Goal: Communication & Community: Answer question/provide support

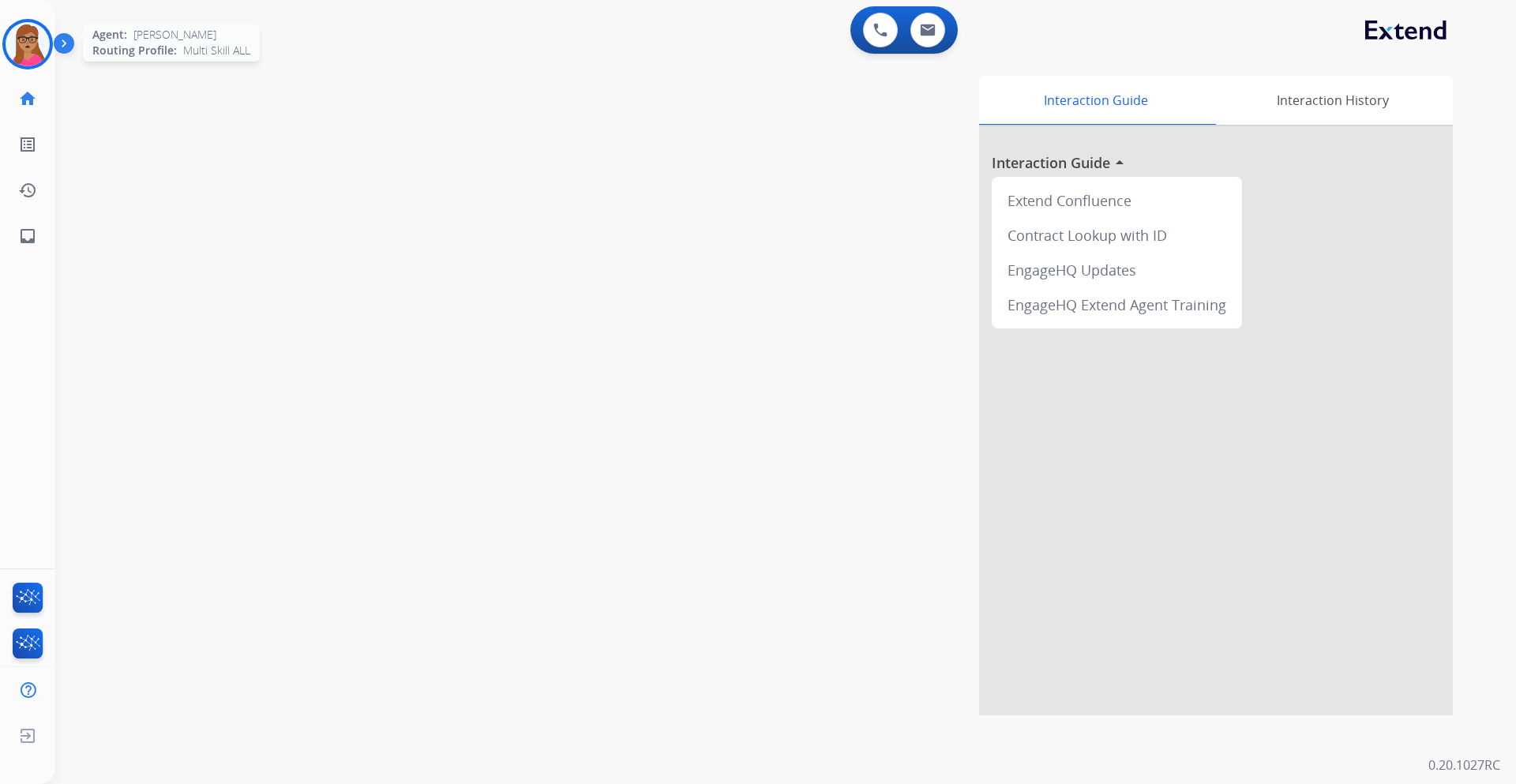
click at [39, 39] on img at bounding box center [28, 44] width 45 height 44
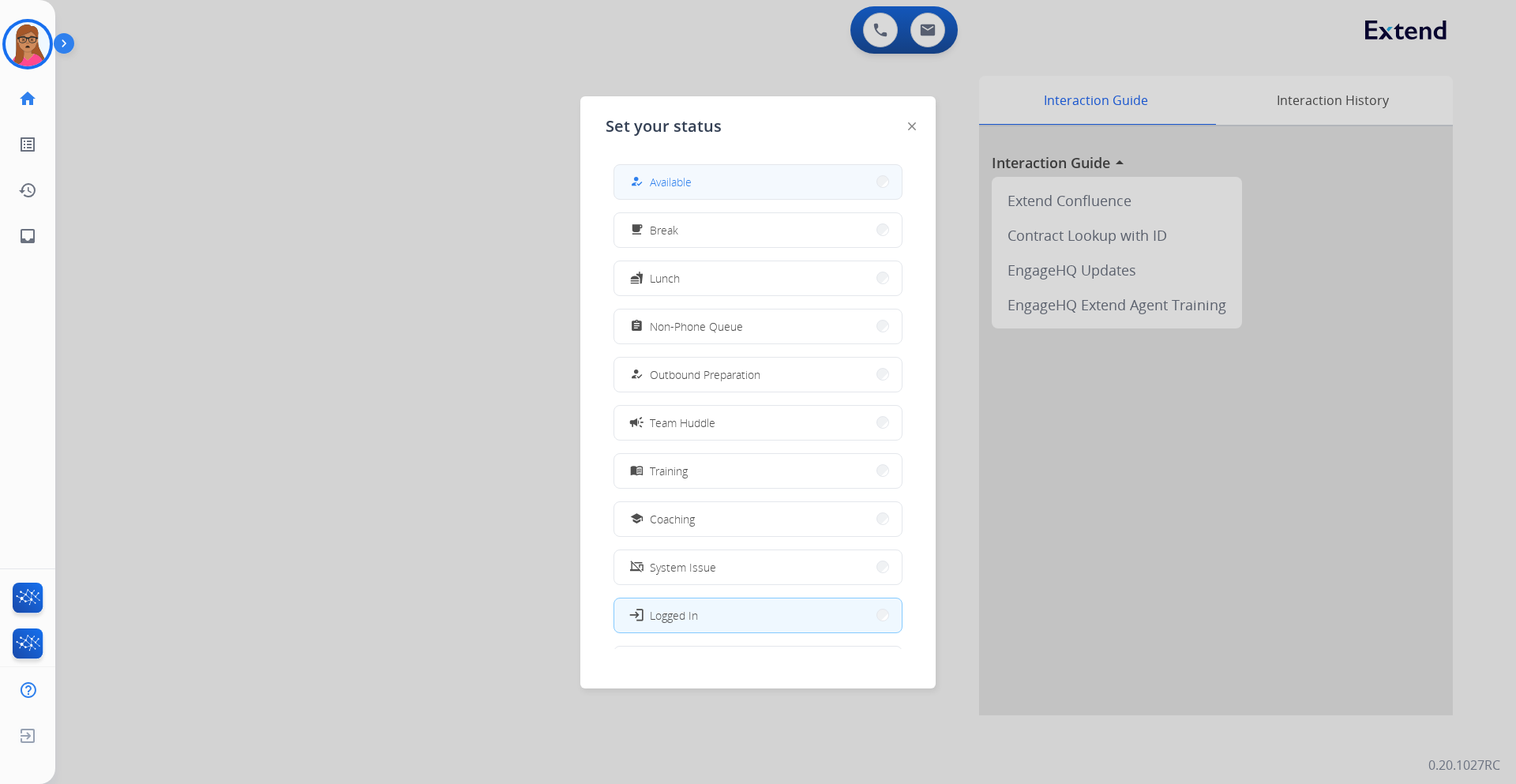
click at [717, 183] on button "how_to_reg Available" at bounding box center [758, 182] width 287 height 34
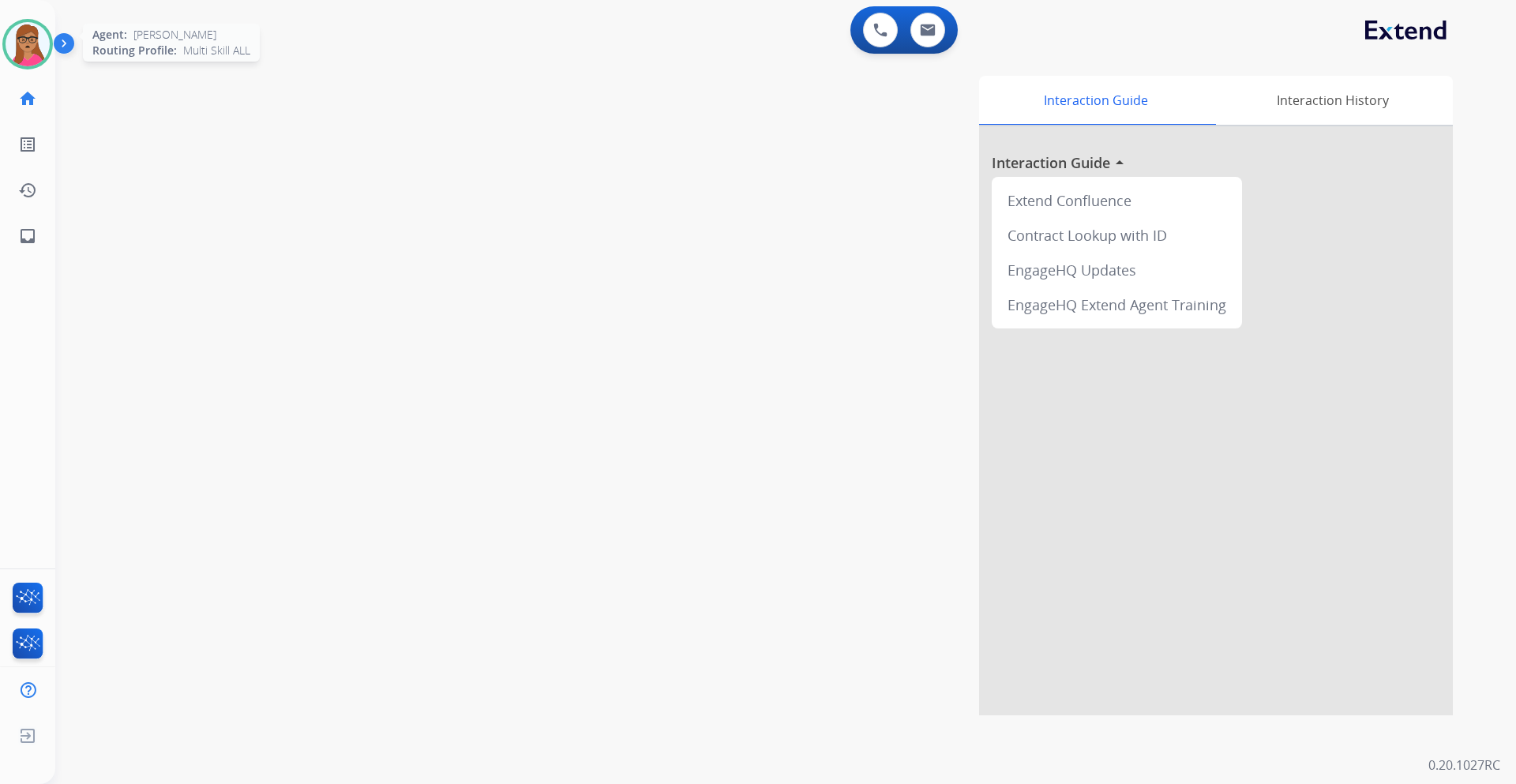
click at [21, 44] on img at bounding box center [28, 44] width 45 height 44
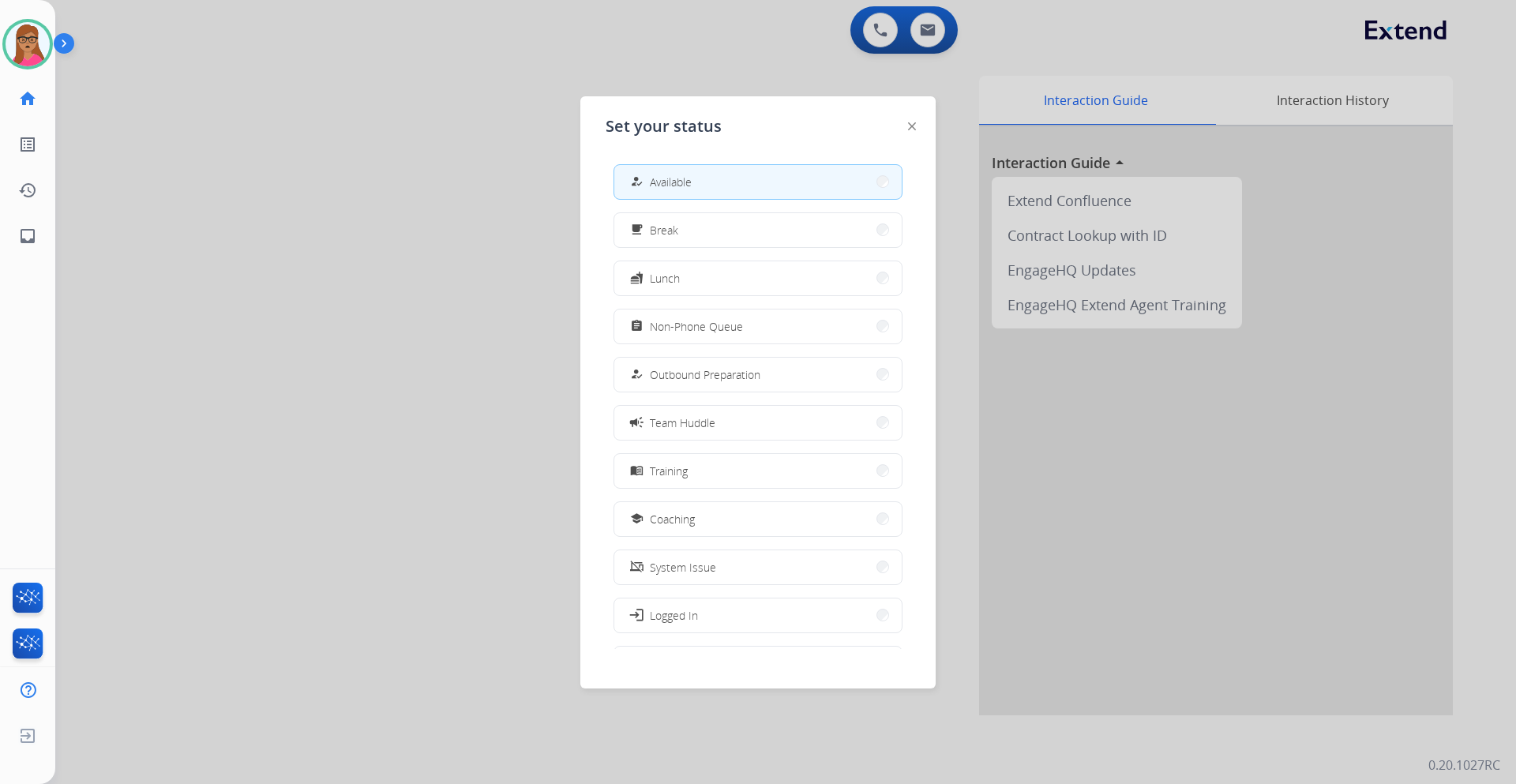
click at [361, 101] on div at bounding box center [758, 392] width 1516 height 784
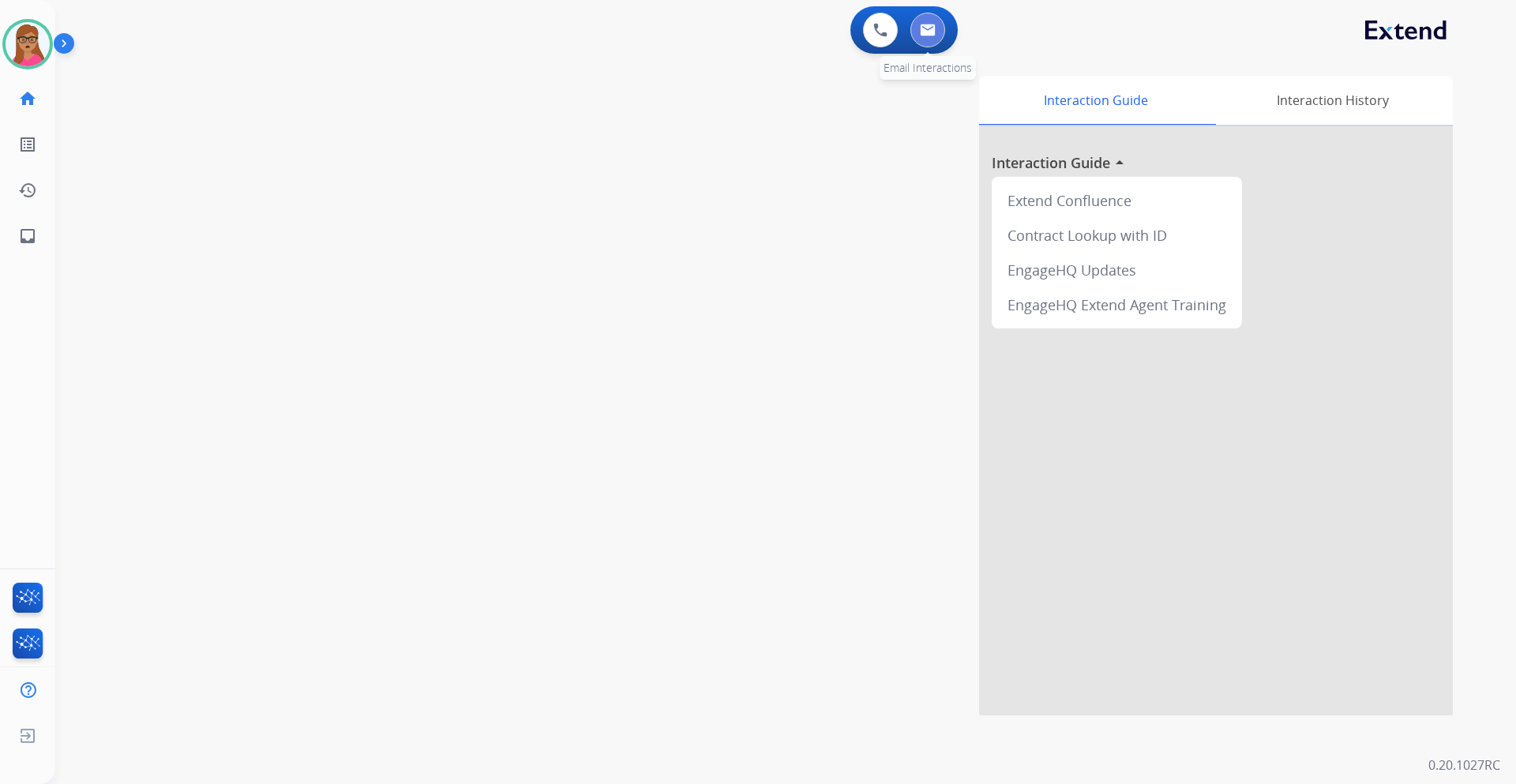
click at [928, 30] on img at bounding box center [927, 29] width 16 height 13
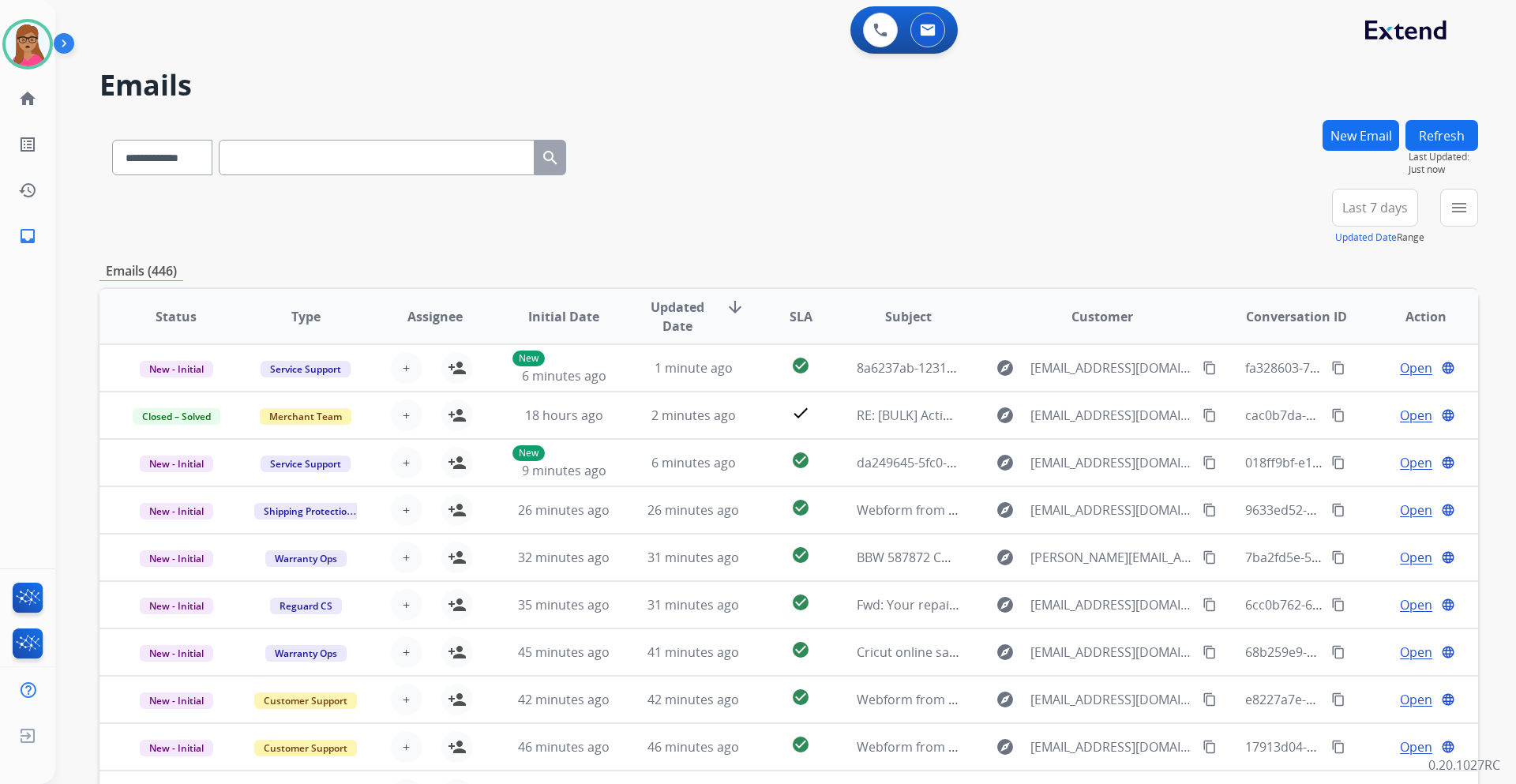
paste input "**********"
type input "**********"
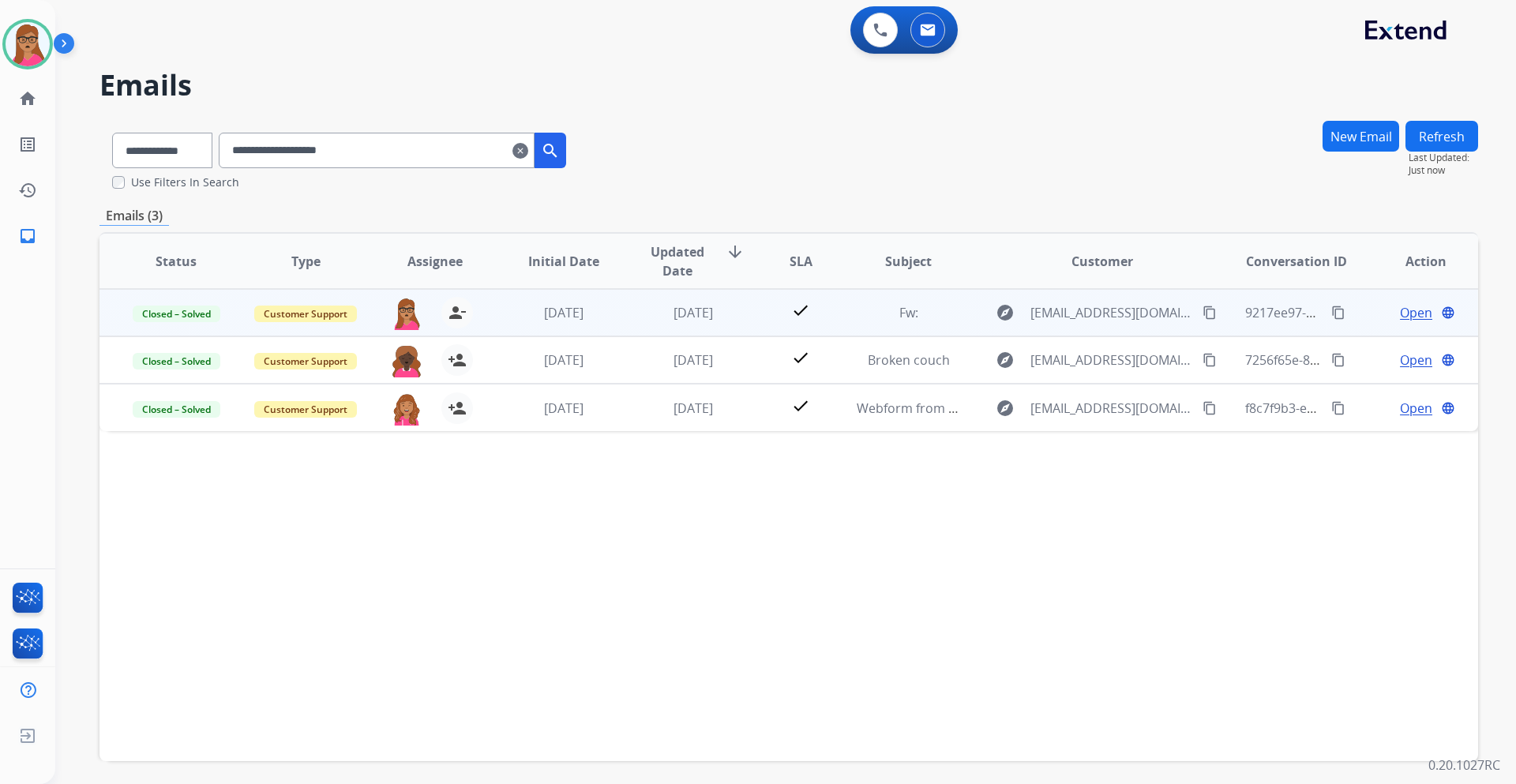
click at [1010, 311] on span "Open" at bounding box center [1416, 312] width 33 height 19
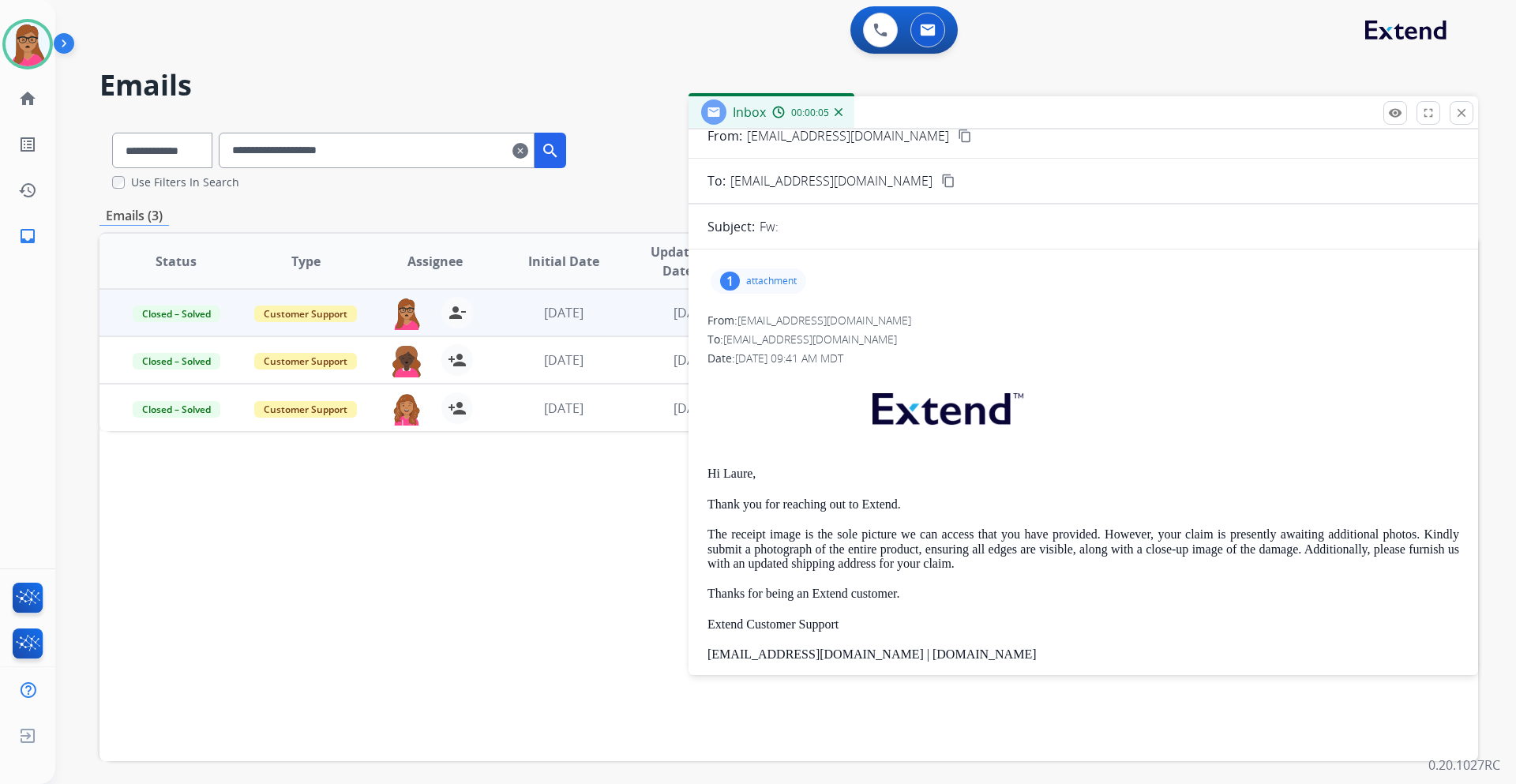
scroll to position [79, 0]
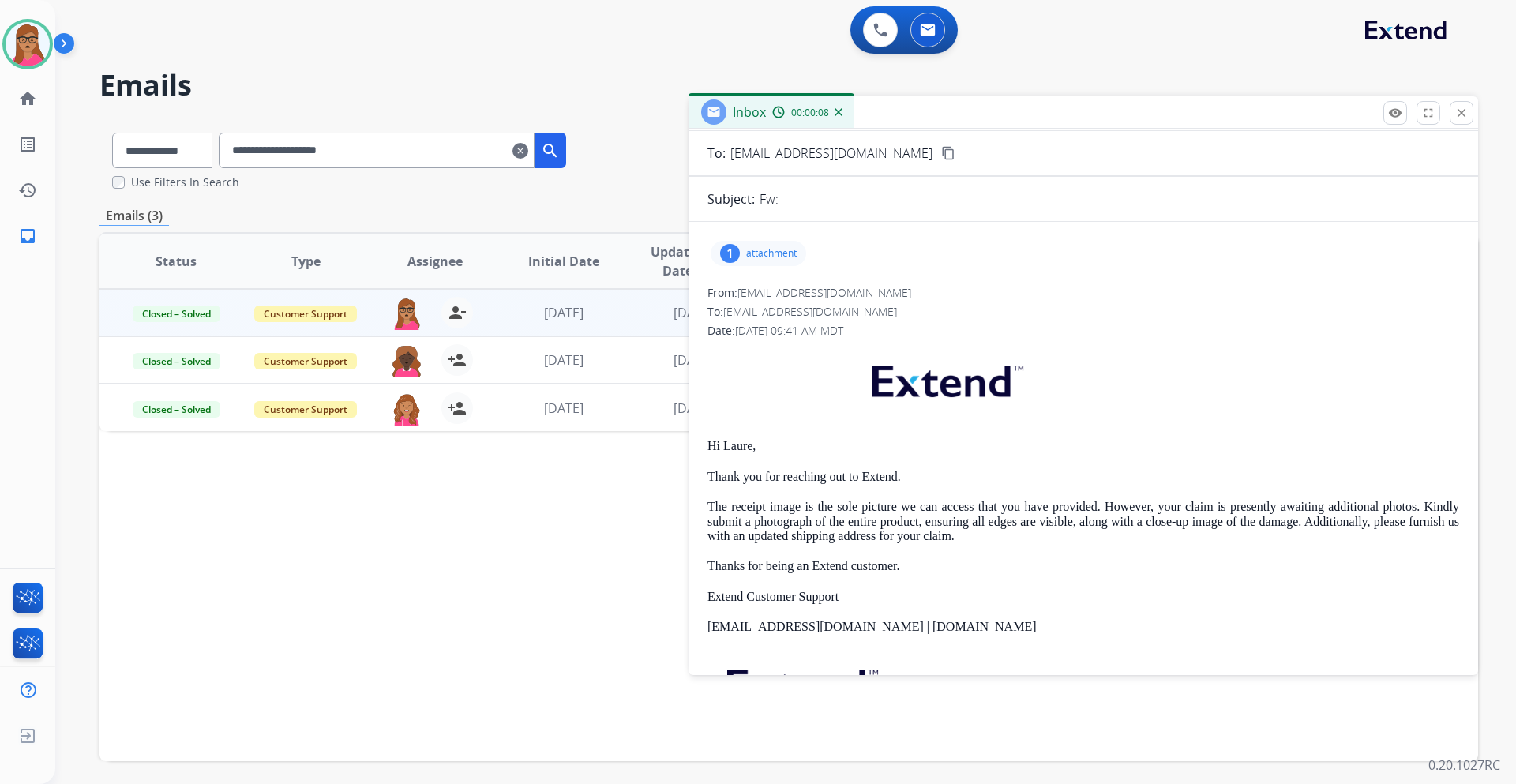
click at [751, 252] on p "attachment" at bounding box center [772, 253] width 50 height 13
click at [1010, 296] on div "From: [EMAIL_ADDRESS][DOMAIN_NAME] No specific user match" at bounding box center [1083, 292] width 752 height 16
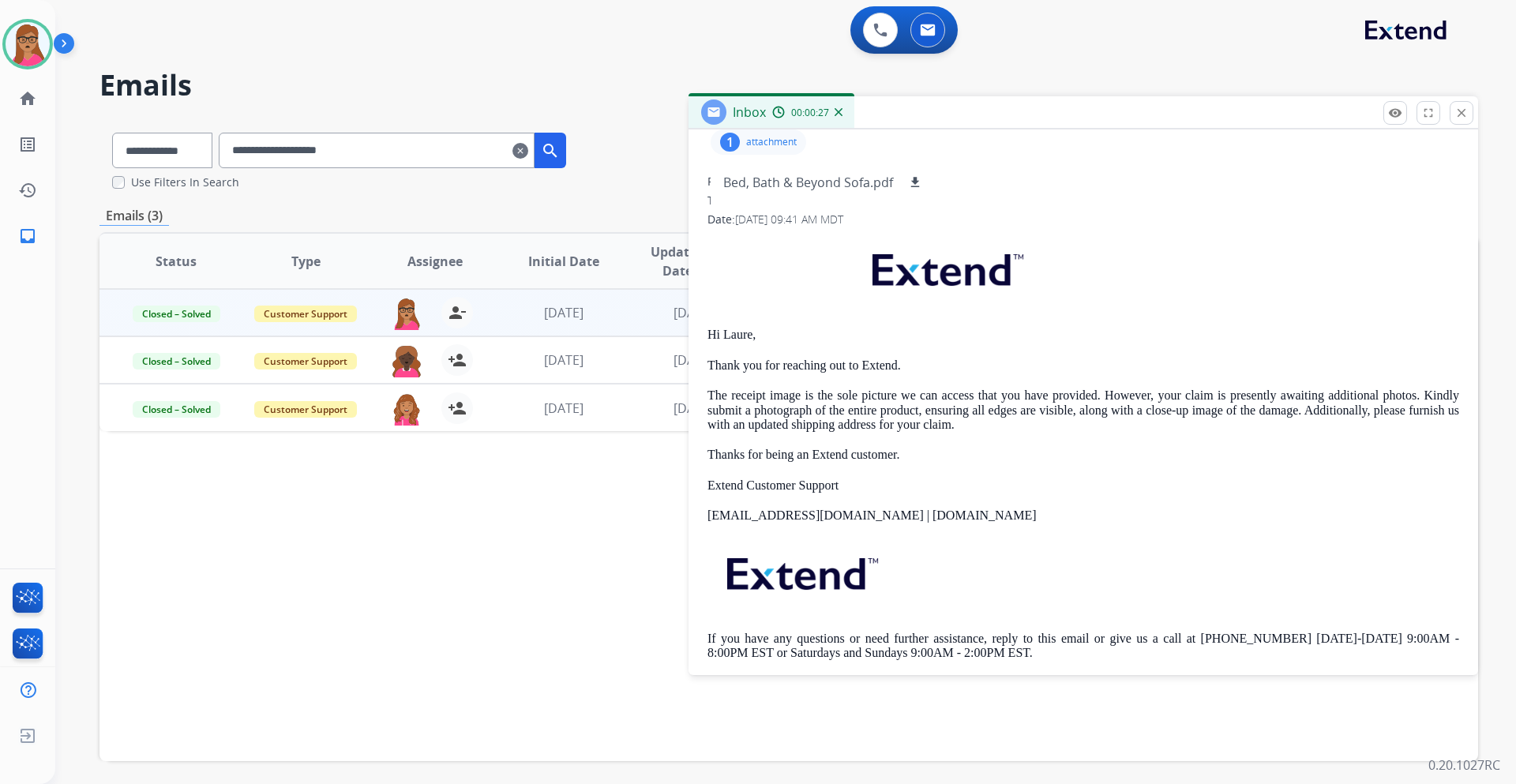
scroll to position [0, 0]
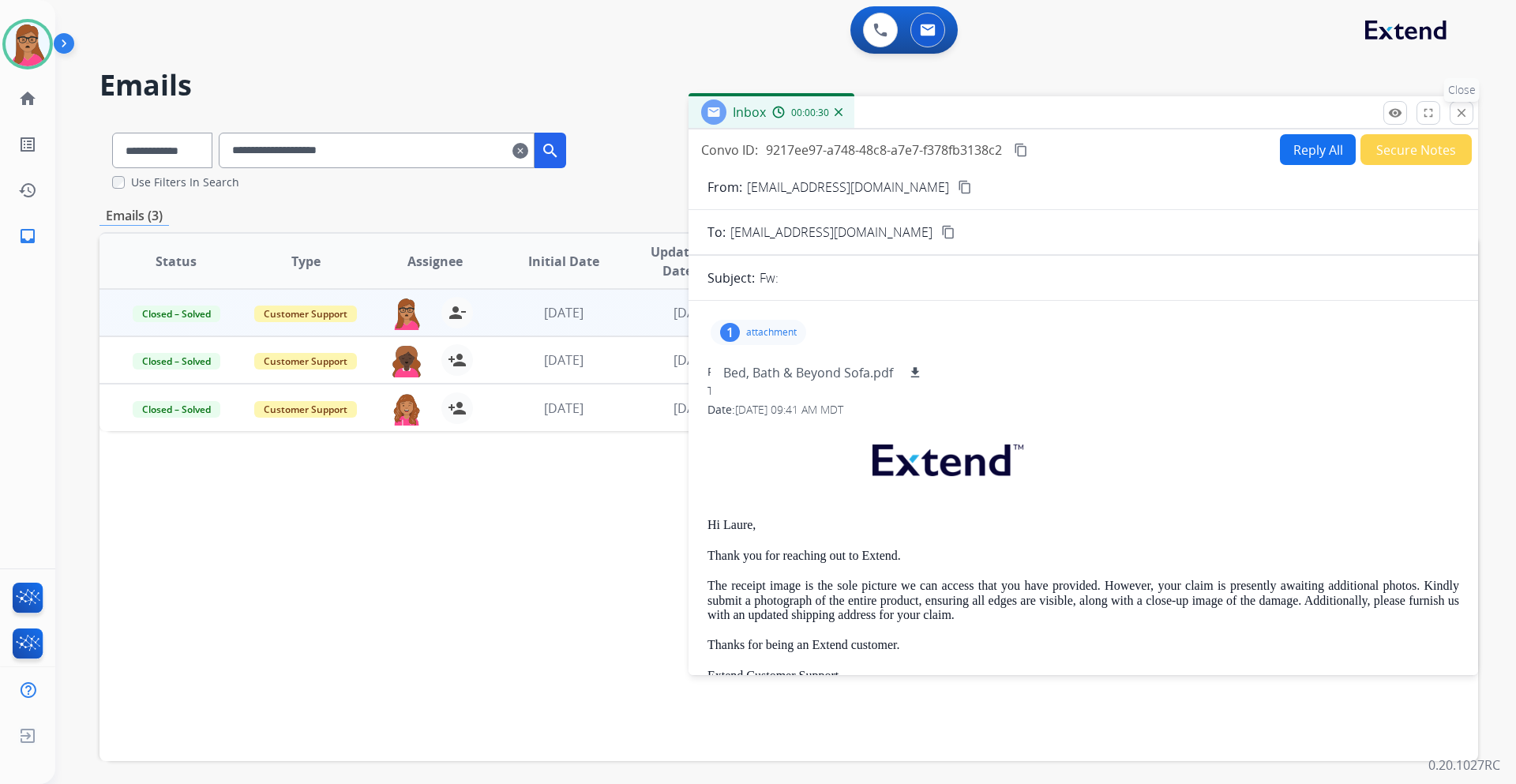
click at [1010, 112] on mat-icon "close" at bounding box center [1461, 112] width 14 height 14
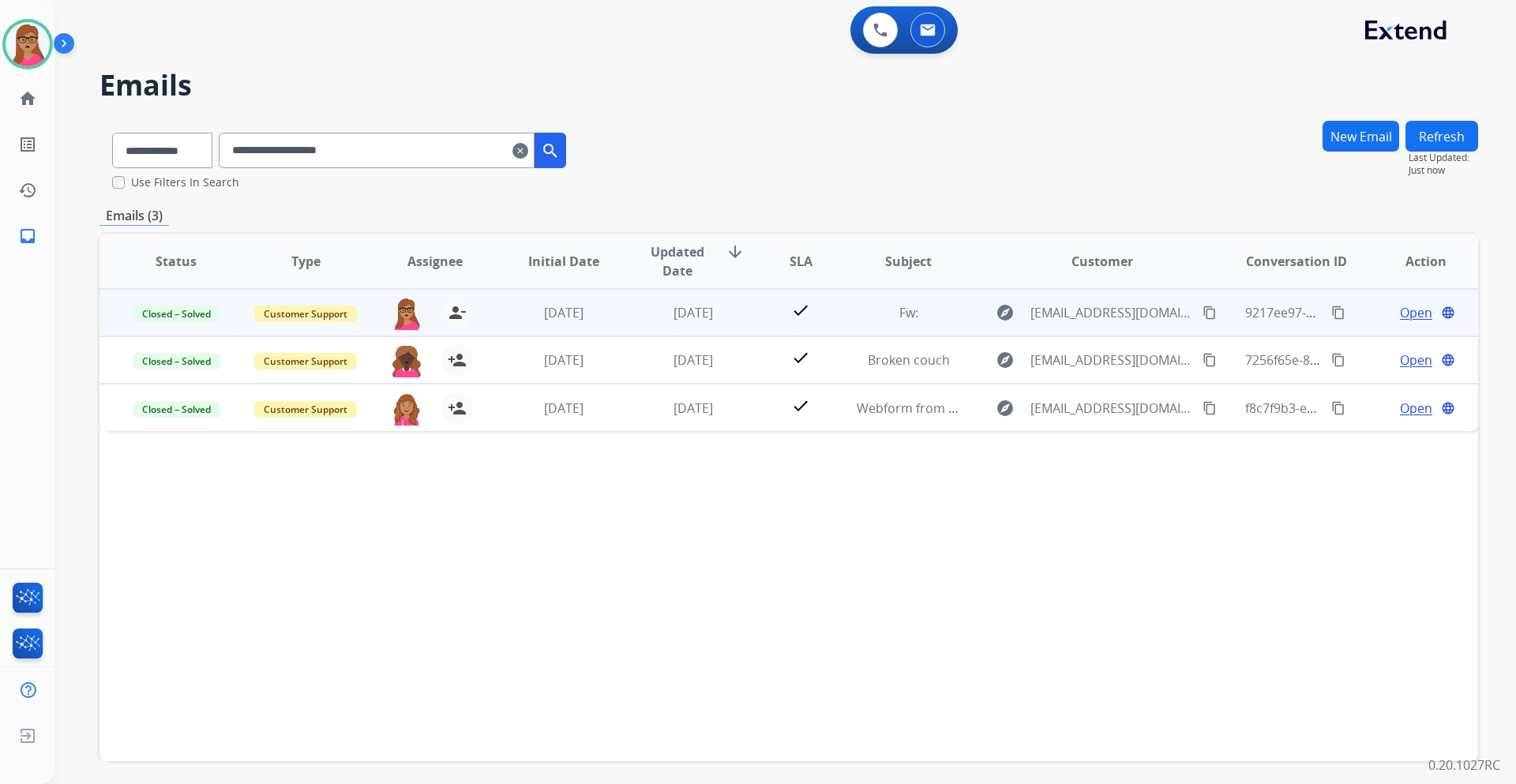
click at [1010, 313] on span "Open" at bounding box center [1416, 312] width 33 height 19
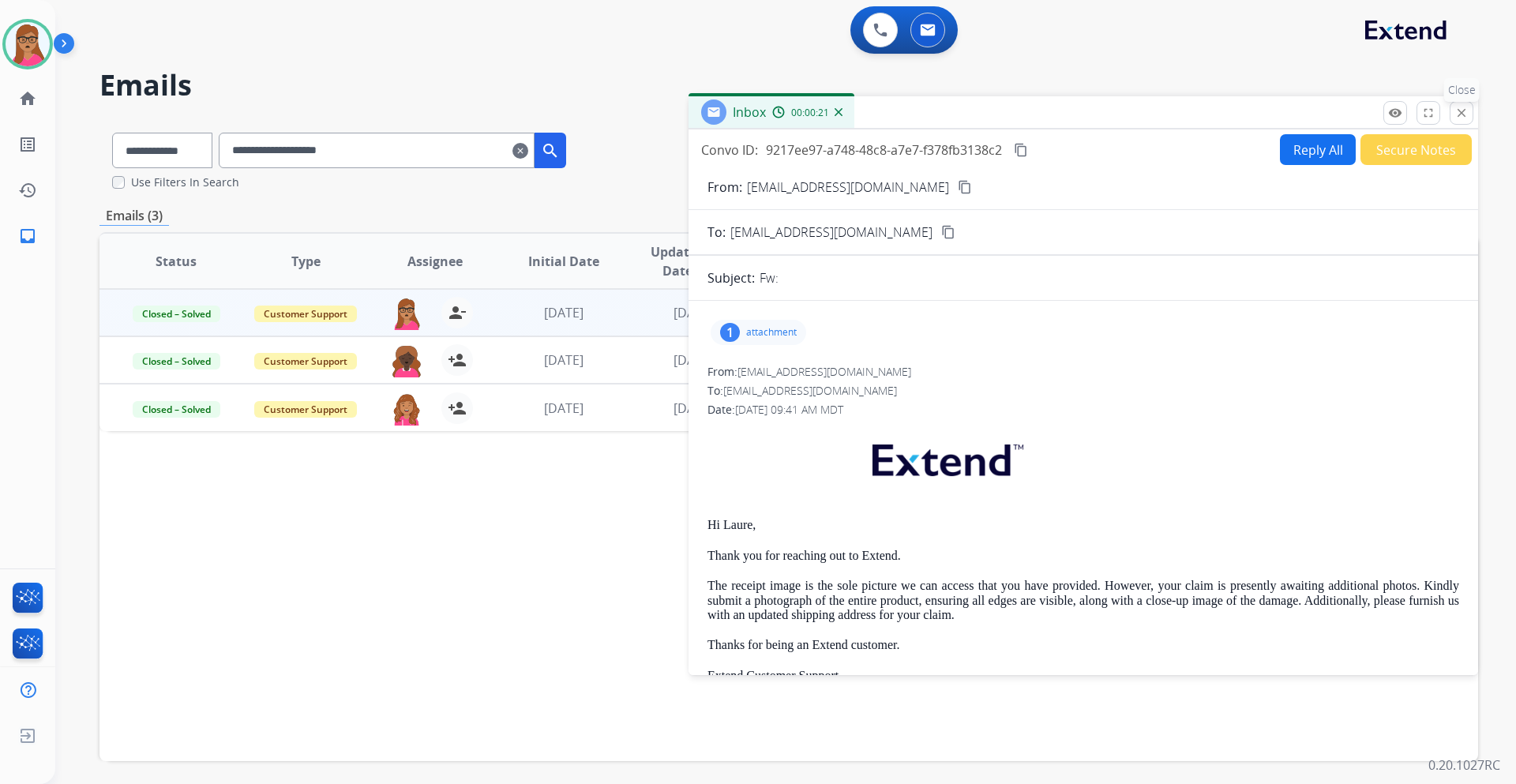
click at [1010, 108] on mat-icon "close" at bounding box center [1461, 112] width 14 height 14
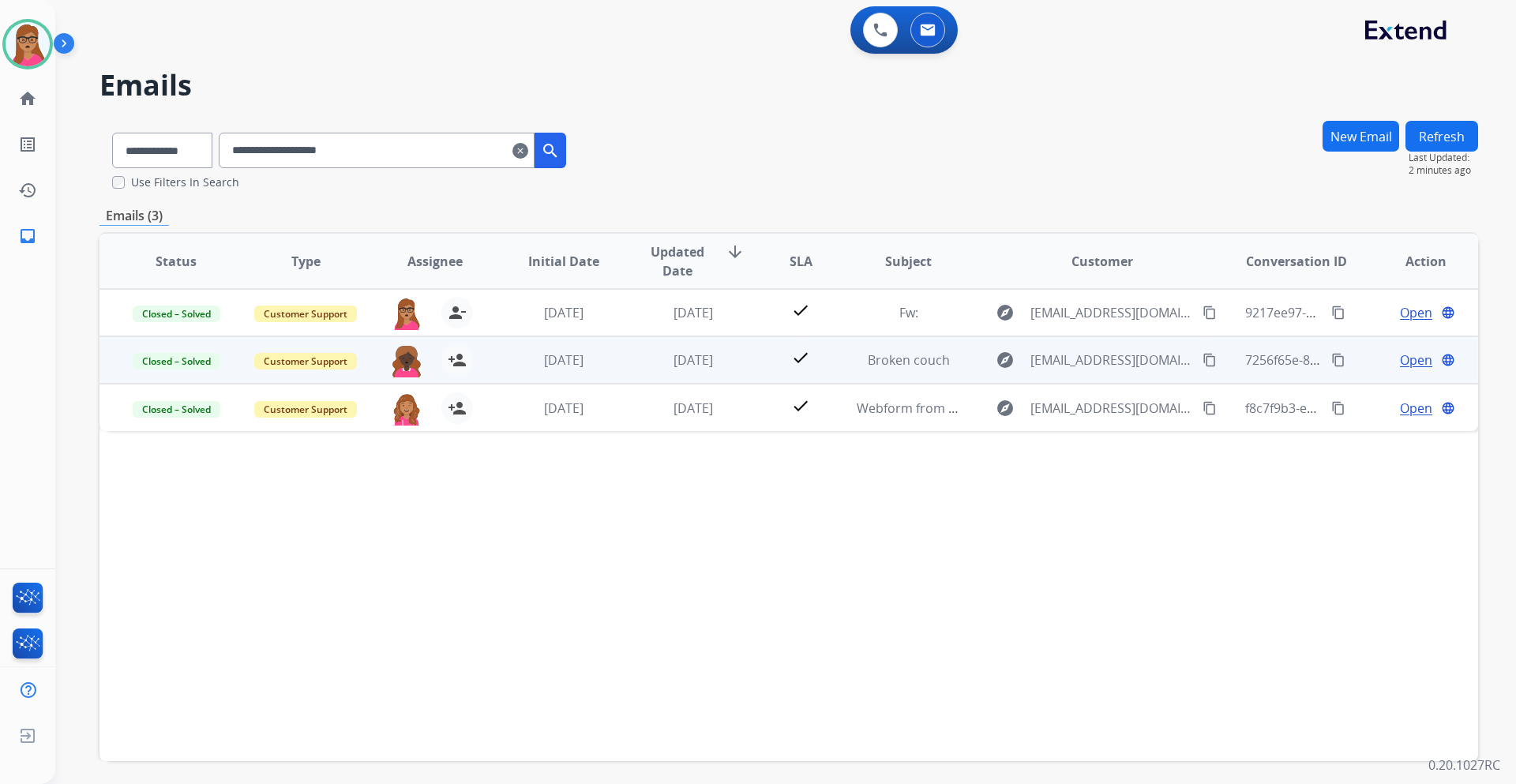
click at [1010, 361] on span "Open" at bounding box center [1416, 360] width 33 height 19
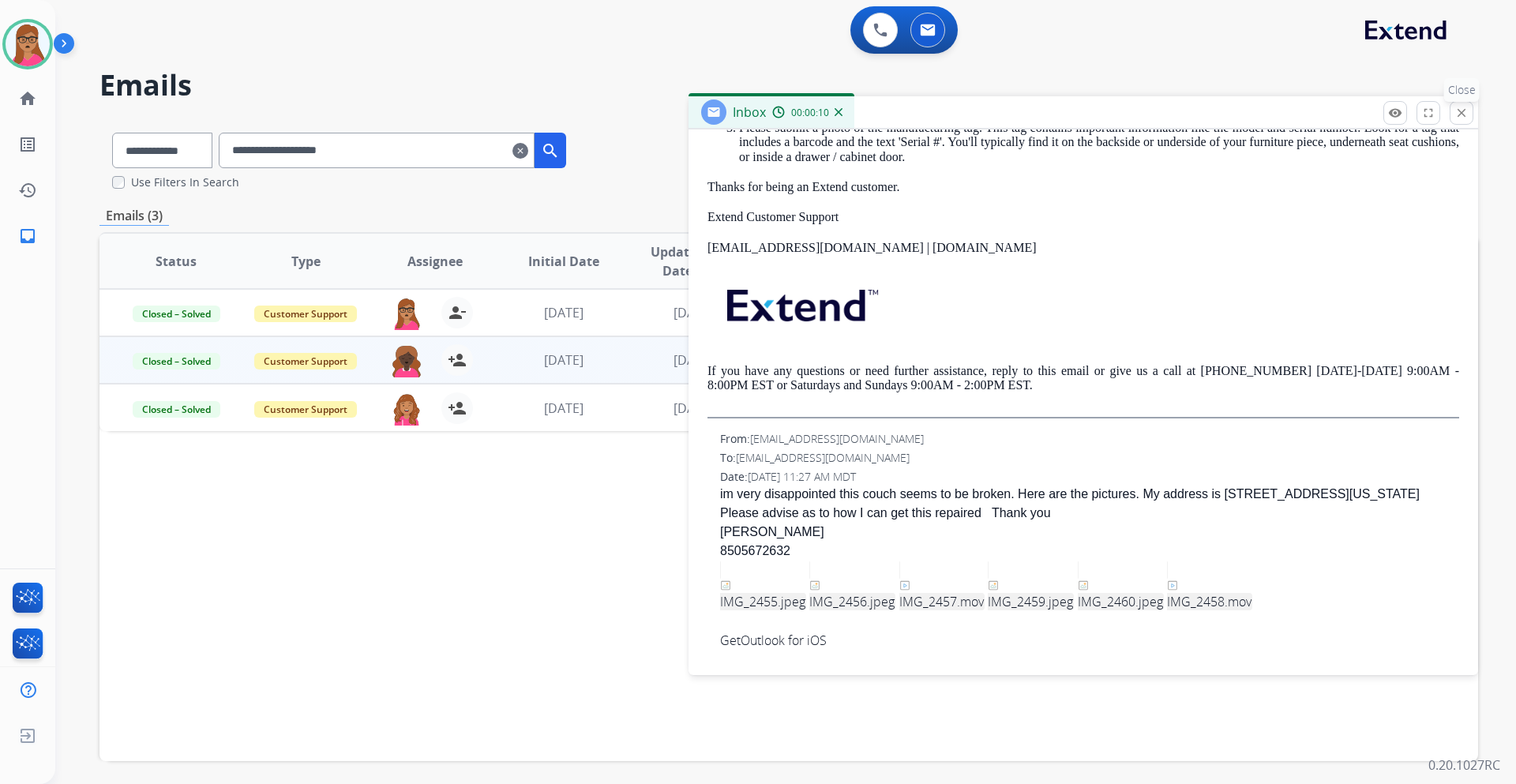
click at [1010, 112] on button "close Close" at bounding box center [1461, 112] width 24 height 24
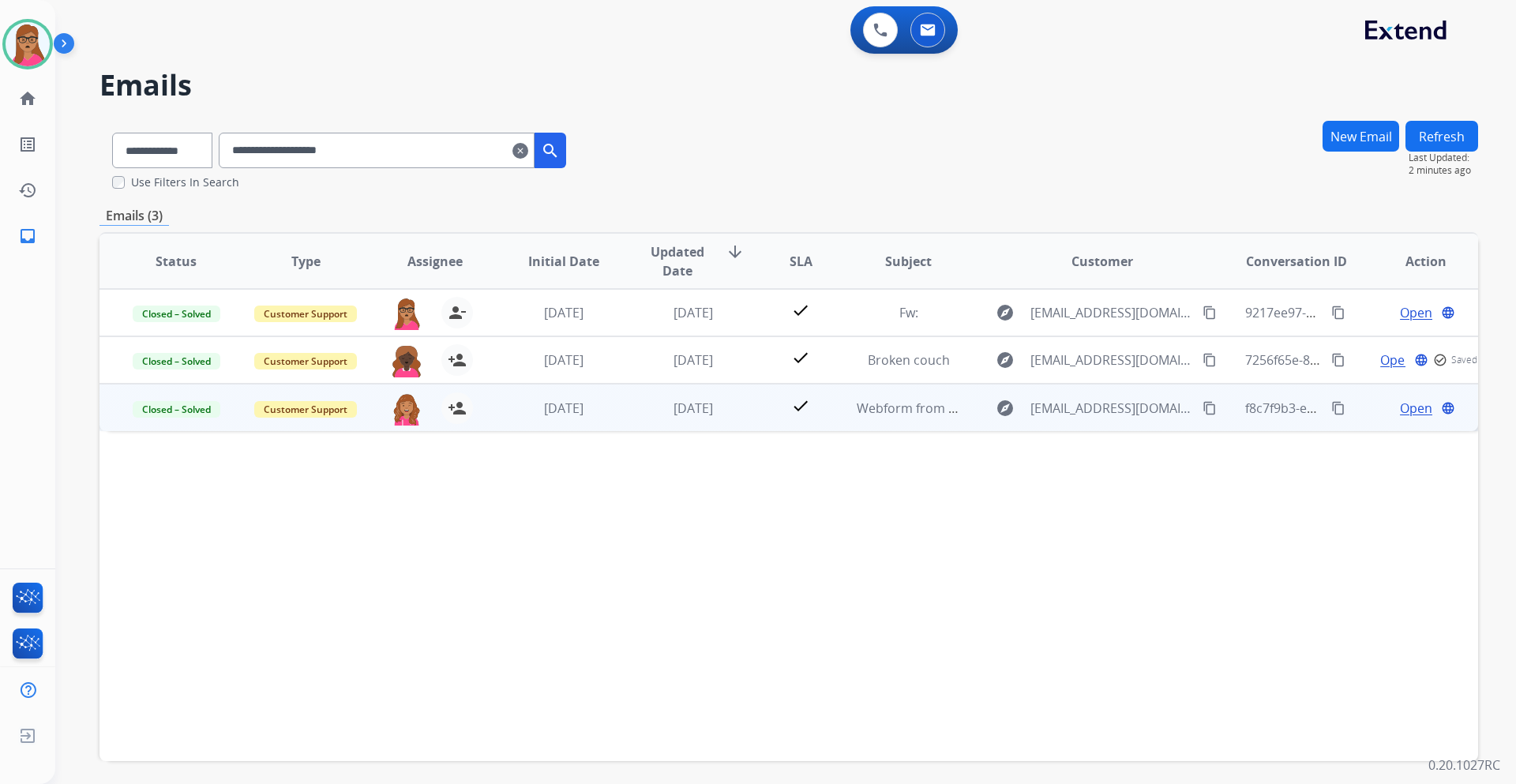
click at [1010, 407] on span "Open" at bounding box center [1416, 408] width 33 height 19
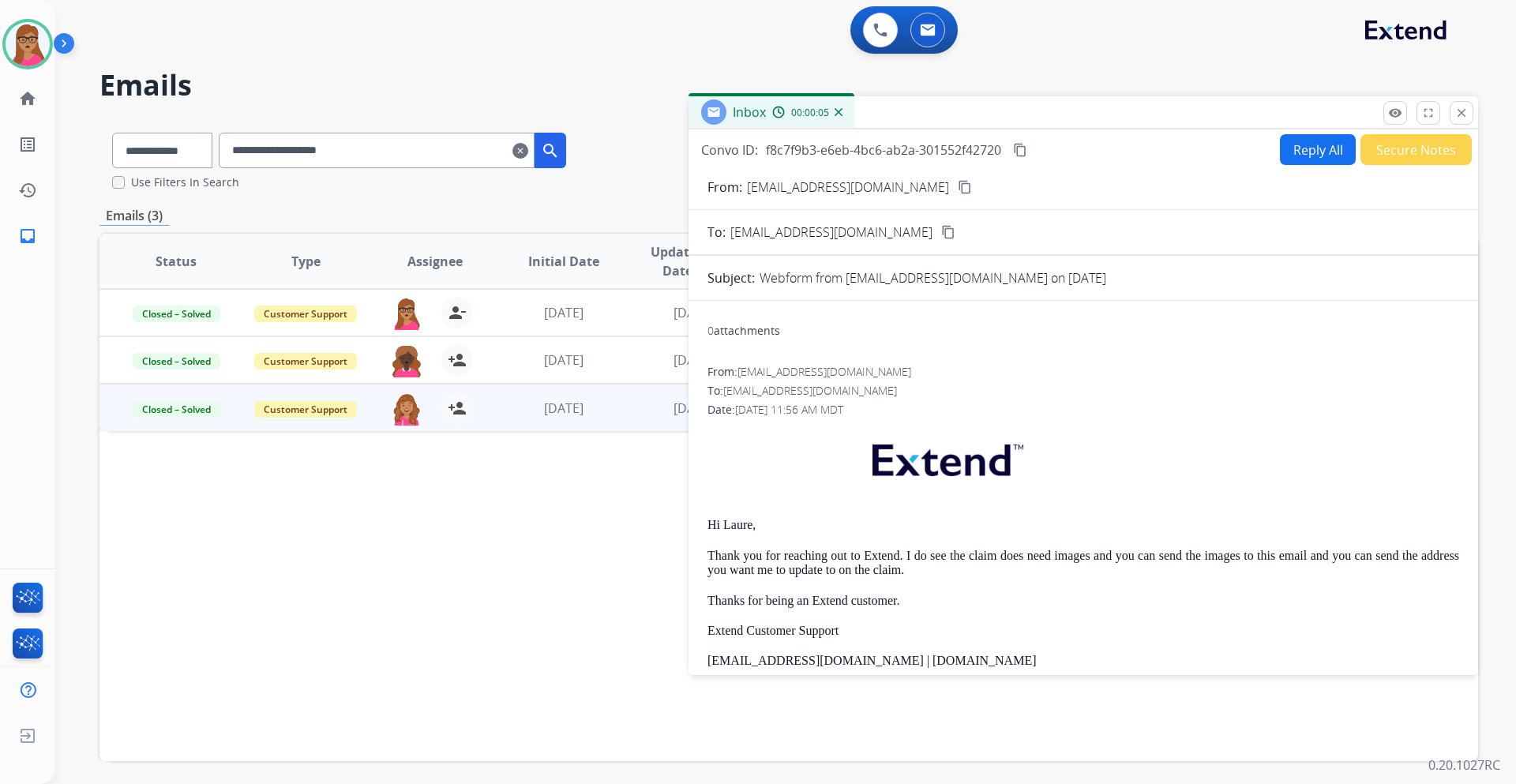
click at [1010, 116] on div "Inbox 00:00:05" at bounding box center [1083, 112] width 789 height 33
click at [1010, 116] on mat-icon "close" at bounding box center [1461, 112] width 14 height 14
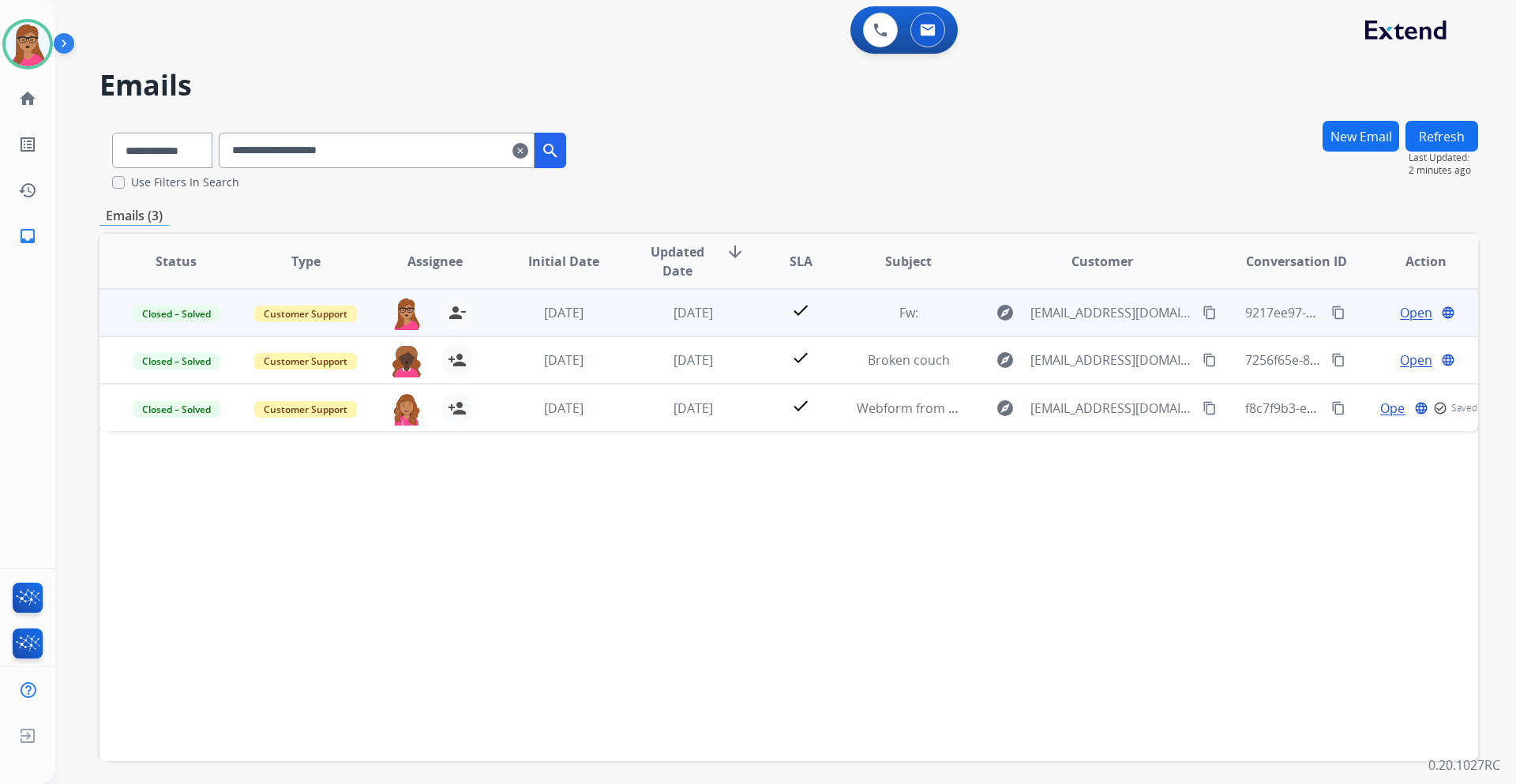
click at [1010, 306] on span "Open" at bounding box center [1416, 312] width 33 height 19
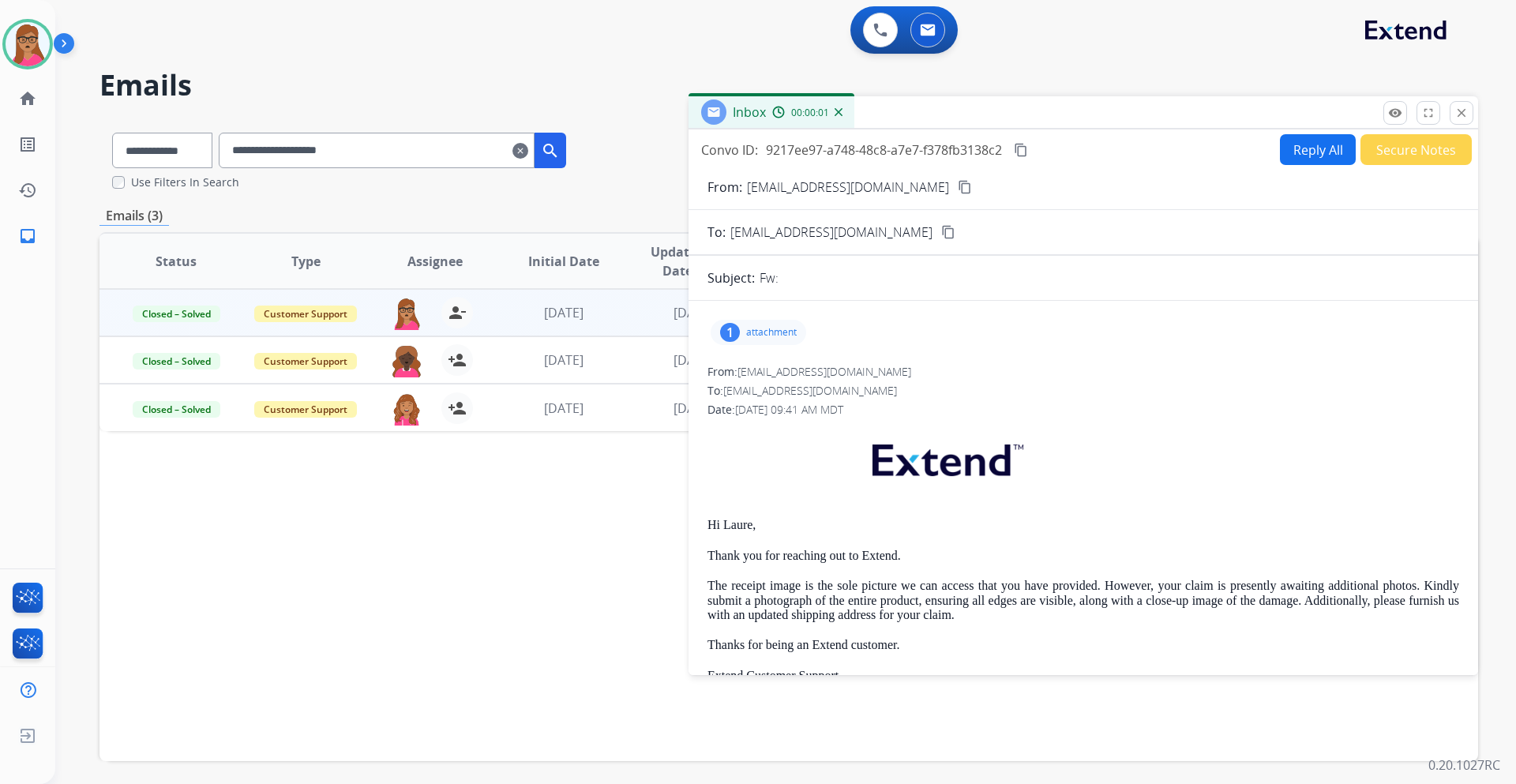
click at [1010, 154] on button "Reply All" at bounding box center [1318, 149] width 76 height 31
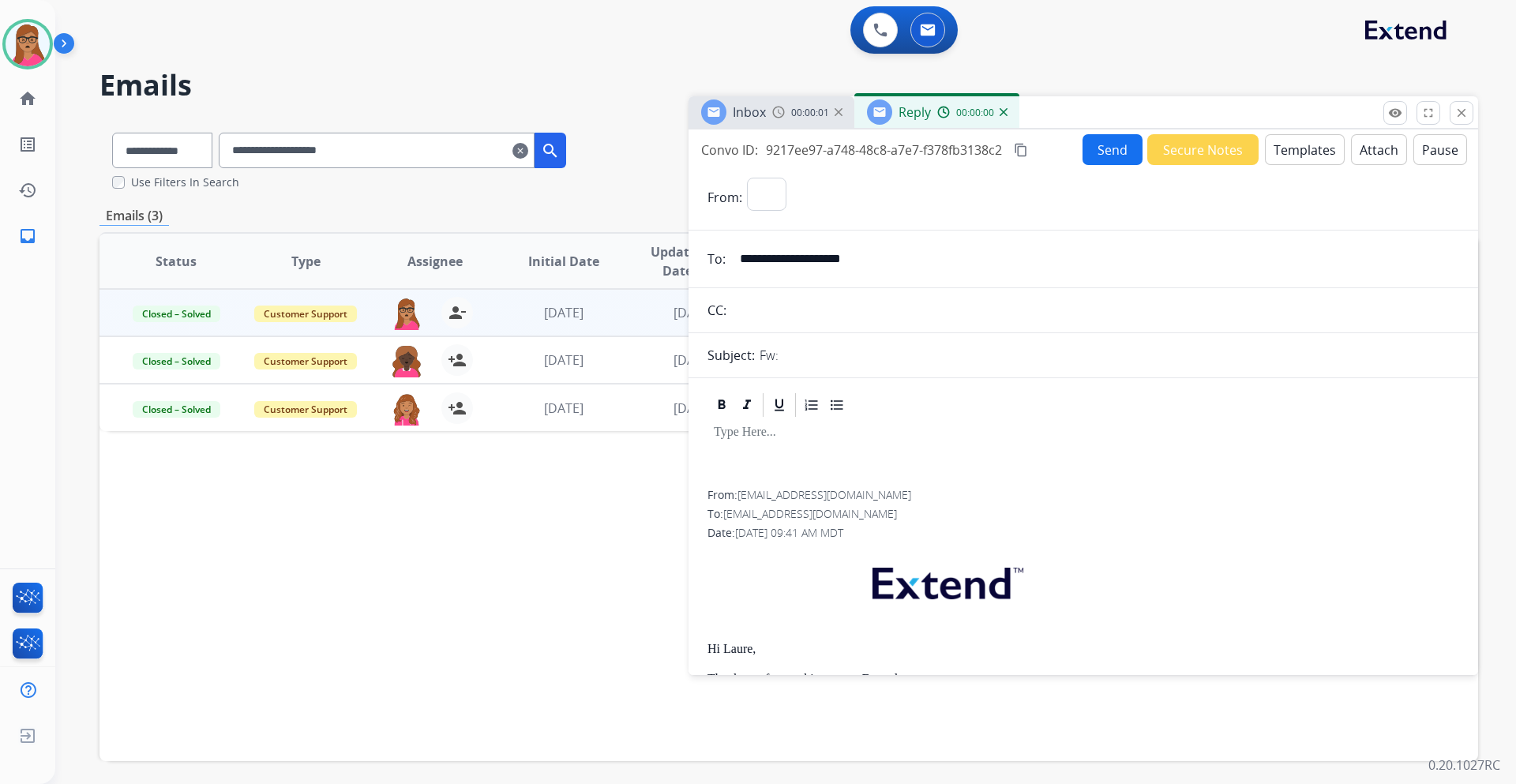
select select "**********"
click at [1010, 144] on button "Templates" at bounding box center [1304, 149] width 80 height 31
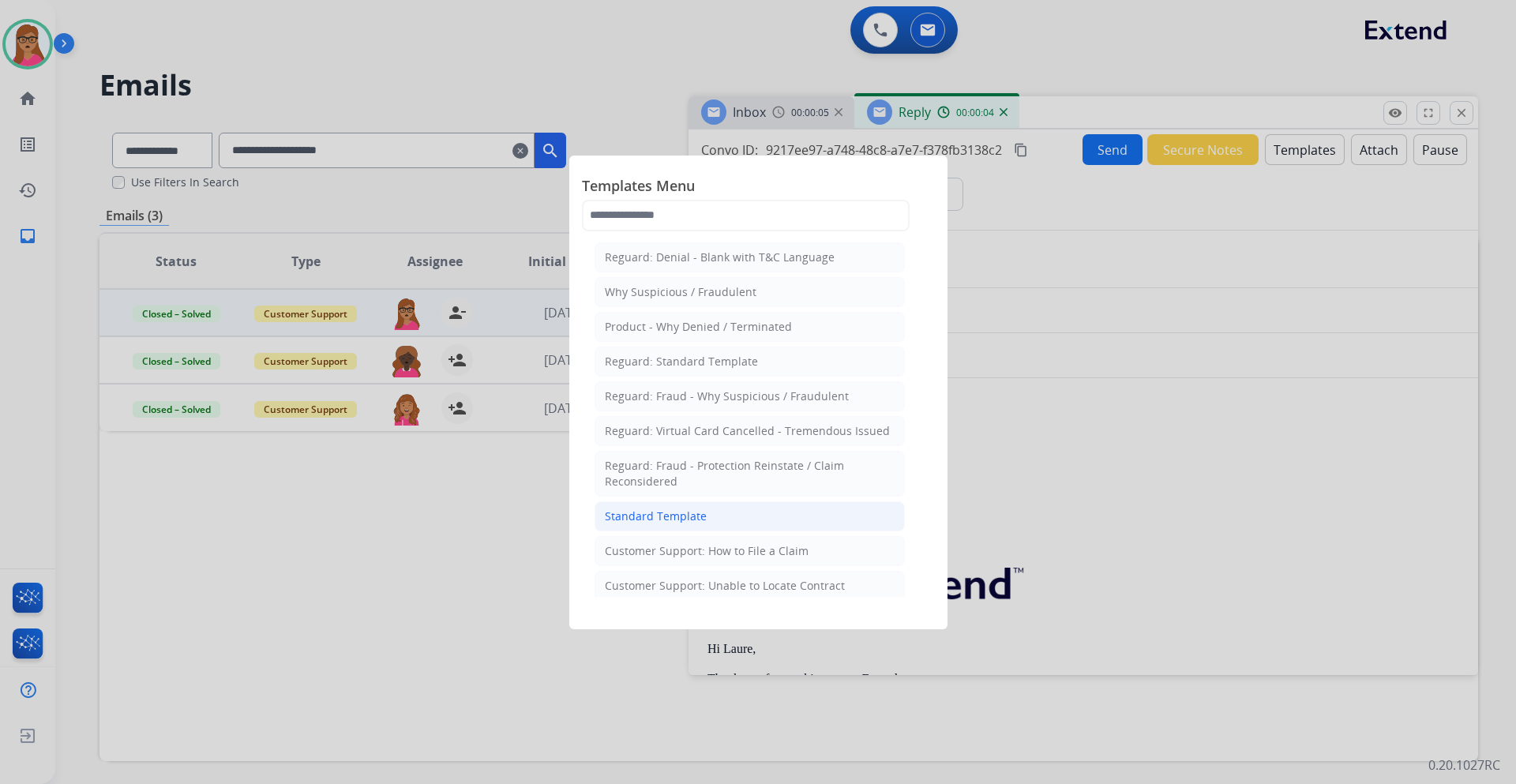
click at [697, 461] on div "Standard Template" at bounding box center [655, 516] width 102 height 16
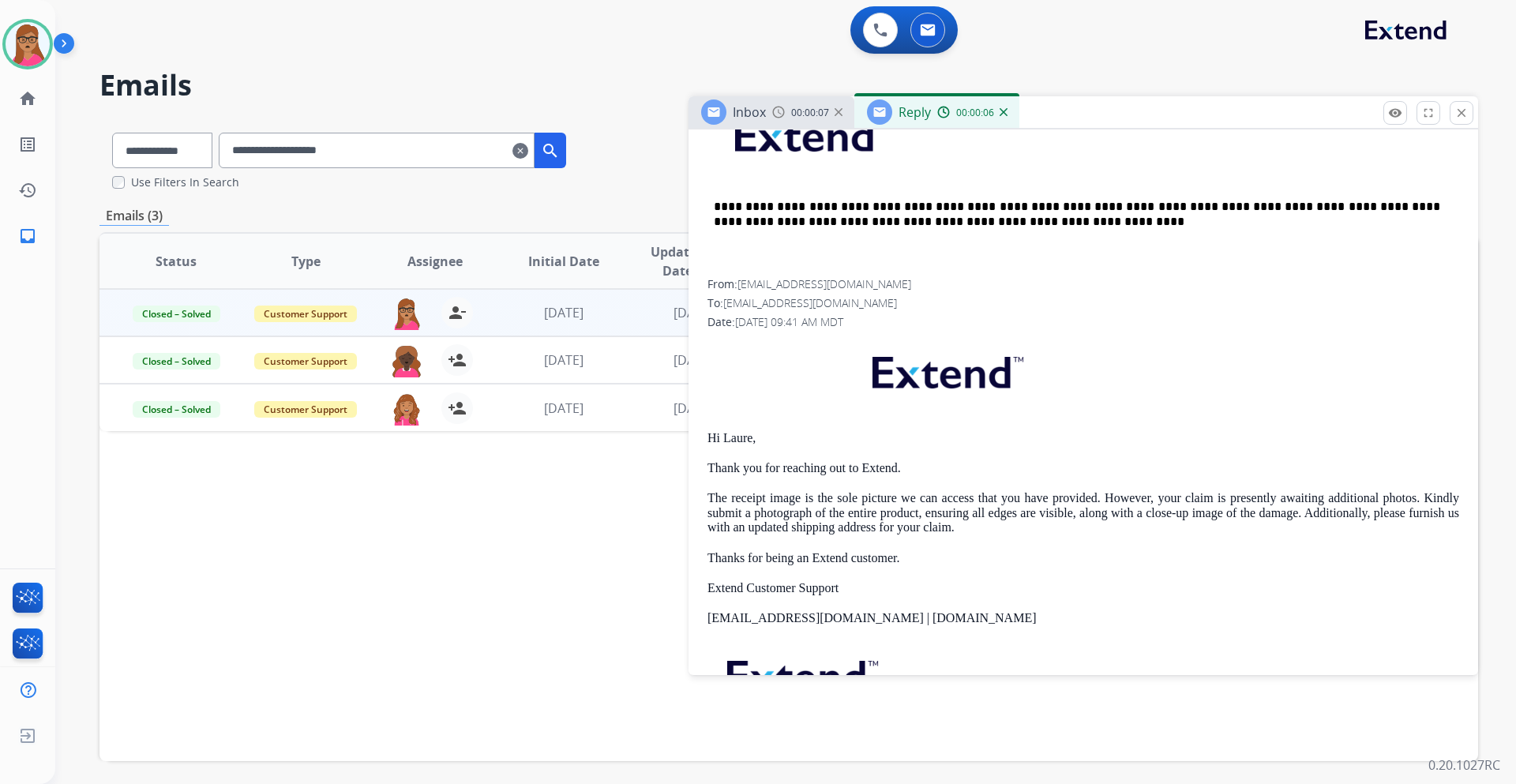
scroll to position [868, 0]
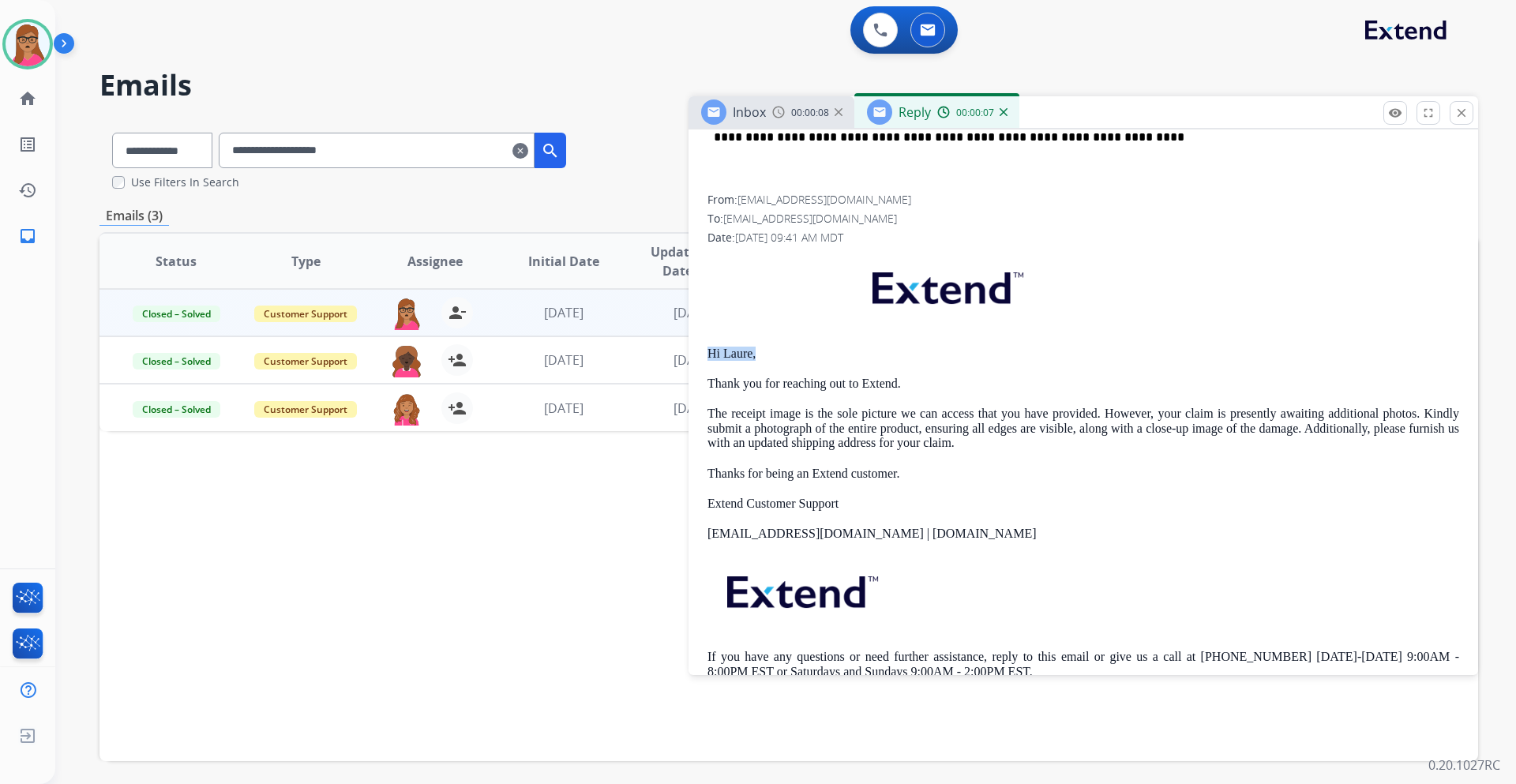
drag, startPoint x: 775, startPoint y: 354, endPoint x: 707, endPoint y: 350, distance: 68.1
click at [707, 350] on div "**********" at bounding box center [1083, 348] width 789 height 1451
copy p "Hi Laure,"
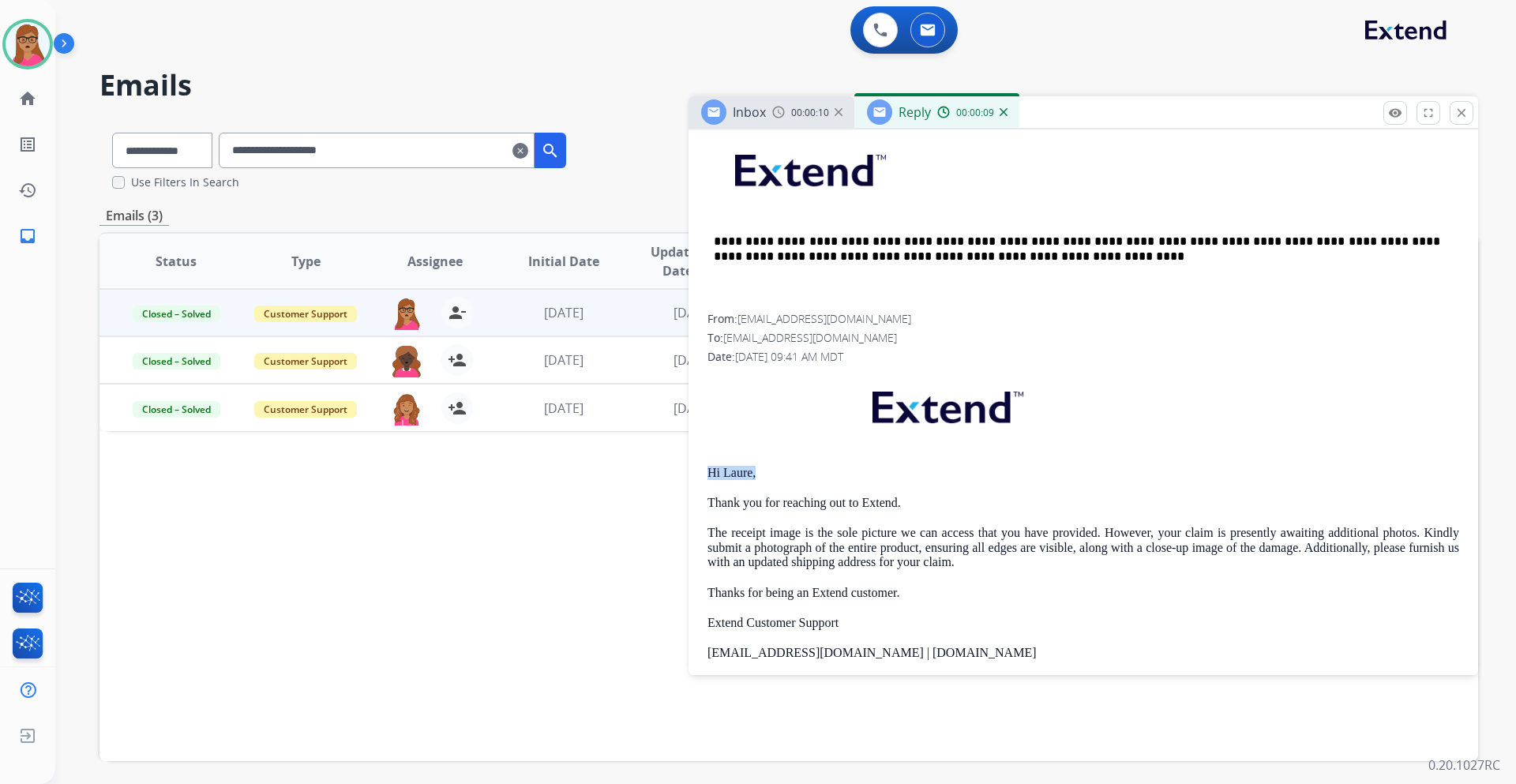
scroll to position [473, 0]
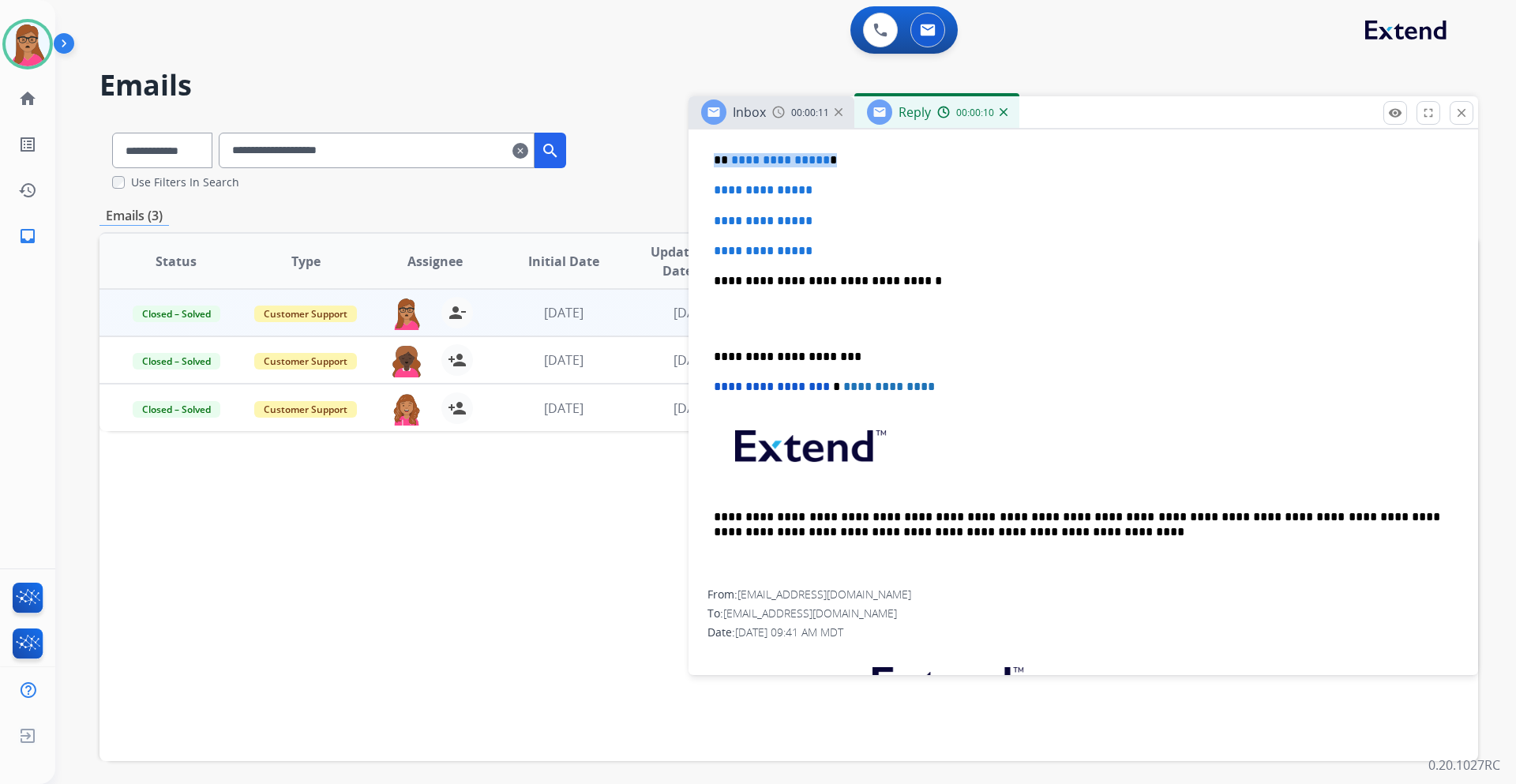
drag, startPoint x: 827, startPoint y: 156, endPoint x: 713, endPoint y: 157, distance: 114.0
click at [713, 157] on div "**********" at bounding box center [1083, 317] width 752 height 543
copy p "**********"
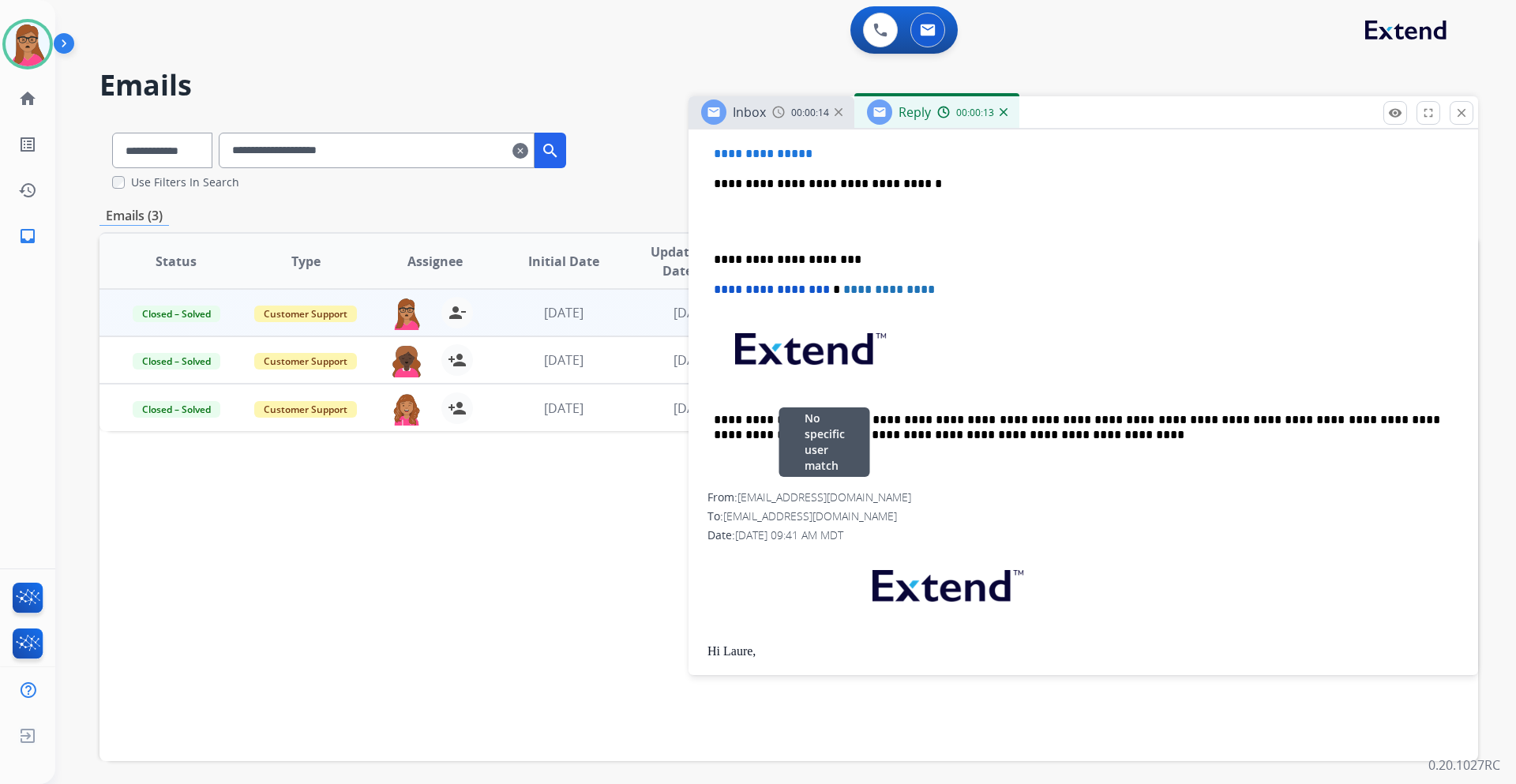
scroll to position [710, 0]
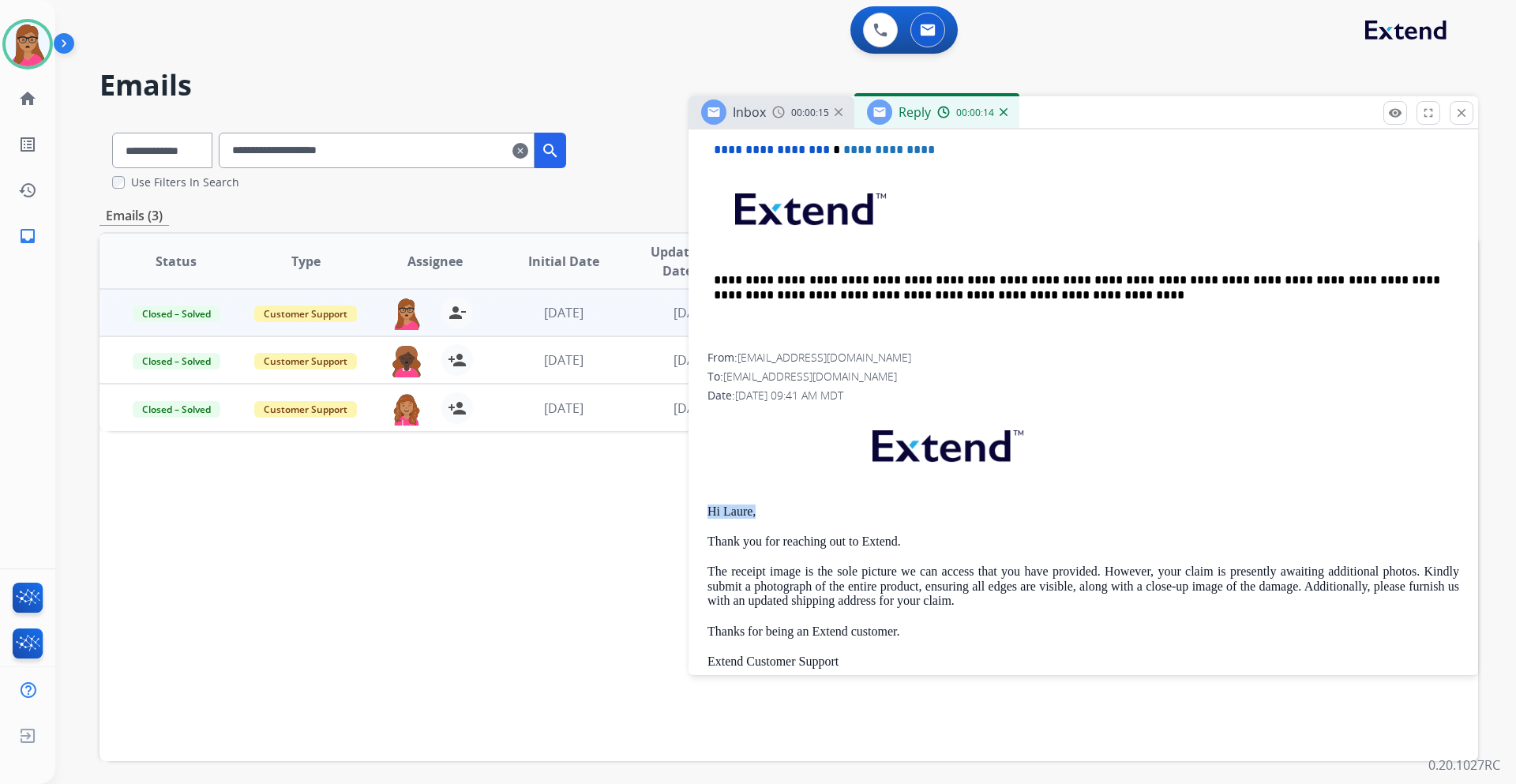
drag, startPoint x: 716, startPoint y: 515, endPoint x: 697, endPoint y: 515, distance: 19.0
click at [697, 461] on div "**********" at bounding box center [1083, 507] width 789 height 1451
copy p "Hi Laure,"
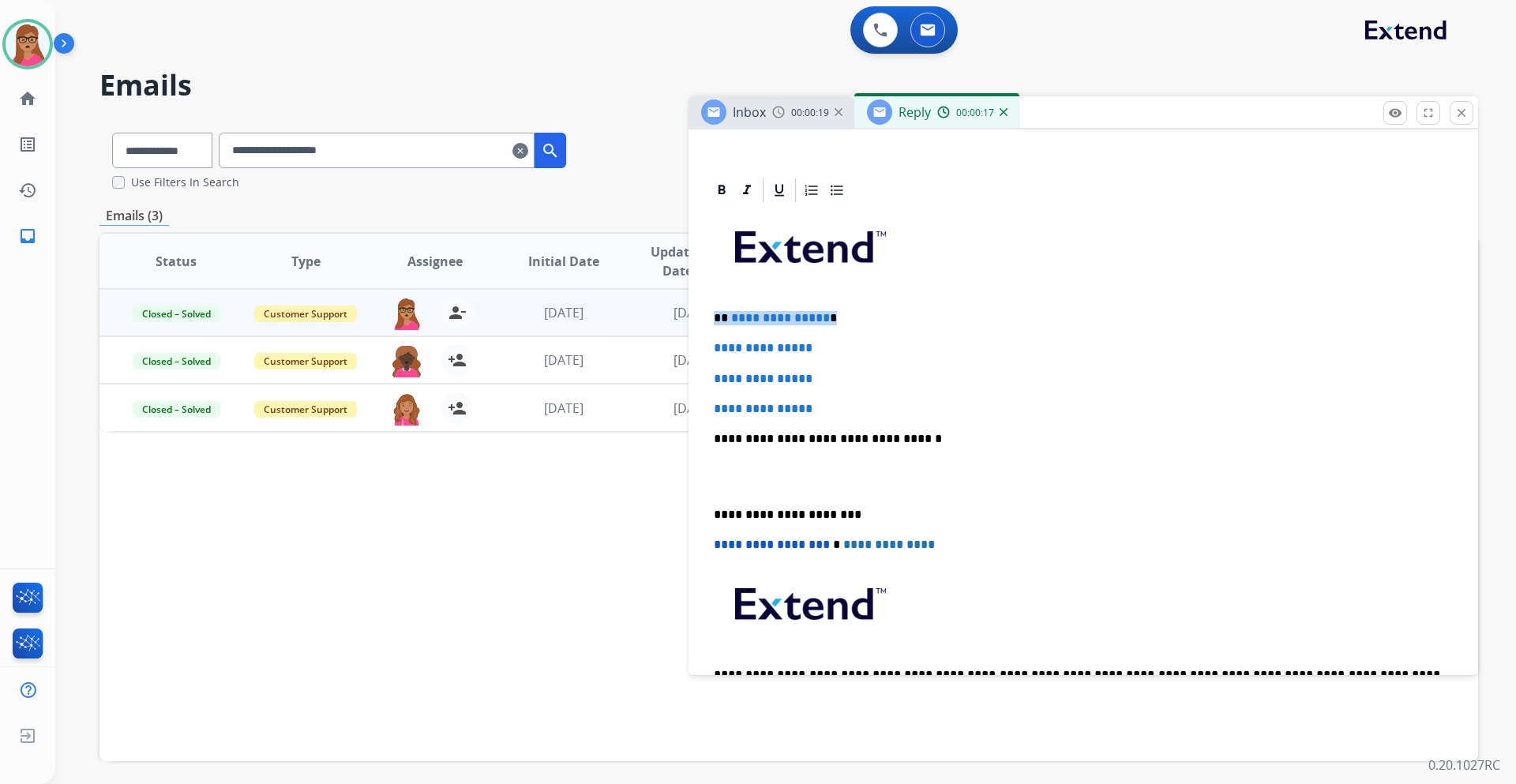
drag, startPoint x: 784, startPoint y: 316, endPoint x: 705, endPoint y: 317, distance: 79.0
drag, startPoint x: 711, startPoint y: 348, endPoint x: 846, endPoint y: 408, distance: 147.7
click at [846, 408] on div "**********" at bounding box center [1083, 476] width 752 height 543
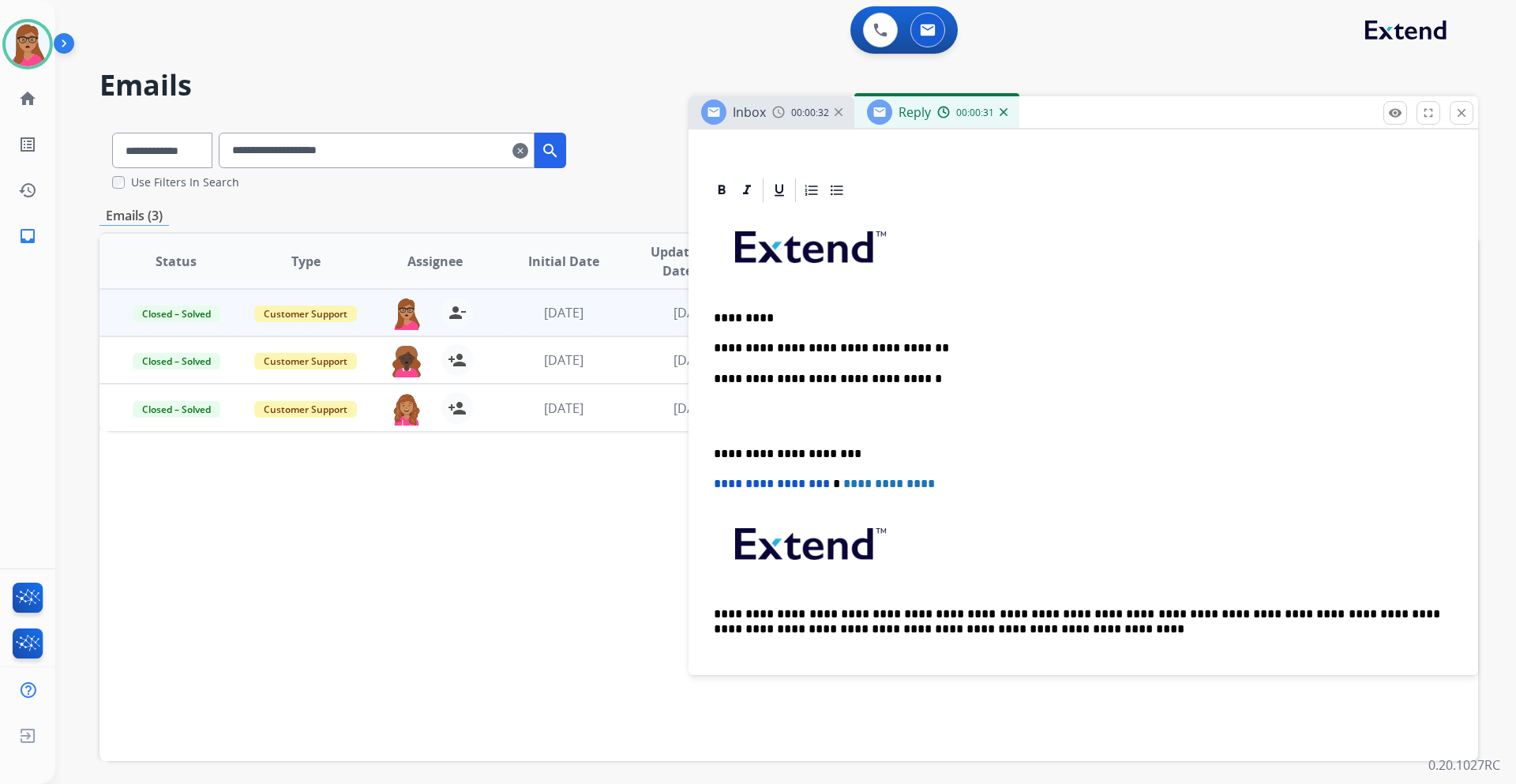
scroll to position [710, 0]
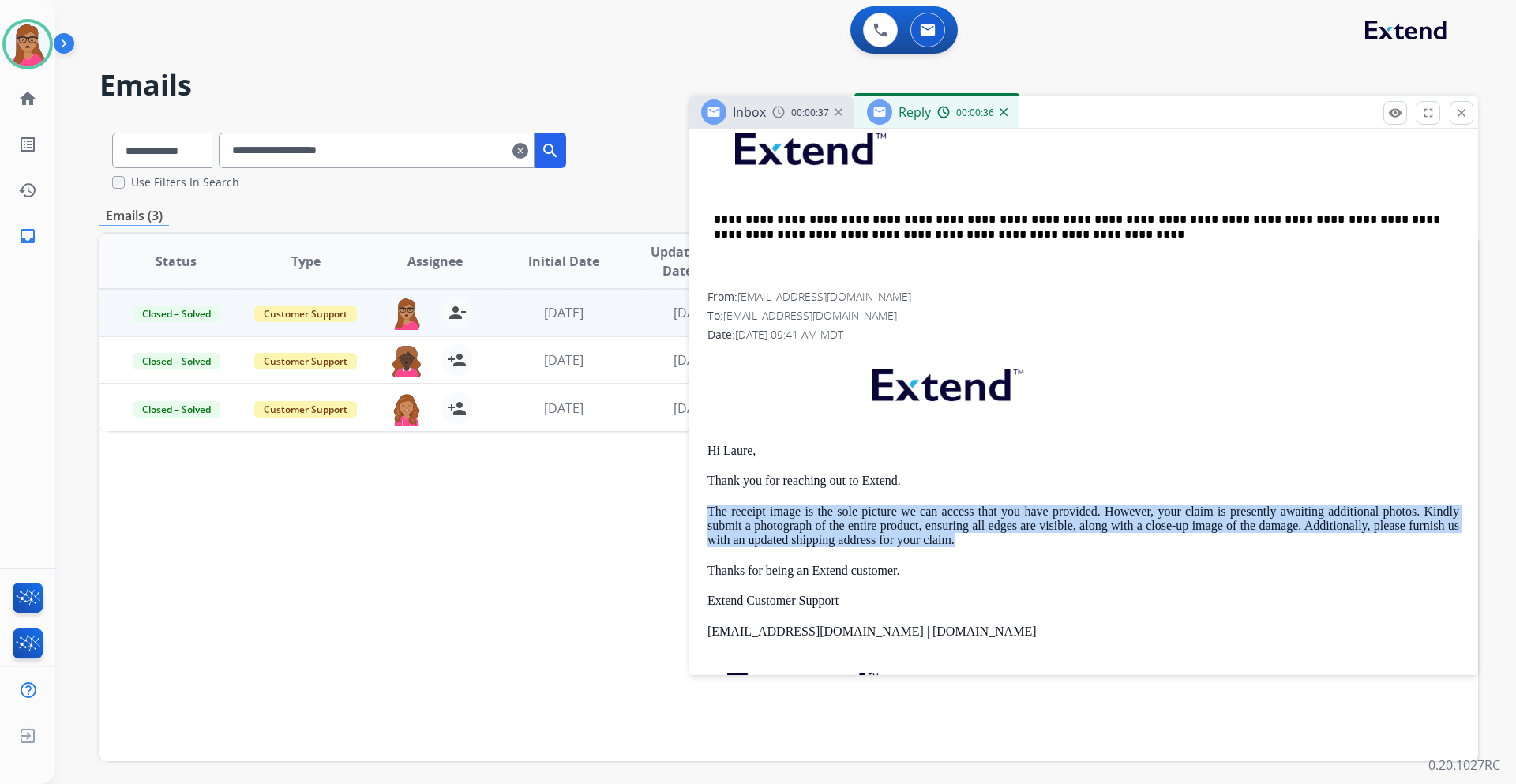
drag, startPoint x: 708, startPoint y: 501, endPoint x: 974, endPoint y: 542, distance: 269.1
click at [974, 461] on div "Hi [PERSON_NAME], Thank you for reaching out to Extend. The receipt image is th…" at bounding box center [1083, 576] width 752 height 451
copy p "The receipt image is the sole picture we can access that you have provided. How…"
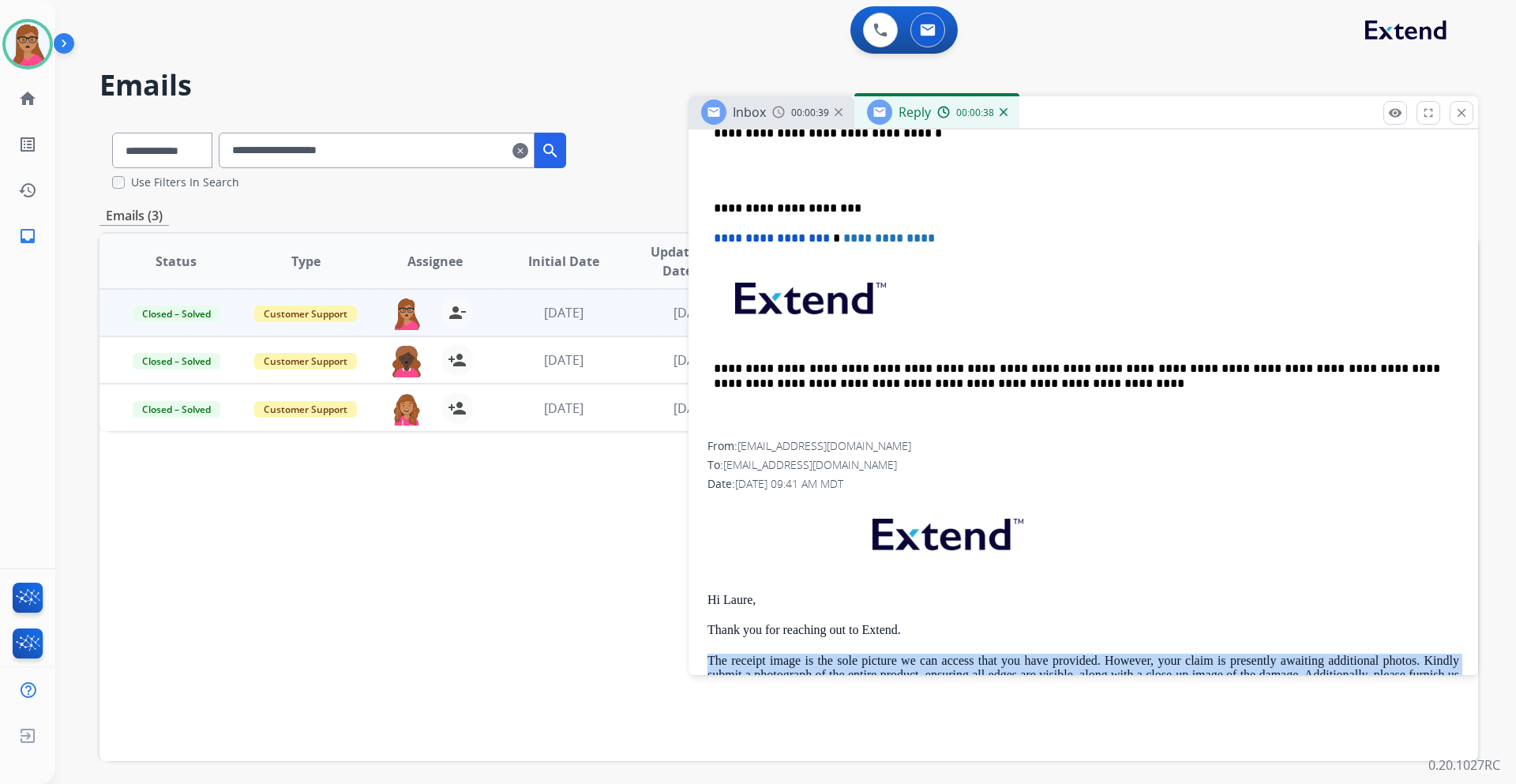
scroll to position [395, 0]
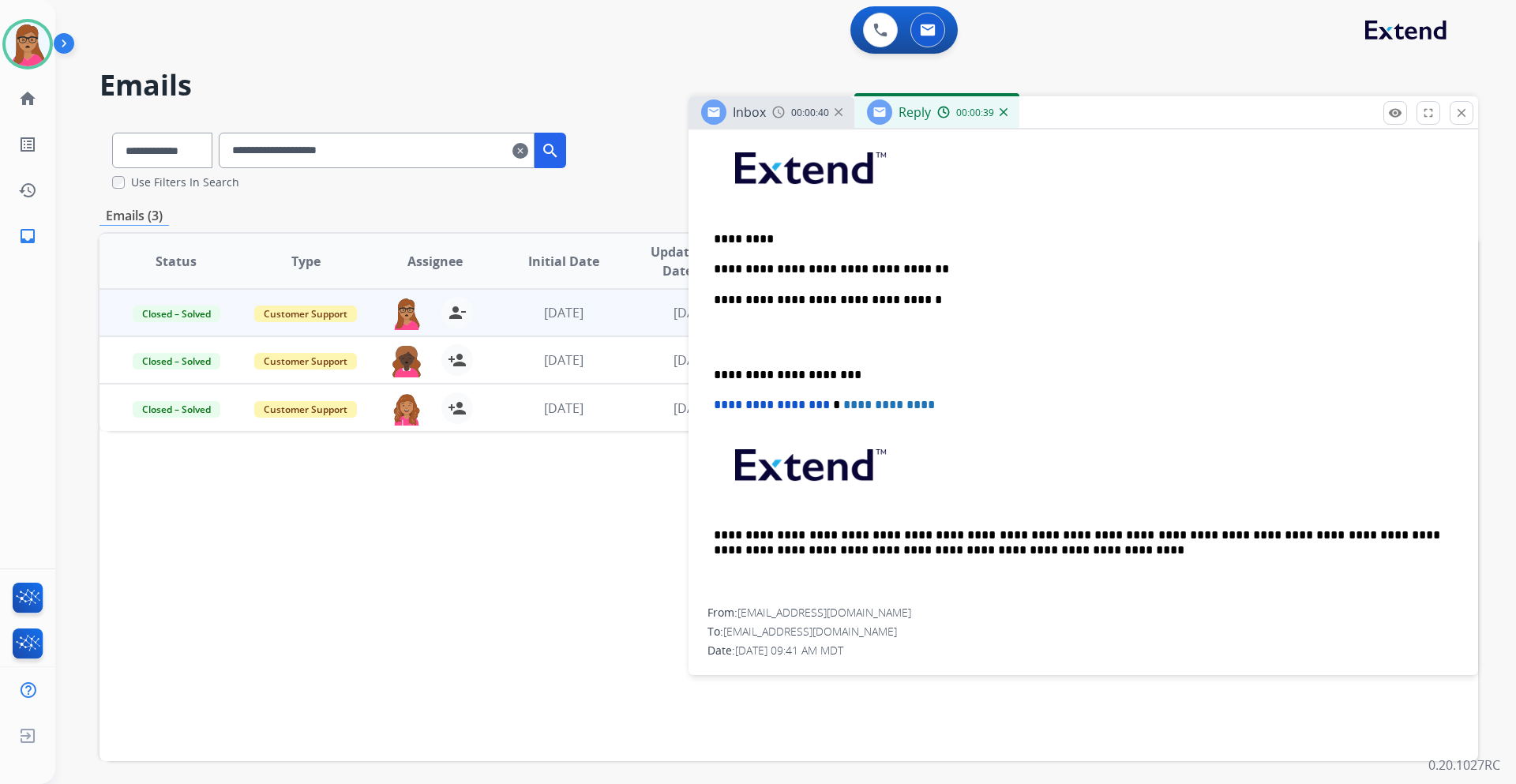
click at [927, 269] on p "**********" at bounding box center [1077, 269] width 727 height 14
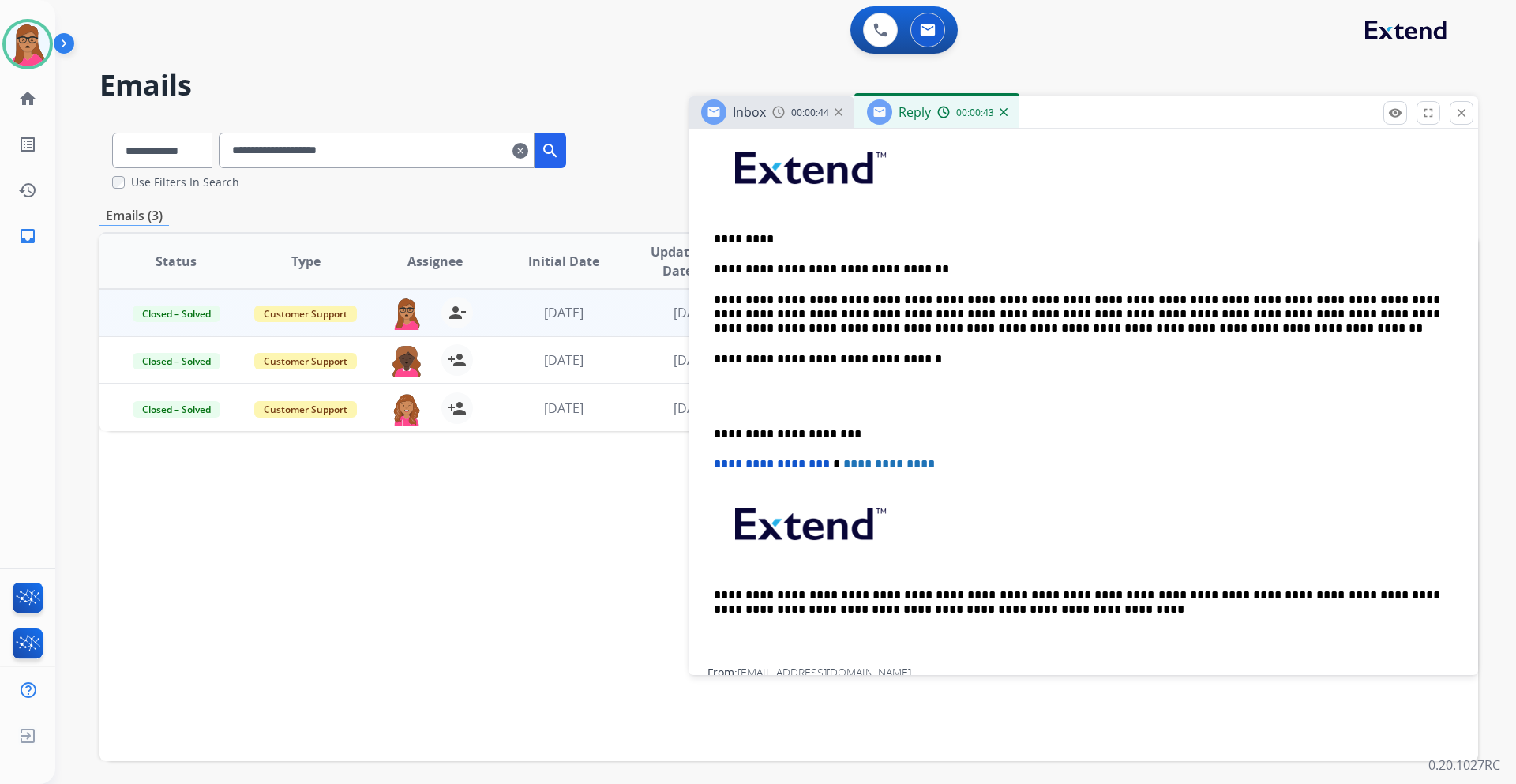
click at [711, 430] on div "**********" at bounding box center [1083, 397] width 752 height 542
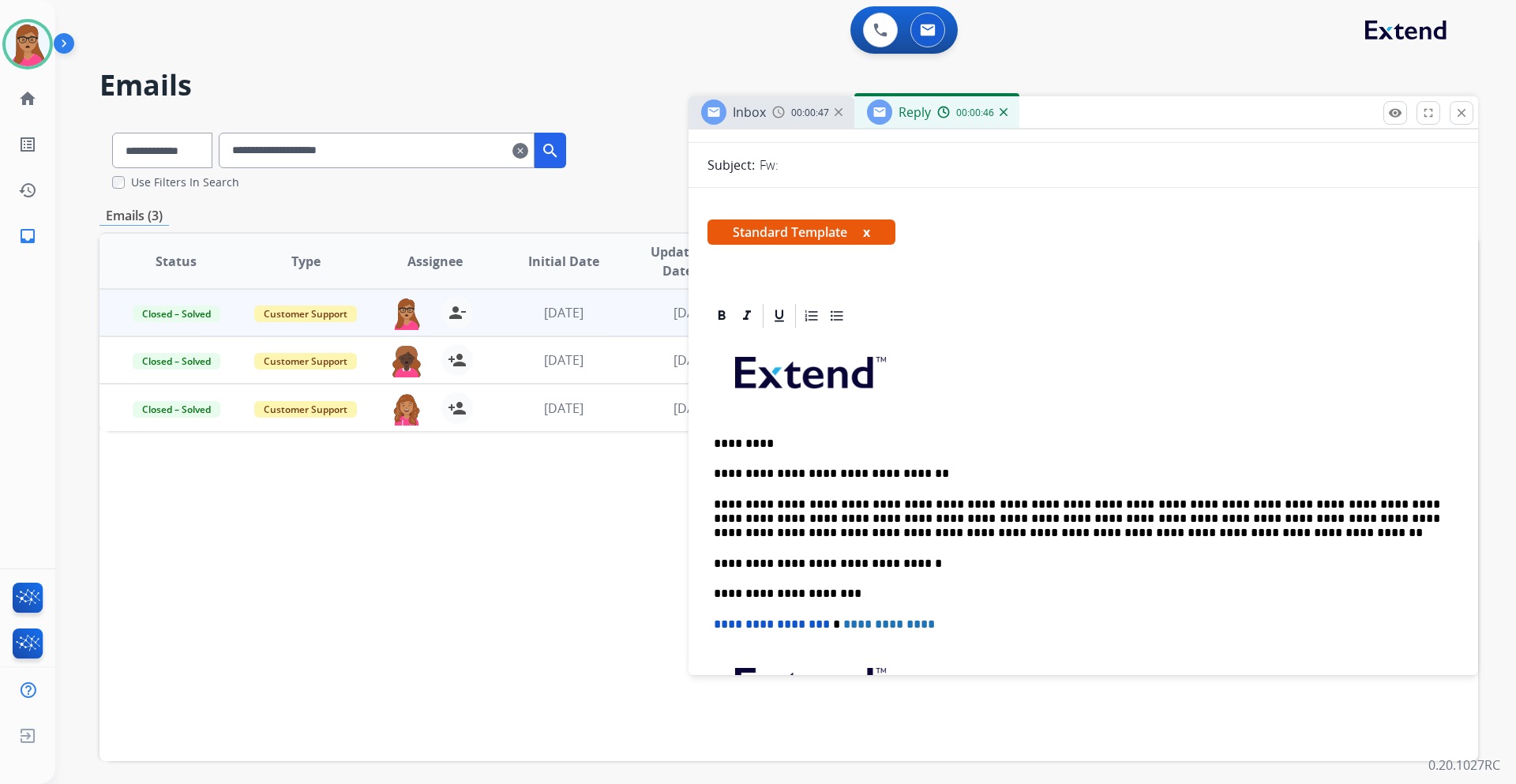
scroll to position [0, 0]
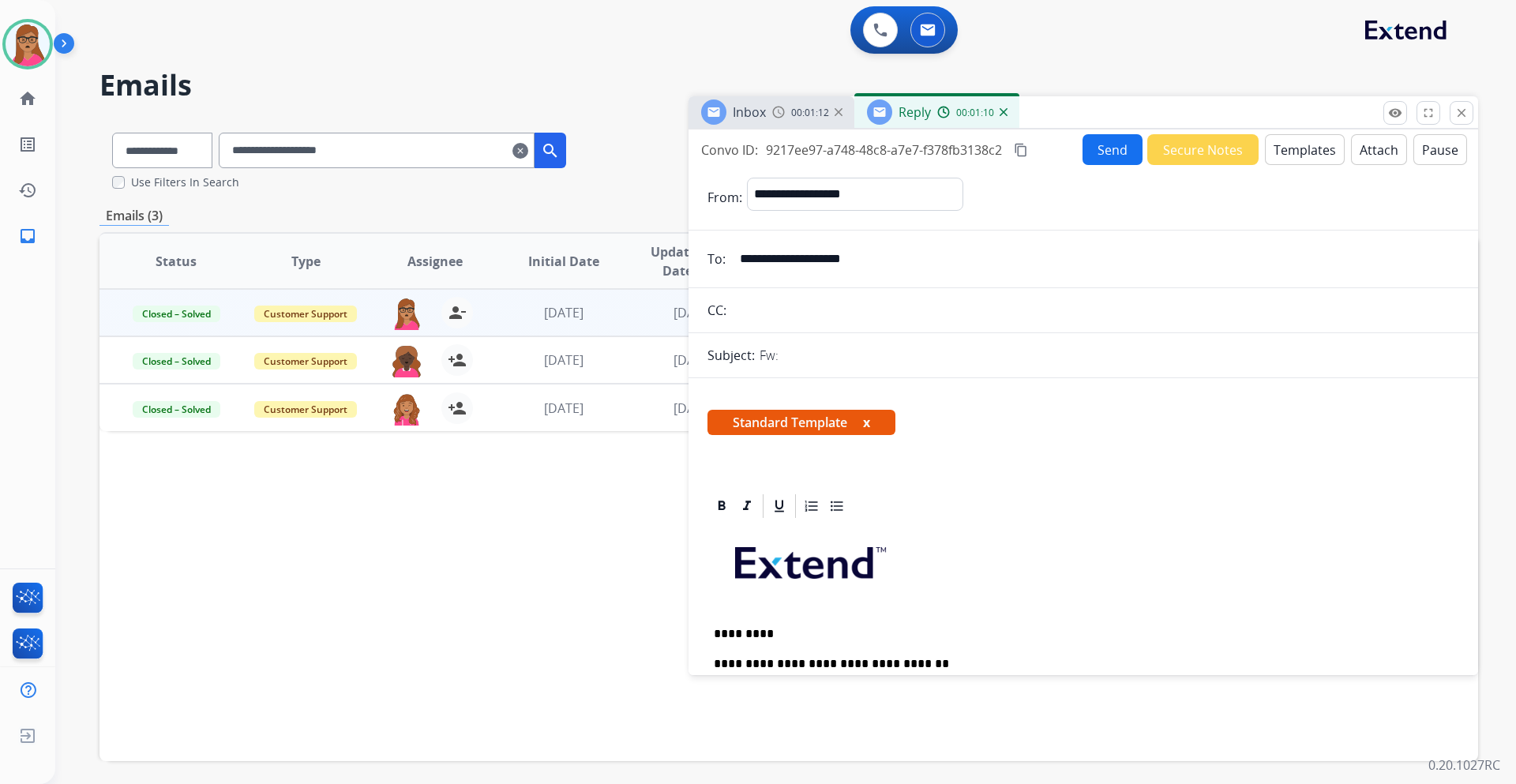
click at [1010, 152] on mat-icon "content_copy" at bounding box center [1020, 149] width 14 height 14
click at [1010, 153] on button "Send" at bounding box center [1112, 149] width 60 height 31
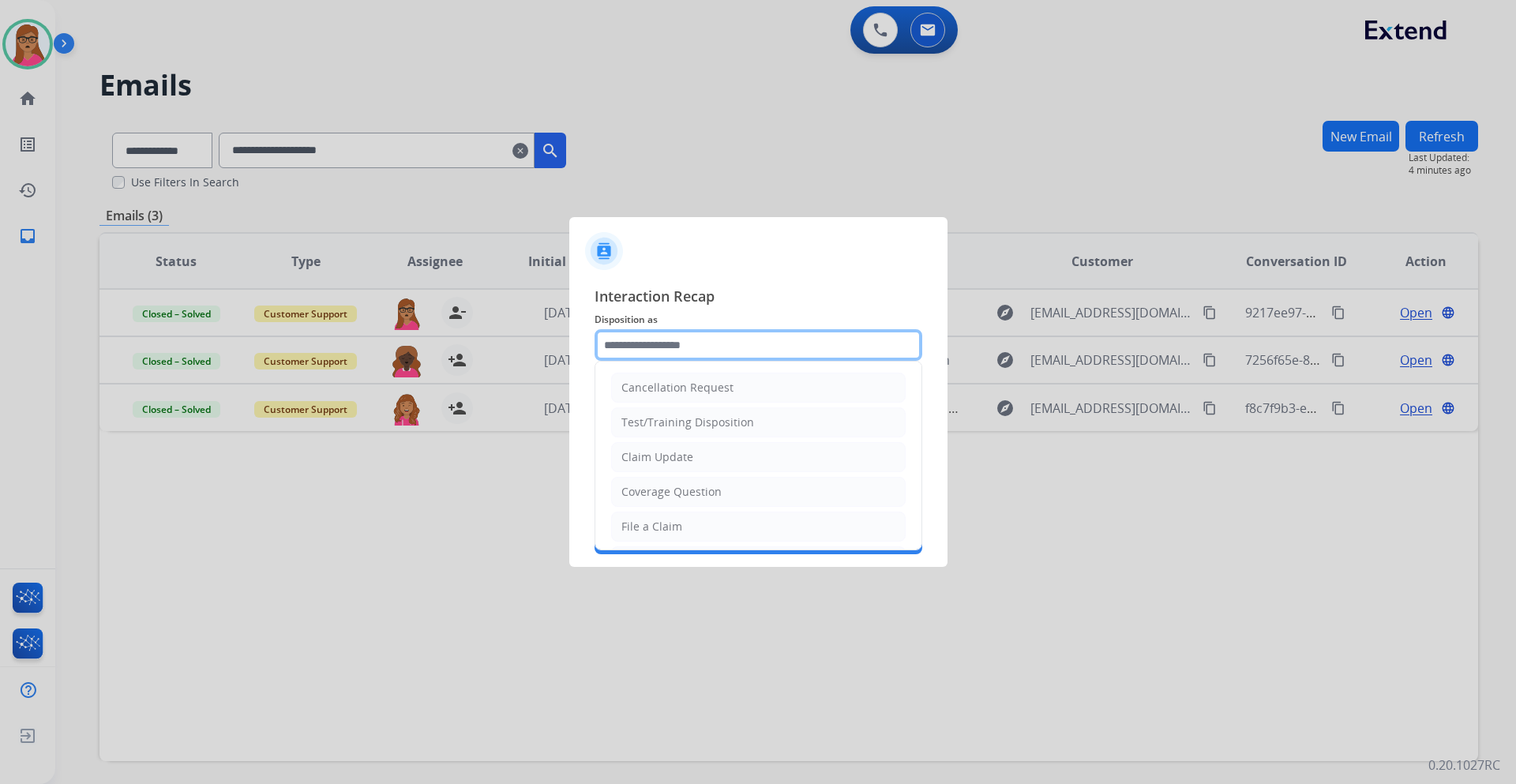
click at [674, 341] on input "text" at bounding box center [758, 345] width 328 height 32
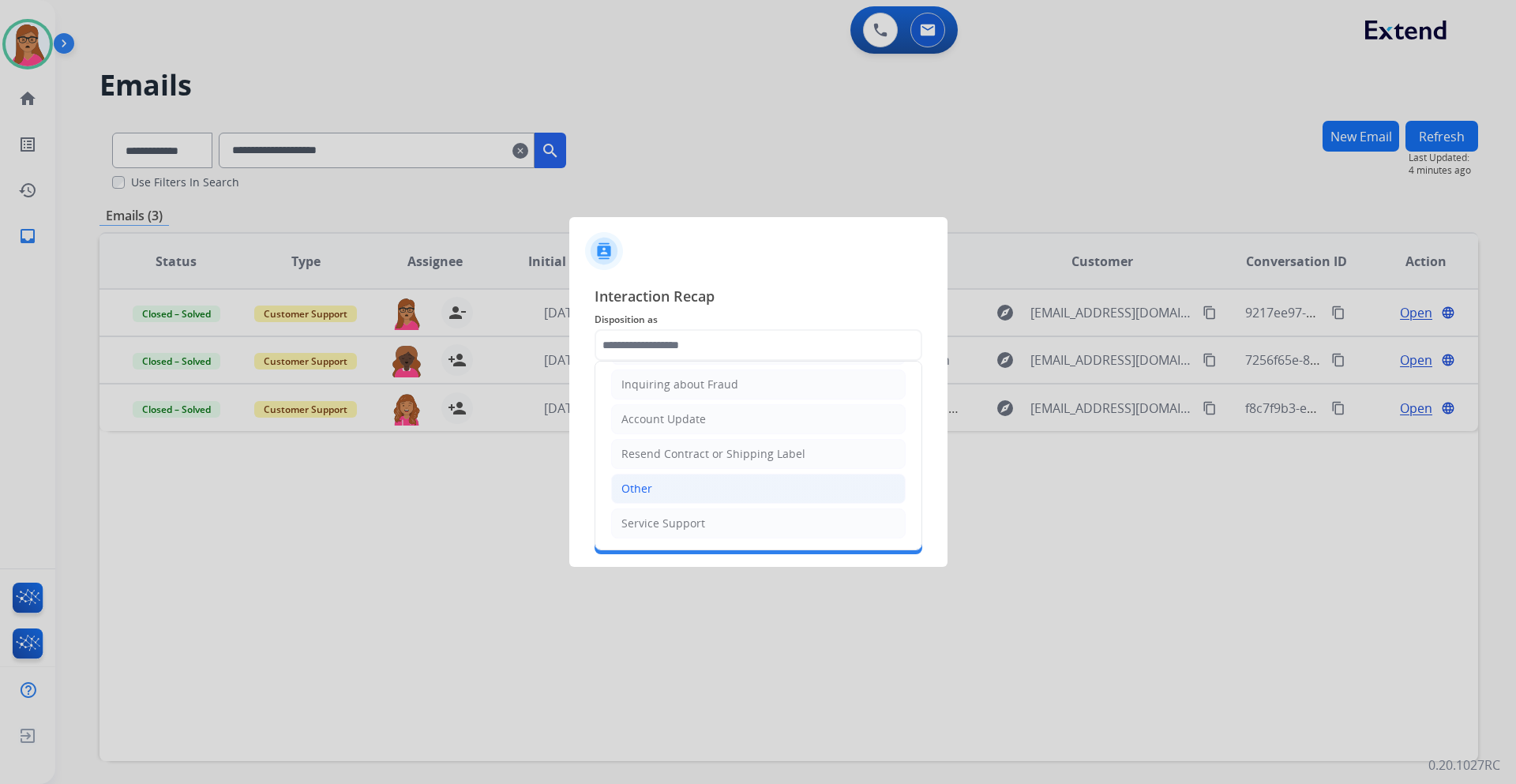
click at [679, 461] on li "Other" at bounding box center [758, 489] width 295 height 30
type input "*****"
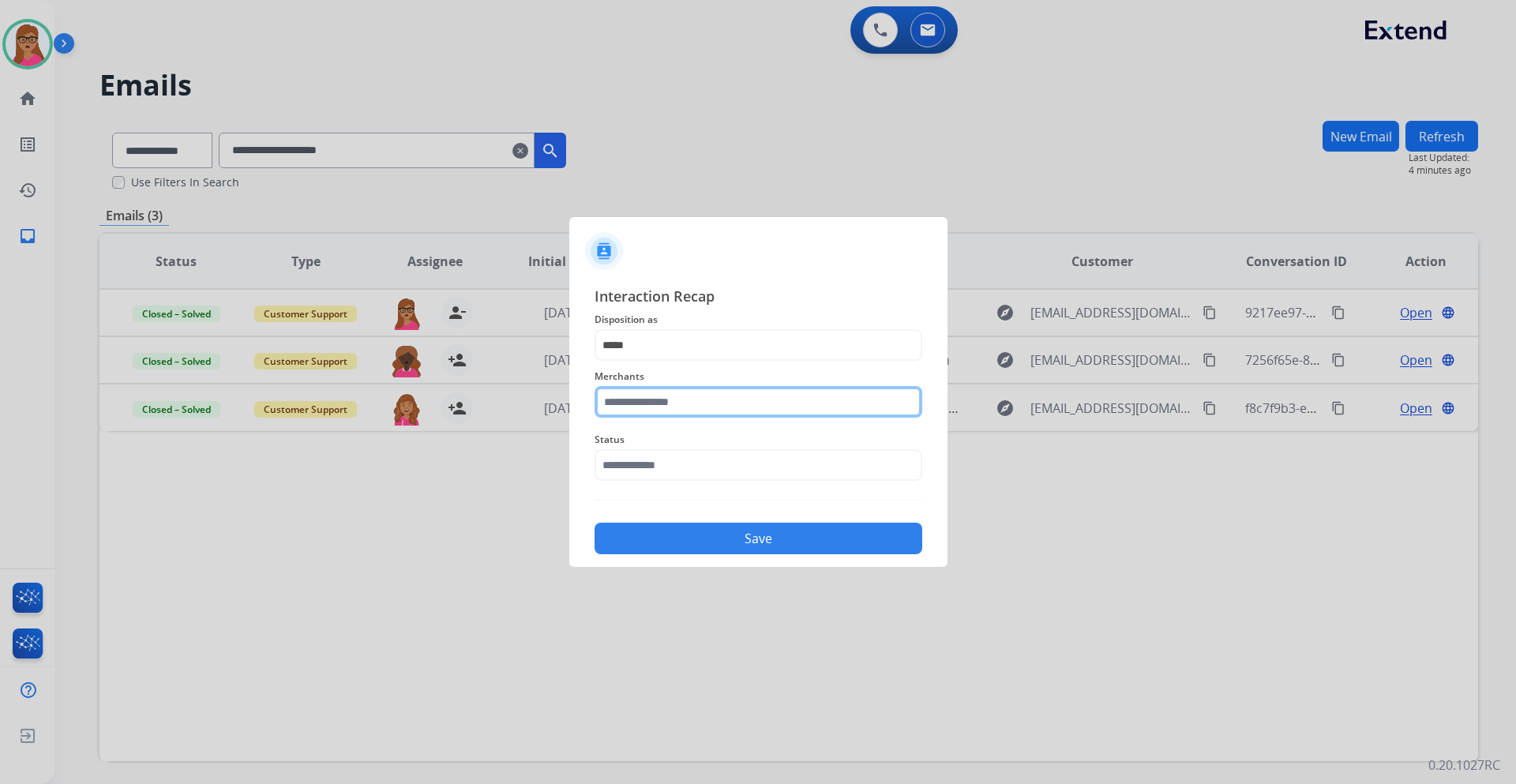
click at [695, 396] on input "text" at bounding box center [758, 402] width 328 height 32
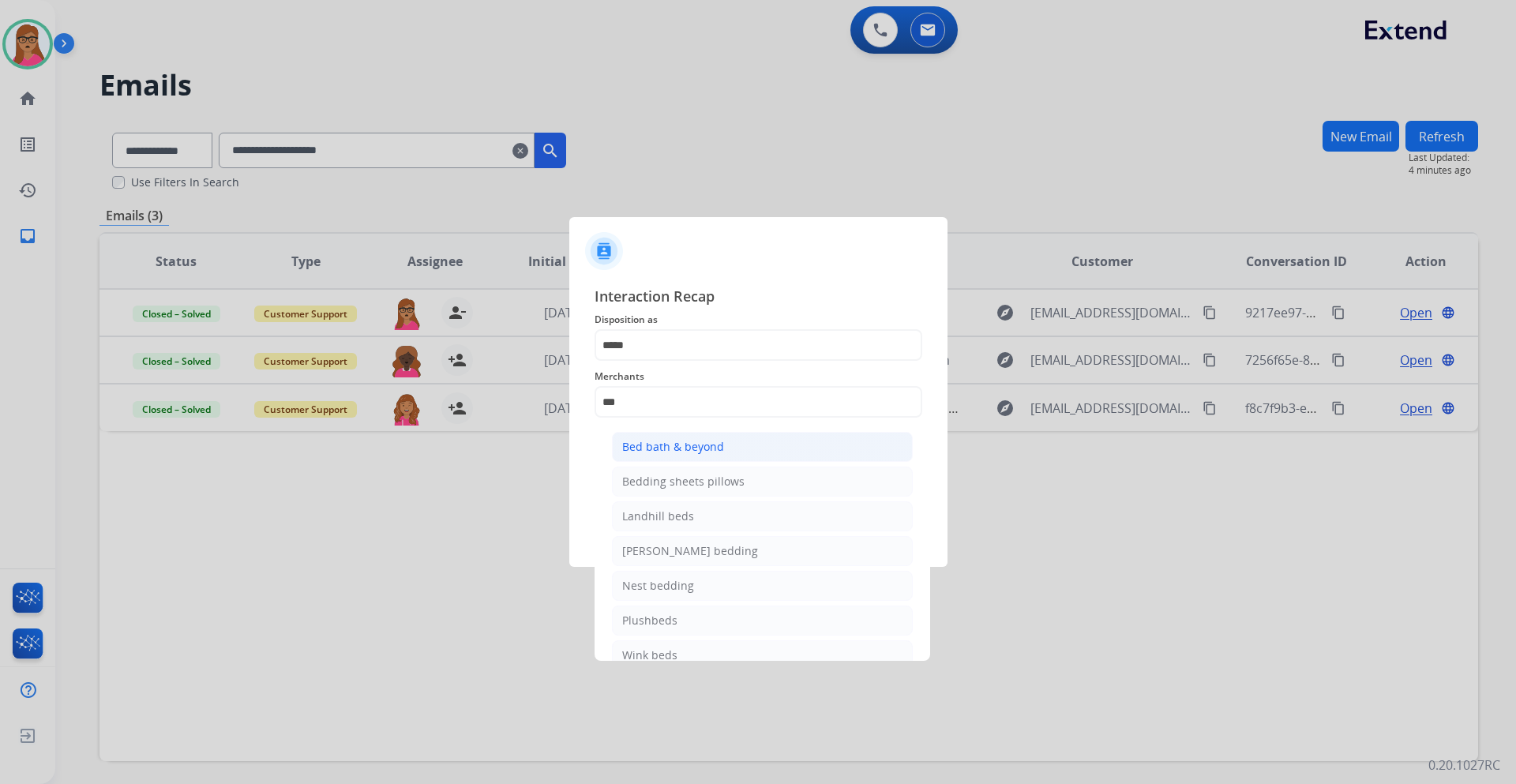
click at [669, 447] on div "Bed bath & beyond" at bounding box center [673, 447] width 102 height 16
type input "**********"
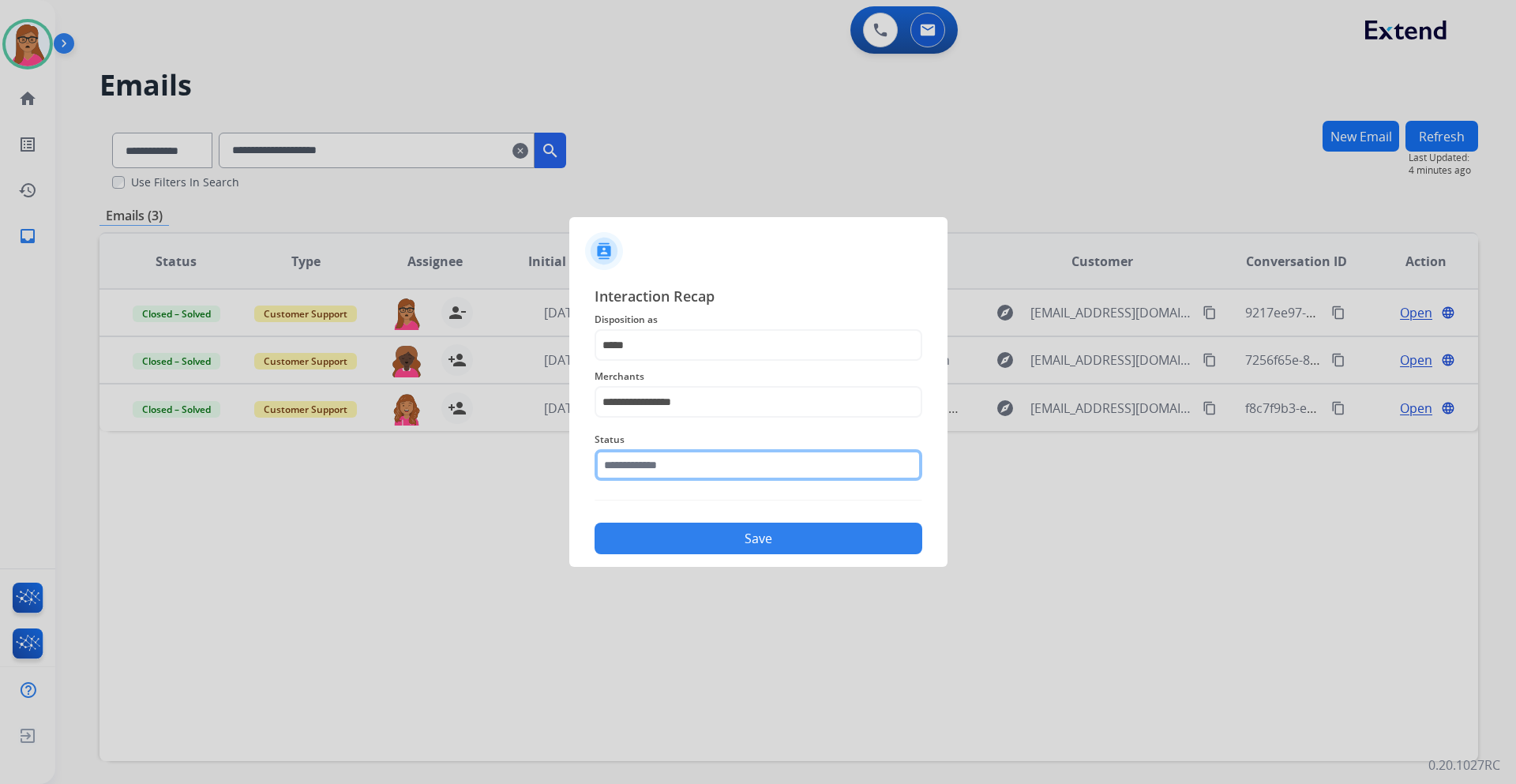
click at [700, 457] on input "text" at bounding box center [758, 465] width 328 height 32
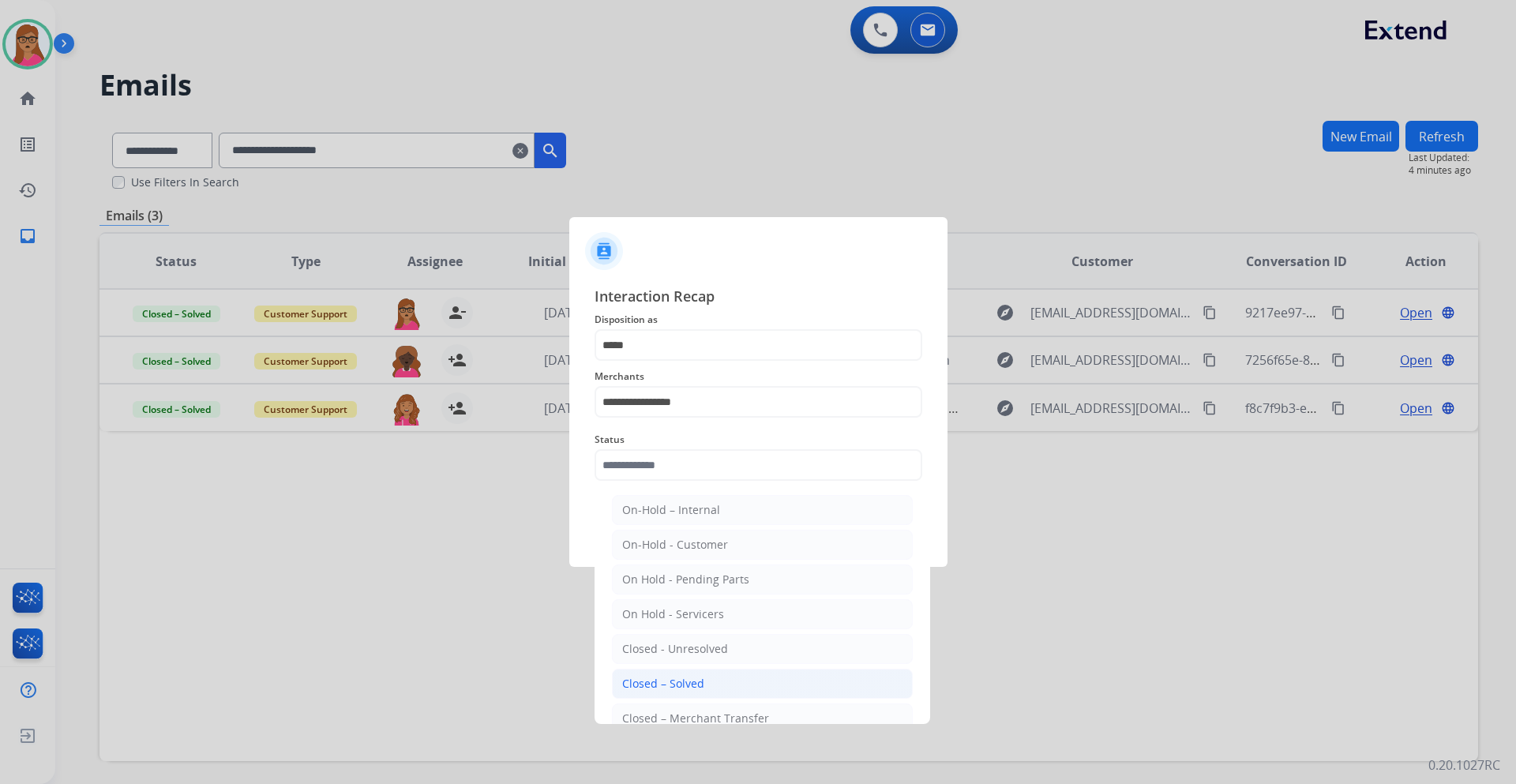
click at [698, 461] on div "Closed – Solved" at bounding box center [664, 683] width 82 height 16
type input "**********"
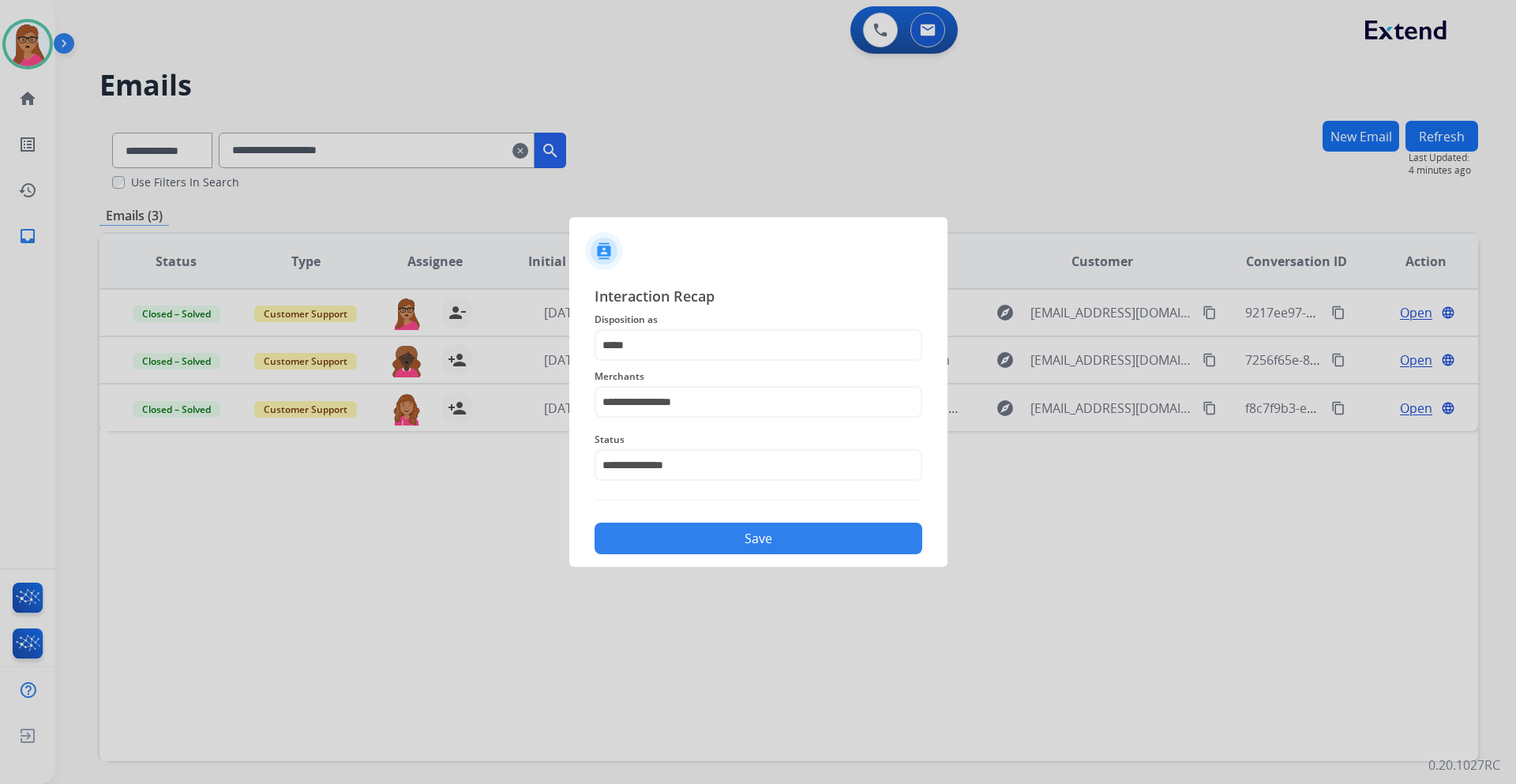
click at [725, 461] on button "Save" at bounding box center [758, 539] width 328 height 32
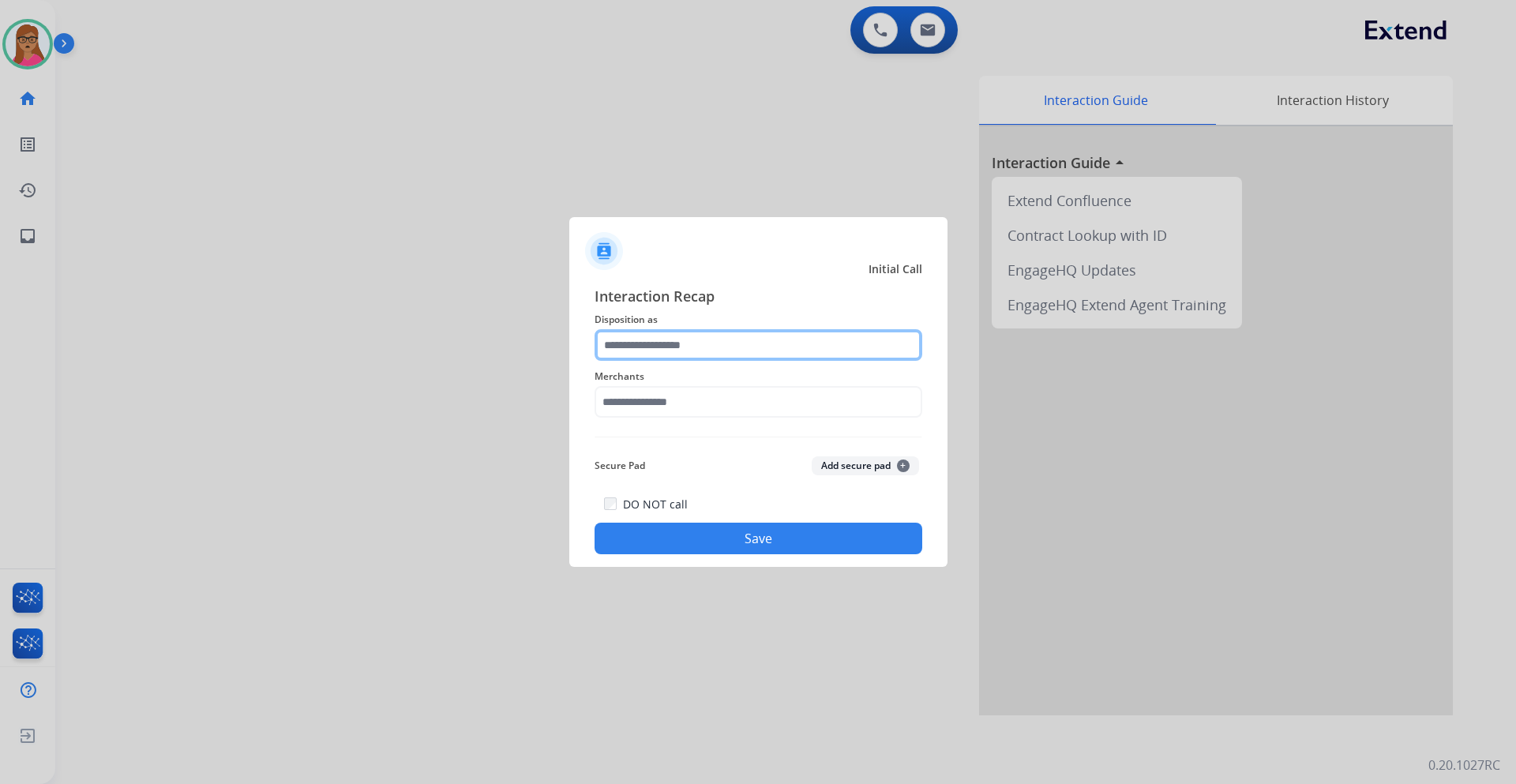
click at [679, 348] on input "text" at bounding box center [758, 345] width 328 height 32
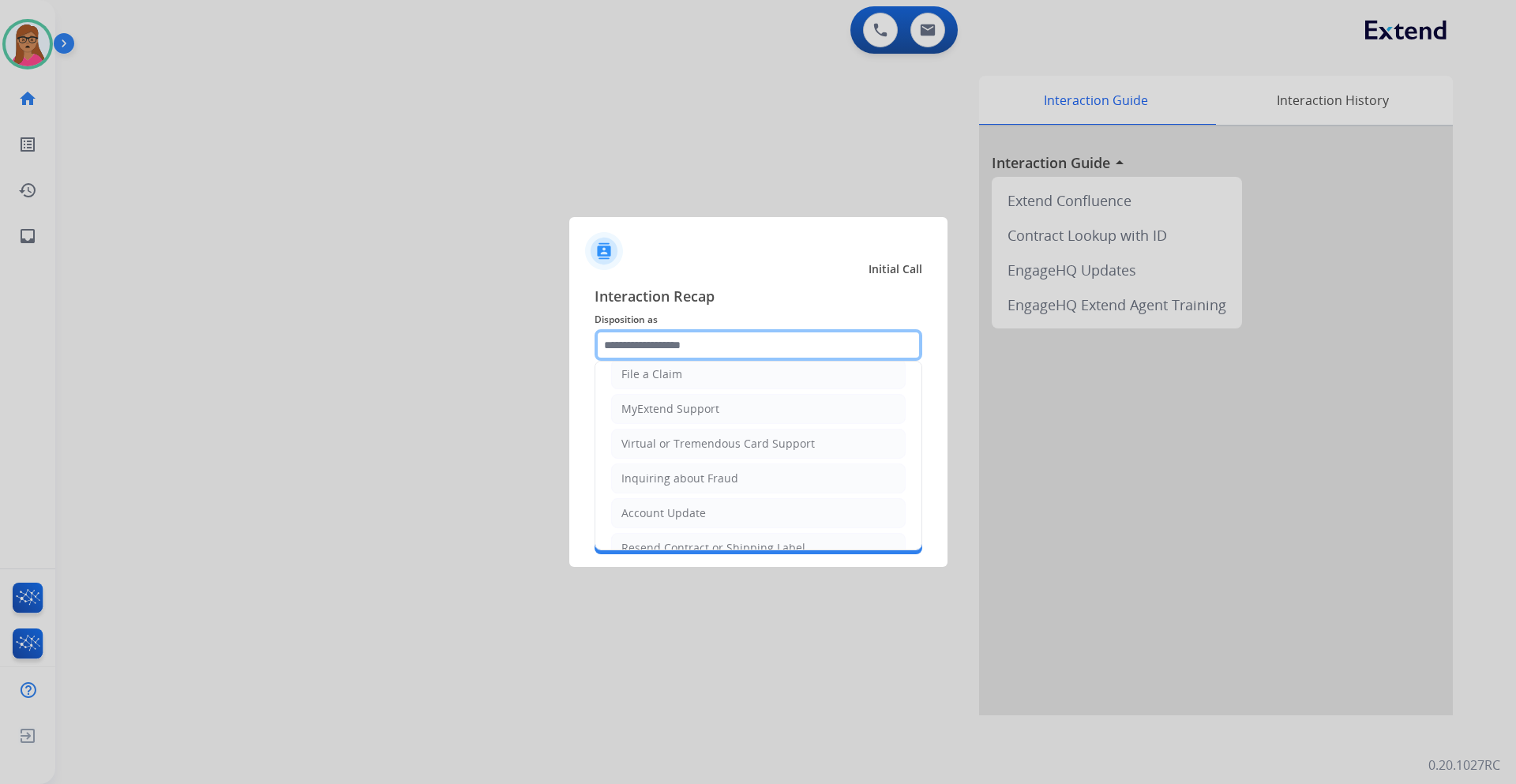
scroll to position [237, 0]
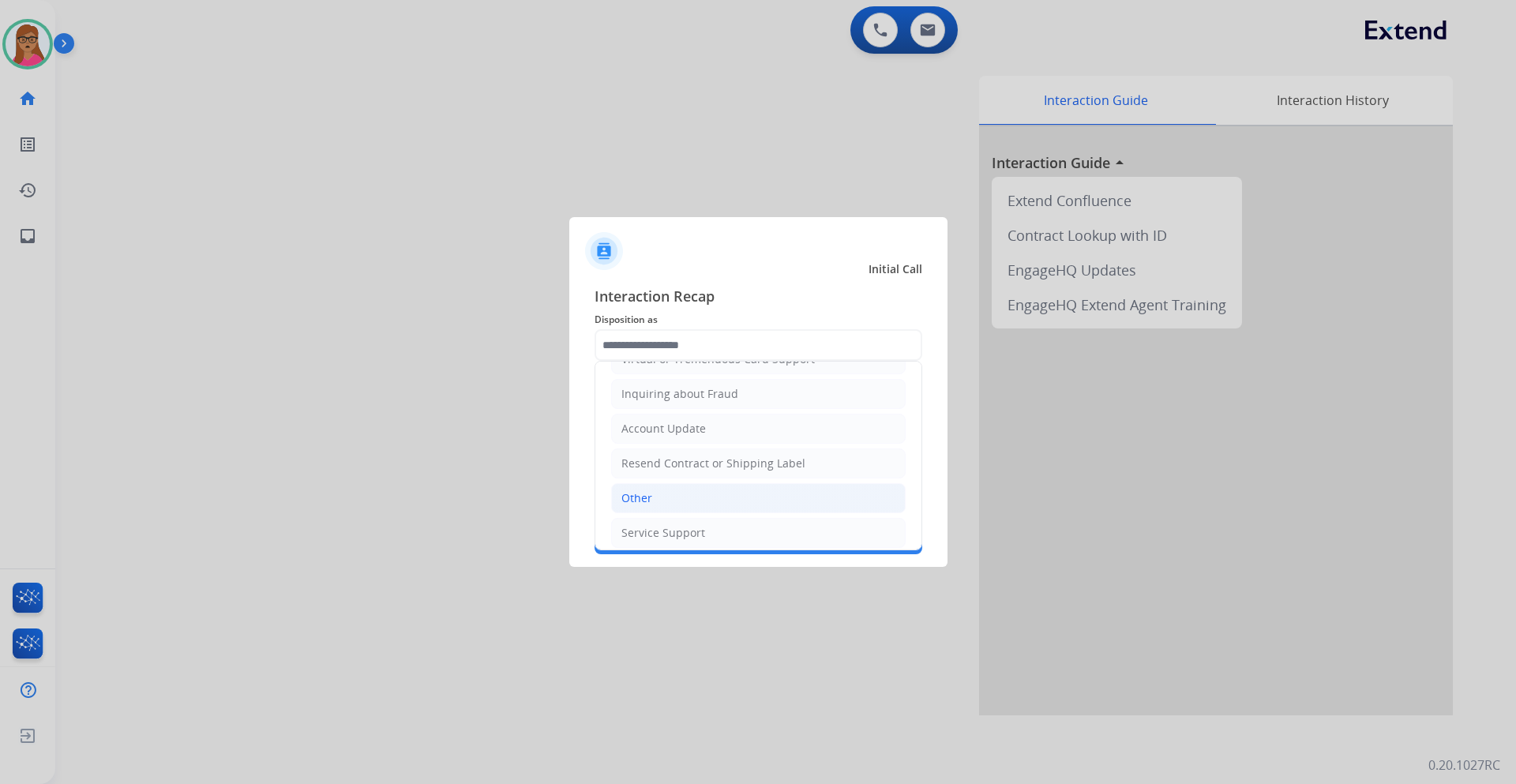
click at [655, 461] on li "Other" at bounding box center [758, 498] width 295 height 30
type input "*****"
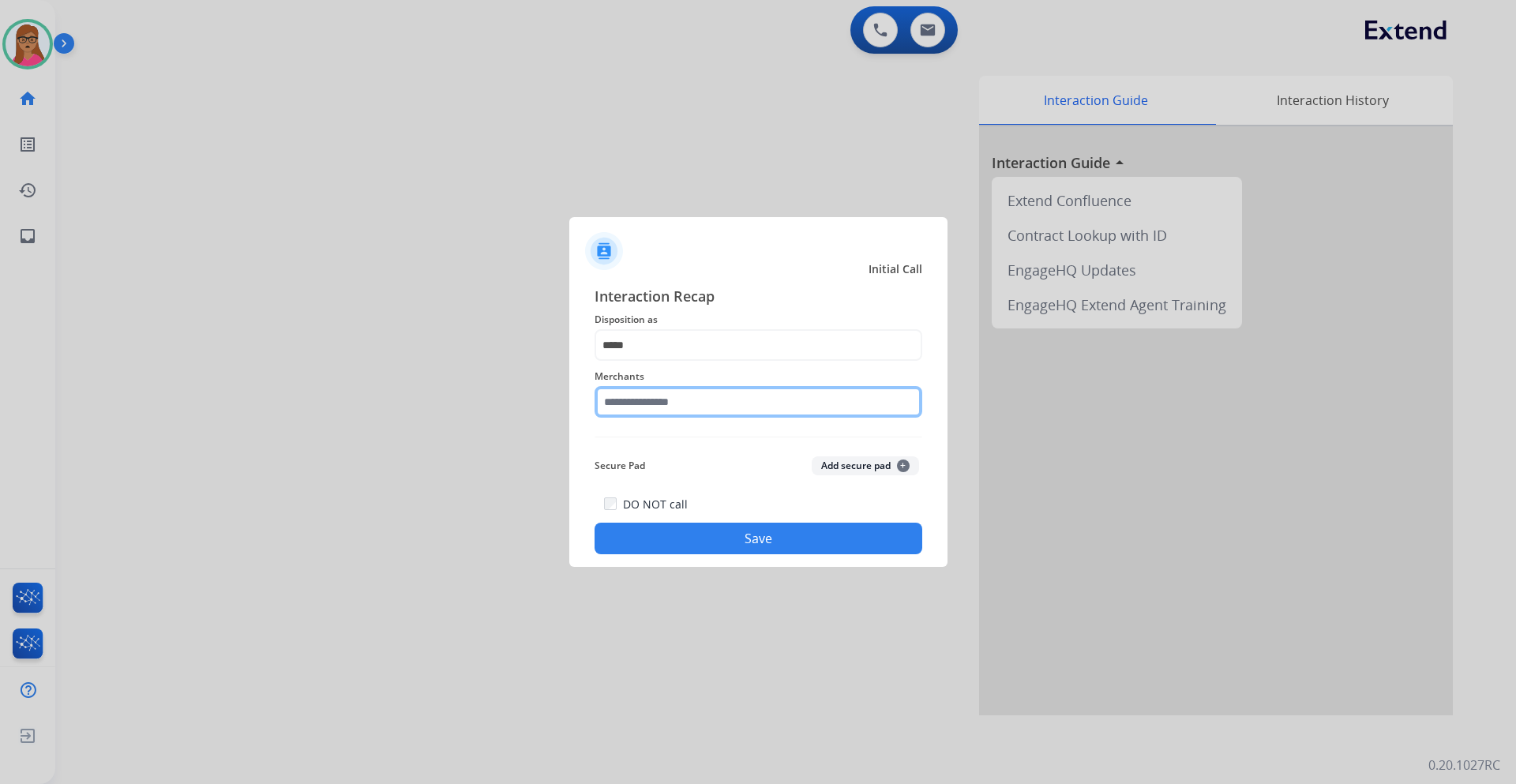
click at [690, 399] on input "text" at bounding box center [758, 402] width 328 height 32
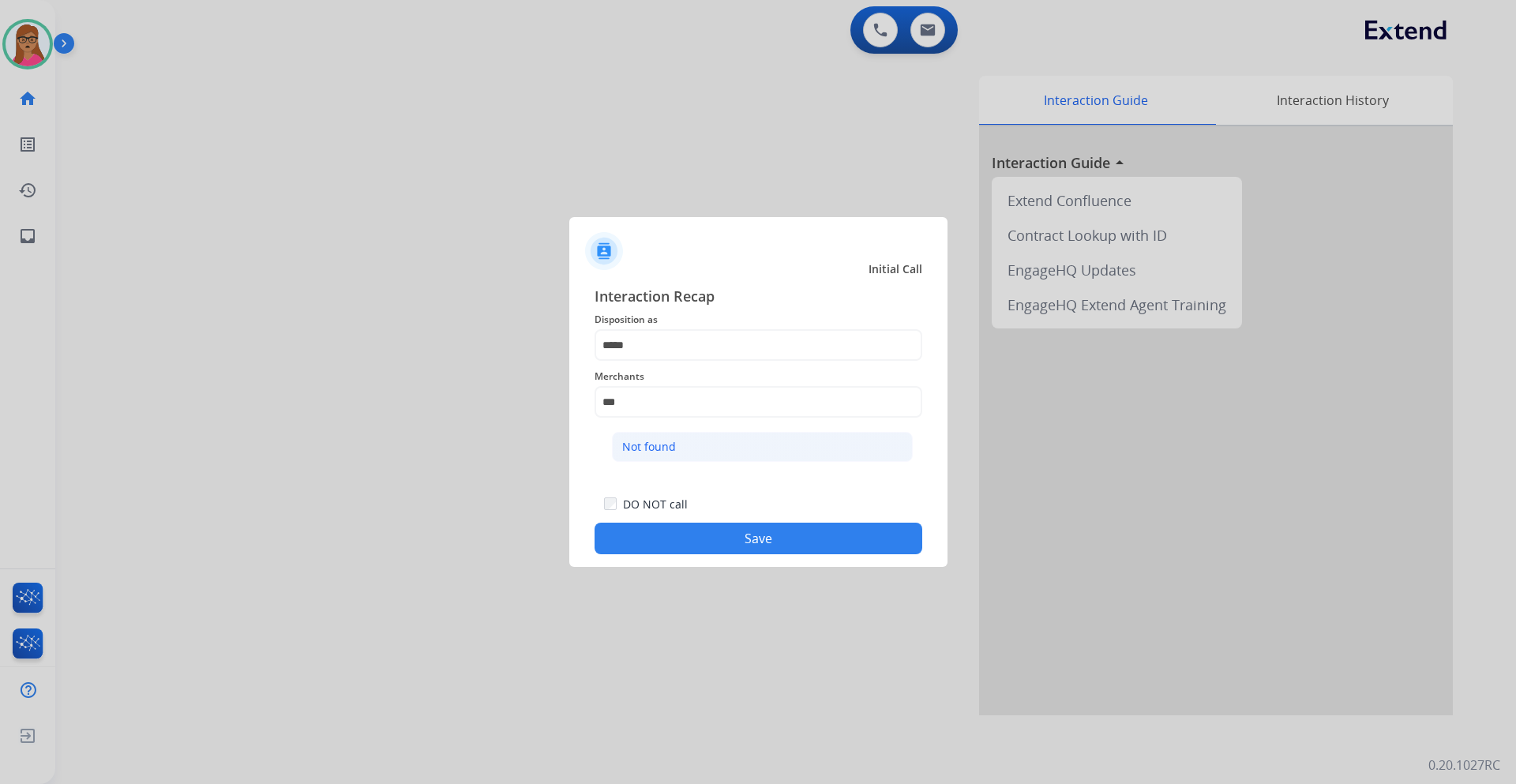
click at [646, 444] on div "Not found" at bounding box center [649, 447] width 54 height 16
type input "*********"
click at [700, 461] on button "Save" at bounding box center [758, 539] width 328 height 32
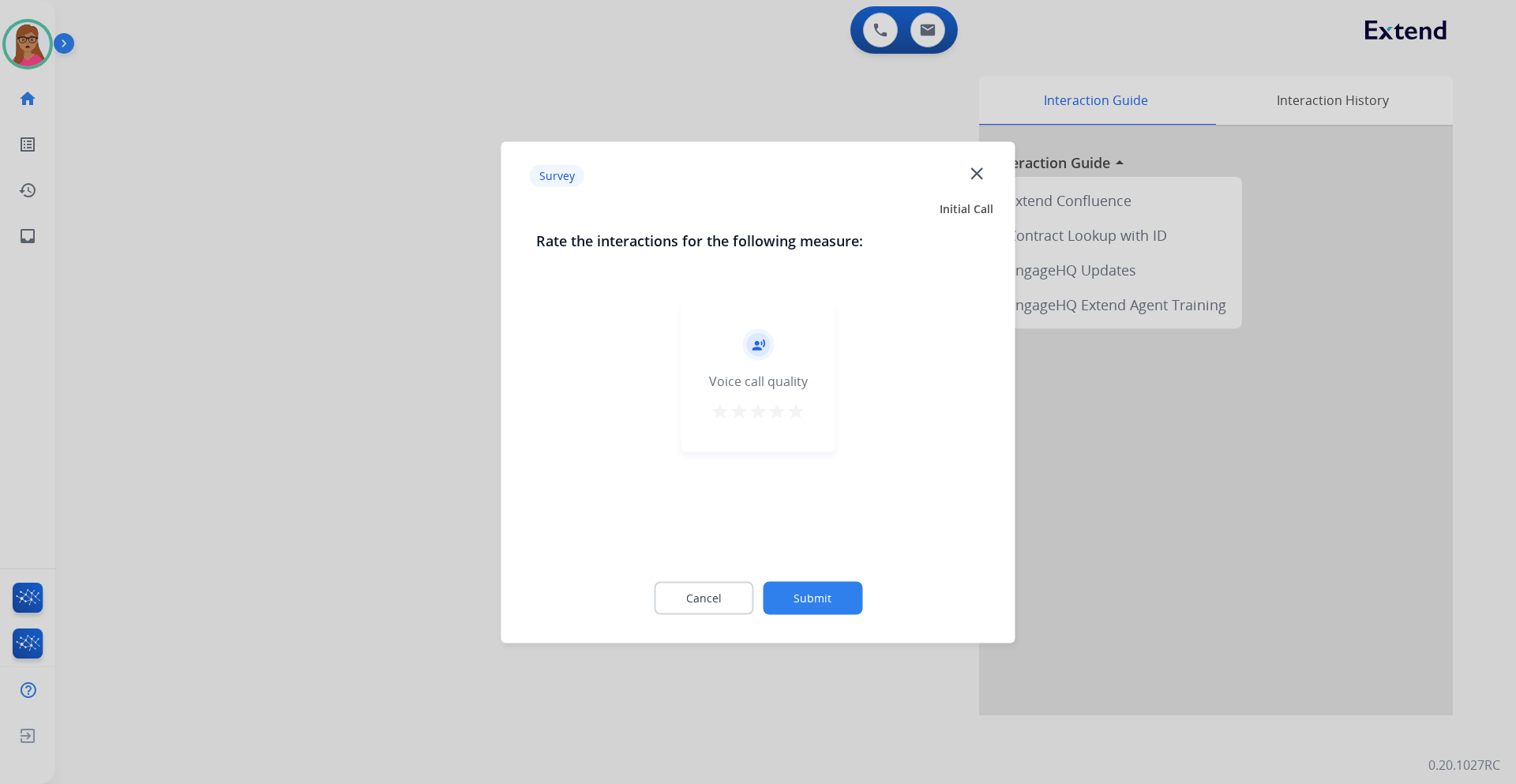
click at [398, 419] on div at bounding box center [758, 392] width 1516 height 784
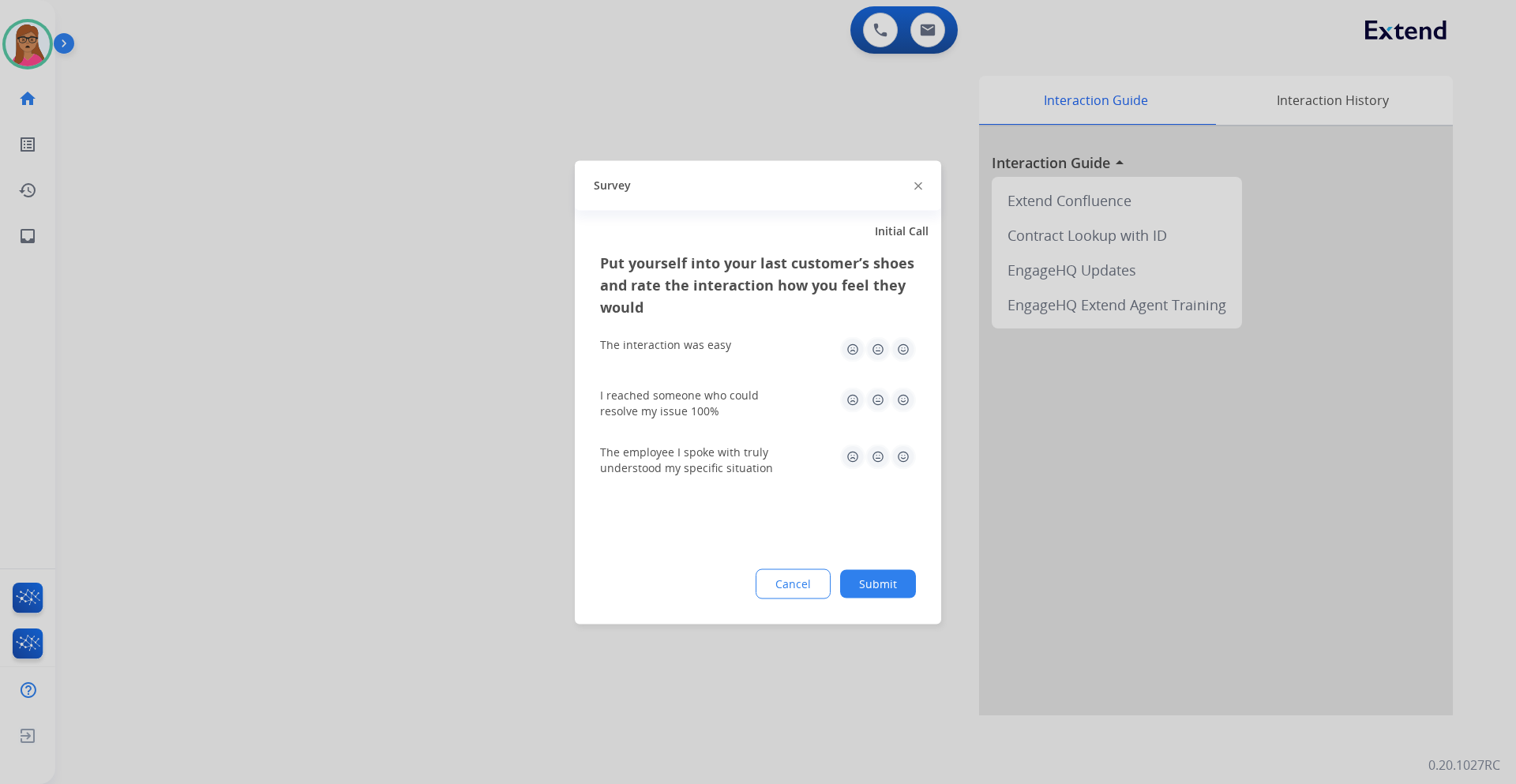
click at [397, 418] on div at bounding box center [758, 392] width 1516 height 784
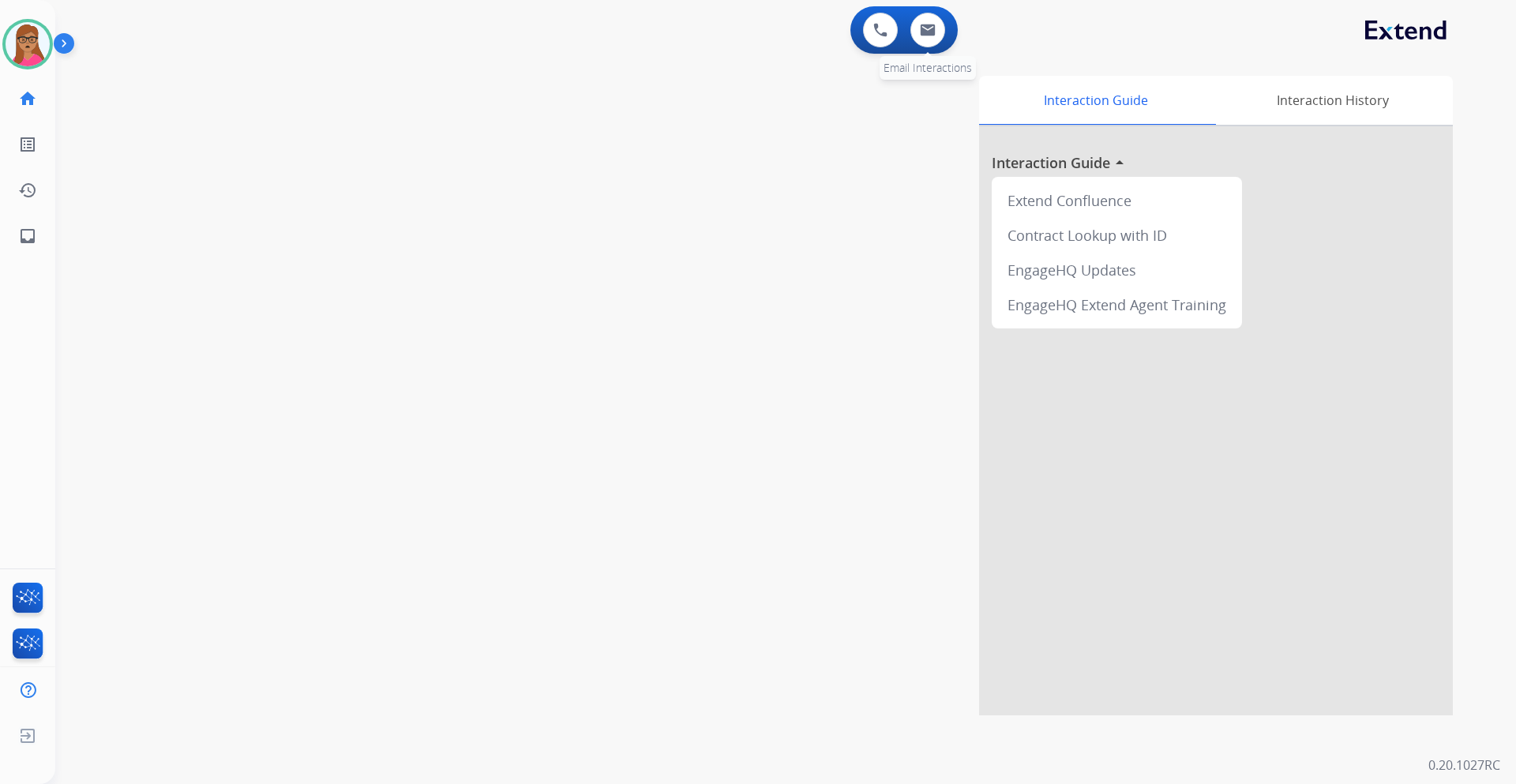
click at [938, 45] on div "0 Email Interactions" at bounding box center [928, 29] width 47 height 34
click at [933, 31] on img at bounding box center [927, 29] width 16 height 13
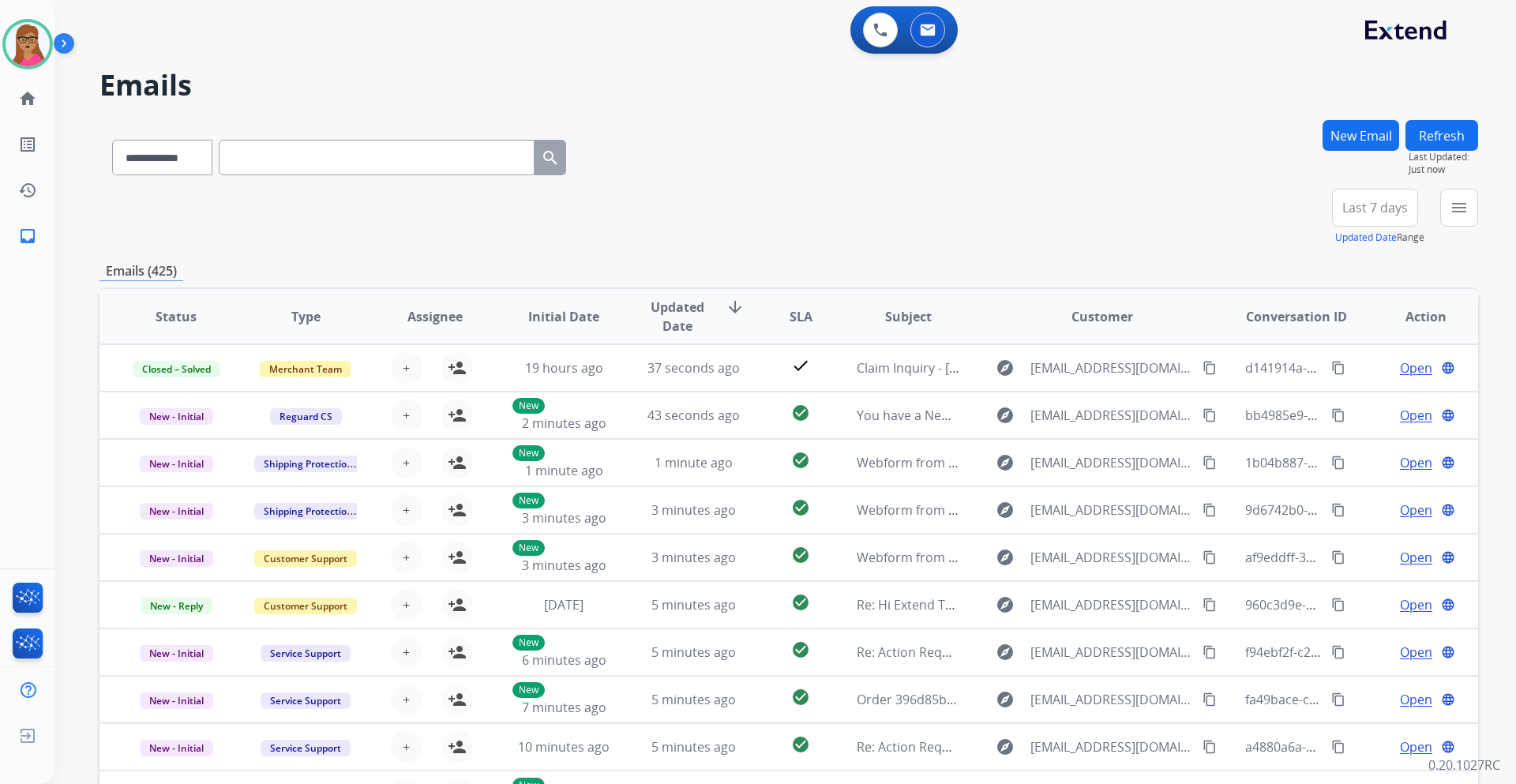
click at [1010, 225] on button "Last 7 days" at bounding box center [1375, 207] width 86 height 38
click at [1010, 402] on div "Last 90 days" at bounding box center [1370, 400] width 87 height 24
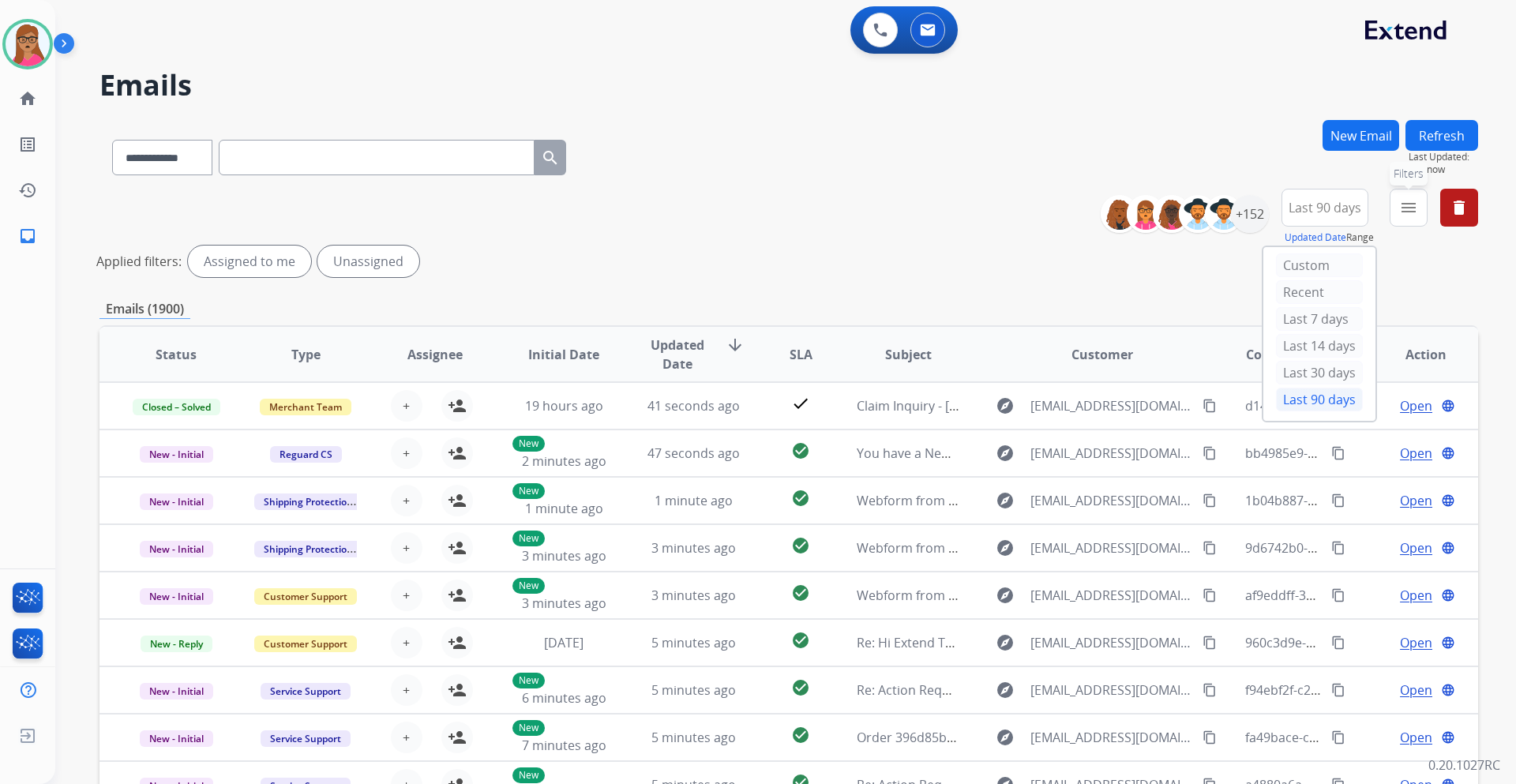
click at [1010, 199] on mat-icon "menu" at bounding box center [1408, 207] width 19 height 19
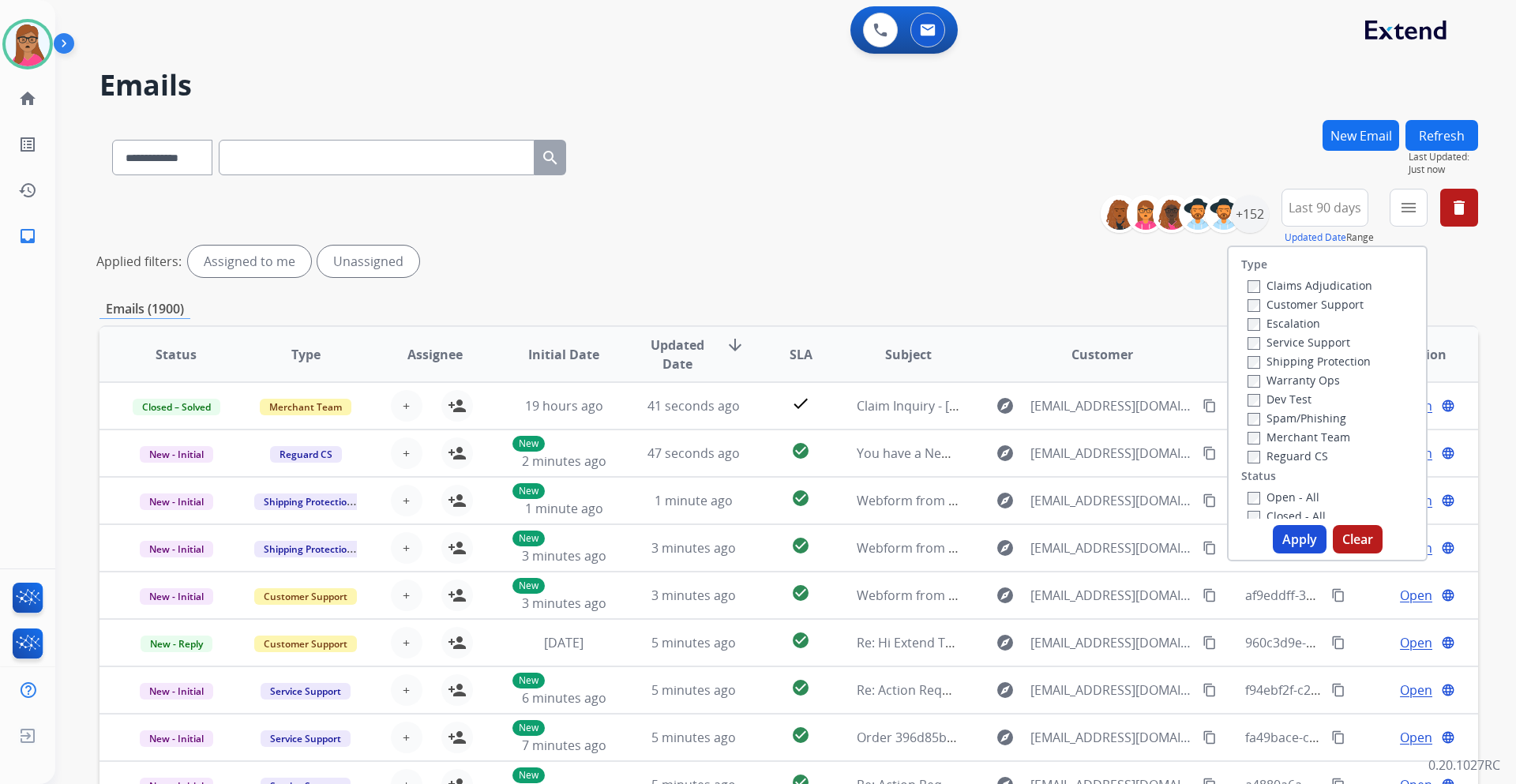
click at [1010, 302] on label "Customer Support" at bounding box center [1306, 305] width 116 height 15
click at [1010, 363] on label "Shipping Protection" at bounding box center [1309, 361] width 123 height 15
click at [1010, 456] on label "Reguard CS" at bounding box center [1288, 456] width 81 height 15
click at [1010, 461] on label "Open - All" at bounding box center [1284, 497] width 72 height 15
click at [1010, 461] on button "Apply" at bounding box center [1300, 539] width 54 height 29
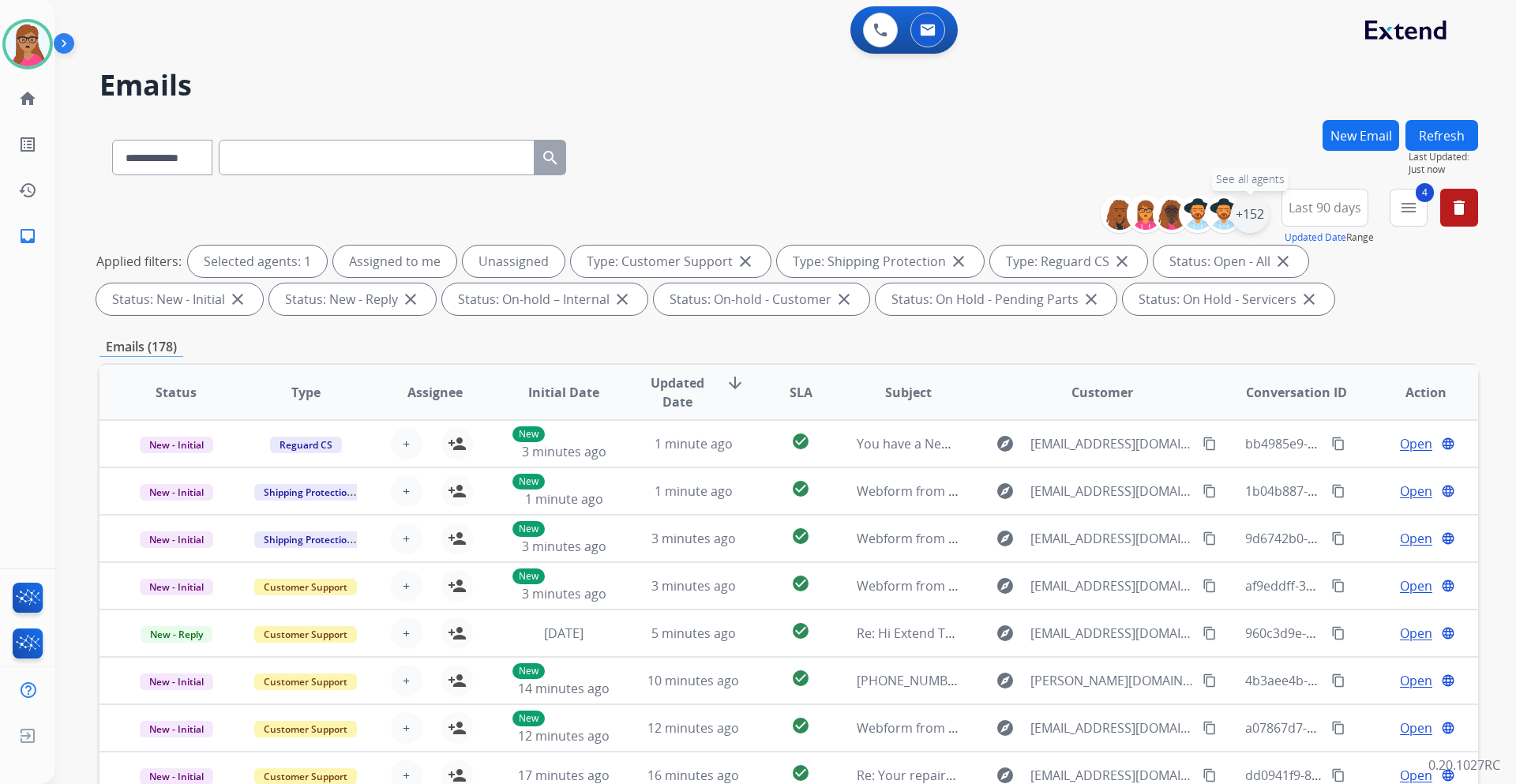
click at [1010, 212] on div "+152" at bounding box center [1250, 213] width 38 height 38
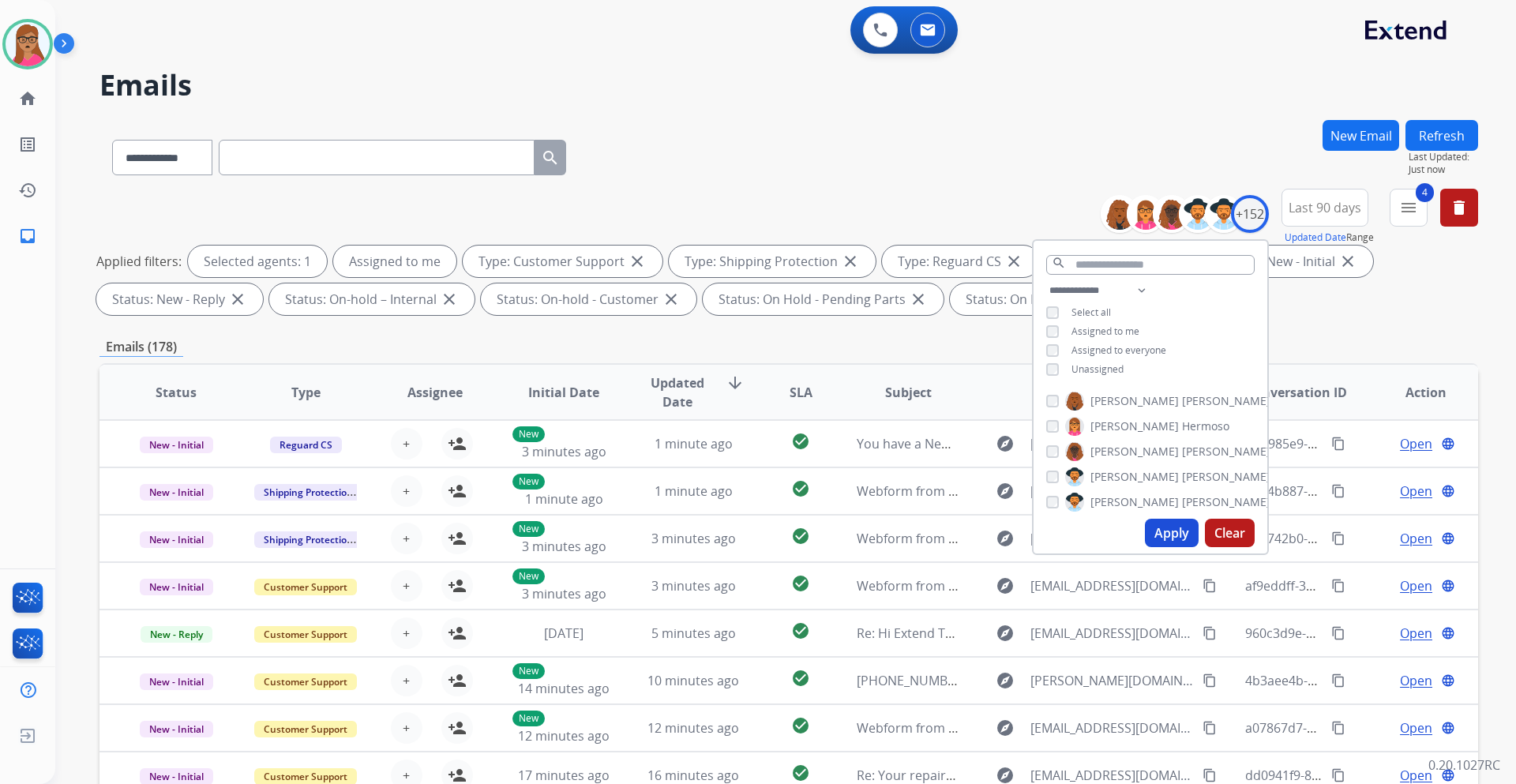
click at [1010, 461] on button "Apply" at bounding box center [1172, 533] width 54 height 29
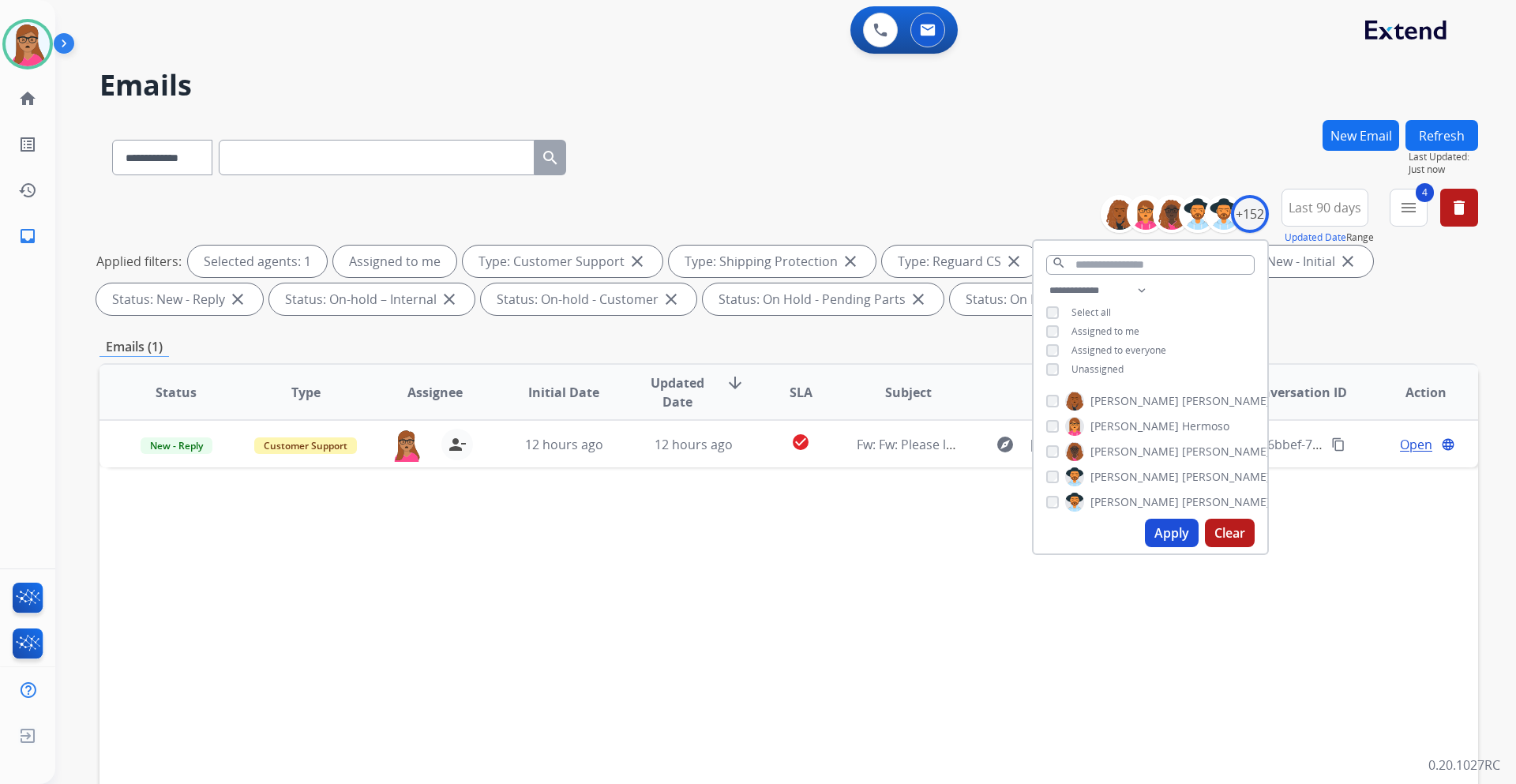
click at [774, 461] on div "Status Type Assignee Initial Date Updated Date arrow_downward SLA Subject Custo…" at bounding box center [789, 628] width 1379 height 529
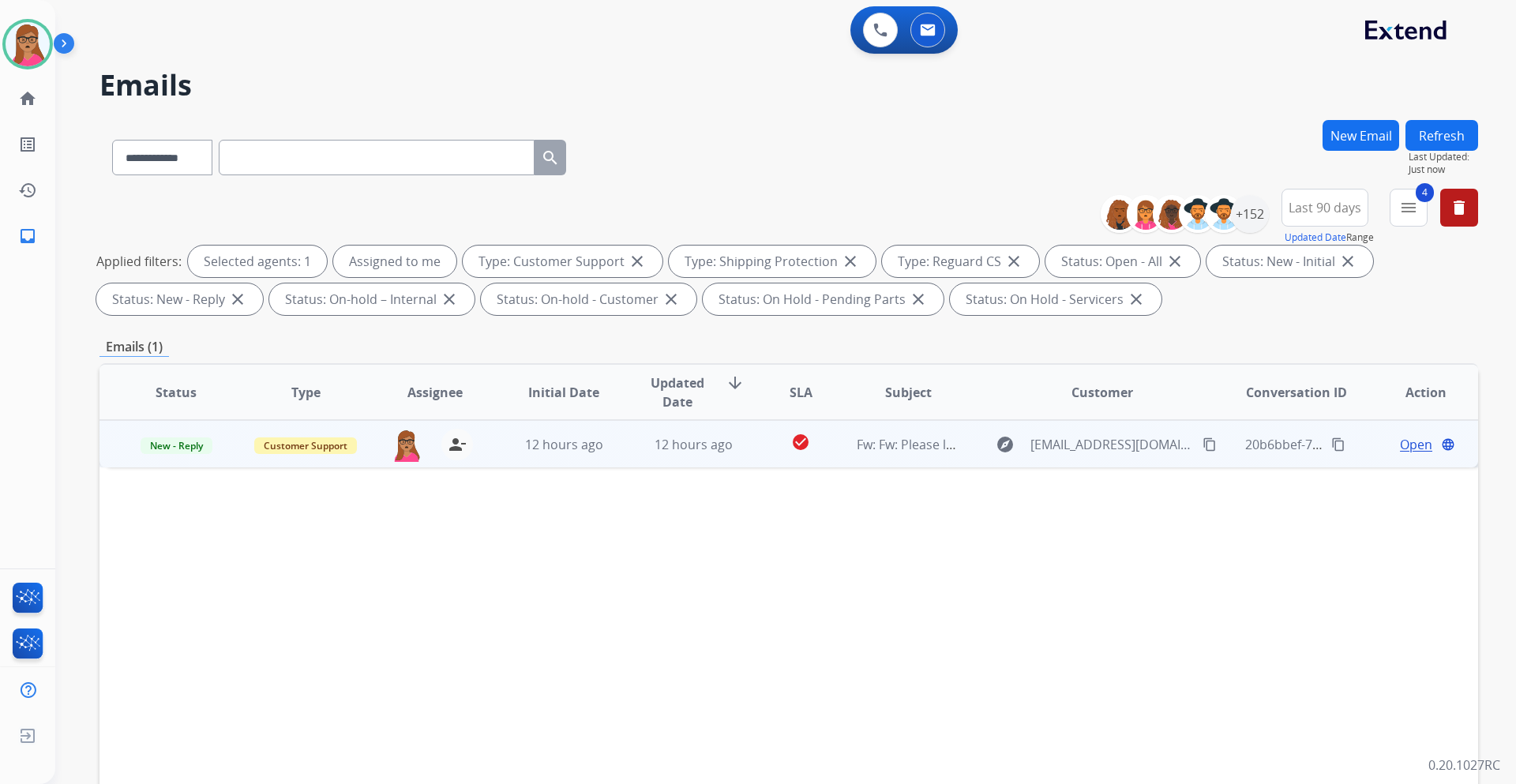
click at [1010, 436] on span "Open" at bounding box center [1416, 444] width 33 height 19
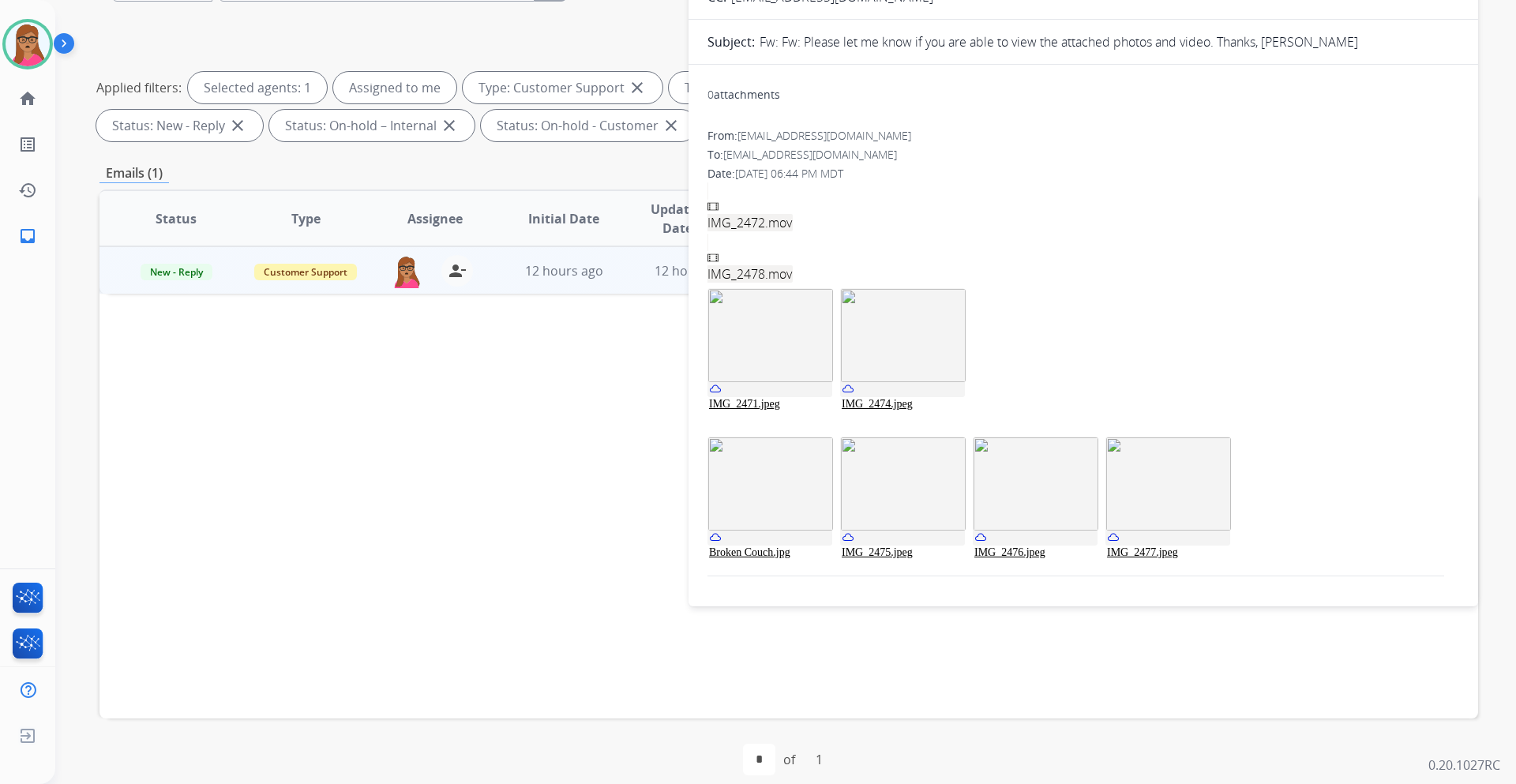
scroll to position [191, 0]
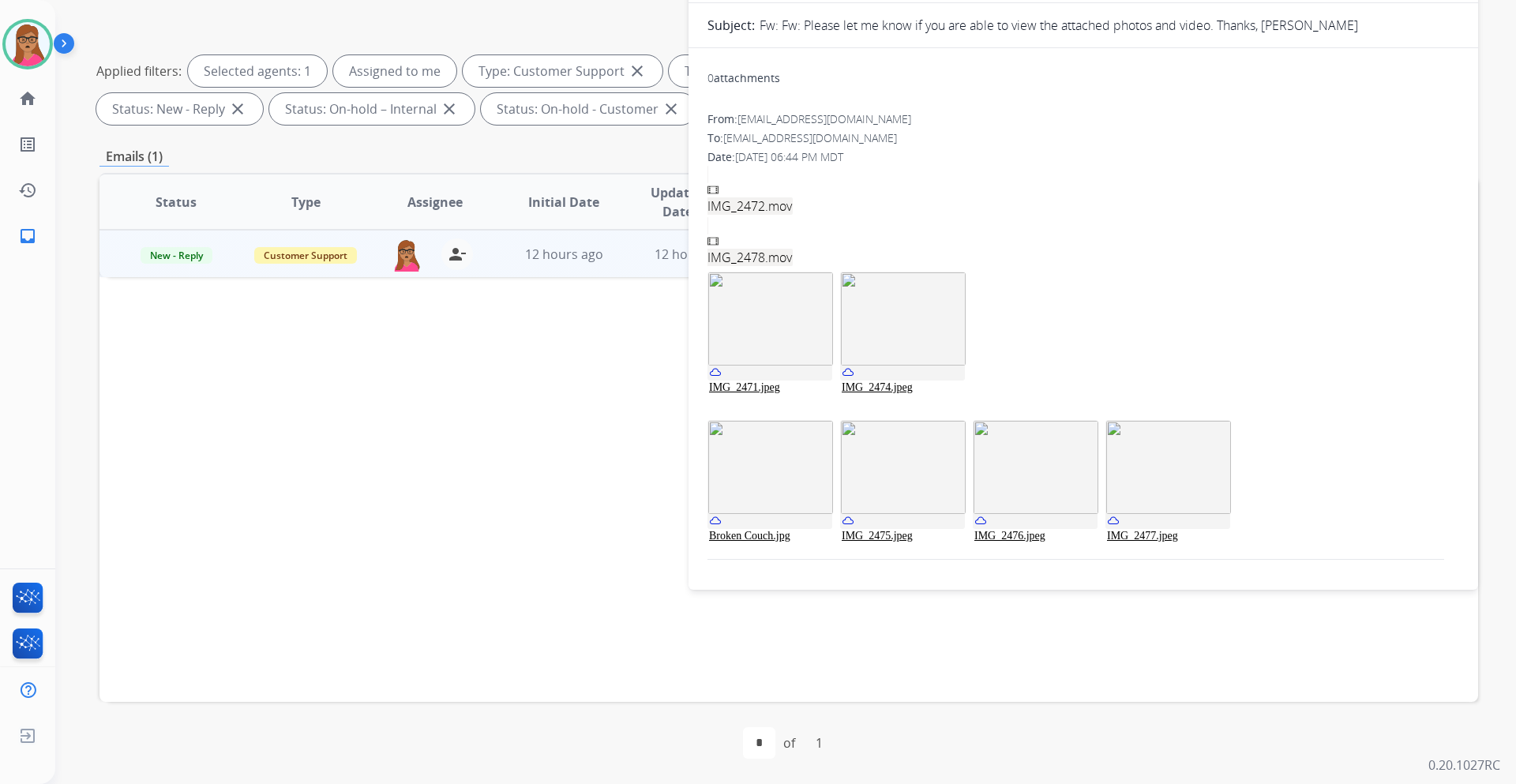
click at [795, 339] on img at bounding box center [770, 318] width 125 height 93
click at [871, 358] on img at bounding box center [903, 318] width 125 height 93
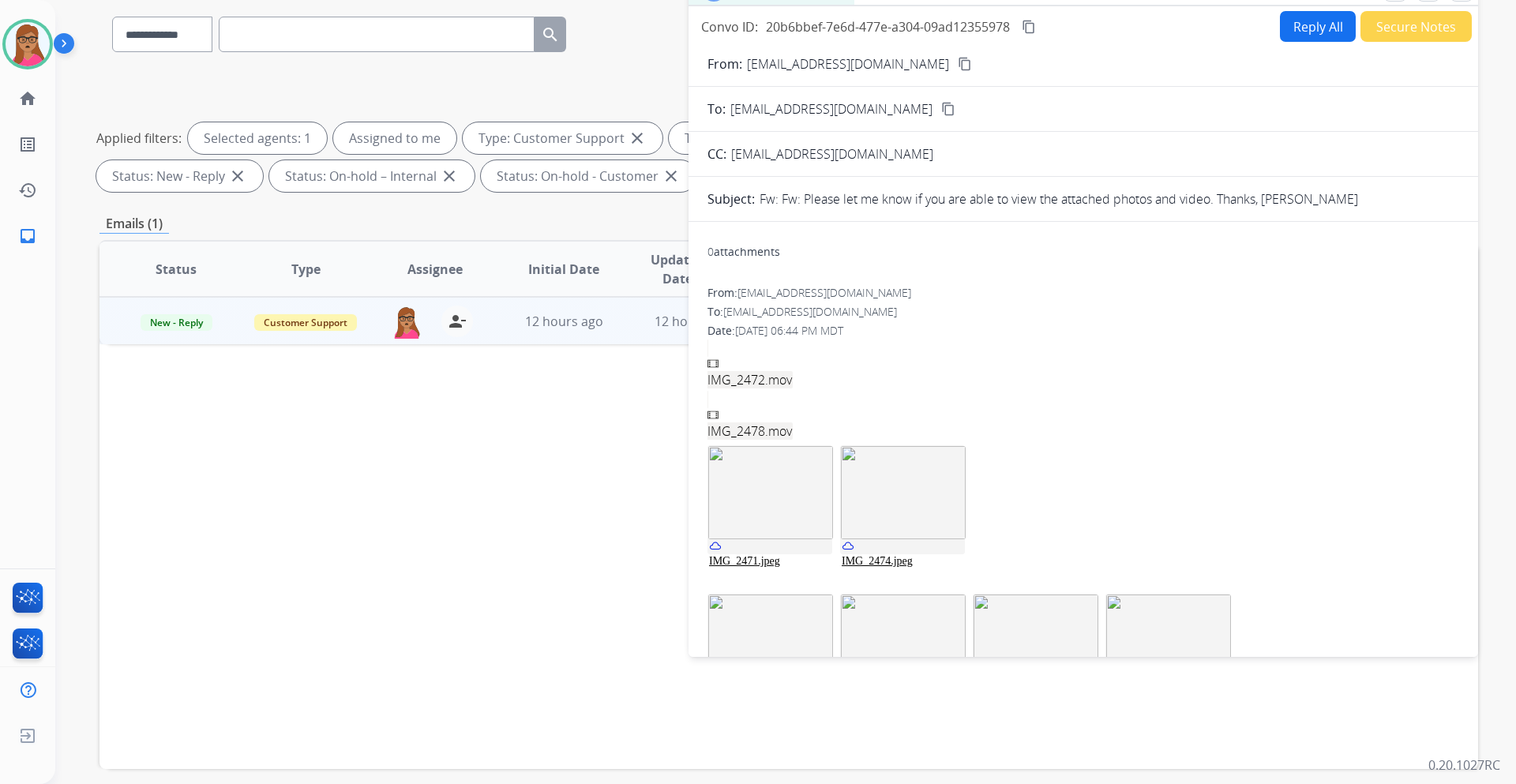
scroll to position [0, 0]
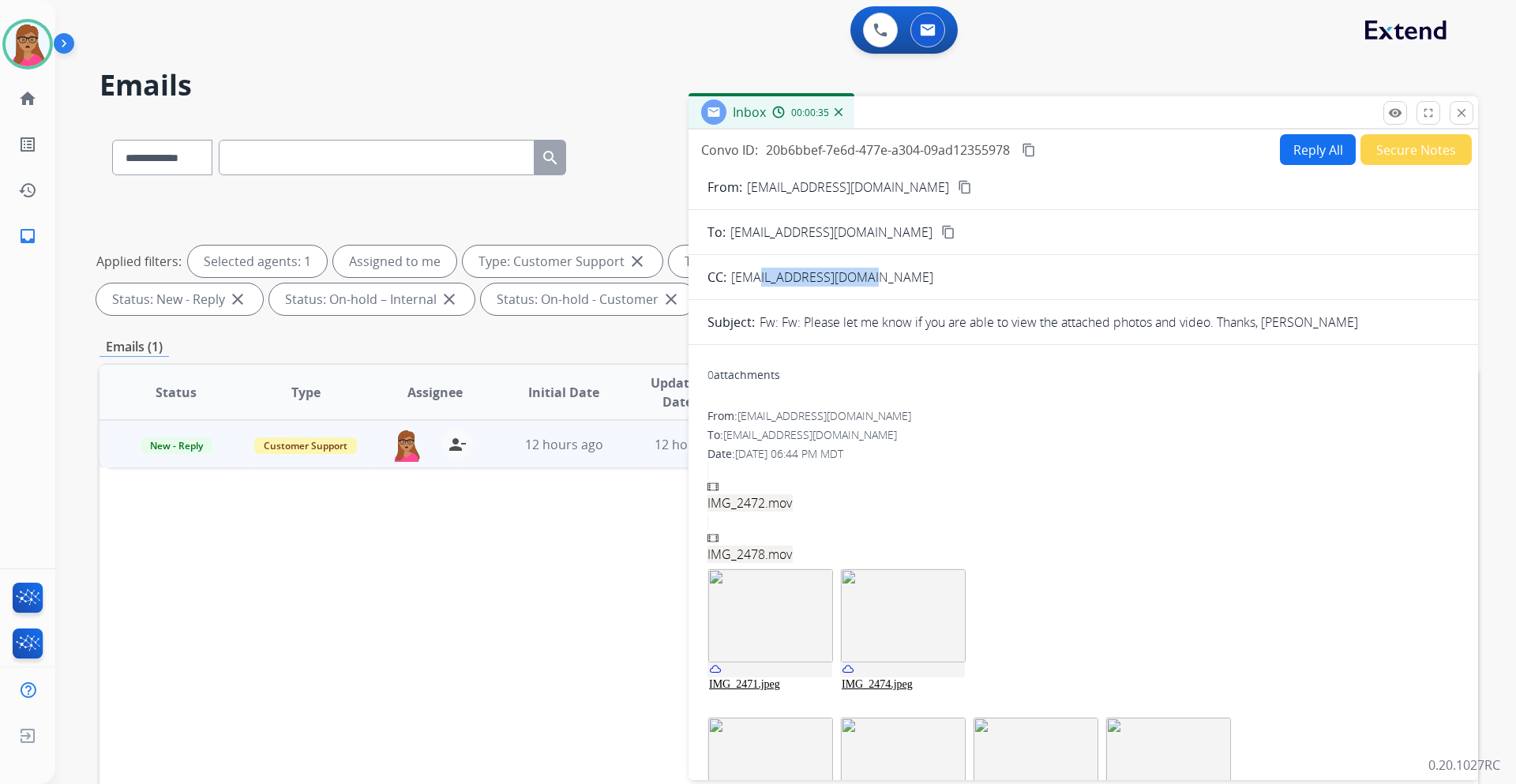
drag, startPoint x: 878, startPoint y: 276, endPoint x: 752, endPoint y: 274, distance: 126.0
click at [752, 274] on div "CC: [EMAIL_ADDRESS][DOMAIN_NAME]" at bounding box center [1083, 277] width 789 height 19
click at [938, 271] on div "CC: [EMAIL_ADDRESS][DOMAIN_NAME]" at bounding box center [1083, 277] width 789 height 19
click at [958, 182] on mat-icon "content_copy" at bounding box center [965, 186] width 14 height 14
drag, startPoint x: 884, startPoint y: 281, endPoint x: 732, endPoint y: 283, distance: 152.0
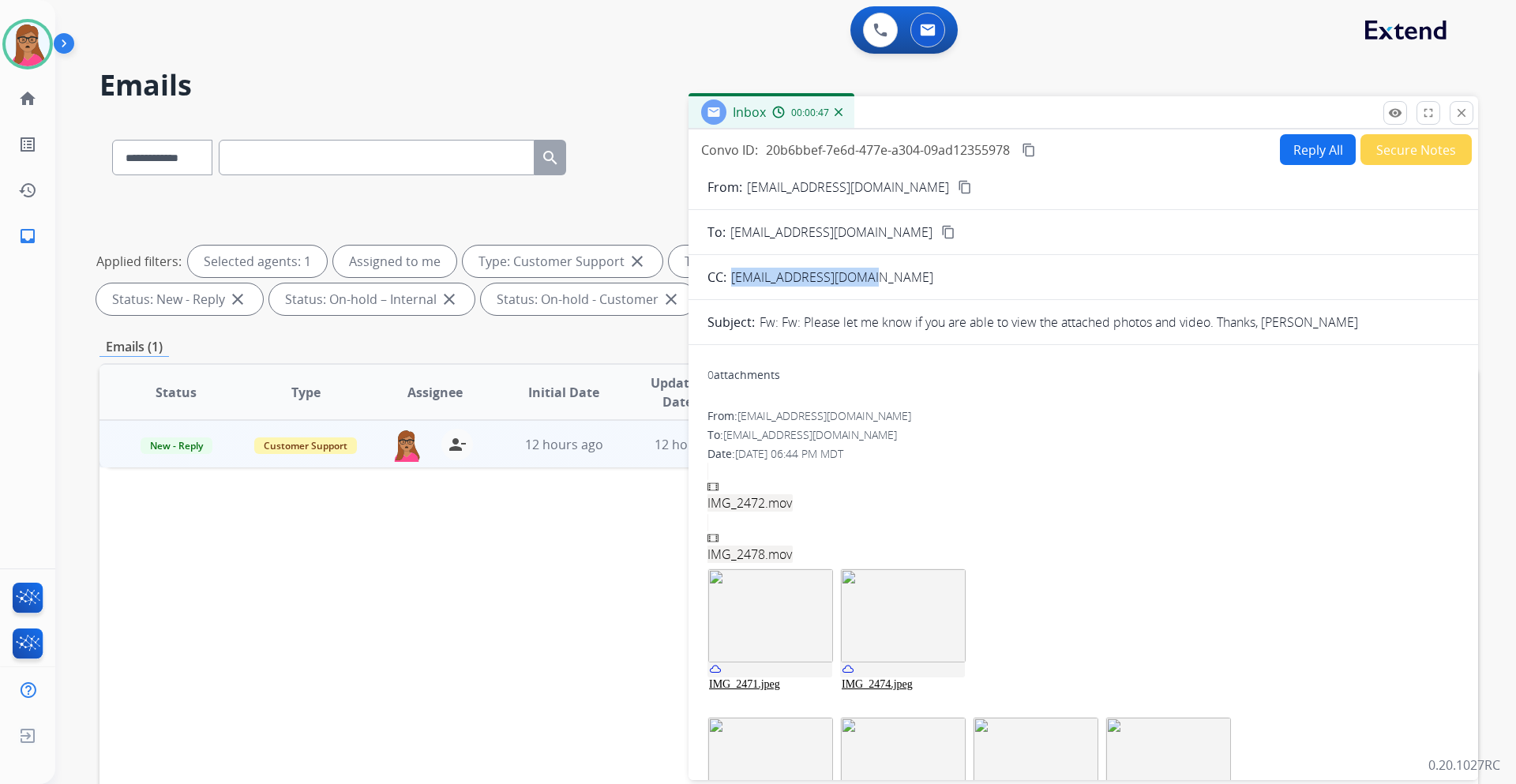
click at [732, 283] on div "CC: [EMAIL_ADDRESS][DOMAIN_NAME]" at bounding box center [1083, 277] width 789 height 19
copy span "[EMAIL_ADDRESS][DOMAIN_NAME]"
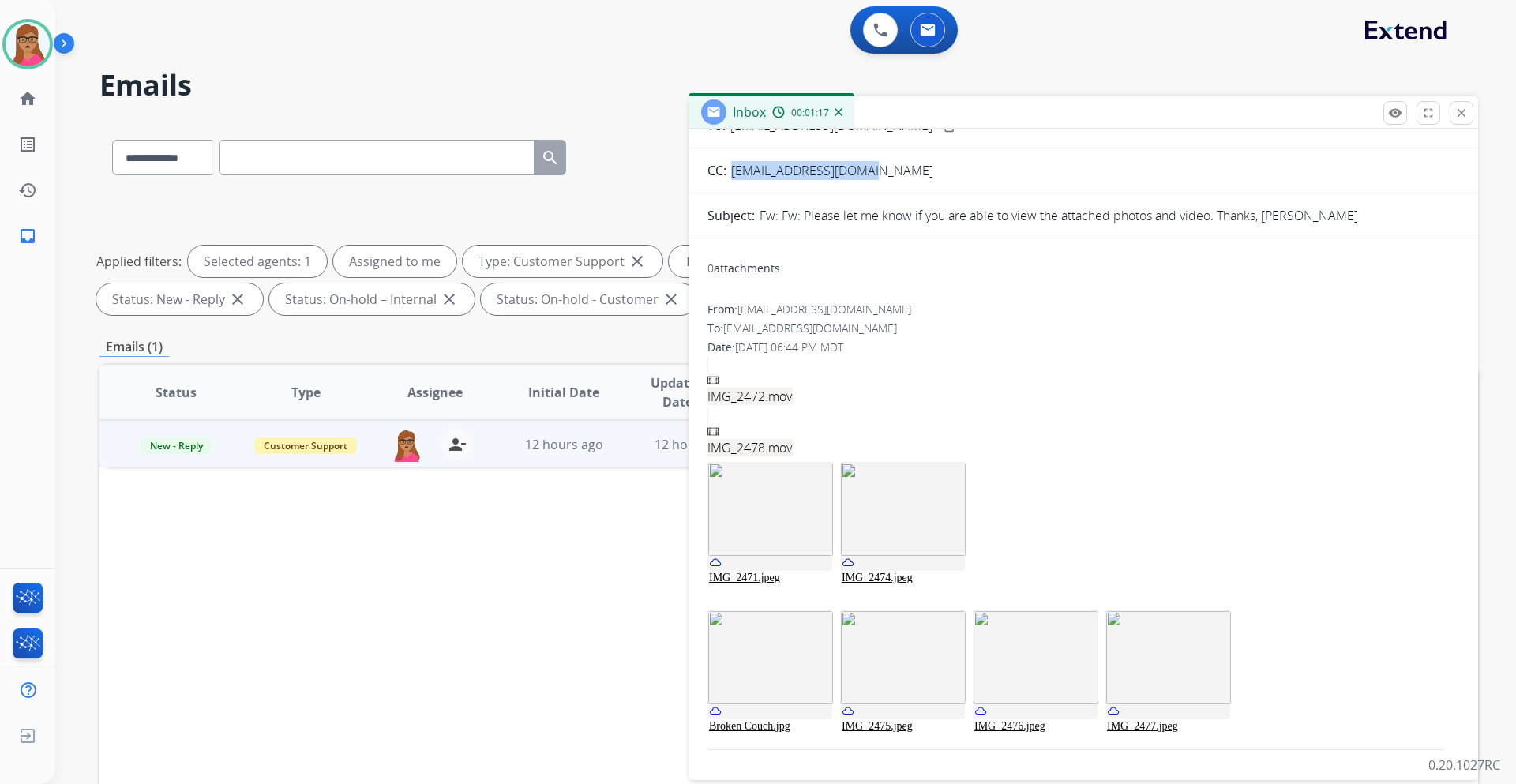
scroll to position [191, 0]
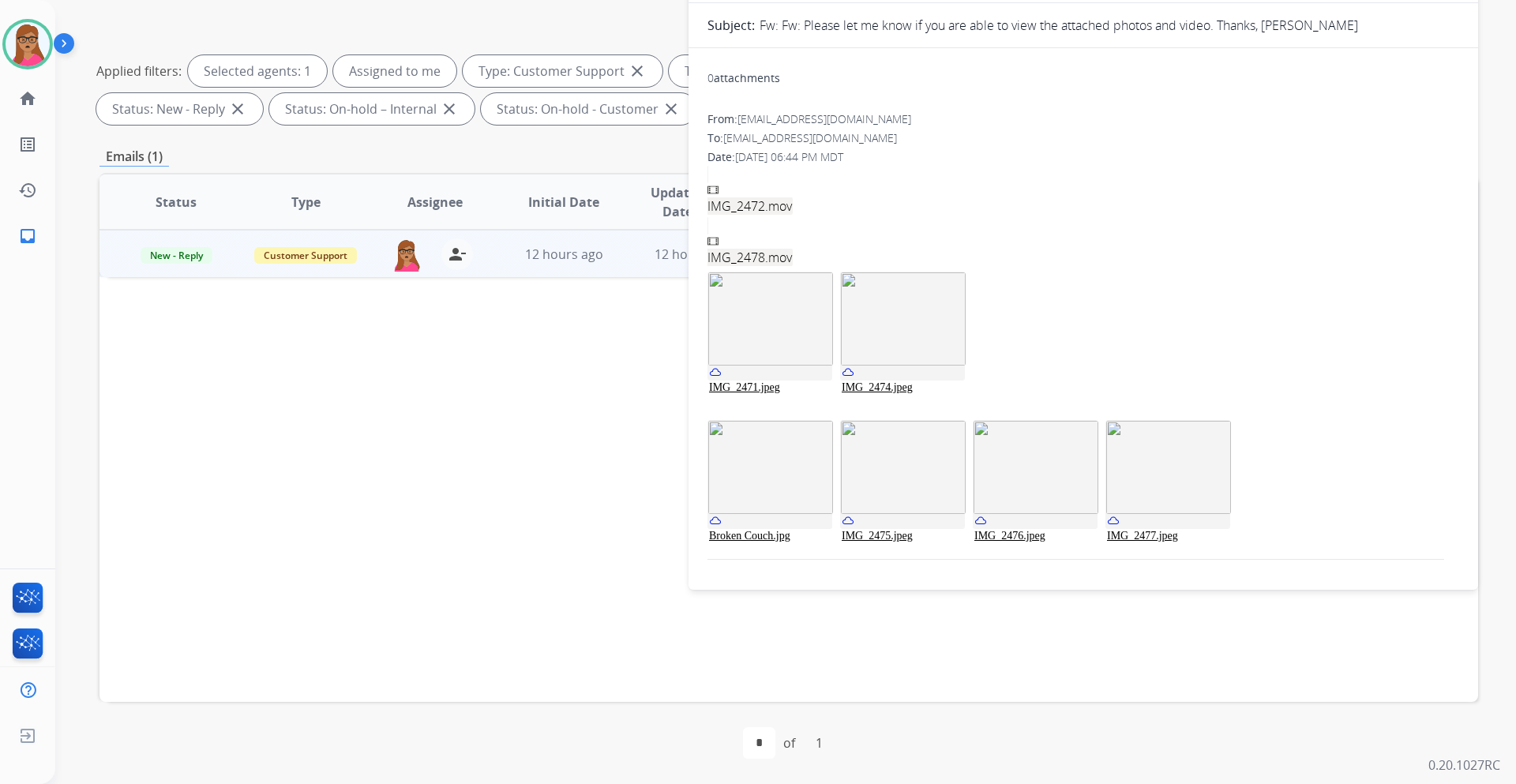
click at [789, 461] on img at bounding box center [770, 467] width 125 height 93
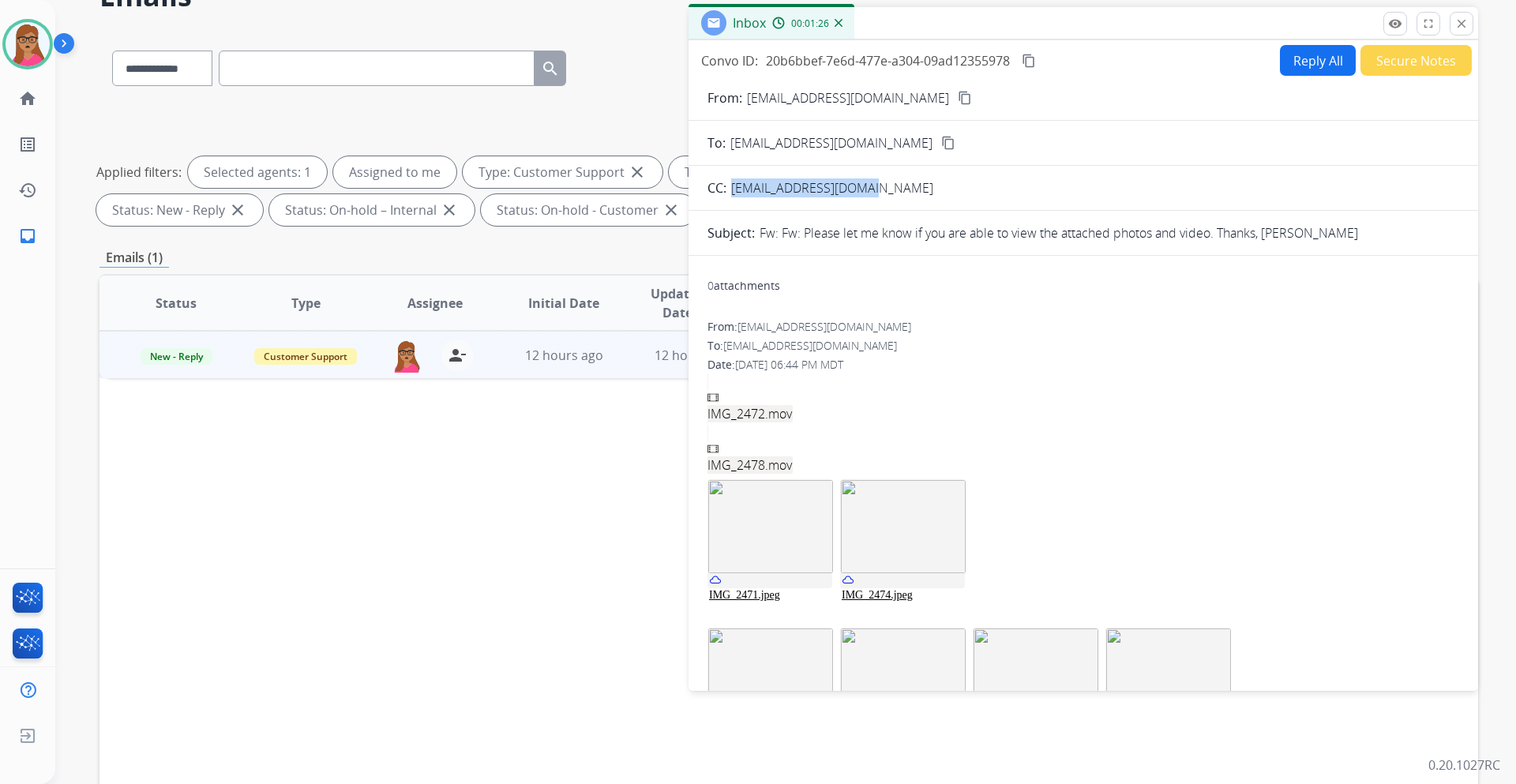
scroll to position [0, 0]
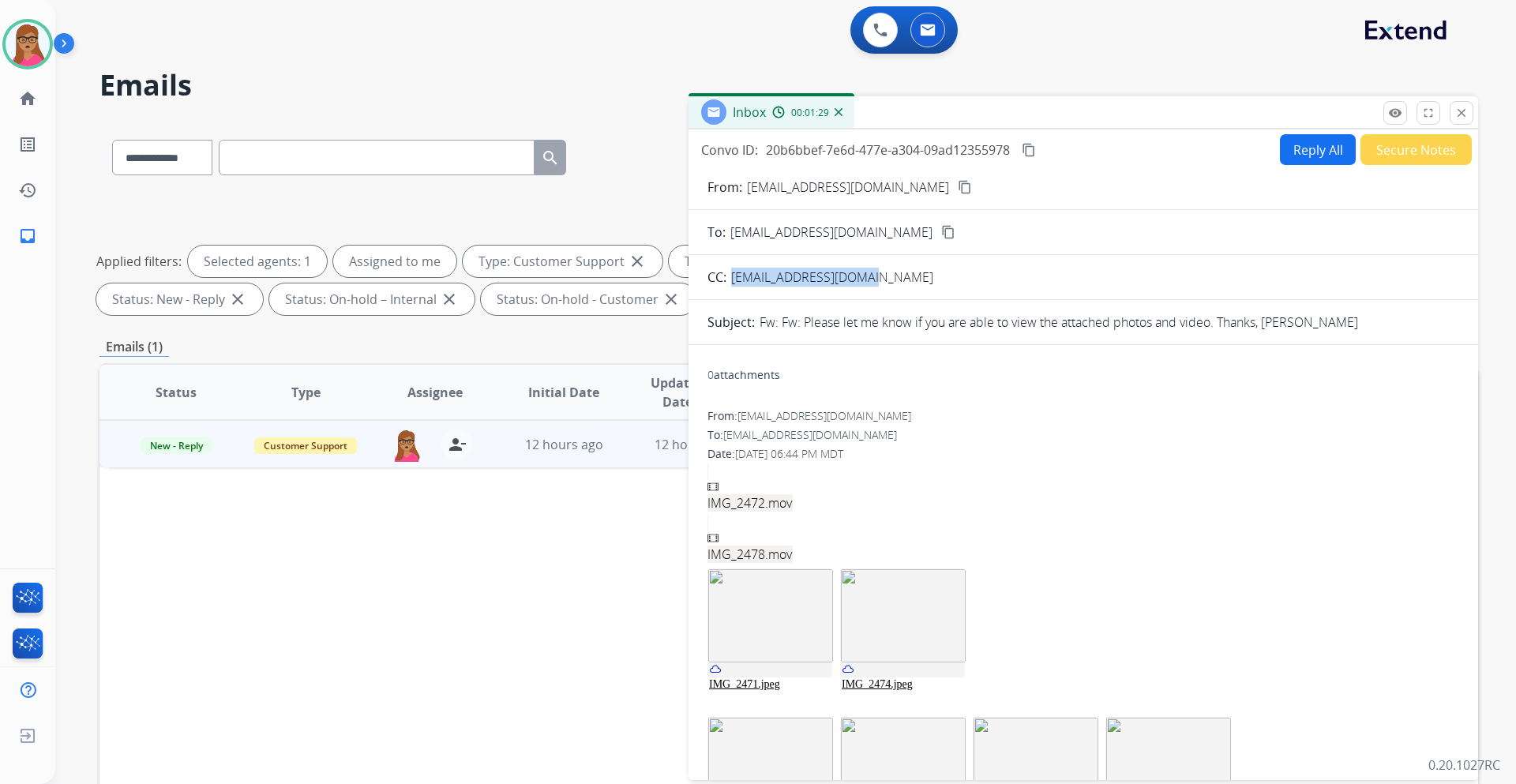
drag, startPoint x: 1286, startPoint y: 153, endPoint x: 1262, endPoint y: 113, distance: 46.6
click at [1010, 153] on button "Reply All" at bounding box center [1318, 149] width 76 height 31
select select "**********"
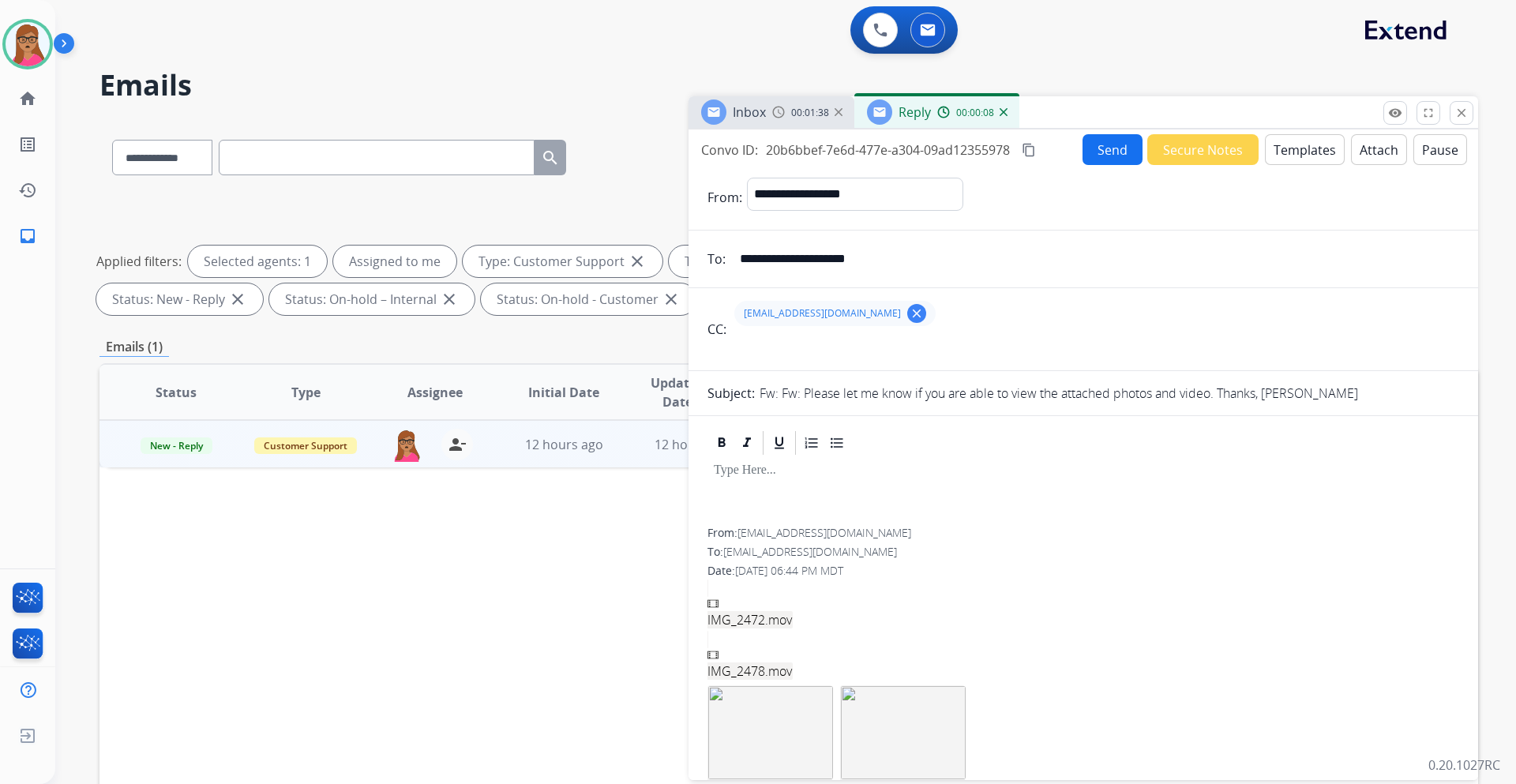
click at [1010, 157] on button "Templates" at bounding box center [1304, 149] width 80 height 31
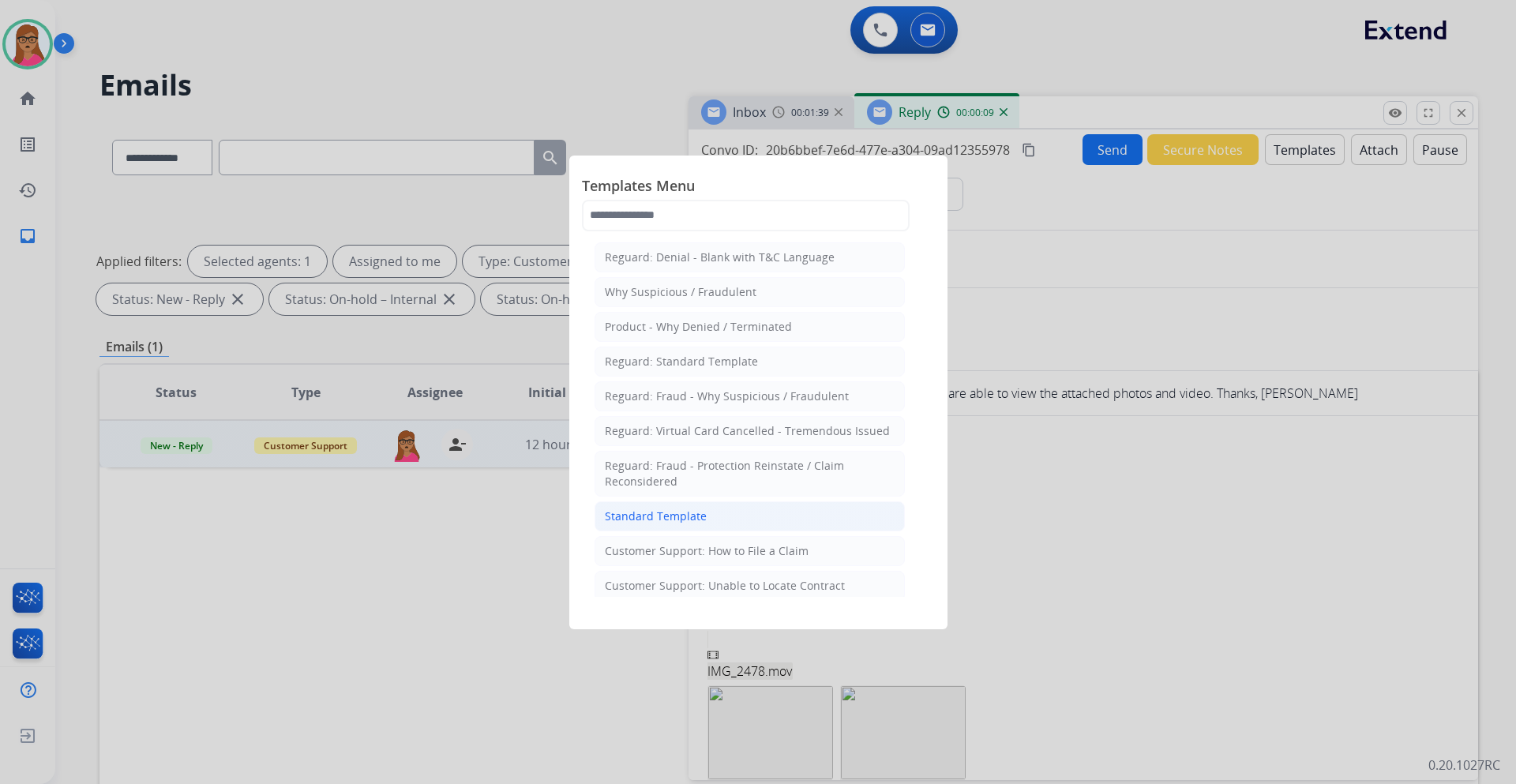
click at [671, 461] on div "Standard Template" at bounding box center [655, 516] width 102 height 16
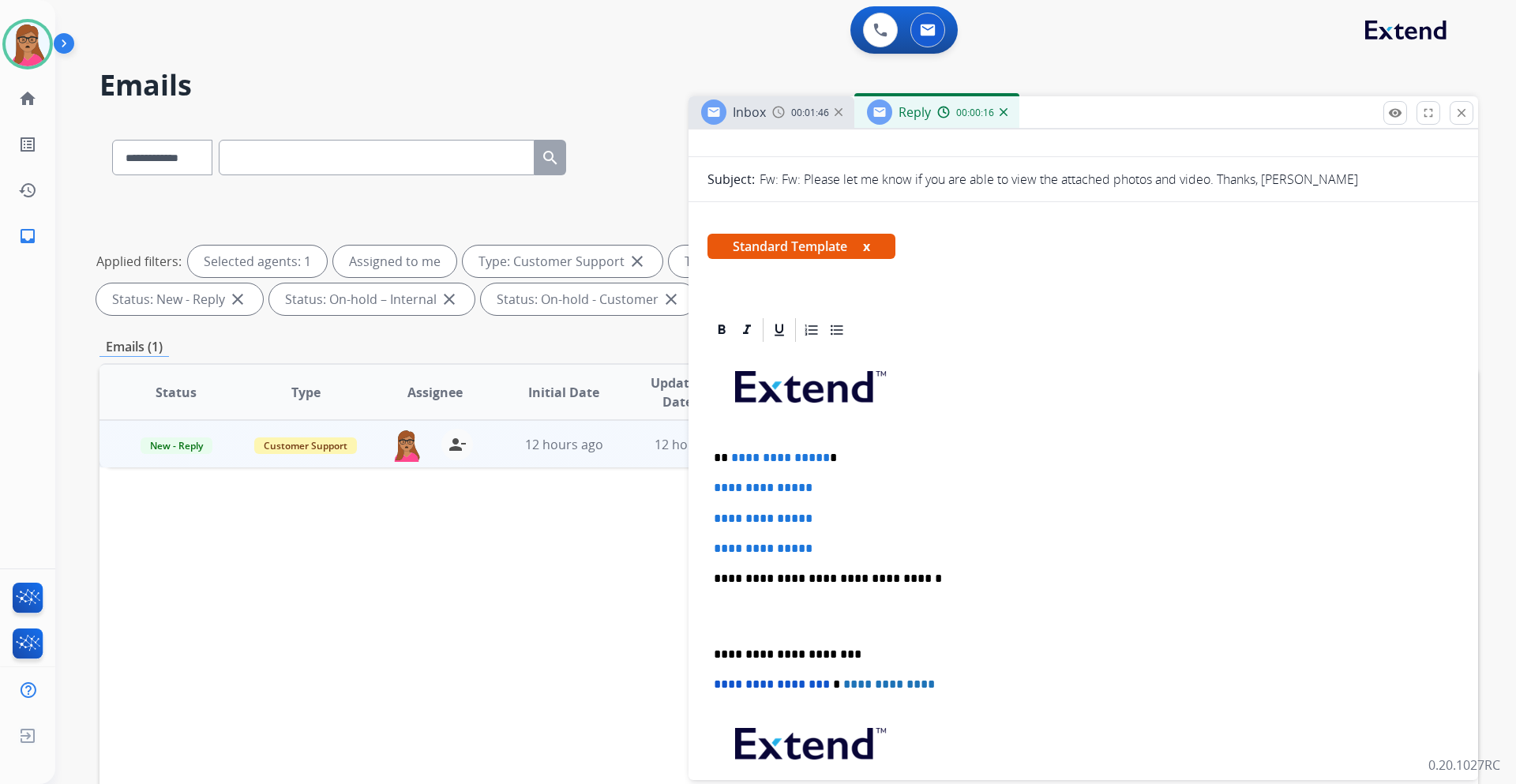
scroll to position [237, 0]
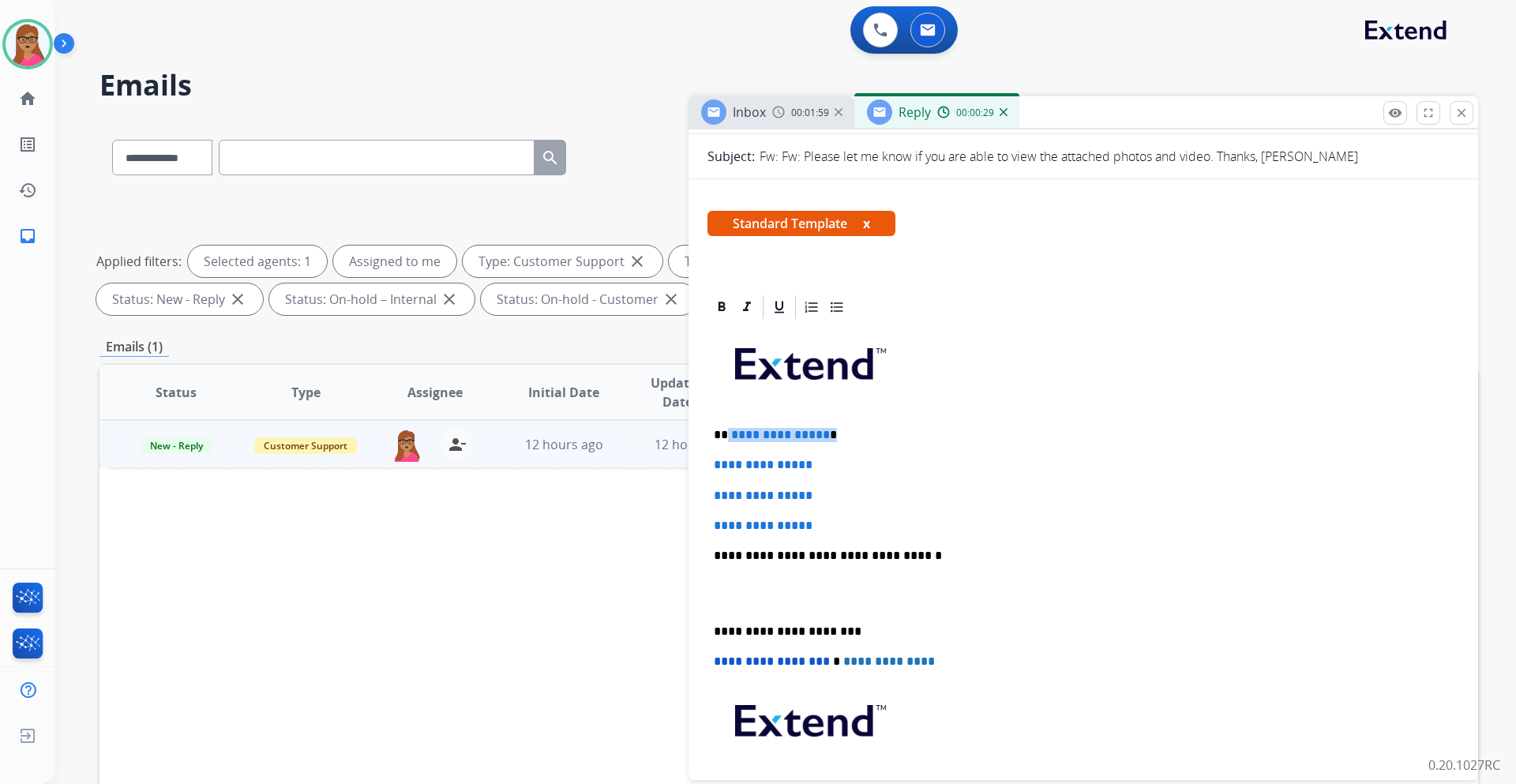
drag, startPoint x: 814, startPoint y: 436, endPoint x: 727, endPoint y: 438, distance: 87.0
click at [727, 438] on p "**********" at bounding box center [1077, 435] width 727 height 14
paste div
click at [727, 435] on p "*******" at bounding box center [1077, 435] width 727 height 14
click at [779, 433] on p "********" at bounding box center [1077, 435] width 727 height 14
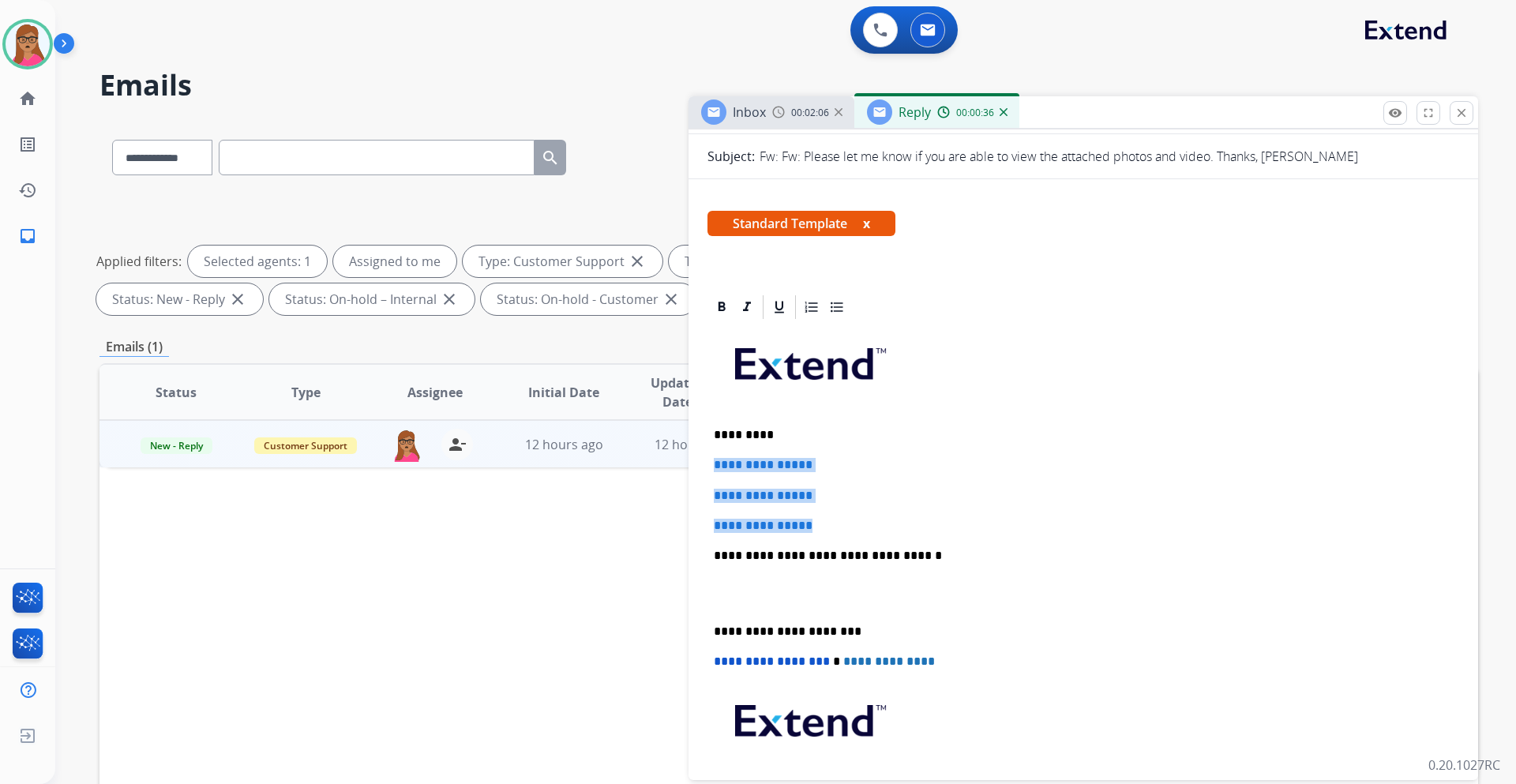
drag, startPoint x: 711, startPoint y: 461, endPoint x: 826, endPoint y: 509, distance: 124.6
click at [826, 461] on div "**********" at bounding box center [1083, 593] width 752 height 543
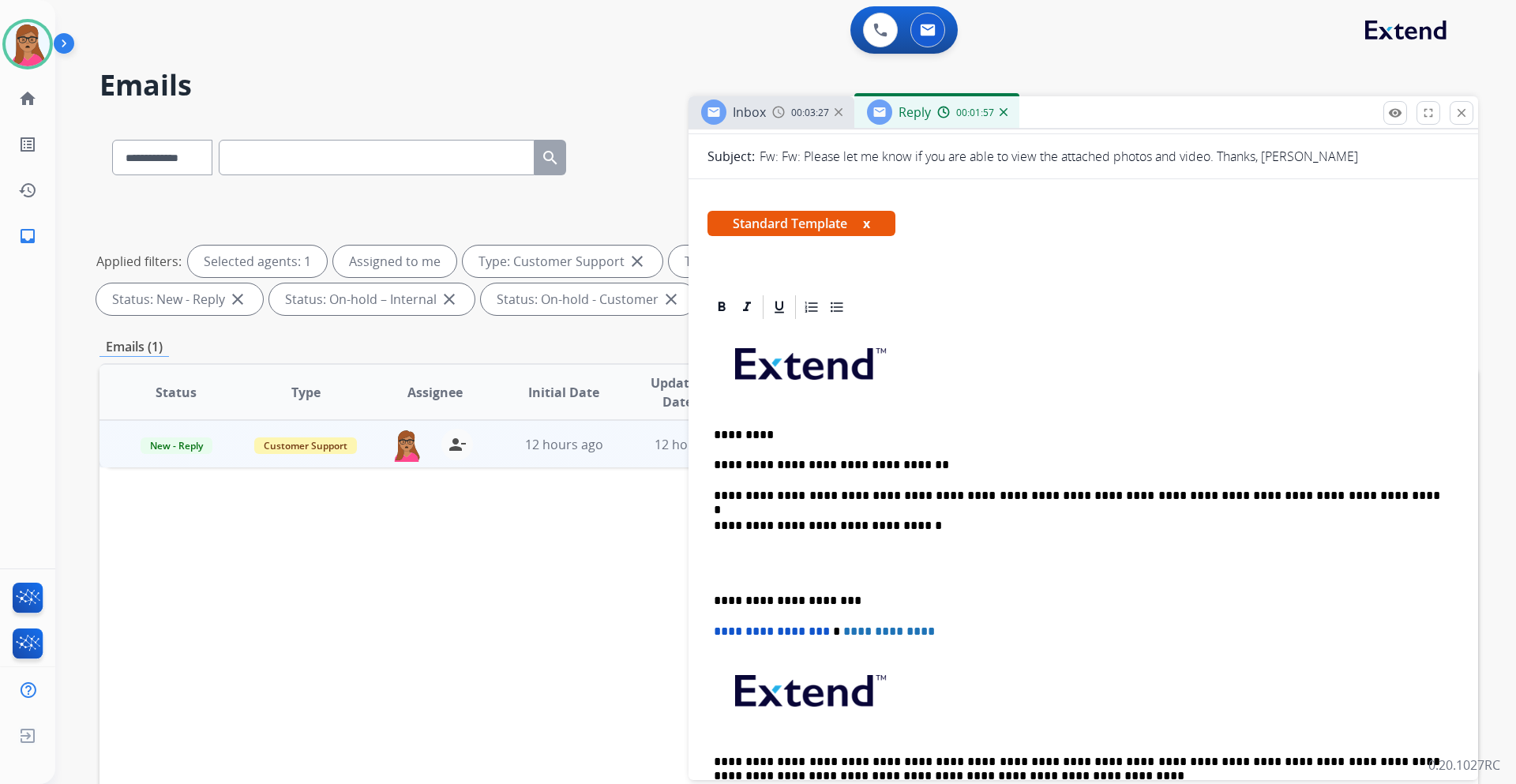
click at [715, 461] on p "**********" at bounding box center [1077, 600] width 727 height 14
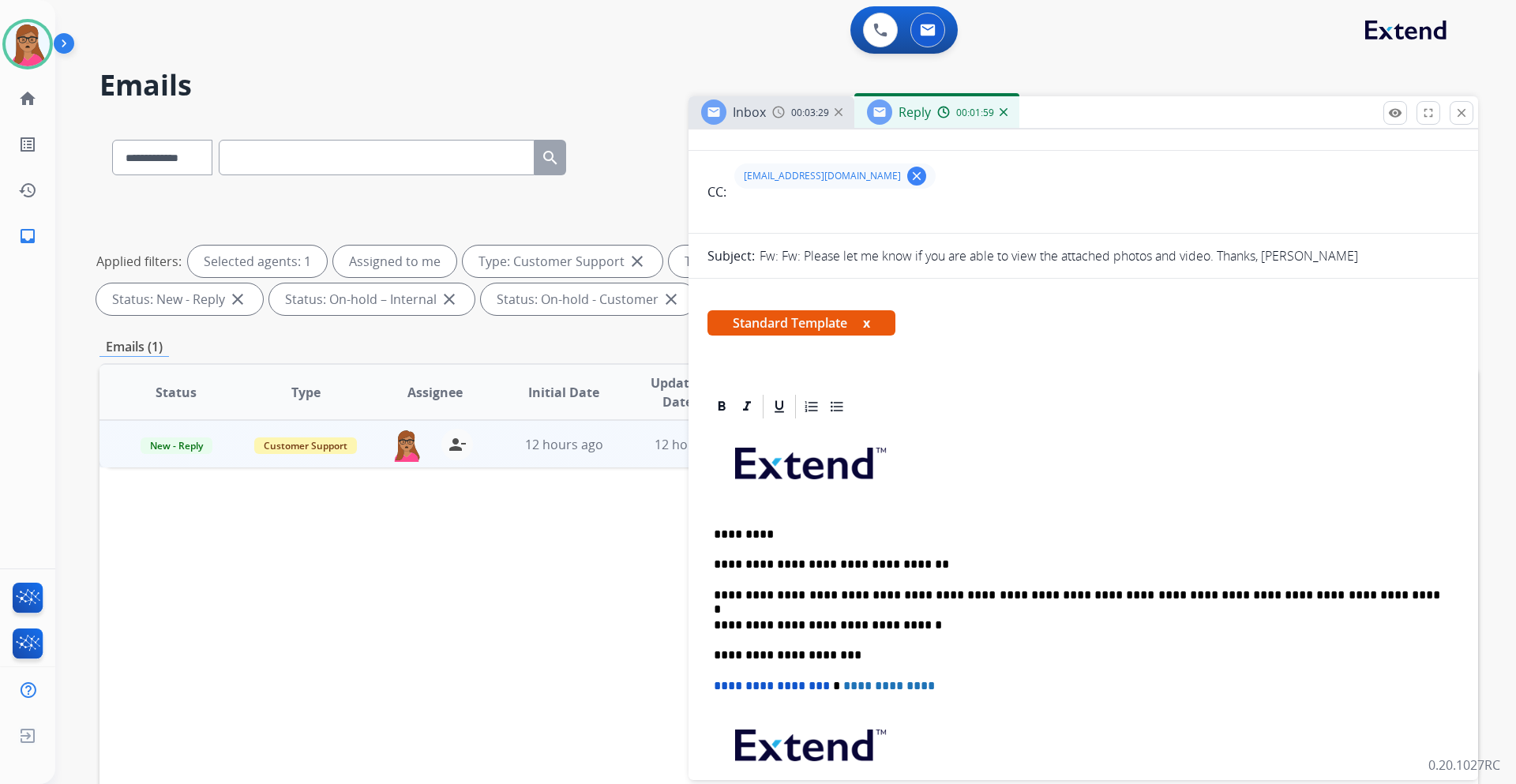
scroll to position [0, 0]
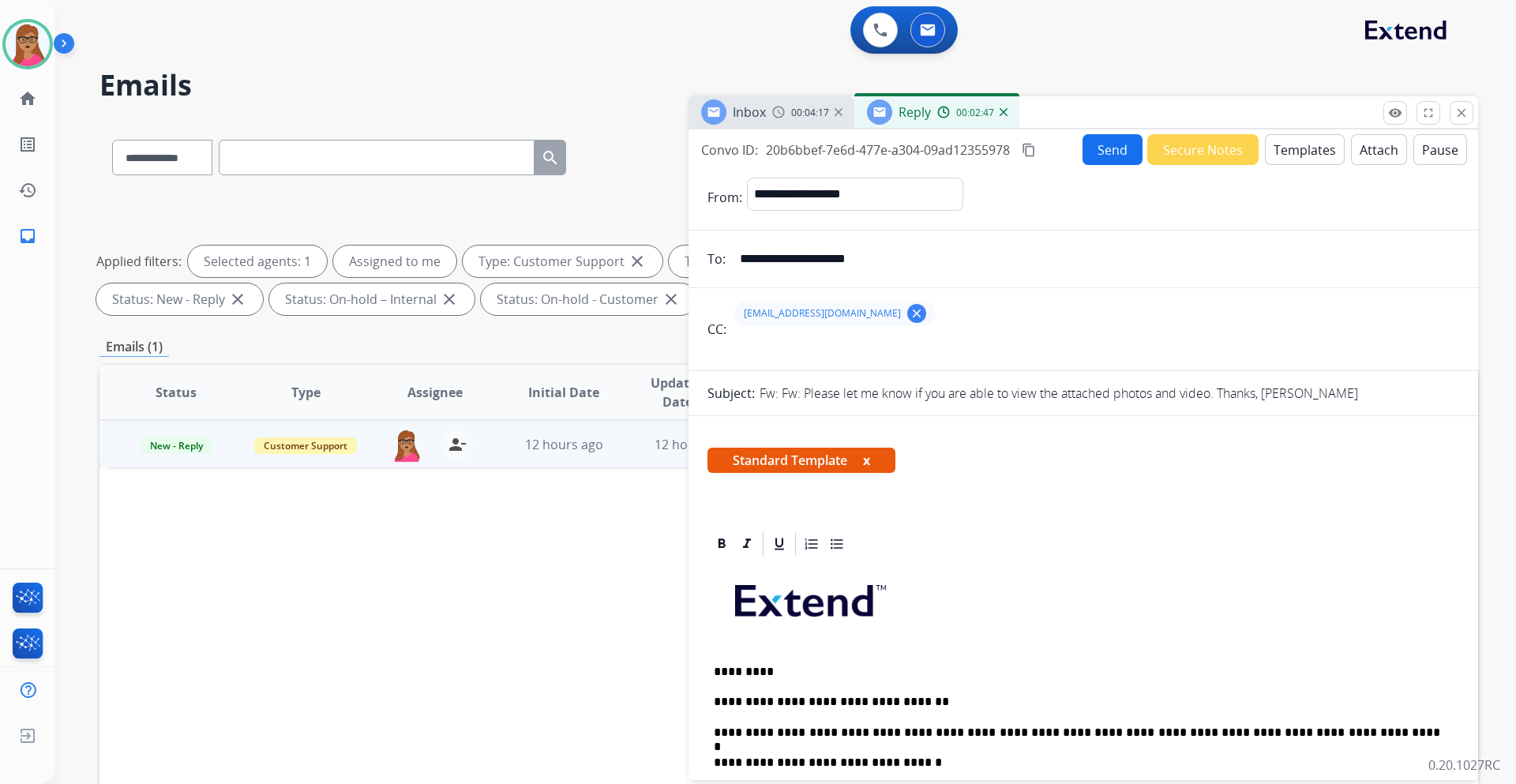
click at [1010, 149] on mat-icon "content_copy" at bounding box center [1029, 149] width 14 height 14
click at [1010, 159] on button "Send" at bounding box center [1113, 150] width 60 height 31
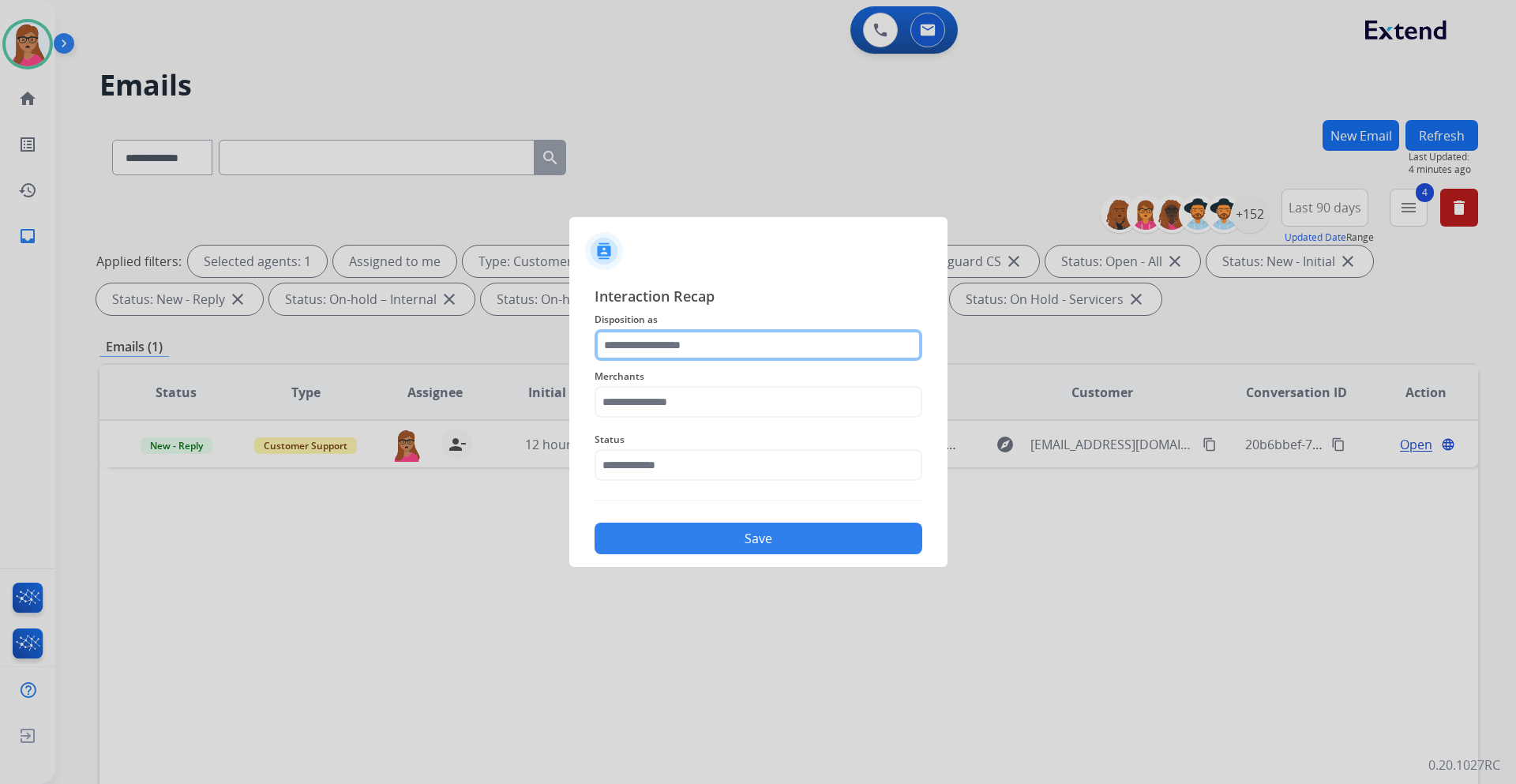
click at [727, 340] on input "text" at bounding box center [758, 345] width 328 height 32
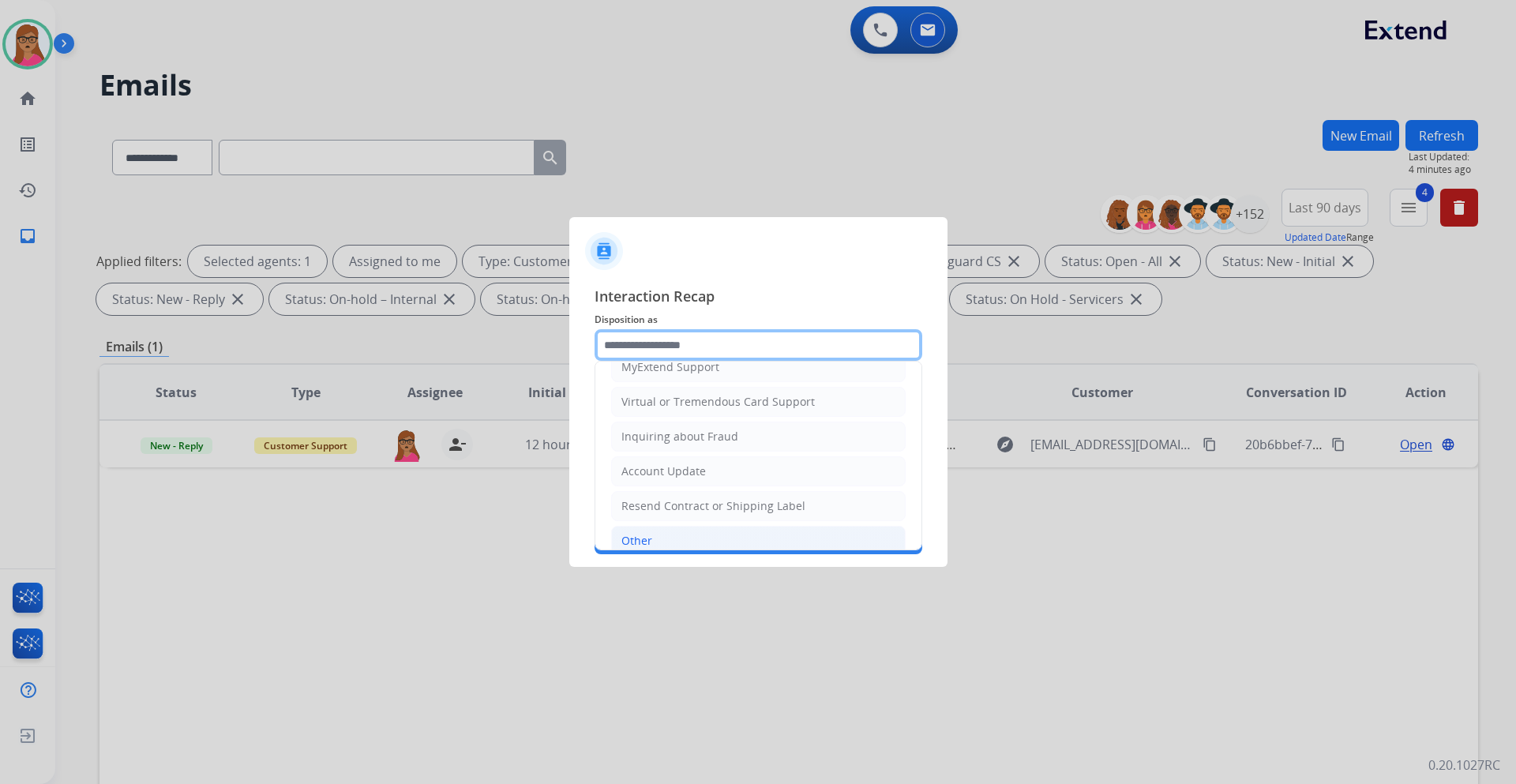
scroll to position [246, 0]
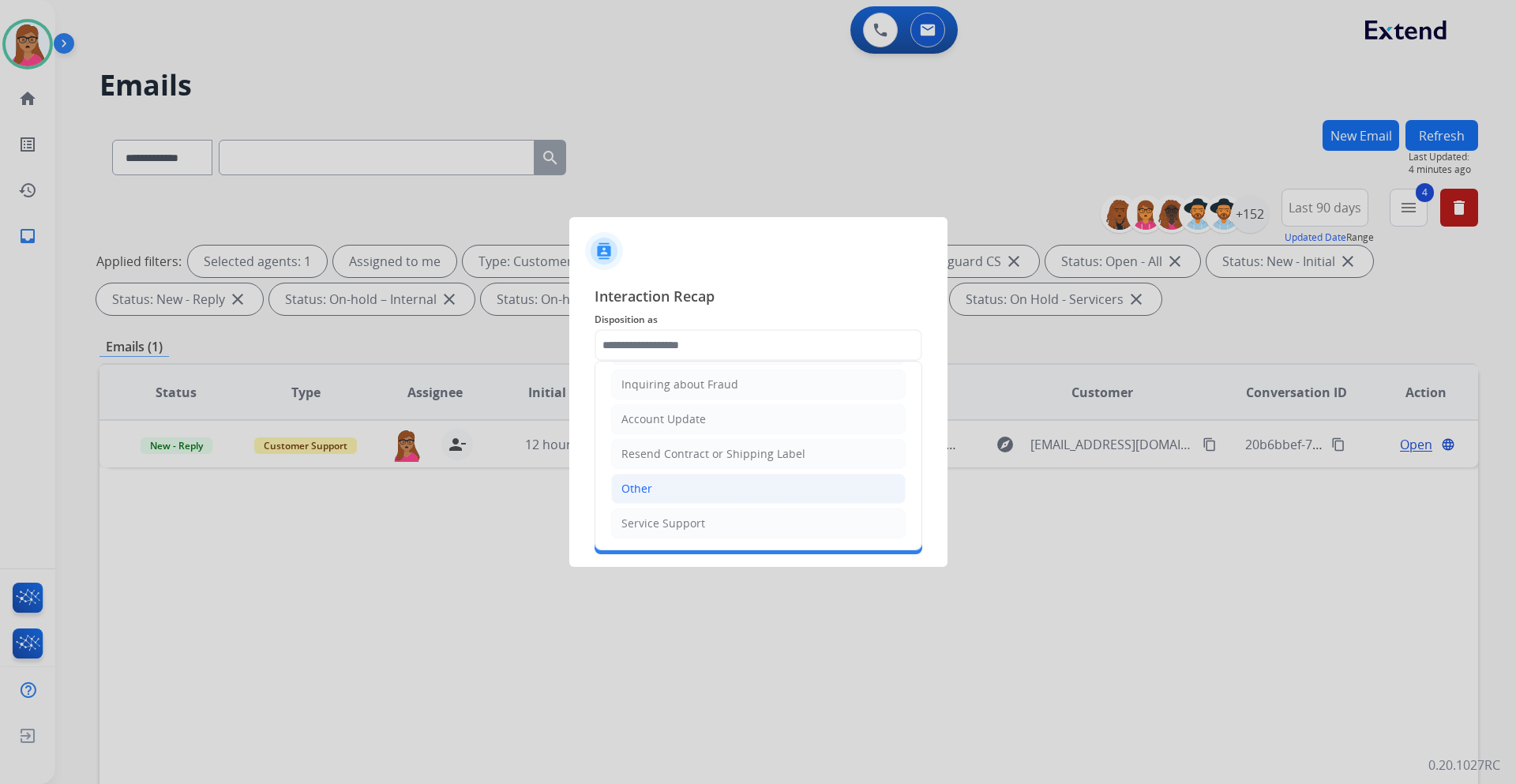
click at [655, 461] on li "Other" at bounding box center [758, 489] width 295 height 30
type input "*****"
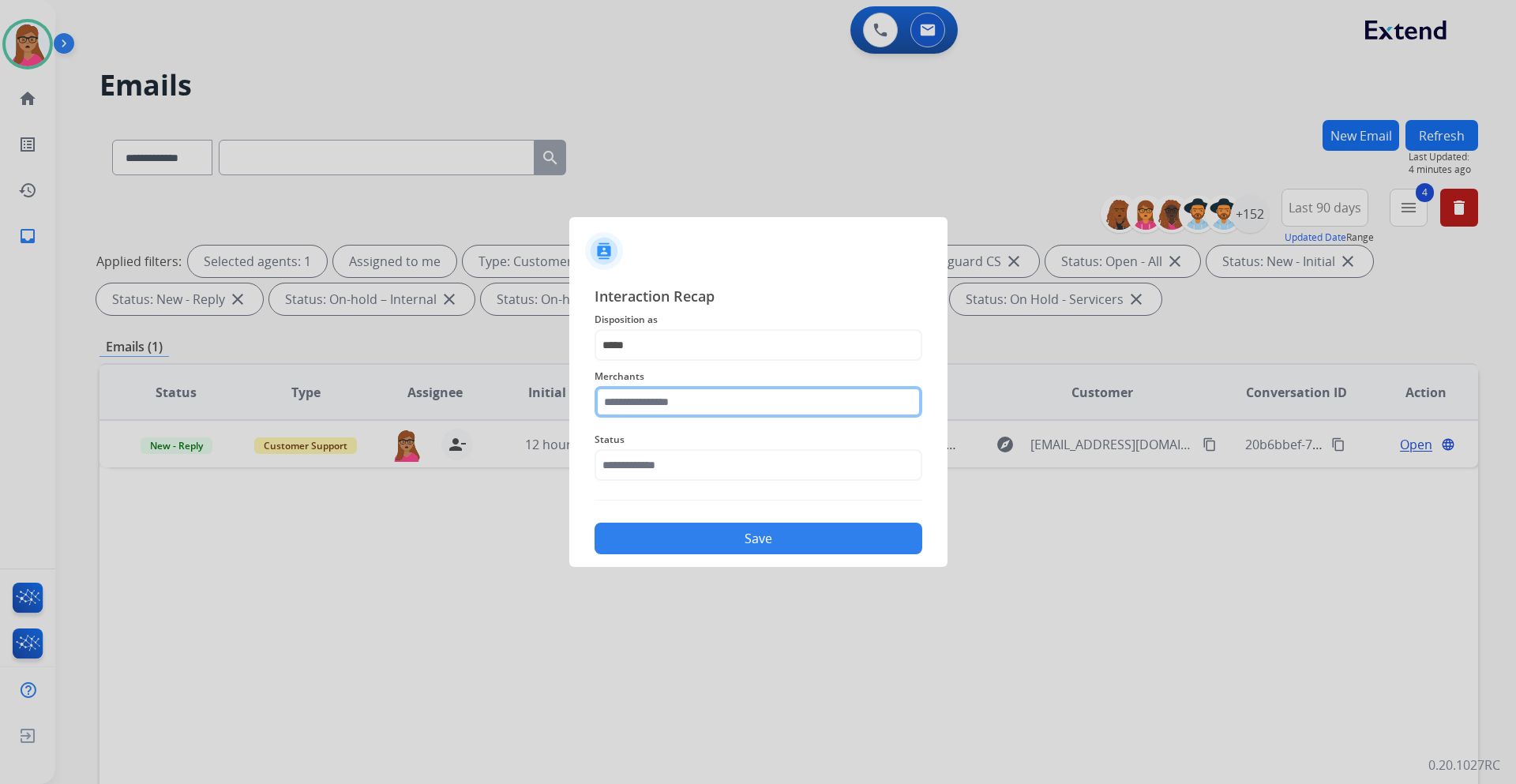
click at [685, 410] on input "text" at bounding box center [758, 402] width 328 height 32
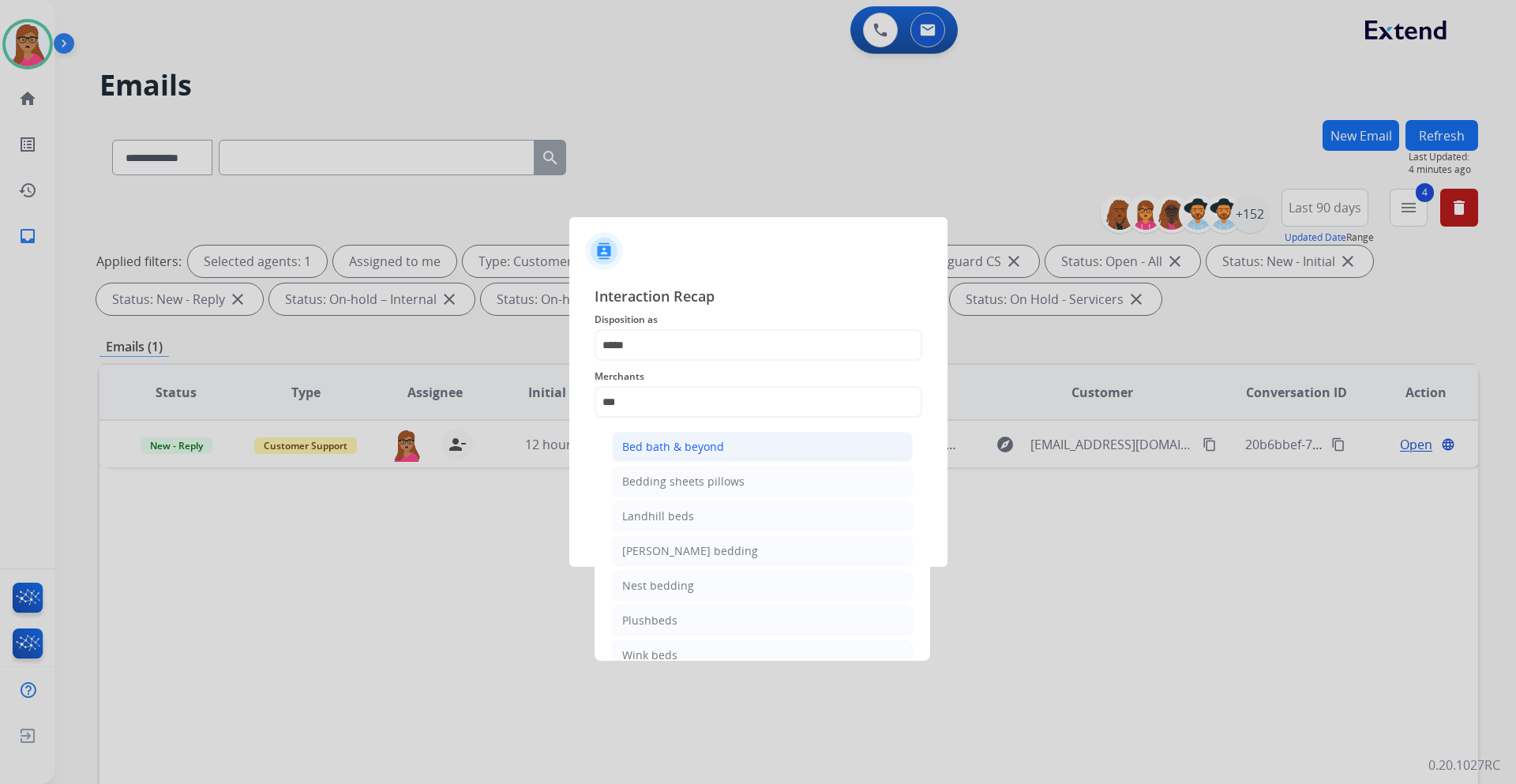
click at [675, 441] on div "Bed bath & beyond" at bounding box center [673, 447] width 102 height 16
type input "**********"
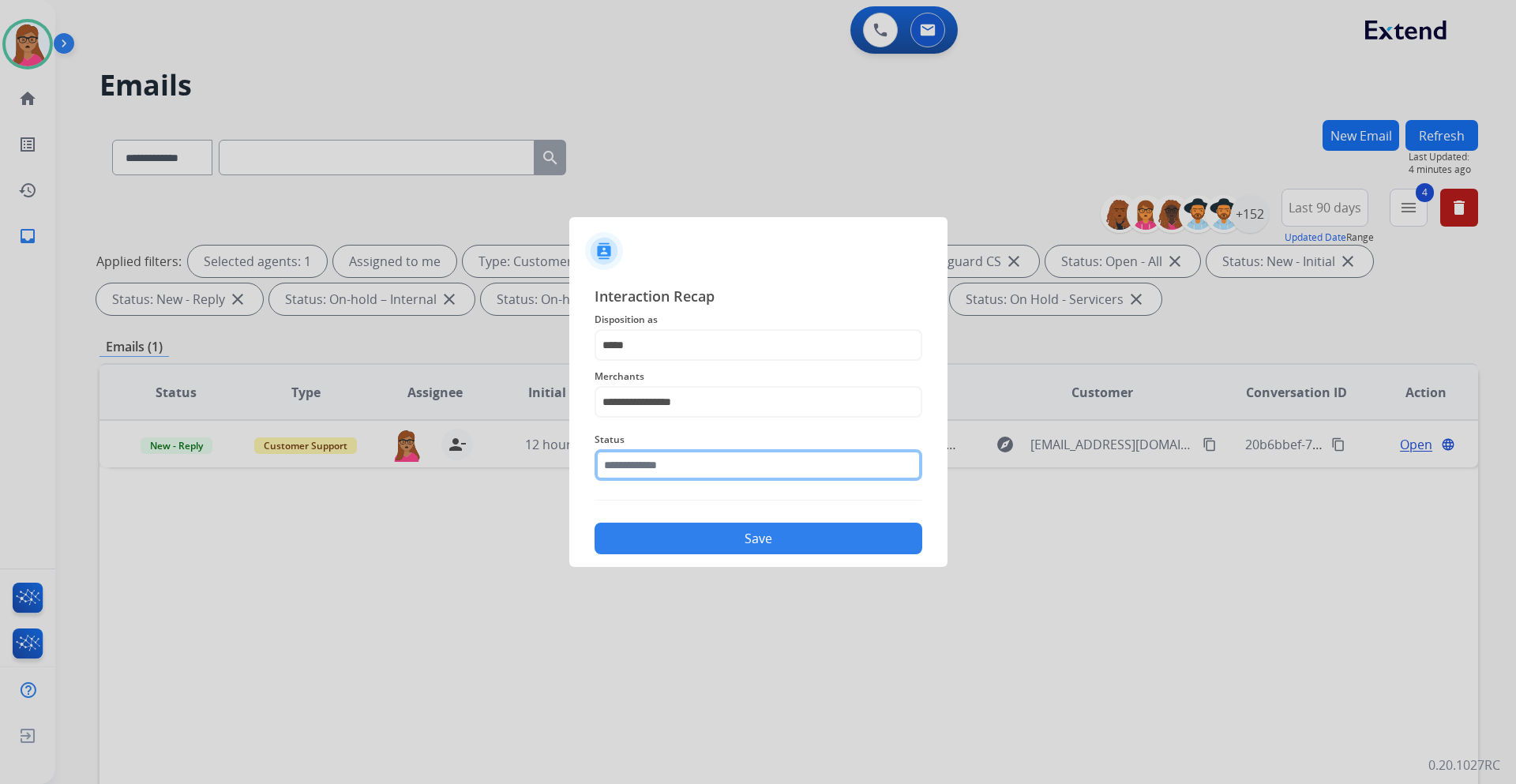
click at [687, 461] on input "text" at bounding box center [758, 465] width 328 height 32
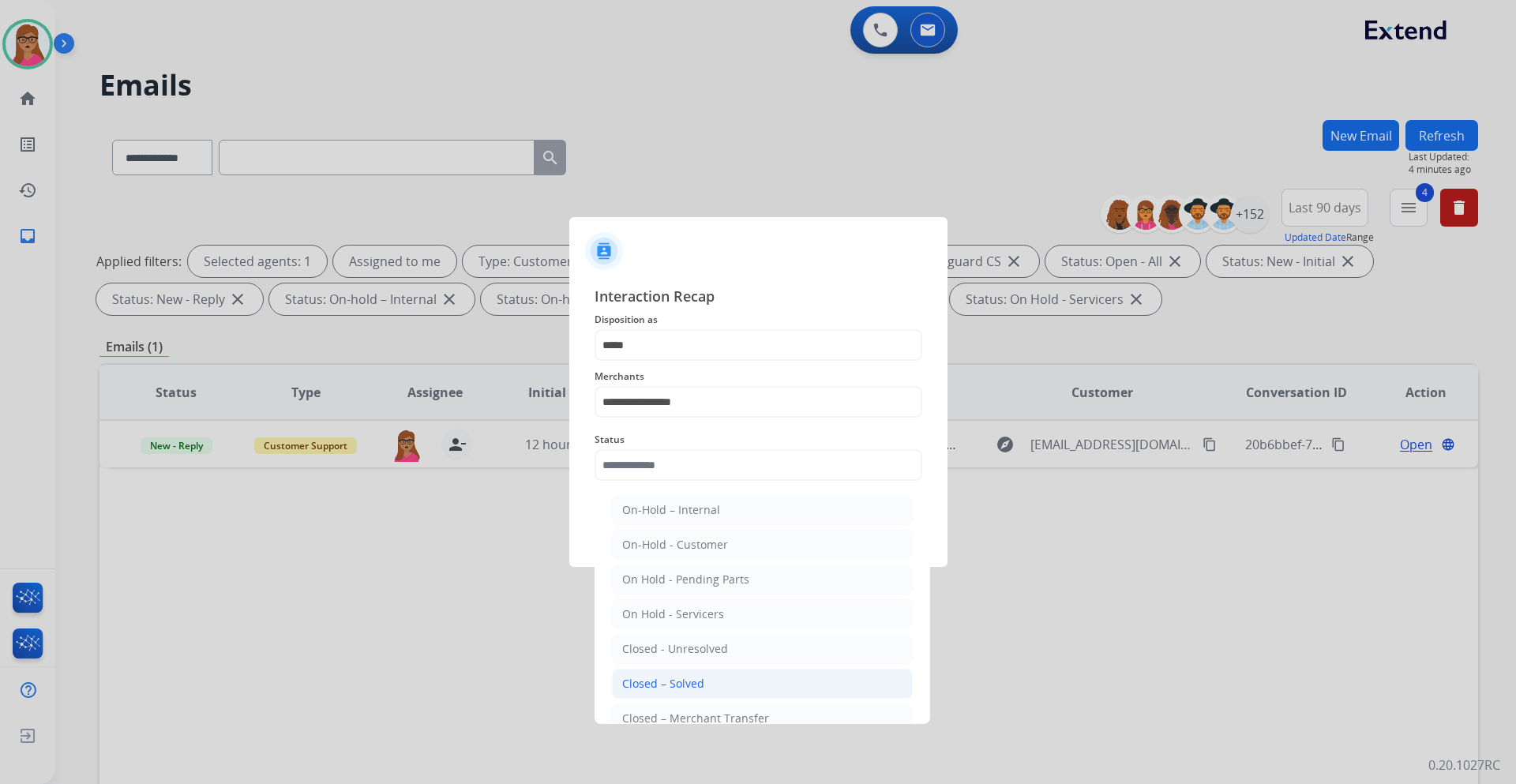
click at [707, 461] on li "Closed – Solved" at bounding box center [763, 683] width 301 height 30
type input "**********"
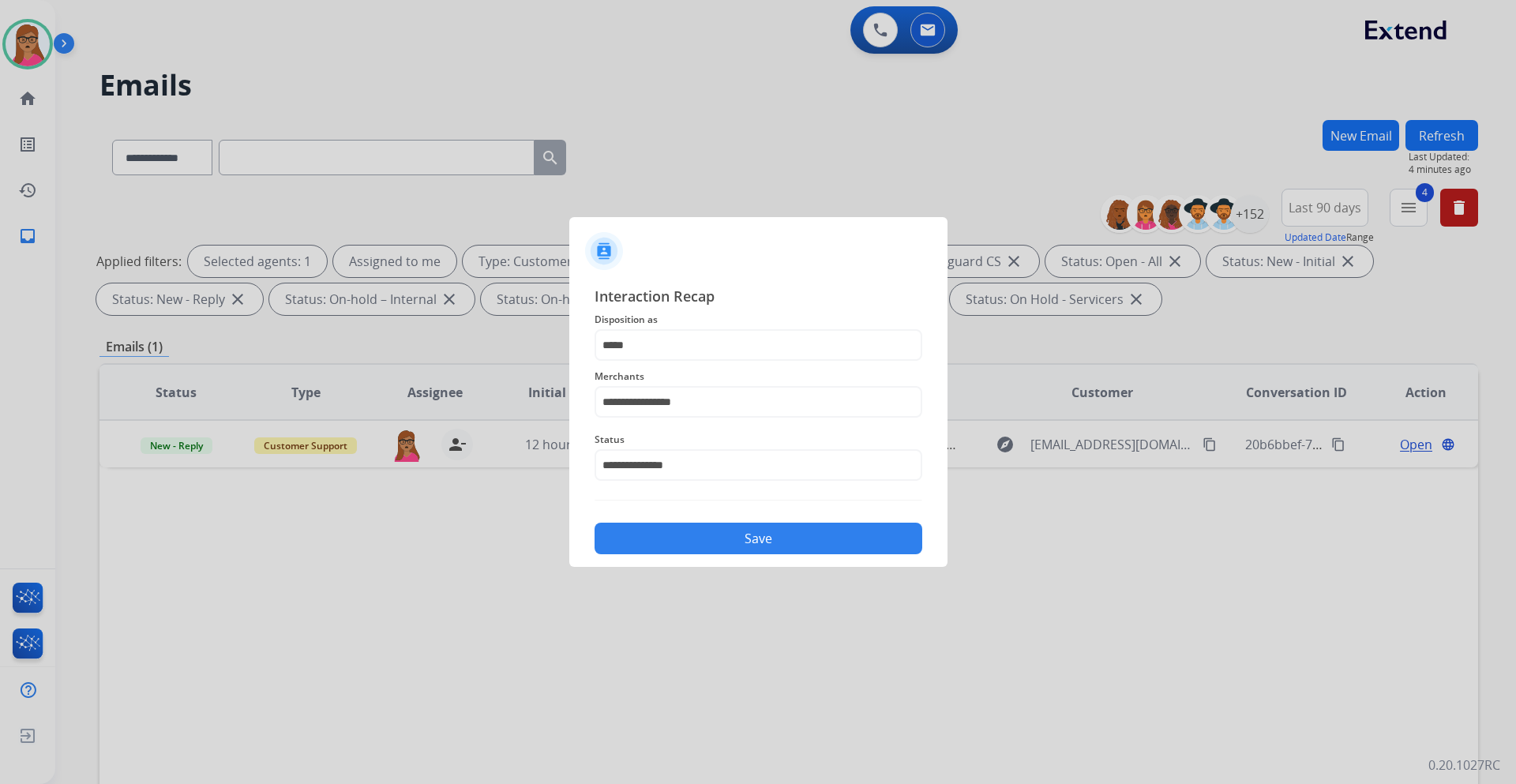
click at [765, 461] on button "Save" at bounding box center [758, 539] width 328 height 32
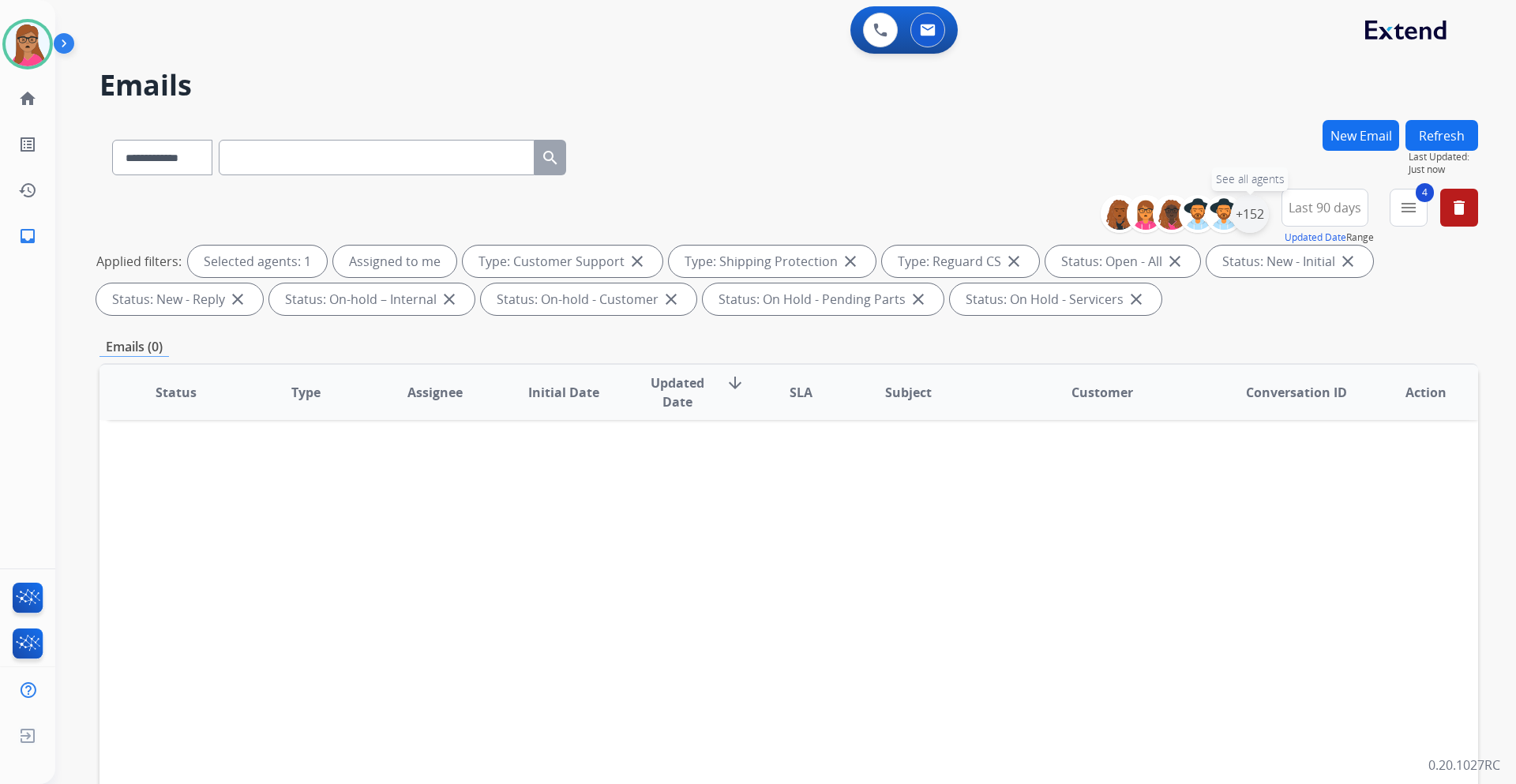
click at [1010, 220] on div "+152" at bounding box center [1250, 213] width 38 height 38
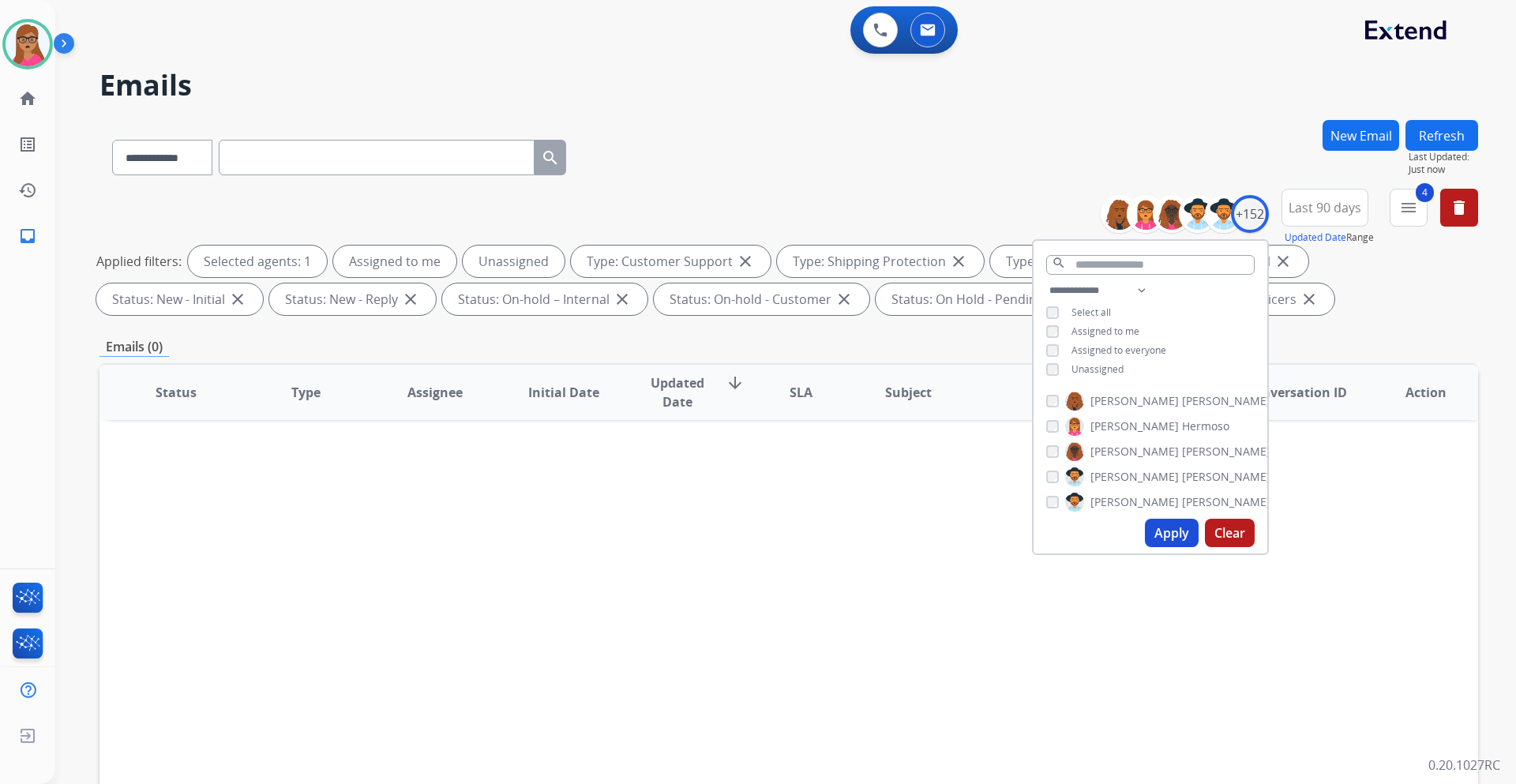
click at [1010, 461] on button "Apply" at bounding box center [1172, 533] width 54 height 29
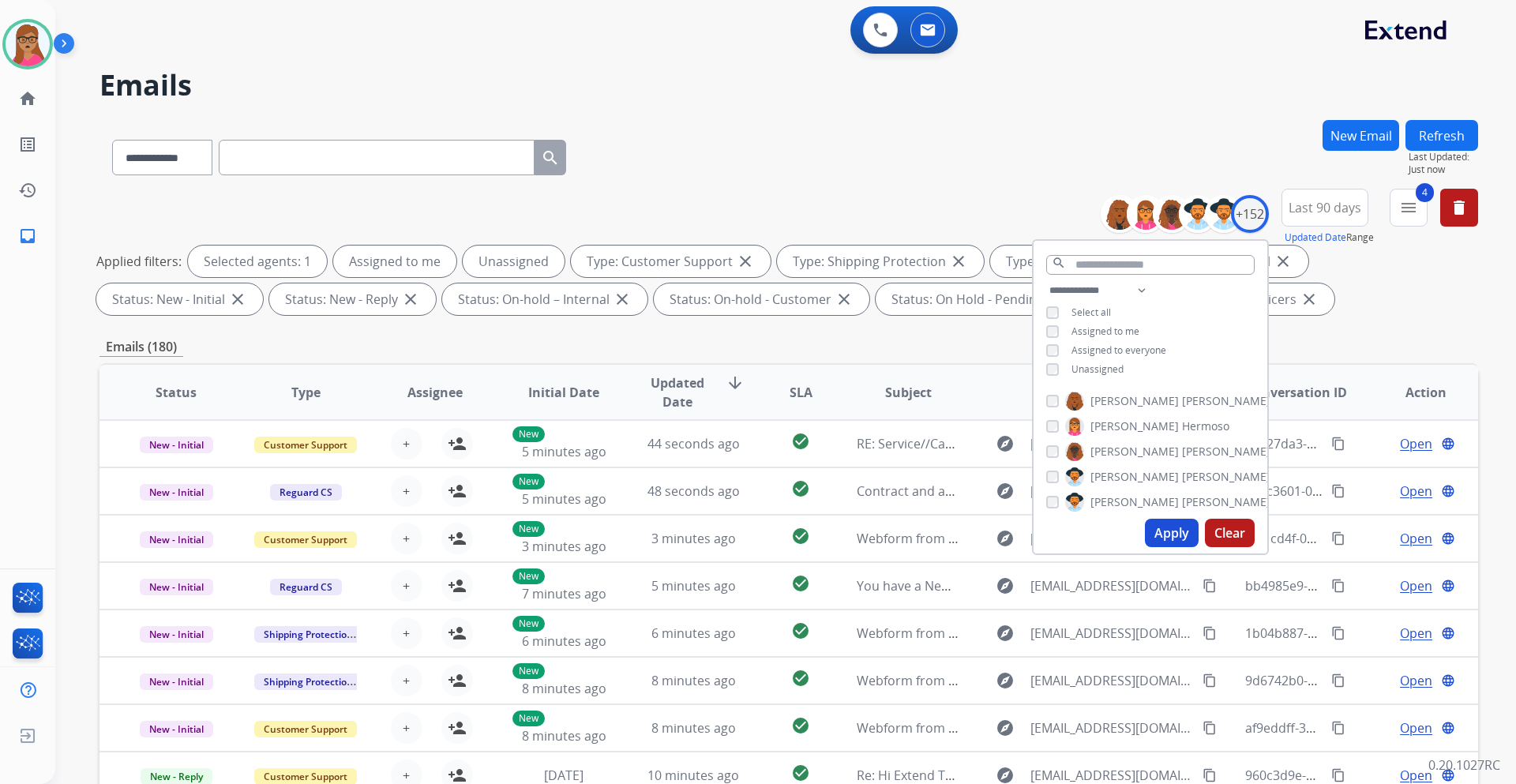
click at [534, 341] on div "Emails (180)" at bounding box center [789, 348] width 1379 height 20
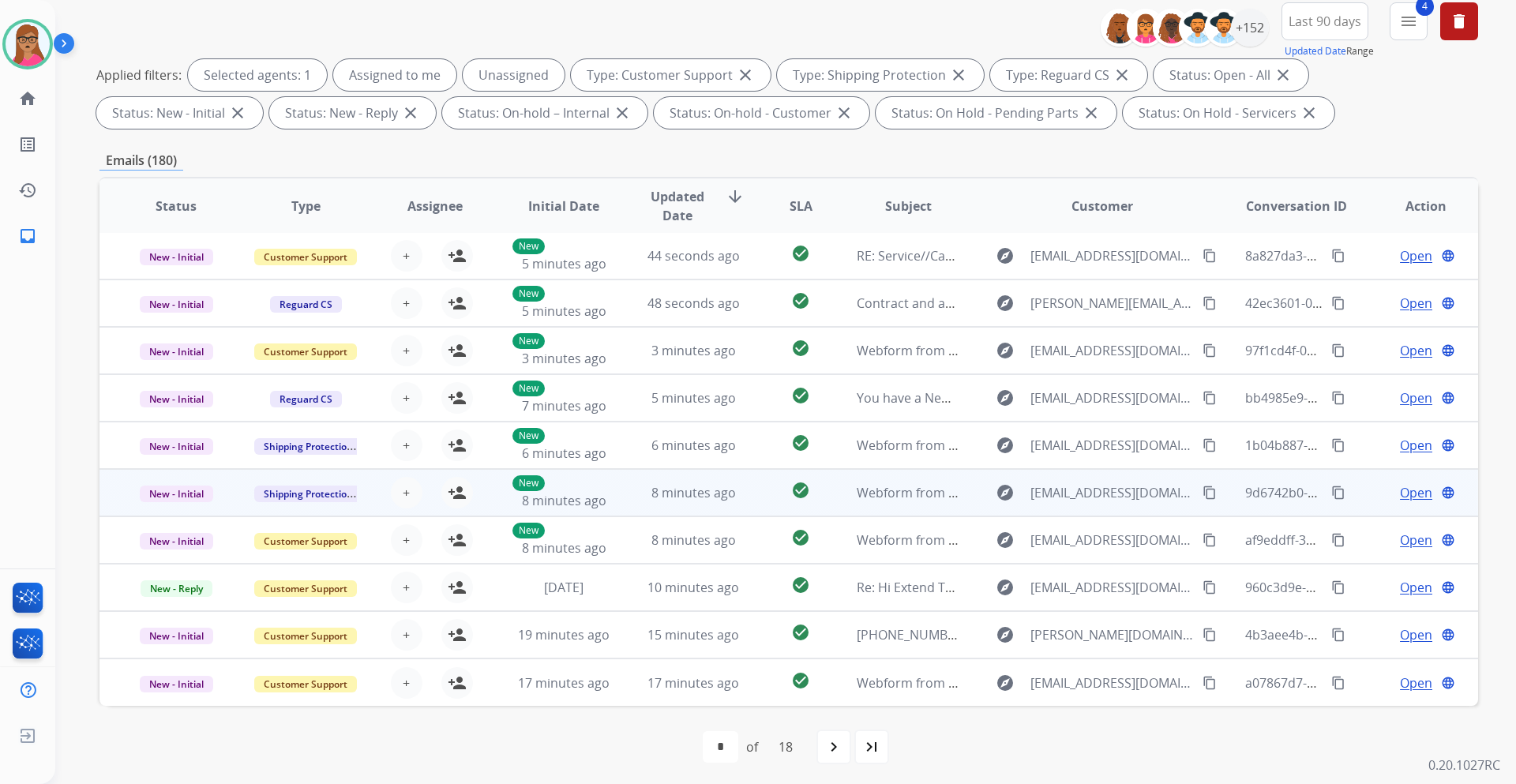
scroll to position [191, 0]
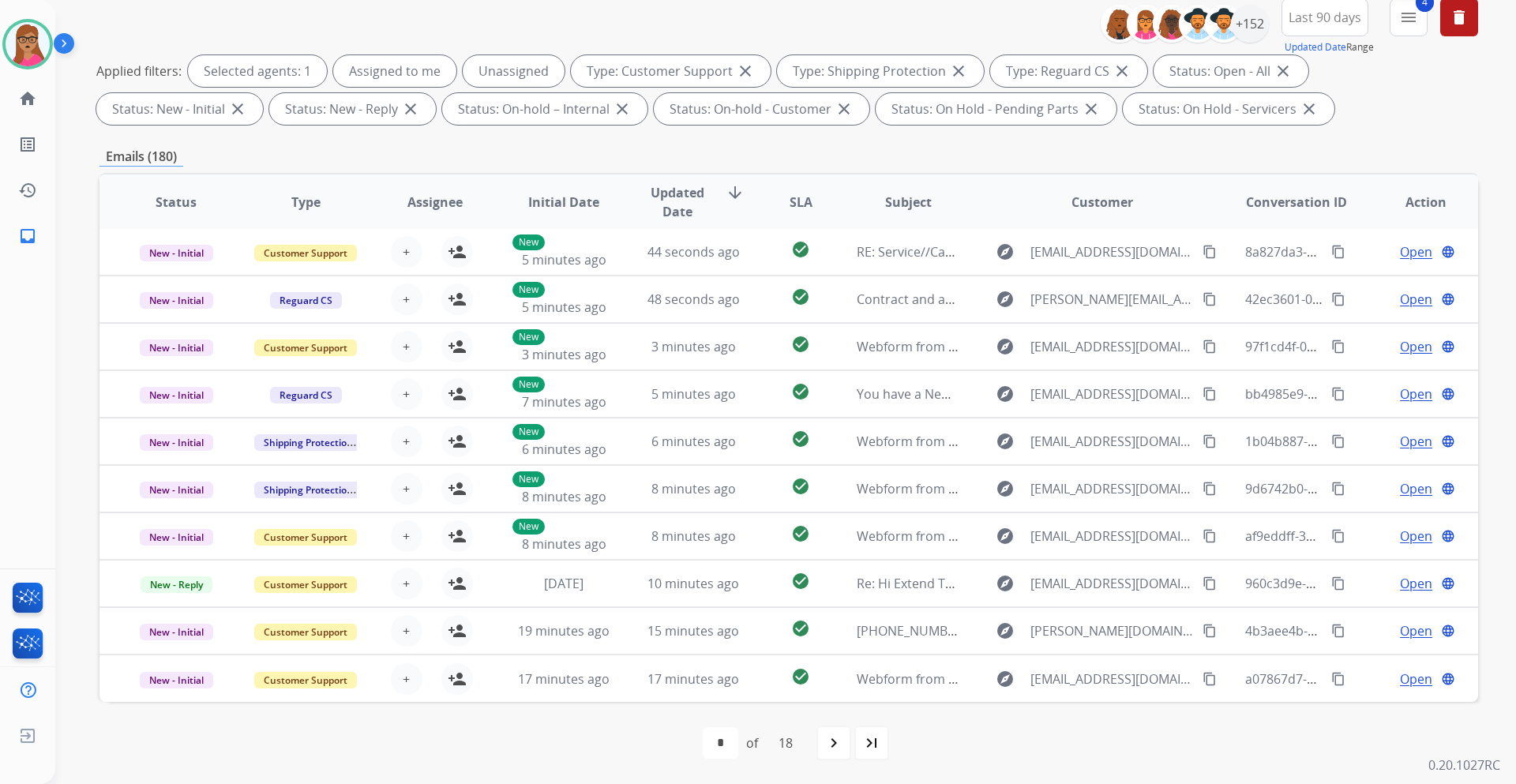
click at [1010, 20] on button "4 menu Filters" at bounding box center [1408, 17] width 38 height 38
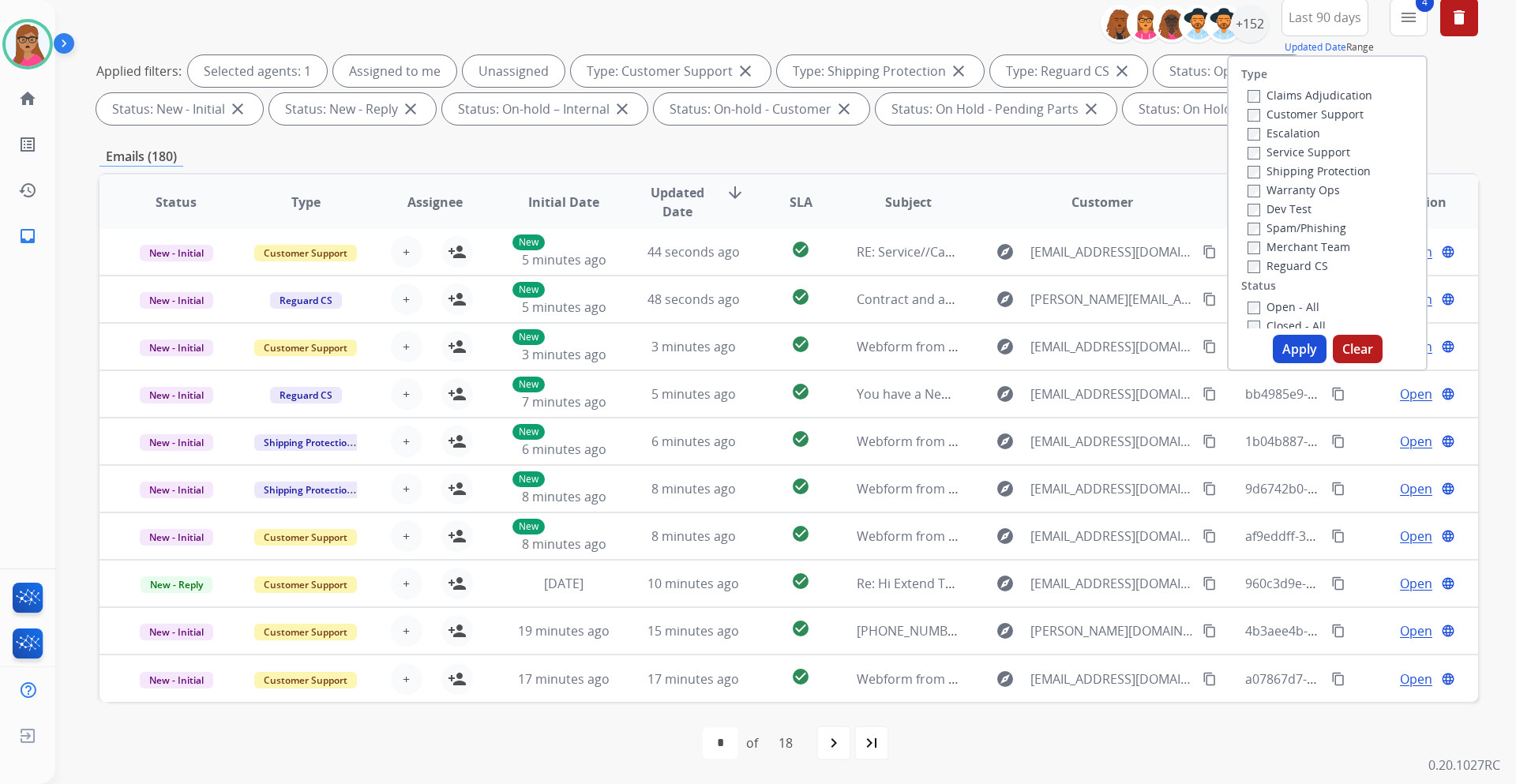
click at [1010, 155] on div "Emails (180)" at bounding box center [789, 157] width 1379 height 20
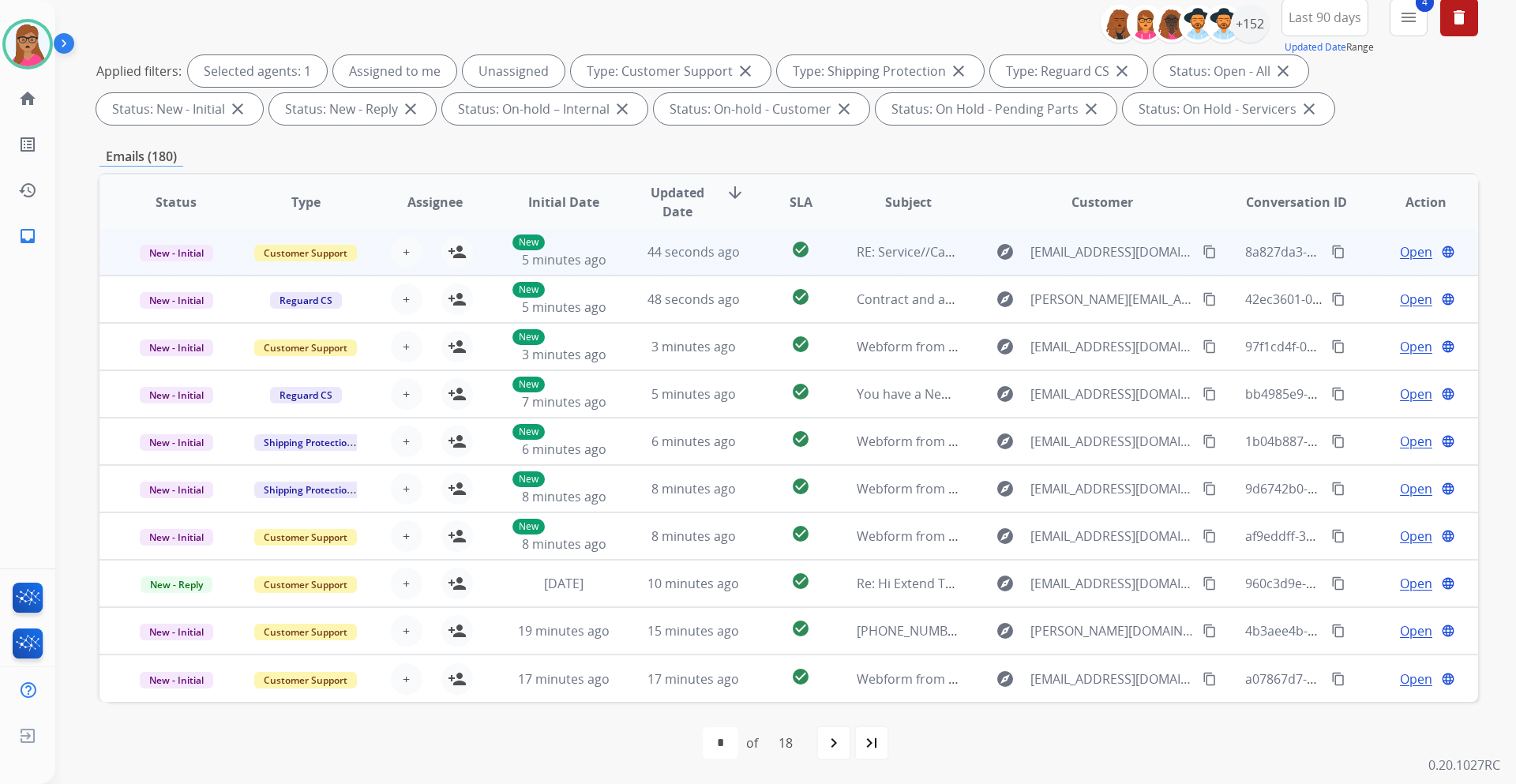
click at [165, 274] on td "New - Initial" at bounding box center [164, 252] width 129 height 47
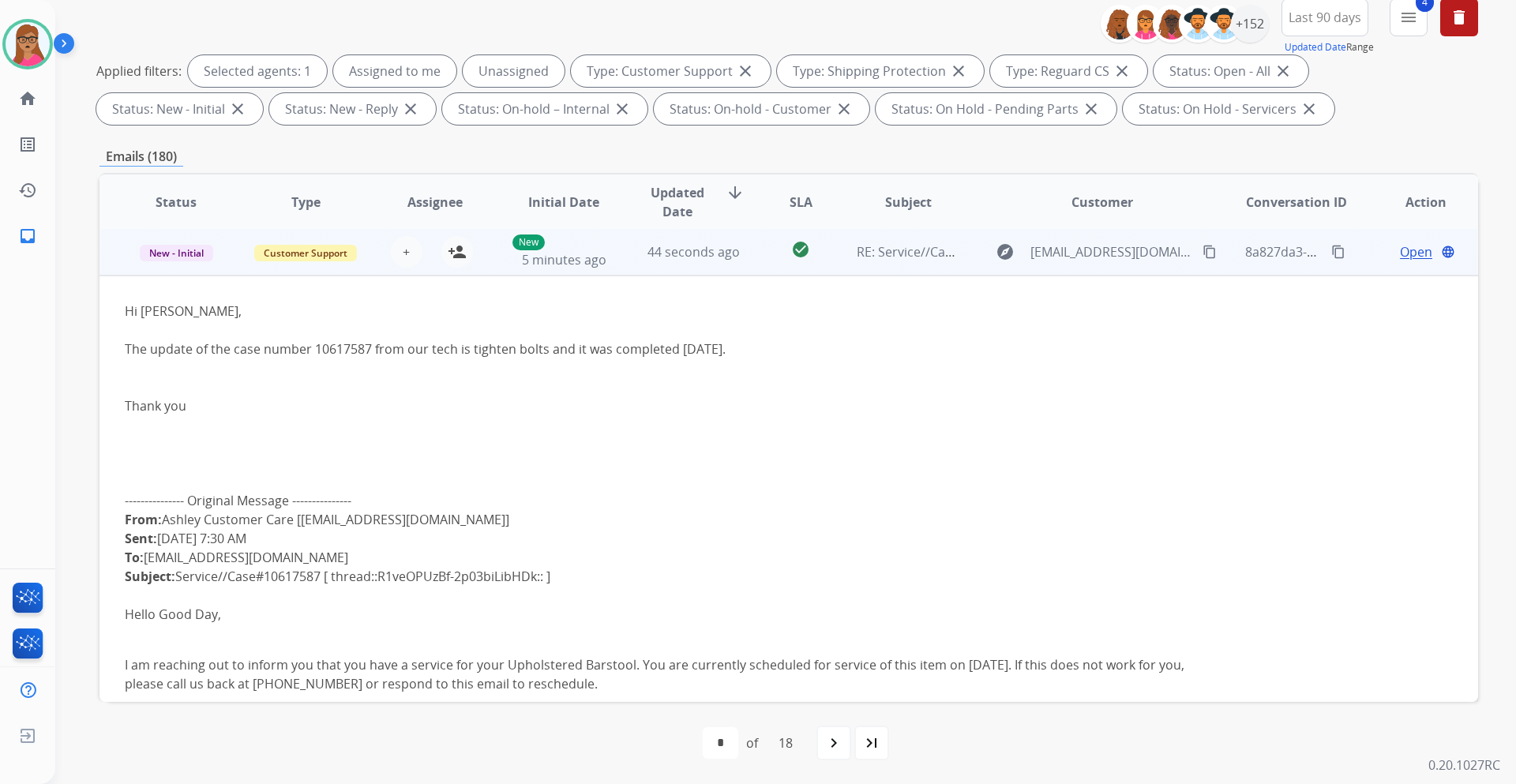
scroll to position [0, 0]
click at [166, 273] on td "New - Initial" at bounding box center [164, 253] width 129 height 47
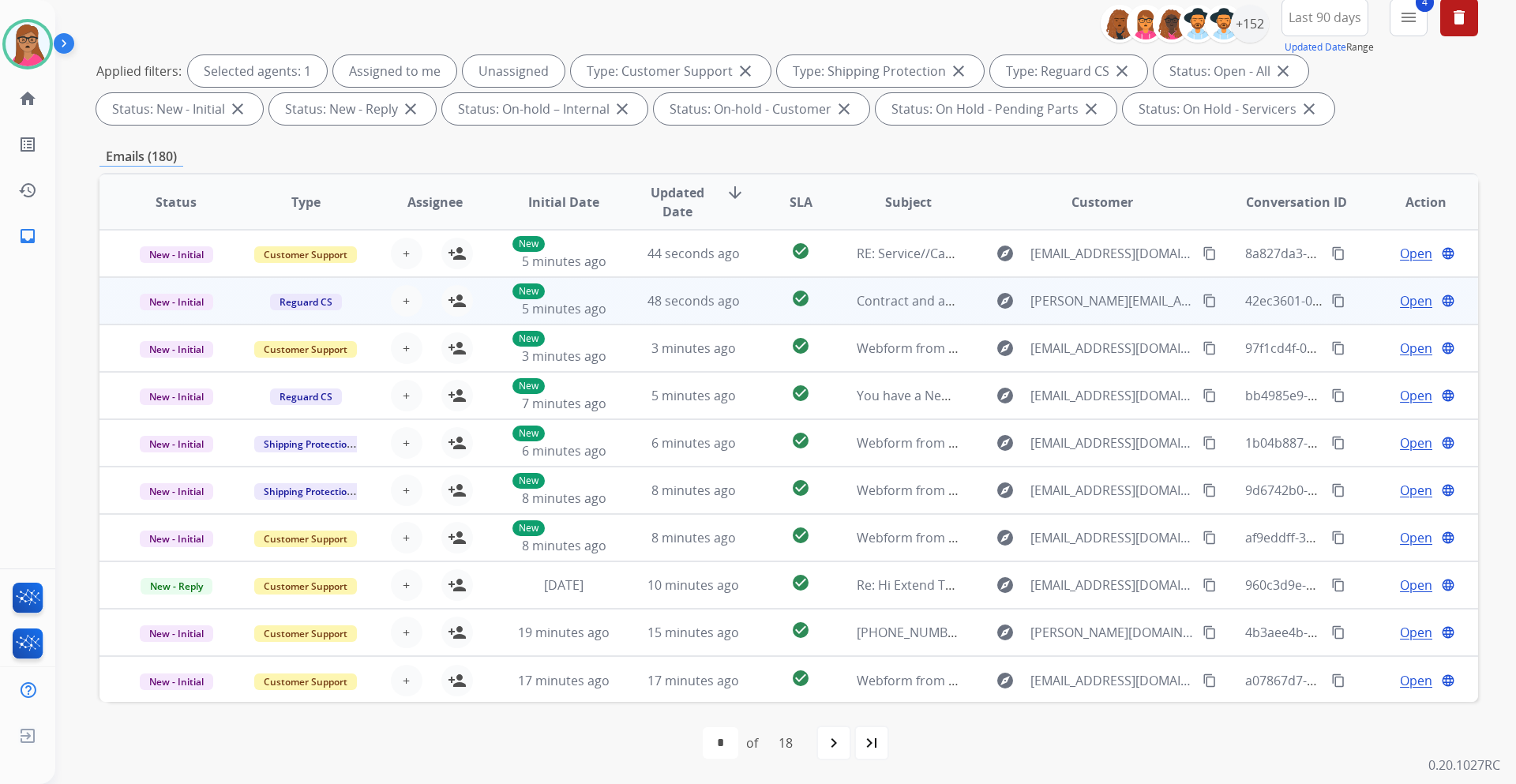
click at [171, 318] on td "New - Initial" at bounding box center [164, 301] width 129 height 47
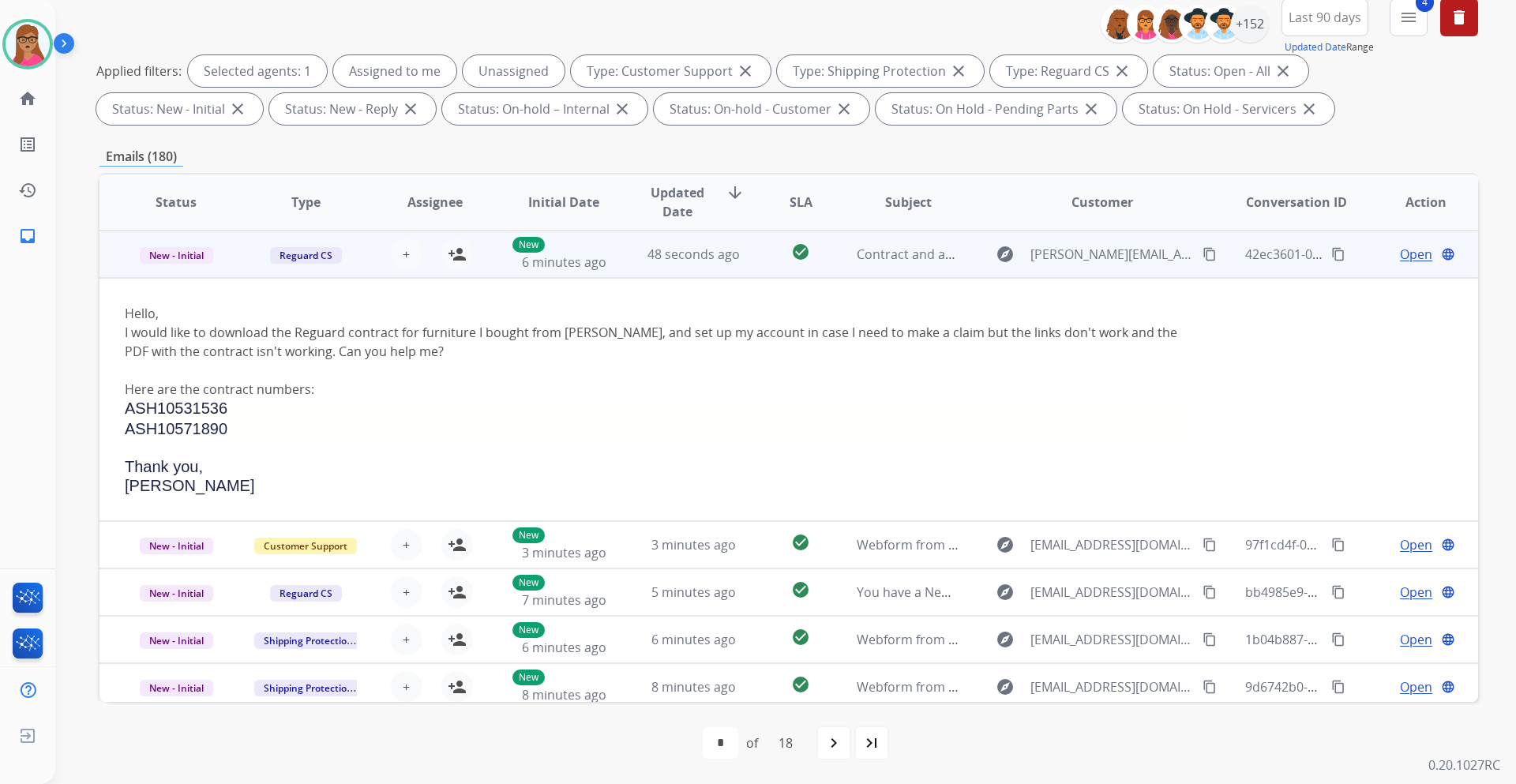
scroll to position [47, 0]
click at [167, 274] on td "New - Initial" at bounding box center [164, 253] width 129 height 47
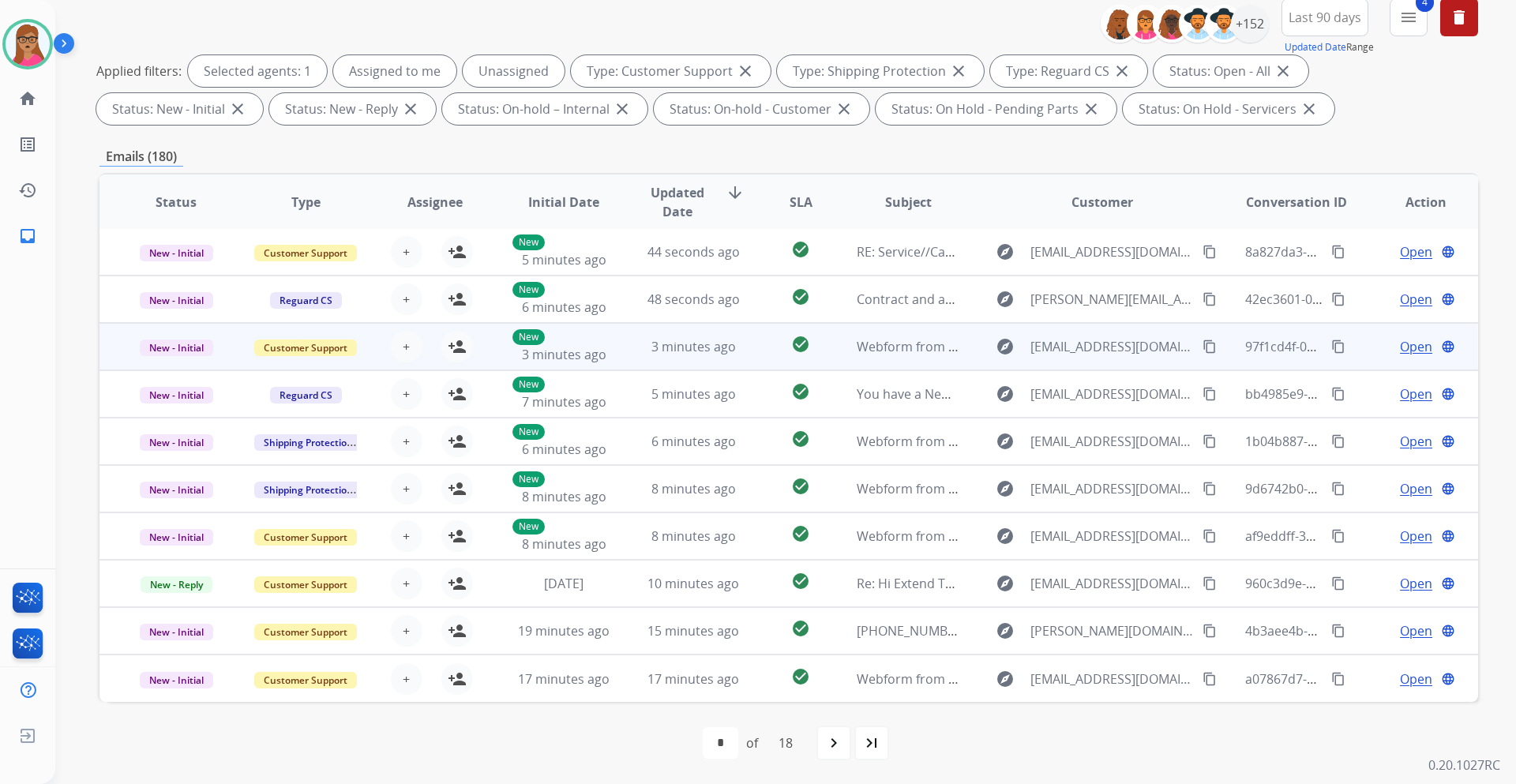
click at [176, 367] on td "New - Initial" at bounding box center [164, 347] width 129 height 47
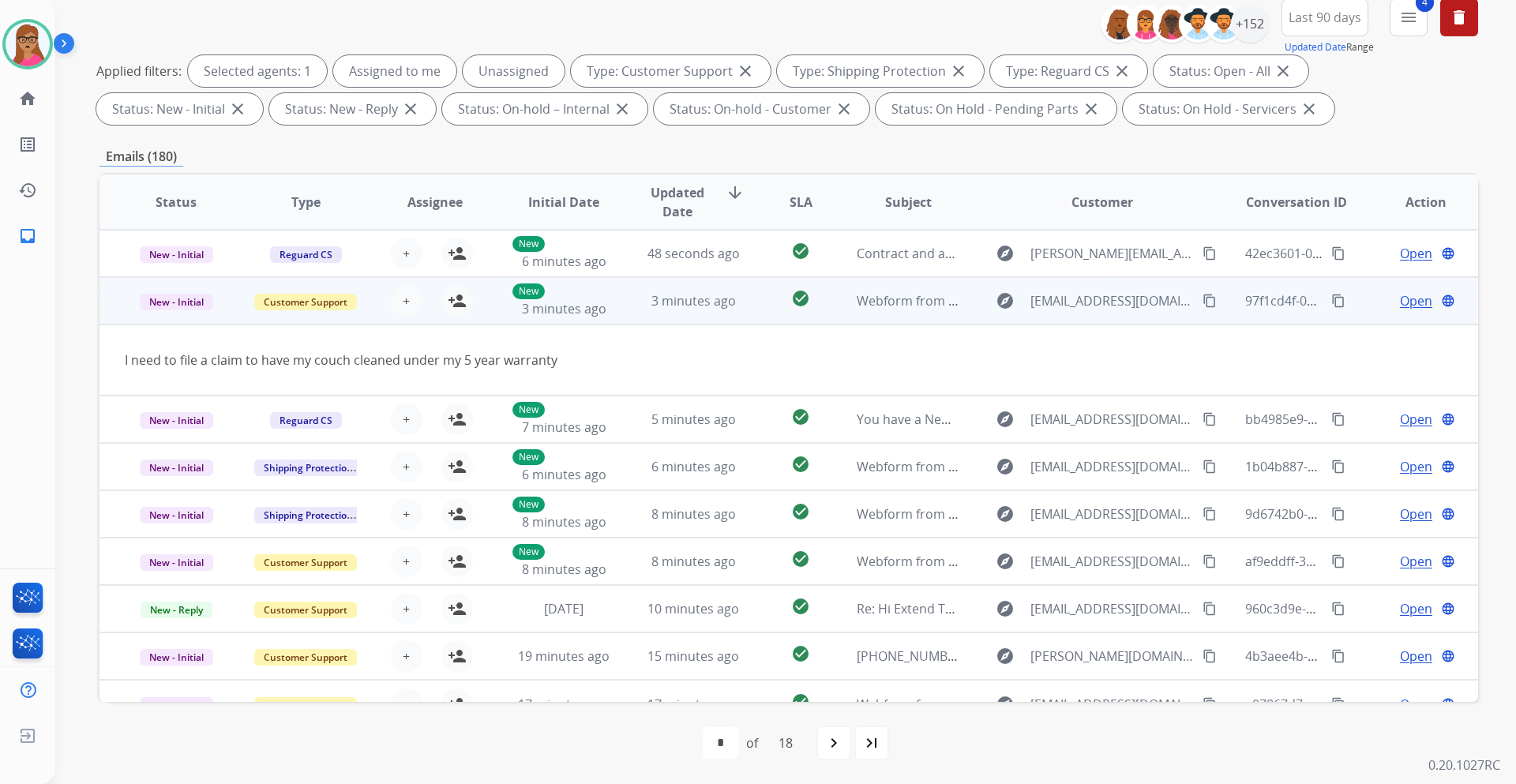
scroll to position [73, 0]
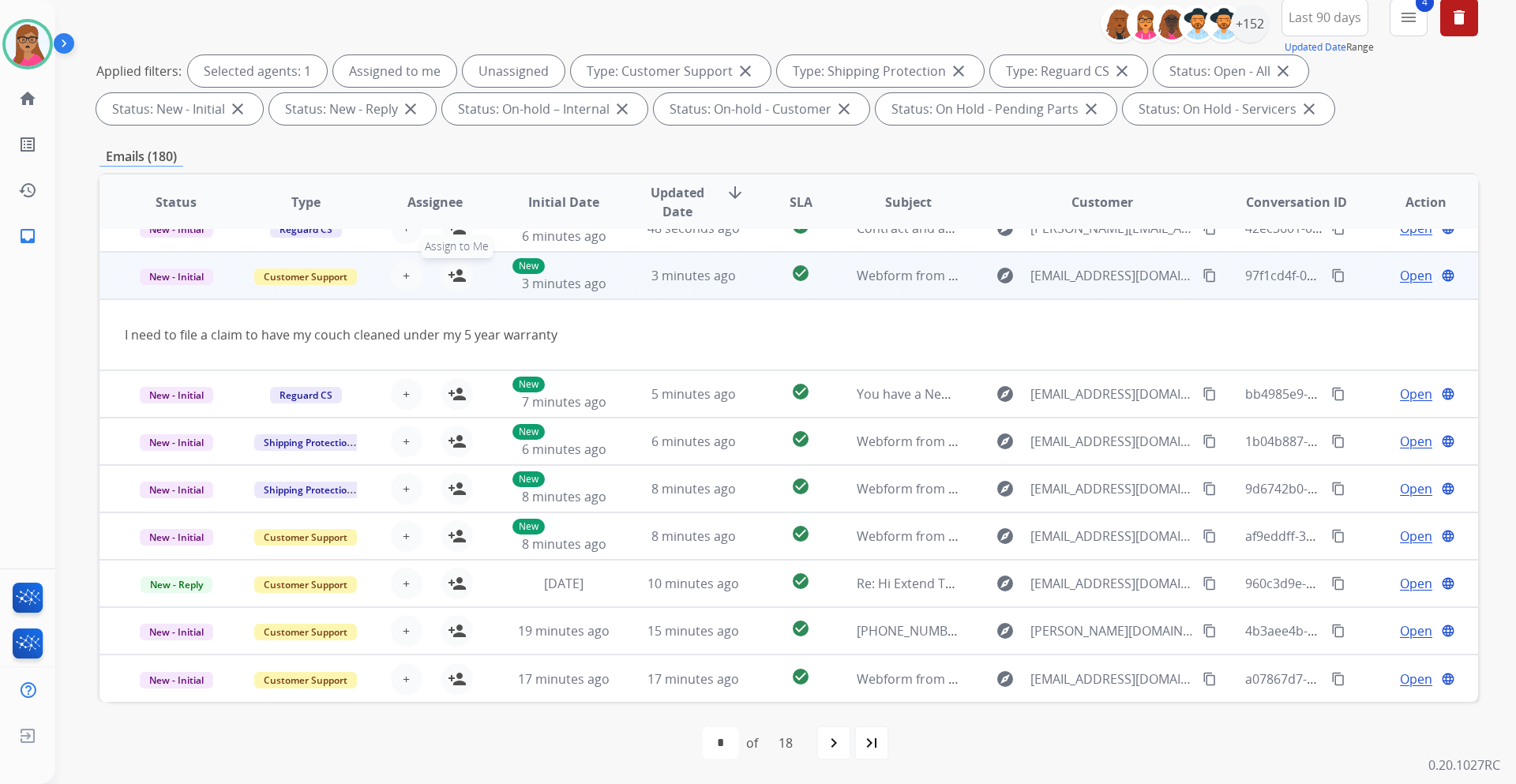
click at [458, 277] on mat-icon "person_add" at bounding box center [457, 275] width 19 height 19
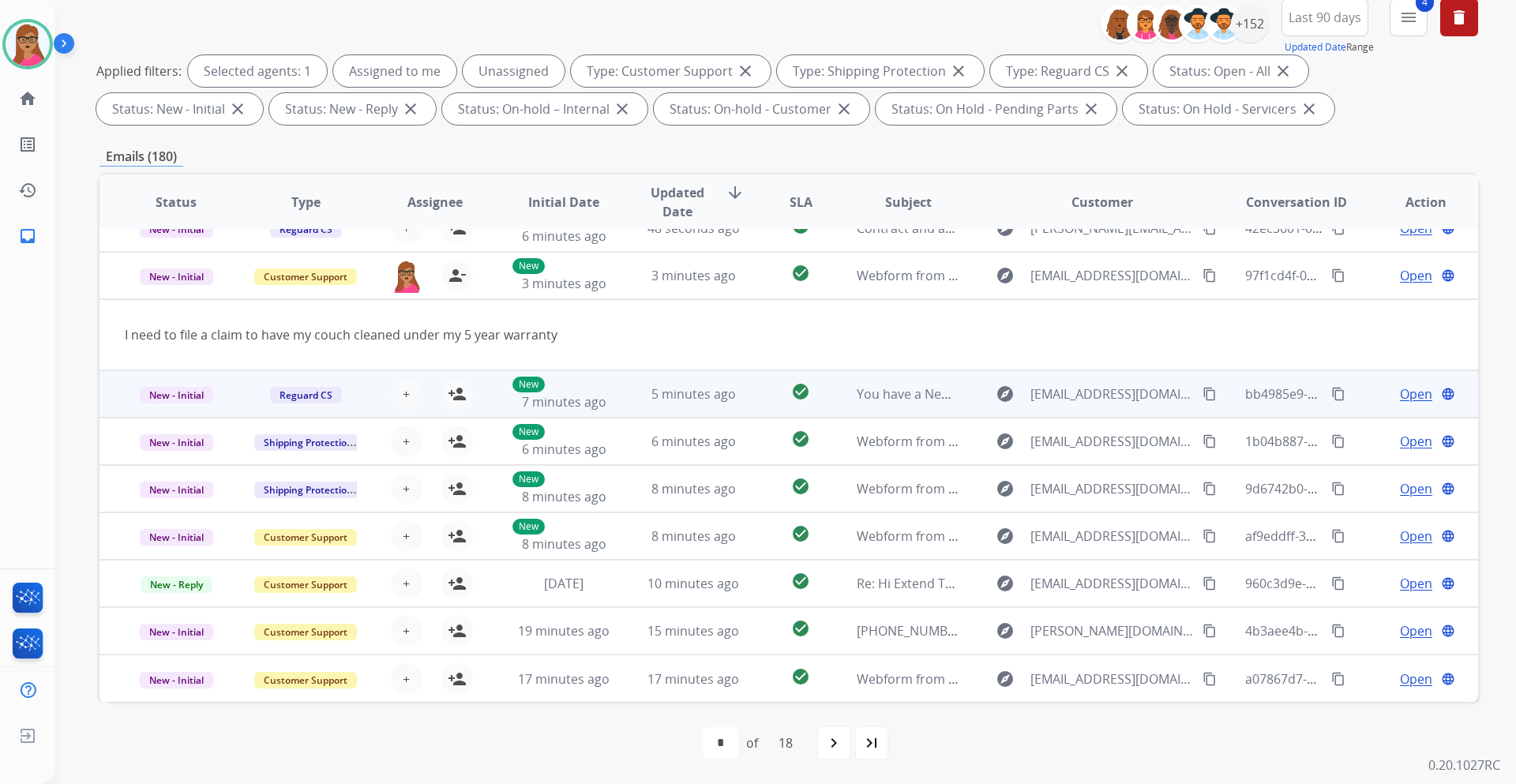
click at [170, 414] on td "New - Initial" at bounding box center [164, 394] width 129 height 47
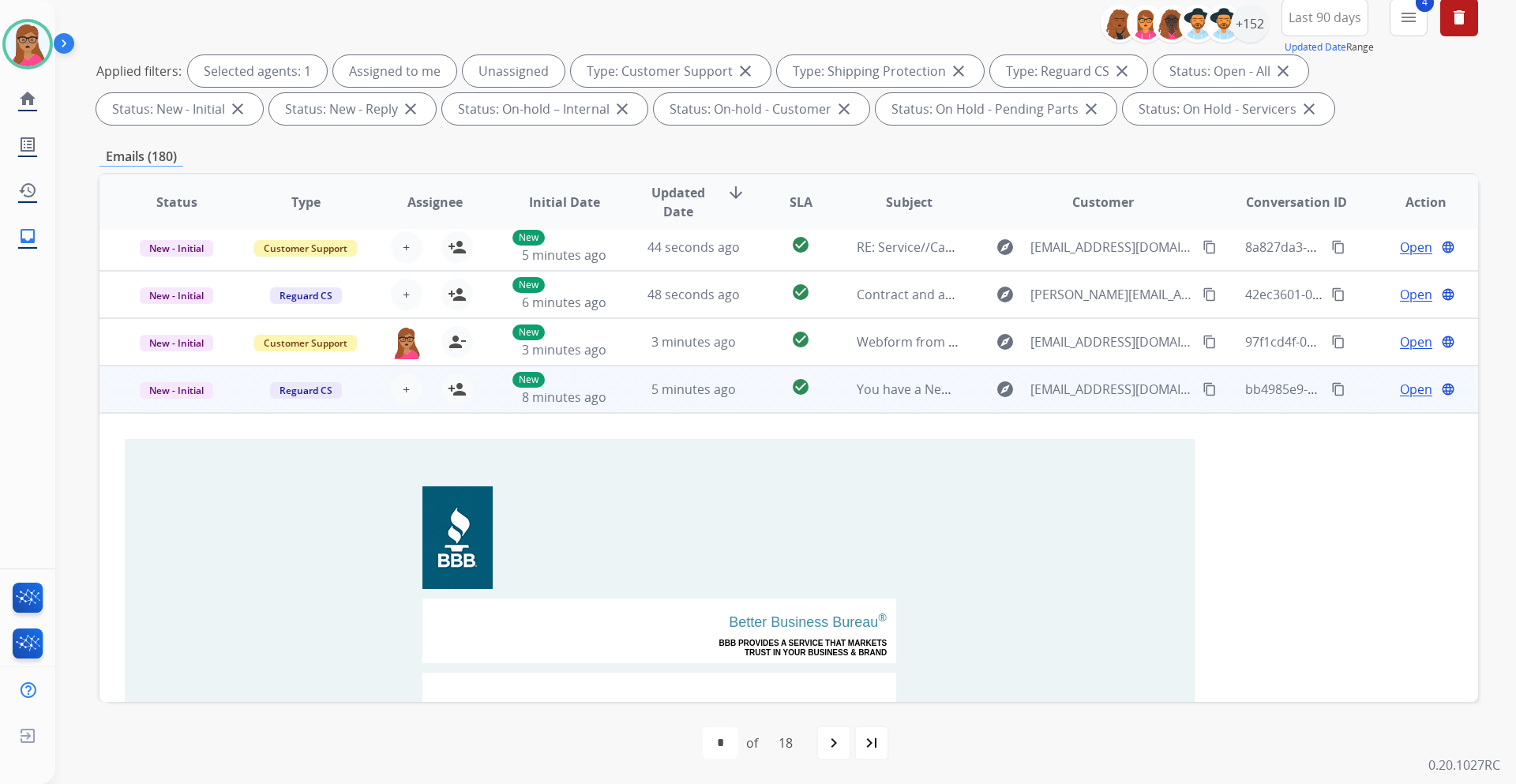
scroll to position [0, 0]
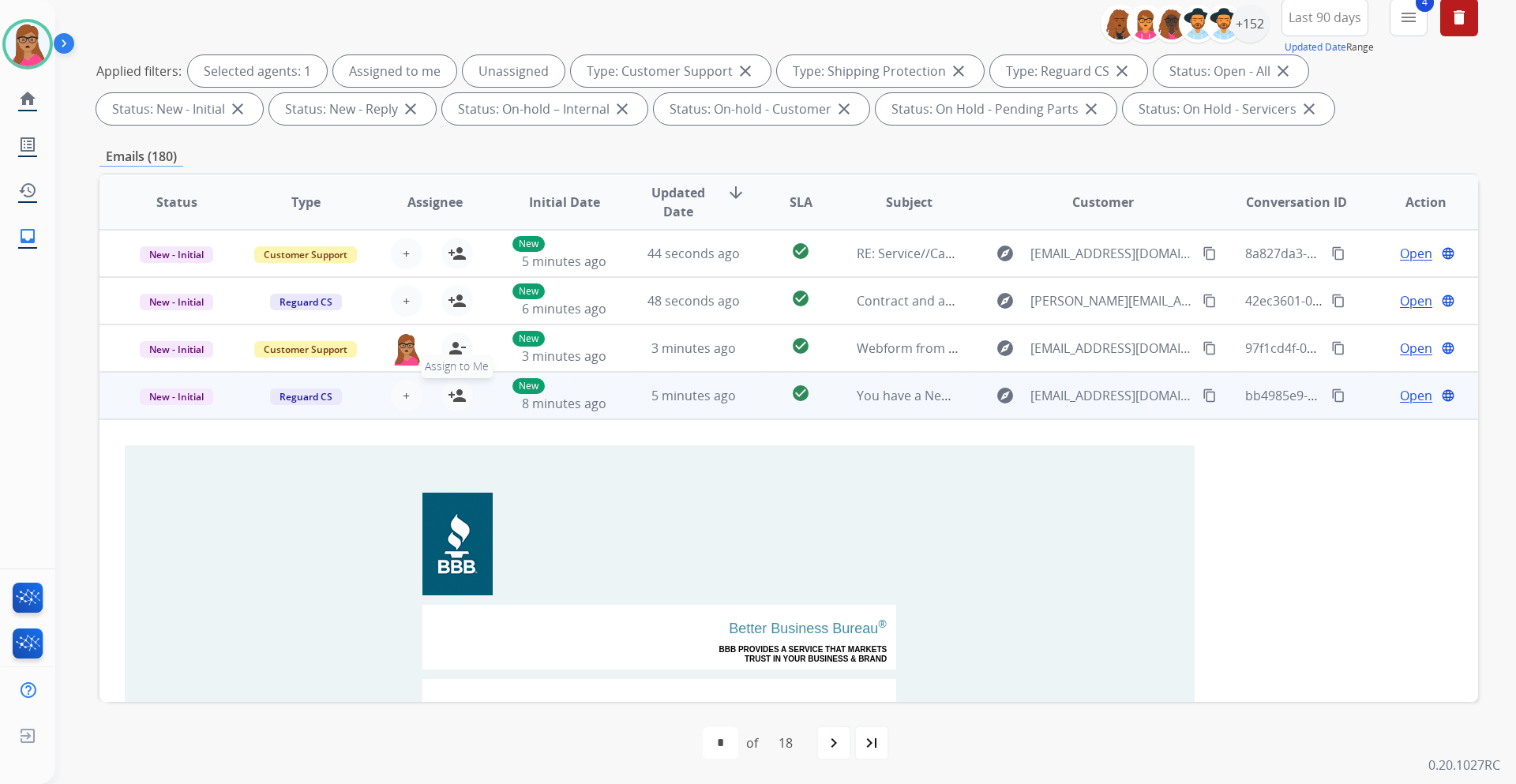
click at [451, 395] on mat-icon "person_add" at bounding box center [457, 395] width 19 height 19
click at [186, 399] on span "New - Initial" at bounding box center [176, 397] width 73 height 17
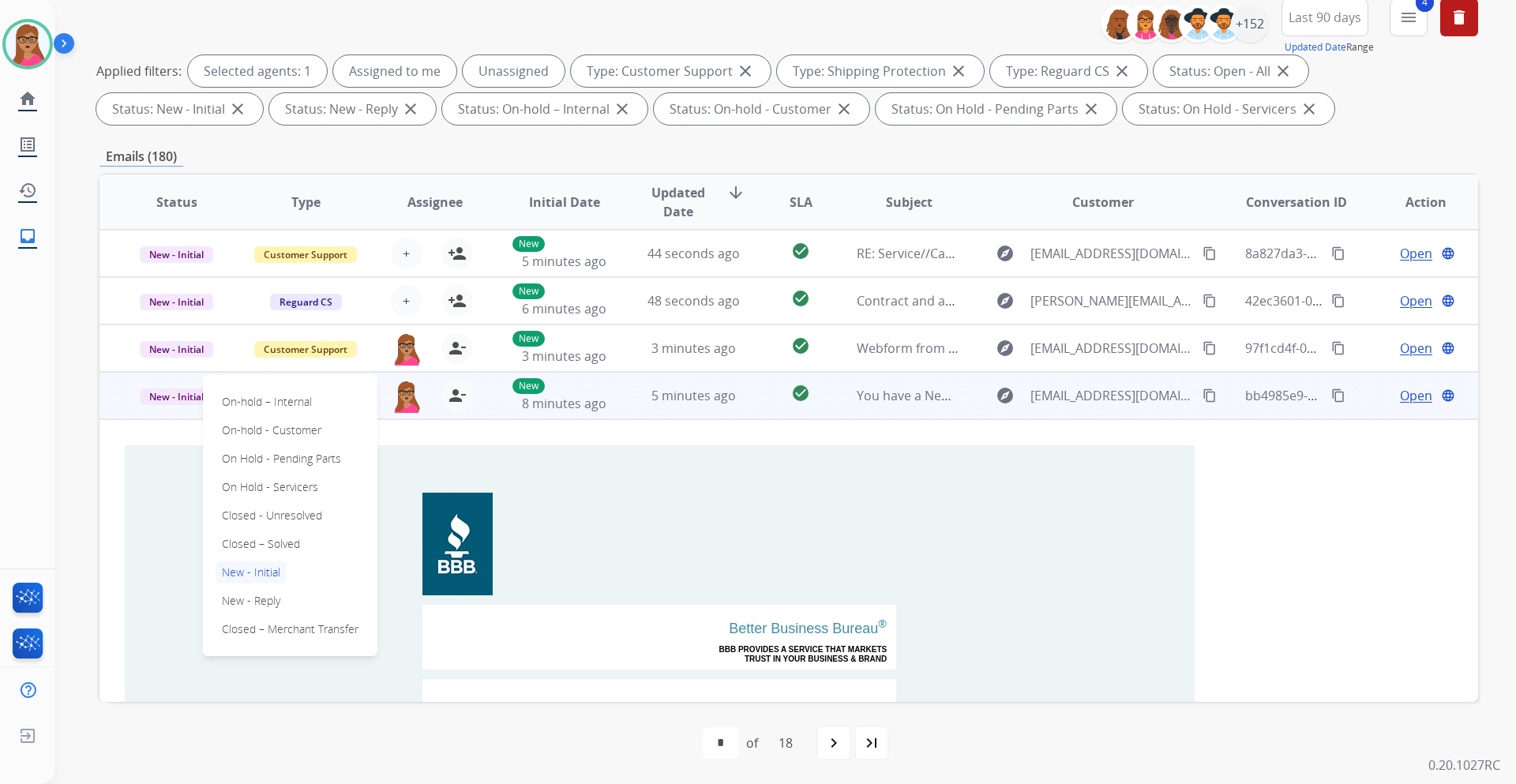
click at [156, 410] on td "New - Initial On-hold – Internal On-hold - Customer On Hold - Pending Parts On …" at bounding box center [164, 395] width 129 height 47
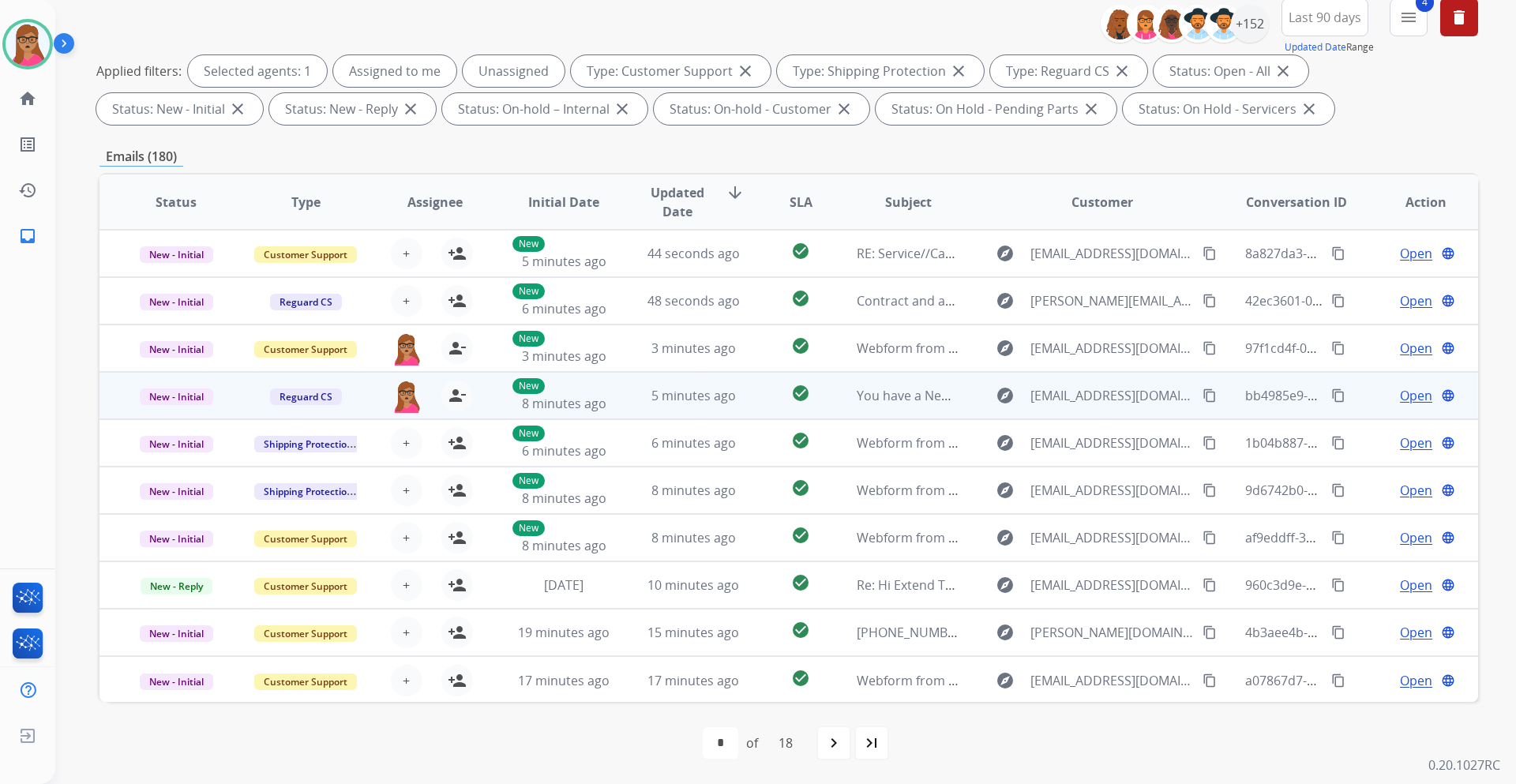
scroll to position [2, 0]
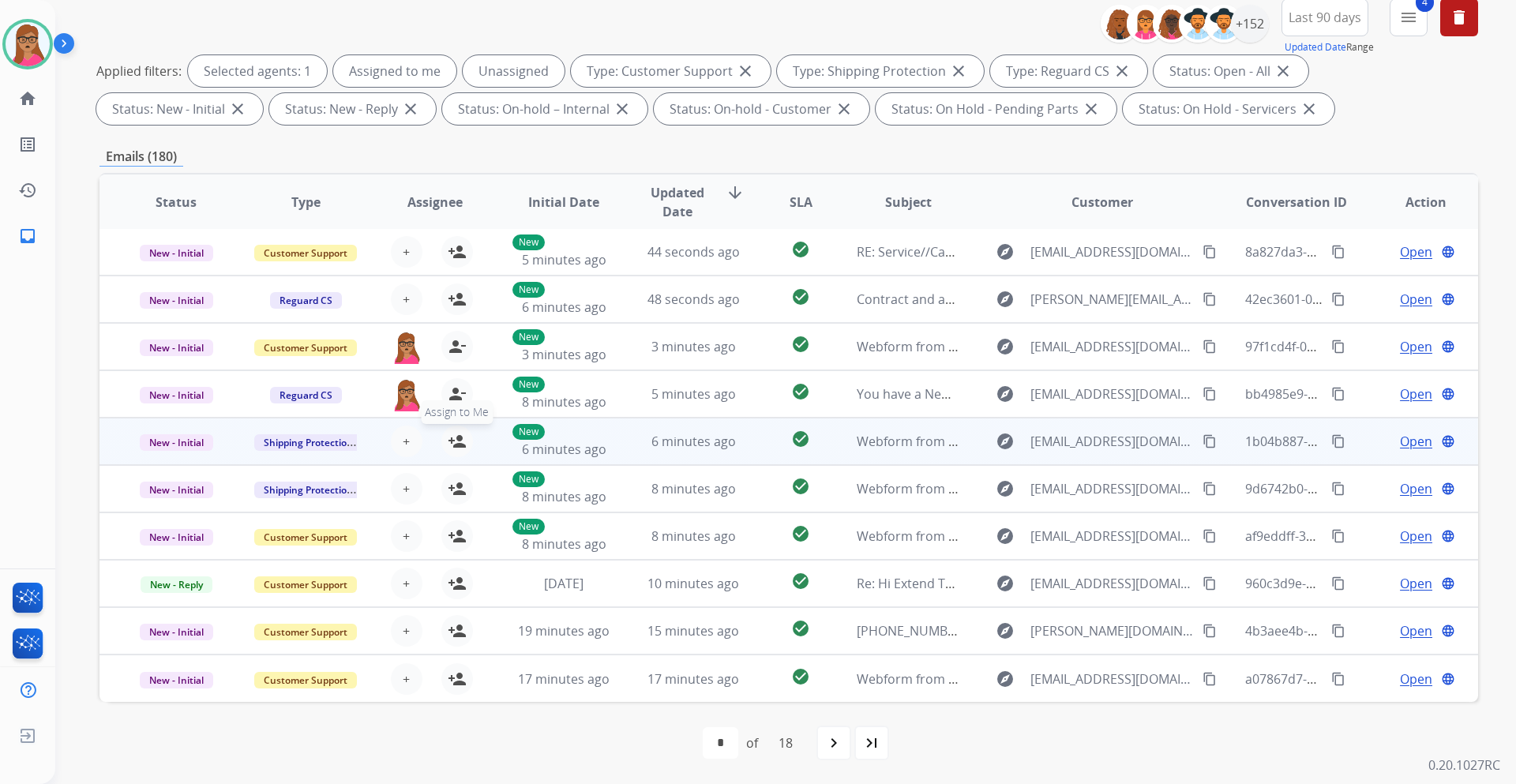
click at [458, 447] on mat-icon "person_add" at bounding box center [457, 441] width 19 height 19
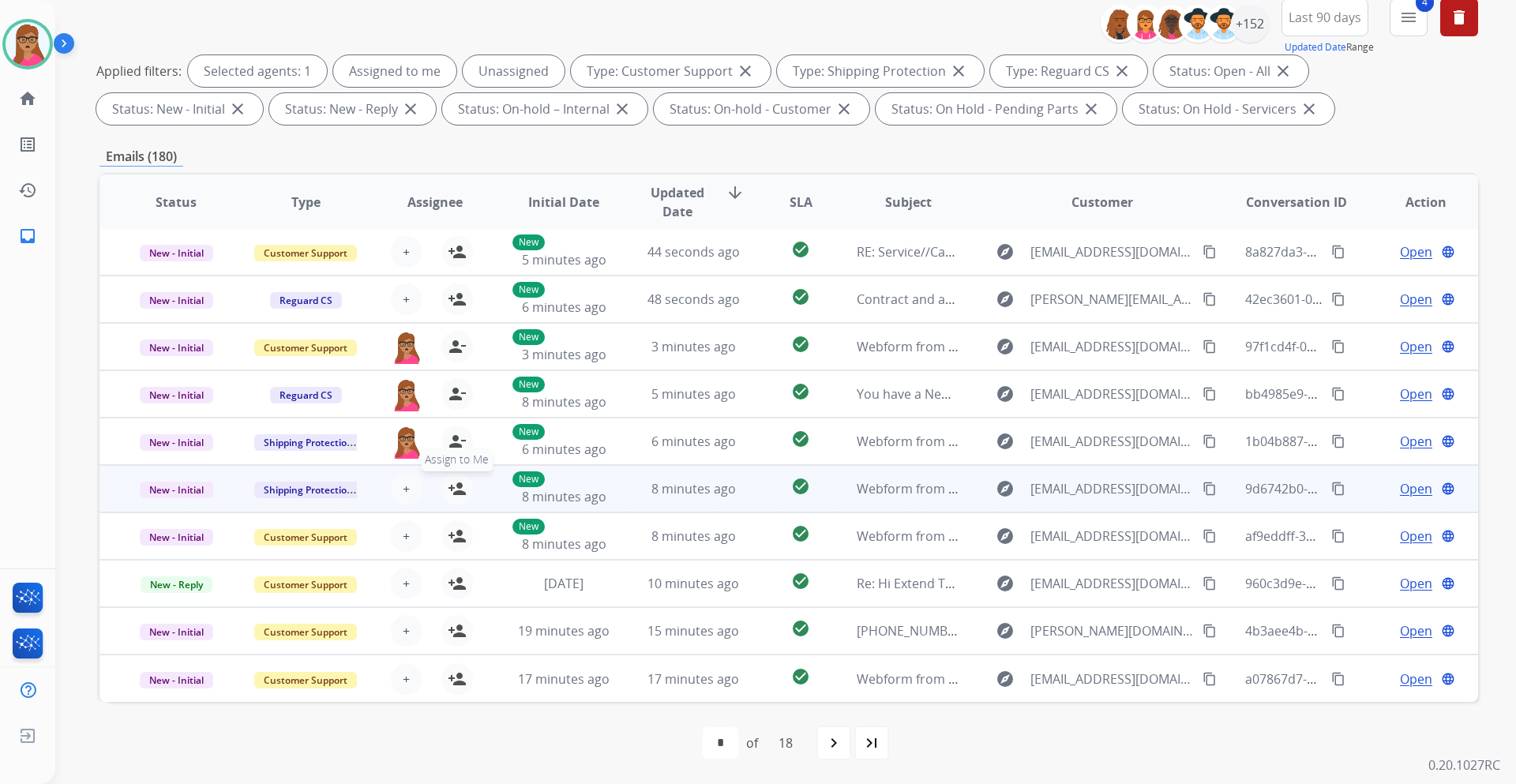
click at [452, 461] on mat-icon "person_add" at bounding box center [457, 489] width 19 height 19
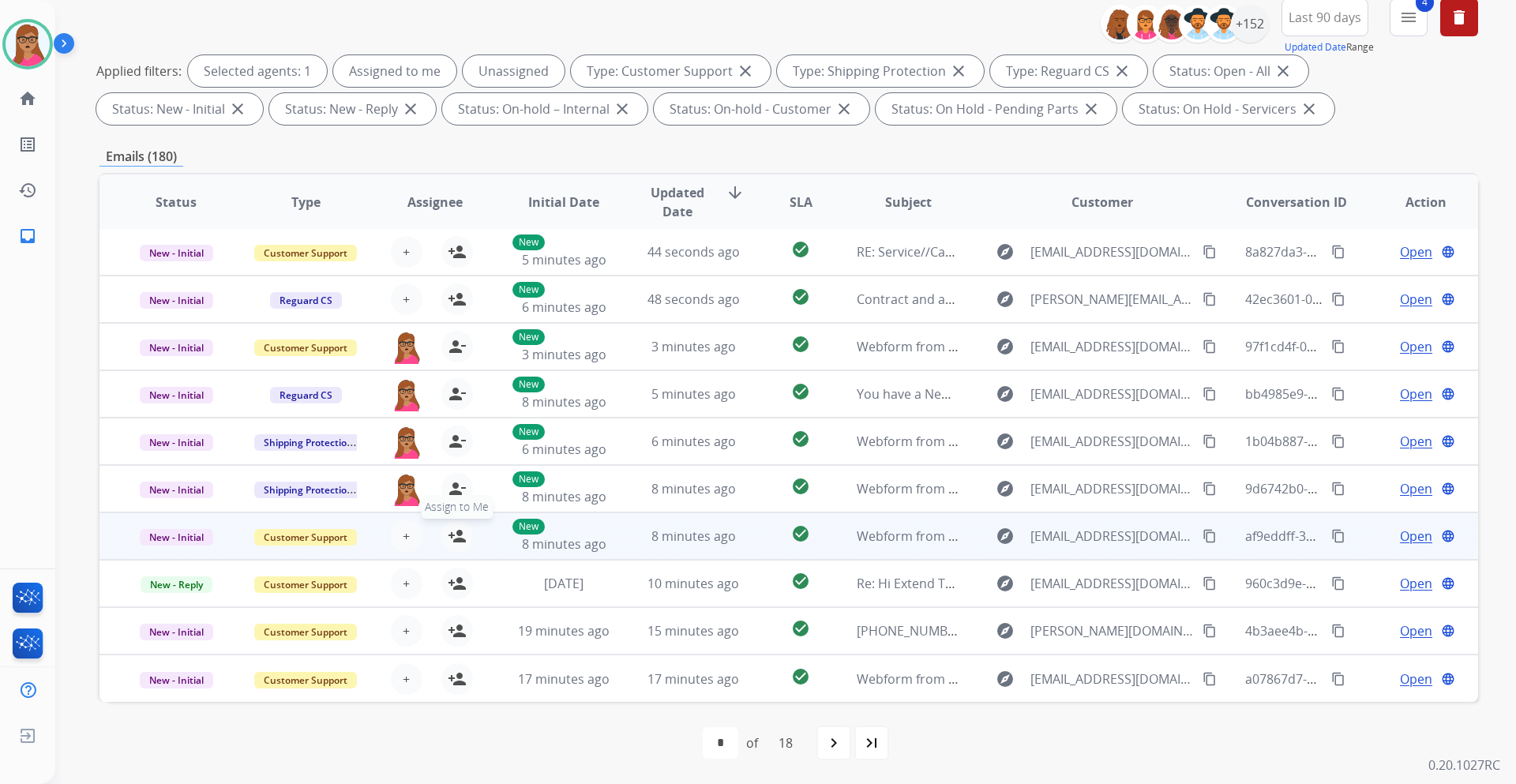
click at [455, 461] on mat-icon "person_add" at bounding box center [457, 536] width 19 height 19
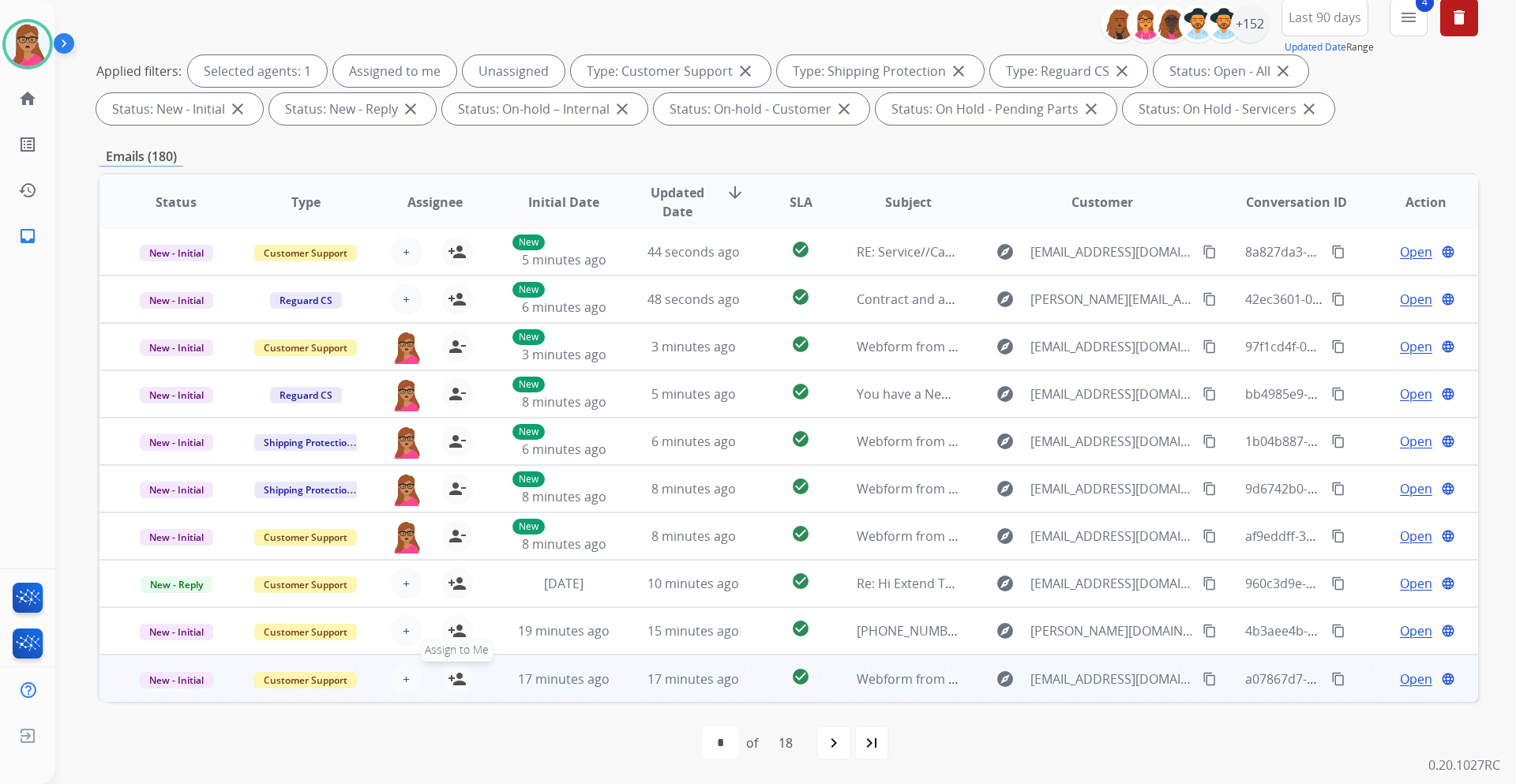
click at [459, 461] on mat-icon "person_add" at bounding box center [457, 678] width 19 height 19
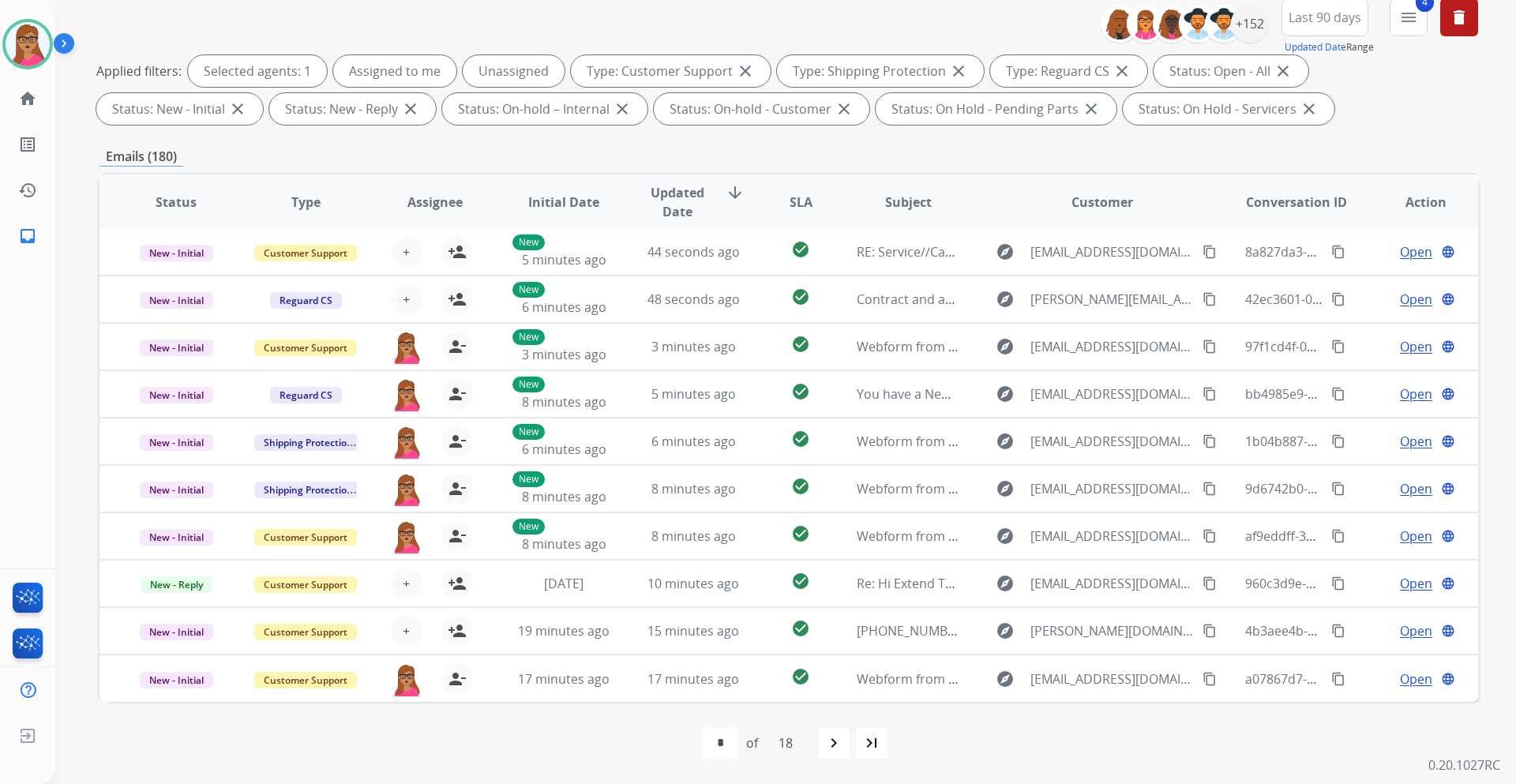
click at [842, 461] on mat-icon "navigate_next" at bounding box center [834, 743] width 19 height 19
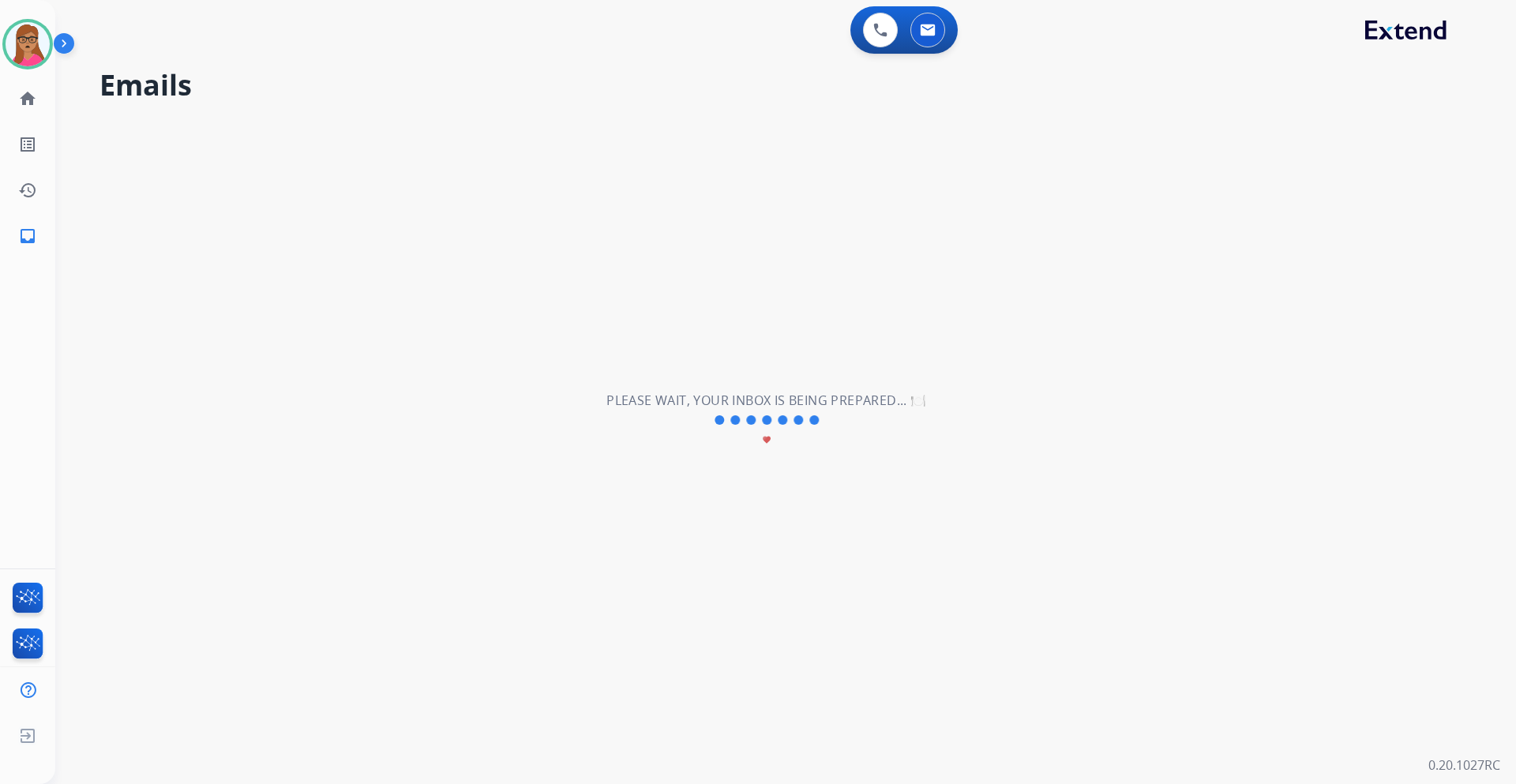
scroll to position [0, 0]
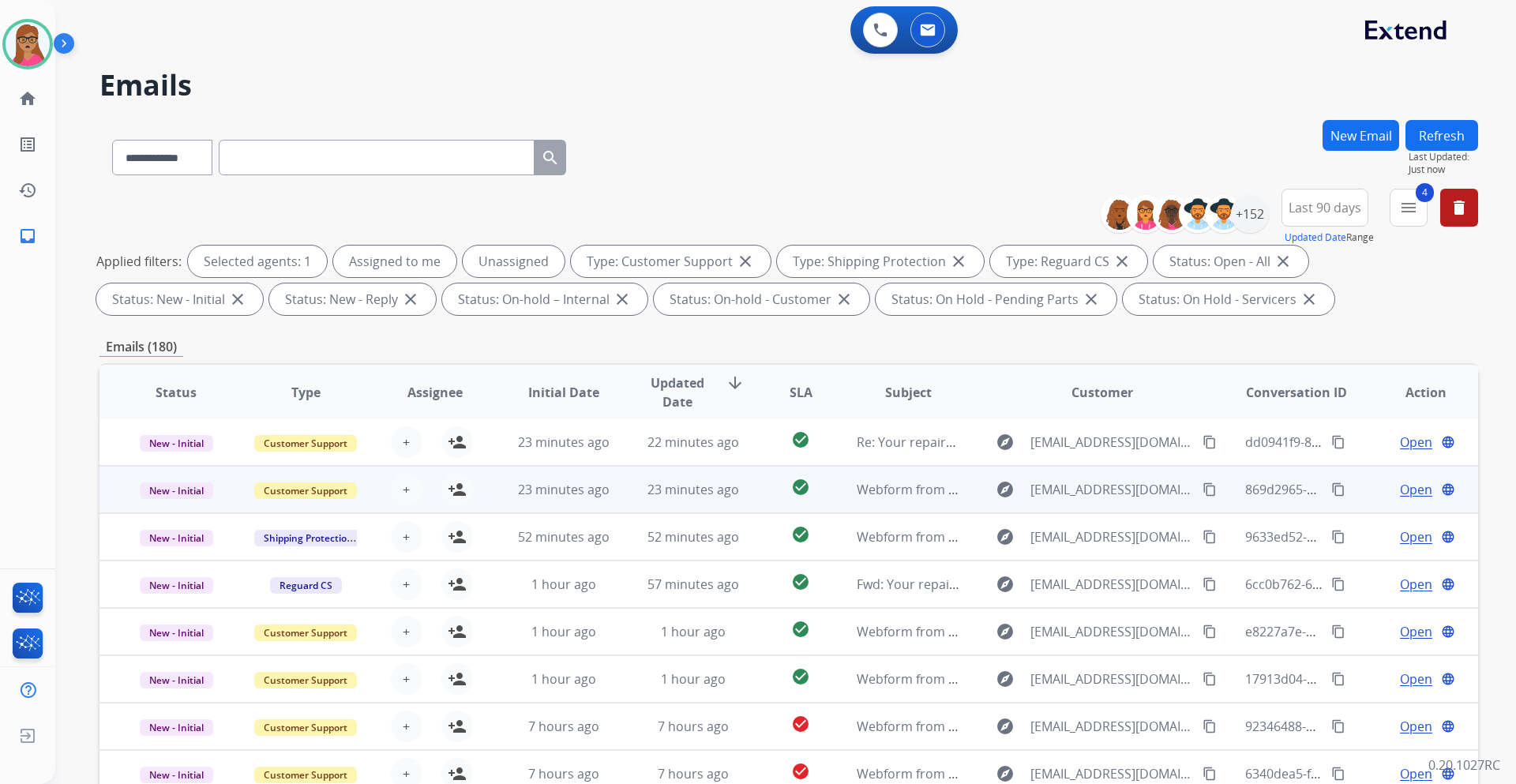
click at [180, 461] on td "New - Initial" at bounding box center [164, 489] width 129 height 47
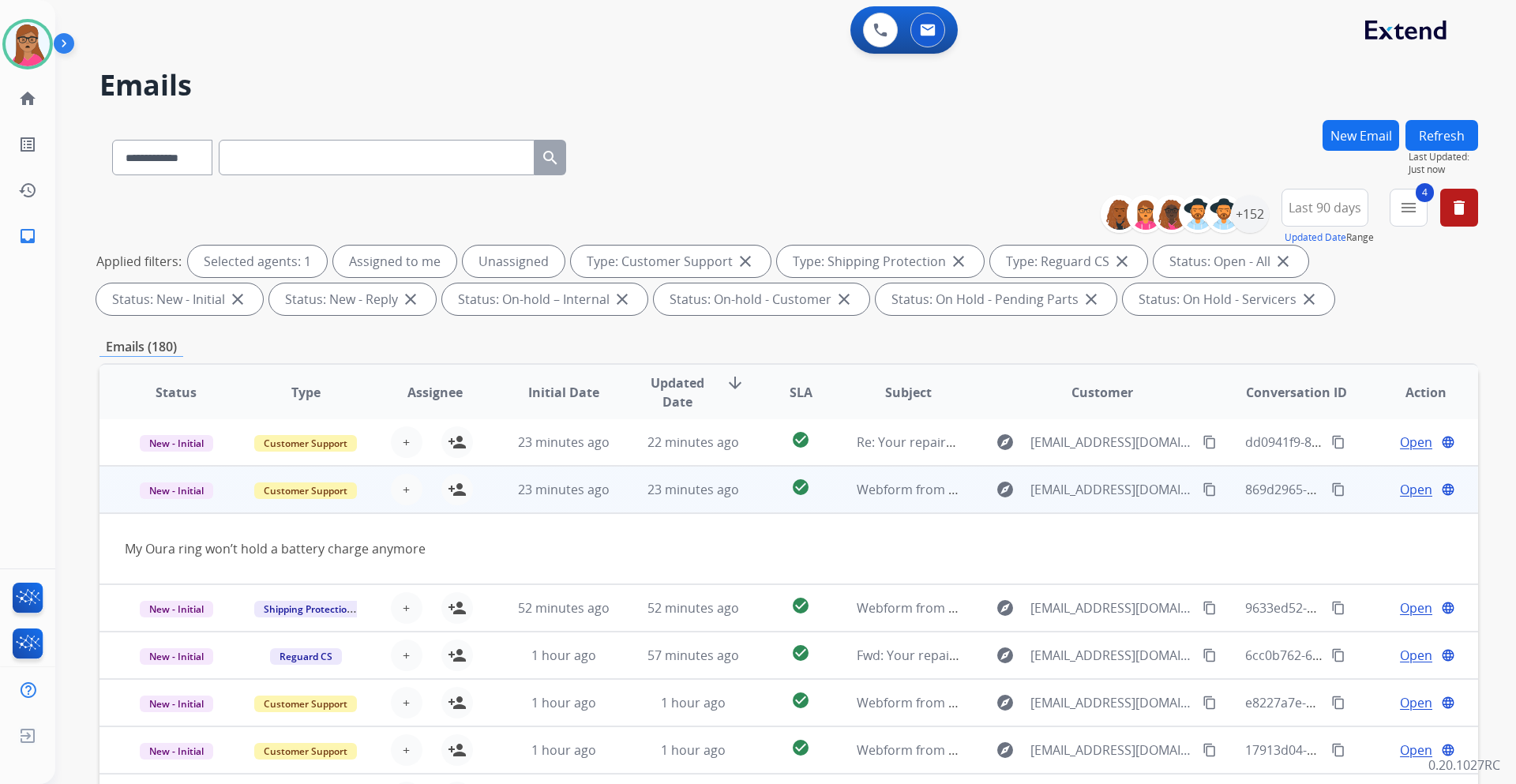
scroll to position [47, 0]
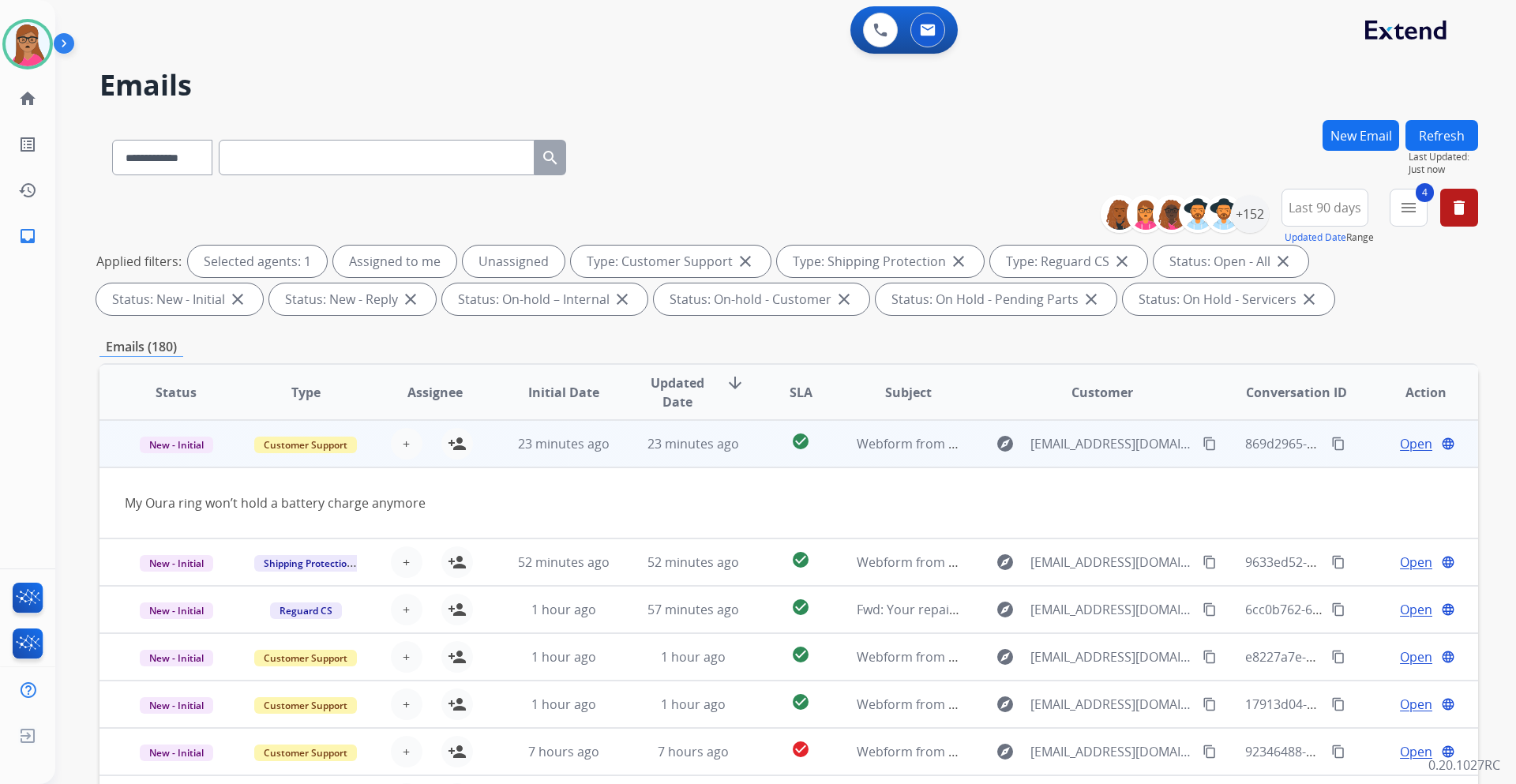
click at [191, 461] on td "My Oura ring won’t hold a battery charge anymore" at bounding box center [659, 503] width 1120 height 71
click at [186, 461] on td "New - Initial" at bounding box center [164, 443] width 129 height 47
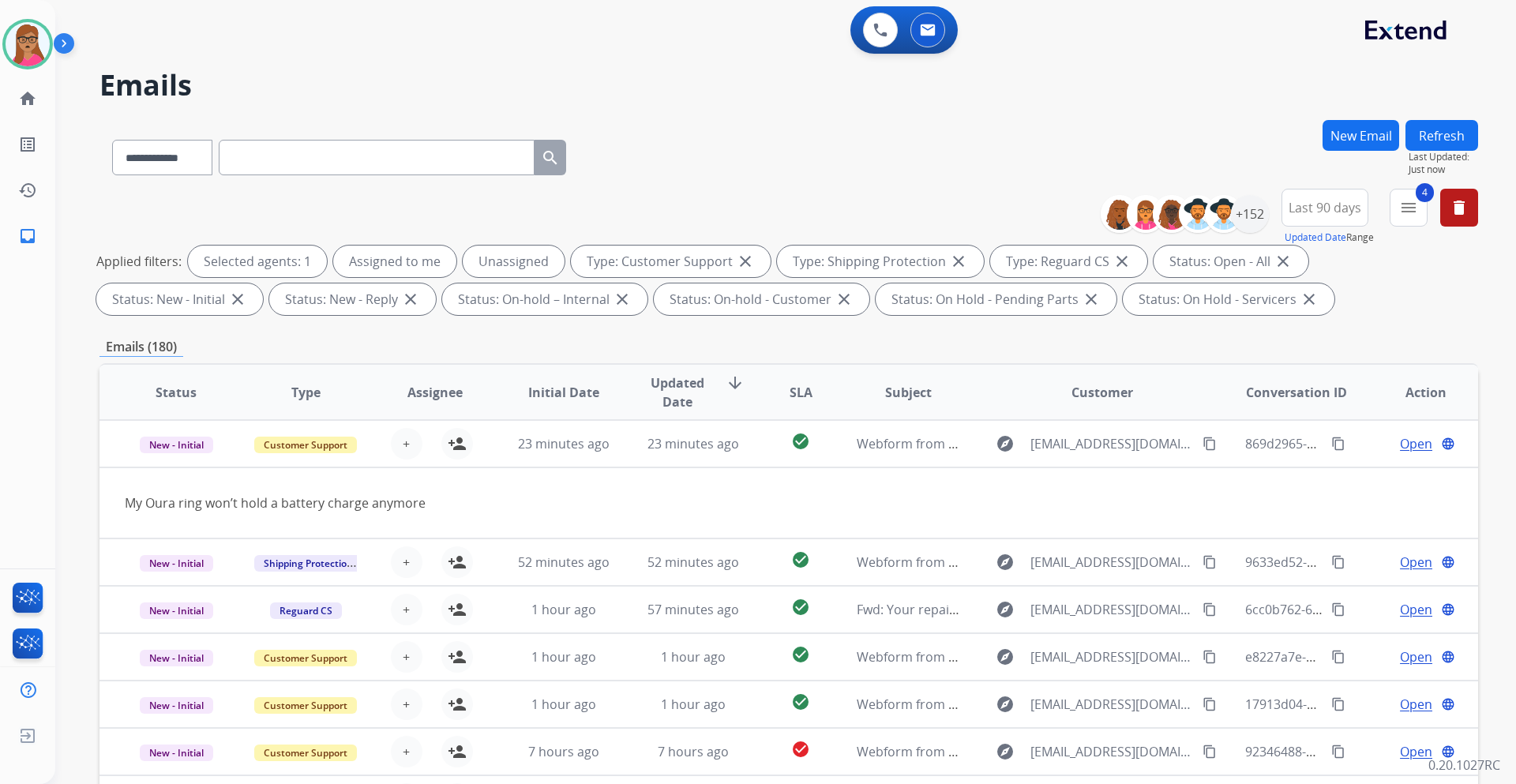
scroll to position [2, 0]
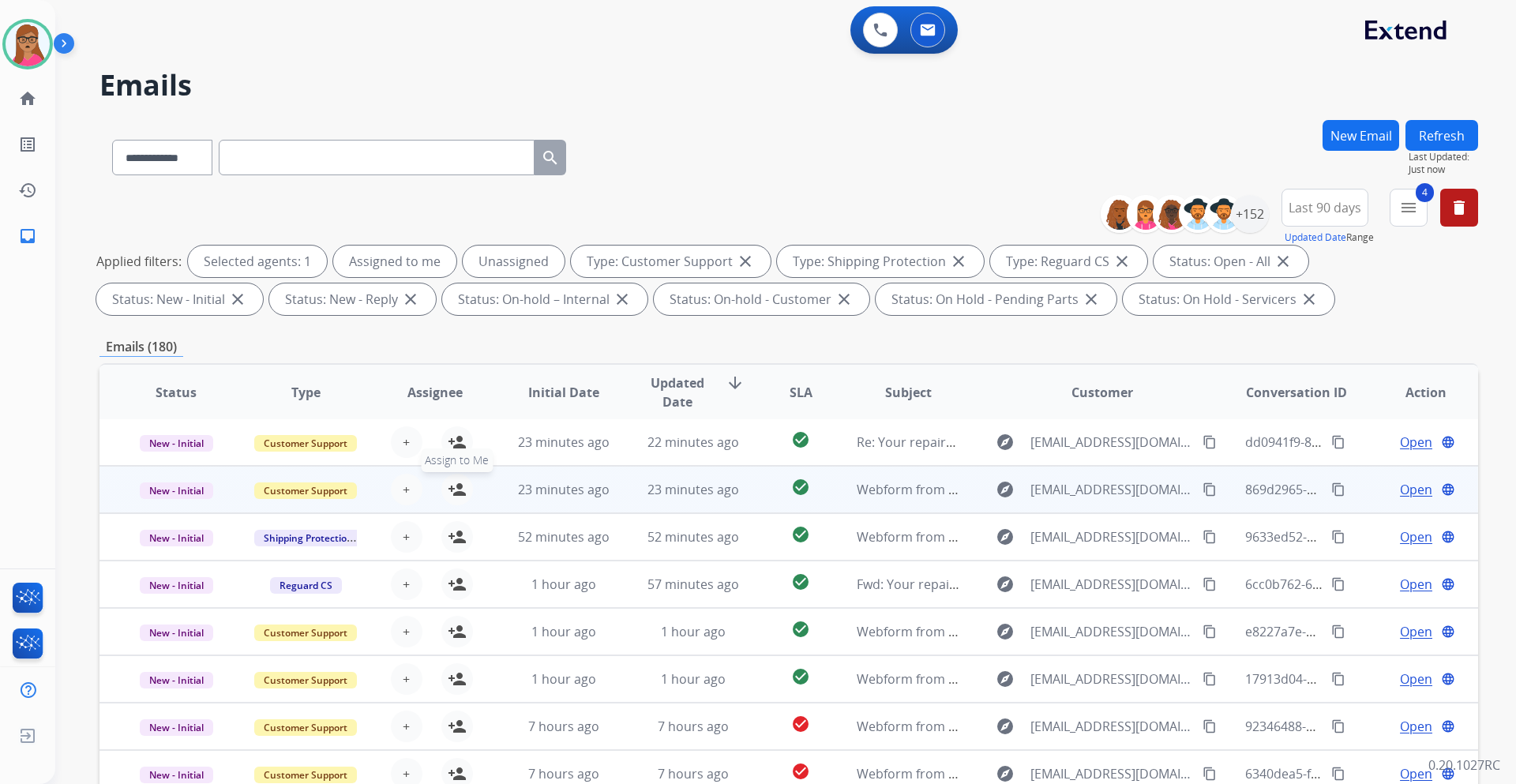
click at [454, 461] on mat-icon "person_add" at bounding box center [457, 489] width 19 height 19
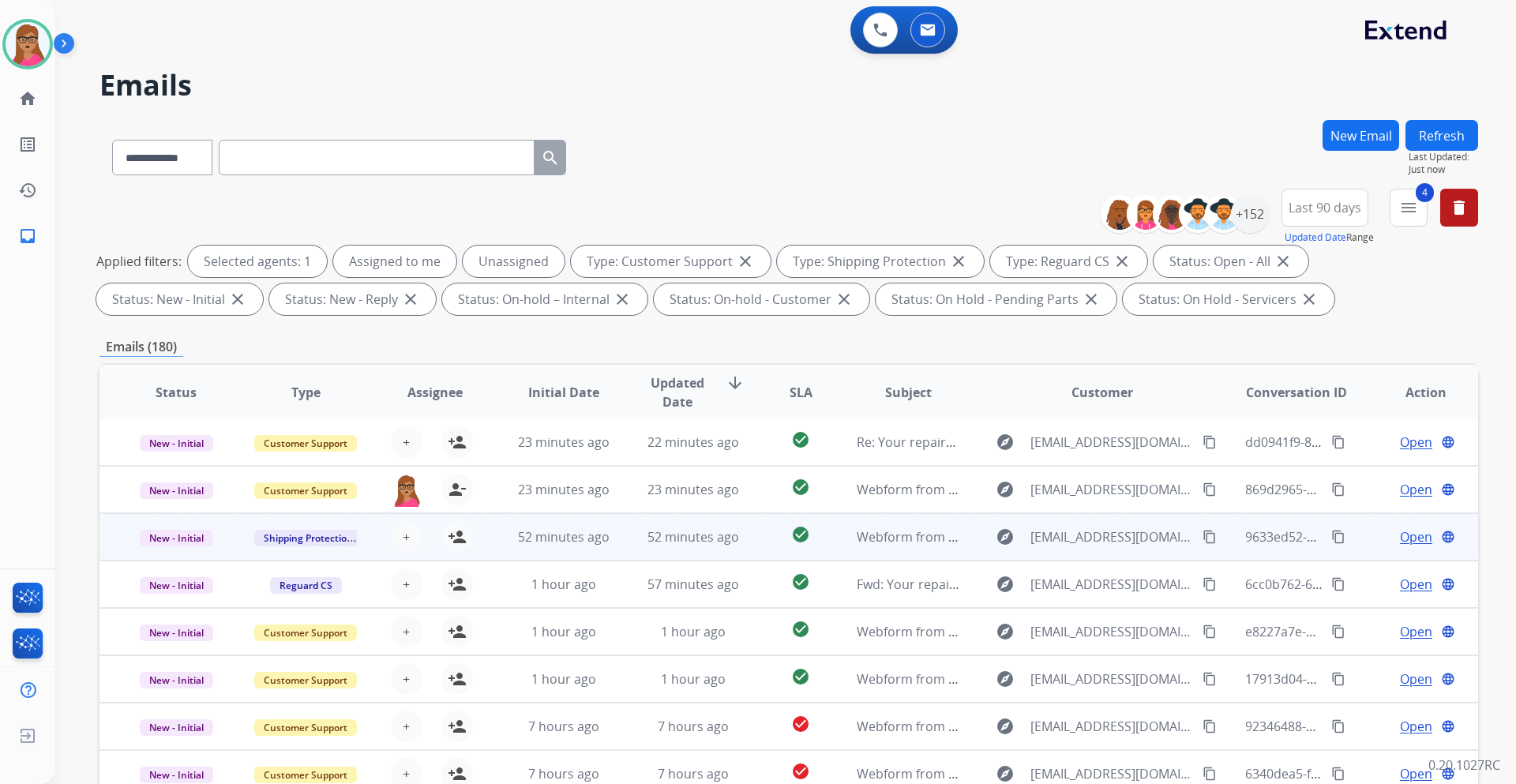
click at [172, 461] on td "New - Initial" at bounding box center [164, 536] width 129 height 47
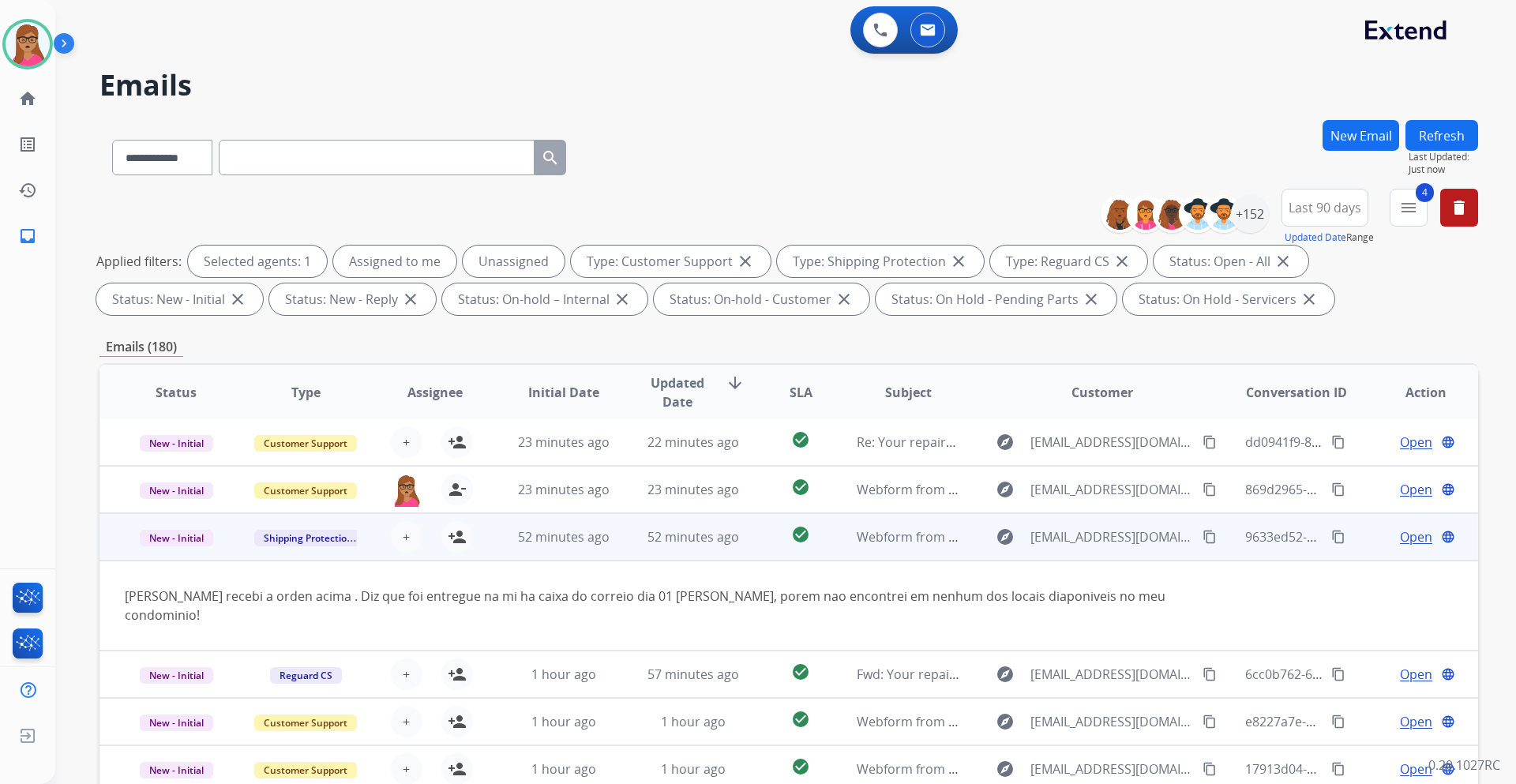
scroll to position [73, 0]
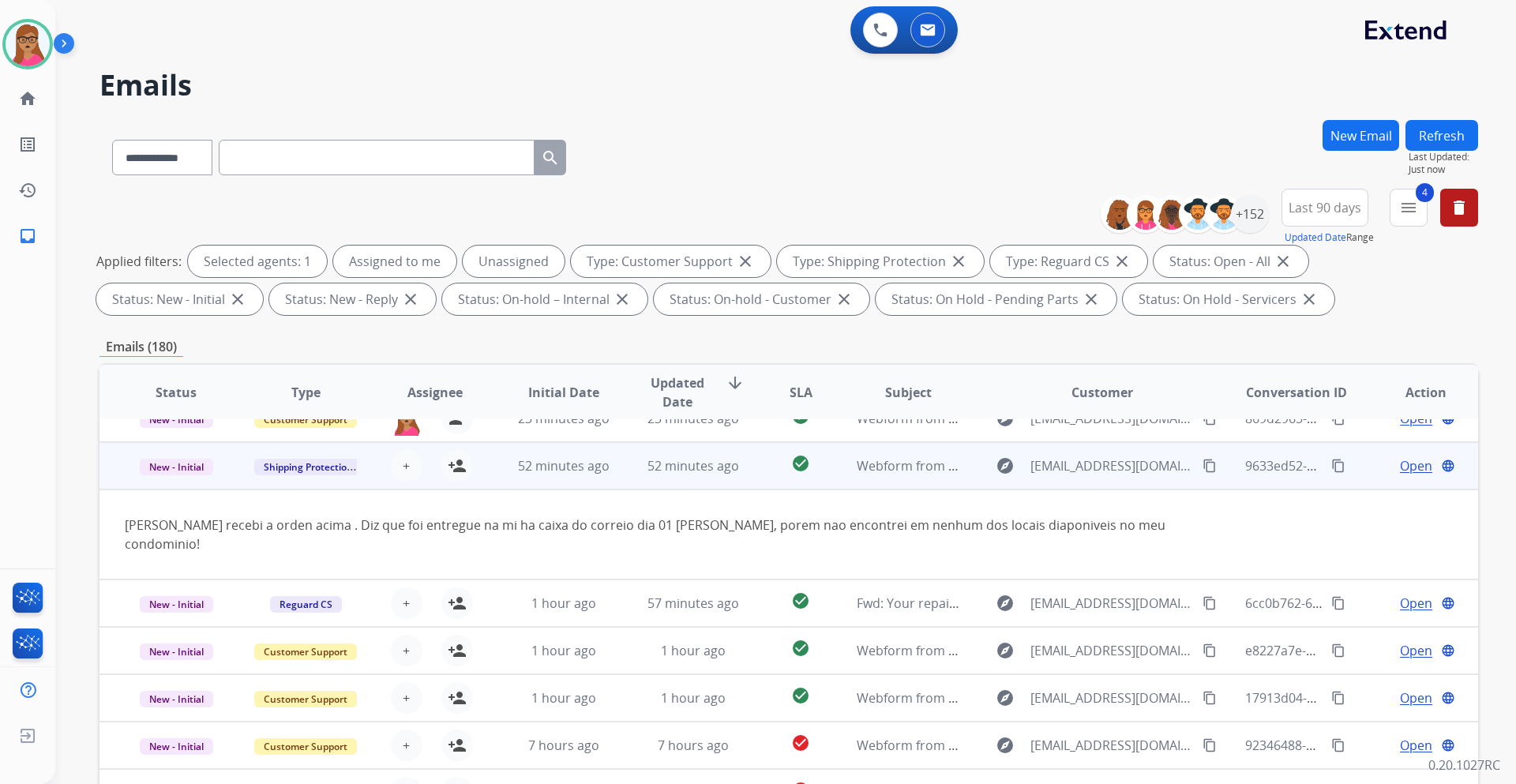
click at [173, 461] on td "New - Initial" at bounding box center [164, 466] width 129 height 47
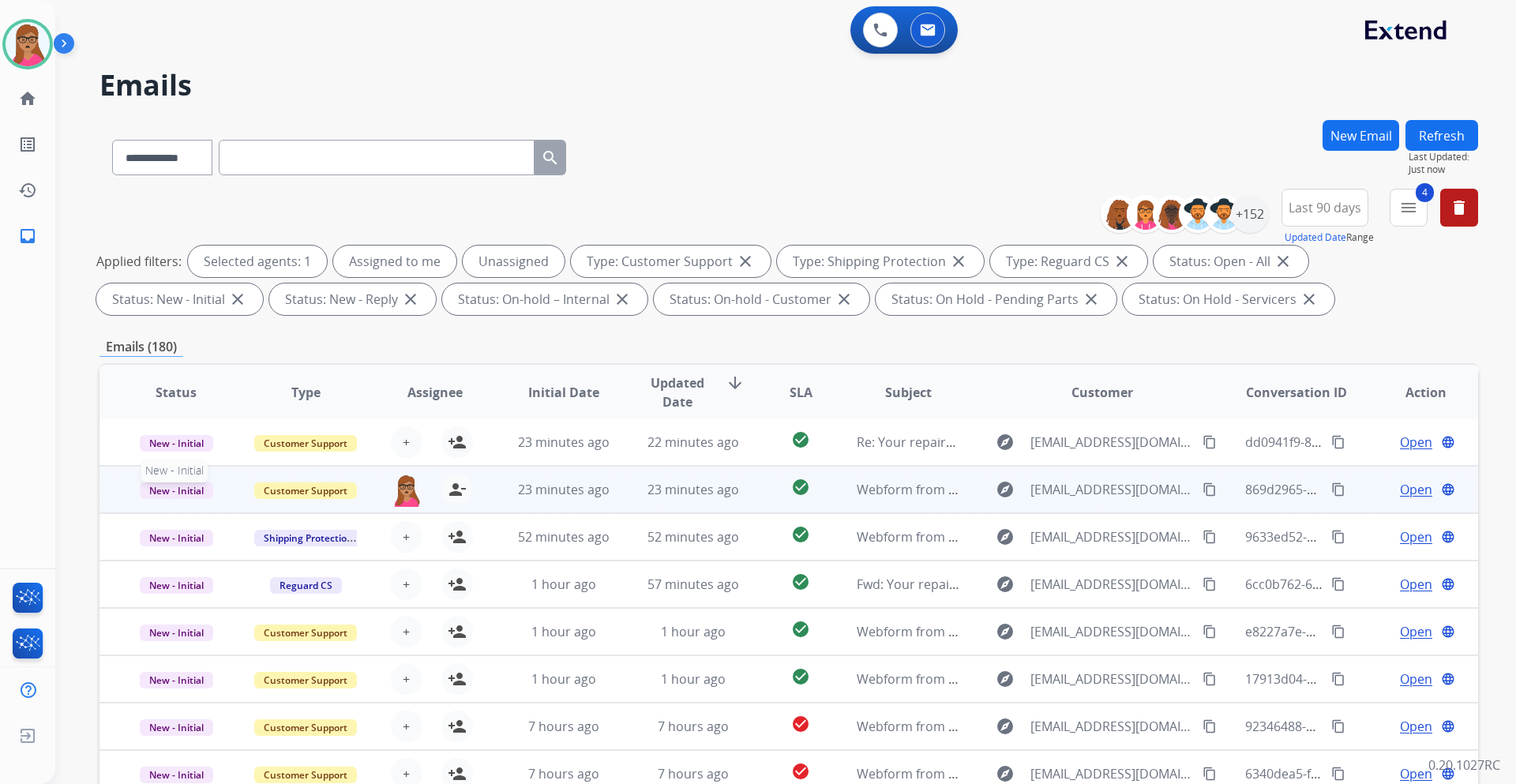
scroll to position [2, 0]
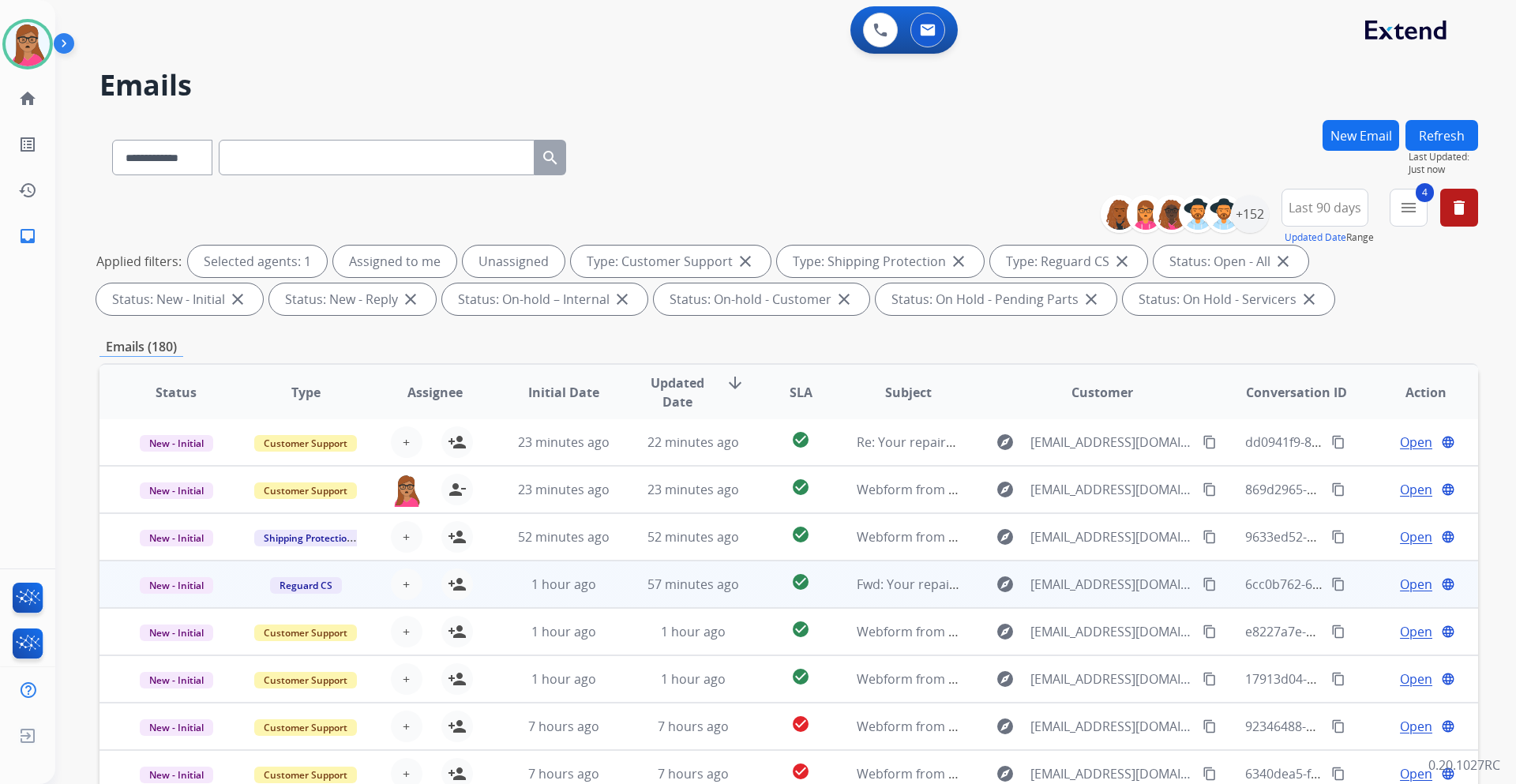
click at [186, 461] on td "New - Initial" at bounding box center [164, 584] width 129 height 47
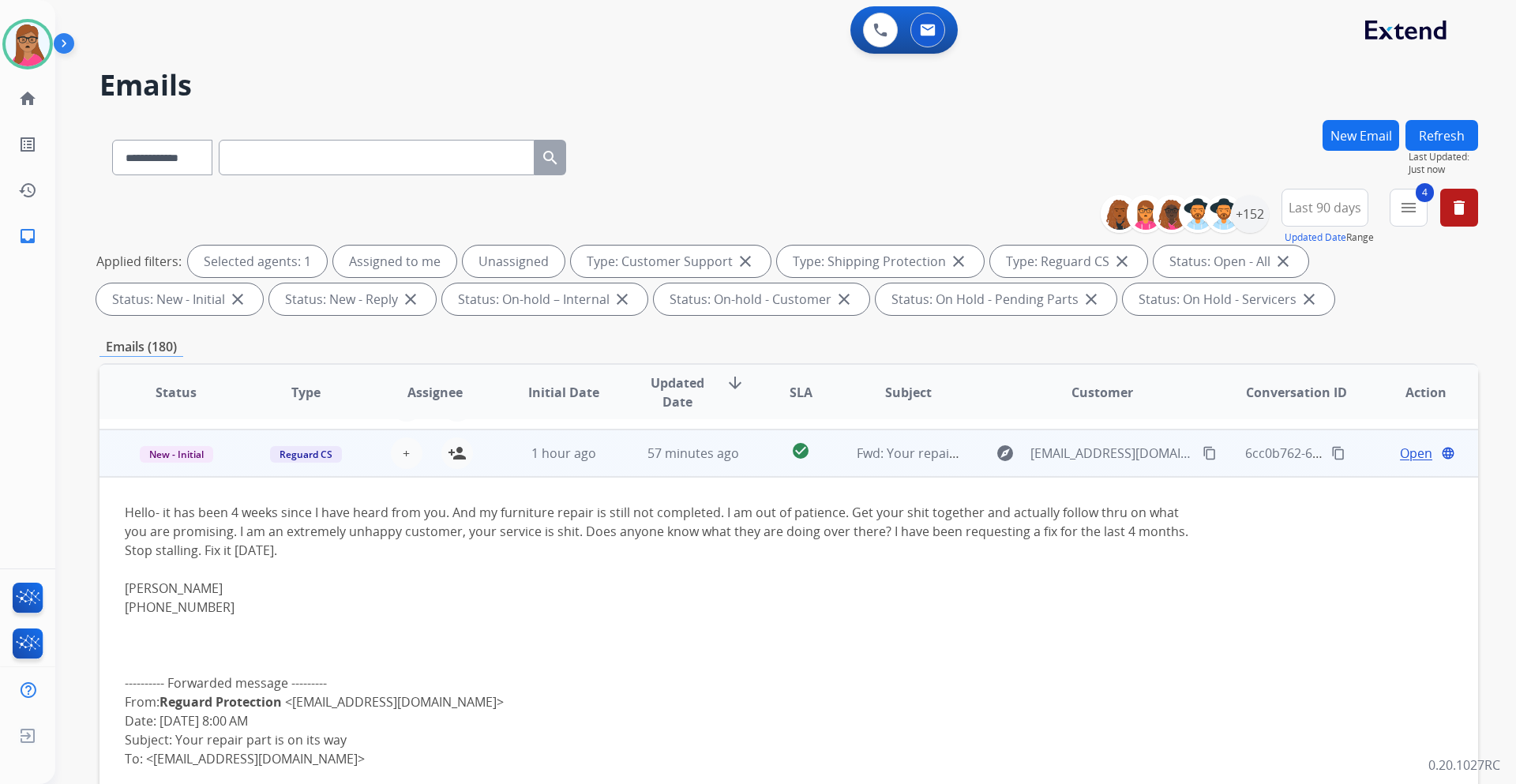
scroll to position [142, 0]
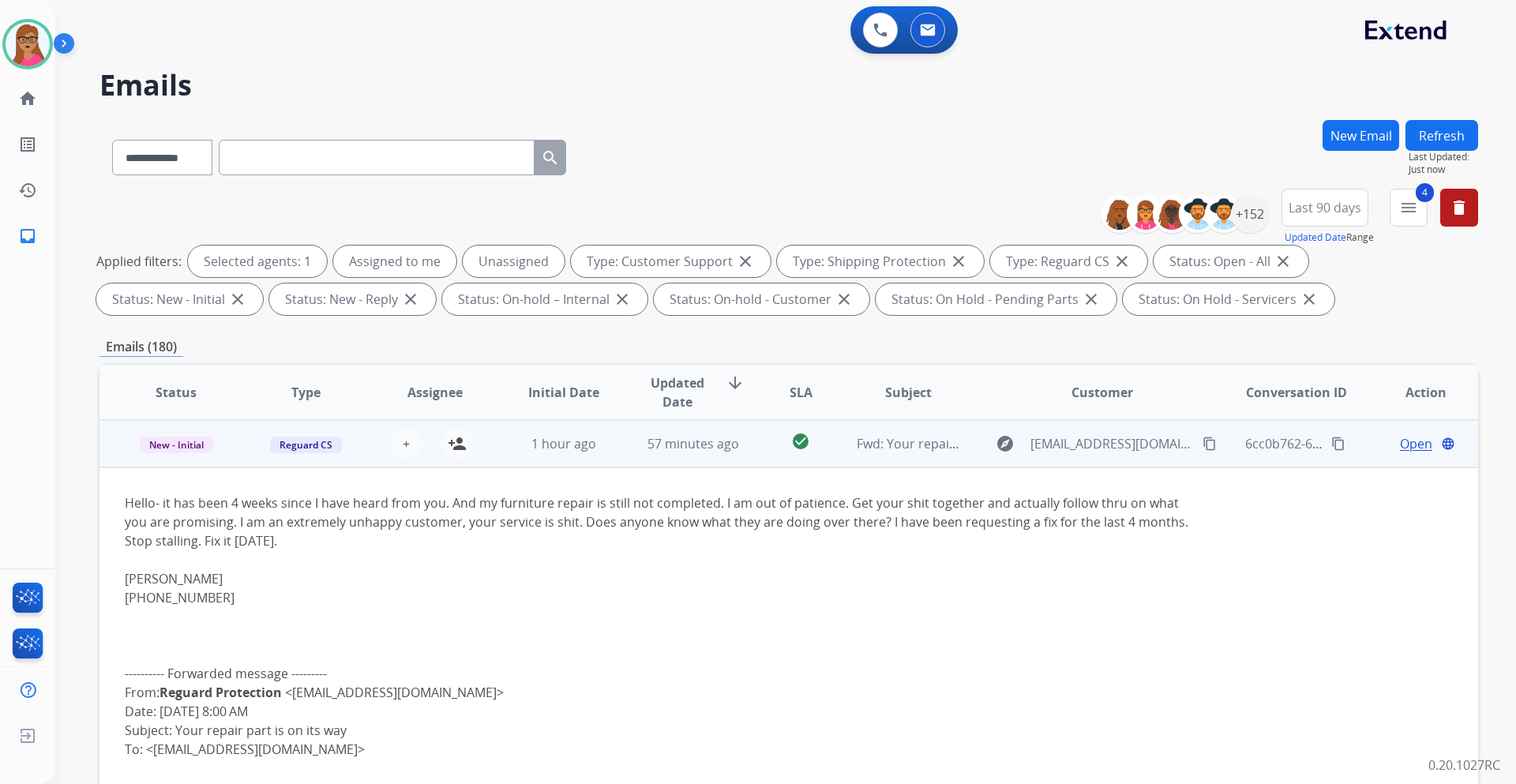
click at [192, 461] on td "New - Initial" at bounding box center [164, 443] width 129 height 47
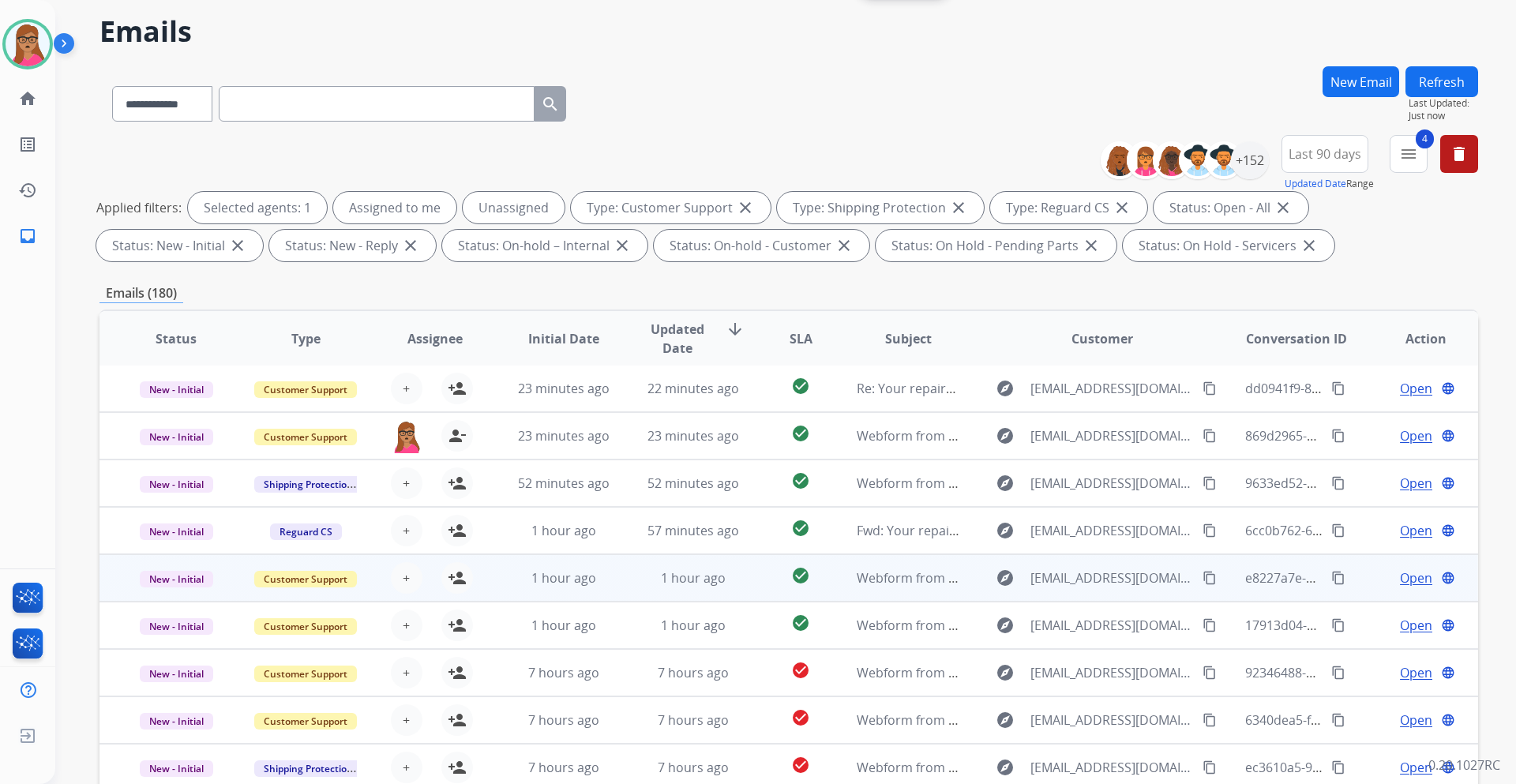
scroll to position [79, 0]
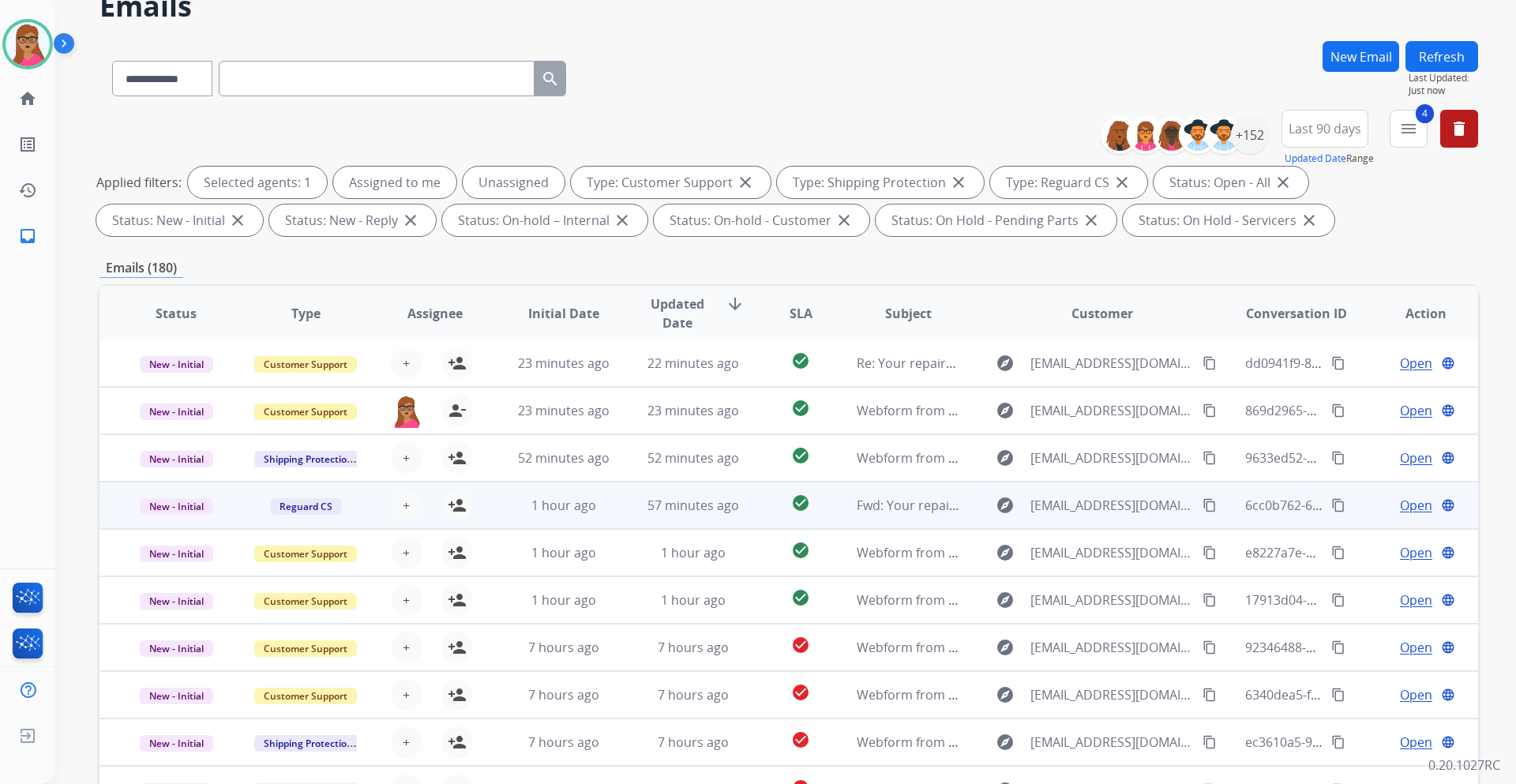
click at [169, 461] on td "New - Initial" at bounding box center [164, 505] width 129 height 47
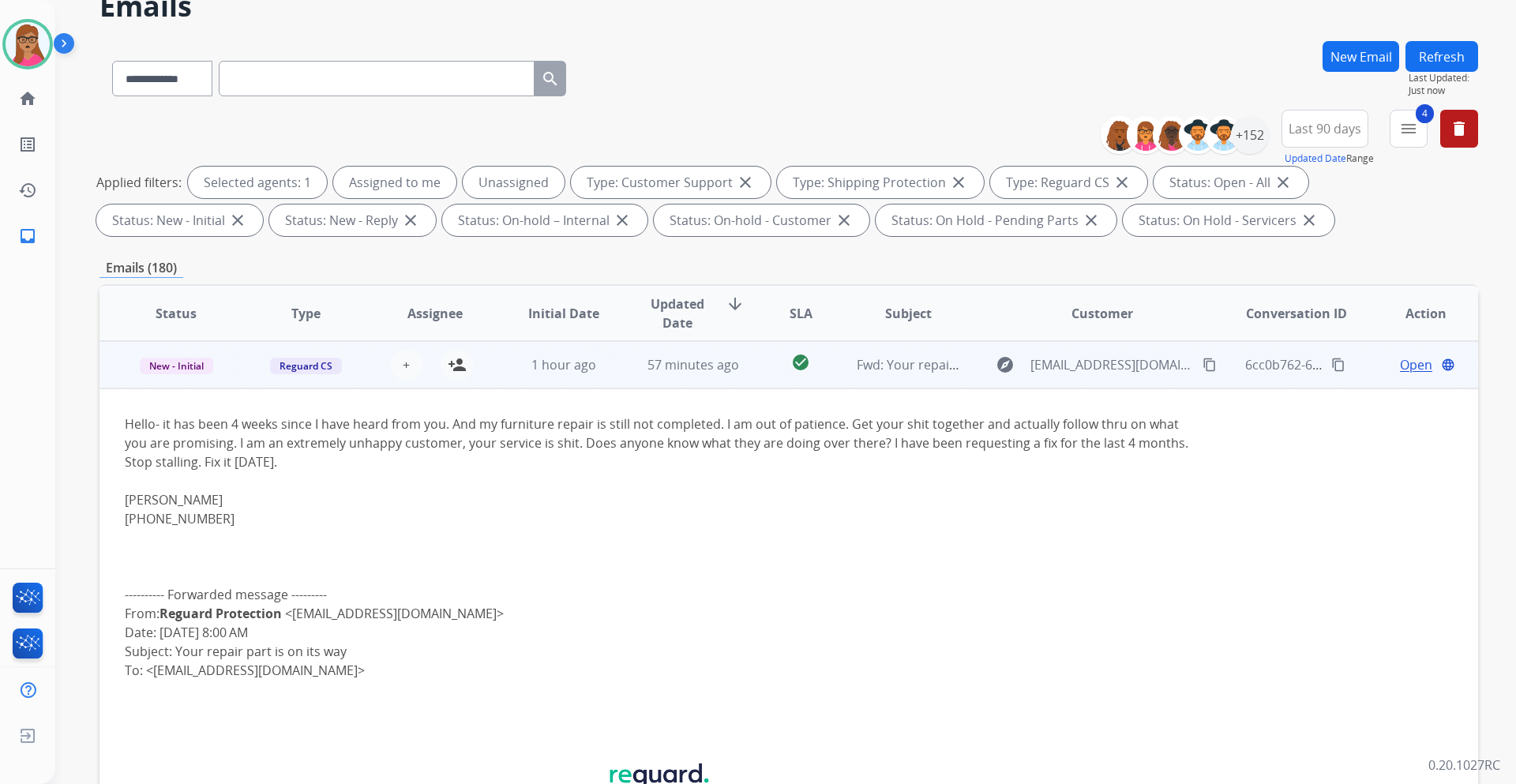
click at [179, 378] on td "New - Initial" at bounding box center [164, 364] width 129 height 47
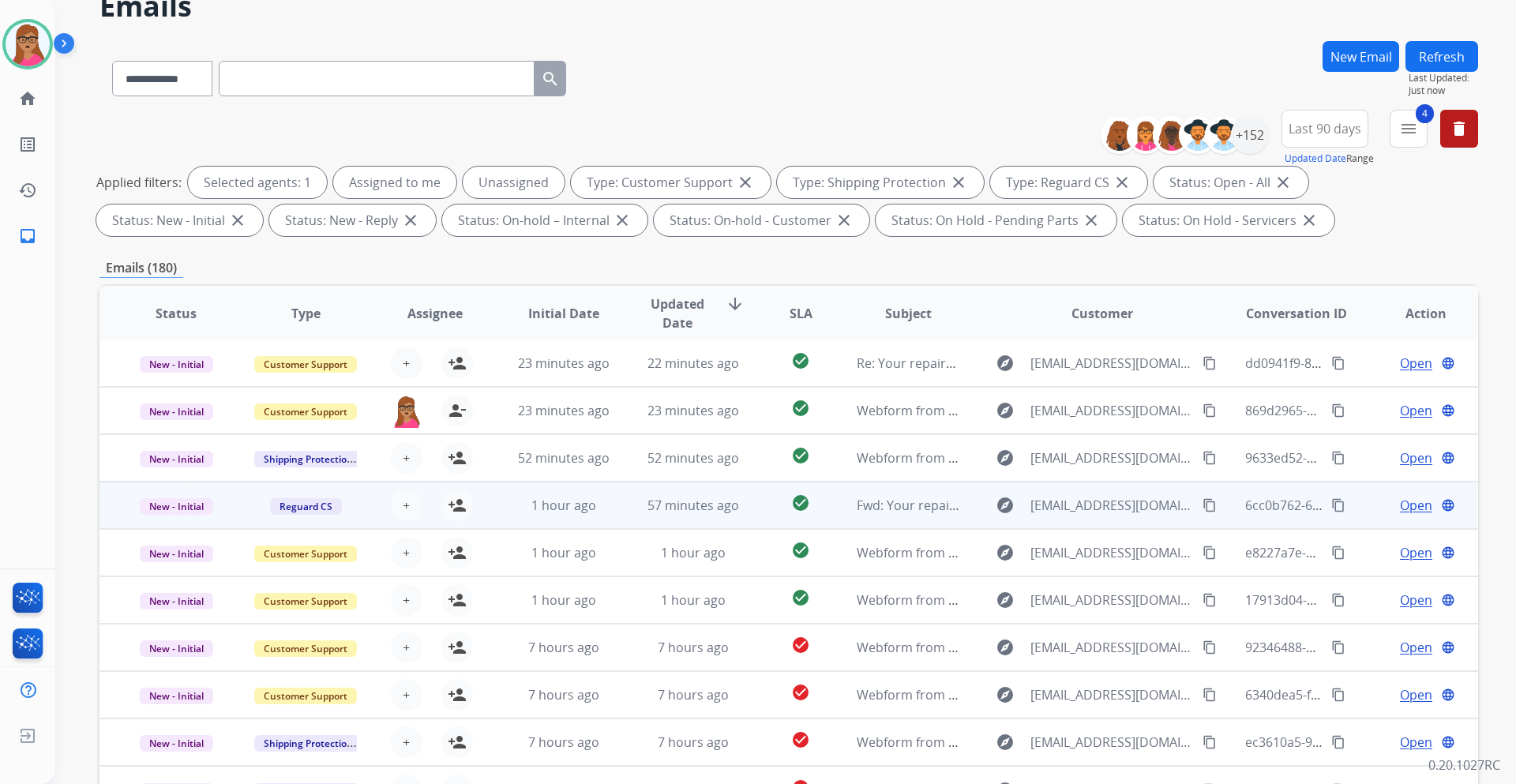
scroll to position [2, 0]
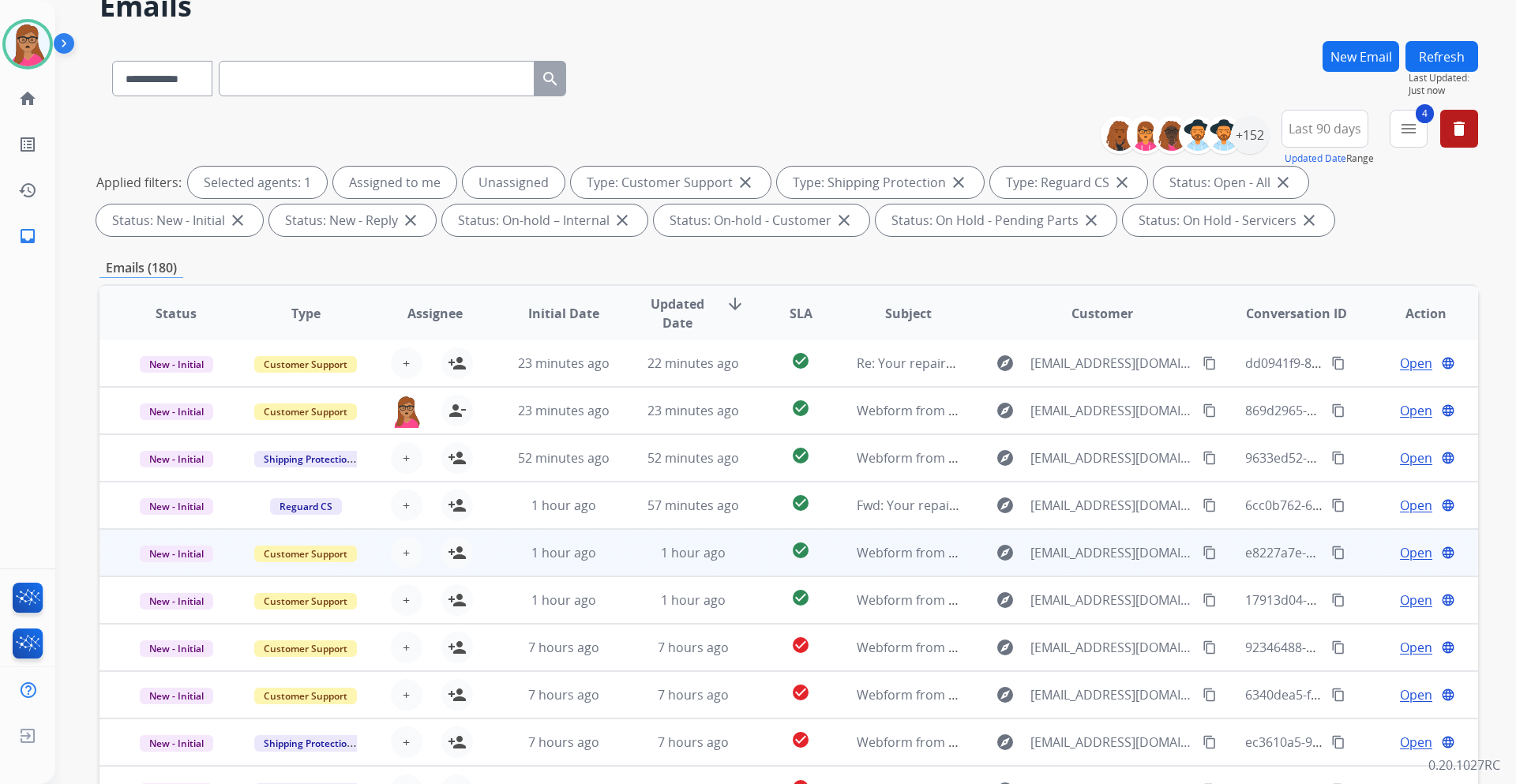
click at [176, 461] on td "New - Initial" at bounding box center [164, 552] width 129 height 47
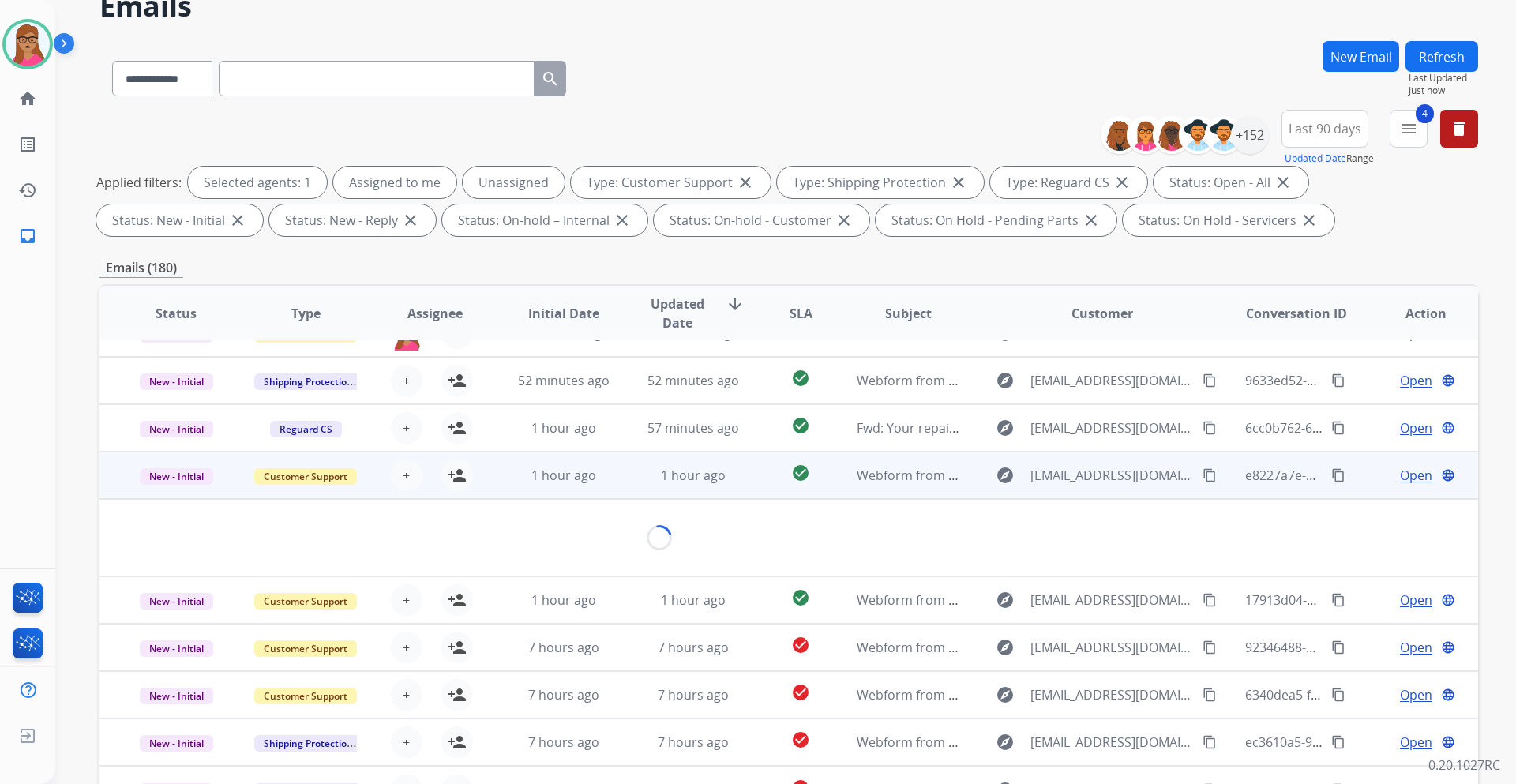
scroll to position [73, 0]
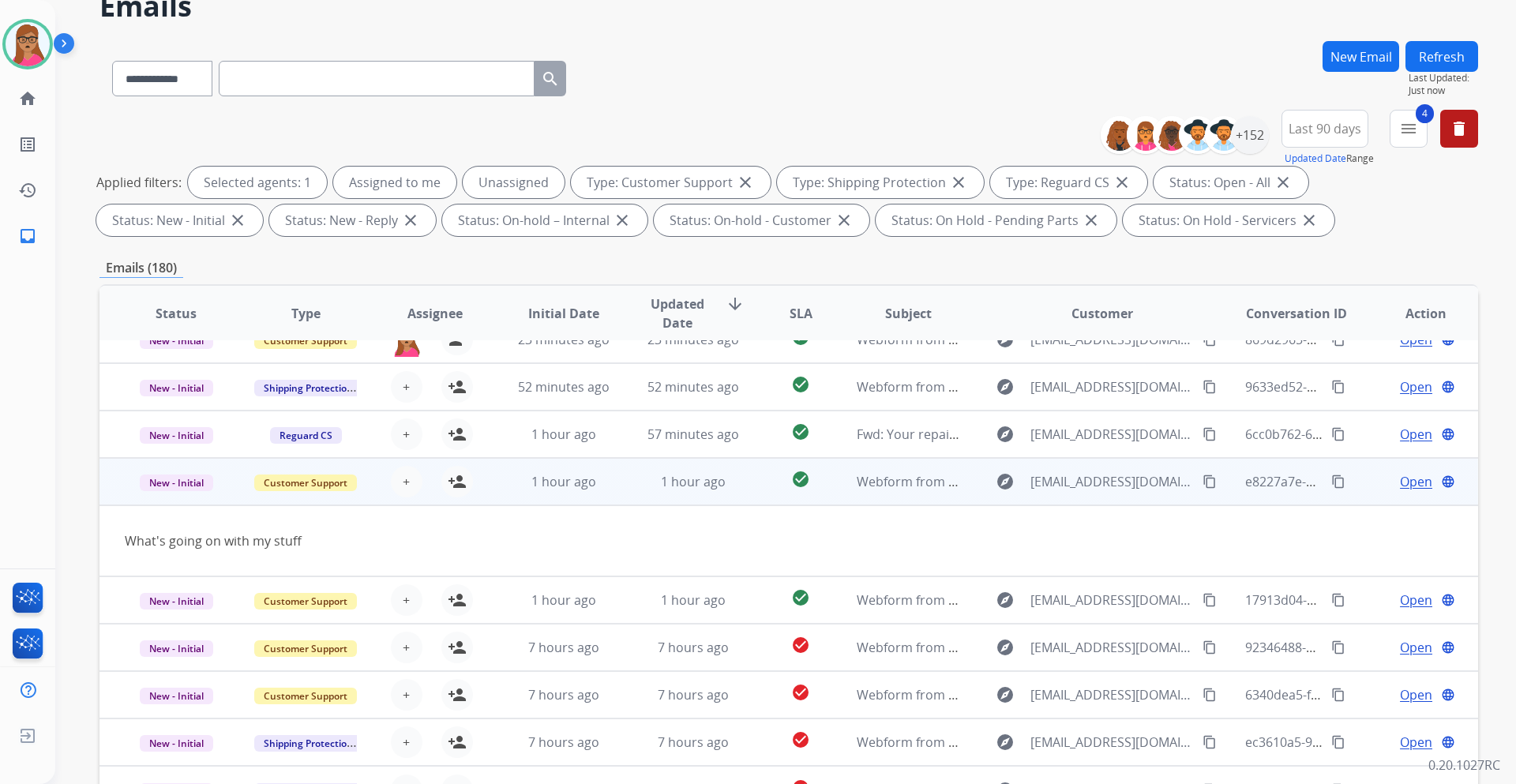
click at [176, 461] on td "What's going on with my stuff" at bounding box center [659, 541] width 1120 height 71
click at [186, 461] on td "What's going on with my stuff" at bounding box center [659, 541] width 1120 height 71
click at [186, 461] on td "New - Initial" at bounding box center [164, 481] width 129 height 47
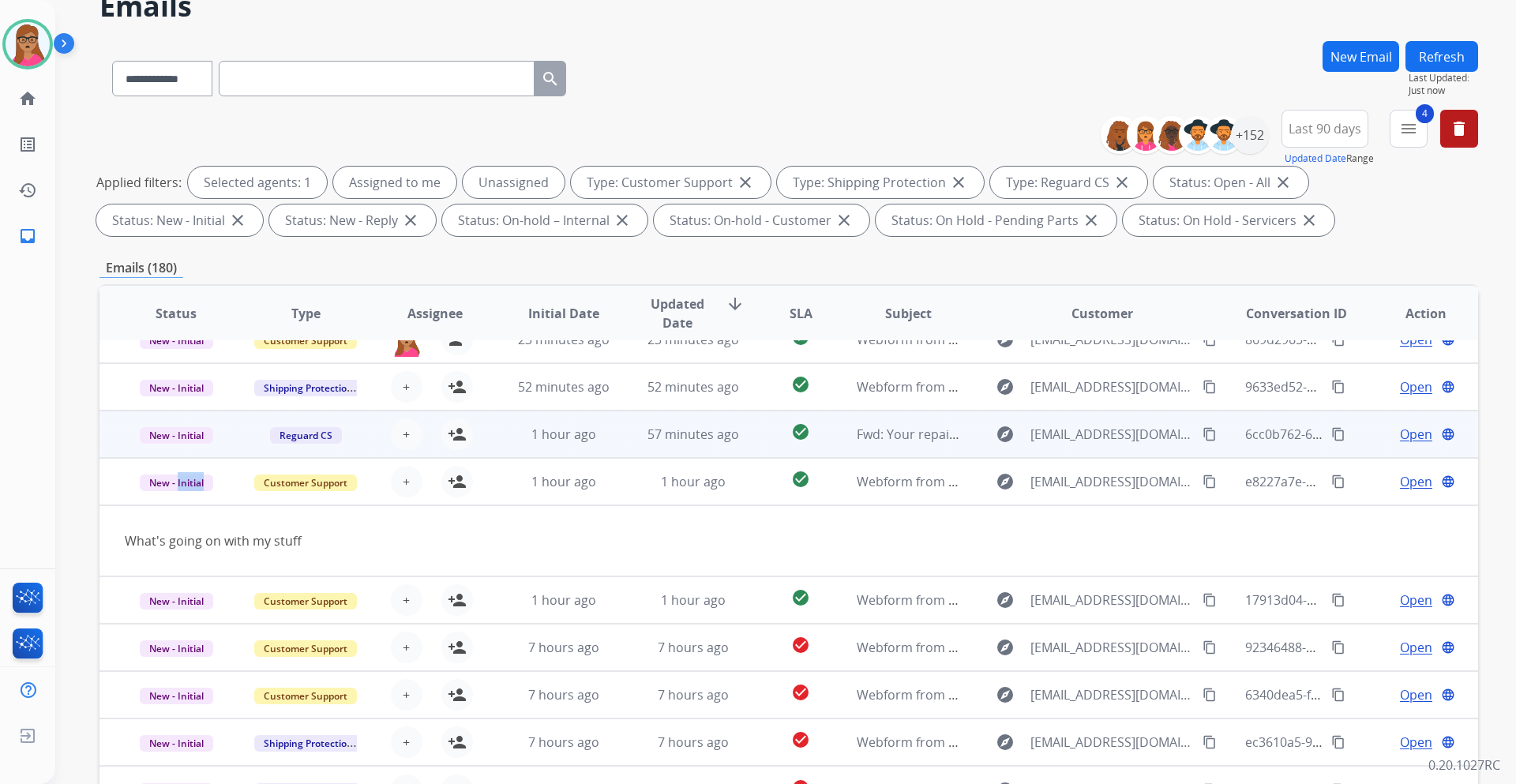
scroll to position [2, 0]
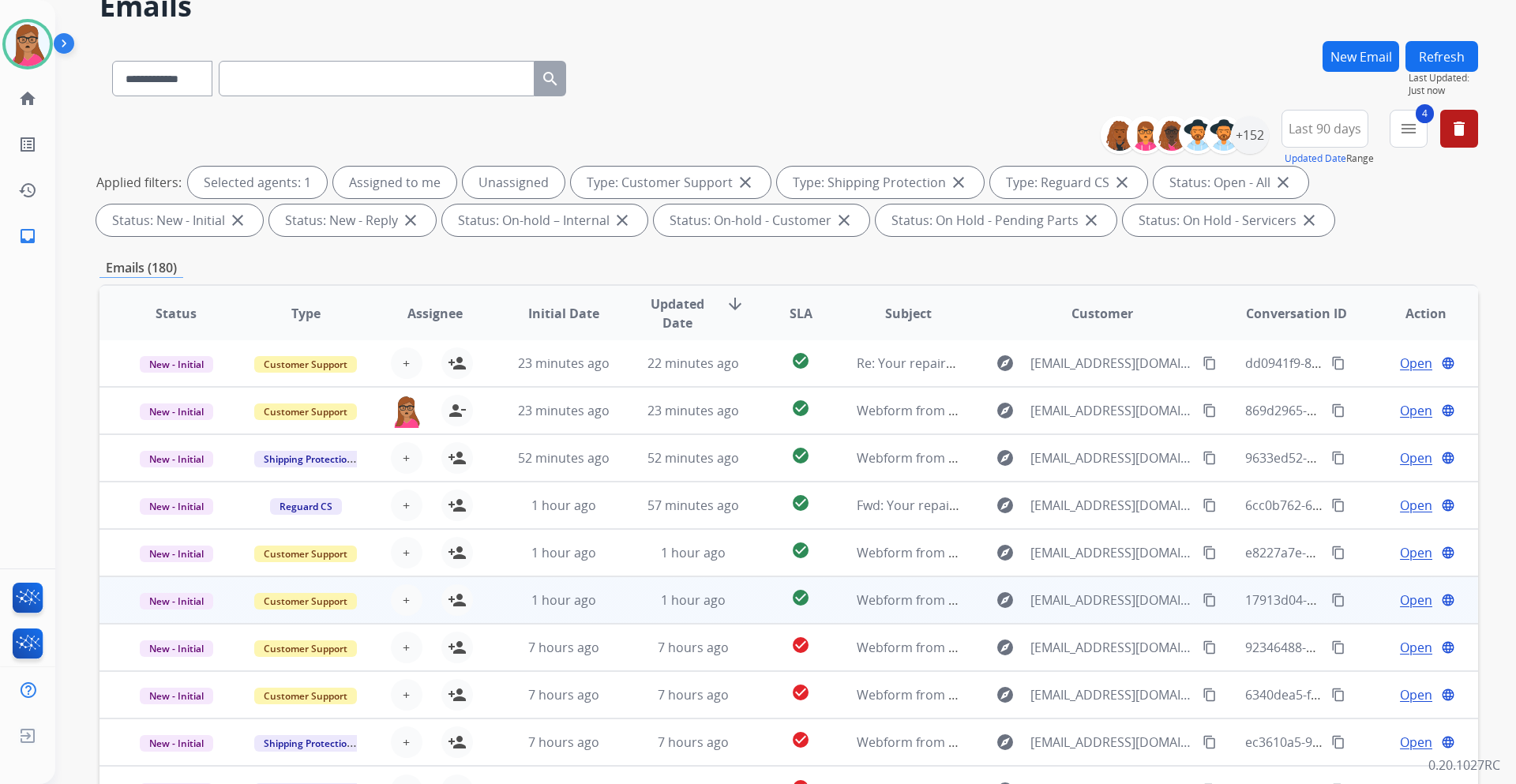
click at [176, 461] on td "New - Initial" at bounding box center [164, 599] width 129 height 47
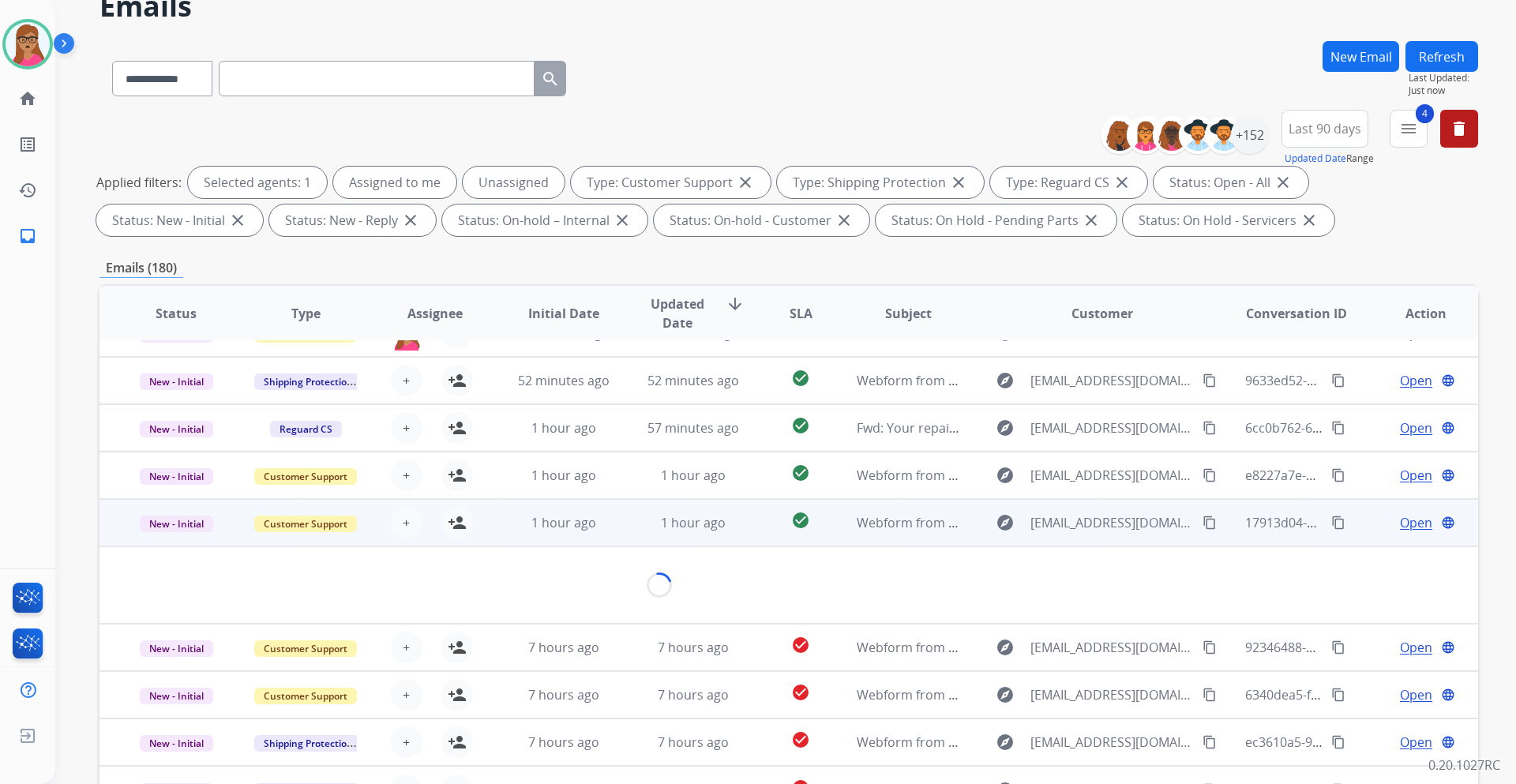
scroll to position [91, 0]
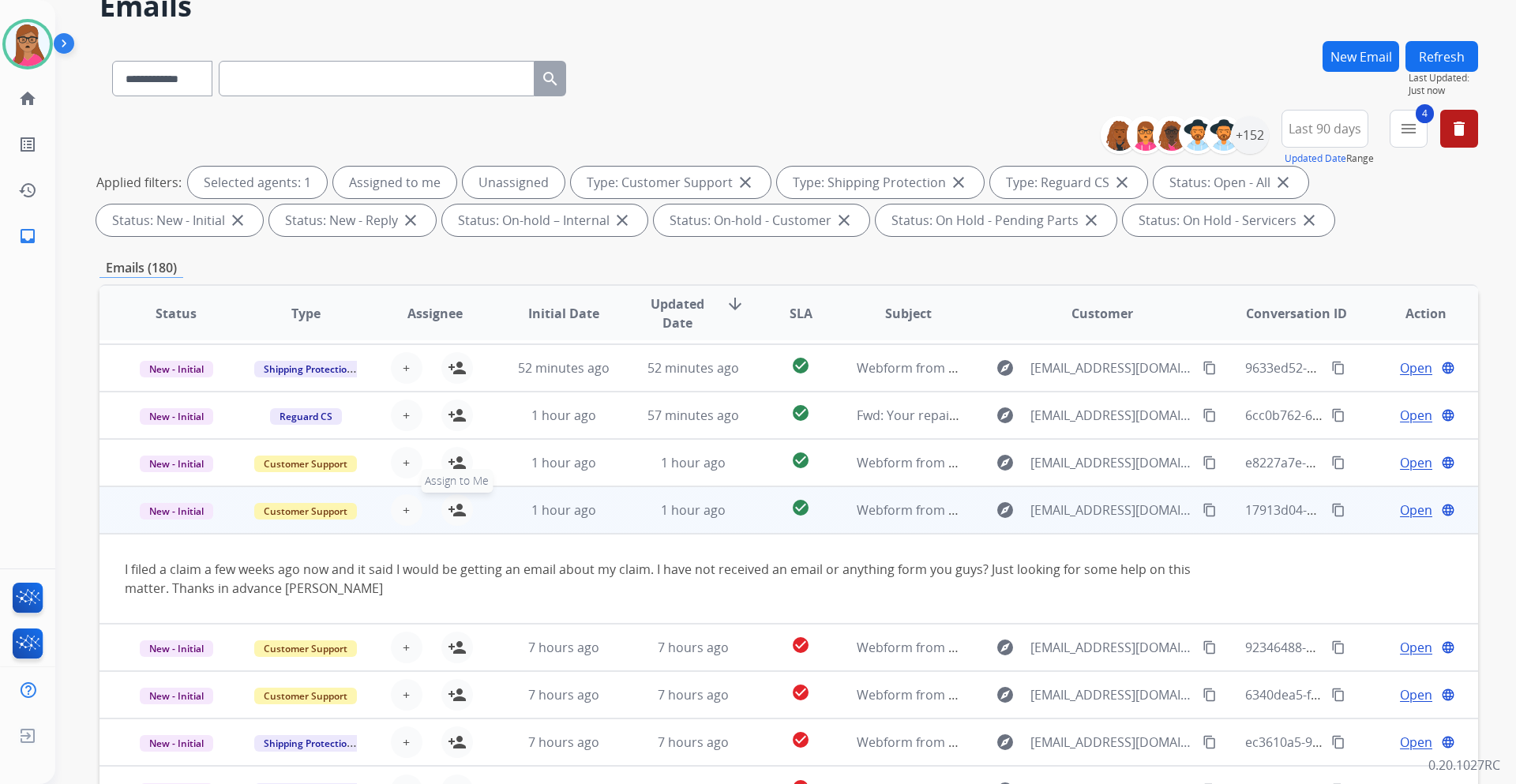
click at [452, 461] on mat-icon "person_add" at bounding box center [457, 510] width 19 height 19
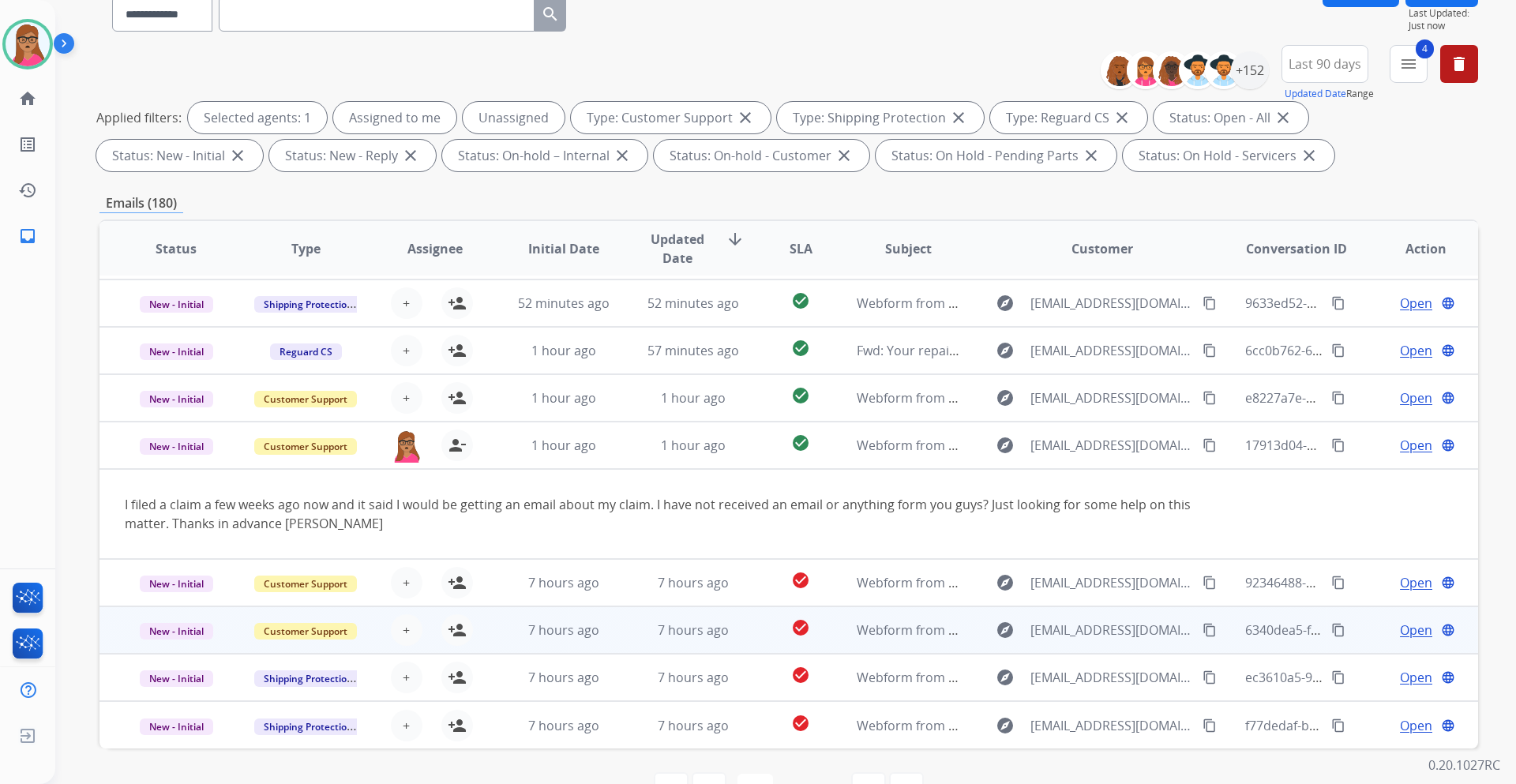
scroll to position [191, 0]
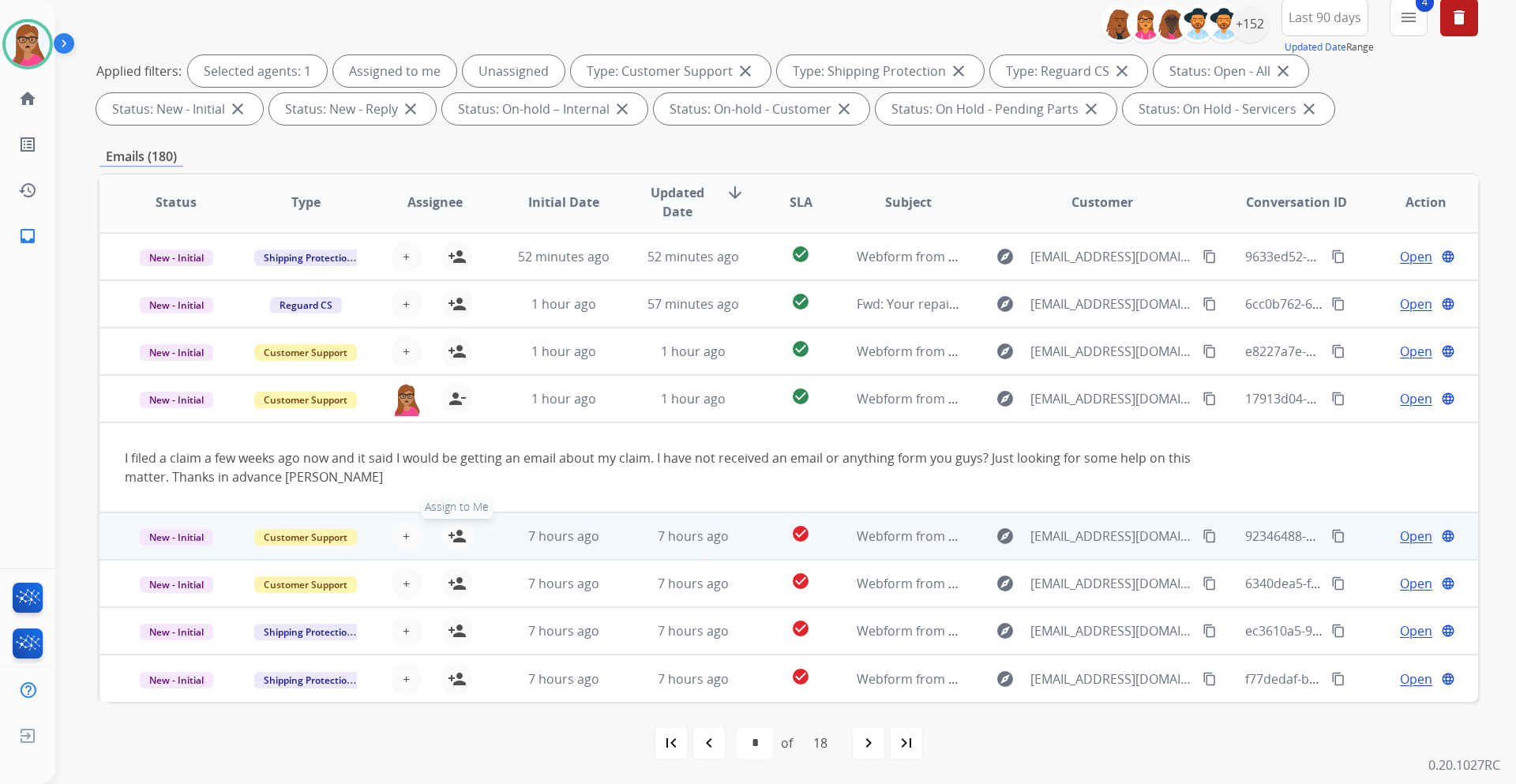
drag, startPoint x: 458, startPoint y: 544, endPoint x: 455, endPoint y: 563, distance: 19.2
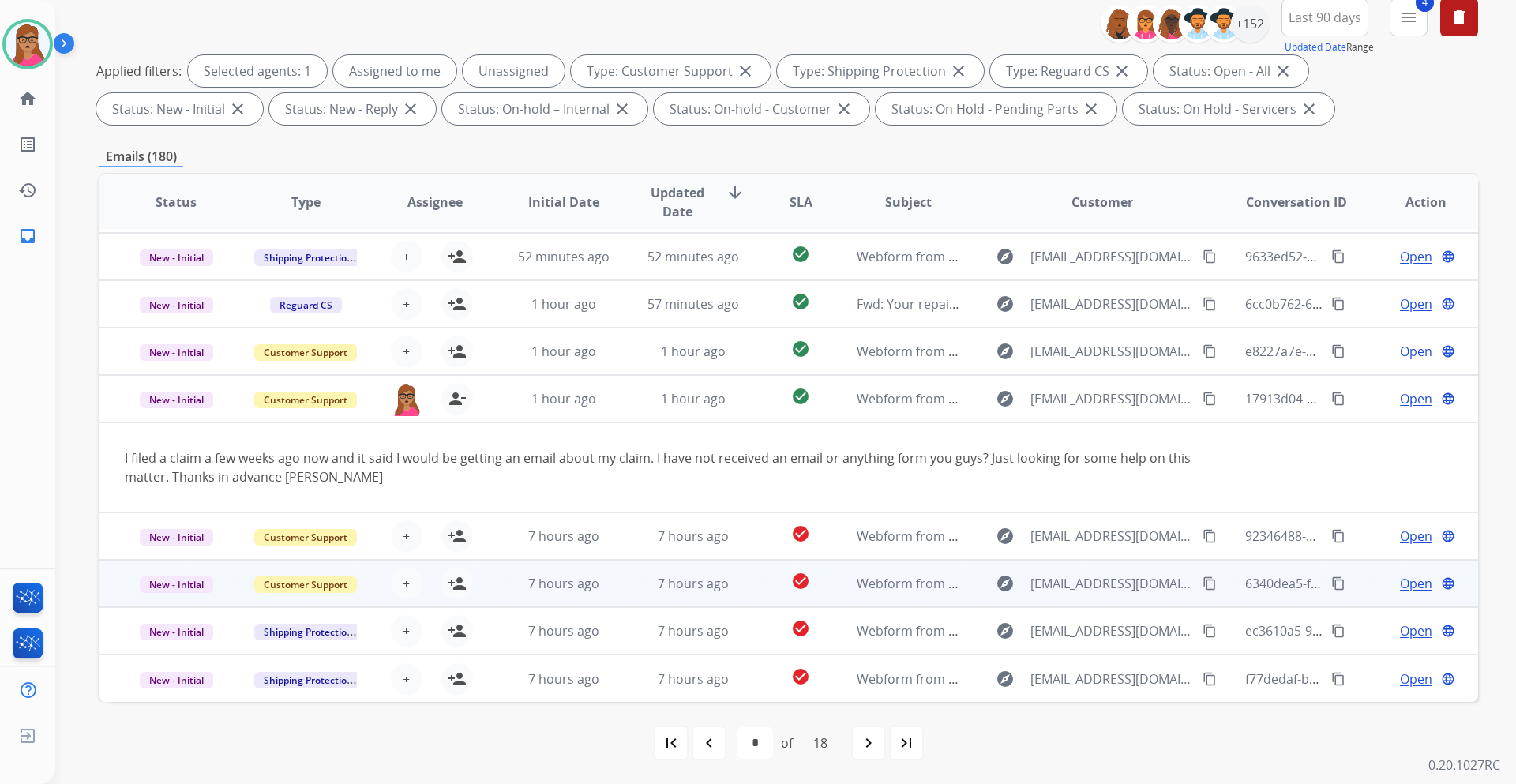
click at [457, 461] on mat-icon "person_add" at bounding box center [457, 536] width 19 height 19
click at [454, 461] on mat-icon "person_add" at bounding box center [457, 583] width 19 height 19
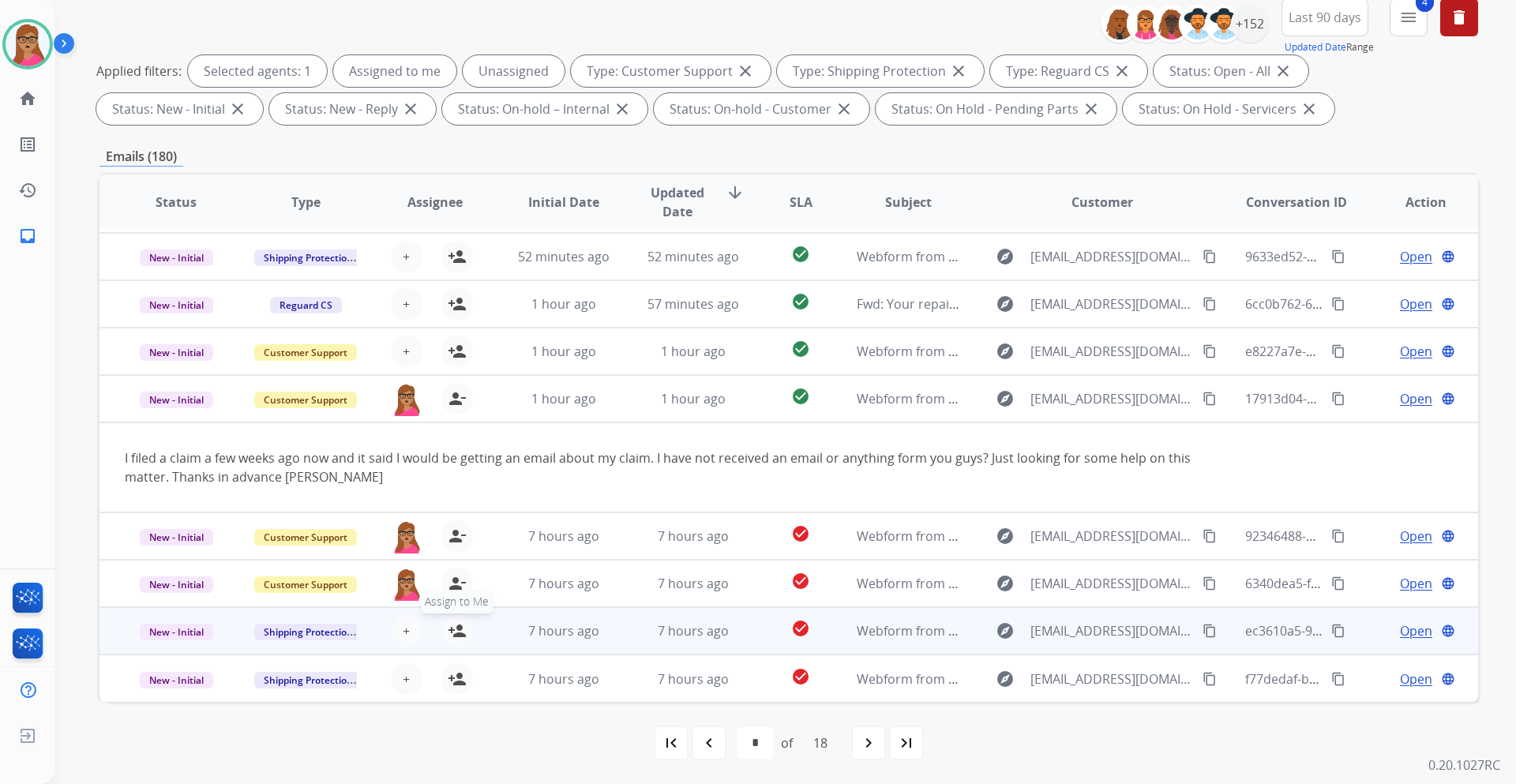
click at [451, 461] on mat-icon "person_add" at bounding box center [457, 630] width 19 height 19
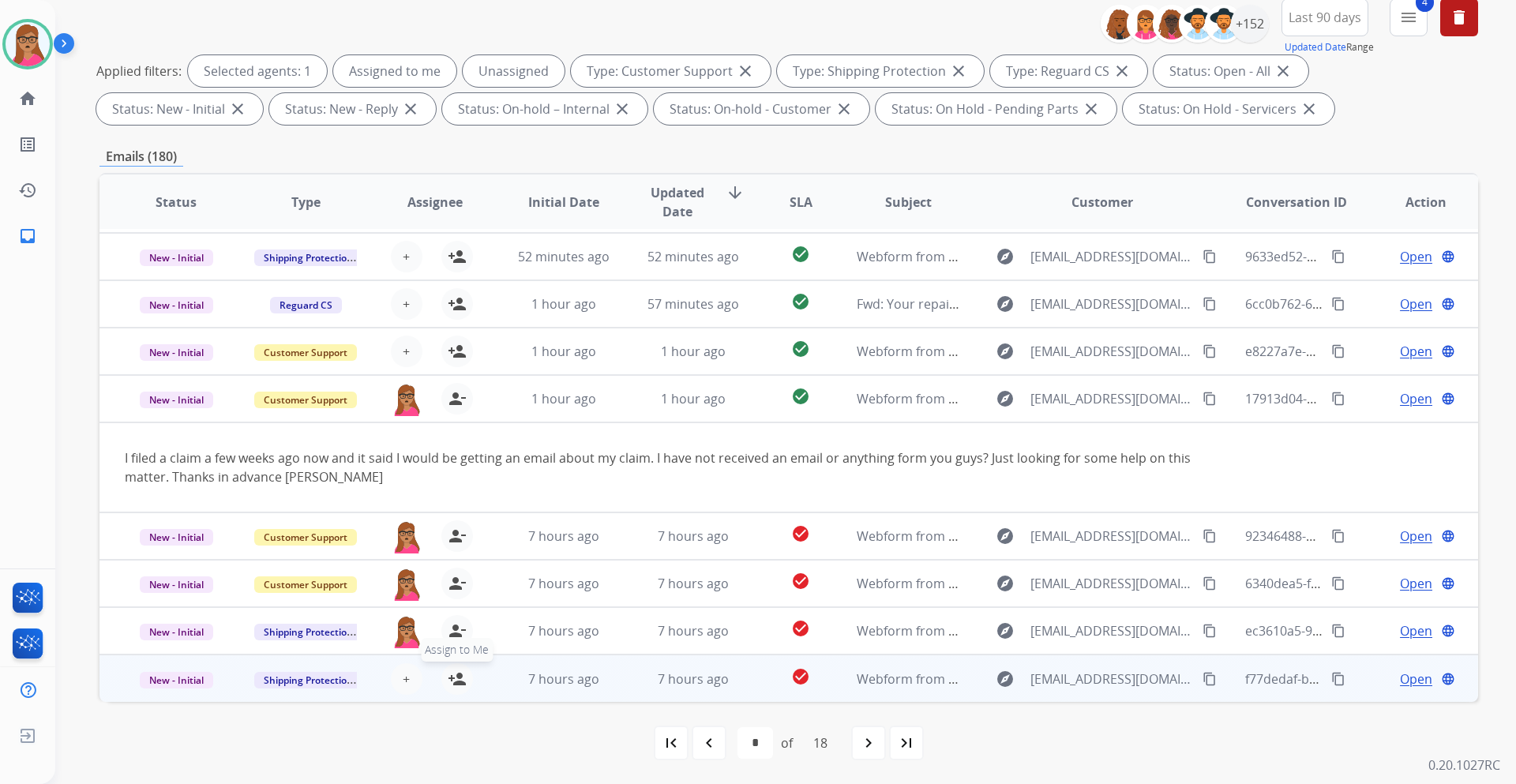
click at [464, 461] on button "person_add Assign to Me" at bounding box center [458, 679] width 32 height 32
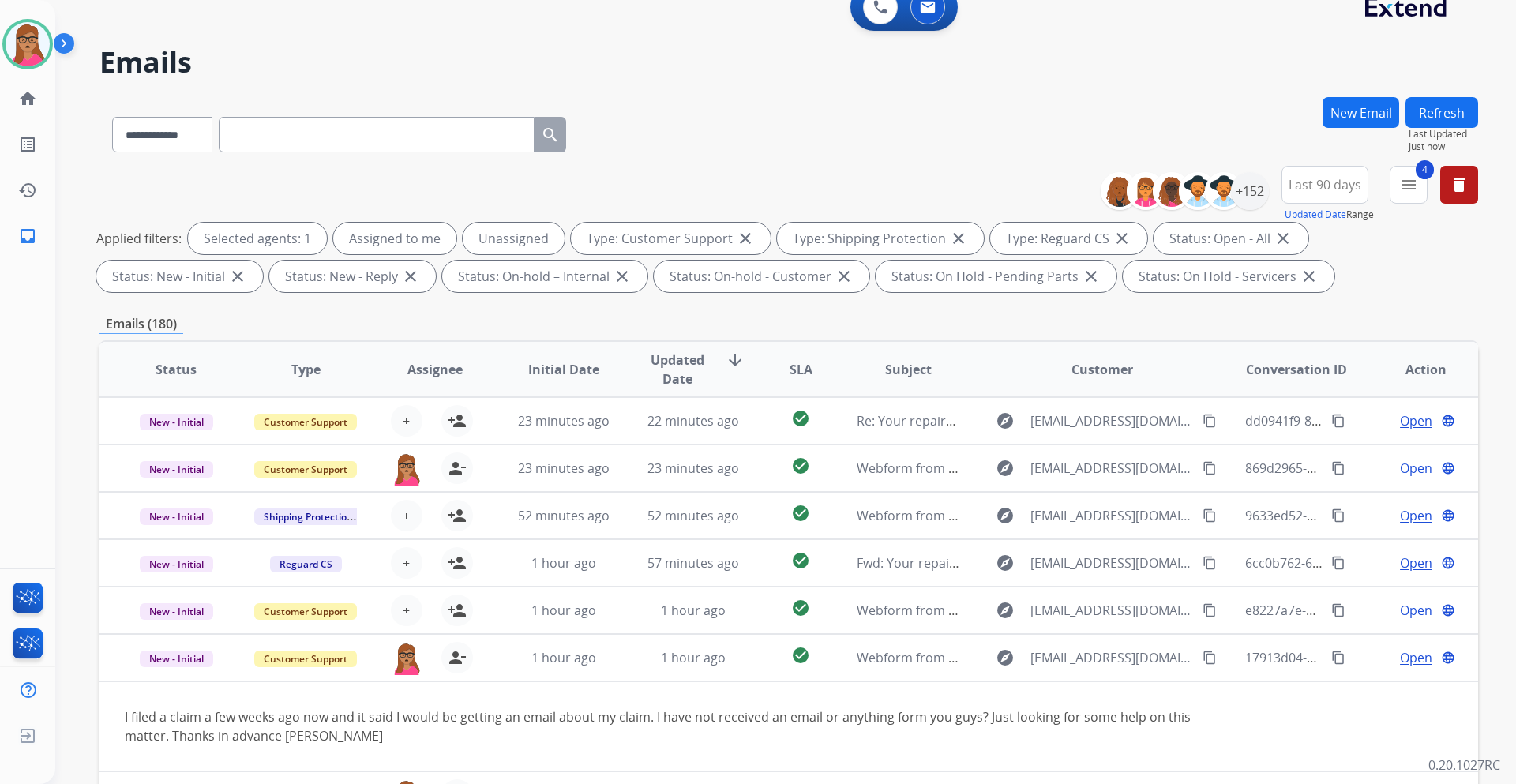
scroll to position [0, 0]
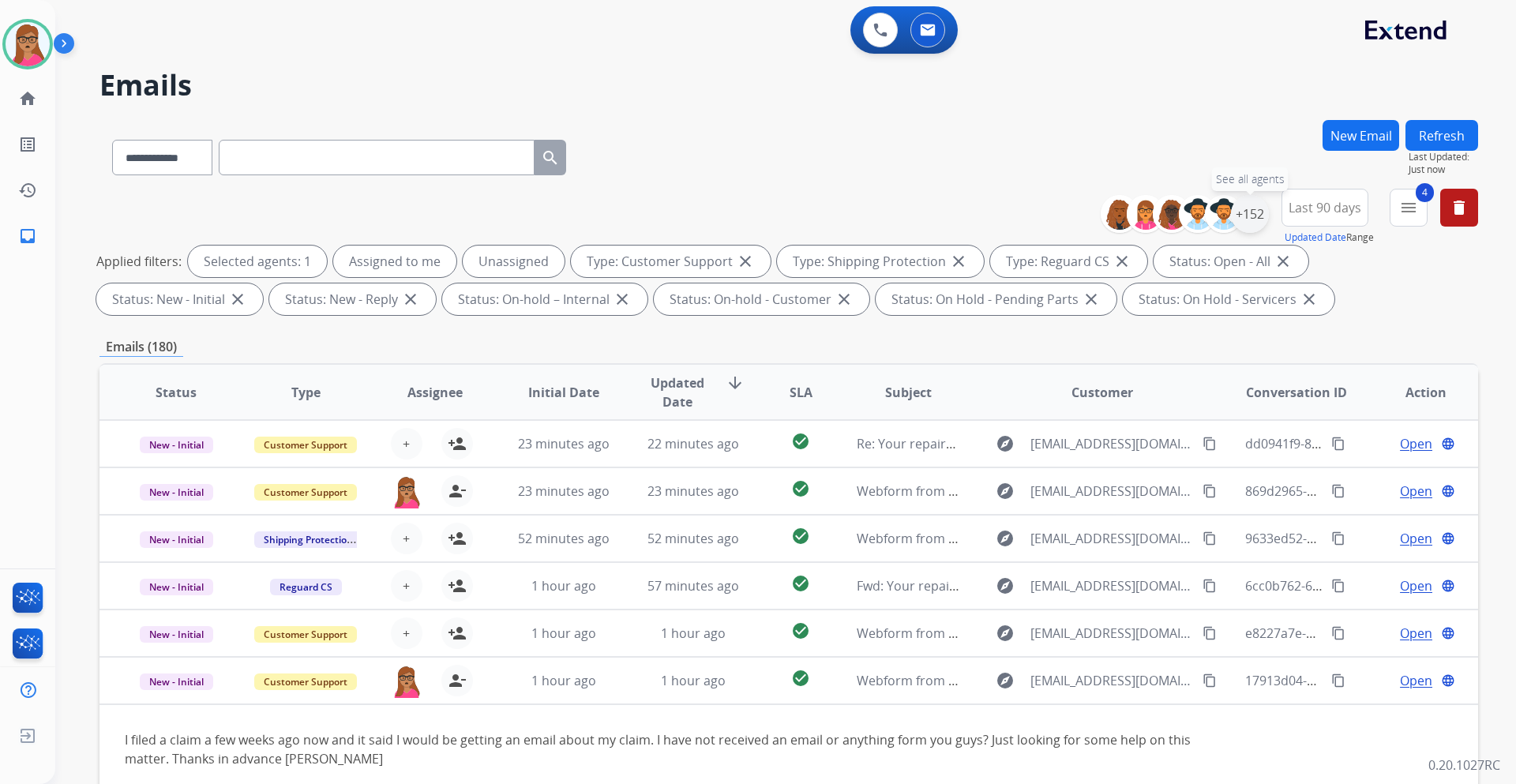
click at [1010, 217] on div "+152" at bounding box center [1250, 213] width 38 height 38
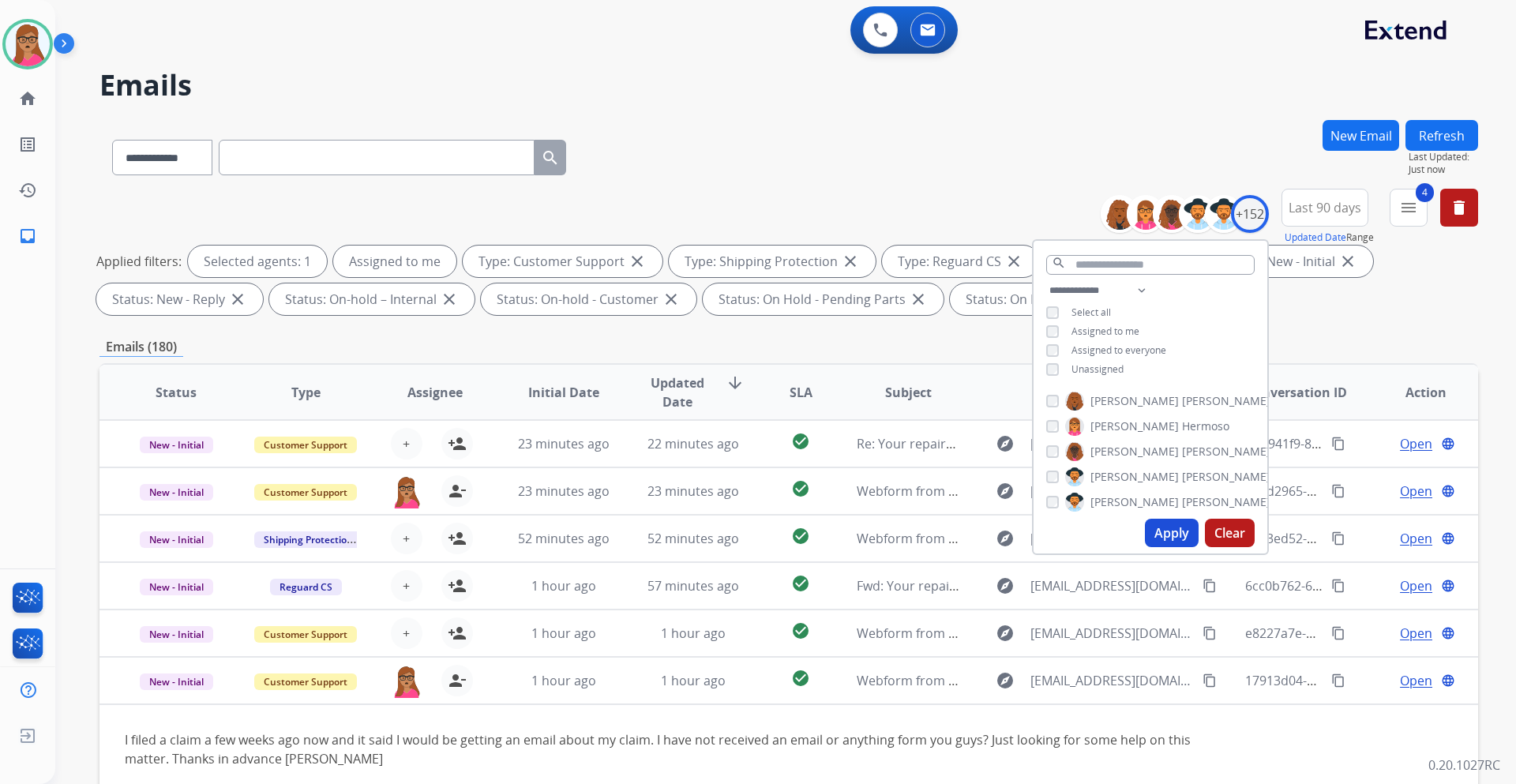
click at [1010, 461] on button "Apply" at bounding box center [1172, 533] width 54 height 29
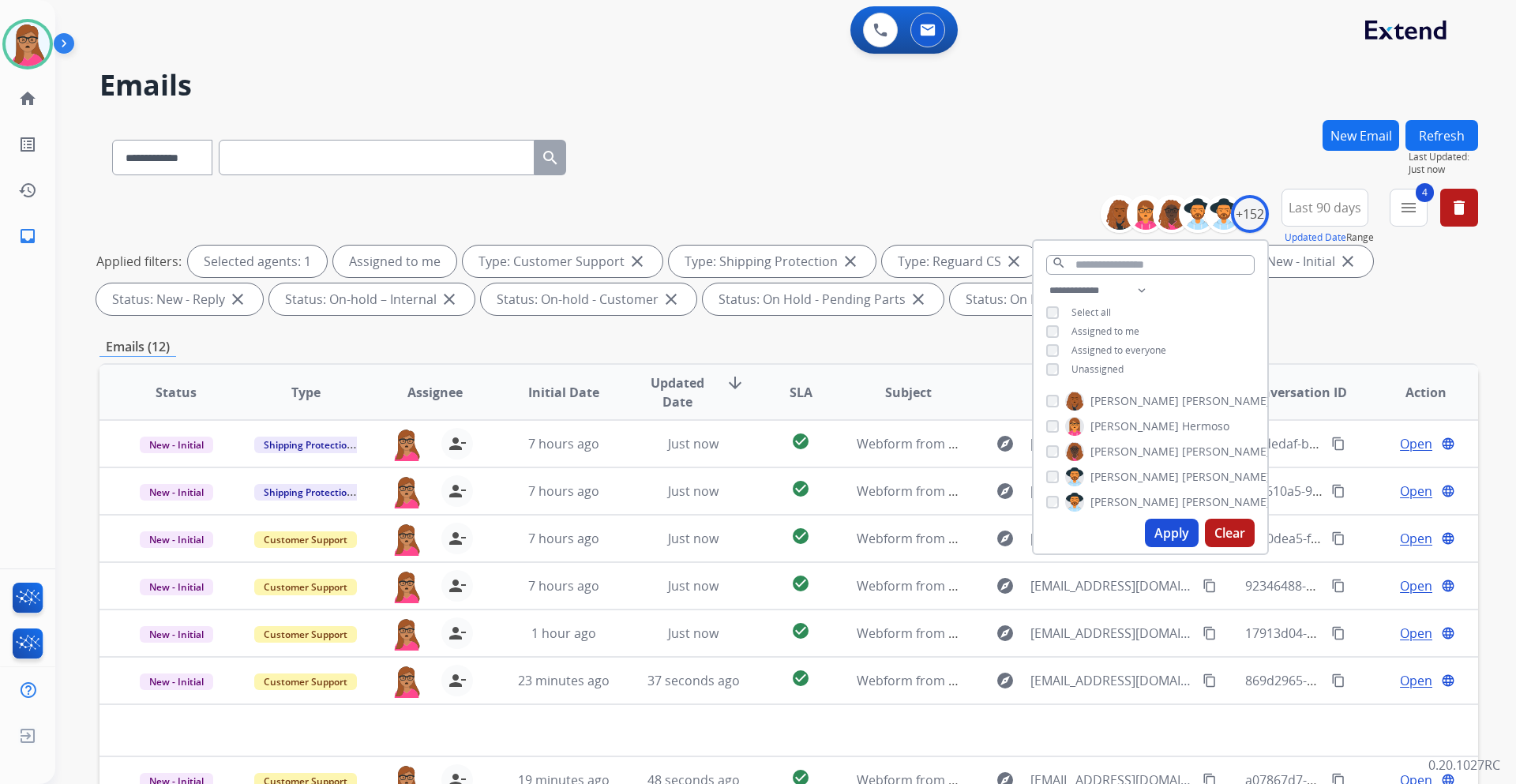
click at [777, 333] on div "**********" at bounding box center [789, 546] width 1379 height 854
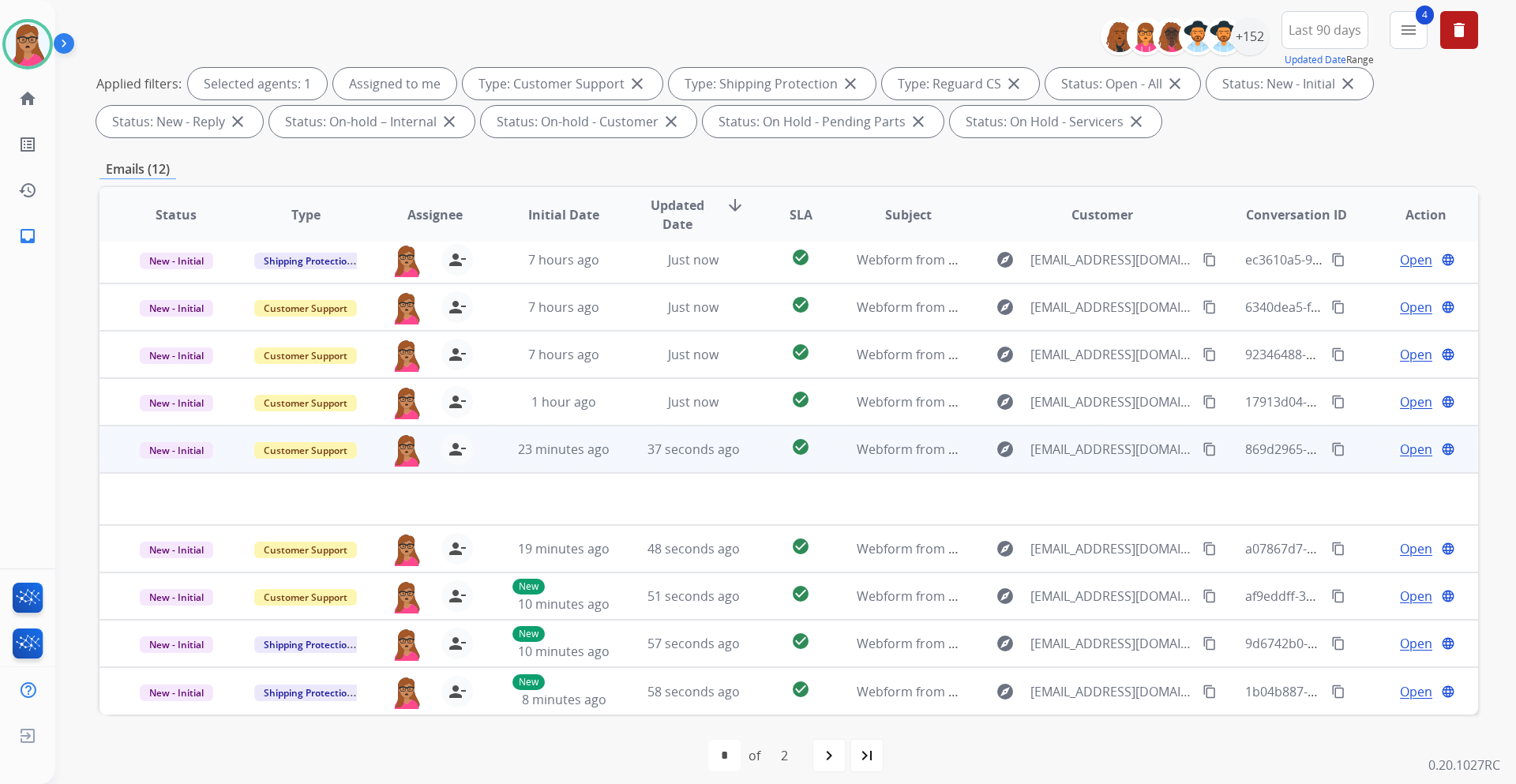
scroll to position [191, 0]
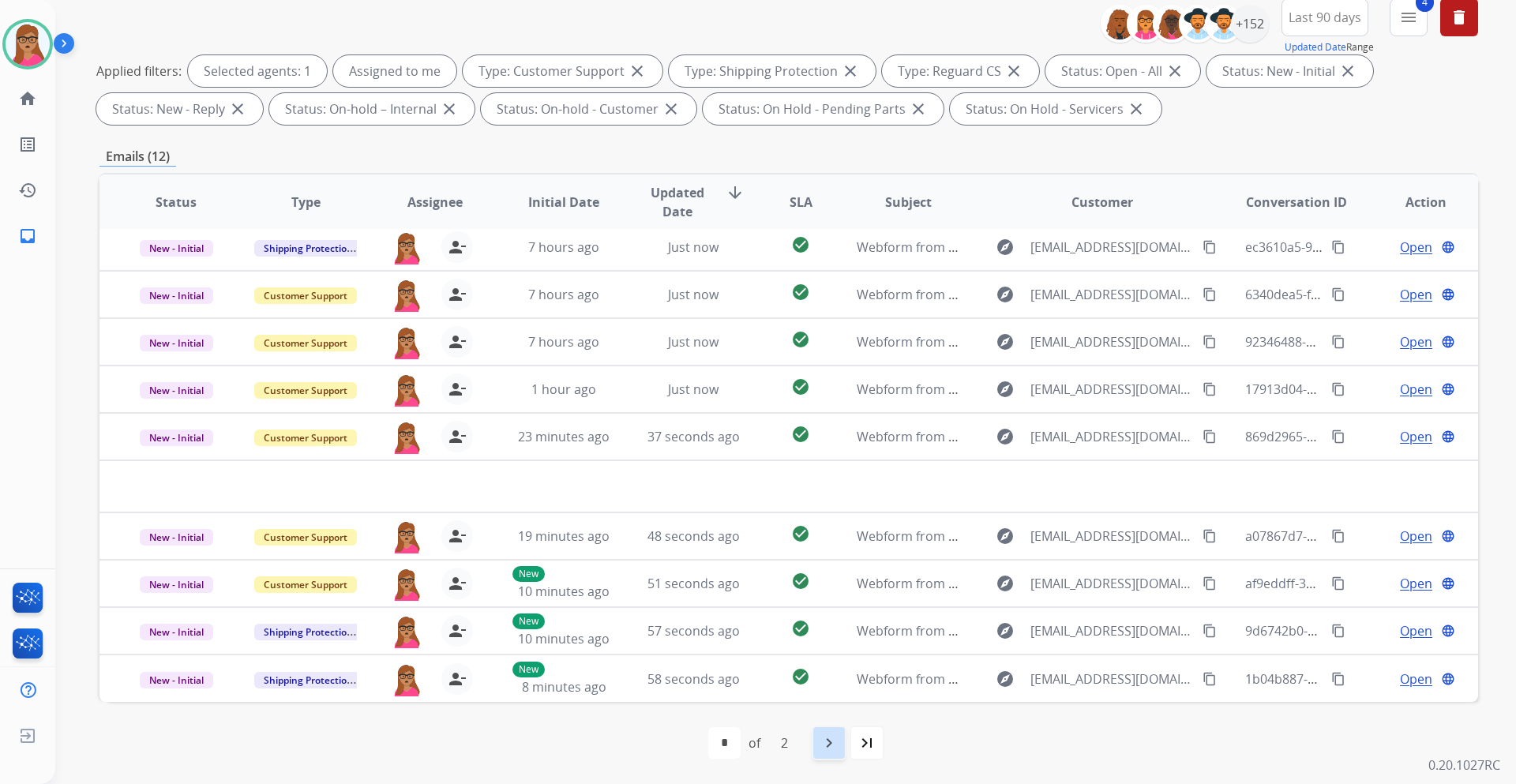
click at [841, 461] on div "navigate_next" at bounding box center [829, 742] width 34 height 34
select select "*"
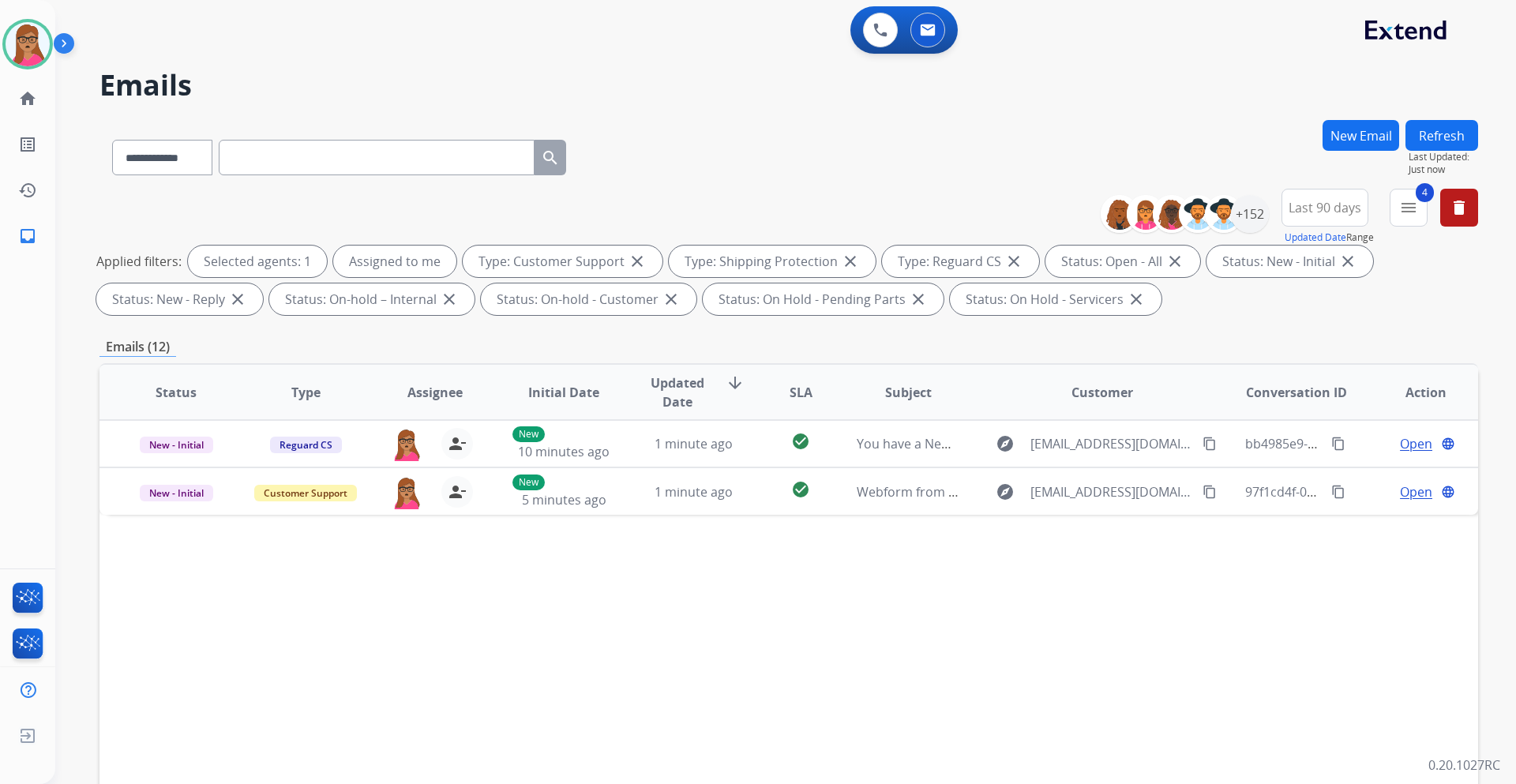
scroll to position [0, 0]
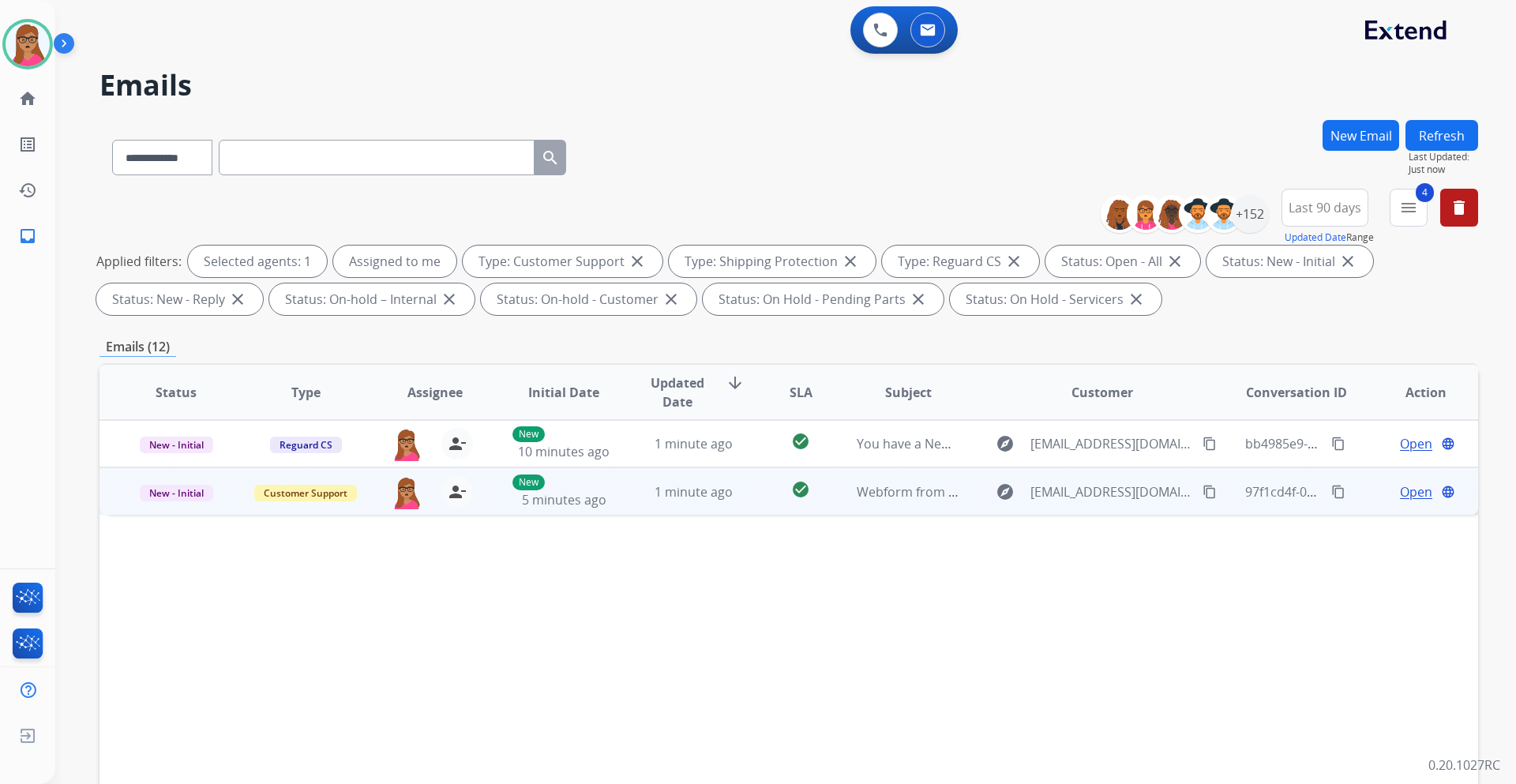
click at [1010, 461] on span "Open" at bounding box center [1416, 492] width 33 height 19
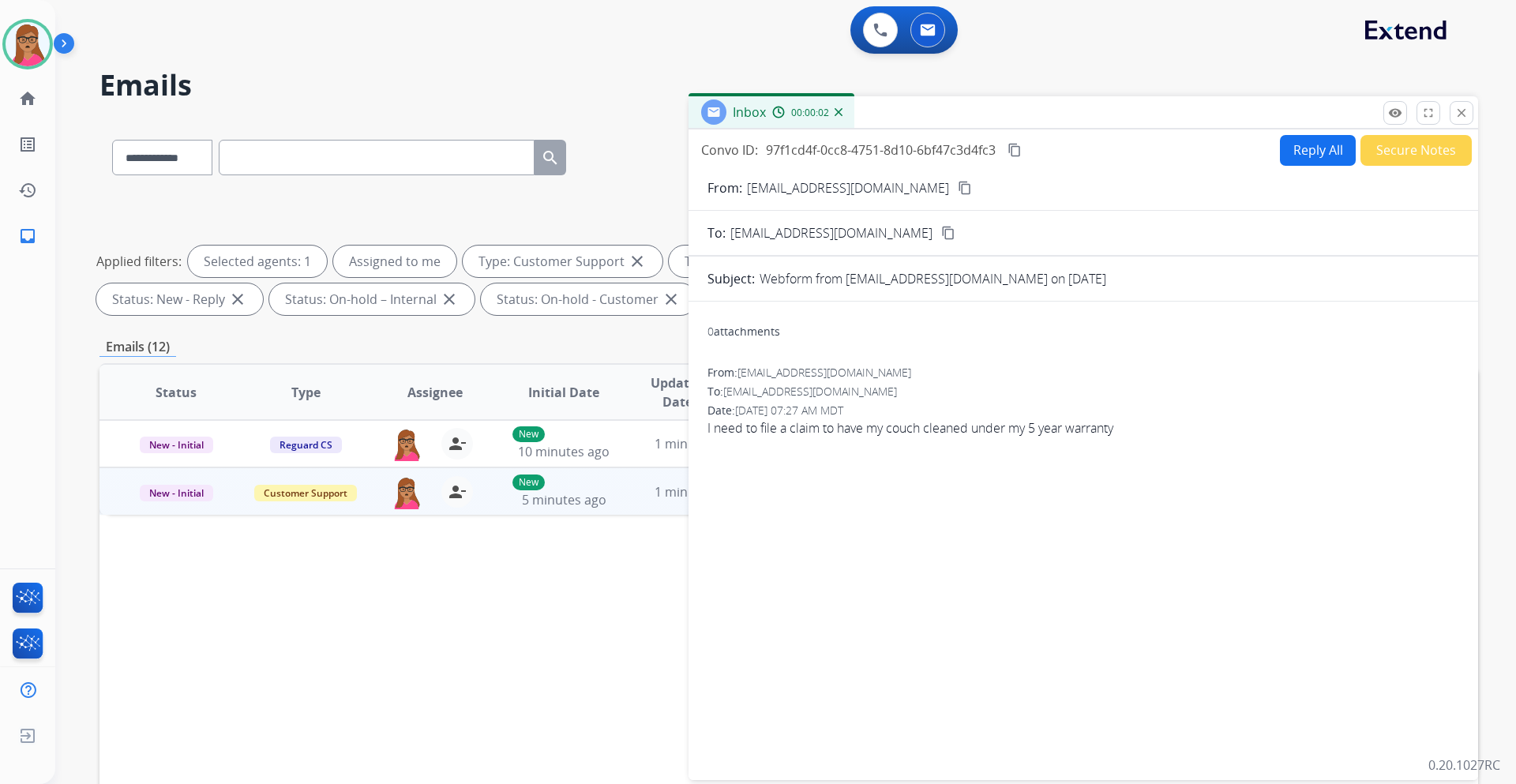
click at [958, 191] on mat-icon "content_copy" at bounding box center [965, 187] width 14 height 14
click at [958, 186] on mat-icon "content_copy" at bounding box center [965, 187] width 14 height 14
click at [1010, 152] on button "Reply All" at bounding box center [1318, 150] width 76 height 31
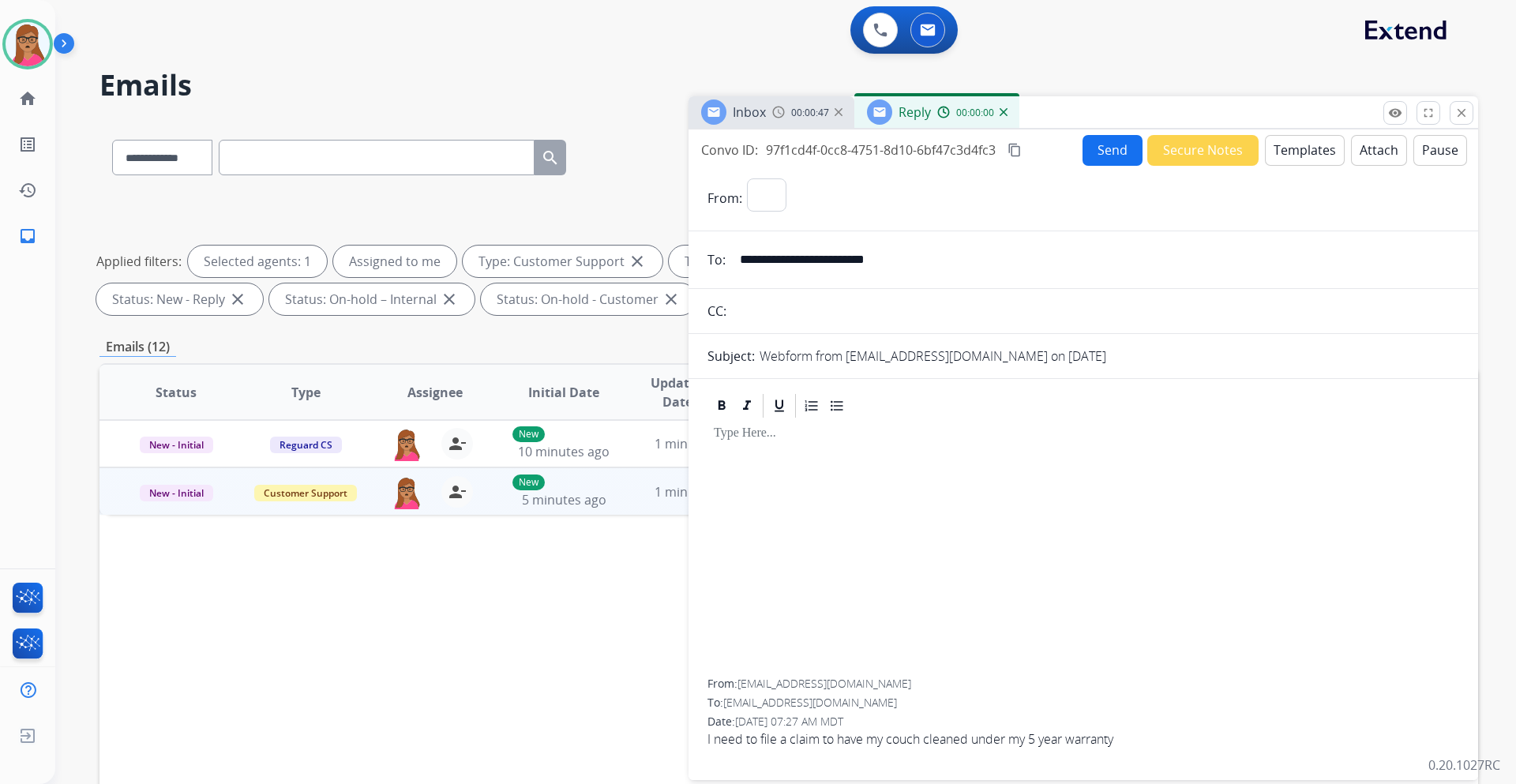
select select "**********"
click at [1010, 156] on button "Templates" at bounding box center [1304, 150] width 80 height 31
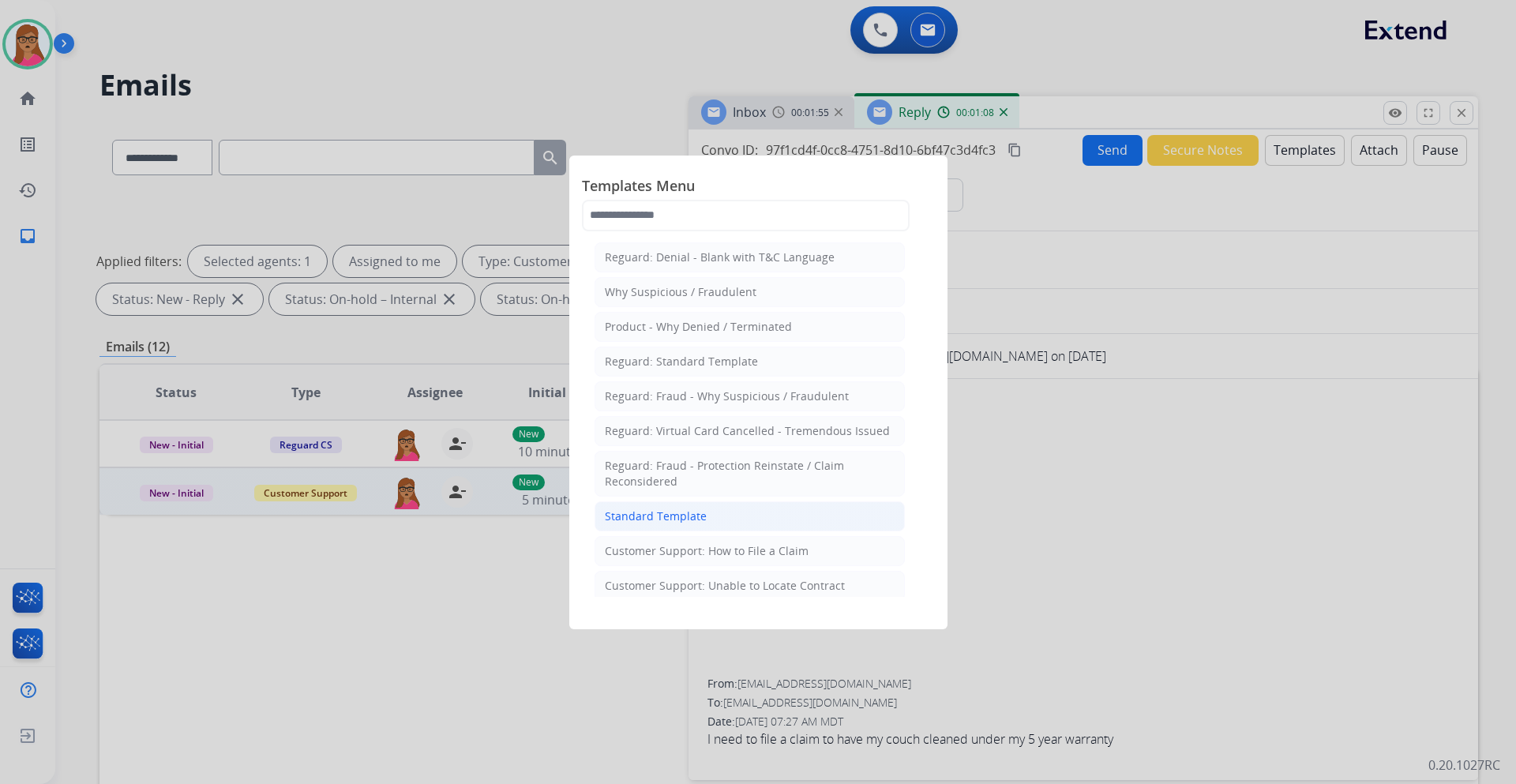
click at [680, 461] on div "Standard Template" at bounding box center [655, 516] width 102 height 16
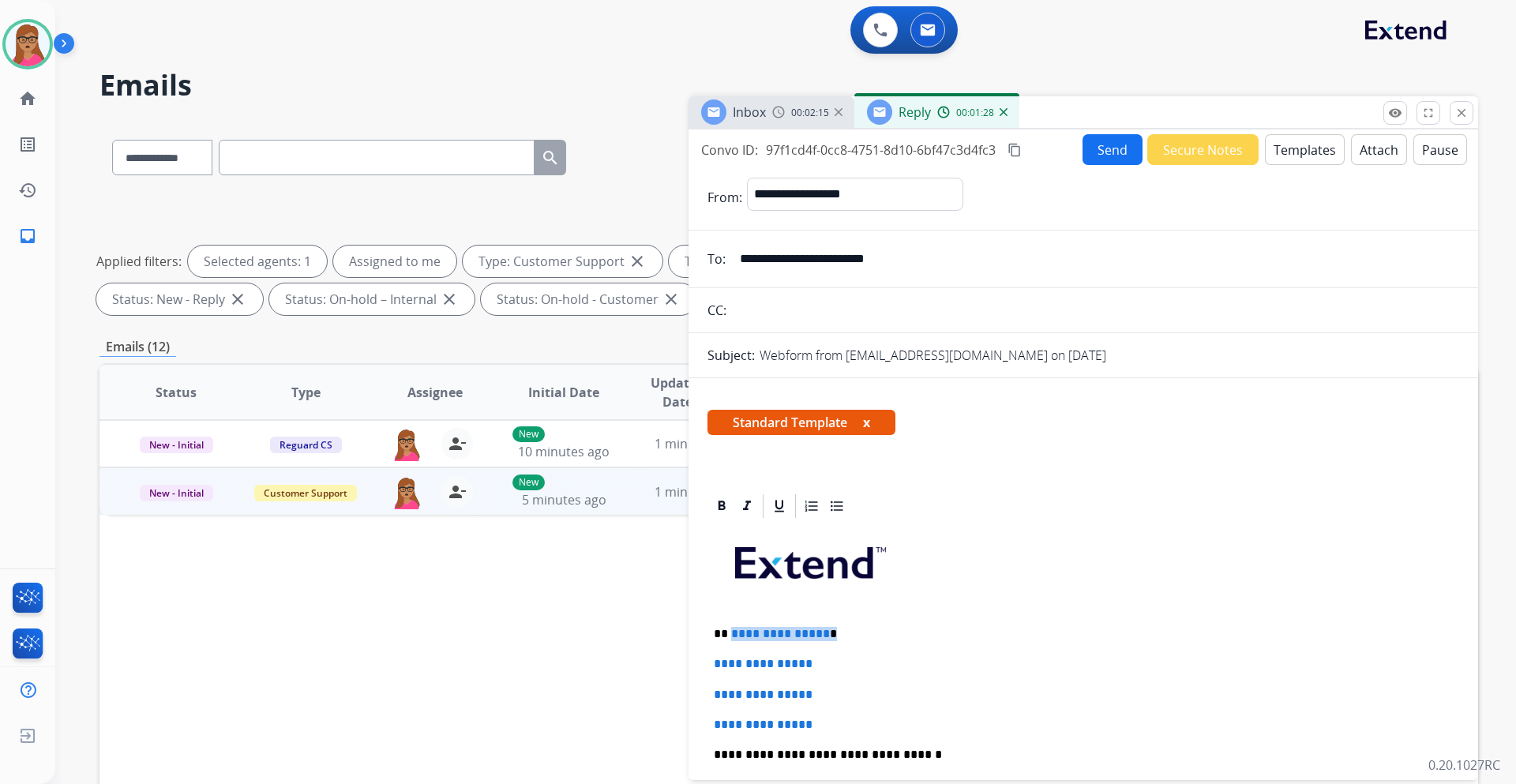
drag, startPoint x: 831, startPoint y: 631, endPoint x: 732, endPoint y: 629, distance: 99.0
click at [732, 461] on p "**********" at bounding box center [1077, 634] width 727 height 14
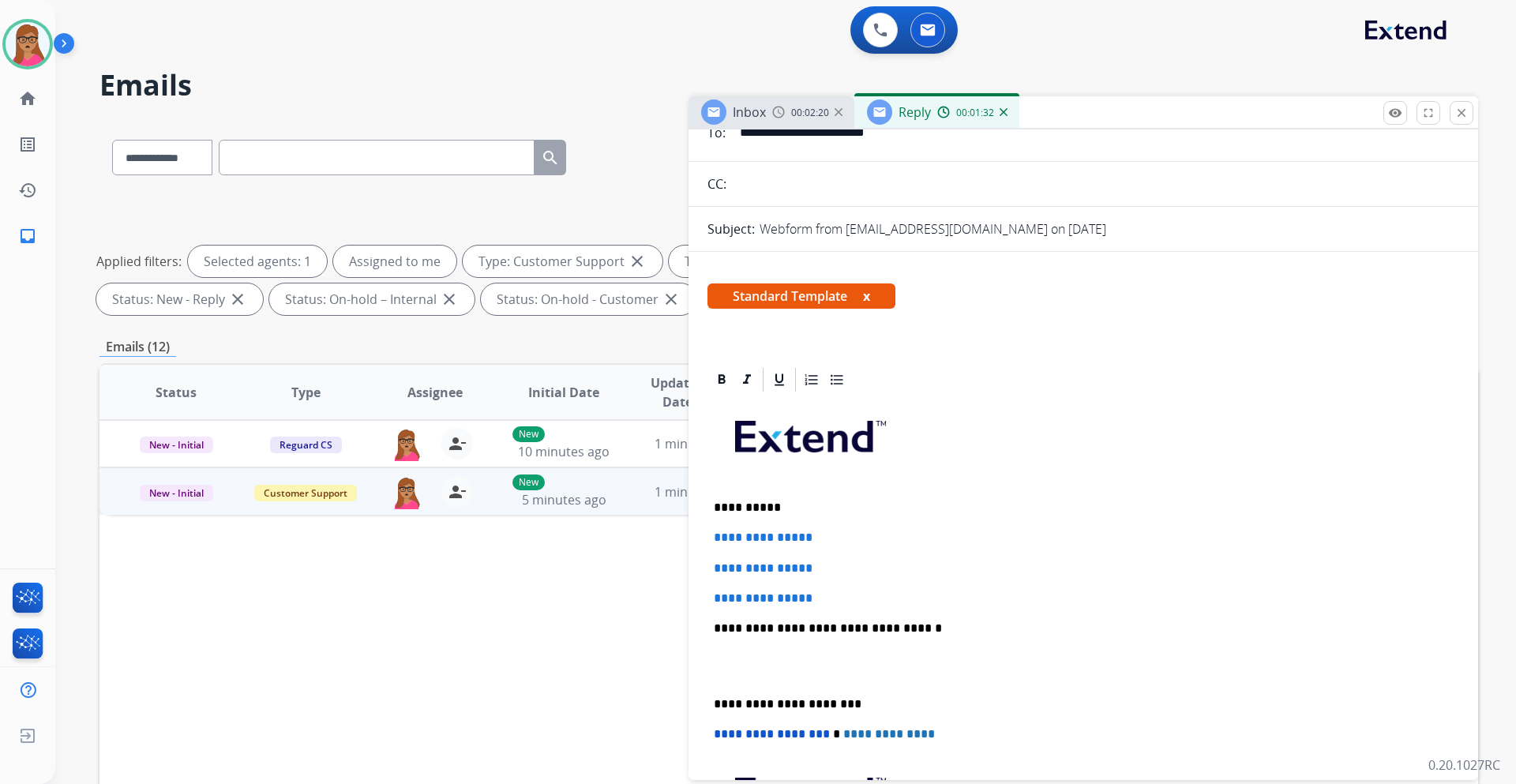
scroll to position [158, 0]
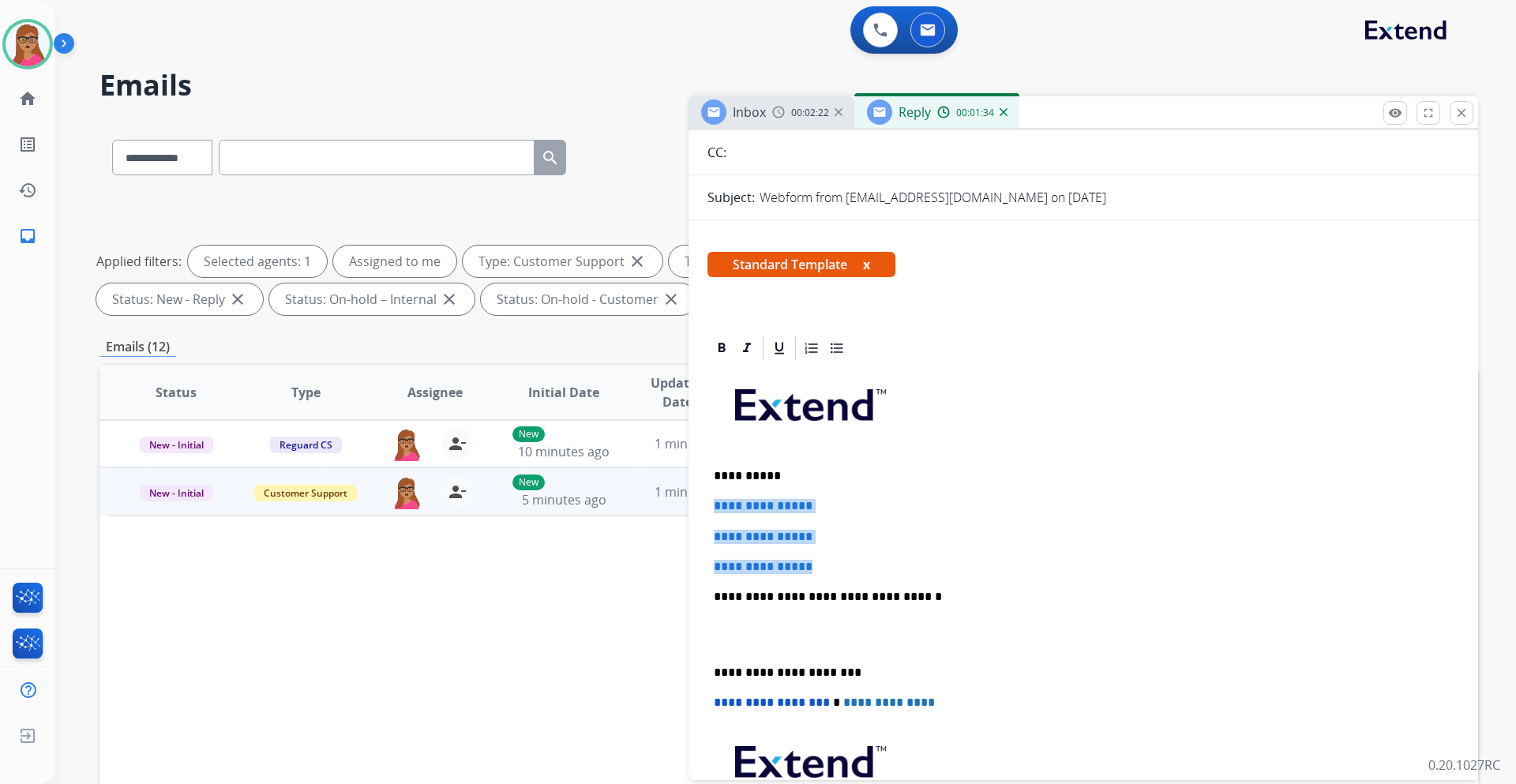
drag, startPoint x: 711, startPoint y: 504, endPoint x: 825, endPoint y: 557, distance: 125.7
click at [825, 461] on div "**********" at bounding box center [1083, 634] width 752 height 543
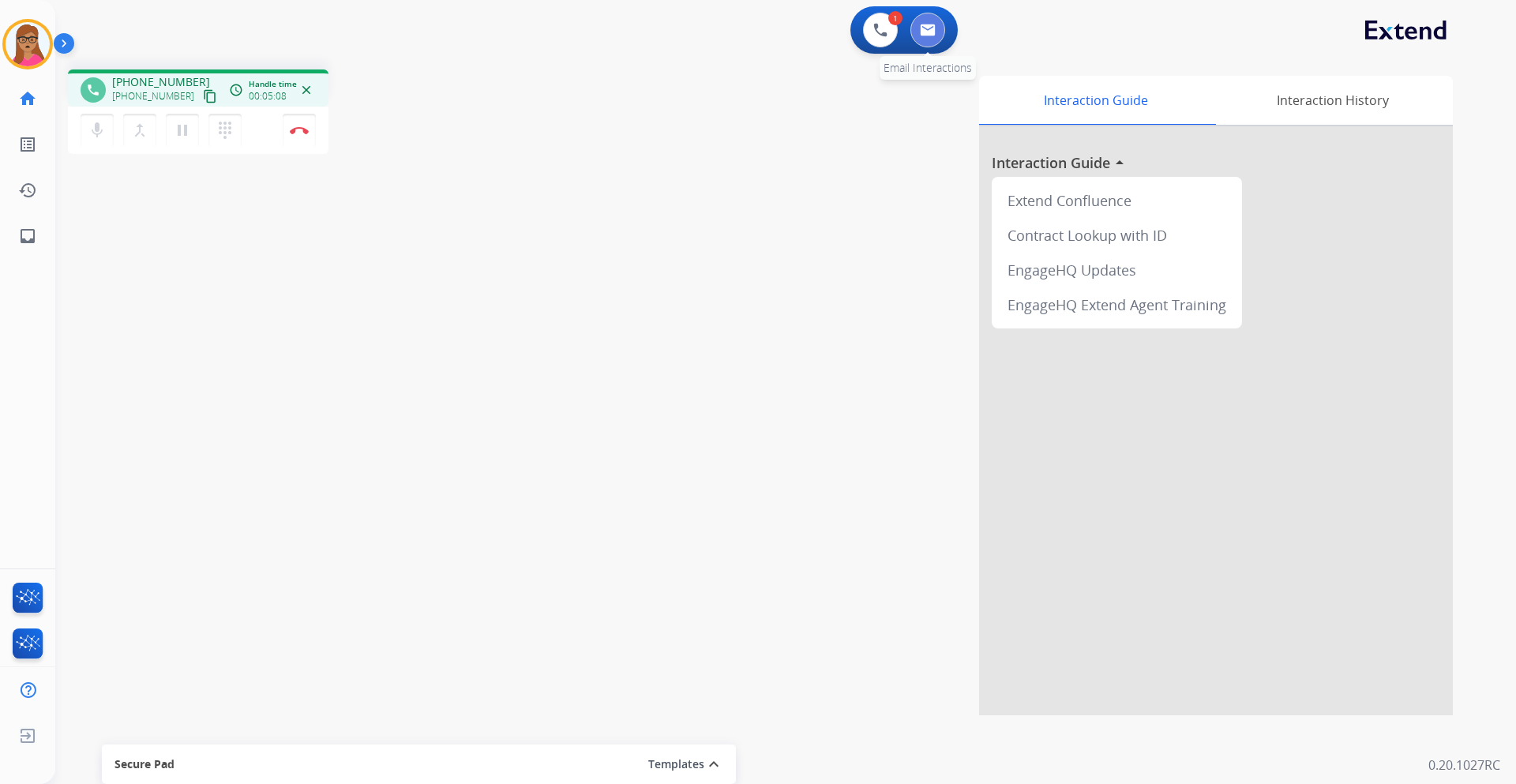
click at [936, 24] on button at bounding box center [927, 29] width 34 height 34
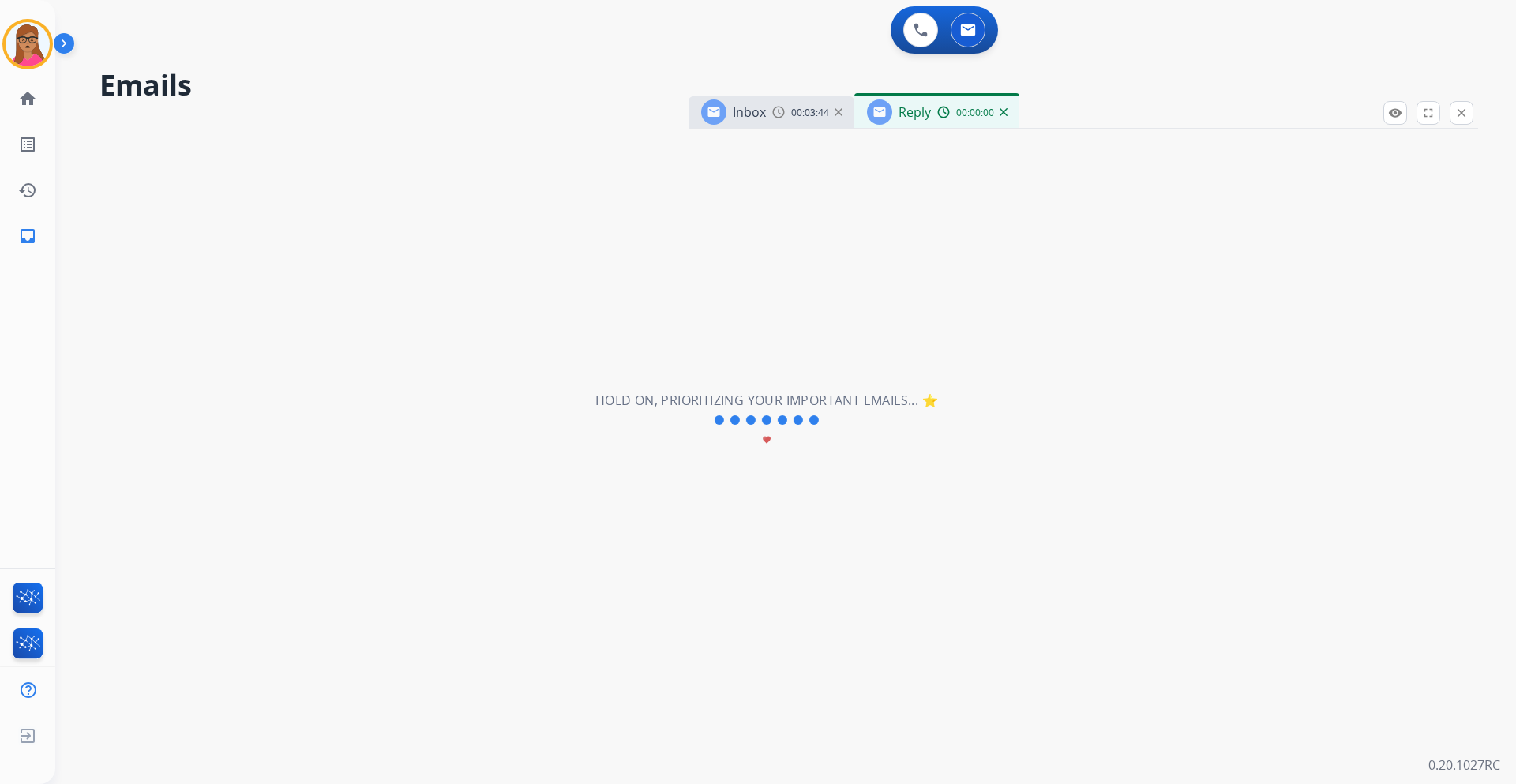
select select "**********"
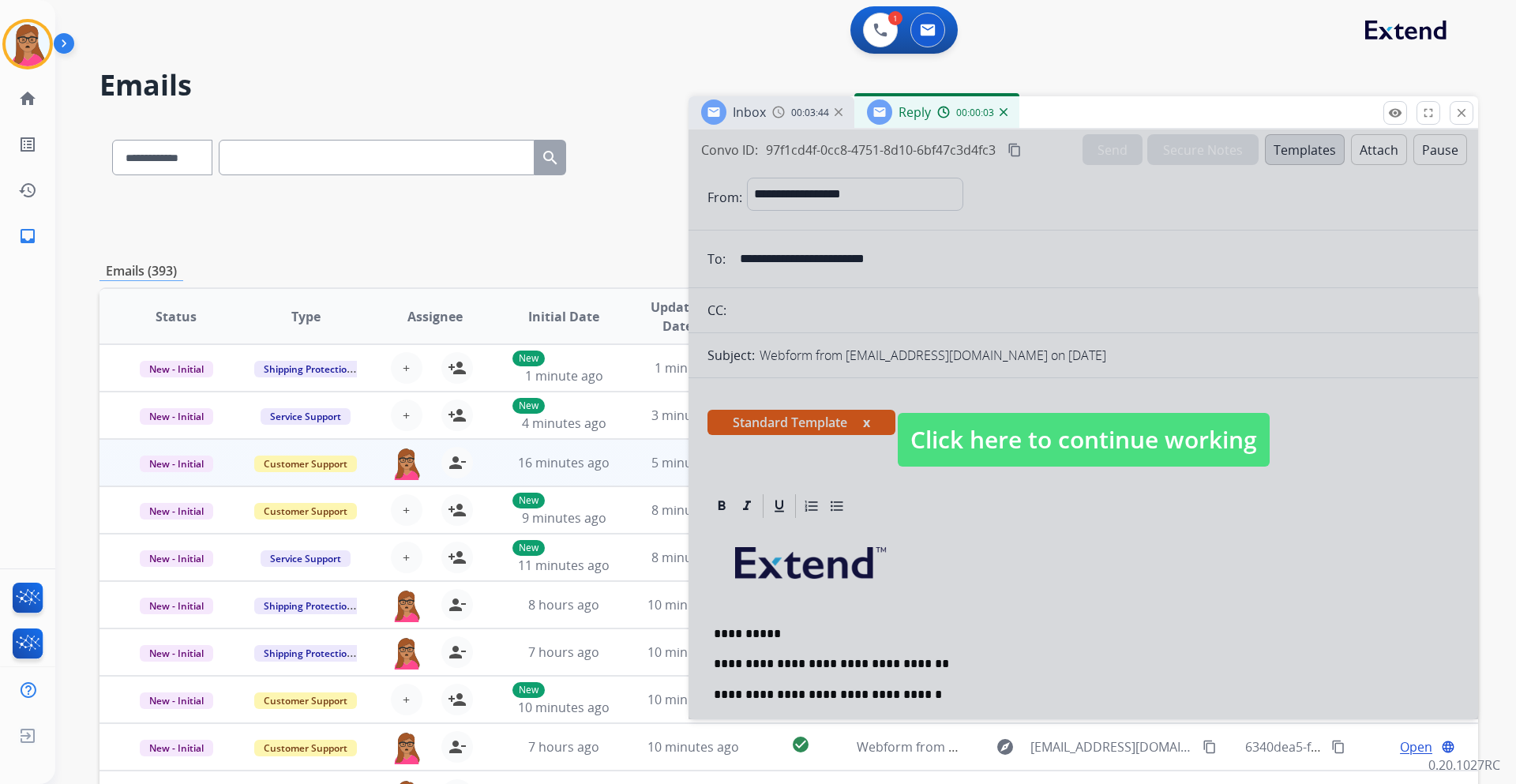
click at [1010, 444] on span "Click here to continue working" at bounding box center [1083, 440] width 372 height 54
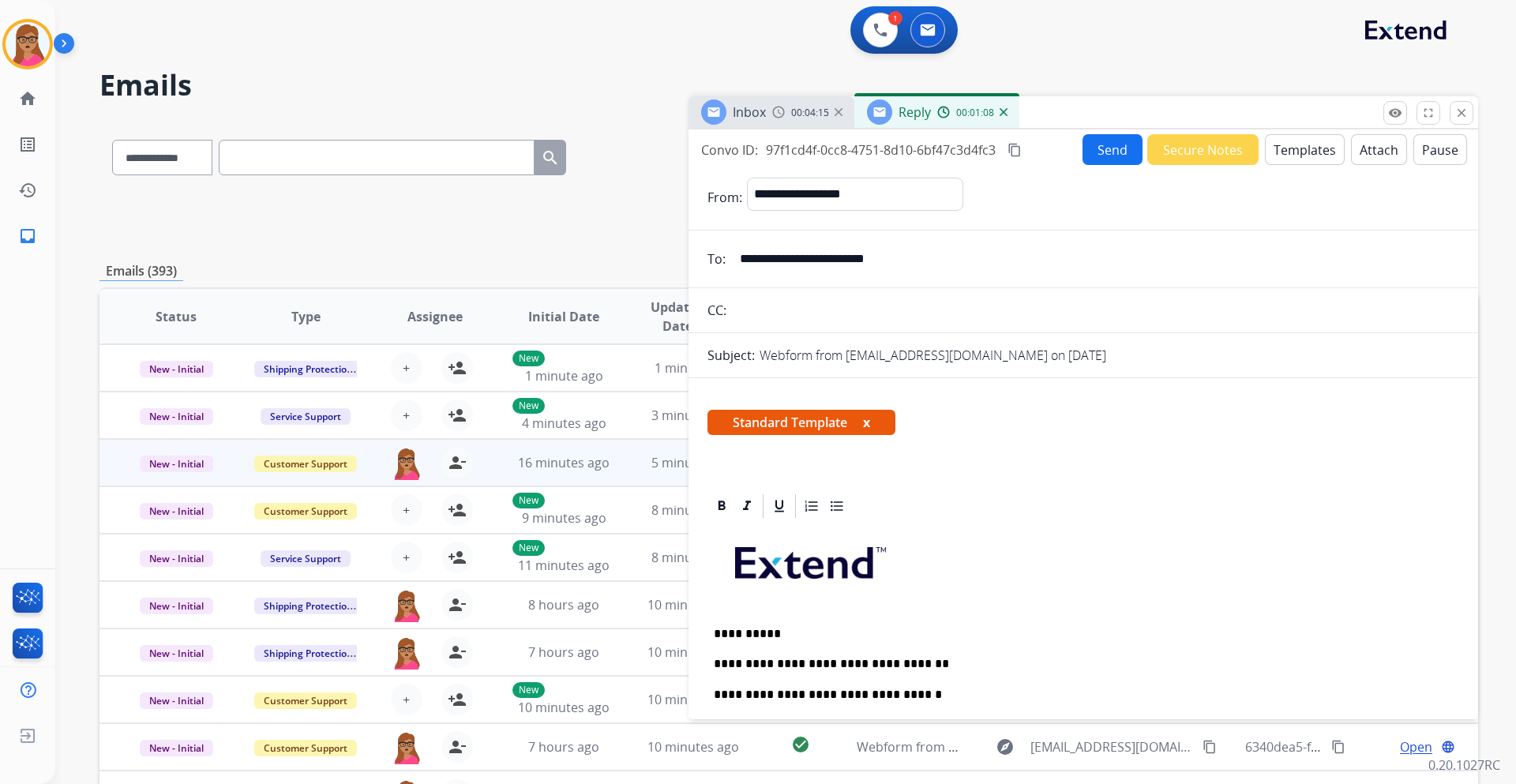
click at [932, 461] on div "**********" at bounding box center [1083, 761] width 752 height 483
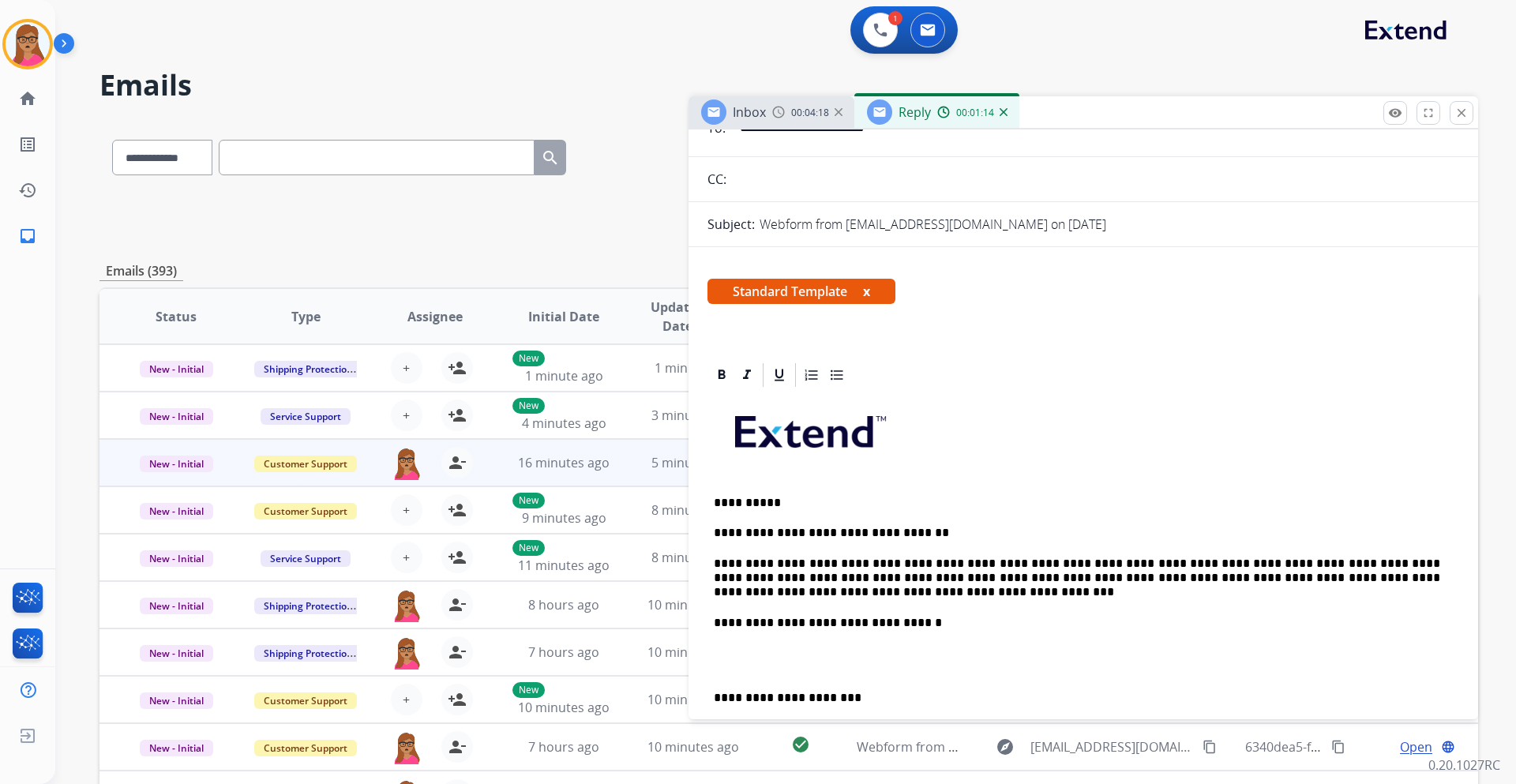
scroll to position [237, 0]
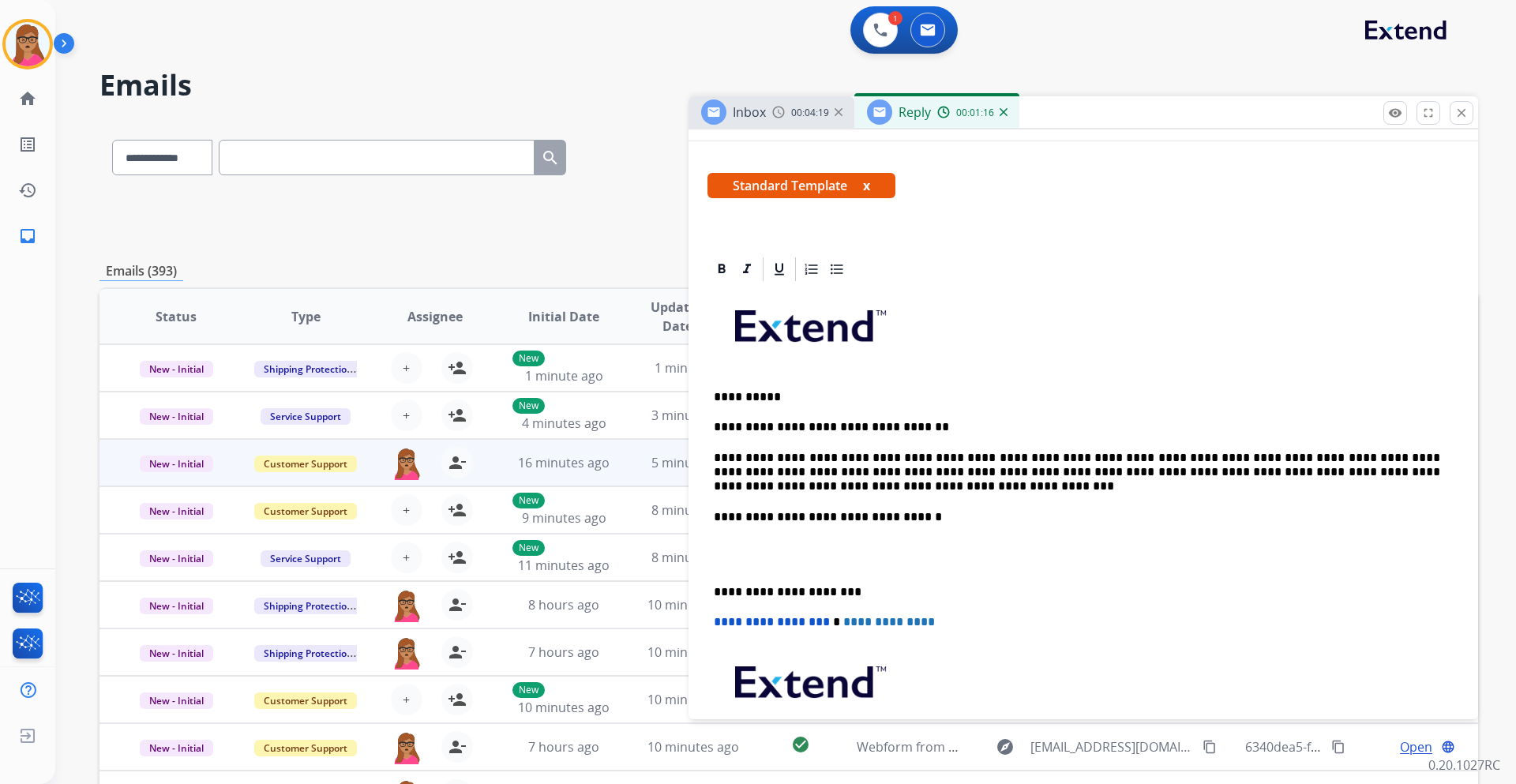
click at [706, 461] on div "**********" at bounding box center [1083, 582] width 789 height 653
click at [715, 461] on div "**********" at bounding box center [1083, 555] width 752 height 542
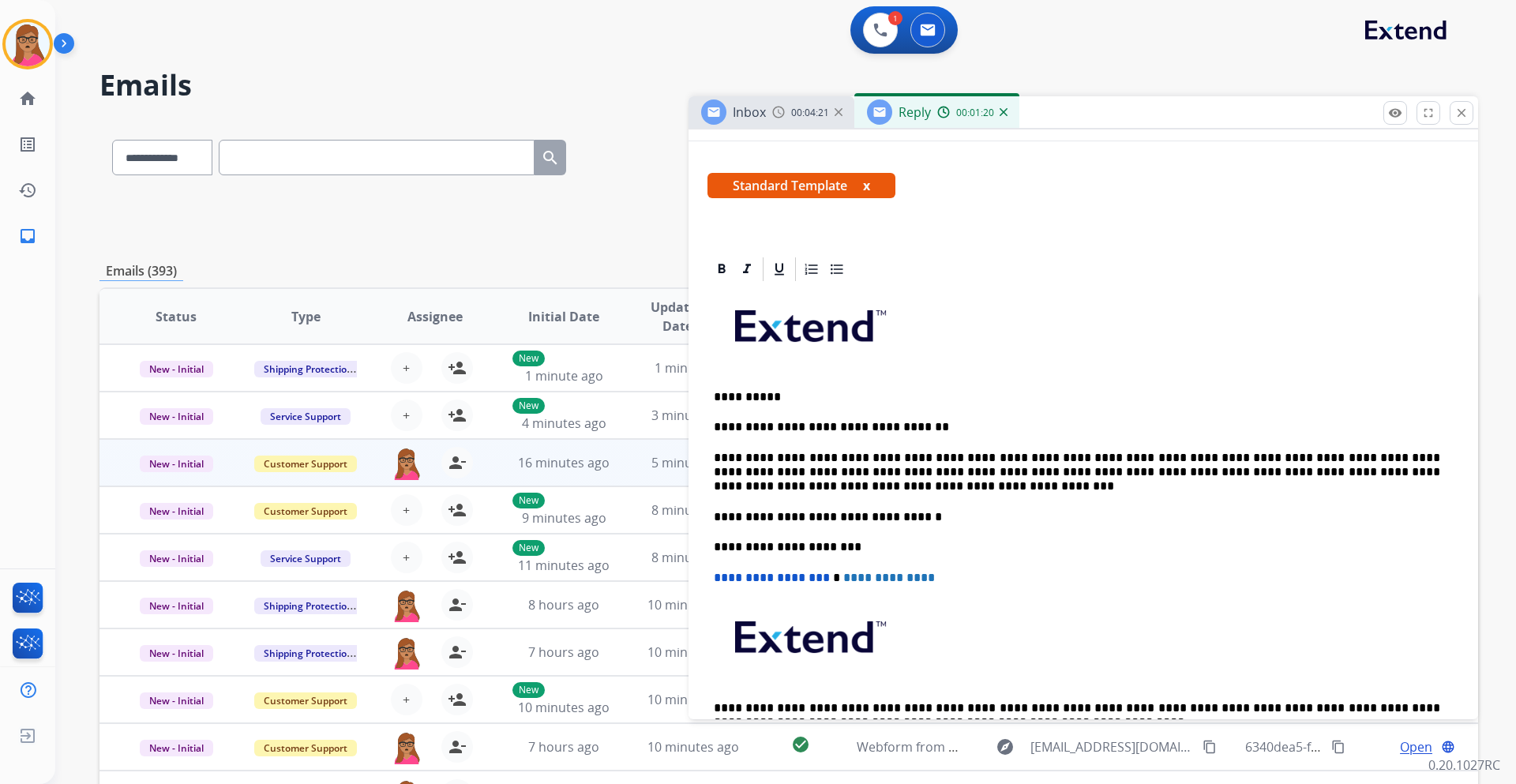
scroll to position [0, 0]
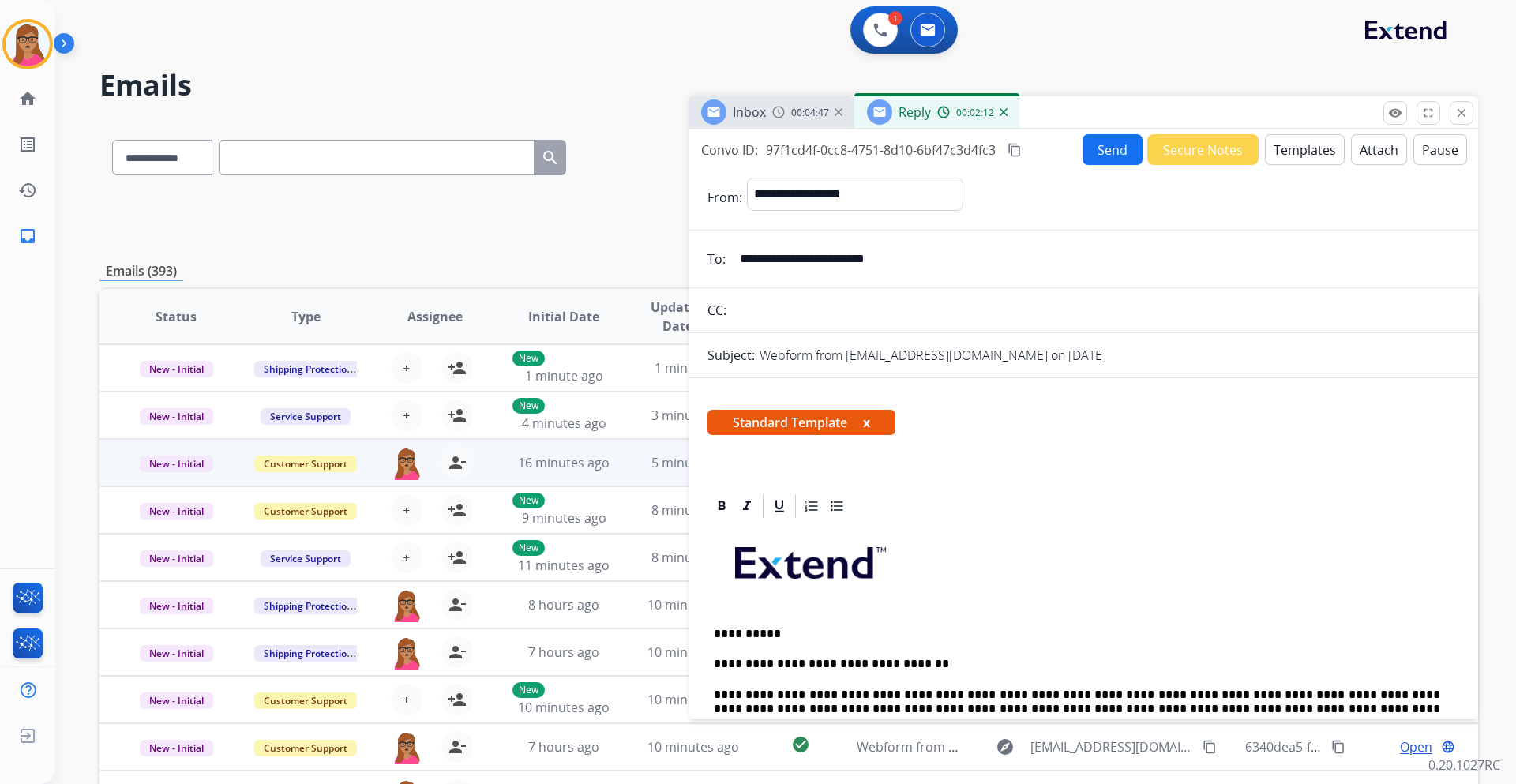
click at [1010, 146] on mat-icon "content_copy" at bounding box center [1015, 149] width 14 height 14
click at [1010, 154] on button "Send" at bounding box center [1112, 149] width 60 height 31
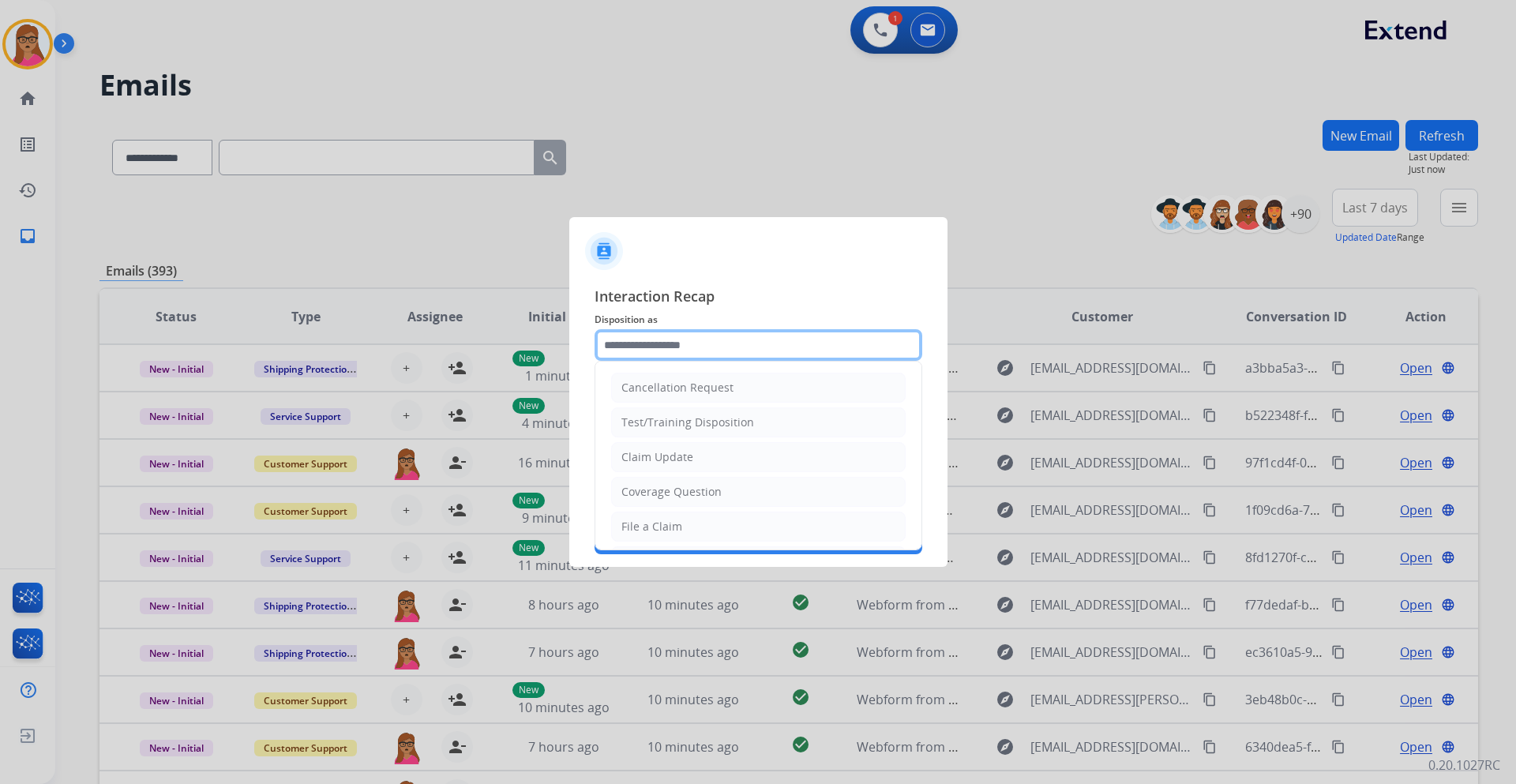
click at [660, 348] on input "text" at bounding box center [758, 345] width 328 height 32
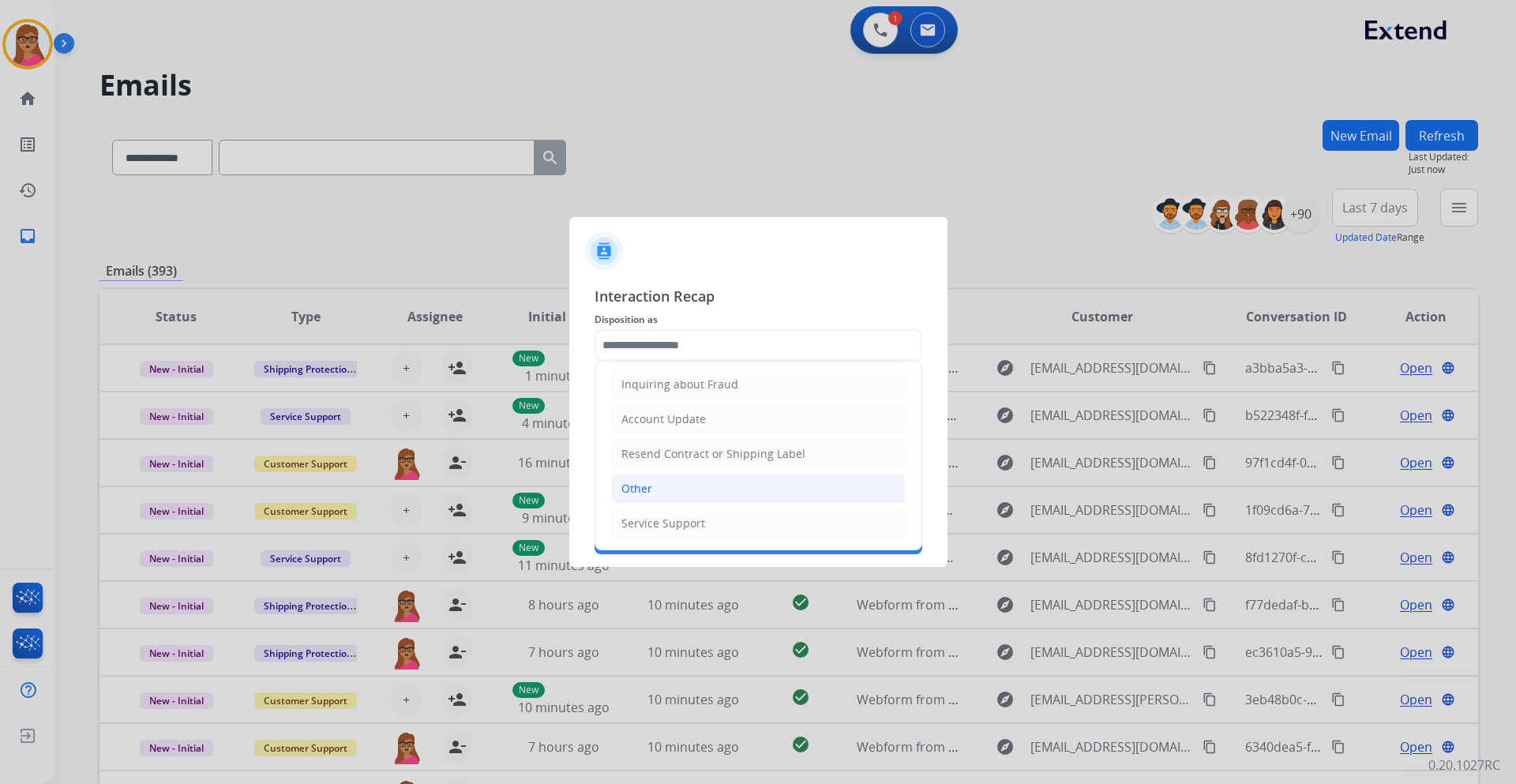
click at [648, 461] on div "Other" at bounding box center [637, 489] width 31 height 16
type input "*****"
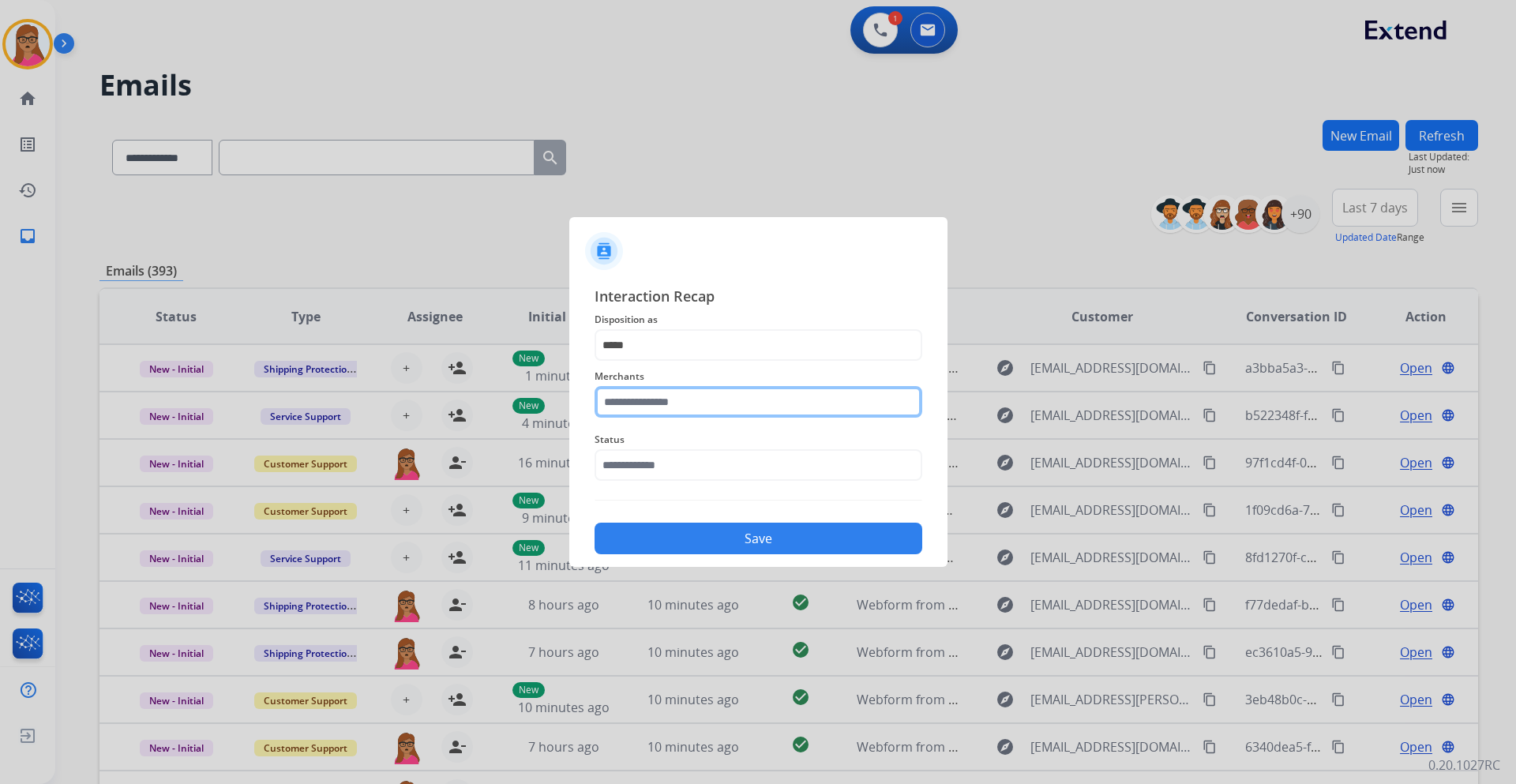
click at [671, 404] on input "text" at bounding box center [758, 402] width 328 height 32
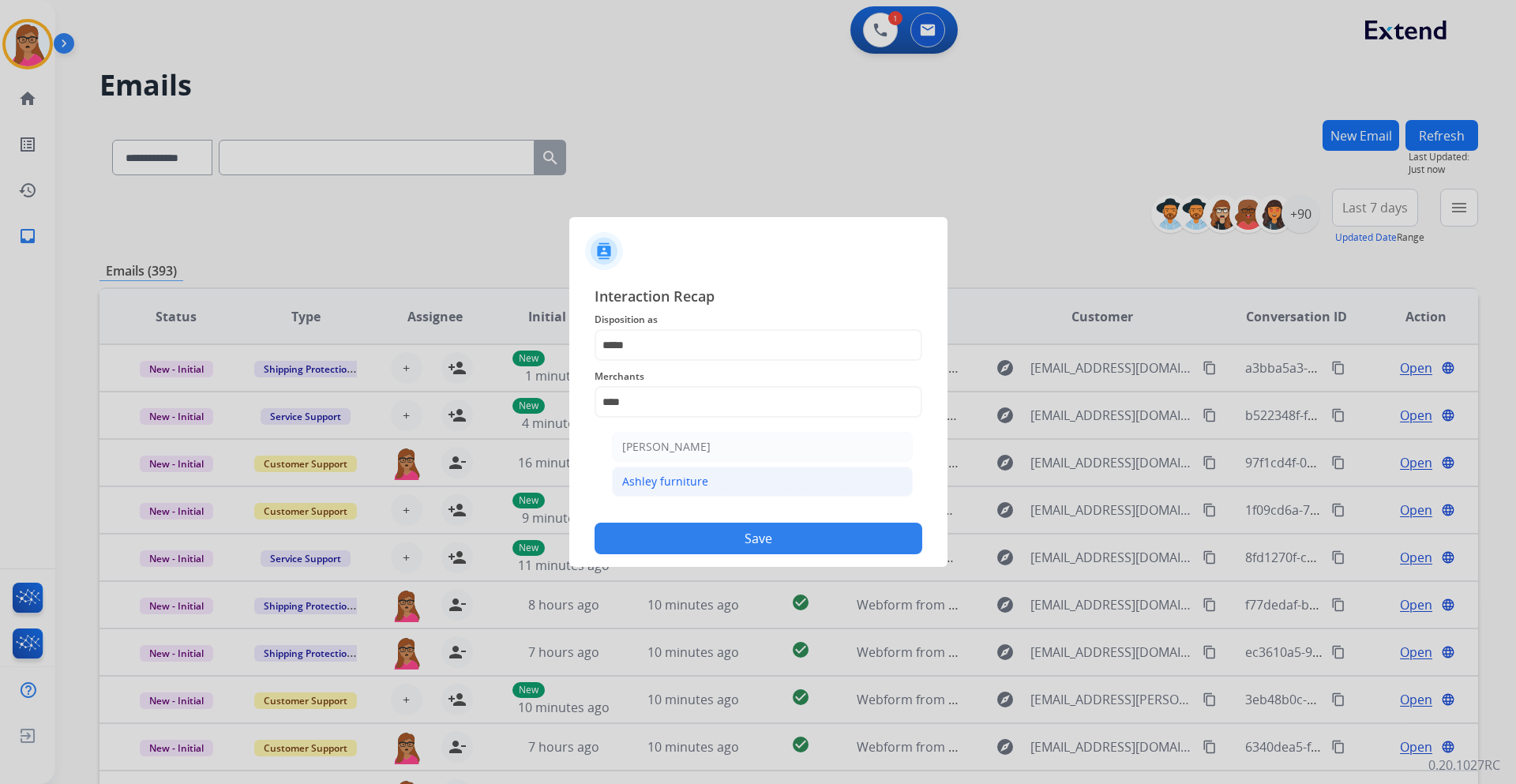
click at [678, 461] on div "Ashley furniture" at bounding box center [665, 481] width 86 height 16
type input "**********"
click at [664, 461] on input "text" at bounding box center [758, 465] width 328 height 32
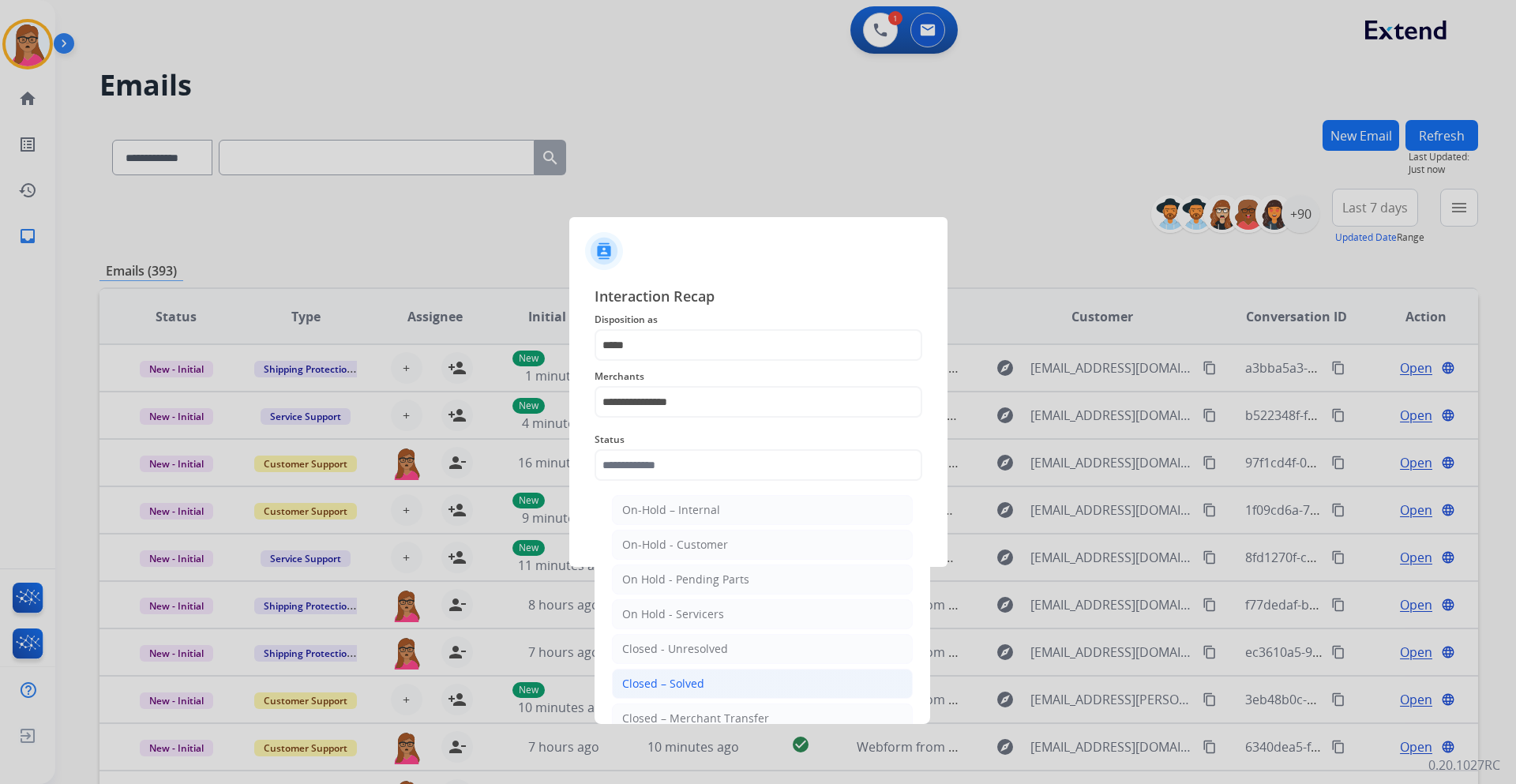
click at [682, 461] on li "Closed – Solved" at bounding box center [763, 683] width 301 height 30
type input "**********"
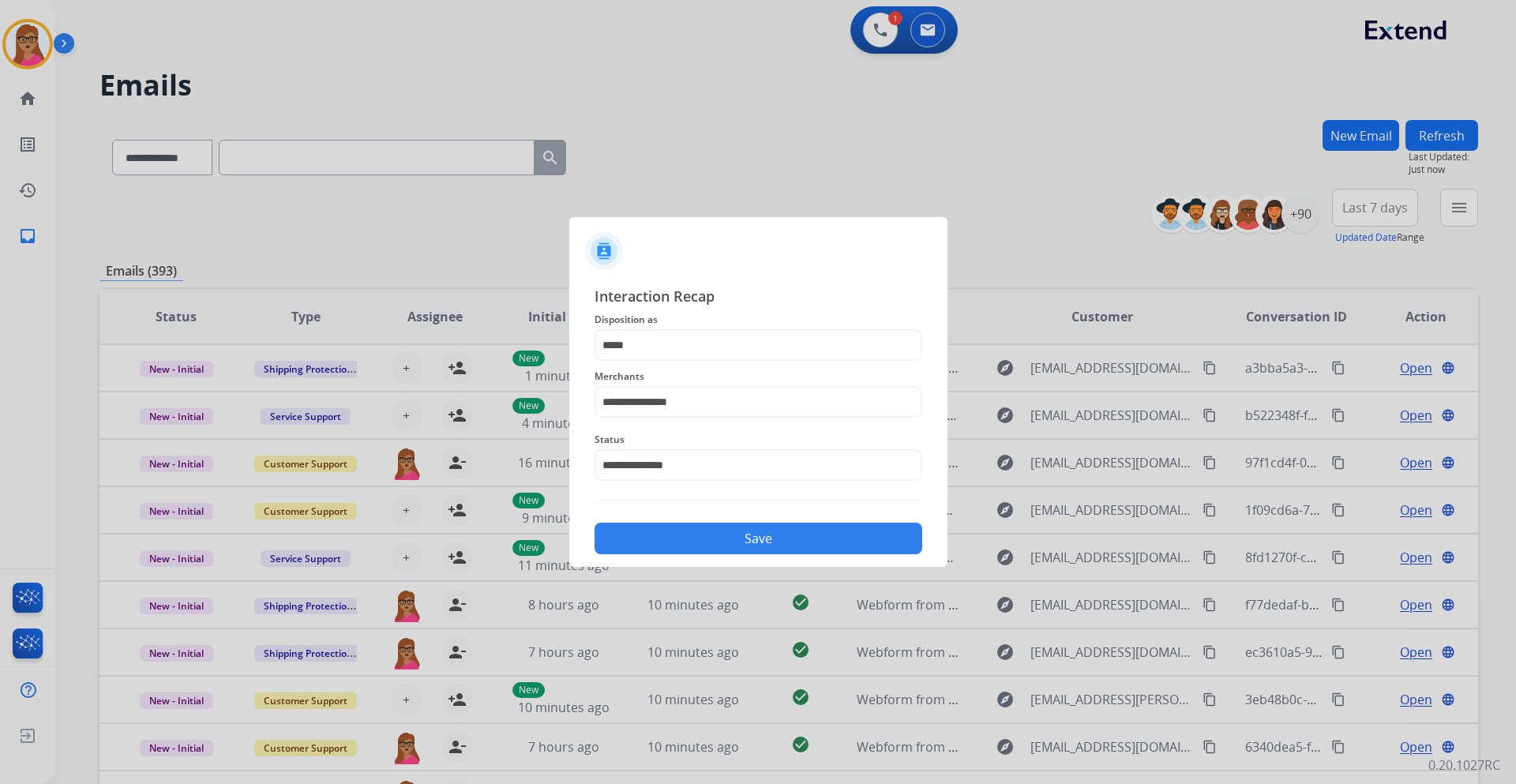
click at [700, 461] on button "Save" at bounding box center [758, 539] width 328 height 32
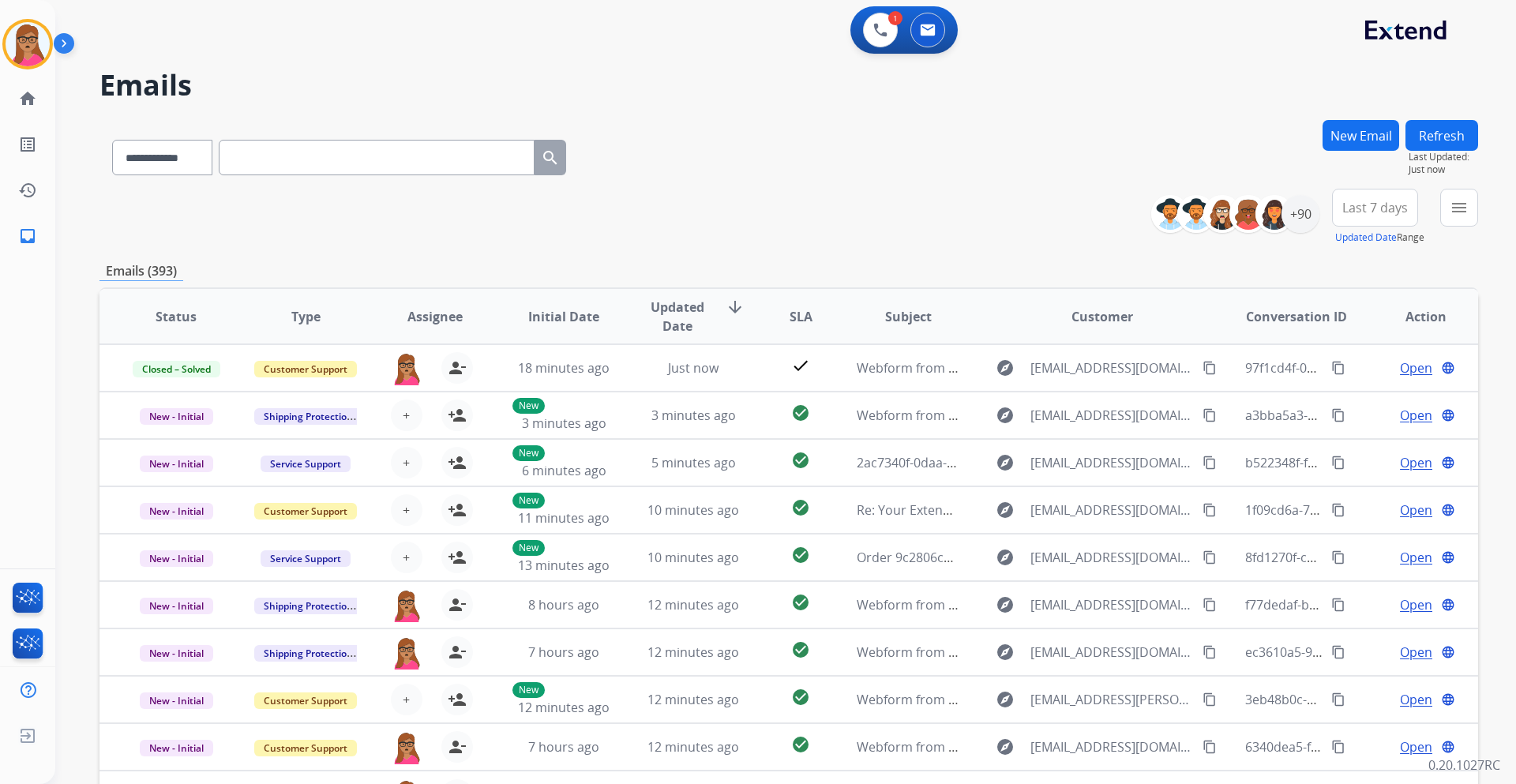
click at [1010, 132] on button "New Email" at bounding box center [1361, 135] width 76 height 31
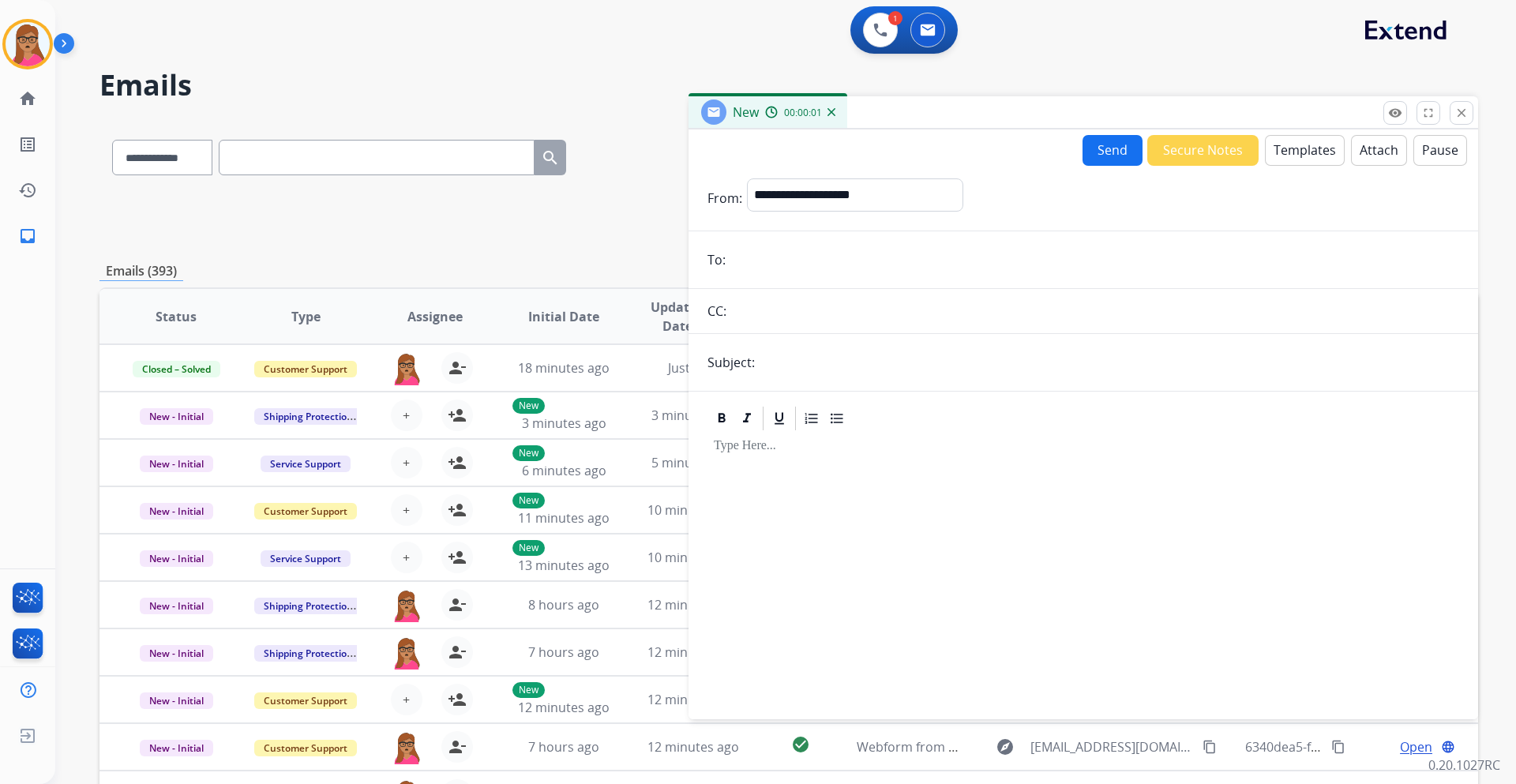
paste input "**********"
type input "**********"
click at [814, 183] on select "**********" at bounding box center [855, 195] width 215 height 32
select select "**********"
click at [748, 179] on select "**********" at bounding box center [855, 195] width 215 height 32
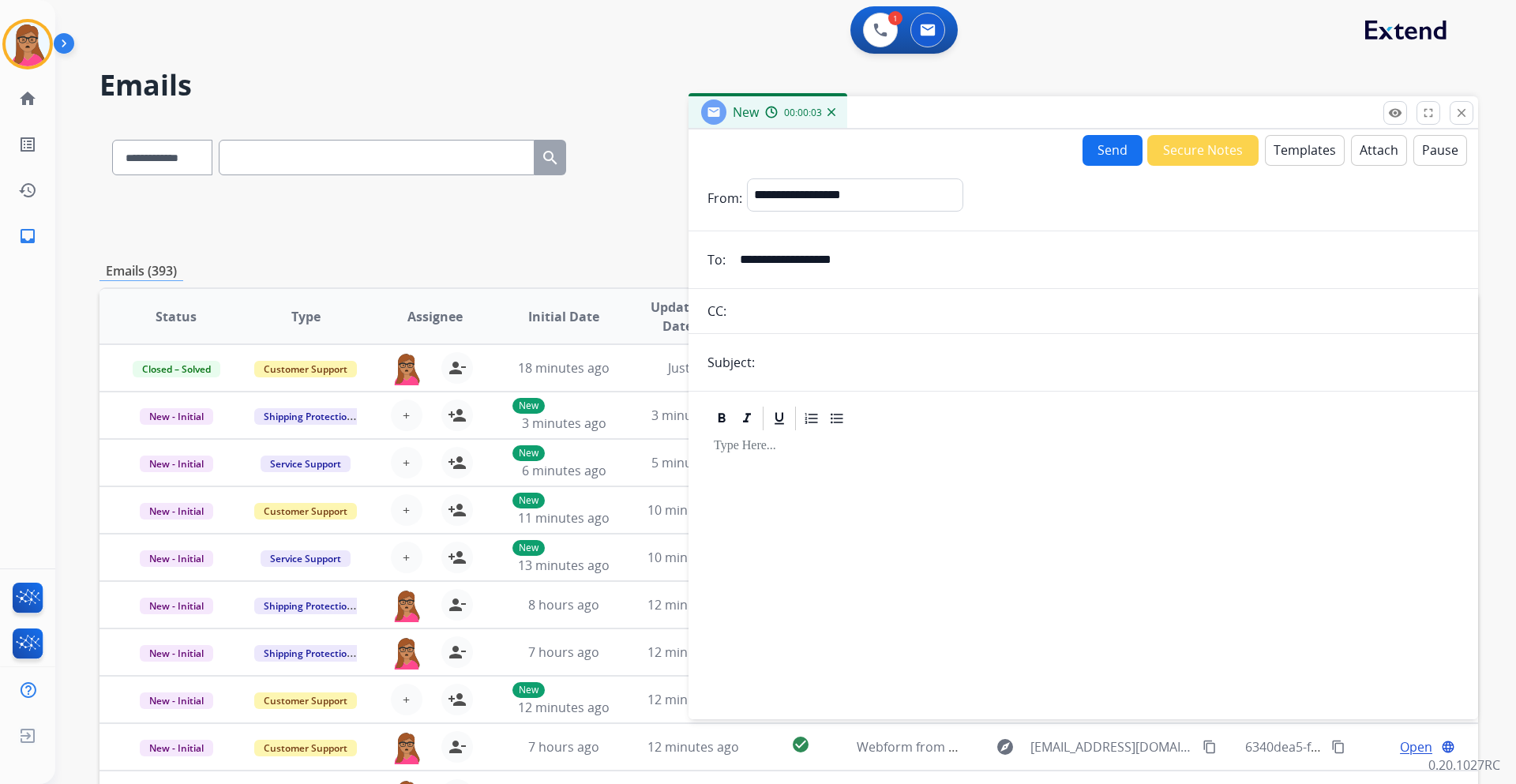
click at [815, 357] on input "text" at bounding box center [1109, 363] width 700 height 32
type input "**********"
click at [827, 461] on div at bounding box center [1083, 567] width 752 height 271
click at [1010, 151] on button "Templates" at bounding box center [1304, 150] width 80 height 31
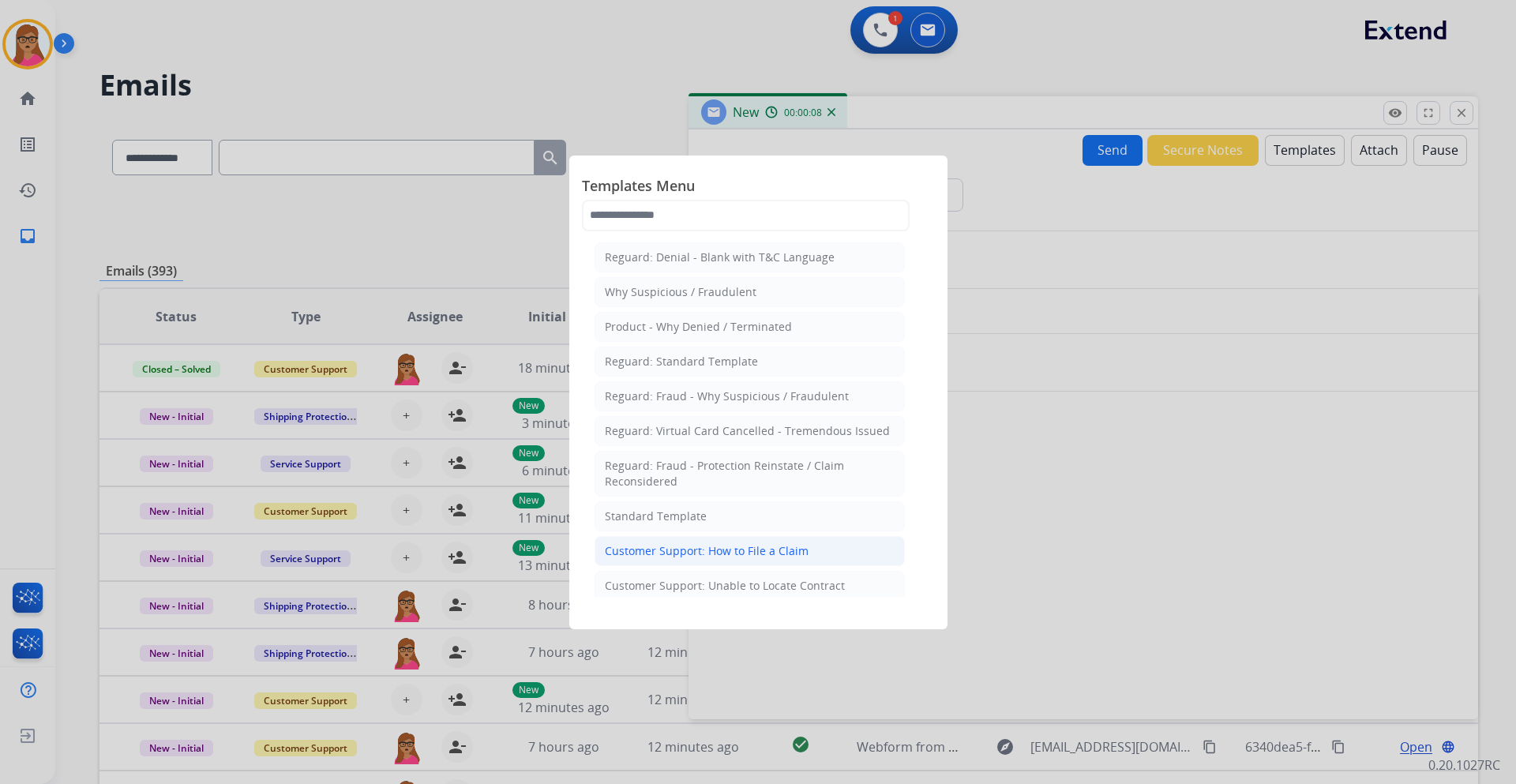
click at [739, 461] on li "Customer Support: How to File a Claim" at bounding box center [750, 551] width 311 height 30
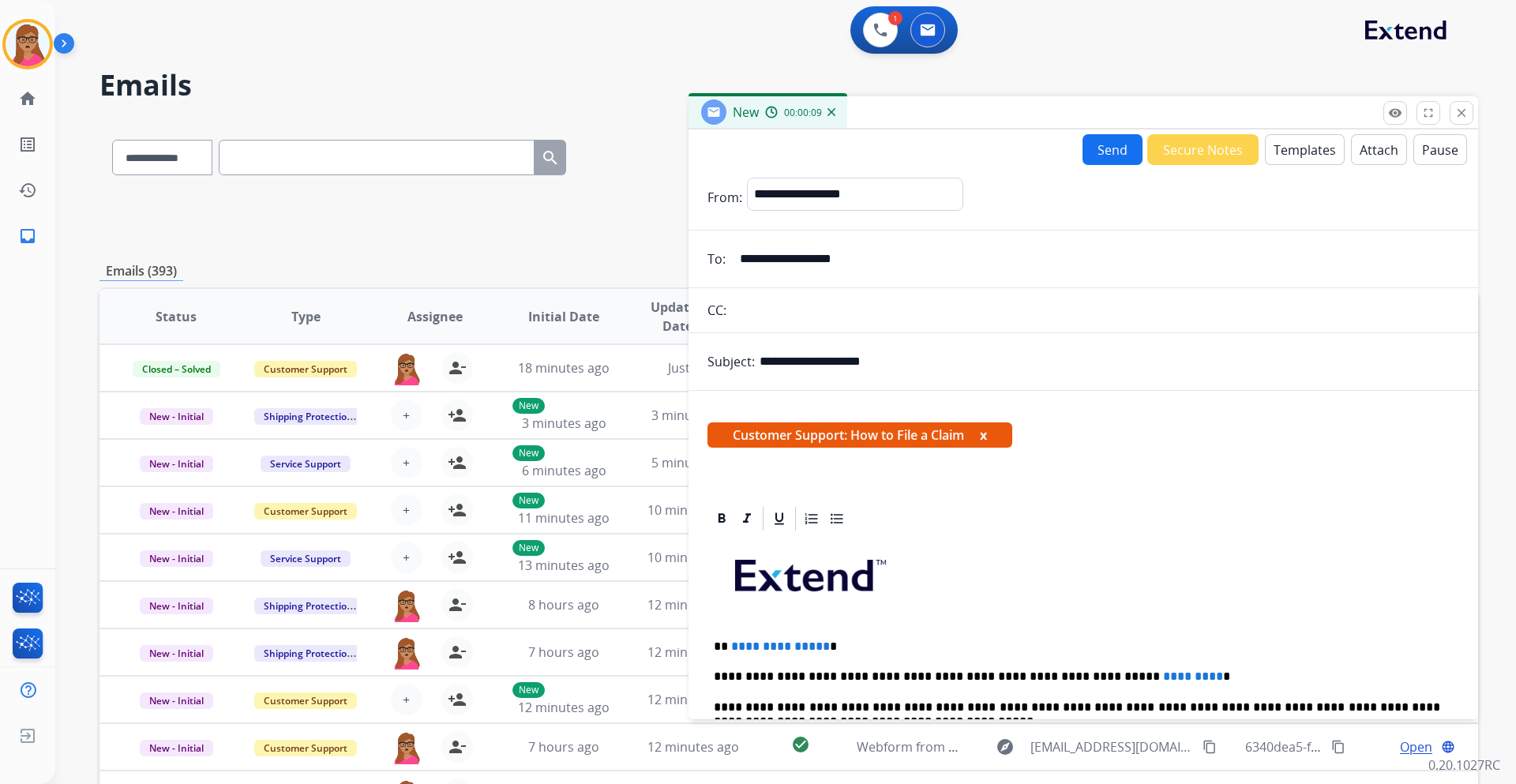
drag, startPoint x: 884, startPoint y: 355, endPoint x: 747, endPoint y: 351, distance: 137.1
click at [747, 351] on div "**********" at bounding box center [1083, 362] width 789 height 32
click at [777, 358] on input "text" at bounding box center [1109, 362] width 700 height 32
type input "**********"
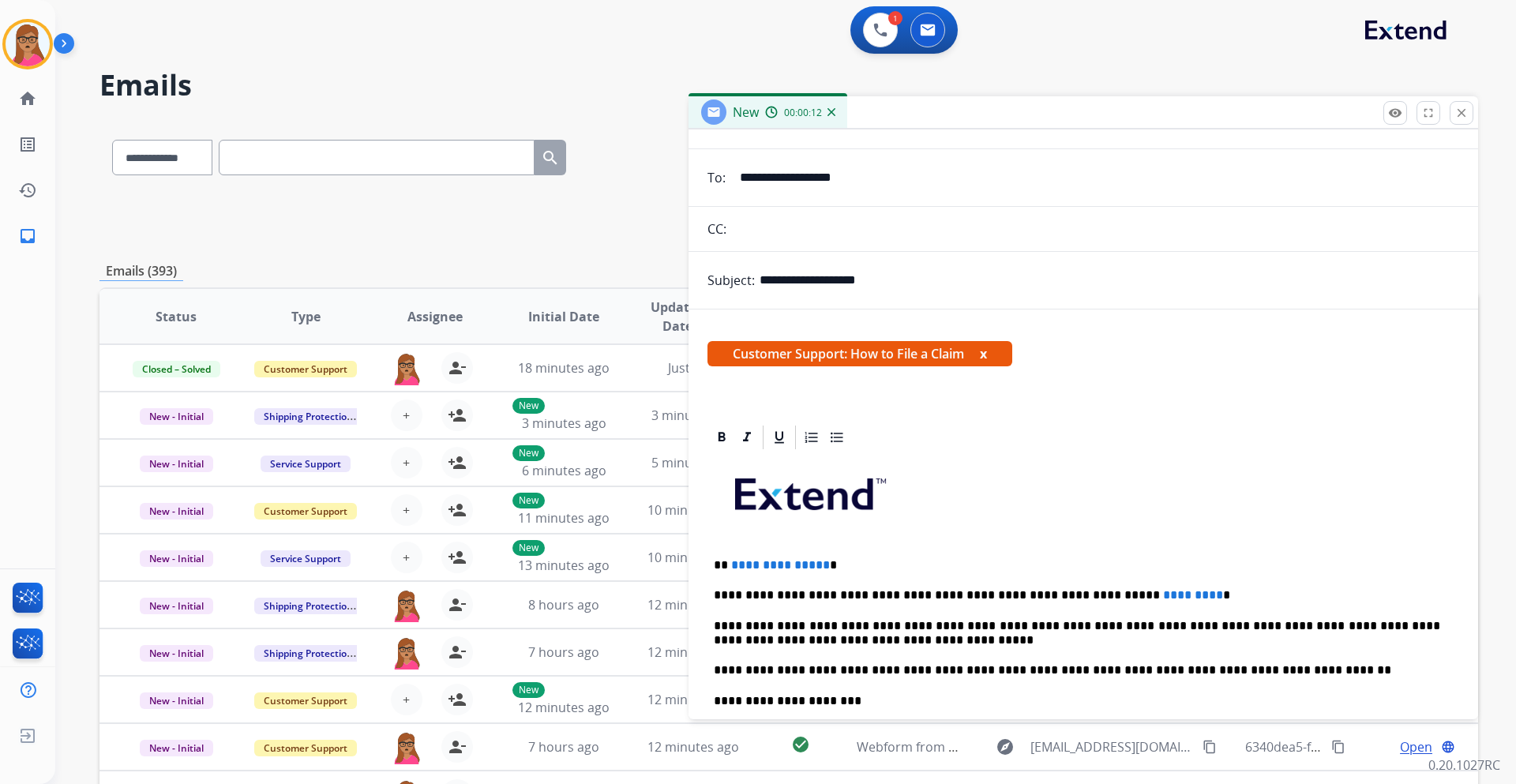
scroll to position [158, 0]
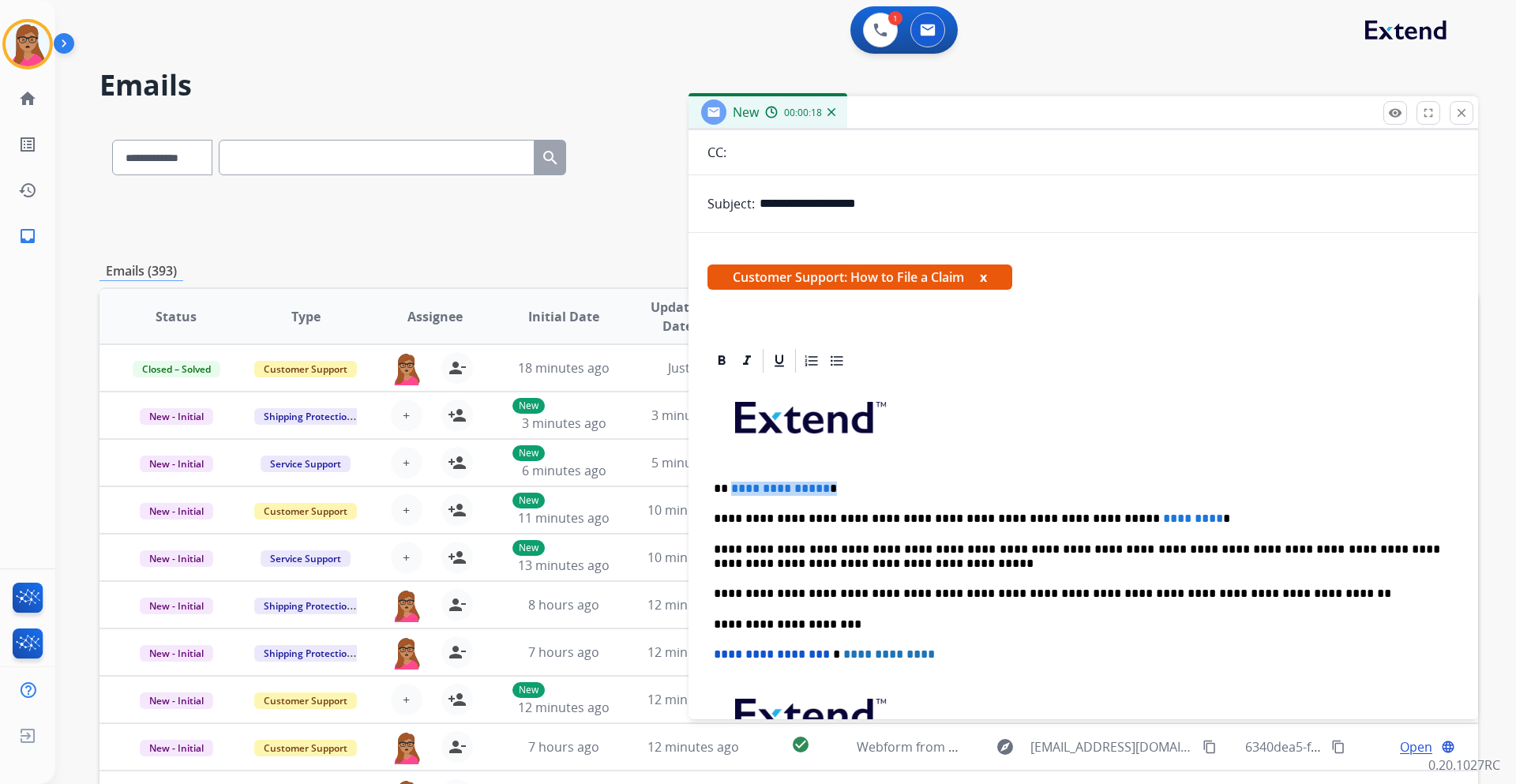
drag, startPoint x: 835, startPoint y: 489, endPoint x: 732, endPoint y: 485, distance: 103.1
click at [732, 461] on p "**********" at bounding box center [1077, 489] width 727 height 14
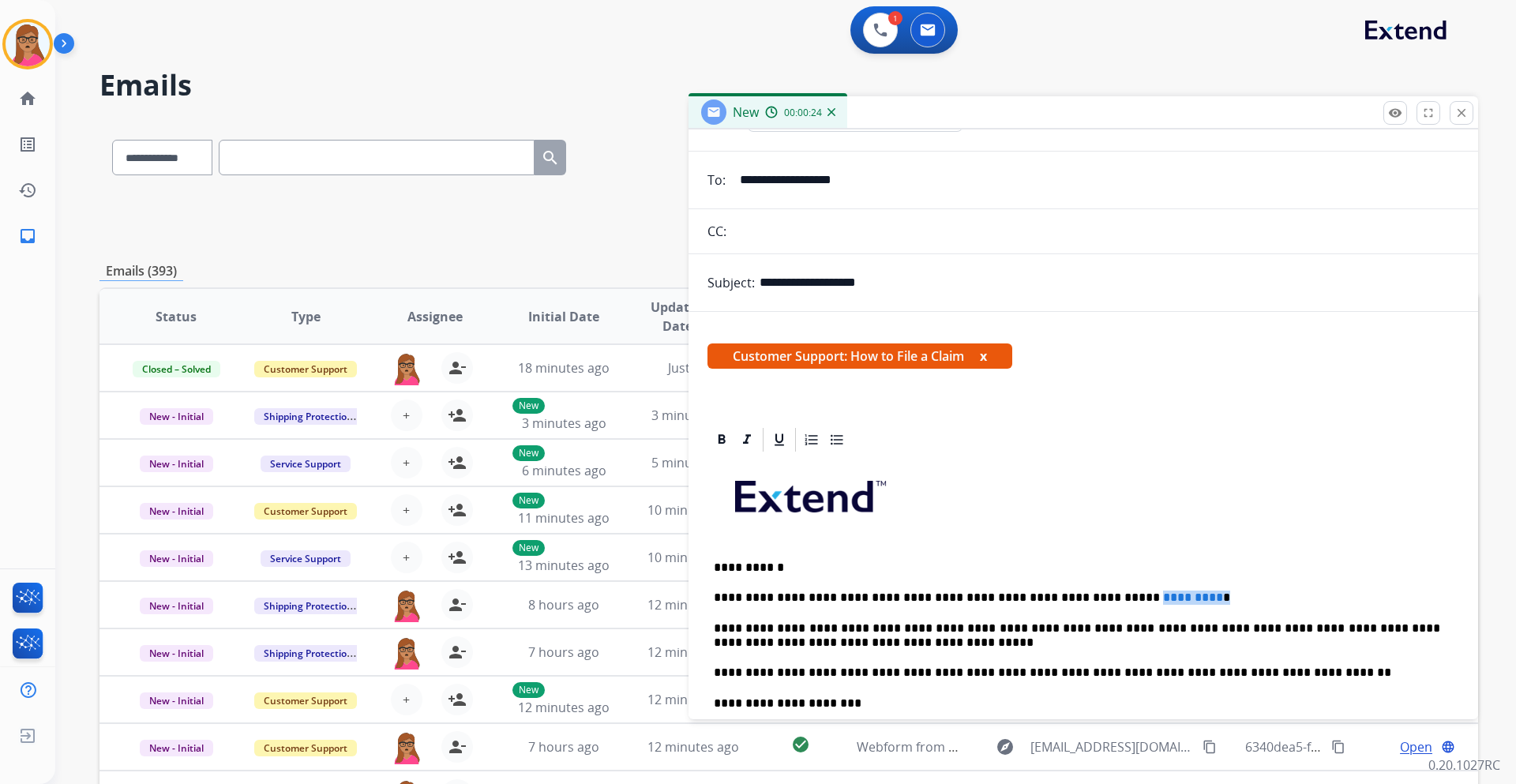
drag, startPoint x: 1154, startPoint y: 593, endPoint x: 1078, endPoint y: 598, distance: 76.2
click at [1010, 461] on p "**********" at bounding box center [1077, 597] width 727 height 14
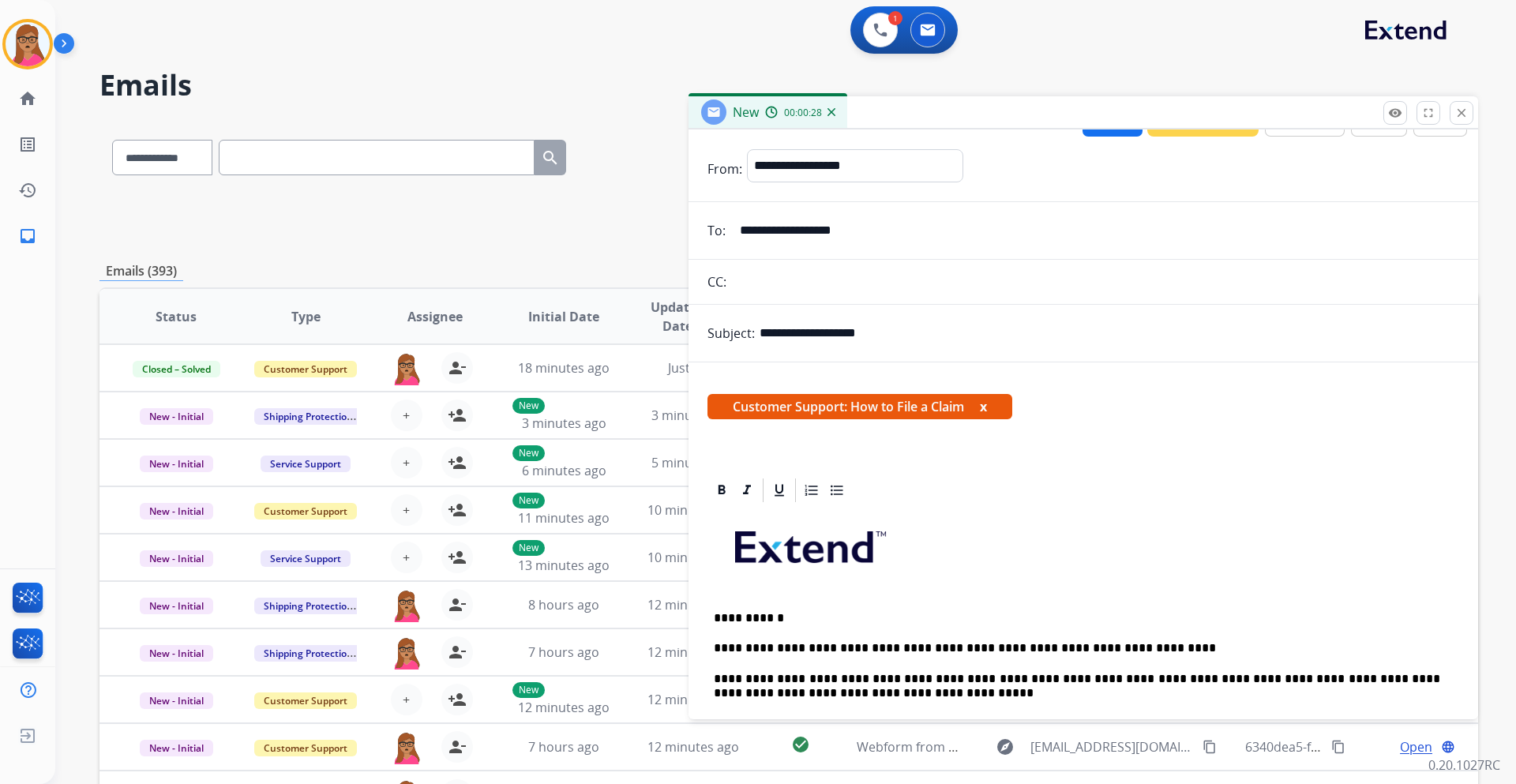
scroll to position [0, 0]
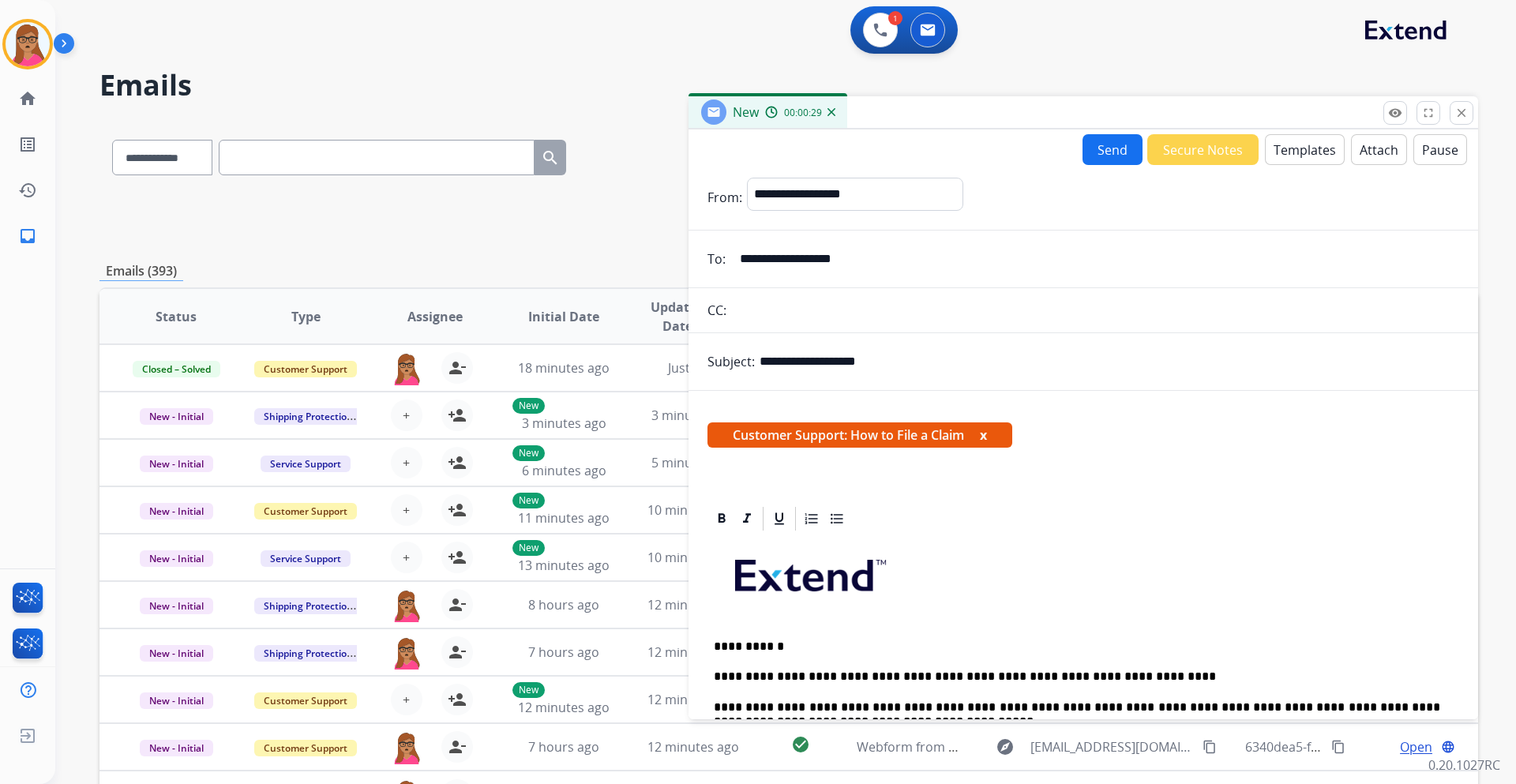
click at [1010, 154] on button "Send" at bounding box center [1112, 149] width 60 height 31
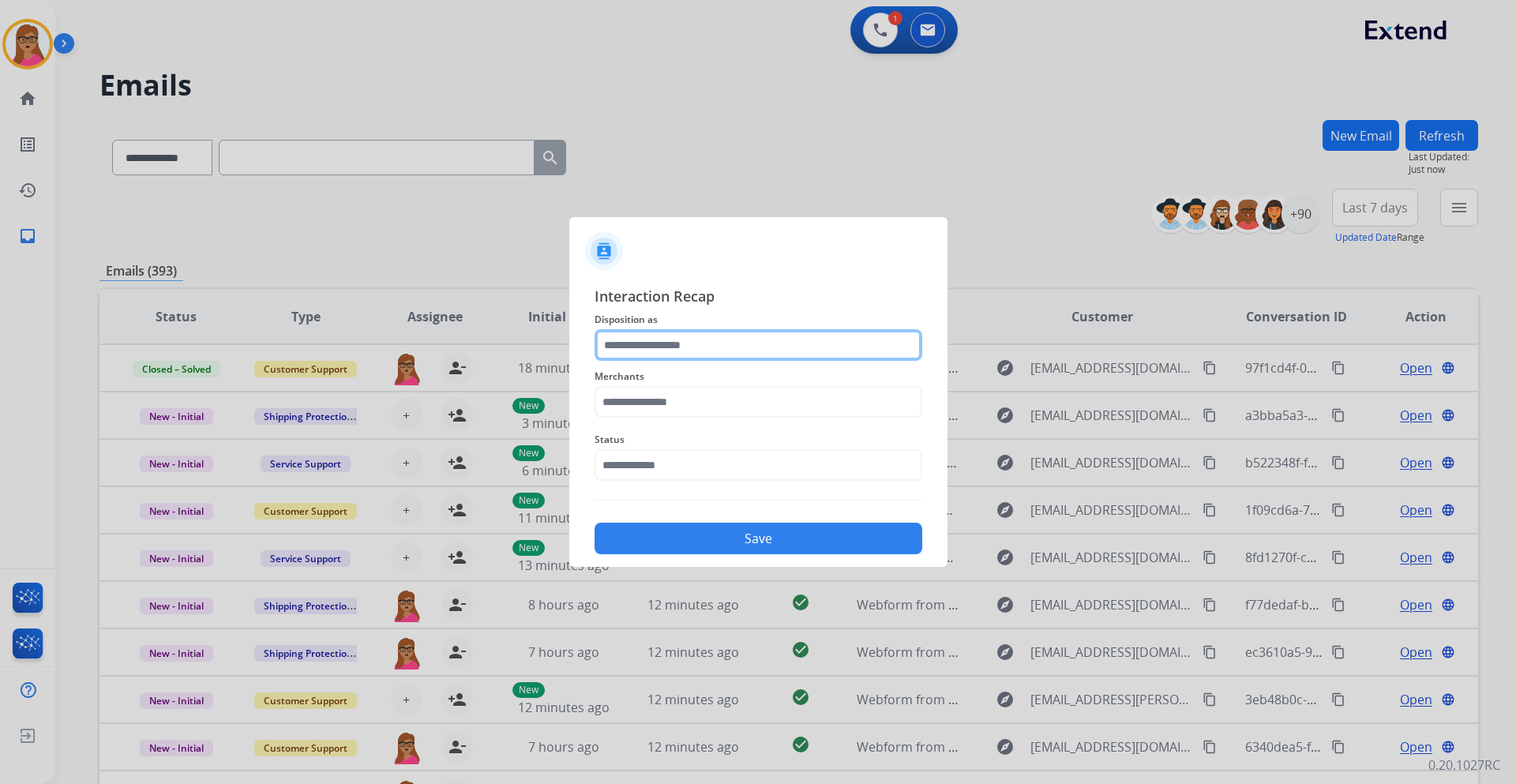
click at [662, 346] on input "text" at bounding box center [758, 345] width 328 height 32
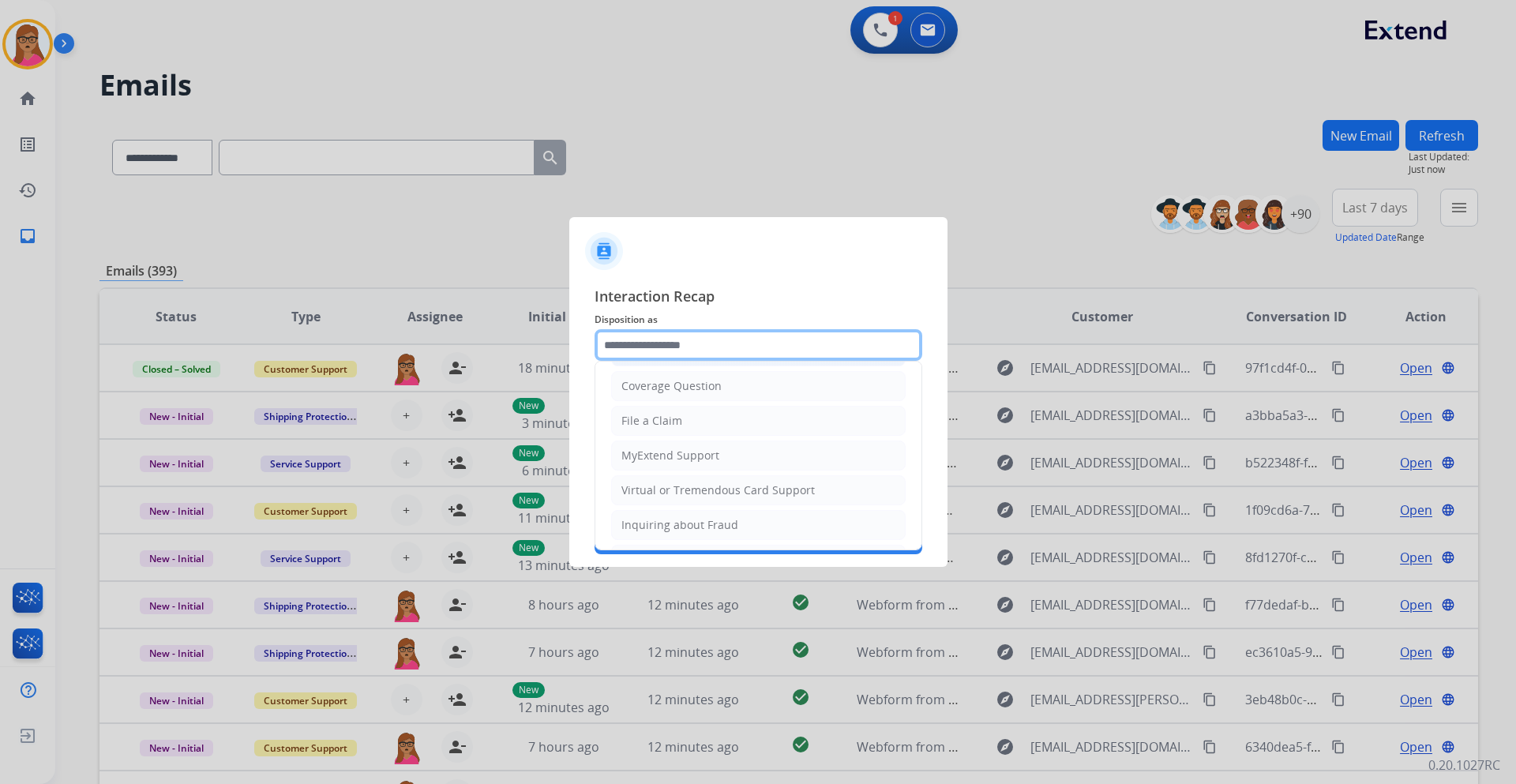
scroll to position [246, 0]
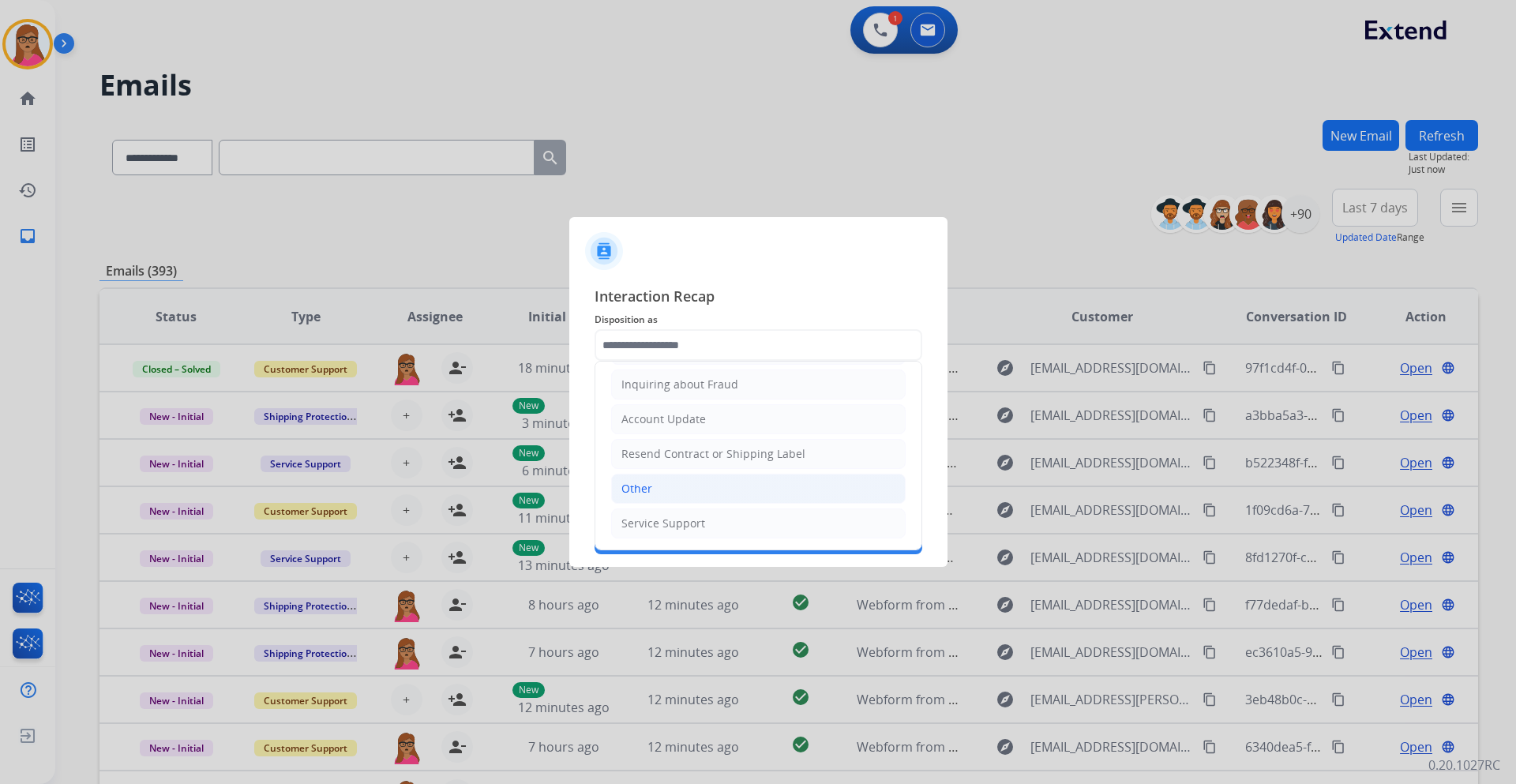
click at [670, 461] on li "Other" at bounding box center [758, 489] width 295 height 30
type input "*****"
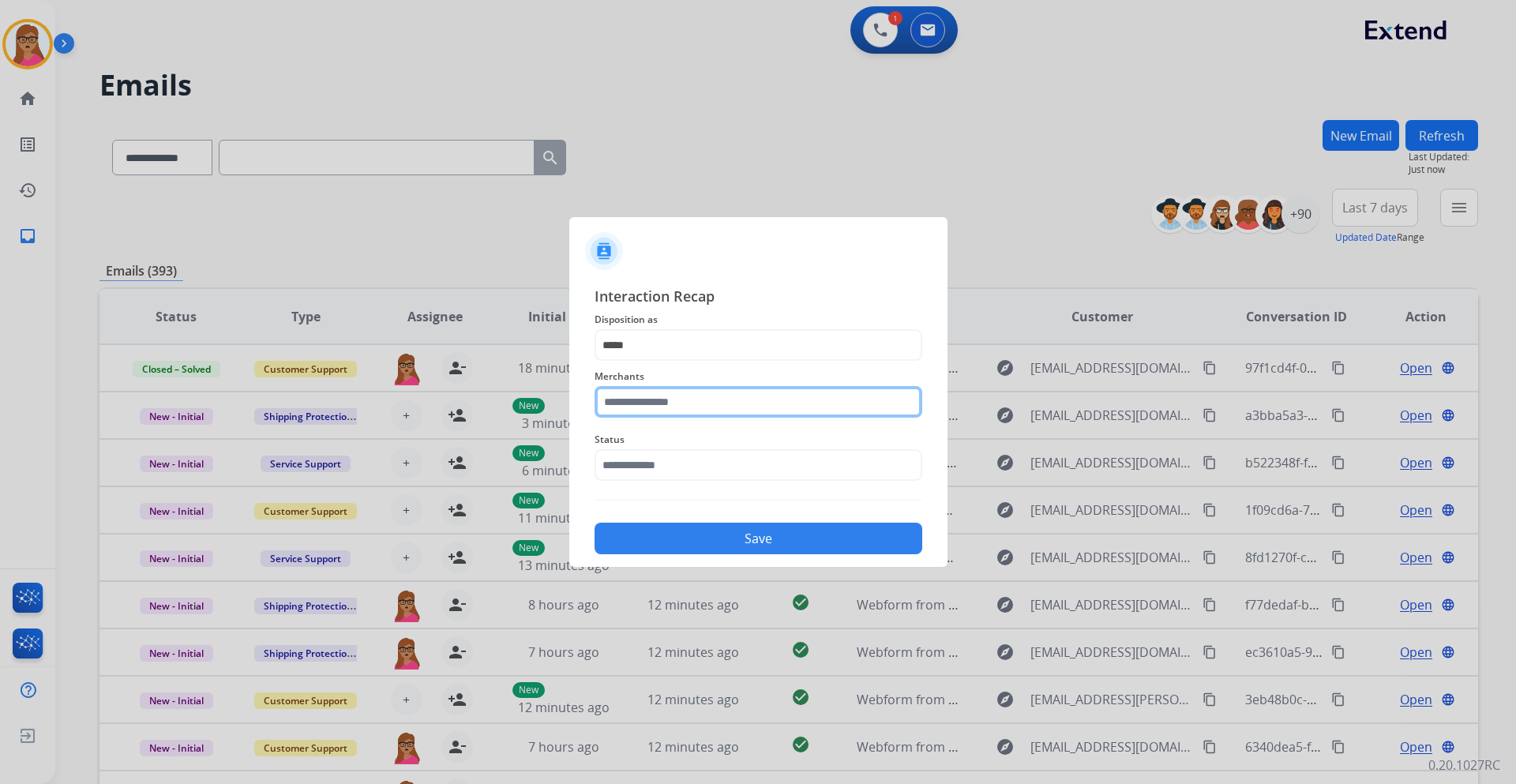
click at [689, 405] on input "text" at bounding box center [758, 402] width 328 height 32
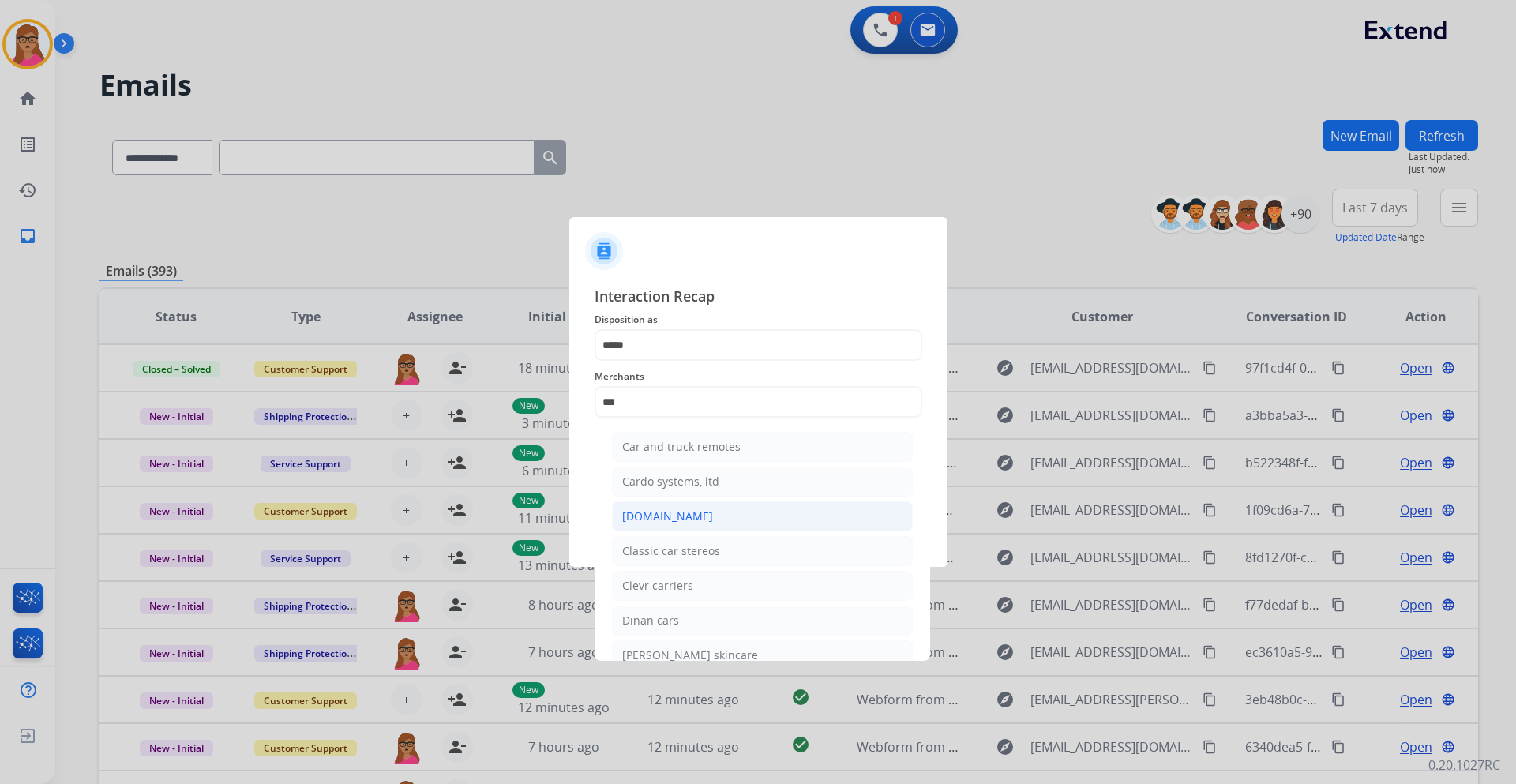
click at [667, 461] on div "[DOMAIN_NAME]" at bounding box center [668, 516] width 91 height 16
type input "**********"
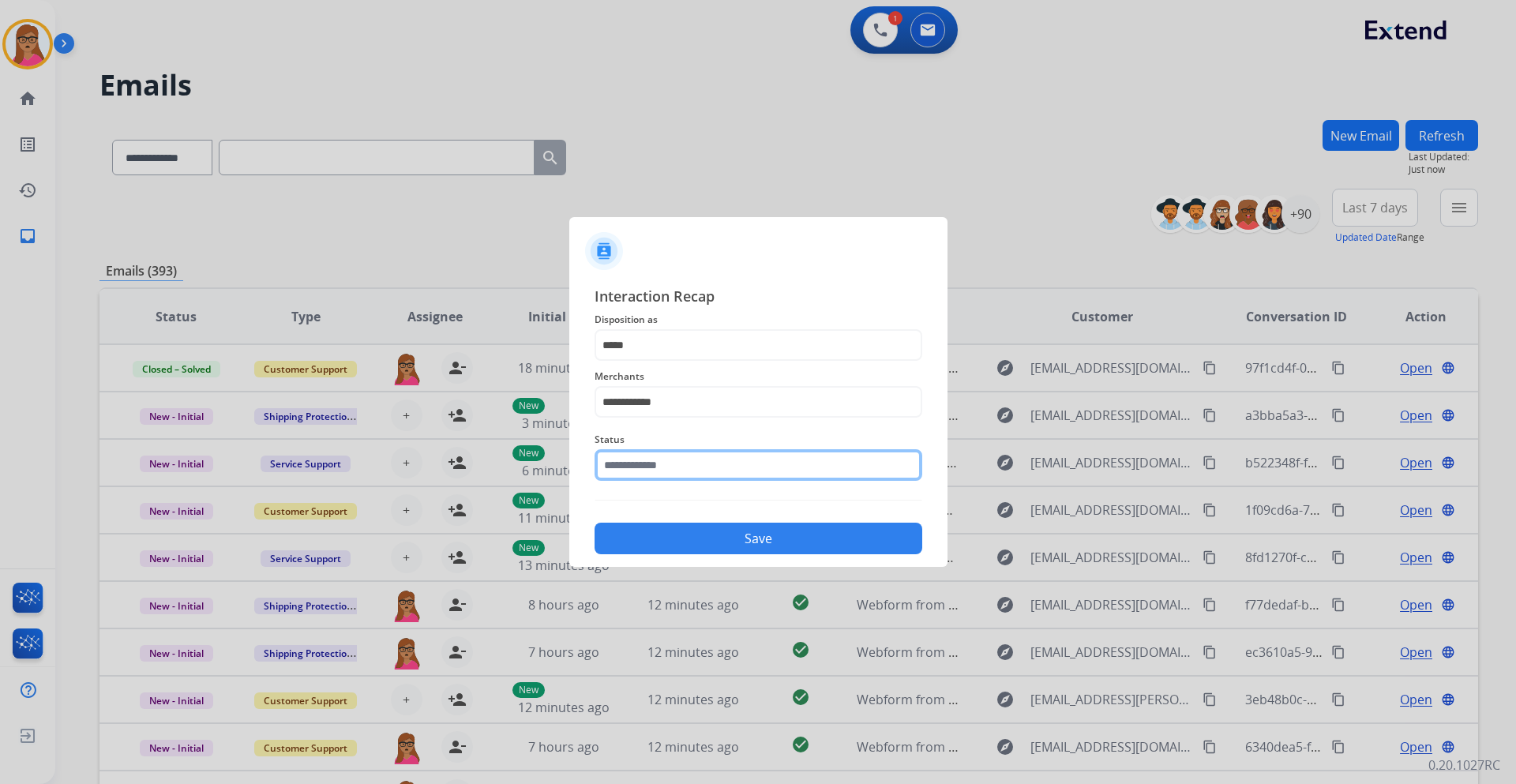
click at [669, 461] on input "text" at bounding box center [758, 465] width 328 height 32
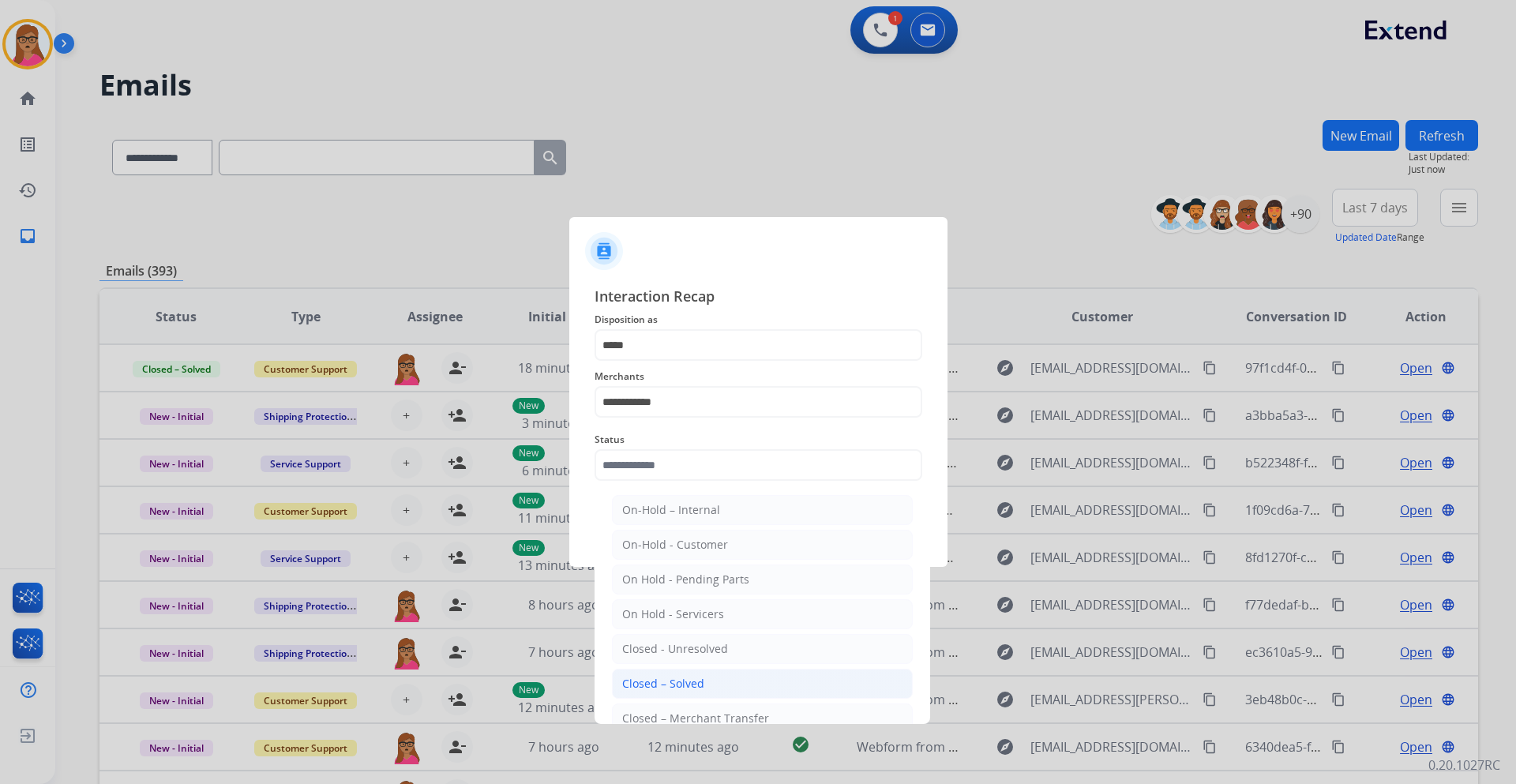
click at [669, 461] on div "Closed – Solved" at bounding box center [664, 683] width 82 height 16
type input "**********"
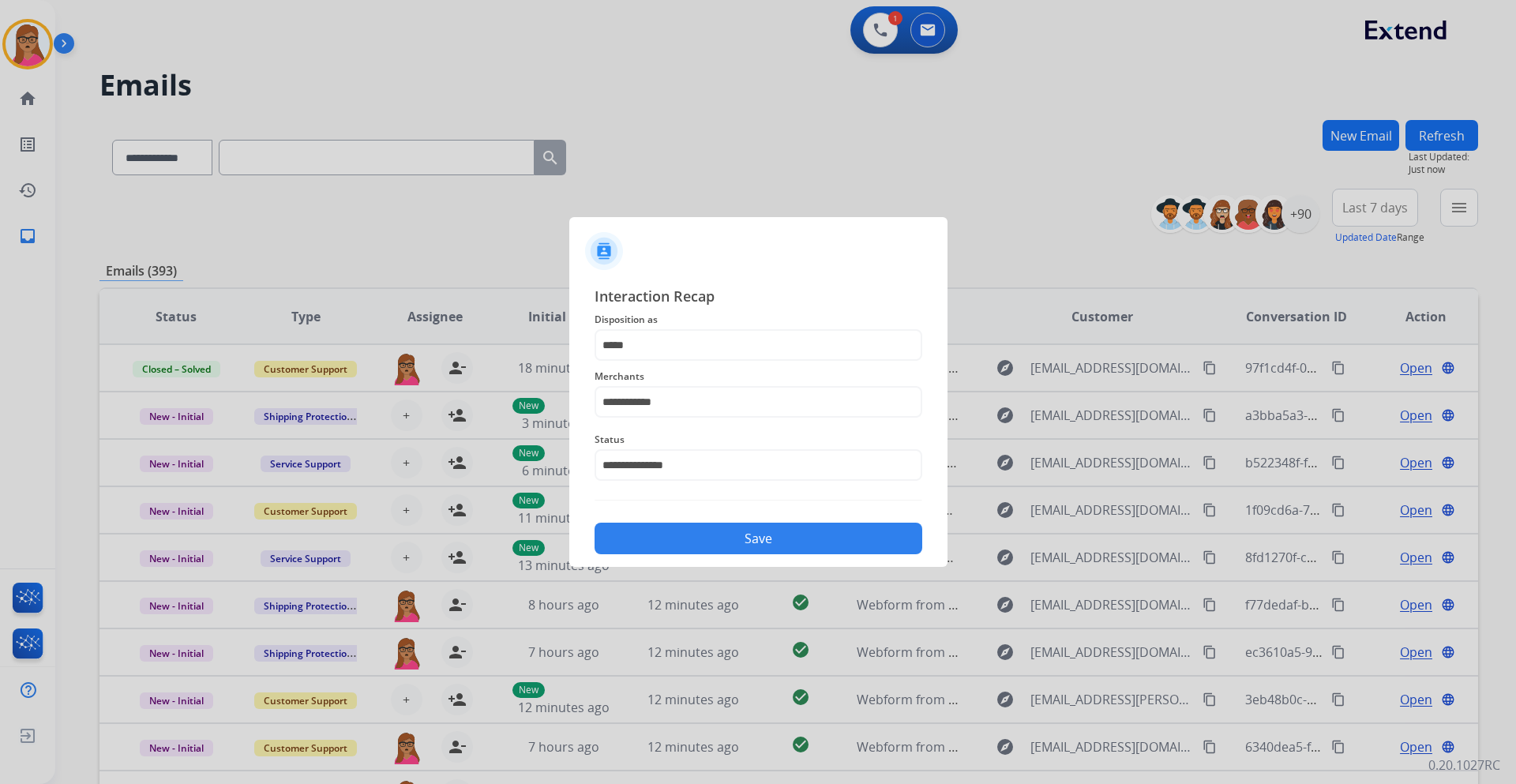
click at [721, 461] on button "Save" at bounding box center [758, 539] width 328 height 32
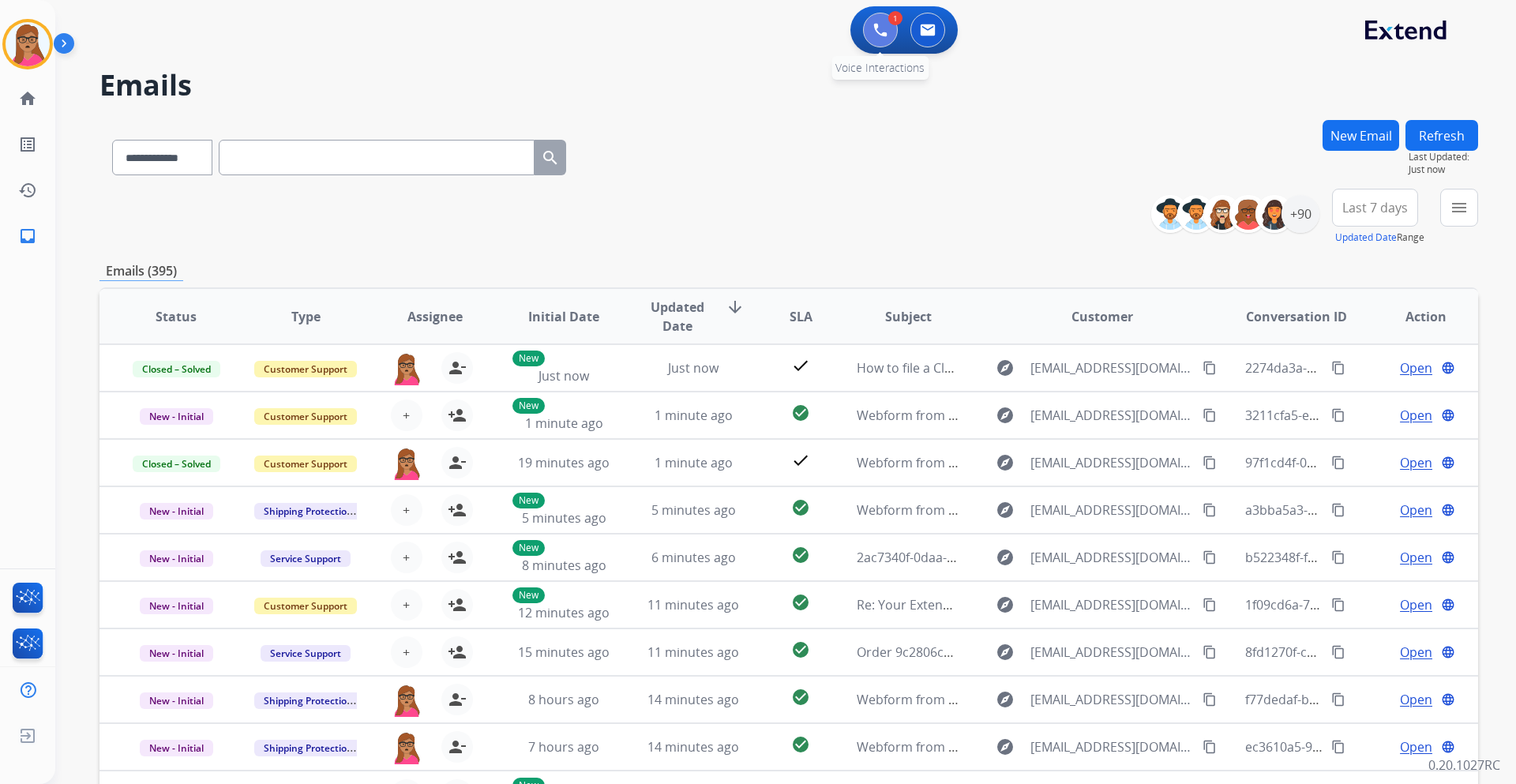
click at [873, 25] on button at bounding box center [880, 29] width 34 height 34
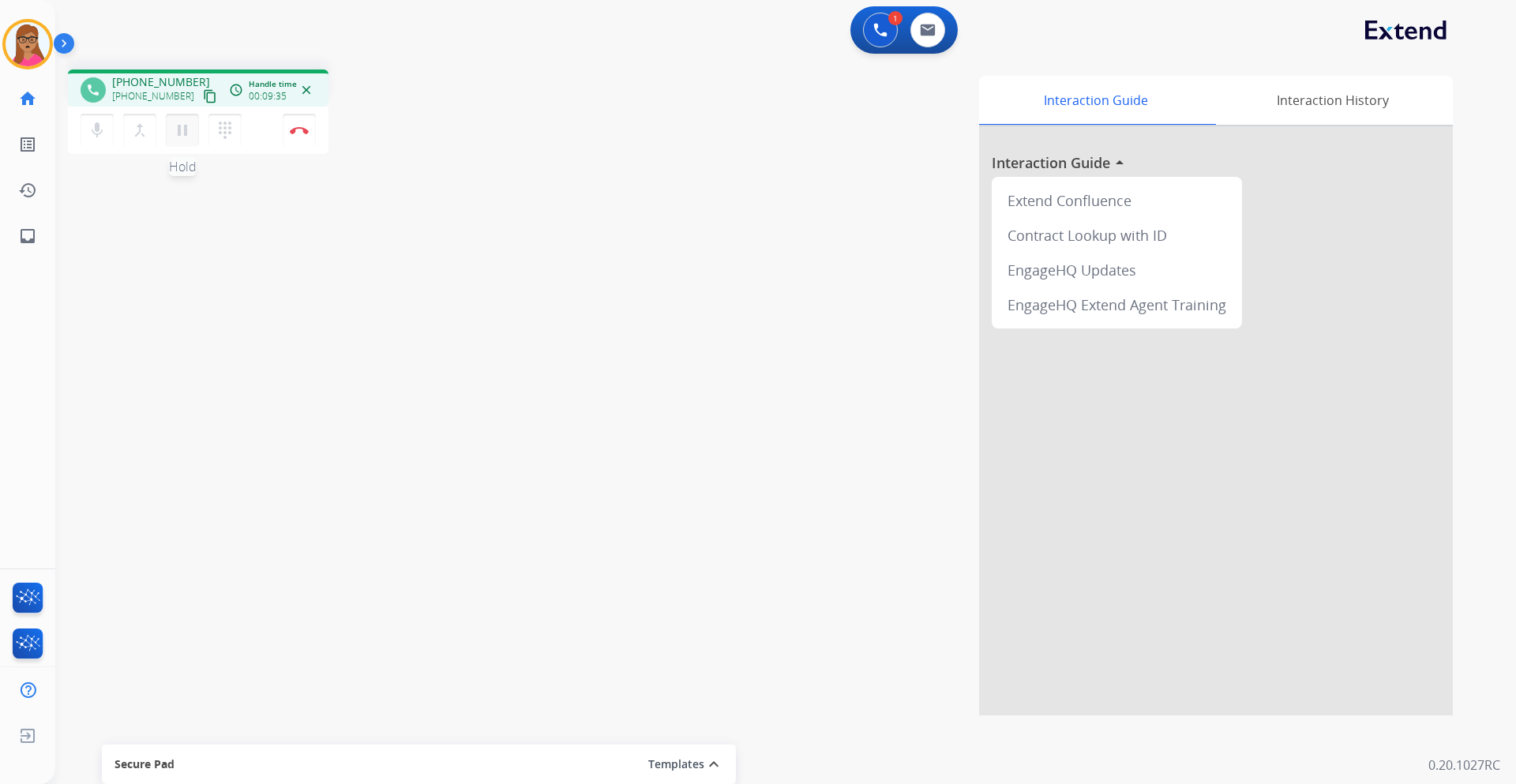
click at [189, 124] on mat-icon "pause" at bounding box center [182, 130] width 19 height 19
click at [181, 128] on mat-icon "play_arrow" at bounding box center [182, 130] width 19 height 19
click at [300, 126] on button "Disconnect" at bounding box center [299, 129] width 33 height 33
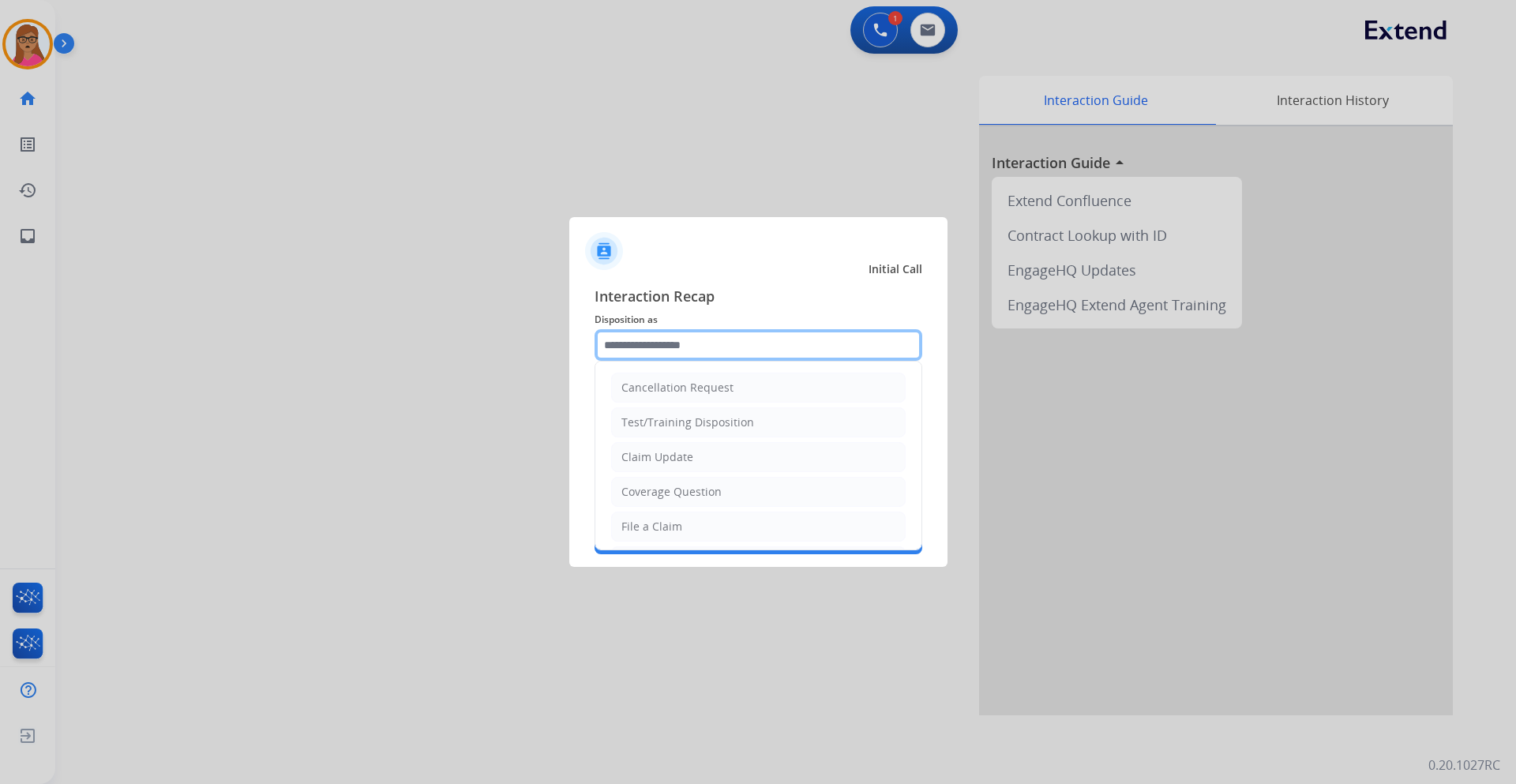
click at [694, 348] on input "text" at bounding box center [758, 345] width 328 height 32
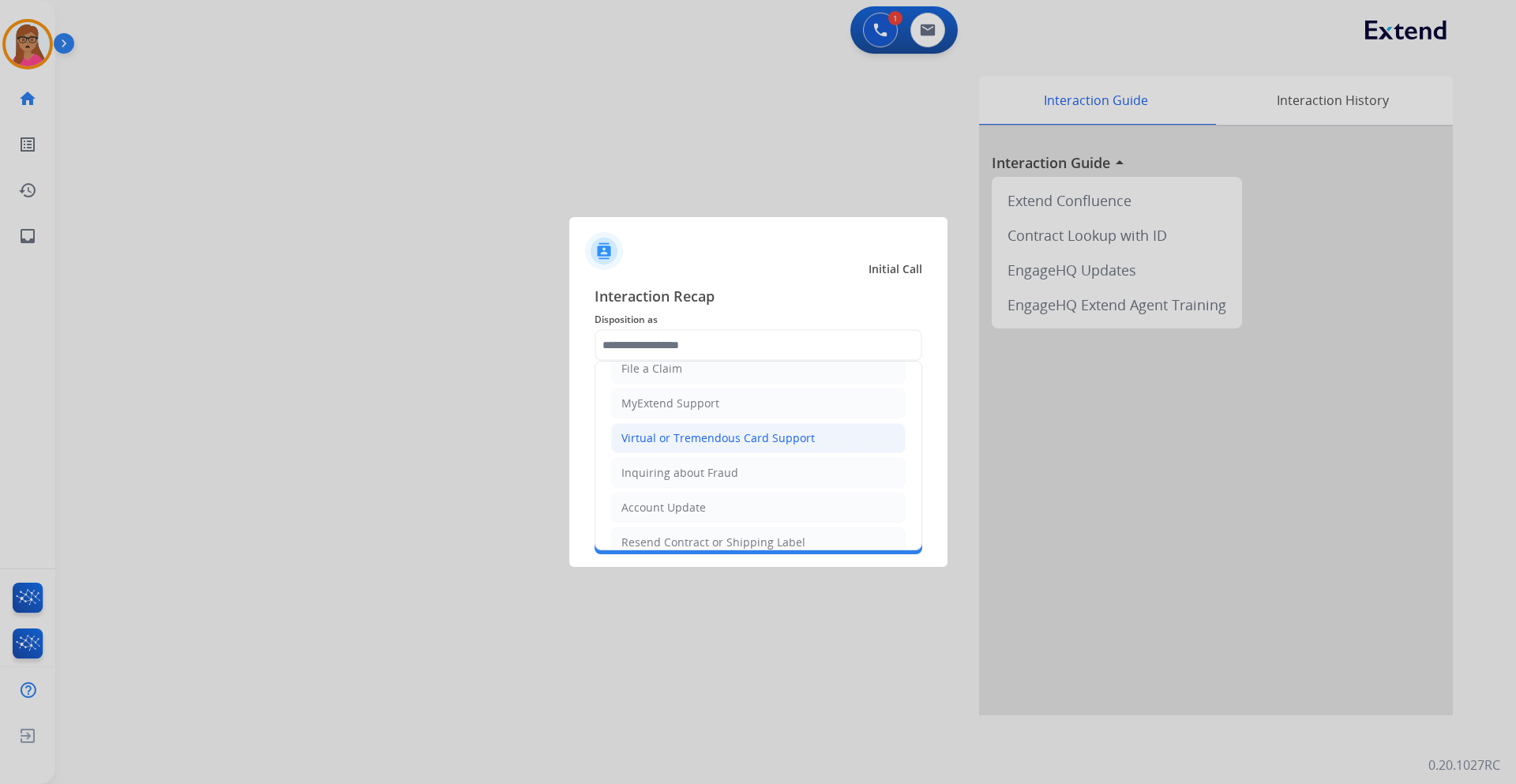
click at [690, 432] on div "Virtual or Tremendous Card Support" at bounding box center [718, 437] width 193 height 16
type input "**********"
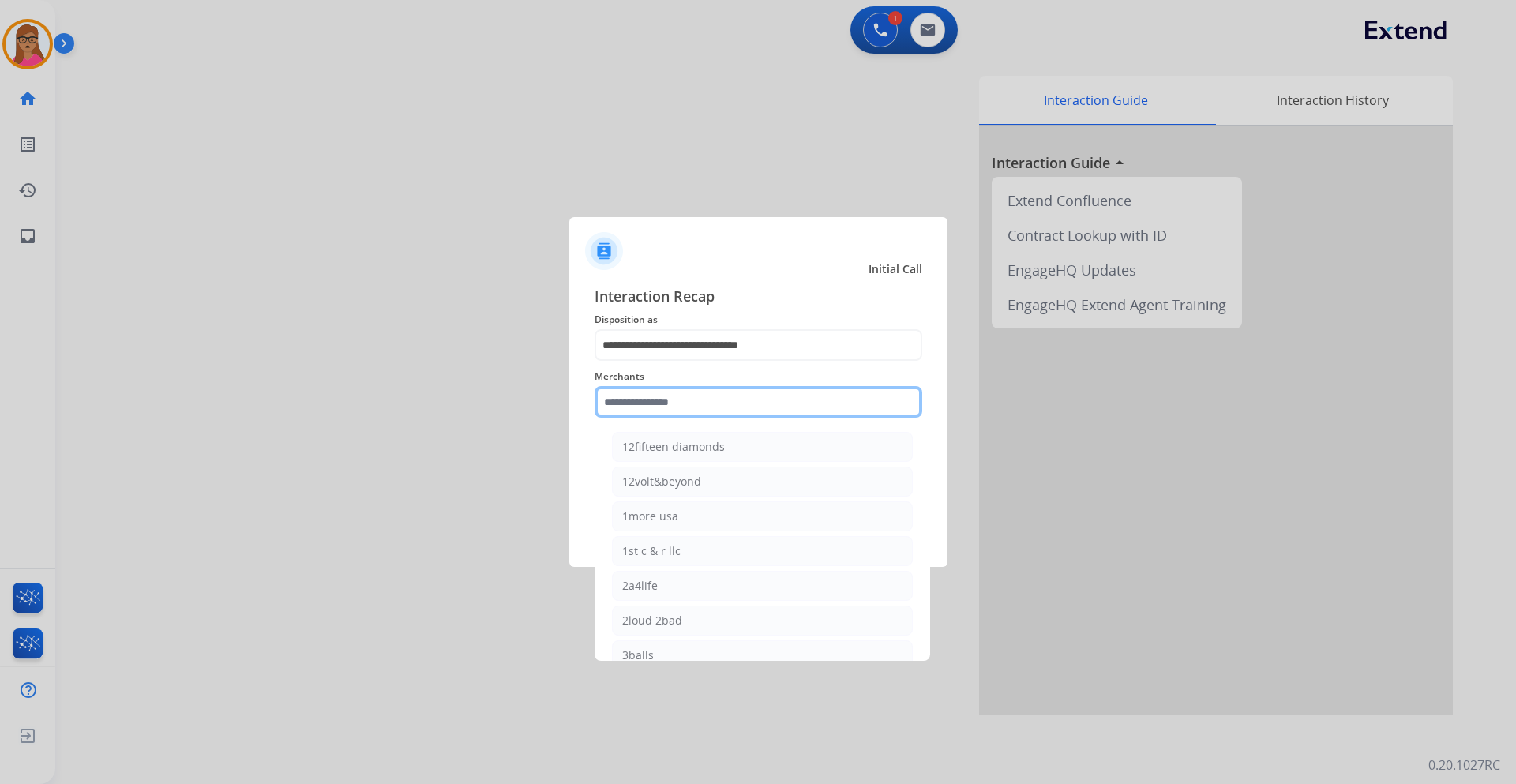
click at [698, 394] on input "text" at bounding box center [758, 402] width 328 height 32
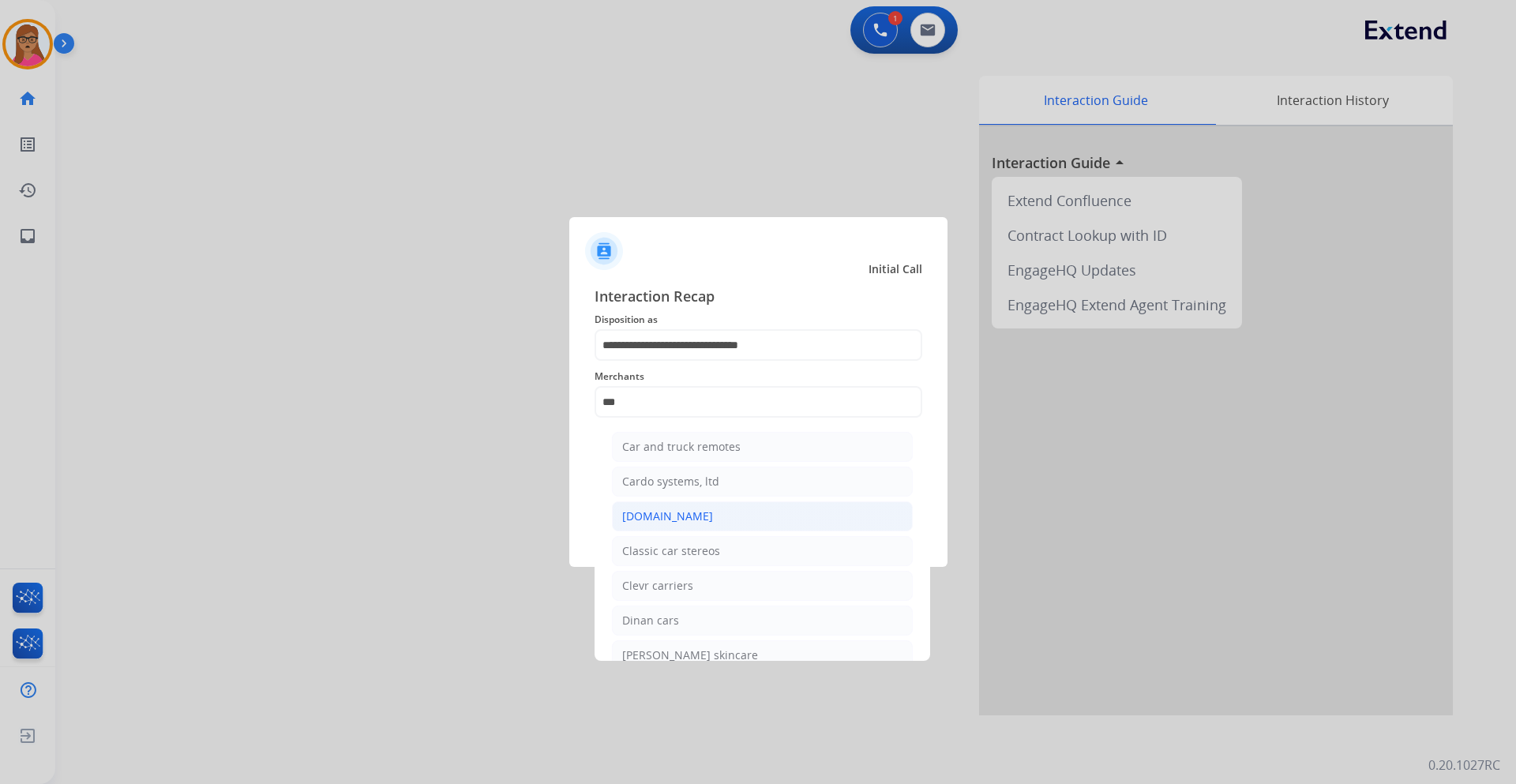
click at [669, 461] on div "[DOMAIN_NAME]" at bounding box center [668, 516] width 91 height 16
type input "**********"
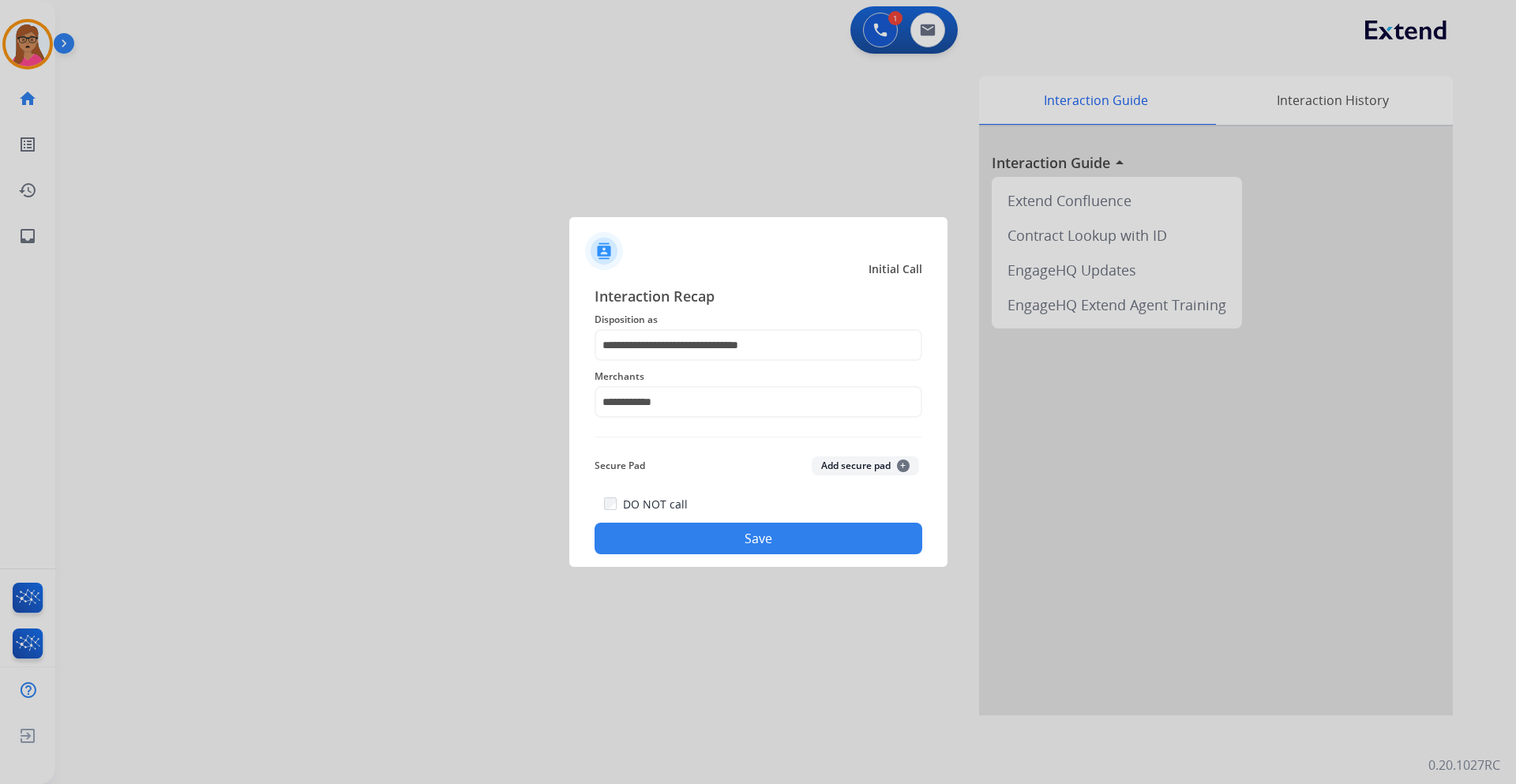
click at [716, 461] on button "Save" at bounding box center [758, 539] width 328 height 32
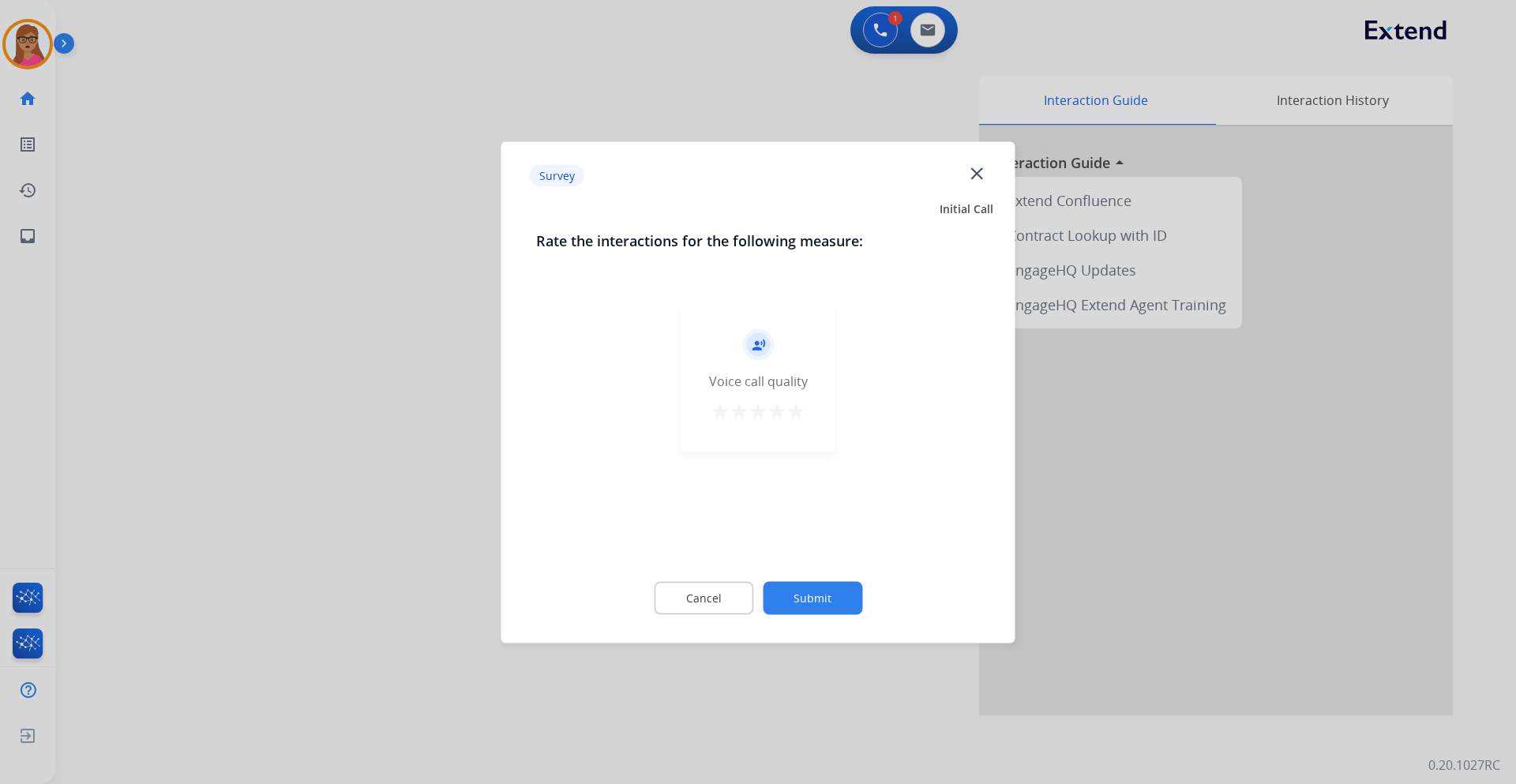
click at [384, 407] on div at bounding box center [758, 392] width 1516 height 784
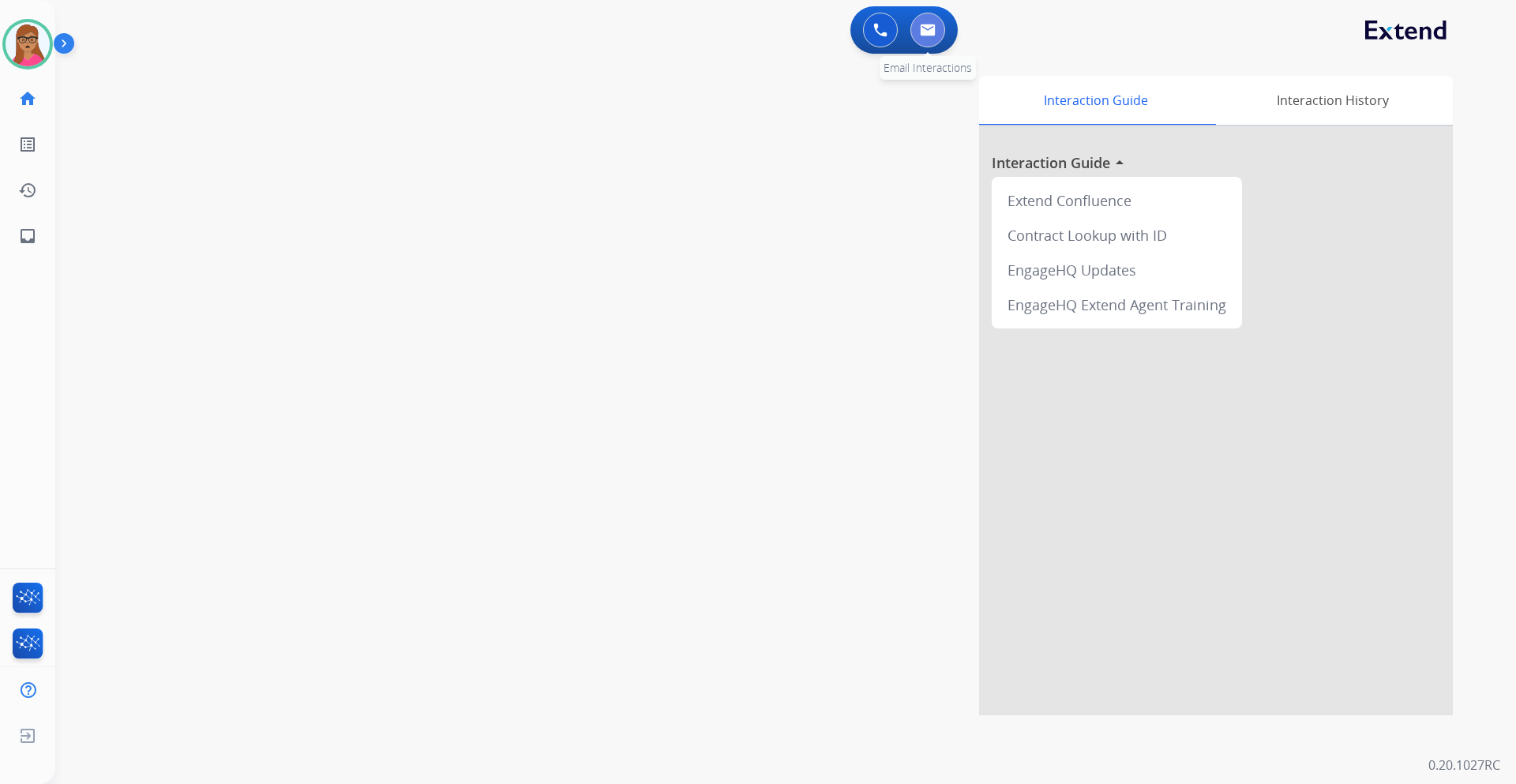
click at [924, 29] on img at bounding box center [927, 29] width 16 height 13
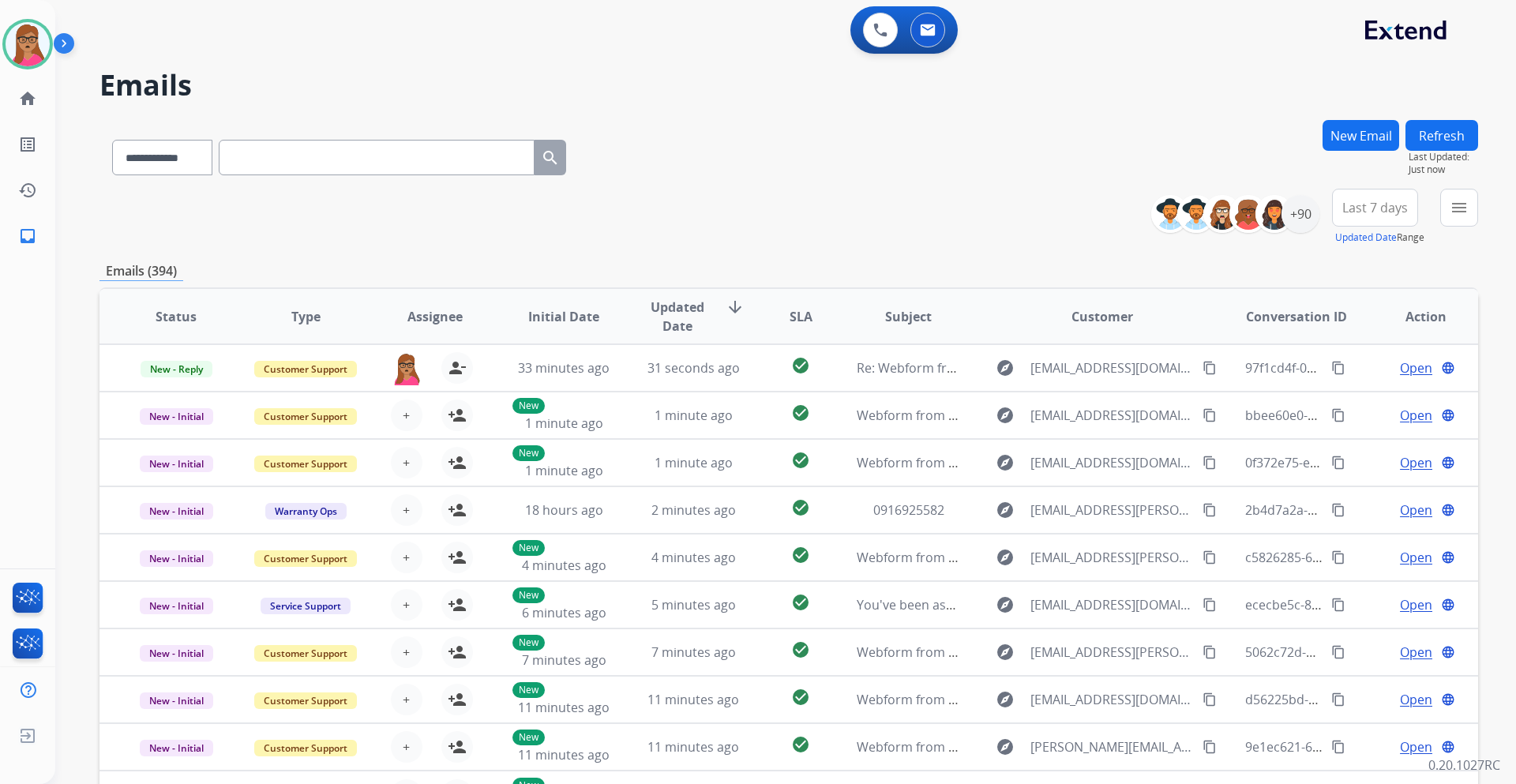
click at [1010, 211] on span "Last 7 days" at bounding box center [1376, 208] width 66 height 7
click at [1010, 401] on div "Last 90 days" at bounding box center [1370, 400] width 87 height 24
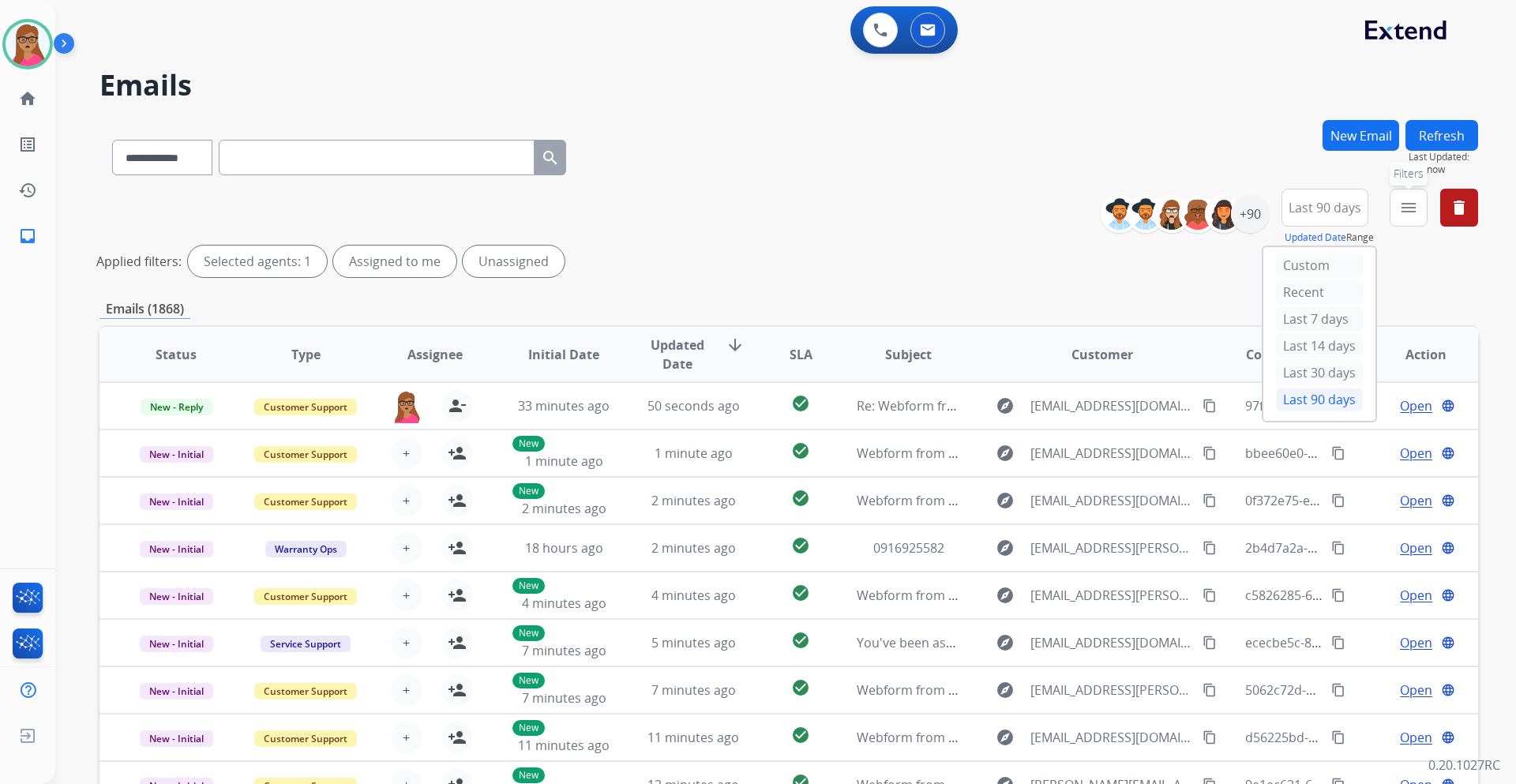
click at [1010, 216] on mat-icon "menu" at bounding box center [1408, 207] width 19 height 19
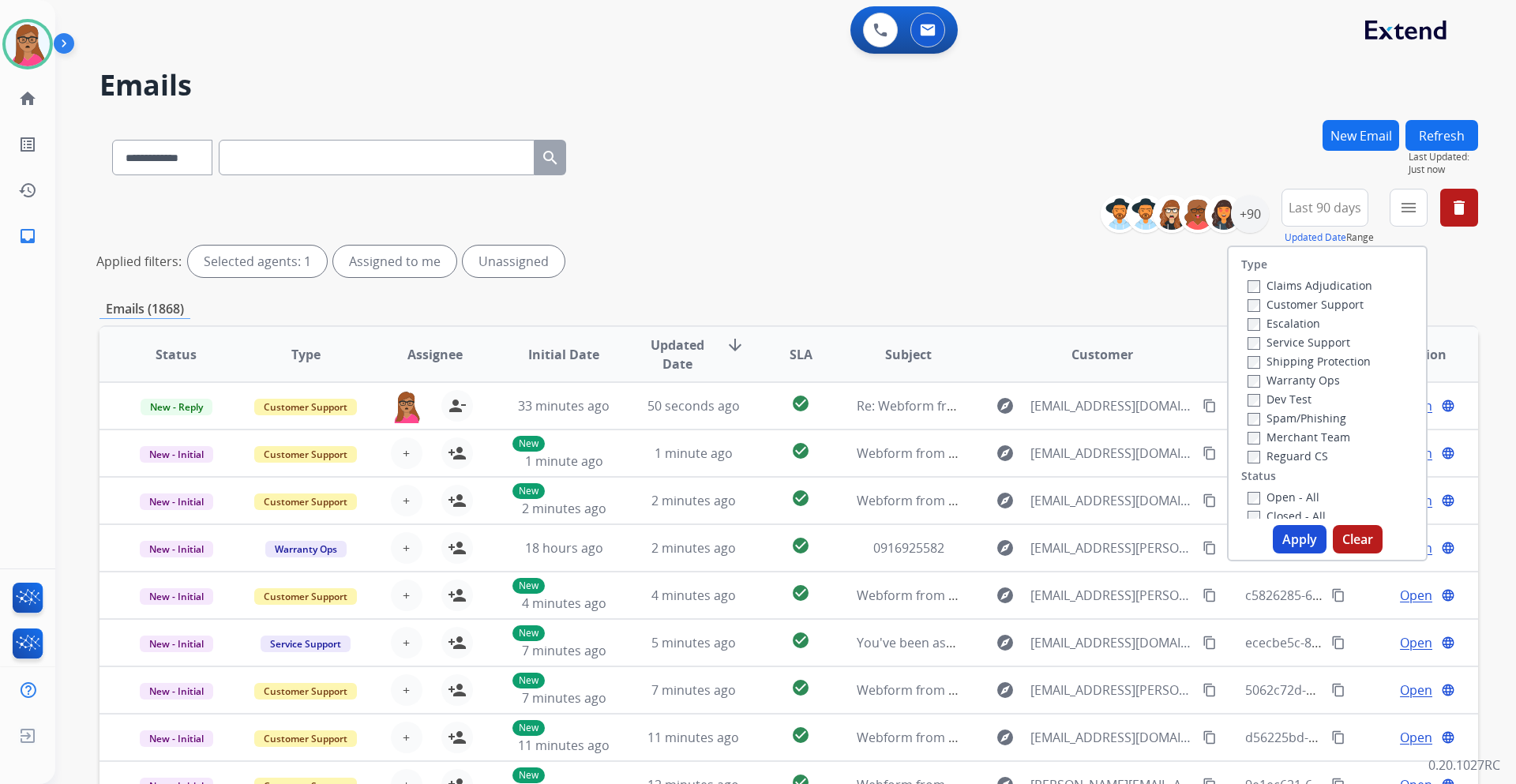
click at [1010, 306] on label "Customer Support" at bounding box center [1306, 305] width 116 height 15
click at [1010, 365] on label "Shipping Protection" at bounding box center [1309, 361] width 123 height 15
click at [1010, 457] on label "Reguard CS" at bounding box center [1288, 456] width 81 height 15
click at [1010, 461] on label "Open - All" at bounding box center [1284, 497] width 72 height 15
click at [1010, 461] on div "Type Claims Adjudication Customer Support Escalation Service Support Shipping P…" at bounding box center [1327, 403] width 201 height 316
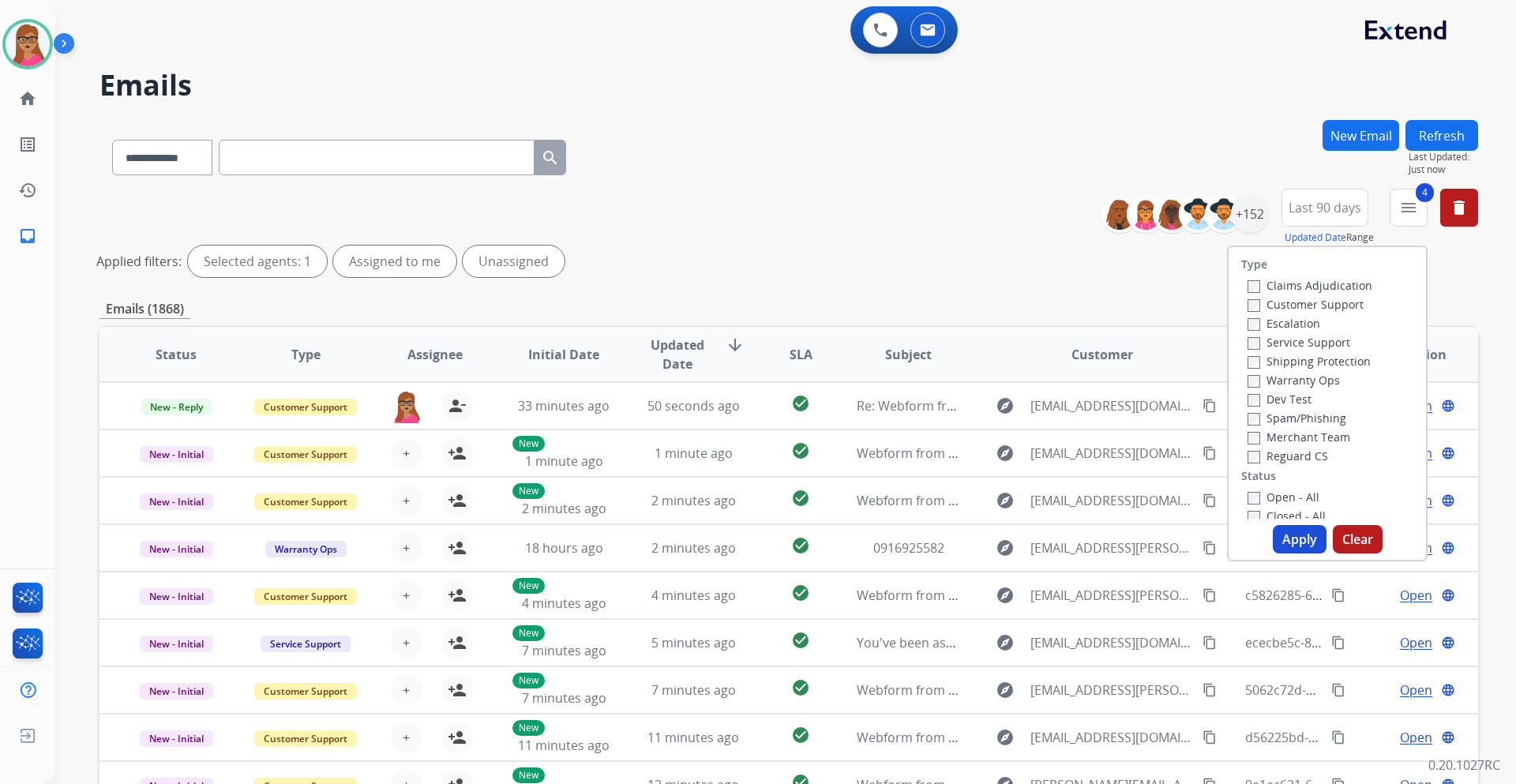
click at [1010, 461] on button "Apply" at bounding box center [1300, 539] width 54 height 29
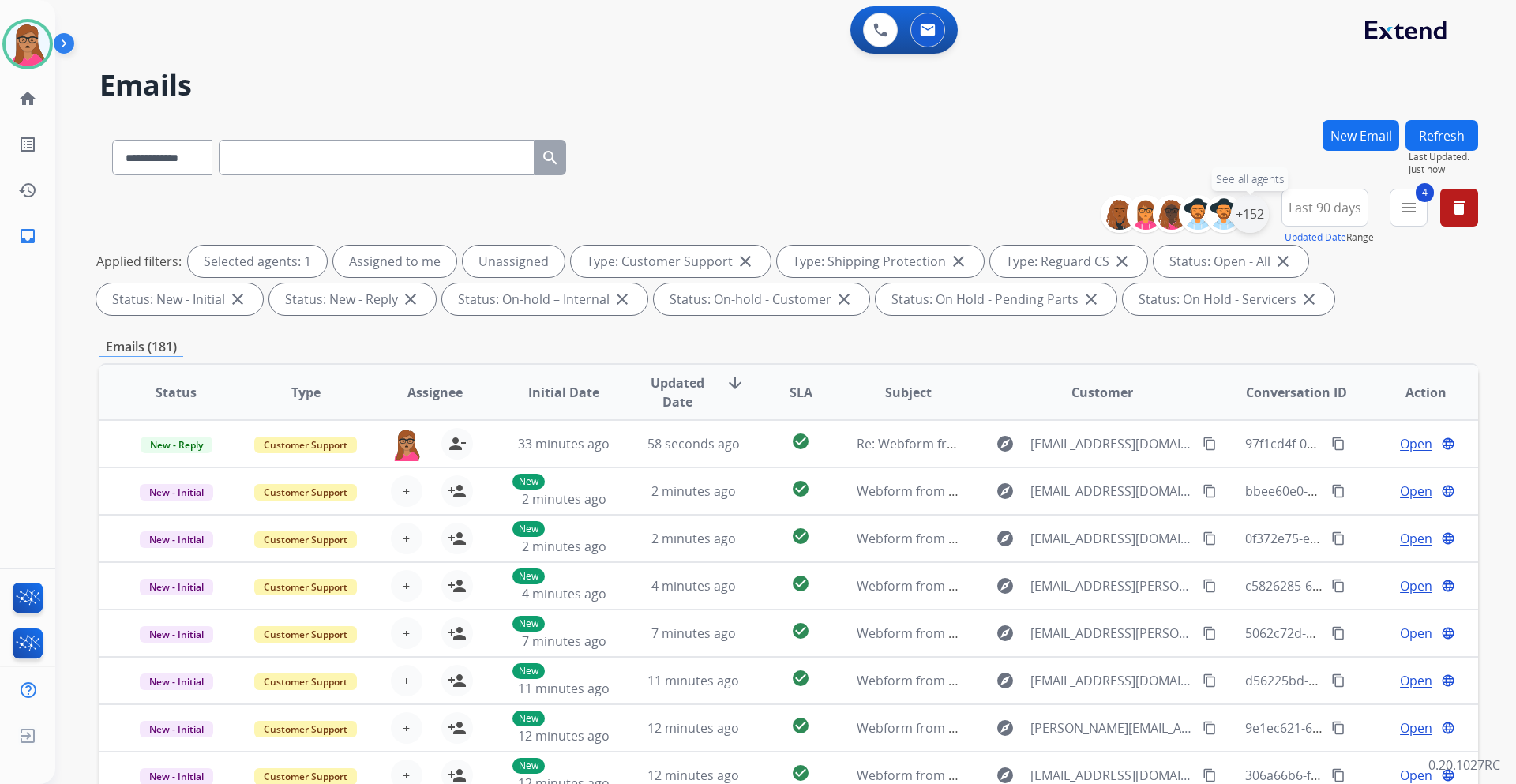
click at [1010, 212] on div "+152" at bounding box center [1250, 213] width 38 height 38
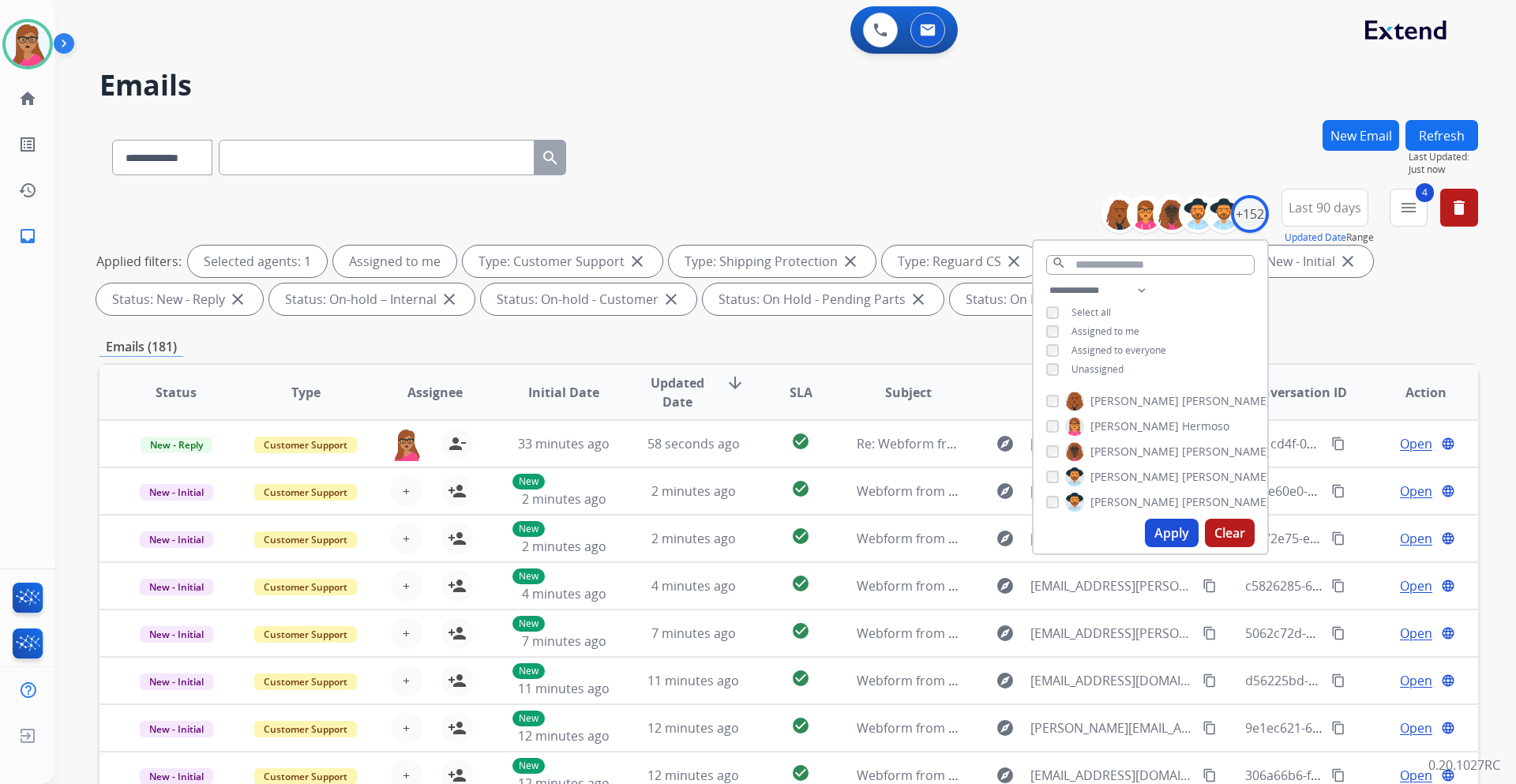
click at [1010, 461] on button "Apply" at bounding box center [1172, 533] width 54 height 29
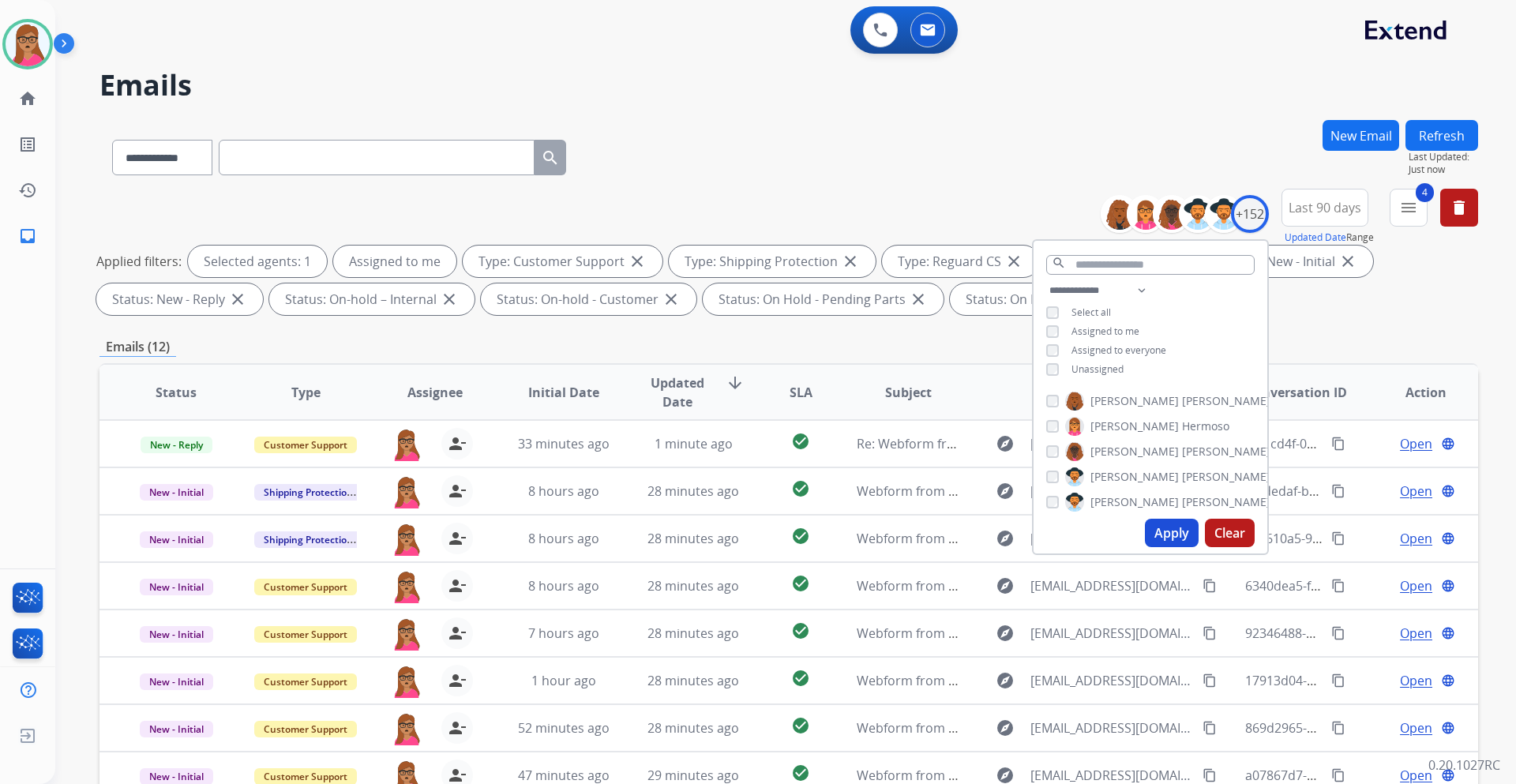
click at [1010, 304] on div "Applied filters: Selected agents: 1 Assigned to me Type: Customer Support close…" at bounding box center [786, 280] width 1379 height 70
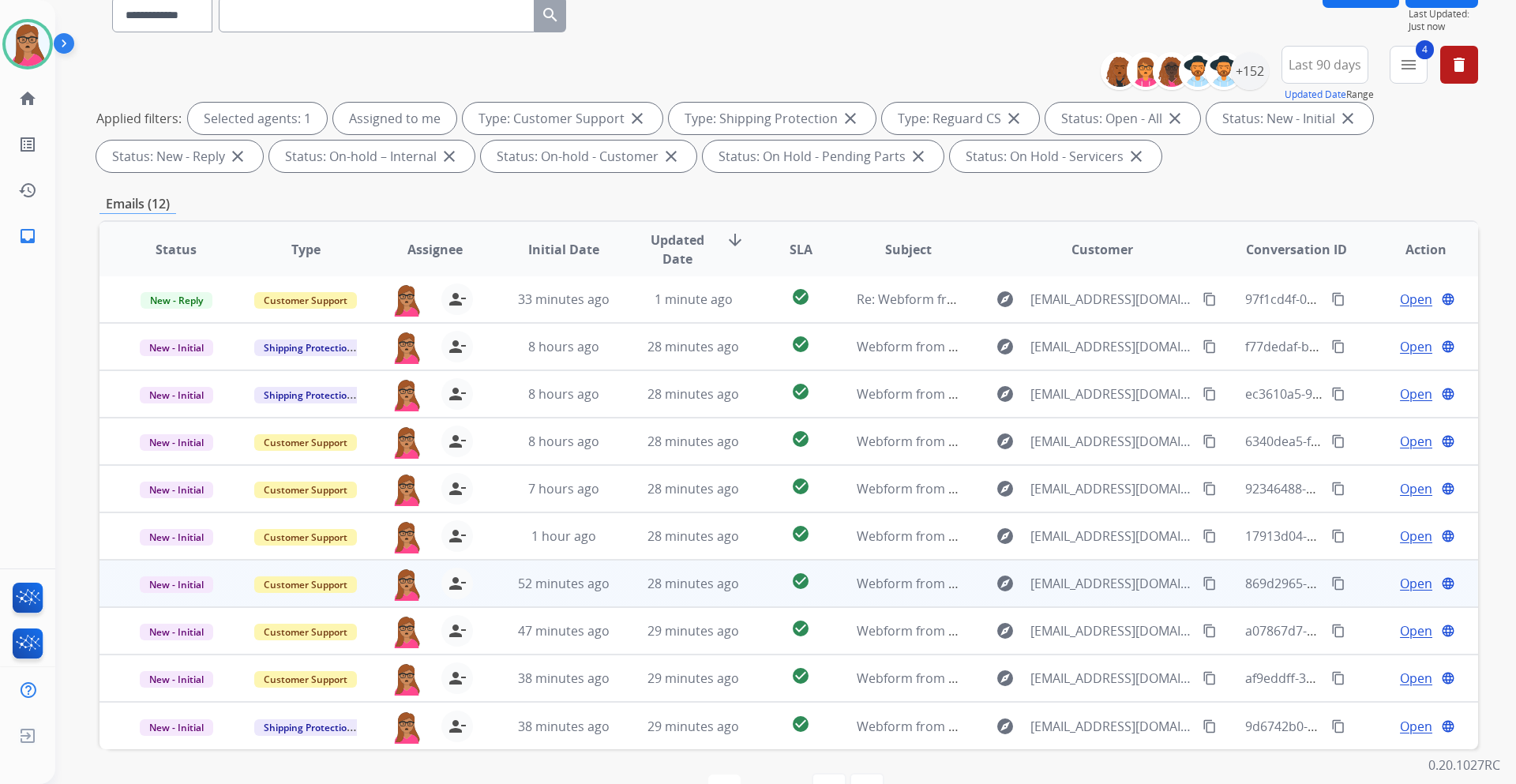
scroll to position [191, 0]
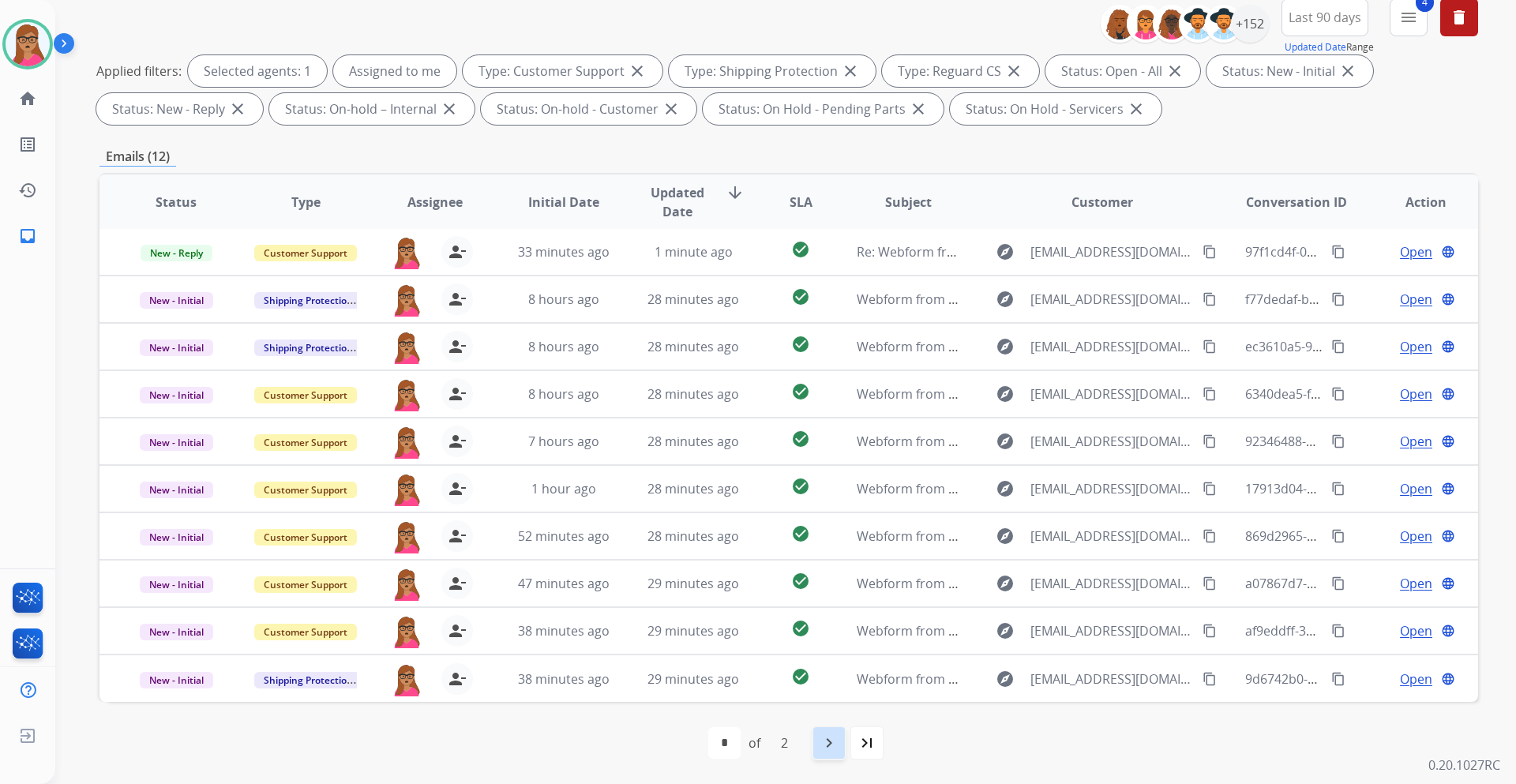
click at [829, 461] on mat-icon "navigate_next" at bounding box center [829, 743] width 19 height 19
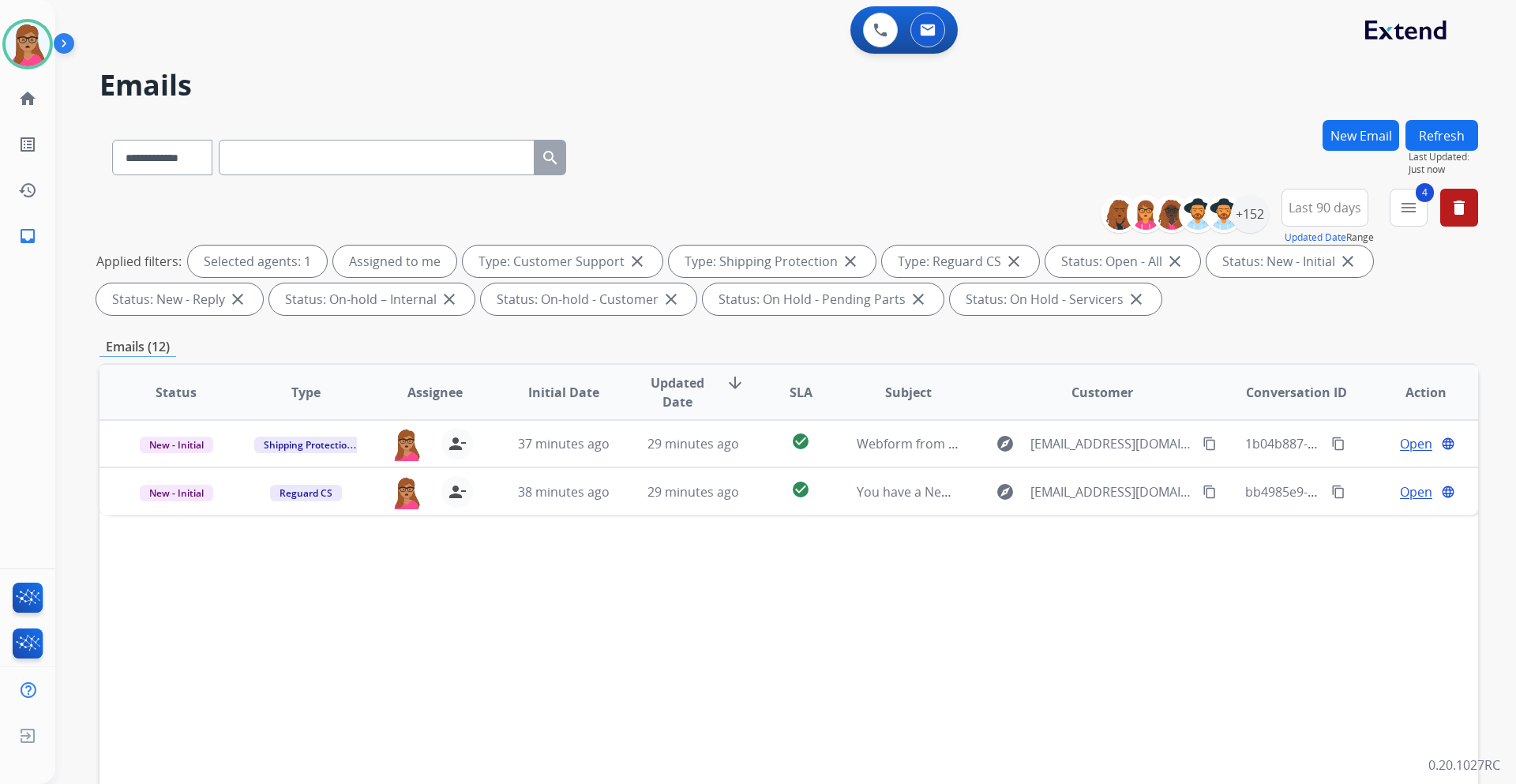
scroll to position [0, 0]
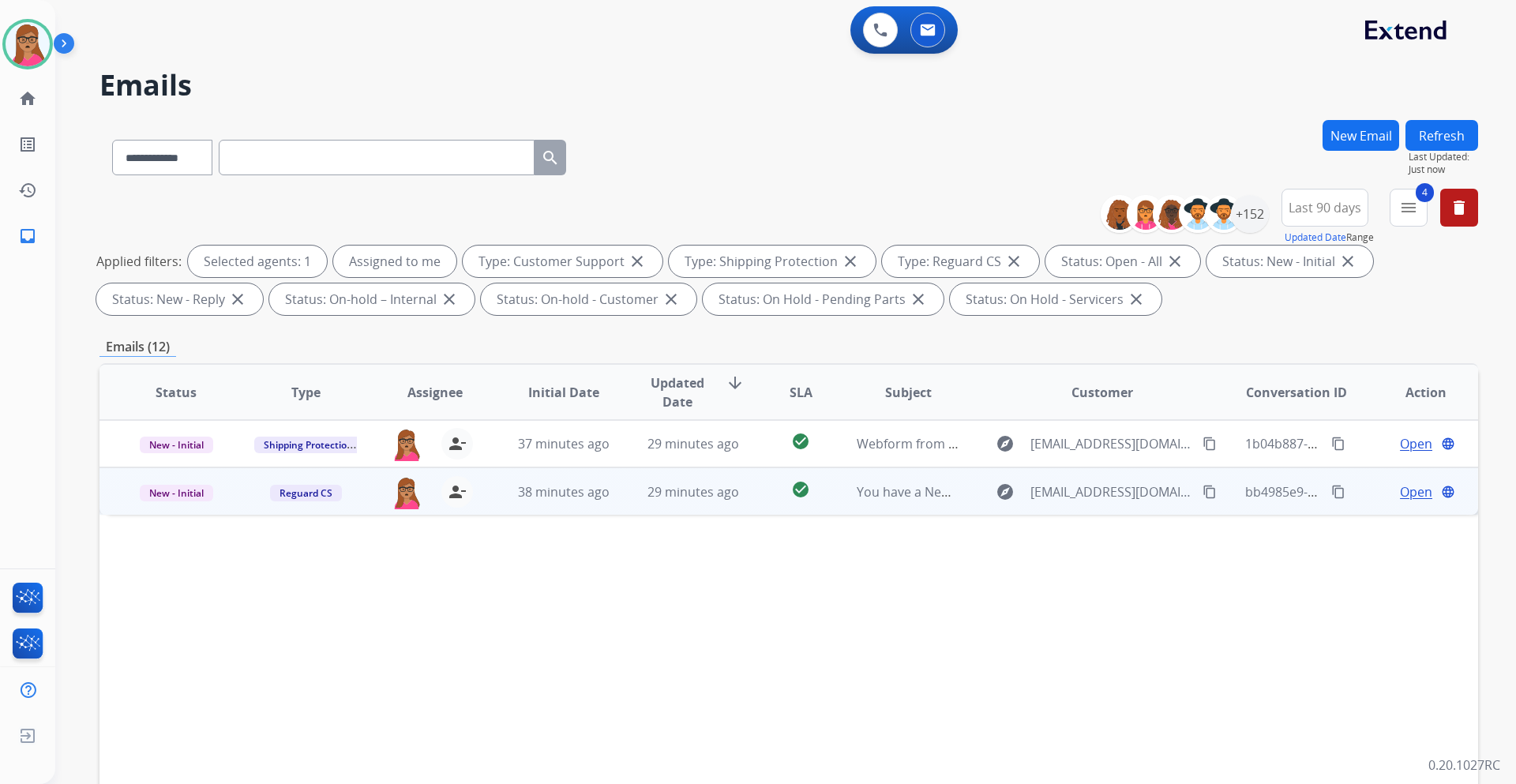
click at [1010, 461] on span "Open" at bounding box center [1416, 492] width 33 height 19
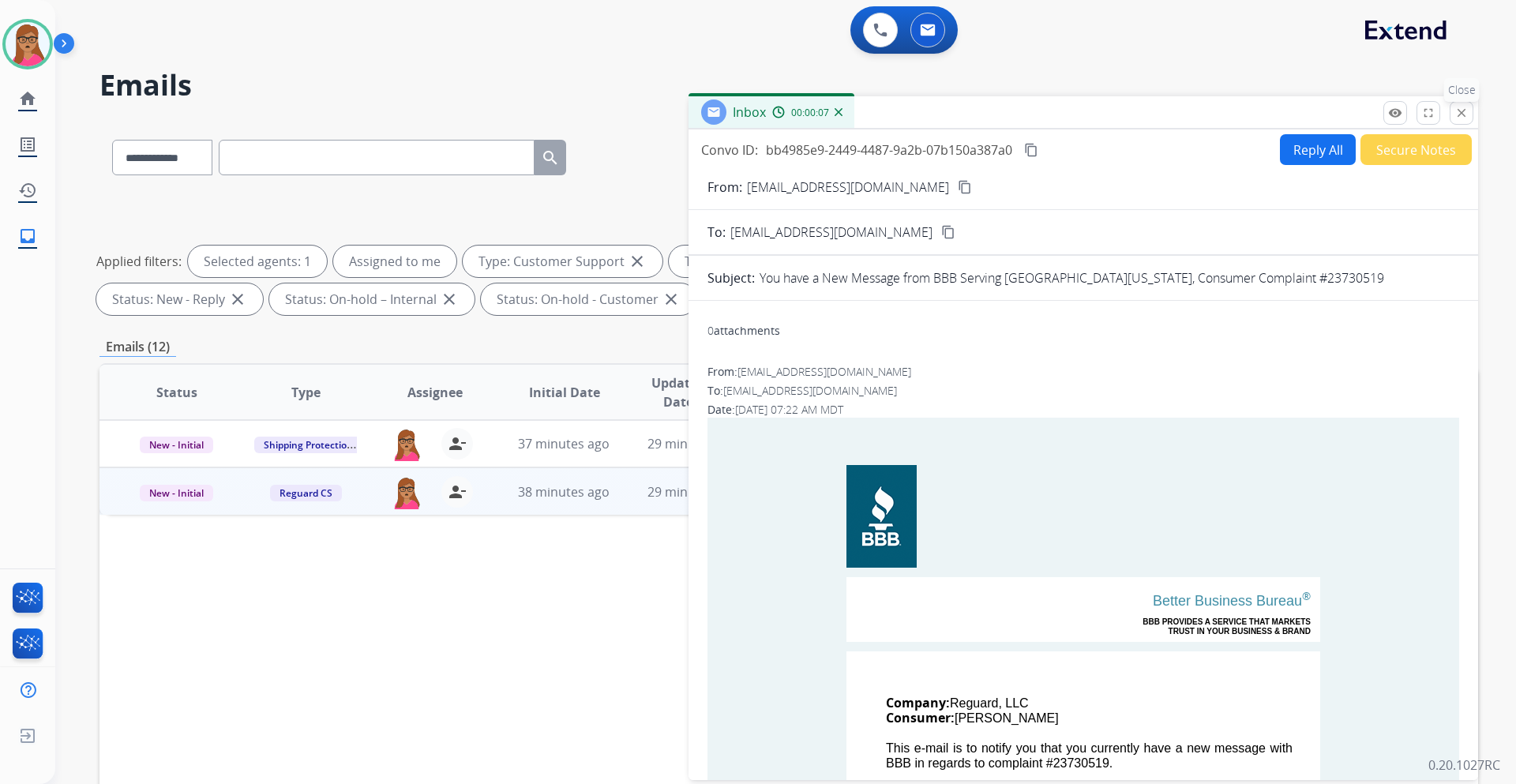
click at [1010, 114] on mat-icon "close" at bounding box center [1461, 112] width 14 height 14
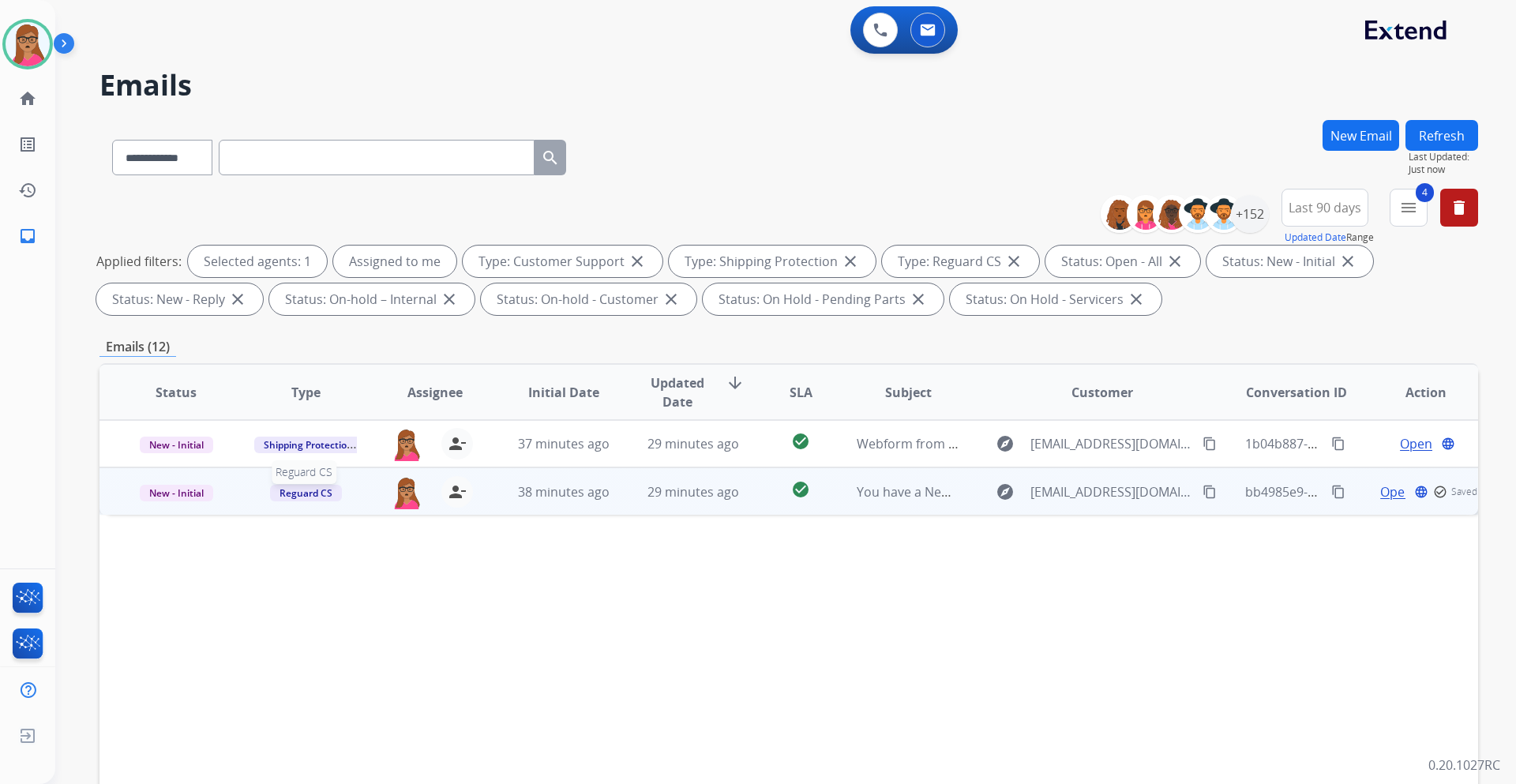
click at [313, 461] on span "Reguard CS" at bounding box center [307, 493] width 72 height 17
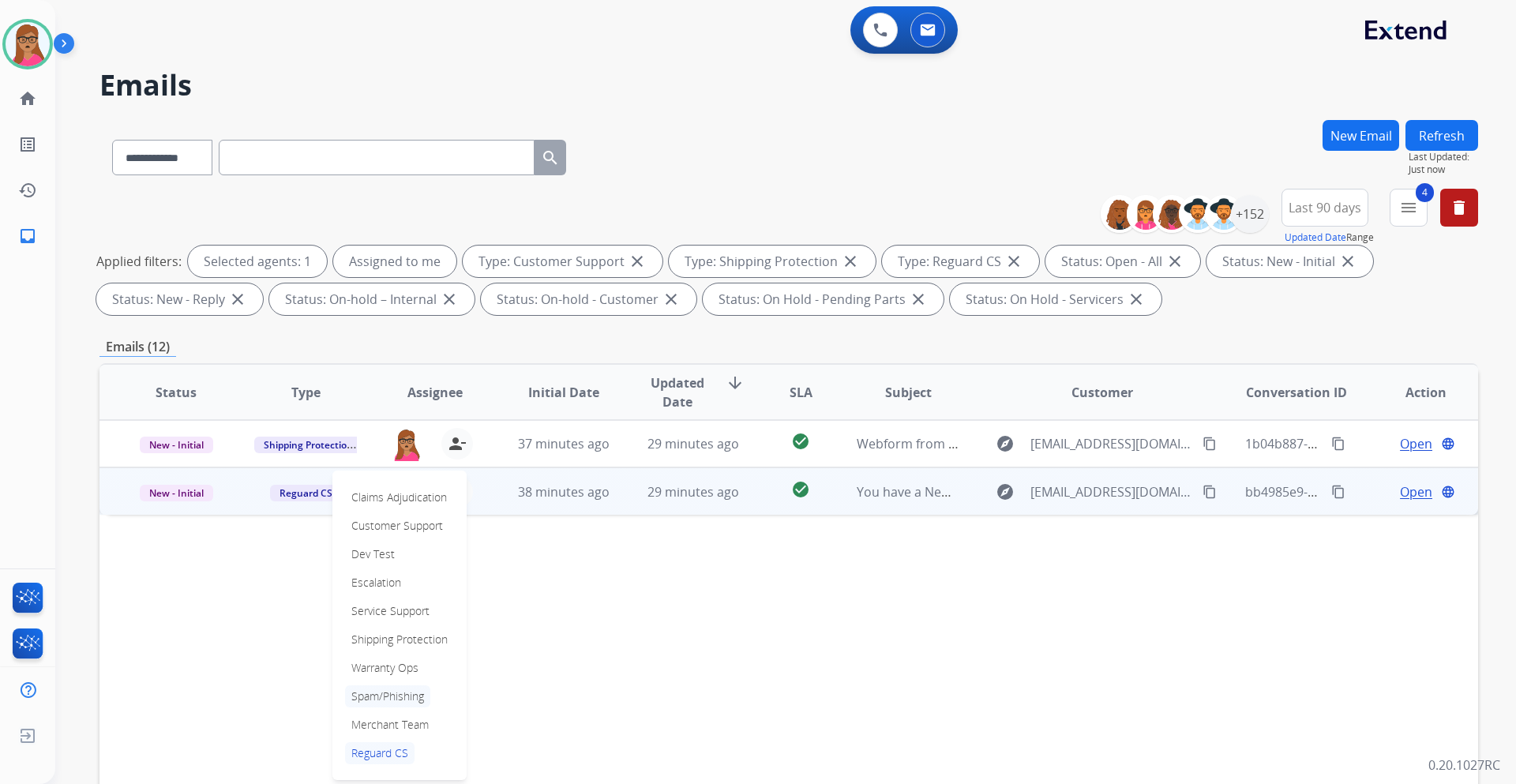
click at [386, 461] on p "Spam/Phishing" at bounding box center [388, 696] width 86 height 22
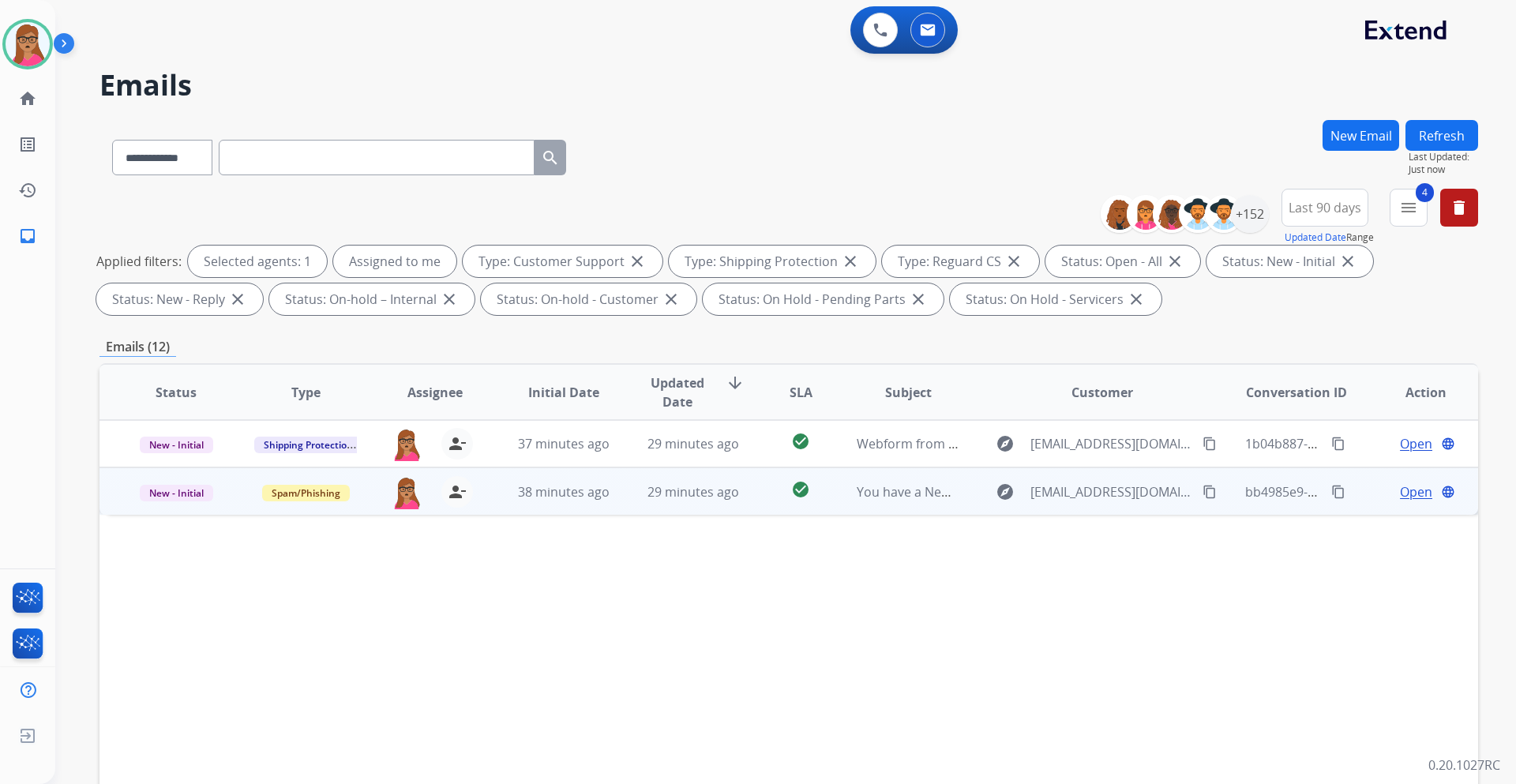
click at [185, 461] on td "New - Initial" at bounding box center [164, 491] width 129 height 47
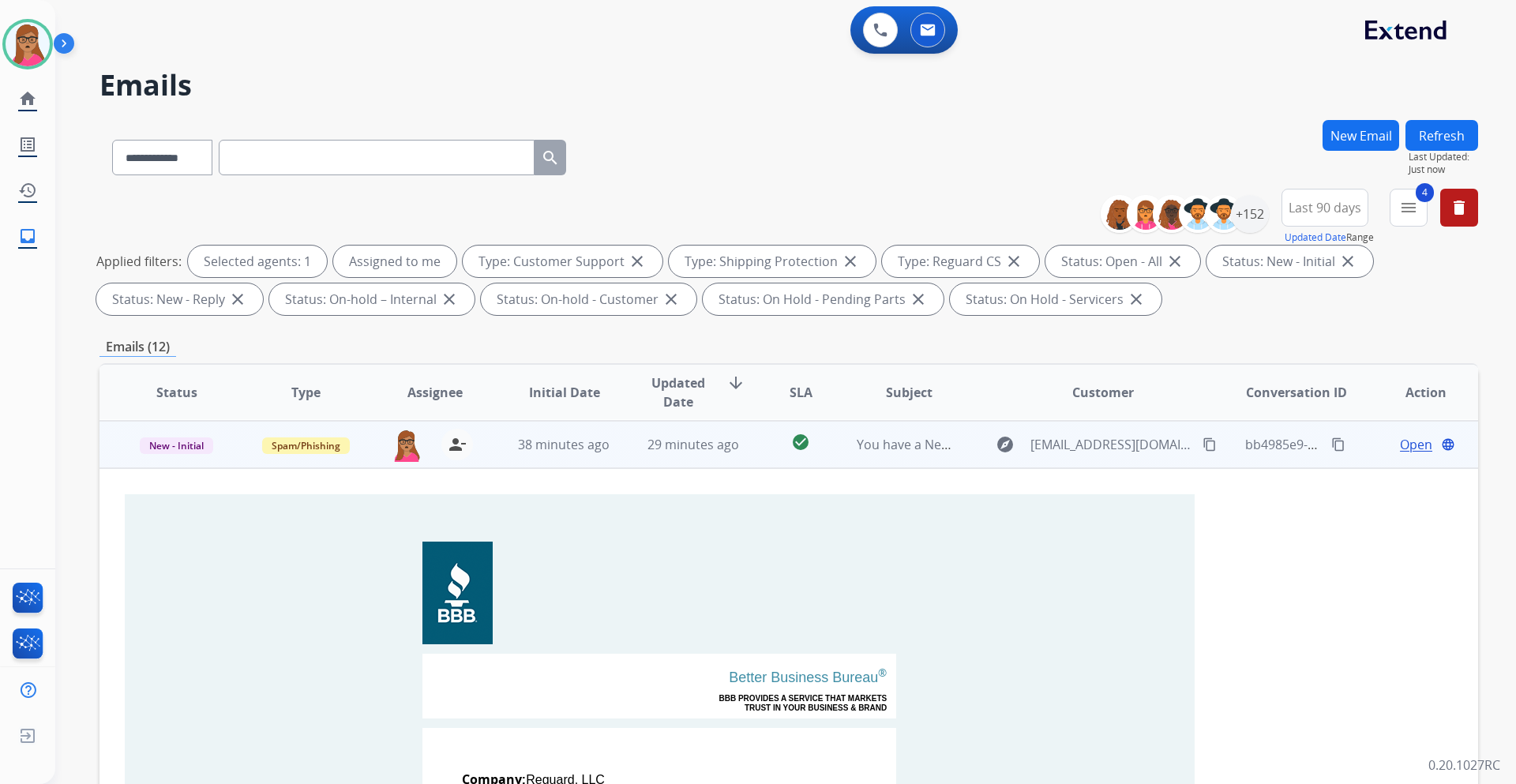
scroll to position [47, 0]
click at [181, 449] on span "New - Initial" at bounding box center [176, 445] width 73 height 17
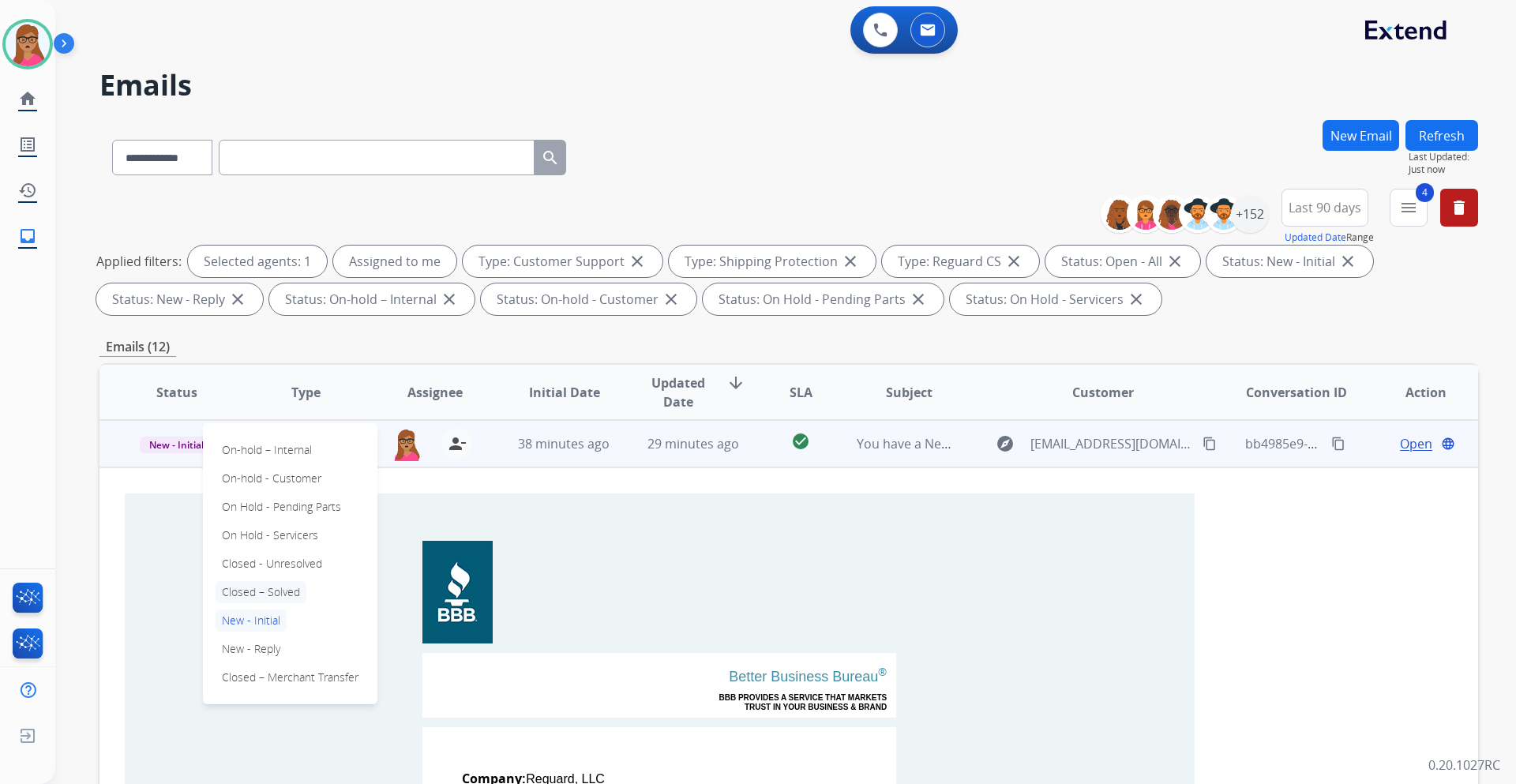
click at [287, 461] on p "Closed – Solved" at bounding box center [261, 592] width 91 height 22
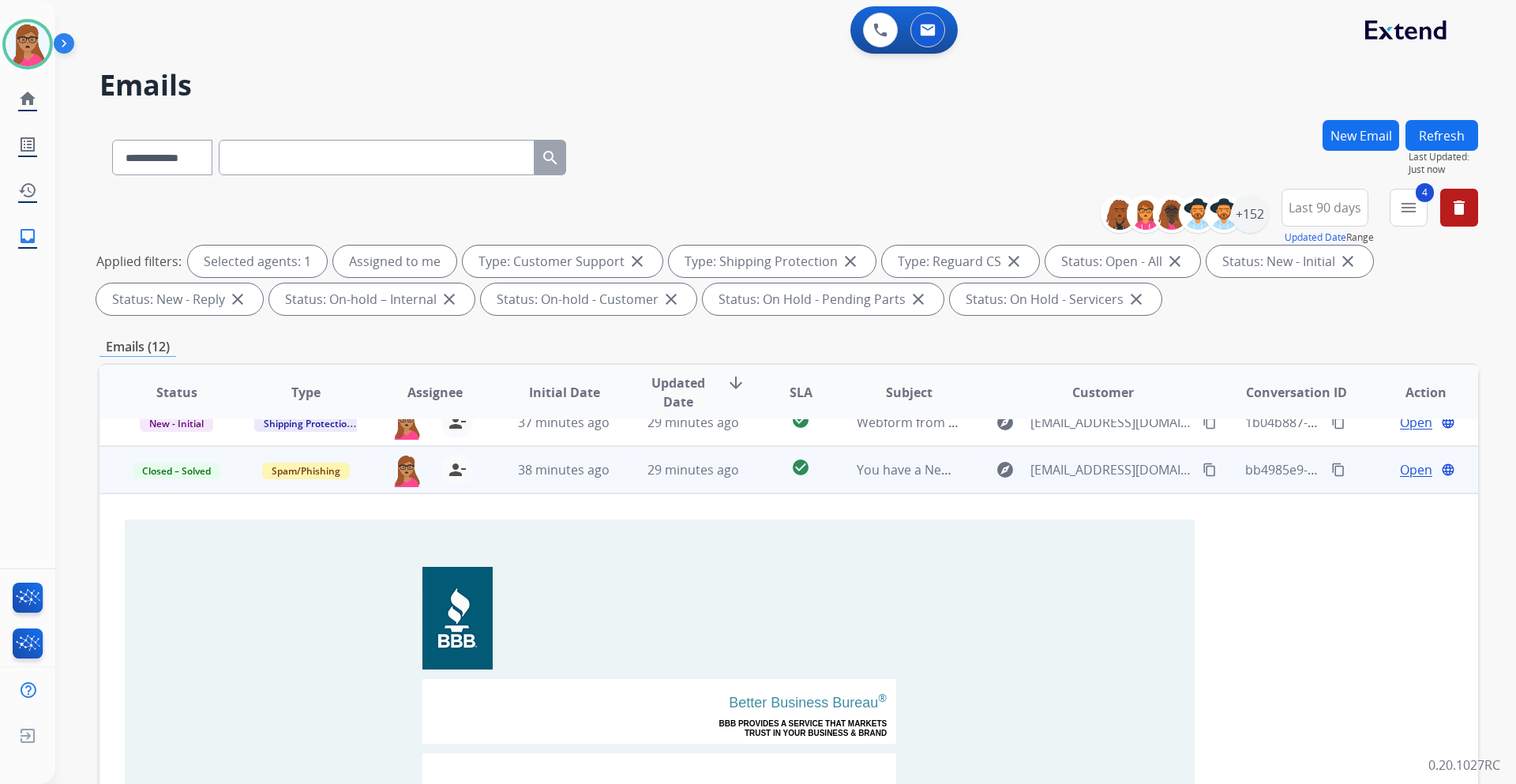
scroll to position [0, 0]
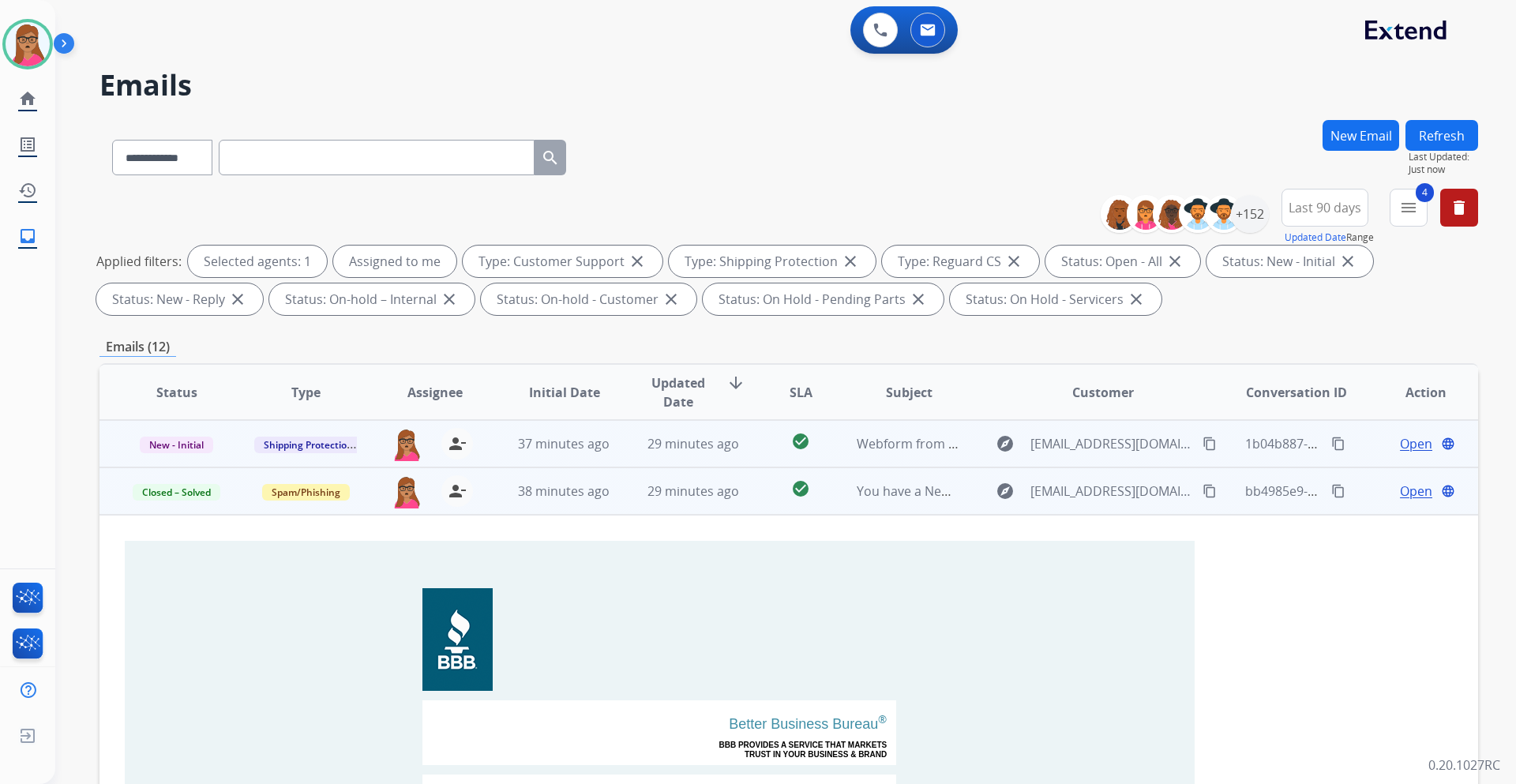
click at [1010, 442] on span "Open" at bounding box center [1416, 443] width 33 height 19
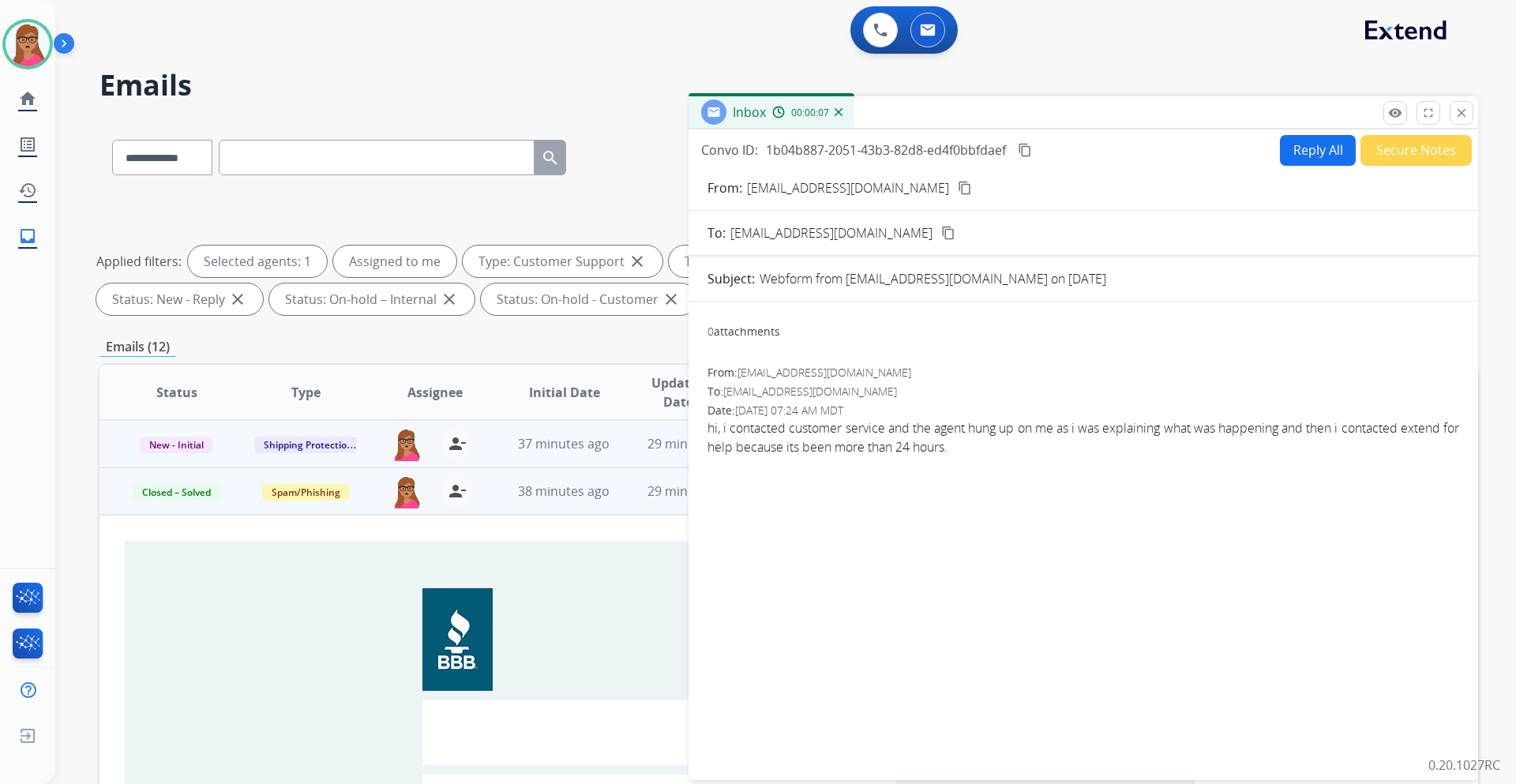
click at [958, 185] on mat-icon "content_copy" at bounding box center [965, 187] width 14 height 14
click at [1010, 153] on button "Reply All" at bounding box center [1318, 150] width 76 height 31
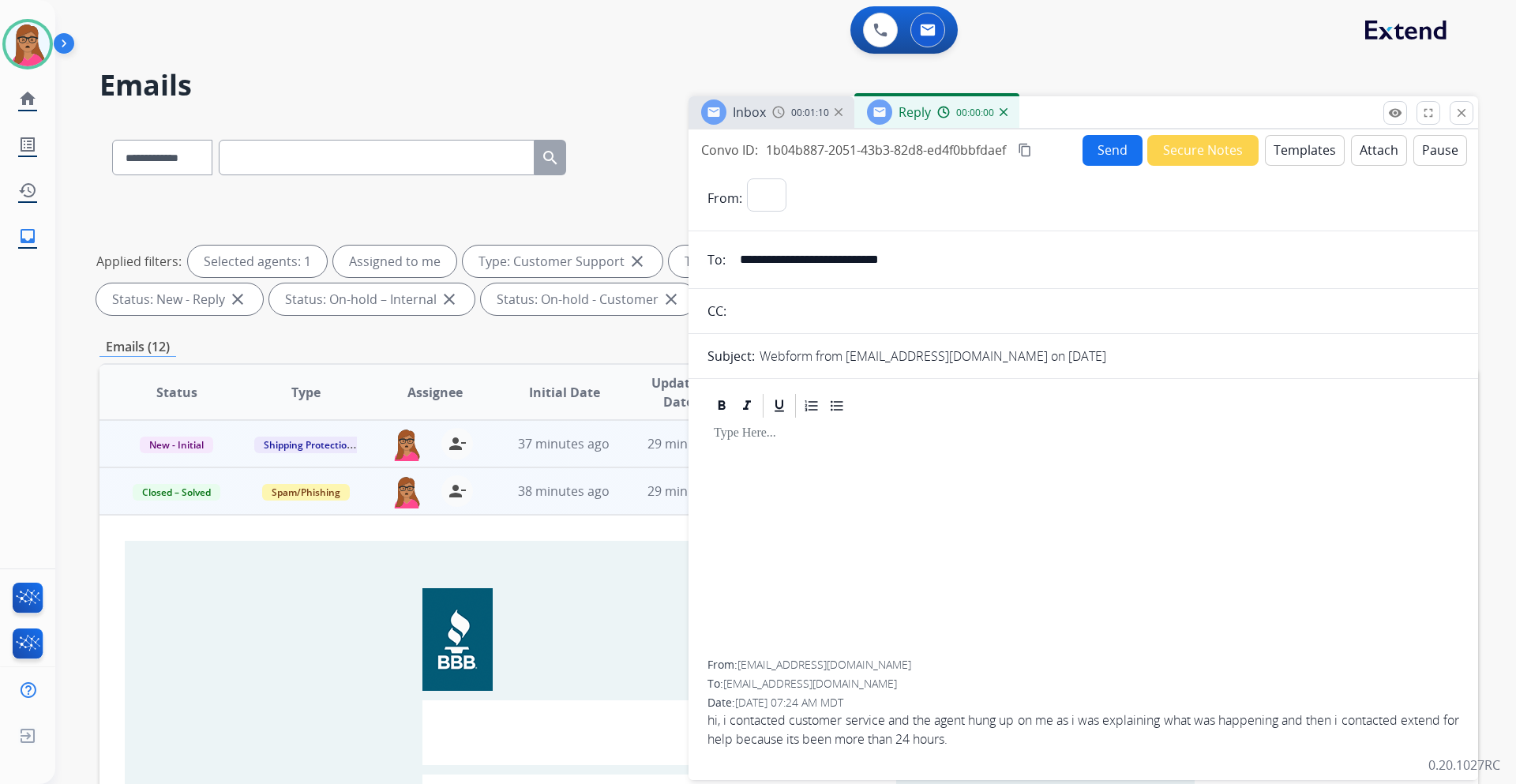
select select "**********"
click at [1010, 144] on button "Templates" at bounding box center [1304, 150] width 80 height 31
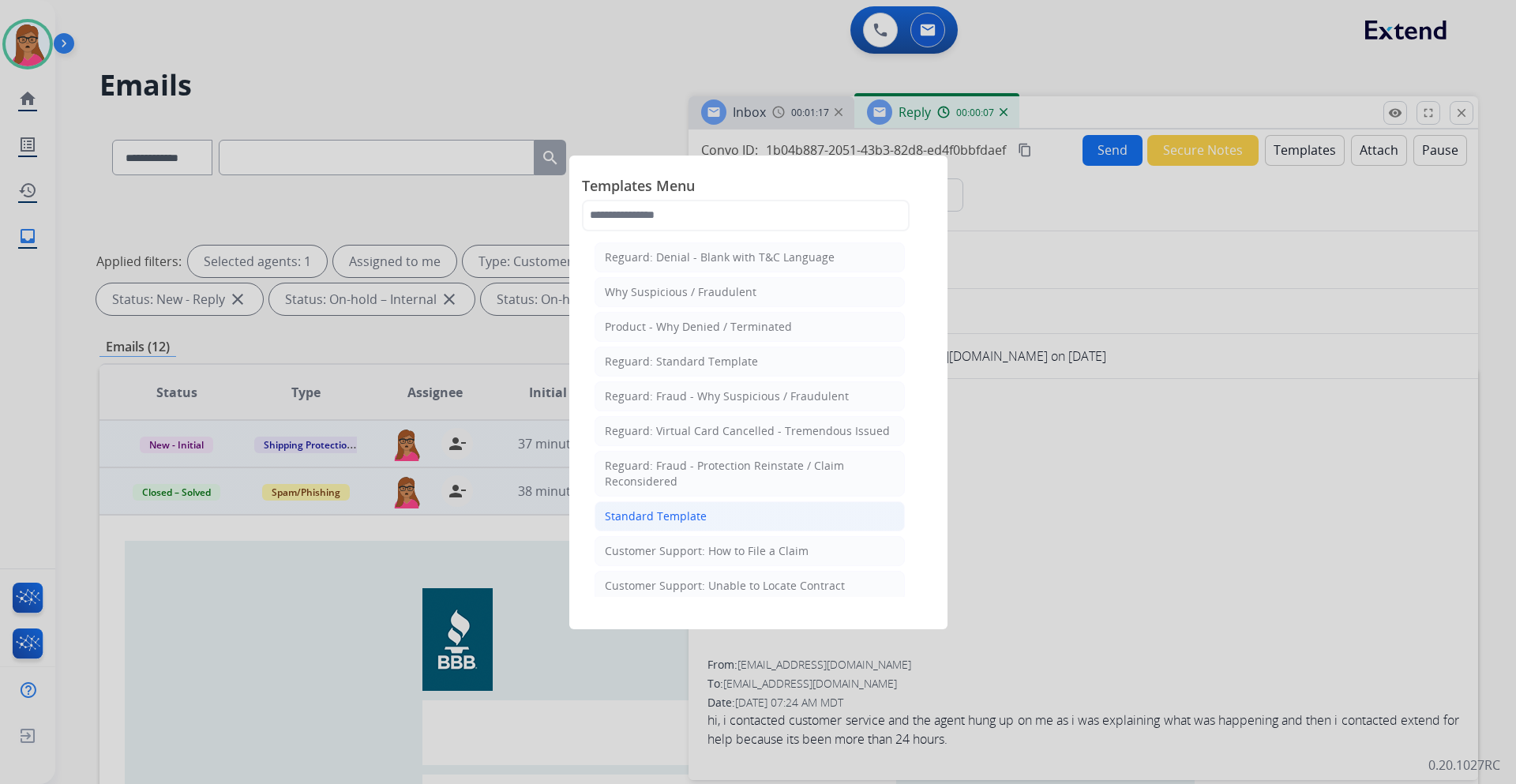
click at [666, 461] on div "Standard Template" at bounding box center [655, 516] width 102 height 16
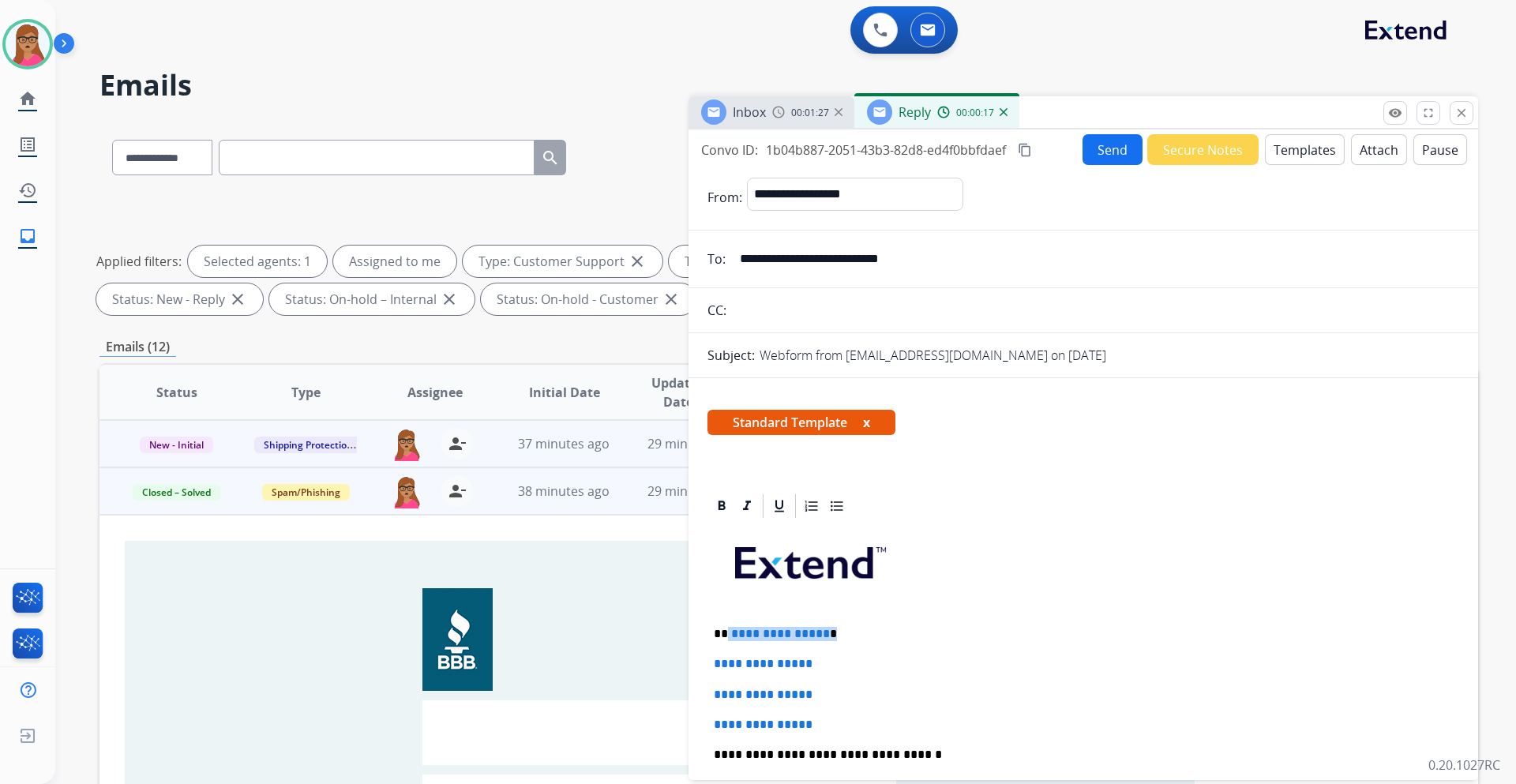
drag, startPoint x: 826, startPoint y: 634, endPoint x: 728, endPoint y: 629, distance: 98.1
click at [727, 461] on p "**********" at bounding box center [1077, 634] width 727 height 14
paste div
click at [728, 461] on p "*********" at bounding box center [1077, 634] width 727 height 14
click at [778, 461] on p "**********" at bounding box center [1077, 634] width 727 height 14
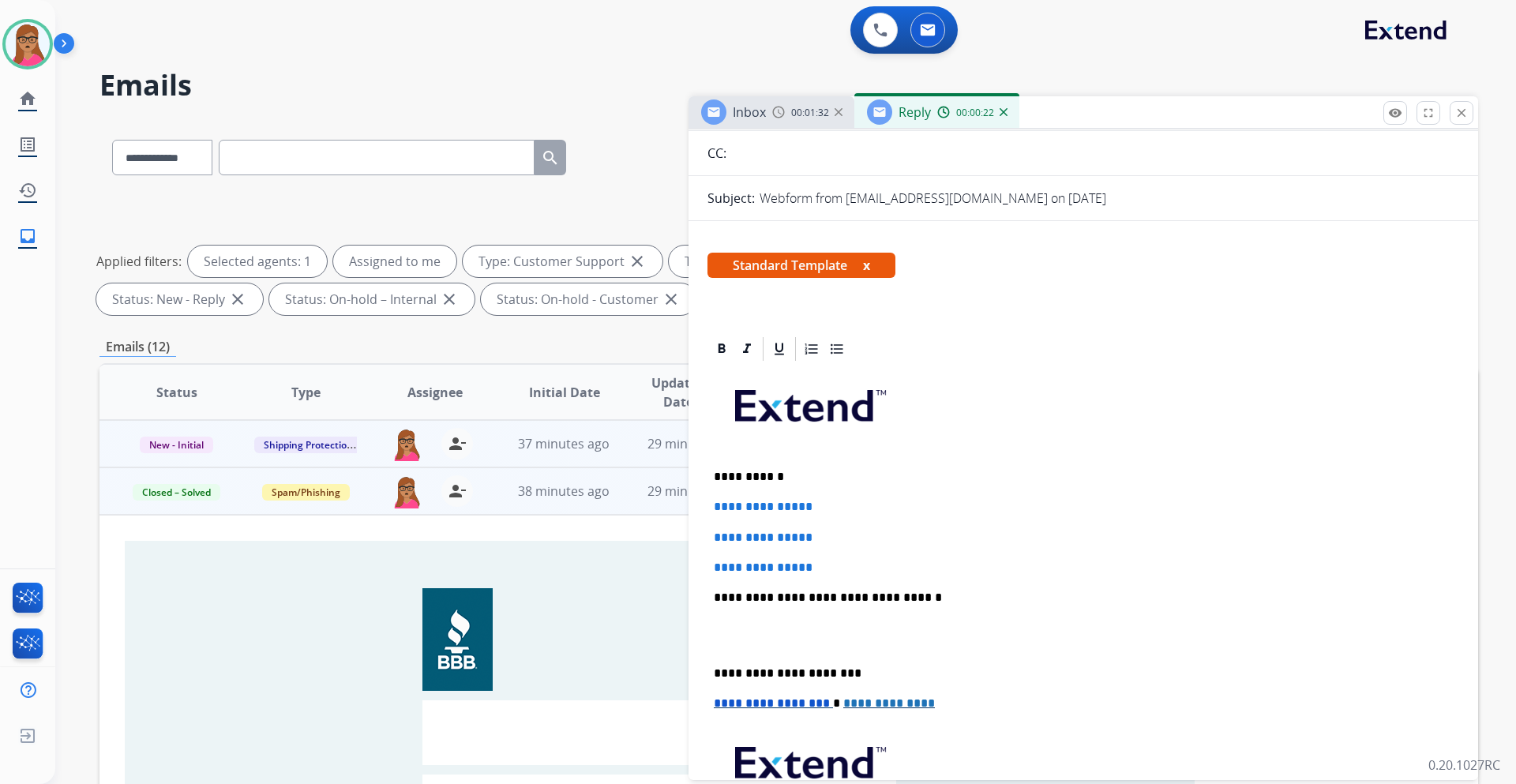
scroll to position [158, 0]
drag, startPoint x: 709, startPoint y: 504, endPoint x: 836, endPoint y: 572, distance: 144.1
click at [836, 461] on div "**********" at bounding box center [1083, 634] width 752 height 543
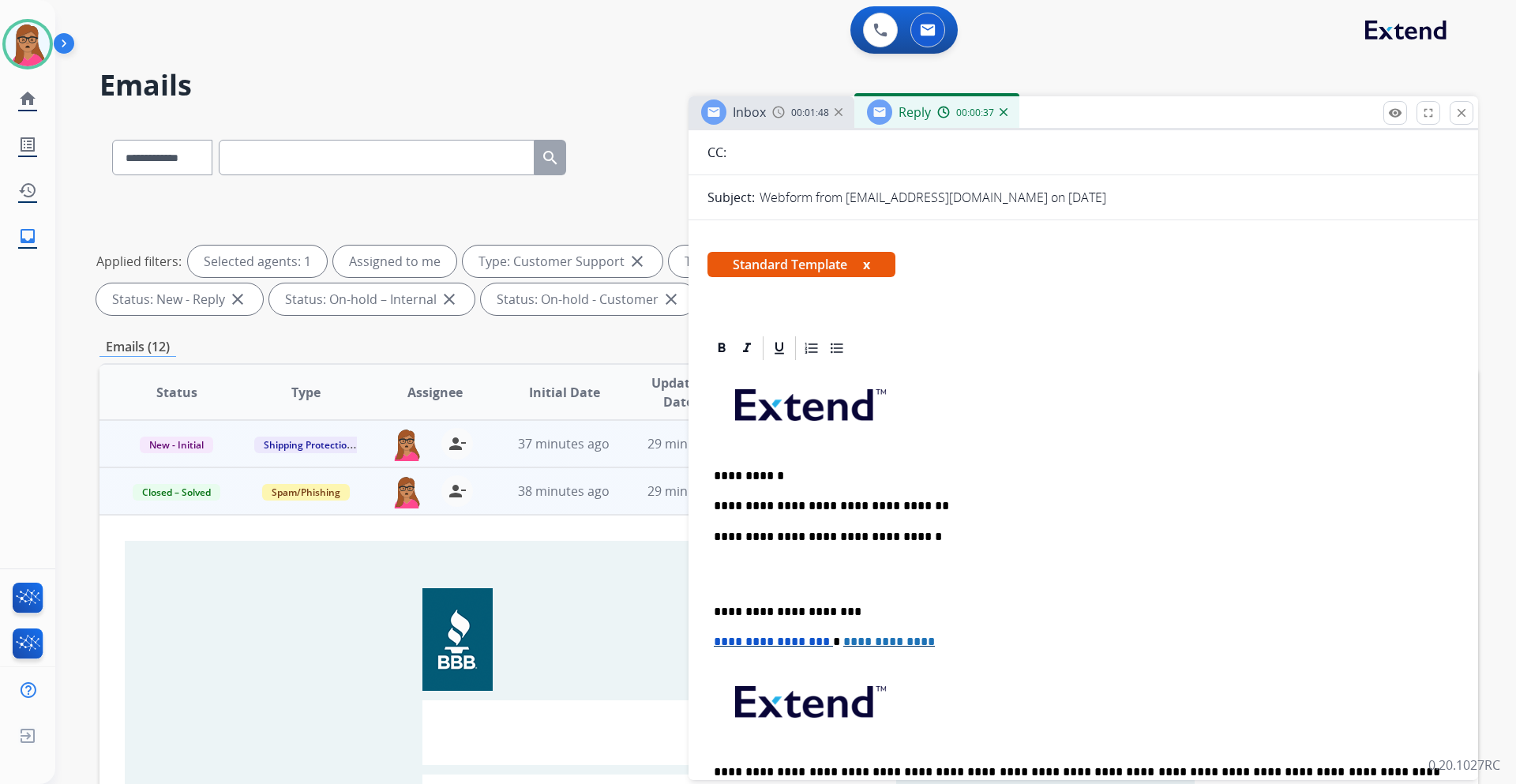
click at [789, 128] on div "Inbox 00:01:48 Reply 00:00:37" at bounding box center [1083, 112] width 789 height 33
click at [786, 113] on div "00:01:48" at bounding box center [807, 112] width 70 height 14
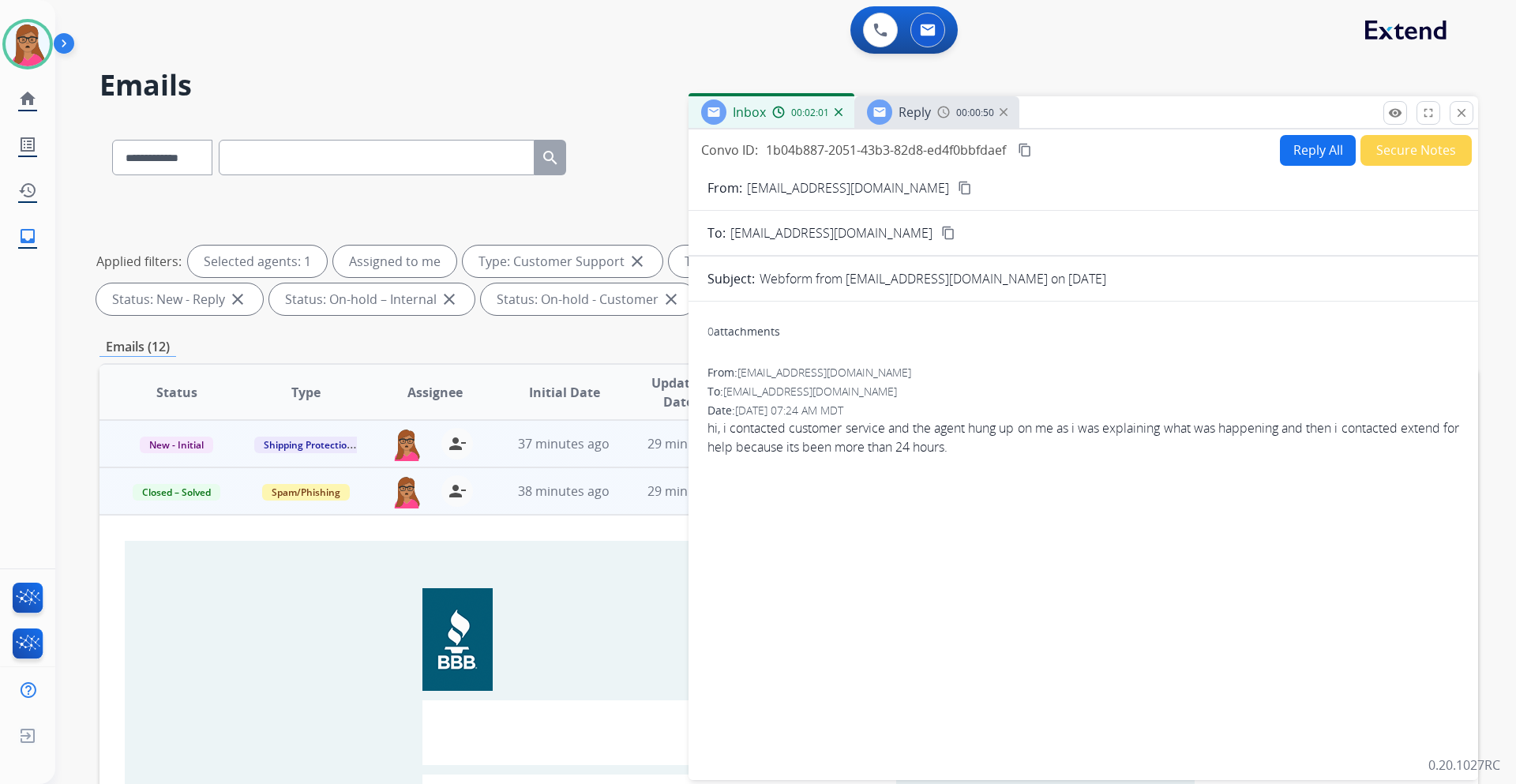
click at [930, 116] on span "Reply" at bounding box center [915, 112] width 33 height 18
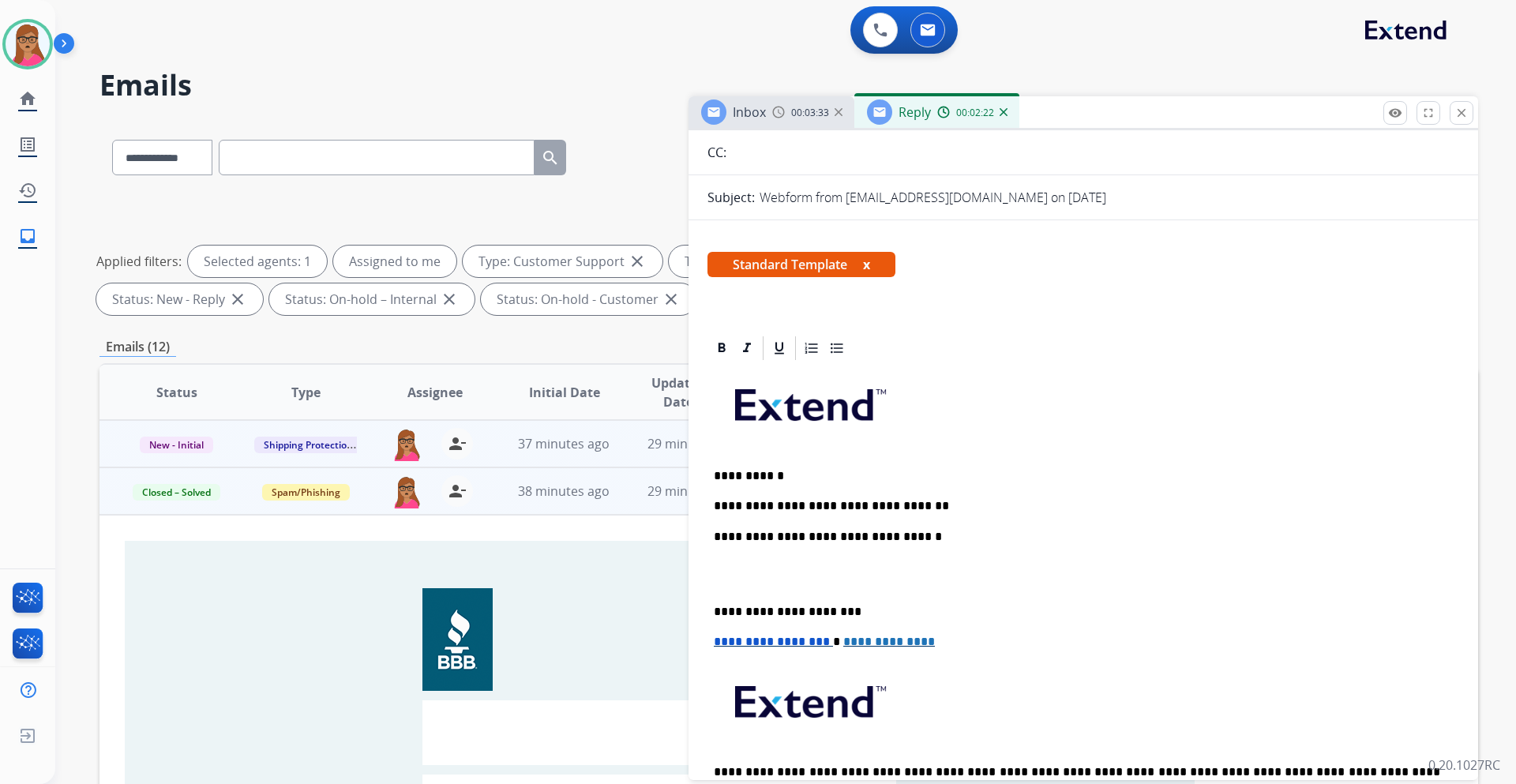
scroll to position [0, 0]
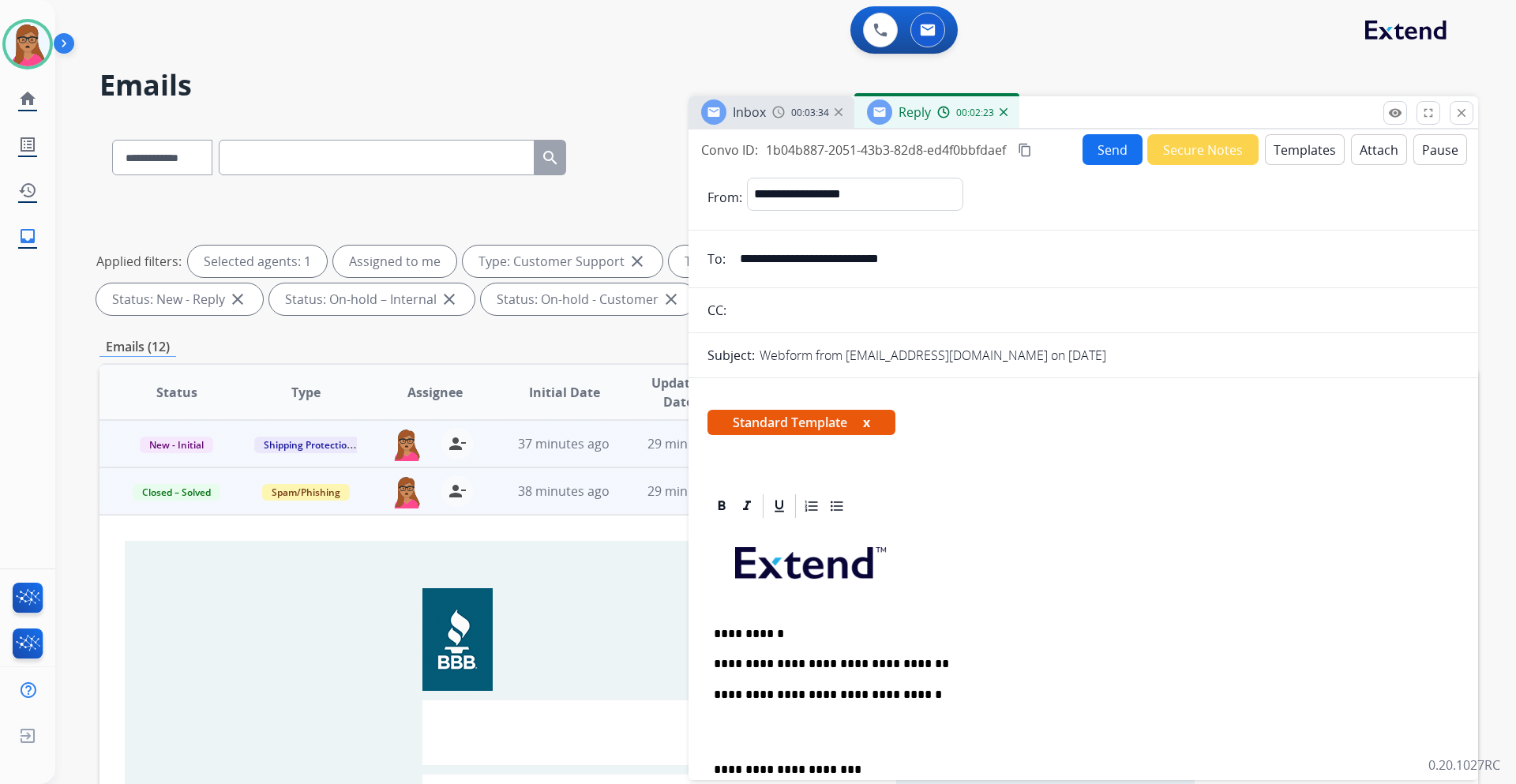
drag, startPoint x: 1030, startPoint y: 152, endPoint x: 1052, endPoint y: 78, distance: 77.2
click at [1010, 150] on mat-icon "content_copy" at bounding box center [1025, 149] width 14 height 14
click at [921, 461] on p "**********" at bounding box center [1077, 663] width 727 height 14
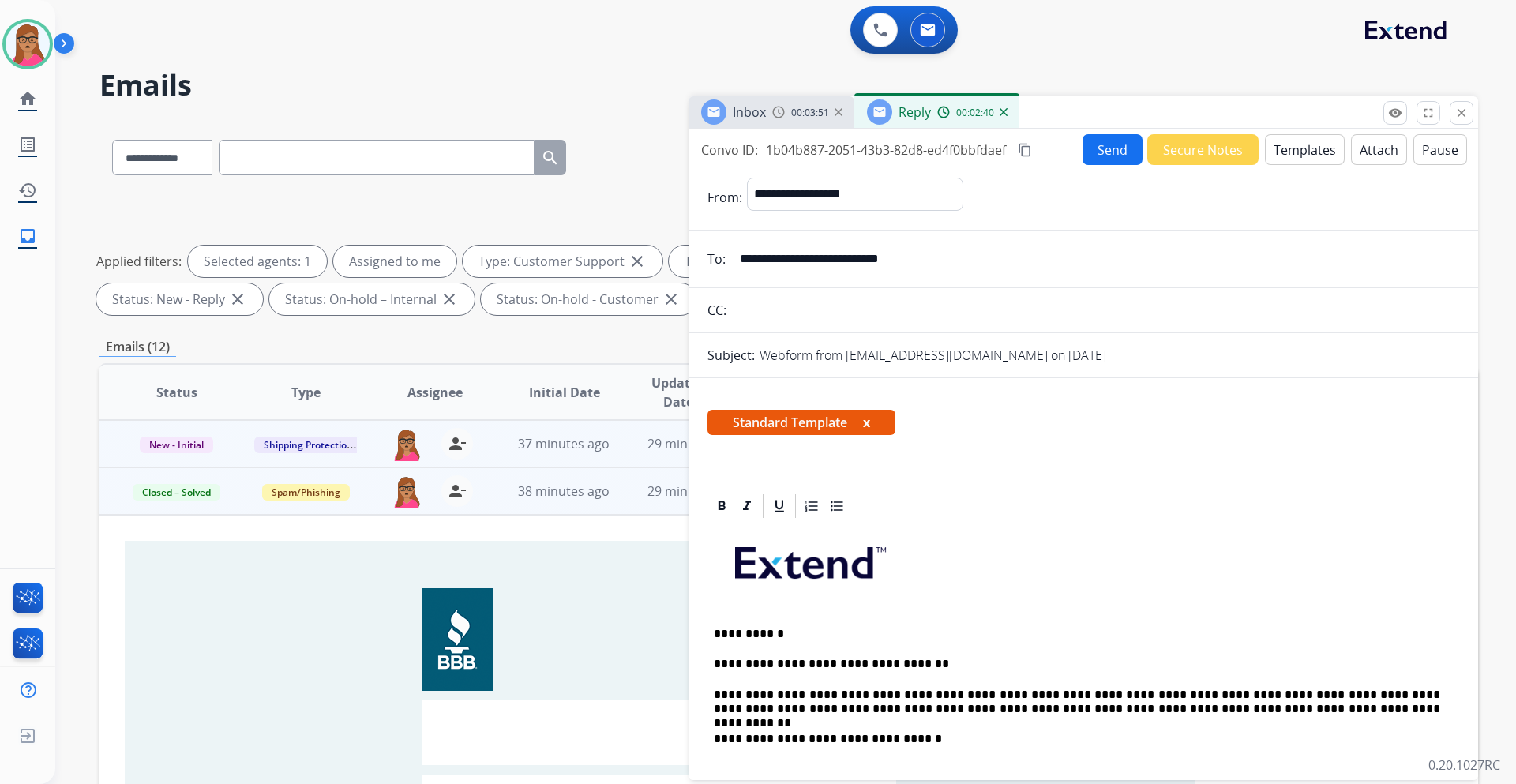
scroll to position [237, 0]
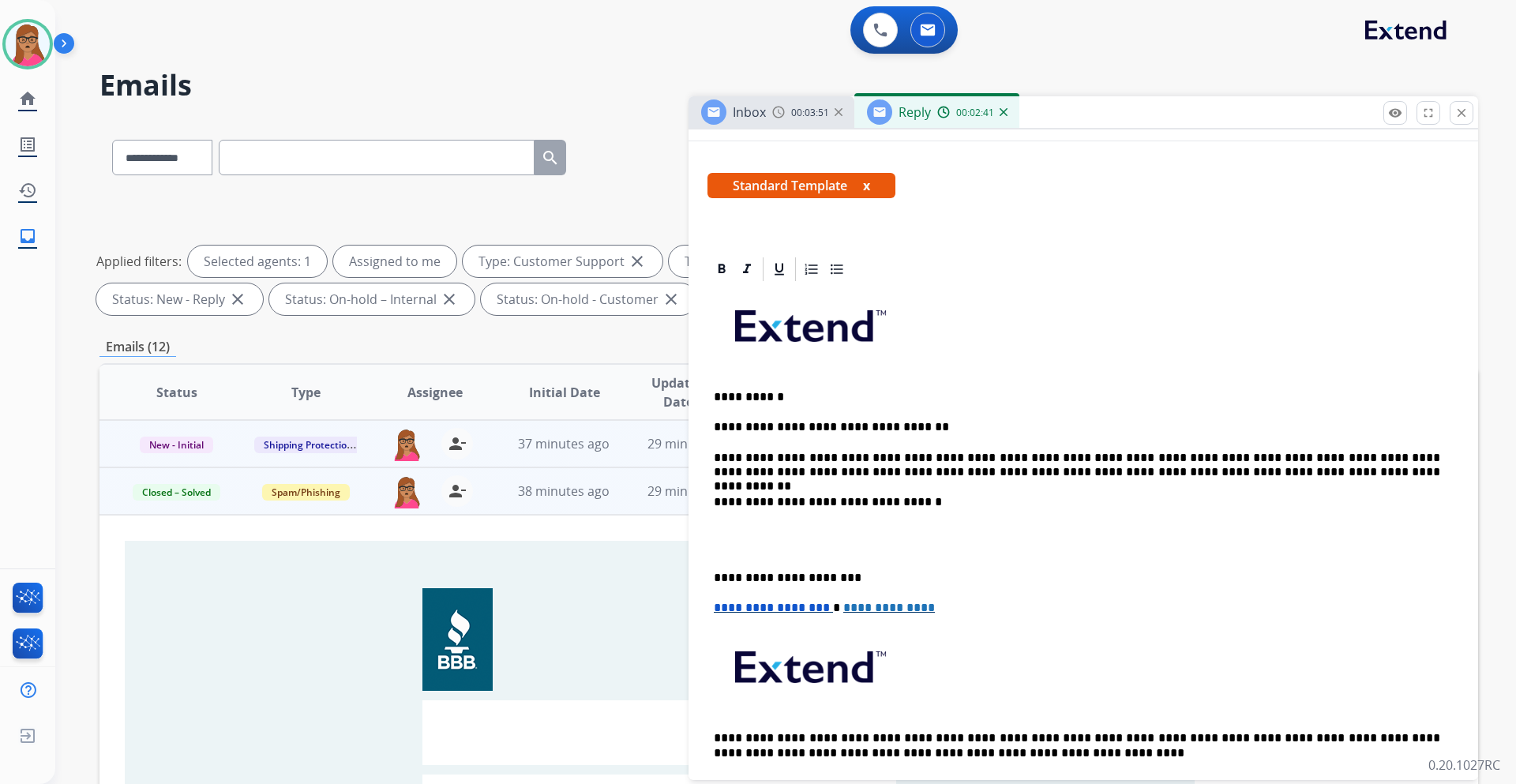
click at [711, 461] on div "**********" at bounding box center [1083, 547] width 752 height 527
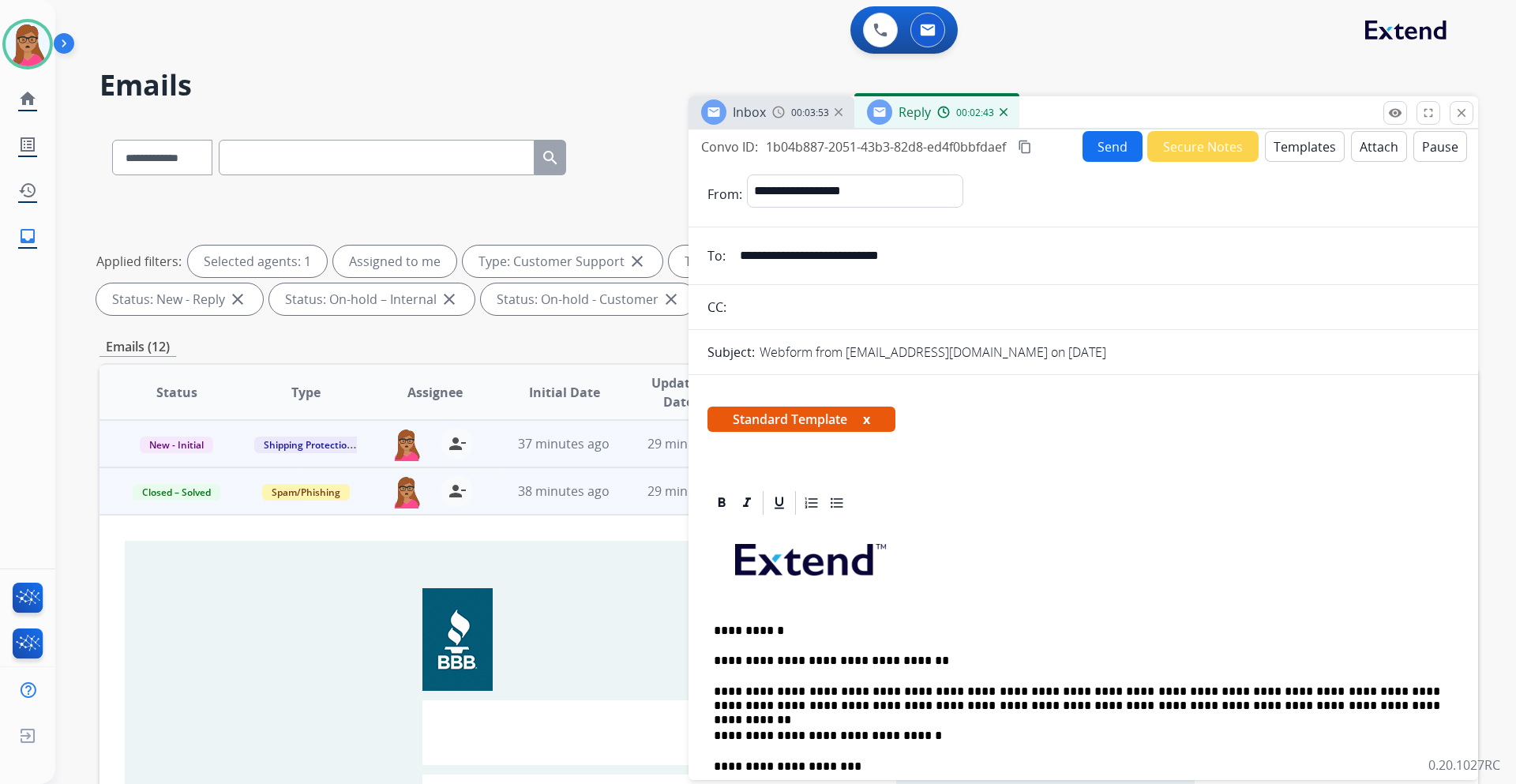
scroll to position [0, 0]
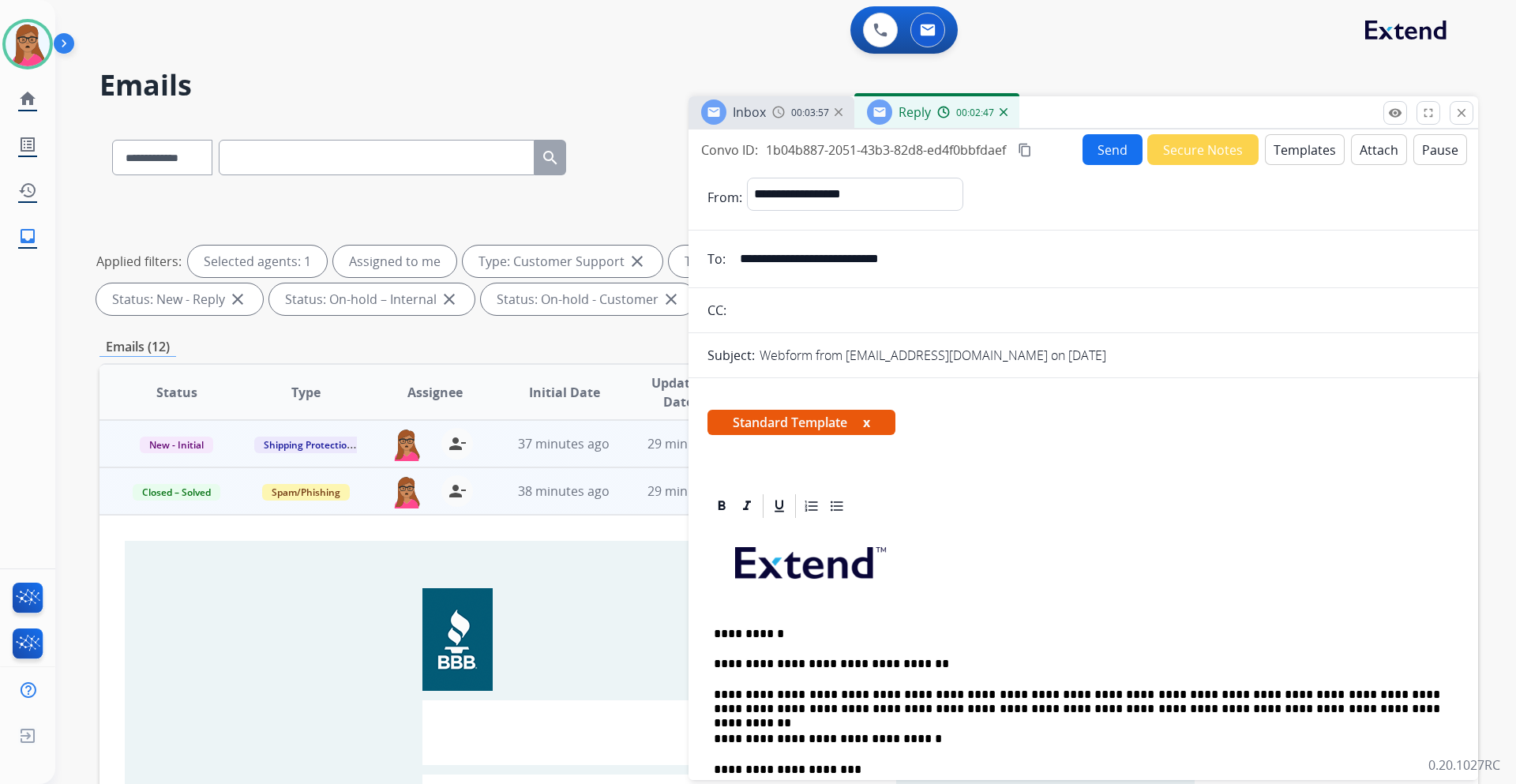
click at [1010, 154] on button "Send" at bounding box center [1112, 149] width 60 height 31
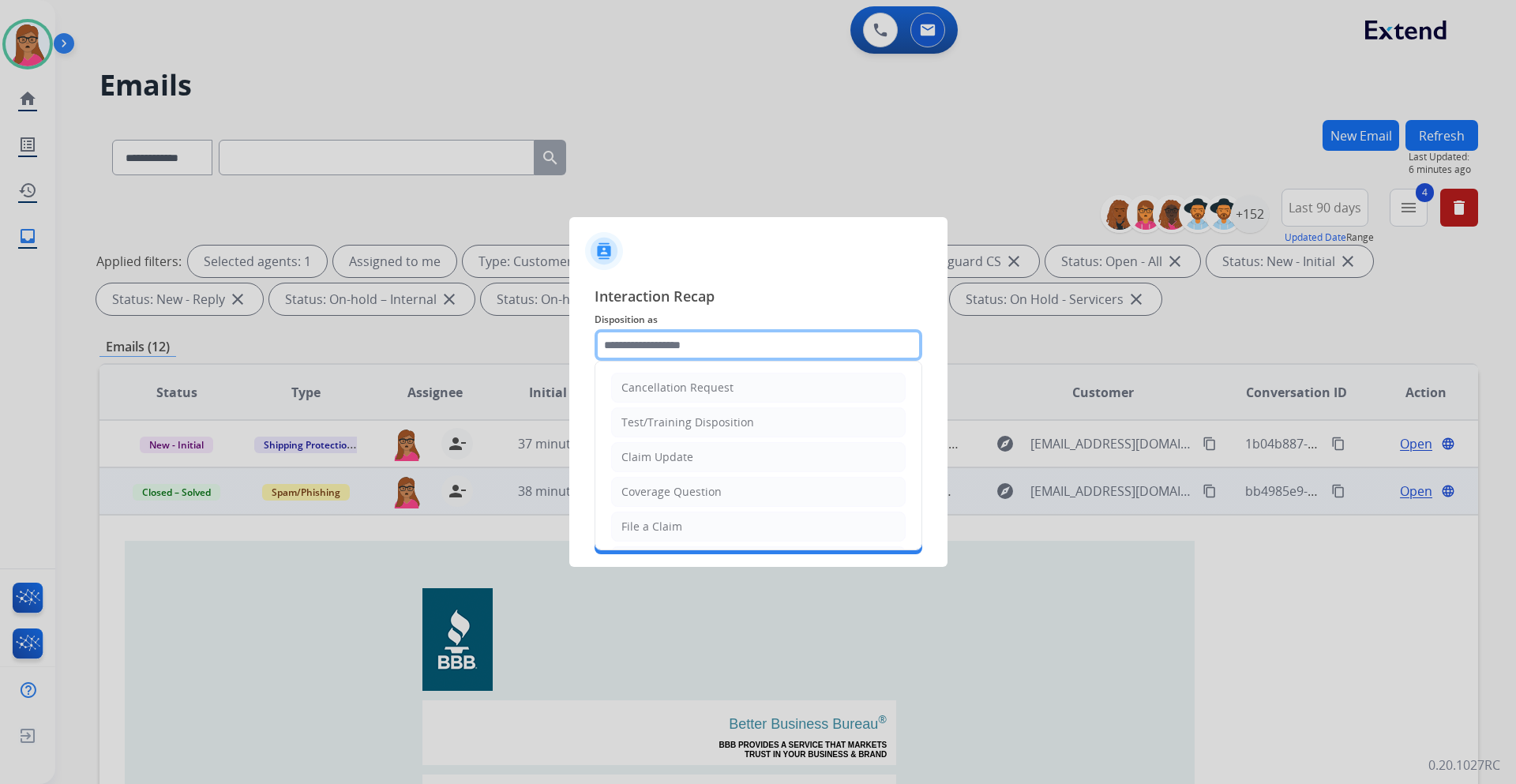
click at [717, 338] on input "text" at bounding box center [758, 345] width 328 height 32
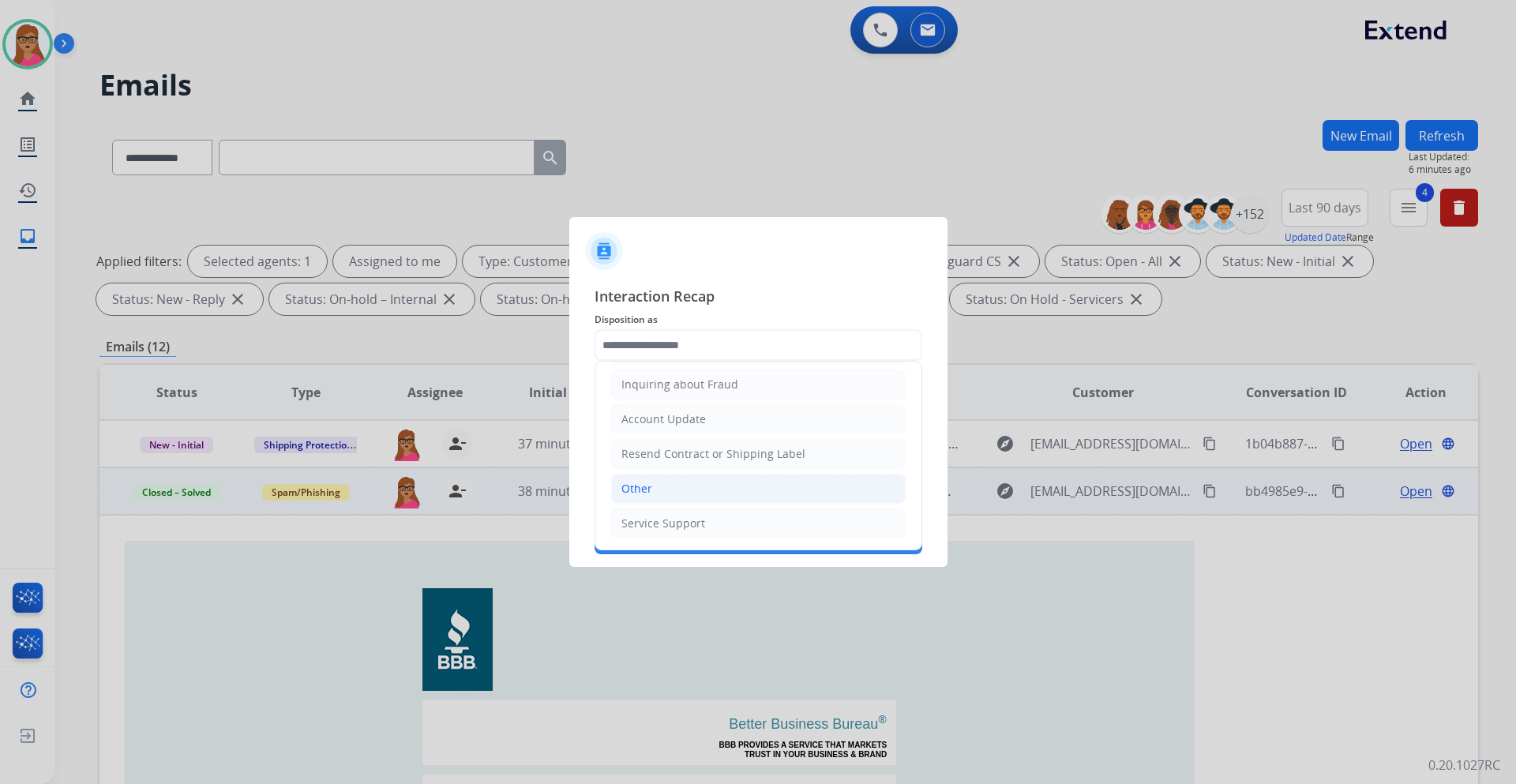
click at [663, 461] on li "Other" at bounding box center [758, 489] width 295 height 30
type input "*****"
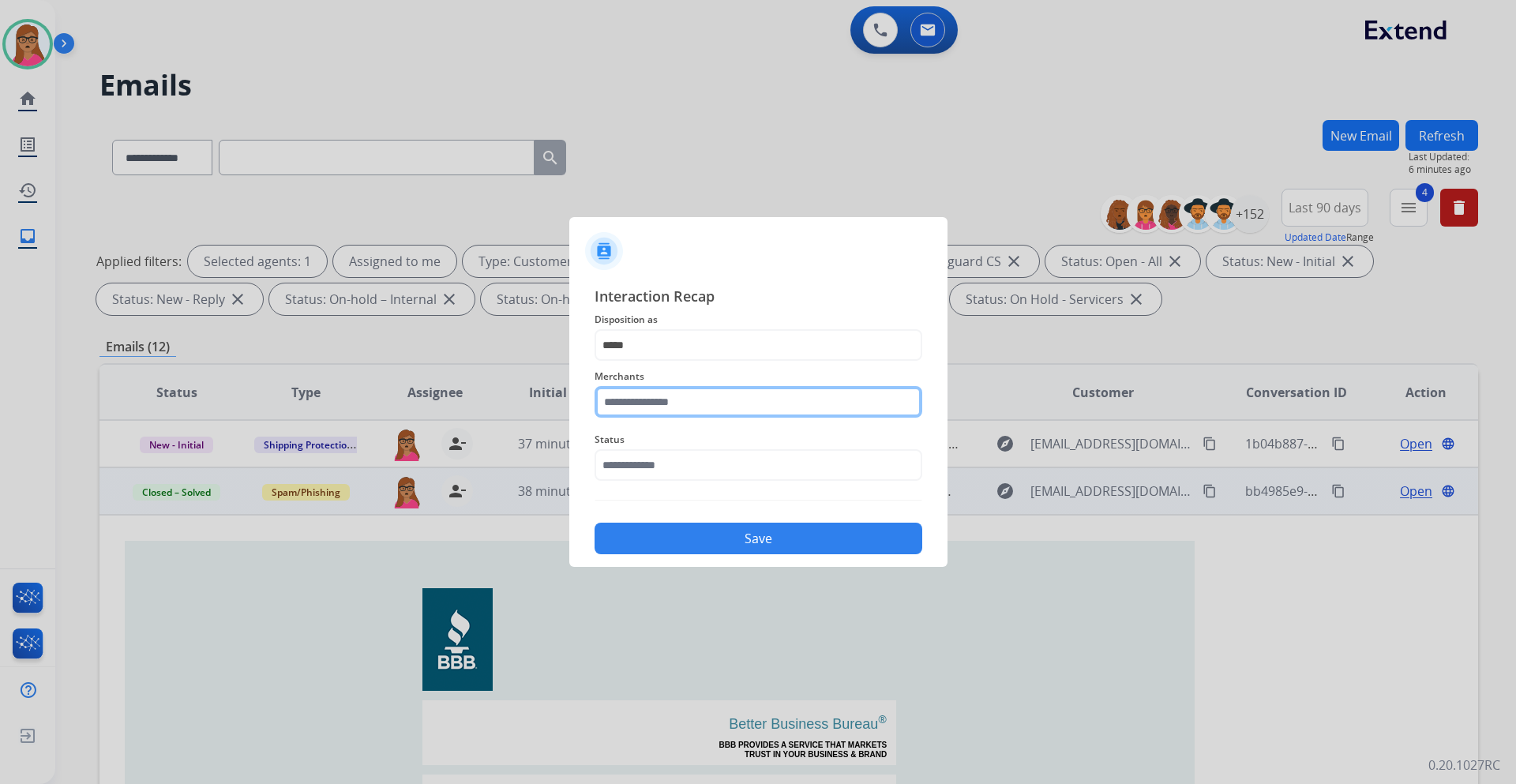
click at [683, 408] on input "text" at bounding box center [758, 402] width 328 height 32
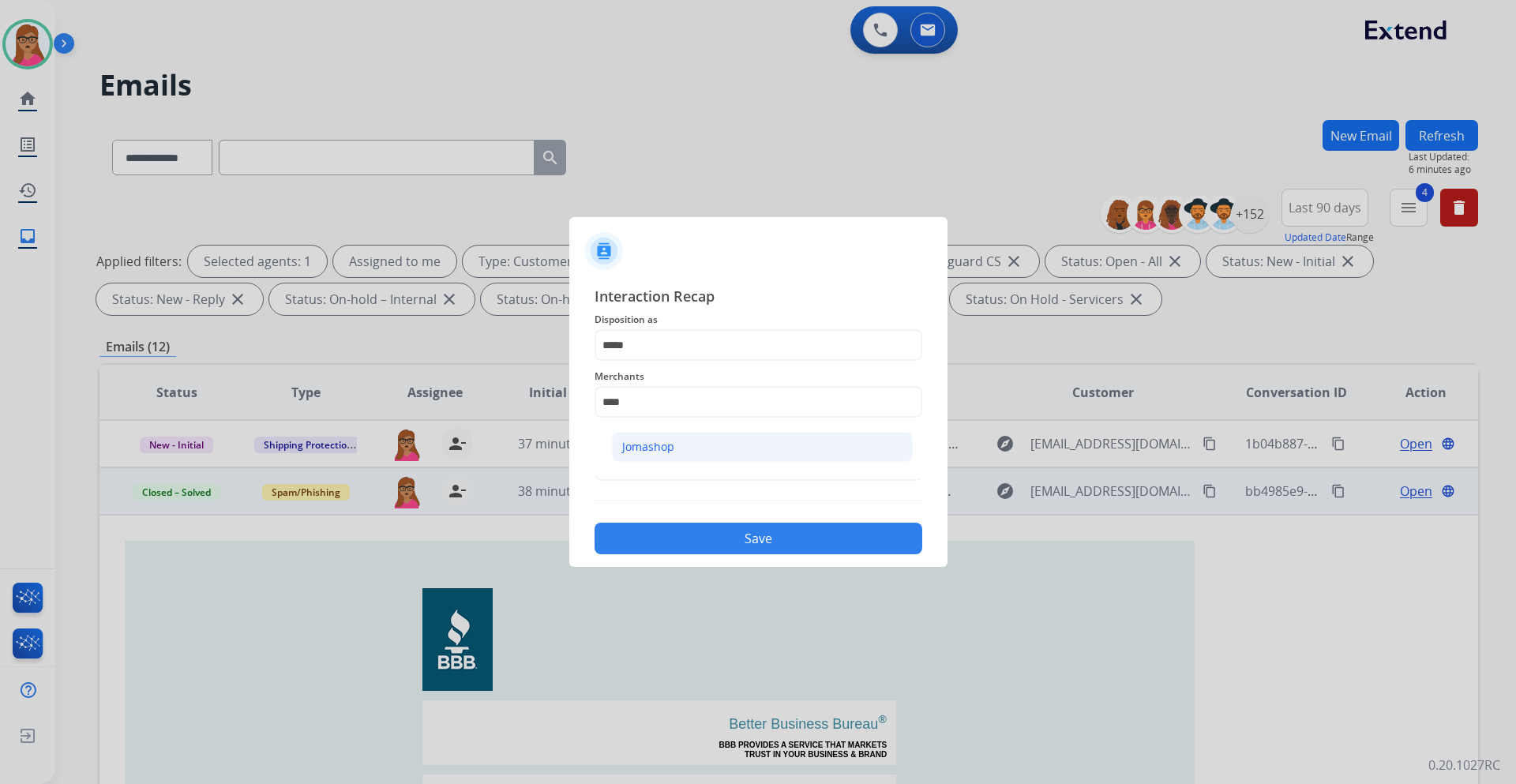
click at [658, 454] on div "Jomashop" at bounding box center [648, 447] width 52 height 16
type input "********"
click at [689, 461] on div "Status" at bounding box center [758, 455] width 328 height 63
click at [691, 461] on input "text" at bounding box center [758, 465] width 328 height 32
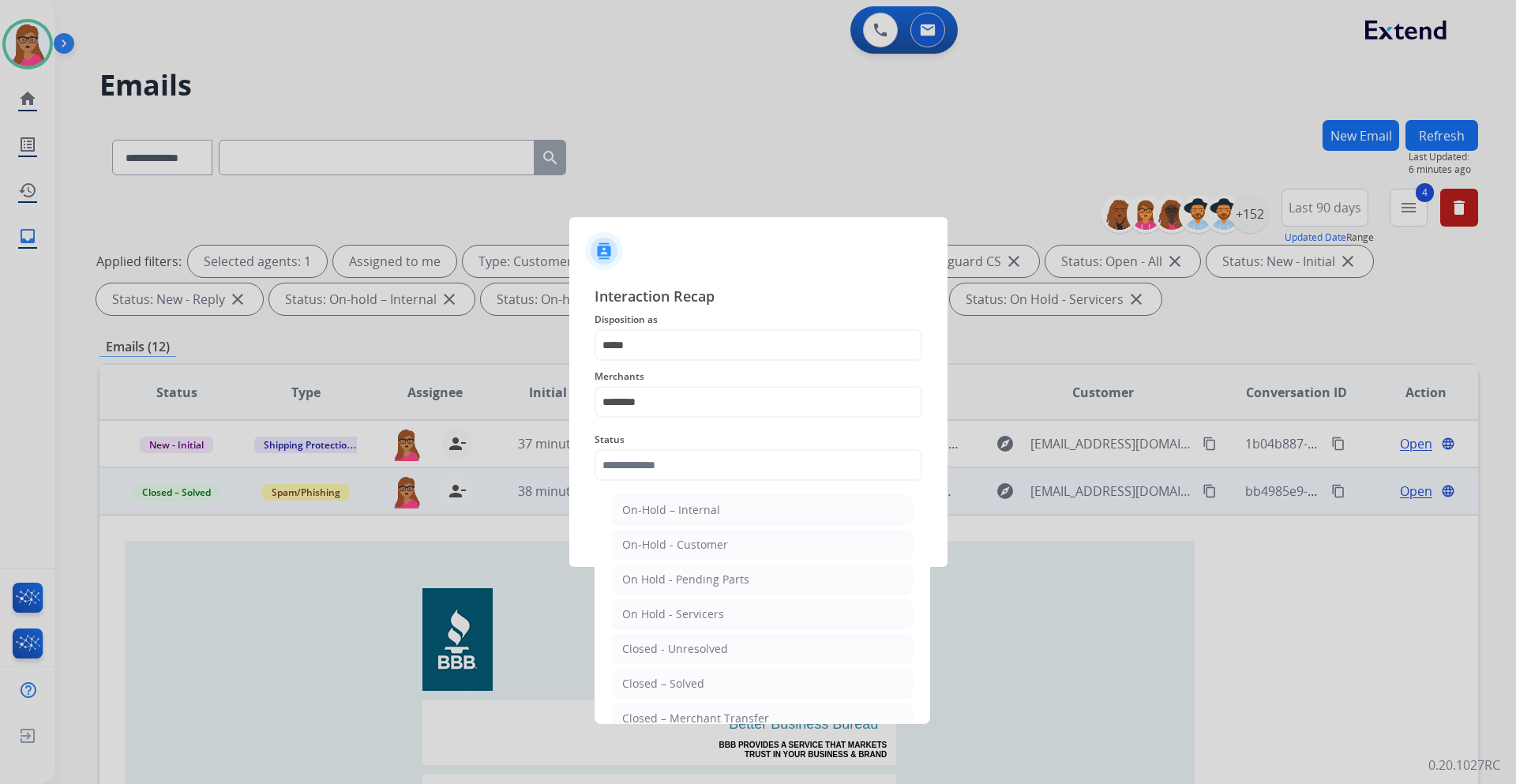
click at [704, 461] on li "Closed – Solved" at bounding box center [763, 683] width 301 height 30
type input "**********"
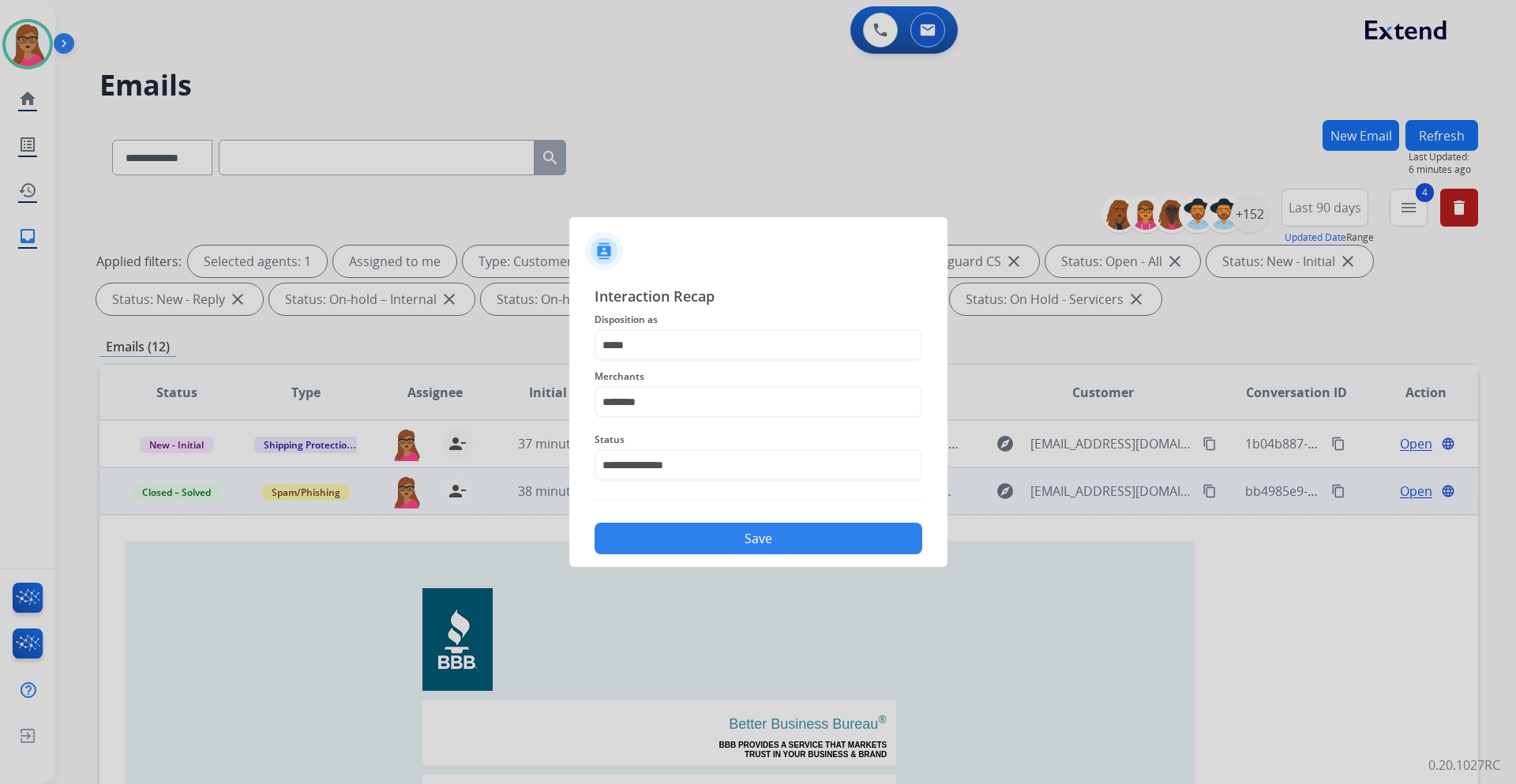
click at [743, 461] on button "Save" at bounding box center [758, 539] width 328 height 32
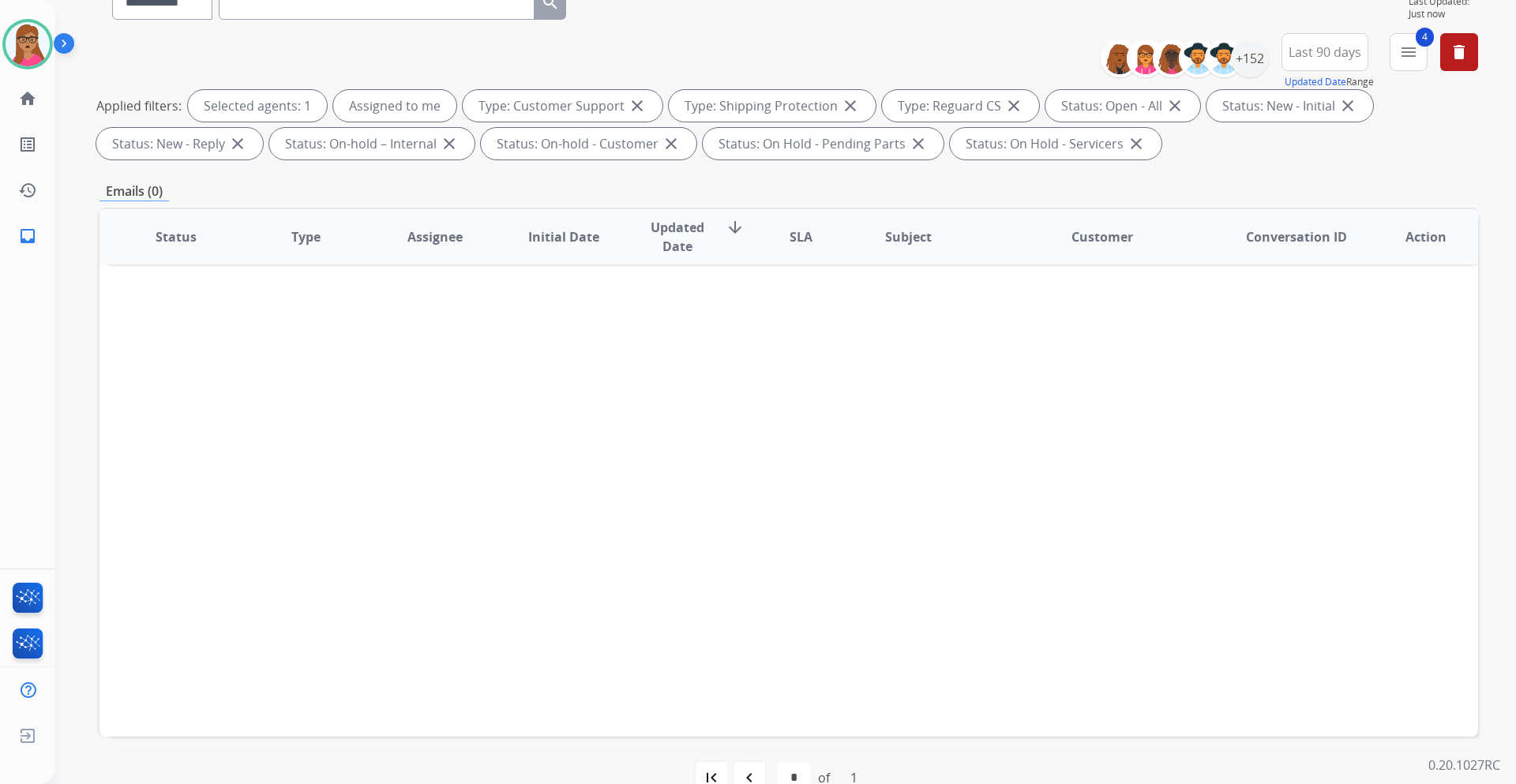
scroll to position [191, 0]
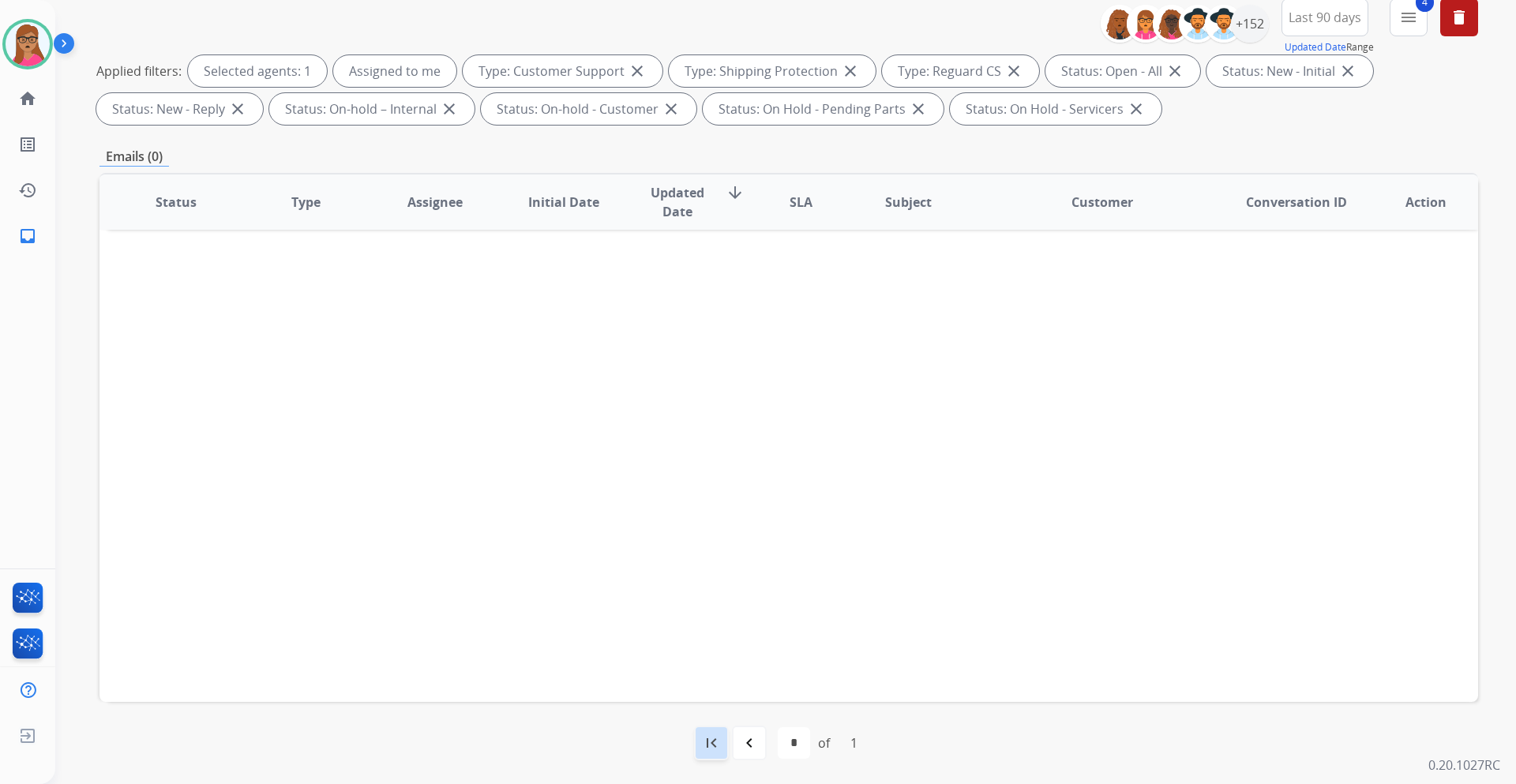
click at [713, 461] on mat-icon "first_page" at bounding box center [711, 743] width 19 height 19
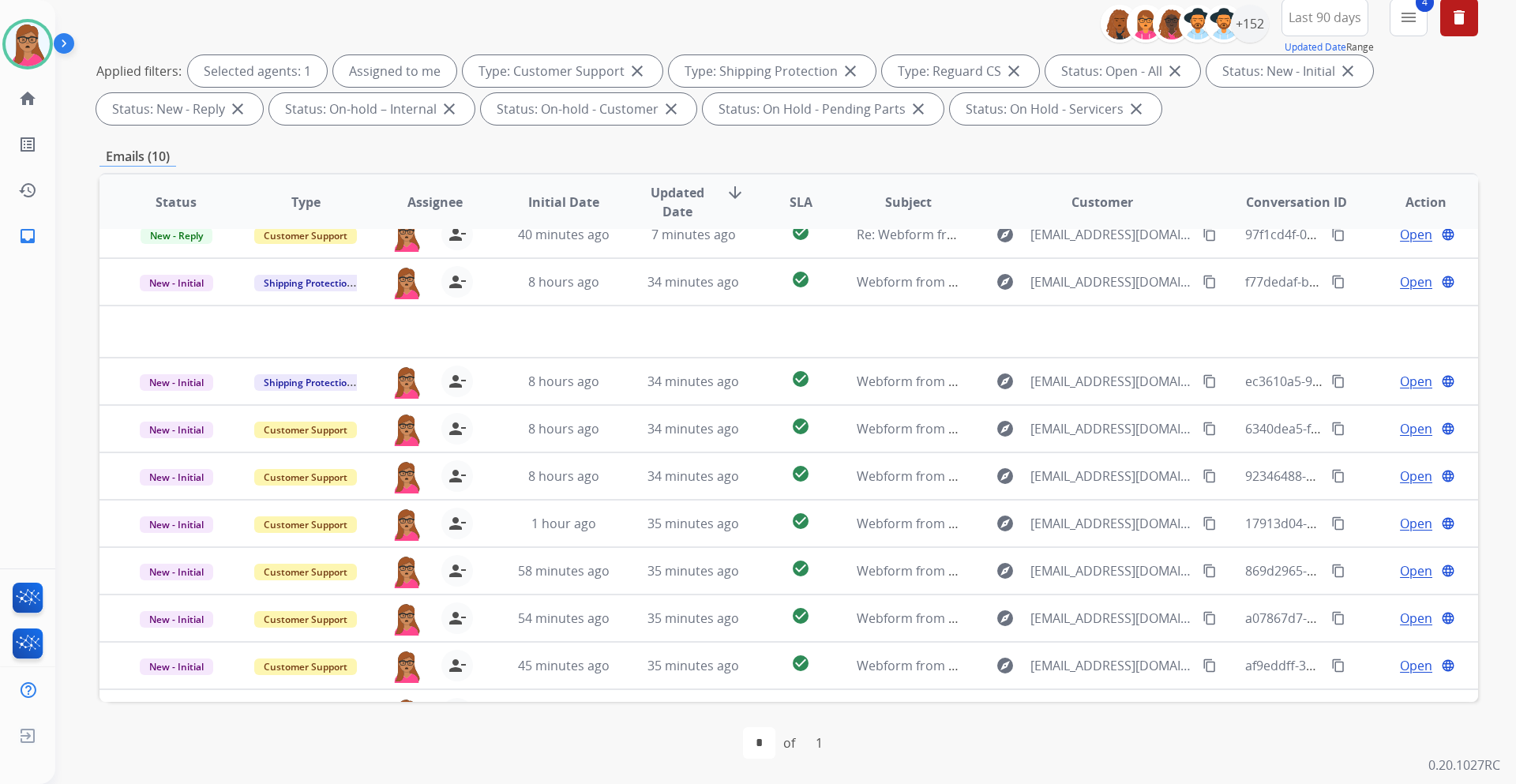
scroll to position [0, 0]
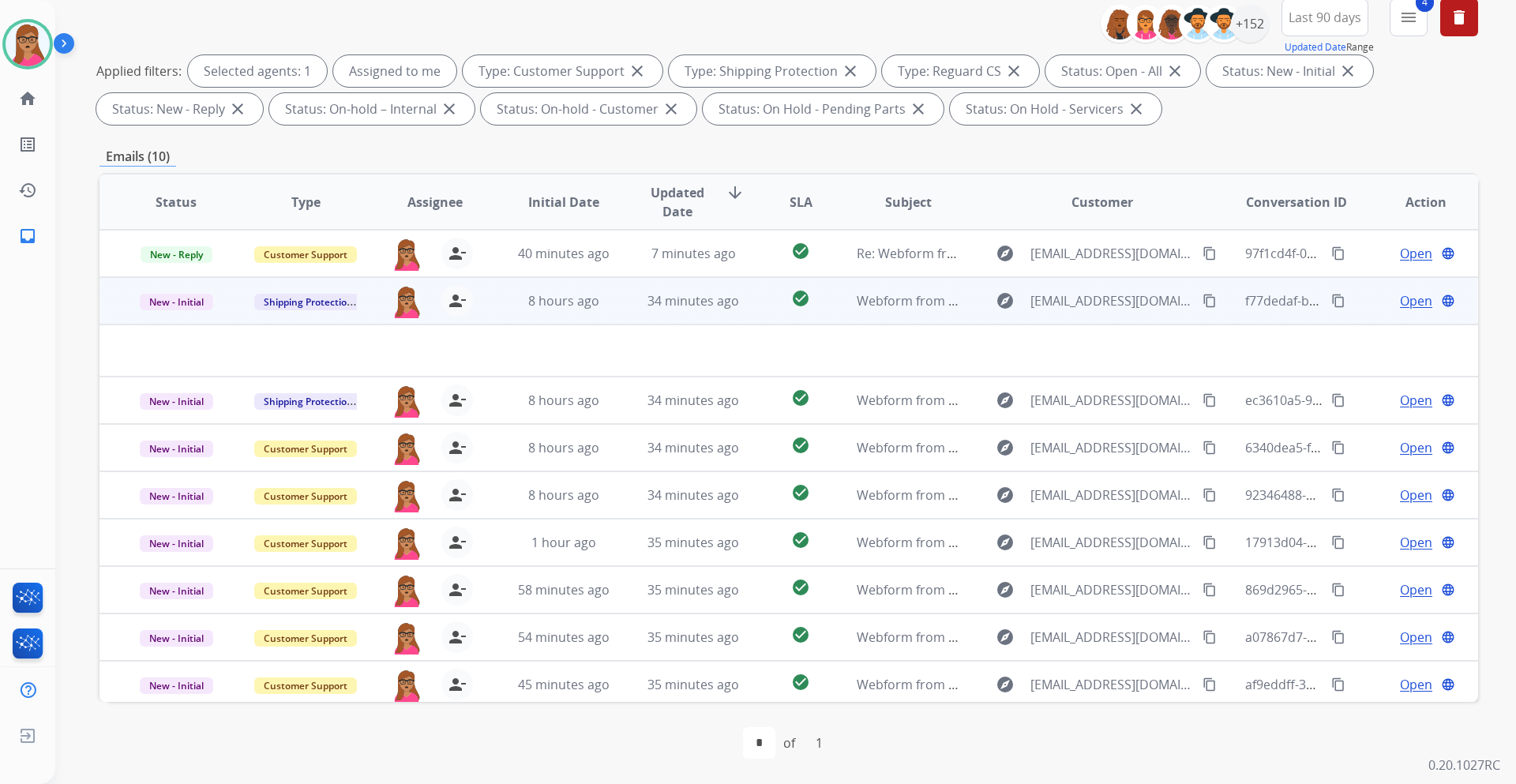
click at [233, 353] on td at bounding box center [659, 350] width 1120 height 52
click at [174, 337] on td at bounding box center [659, 350] width 1120 height 52
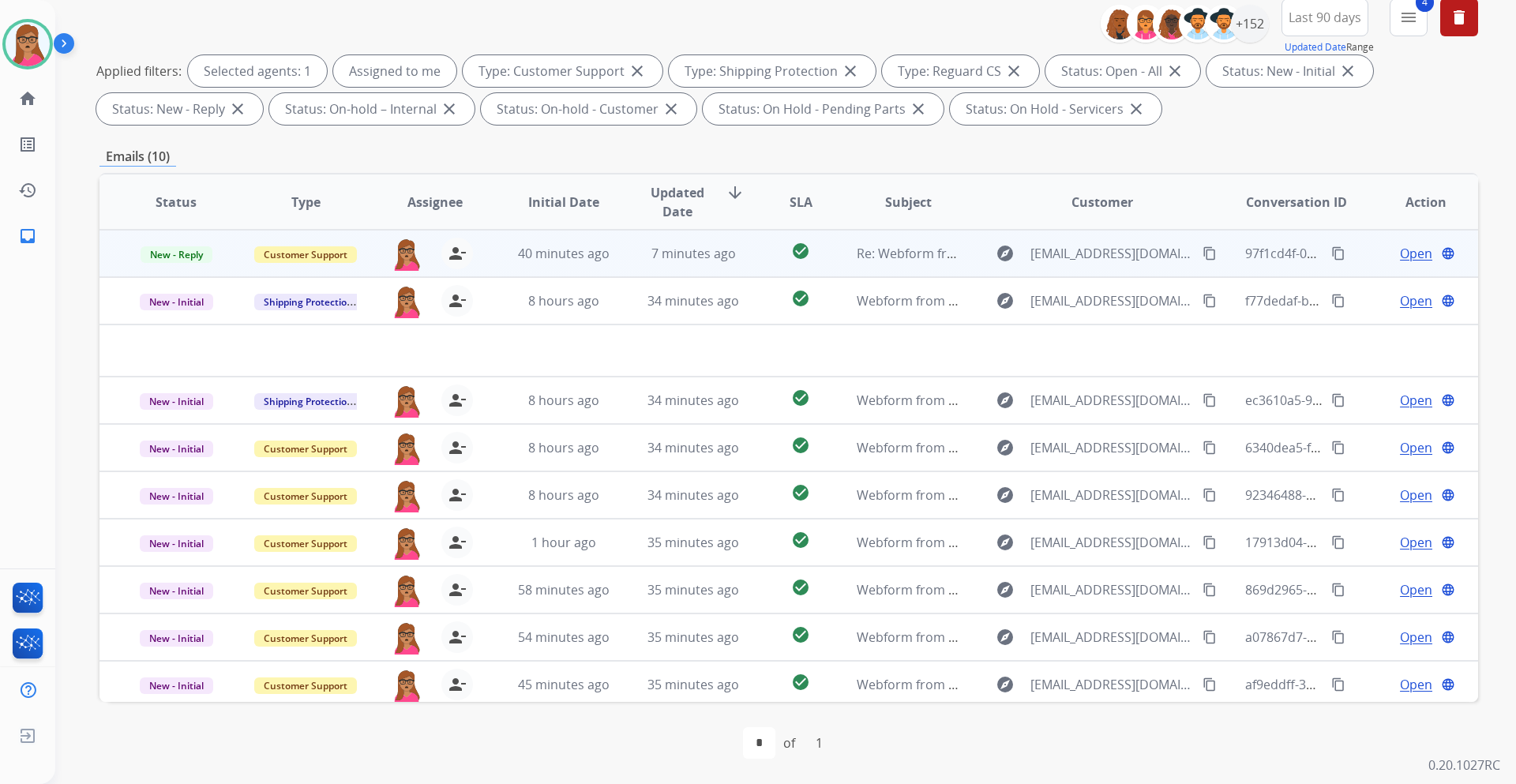
click at [1010, 257] on span "Open" at bounding box center [1416, 253] width 33 height 19
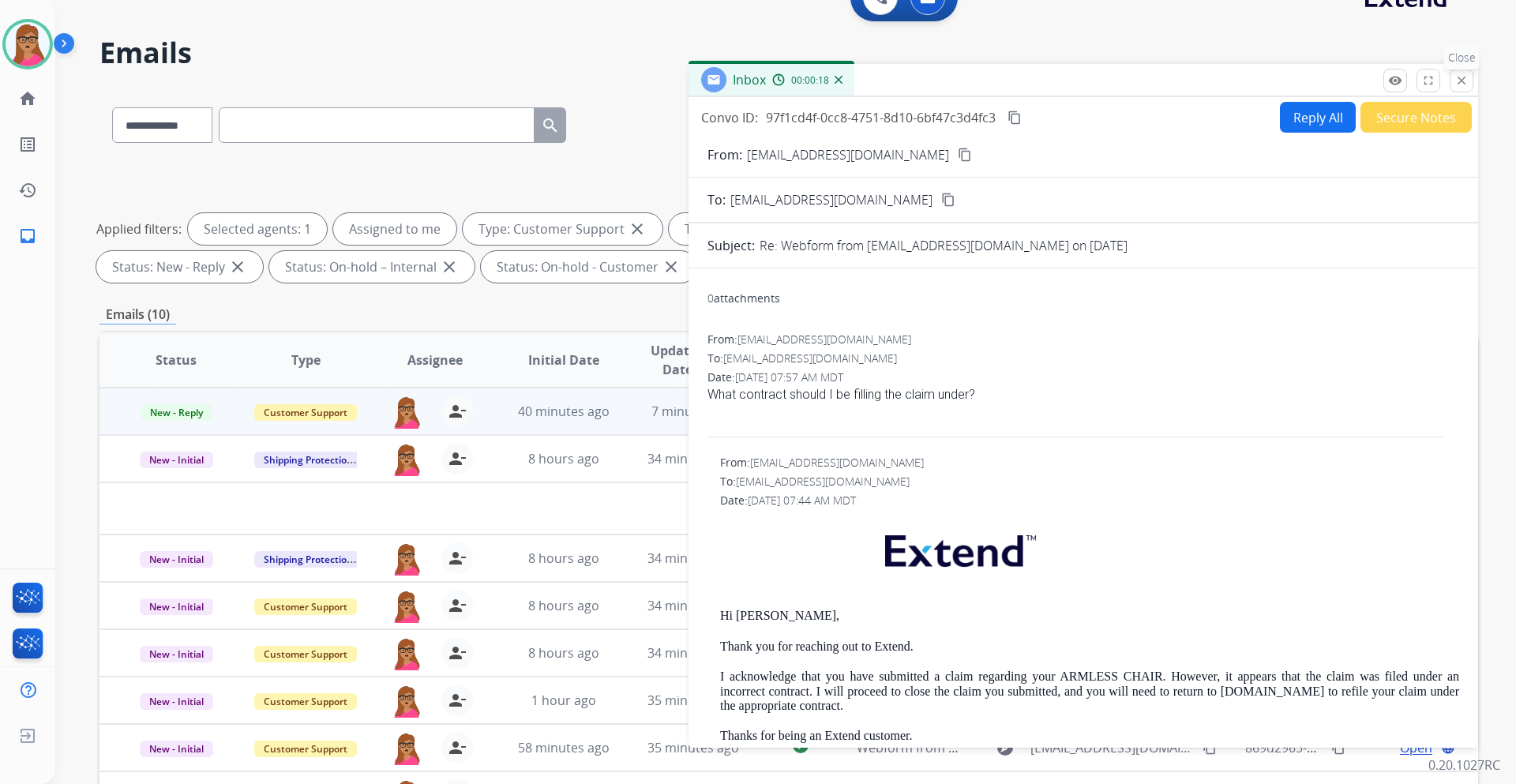
click at [1010, 84] on mat-icon "close" at bounding box center [1461, 80] width 14 height 14
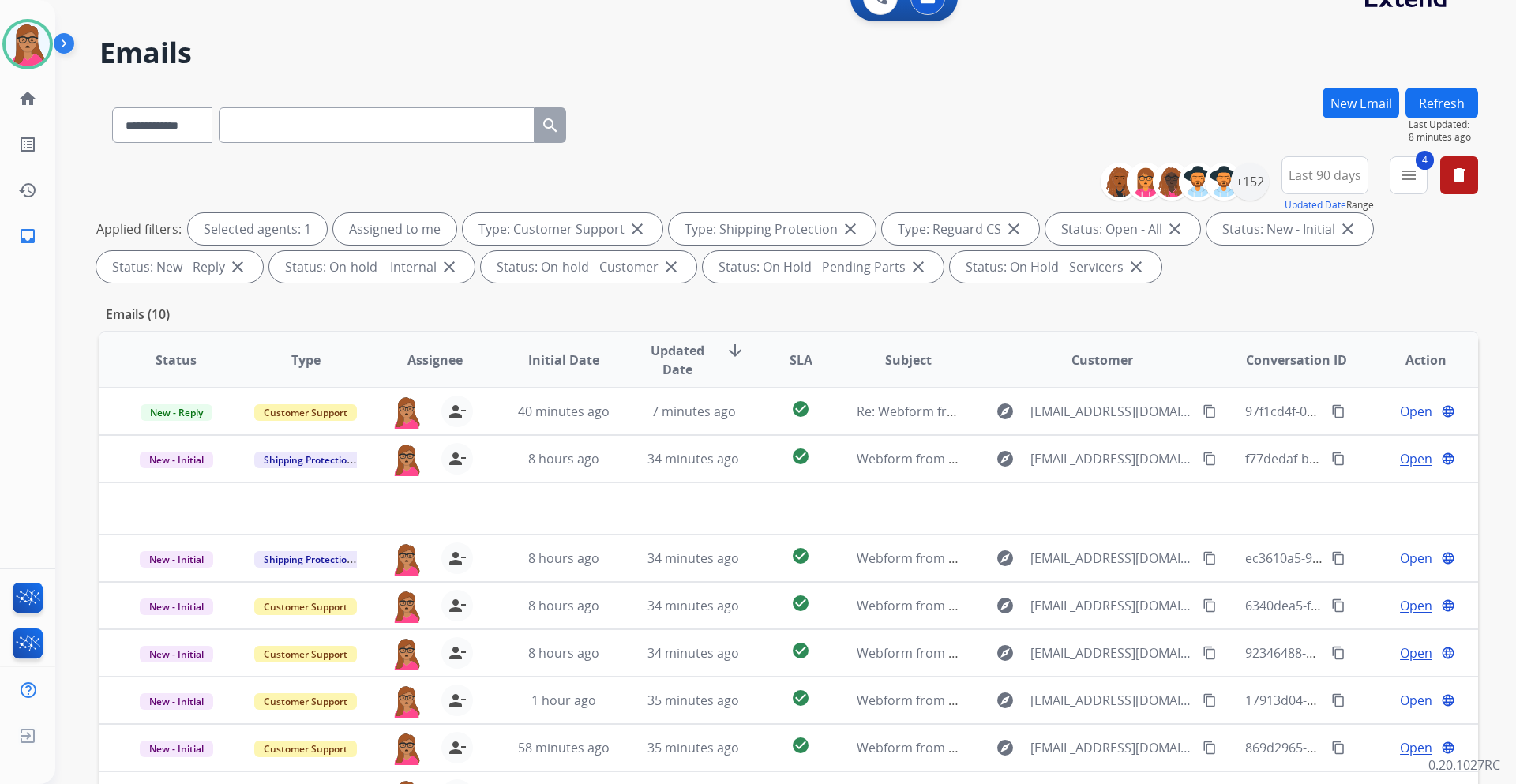
click at [1010, 91] on button "Refresh" at bounding box center [1442, 102] width 73 height 31
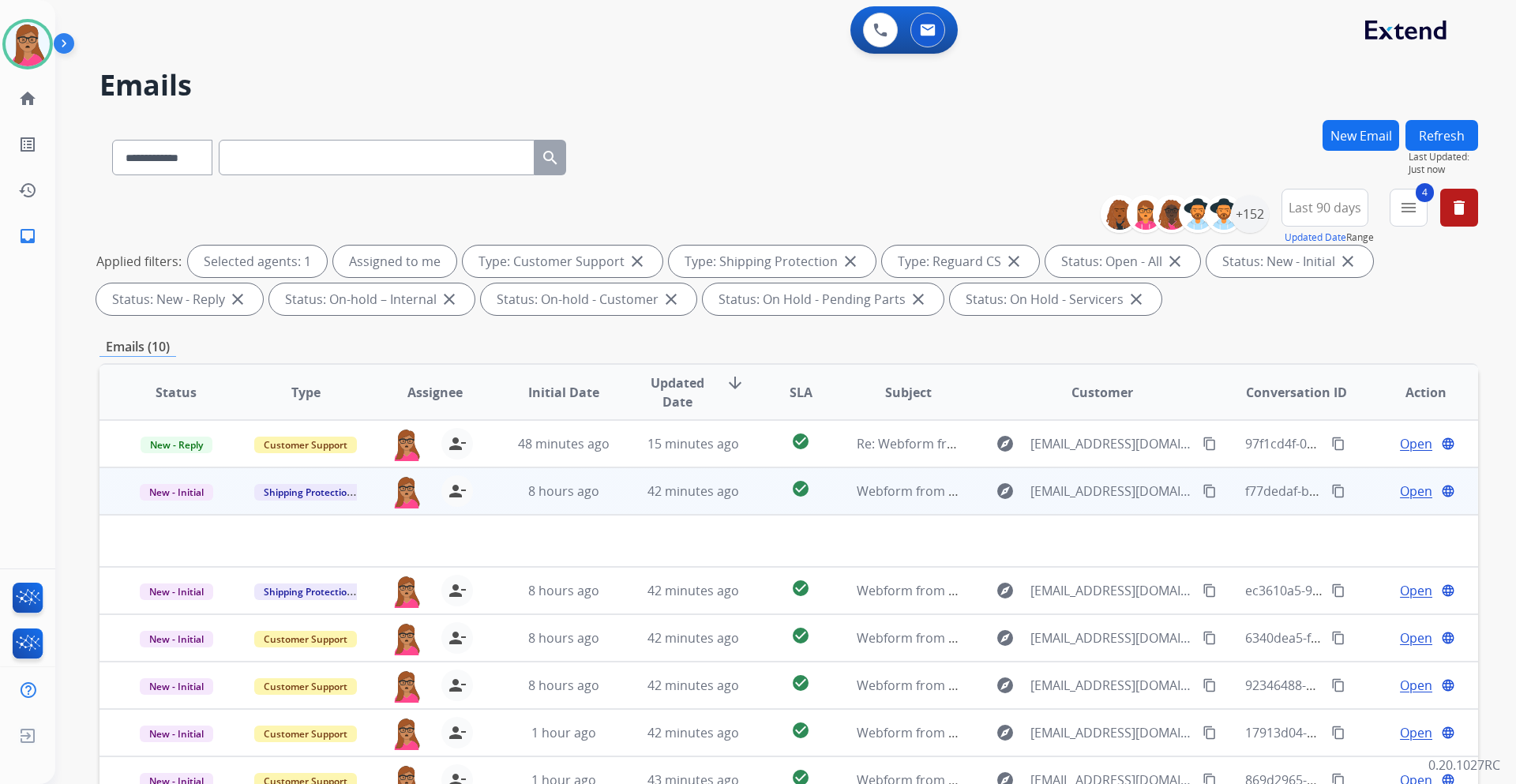
click at [1010, 461] on span "Open" at bounding box center [1416, 491] width 33 height 19
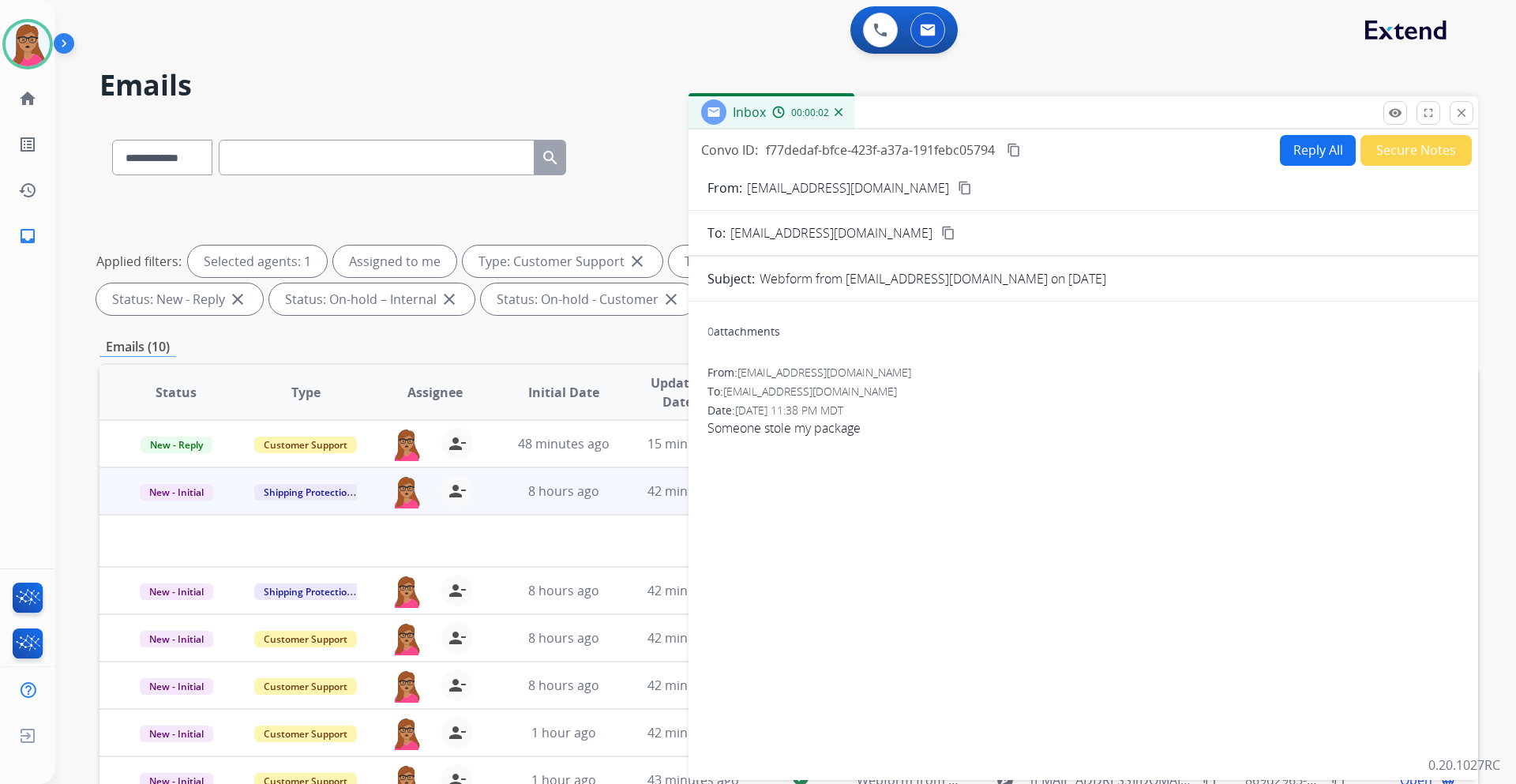
click at [958, 184] on mat-icon "content_copy" at bounding box center [965, 187] width 14 height 14
click at [1010, 152] on button "Reply All" at bounding box center [1318, 150] width 76 height 31
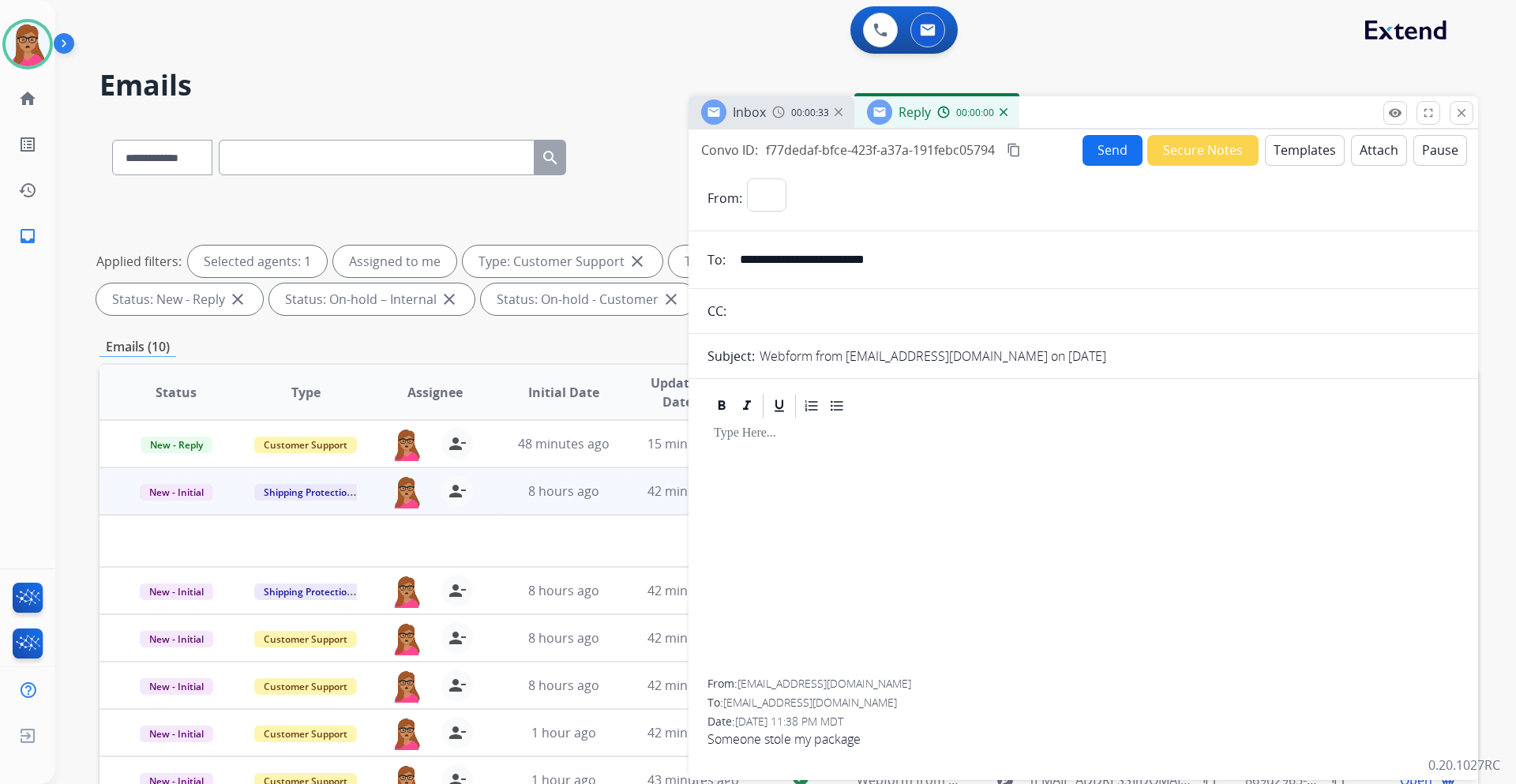
select select "**********"
click at [1010, 152] on button "Templates" at bounding box center [1304, 150] width 80 height 31
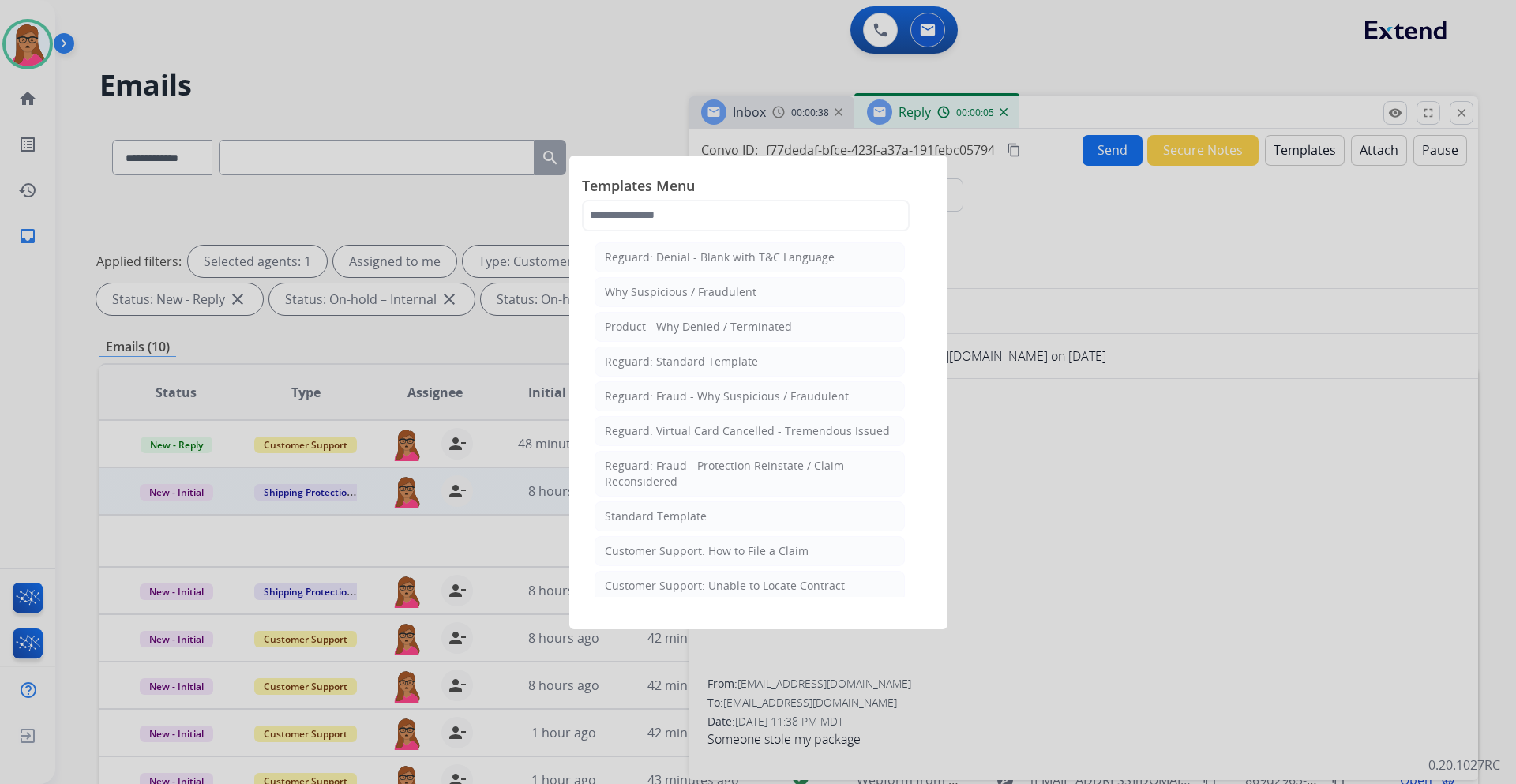
drag, startPoint x: 690, startPoint y: 522, endPoint x: 747, endPoint y: 468, distance: 78.5
click at [690, 461] on div "Standard Template" at bounding box center [655, 516] width 102 height 16
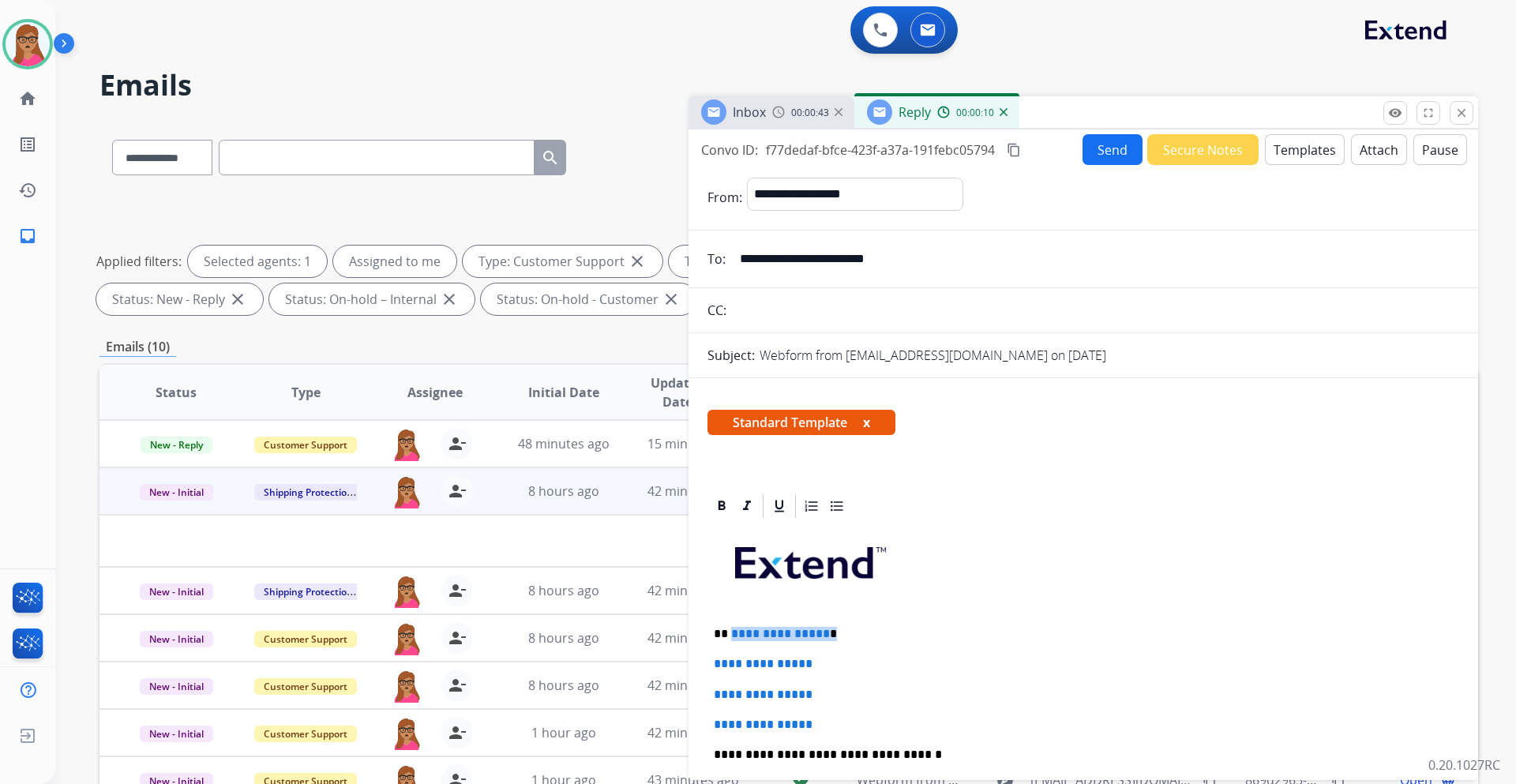
drag, startPoint x: 830, startPoint y: 640, endPoint x: 730, endPoint y: 632, distance: 100.3
click at [730, 461] on p "**********" at bounding box center [1077, 634] width 727 height 14
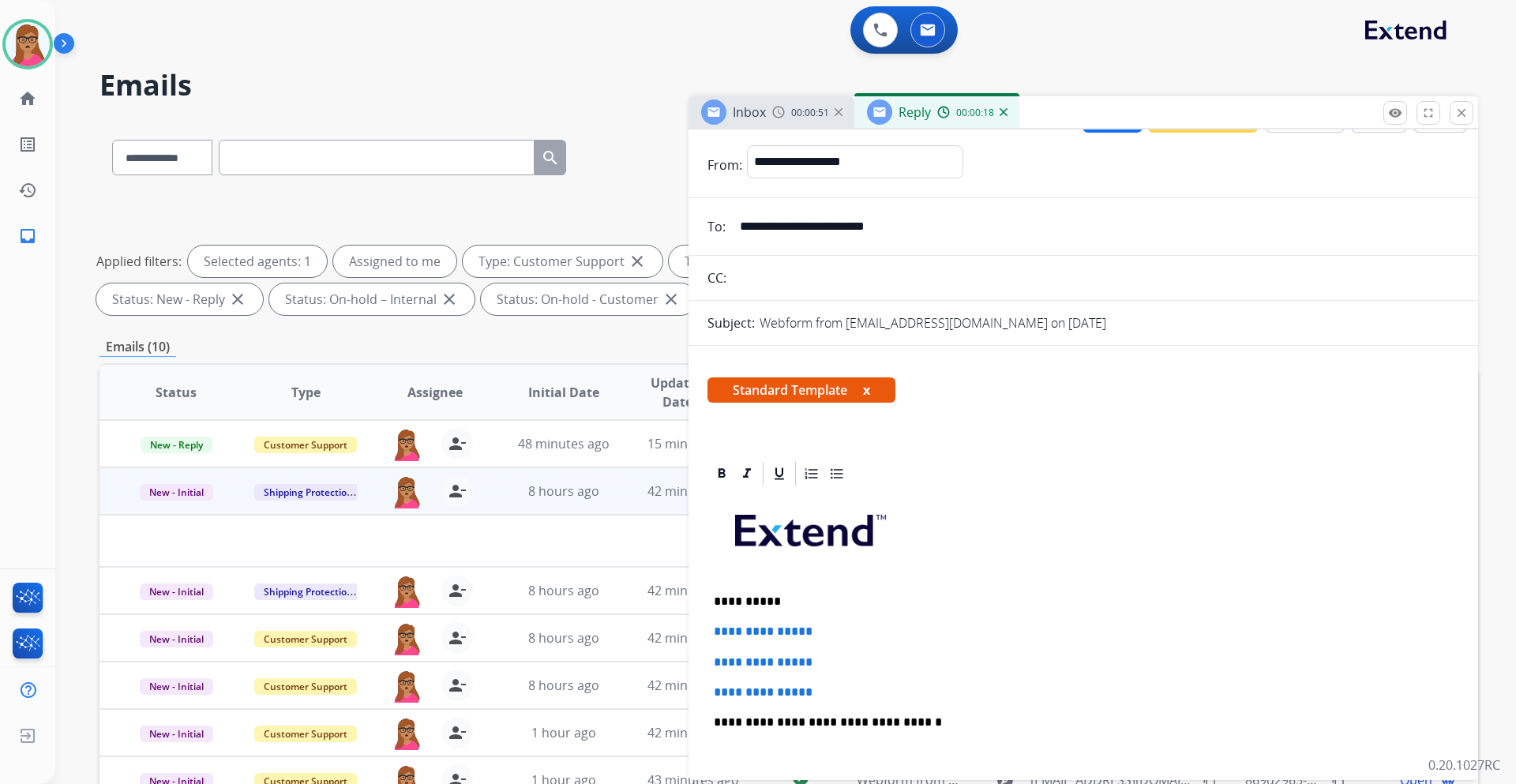
scroll to position [79, 0]
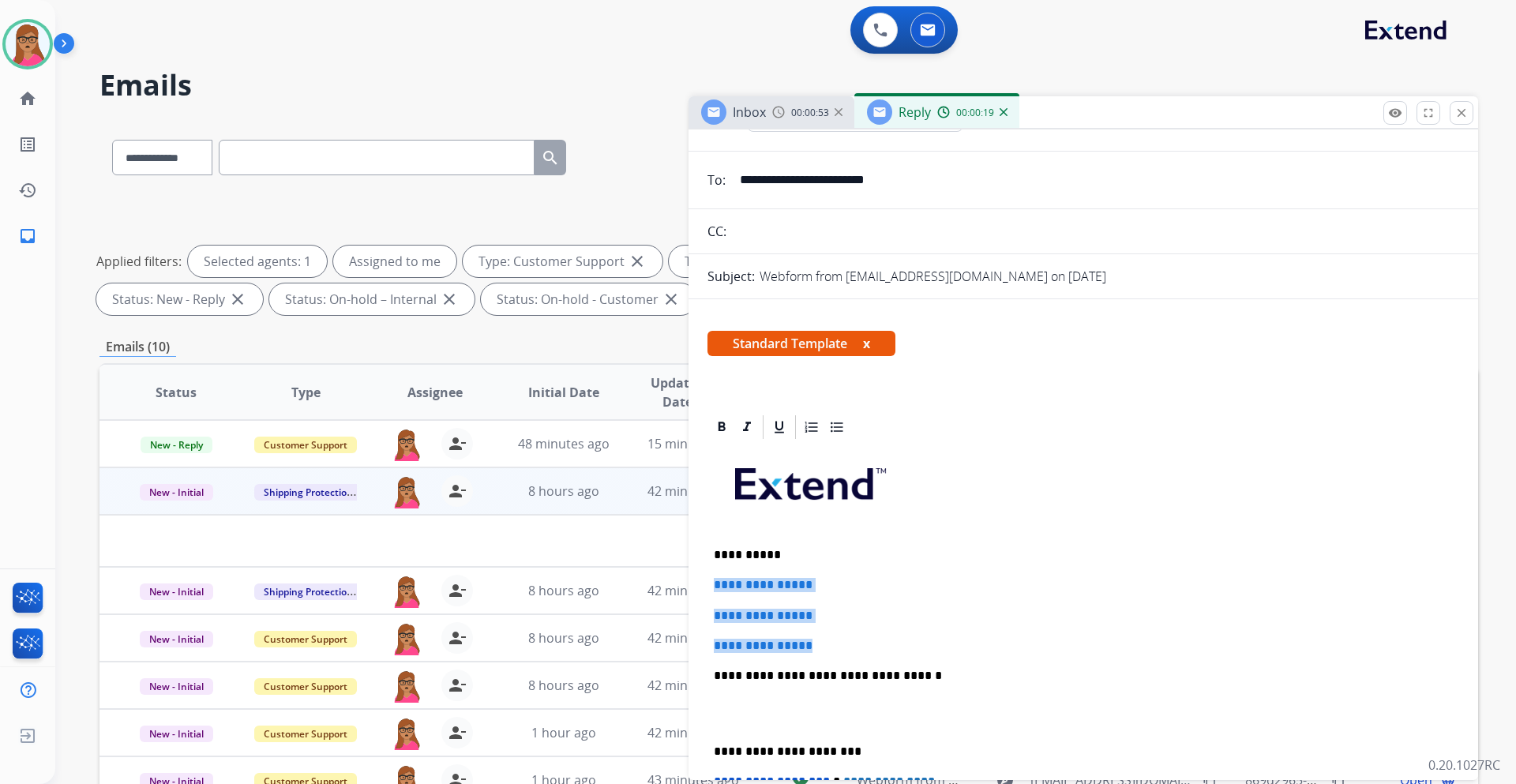
drag, startPoint x: 713, startPoint y: 583, endPoint x: 847, endPoint y: 644, distance: 147.2
click at [847, 461] on div "**********" at bounding box center [1083, 713] width 752 height 543
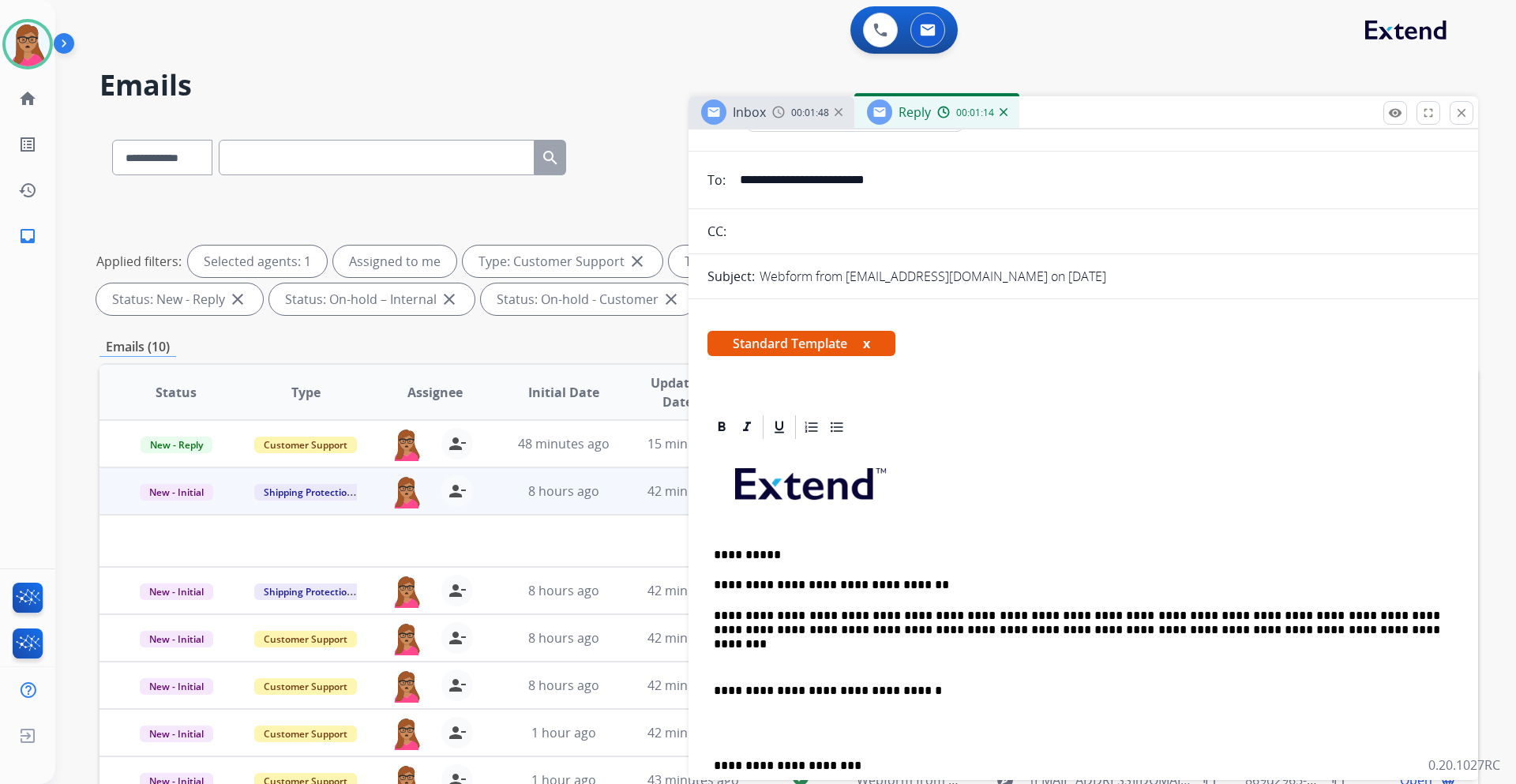
click at [1005, 113] on img at bounding box center [1003, 112] width 8 height 8
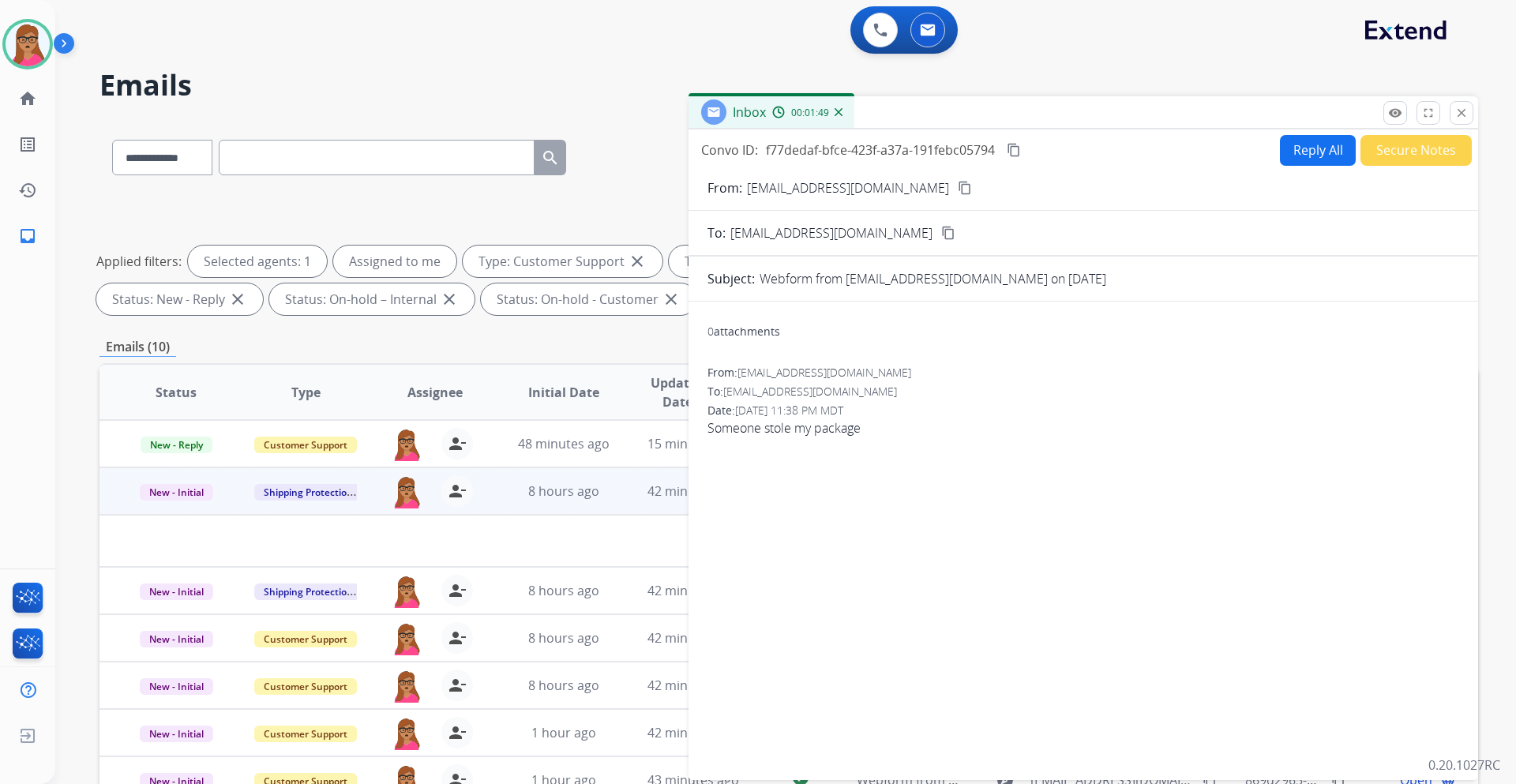
click at [1010, 162] on button "Reply All" at bounding box center [1318, 150] width 76 height 31
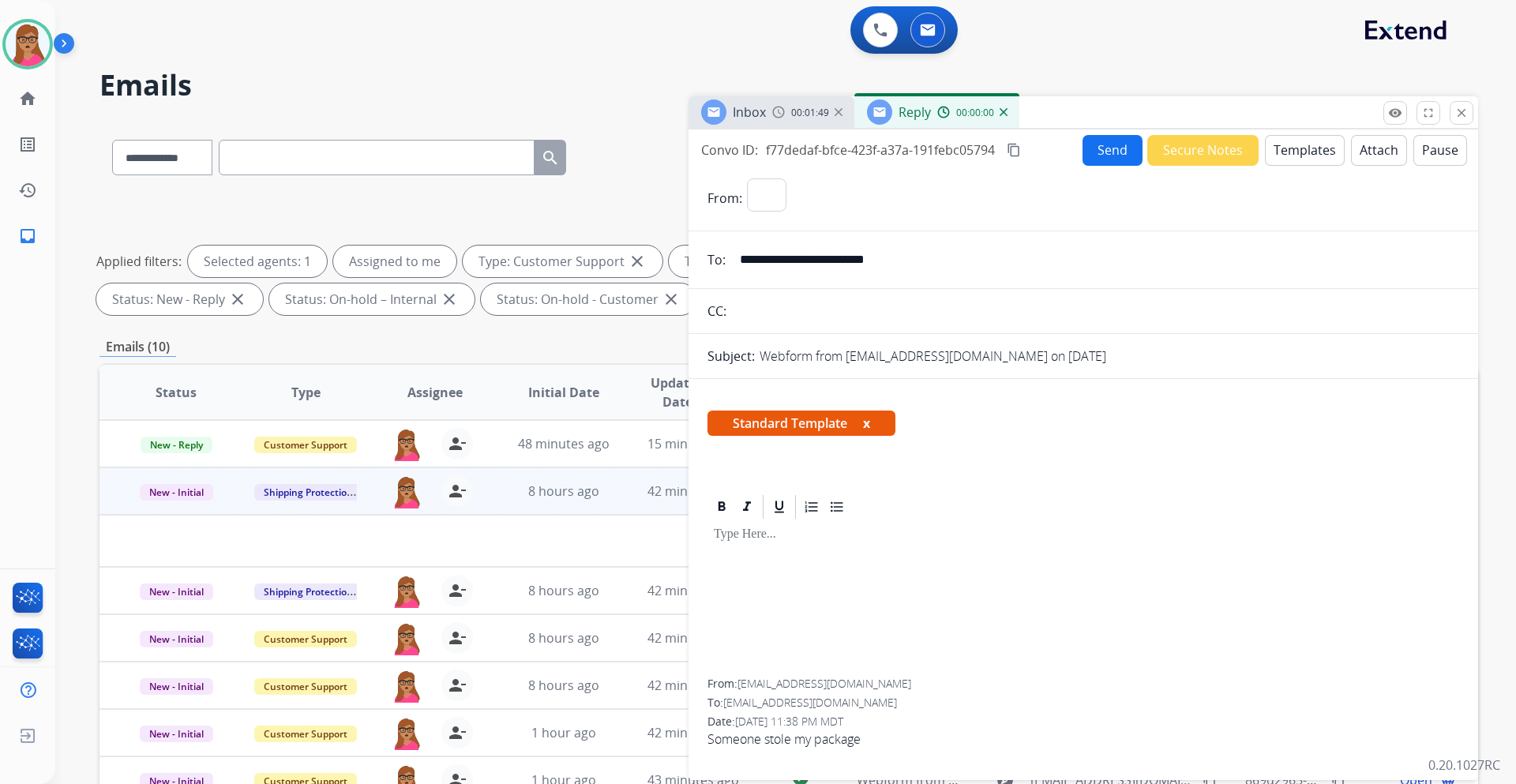
select select "**********"
click at [1010, 152] on button "Templates" at bounding box center [1304, 150] width 80 height 31
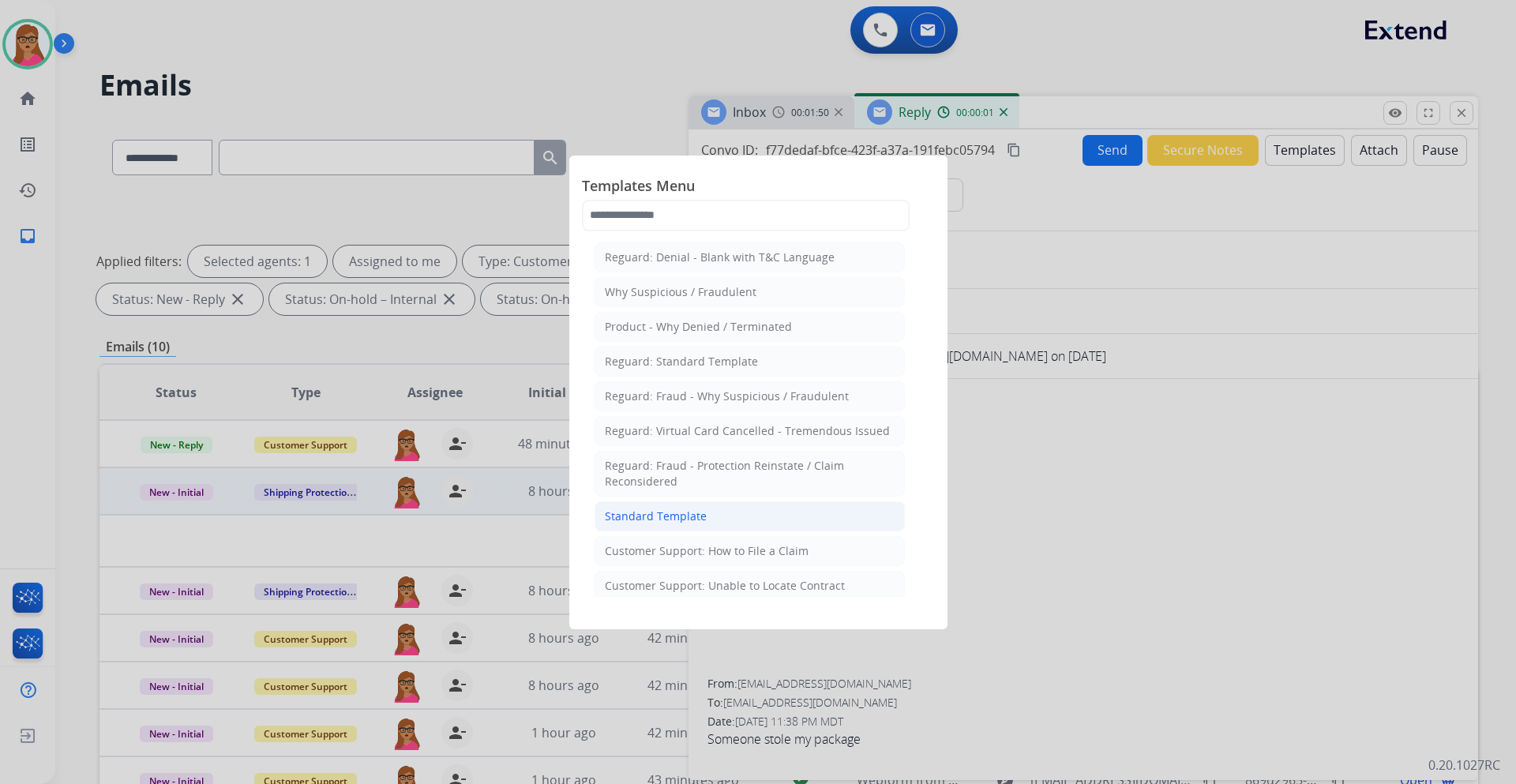
click at [681, 461] on div "Standard Template" at bounding box center [655, 516] width 102 height 16
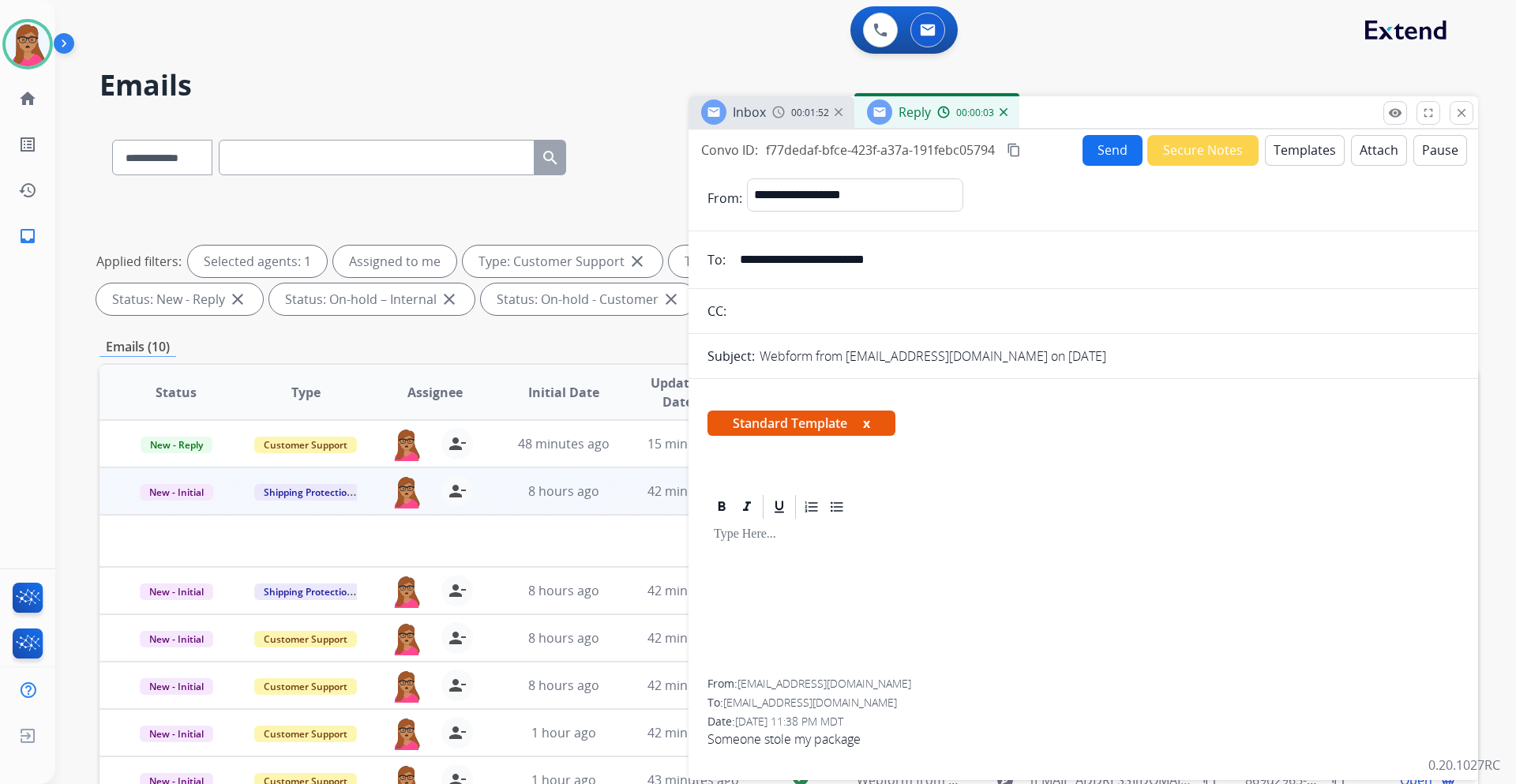
click at [1010, 158] on button "Templates" at bounding box center [1304, 150] width 80 height 31
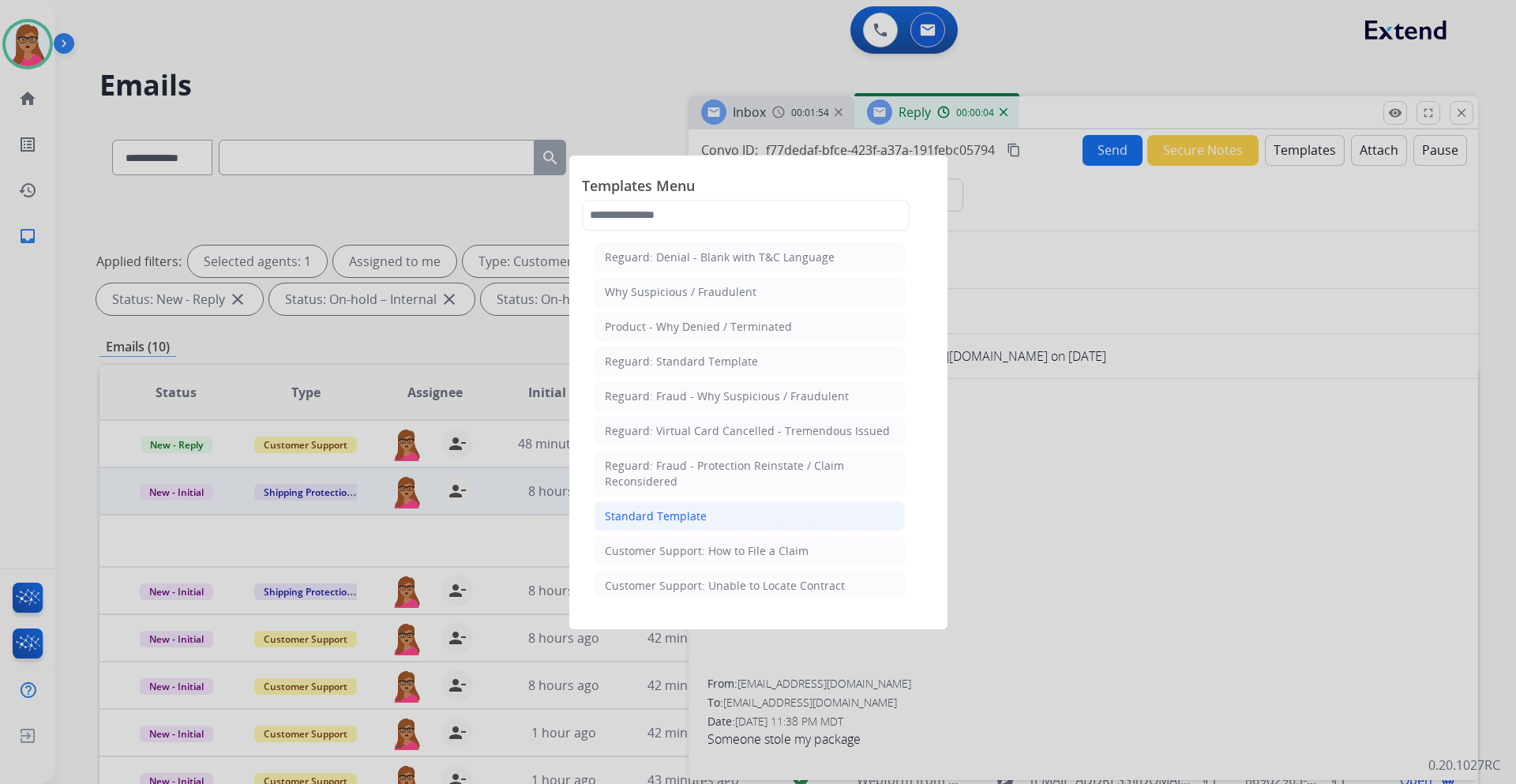
click at [676, 461] on div "Standard Template" at bounding box center [655, 516] width 102 height 16
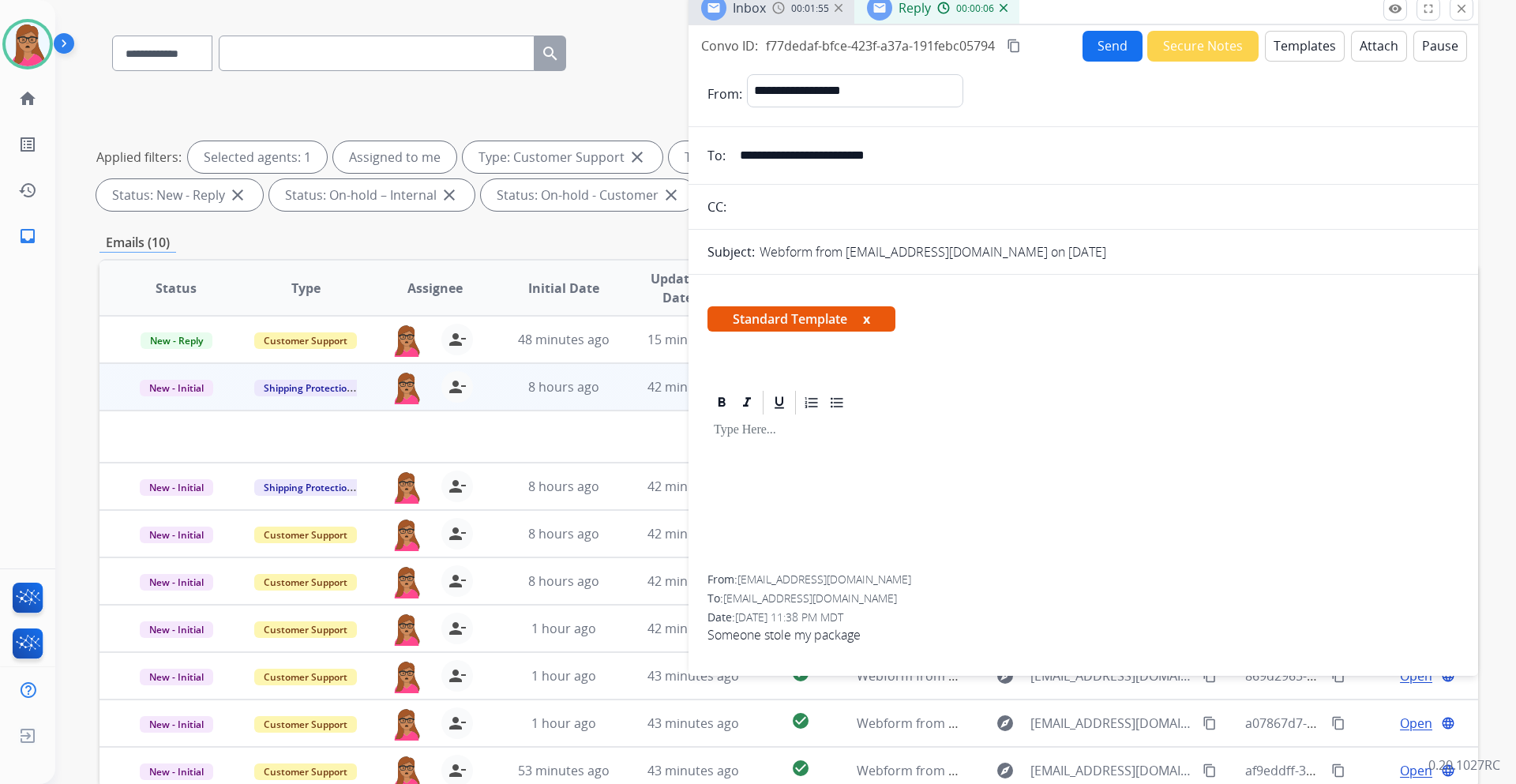
scroll to position [0, 0]
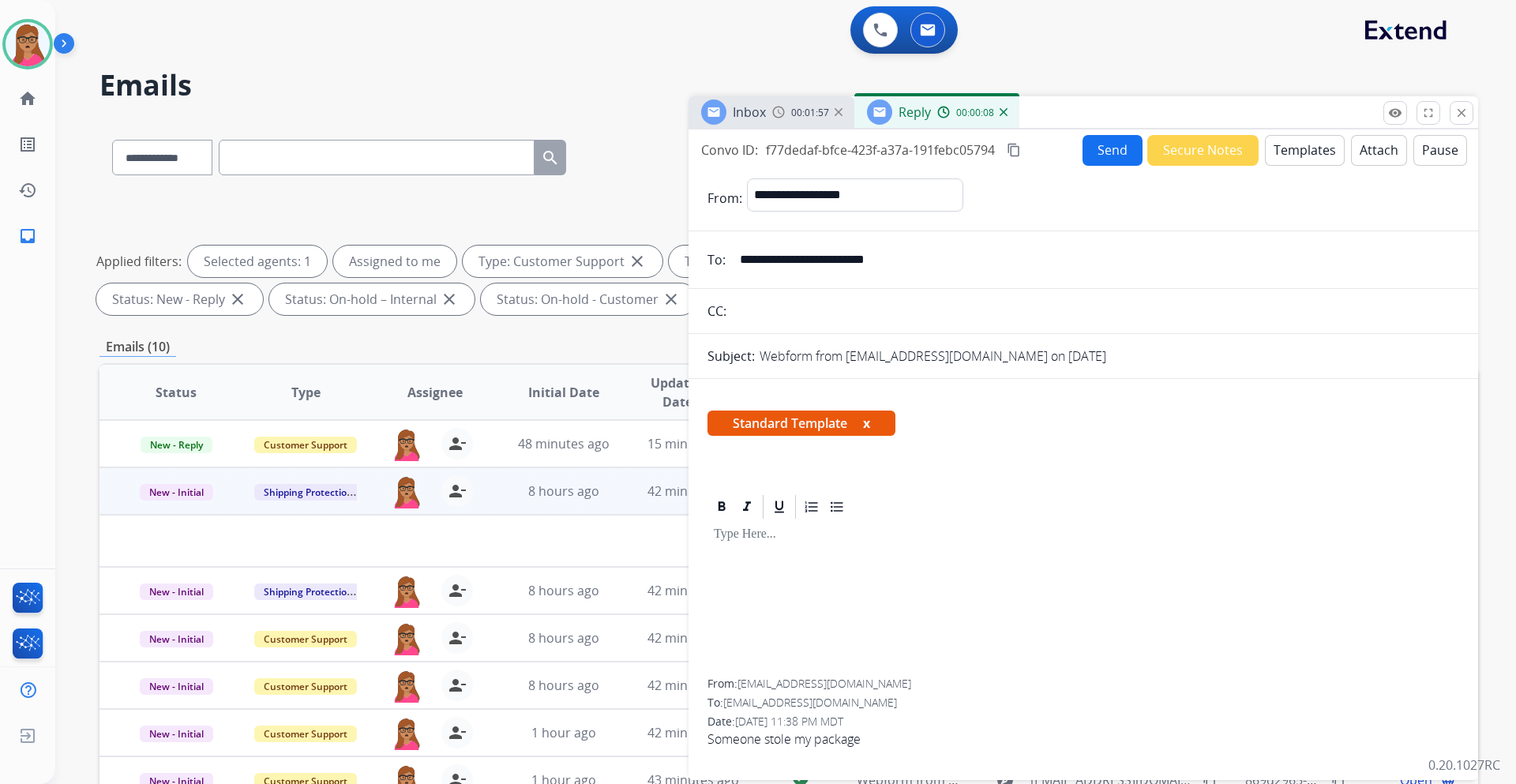
click at [1004, 112] on img at bounding box center [1003, 112] width 8 height 8
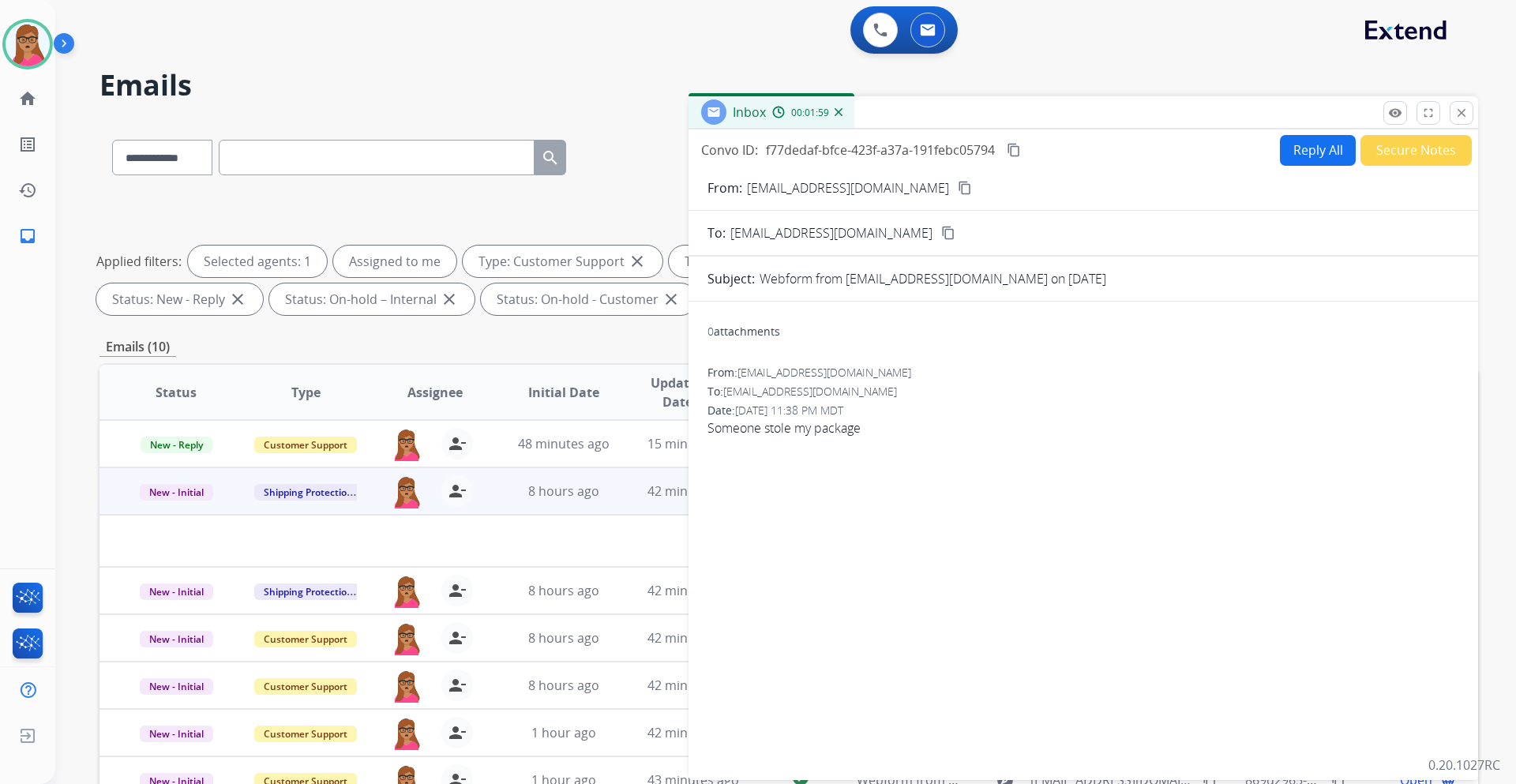
click at [1010, 152] on button "Reply All" at bounding box center [1318, 150] width 76 height 31
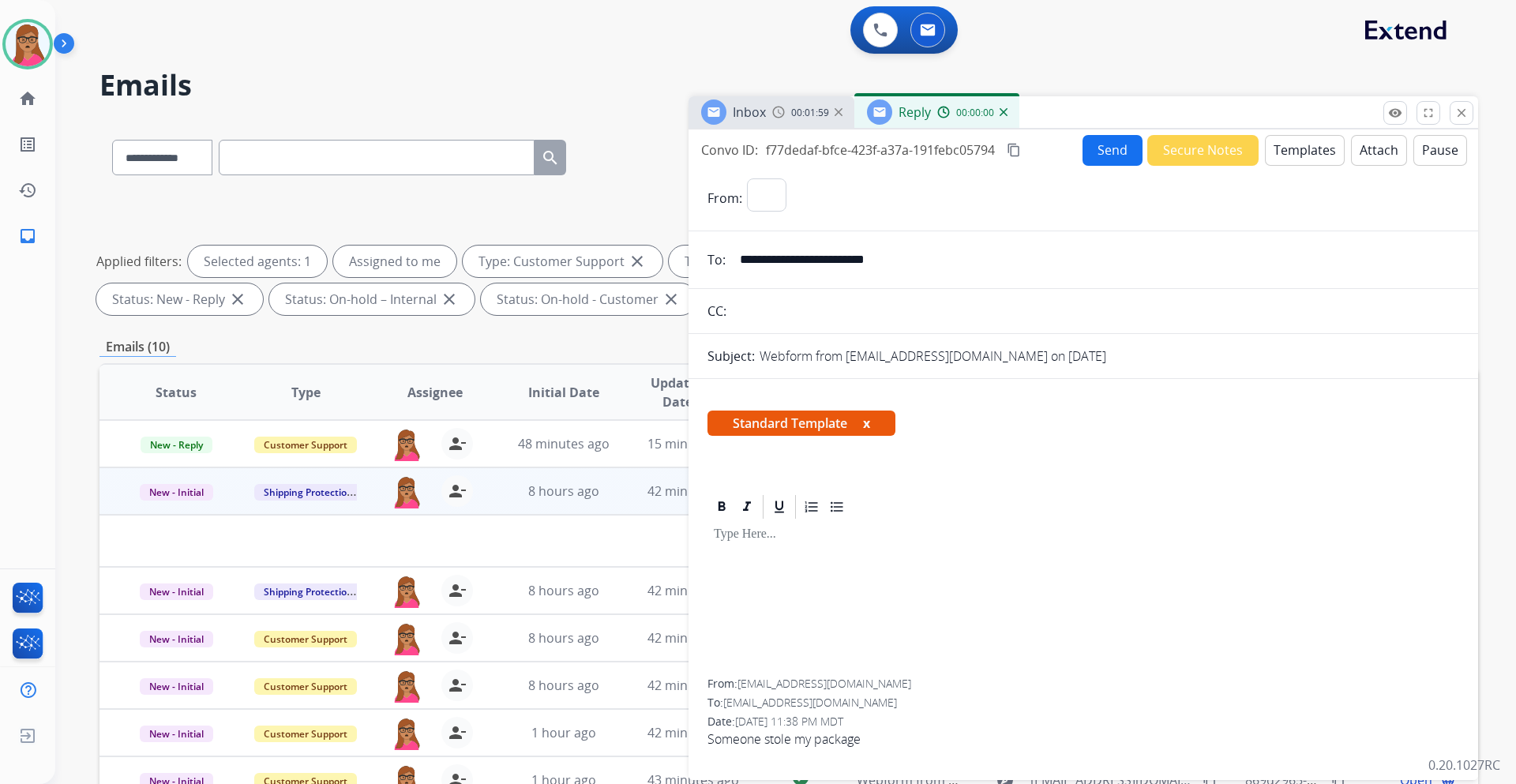
select select "**********"
click at [1010, 149] on button "Templates" at bounding box center [1304, 150] width 80 height 31
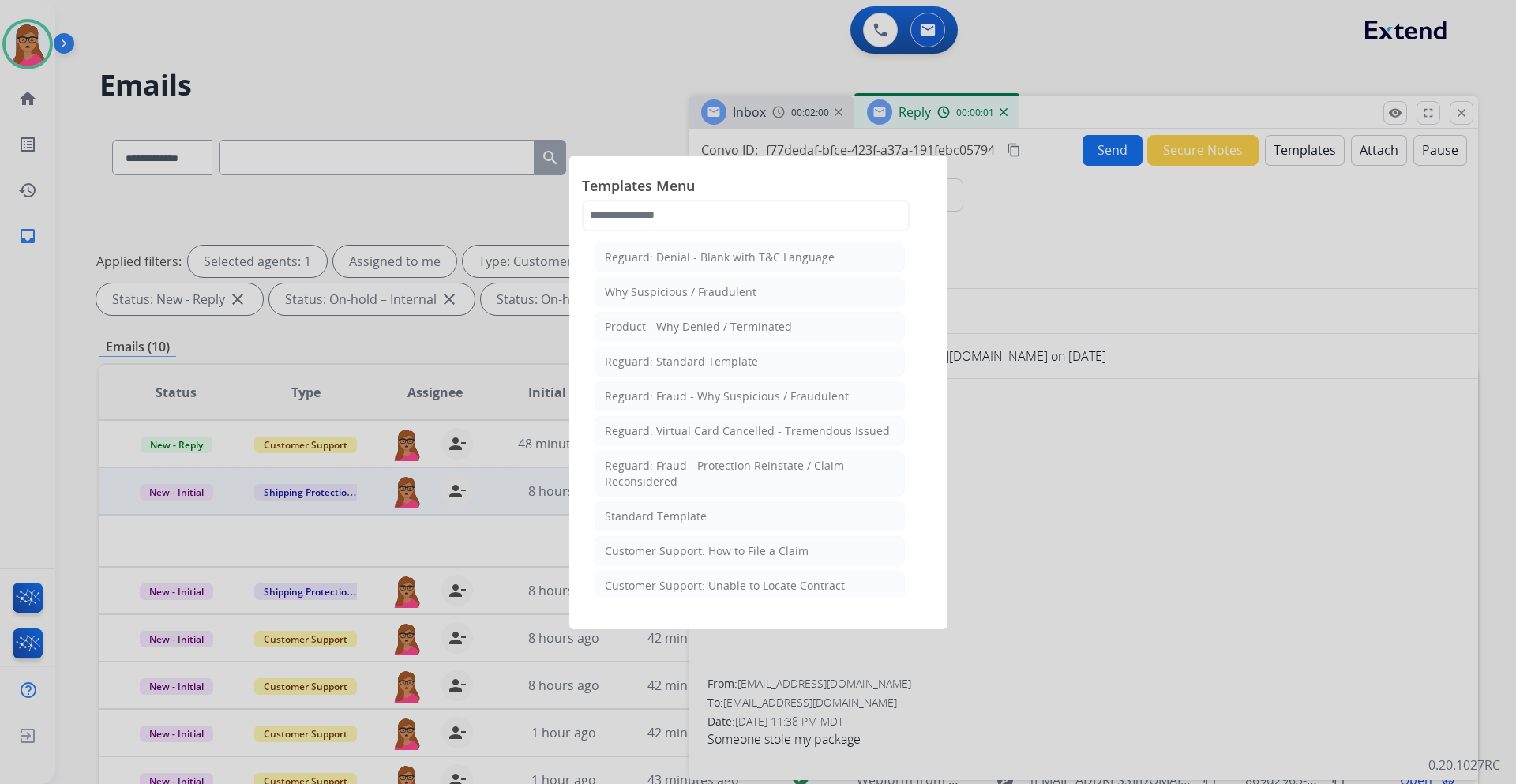
click at [1010, 404] on div at bounding box center [758, 392] width 1516 height 784
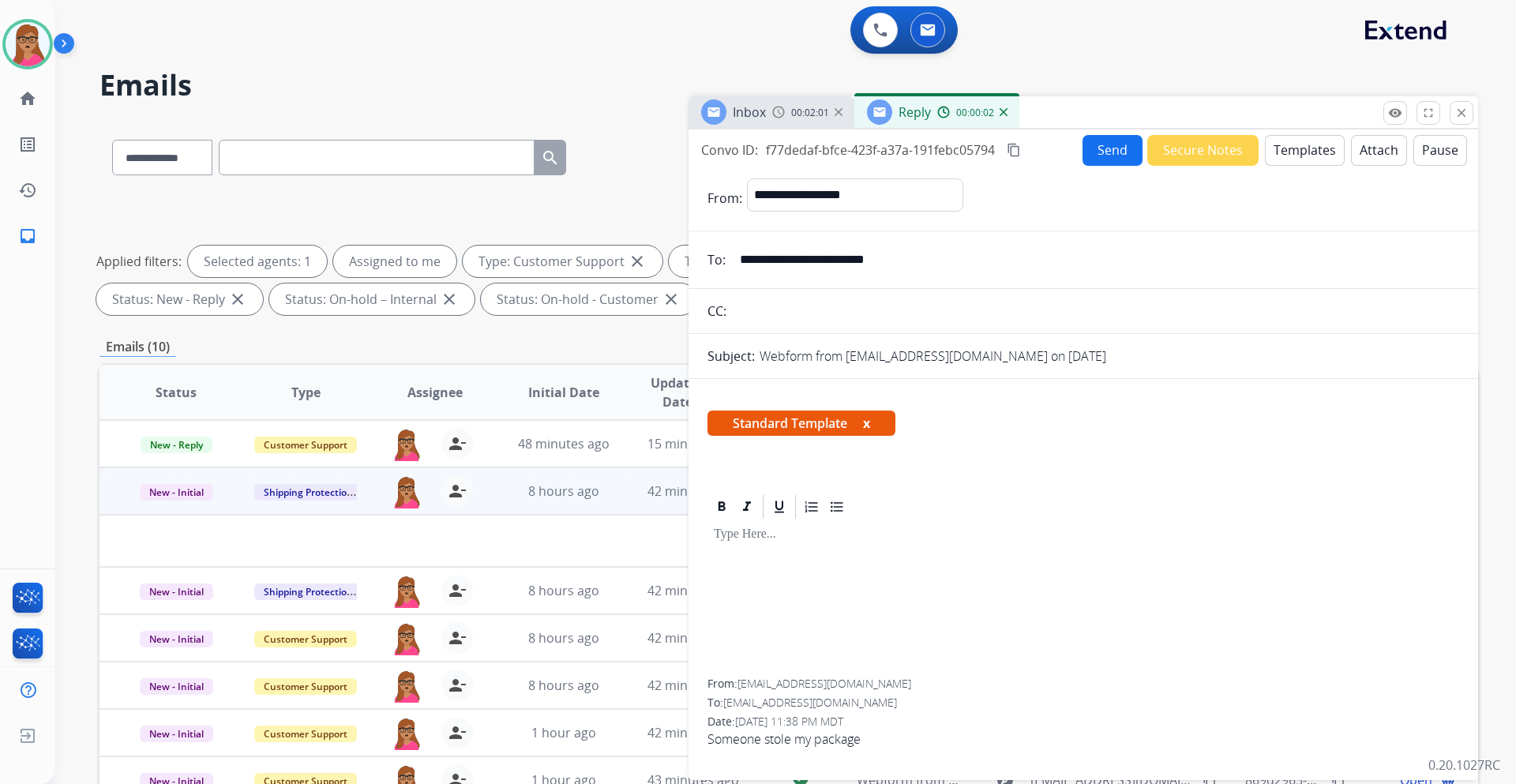
click at [870, 425] on button "x" at bounding box center [867, 423] width 7 height 19
click at [1010, 146] on button "Templates" at bounding box center [1304, 150] width 80 height 31
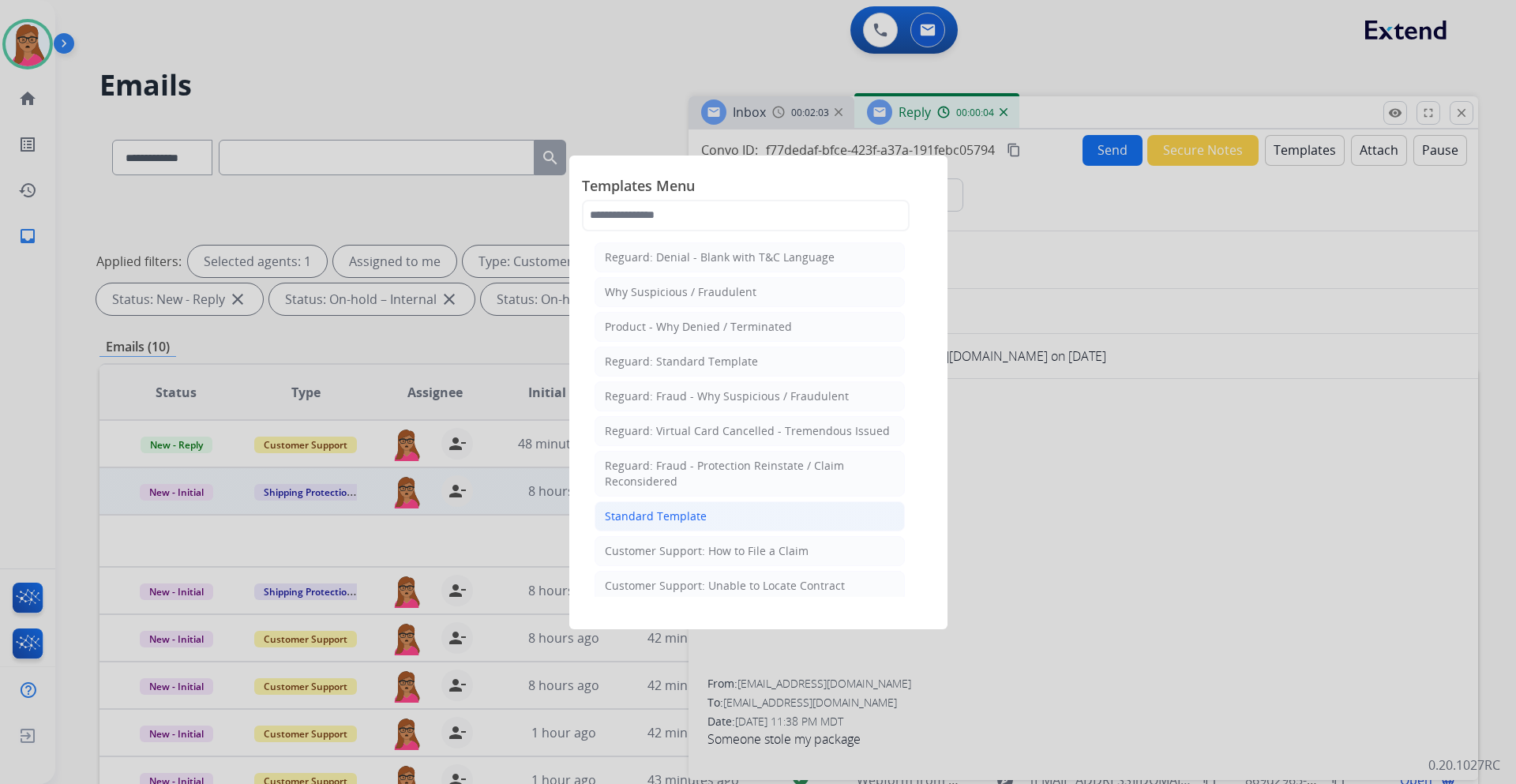
click at [678, 461] on div "Standard Template" at bounding box center [655, 516] width 102 height 16
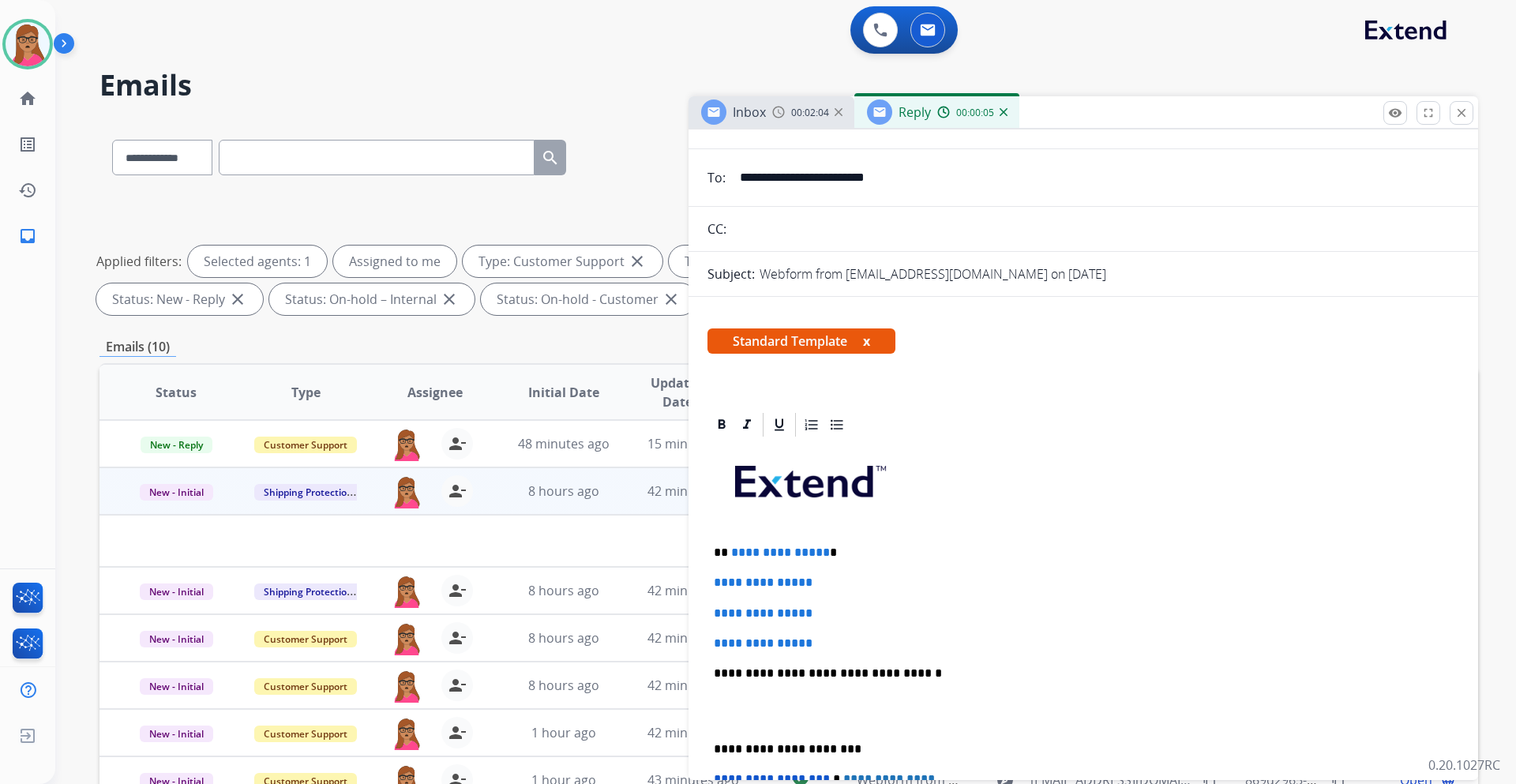
scroll to position [158, 0]
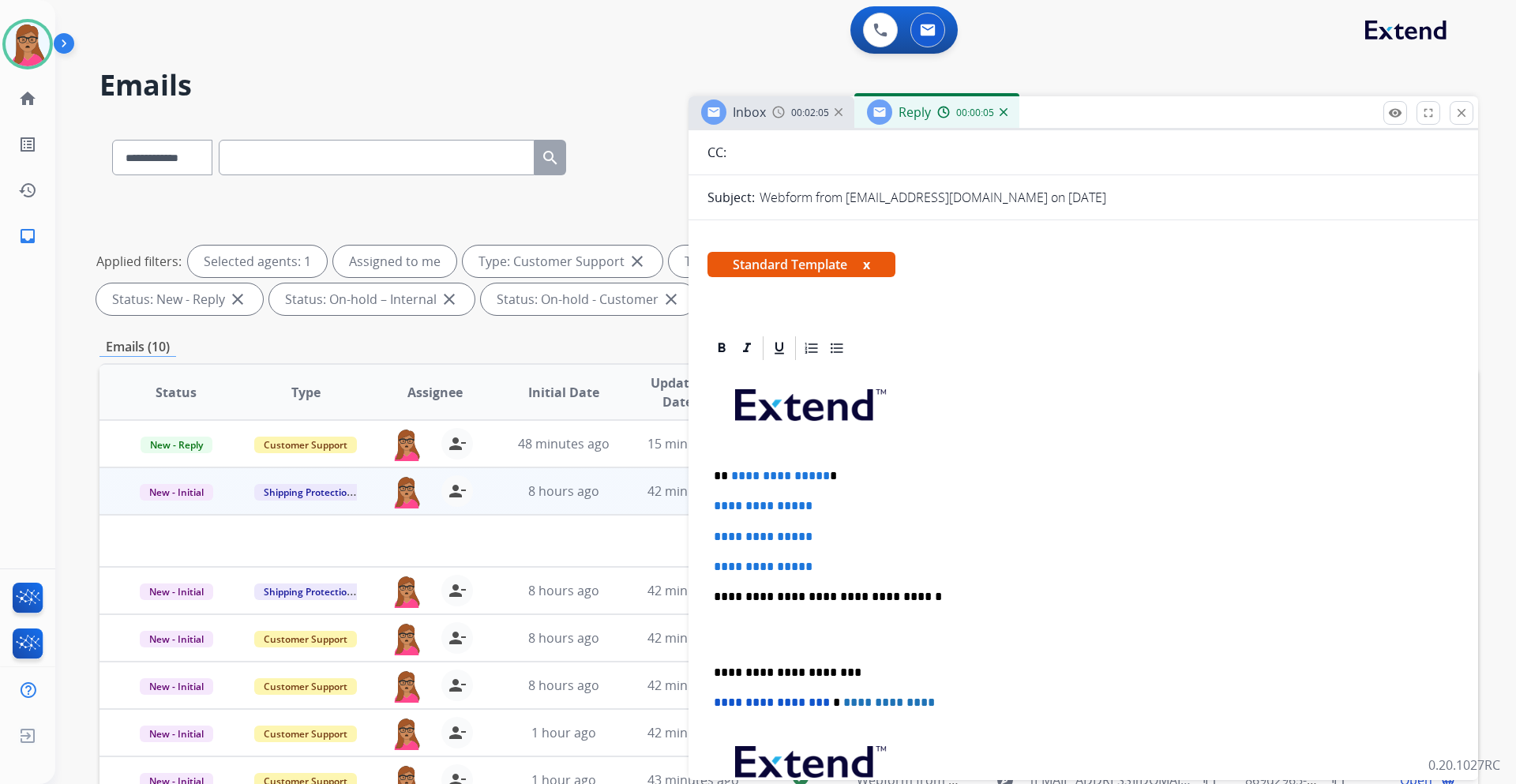
click at [775, 117] on img at bounding box center [779, 112] width 13 height 13
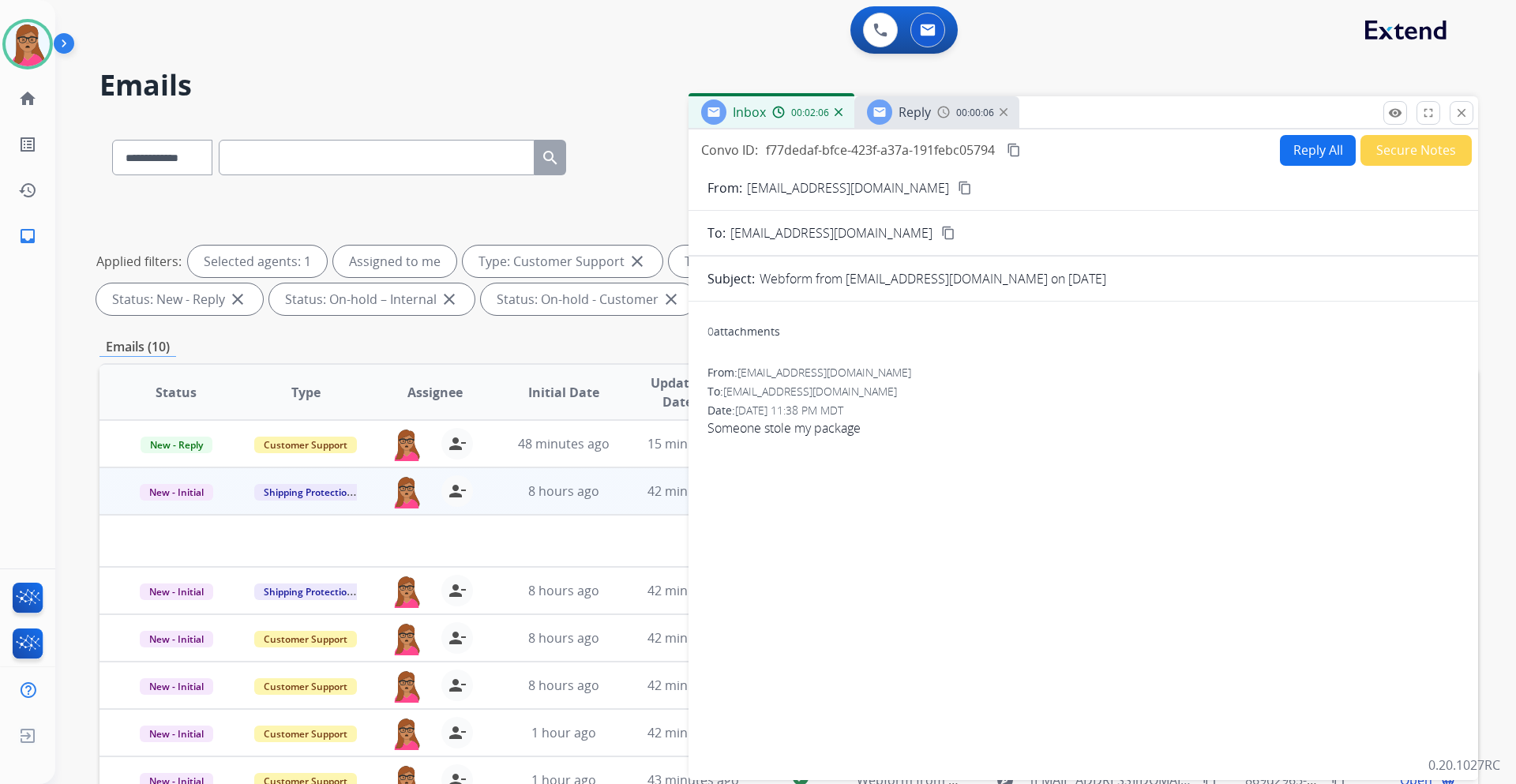
click at [897, 110] on div "Reply" at bounding box center [899, 112] width 64 height 25
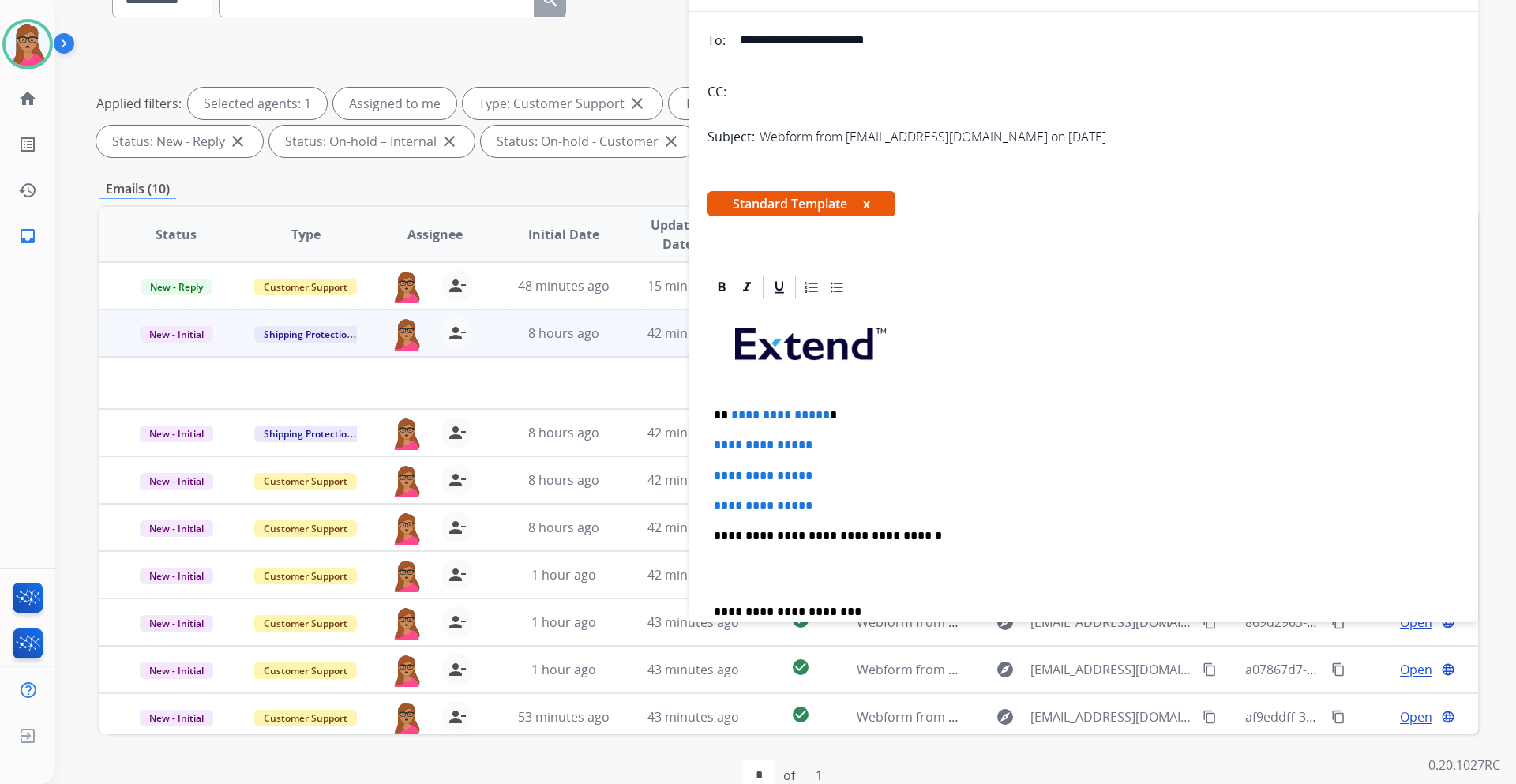
scroll to position [0, 0]
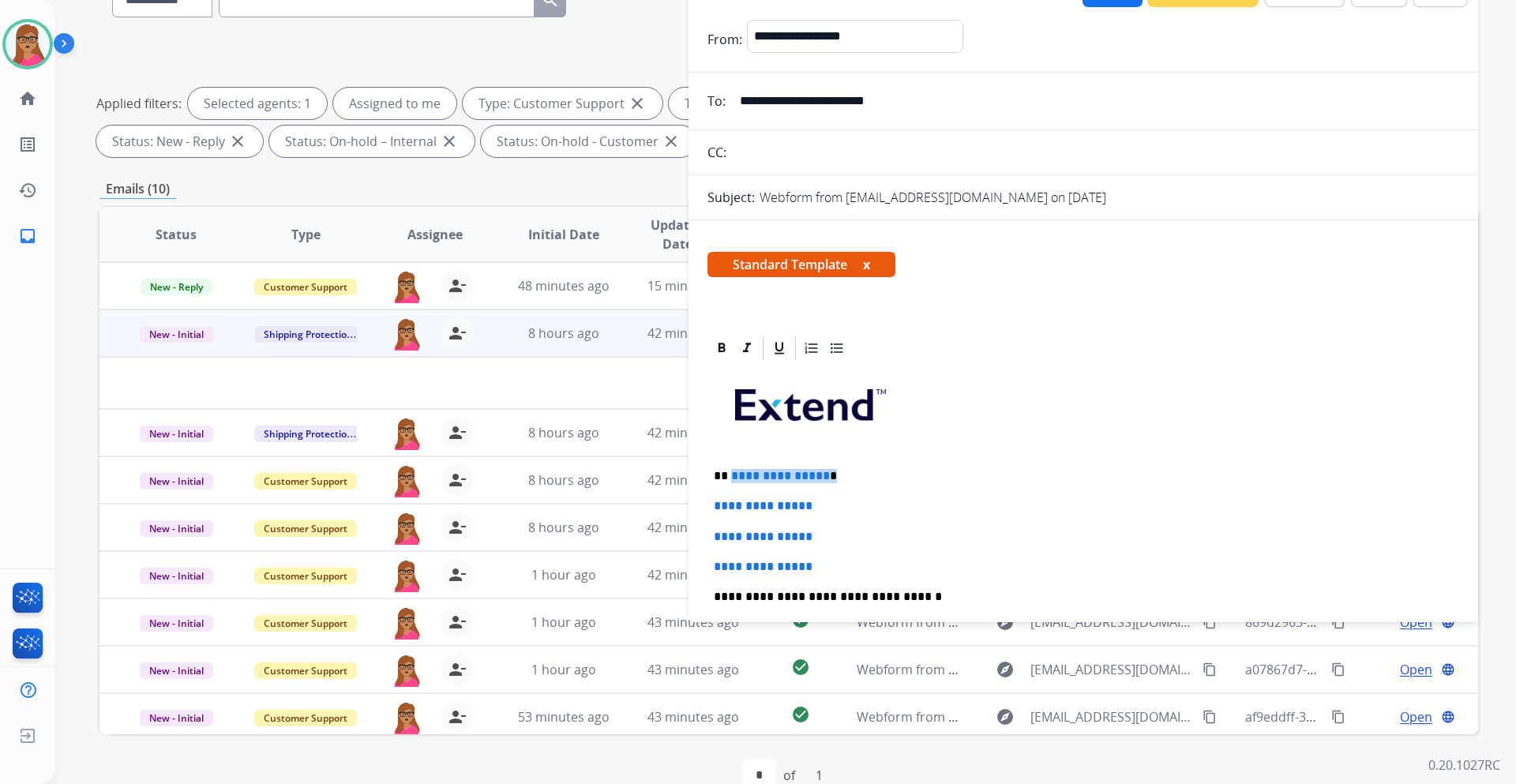
drag, startPoint x: 827, startPoint y: 476, endPoint x: 731, endPoint y: 477, distance: 96.0
click at [731, 461] on p "**********" at bounding box center [1077, 476] width 727 height 14
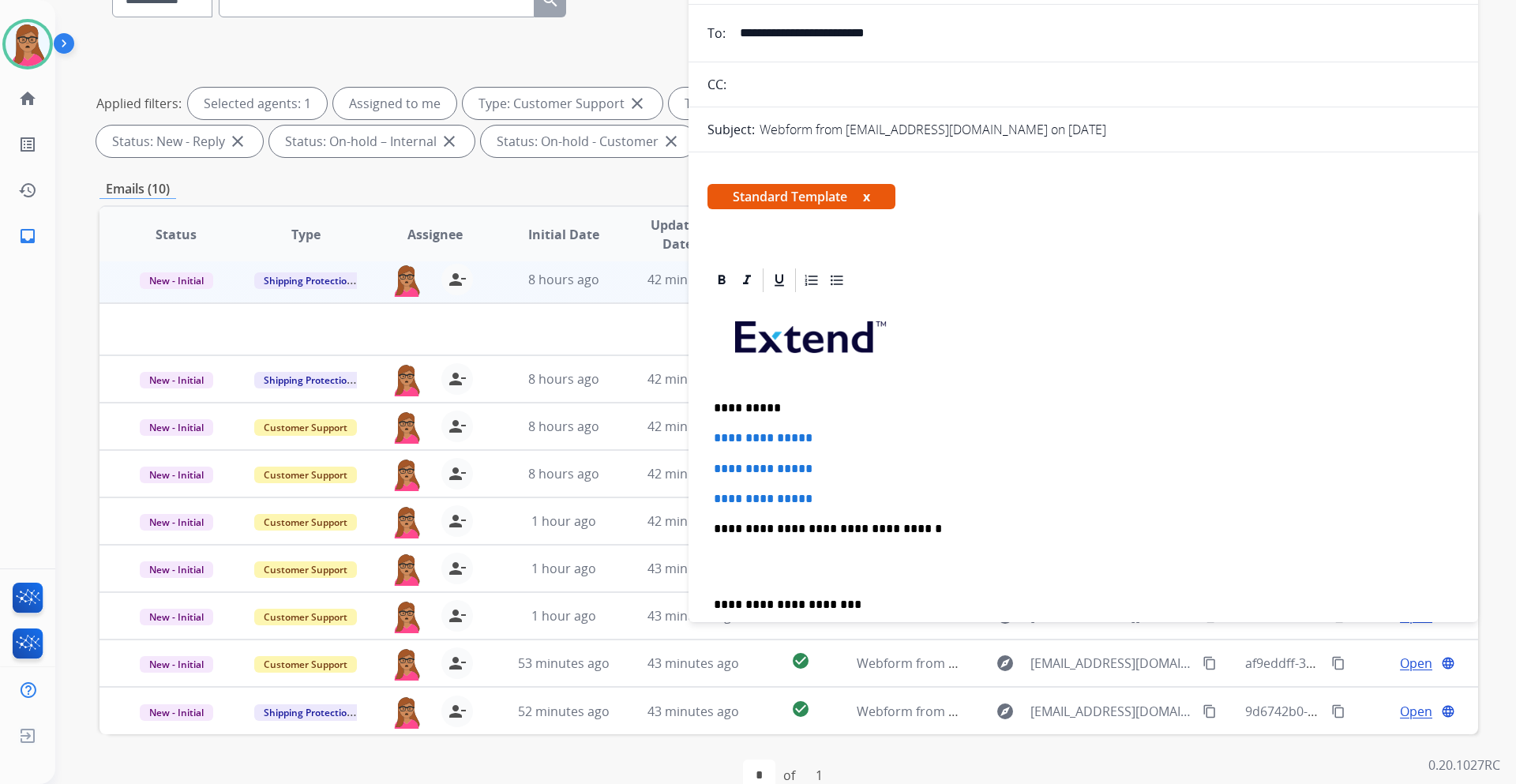
scroll to position [158, 0]
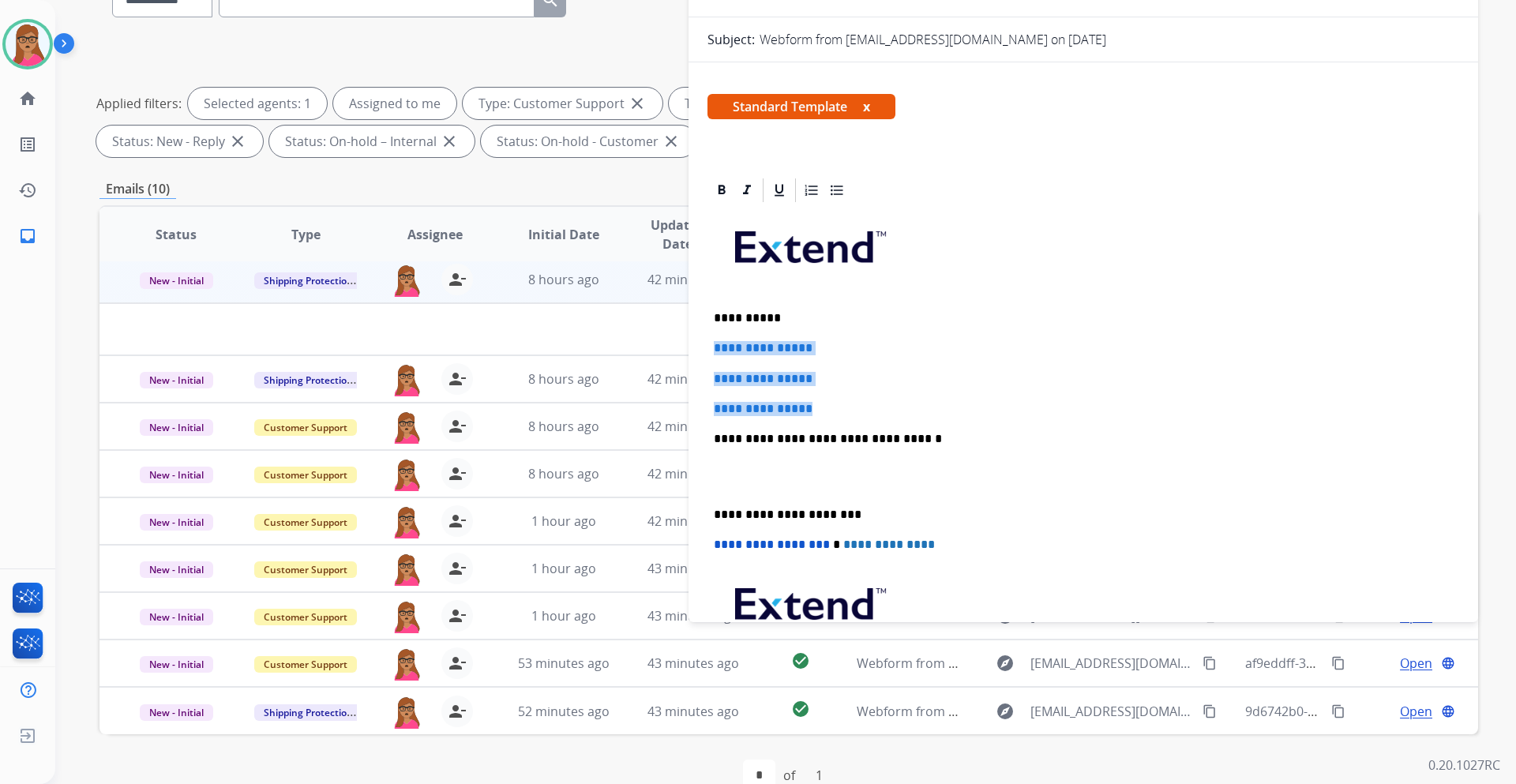
drag, startPoint x: 709, startPoint y: 344, endPoint x: 819, endPoint y: 405, distance: 125.8
click at [819, 405] on div "**********" at bounding box center [1083, 476] width 752 height 543
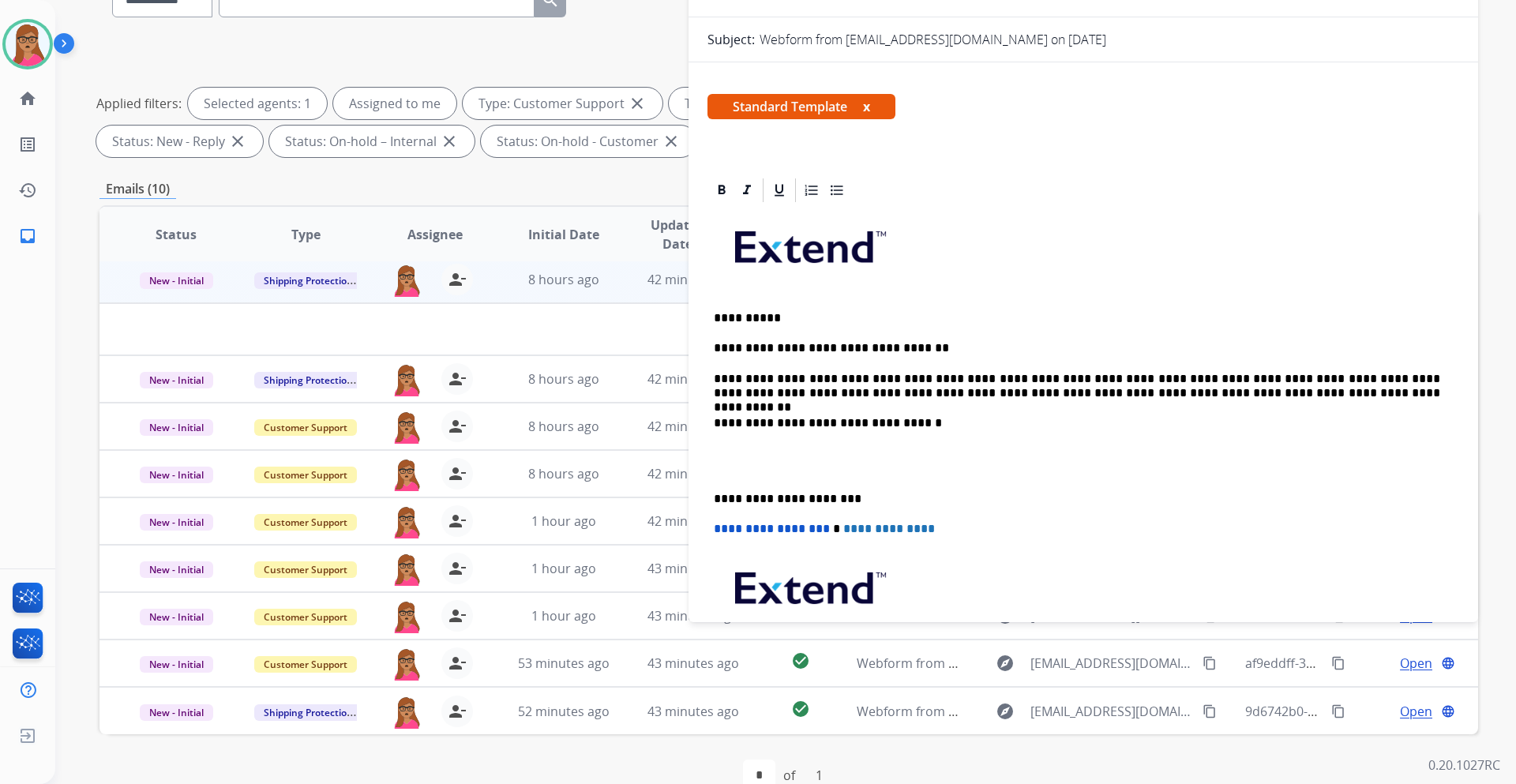
click at [712, 461] on div "**********" at bounding box center [1083, 468] width 752 height 527
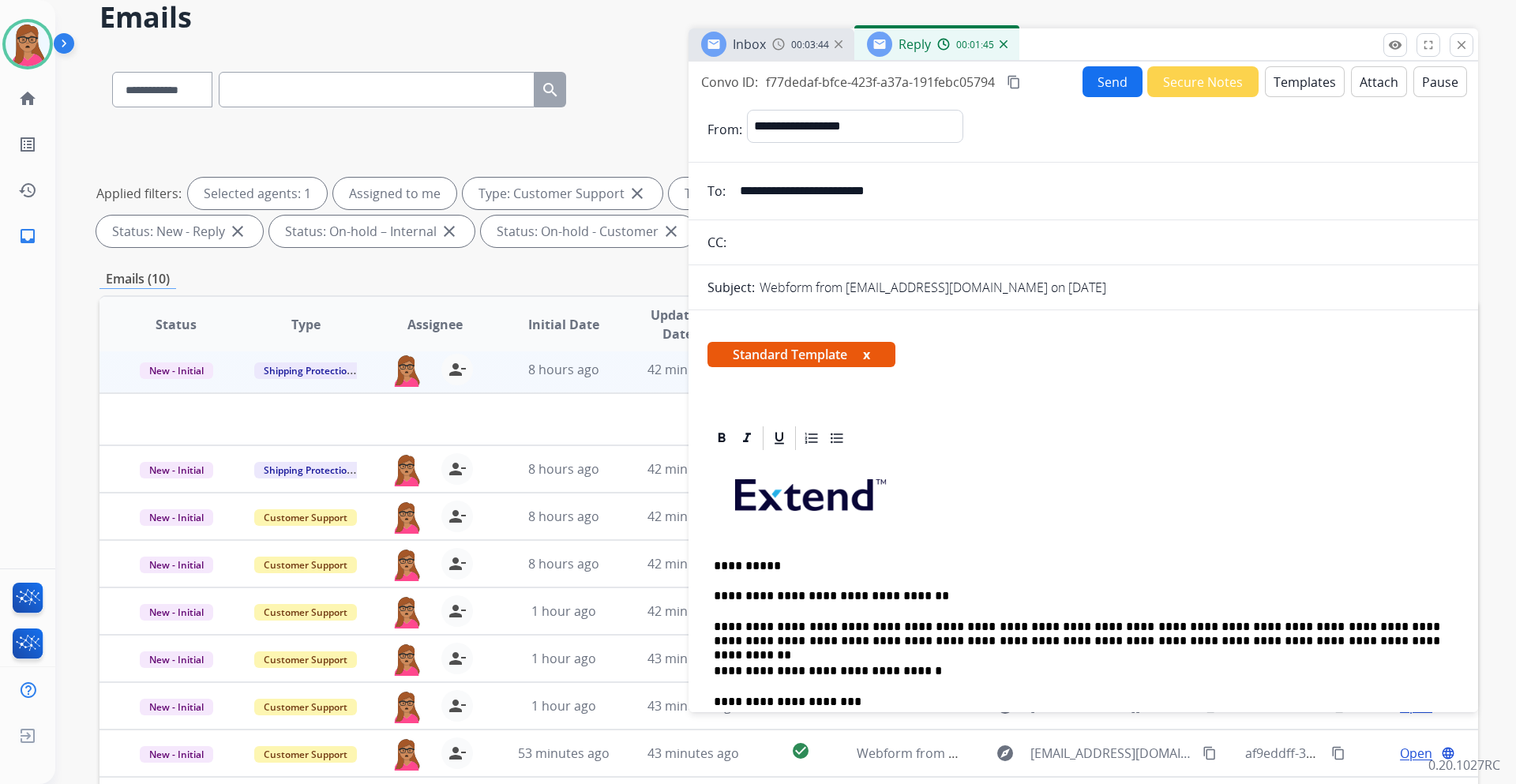
scroll to position [0, 0]
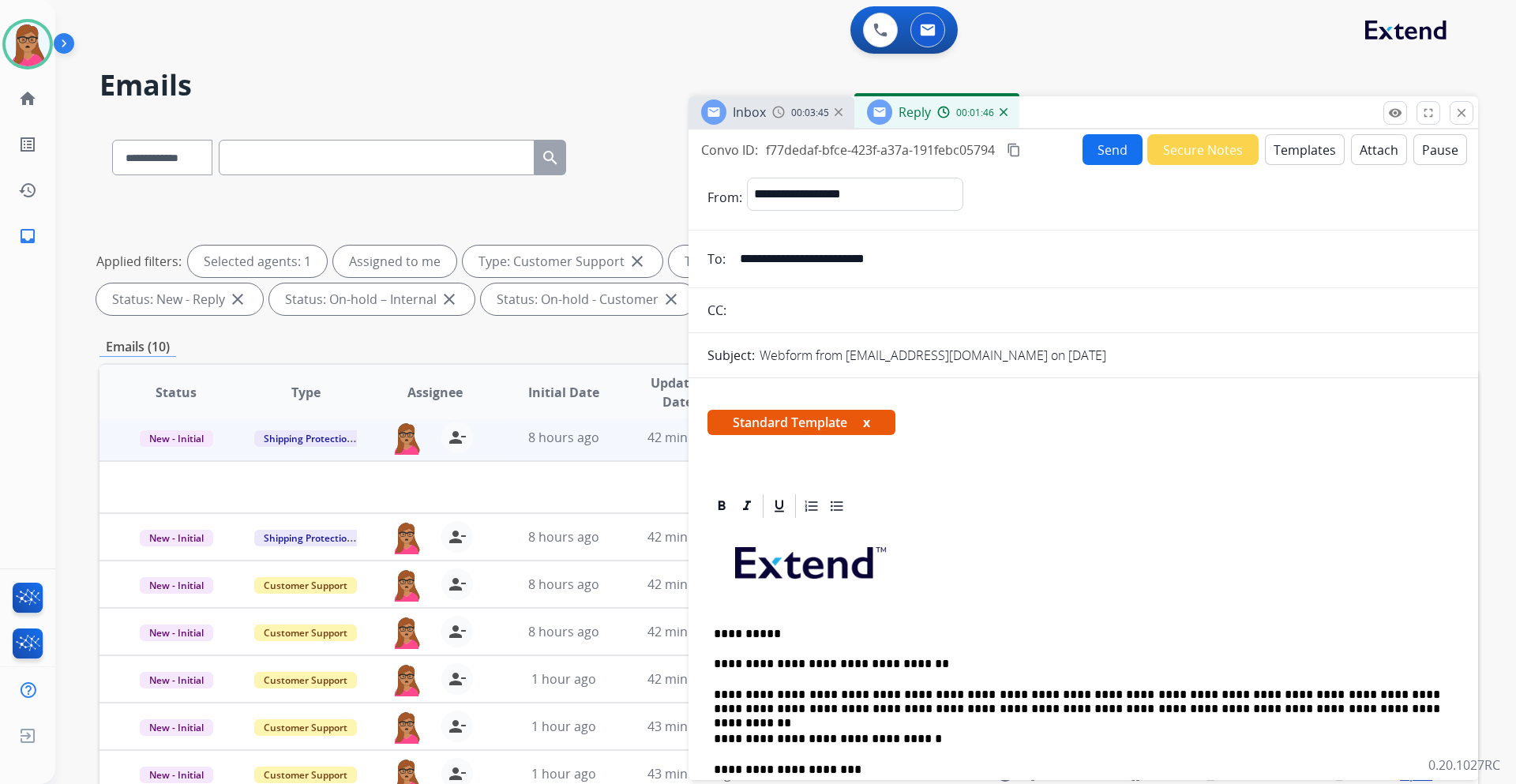
click at [1010, 151] on mat-icon "content_copy" at bounding box center [1014, 149] width 14 height 14
click at [1010, 144] on button "Send" at bounding box center [1112, 149] width 60 height 31
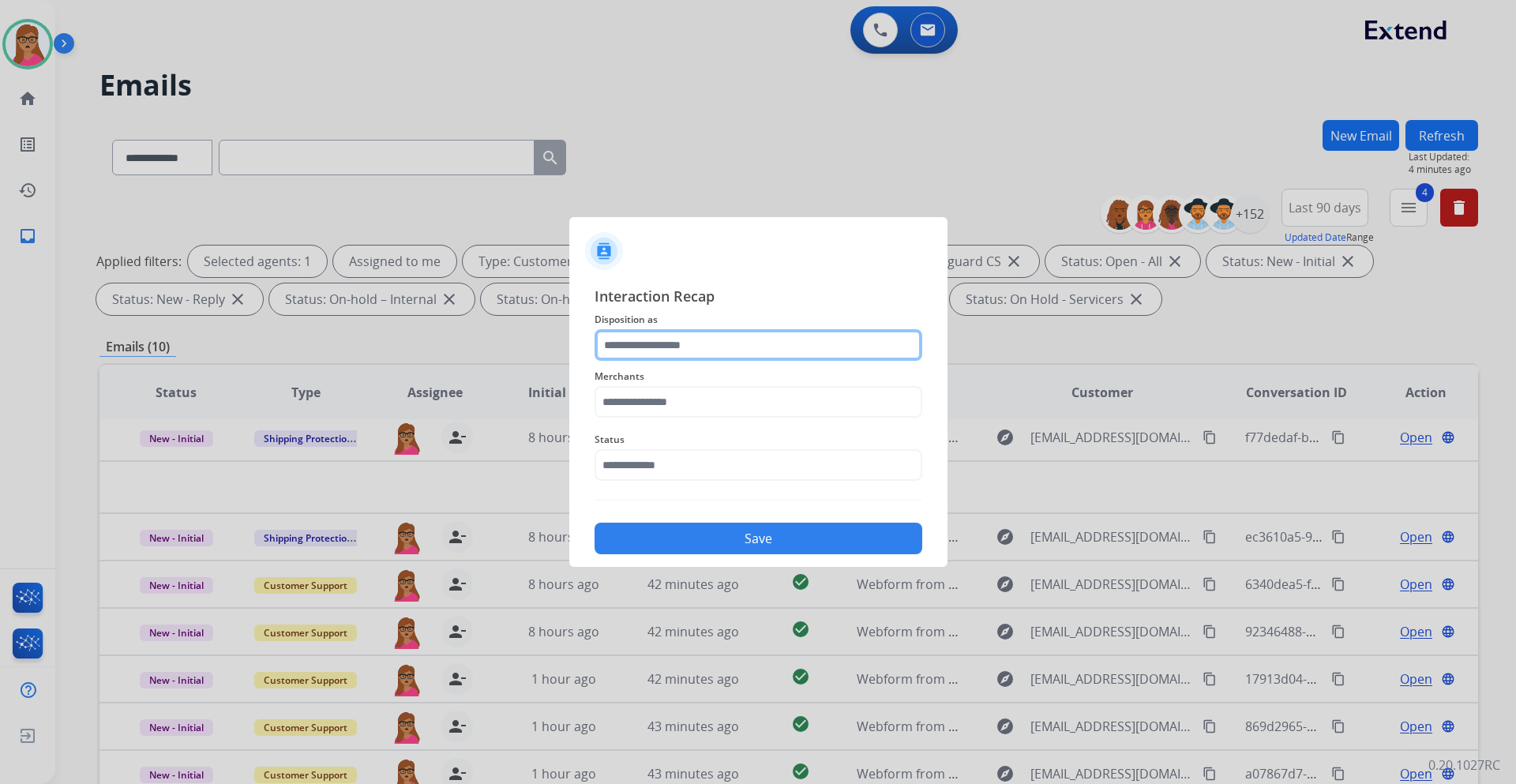
click at [667, 339] on input "text" at bounding box center [758, 345] width 328 height 32
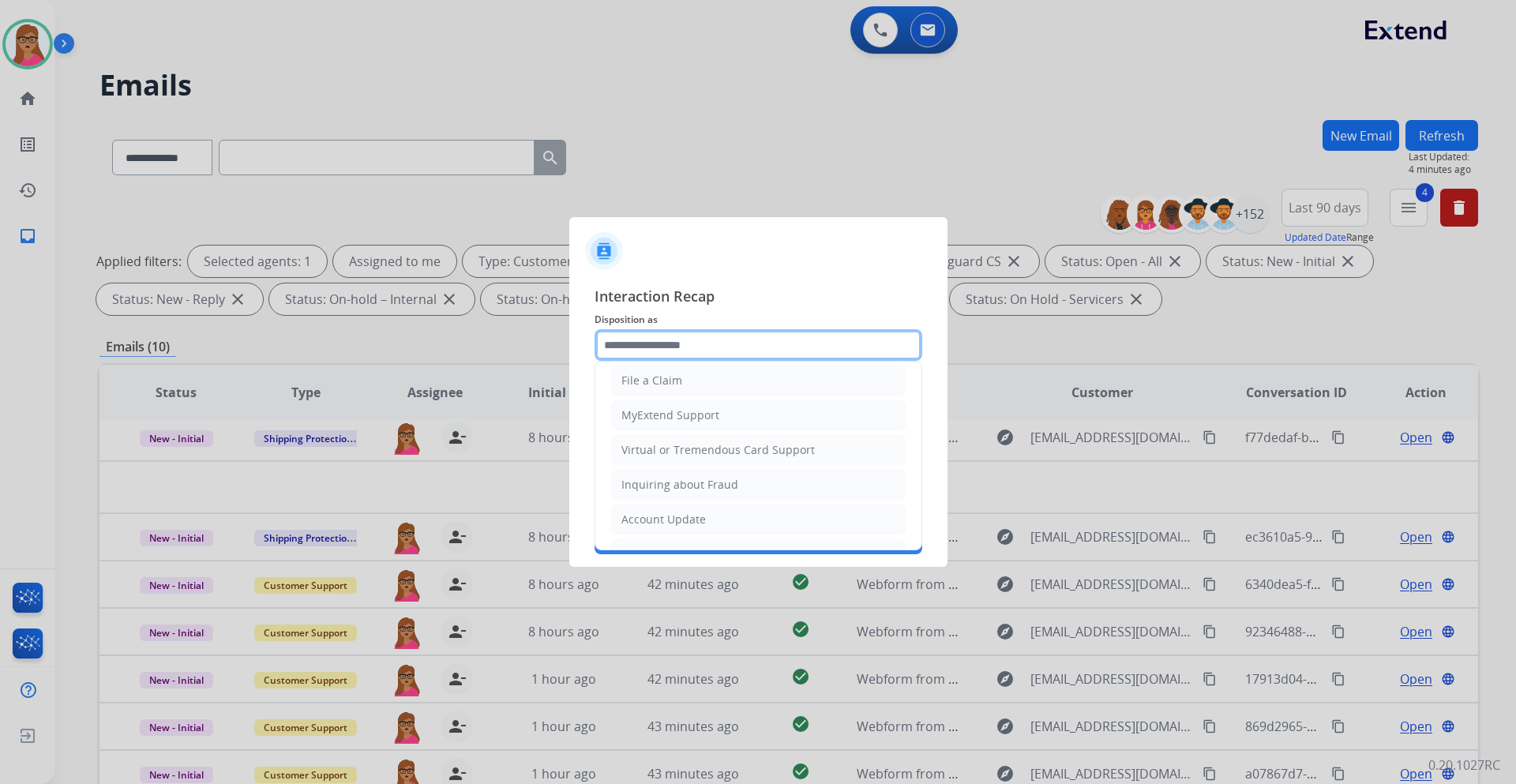
scroll to position [9, 0]
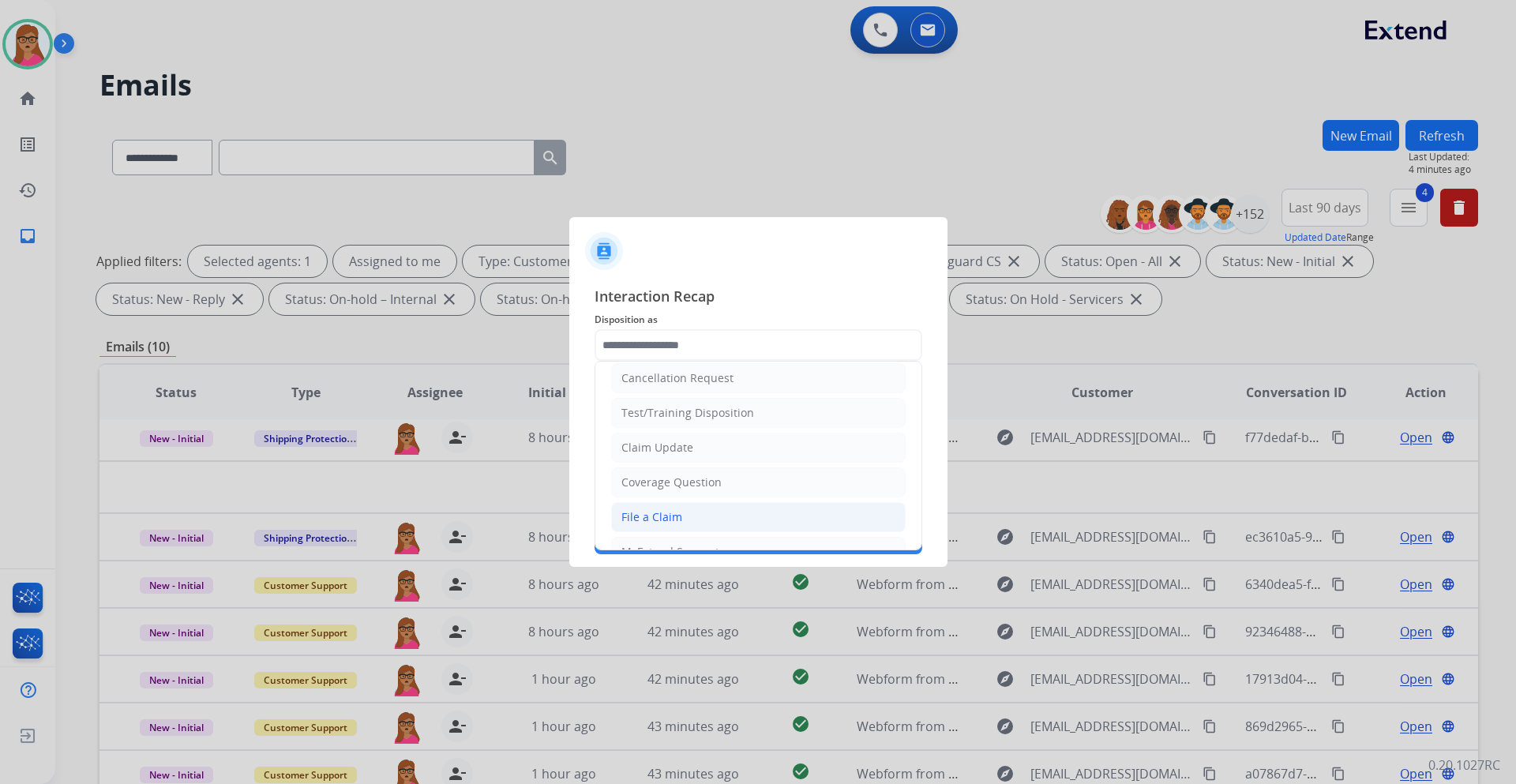
click at [646, 461] on div "File a Claim" at bounding box center [652, 517] width 60 height 16
type input "**********"
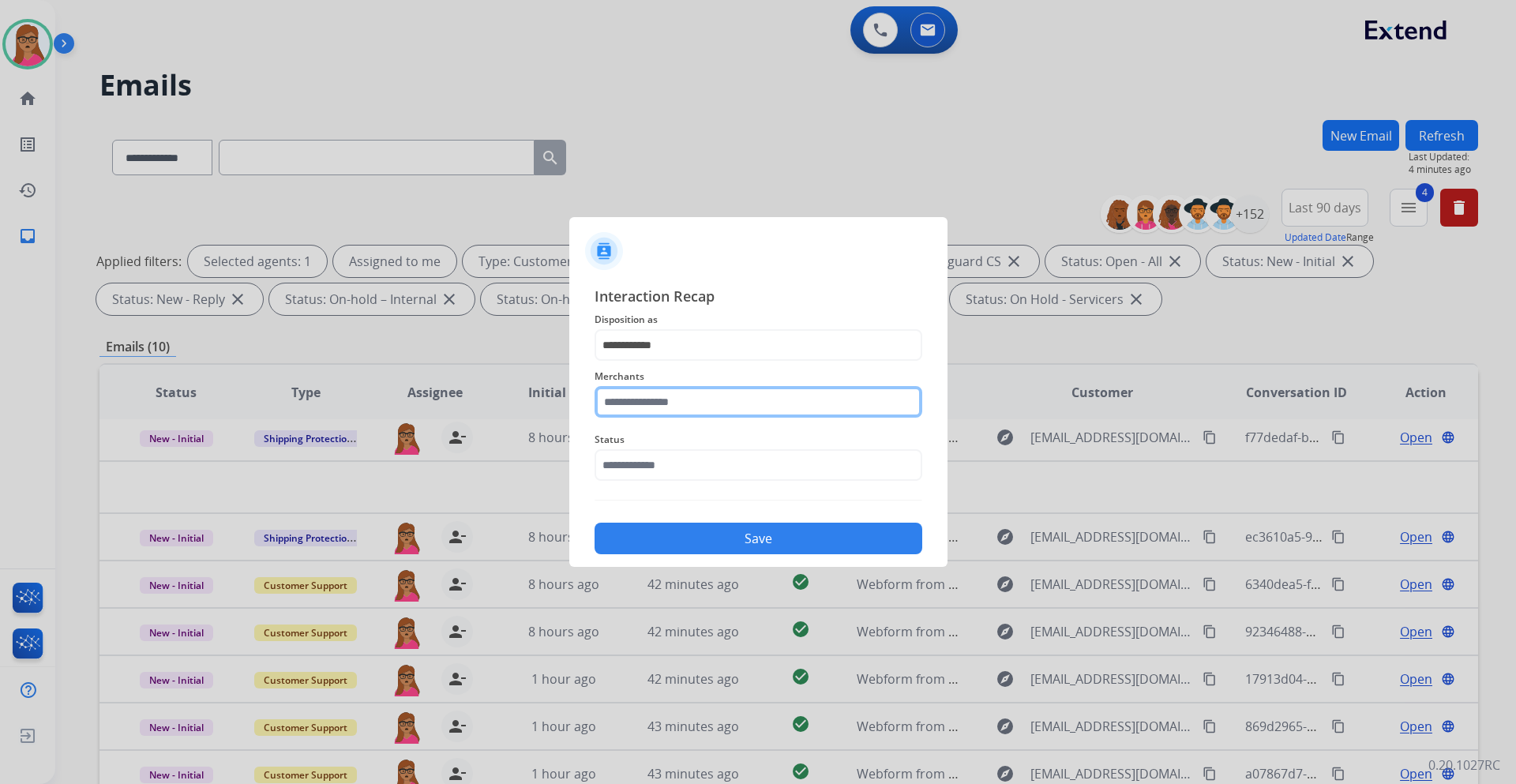
click at [716, 400] on input "text" at bounding box center [758, 402] width 328 height 32
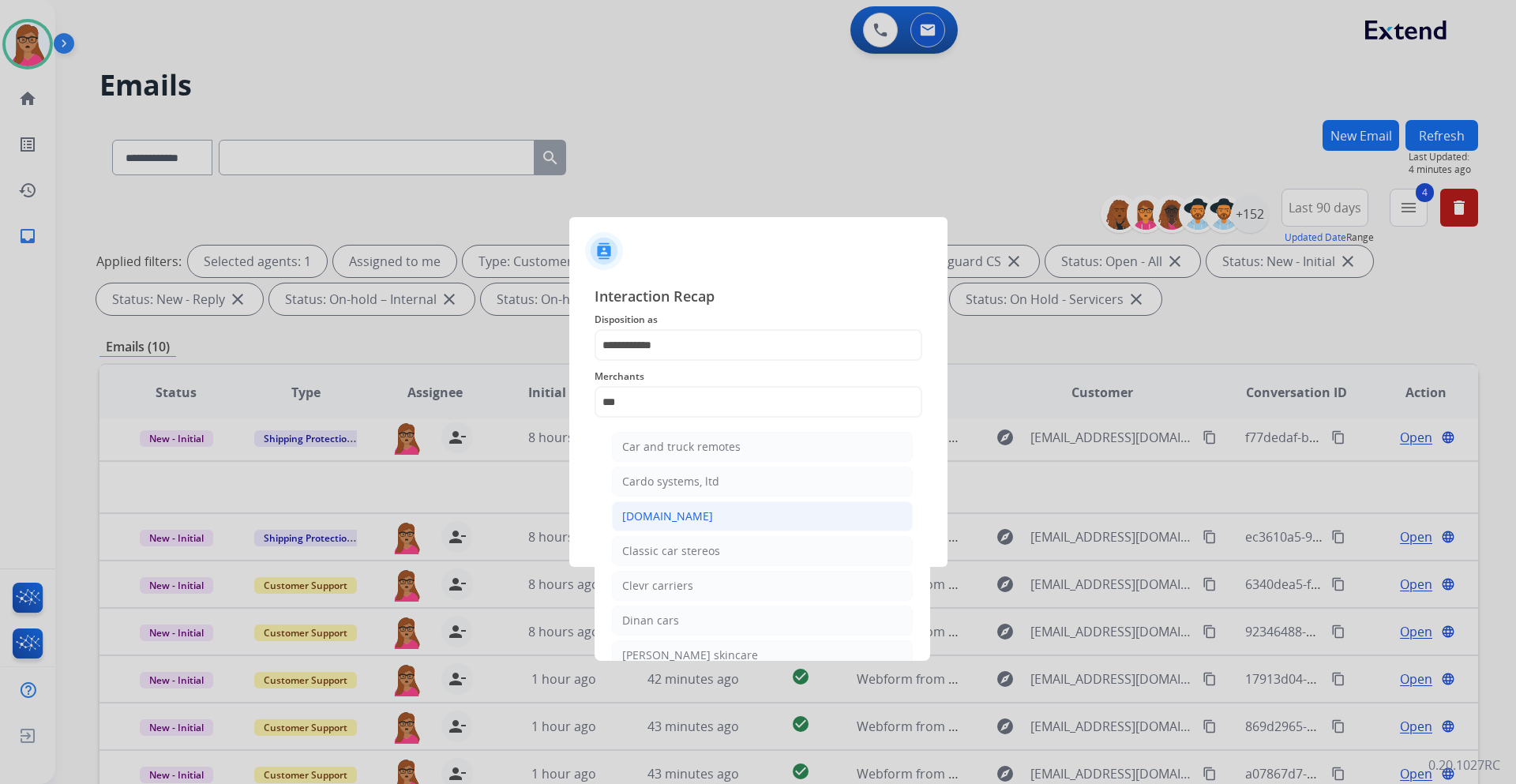
click at [652, 461] on div "[DOMAIN_NAME]" at bounding box center [668, 516] width 91 height 16
type input "**********"
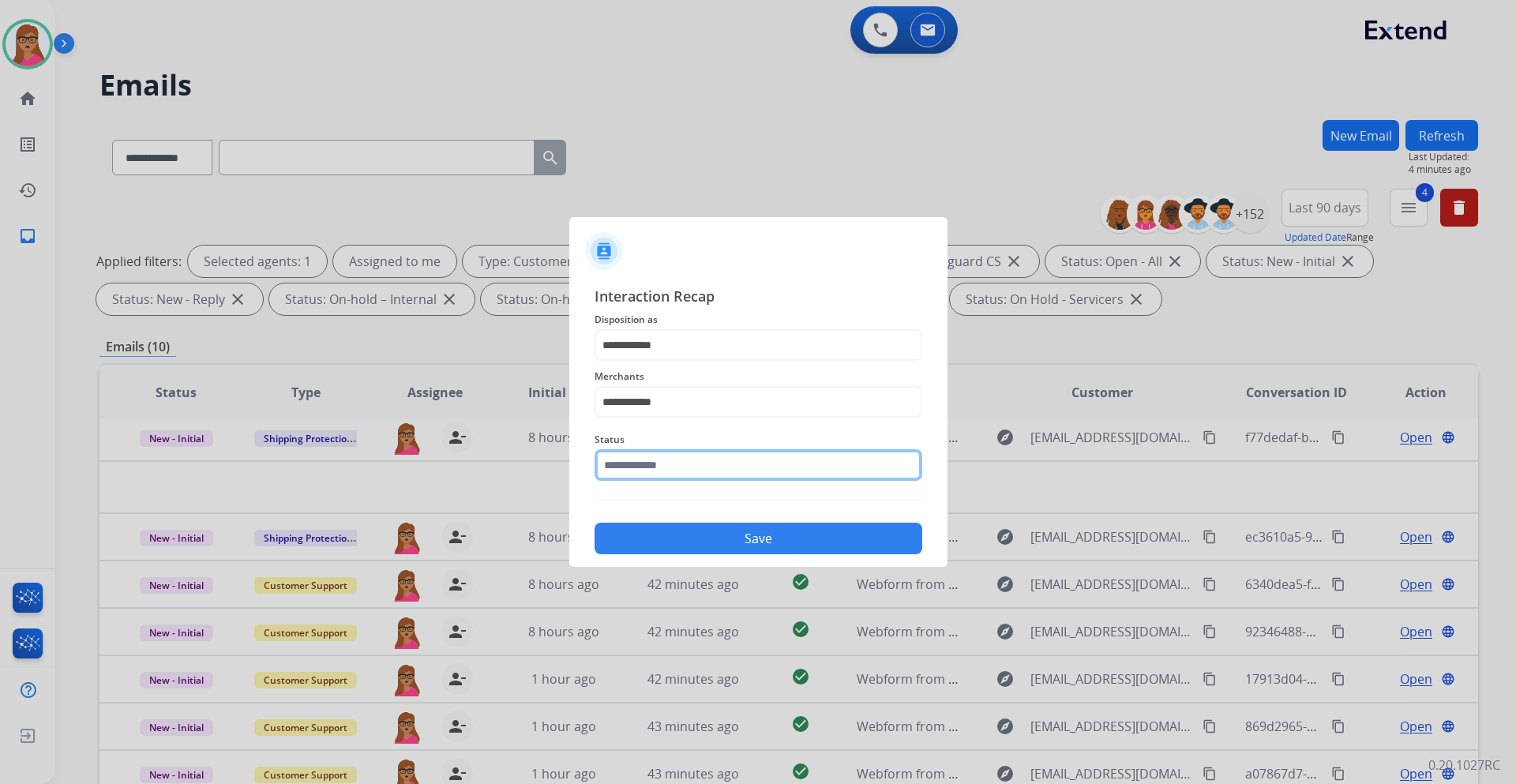
click at [693, 461] on input "text" at bounding box center [758, 465] width 328 height 32
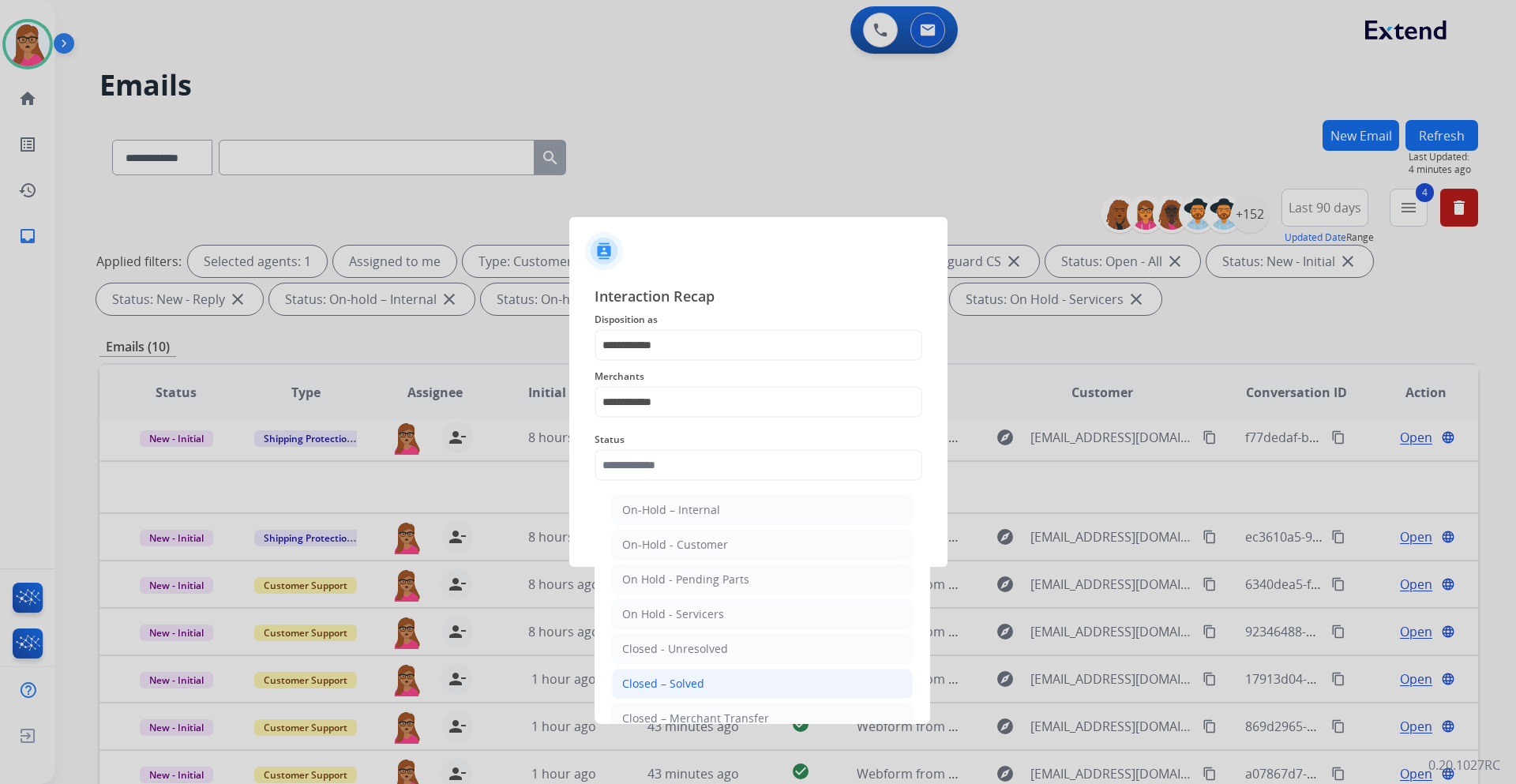
click at [688, 461] on div "Closed – Solved" at bounding box center [664, 683] width 82 height 16
type input "**********"
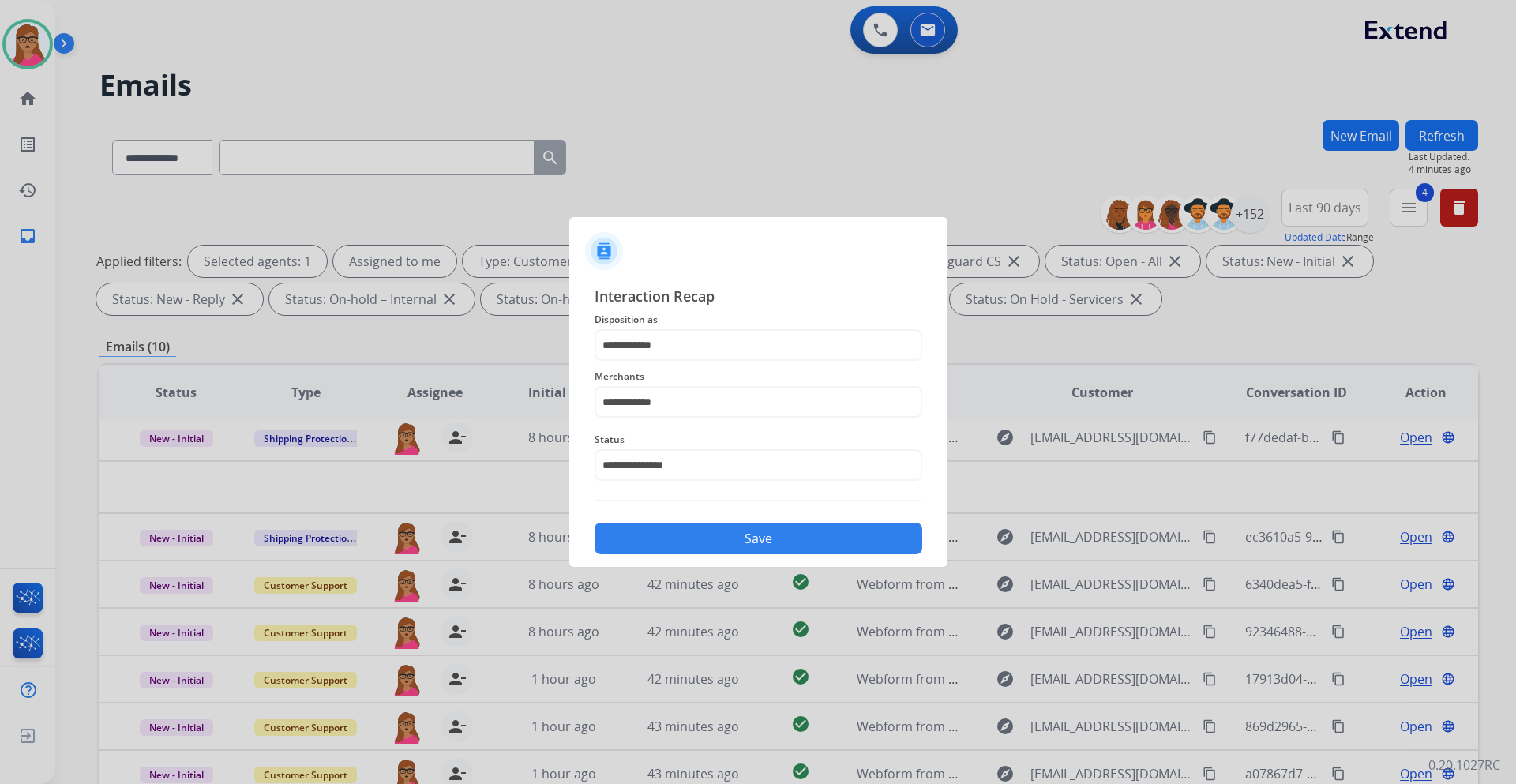
click at [742, 461] on button "Save" at bounding box center [758, 539] width 328 height 32
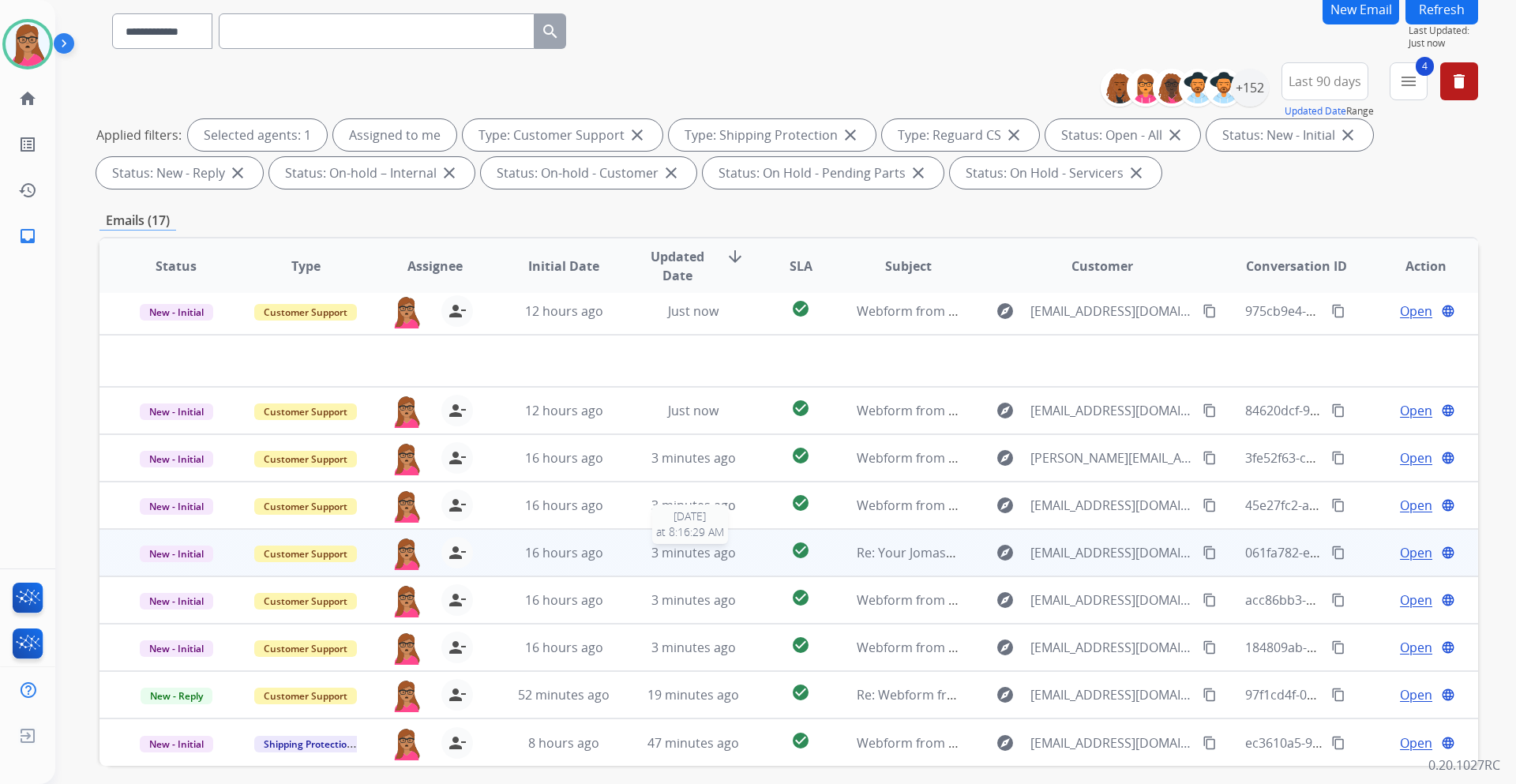
scroll to position [191, 0]
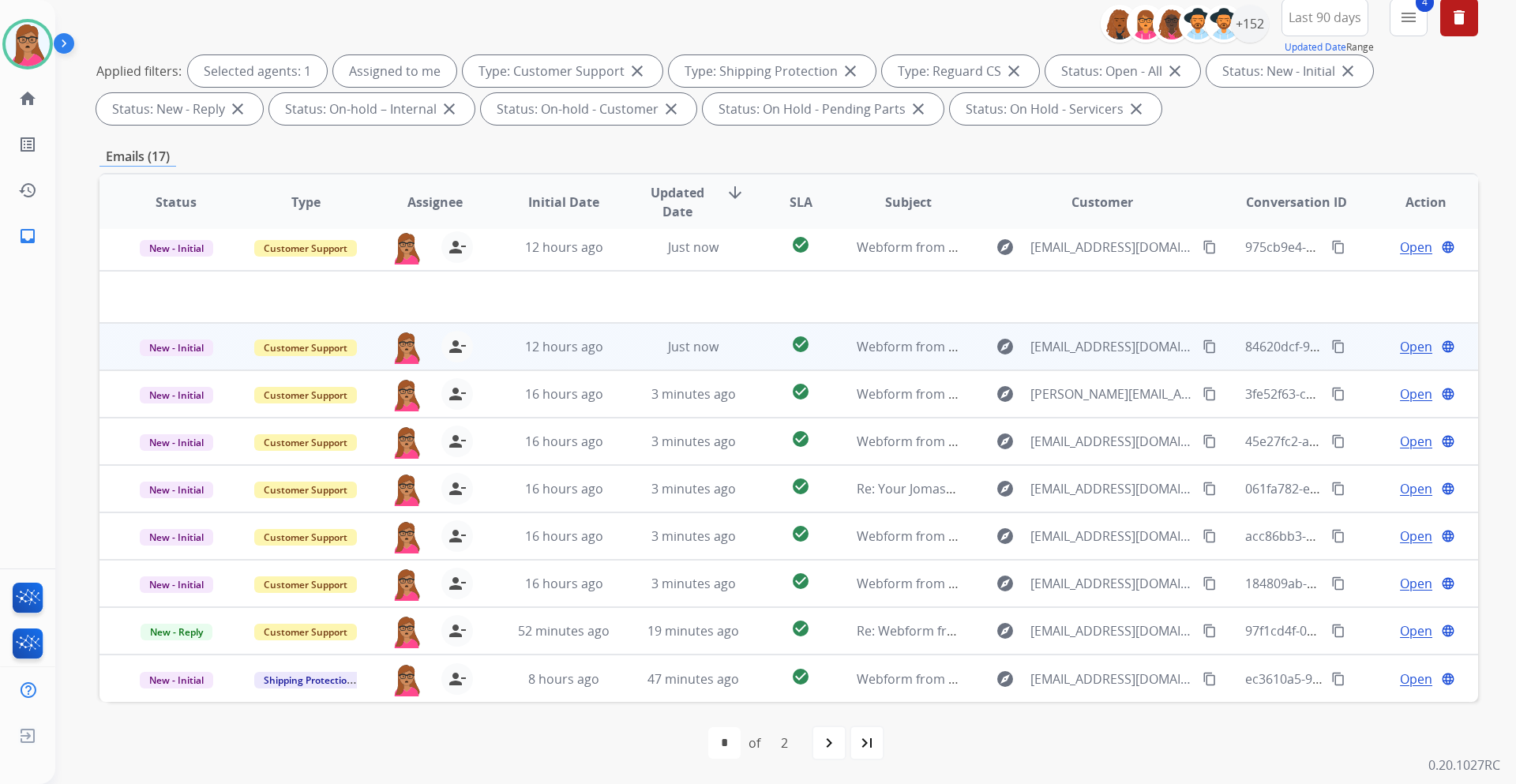
click at [1010, 351] on span "Open" at bounding box center [1416, 347] width 33 height 19
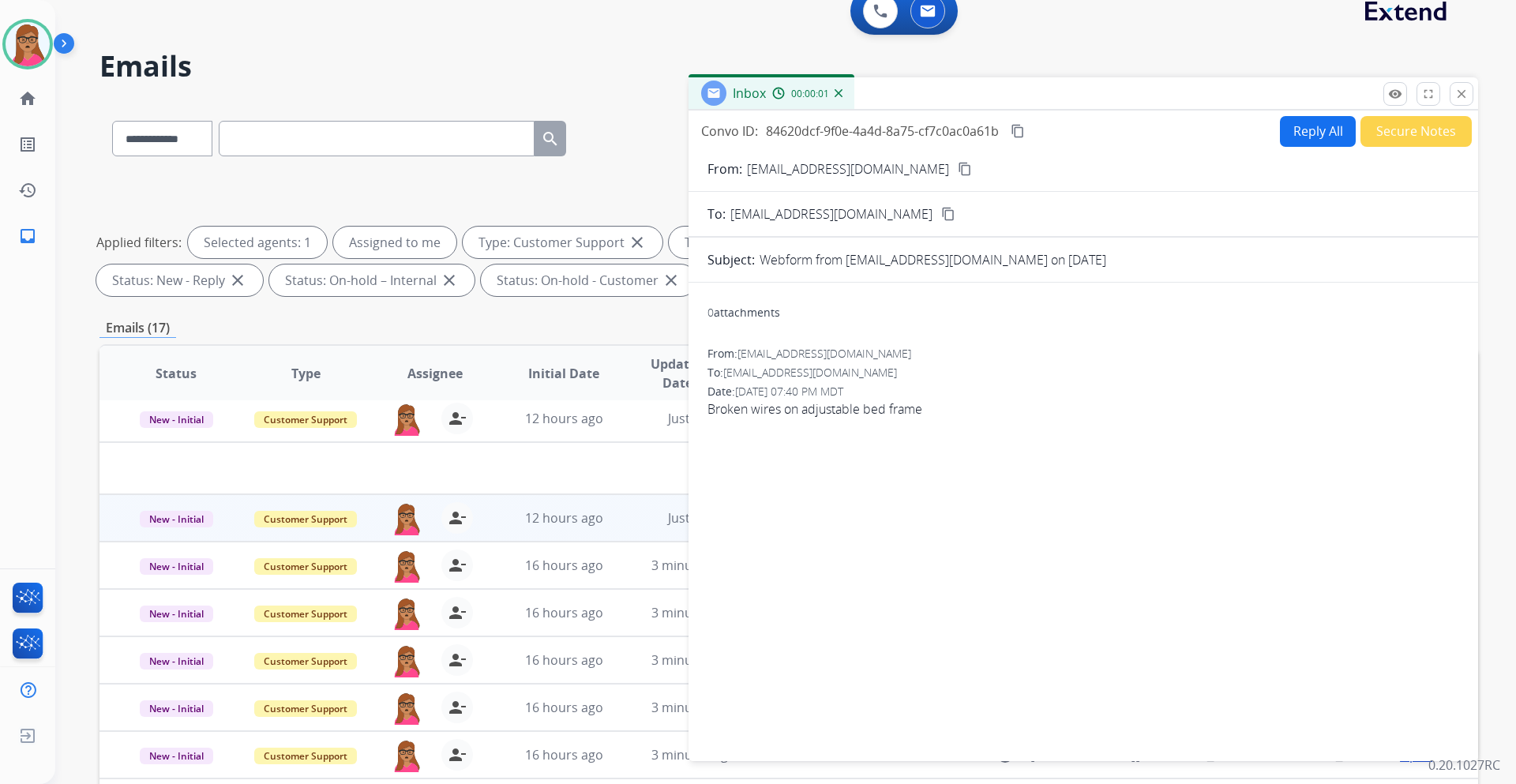
scroll to position [0, 0]
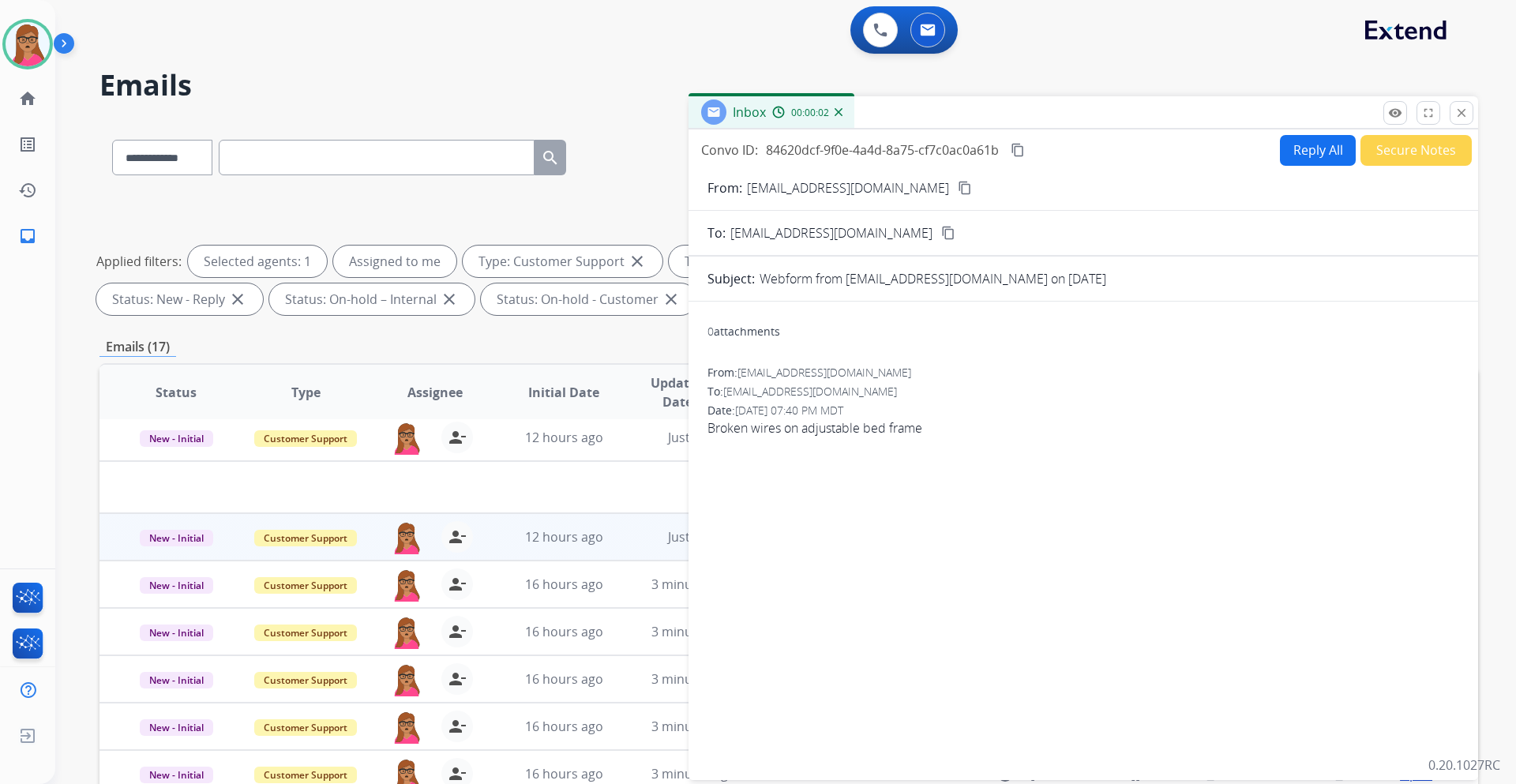
click at [958, 188] on mat-icon "content_copy" at bounding box center [965, 187] width 14 height 14
click at [1010, 152] on button "Reply All" at bounding box center [1318, 150] width 76 height 31
select select "**********"
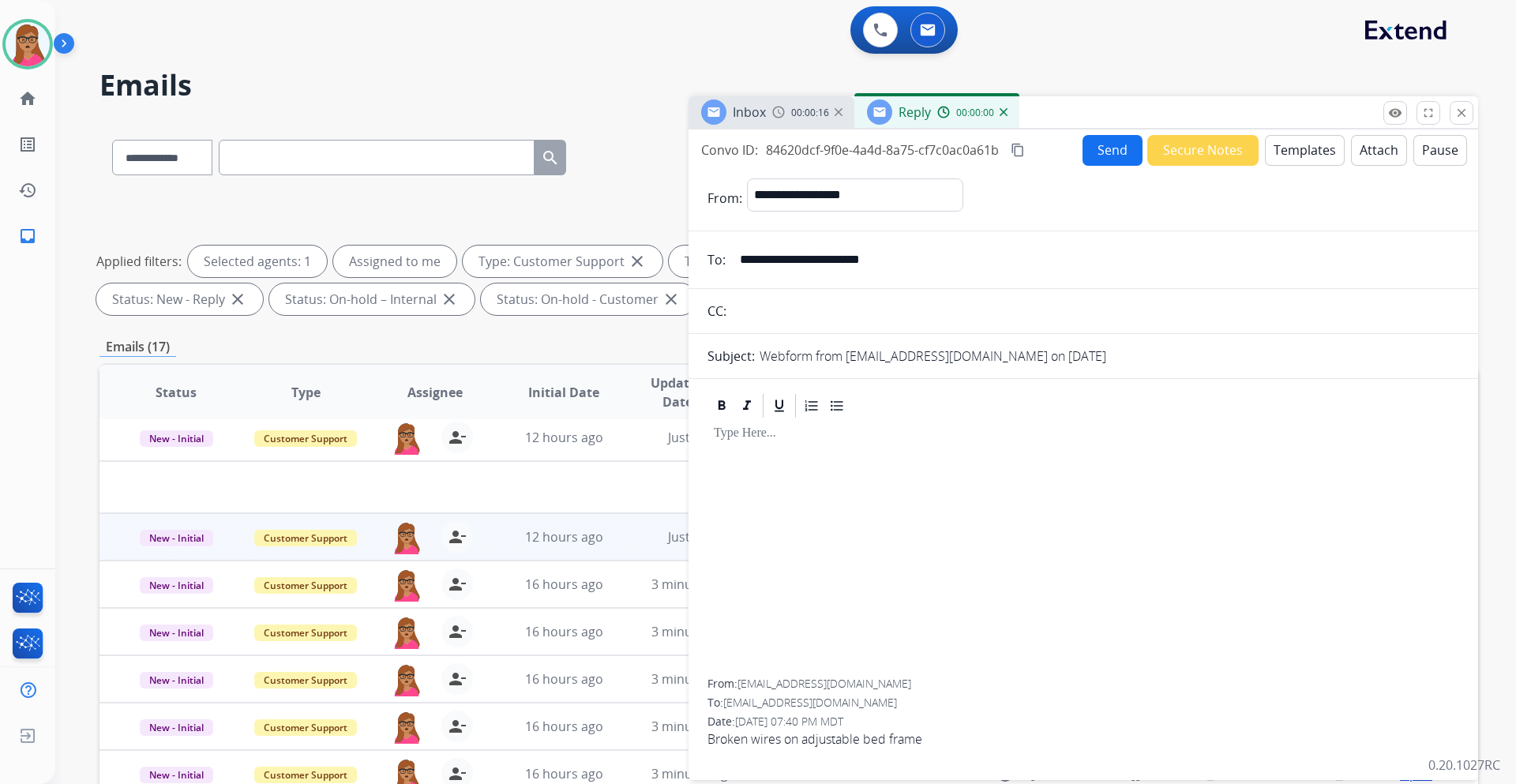
click at [1010, 160] on button "Templates" at bounding box center [1304, 150] width 80 height 31
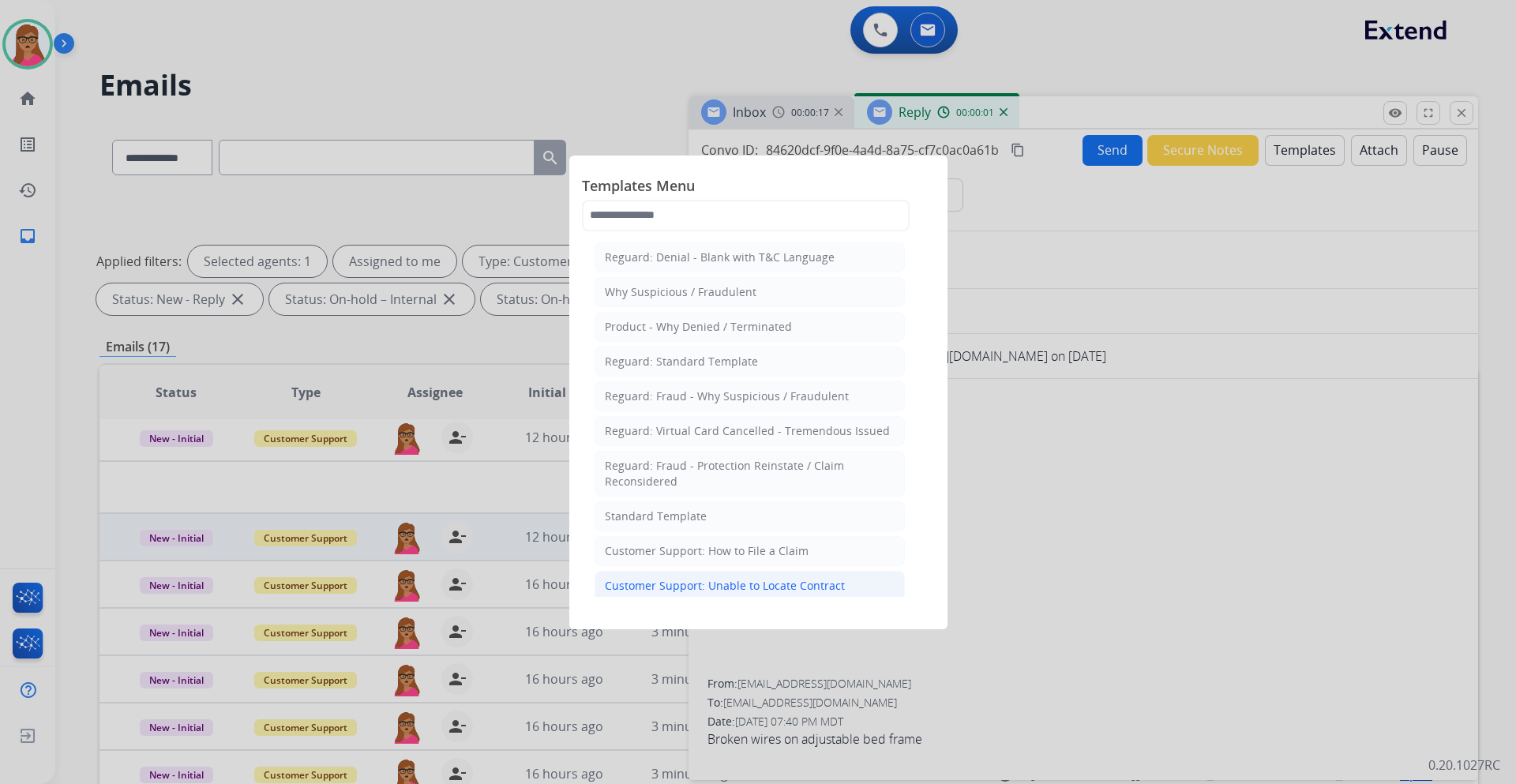
click at [761, 461] on div "Customer Support: Unable to Locate Contract" at bounding box center [725, 585] width 240 height 16
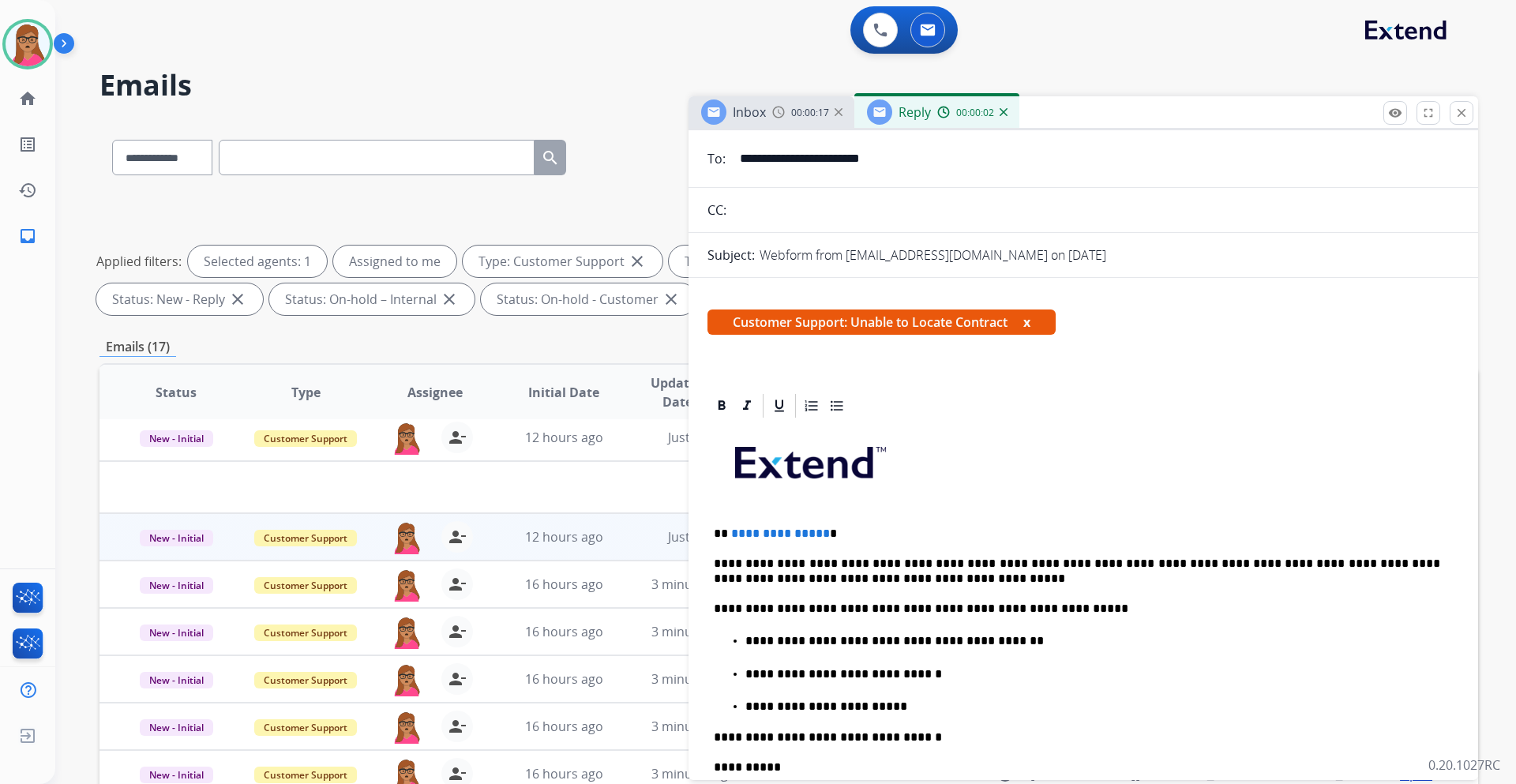
scroll to position [158, 0]
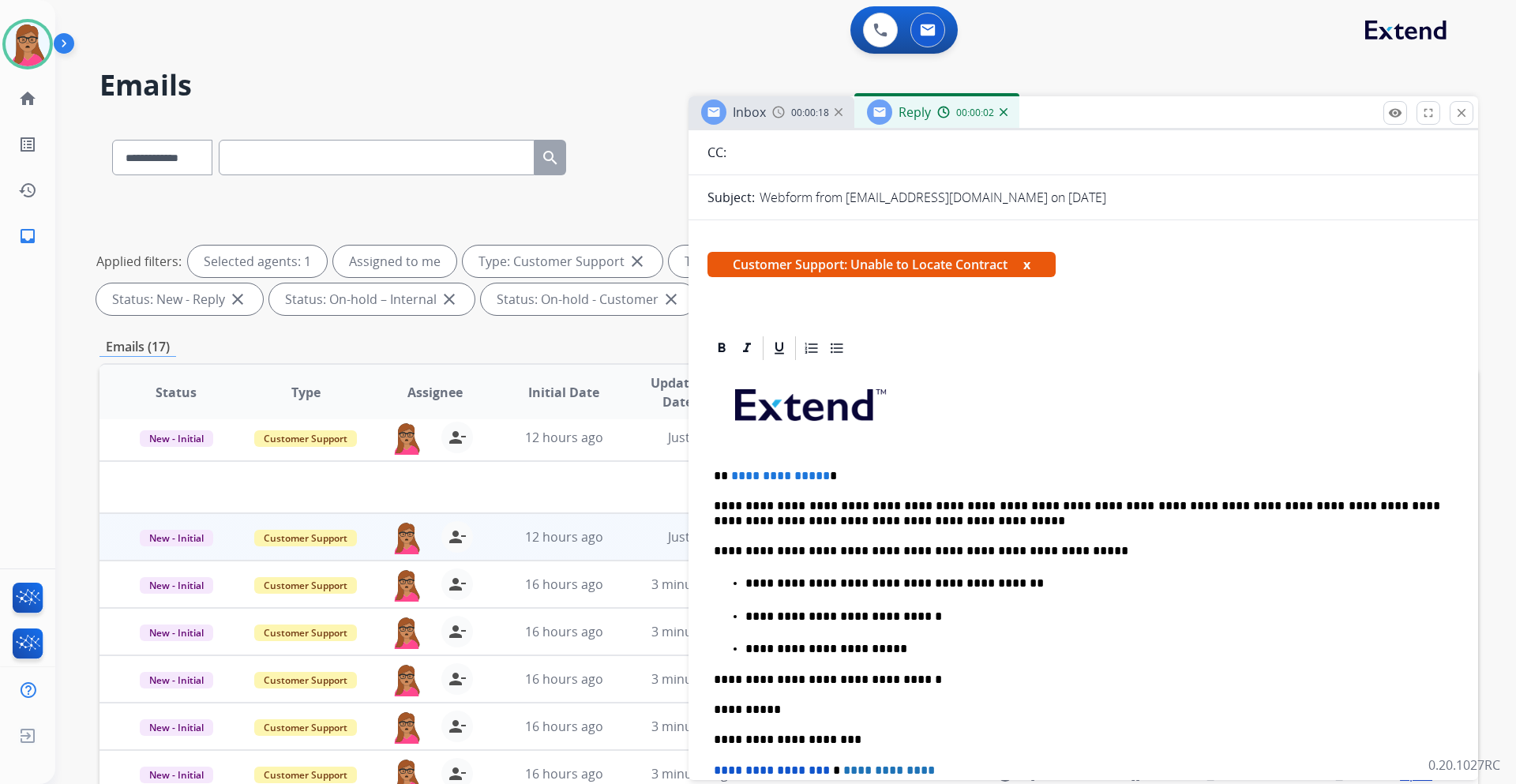
click at [868, 461] on p "**********" at bounding box center [1077, 476] width 727 height 14
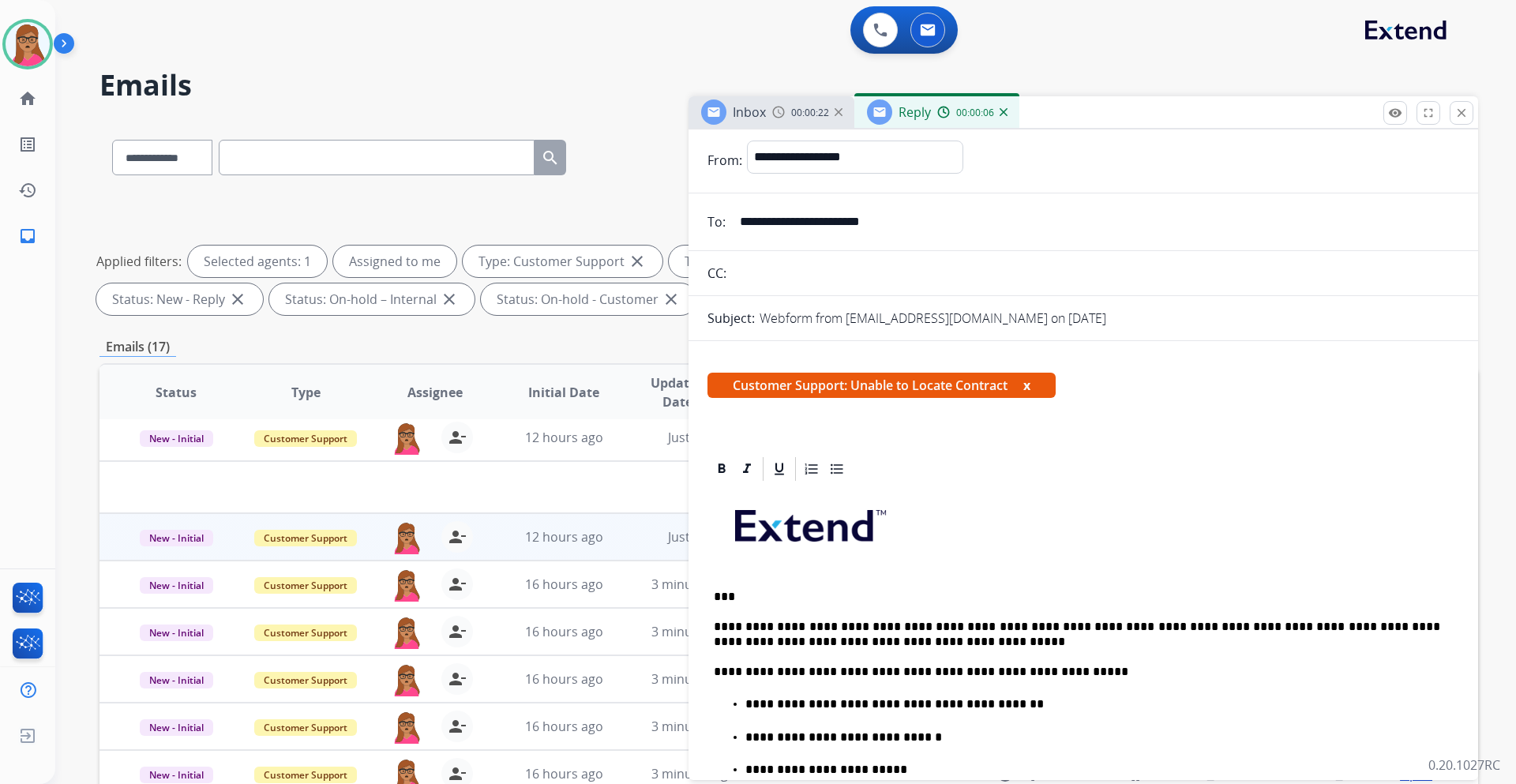
scroll to position [0, 0]
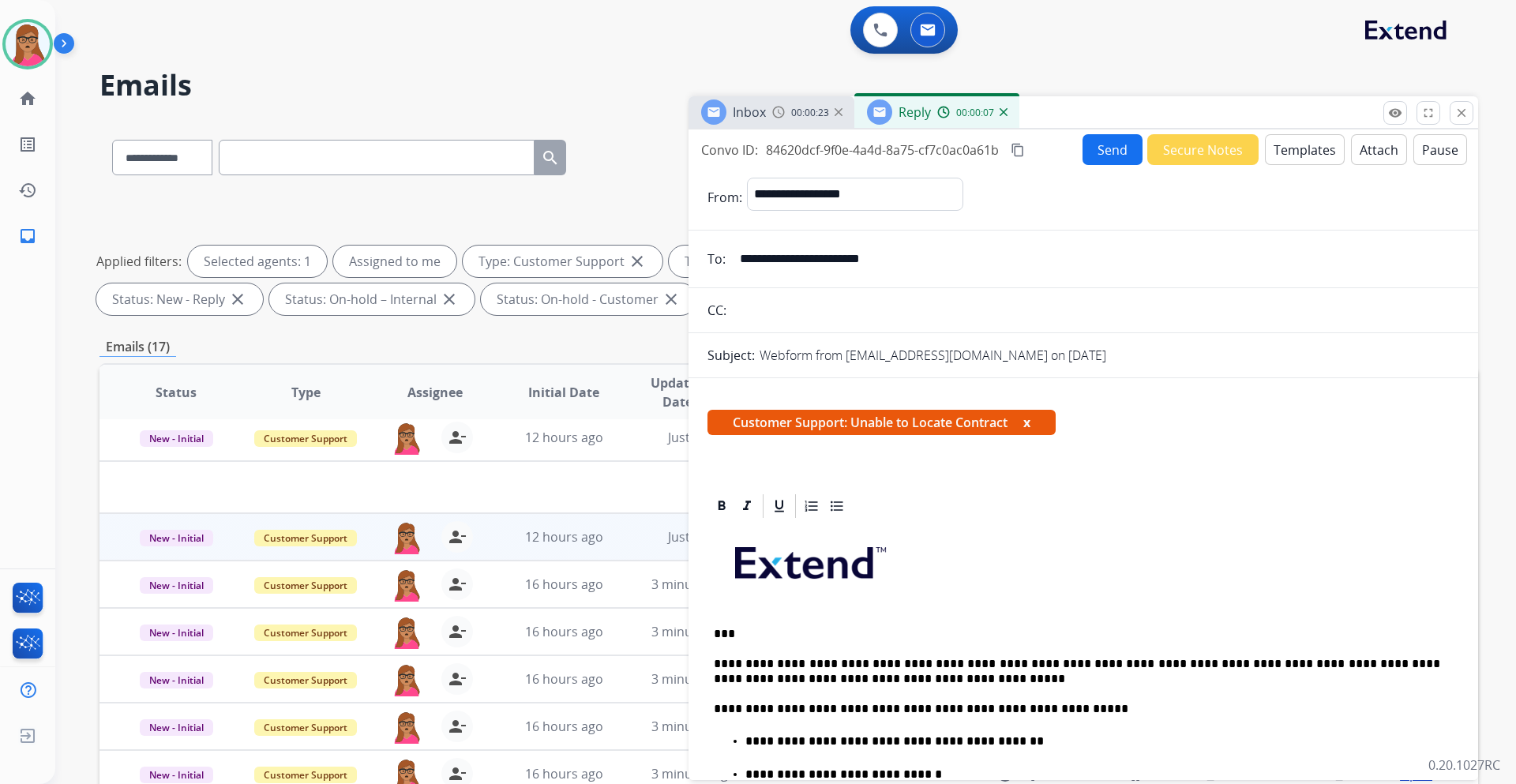
click at [1010, 153] on button "Send" at bounding box center [1112, 149] width 60 height 31
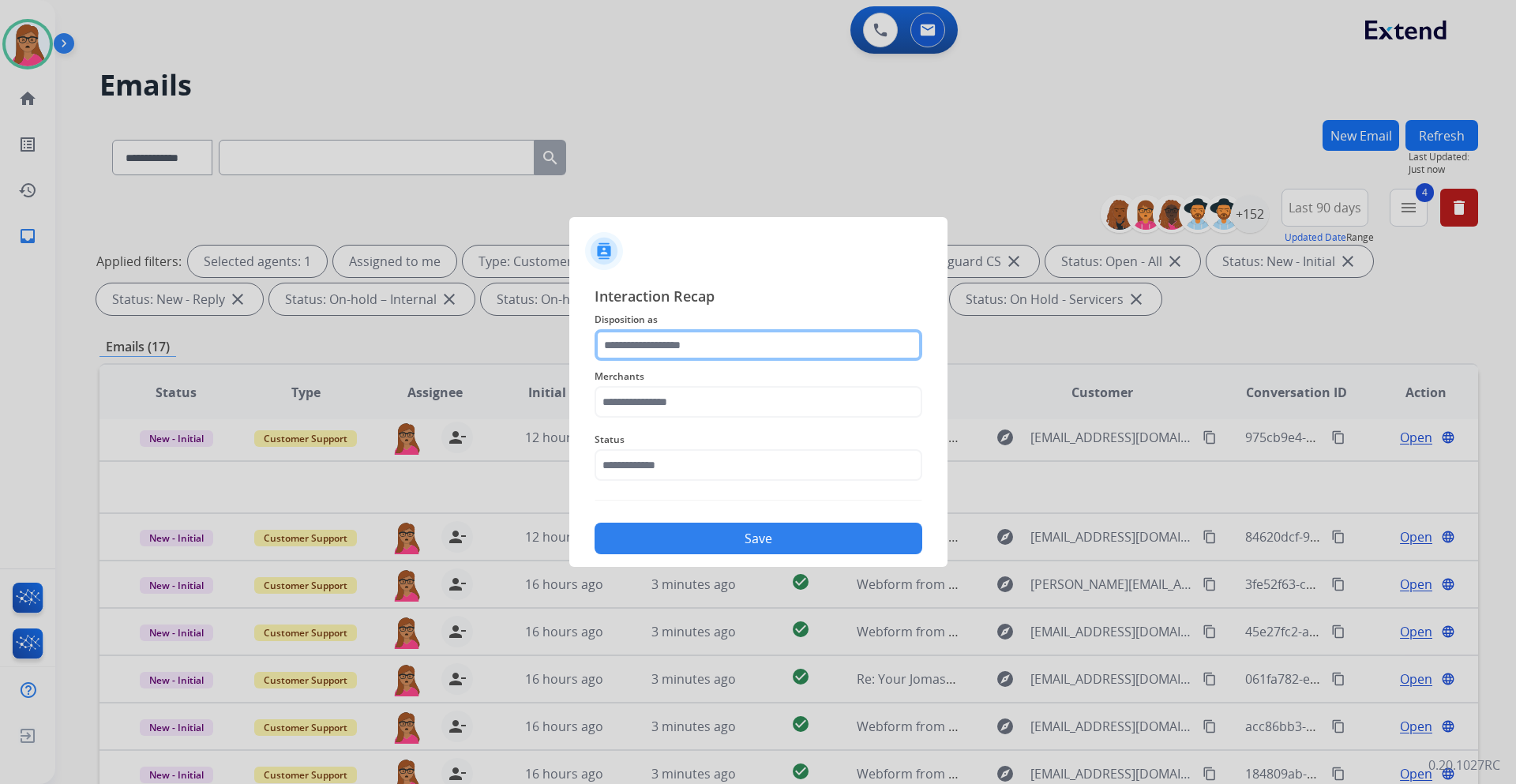
click at [673, 346] on input "text" at bounding box center [758, 345] width 328 height 32
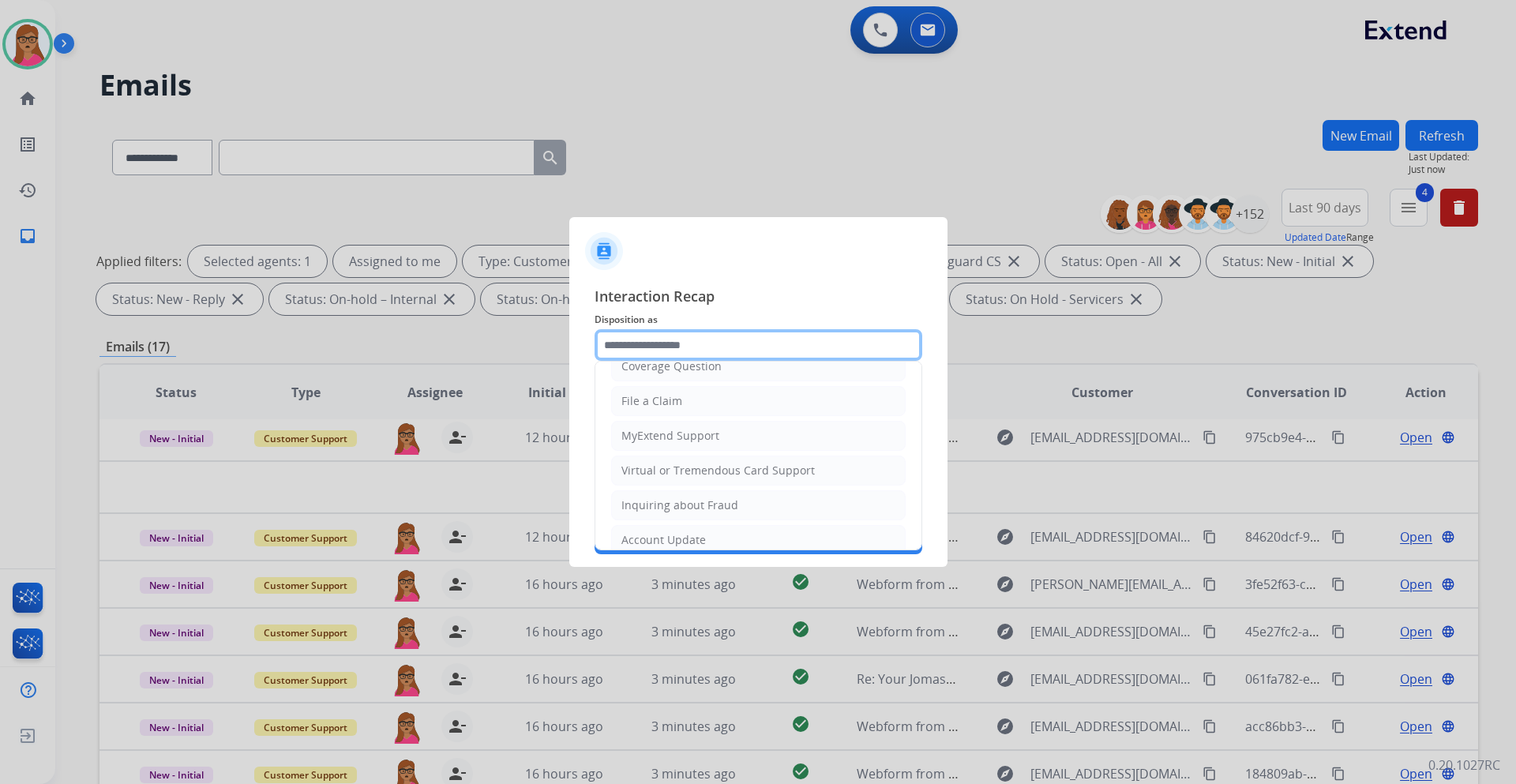
scroll to position [246, 0]
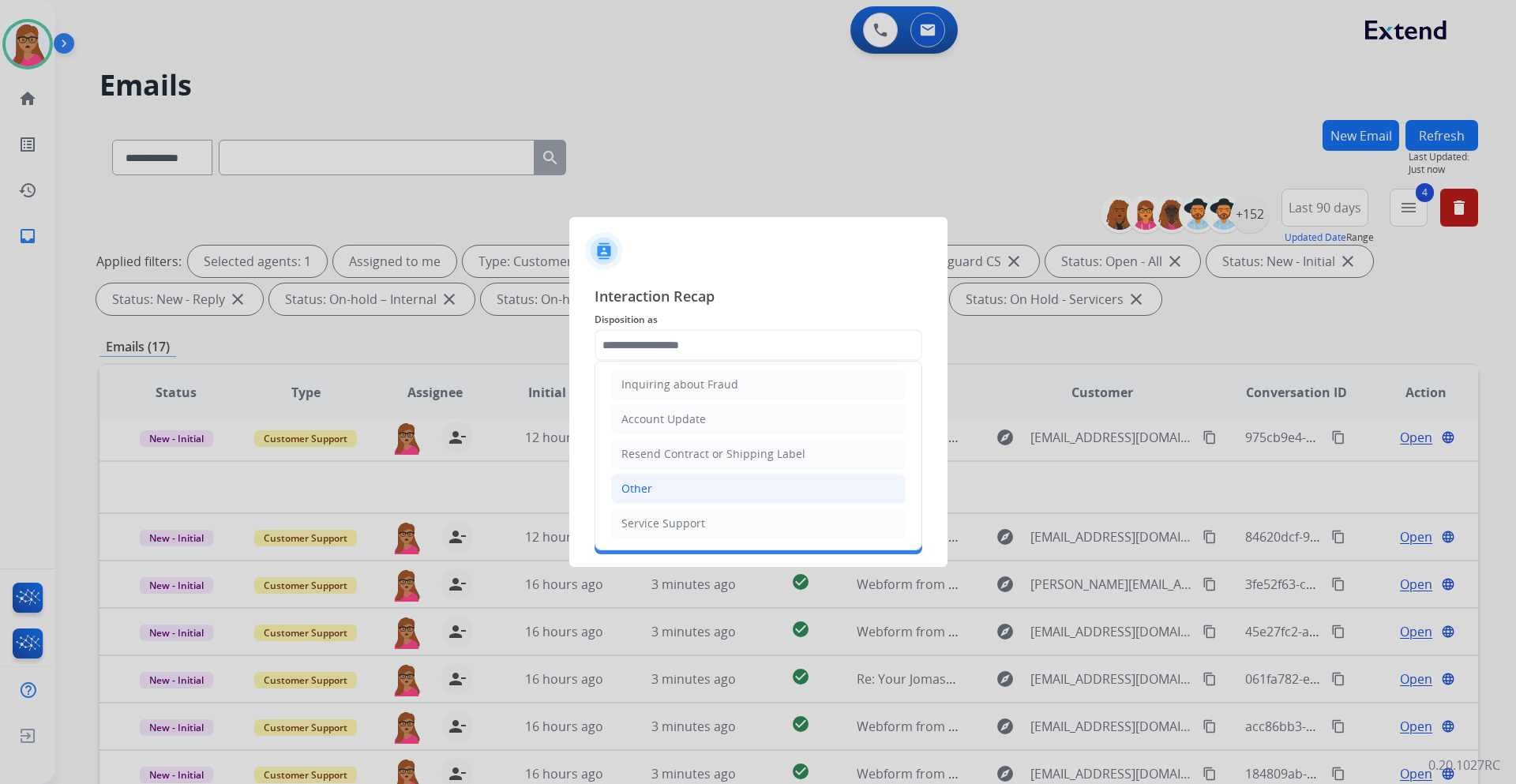
click at [649, 461] on div "Other" at bounding box center [637, 489] width 31 height 16
type input "*****"
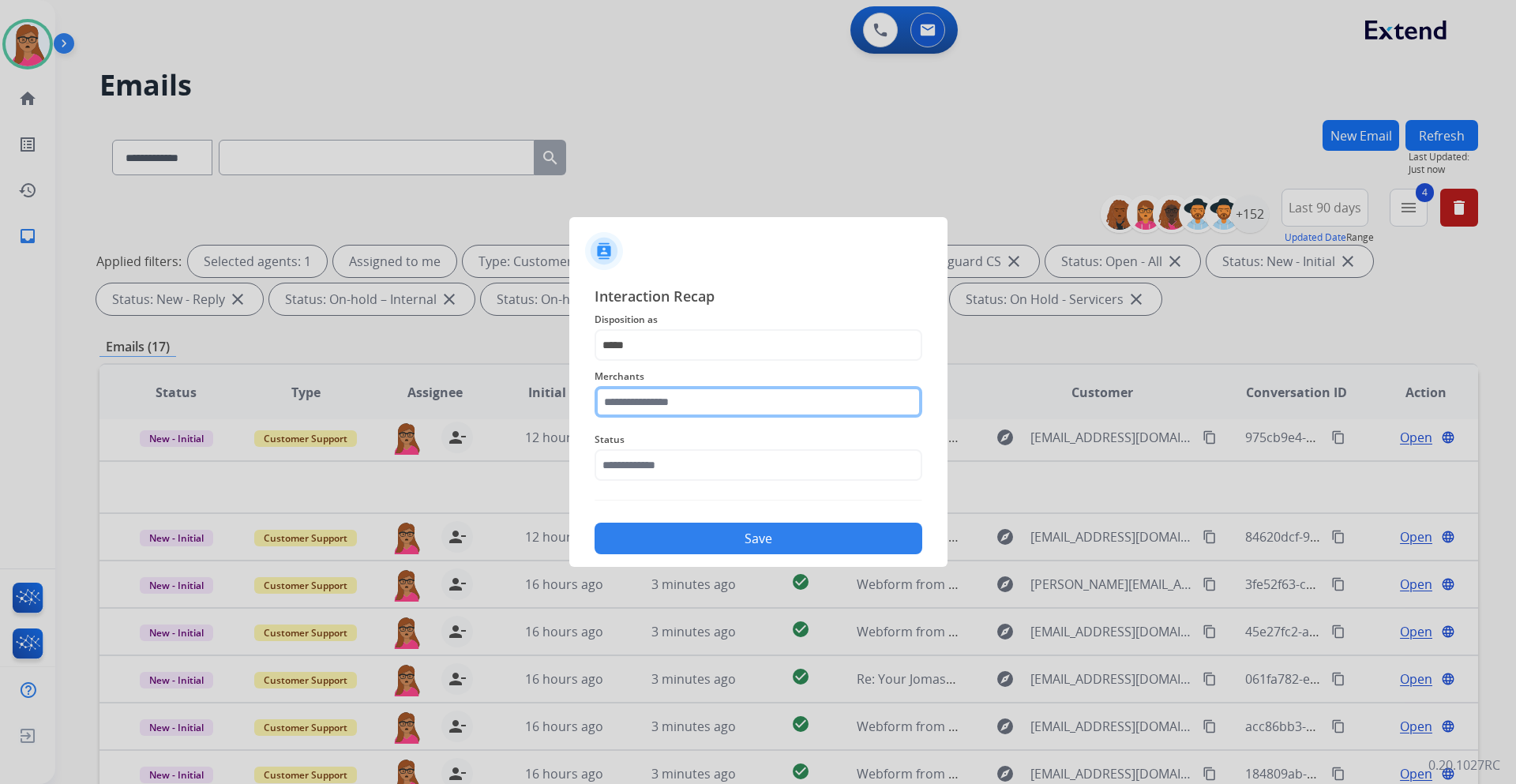
click at [690, 397] on input "text" at bounding box center [758, 402] width 328 height 32
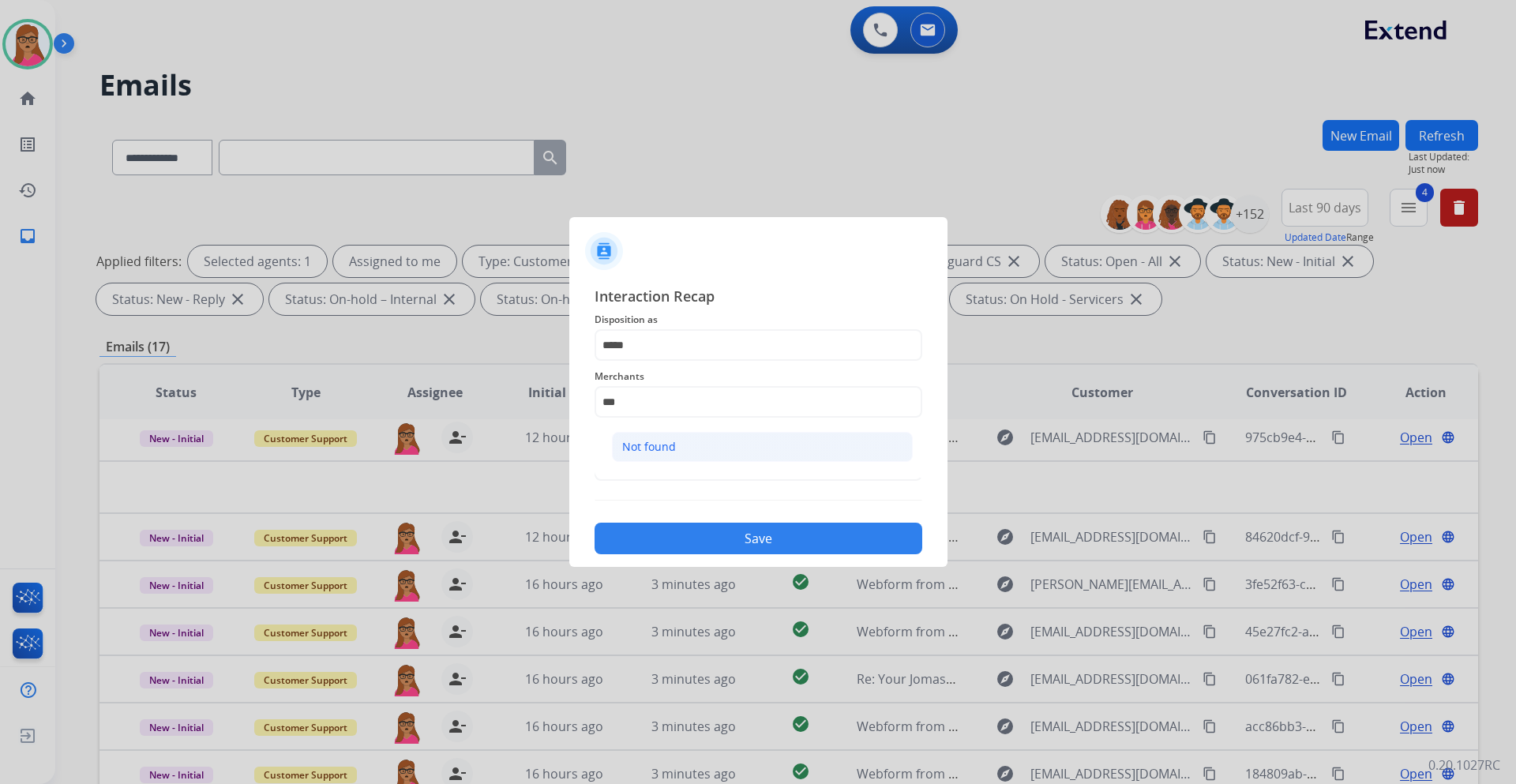
click at [659, 438] on li "Not found" at bounding box center [763, 447] width 301 height 30
type input "*********"
click at [664, 453] on input "text" at bounding box center [758, 465] width 328 height 32
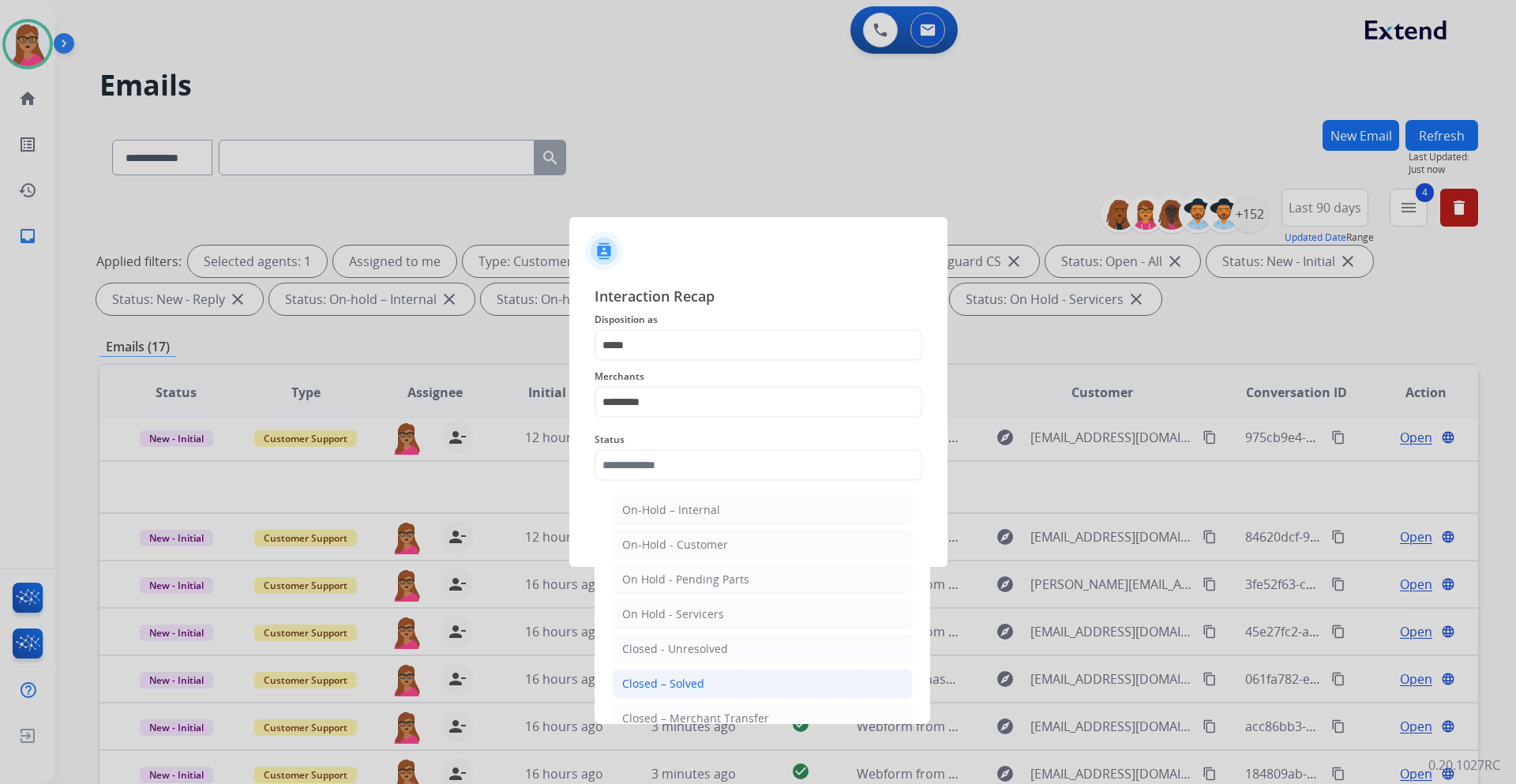
click at [658, 461] on div "Closed – Solved" at bounding box center [664, 683] width 82 height 16
type input "**********"
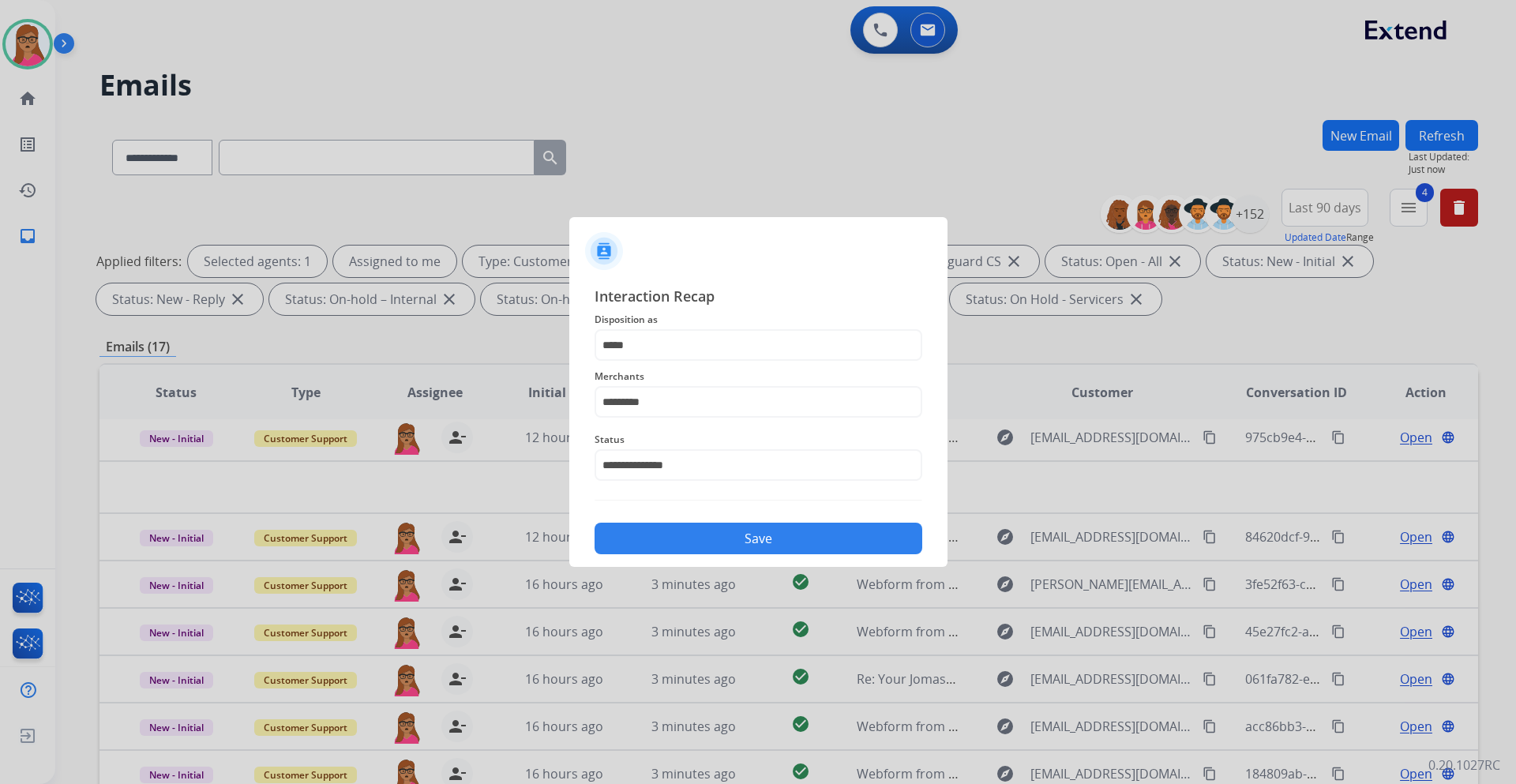
click at [772, 461] on div "Save" at bounding box center [758, 533] width 328 height 41
click at [732, 461] on button "Save" at bounding box center [758, 539] width 328 height 32
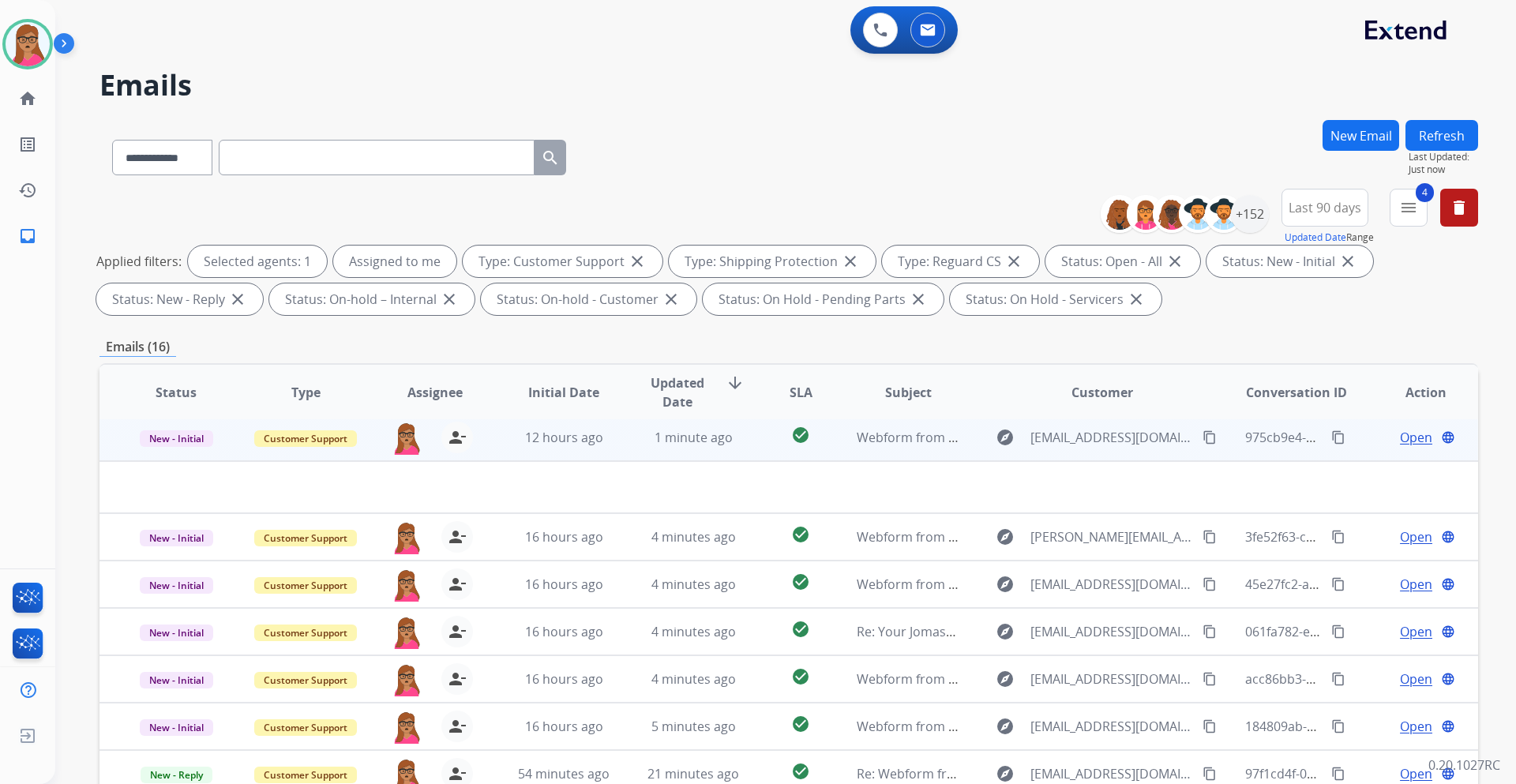
scroll to position [191, 0]
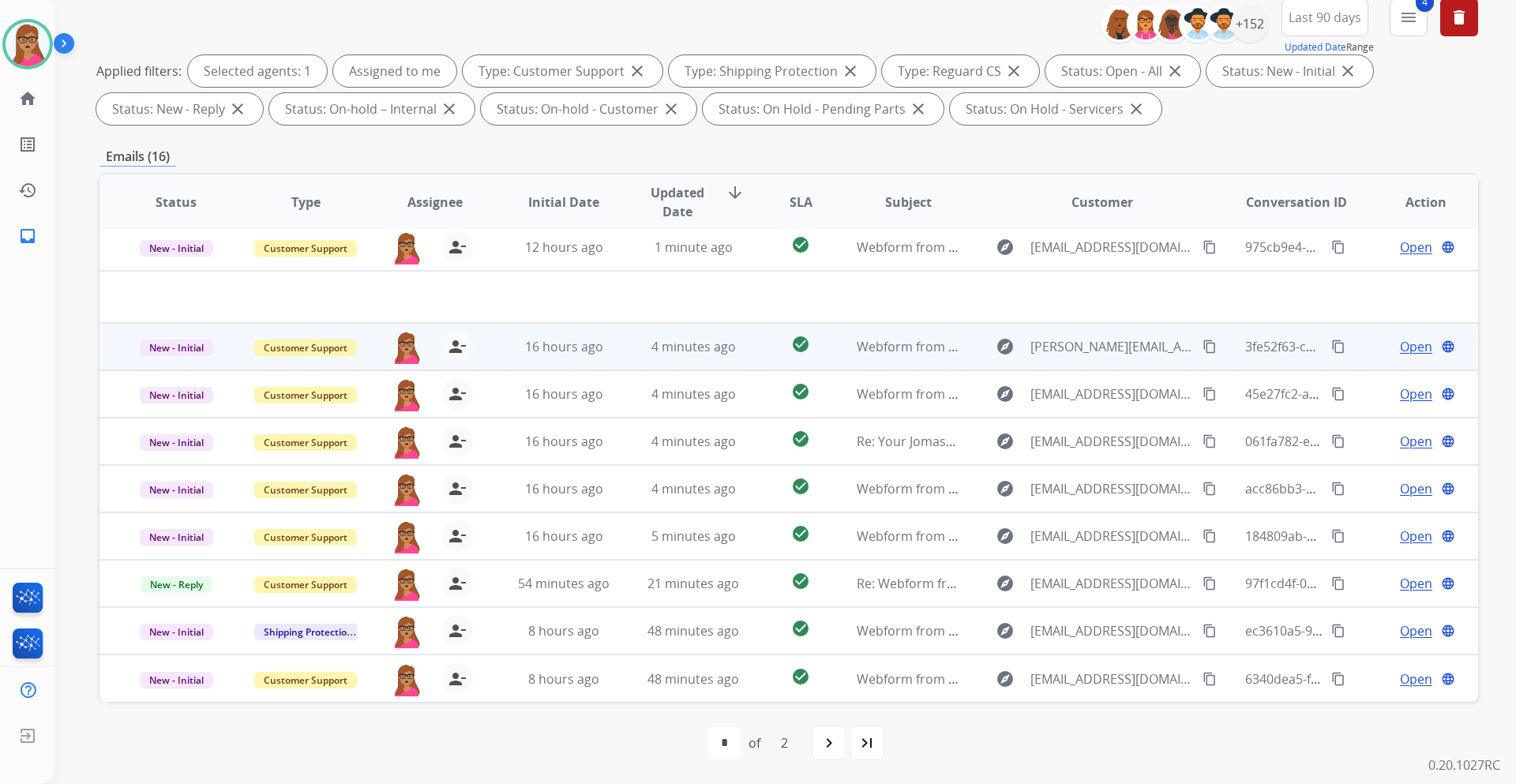
click at [1010, 350] on span "Open" at bounding box center [1416, 347] width 33 height 19
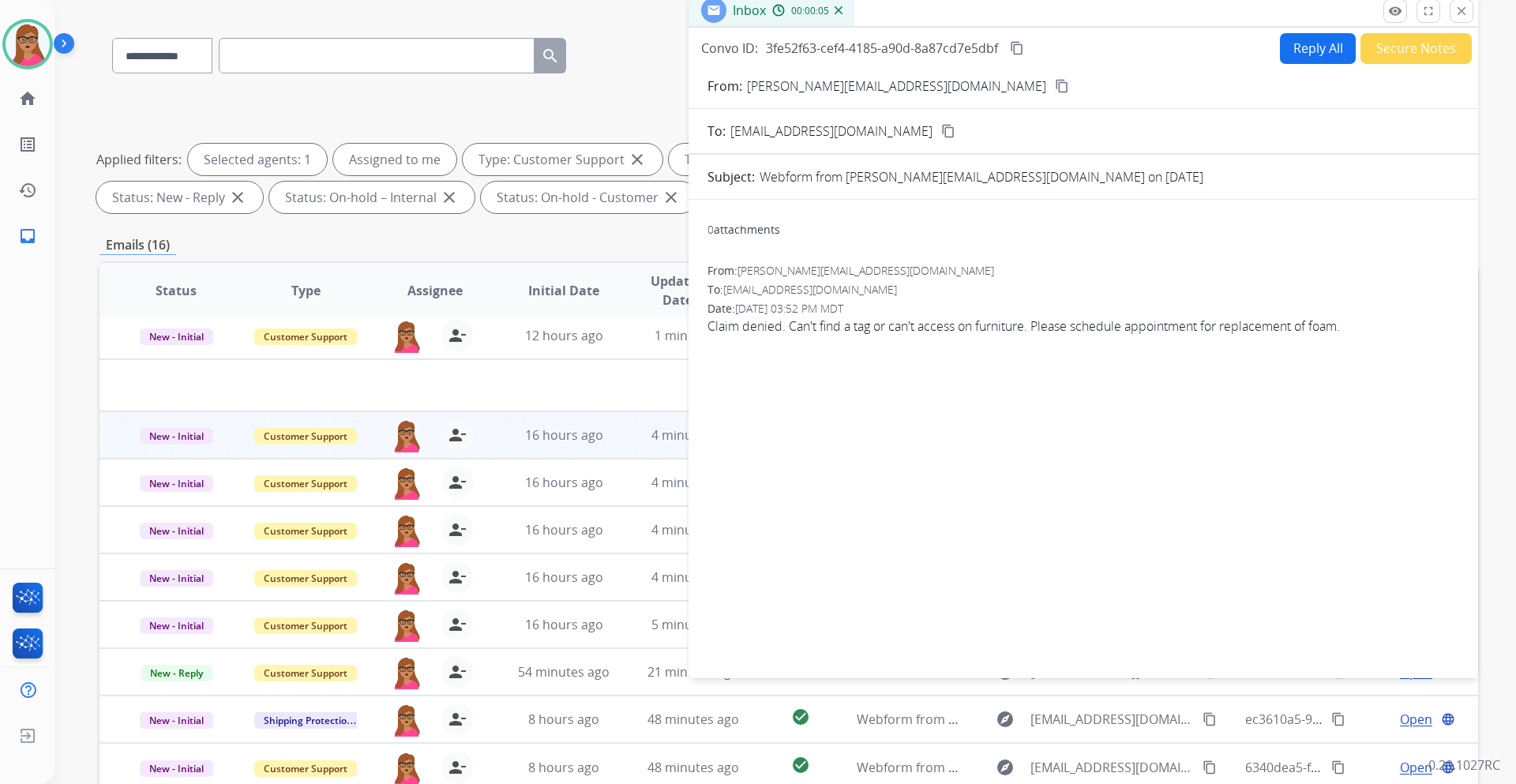
scroll to position [33, 0]
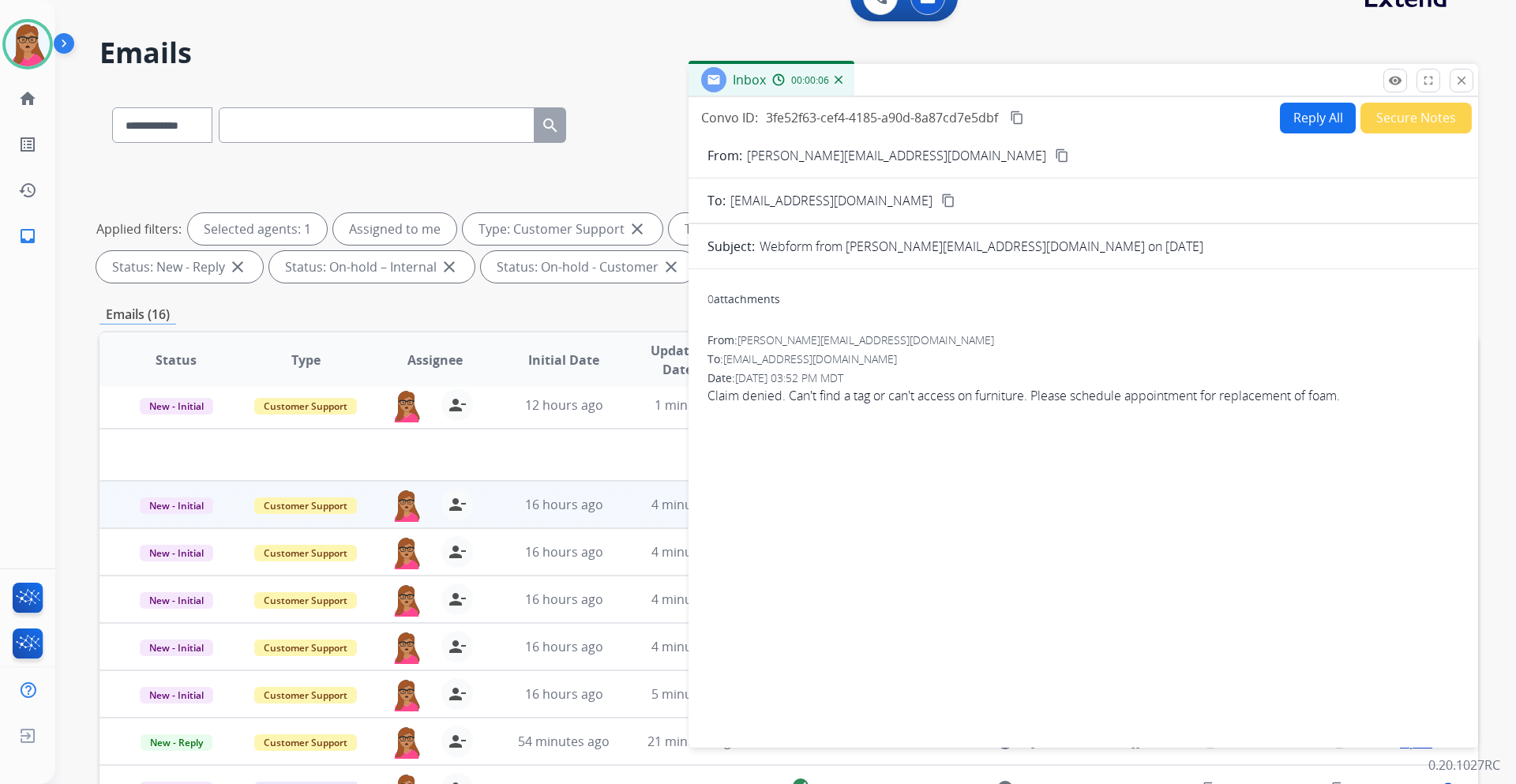
click at [1010, 160] on mat-icon "content_copy" at bounding box center [1062, 155] width 14 height 14
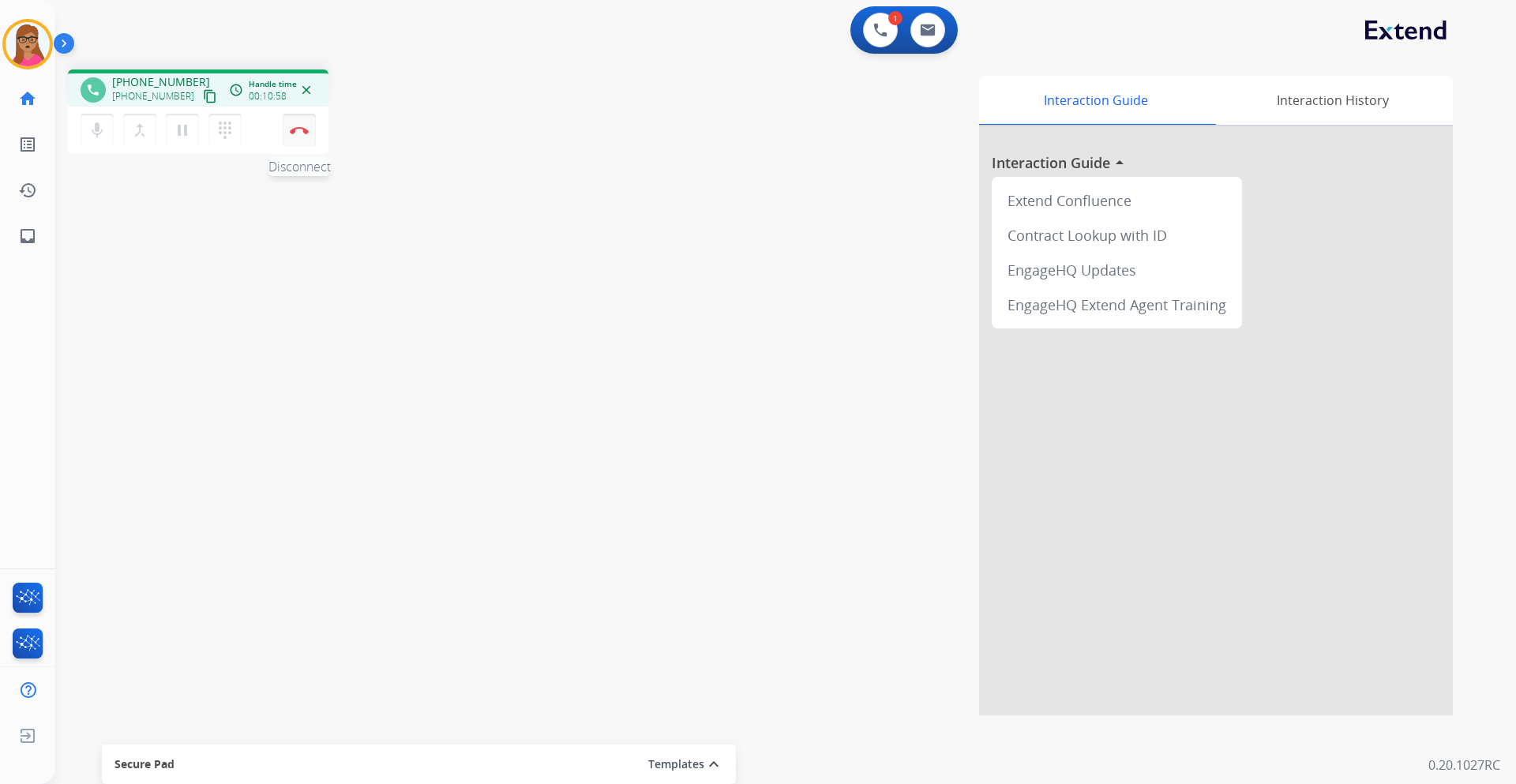
click at [304, 137] on button "Disconnect" at bounding box center [299, 129] width 33 height 33
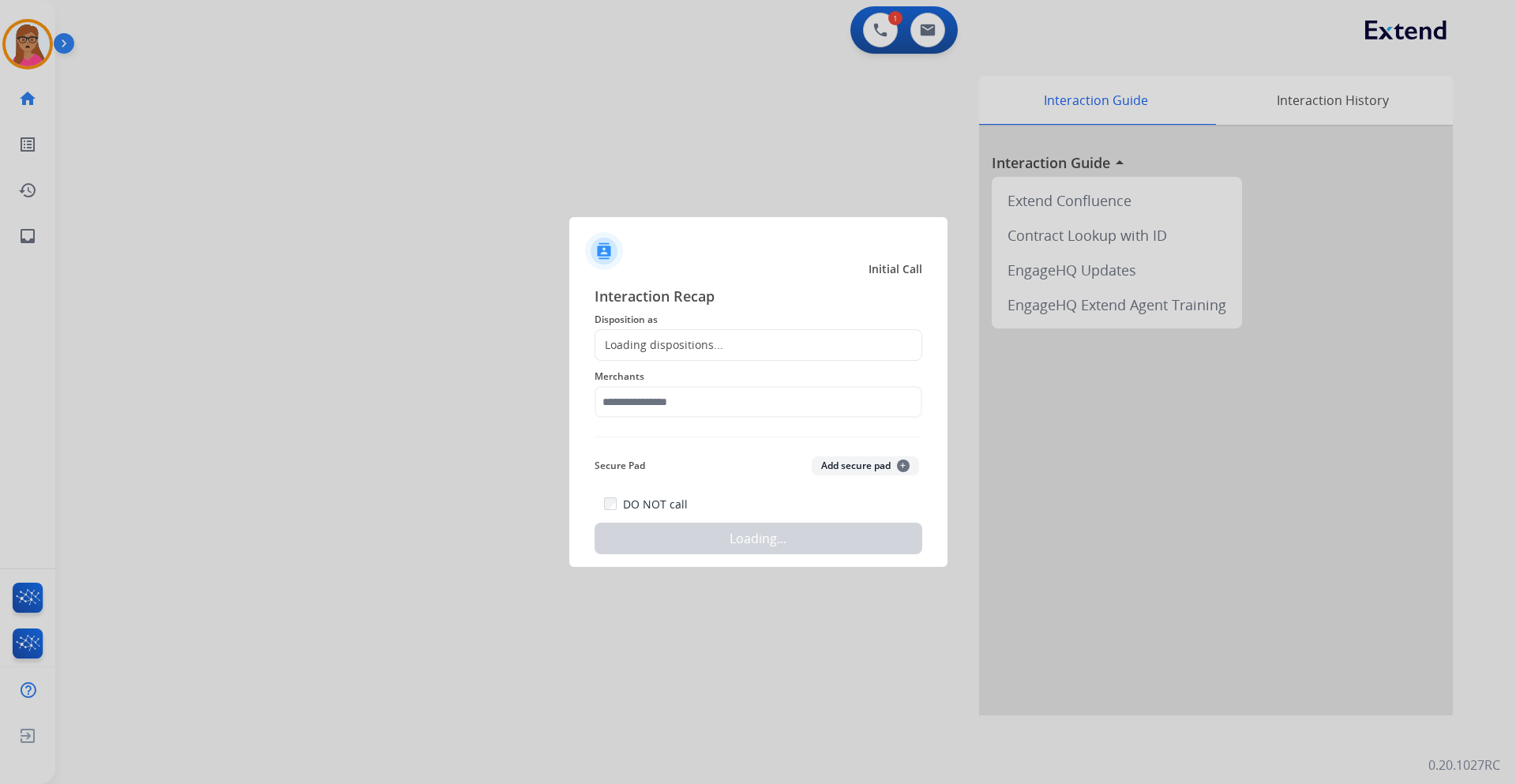
click at [690, 348] on div "Loading dispositions..." at bounding box center [659, 345] width 128 height 16
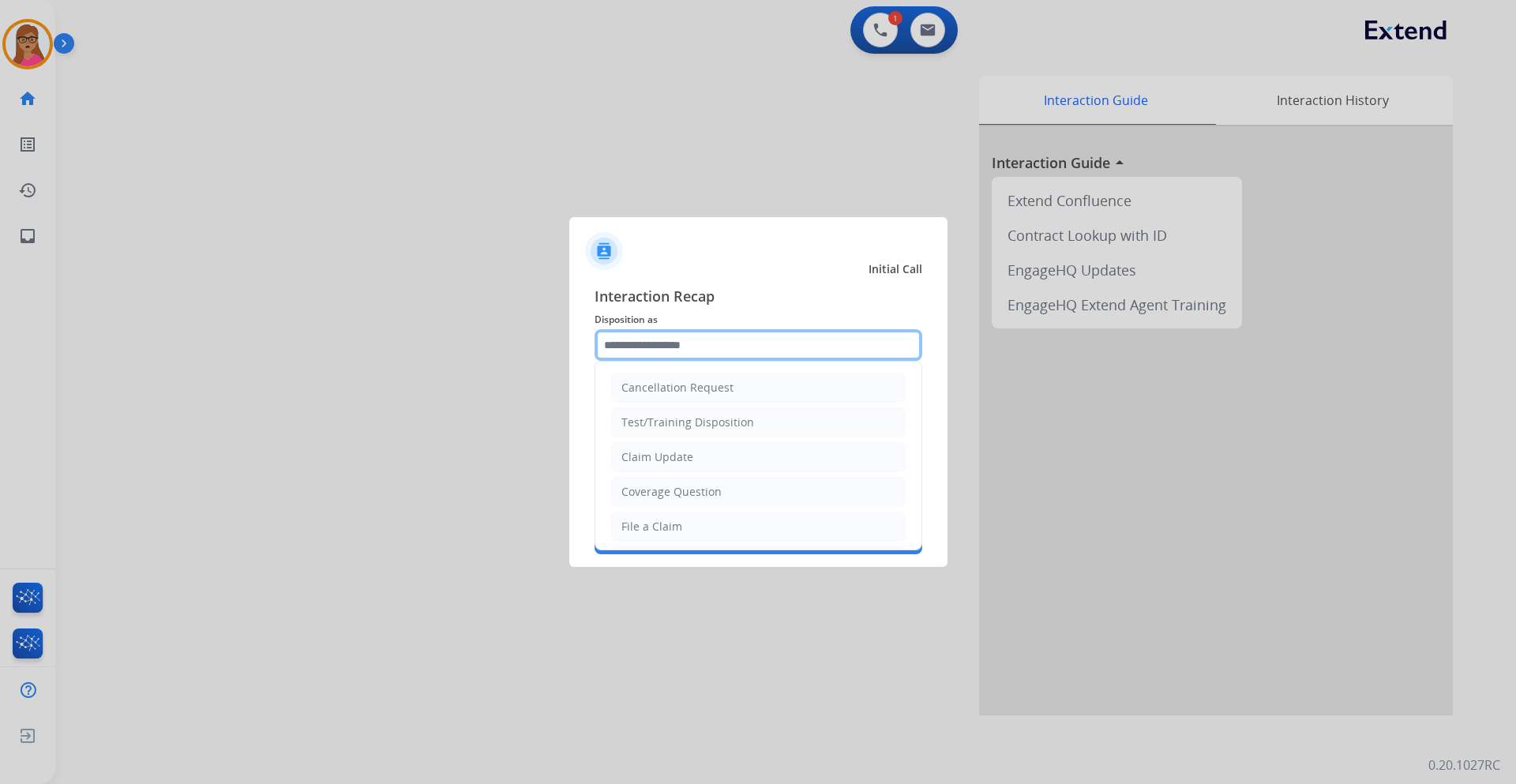
click at [648, 360] on input "text" at bounding box center [758, 345] width 328 height 32
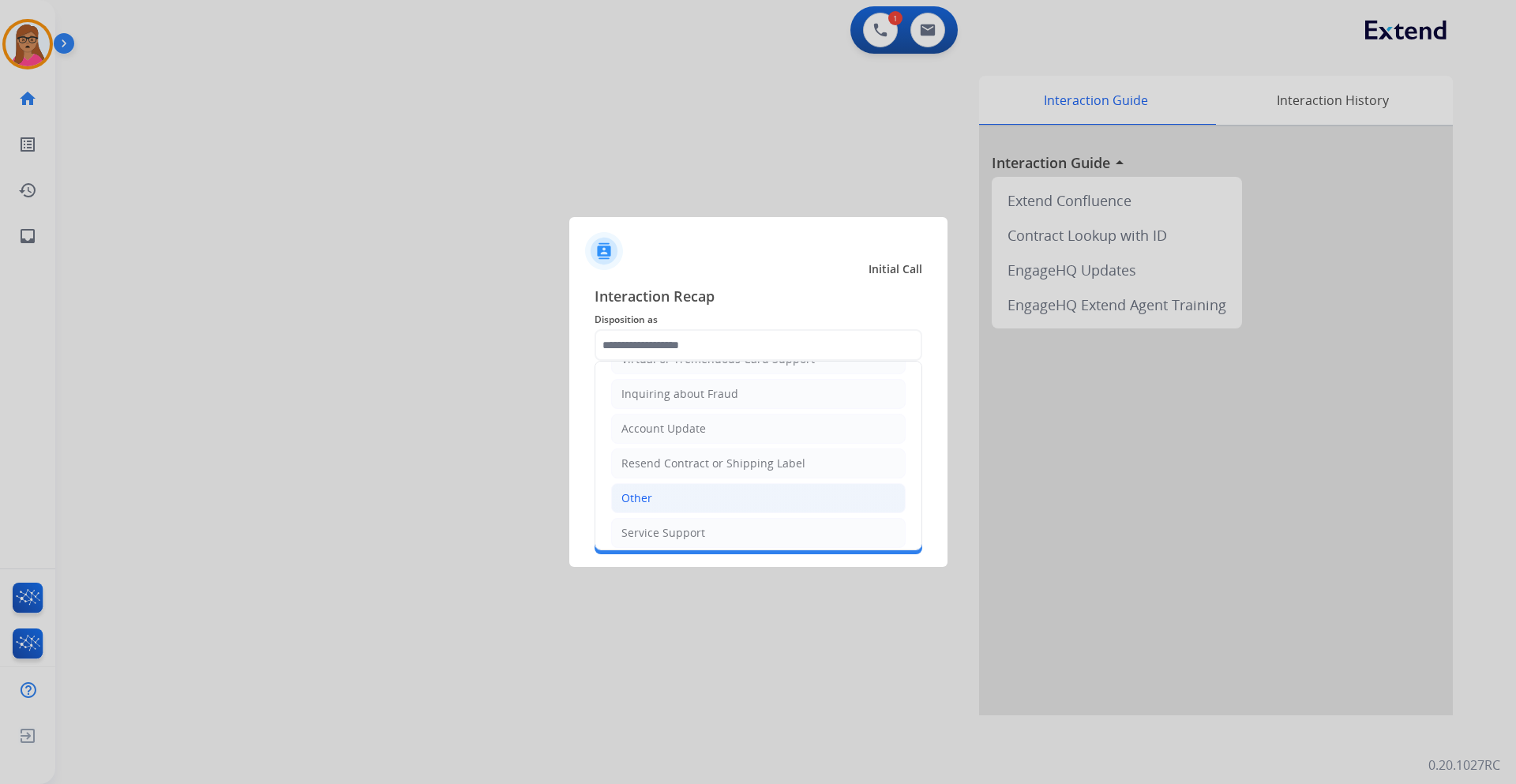
click at [659, 461] on li "Other" at bounding box center [758, 498] width 295 height 30
type input "*****"
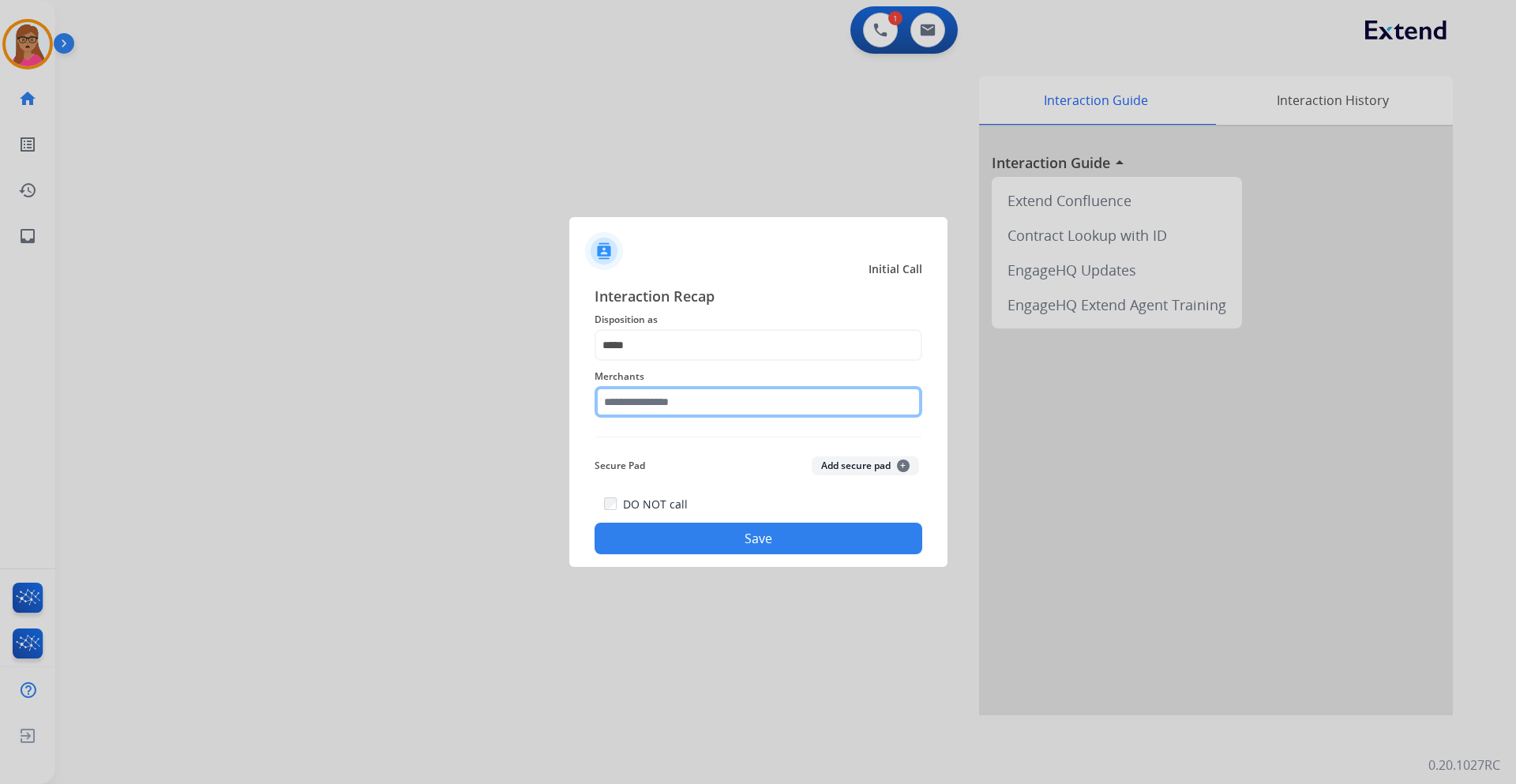
click at [682, 405] on input "text" at bounding box center [758, 402] width 328 height 32
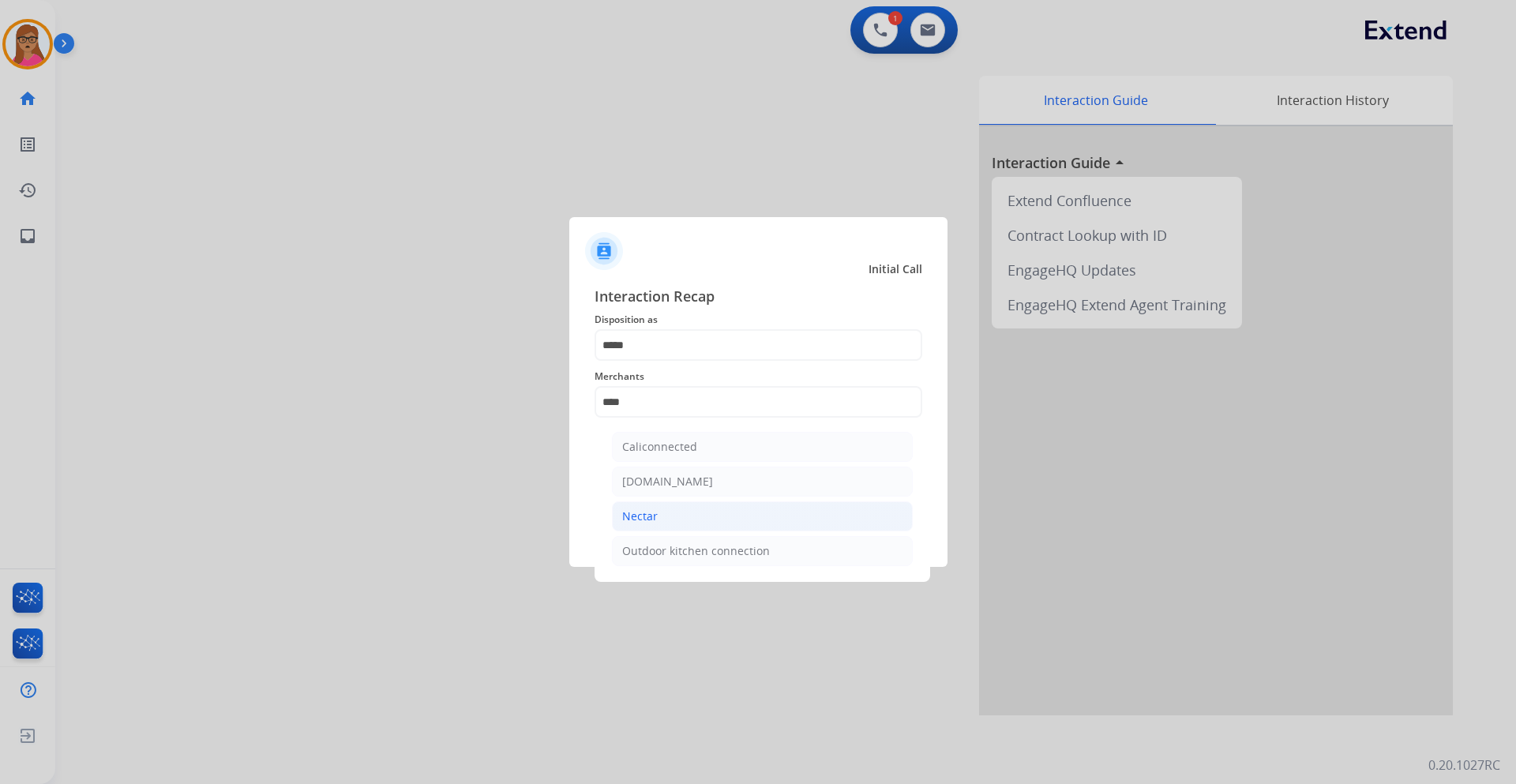
click at [652, 461] on div "Nectar" at bounding box center [640, 516] width 35 height 16
type input "******"
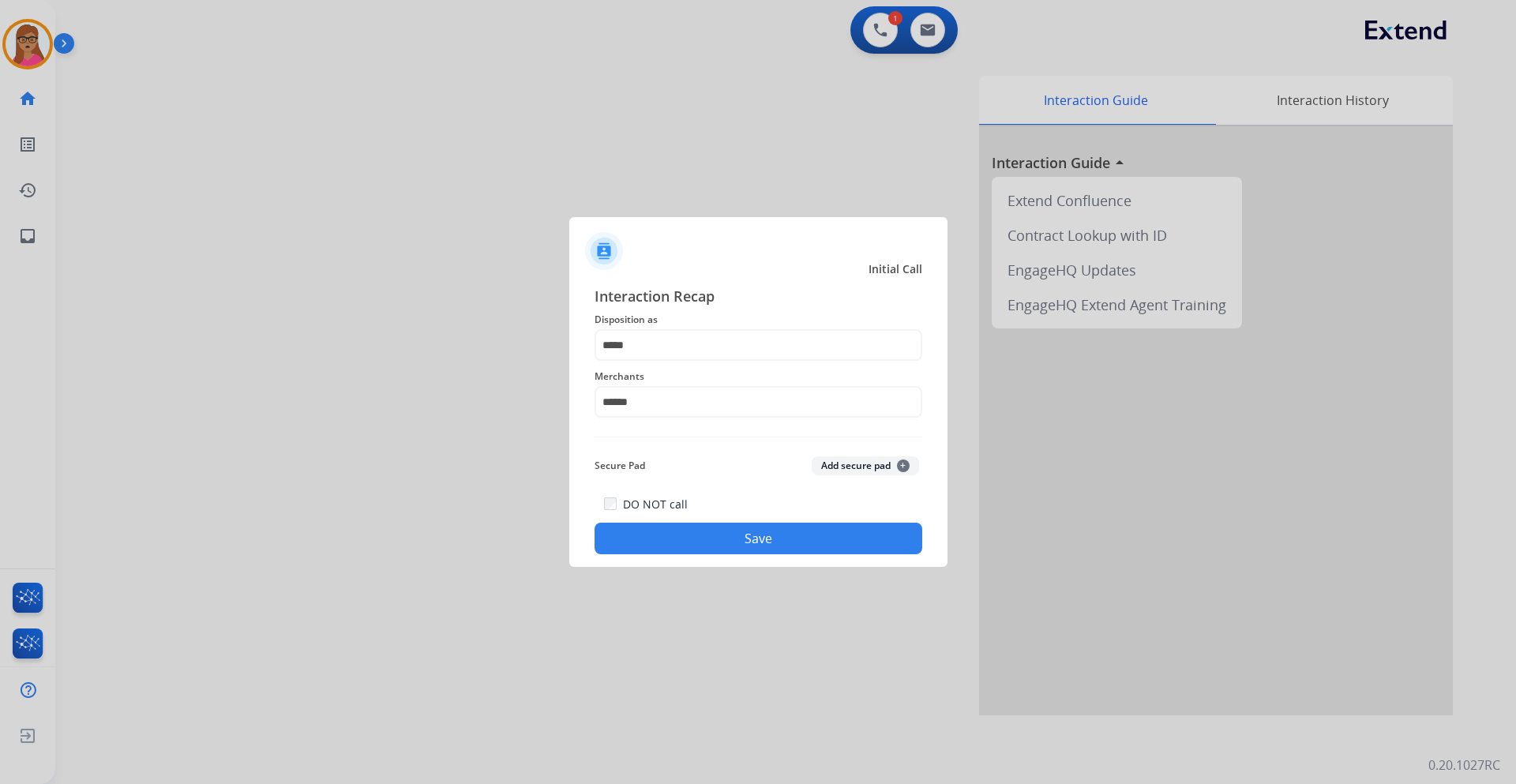
click at [704, 461] on button "Save" at bounding box center [758, 539] width 328 height 32
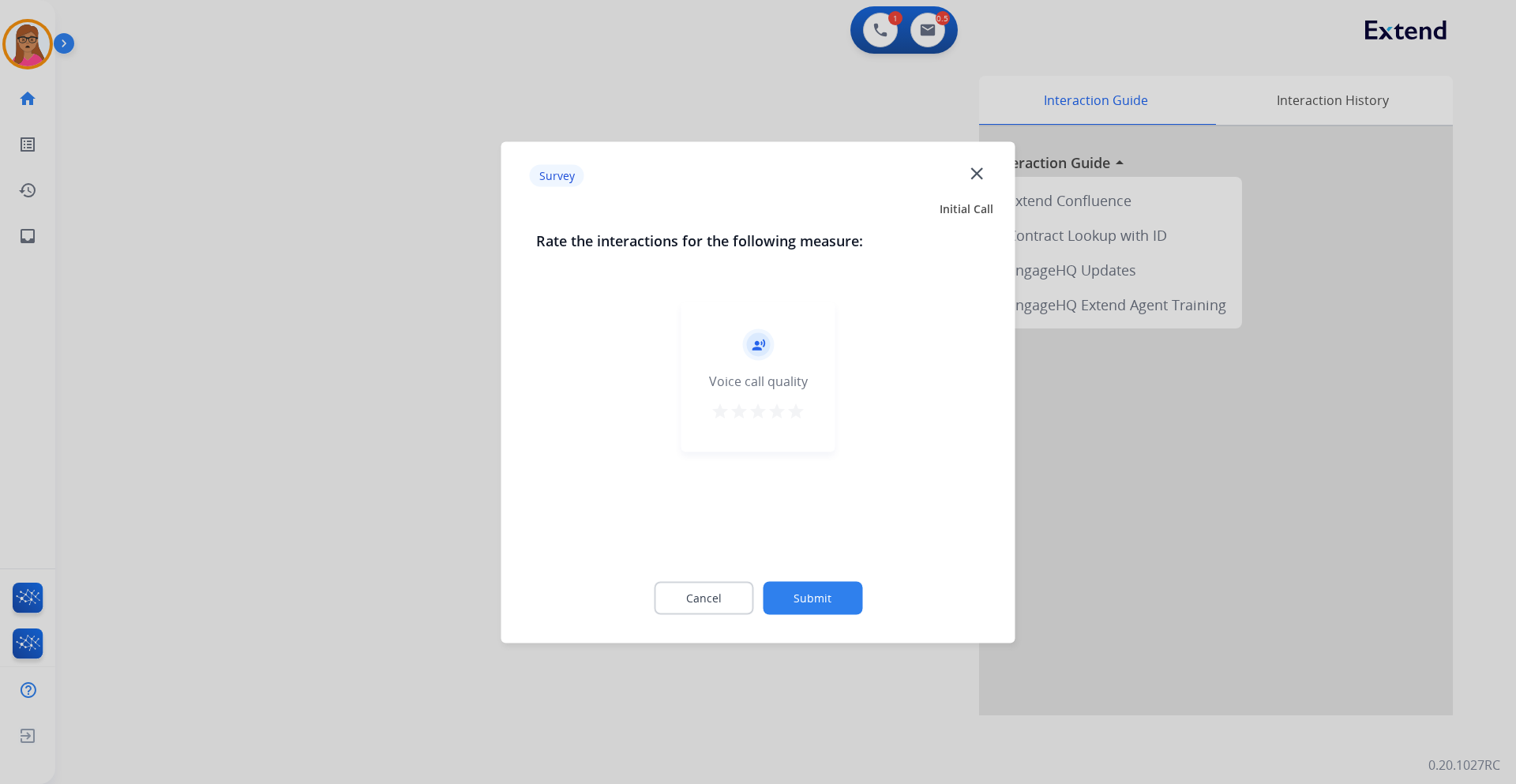
click at [340, 375] on div at bounding box center [758, 392] width 1516 height 784
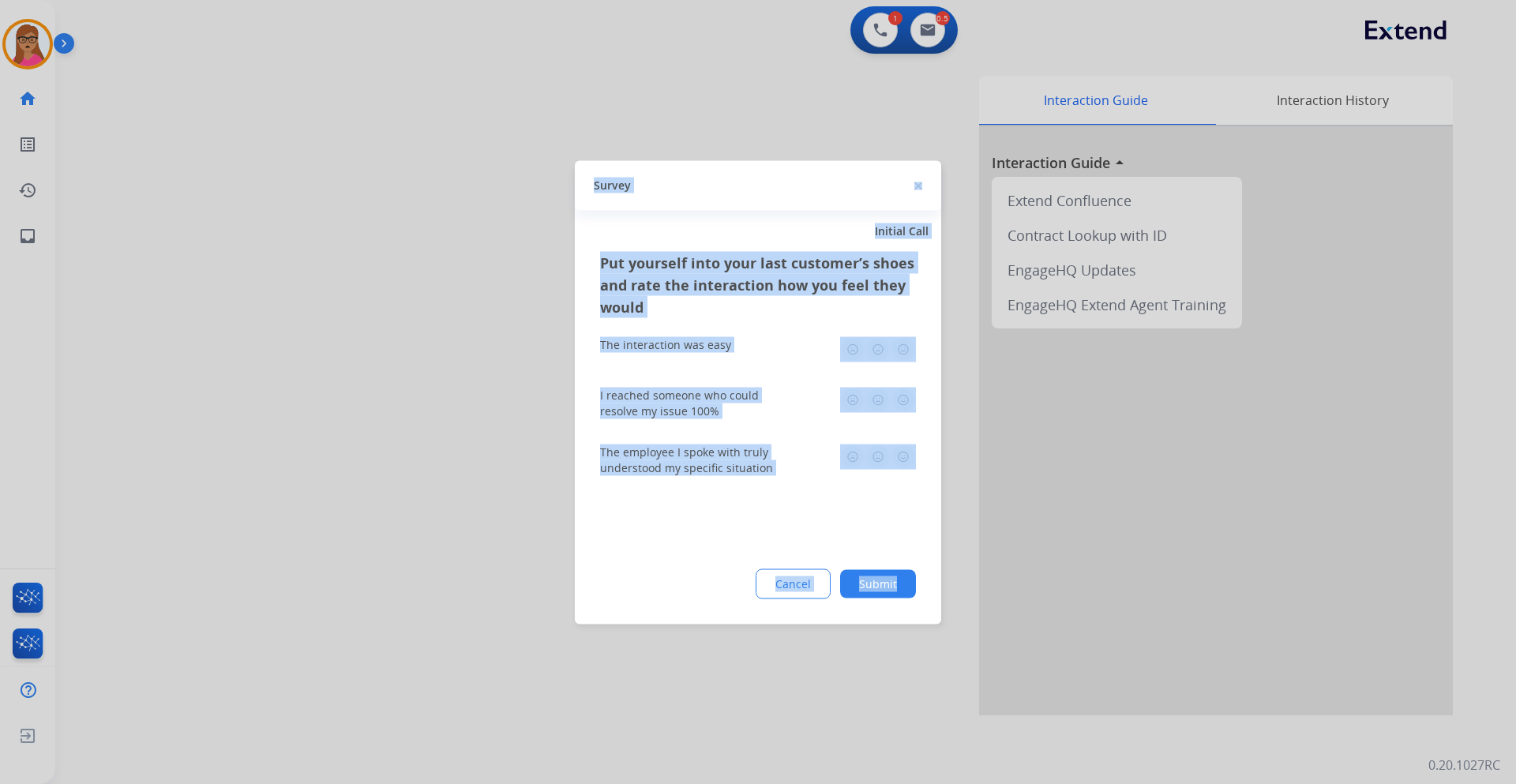
click at [340, 373] on div at bounding box center [758, 392] width 1516 height 784
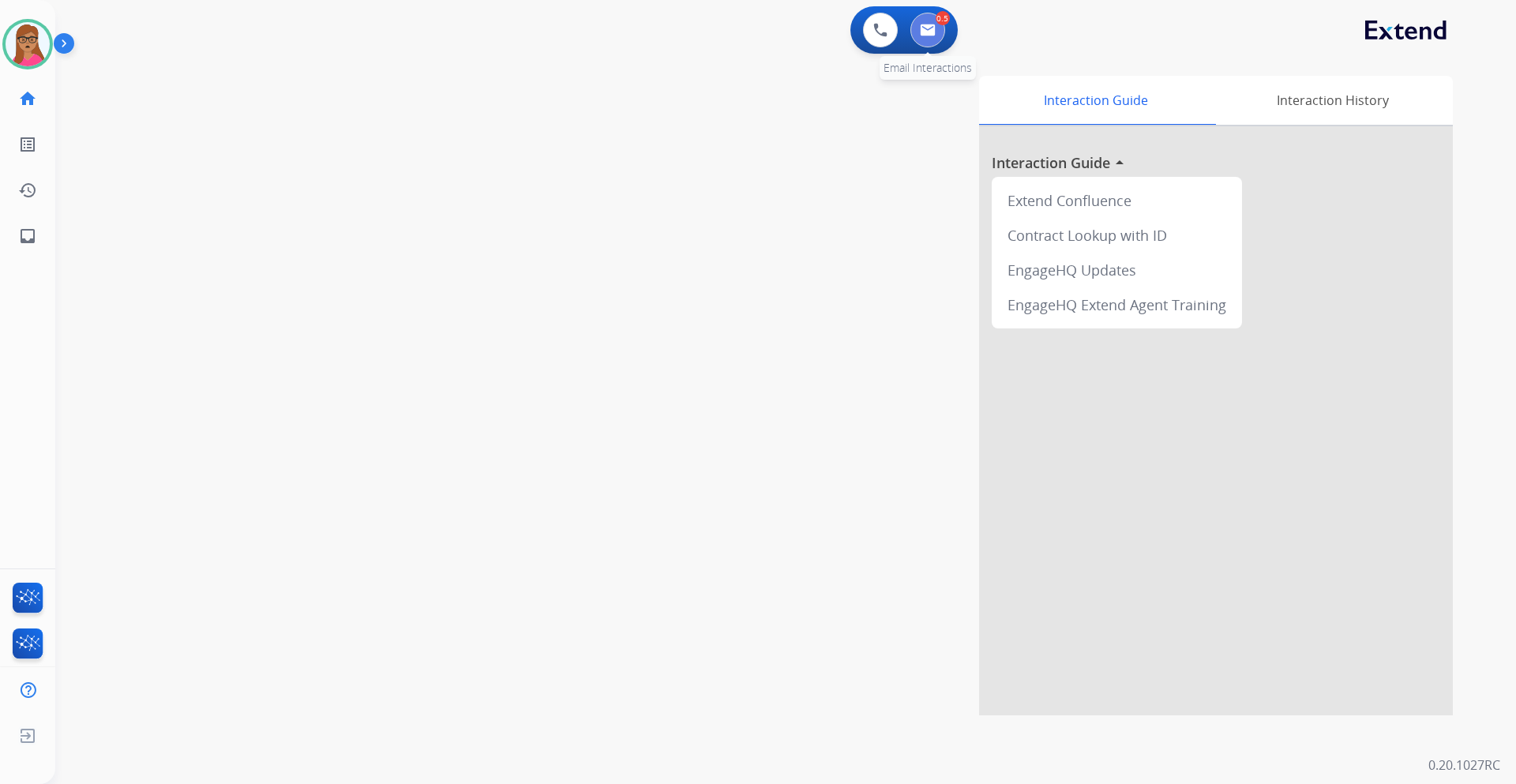
click at [936, 37] on button at bounding box center [927, 29] width 34 height 34
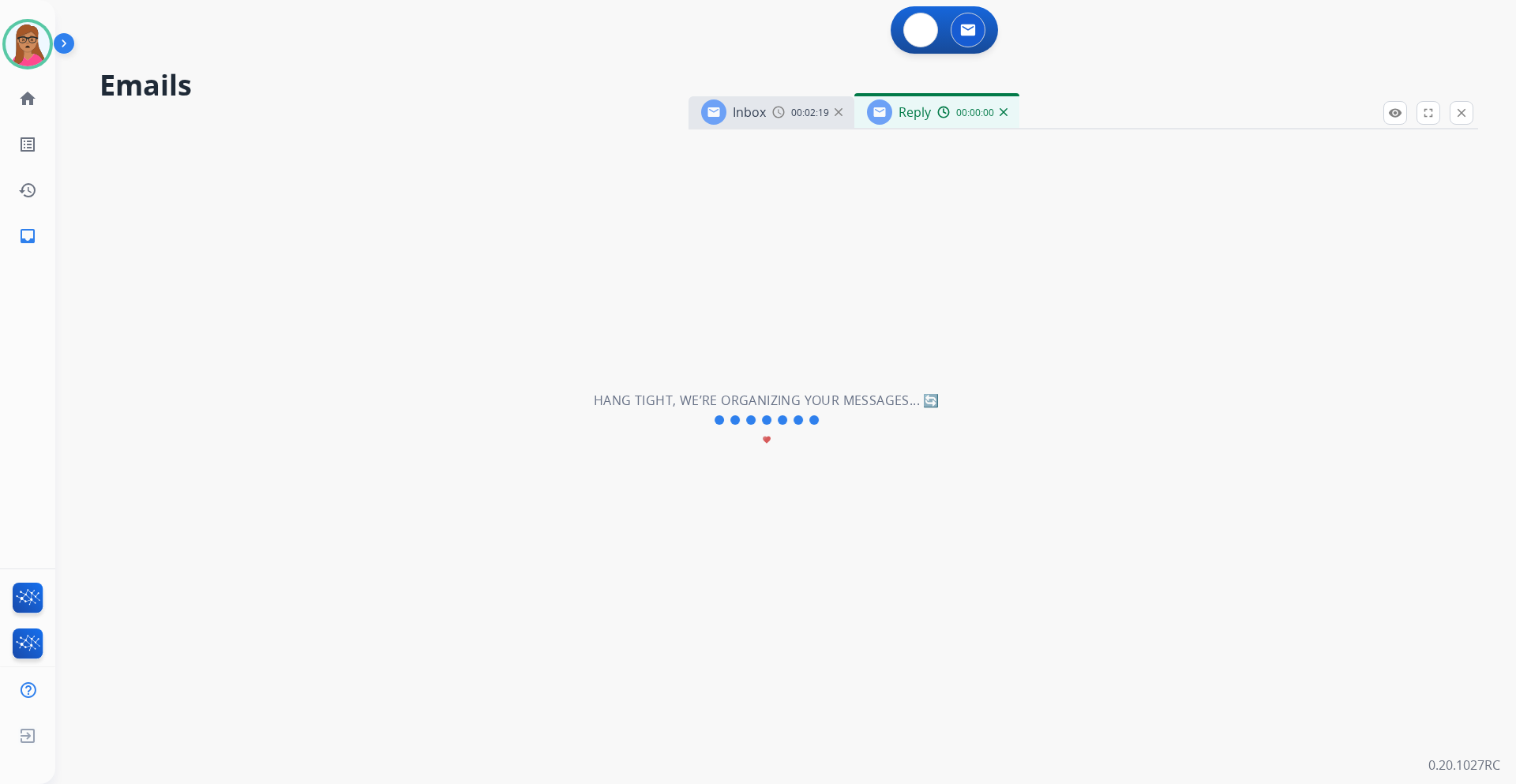
select select "**********"
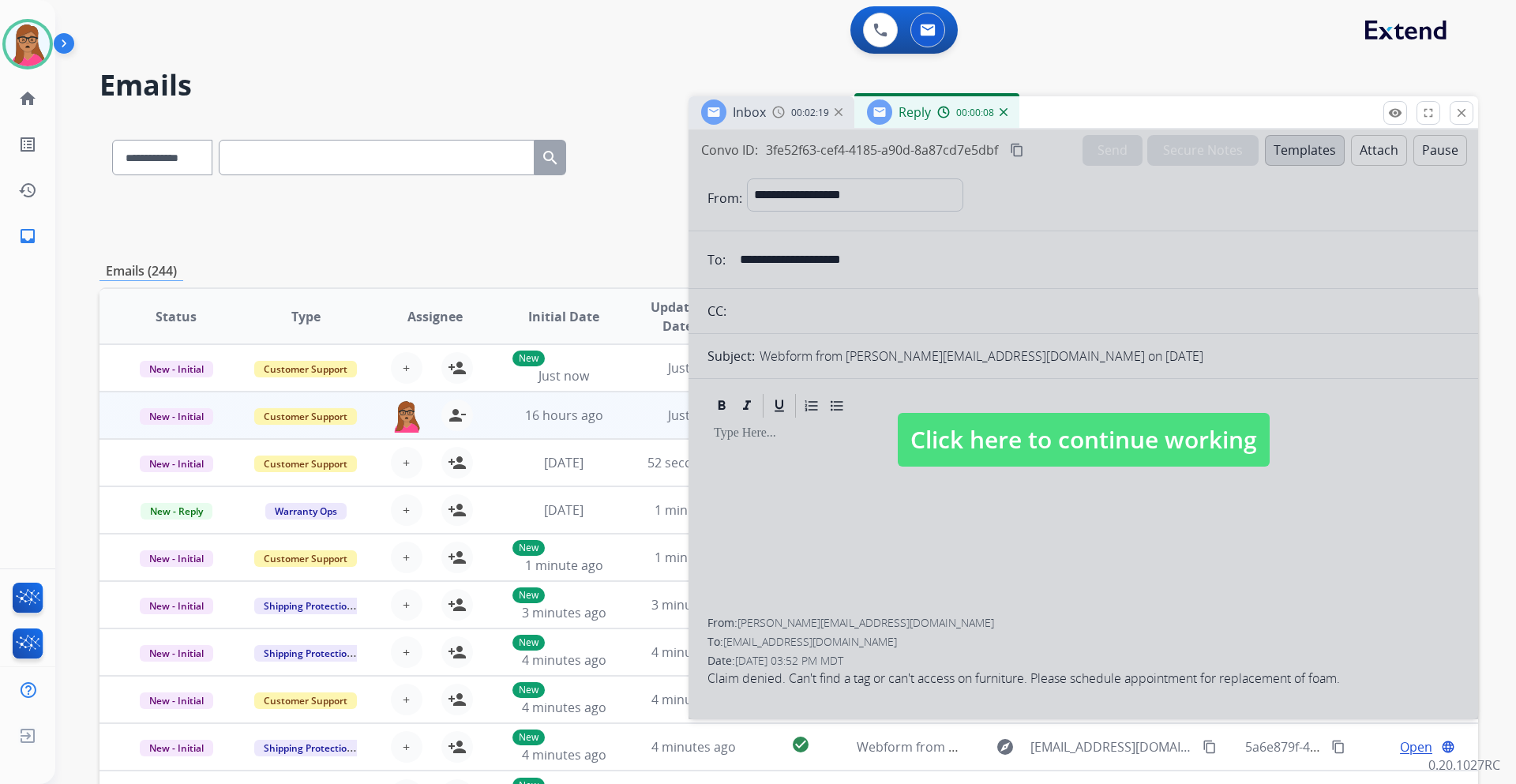
click at [1010, 442] on span "Click here to continue working" at bounding box center [1083, 440] width 372 height 54
select select
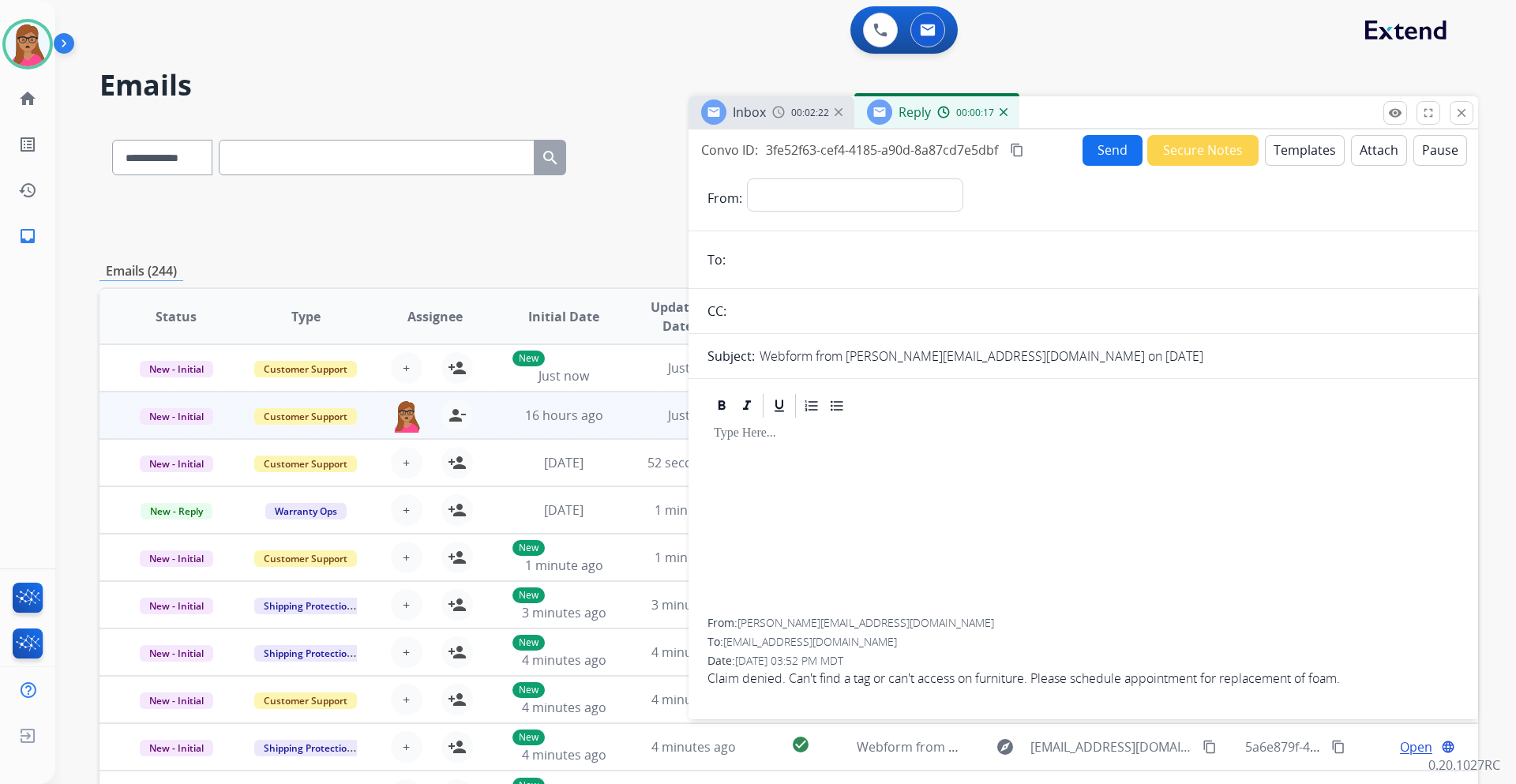
click at [761, 120] on span "Inbox" at bounding box center [749, 112] width 33 height 18
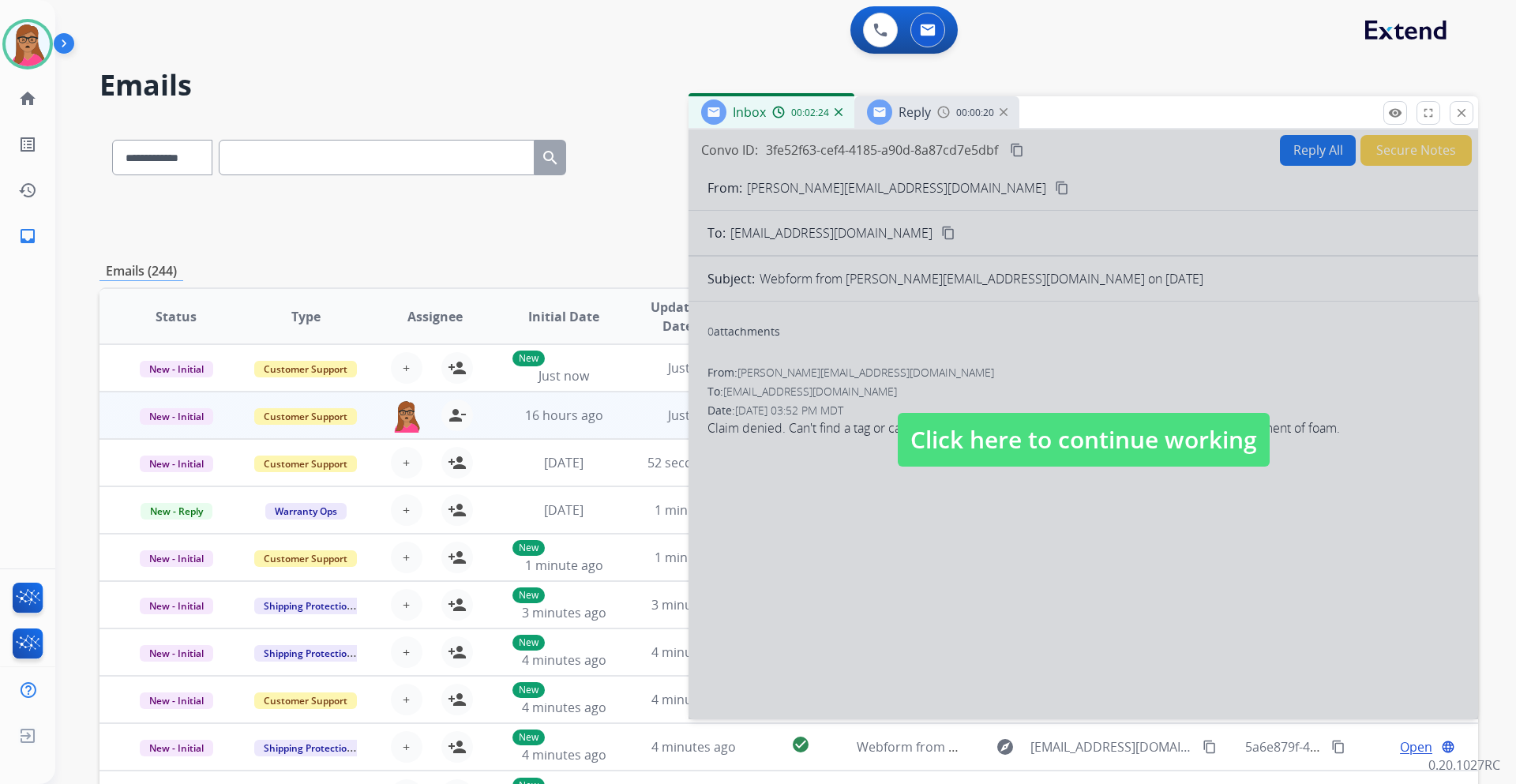
click at [981, 430] on span "Click here to continue working" at bounding box center [1083, 440] width 372 height 54
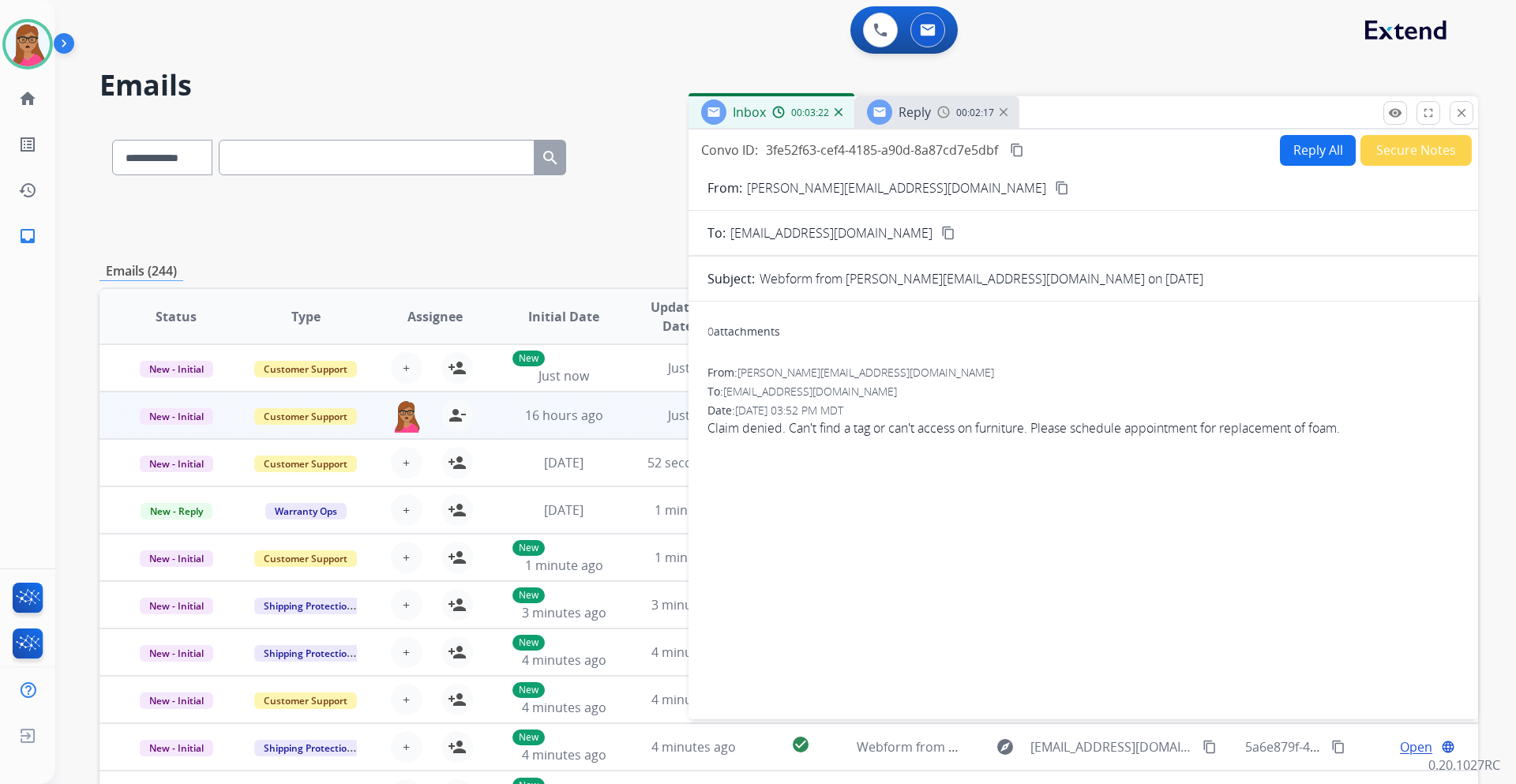
click at [1010, 152] on mat-icon "content_copy" at bounding box center [1017, 149] width 14 height 14
click at [922, 119] on span "Reply" at bounding box center [915, 112] width 33 height 18
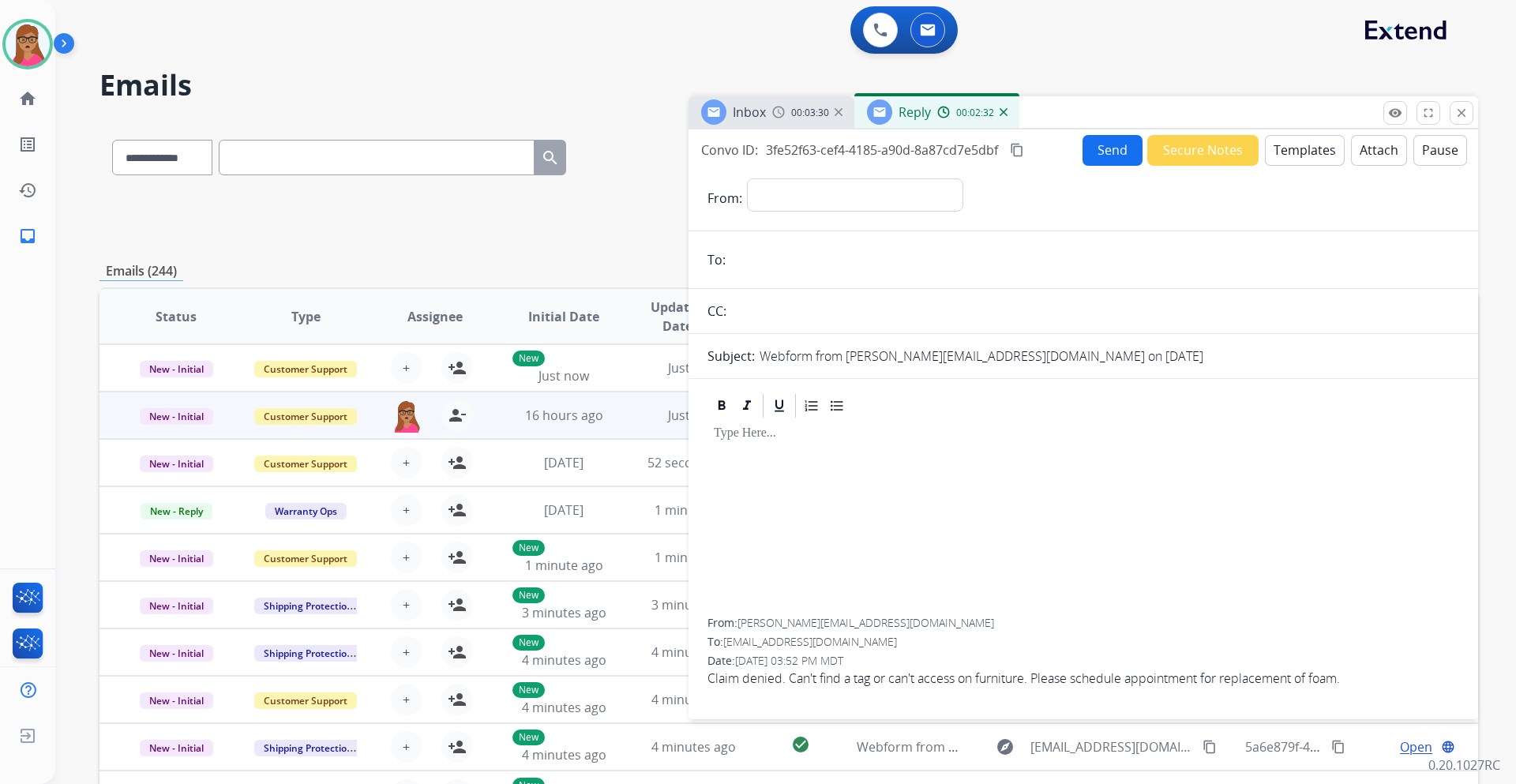
click at [1010, 156] on button "Templates" at bounding box center [1304, 150] width 80 height 31
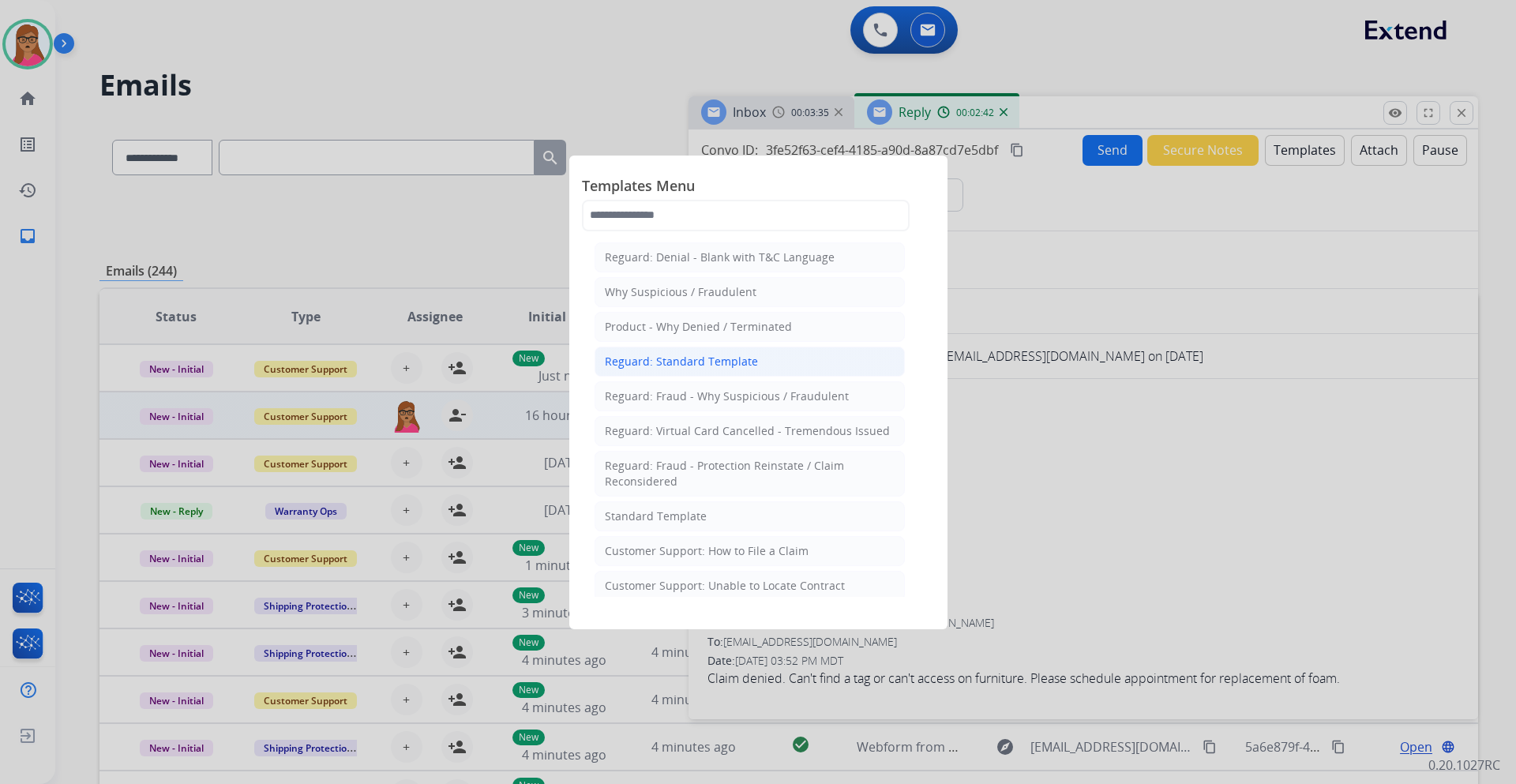
click at [680, 368] on div "Reguard: Standard Template" at bounding box center [681, 361] width 153 height 16
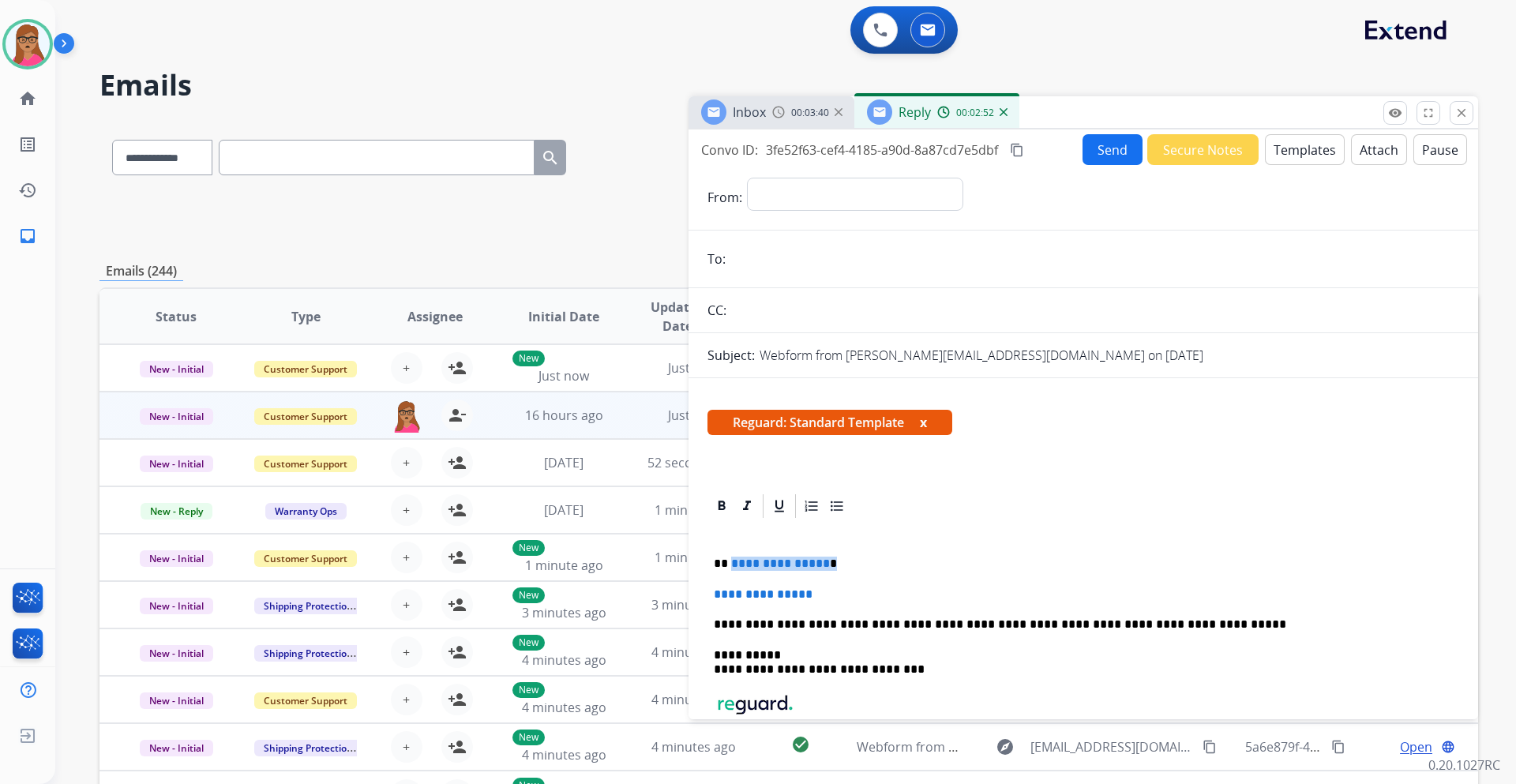
drag, startPoint x: 782, startPoint y: 562, endPoint x: 731, endPoint y: 558, distance: 51.2
click at [731, 461] on p "**********" at bounding box center [1077, 563] width 727 height 14
drag, startPoint x: 840, startPoint y: 593, endPoint x: 696, endPoint y: 601, distance: 144.2
click at [696, 461] on div "**********" at bounding box center [1083, 703] width 789 height 422
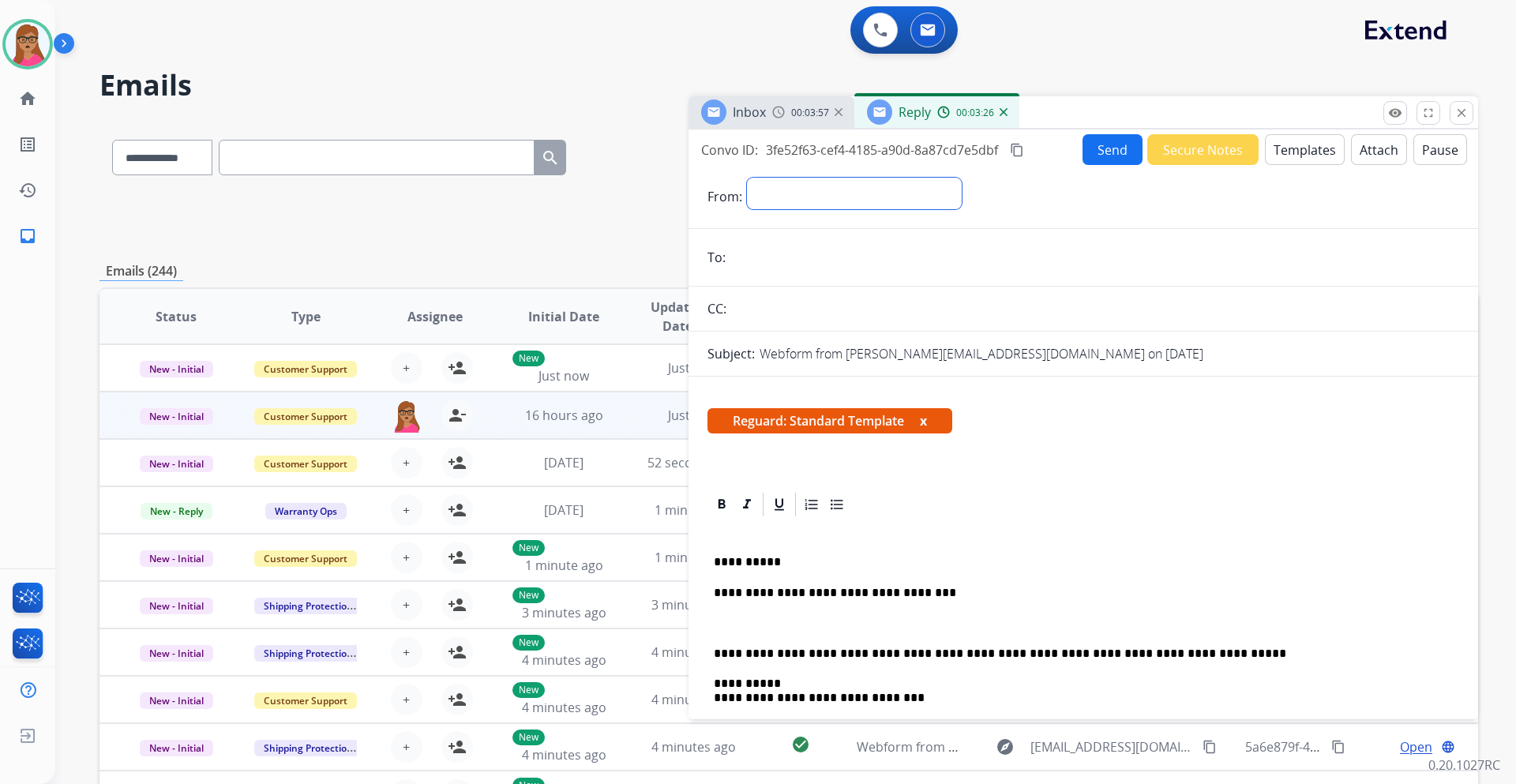
click at [845, 190] on select "**********" at bounding box center [855, 194] width 215 height 32
select select "**********"
click at [748, 178] on select "**********" at bounding box center [855, 194] width 215 height 32
click at [780, 118] on div "00:03:59" at bounding box center [807, 112] width 70 height 14
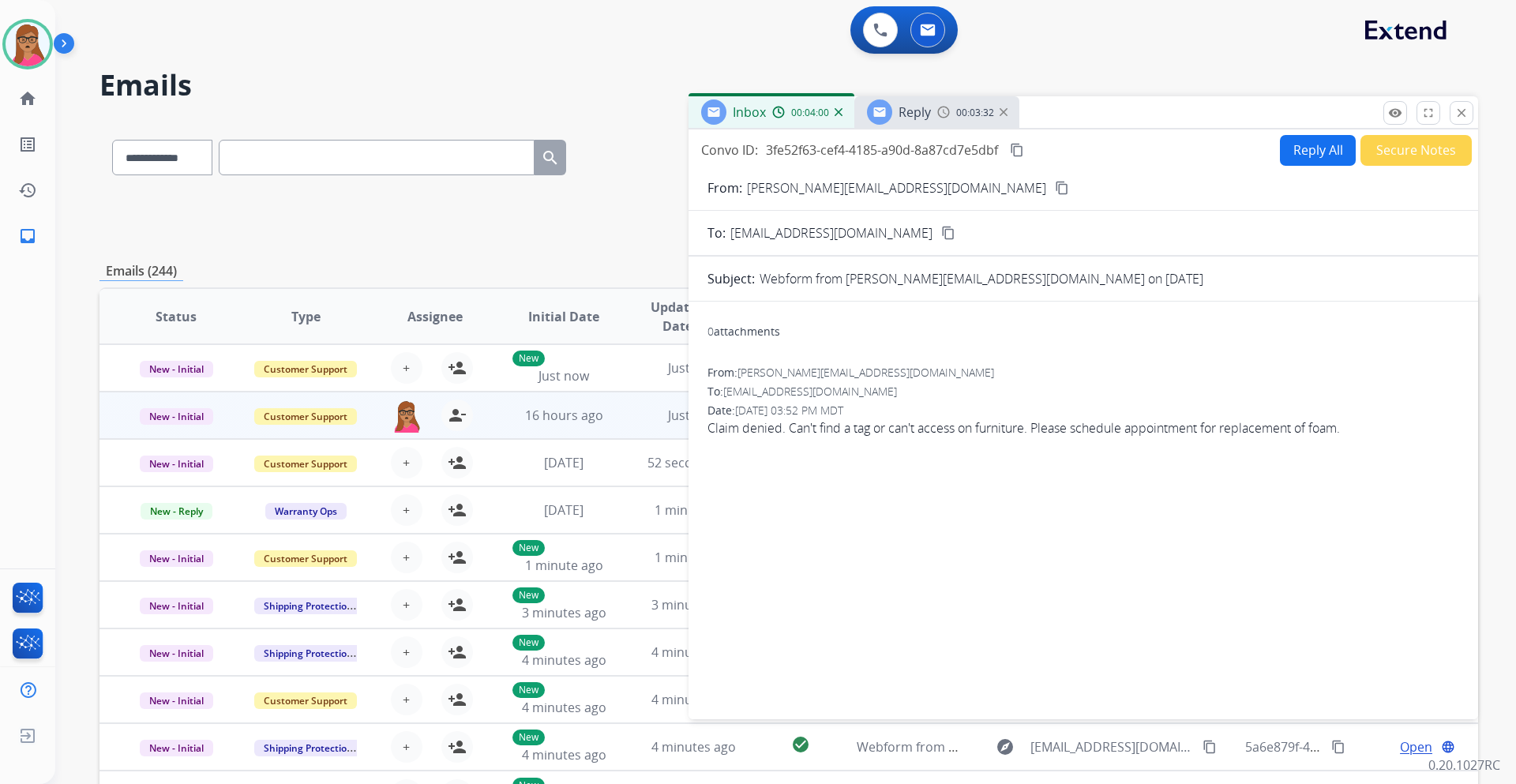
click at [1010, 187] on mat-icon "content_copy" at bounding box center [1062, 187] width 14 height 14
click at [911, 99] on div "Reply" at bounding box center [899, 112] width 64 height 25
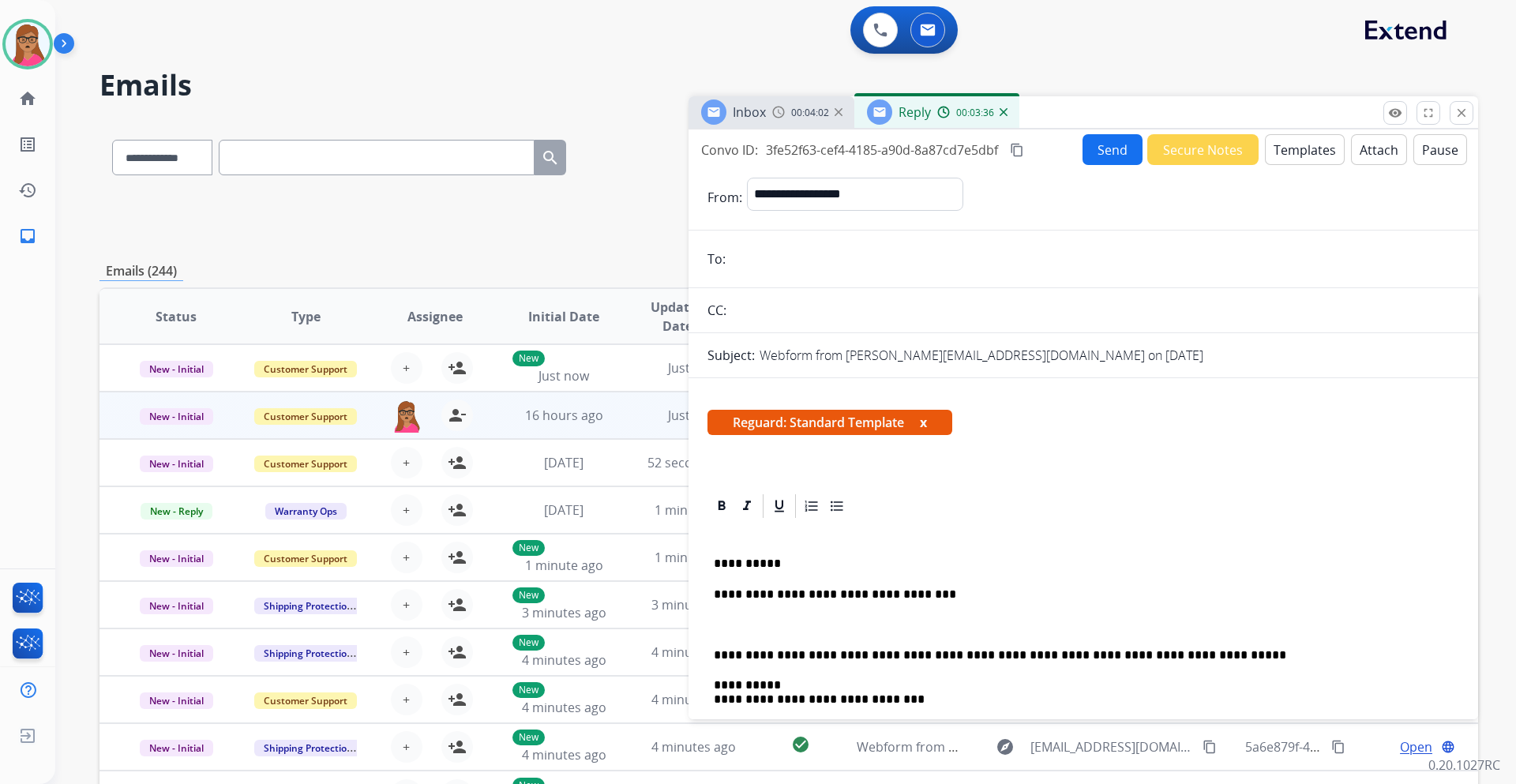
paste input "**********"
type input "**********"
click at [938, 461] on div "**********" at bounding box center [1083, 691] width 752 height 342
click at [760, 123] on div "Inbox" at bounding box center [733, 112] width 65 height 25
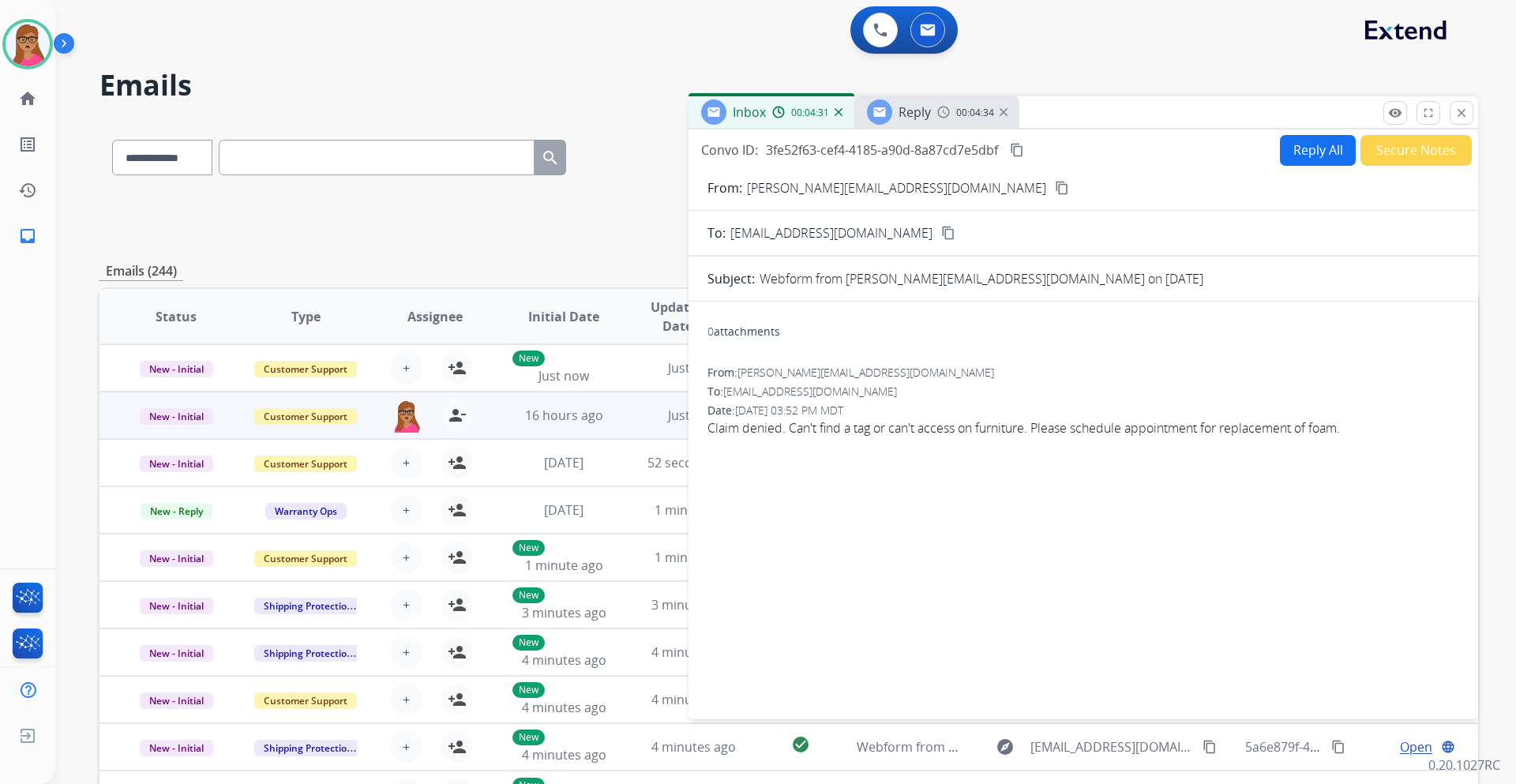
click at [905, 116] on span "Reply" at bounding box center [915, 112] width 33 height 18
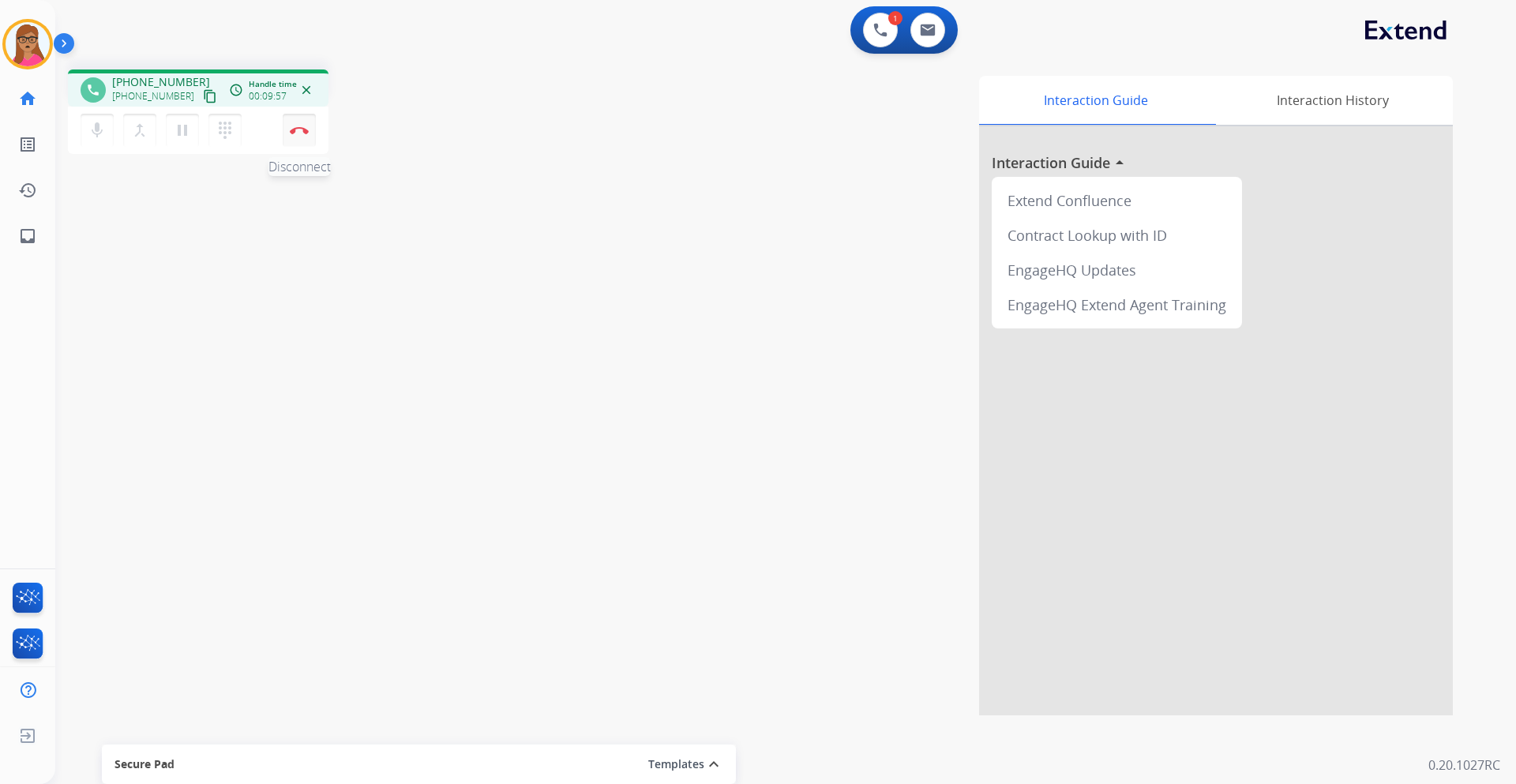
click at [303, 134] on button "Disconnect" at bounding box center [299, 129] width 33 height 33
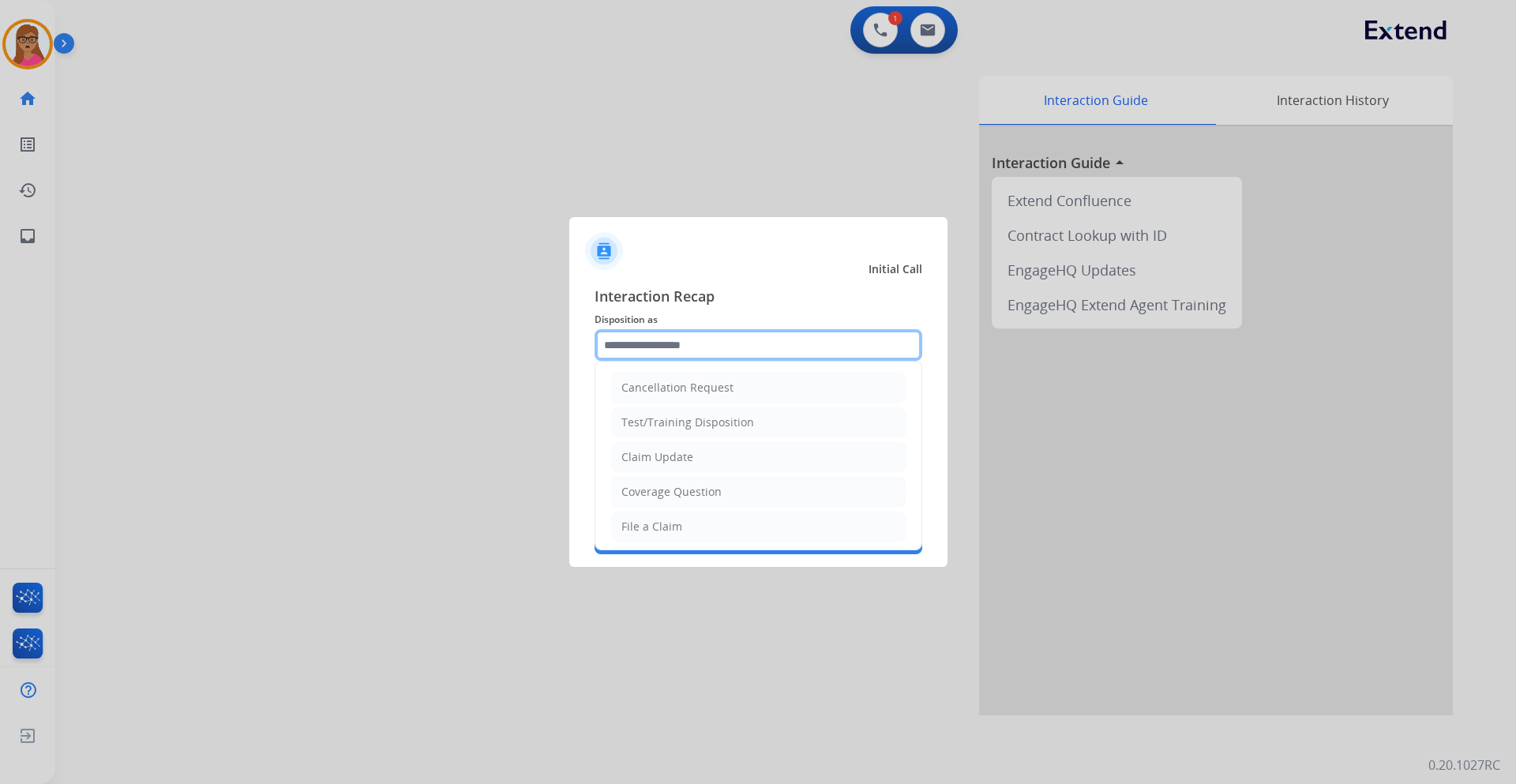
click at [665, 332] on input "text" at bounding box center [758, 345] width 328 height 32
drag, startPoint x: 660, startPoint y: 500, endPoint x: 659, endPoint y: 489, distance: 11.0
click at [659, 461] on li "Other" at bounding box center [758, 498] width 295 height 30
type input "*****"
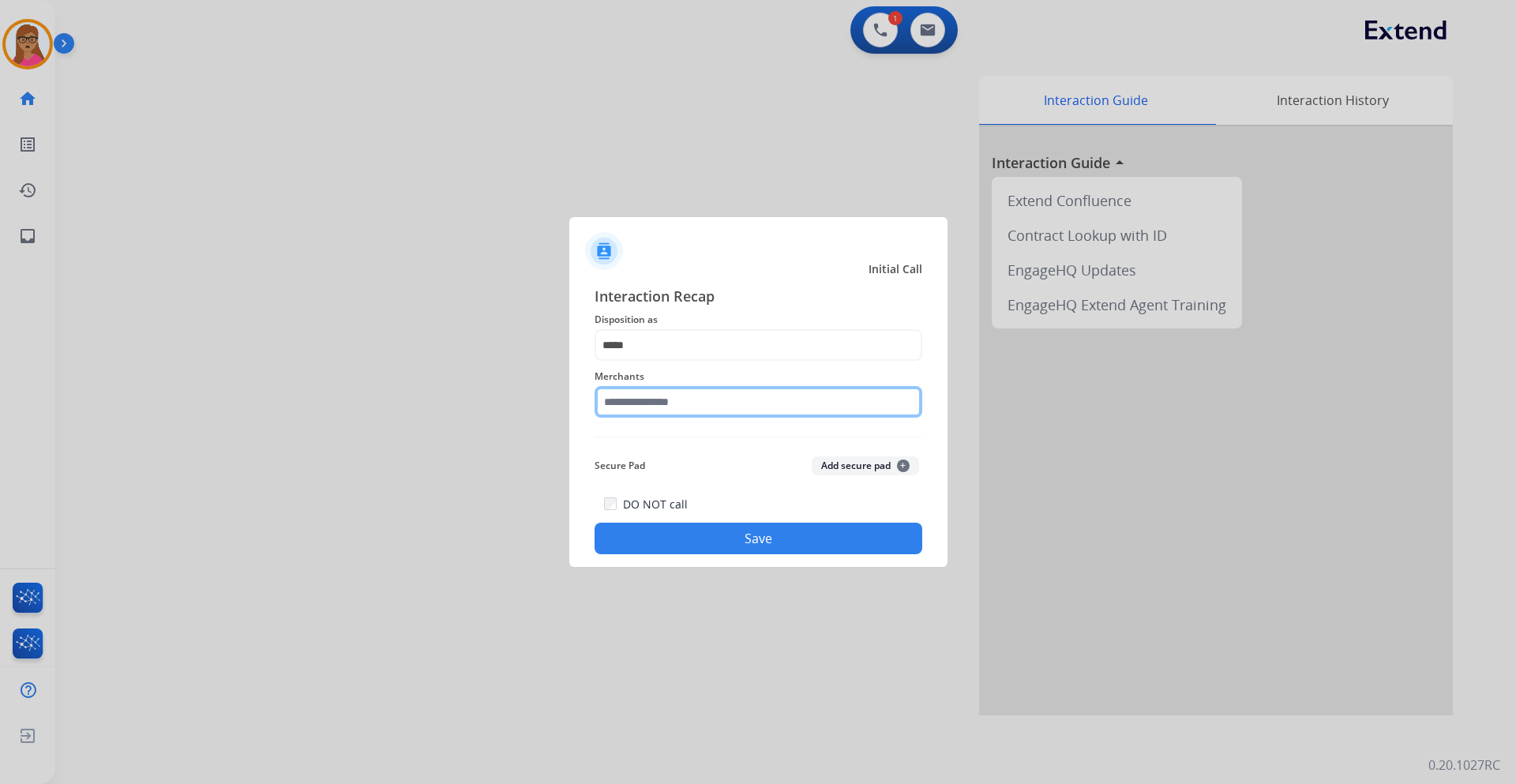
click at [673, 410] on input "text" at bounding box center [758, 402] width 328 height 32
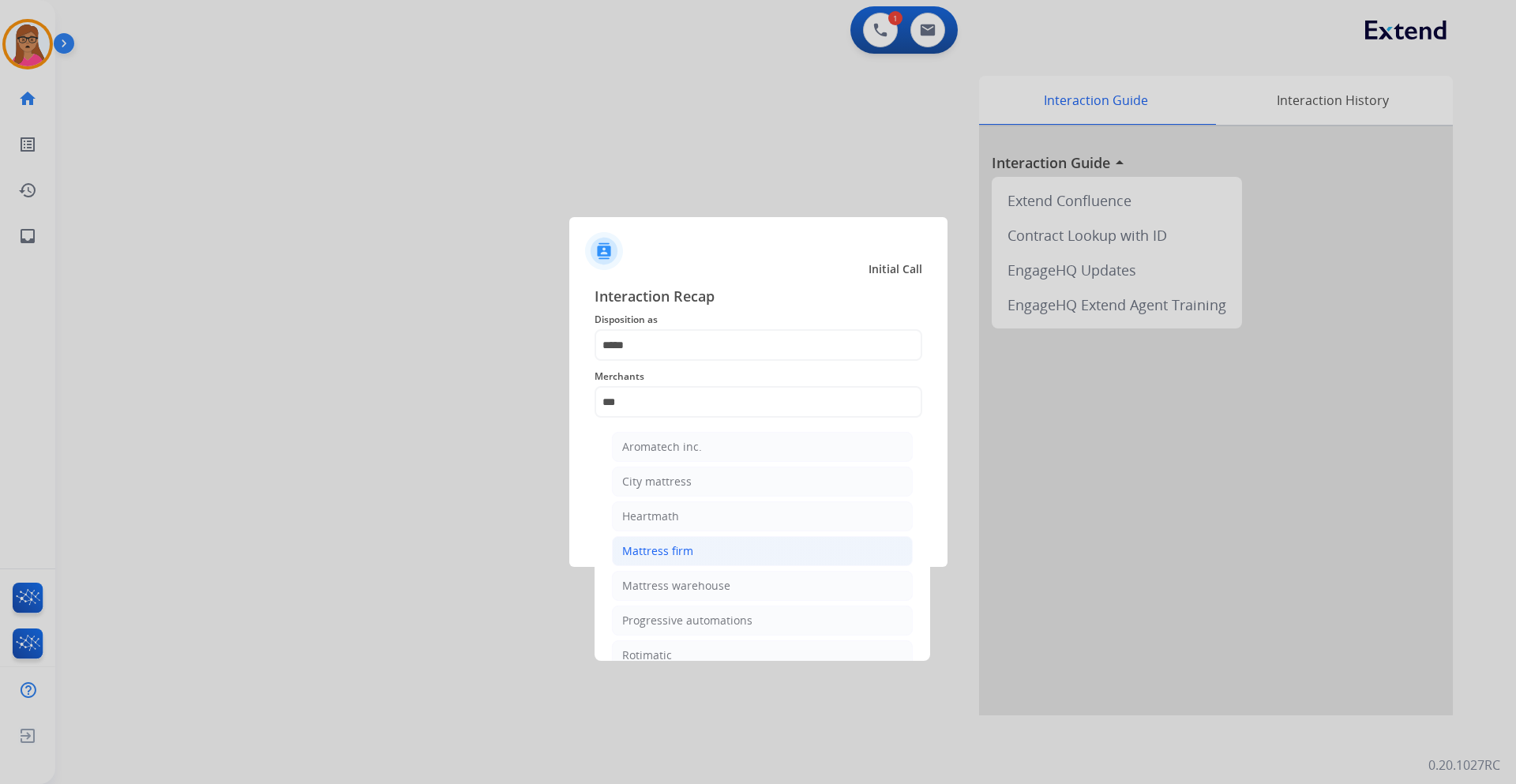
click at [674, 461] on div "Mattress firm" at bounding box center [658, 551] width 71 height 16
type input "**********"
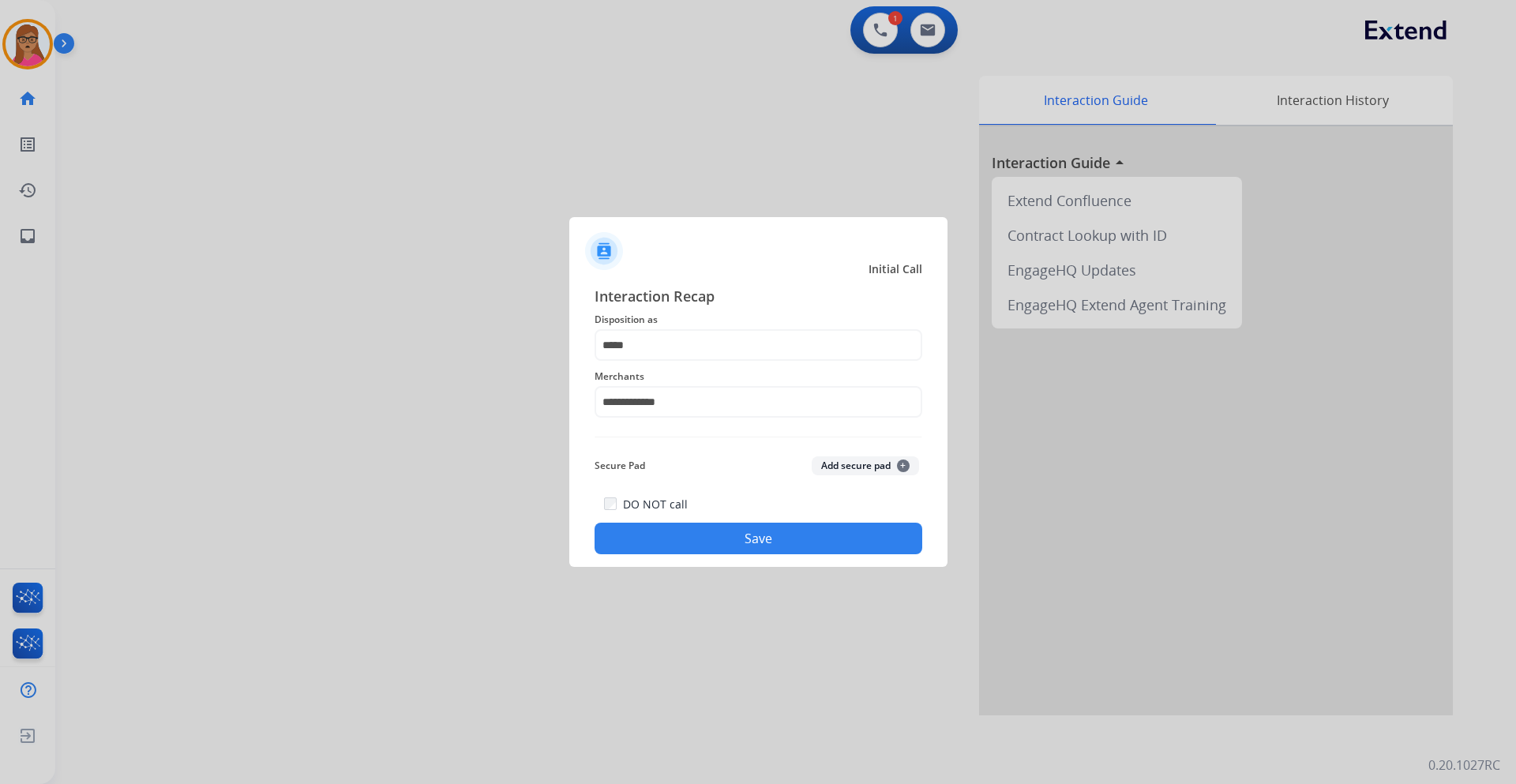
click at [743, 461] on button "Save" at bounding box center [758, 539] width 328 height 32
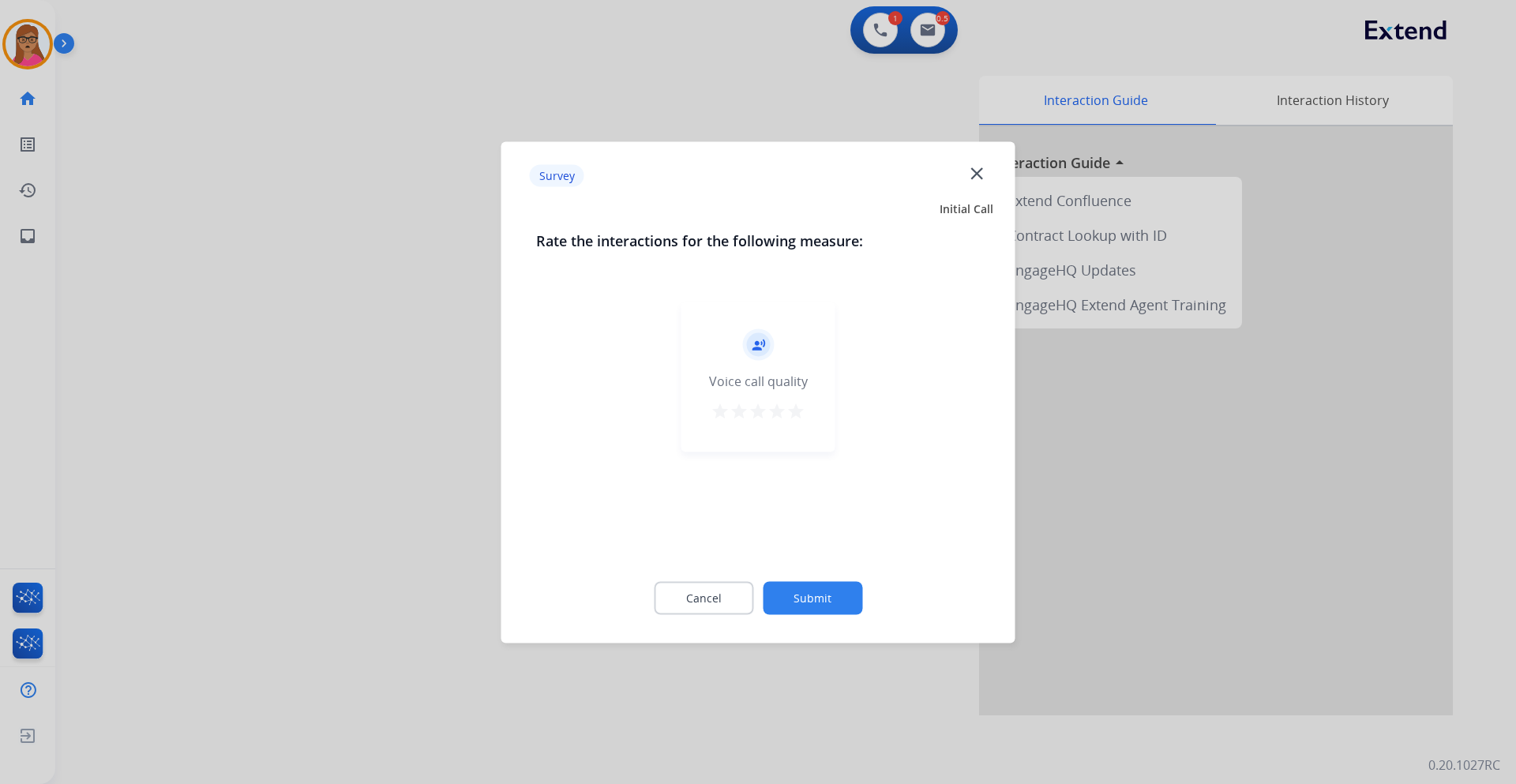
click at [345, 435] on div at bounding box center [758, 392] width 1516 height 784
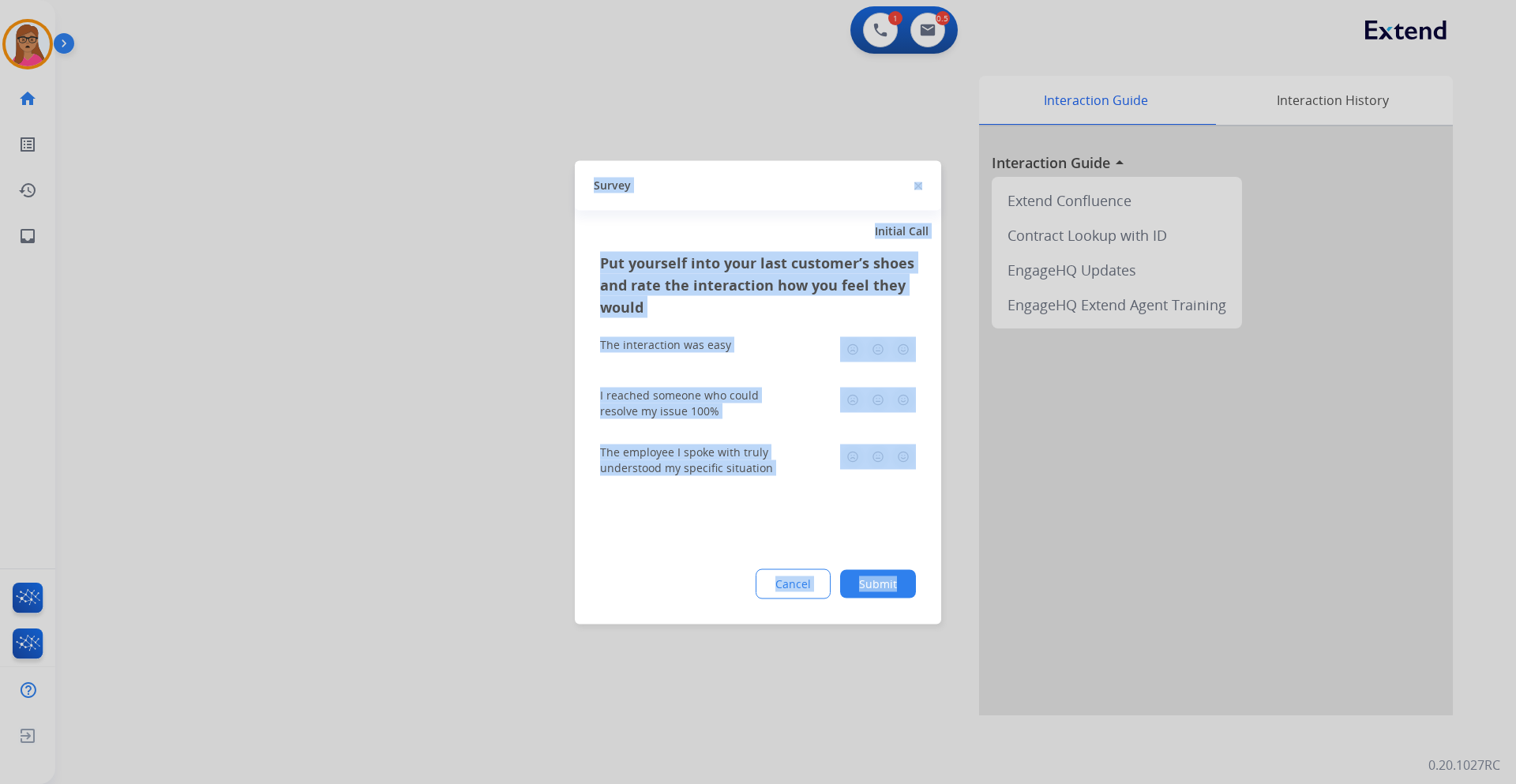
click at [345, 434] on div at bounding box center [758, 392] width 1516 height 784
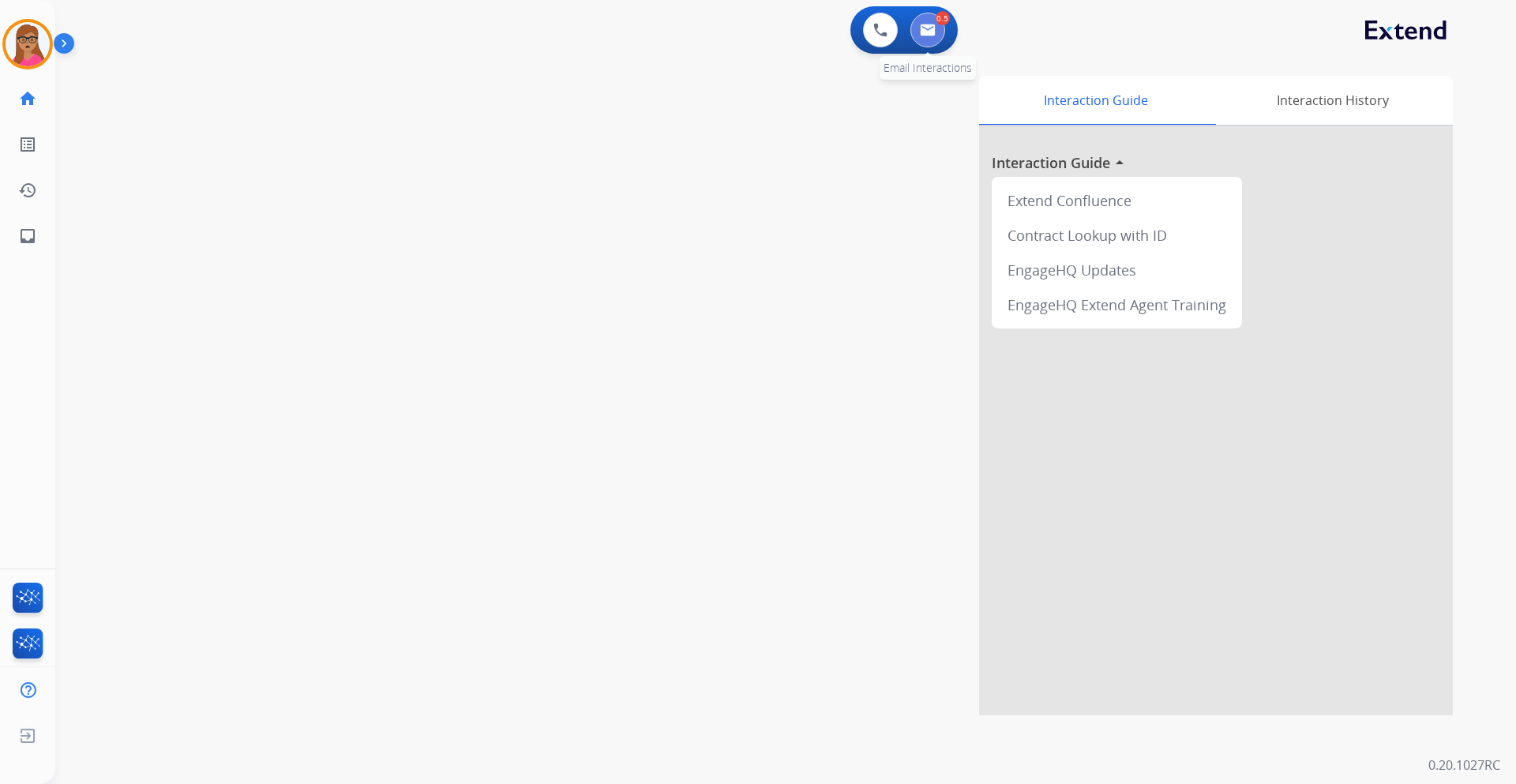
click at [920, 33] on img at bounding box center [927, 29] width 16 height 13
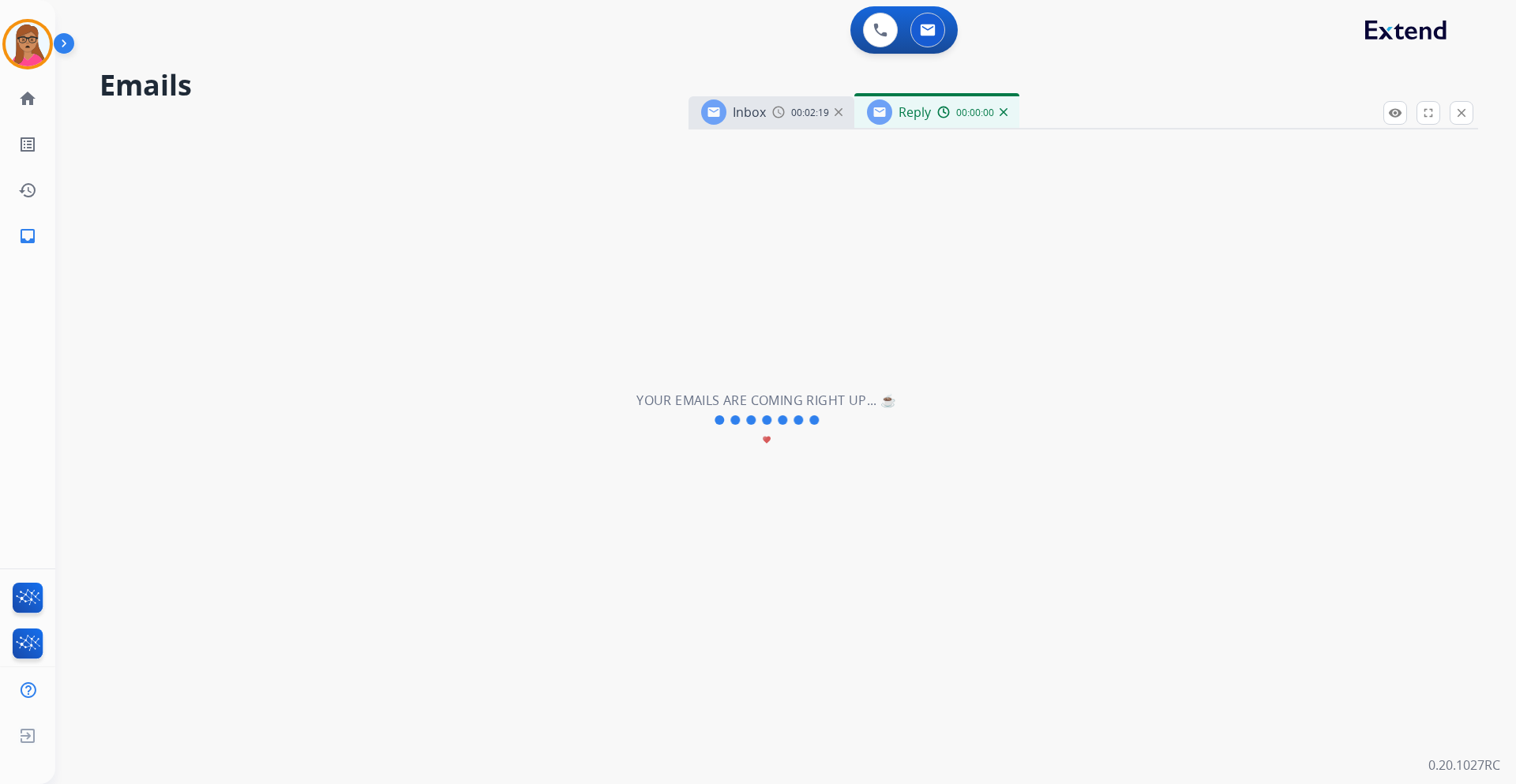
select select "**********"
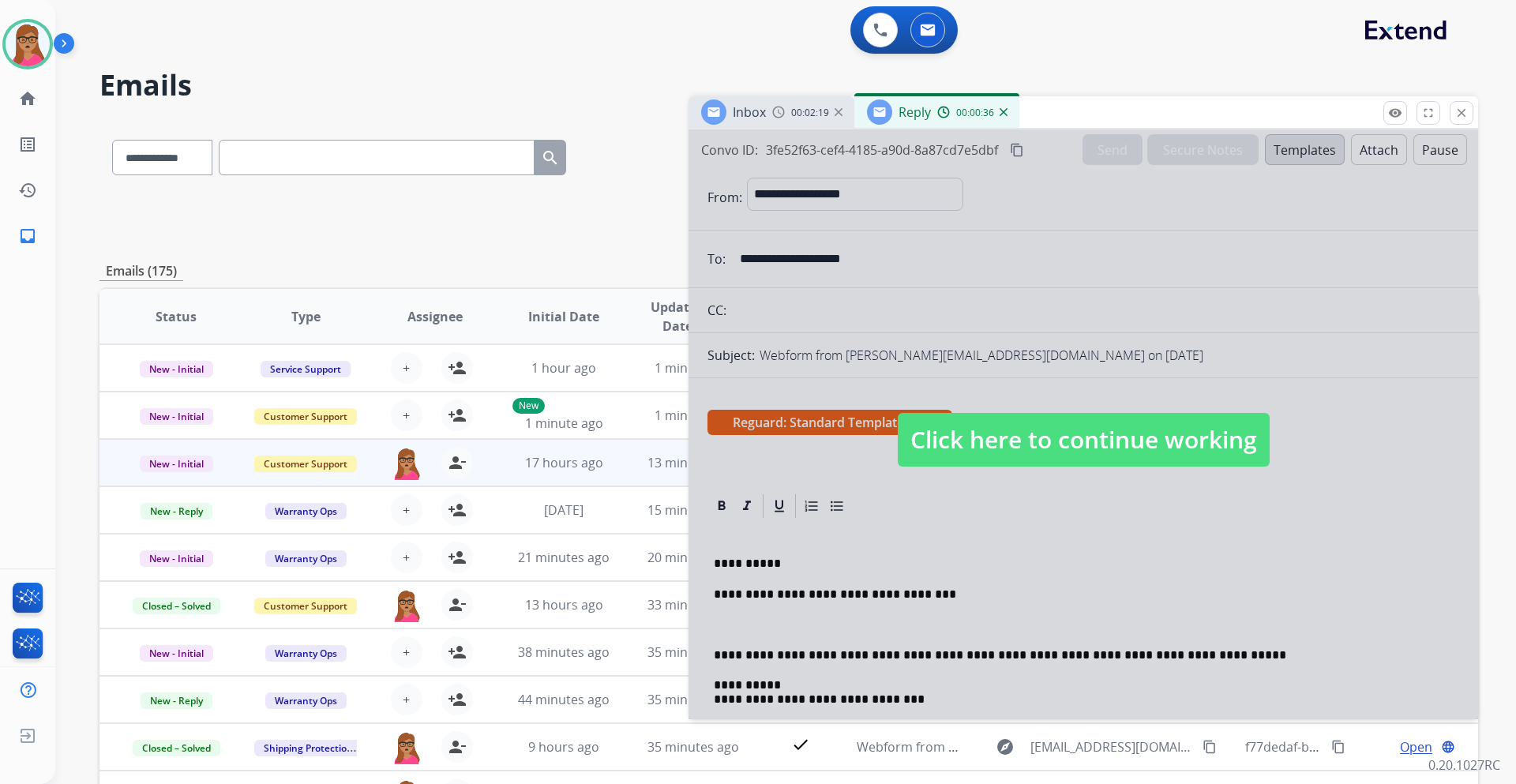
click at [1010, 436] on span "Click here to continue working" at bounding box center [1083, 440] width 372 height 54
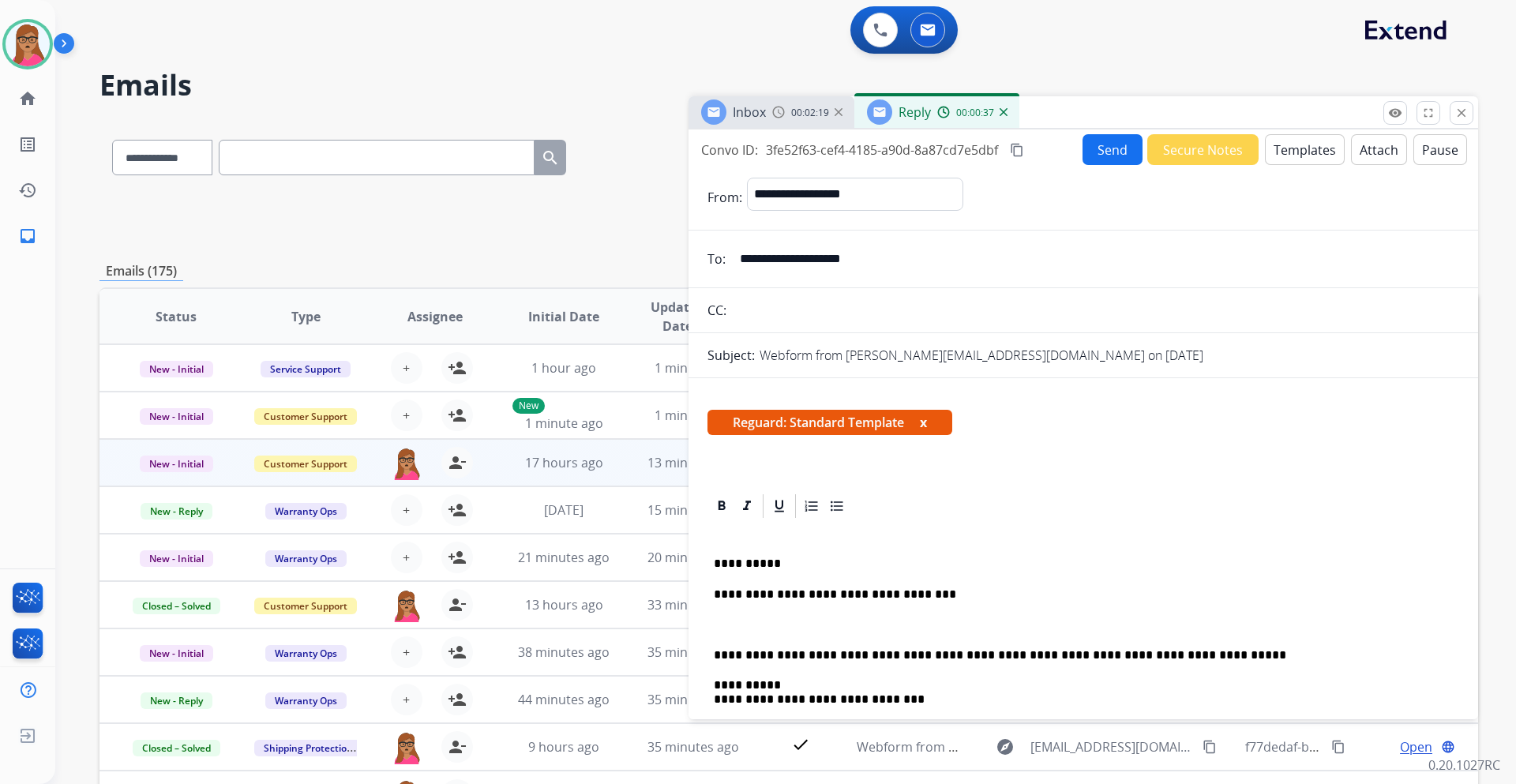
click at [752, 104] on span "Inbox" at bounding box center [749, 112] width 33 height 18
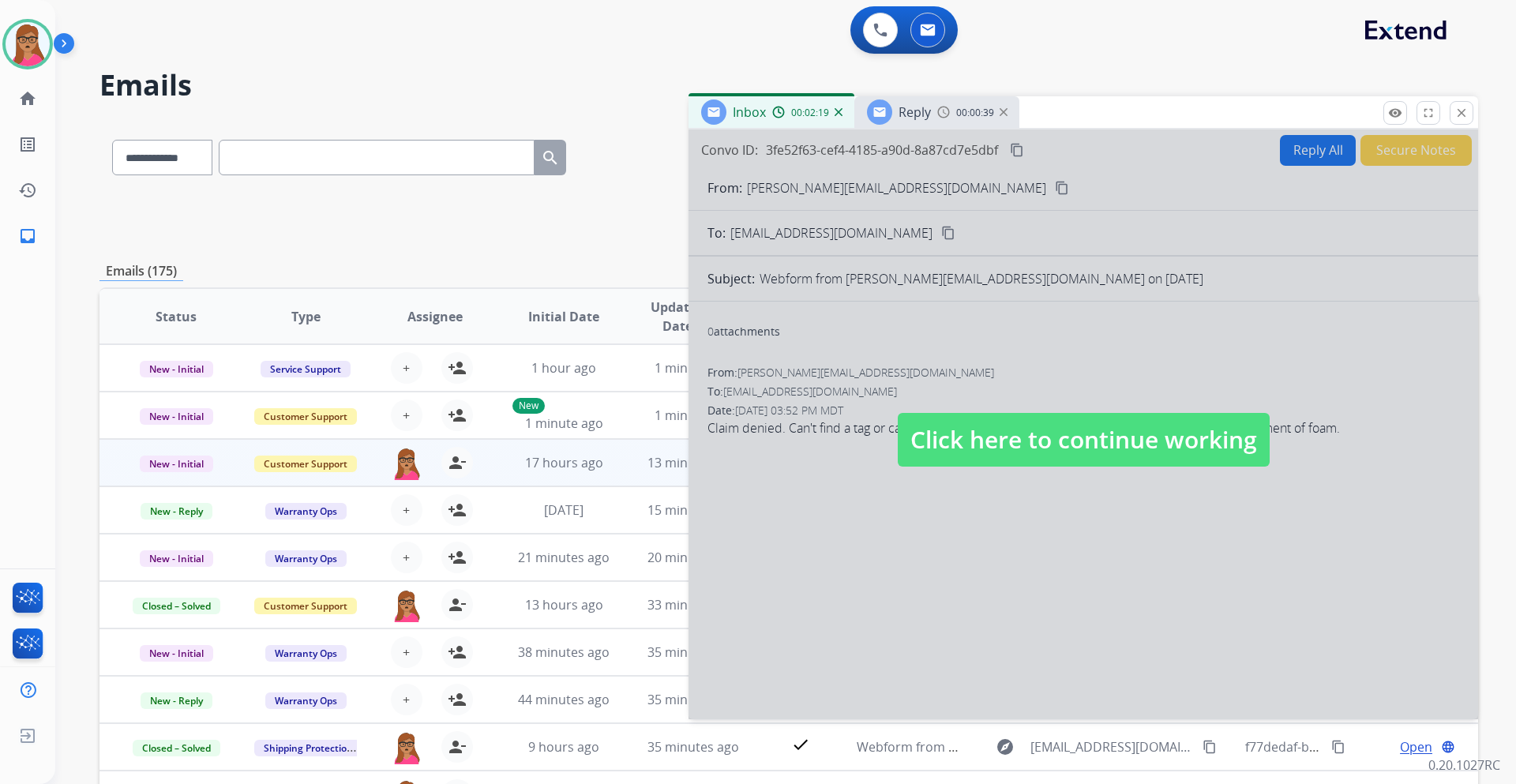
click at [1010, 452] on span "Click here to continue working" at bounding box center [1083, 440] width 372 height 54
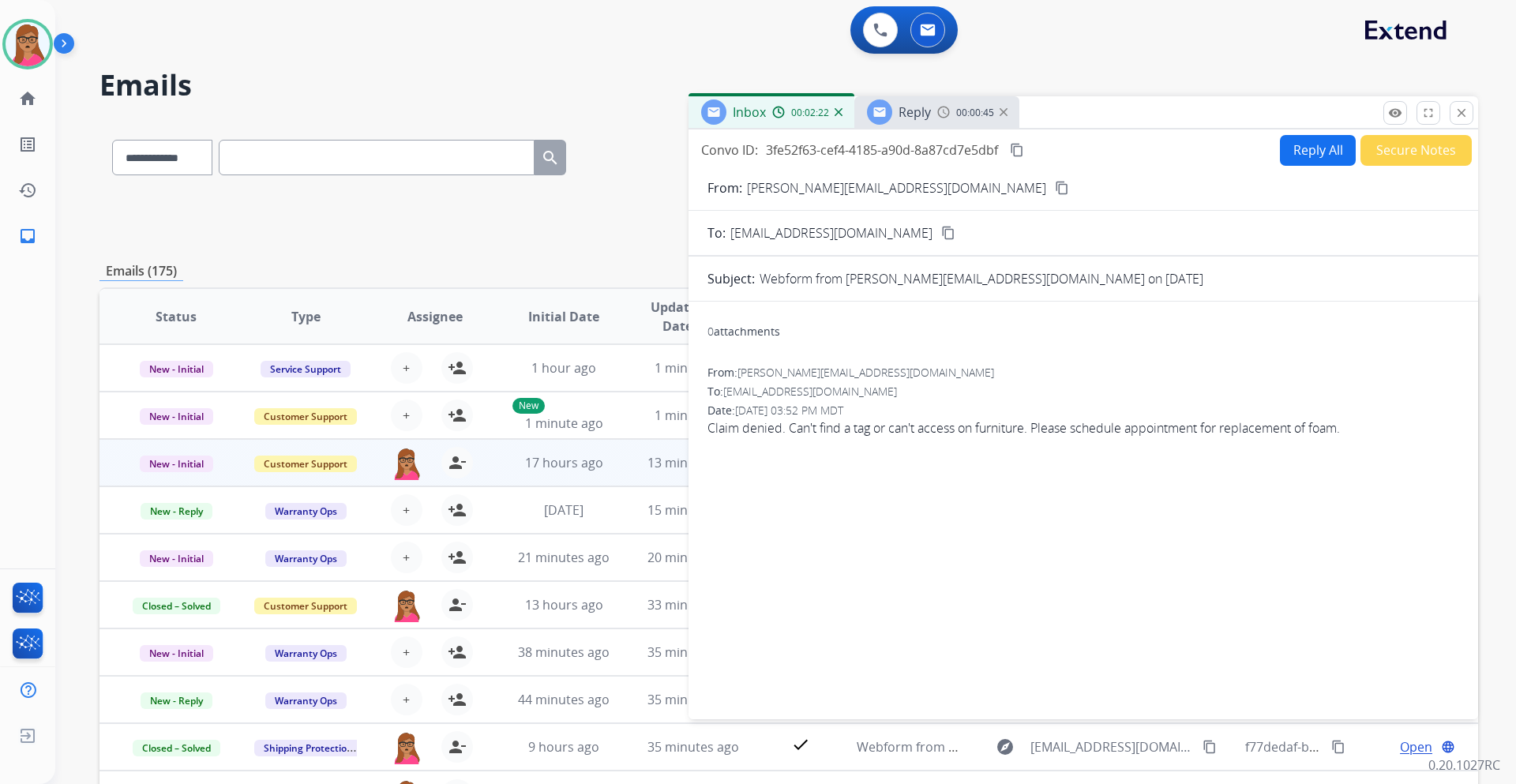
click at [910, 112] on span "Reply" at bounding box center [915, 112] width 33 height 18
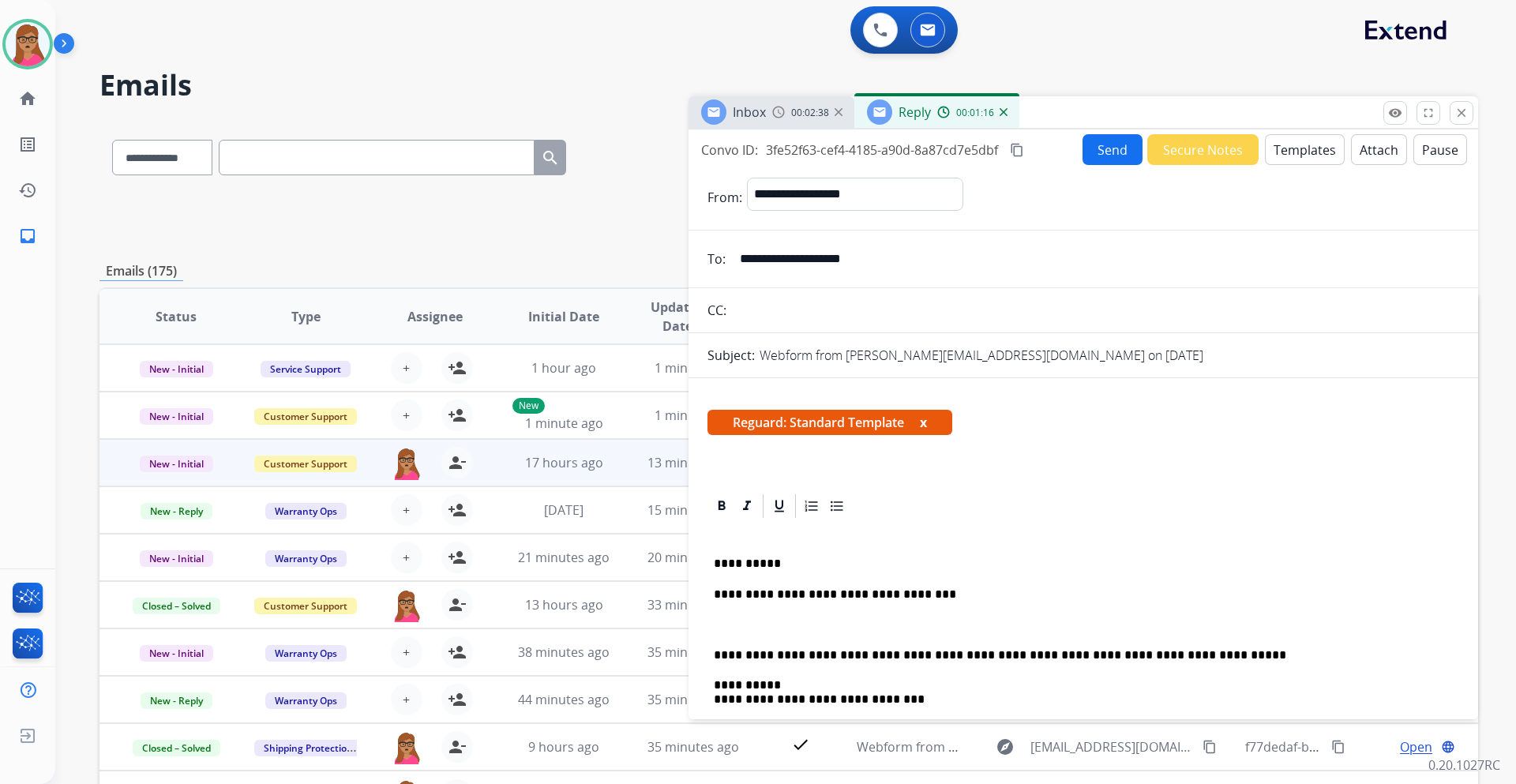
click at [924, 461] on p "**********" at bounding box center [1077, 594] width 727 height 14
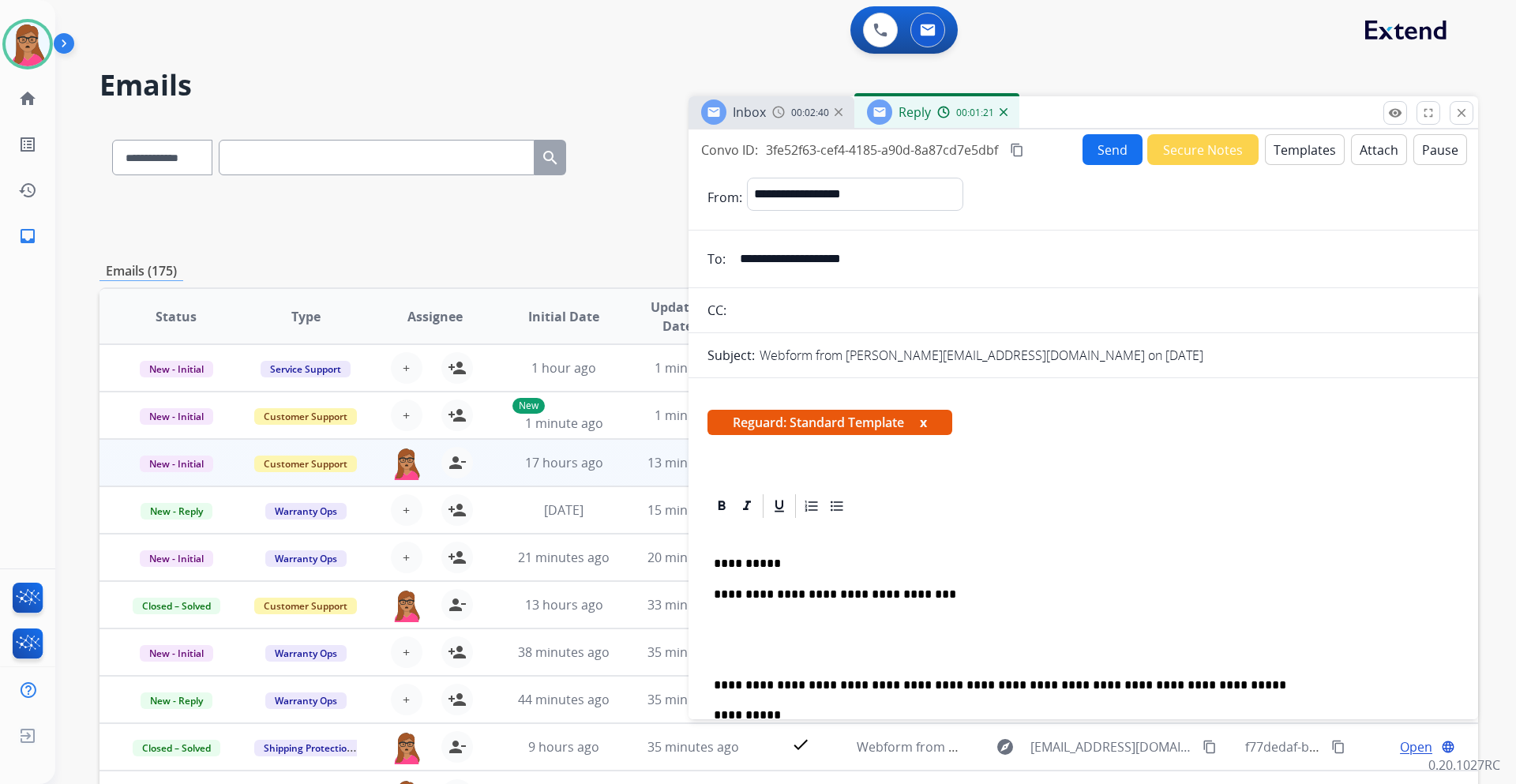
drag, startPoint x: 814, startPoint y: 632, endPoint x: 718, endPoint y: 615, distance: 97.5
click at [718, 461] on div "**********" at bounding box center [1083, 707] width 752 height 373
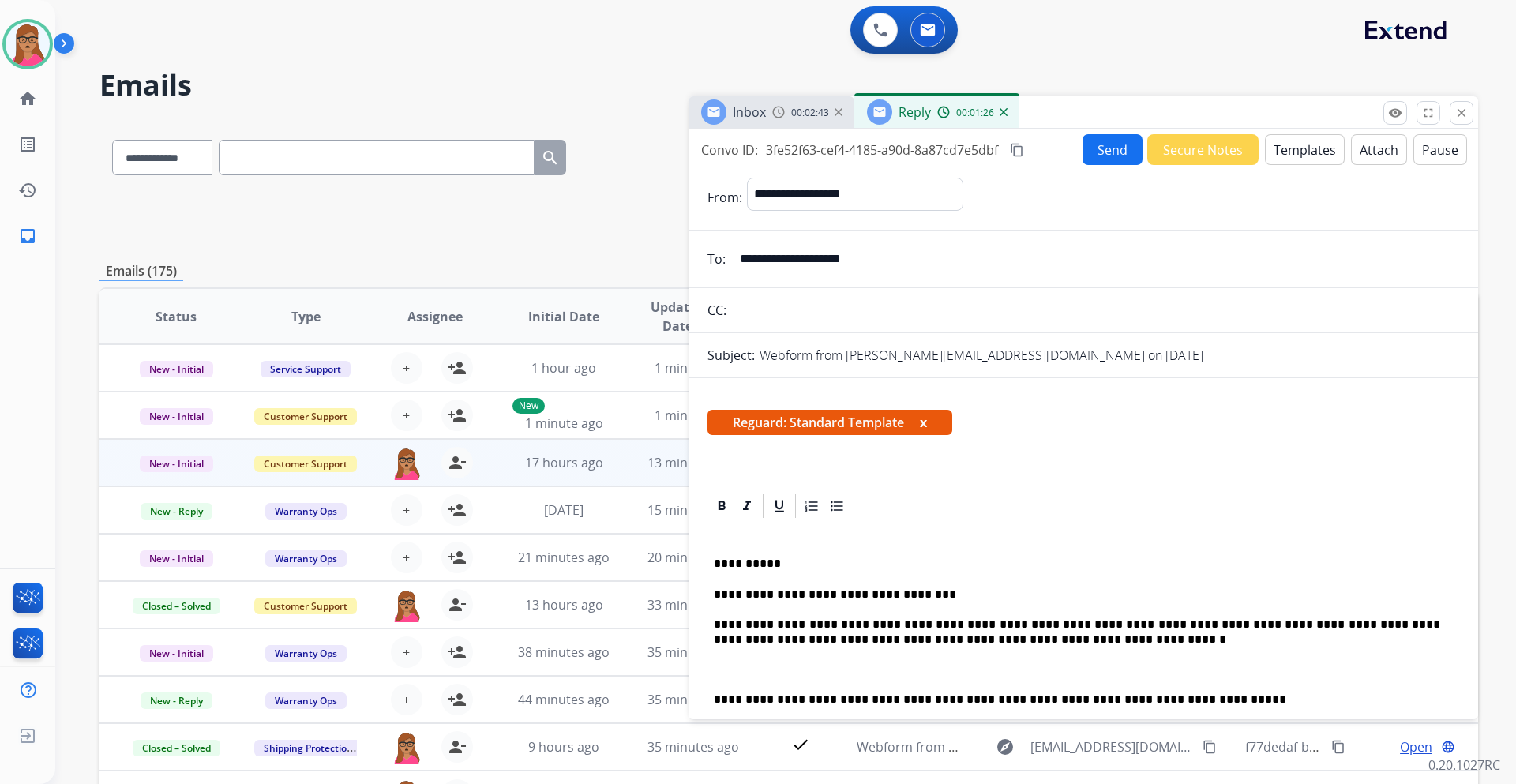
click at [708, 461] on div "**********" at bounding box center [1083, 713] width 752 height 387
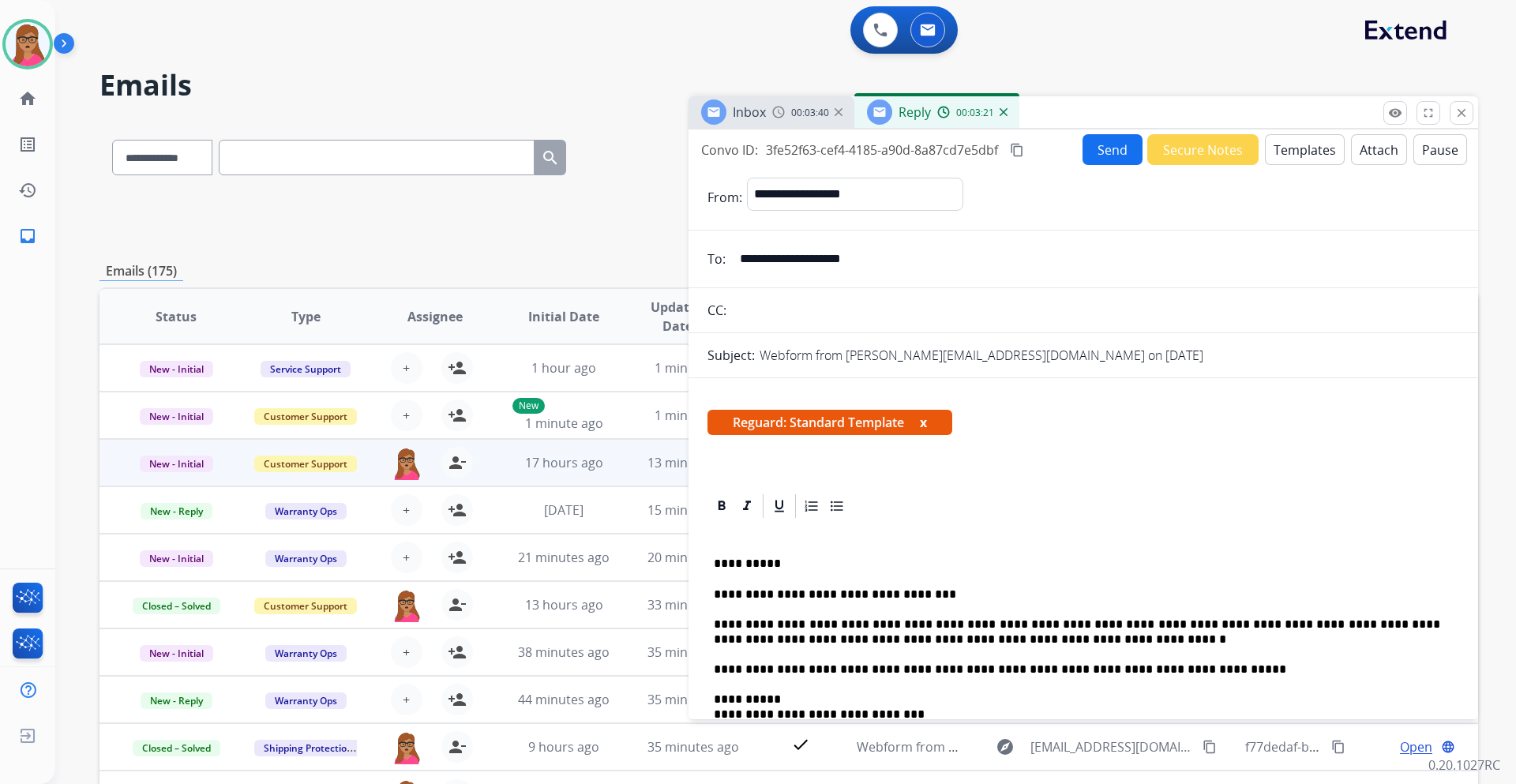
click at [1010, 154] on button "Send" at bounding box center [1112, 149] width 60 height 31
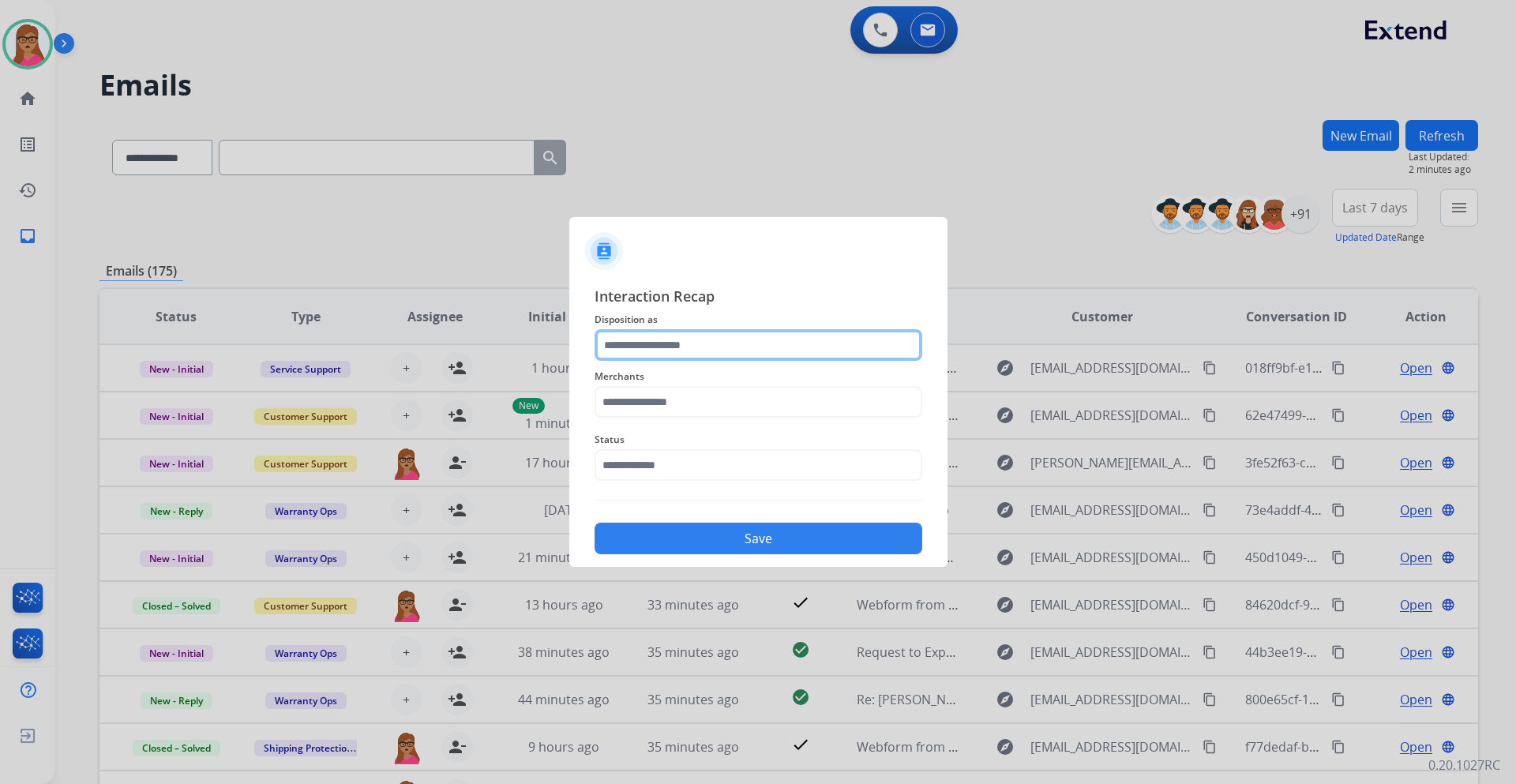
click at [666, 340] on input "text" at bounding box center [758, 345] width 328 height 32
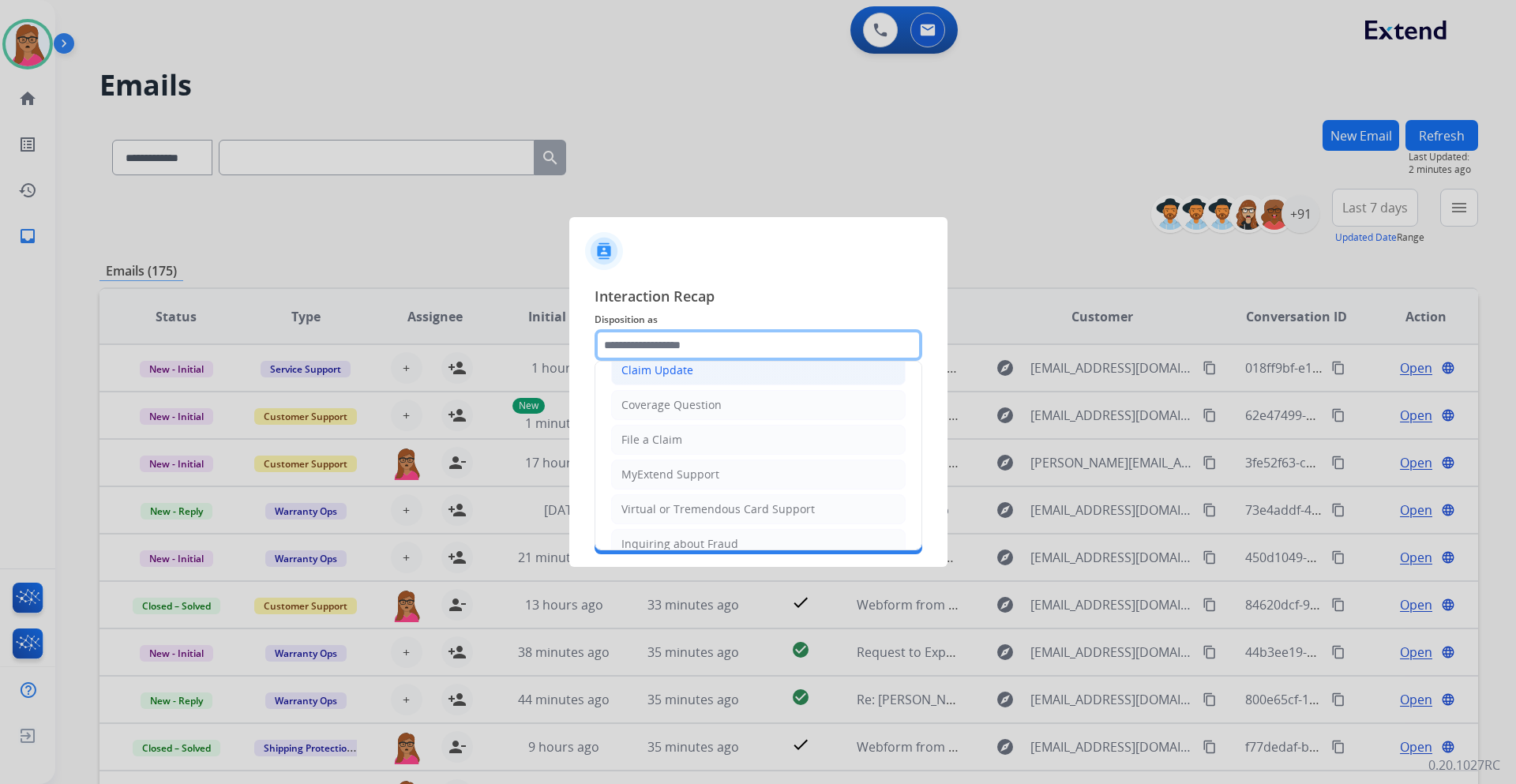
scroll to position [237, 0]
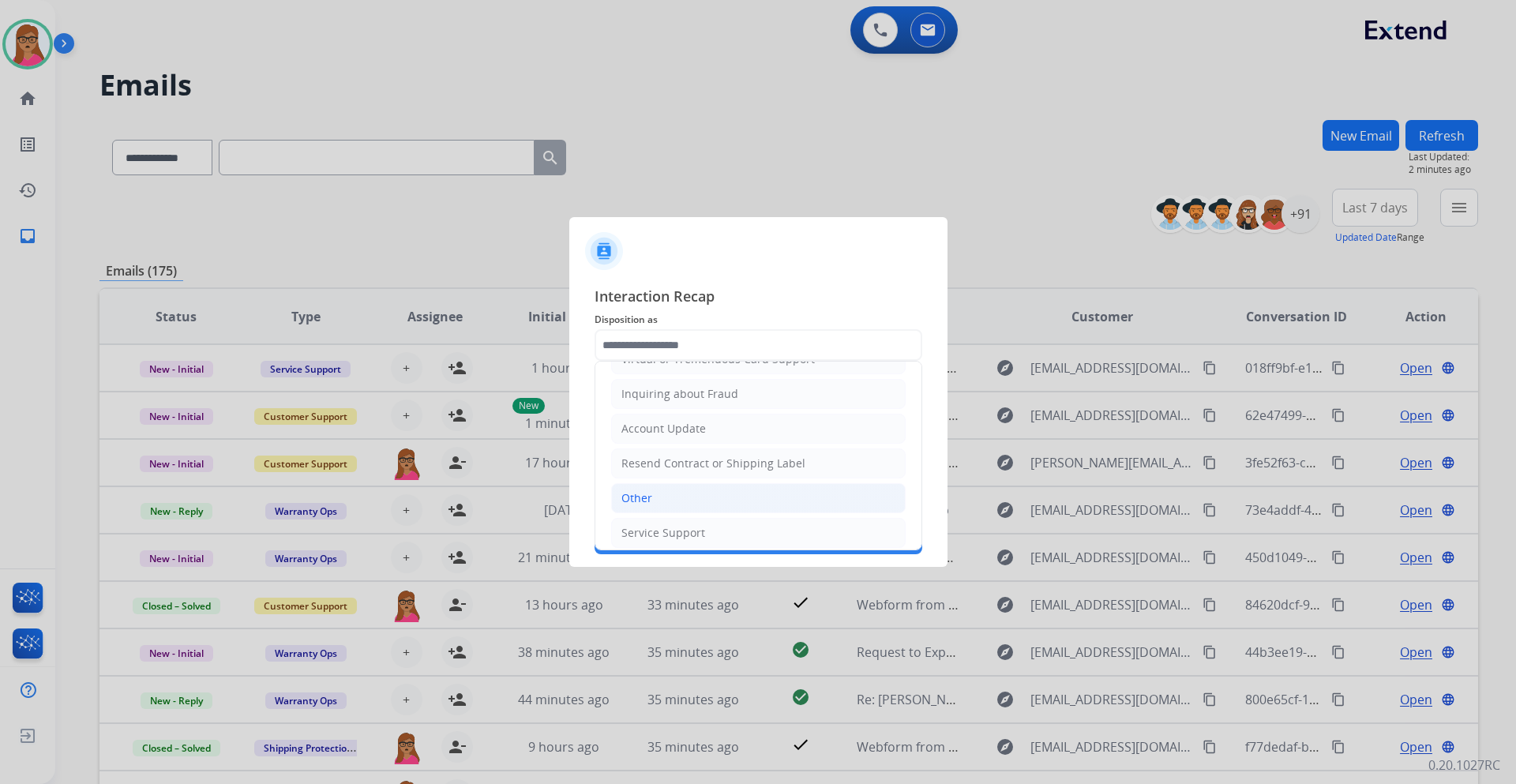
click at [631, 461] on div "Other" at bounding box center [637, 498] width 31 height 16
type input "*****"
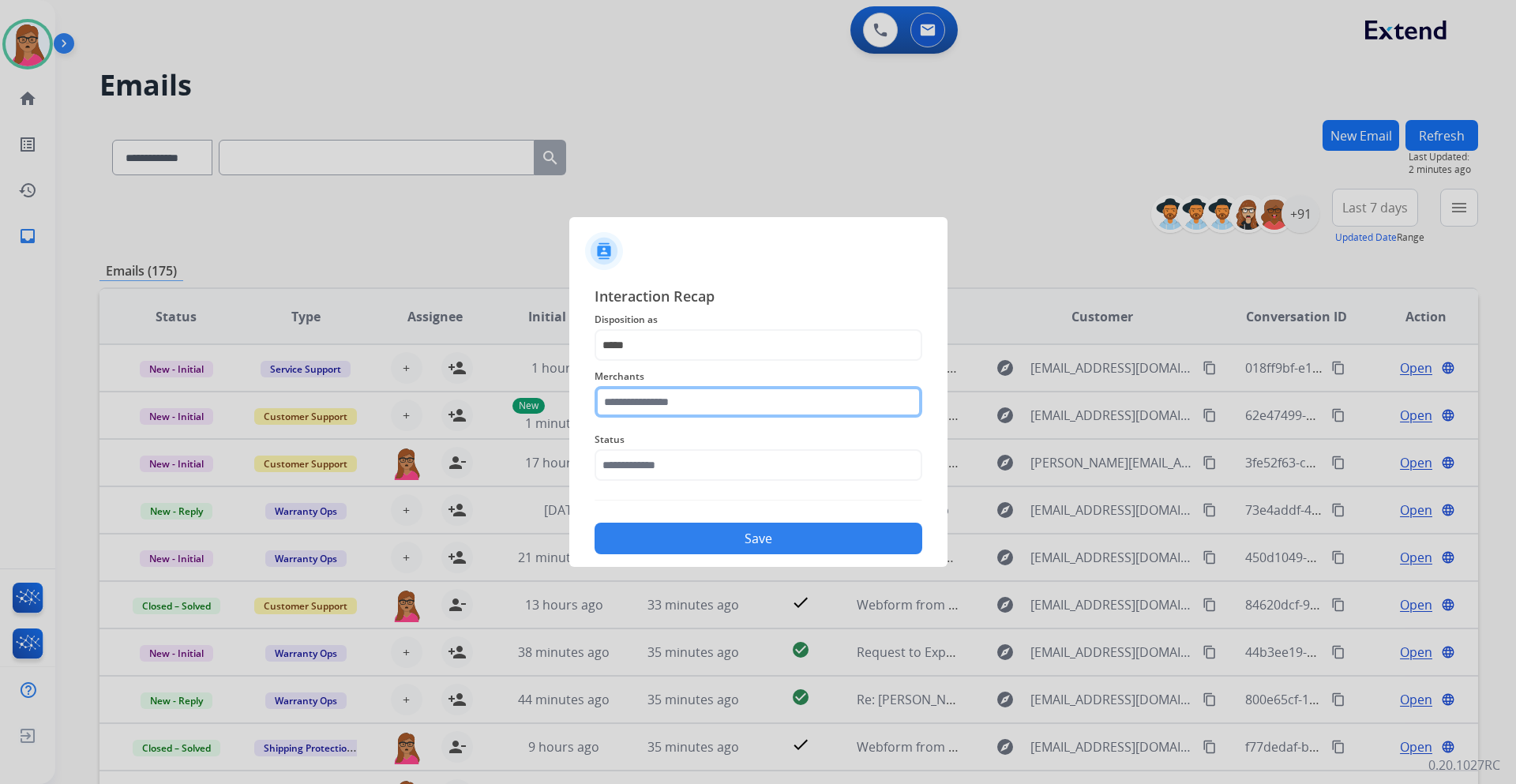
click at [686, 400] on input "text" at bounding box center [758, 402] width 328 height 32
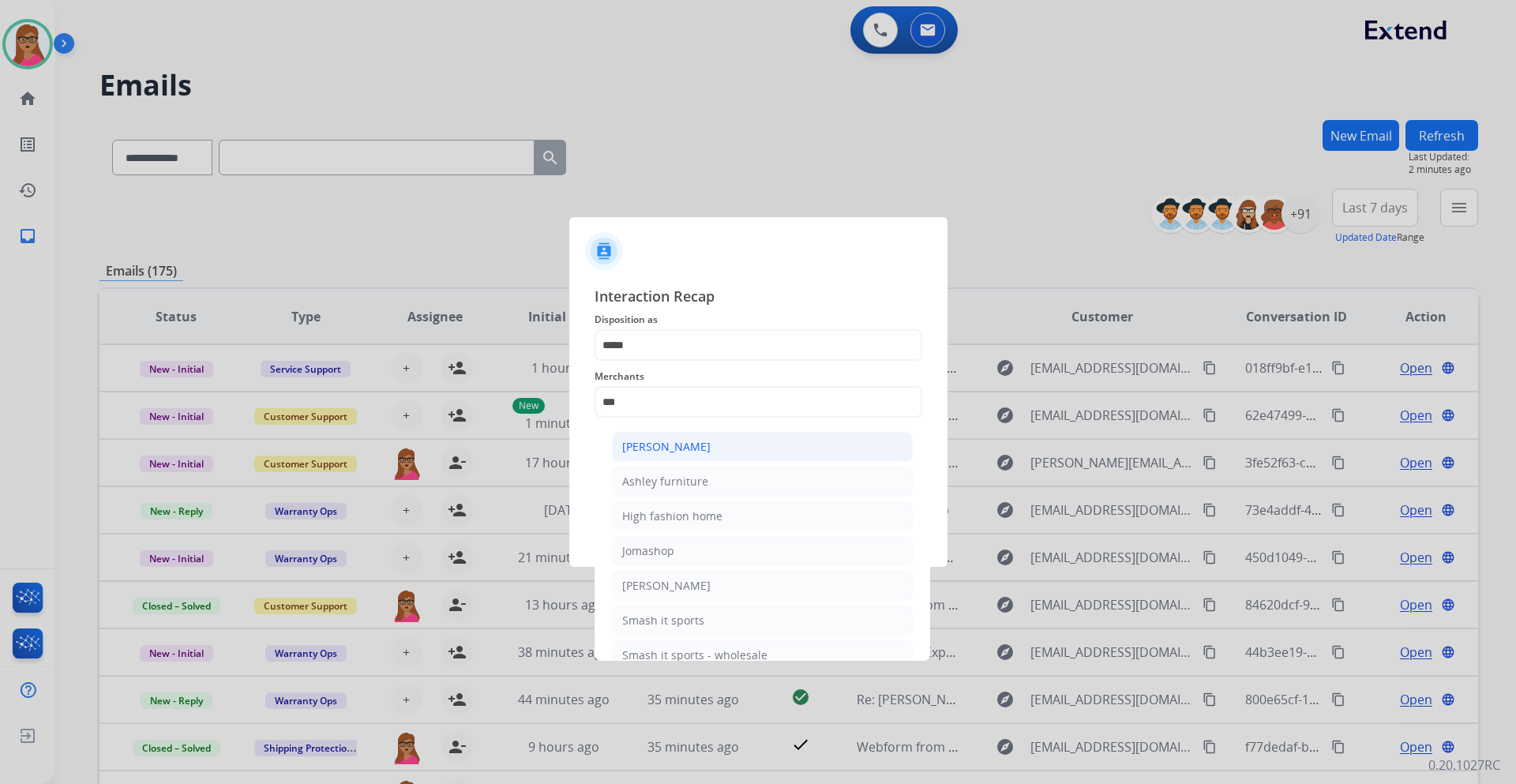
click at [672, 443] on div "[PERSON_NAME]" at bounding box center [666, 447] width 88 height 16
type input "**********"
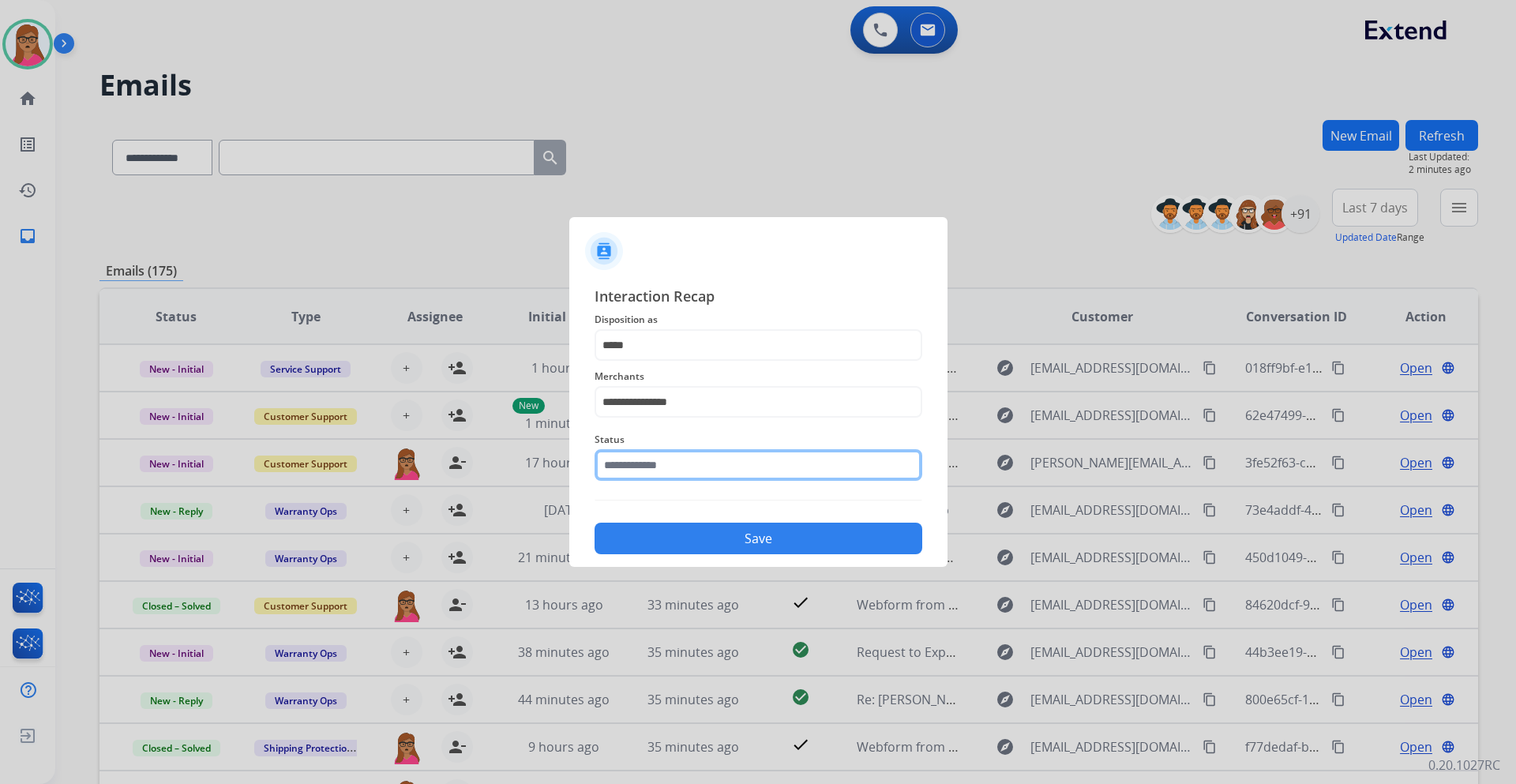
click at [674, 460] on input "text" at bounding box center [758, 465] width 328 height 32
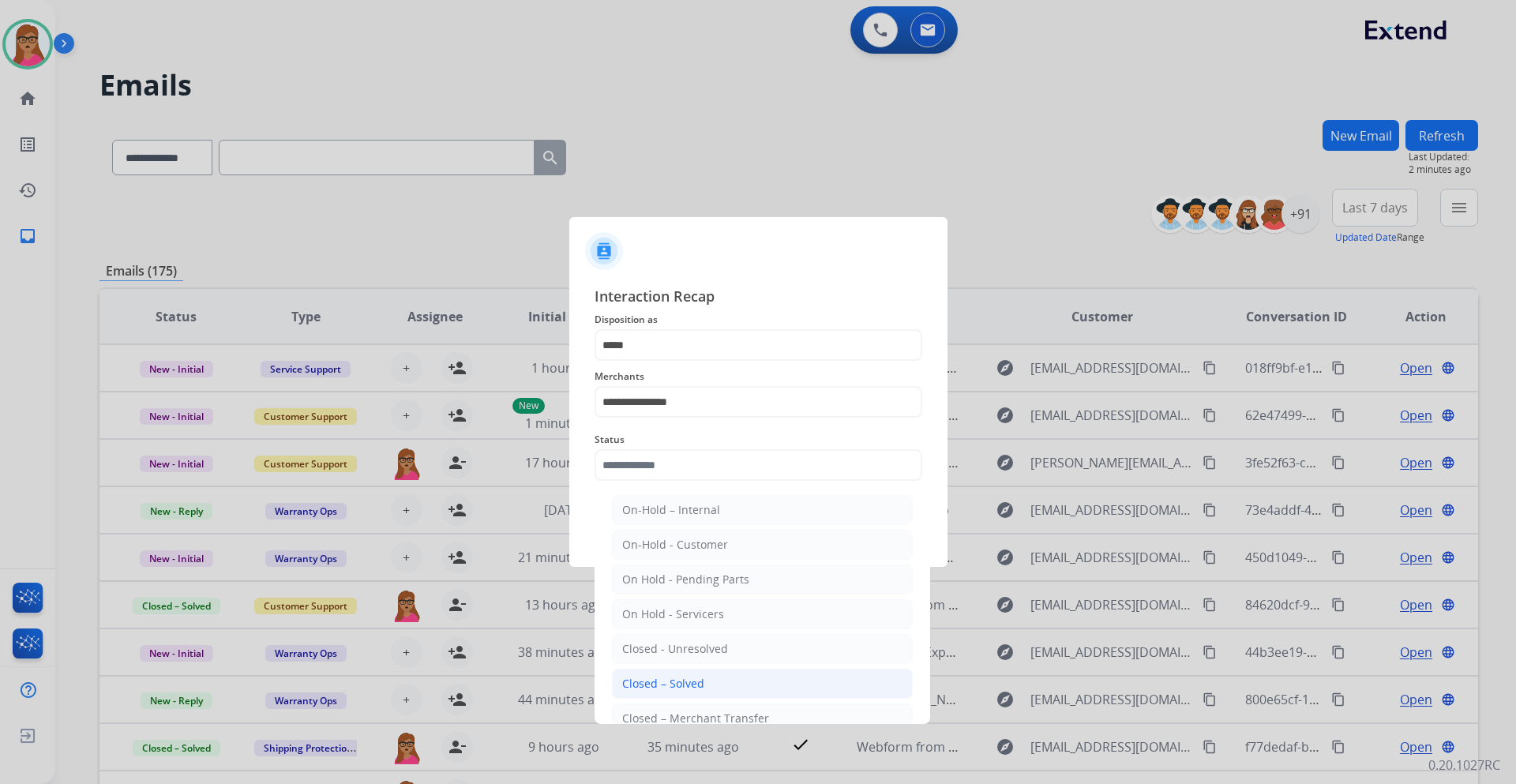
click at [716, 461] on li "Closed – Solved" at bounding box center [763, 683] width 301 height 30
type input "**********"
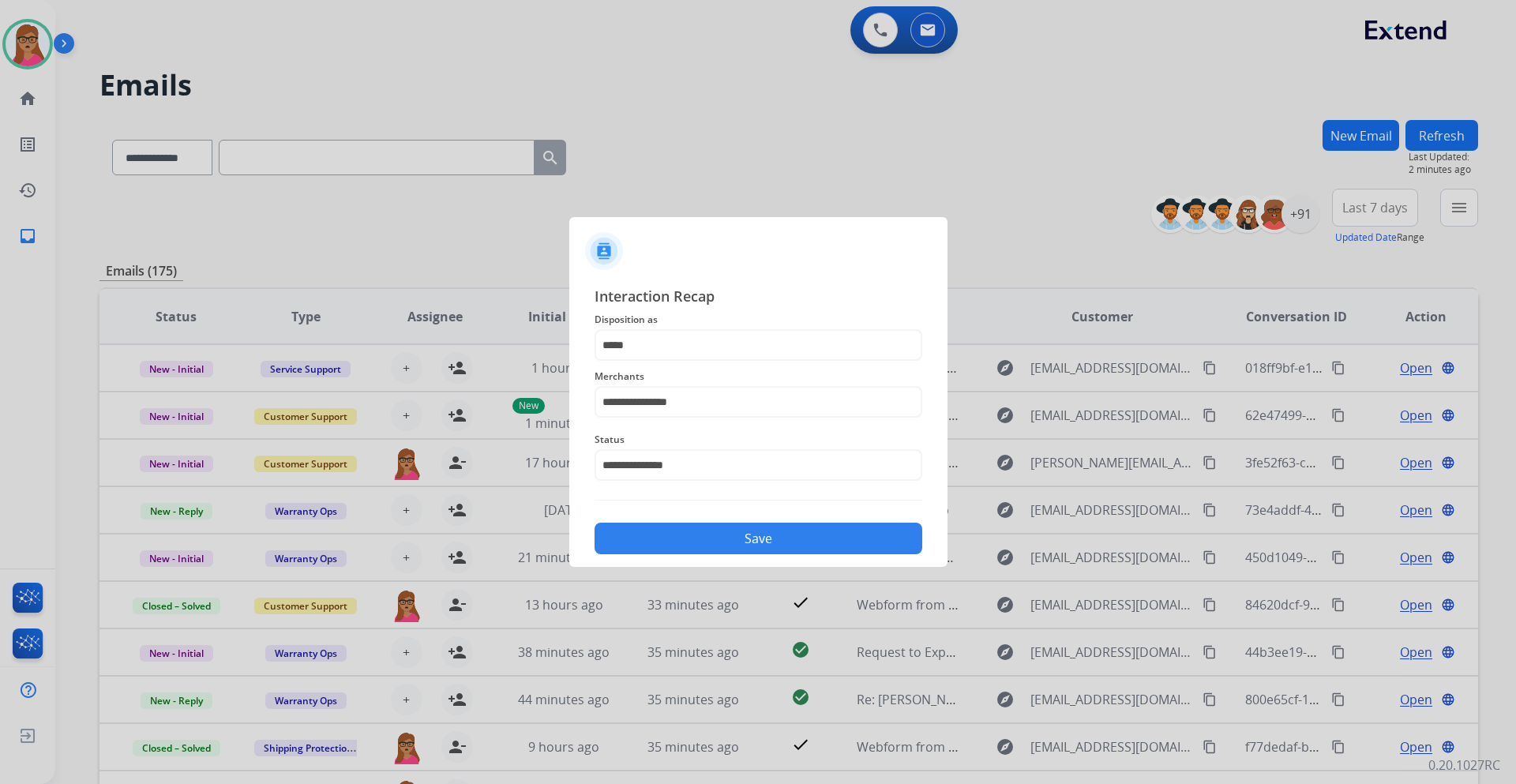
click at [775, 461] on button "Save" at bounding box center [758, 539] width 328 height 32
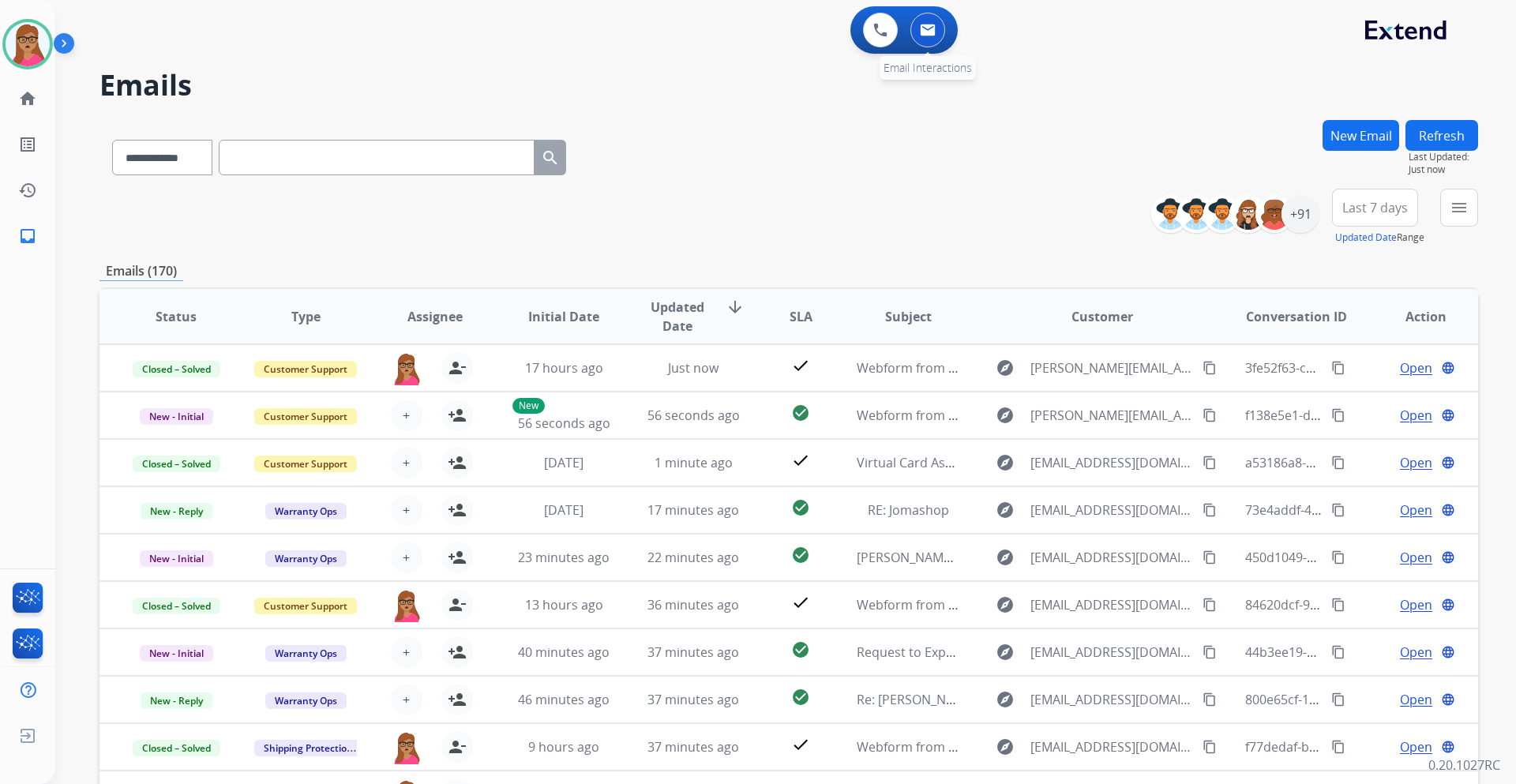
click at [933, 18] on button at bounding box center [927, 29] width 34 height 34
click at [1010, 207] on span "Last 7 days" at bounding box center [1376, 208] width 66 height 7
click at [1010, 400] on div "Last 90 days" at bounding box center [1370, 400] width 87 height 24
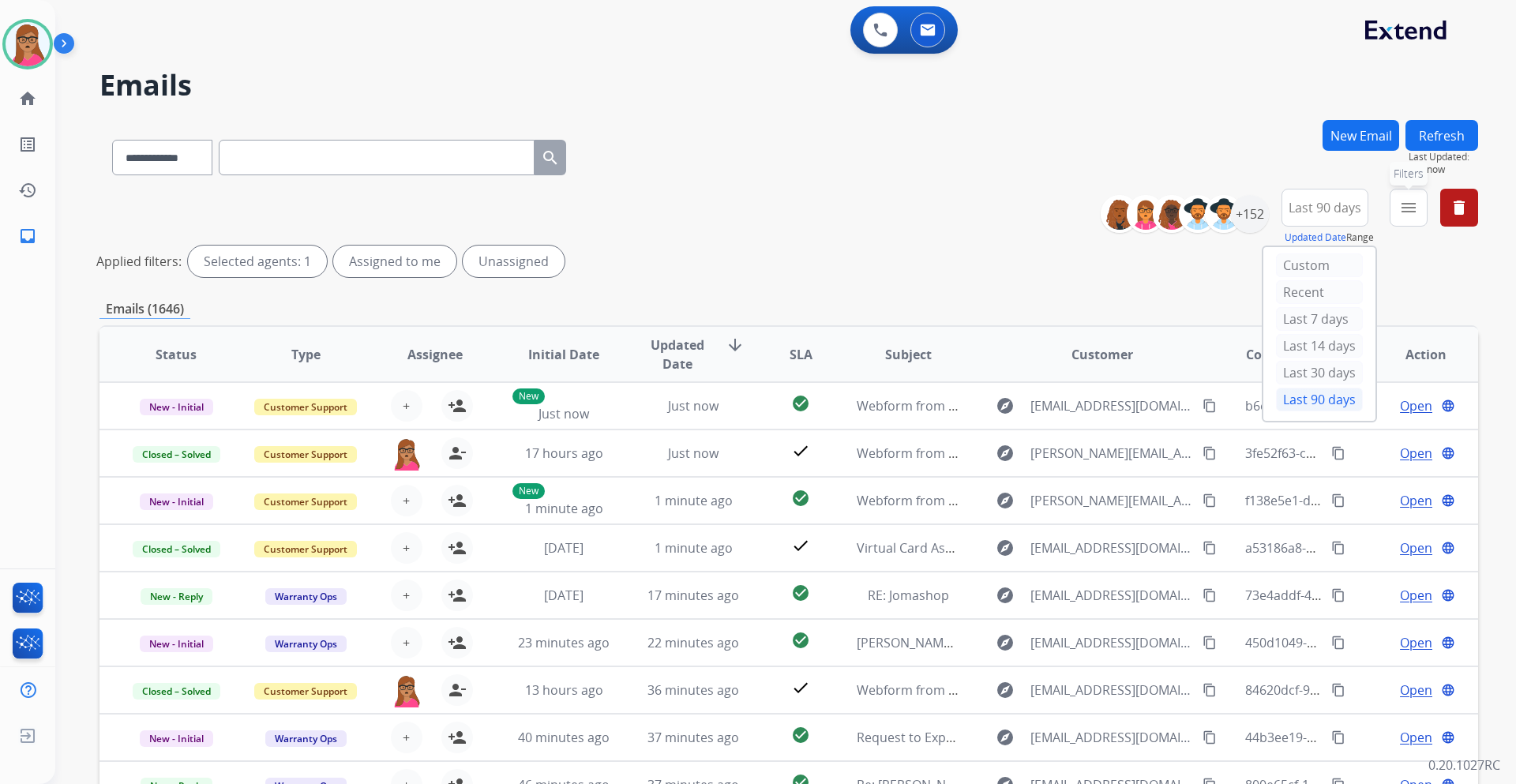
click at [1010, 215] on mat-icon "menu" at bounding box center [1408, 207] width 19 height 19
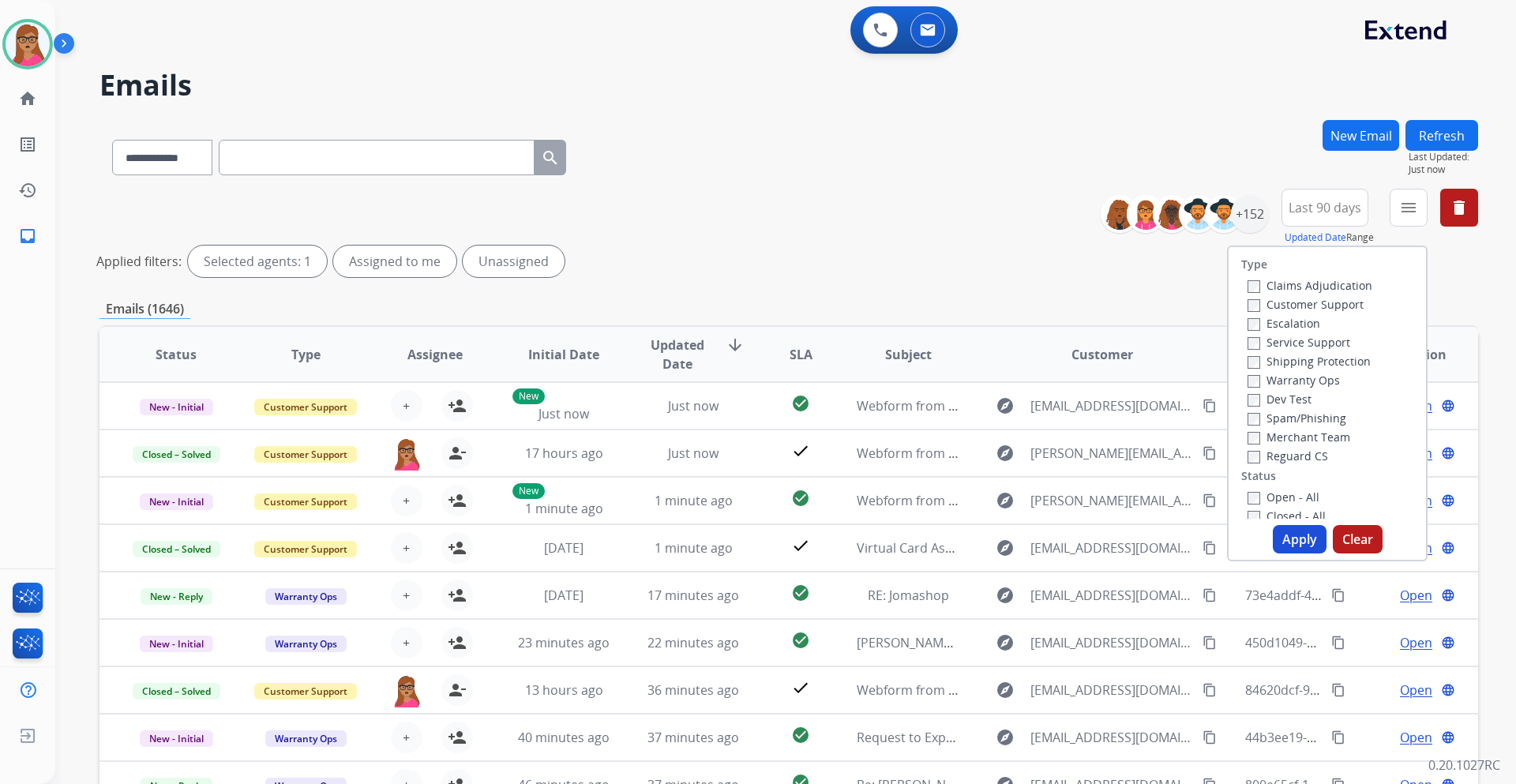
drag, startPoint x: 1322, startPoint y: 308, endPoint x: 1337, endPoint y: 322, distance: 20.5
click at [1010, 307] on label "Customer Support" at bounding box center [1306, 305] width 116 height 15
click at [1010, 359] on label "Shipping Protection" at bounding box center [1309, 361] width 123 height 15
click at [1010, 455] on label "Reguard CS" at bounding box center [1288, 456] width 81 height 15
click at [1010, 461] on button "Apply" at bounding box center [1300, 539] width 54 height 29
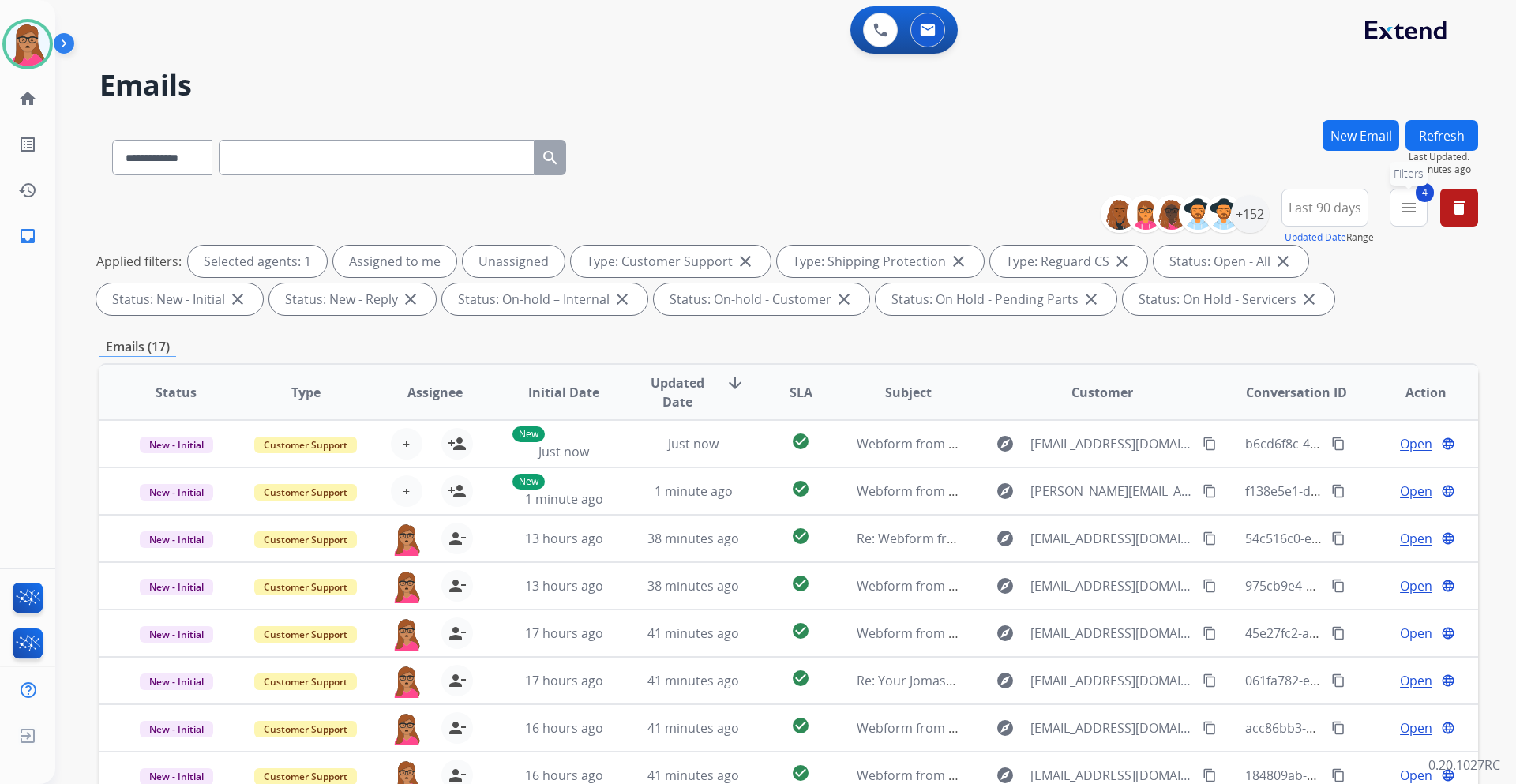
click at [1010, 207] on button "4 menu Filters" at bounding box center [1408, 207] width 38 height 38
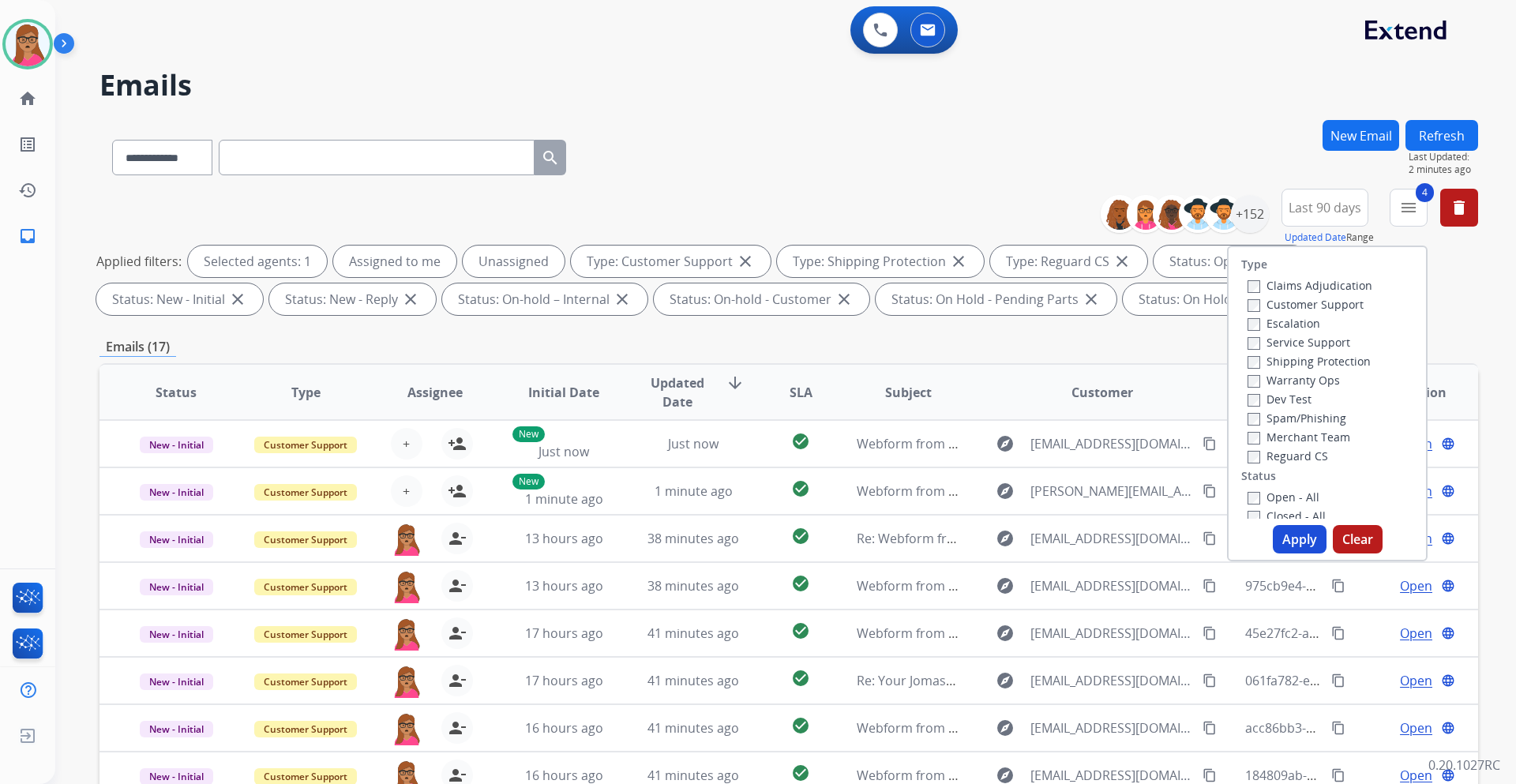
click at [1010, 124] on div "**********" at bounding box center [789, 154] width 1379 height 69
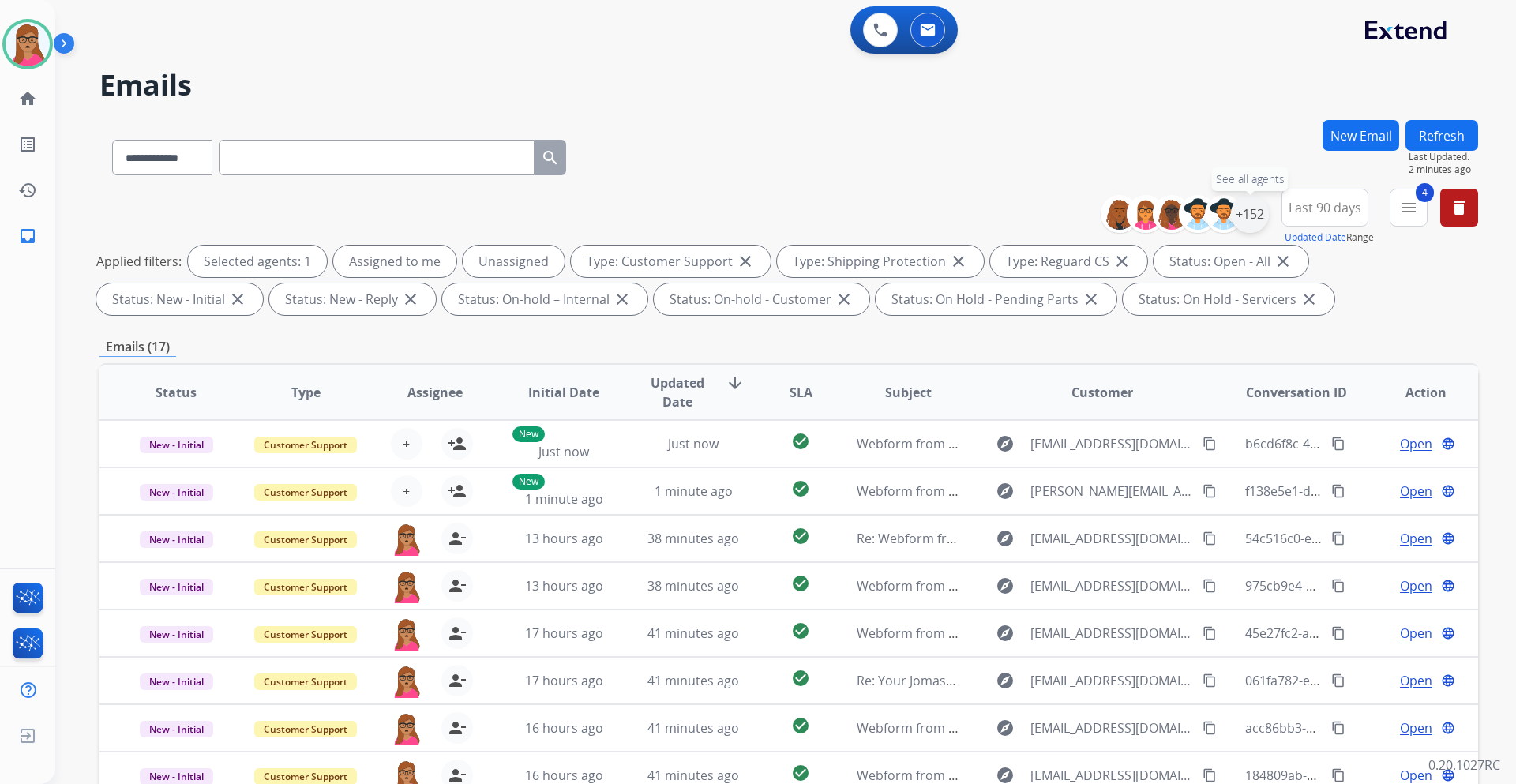
click at [1010, 209] on div "+152" at bounding box center [1250, 213] width 38 height 38
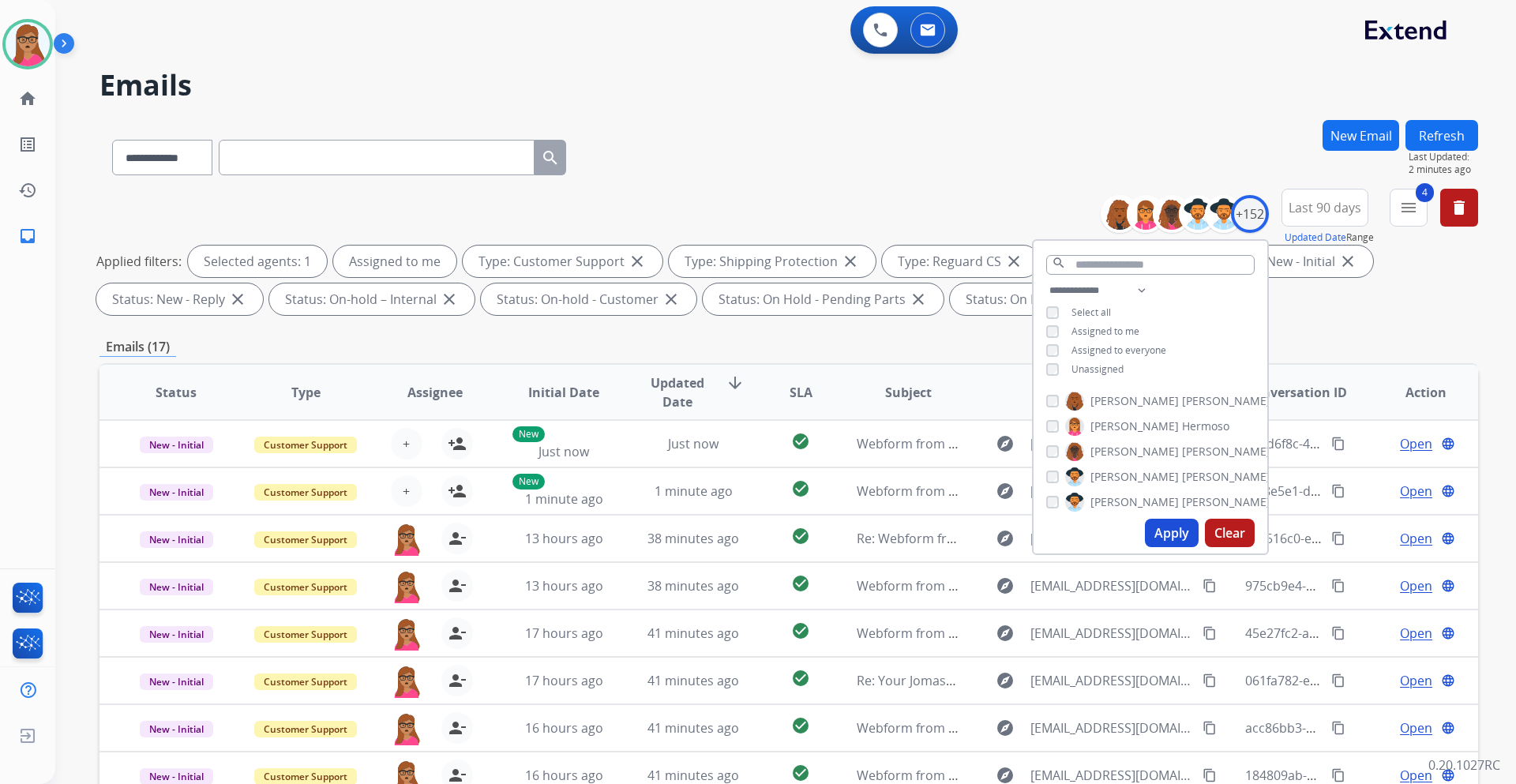
click at [1010, 461] on button "Apply" at bounding box center [1172, 533] width 54 height 29
click at [715, 349] on div "Emails (15)" at bounding box center [789, 348] width 1379 height 20
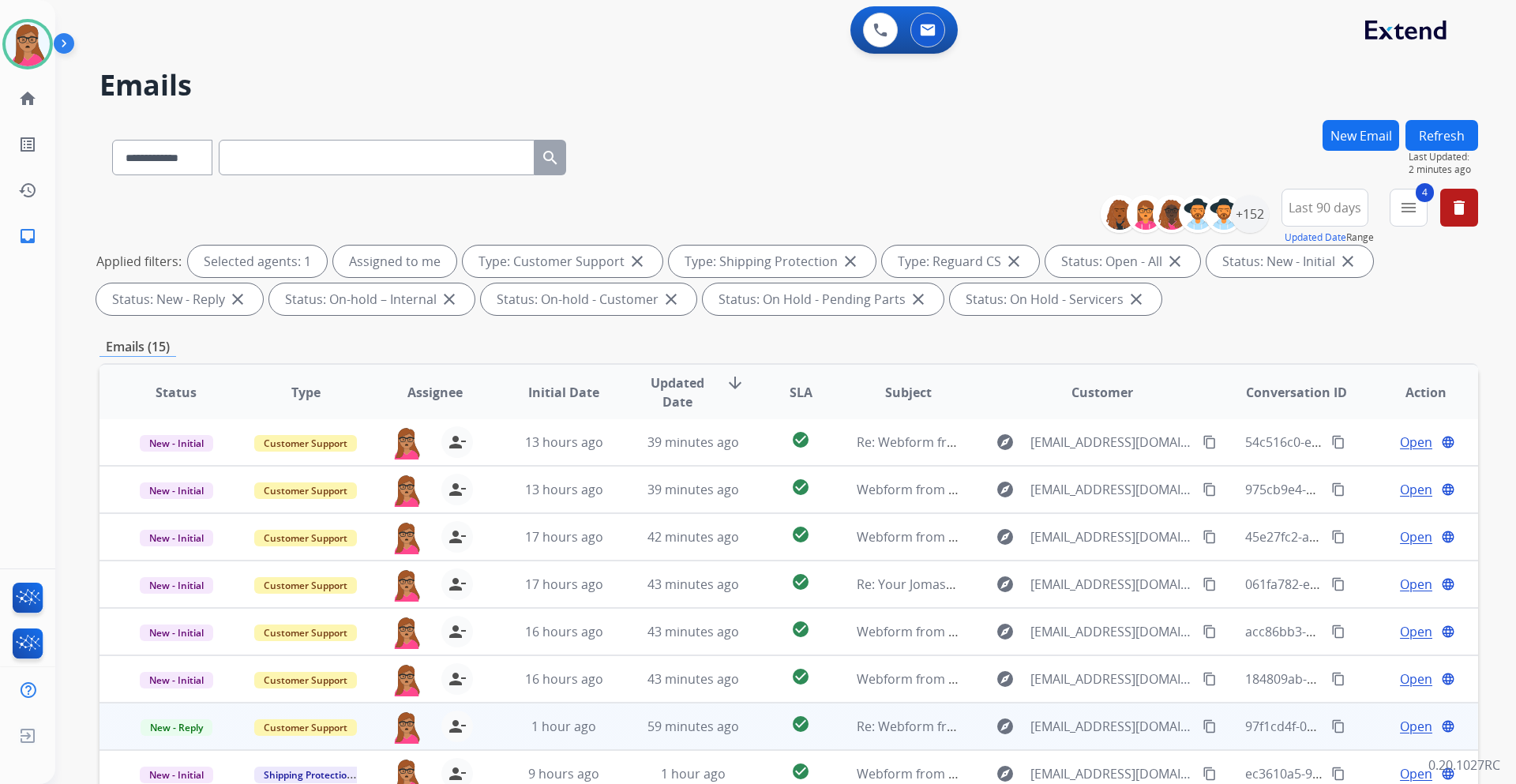
scroll to position [191, 0]
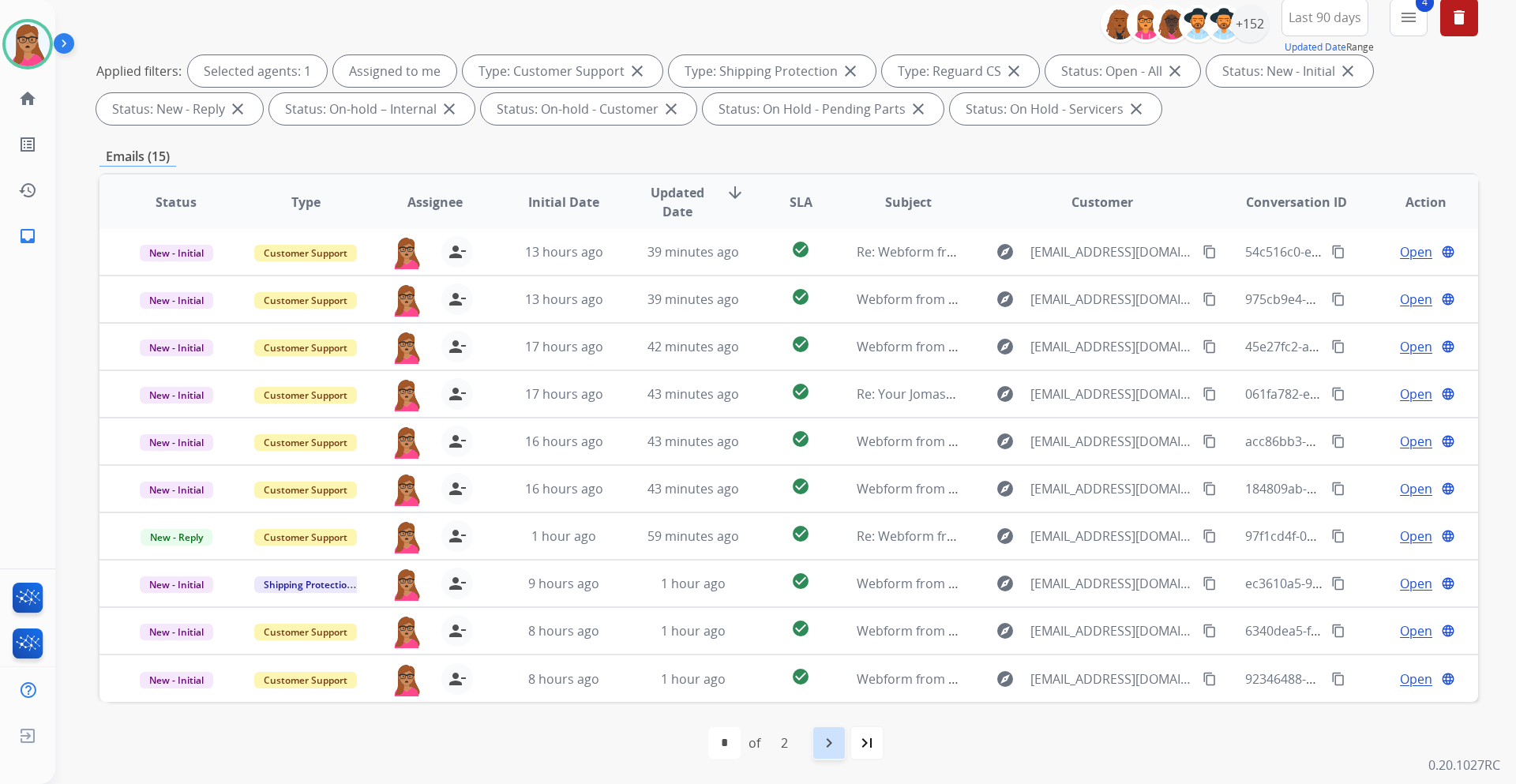
click at [828, 461] on mat-icon "navigate_next" at bounding box center [829, 743] width 19 height 19
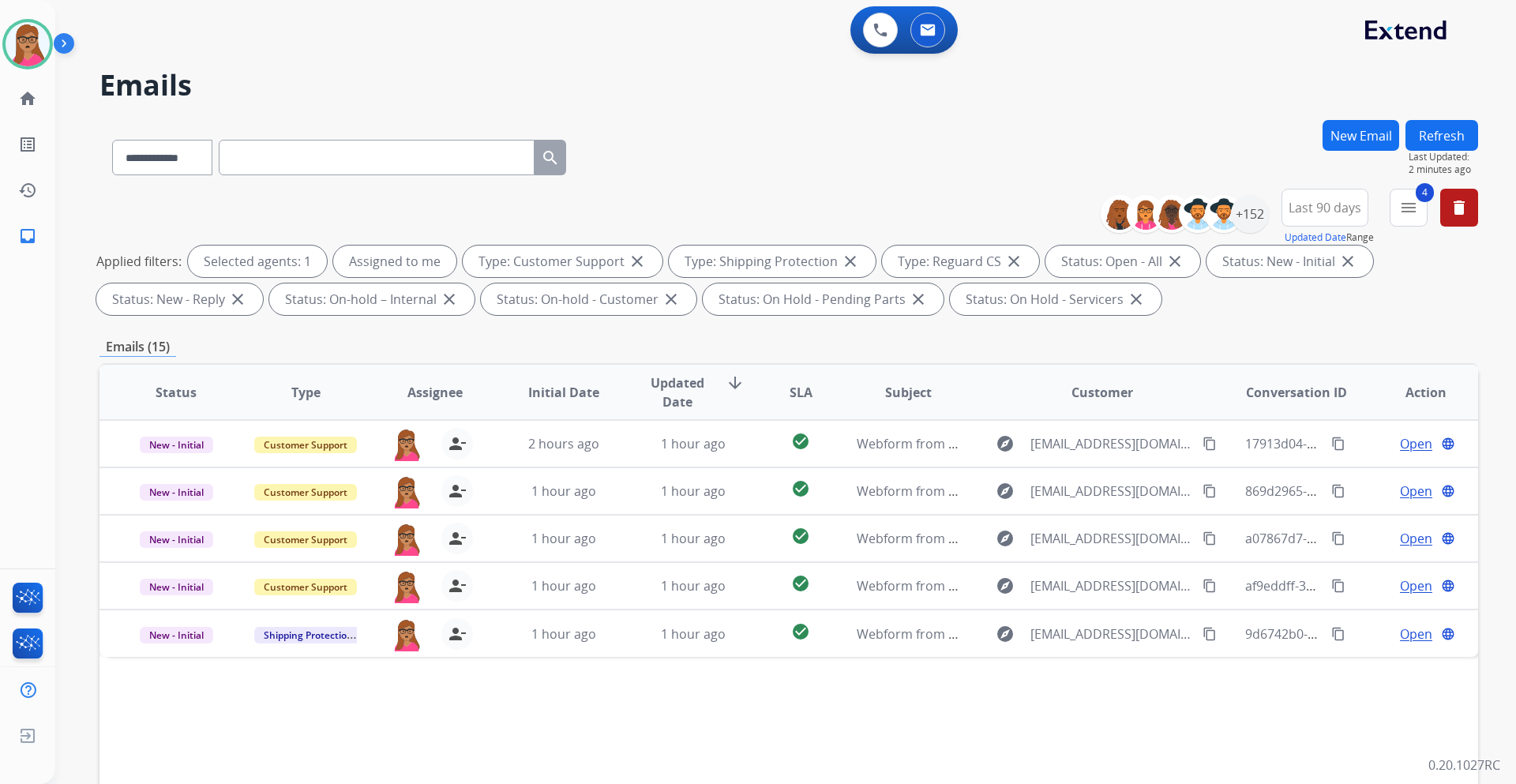
scroll to position [0, 0]
click at [32, 50] on img at bounding box center [28, 44] width 45 height 44
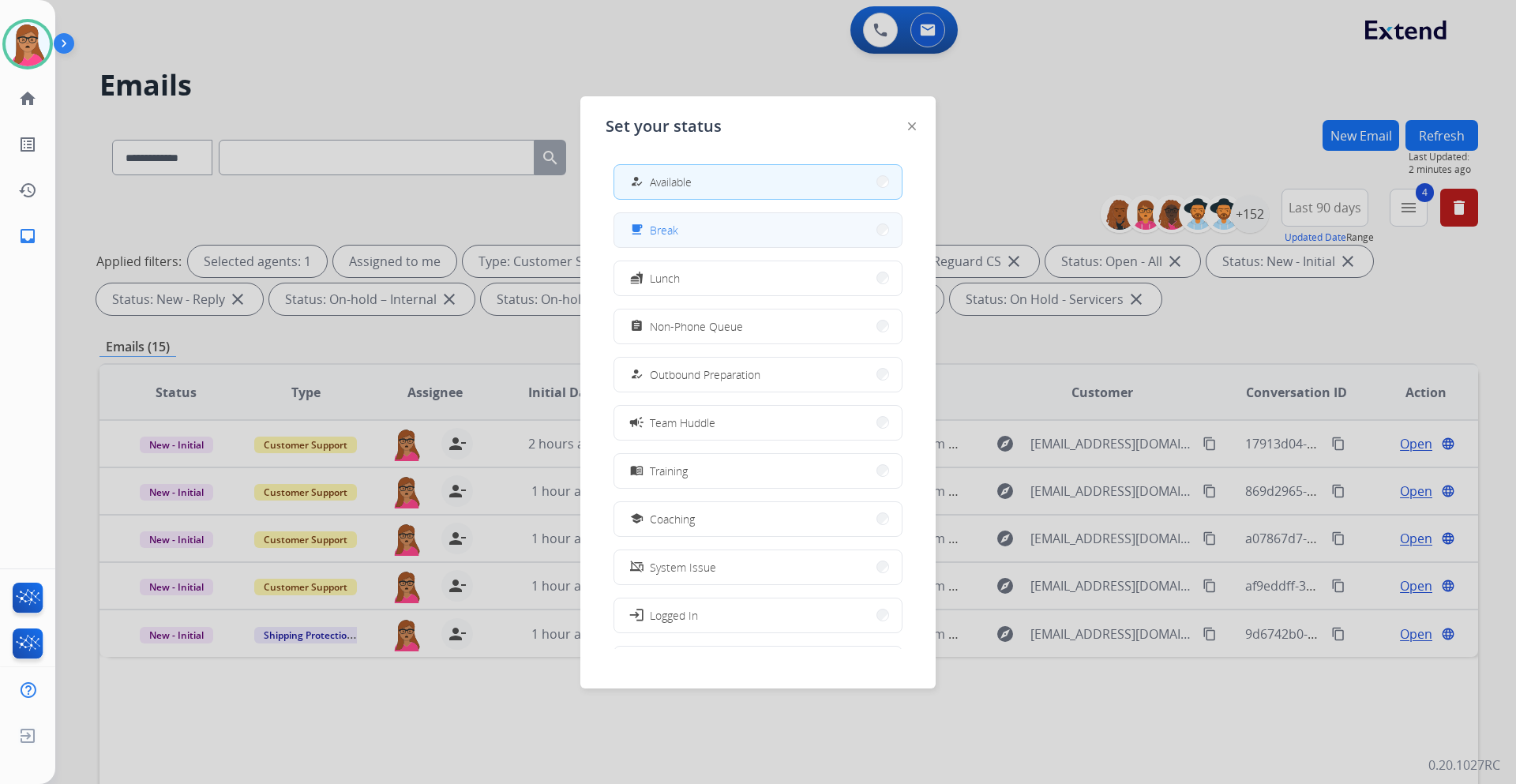
click at [706, 224] on button "free_breakfast Break" at bounding box center [758, 230] width 287 height 34
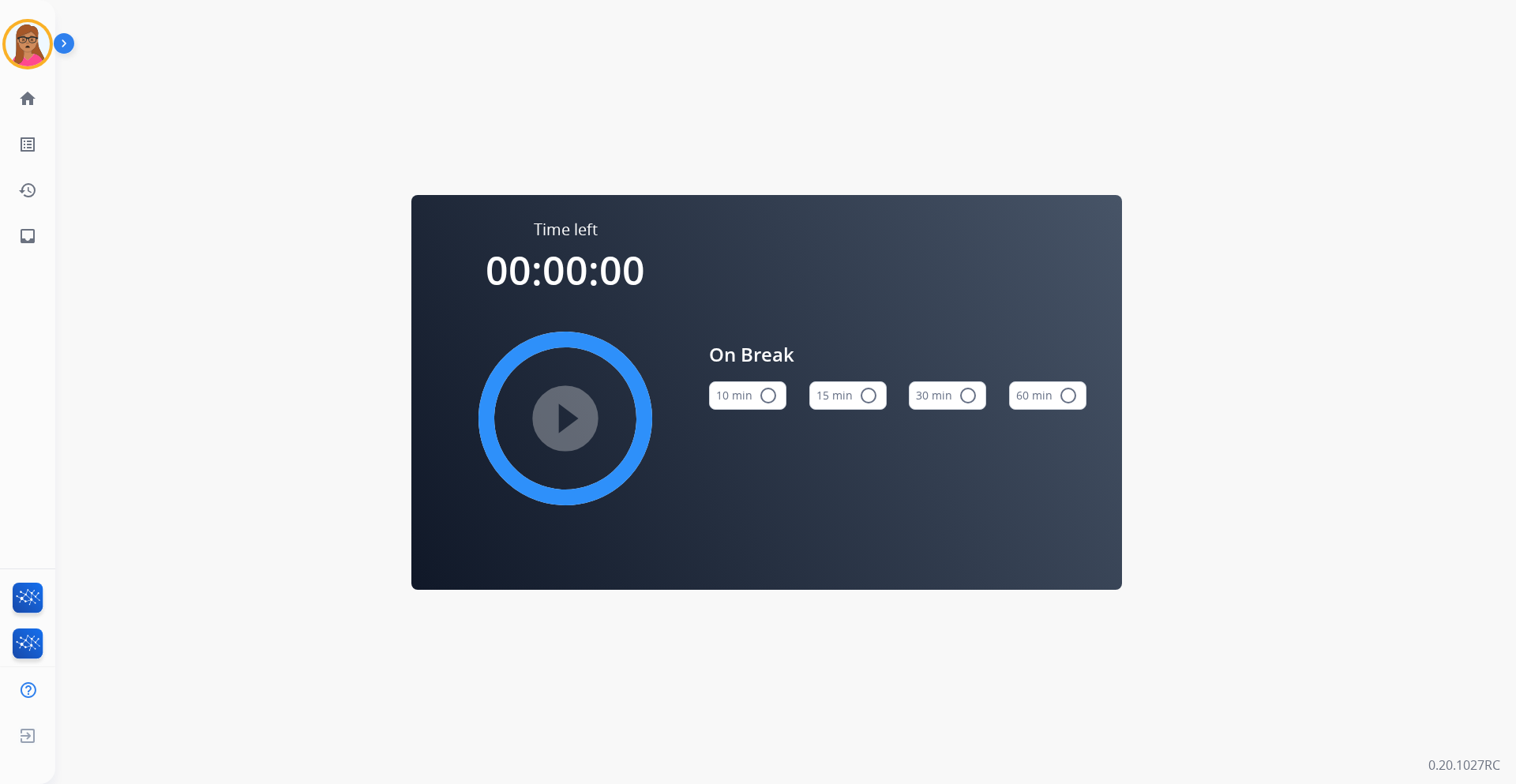
click at [853, 394] on button "15 min radio_button_unchecked" at bounding box center [848, 395] width 77 height 29
click at [565, 417] on mat-icon "play_circle_filled" at bounding box center [565, 418] width 19 height 19
click at [47, 50] on img at bounding box center [28, 44] width 45 height 44
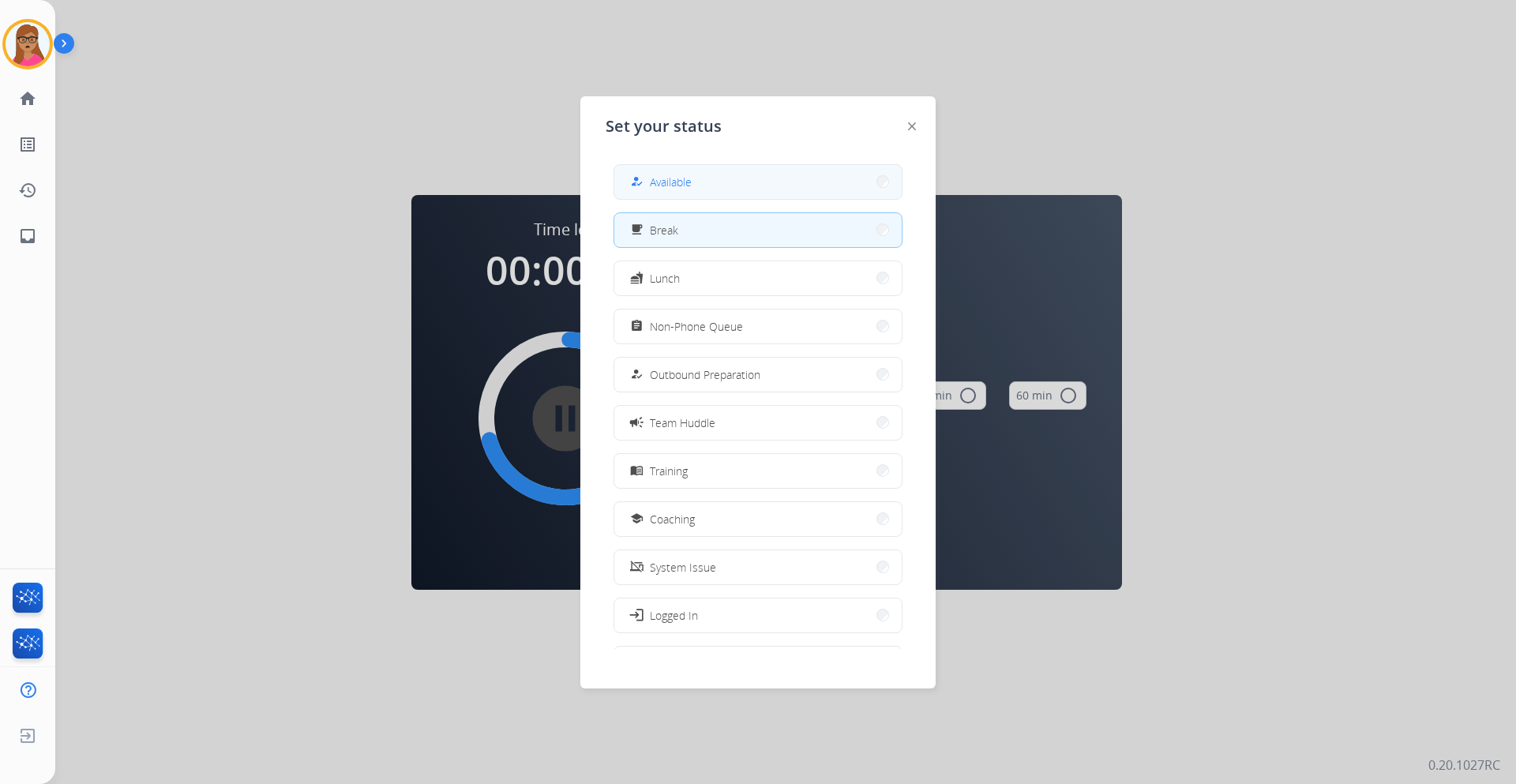
click at [692, 181] on div "how_to_reg Available" at bounding box center [659, 181] width 65 height 19
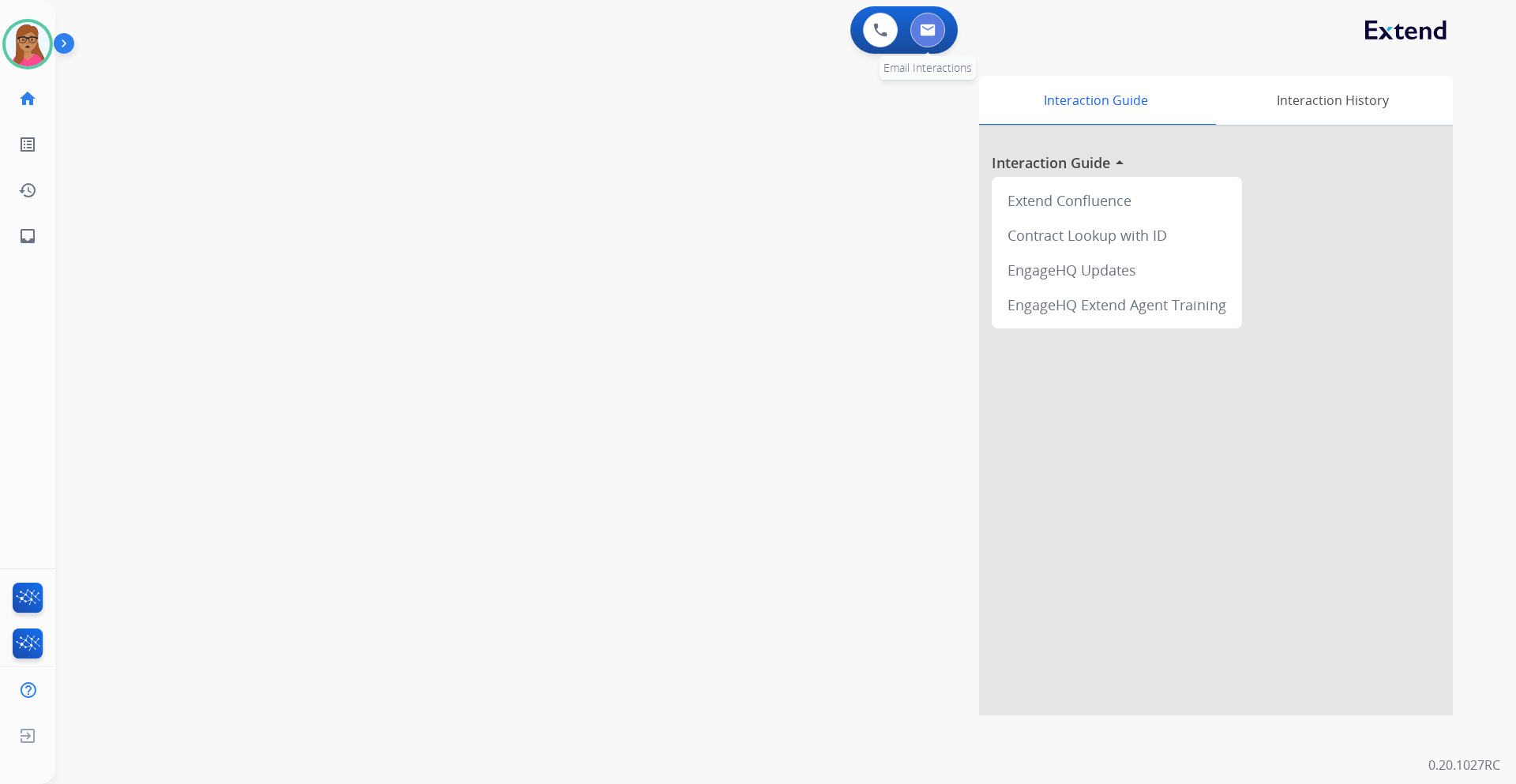
click at [933, 30] on img at bounding box center [927, 29] width 16 height 13
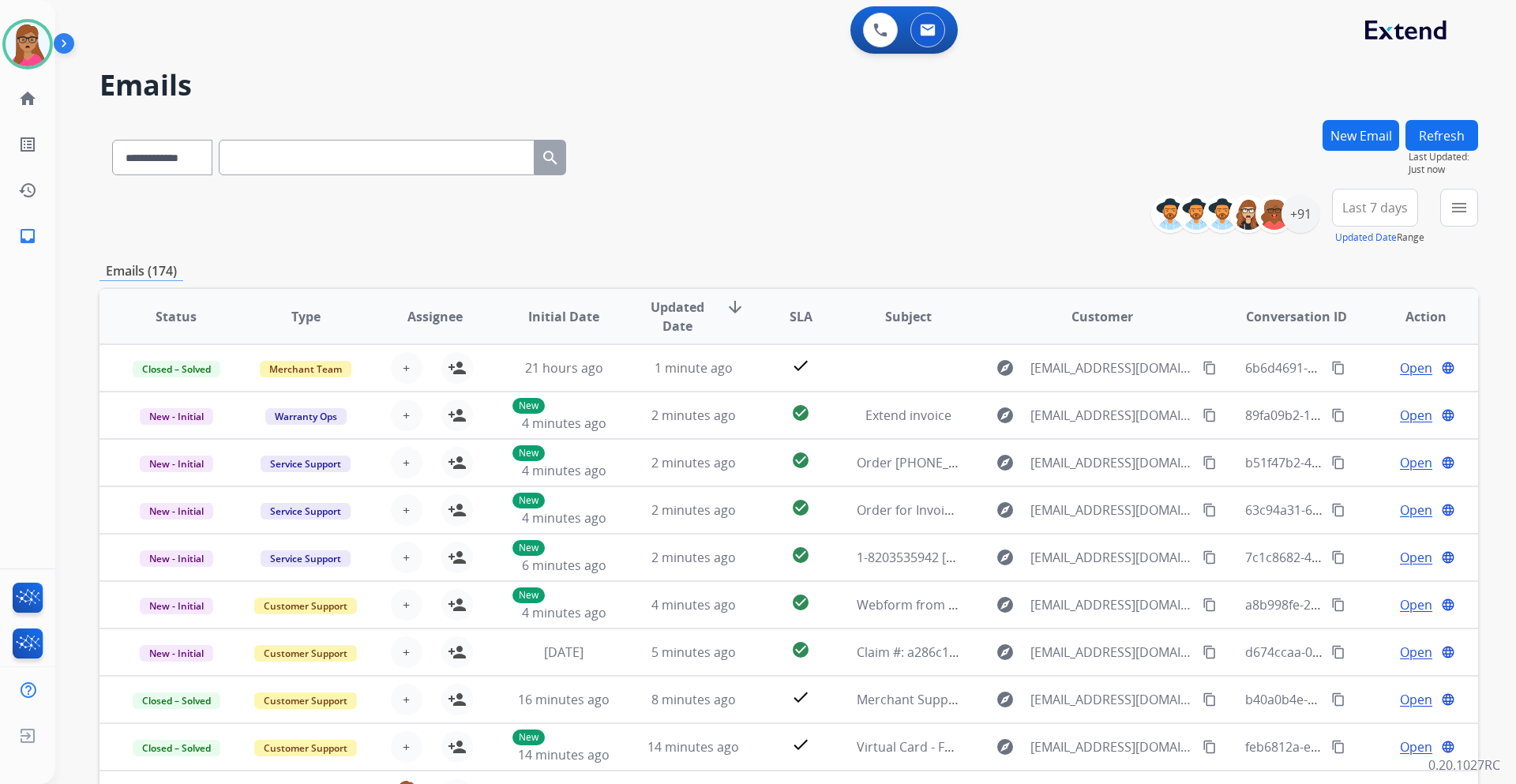
click at [1010, 205] on span "Last 7 days" at bounding box center [1376, 208] width 66 height 7
click at [1010, 400] on div "Last 90 days" at bounding box center [1370, 400] width 87 height 24
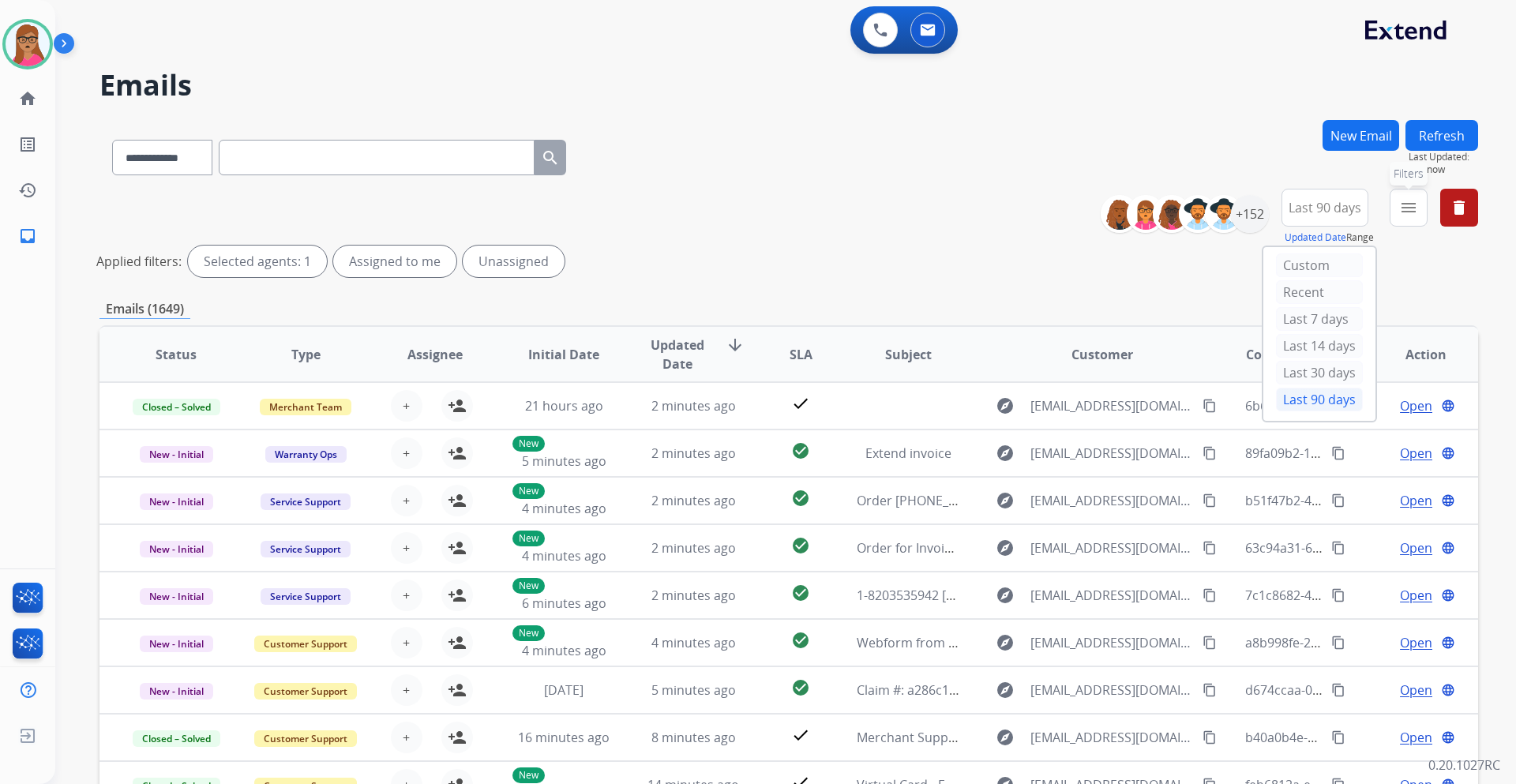
click at [1010, 206] on mat-icon "menu" at bounding box center [1408, 207] width 19 height 19
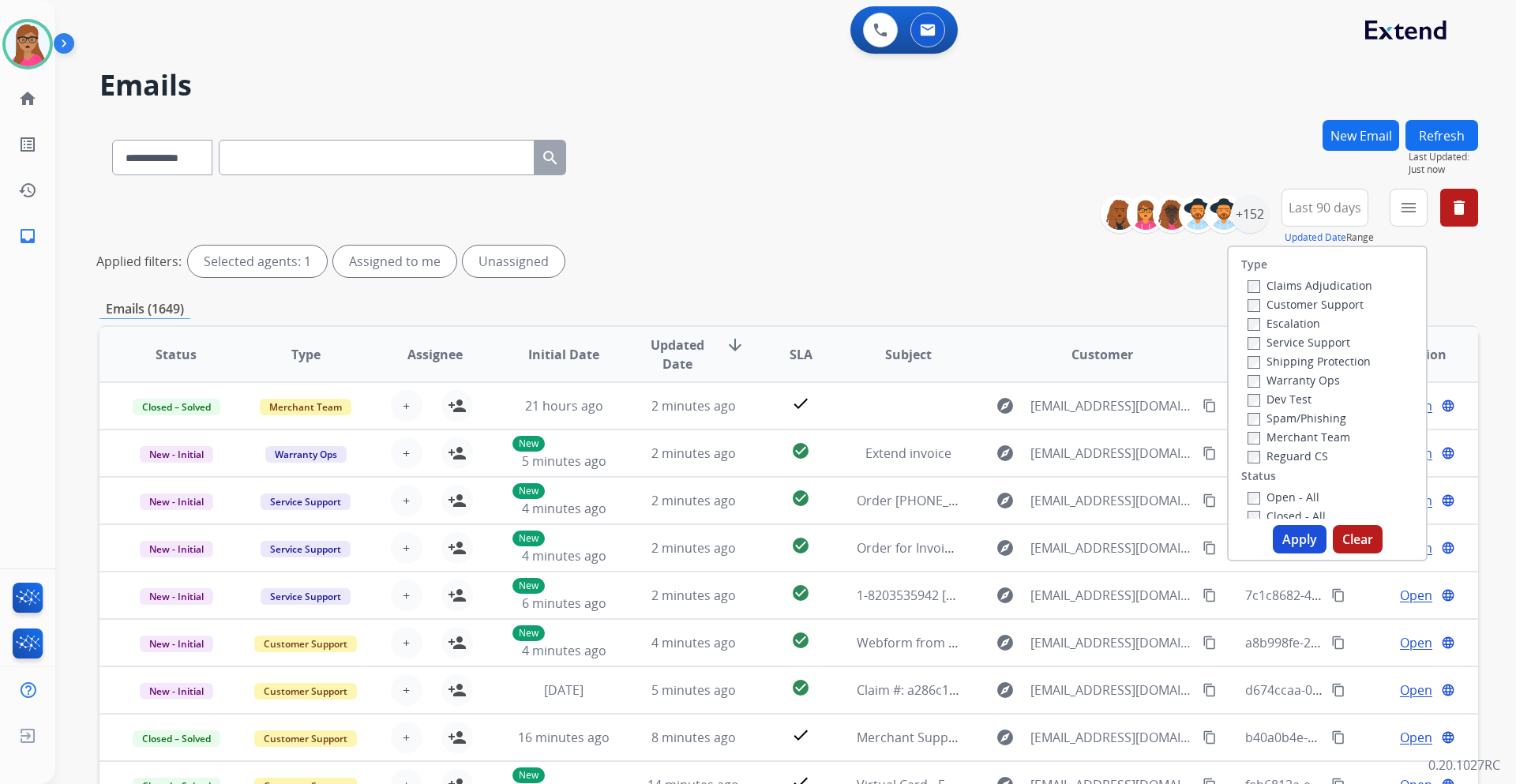
click at [1010, 307] on label "Customer Support" at bounding box center [1306, 305] width 116 height 15
click at [1010, 363] on label "Shipping Protection" at bounding box center [1309, 361] width 123 height 15
click at [1010, 459] on label "Reguard CS" at bounding box center [1288, 456] width 81 height 15
click at [1010, 461] on label "Open - All" at bounding box center [1284, 497] width 72 height 15
click at [1010, 461] on button "Apply" at bounding box center [1300, 539] width 54 height 29
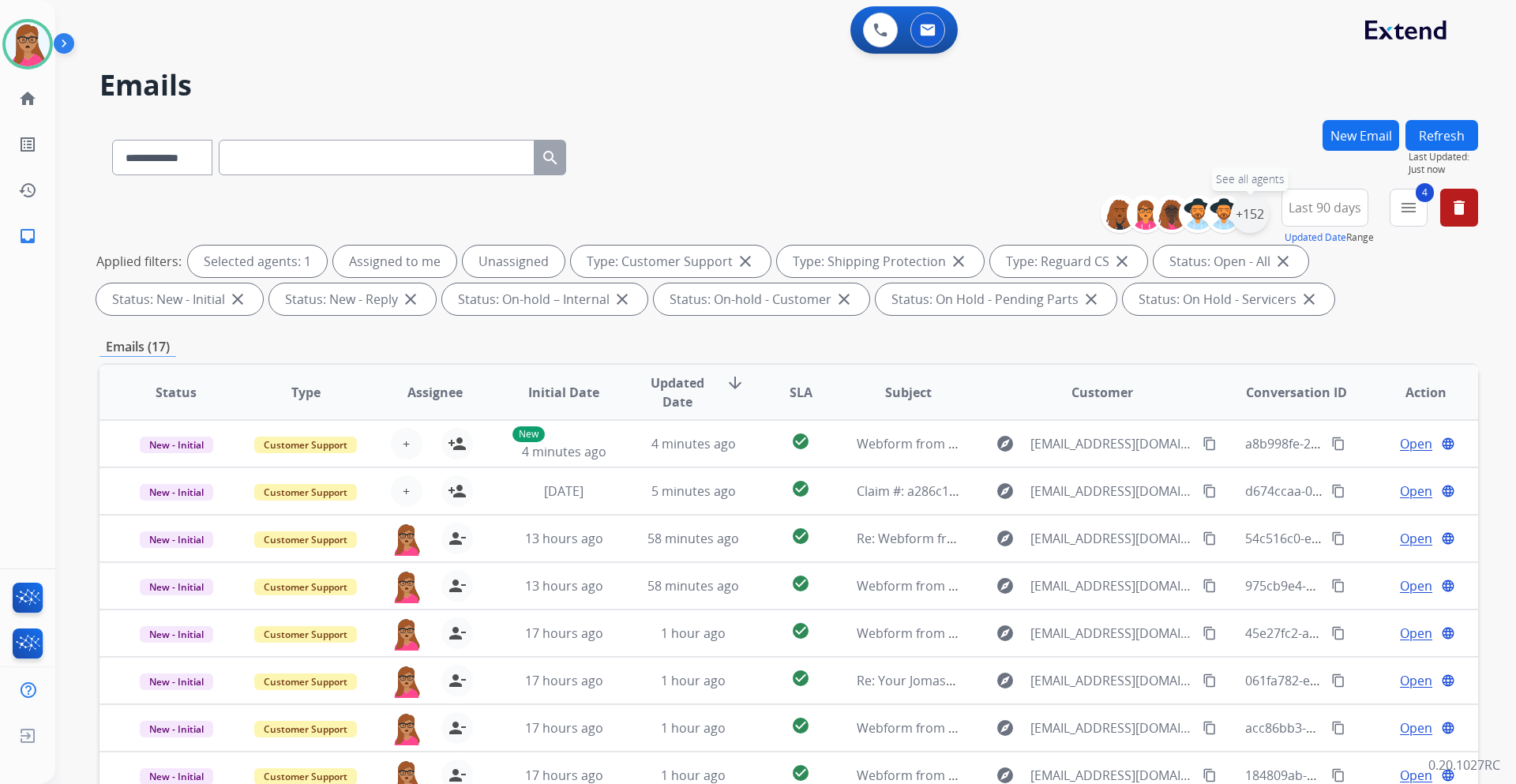
click at [1010, 224] on div "+152" at bounding box center [1250, 213] width 38 height 38
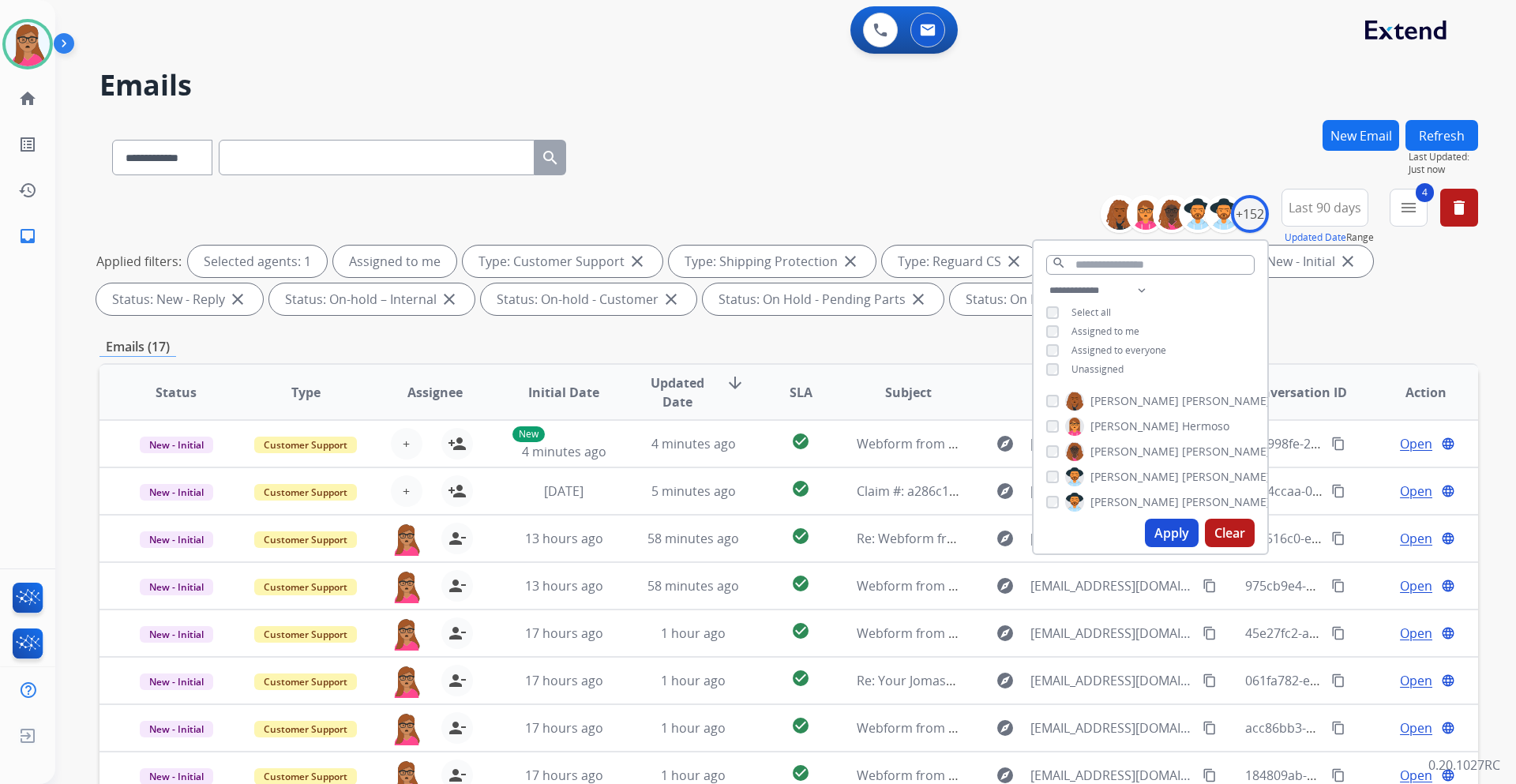
click at [1010, 461] on button "Apply" at bounding box center [1172, 533] width 54 height 29
click at [784, 351] on div "Emails (15)" at bounding box center [789, 348] width 1379 height 20
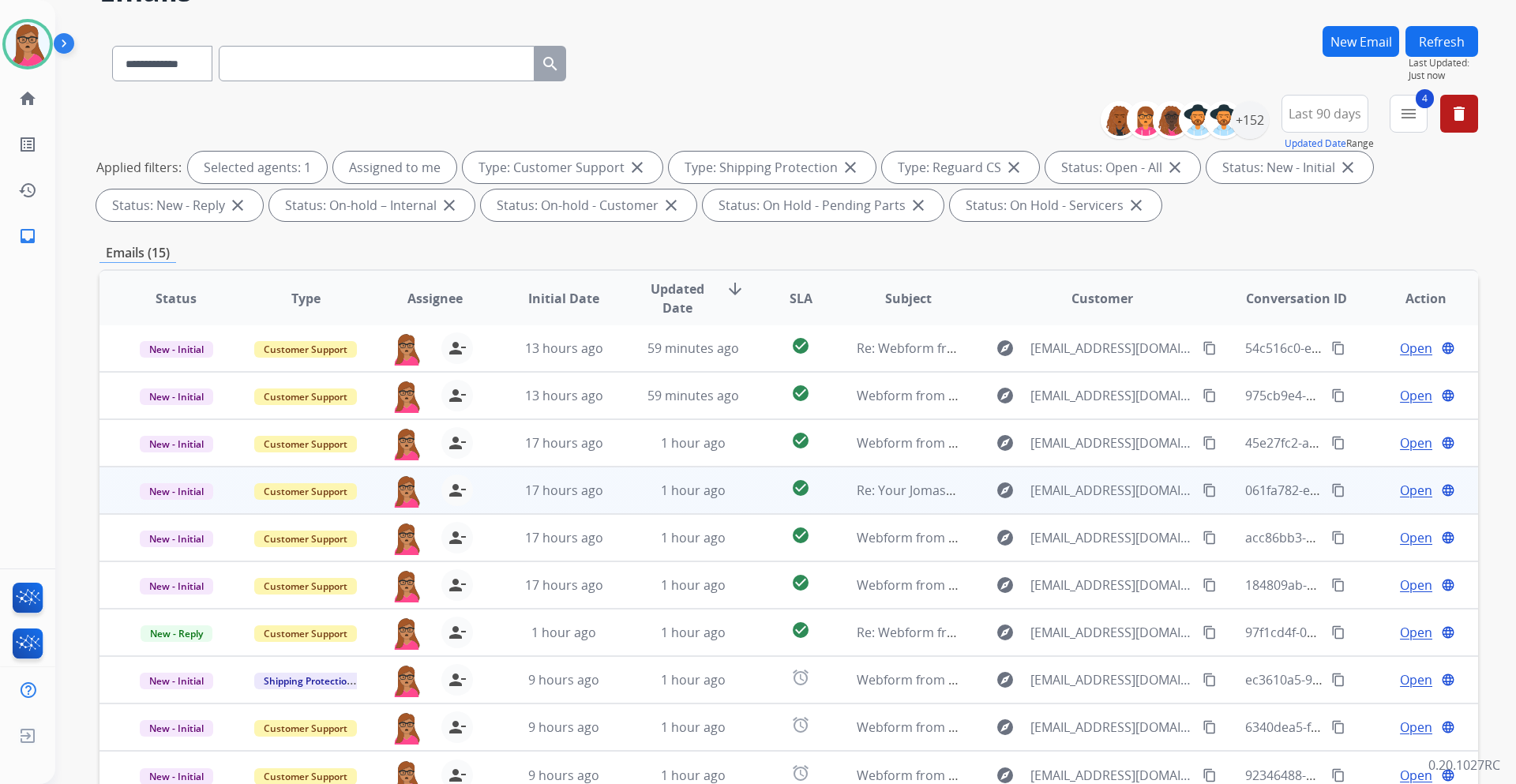
scroll to position [191, 0]
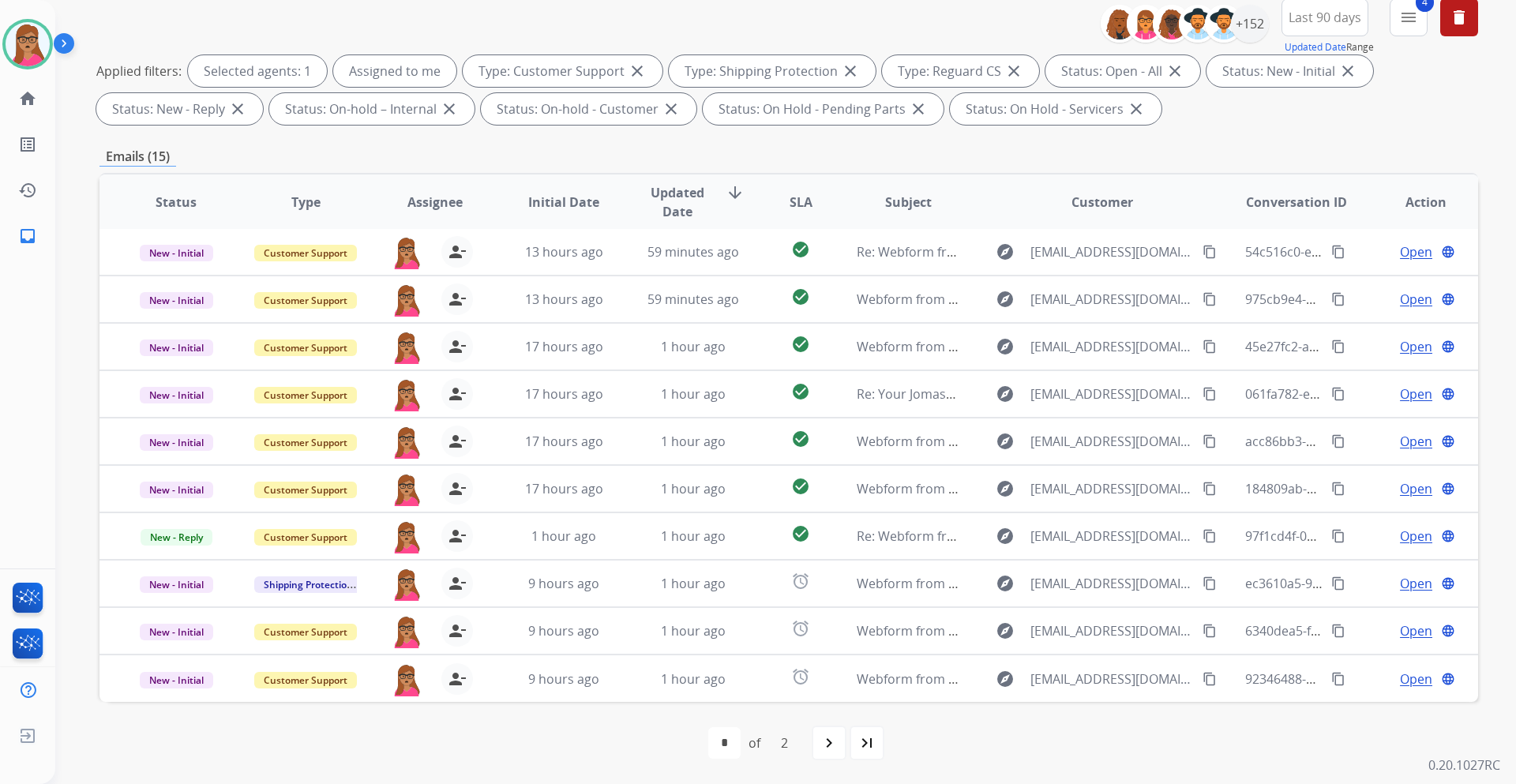
click at [822, 461] on div "navigate_next" at bounding box center [829, 742] width 34 height 34
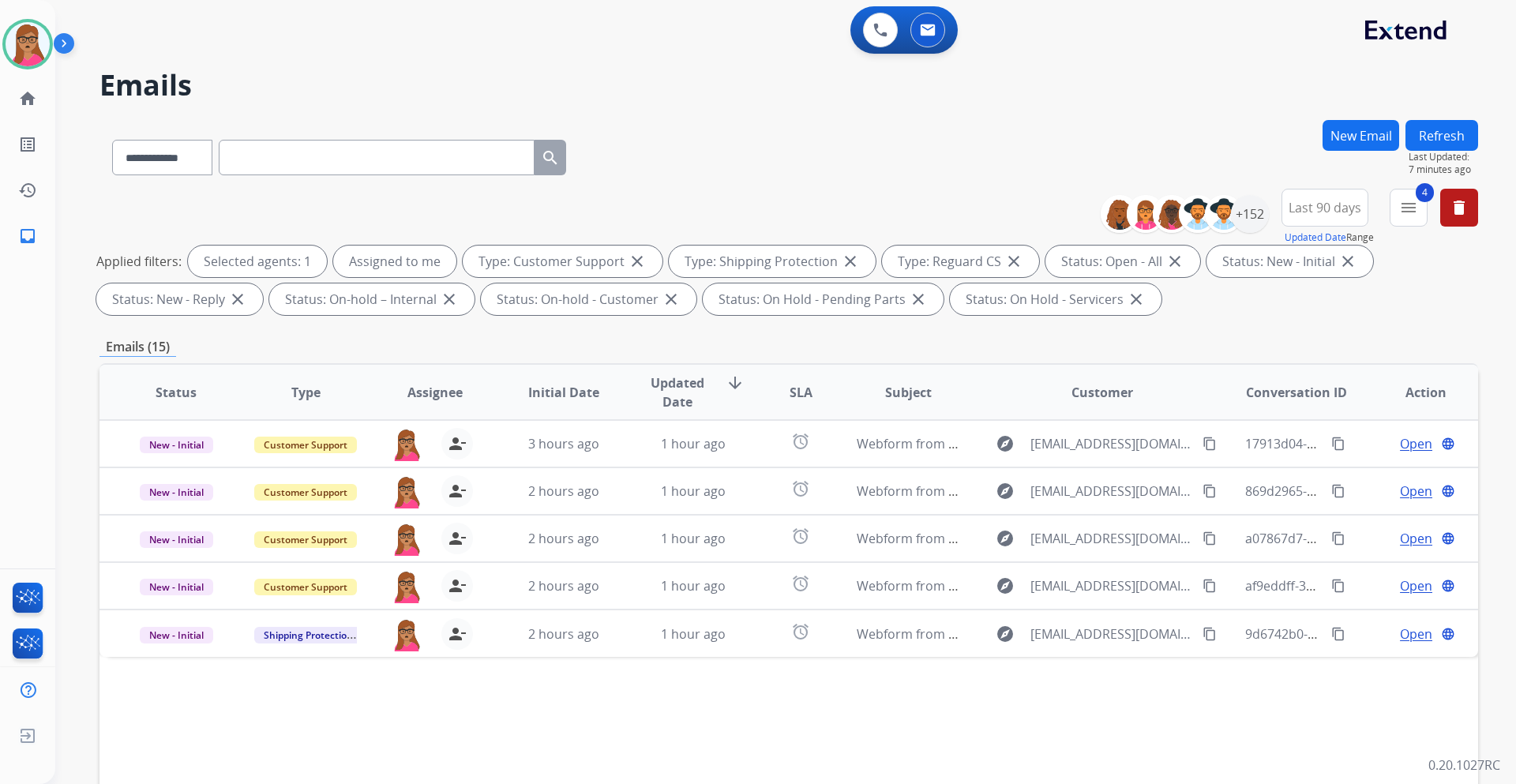
scroll to position [0, 0]
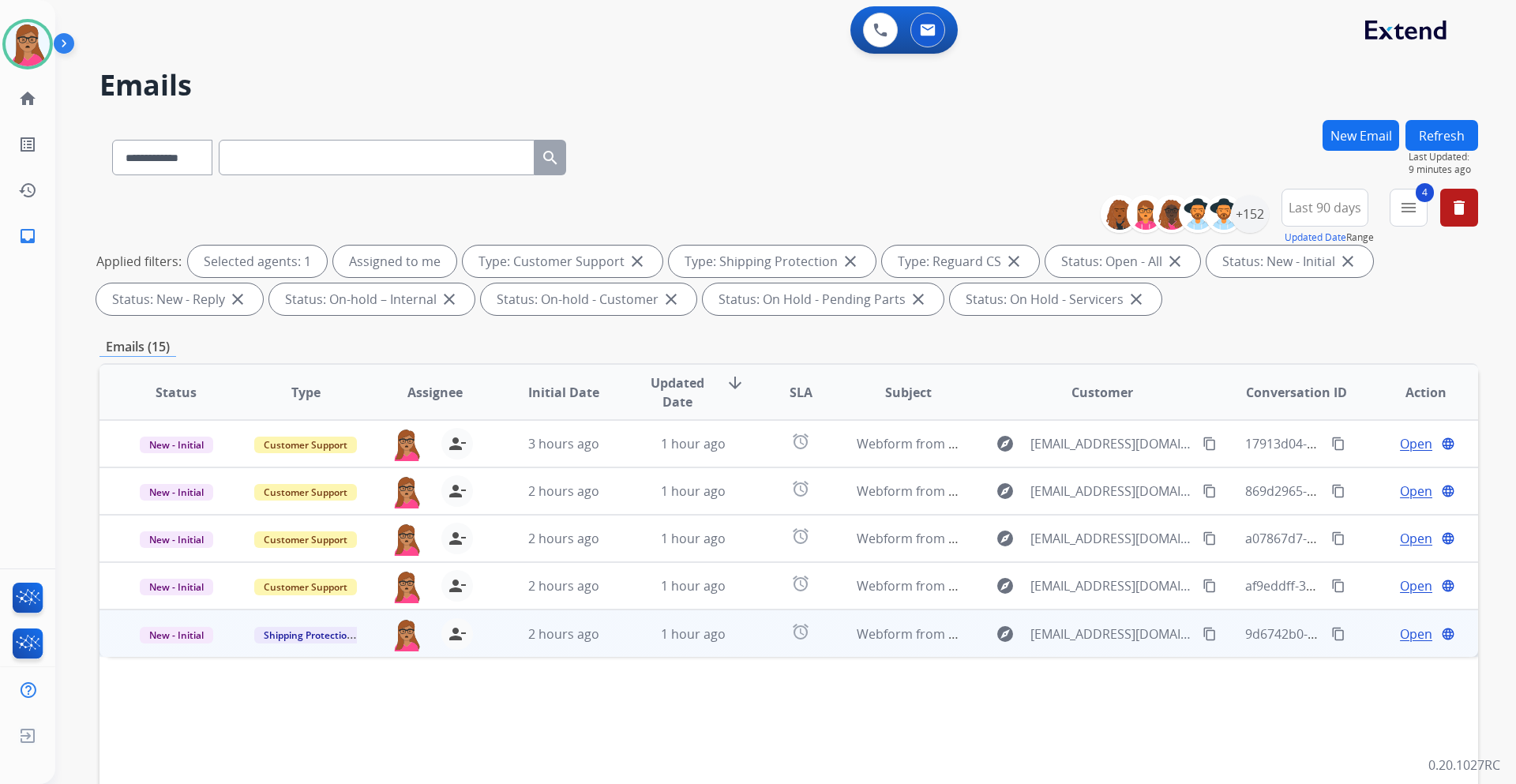
click at [1010, 461] on span "Open" at bounding box center [1416, 634] width 33 height 19
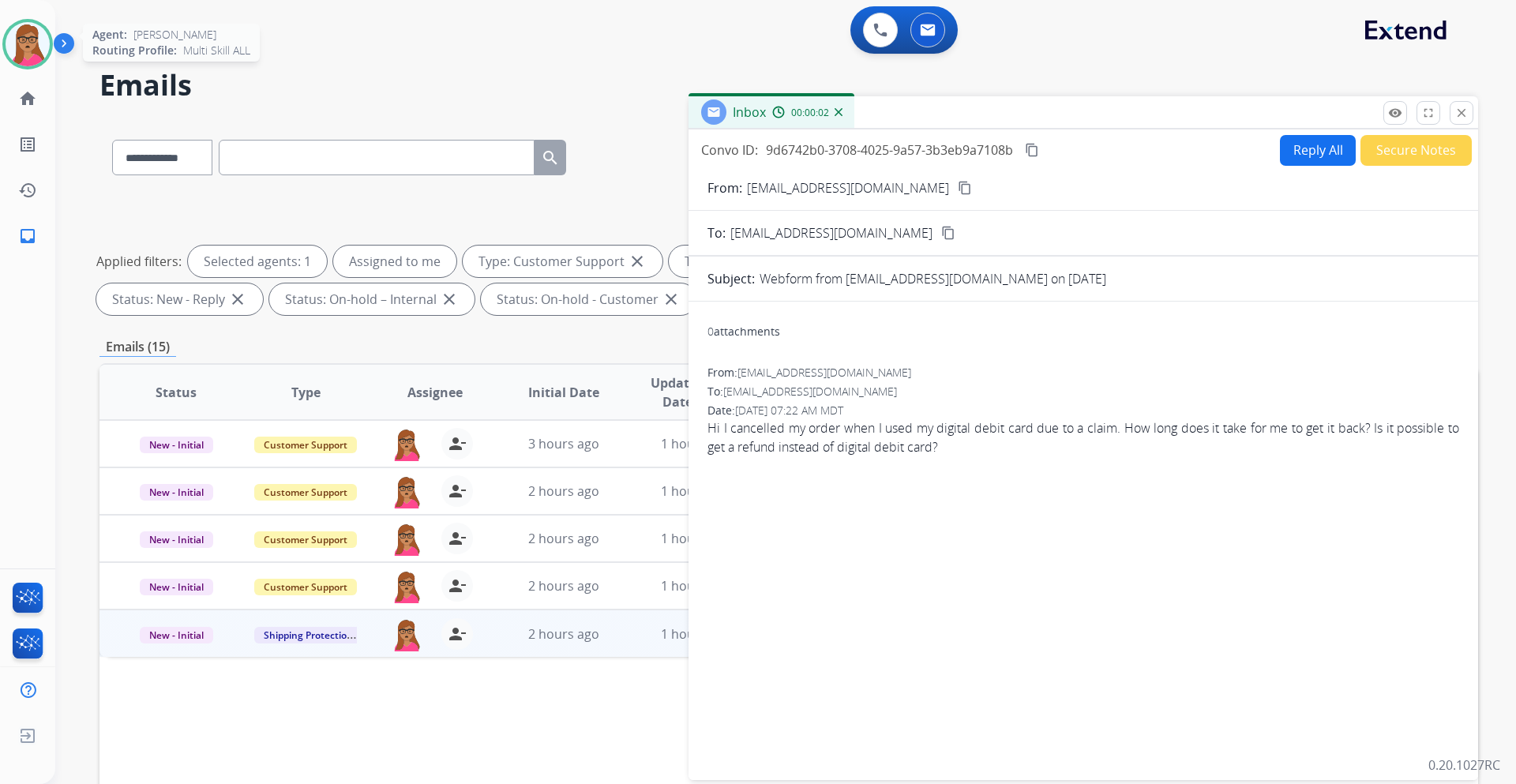
click at [18, 43] on img at bounding box center [28, 44] width 45 height 44
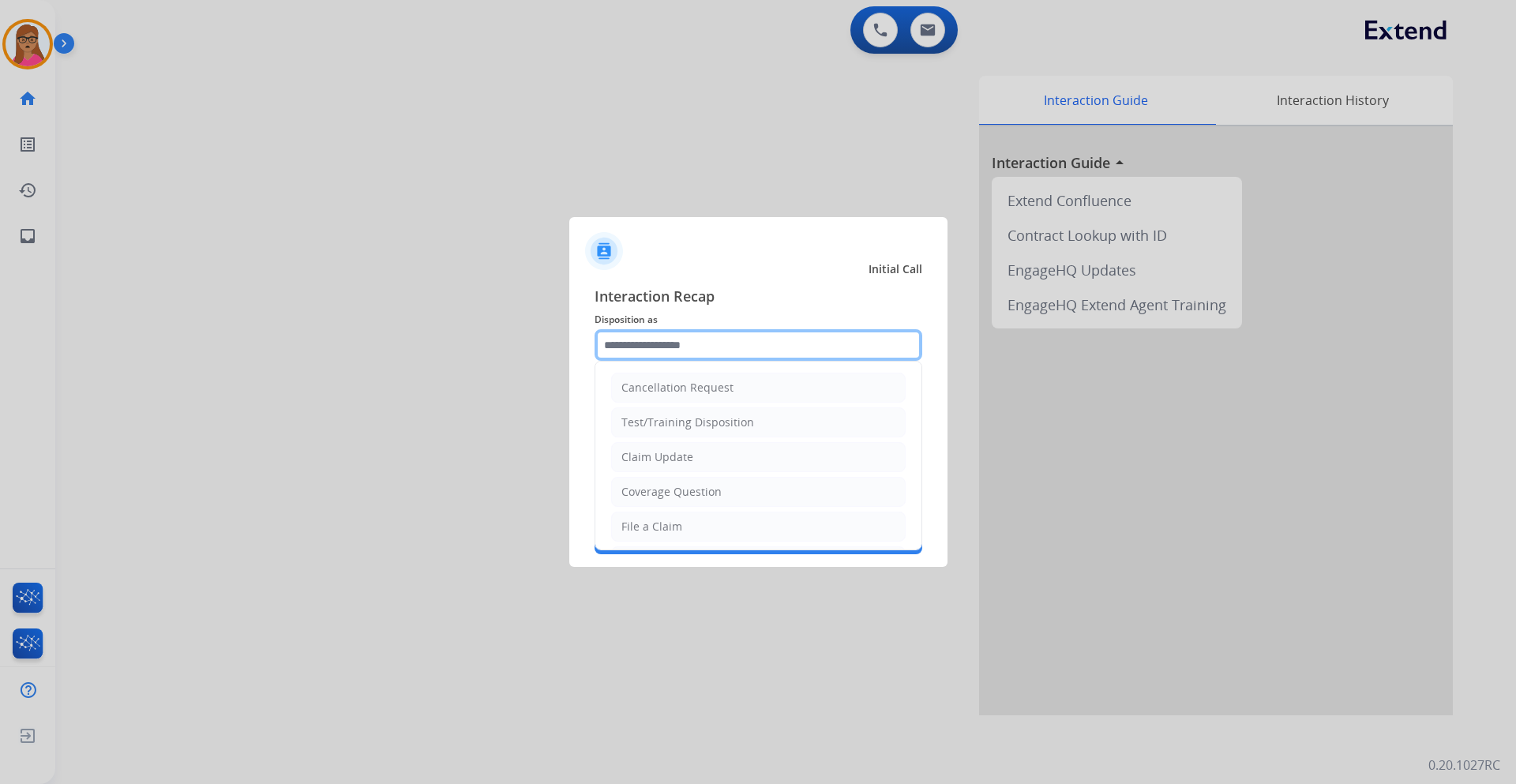
click at [683, 341] on input "text" at bounding box center [758, 345] width 328 height 32
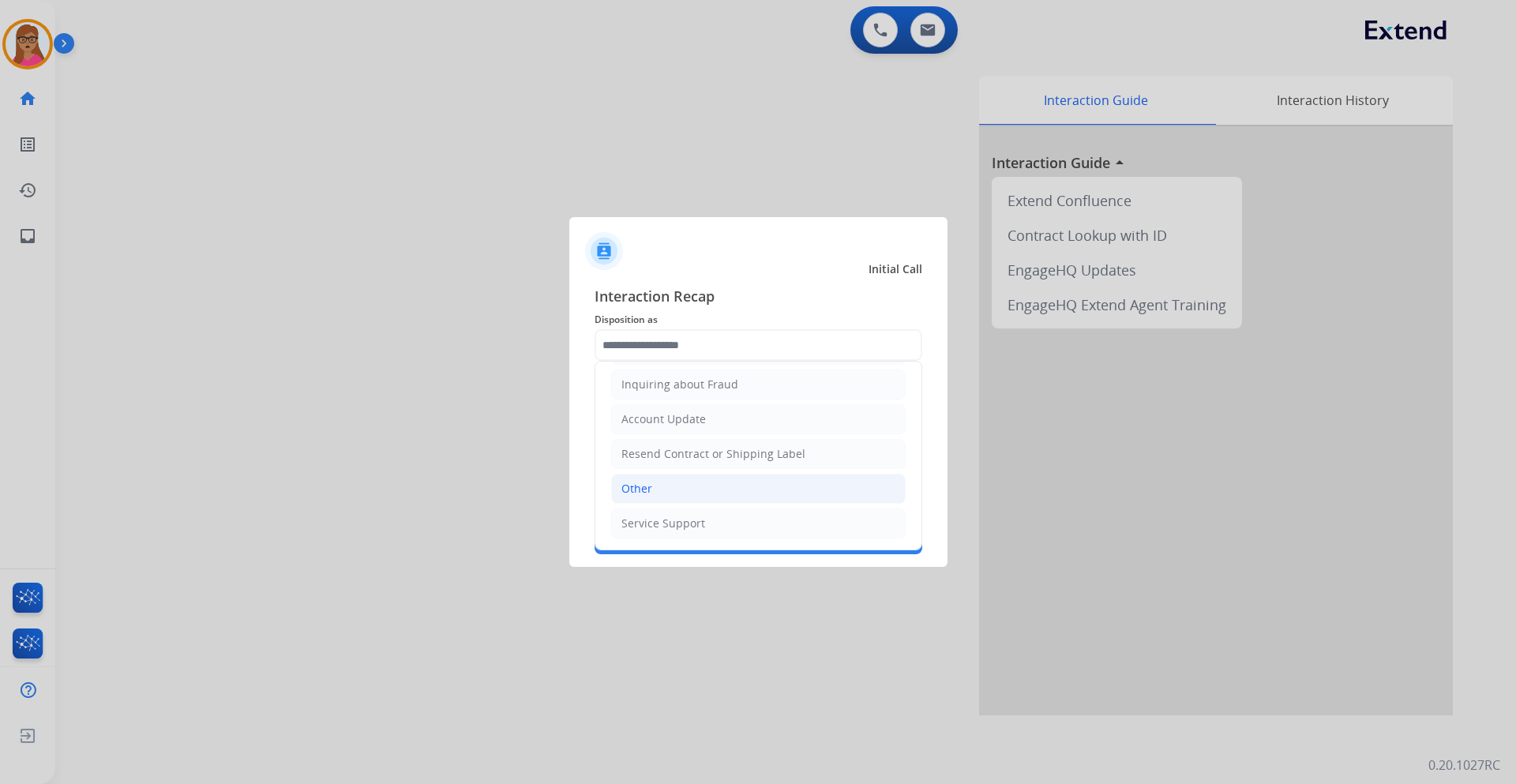
click at [654, 461] on li "Other" at bounding box center [758, 489] width 295 height 30
type input "*****"
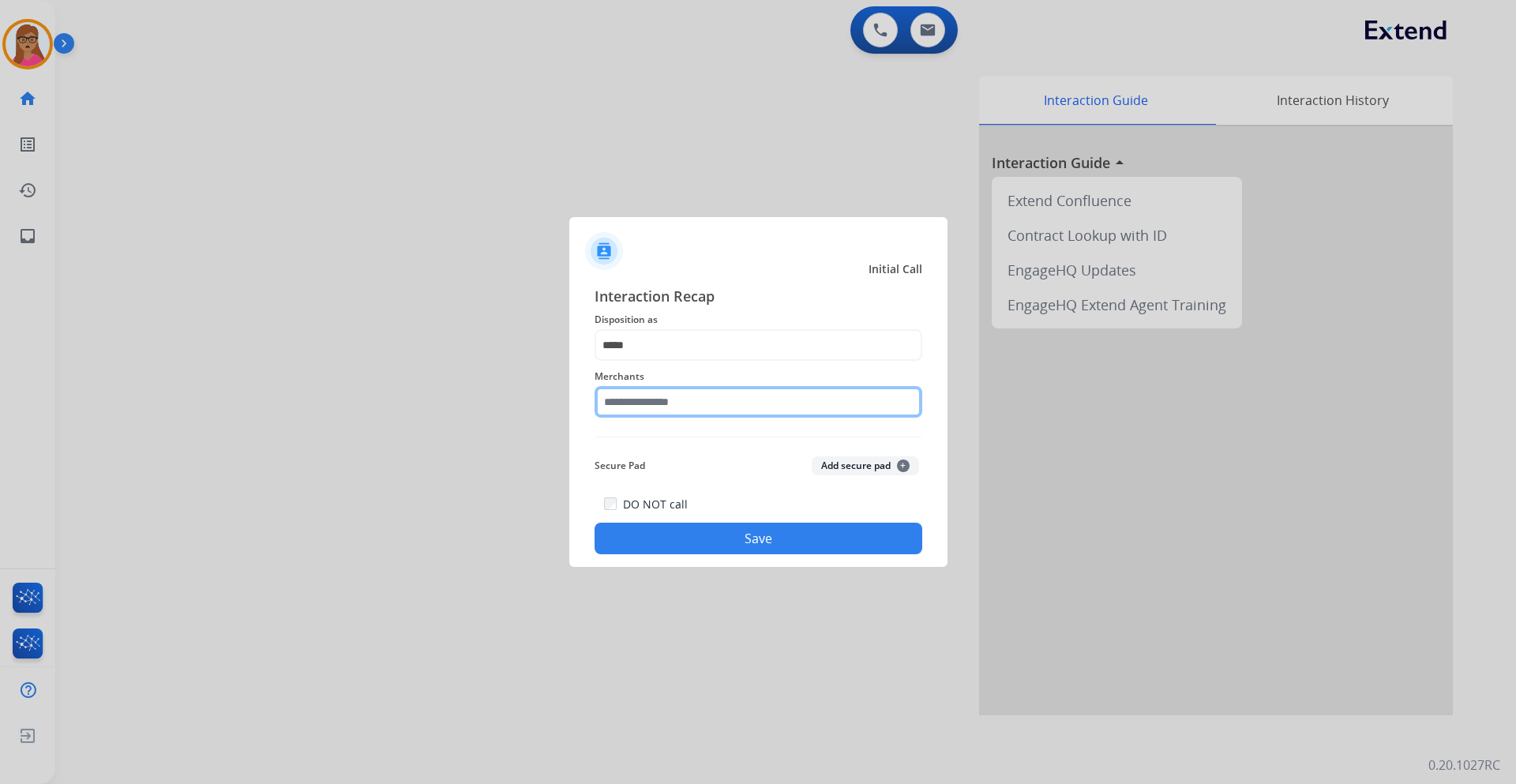
click at [665, 396] on input "text" at bounding box center [758, 402] width 328 height 32
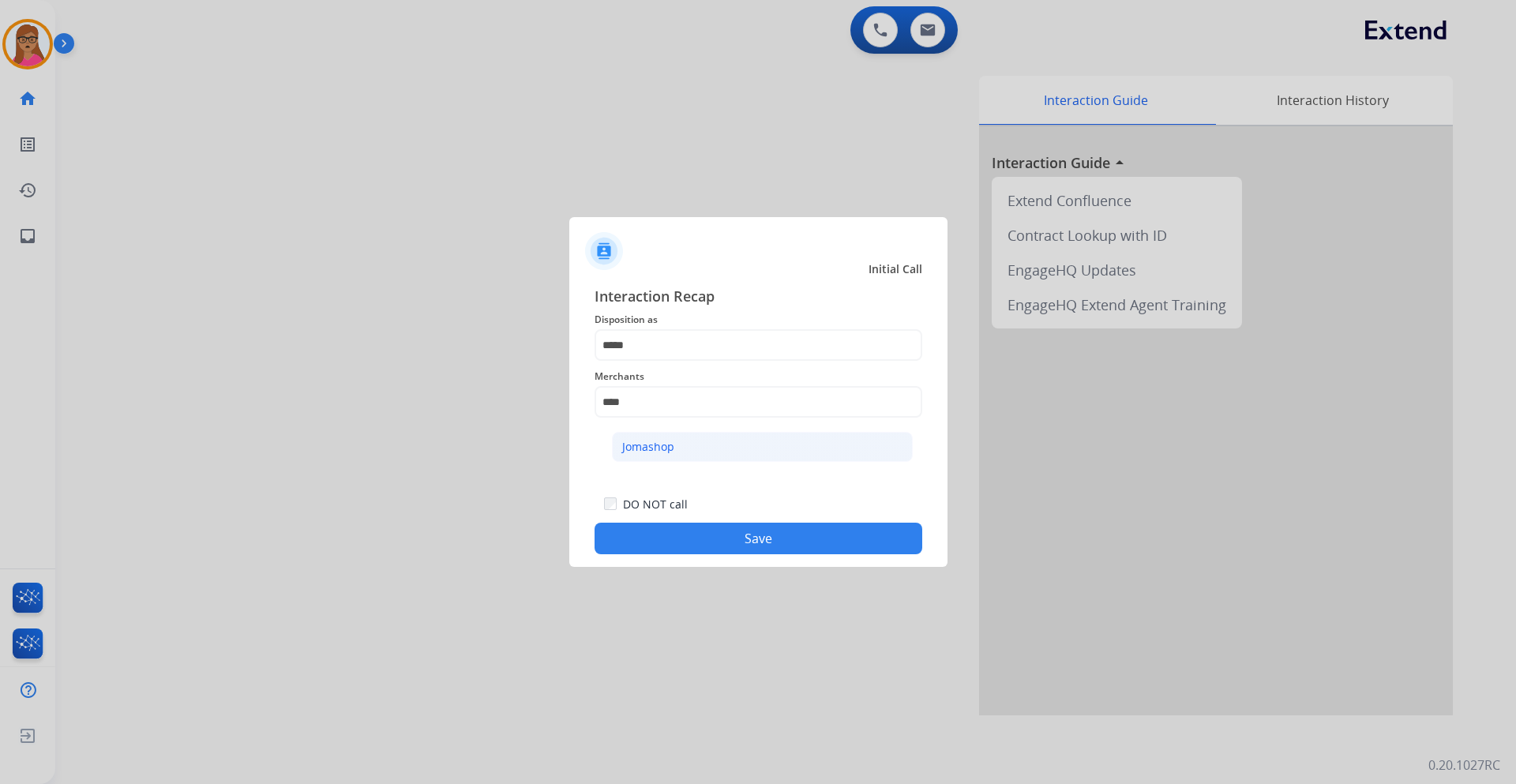
click at [693, 448] on li "Jomashop" at bounding box center [763, 447] width 301 height 30
type input "********"
click at [725, 461] on button "Save" at bounding box center [758, 539] width 328 height 32
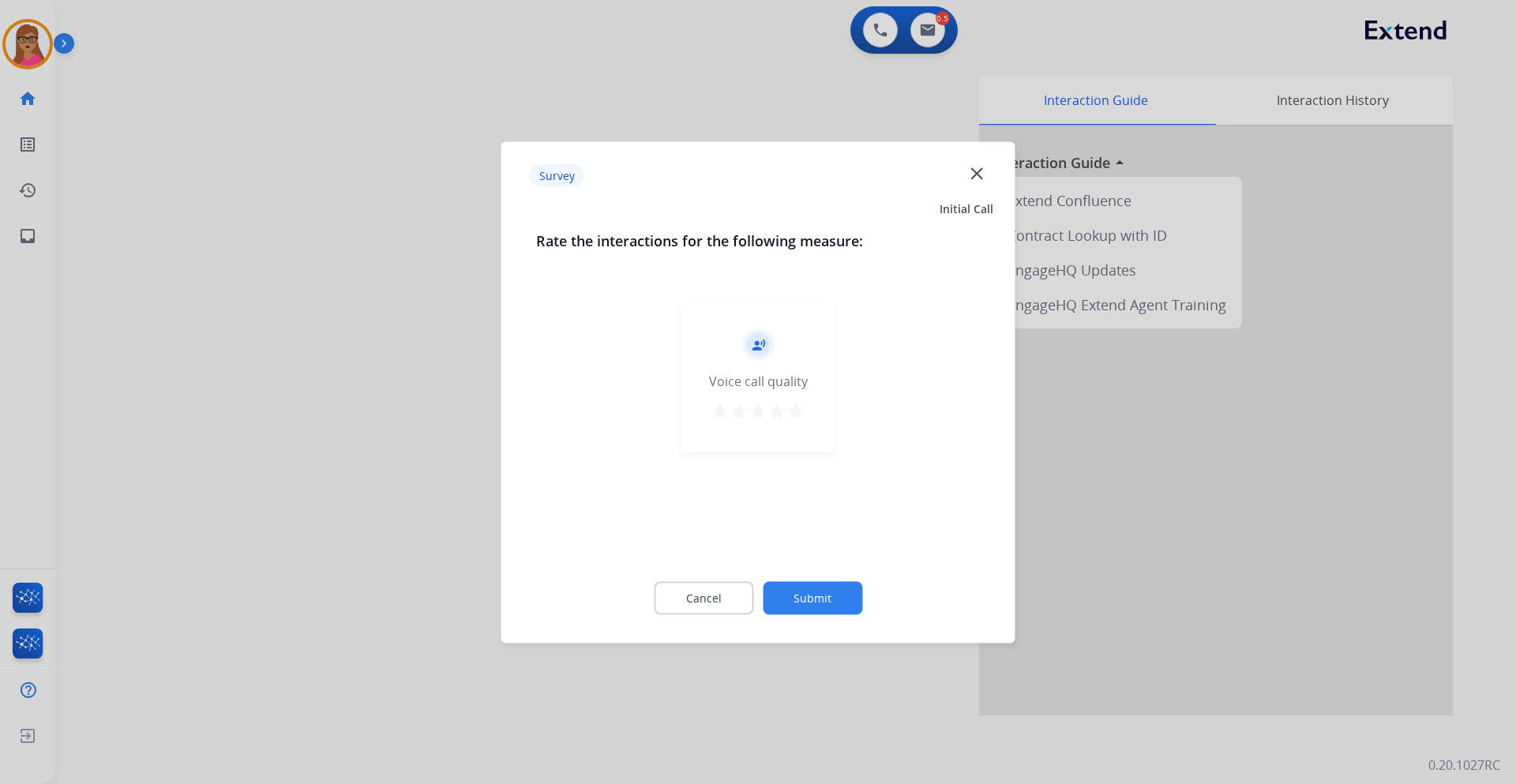
click at [406, 456] on div at bounding box center [758, 392] width 1516 height 784
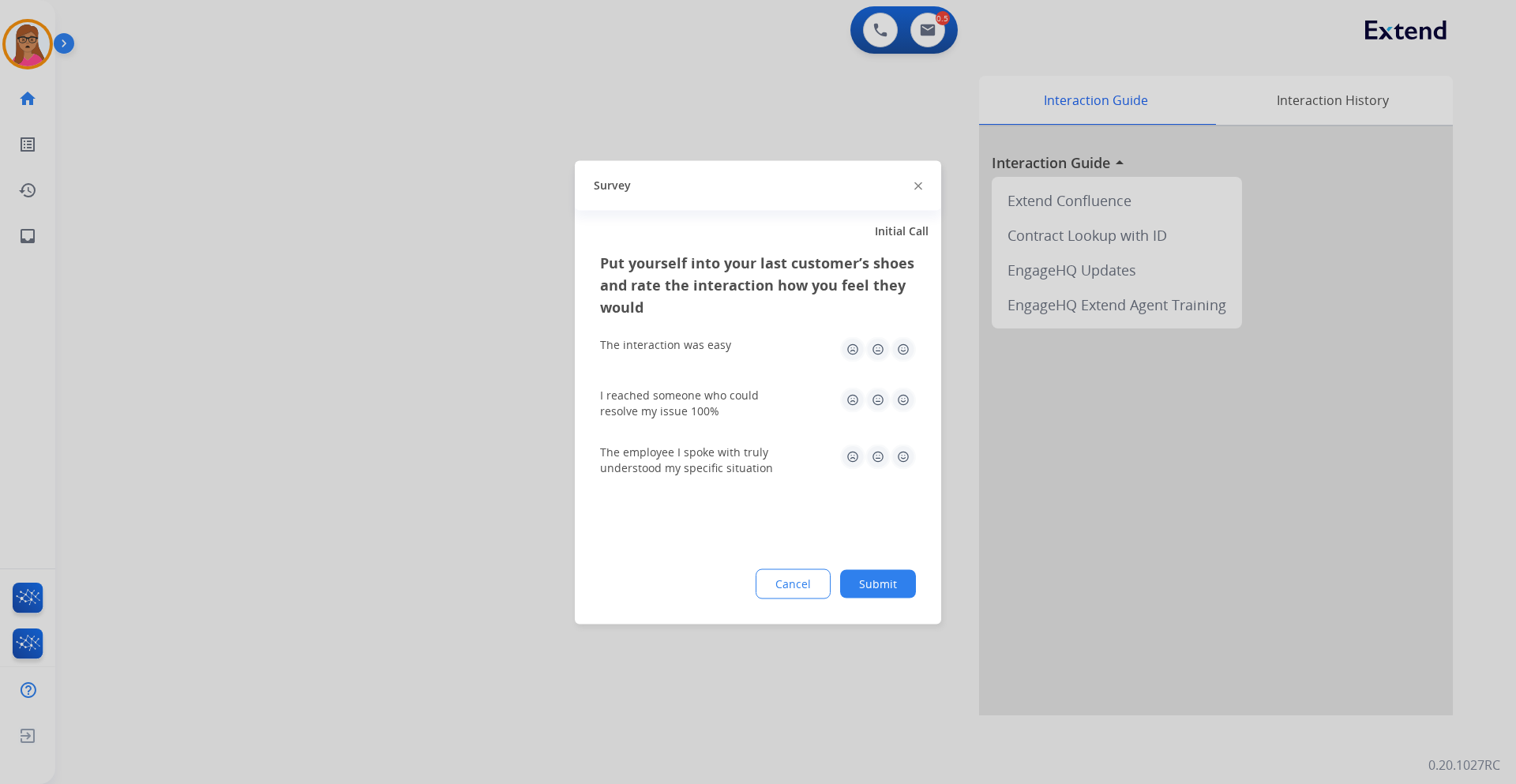
drag, startPoint x: 406, startPoint y: 456, endPoint x: 847, endPoint y: 39, distance: 606.9
click at [407, 445] on div at bounding box center [758, 392] width 1516 height 784
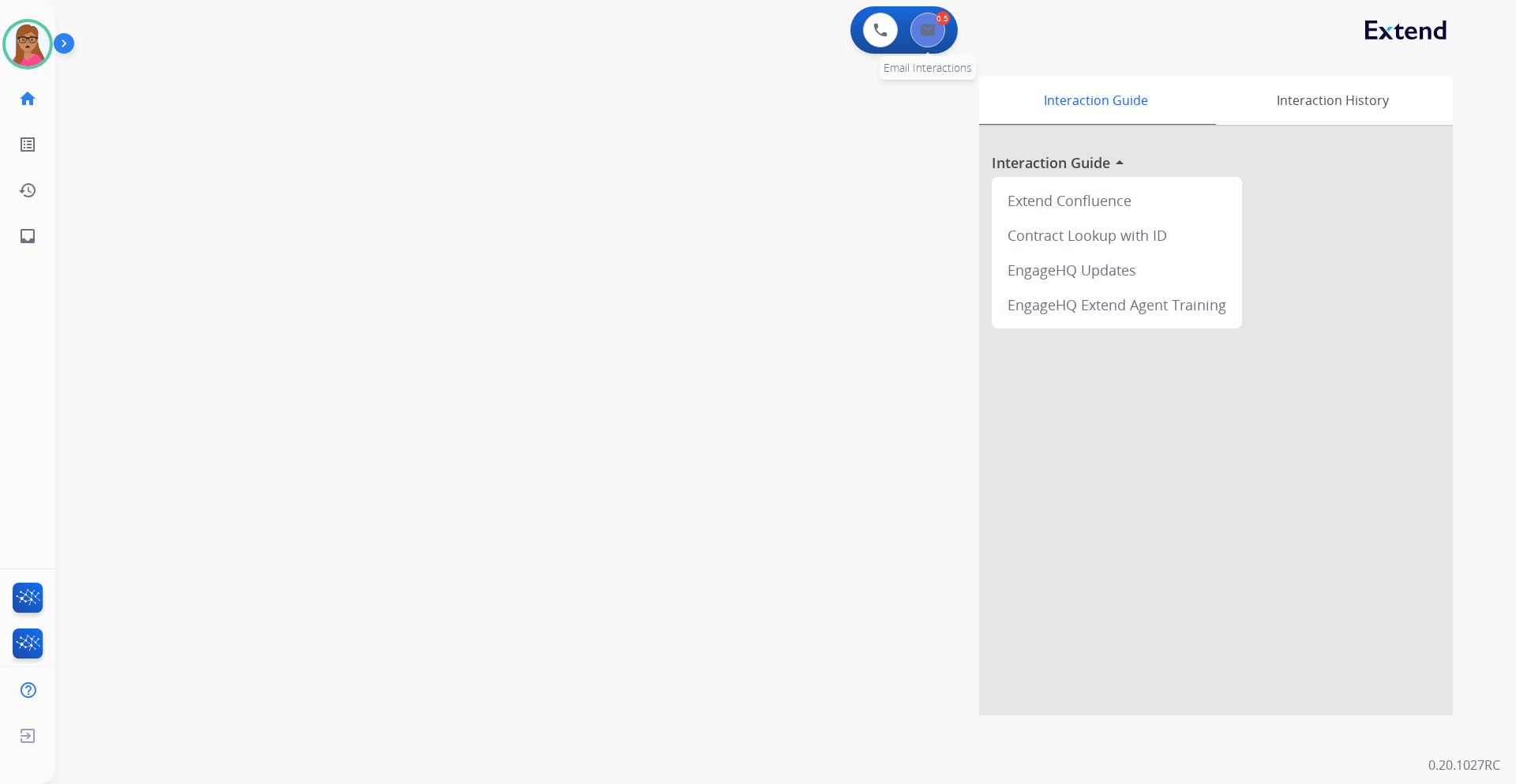
click at [927, 35] on img at bounding box center [927, 29] width 16 height 13
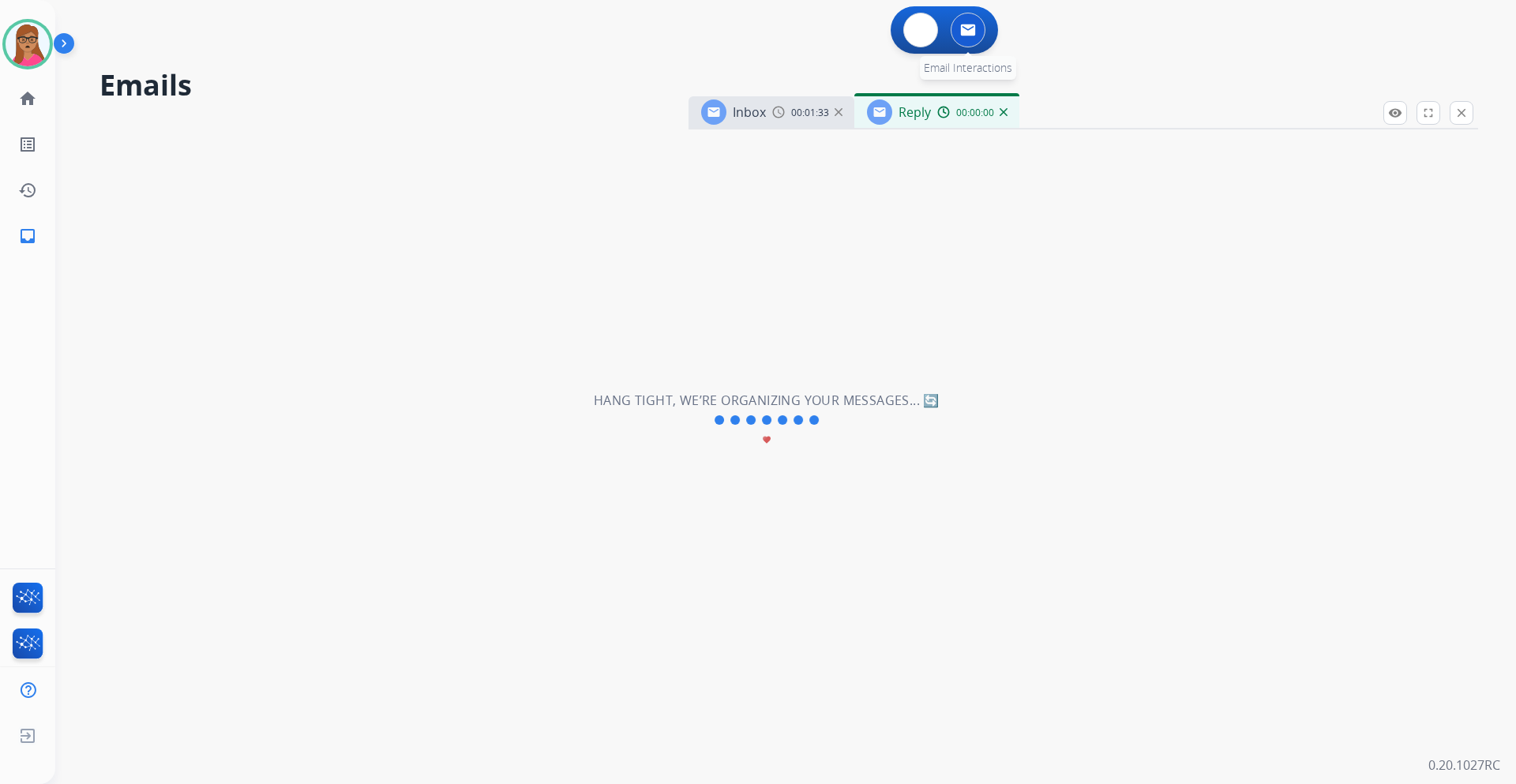
select select "**********"
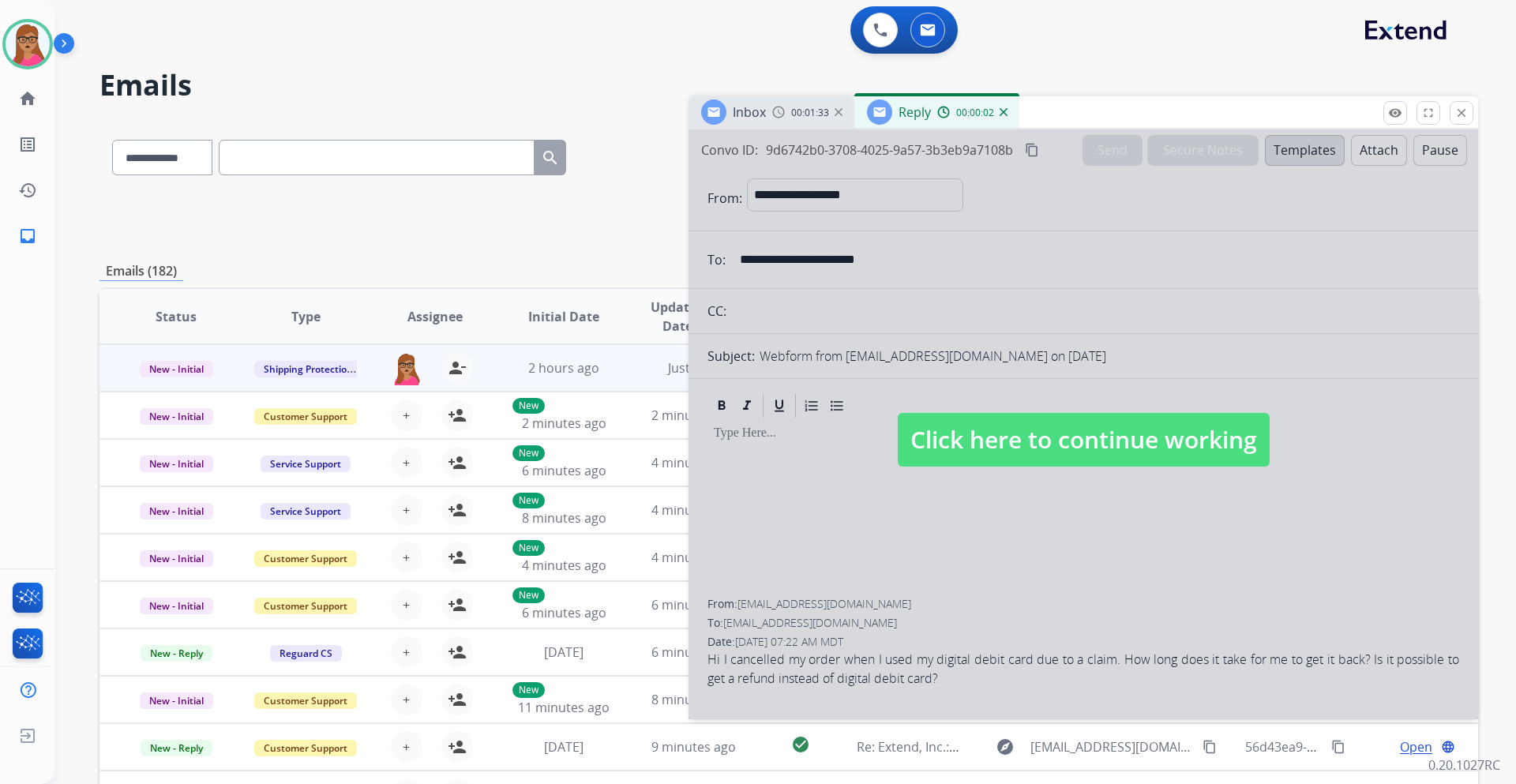
click at [1010, 461] on span "Click here to continue working" at bounding box center [1083, 440] width 372 height 54
select select
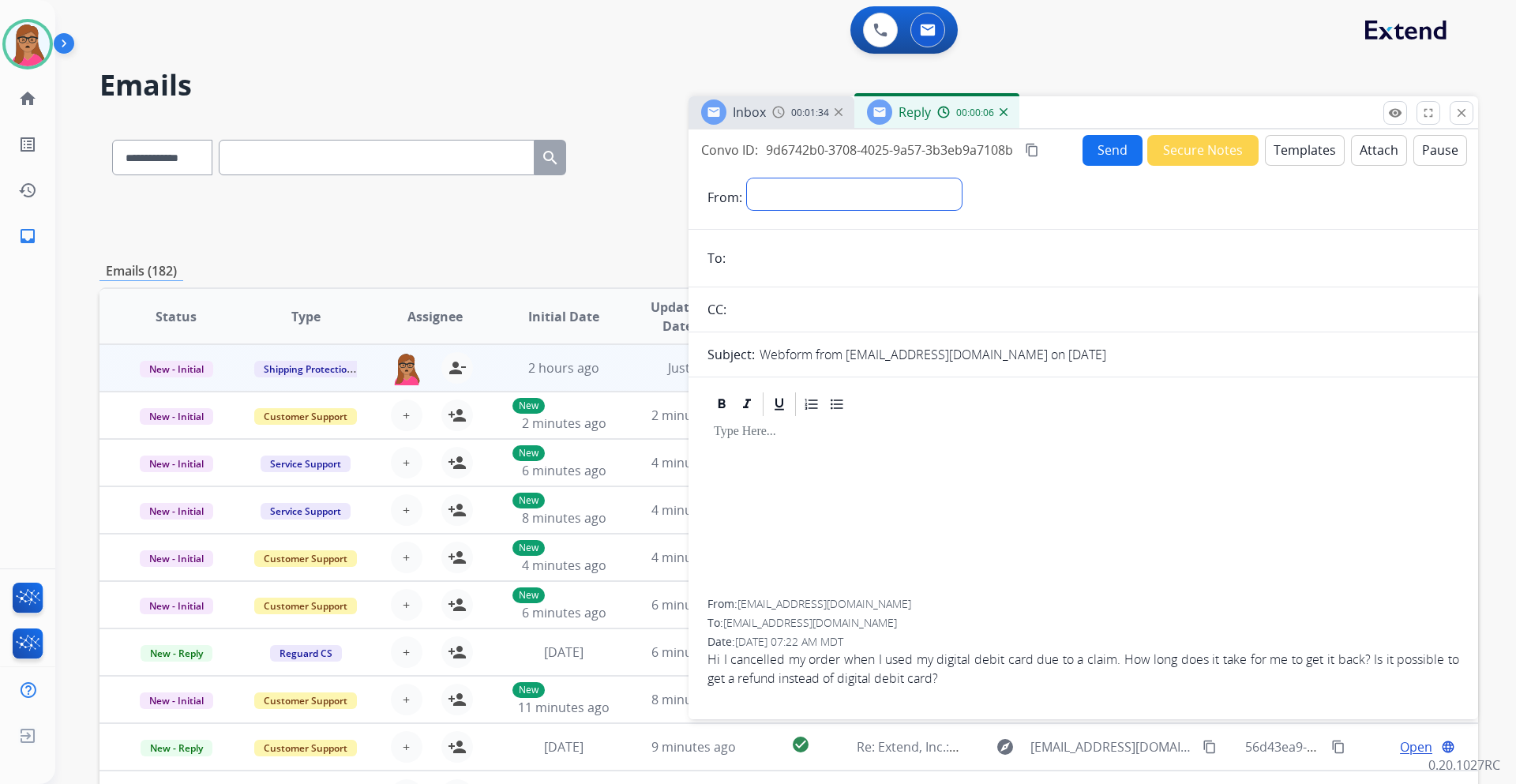
click at [848, 199] on select "**********" at bounding box center [855, 195] width 215 height 32
select select "**********"
click at [748, 179] on select "**********" at bounding box center [855, 195] width 215 height 32
click at [774, 114] on img at bounding box center [779, 112] width 13 height 13
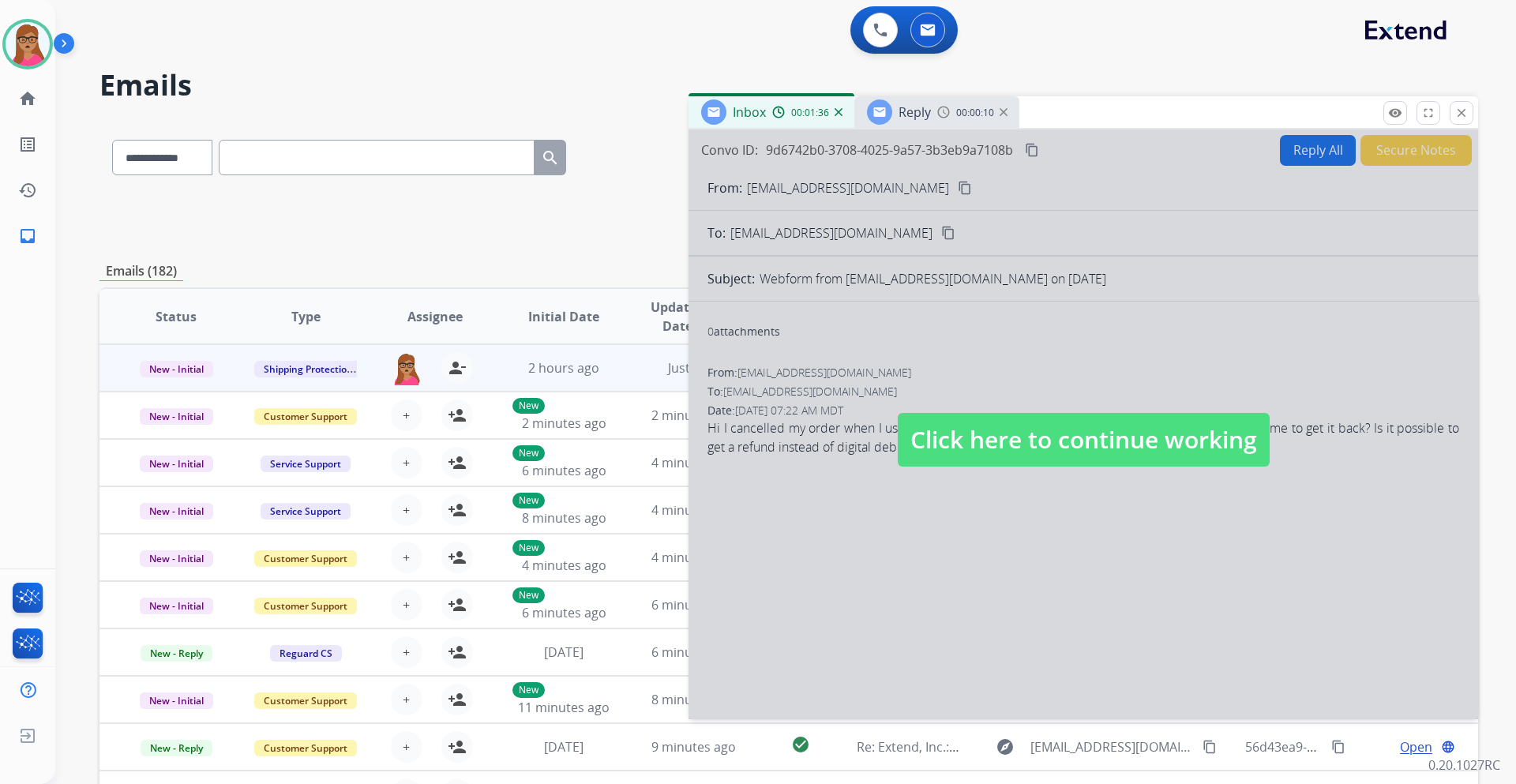
click at [868, 235] on div at bounding box center [1083, 424] width 789 height 589
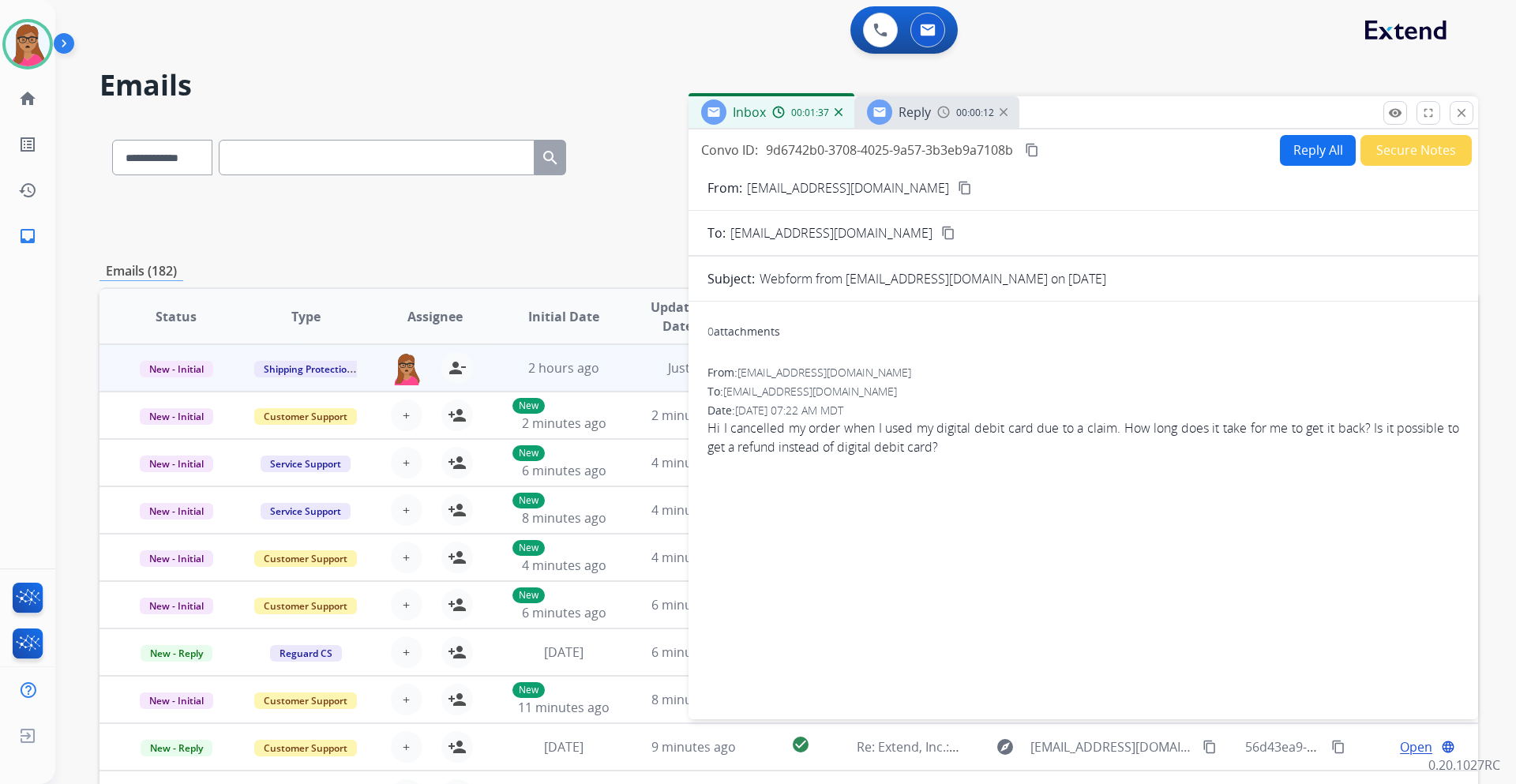
click at [958, 188] on mat-icon "content_copy" at bounding box center [965, 187] width 14 height 14
drag, startPoint x: 918, startPoint y: 124, endPoint x: 909, endPoint y: 132, distance: 12.0
click at [917, 124] on div "Reply" at bounding box center [899, 112] width 64 height 25
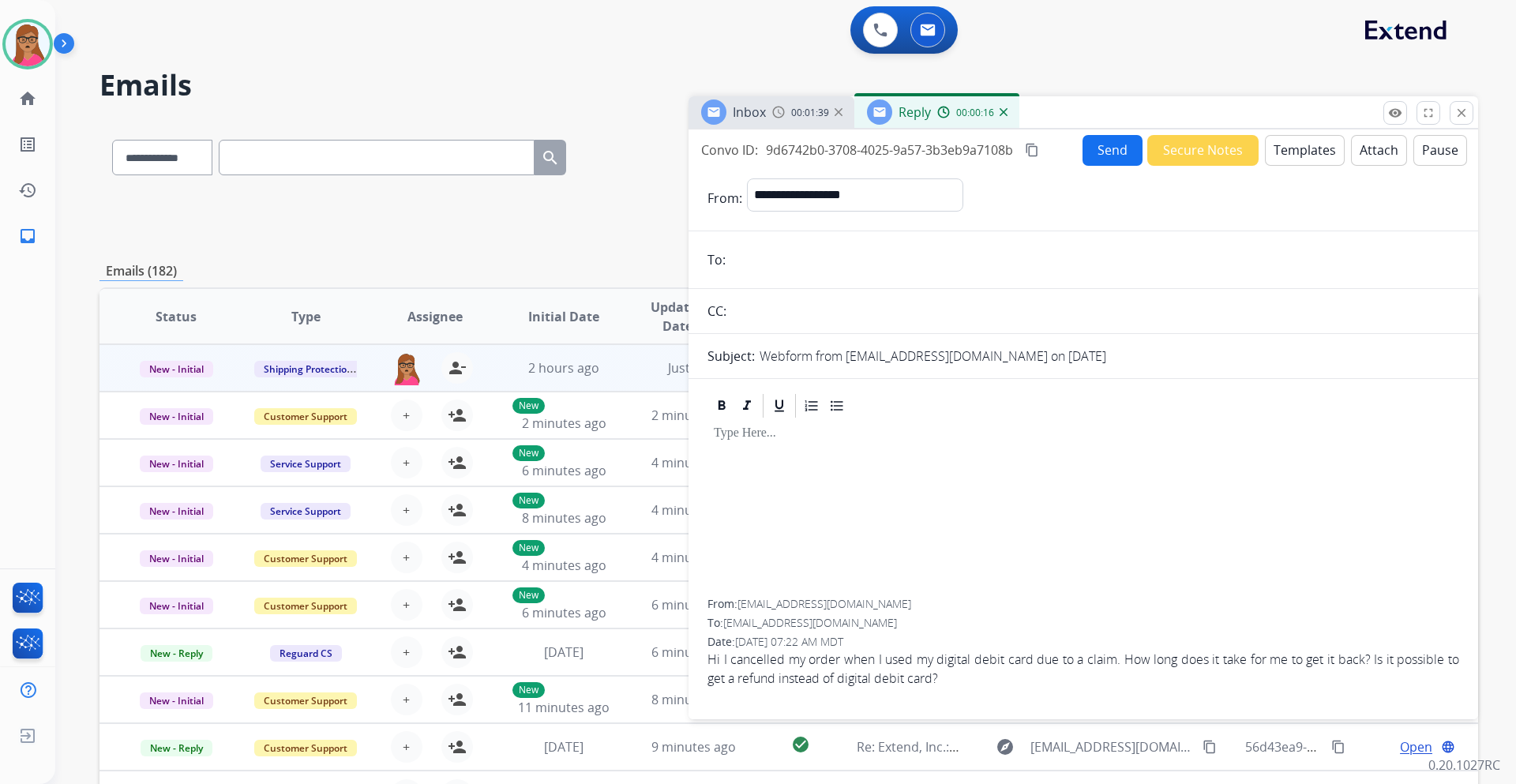
paste input "**********"
type input "**********"
click at [1010, 152] on button "Templates" at bounding box center [1304, 150] width 80 height 31
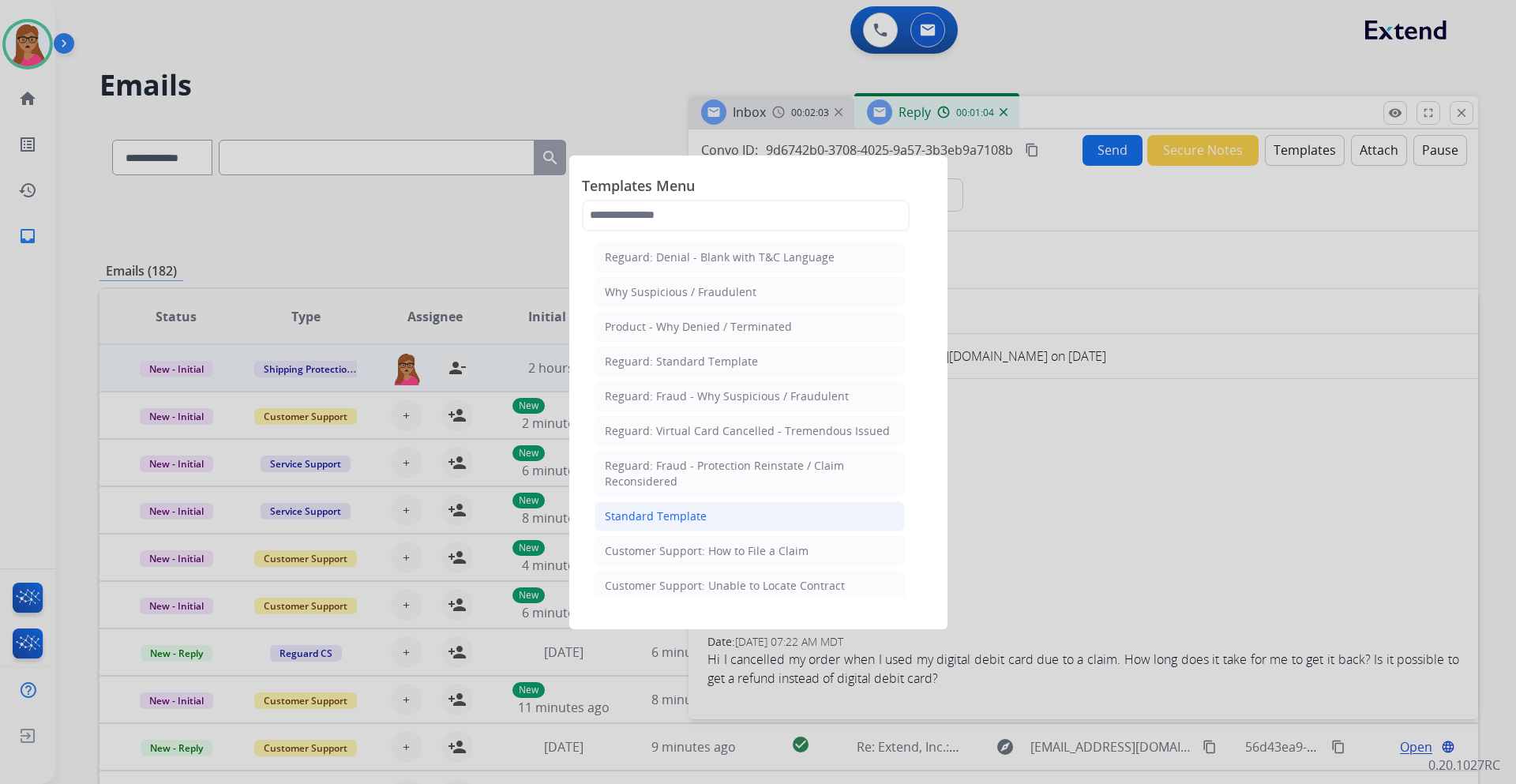
click at [682, 461] on div "Standard Template" at bounding box center [655, 516] width 102 height 16
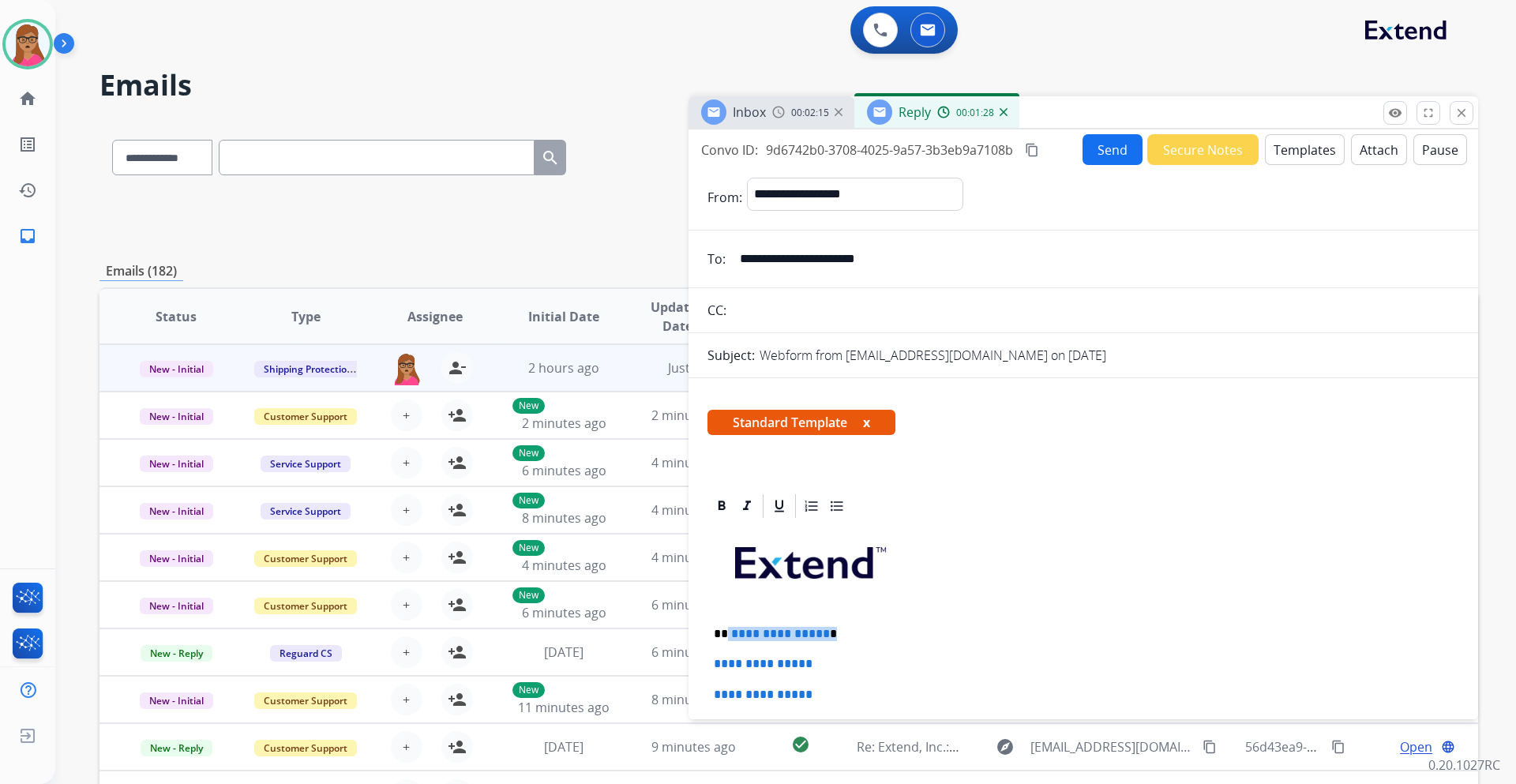
drag, startPoint x: 830, startPoint y: 632, endPoint x: 728, endPoint y: 636, distance: 102.1
click at [728, 461] on p "**********" at bounding box center [1077, 634] width 727 height 14
paste div
click at [730, 461] on p "*********" at bounding box center [1077, 634] width 727 height 14
click at [775, 461] on p "**********" at bounding box center [1077, 634] width 727 height 14
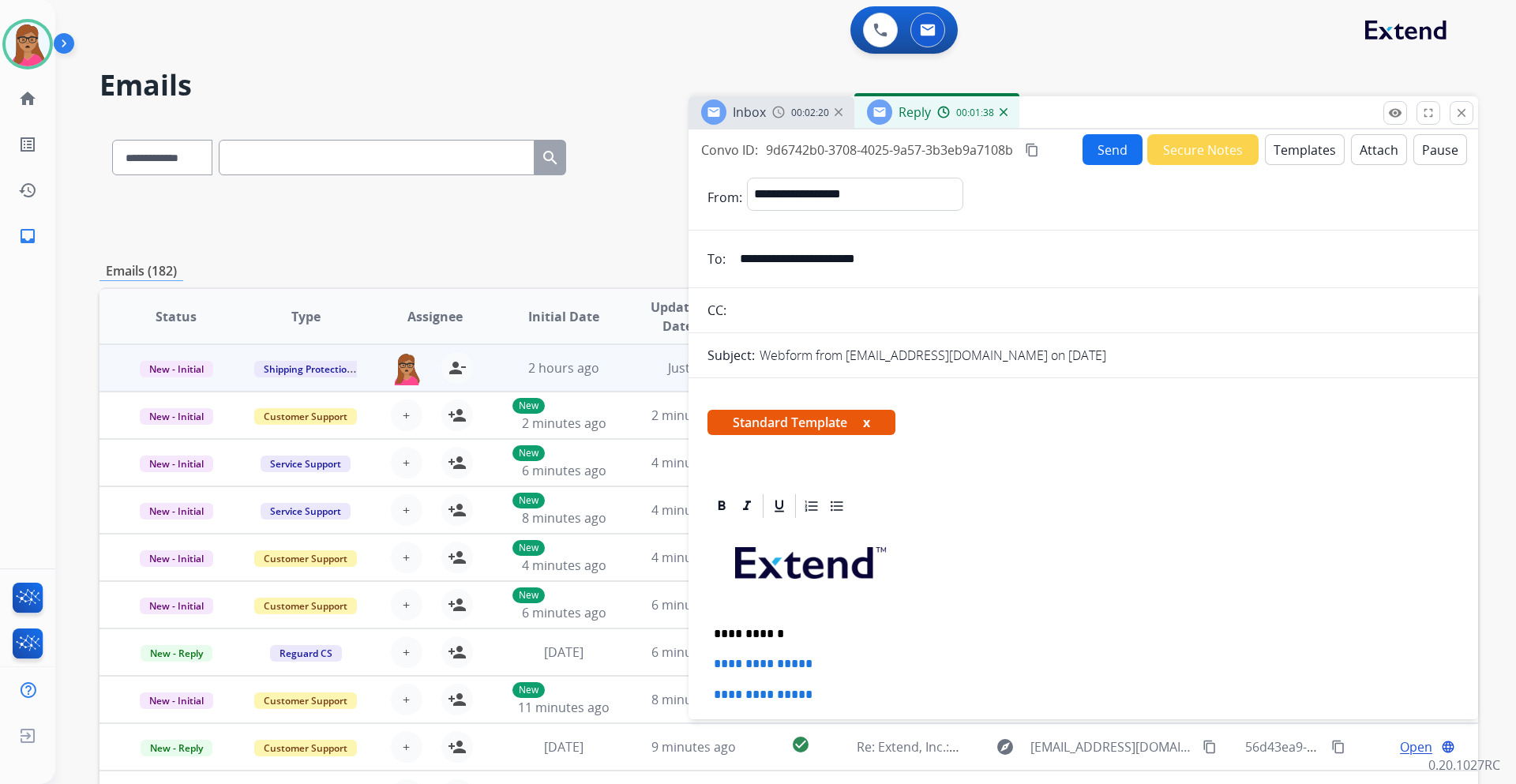
scroll to position [158, 0]
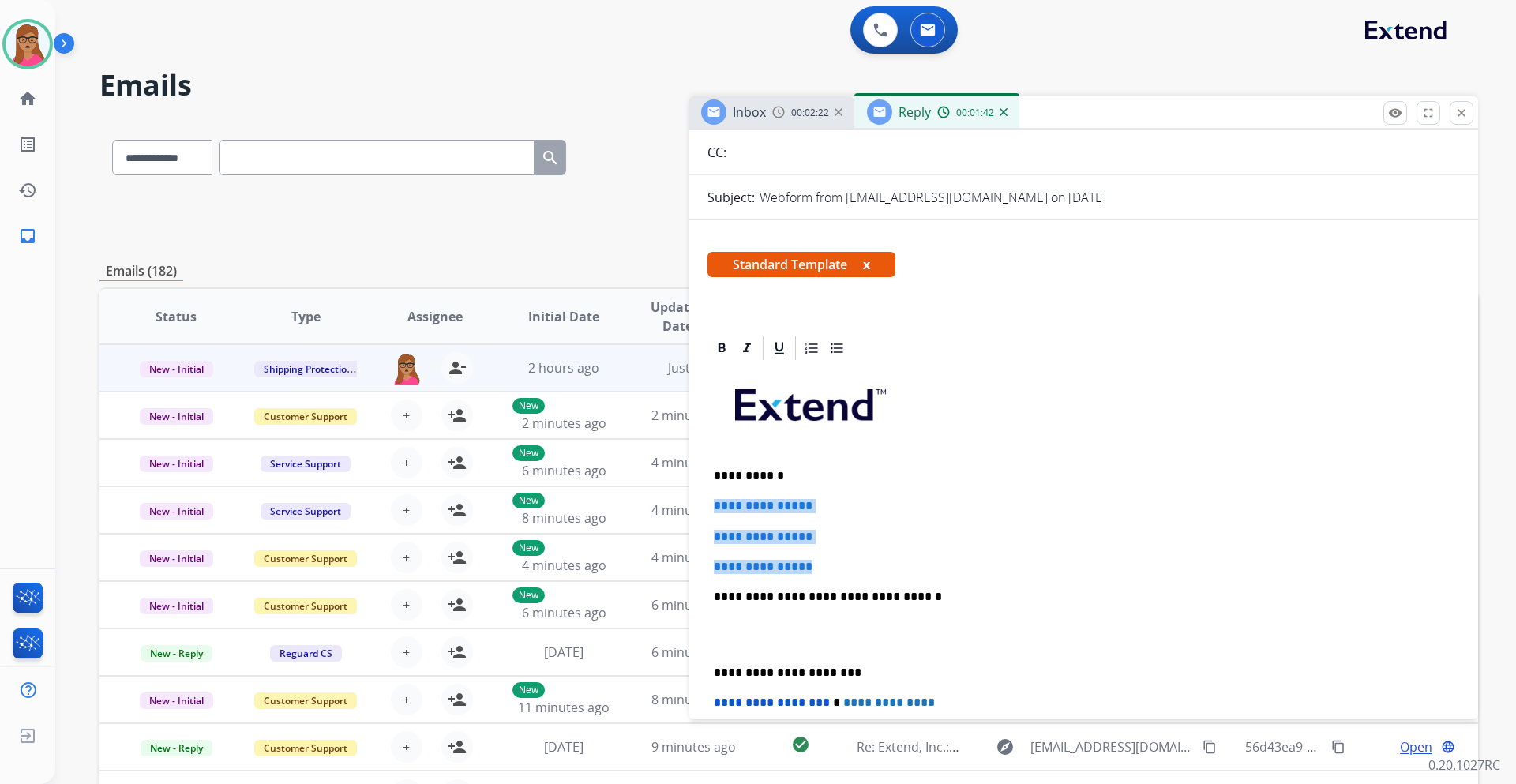
drag, startPoint x: 713, startPoint y: 506, endPoint x: 831, endPoint y: 559, distance: 129.4
click at [831, 461] on div "**********" at bounding box center [1083, 634] width 752 height 543
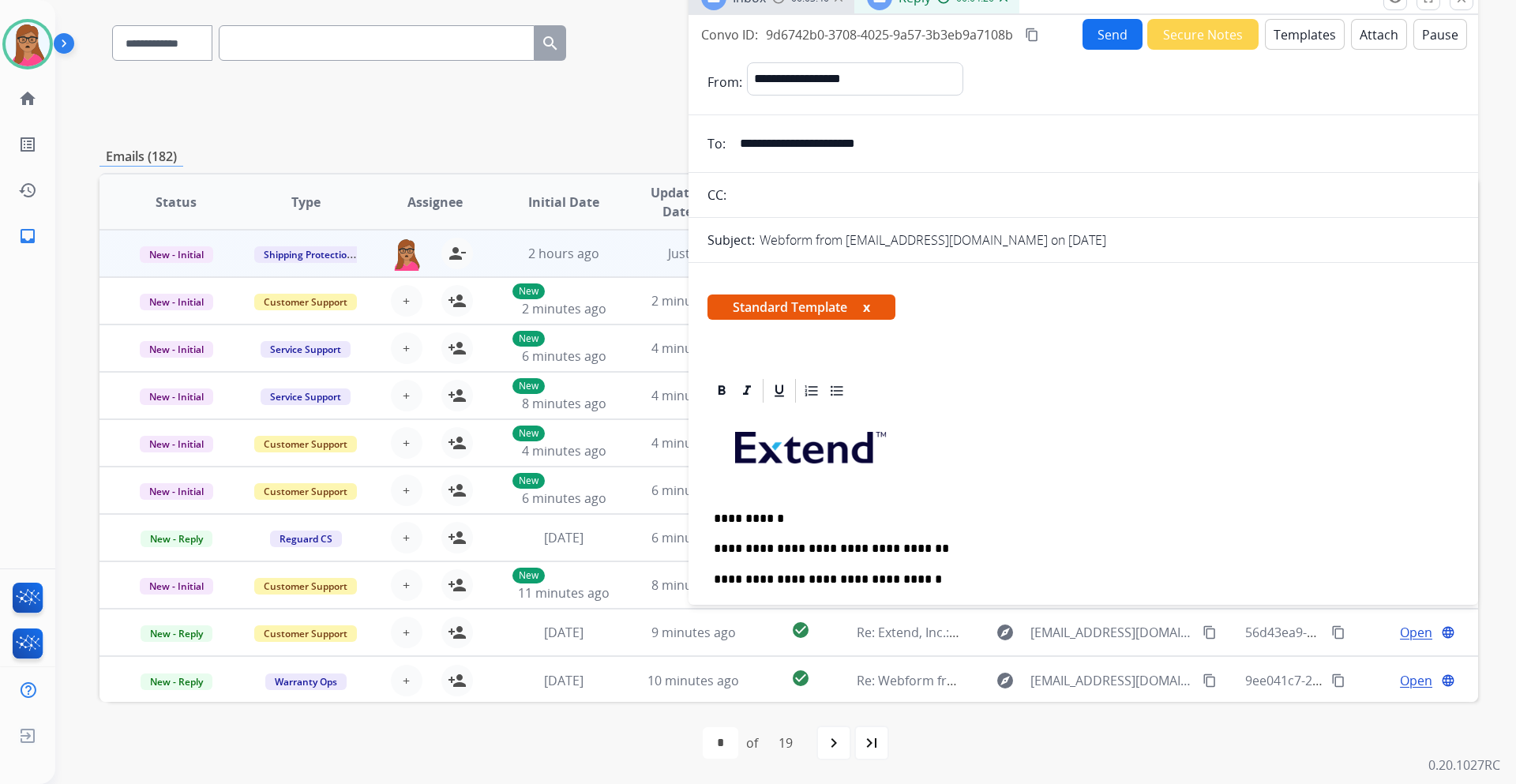
scroll to position [0, 0]
click at [1010, 36] on mat-icon "content_copy" at bounding box center [1032, 35] width 14 height 14
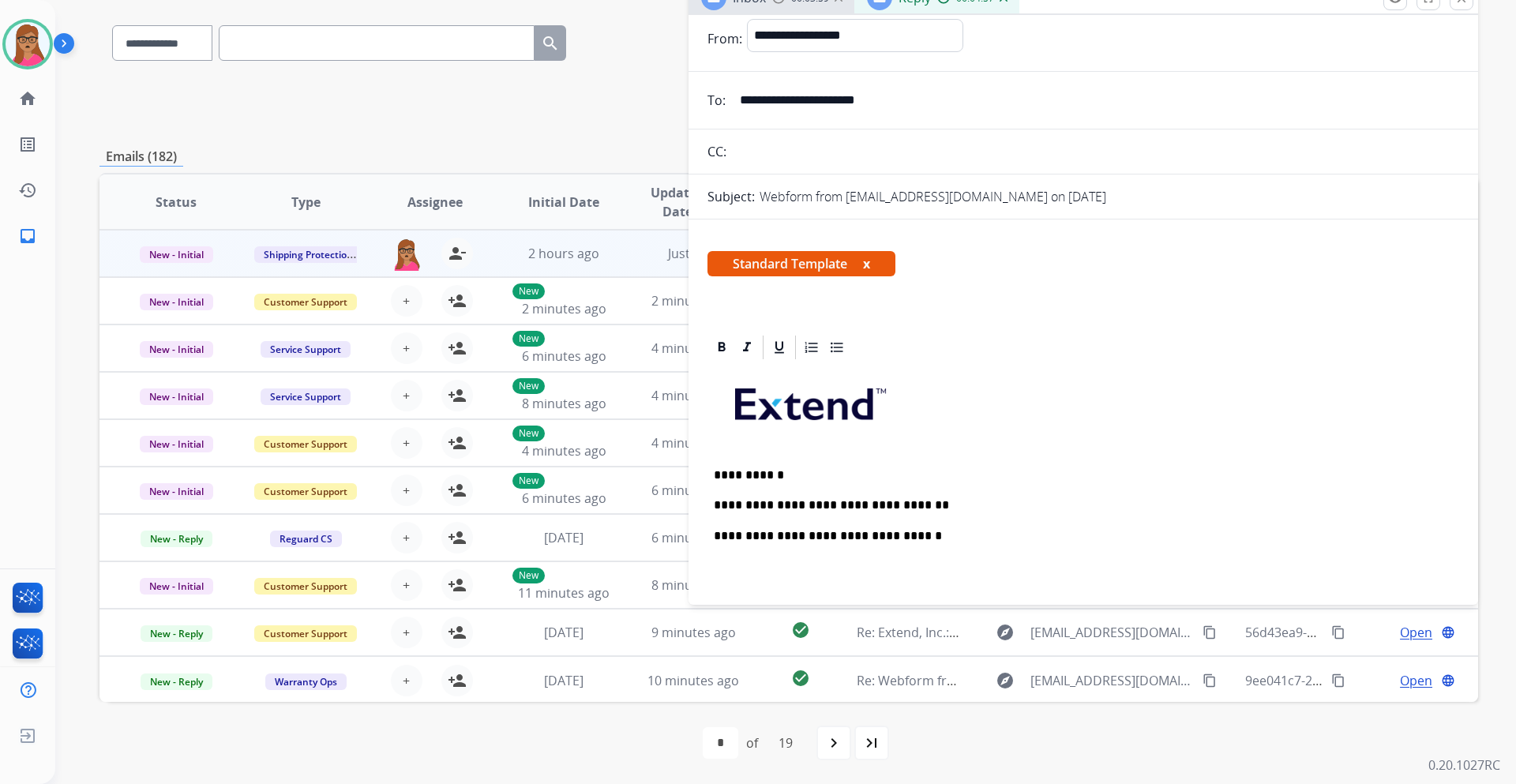
scroll to position [79, 0]
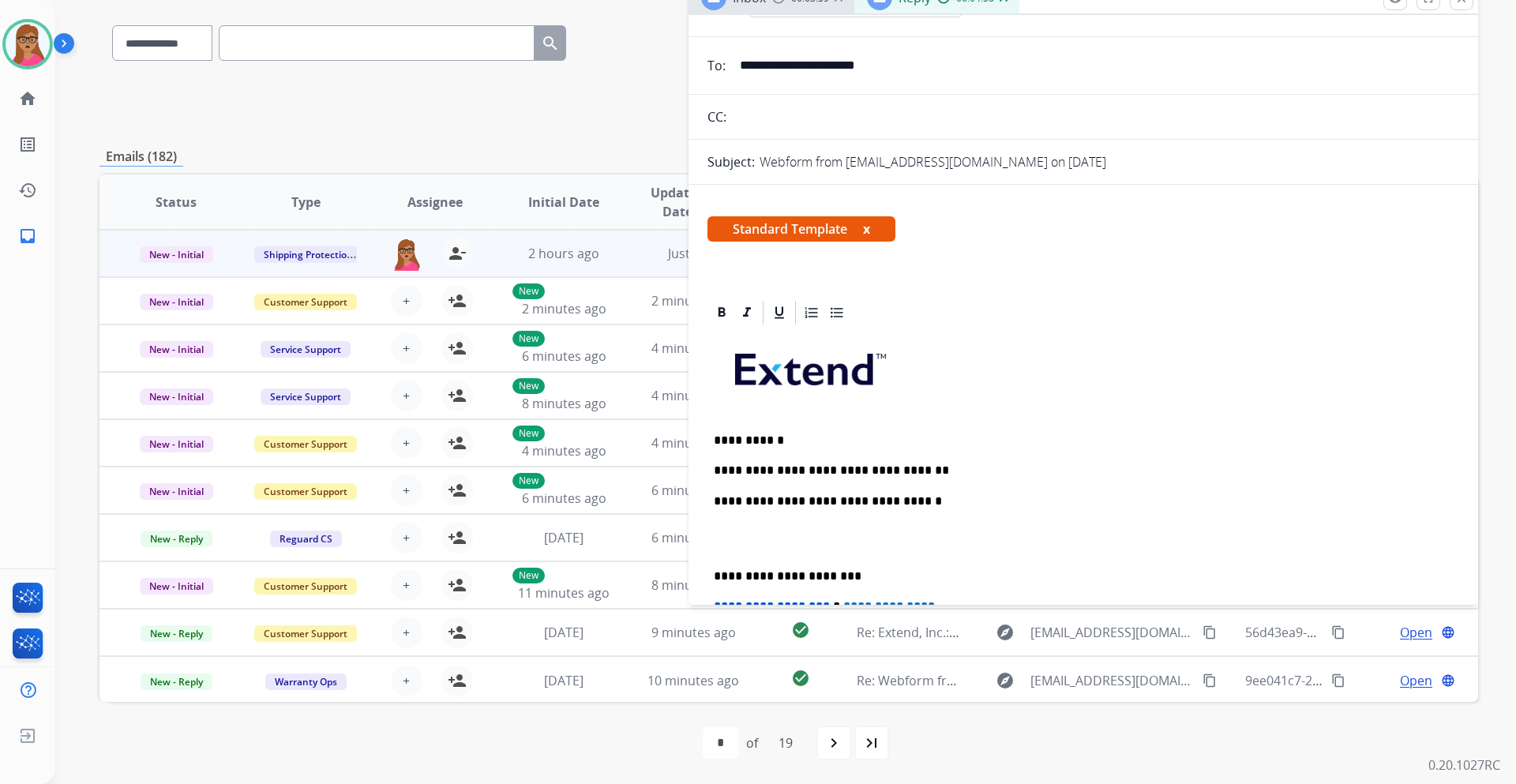
click at [944, 461] on p "**********" at bounding box center [1077, 470] width 727 height 14
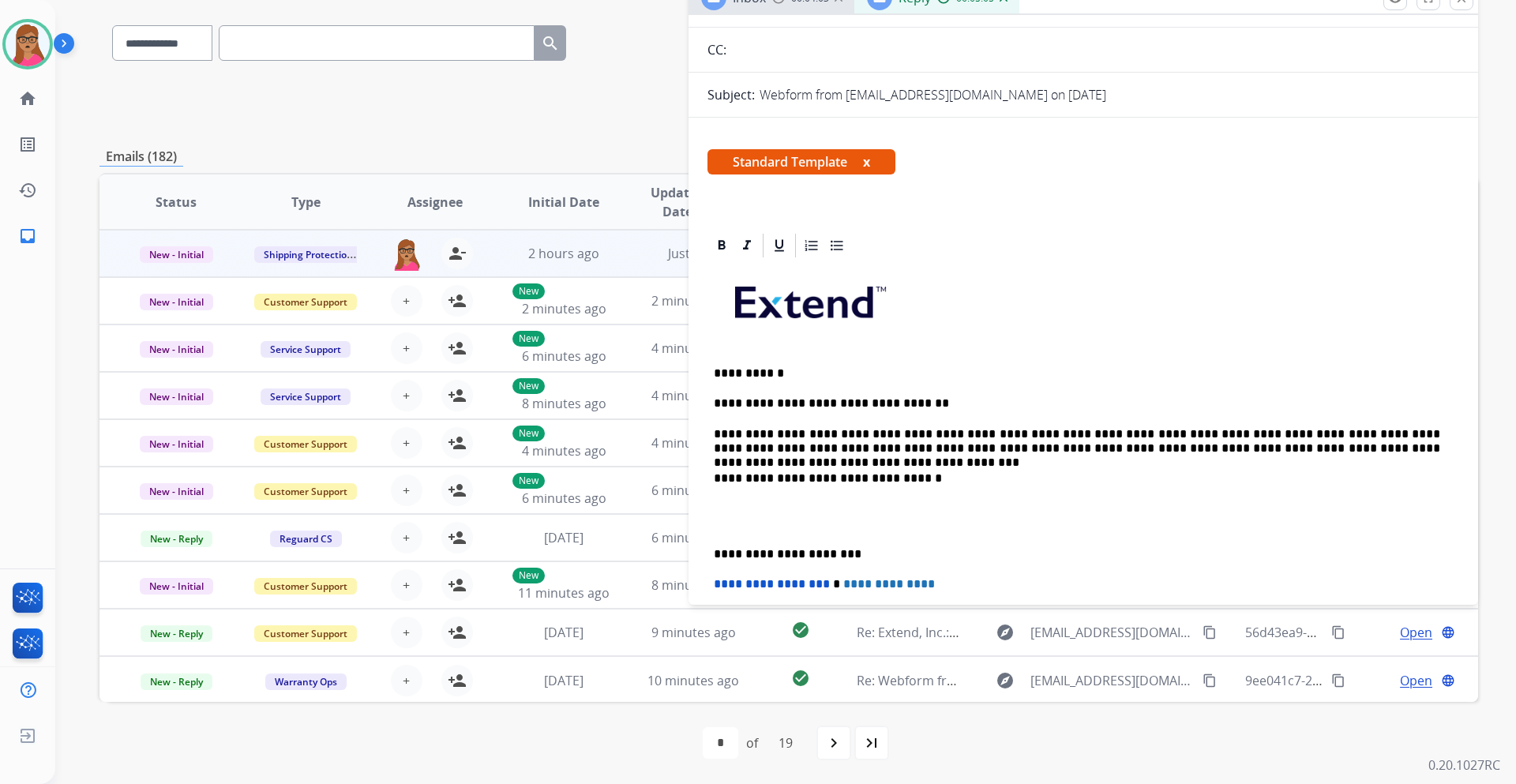
scroll to position [237, 0]
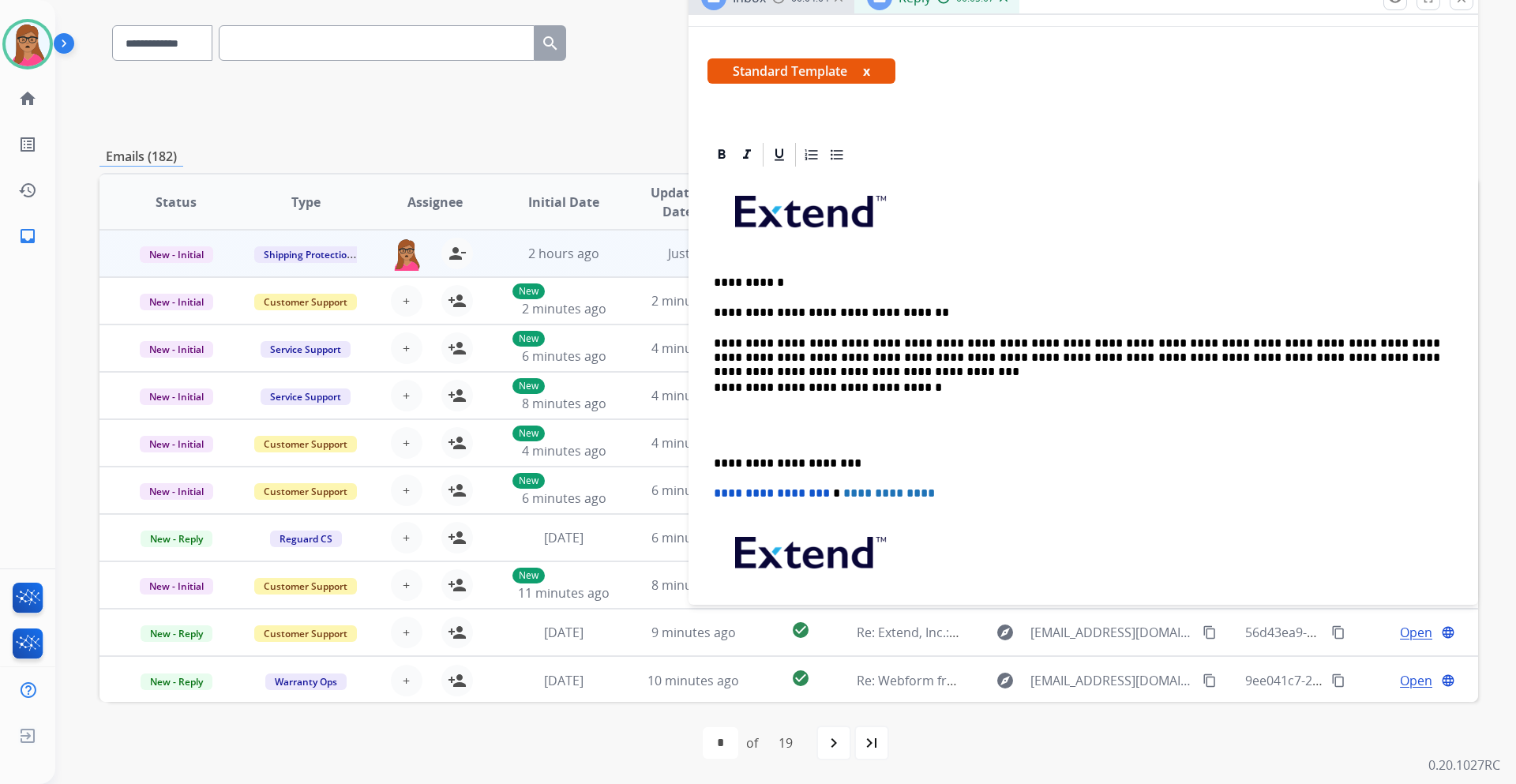
click at [708, 450] on div "**********" at bounding box center [1083, 432] width 752 height 527
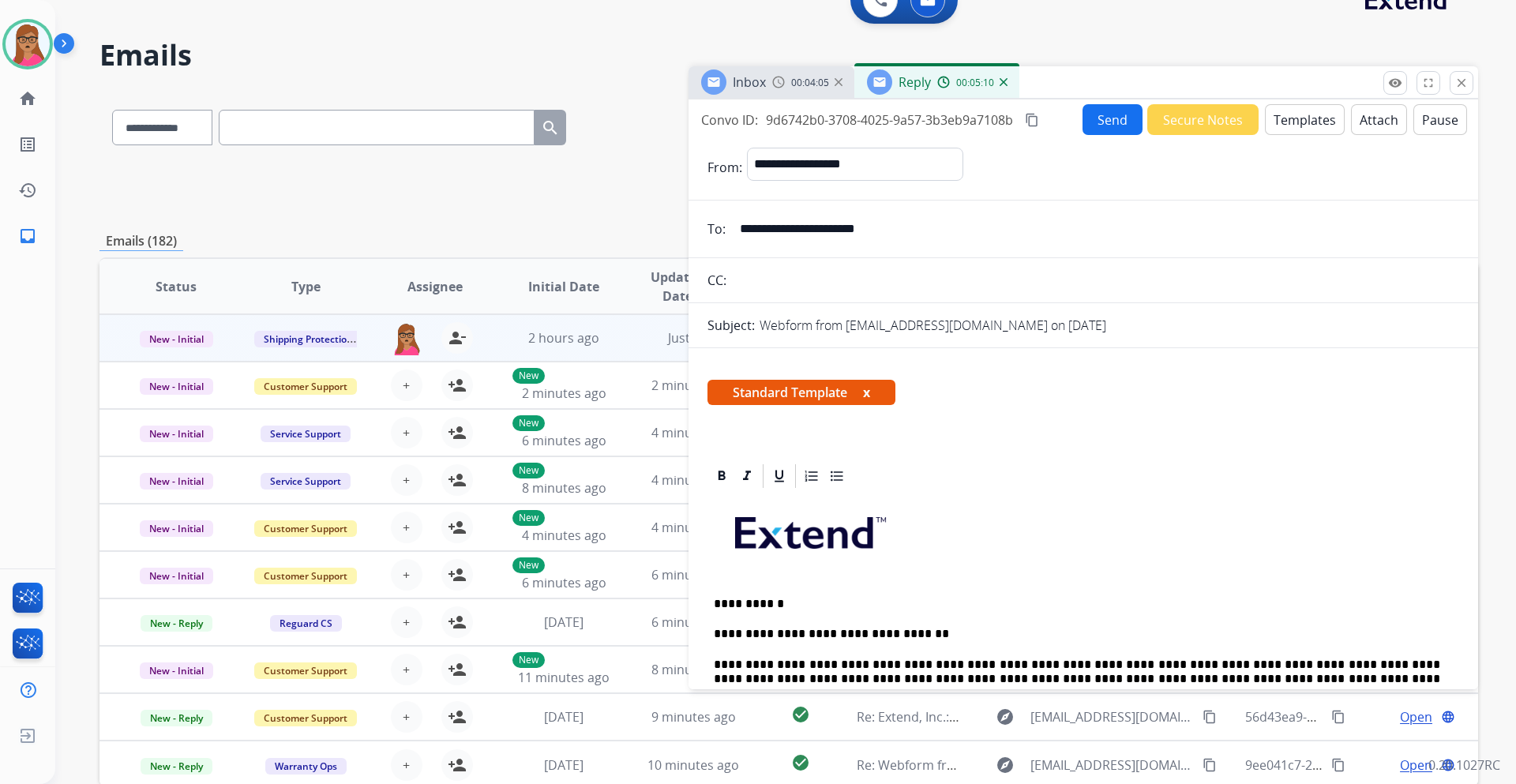
scroll to position [0, 0]
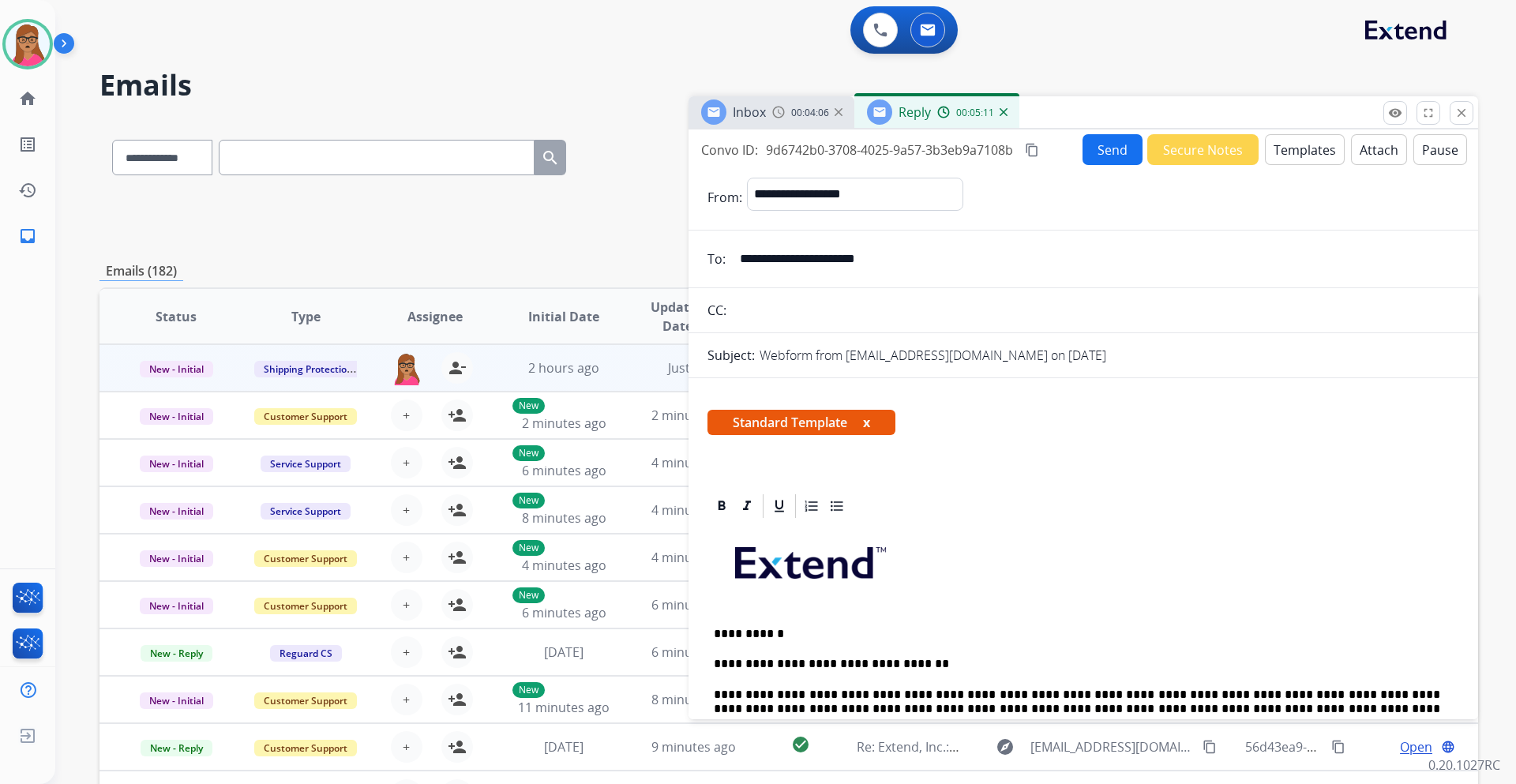
click at [768, 110] on div "Inbox 00:04:06" at bounding box center [771, 112] width 165 height 32
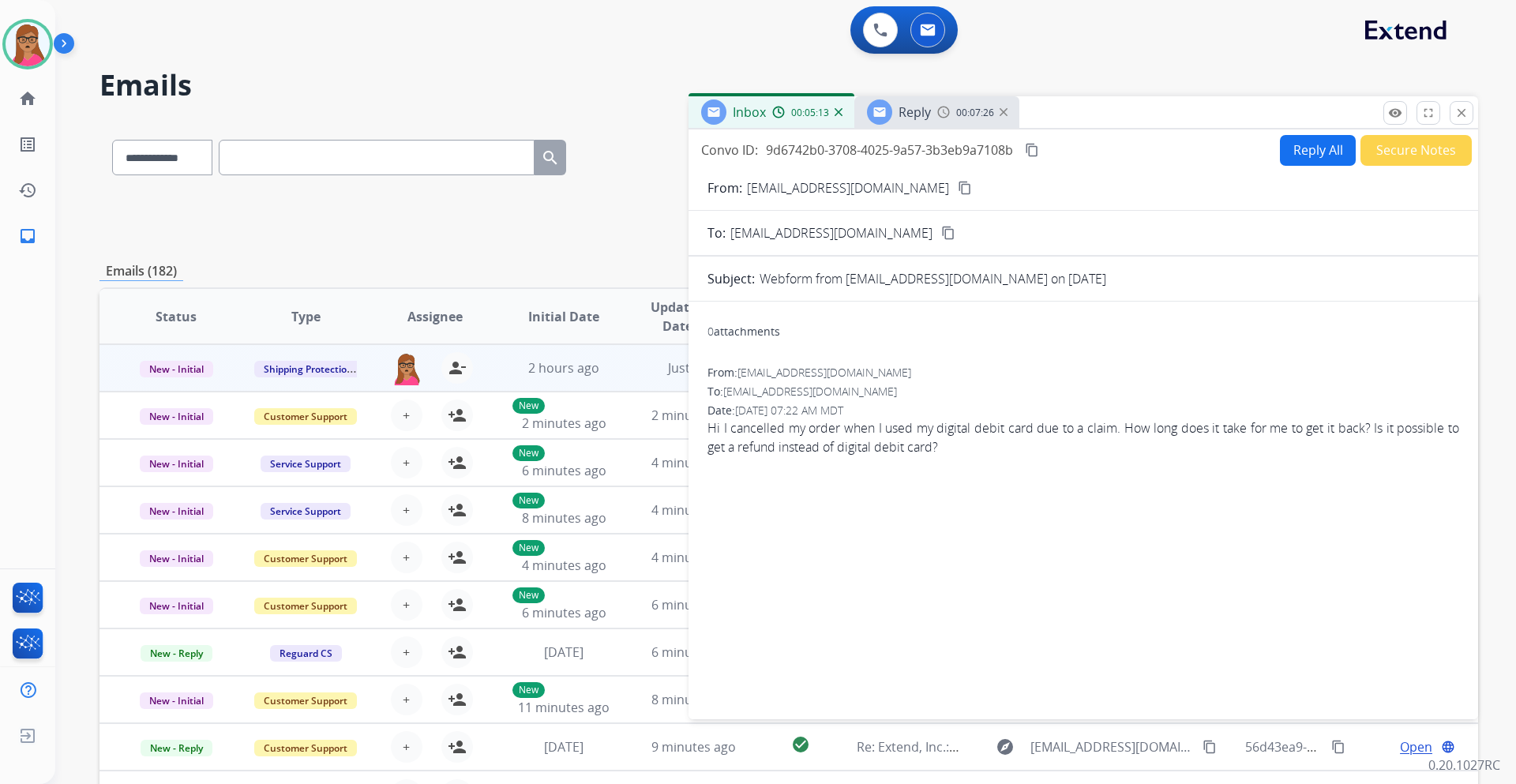
click at [908, 104] on span "Reply" at bounding box center [915, 112] width 33 height 18
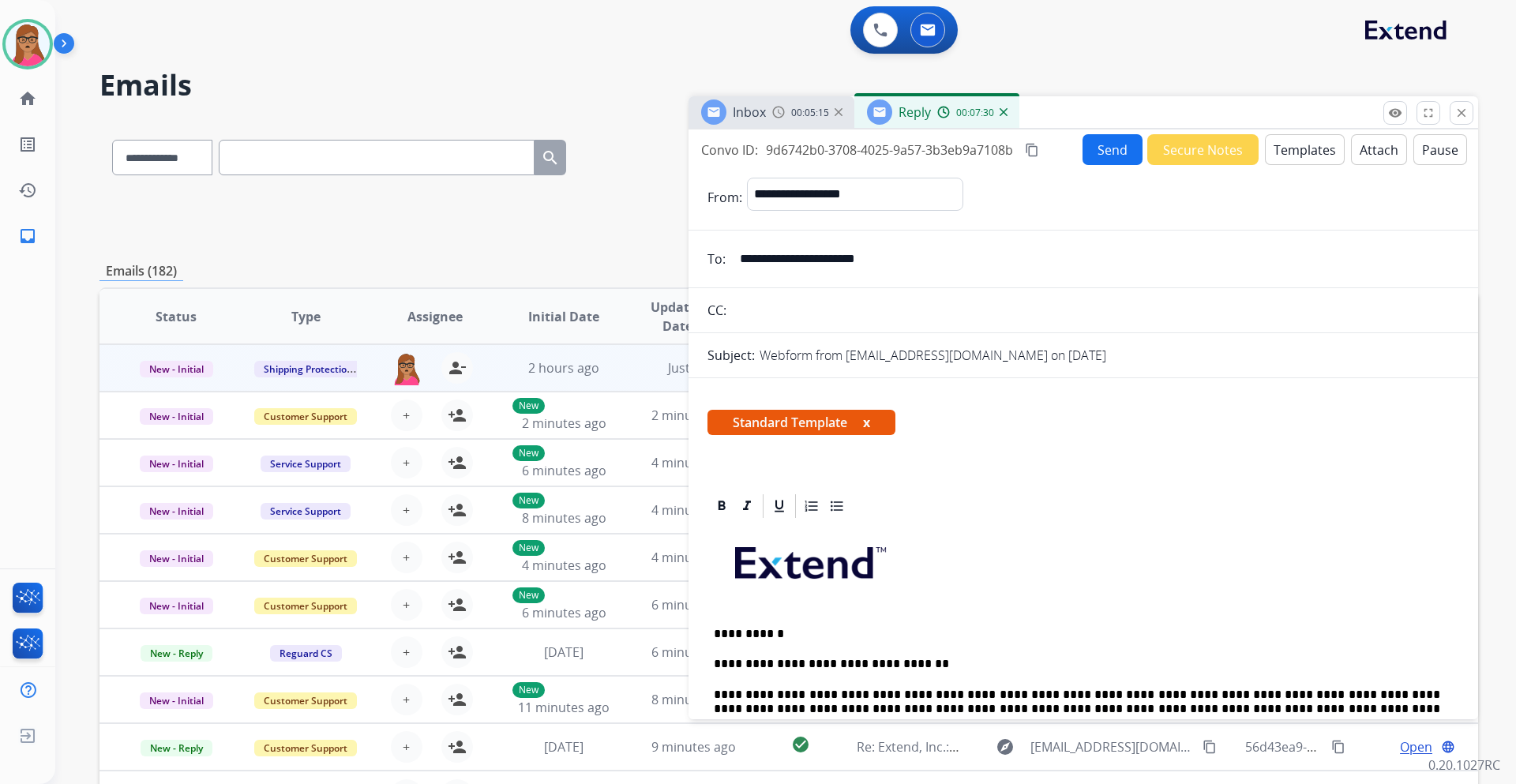
click at [1010, 154] on button "Send" at bounding box center [1112, 149] width 60 height 31
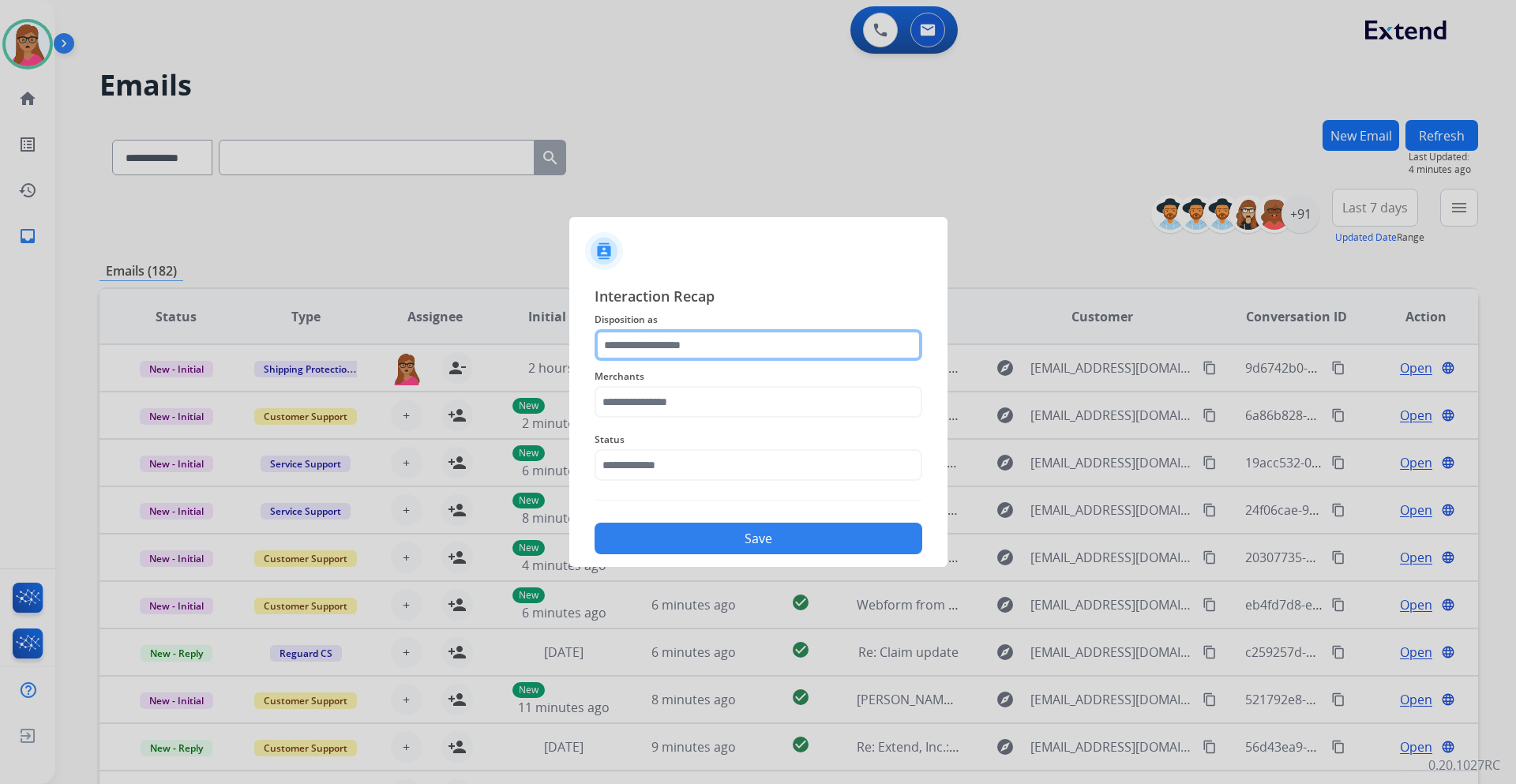
click at [732, 347] on input "text" at bounding box center [758, 345] width 328 height 32
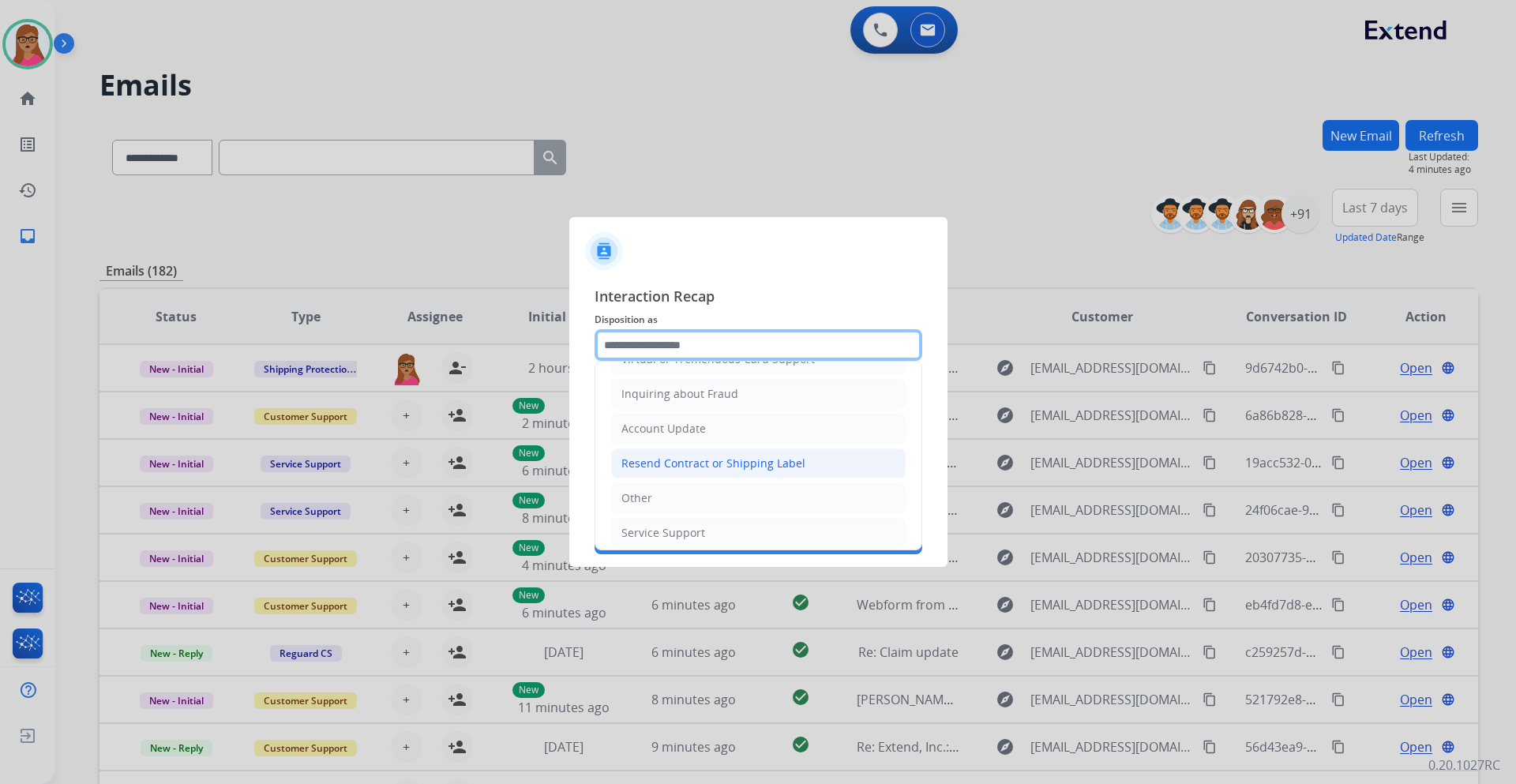
scroll to position [79, 0]
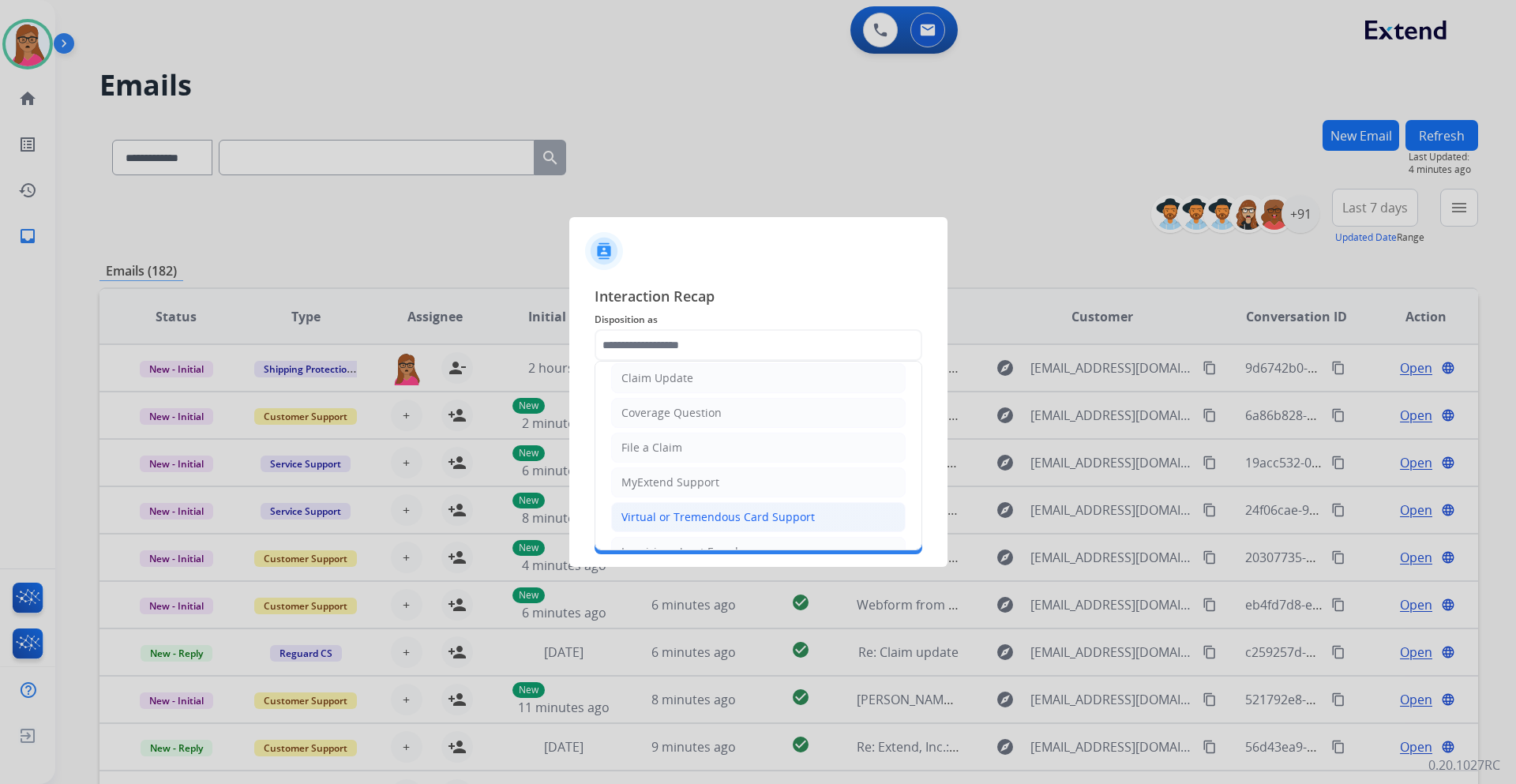
drag, startPoint x: 682, startPoint y: 512, endPoint x: 681, endPoint y: 489, distance: 23.0
click at [681, 461] on div "Virtual or Tremendous Card Support" at bounding box center [718, 517] width 193 height 16
type input "**********"
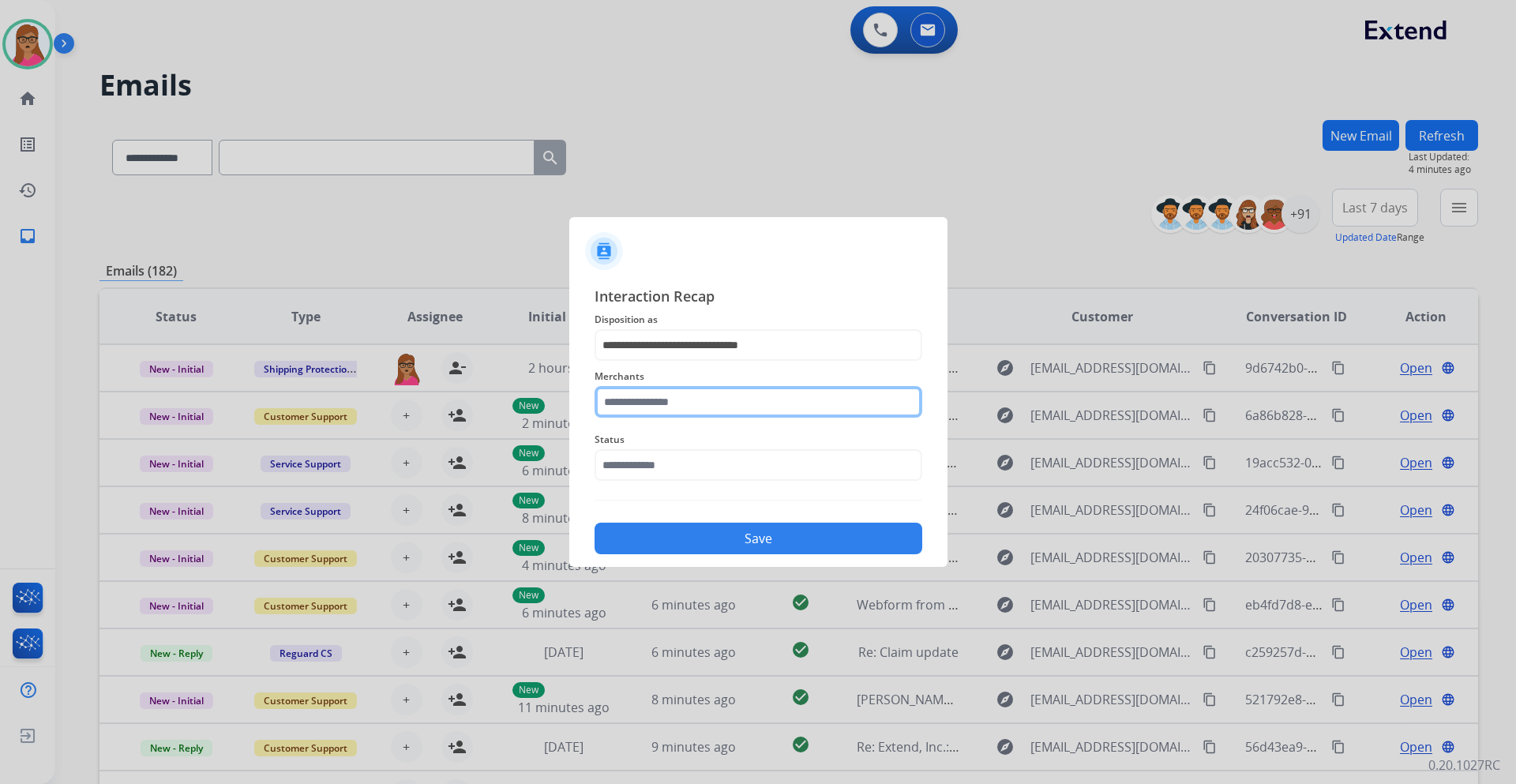
click at [676, 404] on input "text" at bounding box center [758, 402] width 328 height 32
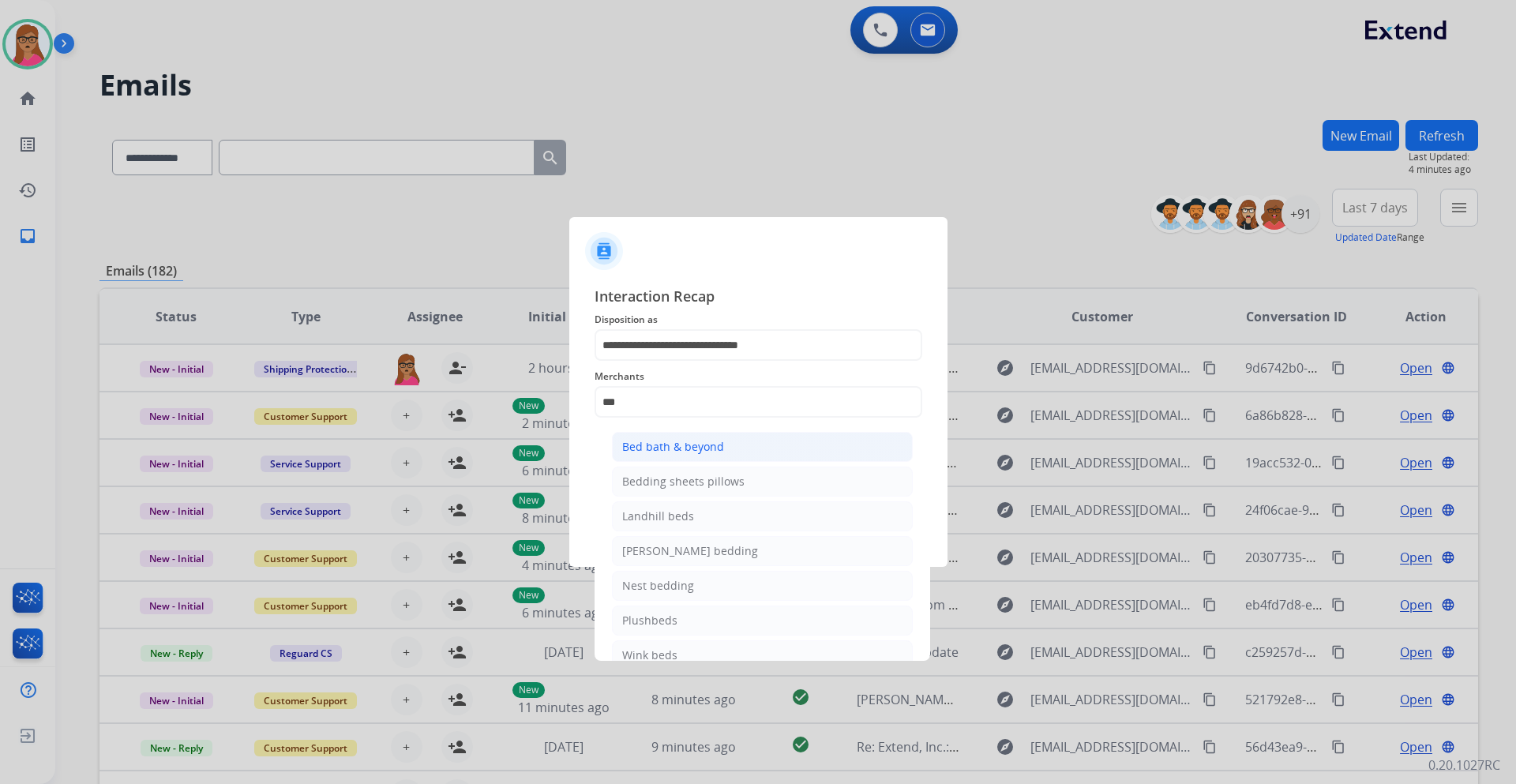
click at [683, 448] on div "Bed bath & beyond" at bounding box center [673, 447] width 102 height 16
type input "**********"
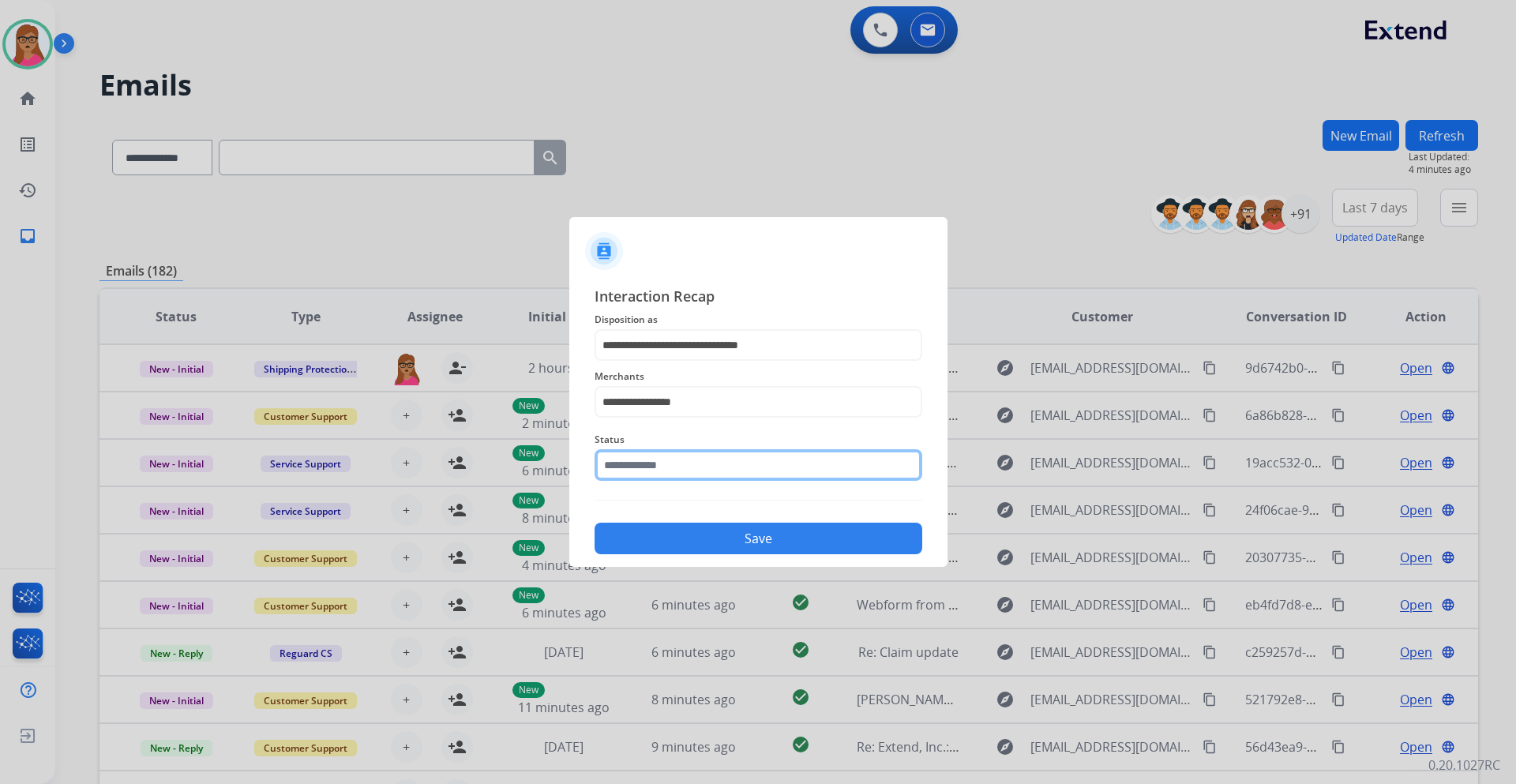
click at [664, 461] on input "text" at bounding box center [758, 465] width 328 height 32
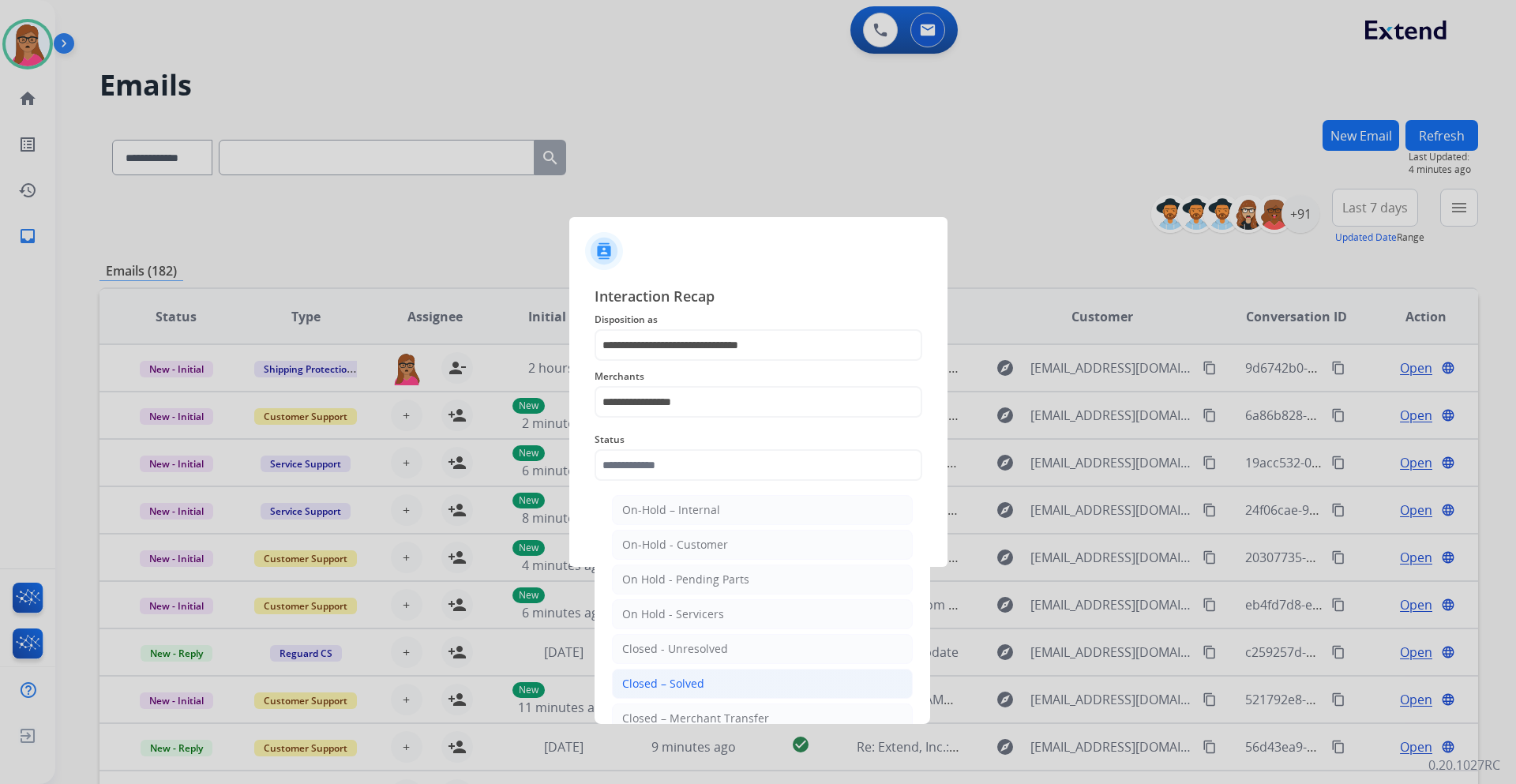
click at [685, 461] on div "Closed – Solved" at bounding box center [664, 683] width 82 height 16
type input "**********"
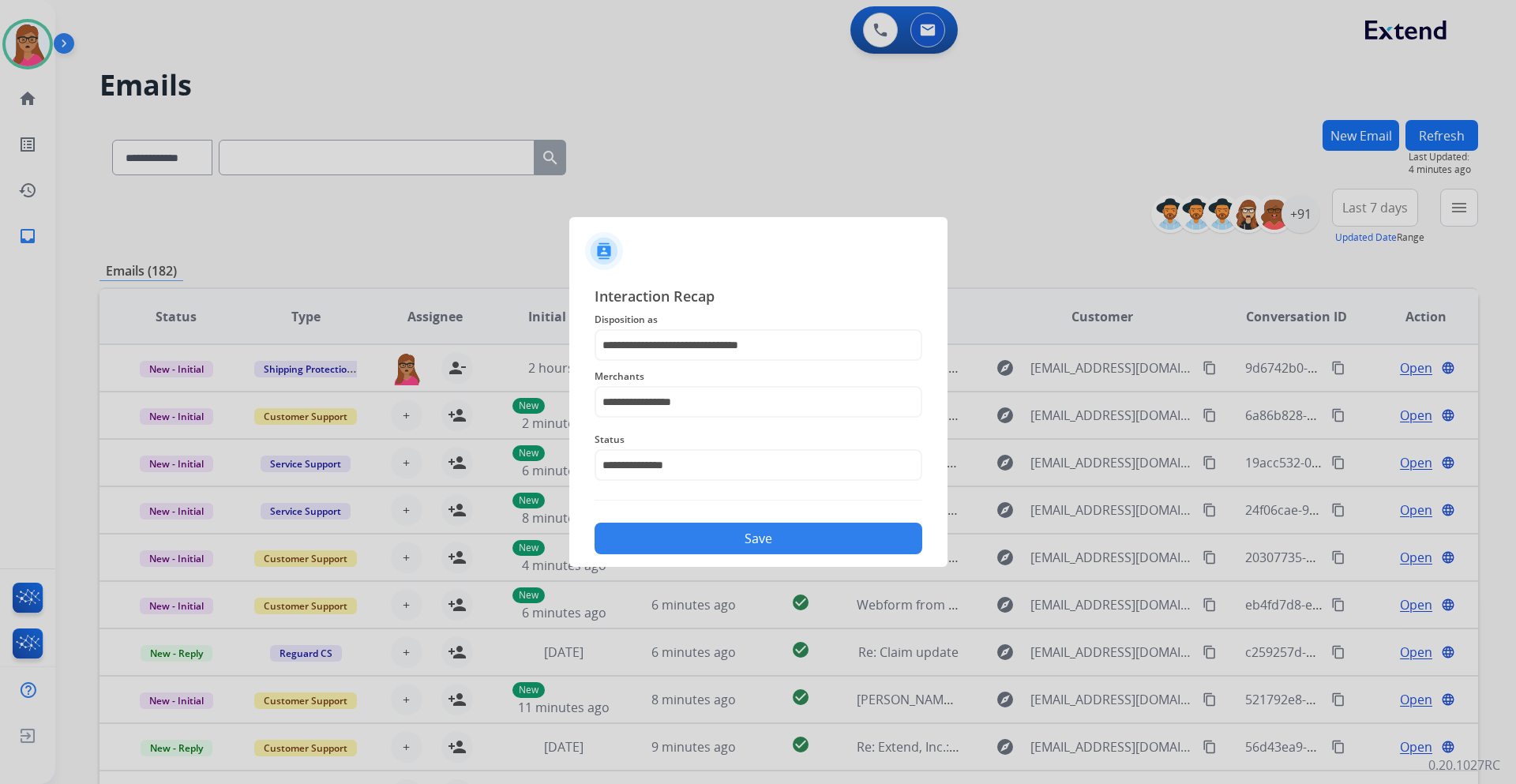
click at [716, 461] on button "Save" at bounding box center [758, 539] width 328 height 32
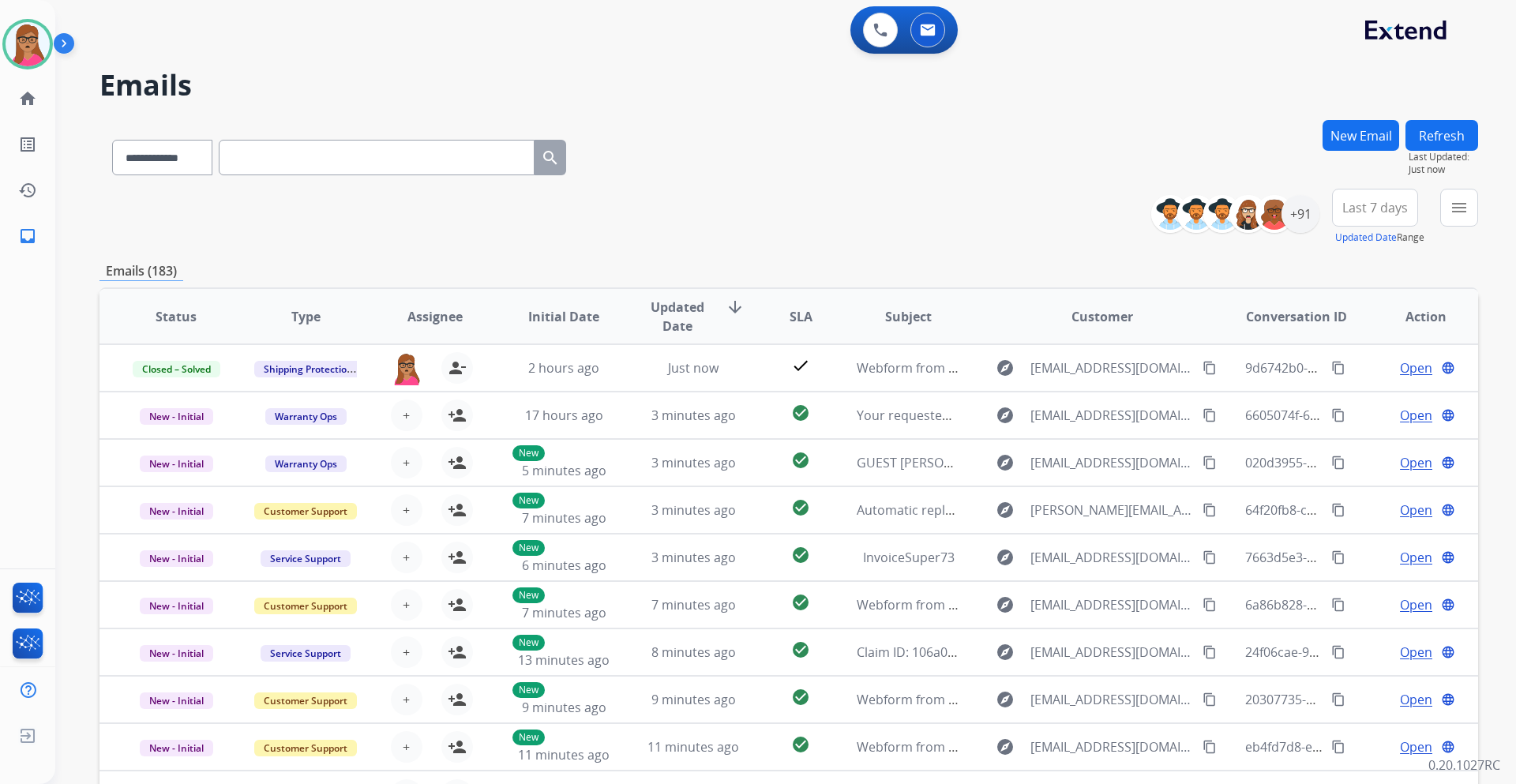
click at [1010, 217] on button "Last 7 days" at bounding box center [1375, 207] width 86 height 38
click at [1010, 404] on div "Last 90 days" at bounding box center [1370, 400] width 87 height 24
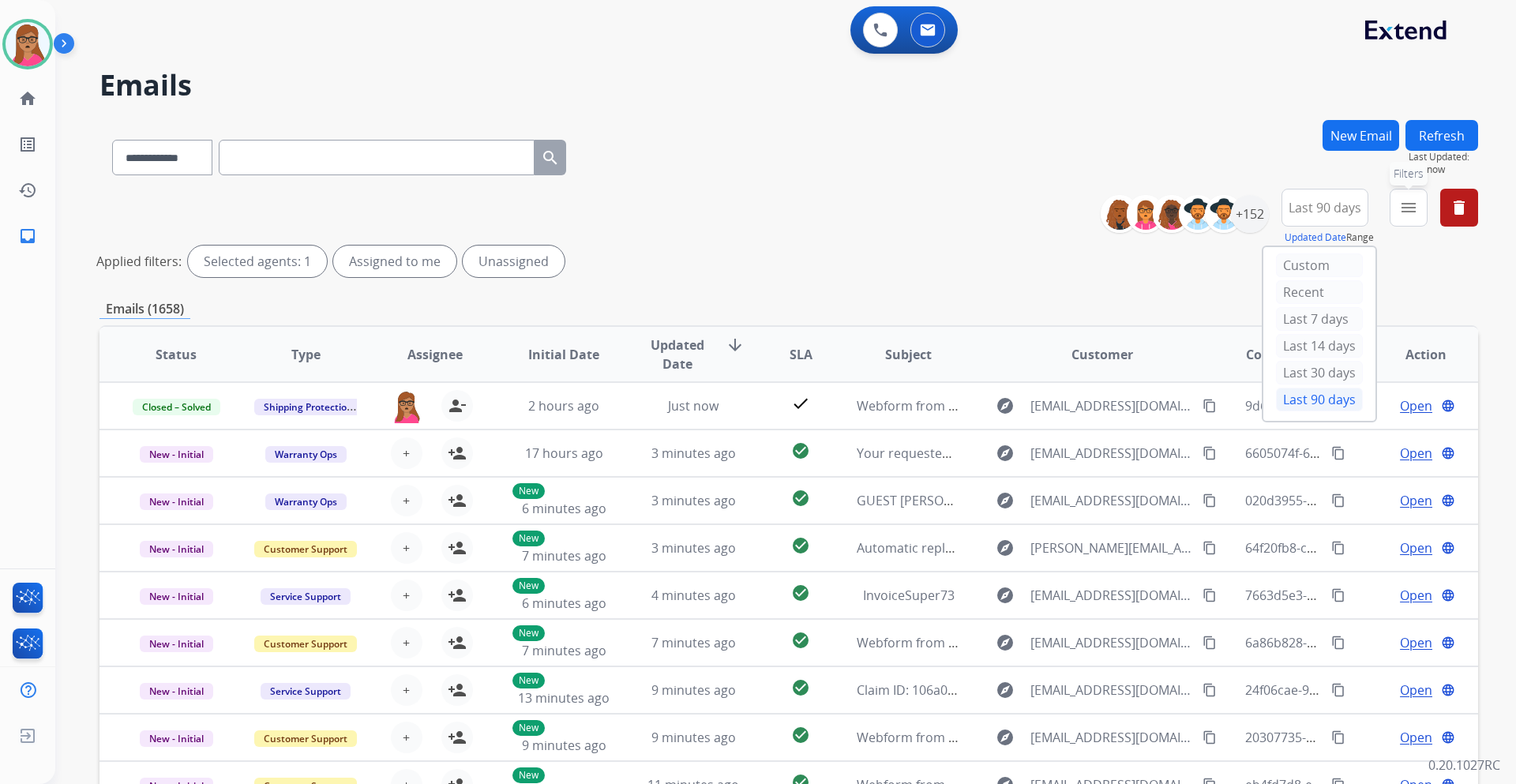
click at [1010, 214] on button "menu Filters" at bounding box center [1408, 207] width 38 height 38
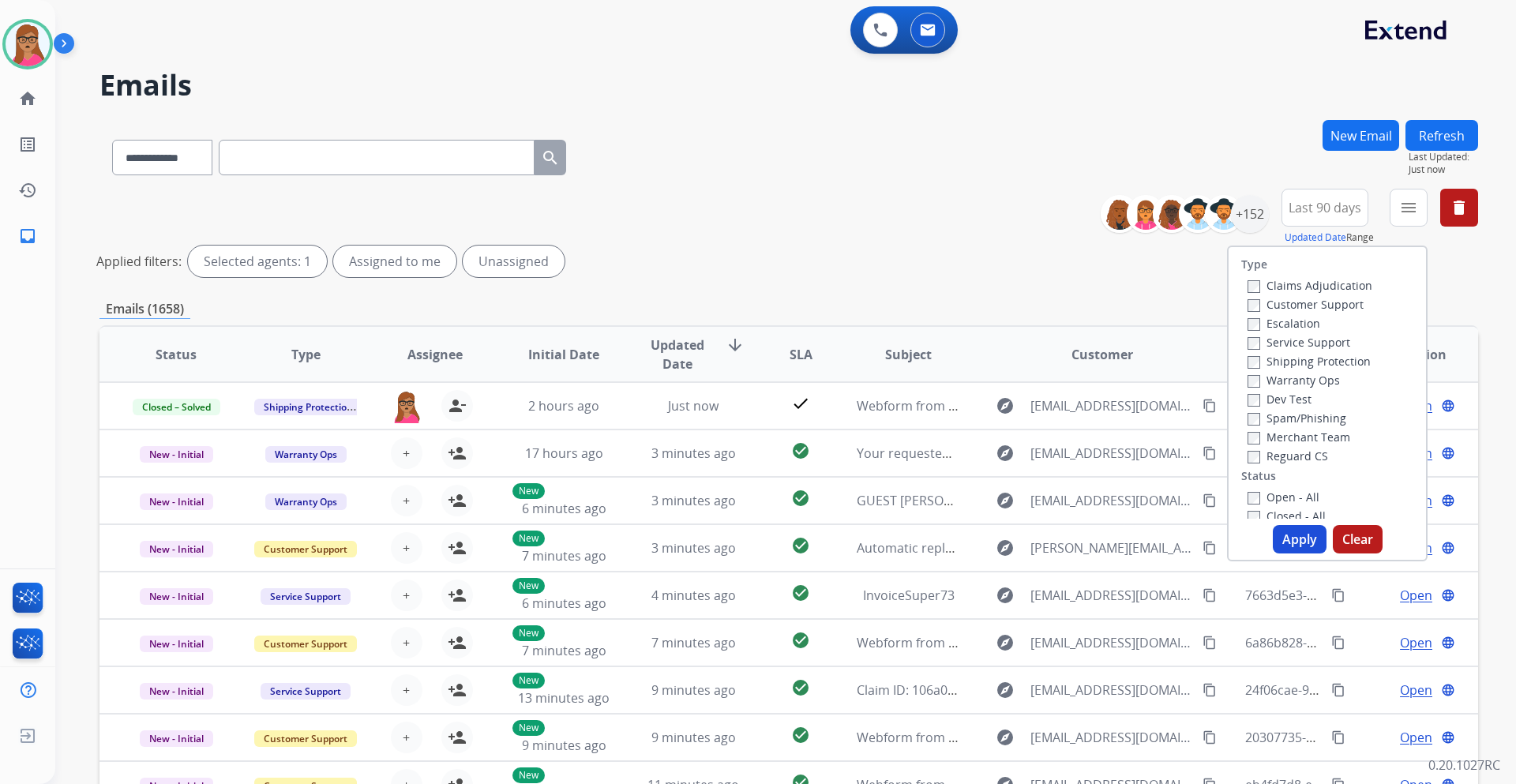
click at [1010, 306] on label "Customer Support" at bounding box center [1306, 305] width 116 height 15
click at [1010, 362] on label "Shipping Protection" at bounding box center [1309, 361] width 123 height 15
click at [1010, 455] on label "Reguard CS" at bounding box center [1288, 456] width 81 height 15
click at [1010, 461] on button "Apply" at bounding box center [1300, 539] width 54 height 29
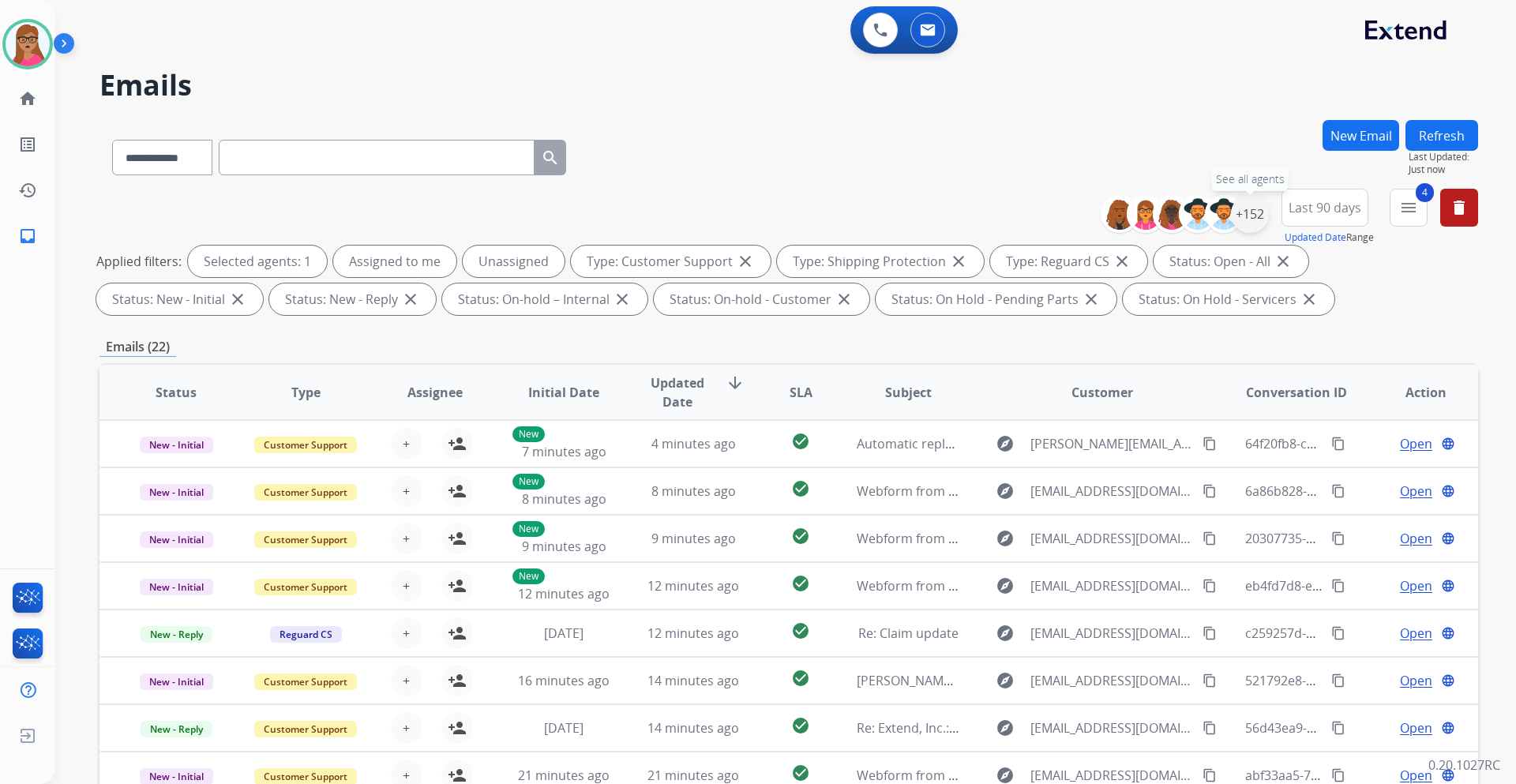
click at [1010, 222] on div "+152" at bounding box center [1250, 213] width 38 height 38
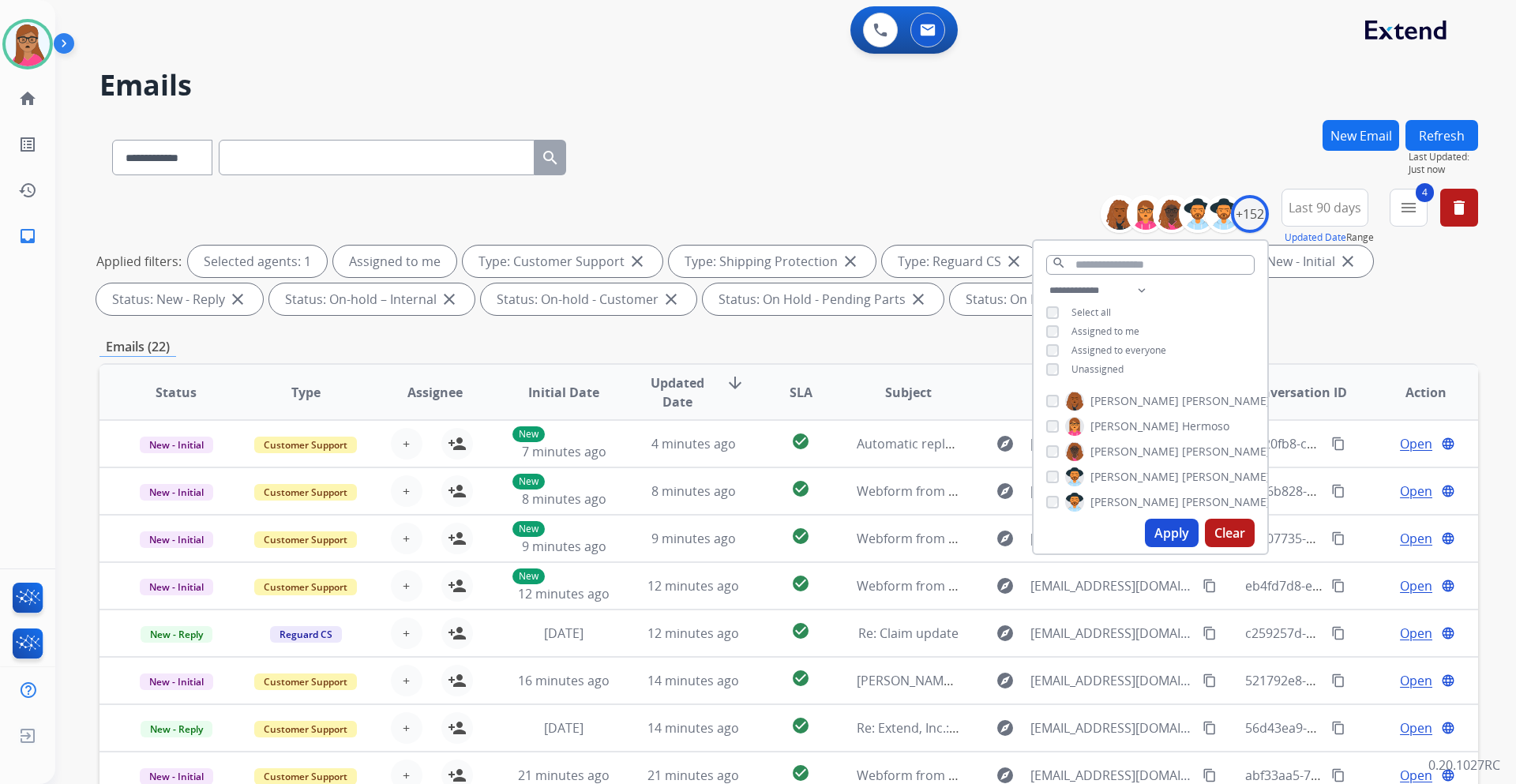
click at [1010, 461] on button "Apply" at bounding box center [1172, 533] width 54 height 29
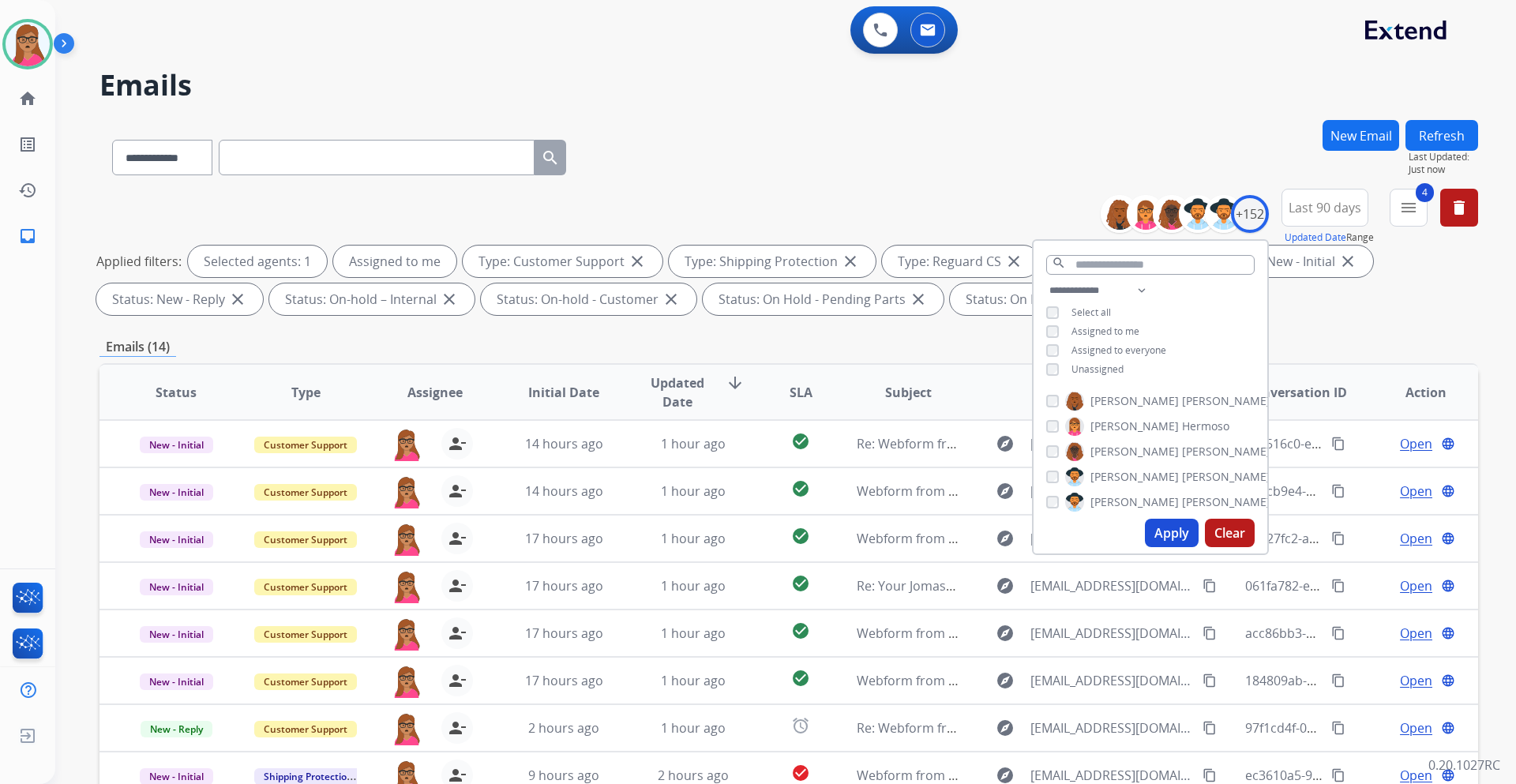
click at [1010, 309] on div "Applied filters: Selected agents: 1 Assigned to me Type: Customer Support close…" at bounding box center [786, 280] width 1379 height 70
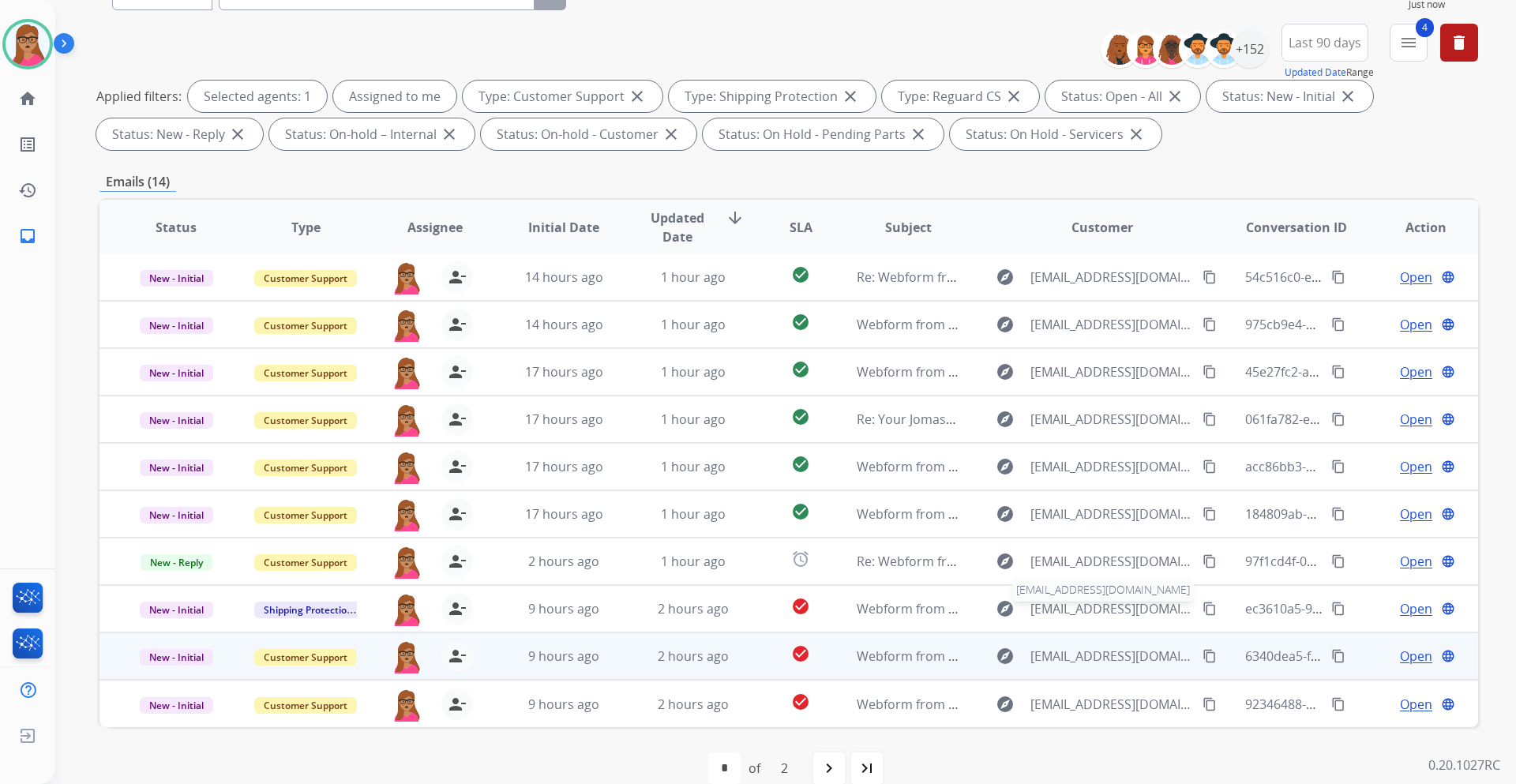
scroll to position [191, 0]
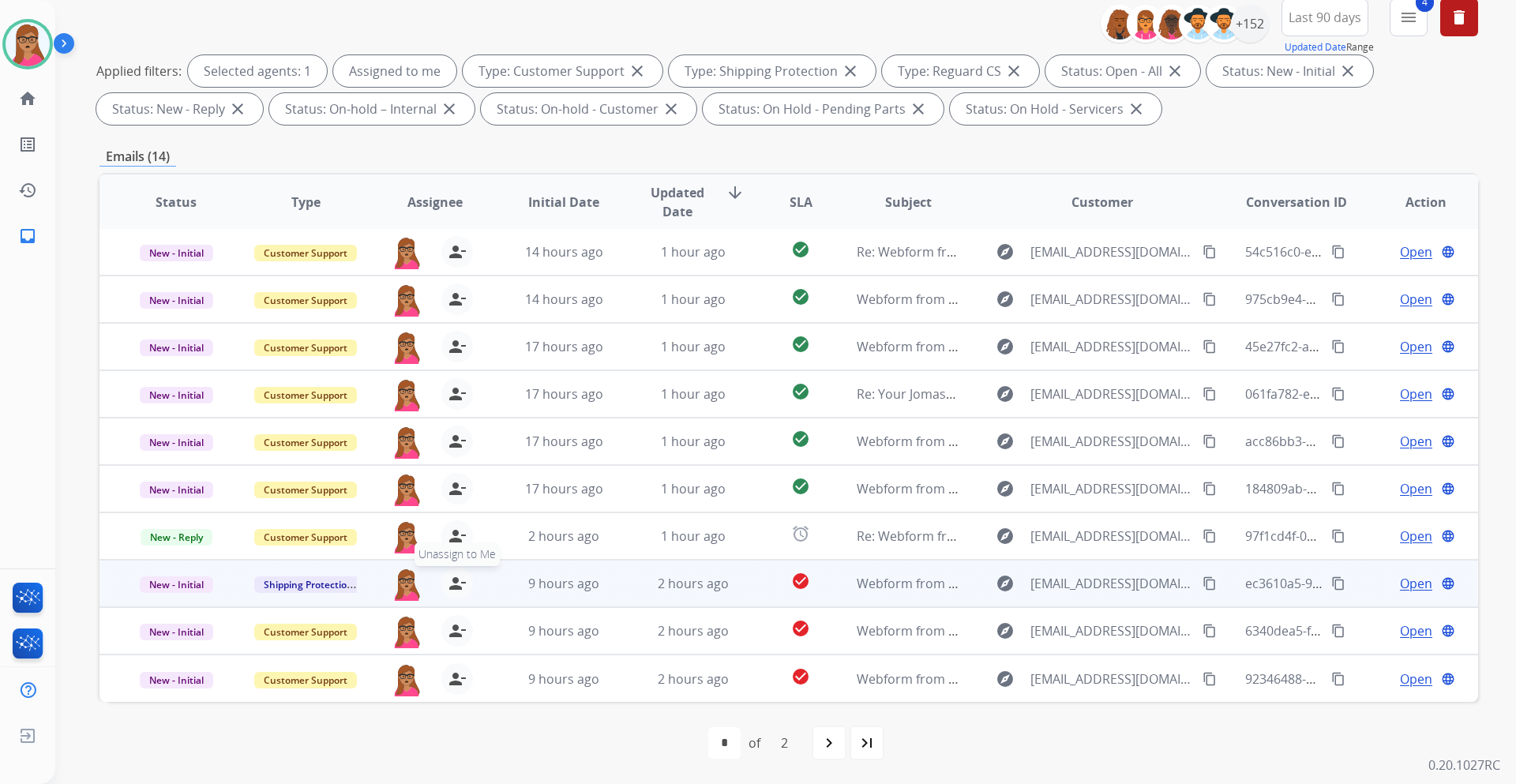
click at [457, 461] on mat-icon "person_remove" at bounding box center [457, 583] width 19 height 19
click at [457, 461] on mat-icon "person_add" at bounding box center [457, 583] width 19 height 19
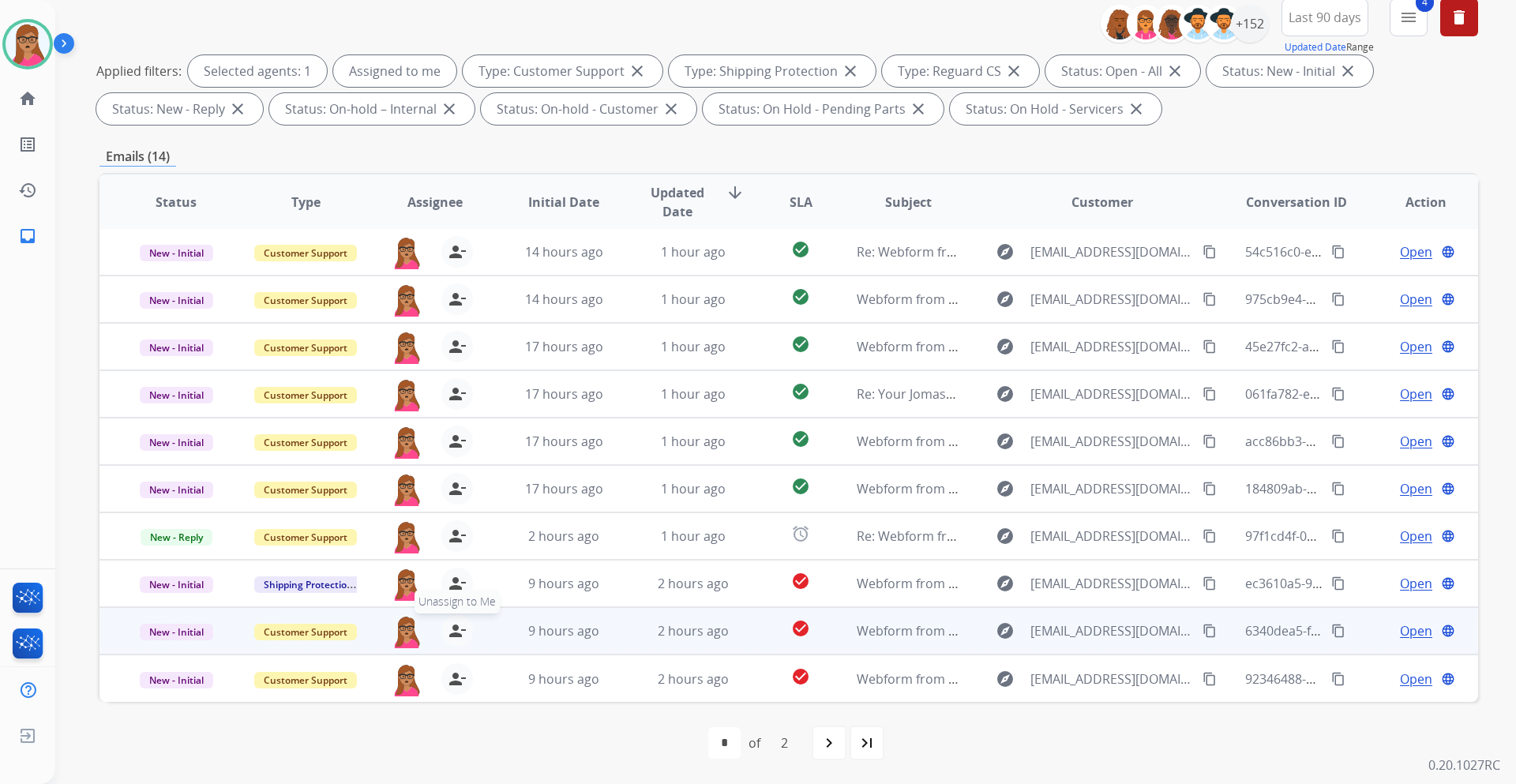
click at [457, 461] on mat-icon "person_remove" at bounding box center [457, 630] width 19 height 19
click at [452, 461] on mat-icon "person_add" at bounding box center [457, 630] width 19 height 19
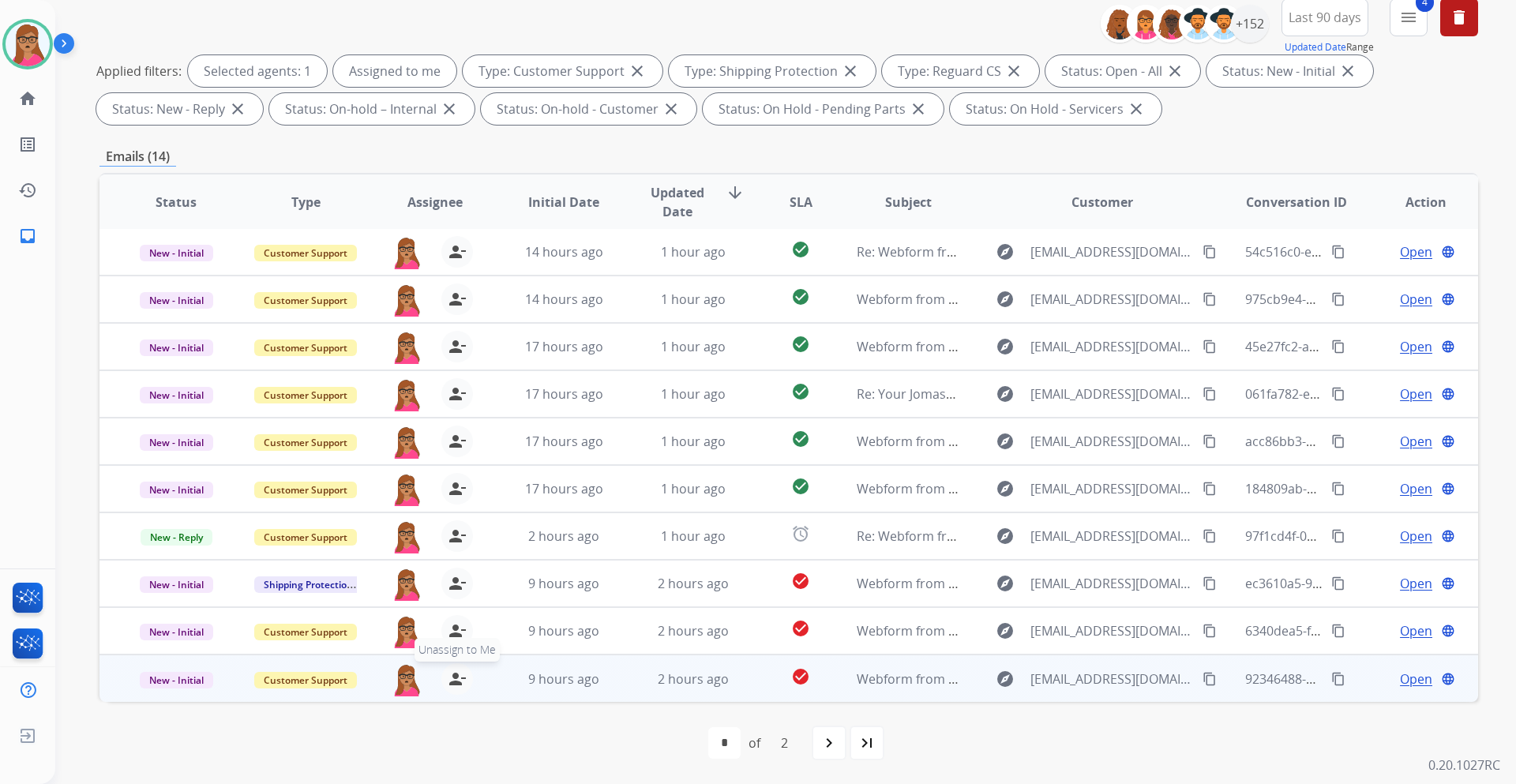
click at [457, 461] on mat-icon "person_remove" at bounding box center [457, 678] width 19 height 19
click at [457, 461] on mat-icon "person_add" at bounding box center [457, 678] width 19 height 19
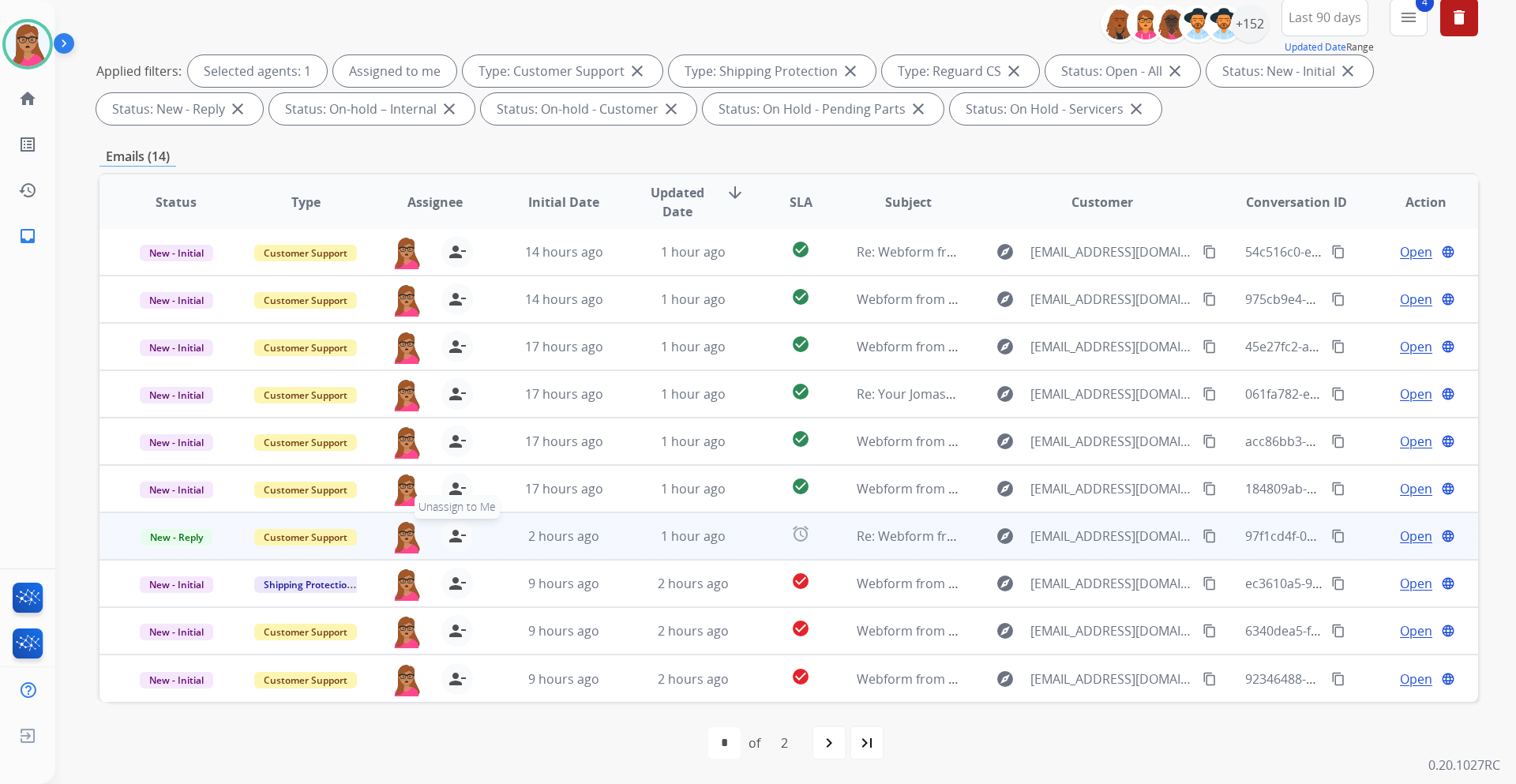
click at [459, 461] on mat-icon "person_remove" at bounding box center [457, 536] width 19 height 19
click at [459, 461] on mat-icon "person_add" at bounding box center [457, 536] width 19 height 19
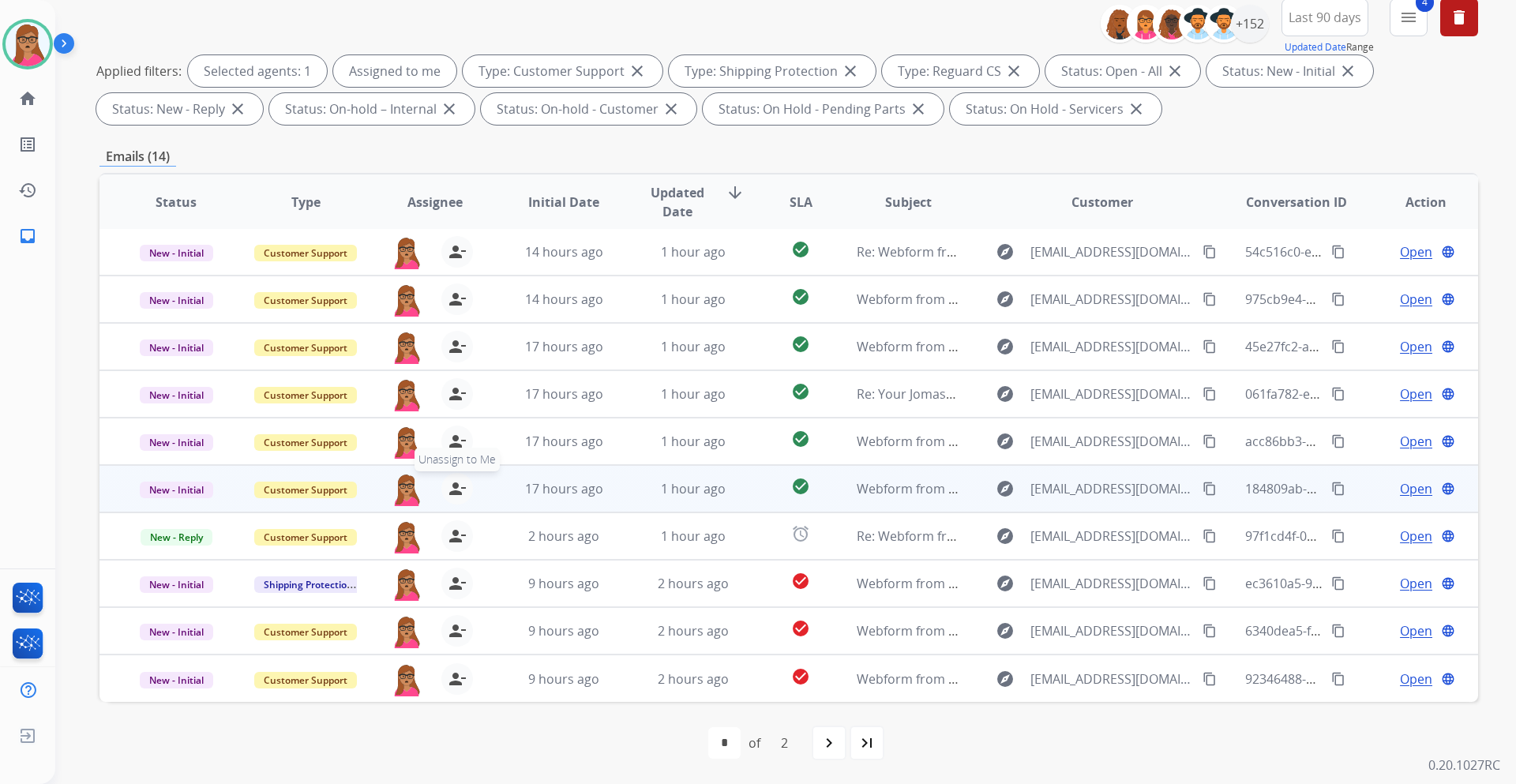
click at [448, 461] on mat-icon "person_remove" at bounding box center [457, 489] width 19 height 19
click at [453, 461] on mat-icon "person_add" at bounding box center [457, 489] width 19 height 19
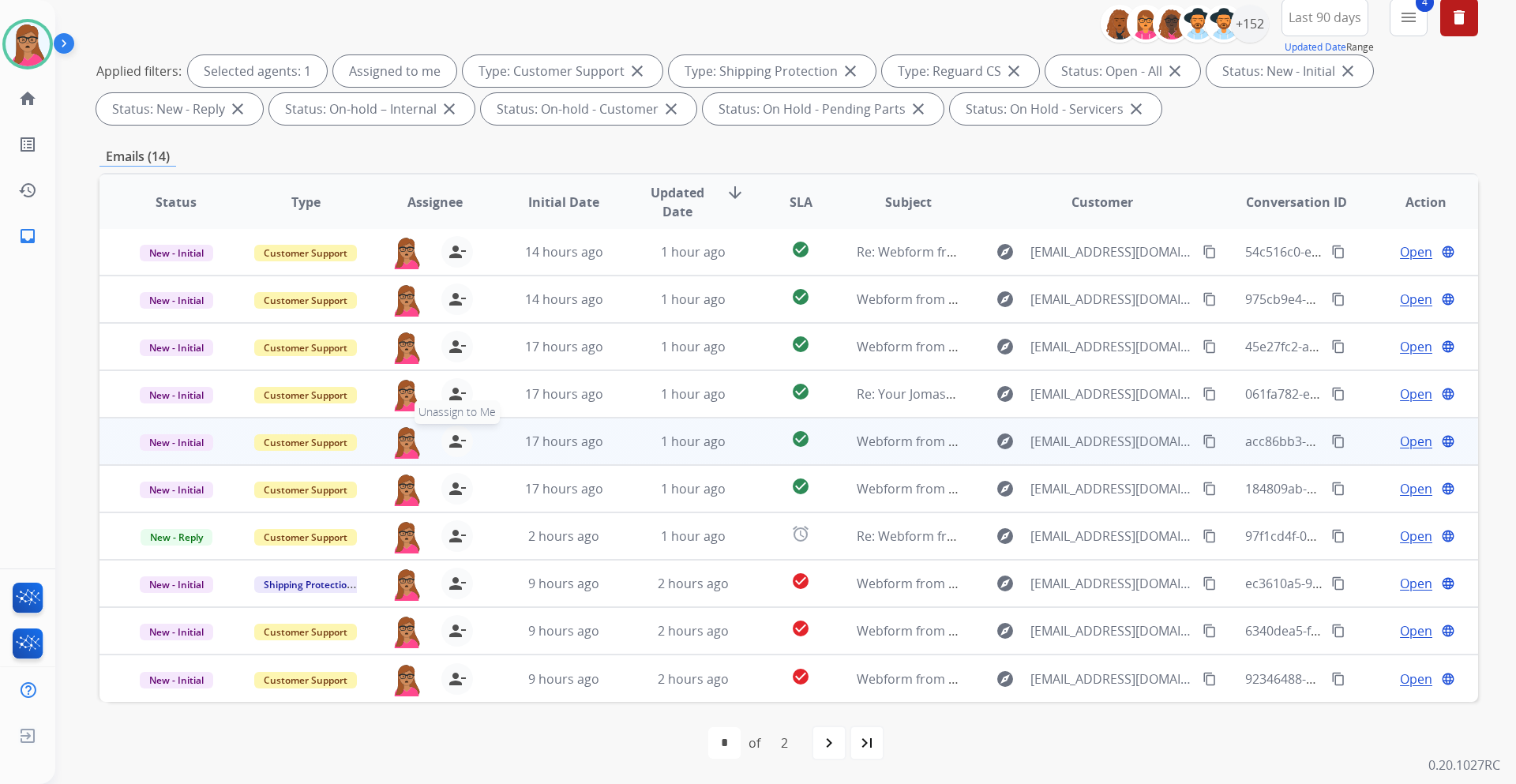
click at [451, 447] on mat-icon "person_remove" at bounding box center [457, 441] width 19 height 19
click at [451, 443] on mat-icon "person_add" at bounding box center [457, 441] width 19 height 19
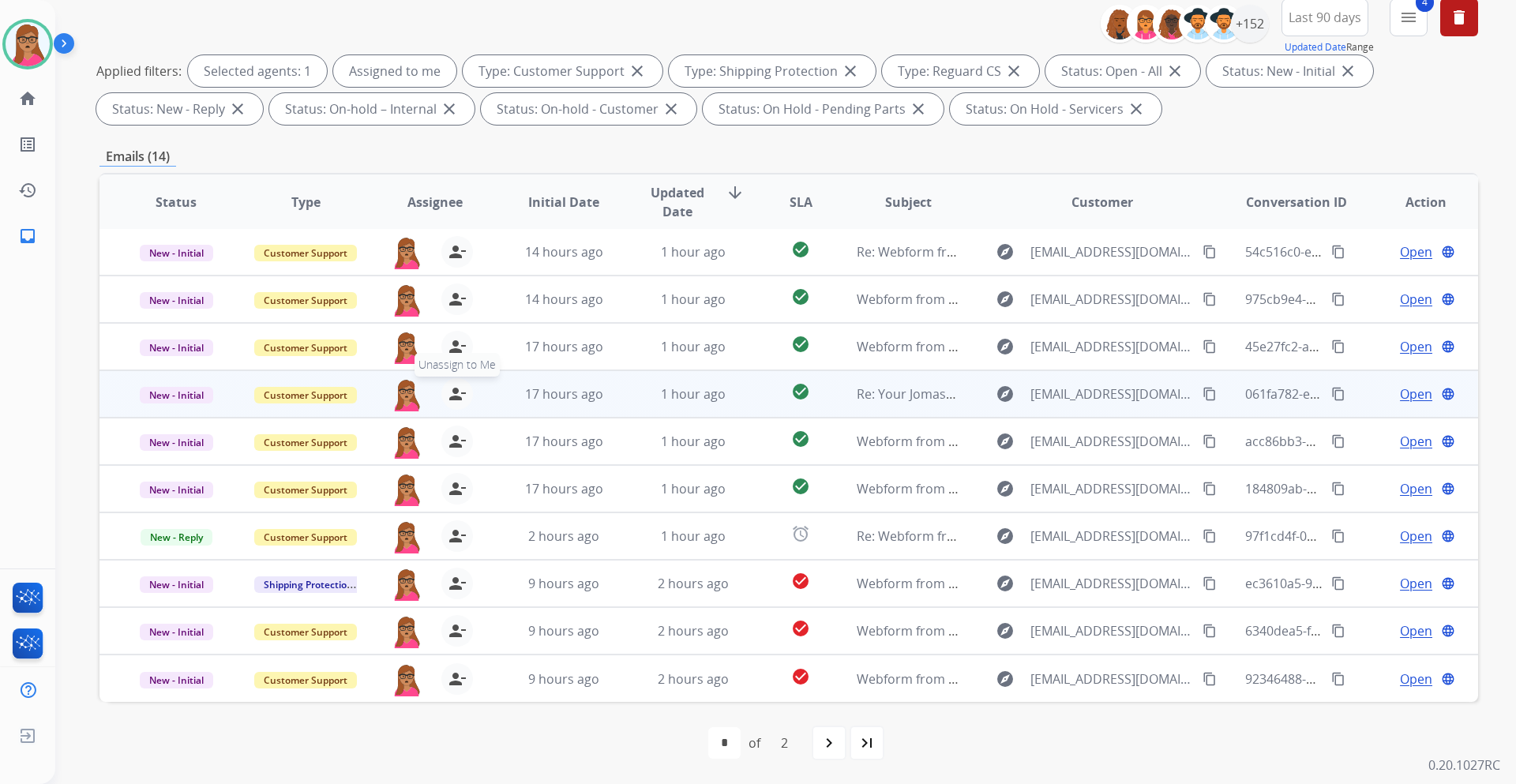
click at [449, 391] on mat-icon "person_remove" at bounding box center [457, 394] width 19 height 19
click at [457, 391] on mat-icon "person_add" at bounding box center [457, 394] width 19 height 19
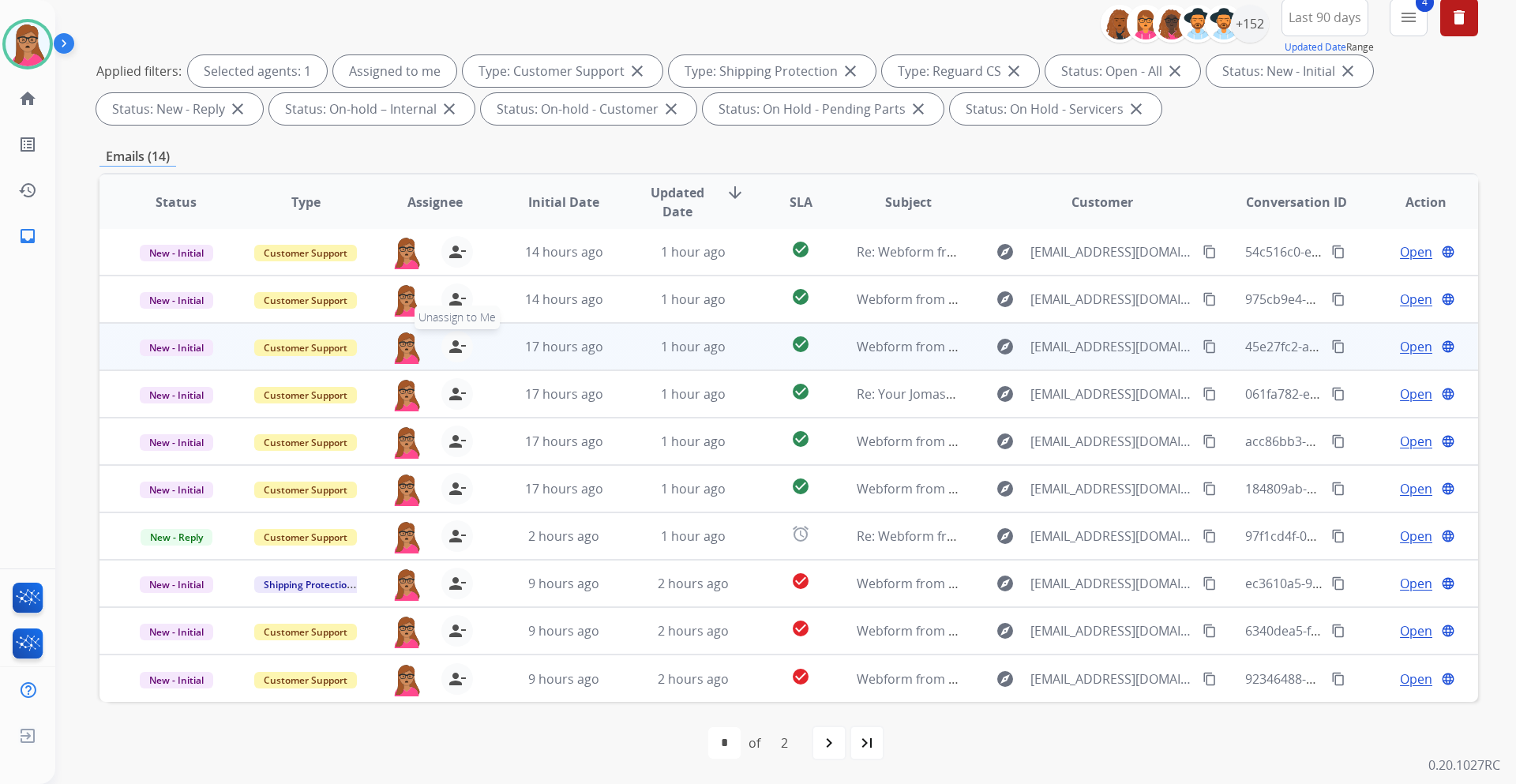
click at [456, 352] on mat-icon "person_remove" at bounding box center [457, 347] width 19 height 19
click at [456, 352] on mat-icon "person_add" at bounding box center [457, 347] width 19 height 19
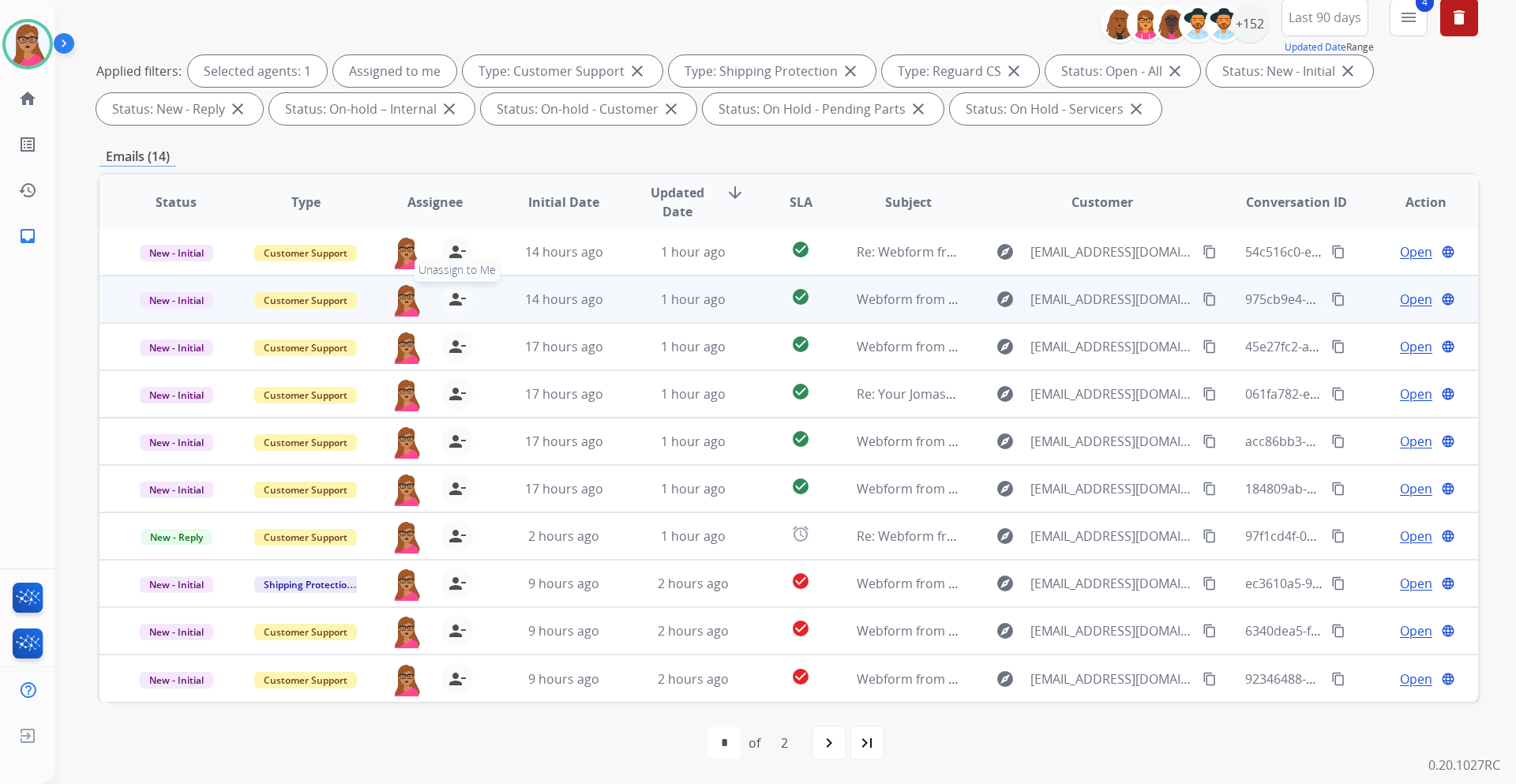
click at [457, 303] on mat-icon "person_remove" at bounding box center [457, 299] width 19 height 19
click at [447, 311] on button "person_add Assign to Me" at bounding box center [458, 300] width 32 height 32
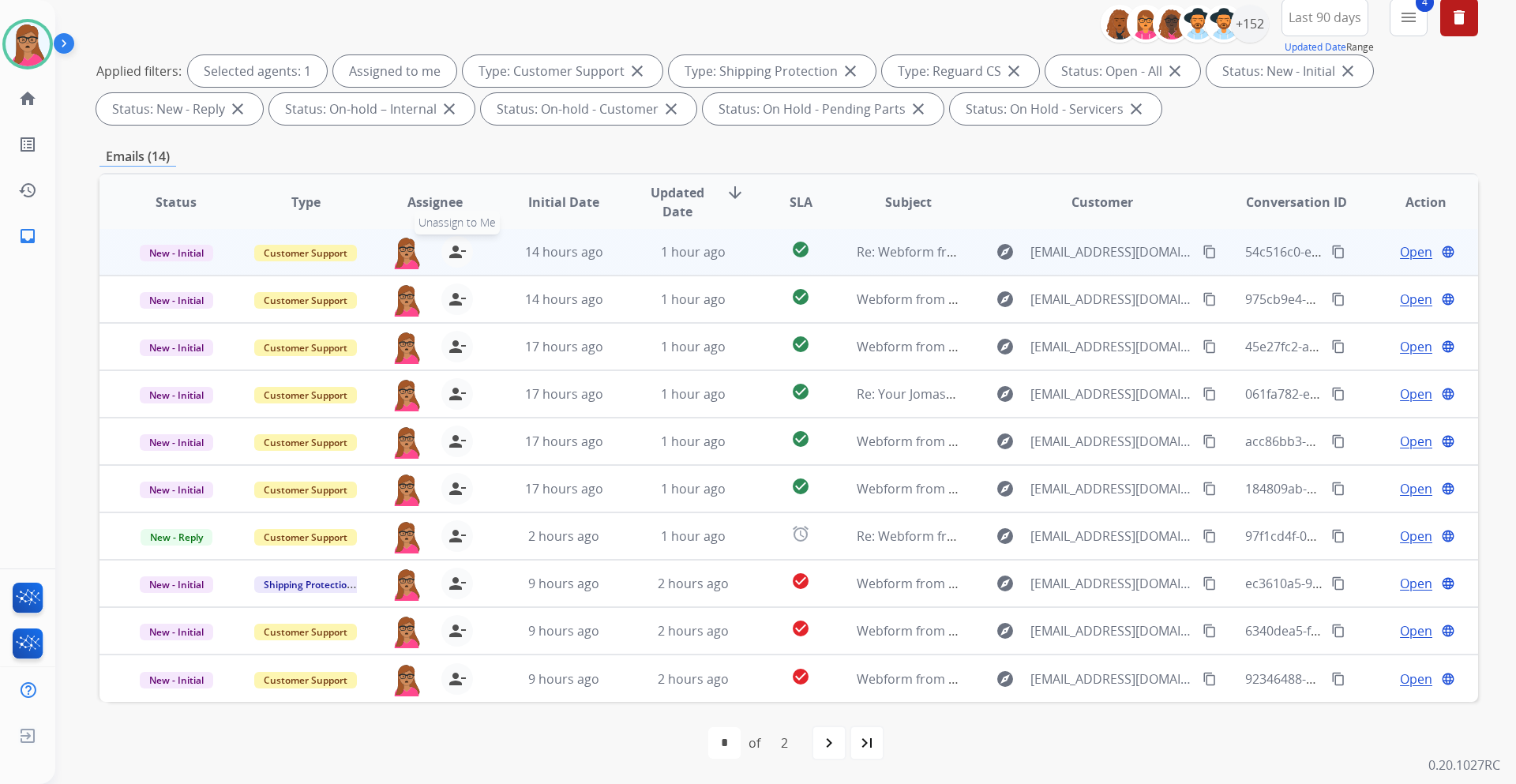
click at [448, 258] on mat-icon "person_remove" at bounding box center [457, 252] width 19 height 19
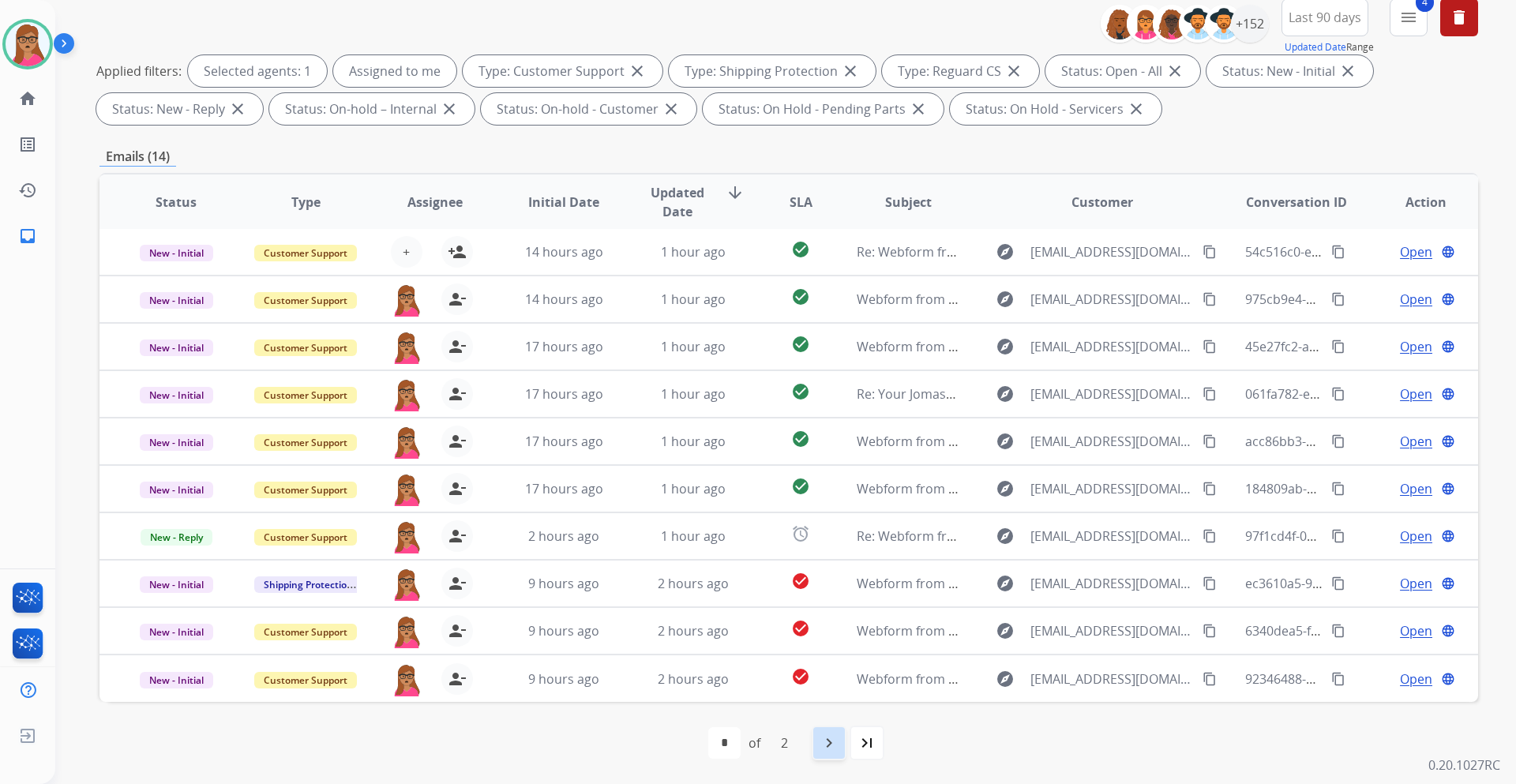
click at [828, 461] on mat-icon "navigate_next" at bounding box center [829, 743] width 19 height 19
select select "*"
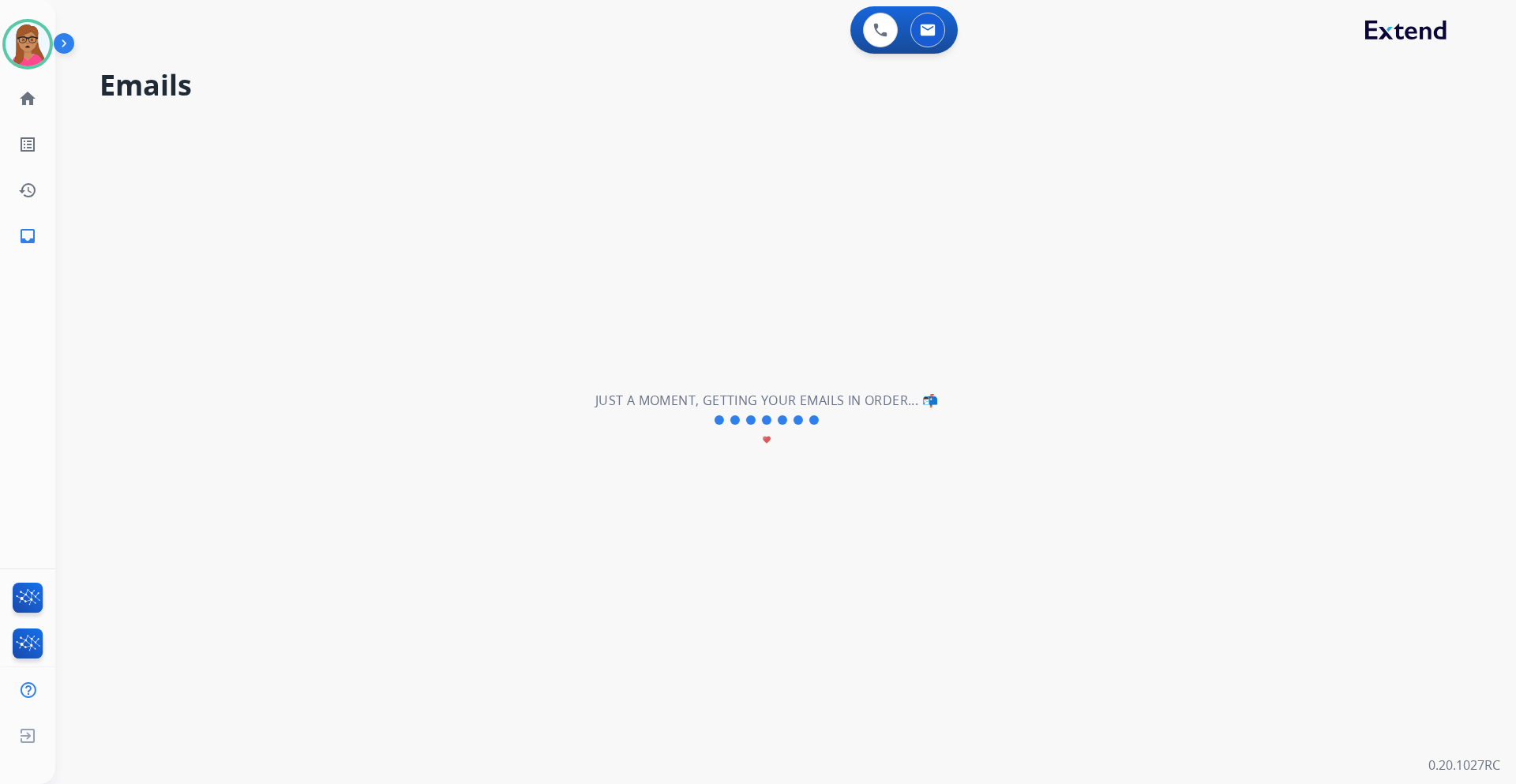
scroll to position [0, 0]
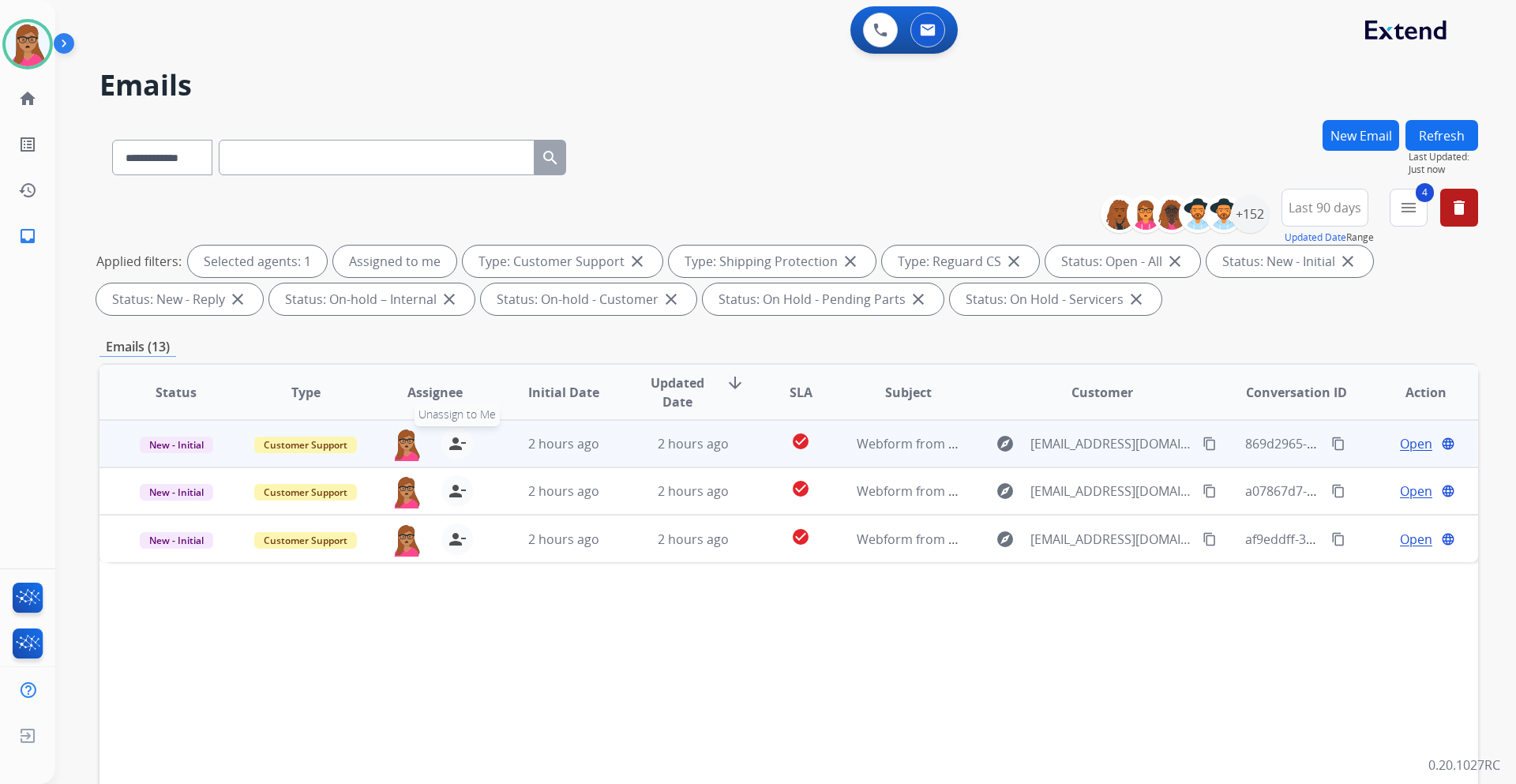
click at [459, 436] on mat-icon "person_remove" at bounding box center [457, 443] width 19 height 19
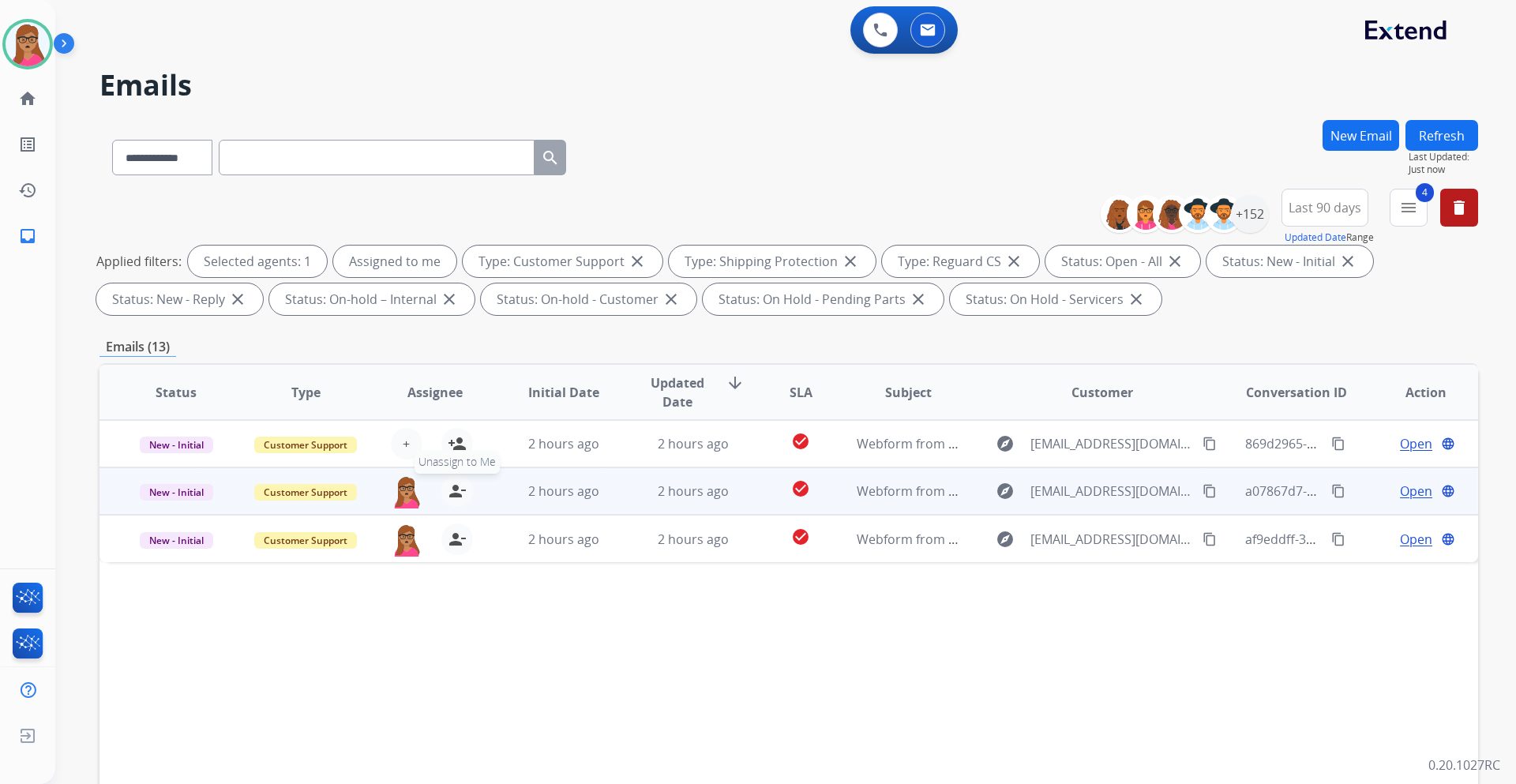
click at [454, 461] on mat-icon "person_remove" at bounding box center [457, 491] width 19 height 19
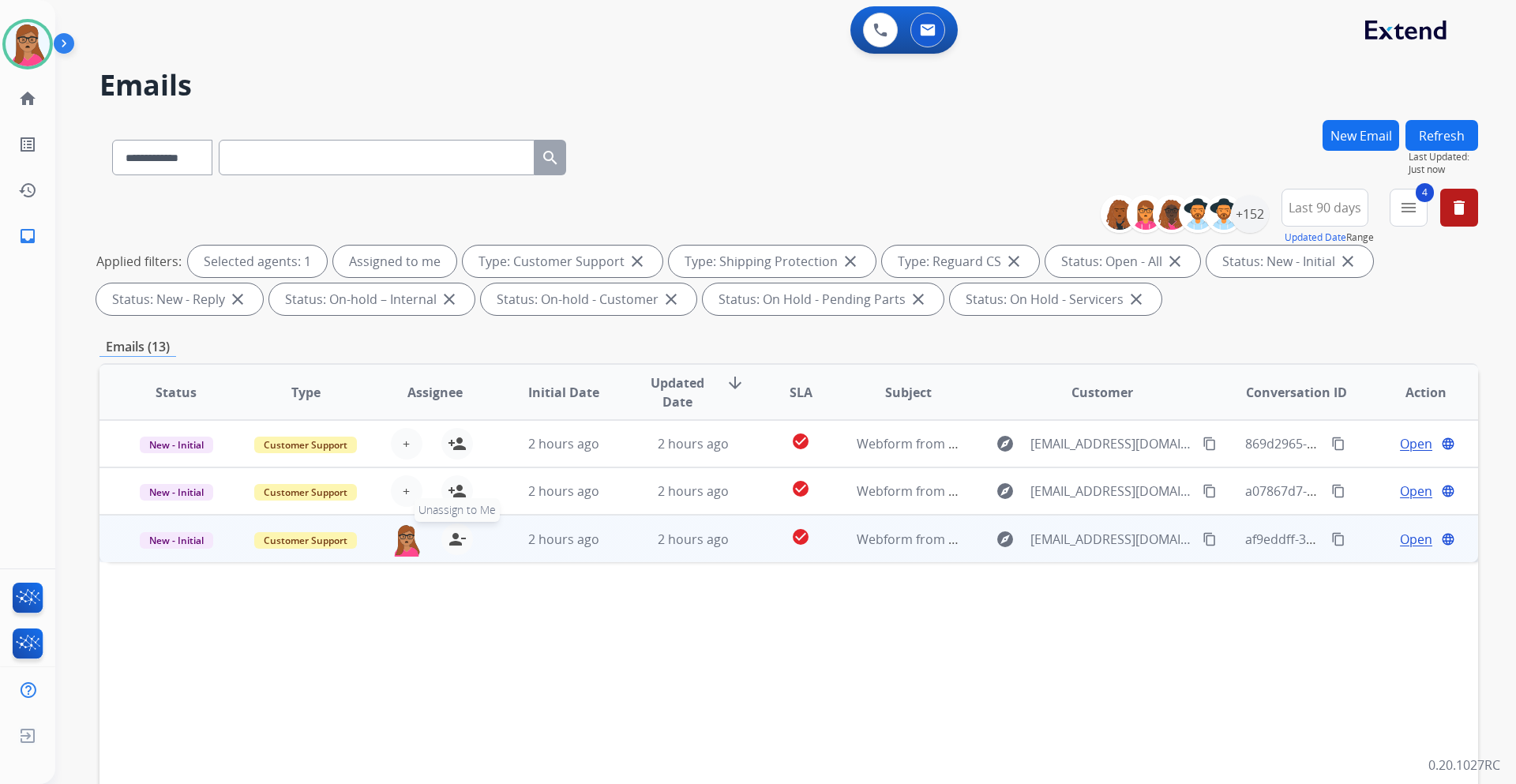
click at [450, 461] on mat-icon "person_remove" at bounding box center [457, 539] width 19 height 19
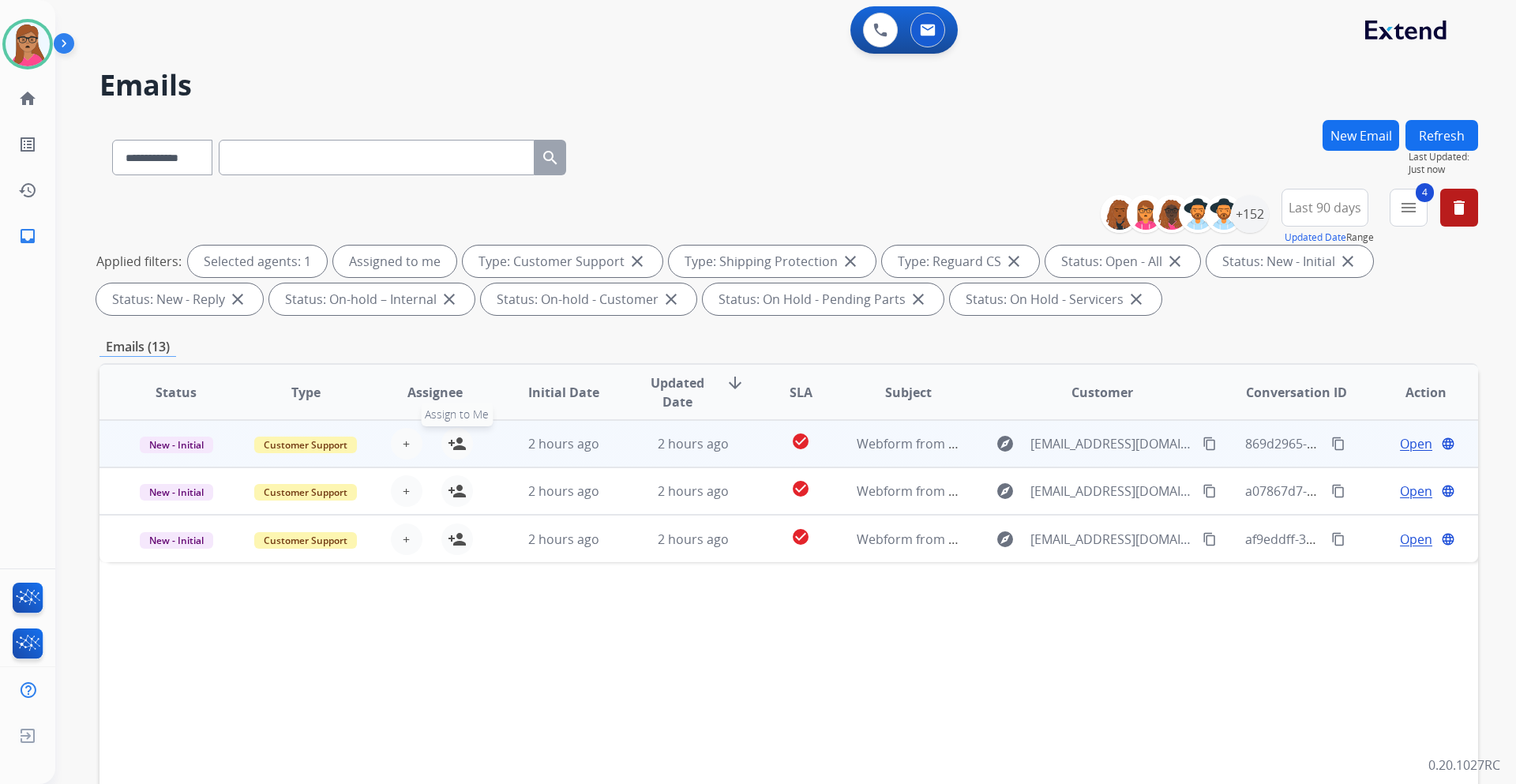
click at [449, 447] on mat-icon "person_add" at bounding box center [457, 443] width 19 height 19
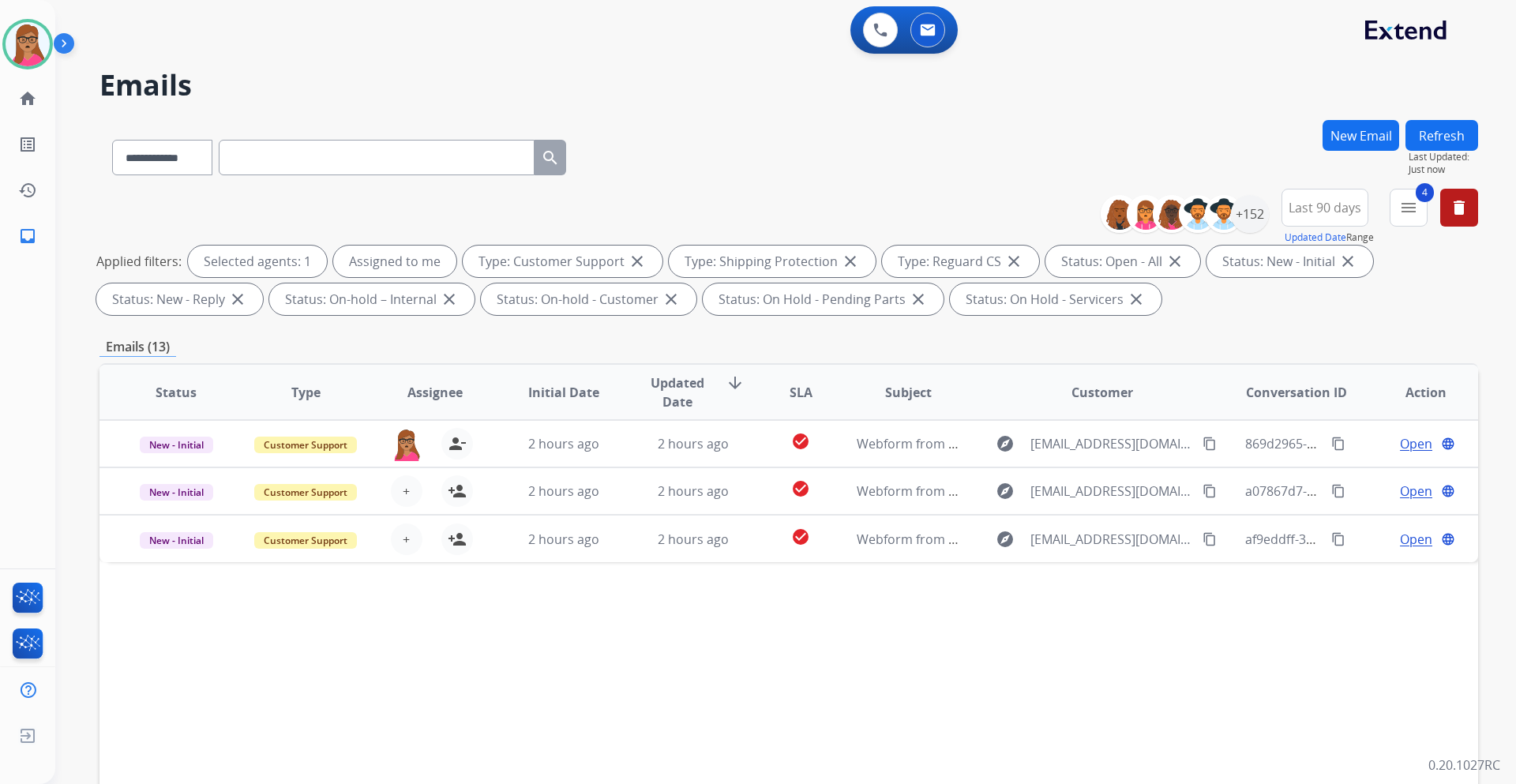
click at [1010, 124] on button "Refresh" at bounding box center [1442, 135] width 73 height 31
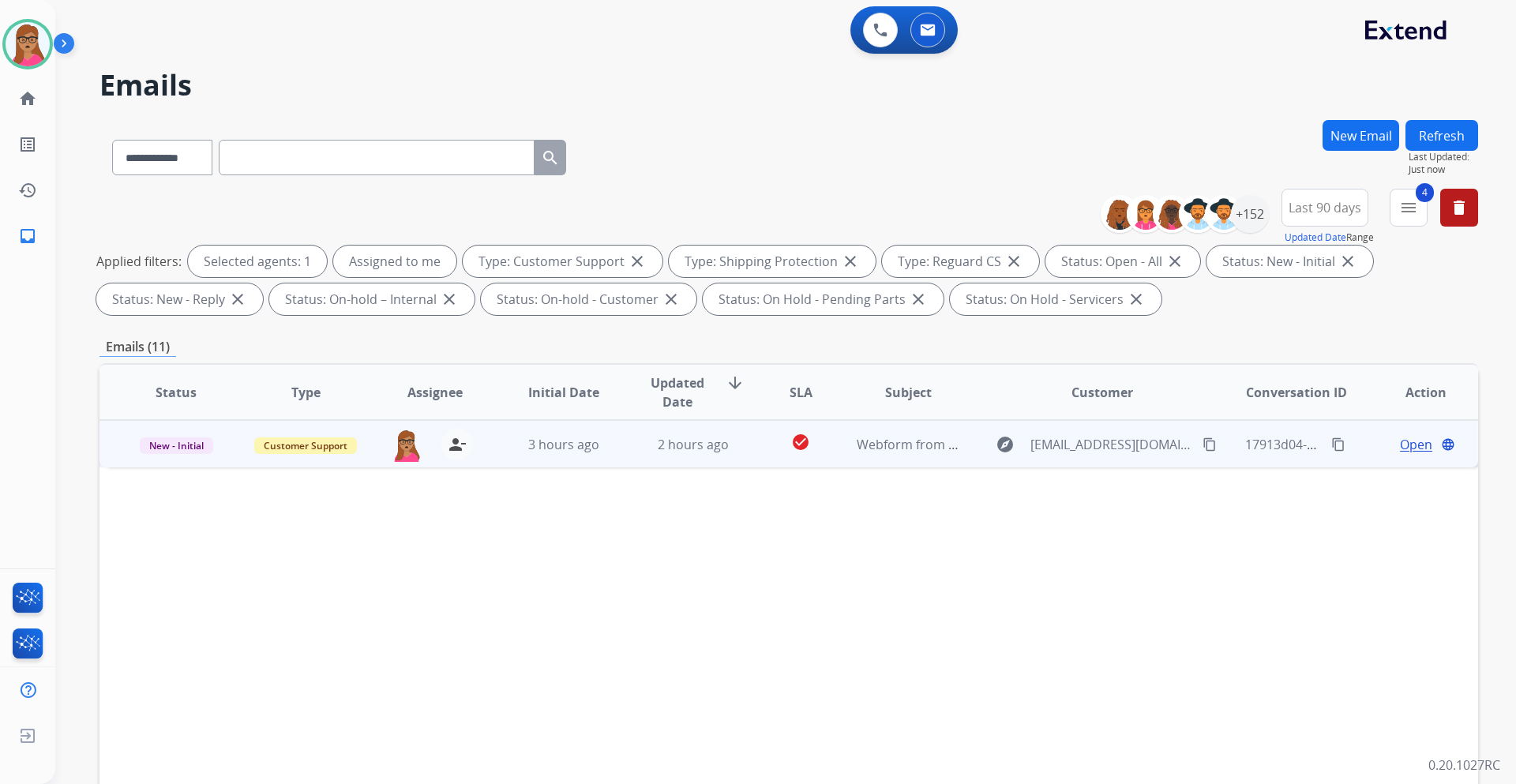
click at [1010, 442] on span "Open" at bounding box center [1416, 444] width 33 height 19
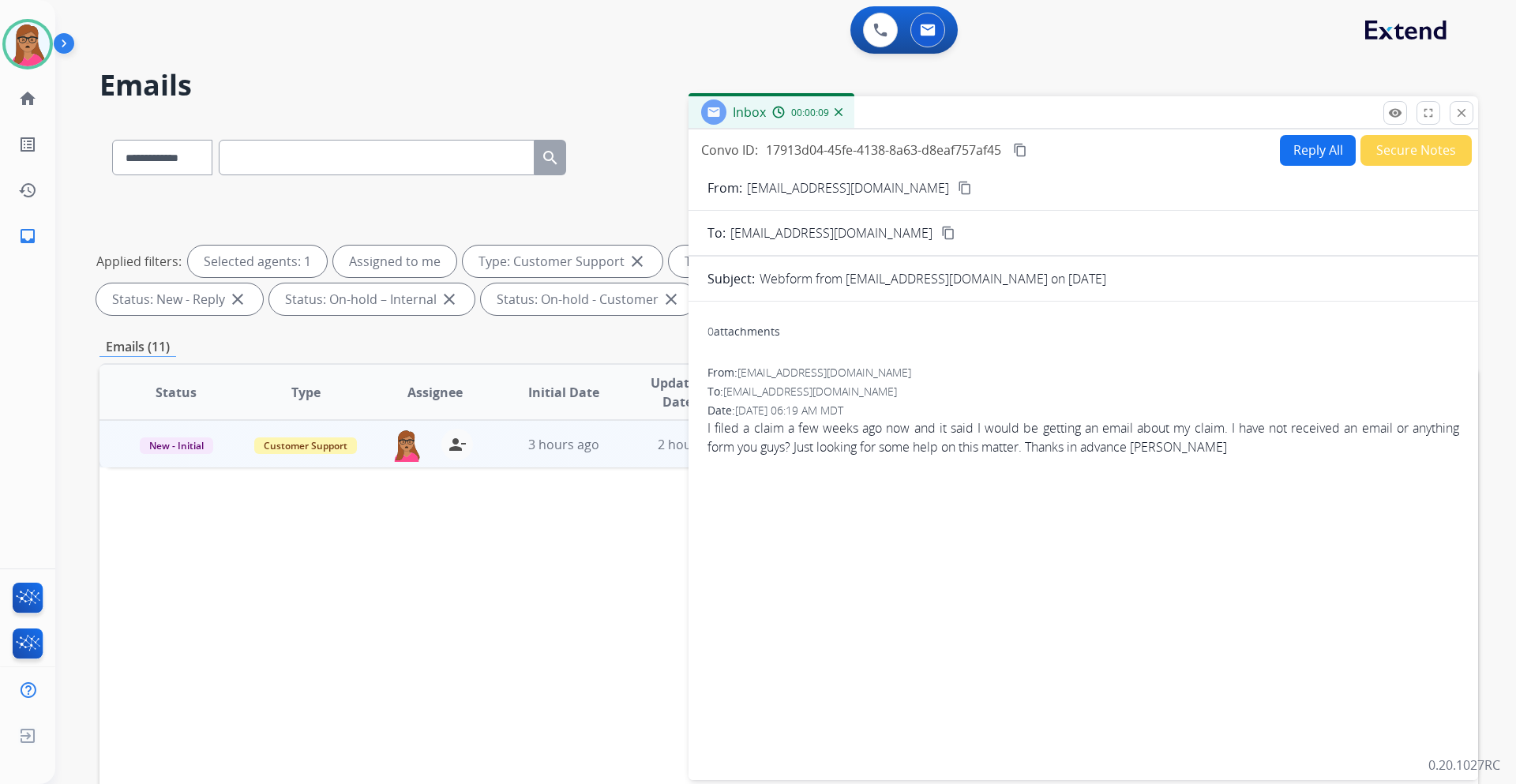
click at [958, 184] on mat-icon "content_copy" at bounding box center [965, 187] width 14 height 14
drag, startPoint x: 1291, startPoint y: 156, endPoint x: 1229, endPoint y: 0, distance: 167.9
click at [1010, 154] on button "Reply All" at bounding box center [1318, 150] width 76 height 31
select select "**********"
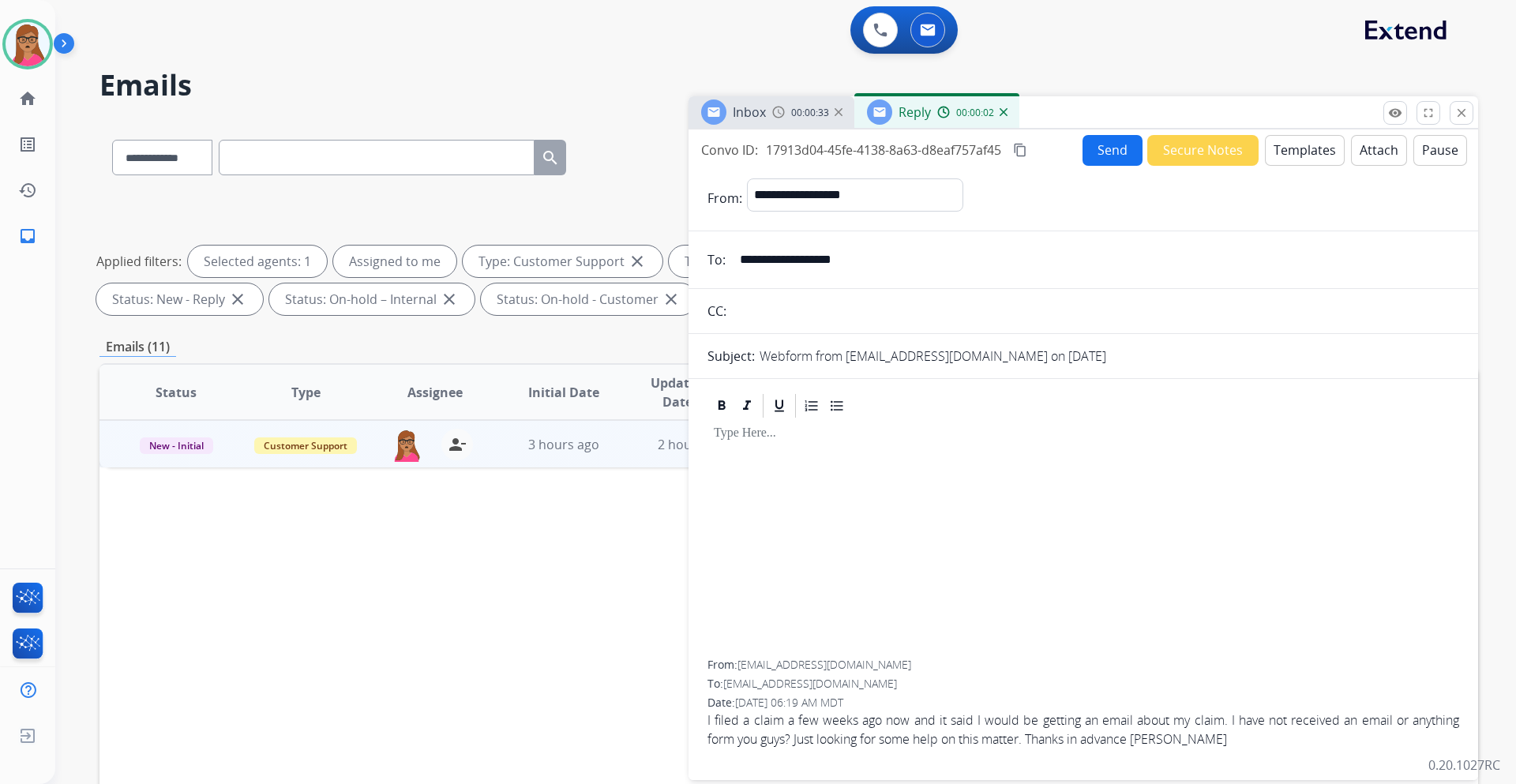
click at [1010, 158] on button "Templates" at bounding box center [1304, 150] width 80 height 31
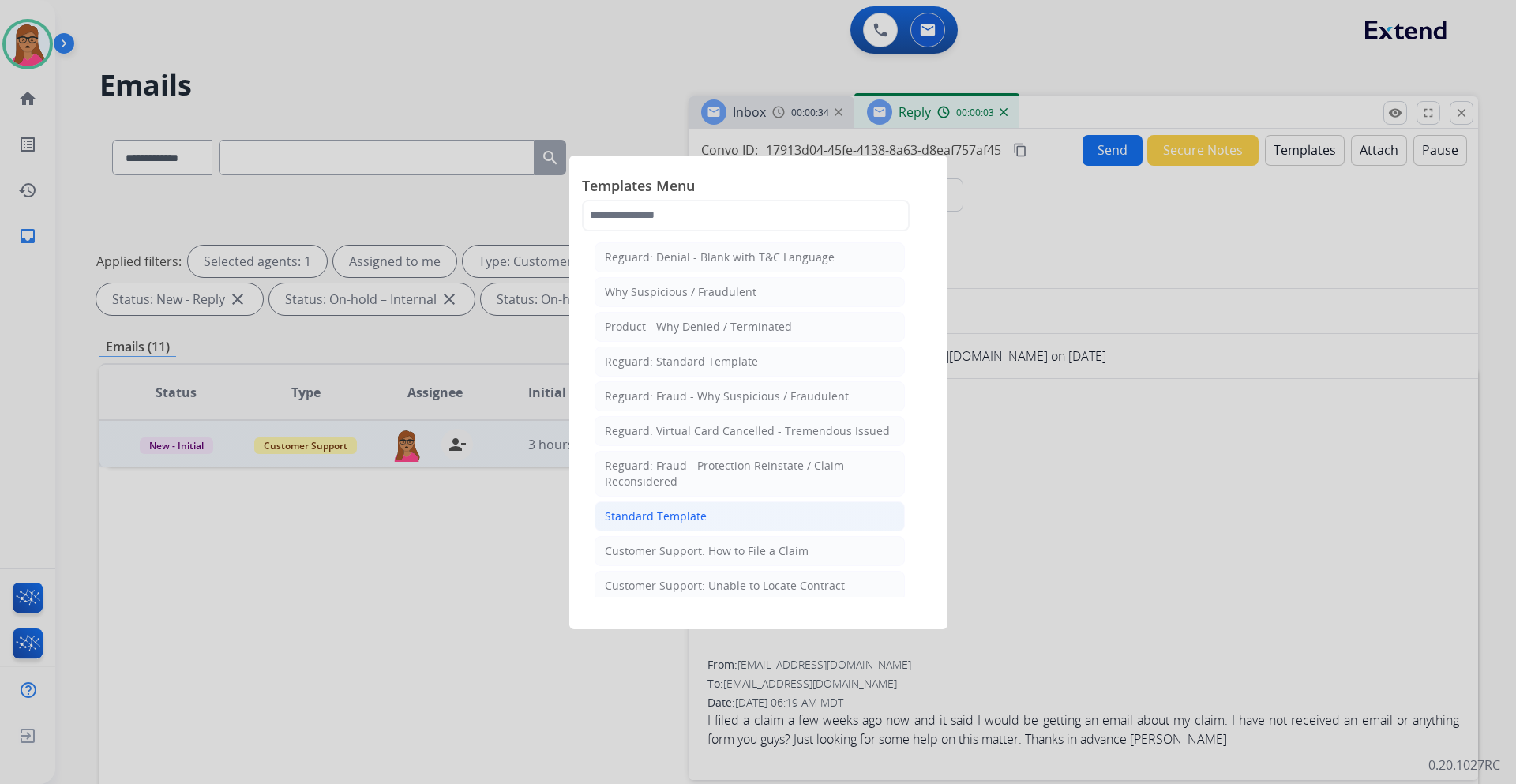
click at [675, 461] on div "Standard Template" at bounding box center [655, 516] width 102 height 16
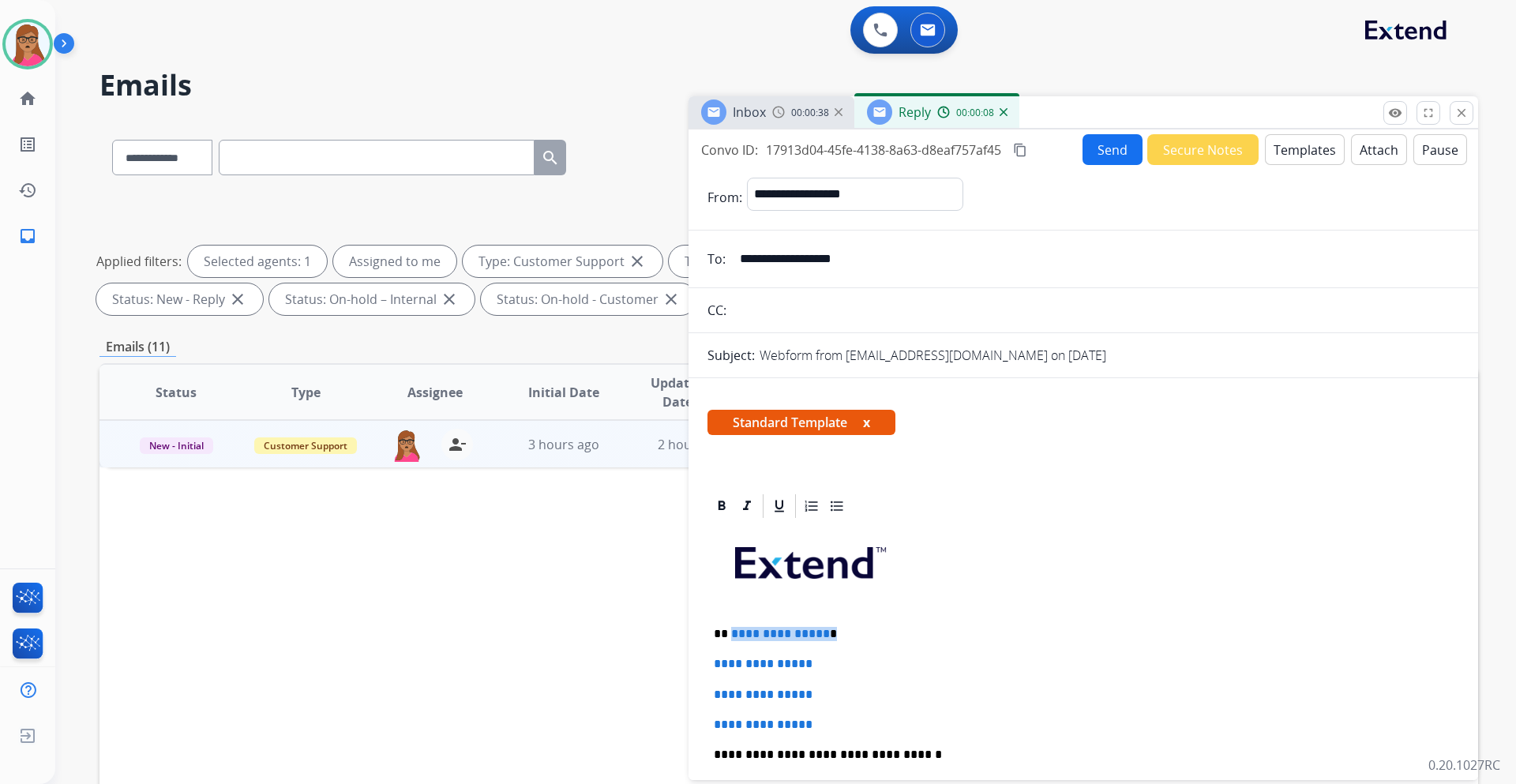
drag, startPoint x: 842, startPoint y: 626, endPoint x: 732, endPoint y: 625, distance: 110.0
click at [732, 461] on div "**********" at bounding box center [1083, 792] width 752 height 543
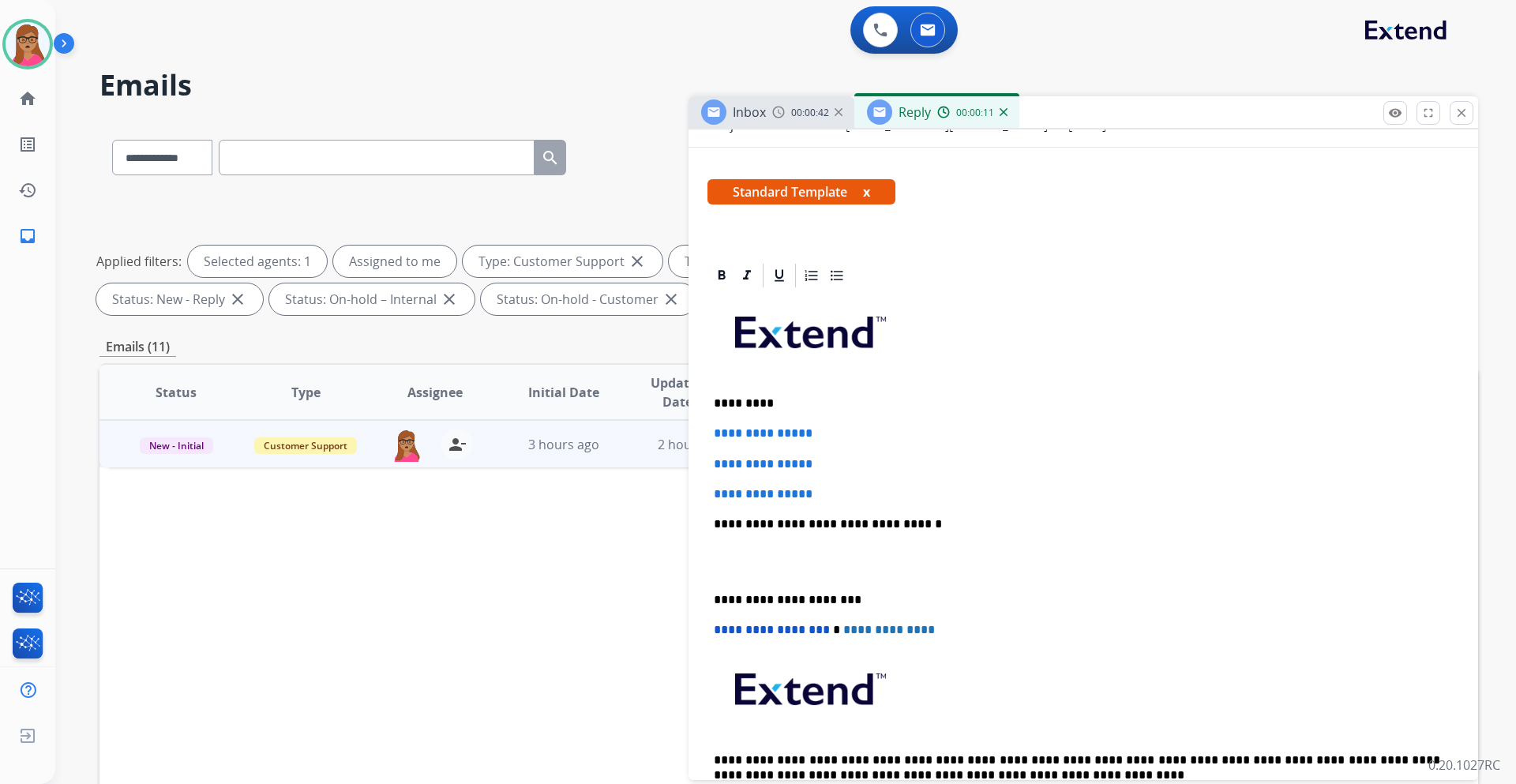
scroll to position [237, 0]
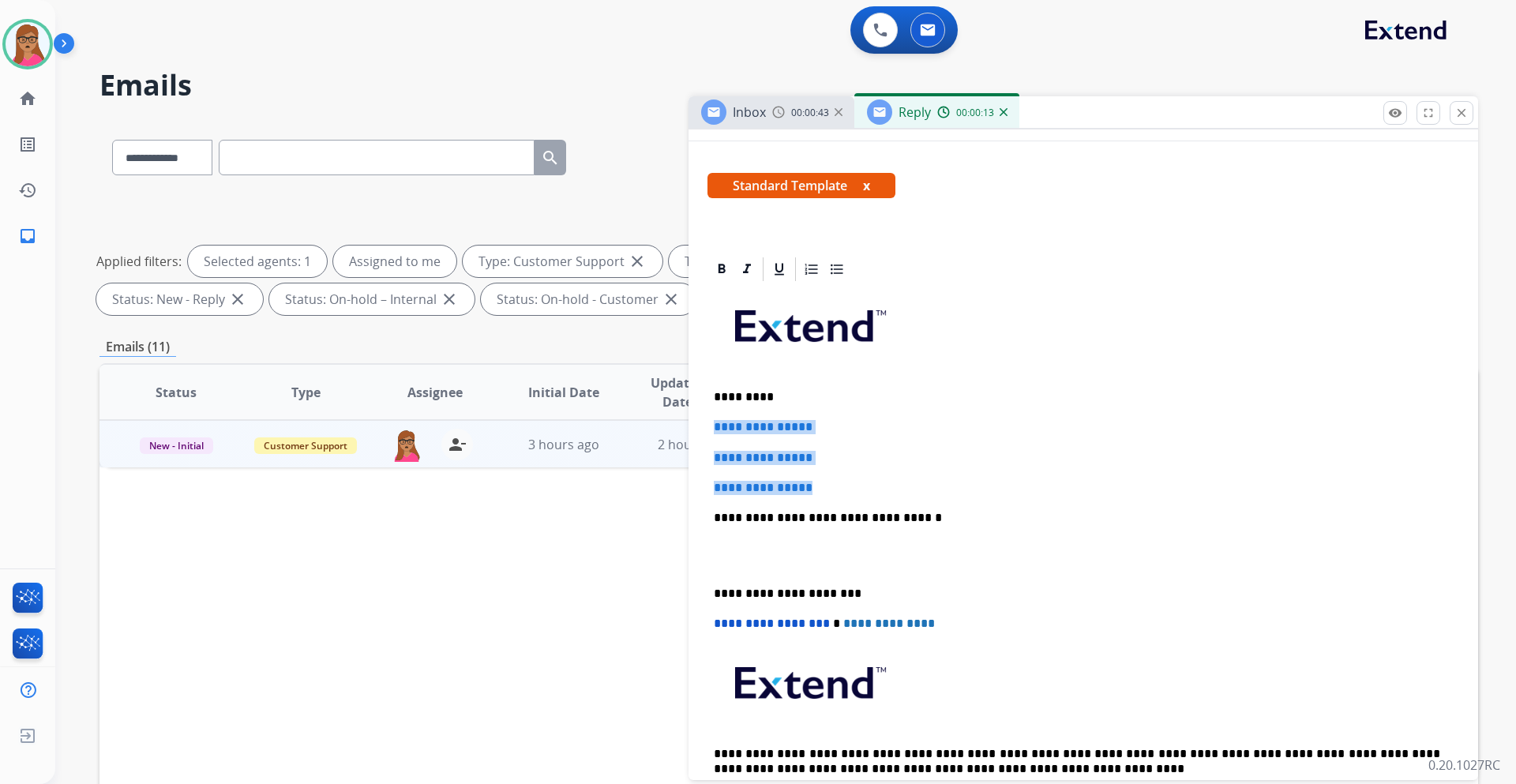
drag, startPoint x: 708, startPoint y: 422, endPoint x: 839, endPoint y: 478, distance: 142.5
click at [839, 461] on div "**********" at bounding box center [1083, 555] width 752 height 543
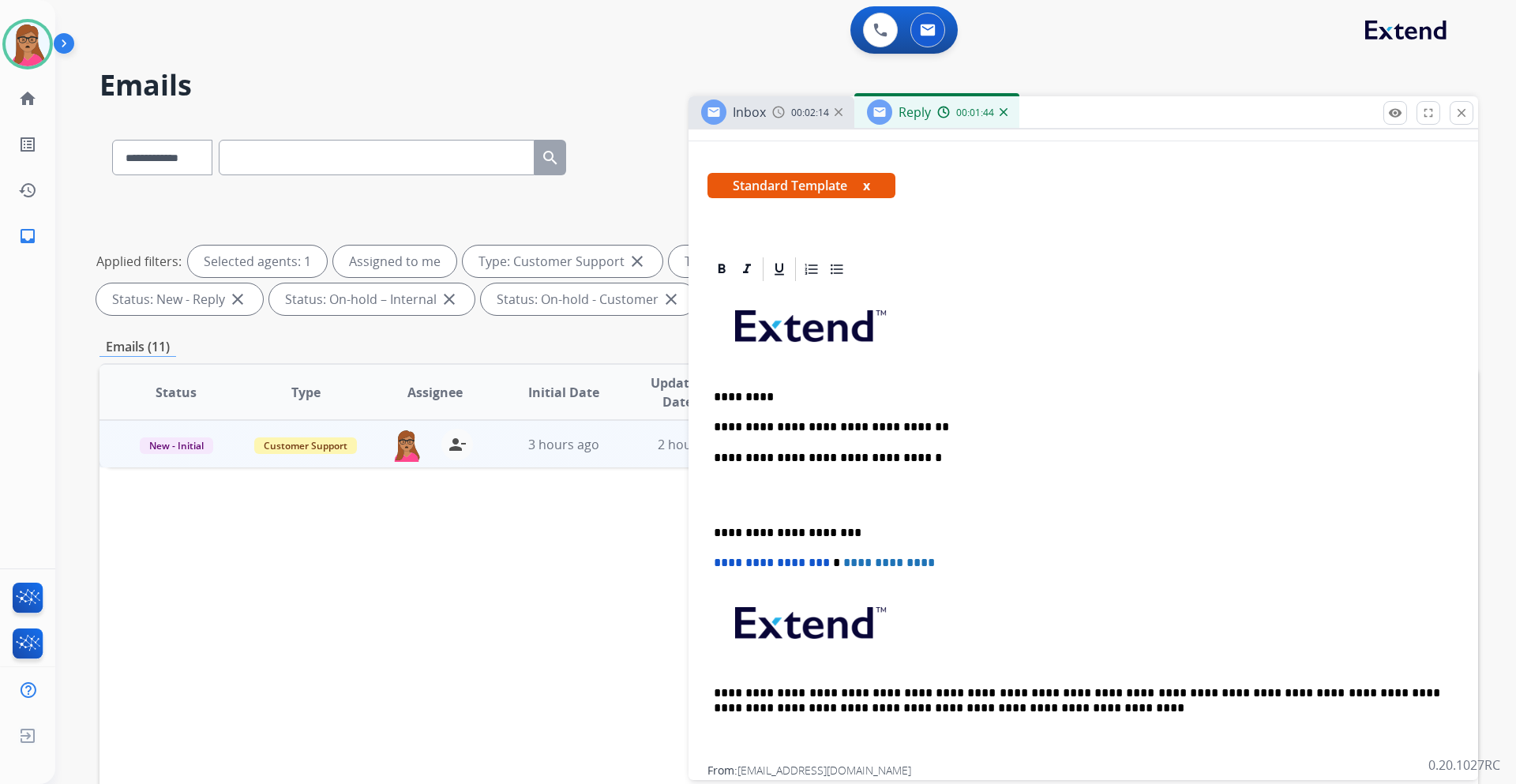
click at [732, 116] on div "Inbox" at bounding box center [733, 112] width 65 height 25
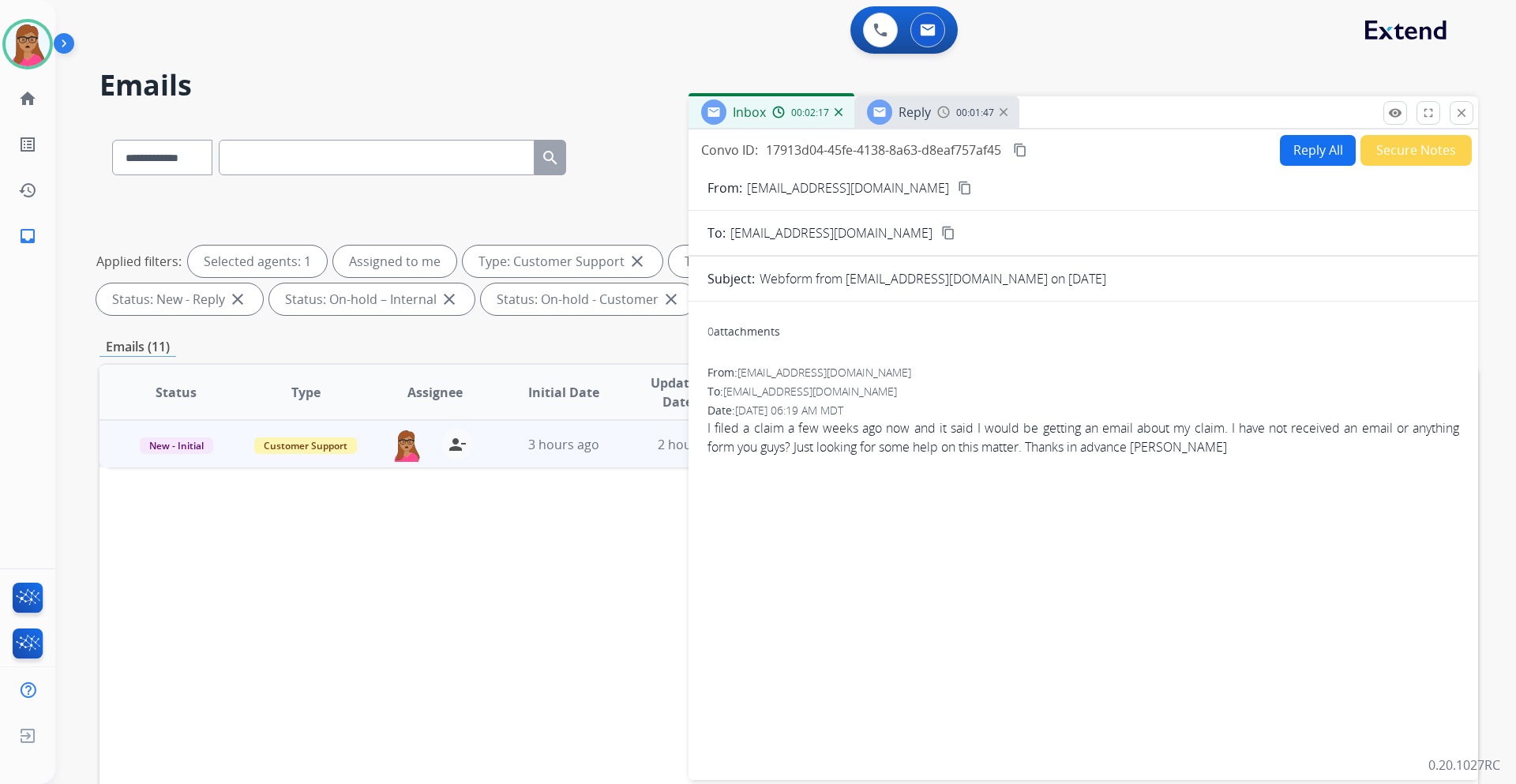
click at [910, 119] on span "Reply" at bounding box center [915, 112] width 33 height 18
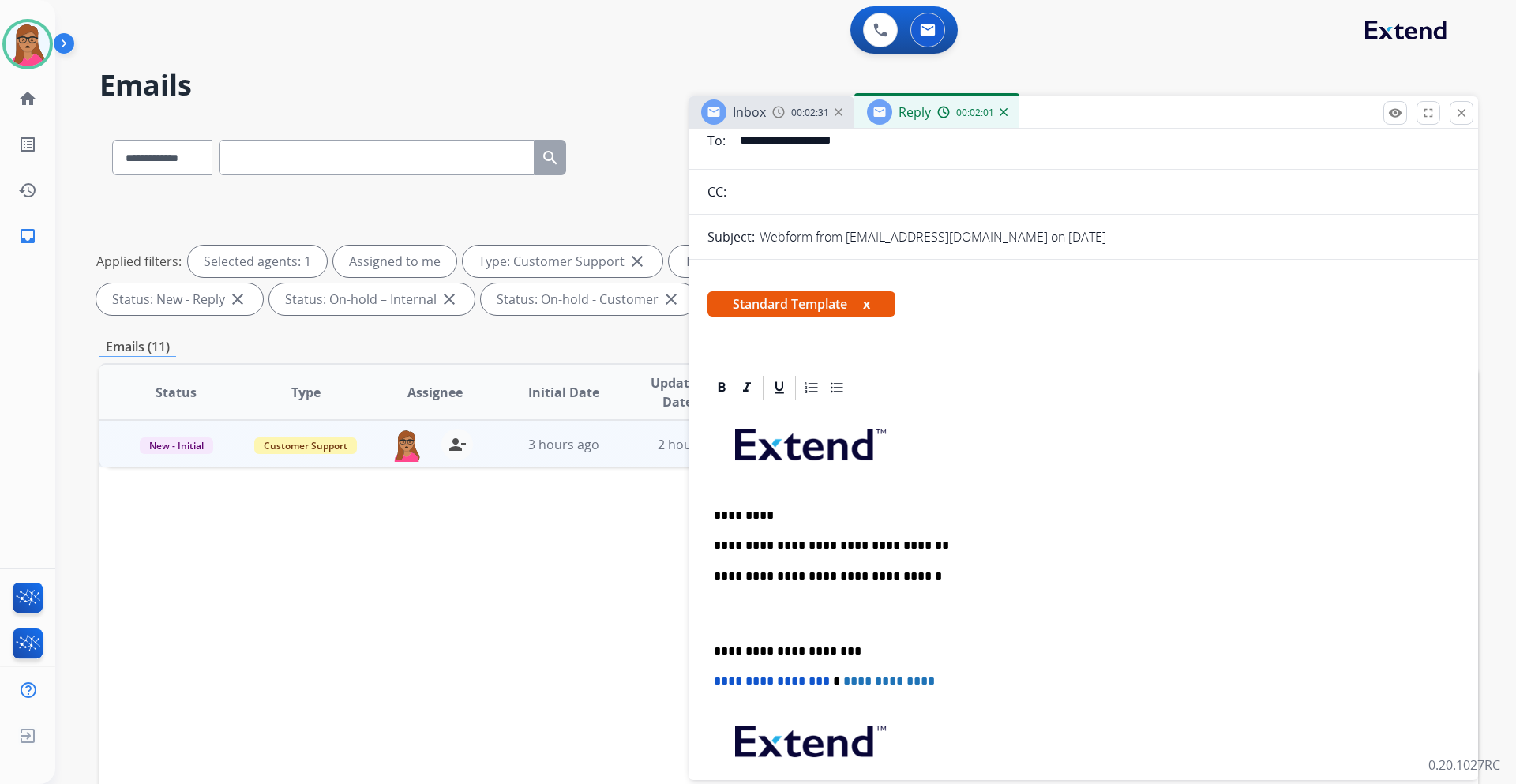
scroll to position [0, 0]
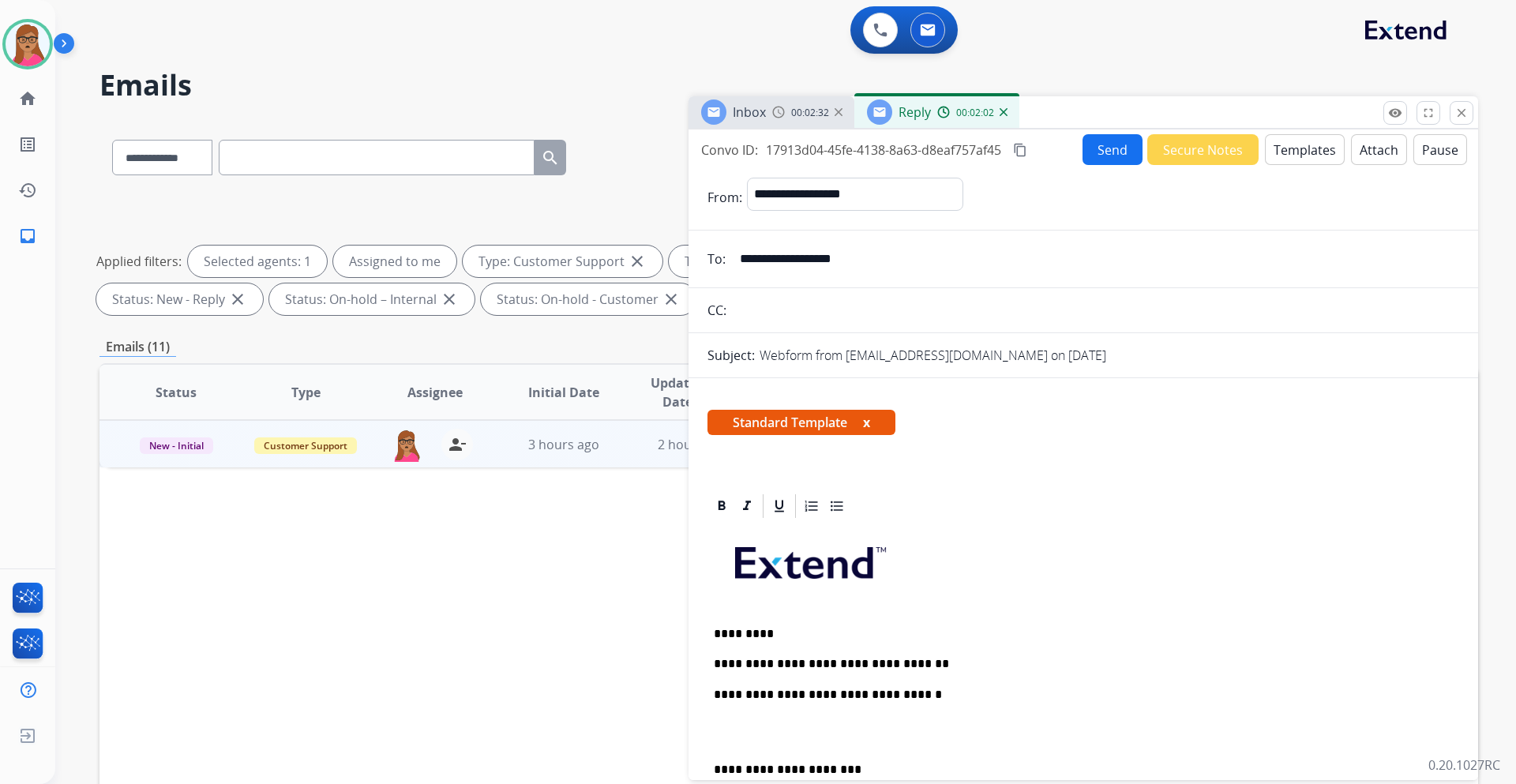
click at [1010, 151] on mat-icon "content_copy" at bounding box center [1020, 149] width 14 height 14
click at [917, 461] on p "**********" at bounding box center [1077, 663] width 727 height 14
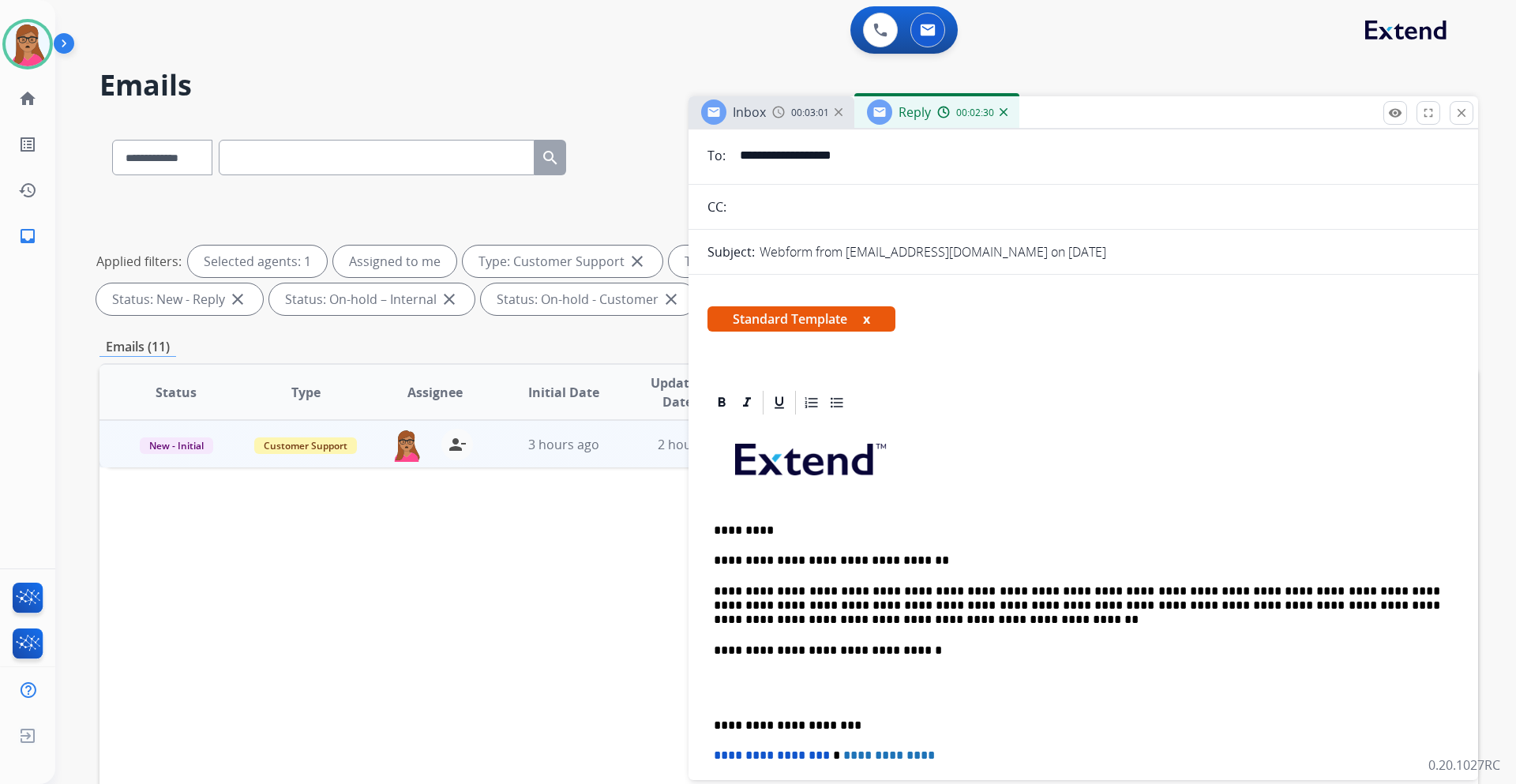
scroll to position [158, 0]
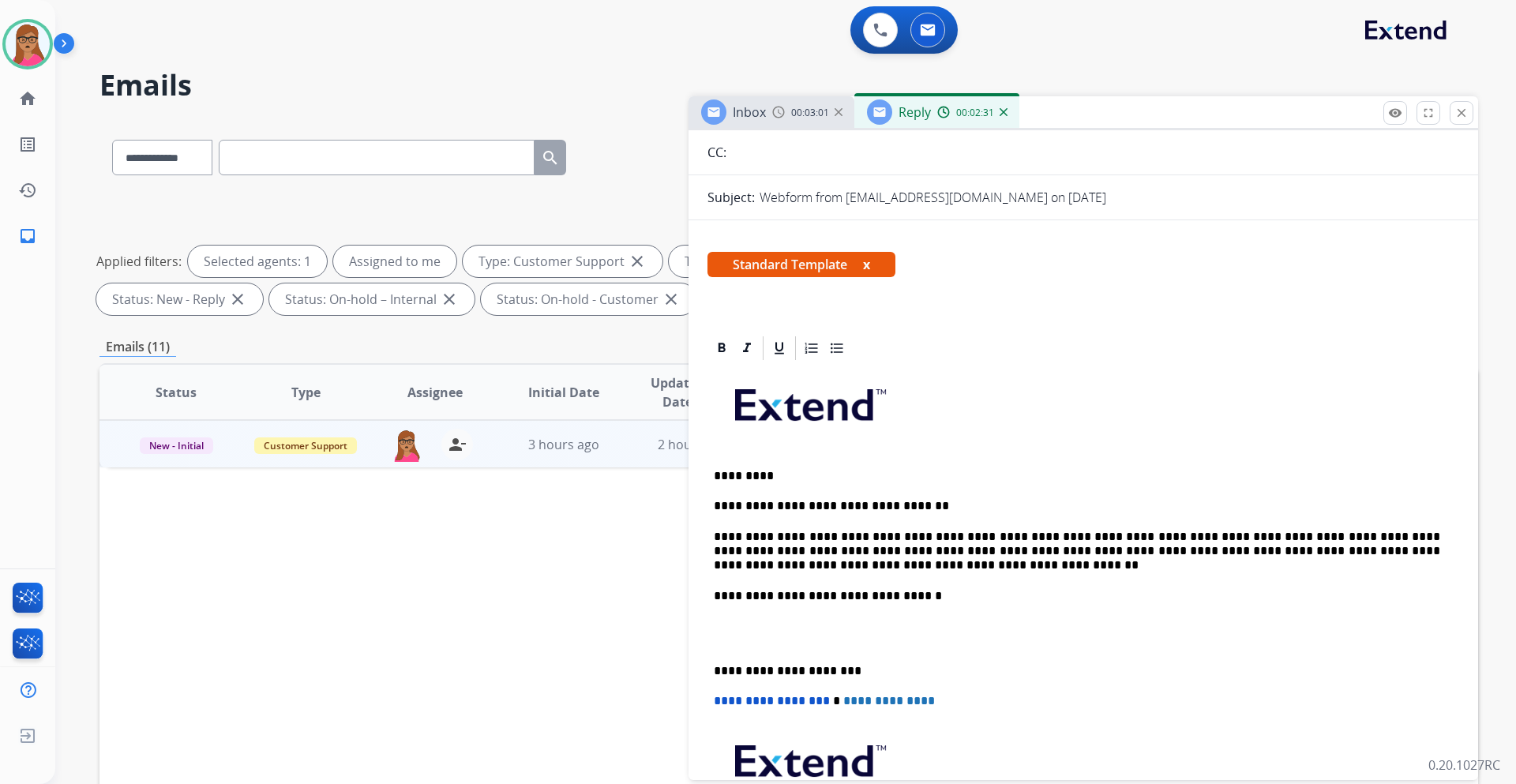
click at [710, 461] on div "**********" at bounding box center [1083, 634] width 752 height 542
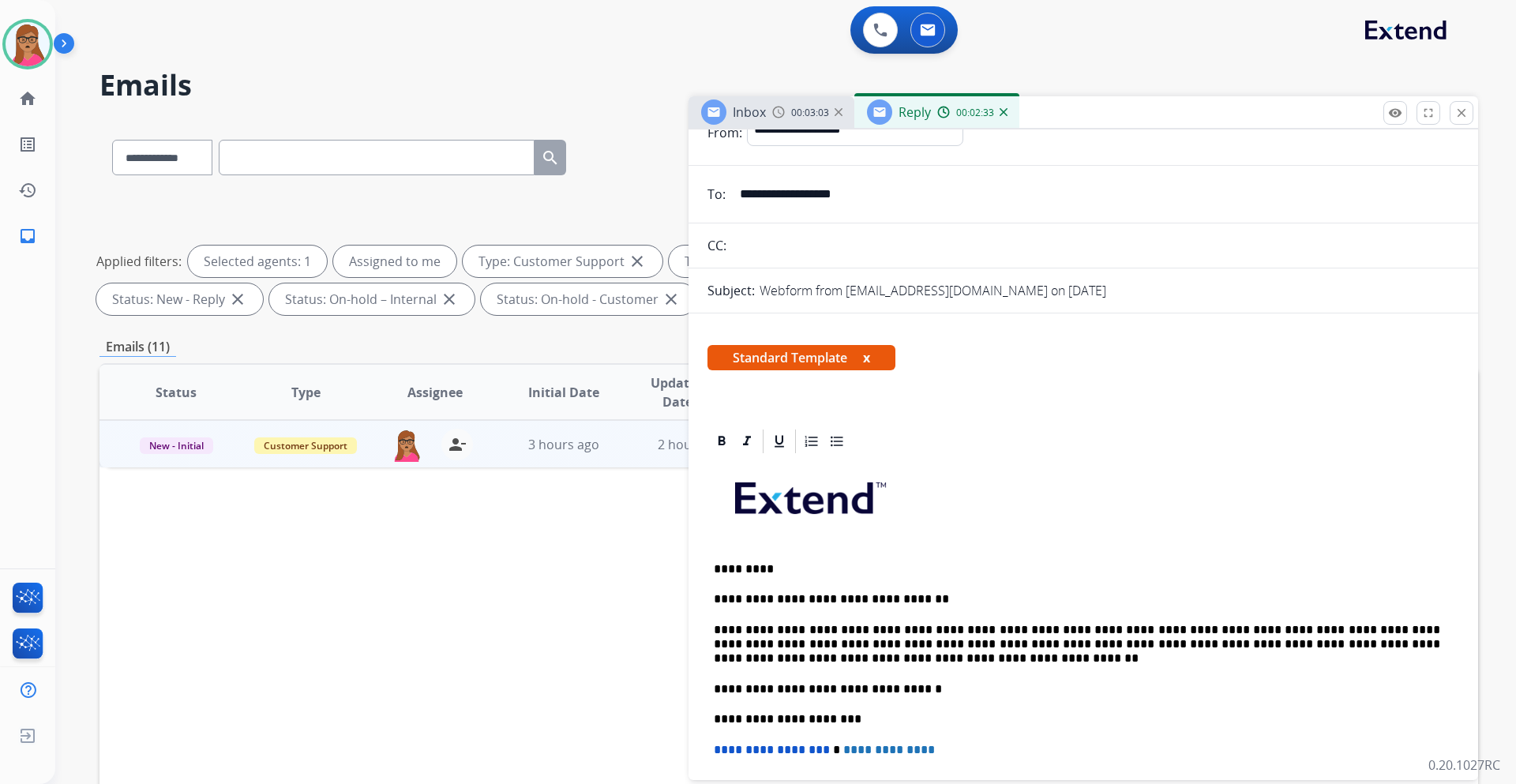
scroll to position [0, 0]
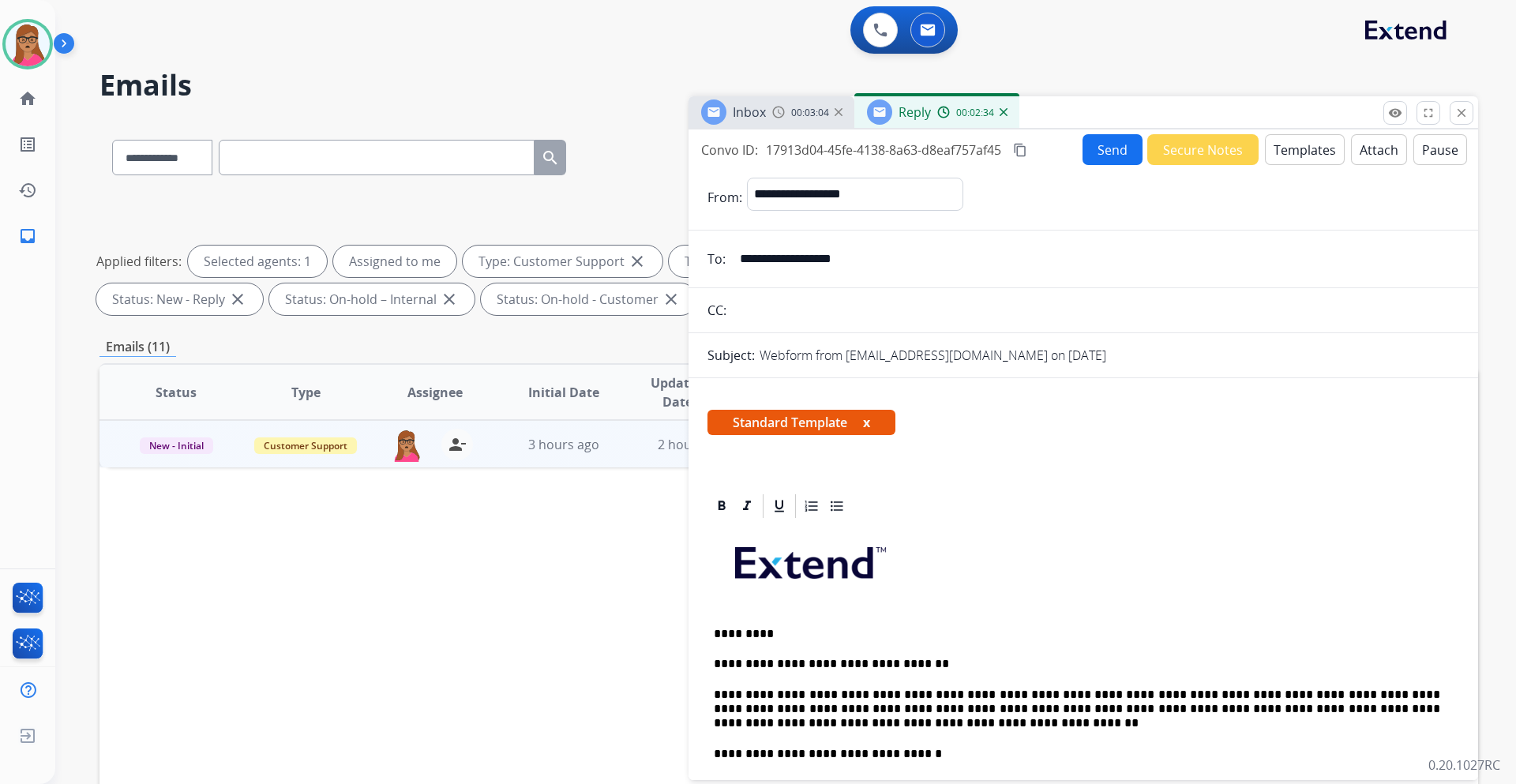
click at [1010, 159] on button "Send" at bounding box center [1112, 149] width 60 height 31
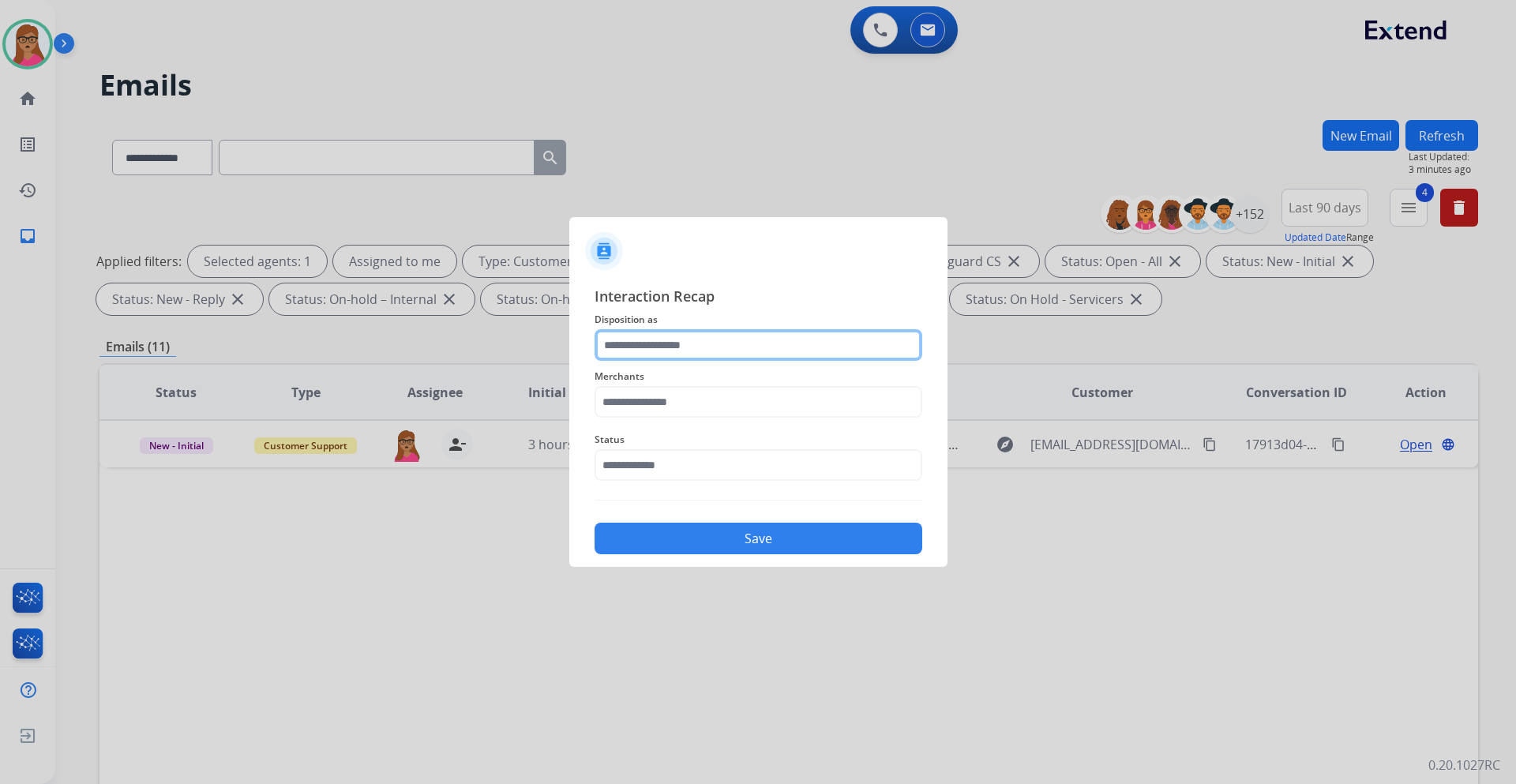
click at [722, 348] on input "text" at bounding box center [758, 345] width 328 height 32
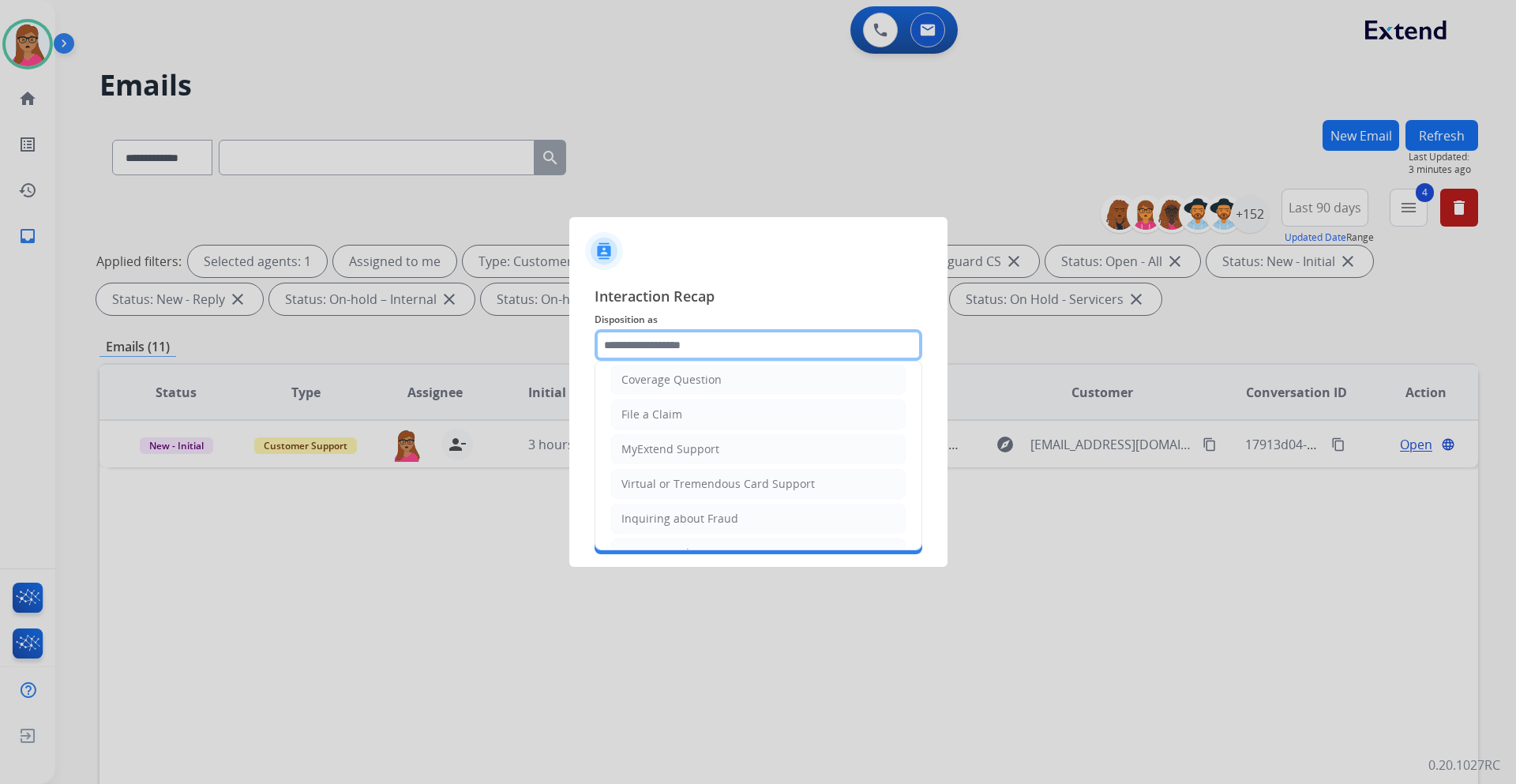
scroll to position [237, 0]
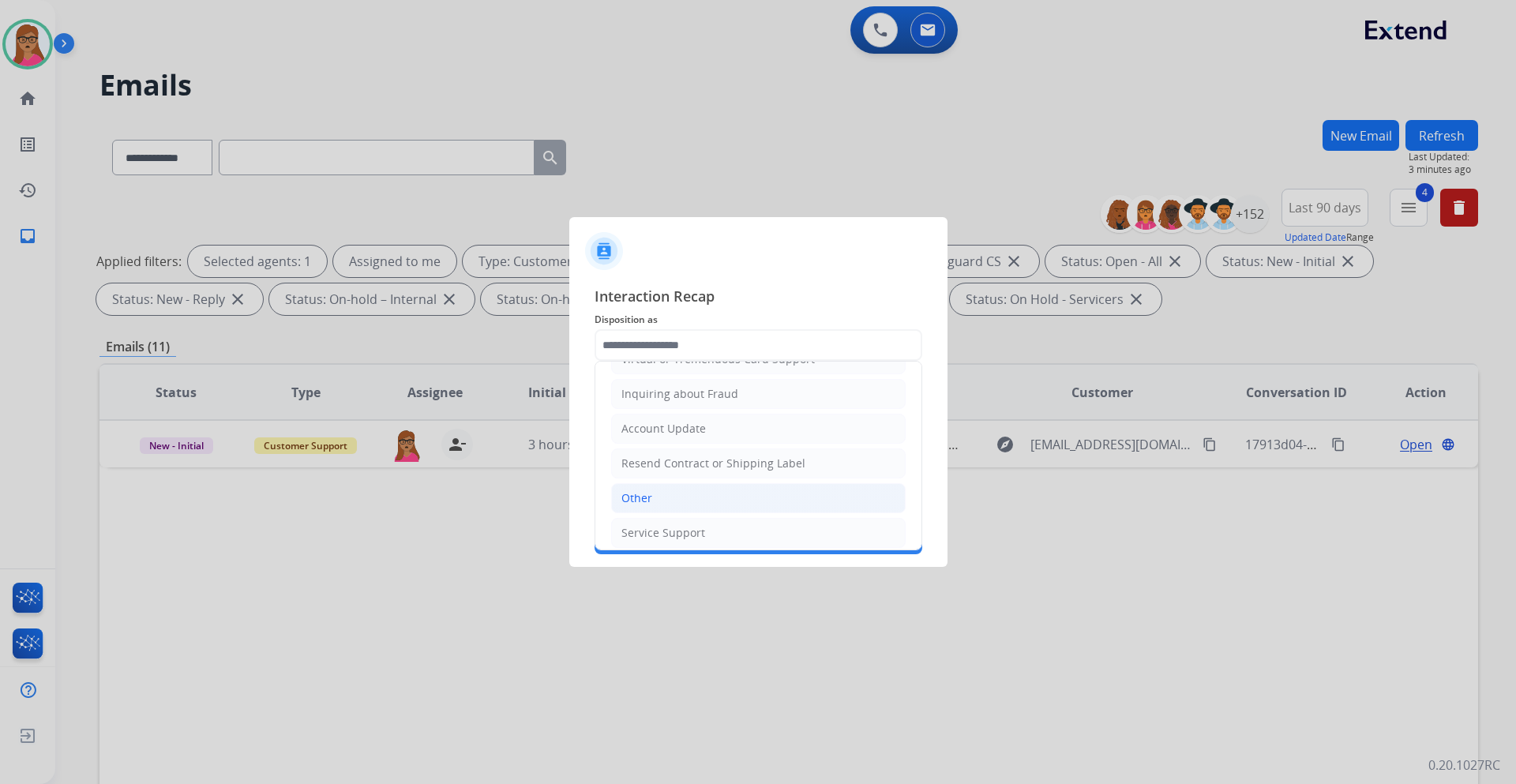
drag, startPoint x: 650, startPoint y: 509, endPoint x: 658, endPoint y: 421, distance: 88.4
click at [650, 461] on li "Other" at bounding box center [758, 498] width 295 height 30
type input "*****"
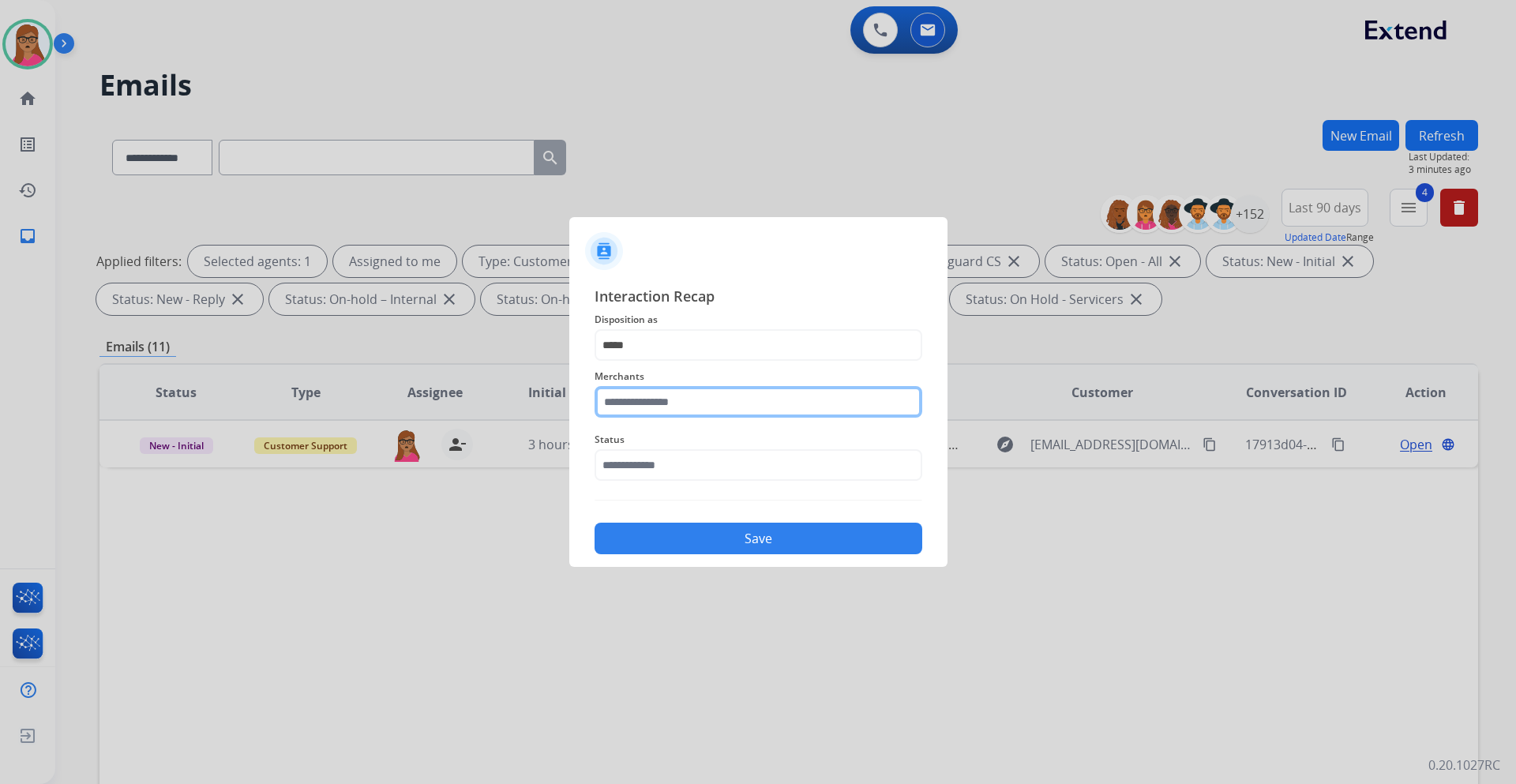
click at [668, 404] on input "text" at bounding box center [758, 402] width 328 height 32
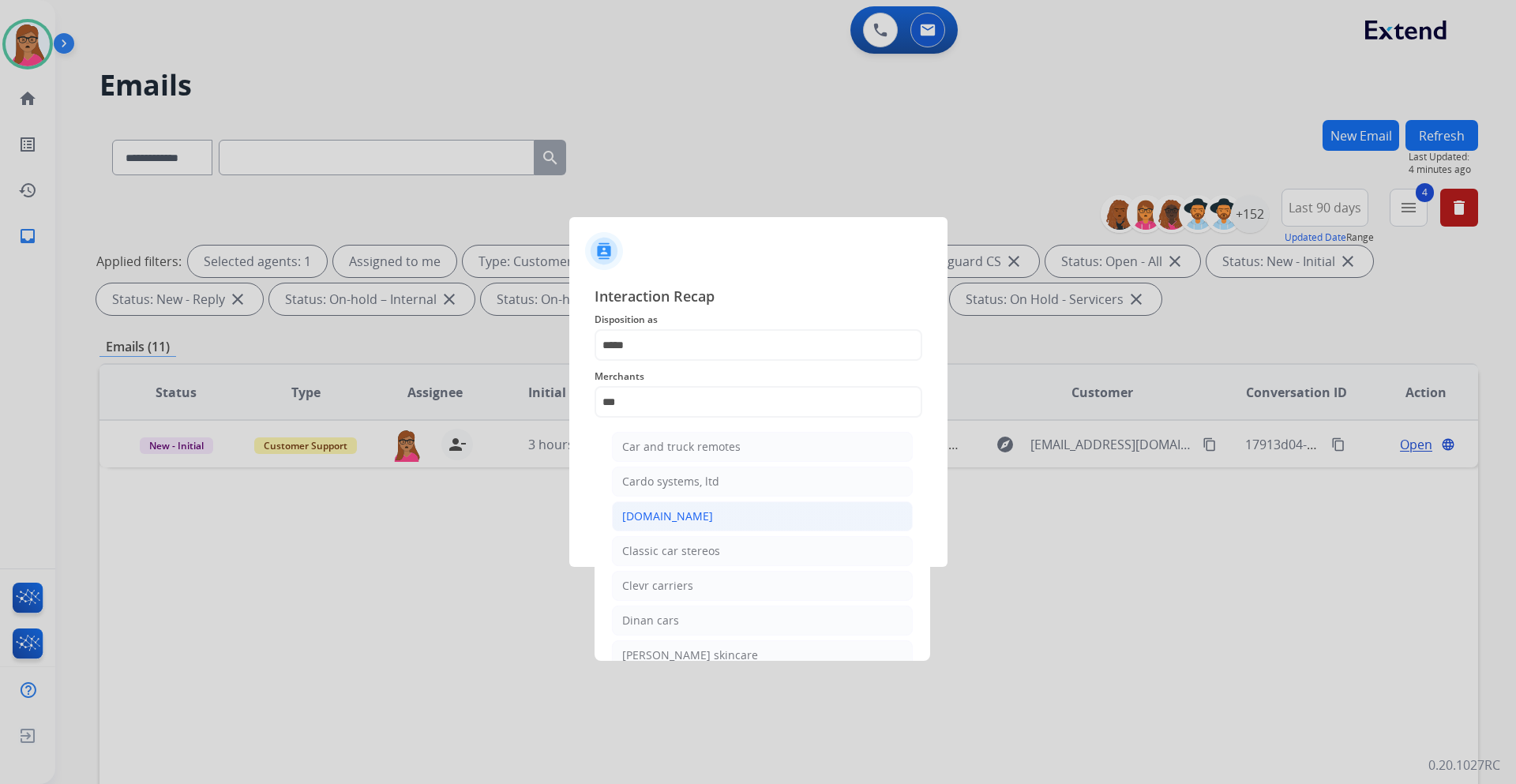
click at [661, 461] on li "[DOMAIN_NAME]" at bounding box center [763, 516] width 301 height 30
type input "**********"
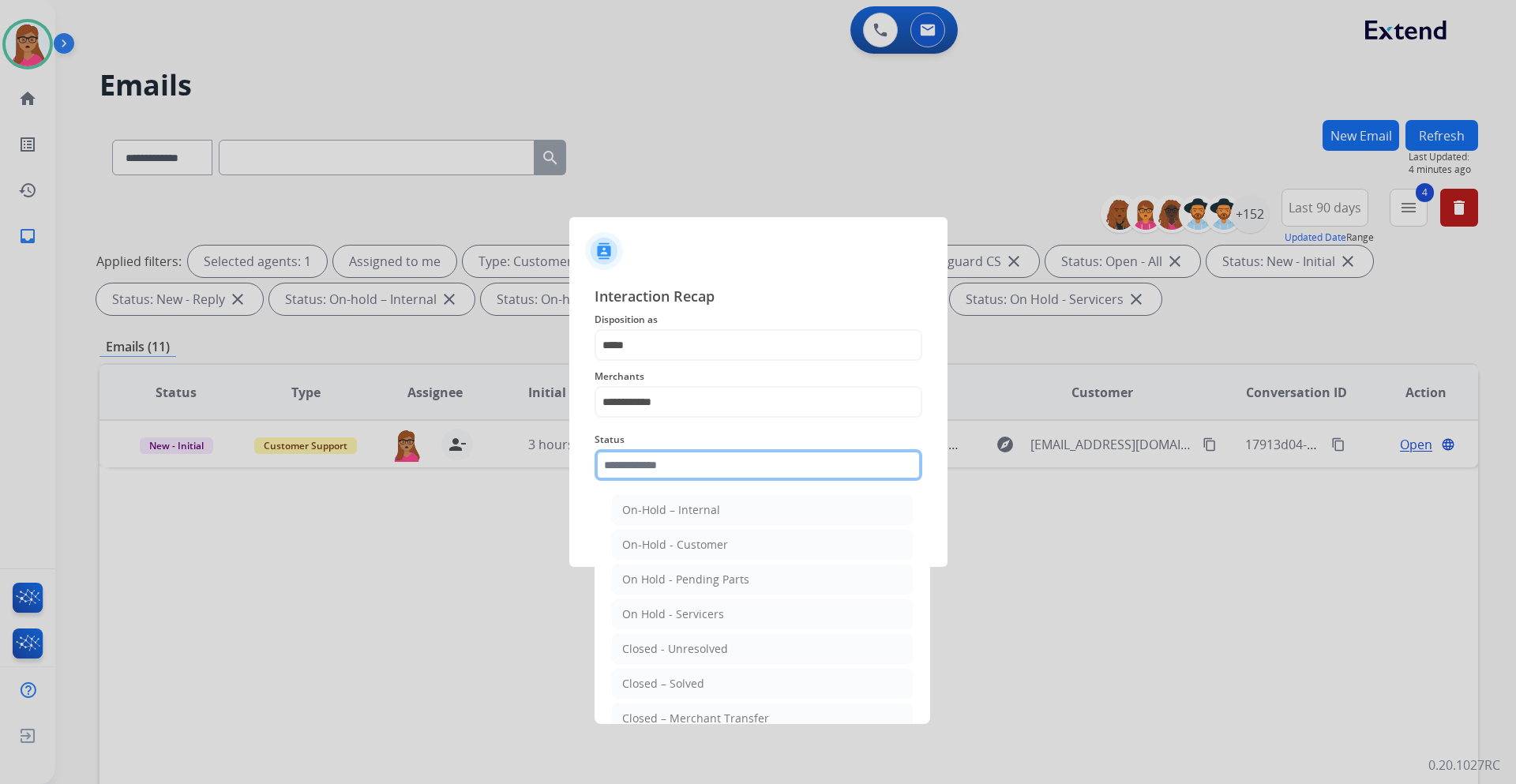
click at [677, 461] on input "text" at bounding box center [758, 465] width 328 height 32
click at [681, 461] on div "Closed – Solved" at bounding box center [664, 683] width 82 height 16
type input "**********"
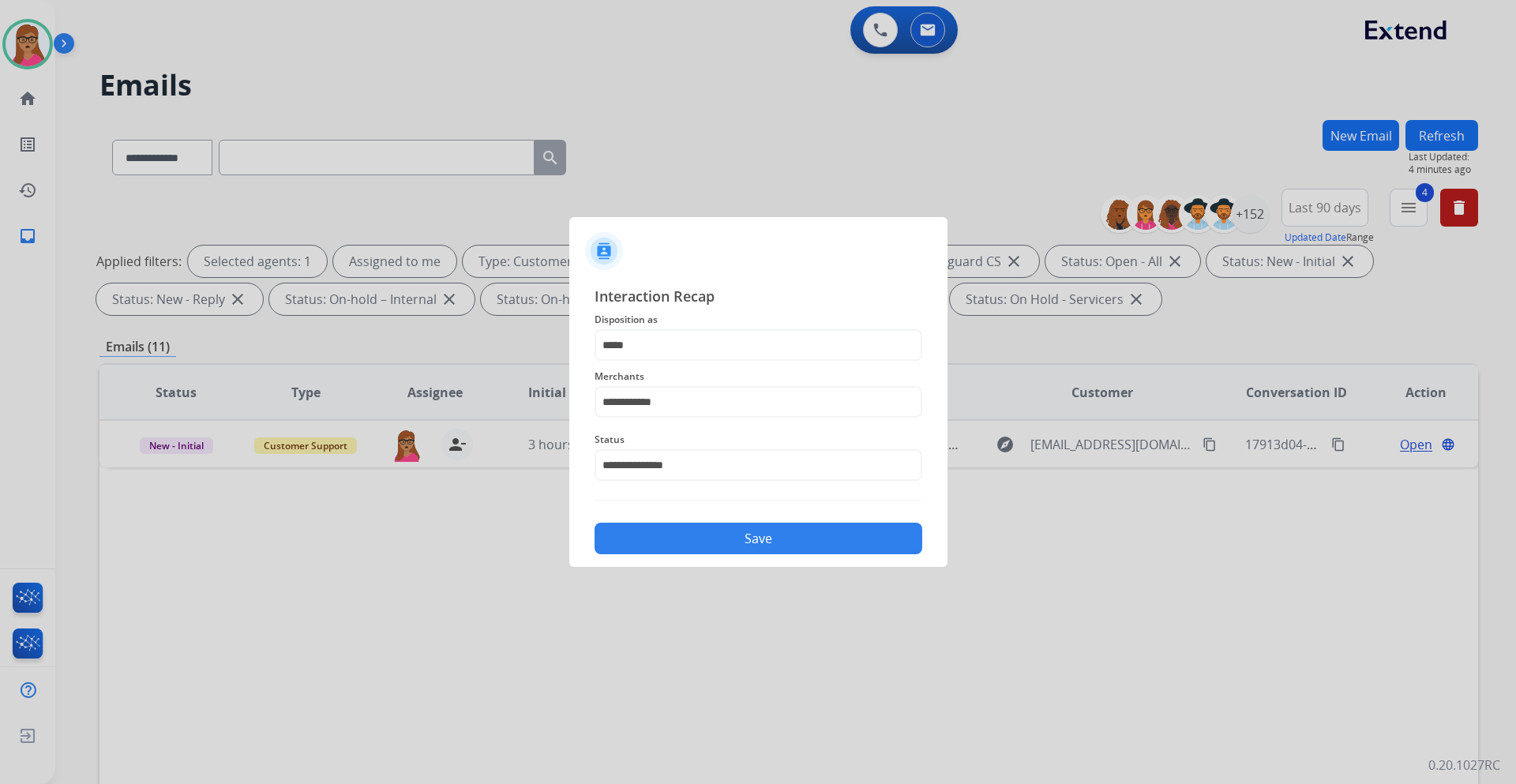
click at [694, 461] on button "Save" at bounding box center [758, 539] width 328 height 32
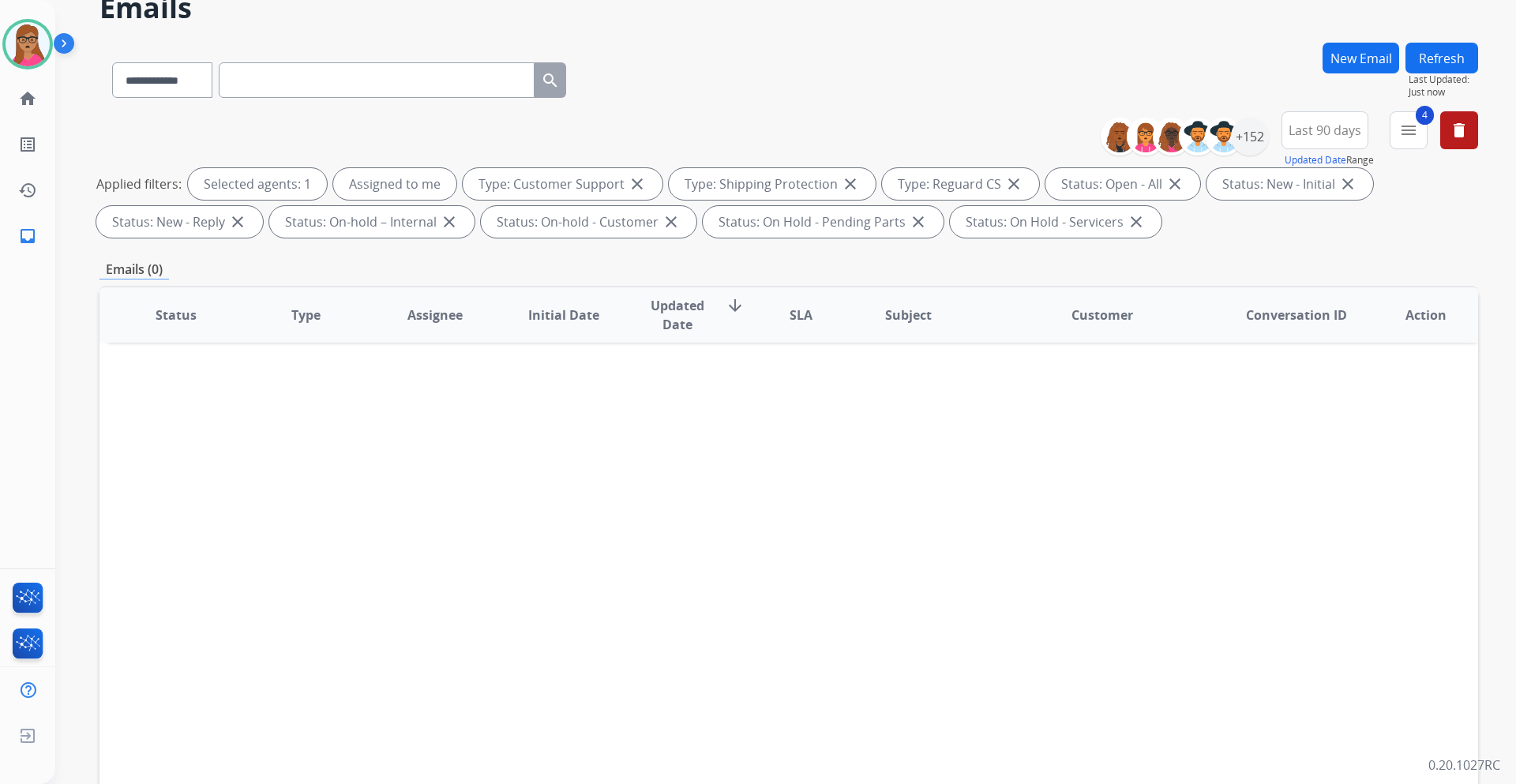
scroll to position [191, 0]
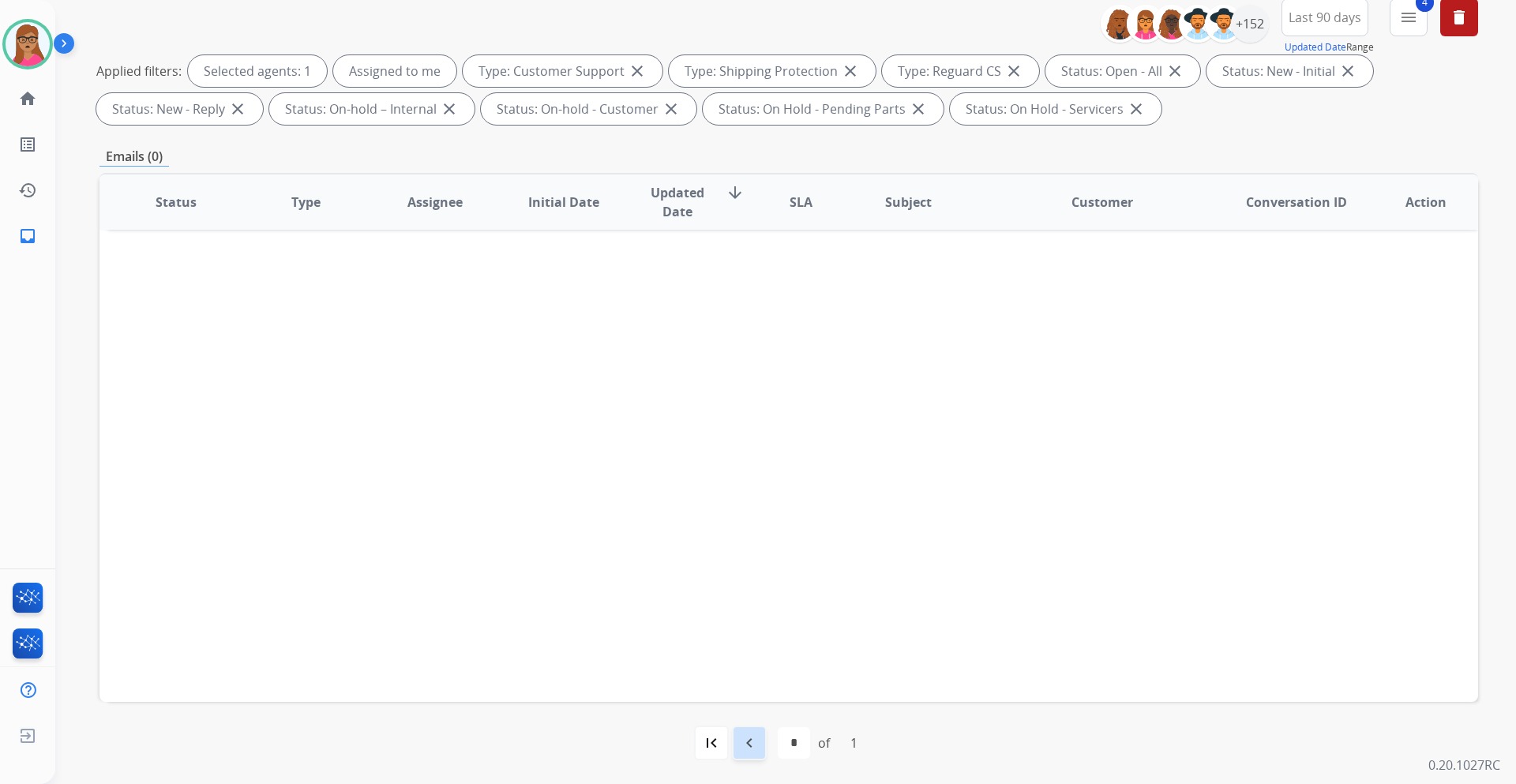
click at [745, 461] on mat-icon "navigate_before" at bounding box center [749, 743] width 19 height 19
select select "*"
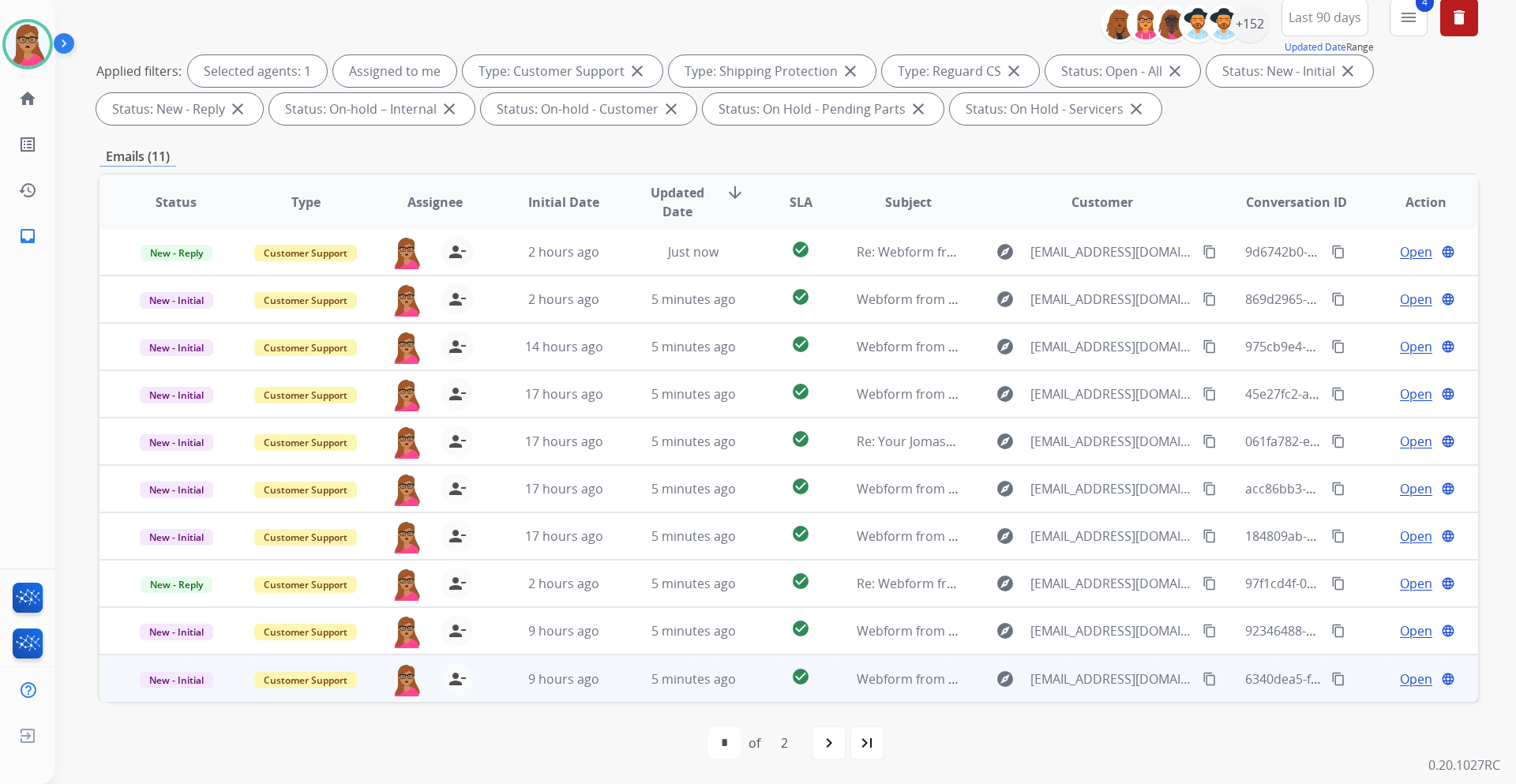
click at [1010, 461] on span "Open" at bounding box center [1416, 678] width 33 height 19
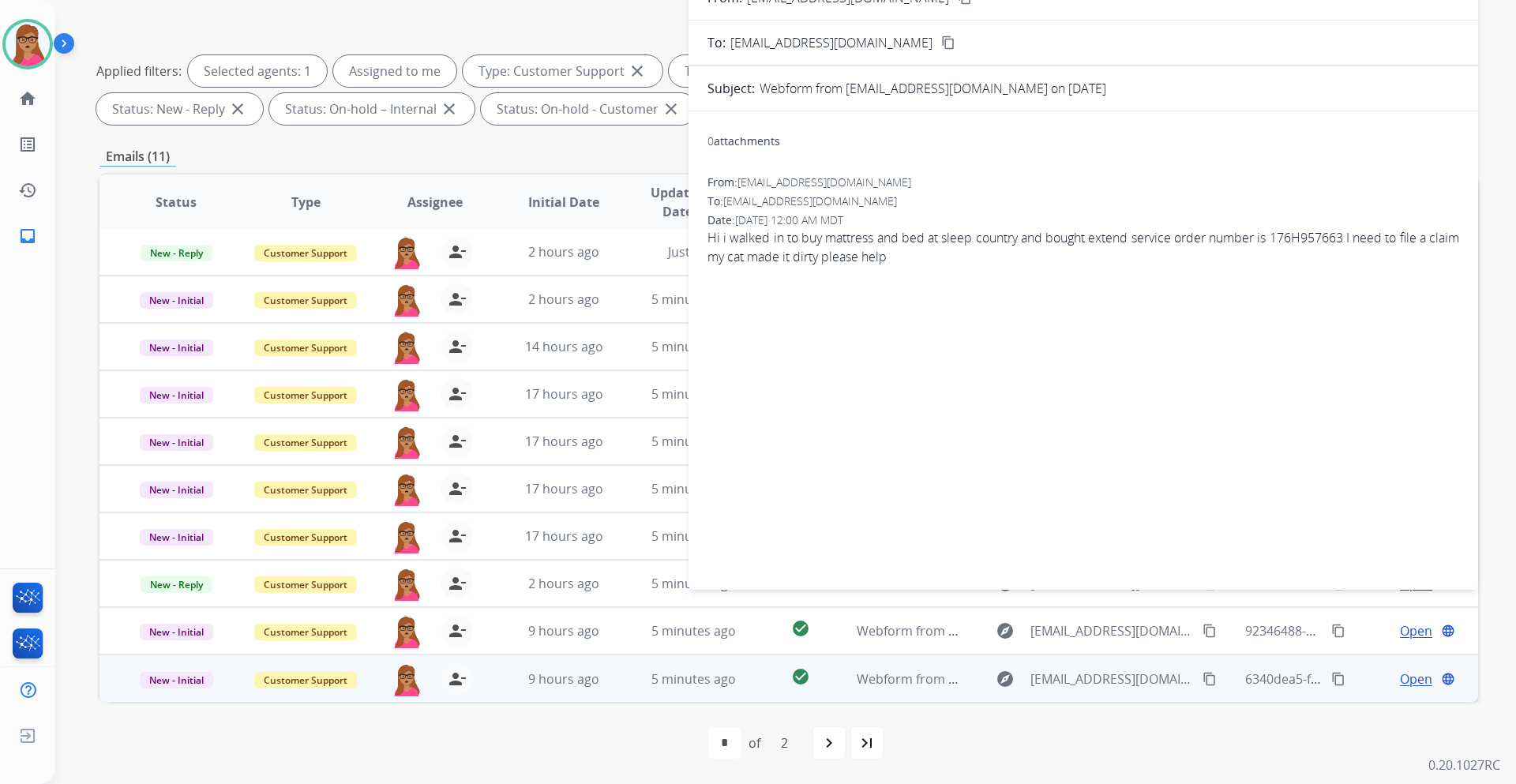
scroll to position [33, 0]
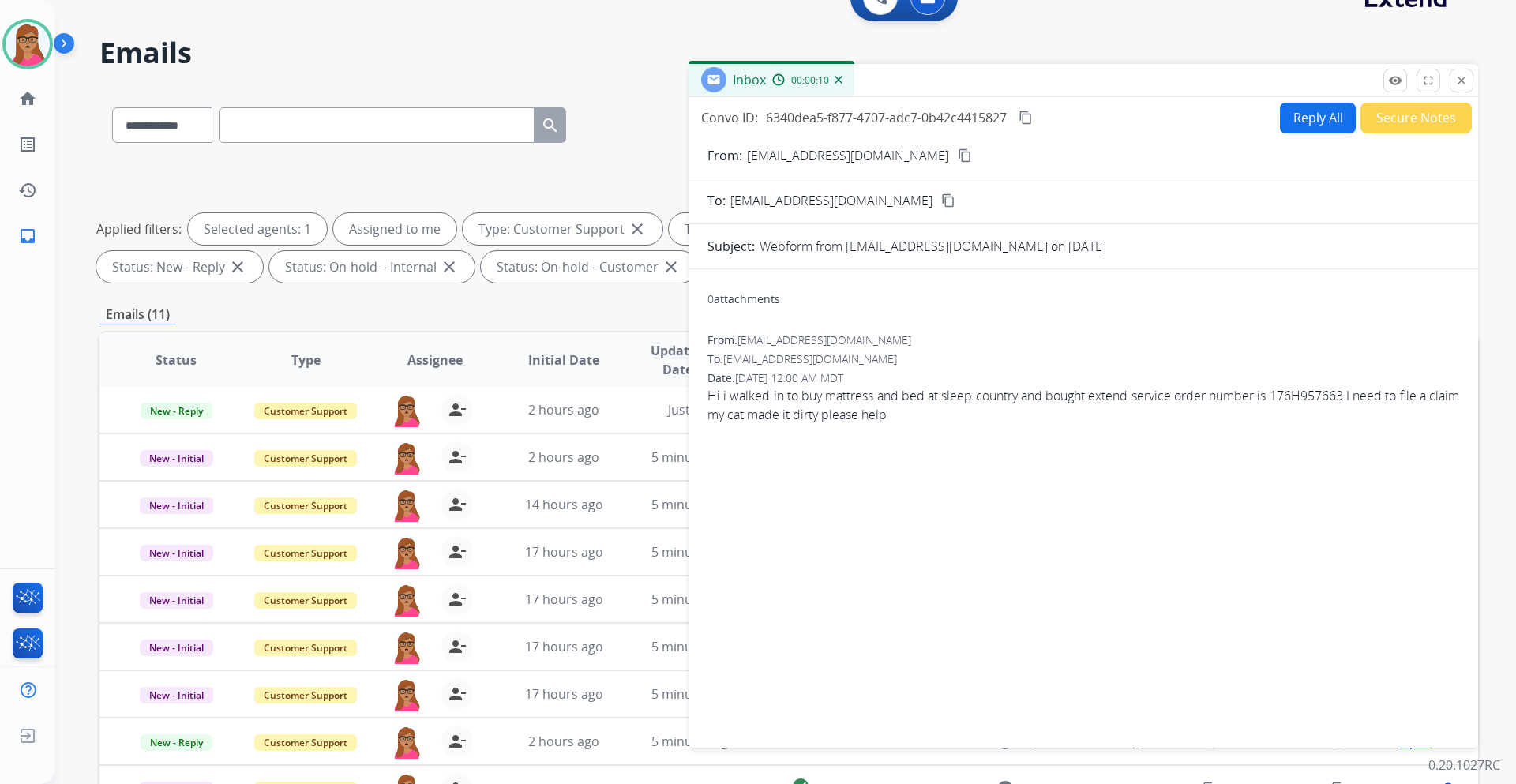
click at [958, 155] on mat-icon "content_copy" at bounding box center [965, 155] width 14 height 14
drag, startPoint x: 1362, startPoint y: 399, endPoint x: 1286, endPoint y: 400, distance: 76.0
click at [1286, 400] on span "Hi i walked in to buy mattress and bed at sleep country and bought extend servi…" at bounding box center [1083, 405] width 752 height 38
copy span "176H957663"
click at [1307, 121] on button "Reply All" at bounding box center [1318, 118] width 76 height 31
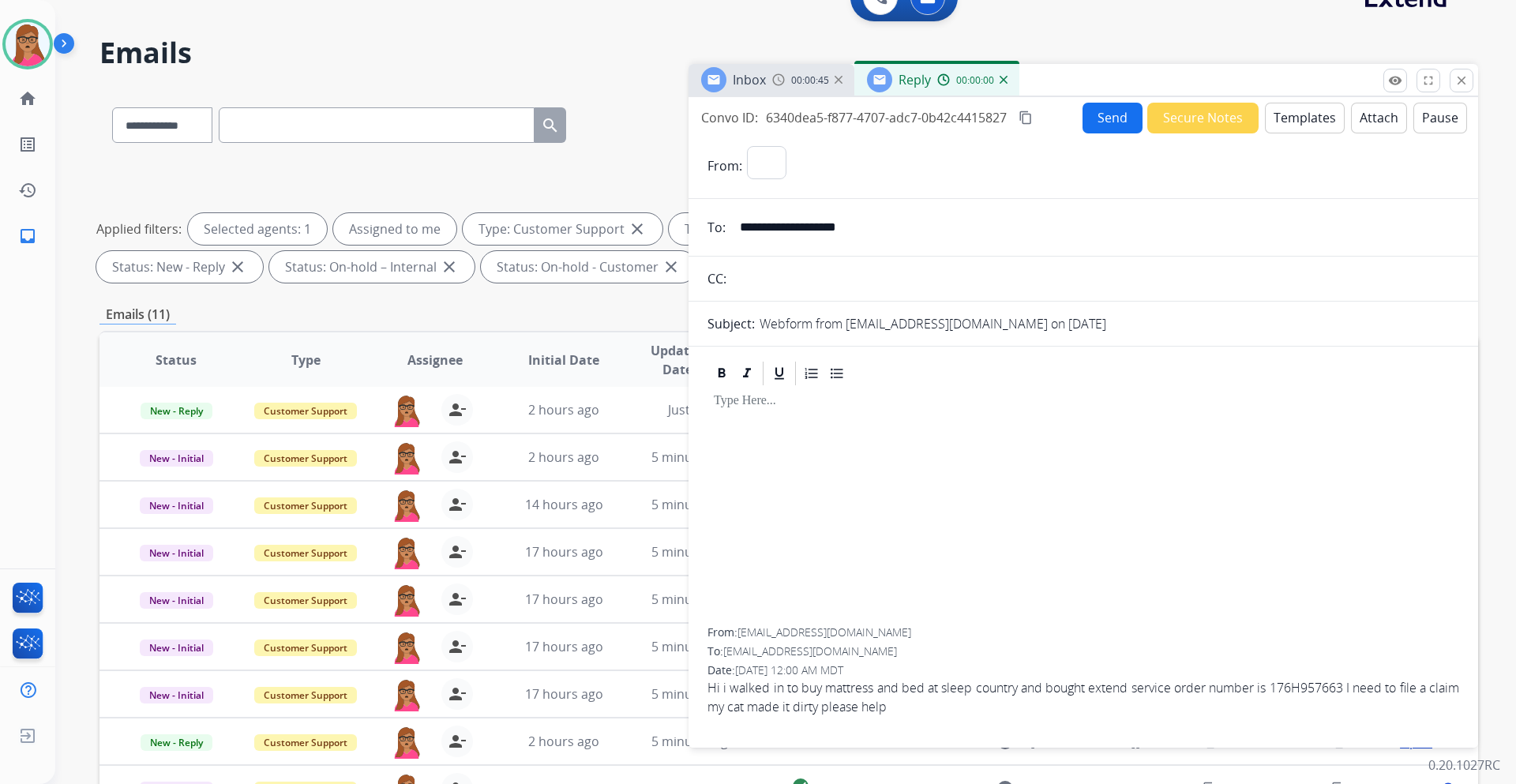
select select "**********"
click at [1303, 118] on button "Templates" at bounding box center [1304, 118] width 80 height 31
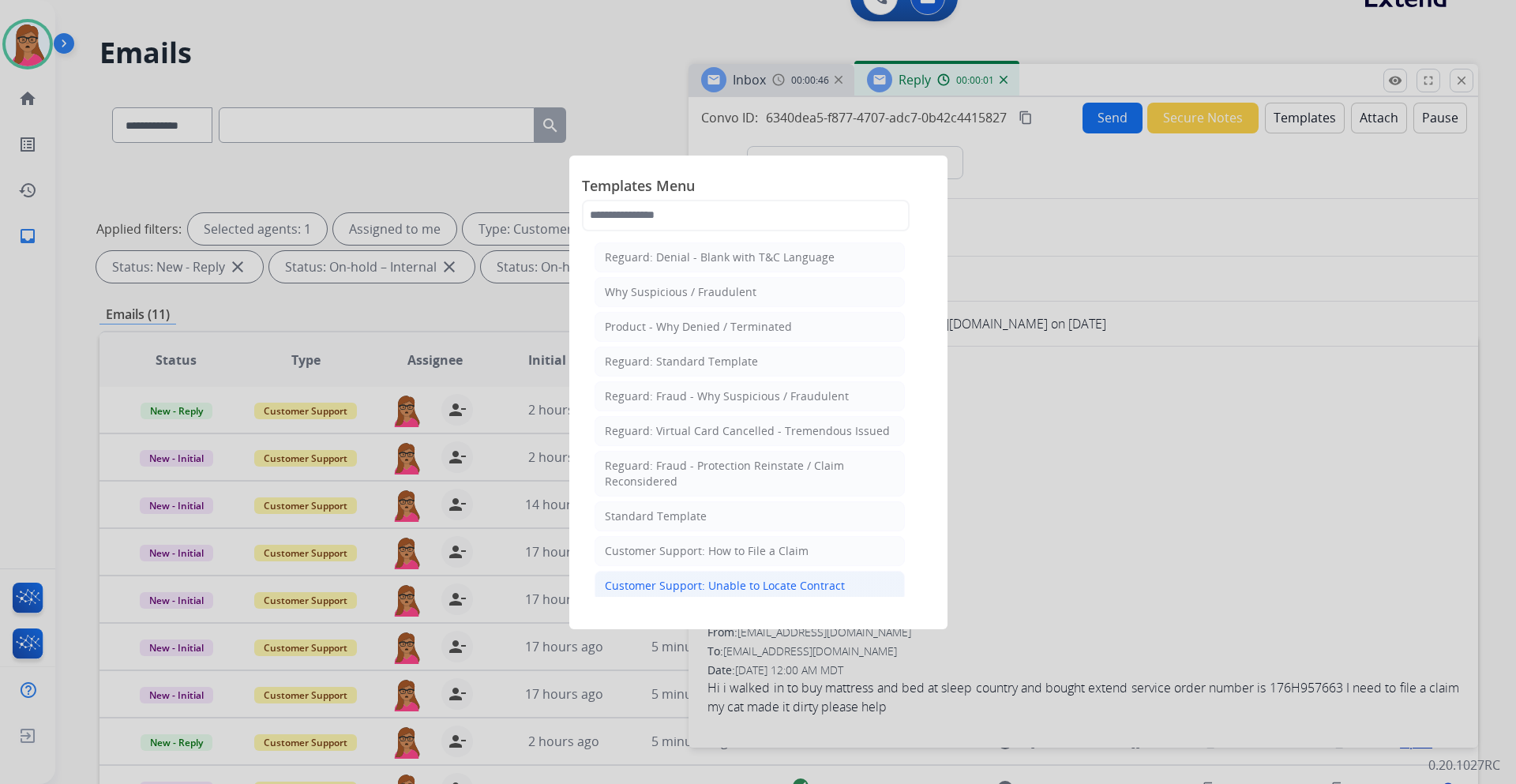
click at [768, 586] on div "Customer Support: Unable to Locate Contract" at bounding box center [725, 585] width 240 height 16
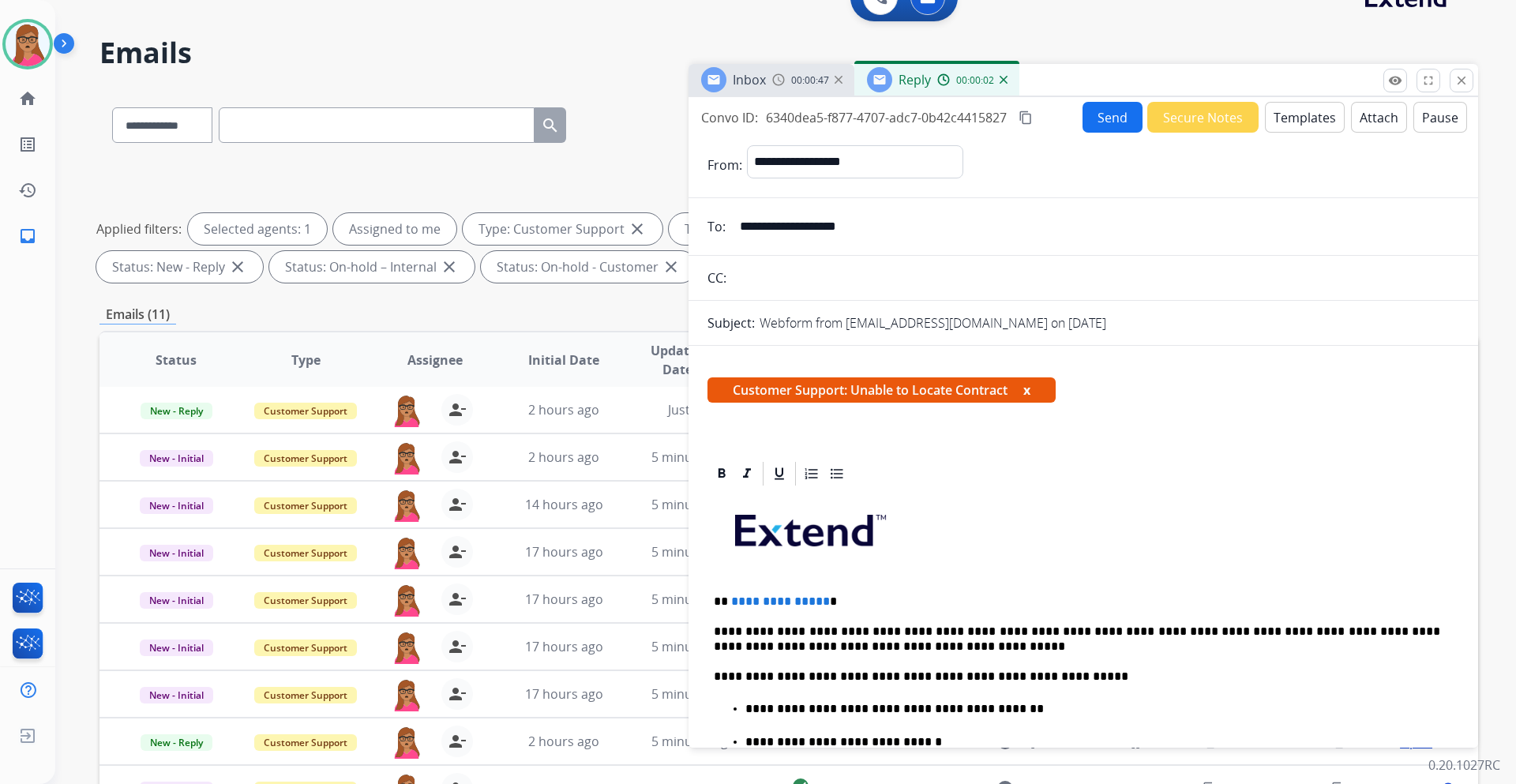
scroll to position [316, 0]
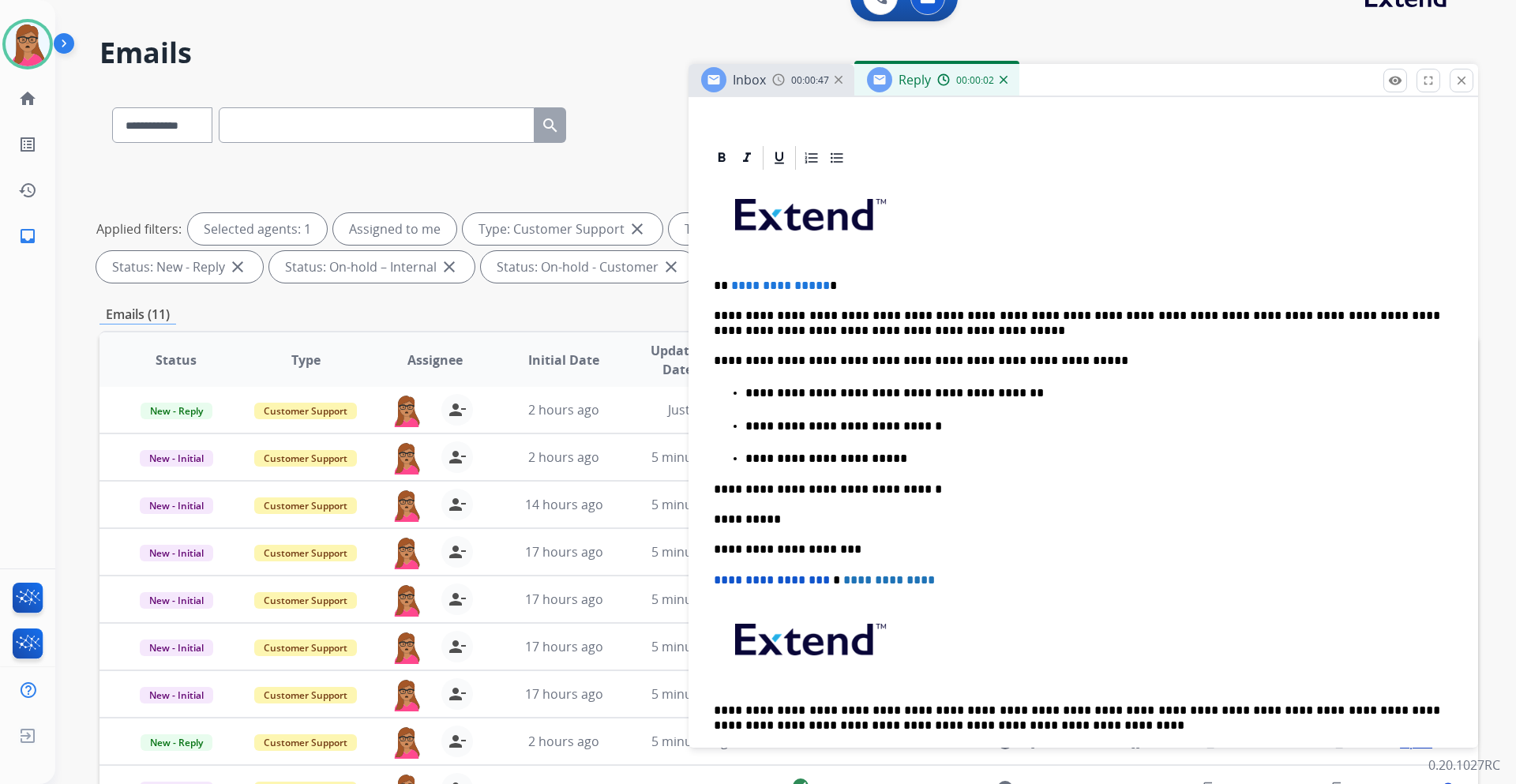
click at [858, 270] on div "**********" at bounding box center [1083, 478] width 752 height 611
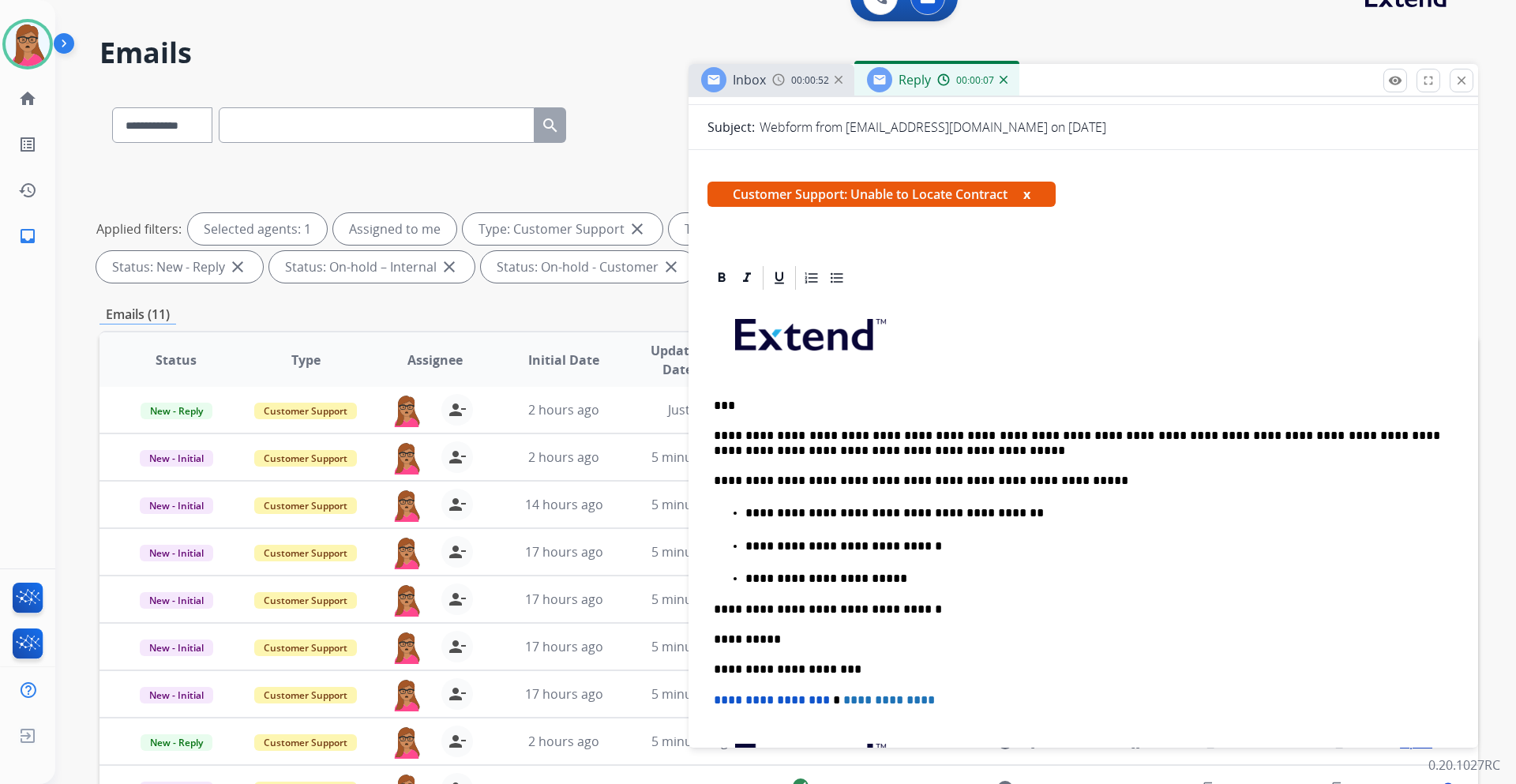
scroll to position [0, 0]
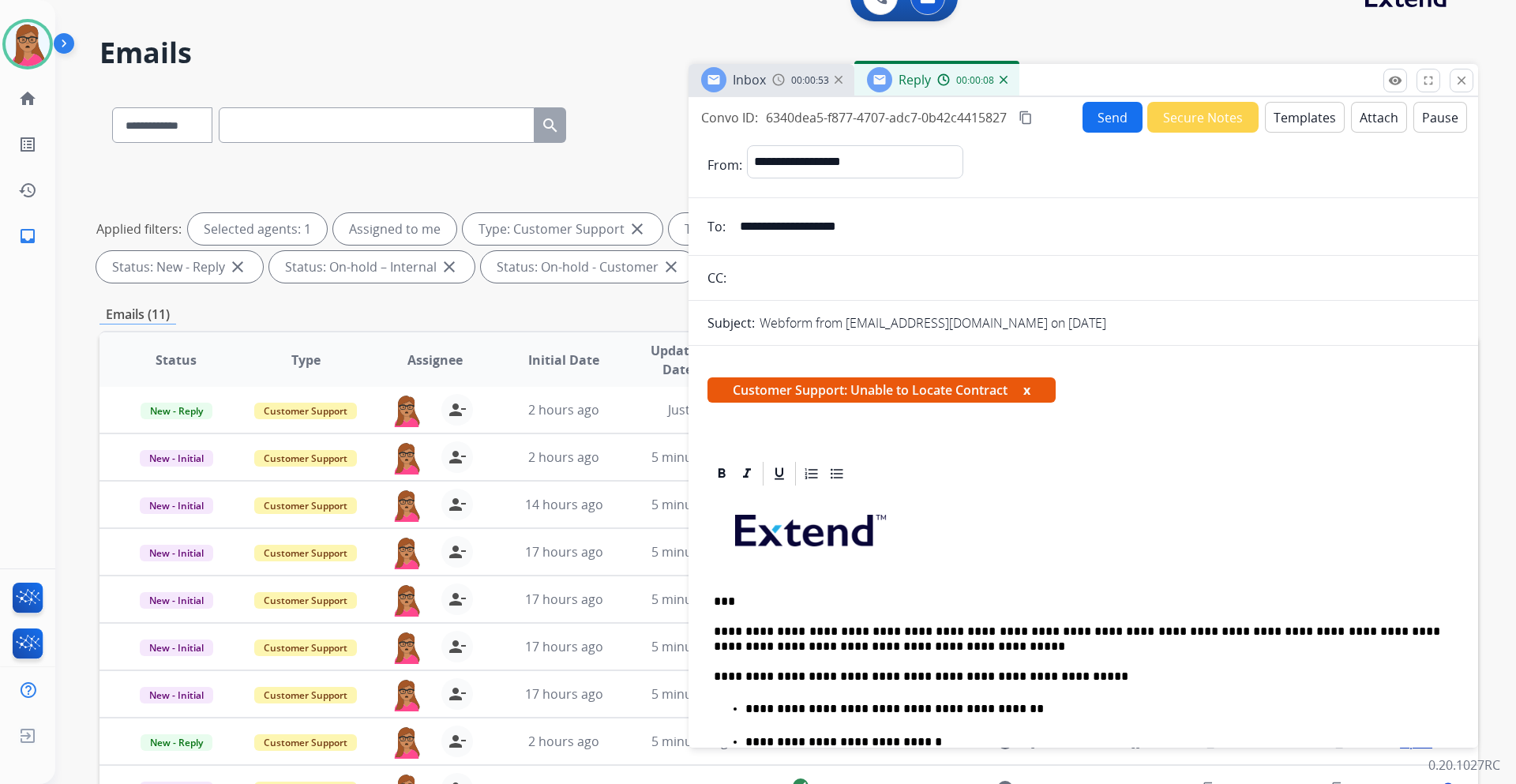
click at [1108, 126] on button "Send" at bounding box center [1112, 117] width 60 height 31
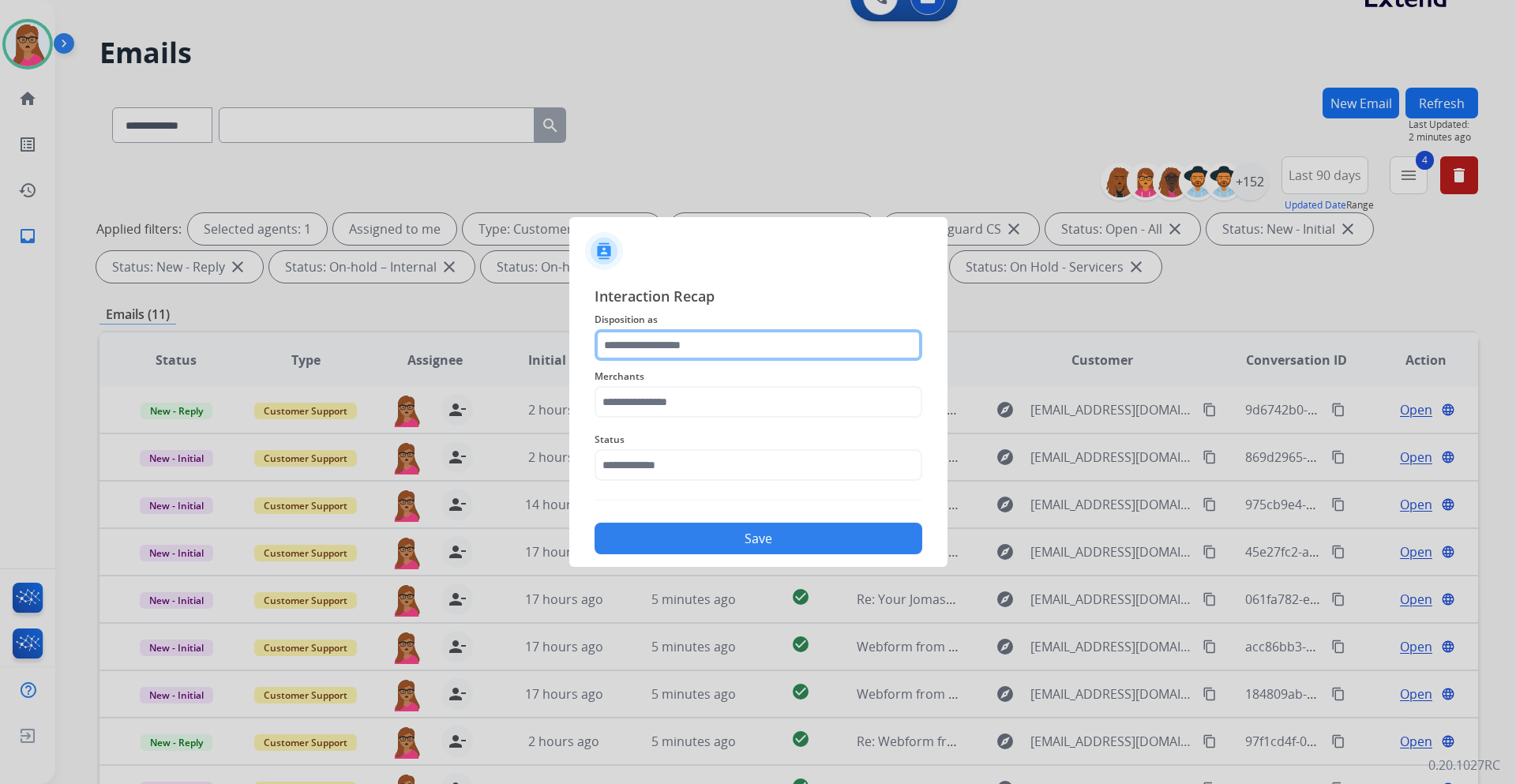
drag, startPoint x: 733, startPoint y: 339, endPoint x: 712, endPoint y: 358, distance: 28.3
click at [732, 339] on input "text" at bounding box center [758, 345] width 328 height 32
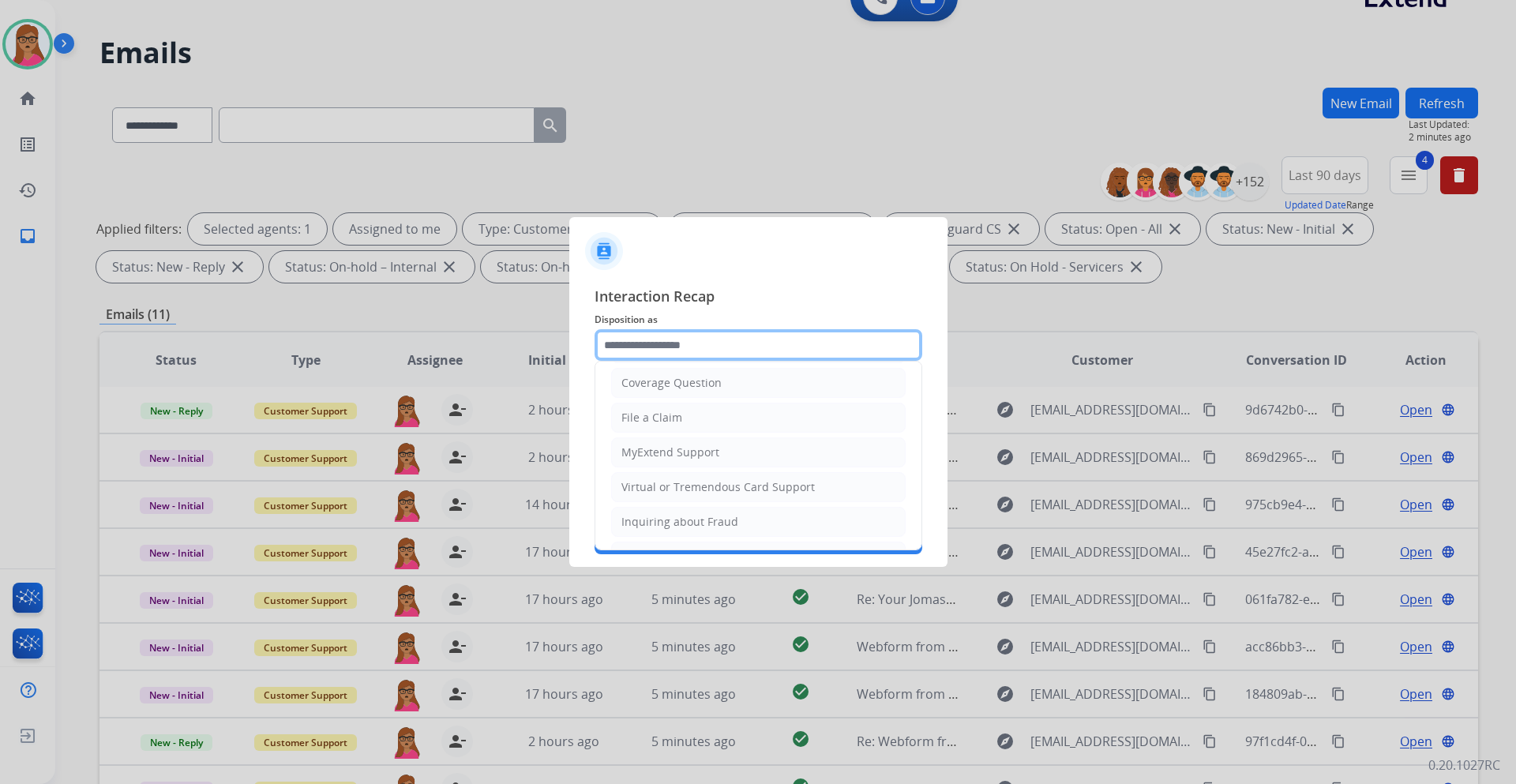
scroll to position [237, 0]
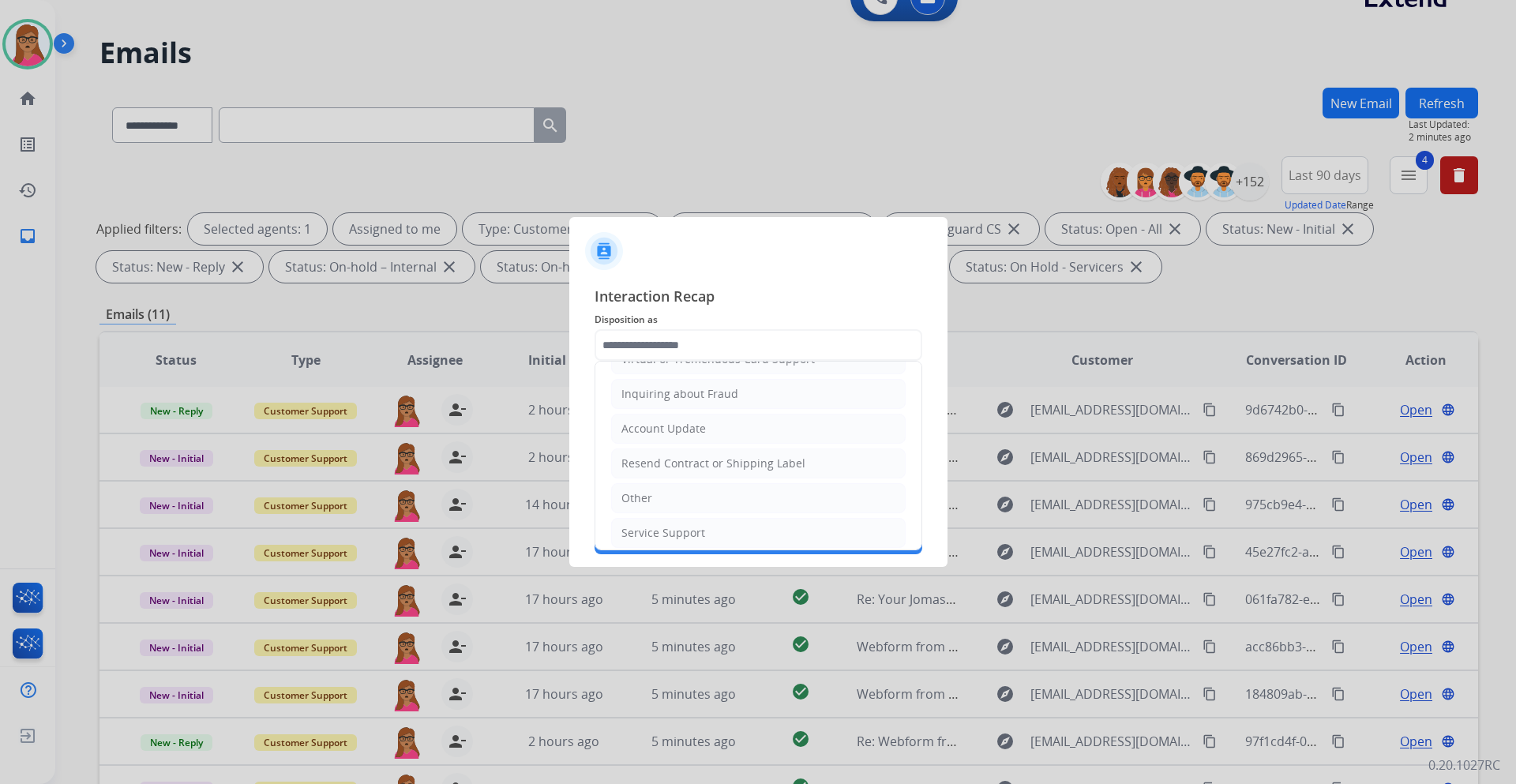
click at [666, 492] on li "Other" at bounding box center [758, 498] width 295 height 30
type input "*****"
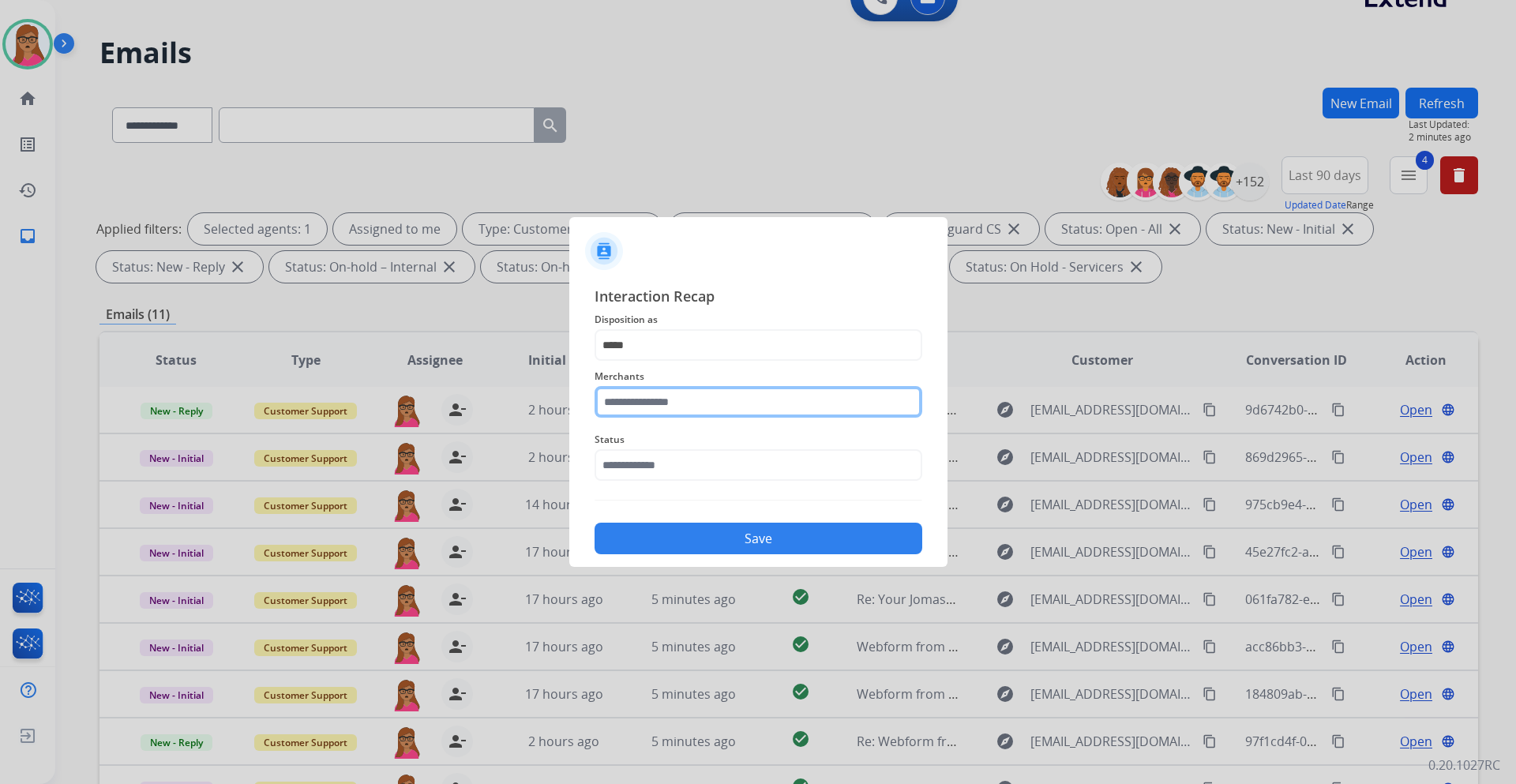
click at [685, 405] on input "text" at bounding box center [758, 402] width 328 height 32
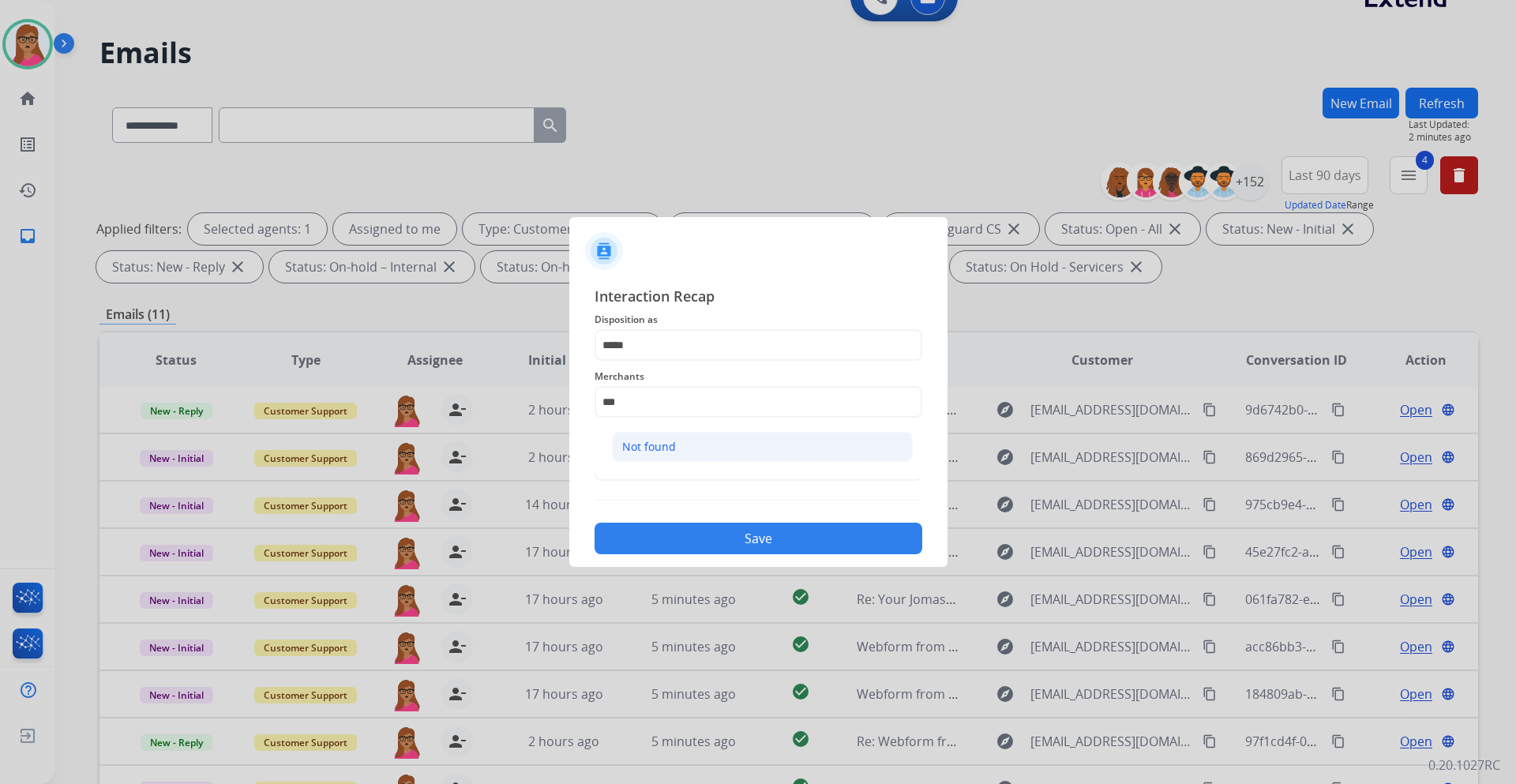
click at [669, 439] on div "Not found" at bounding box center [649, 447] width 54 height 16
type input "*********"
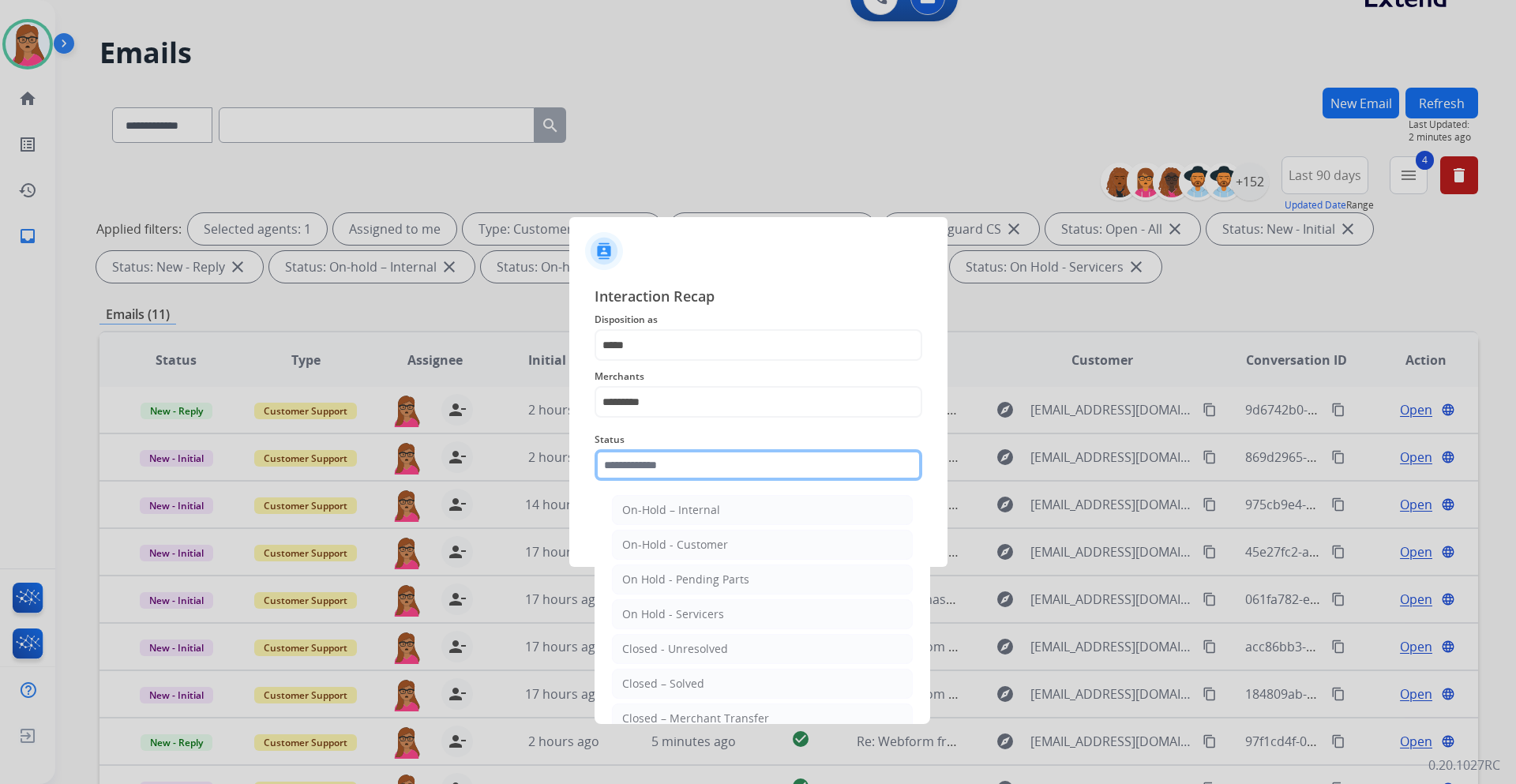
drag, startPoint x: 643, startPoint y: 464, endPoint x: 692, endPoint y: 510, distance: 67.2
click at [642, 464] on input "text" at bounding box center [758, 465] width 328 height 32
drag, startPoint x: 669, startPoint y: 682, endPoint x: 684, endPoint y: 615, distance: 68.7
click at [667, 682] on div "Closed – Solved" at bounding box center [664, 683] width 82 height 16
type input "**********"
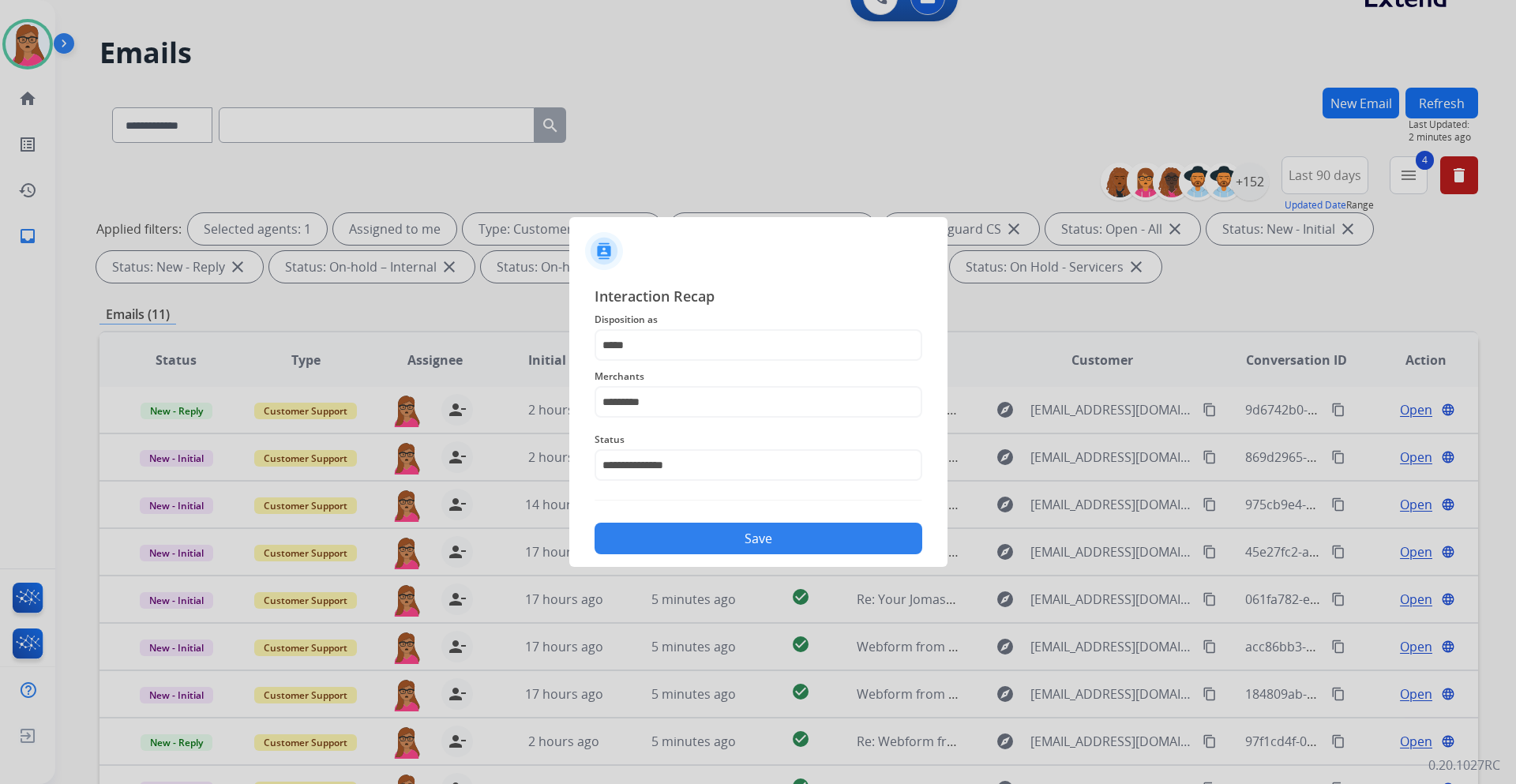
click at [690, 544] on button "Save" at bounding box center [758, 539] width 328 height 32
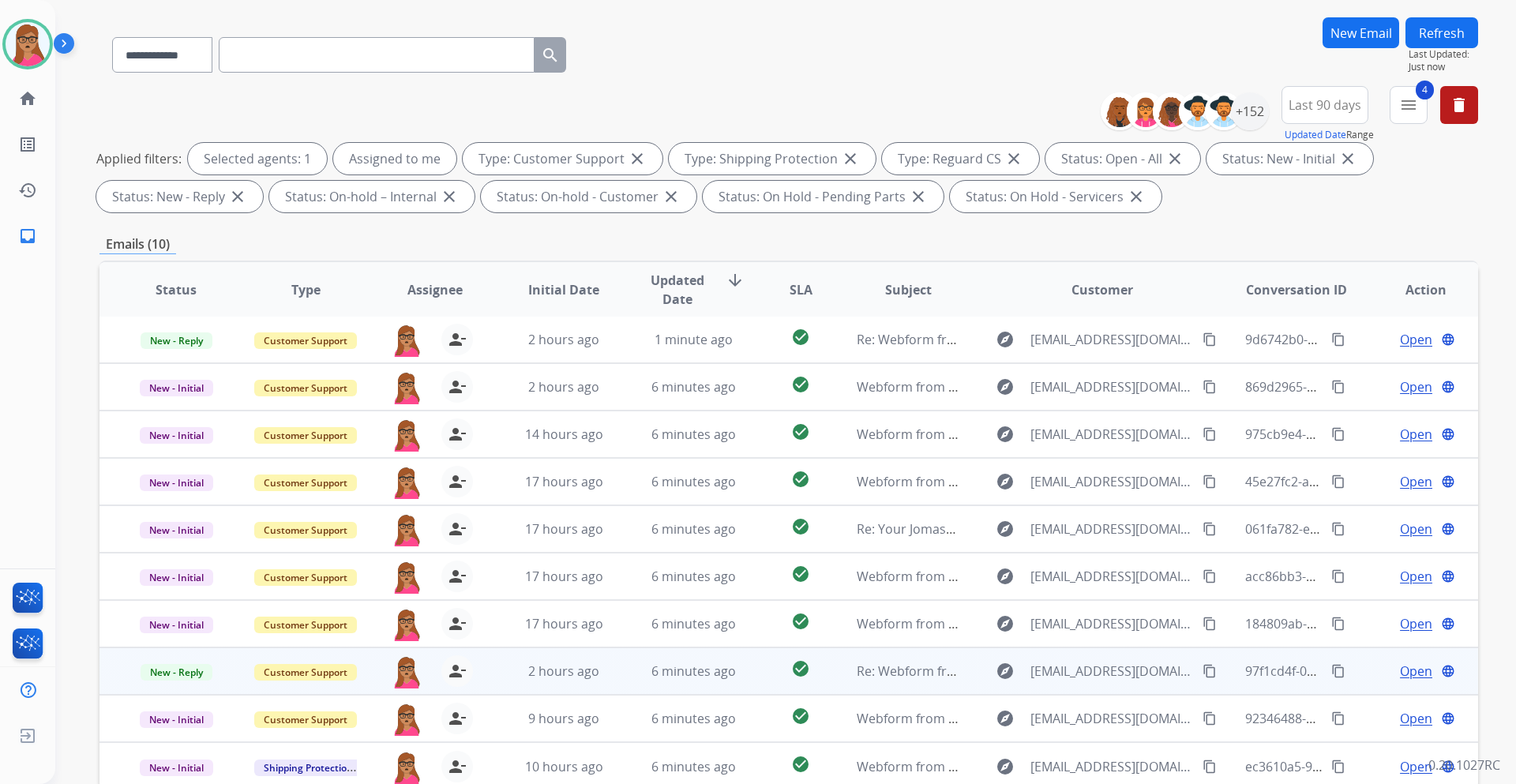
scroll to position [191, 0]
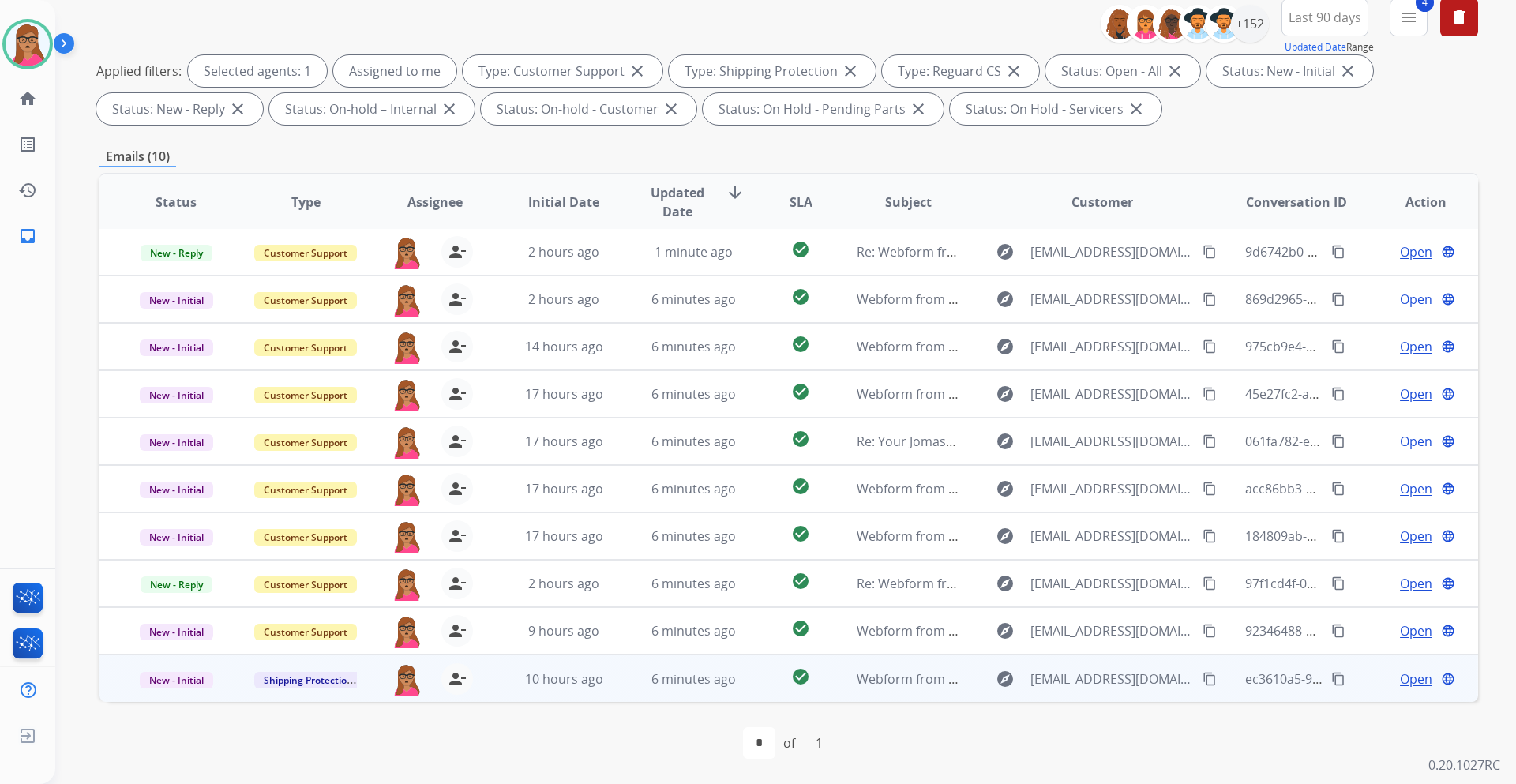
click at [1405, 677] on span "Open" at bounding box center [1416, 678] width 33 height 19
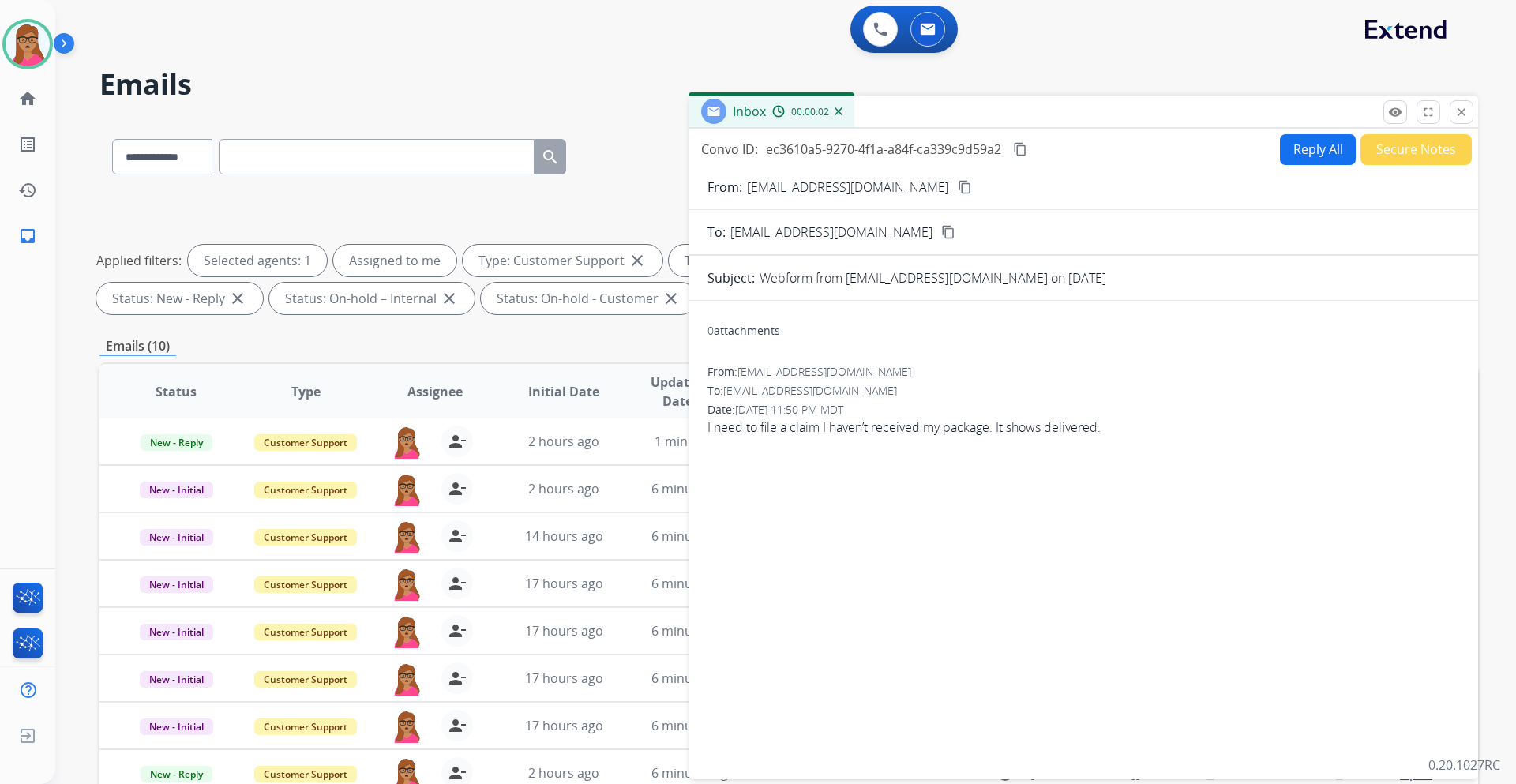
scroll to position [0, 0]
click at [958, 182] on mat-icon "content_copy" at bounding box center [965, 187] width 14 height 14
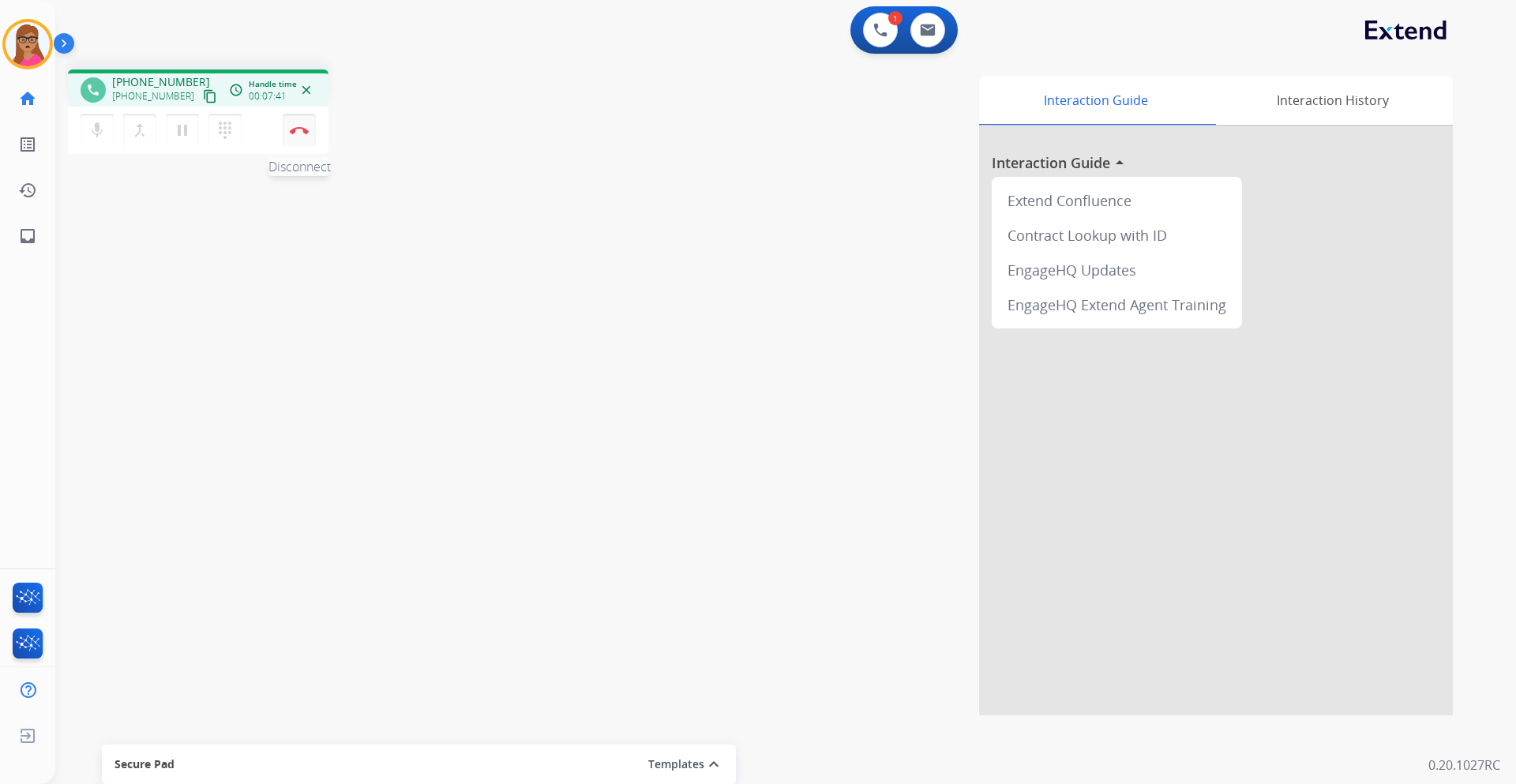
click at [301, 130] on img at bounding box center [299, 129] width 19 height 8
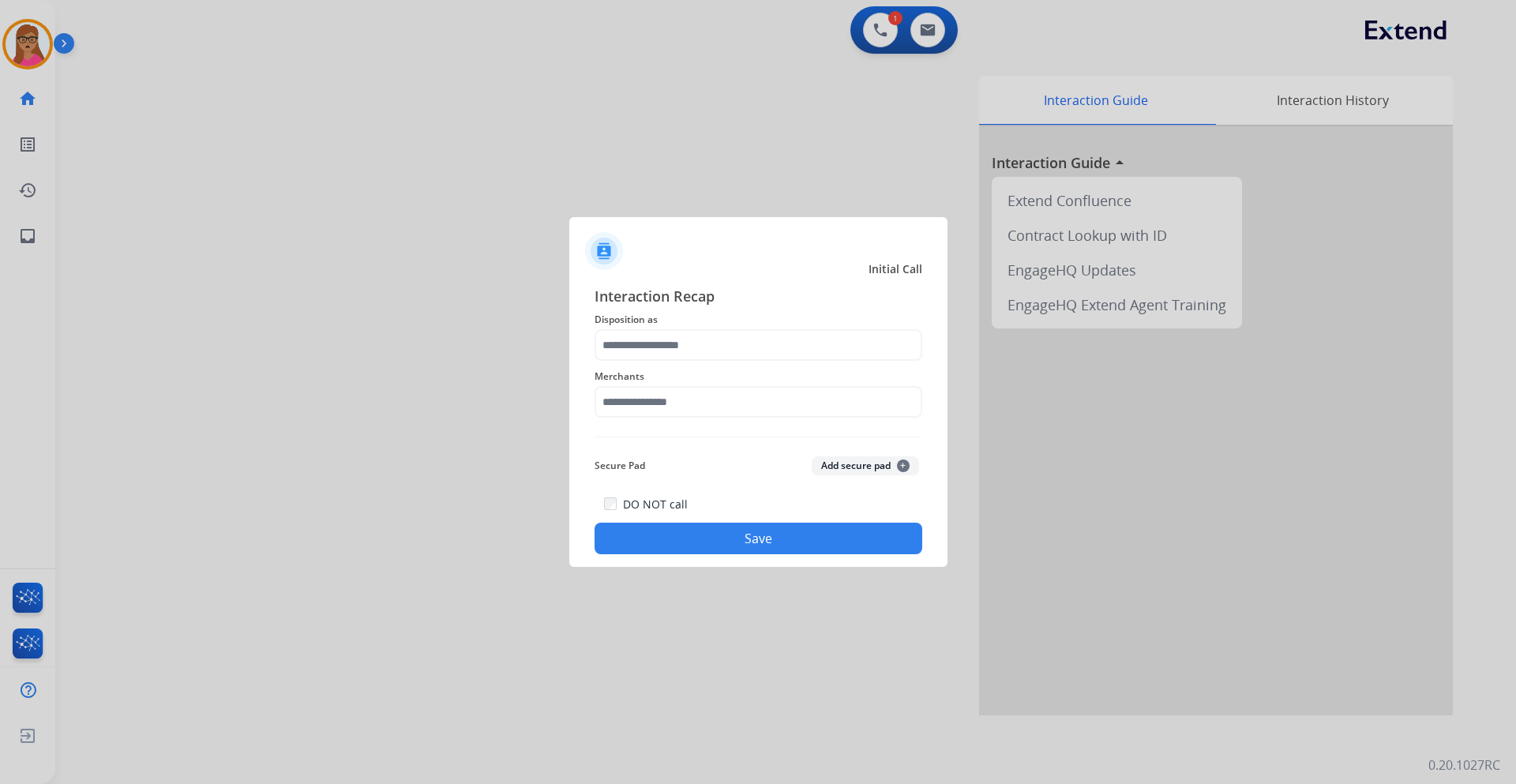
click at [643, 328] on span "Disposition as" at bounding box center [758, 320] width 328 height 19
click at [721, 350] on input "text" at bounding box center [758, 345] width 328 height 32
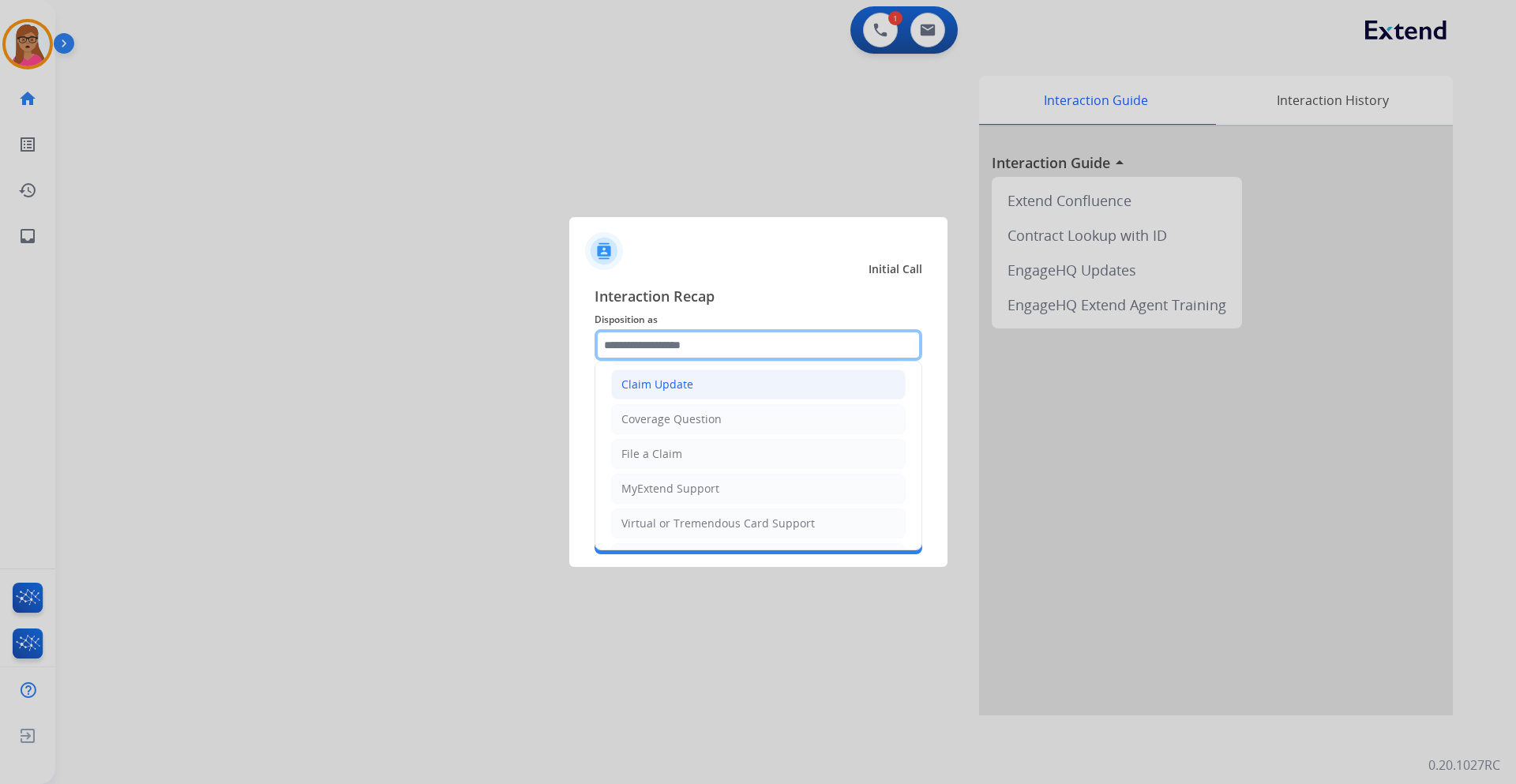
scroll to position [246, 0]
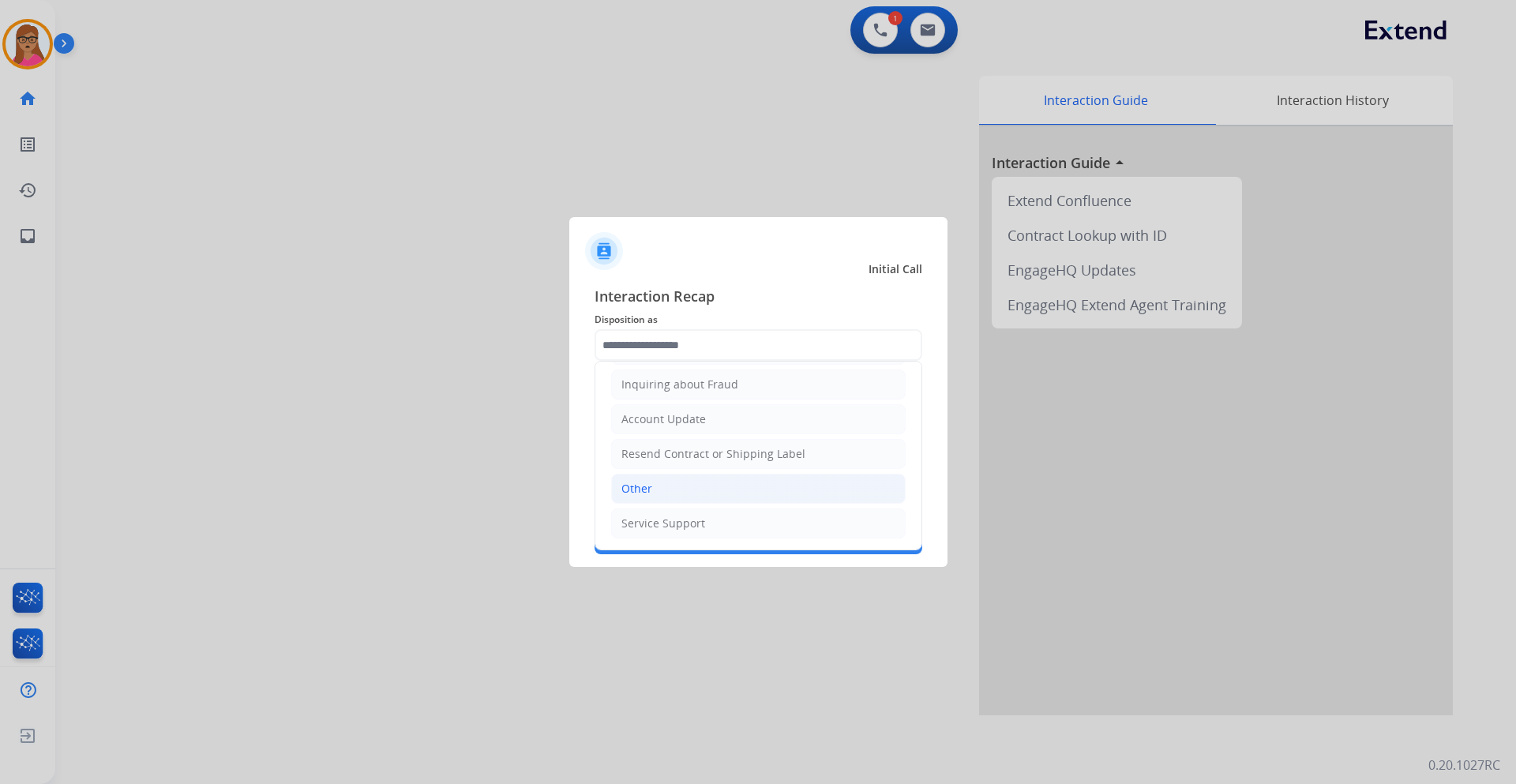
click at [669, 492] on li "Other" at bounding box center [758, 489] width 295 height 30
type input "*****"
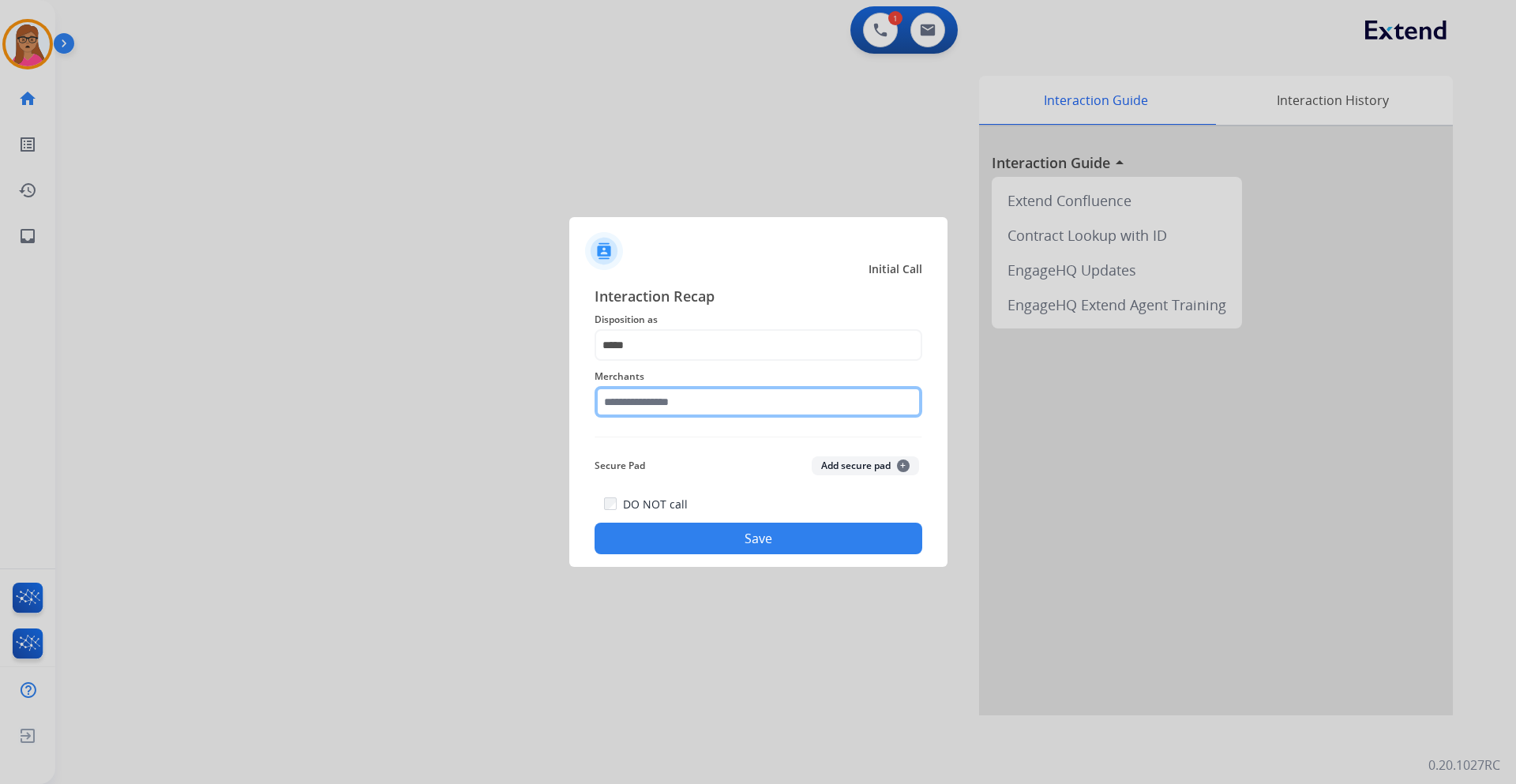
click at [672, 407] on input "text" at bounding box center [758, 402] width 328 height 32
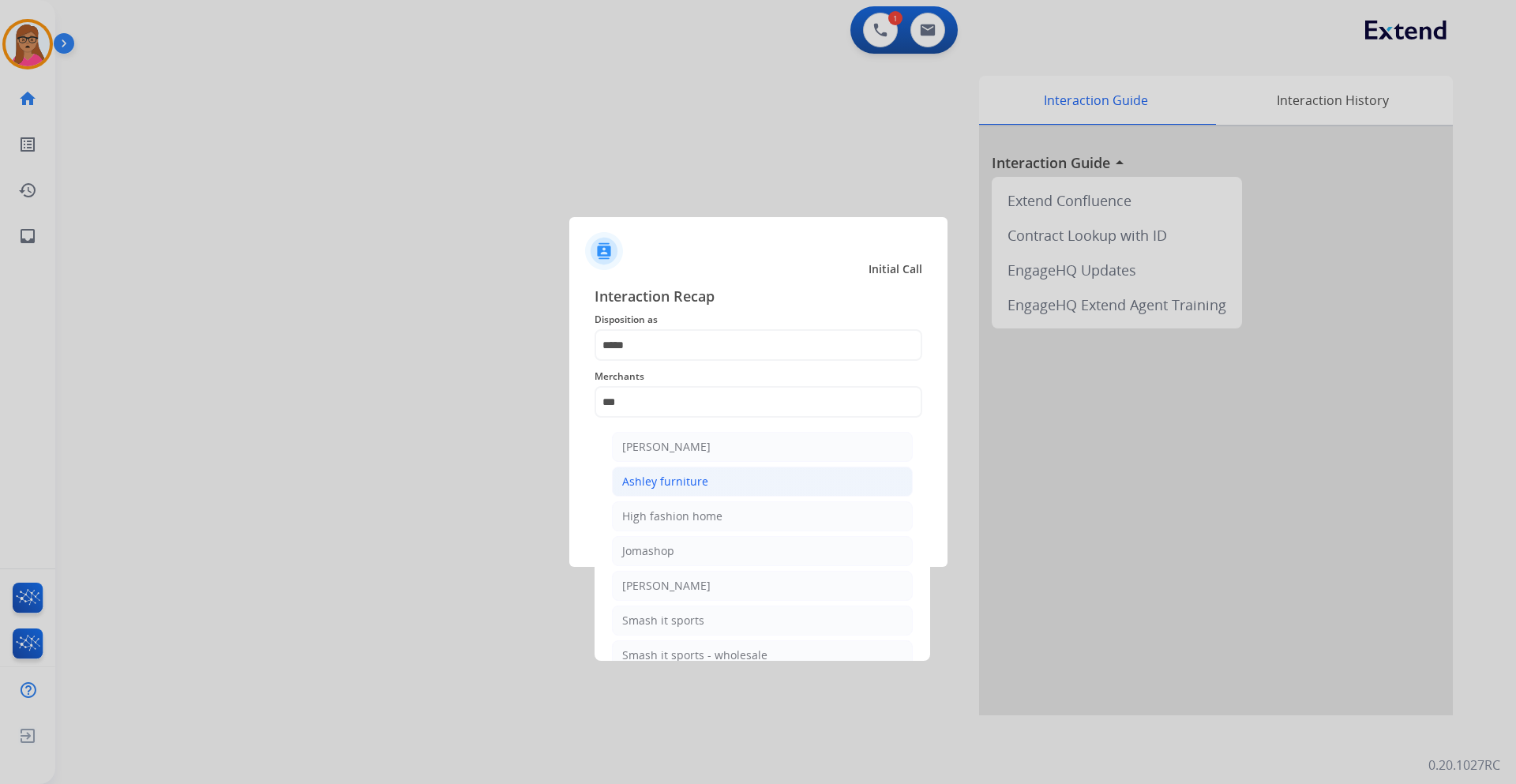
click at [699, 483] on div "Ashley furniture" at bounding box center [665, 481] width 86 height 16
type input "**********"
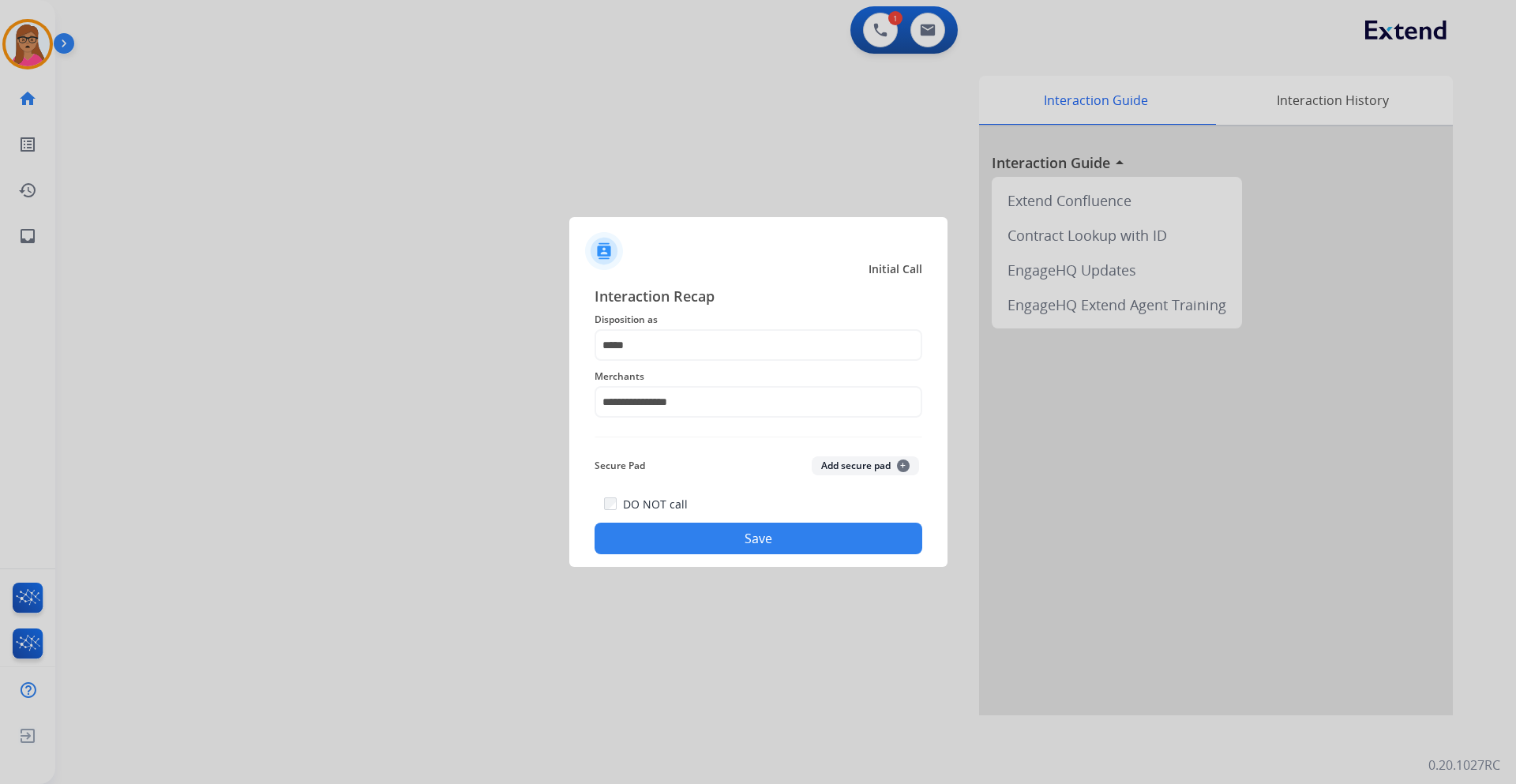
click at [646, 525] on button "Save" at bounding box center [758, 539] width 328 height 32
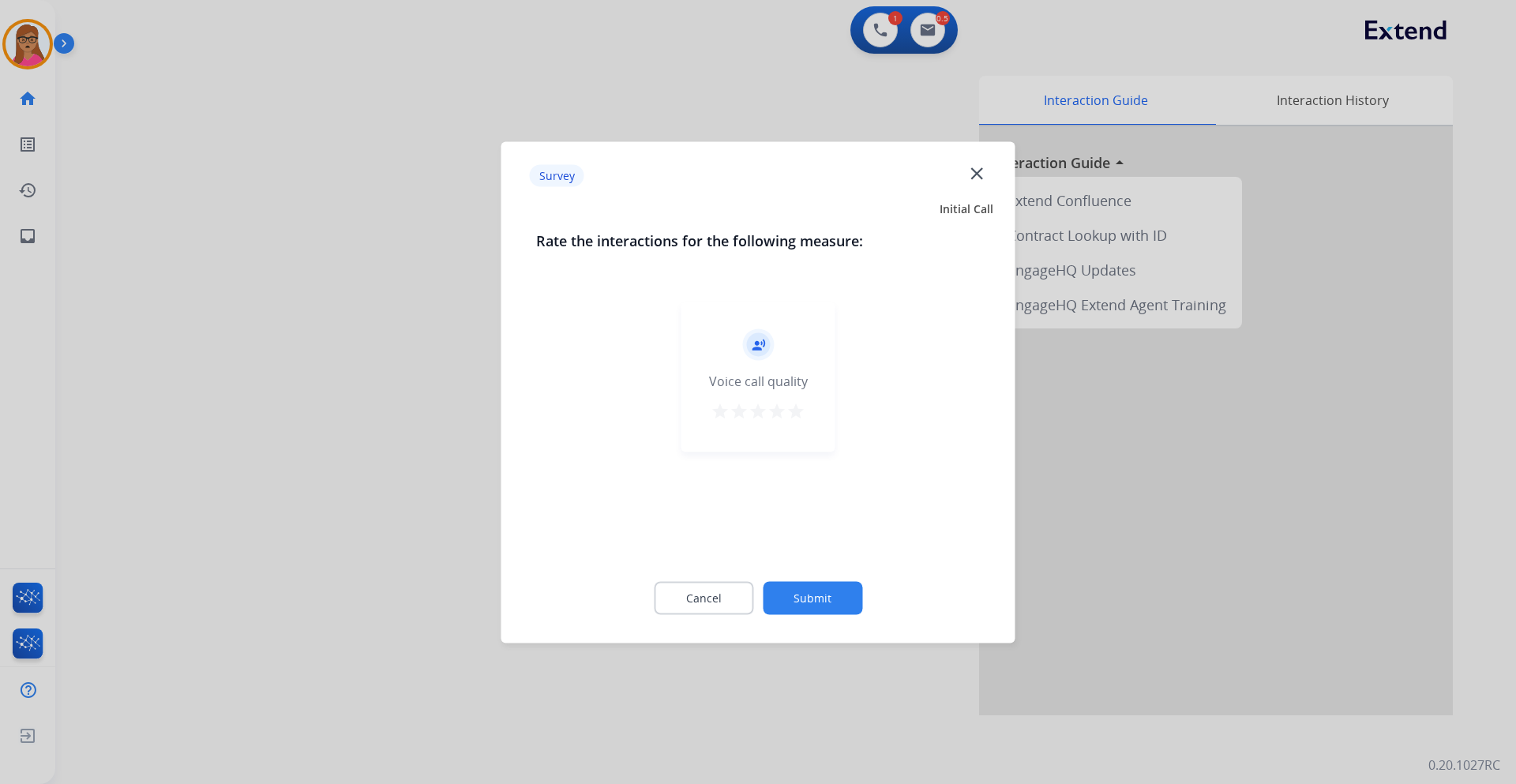
click at [357, 385] on div at bounding box center [758, 392] width 1516 height 784
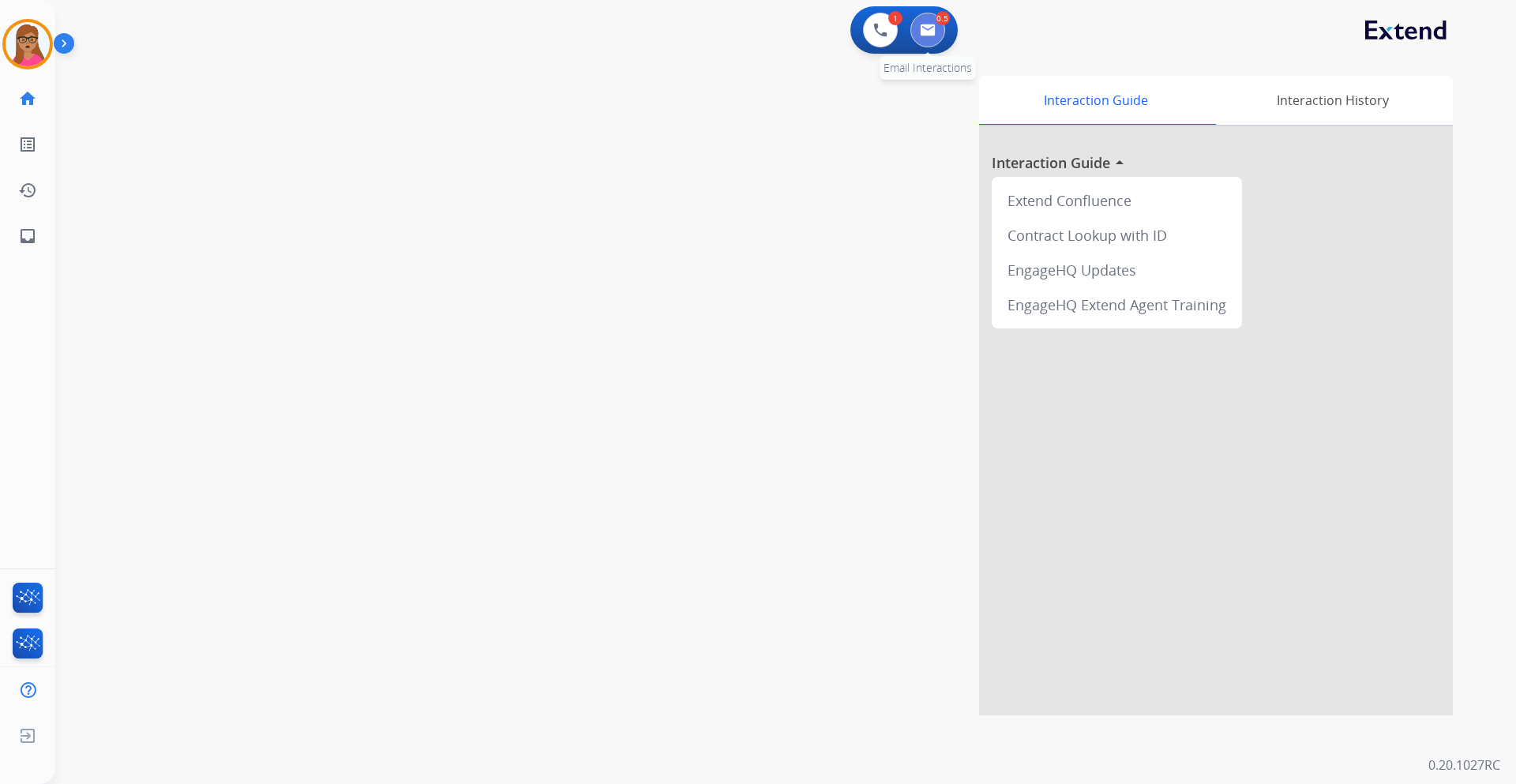
click at [922, 41] on button at bounding box center [927, 29] width 34 height 34
select select "**********"
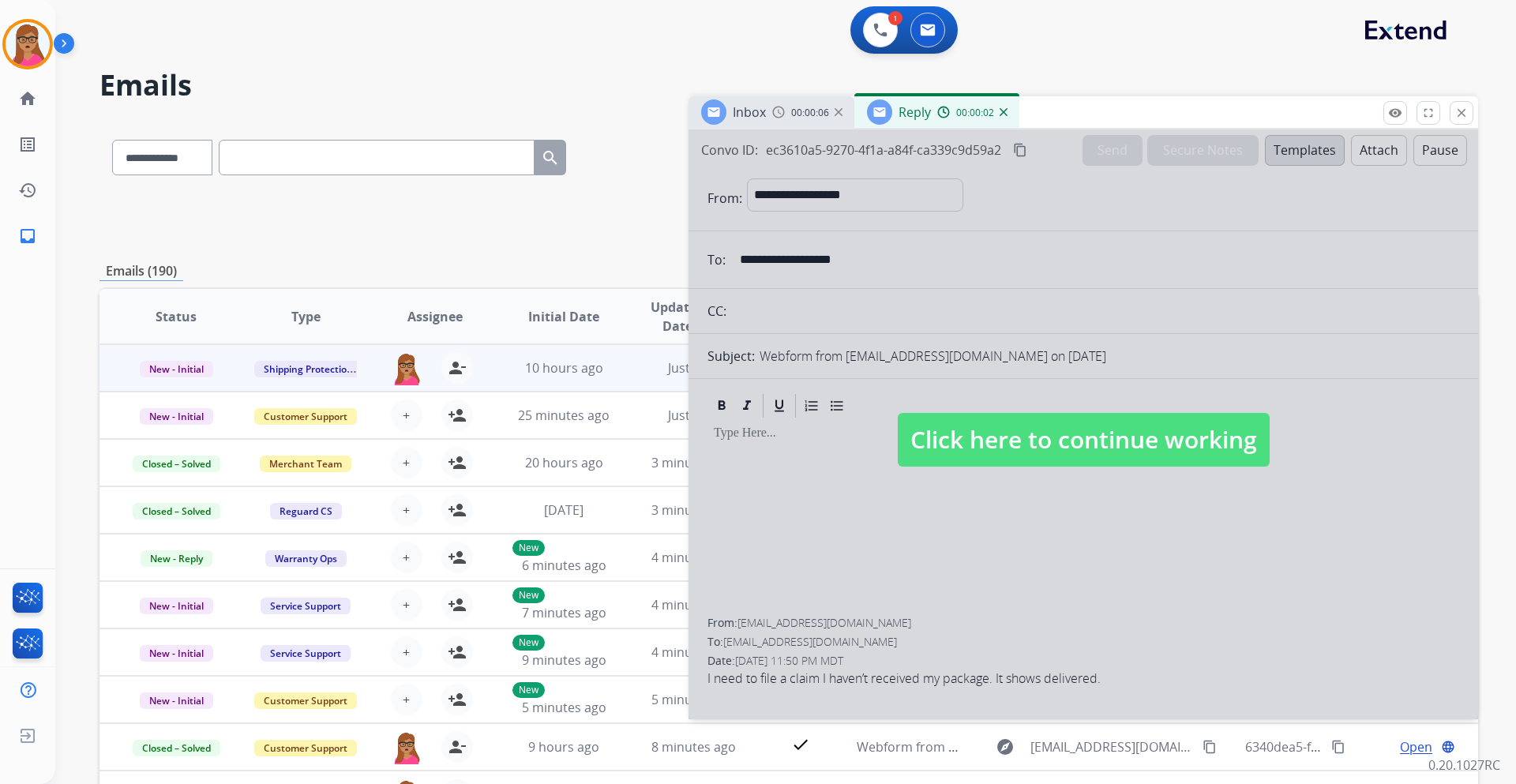
click at [987, 424] on span "Click here to continue working" at bounding box center [1083, 440] width 372 height 54
select select
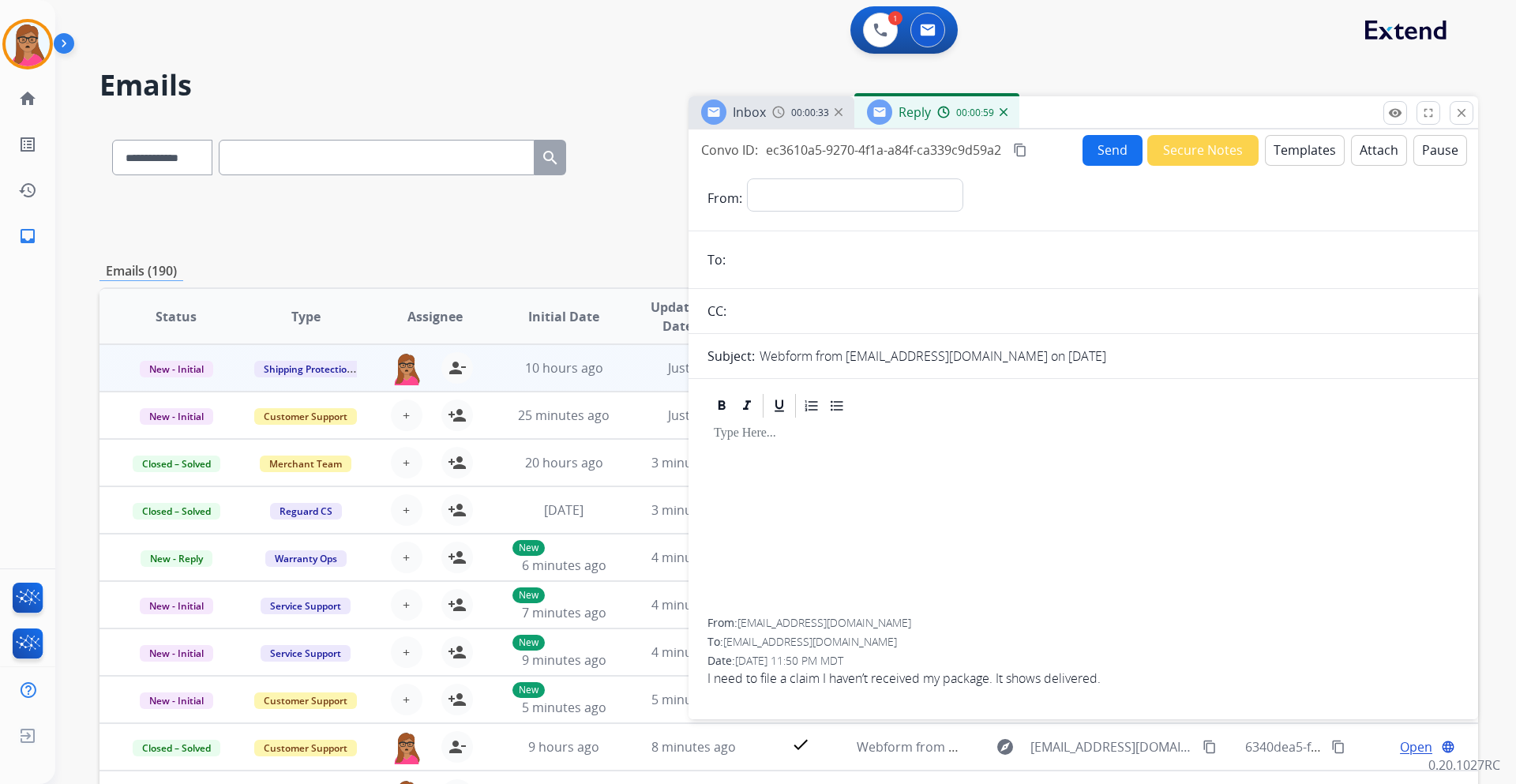
click at [1304, 151] on button "Templates" at bounding box center [1304, 150] width 80 height 31
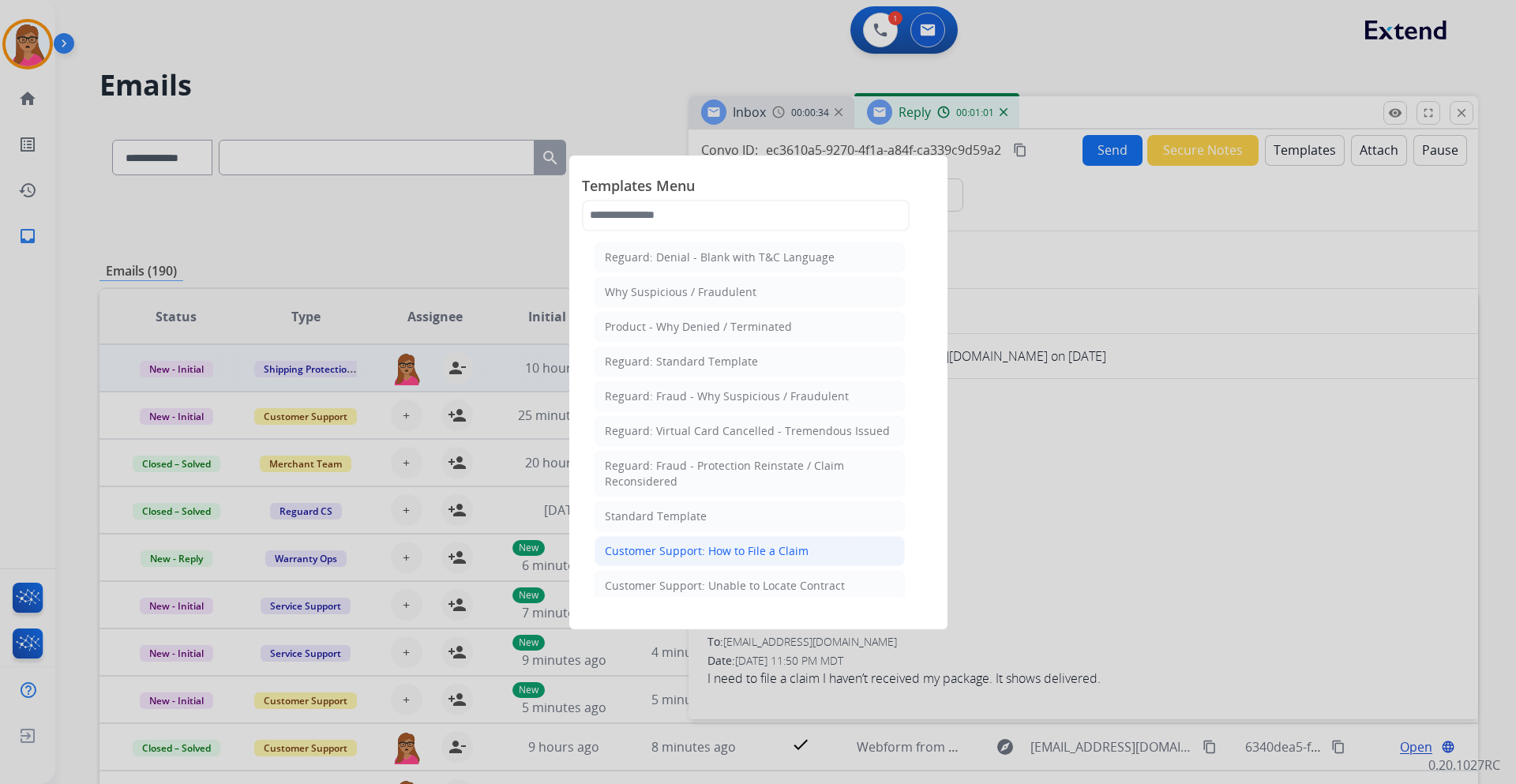
click at [682, 550] on div "Customer Support: How to File a Claim" at bounding box center [706, 551] width 204 height 16
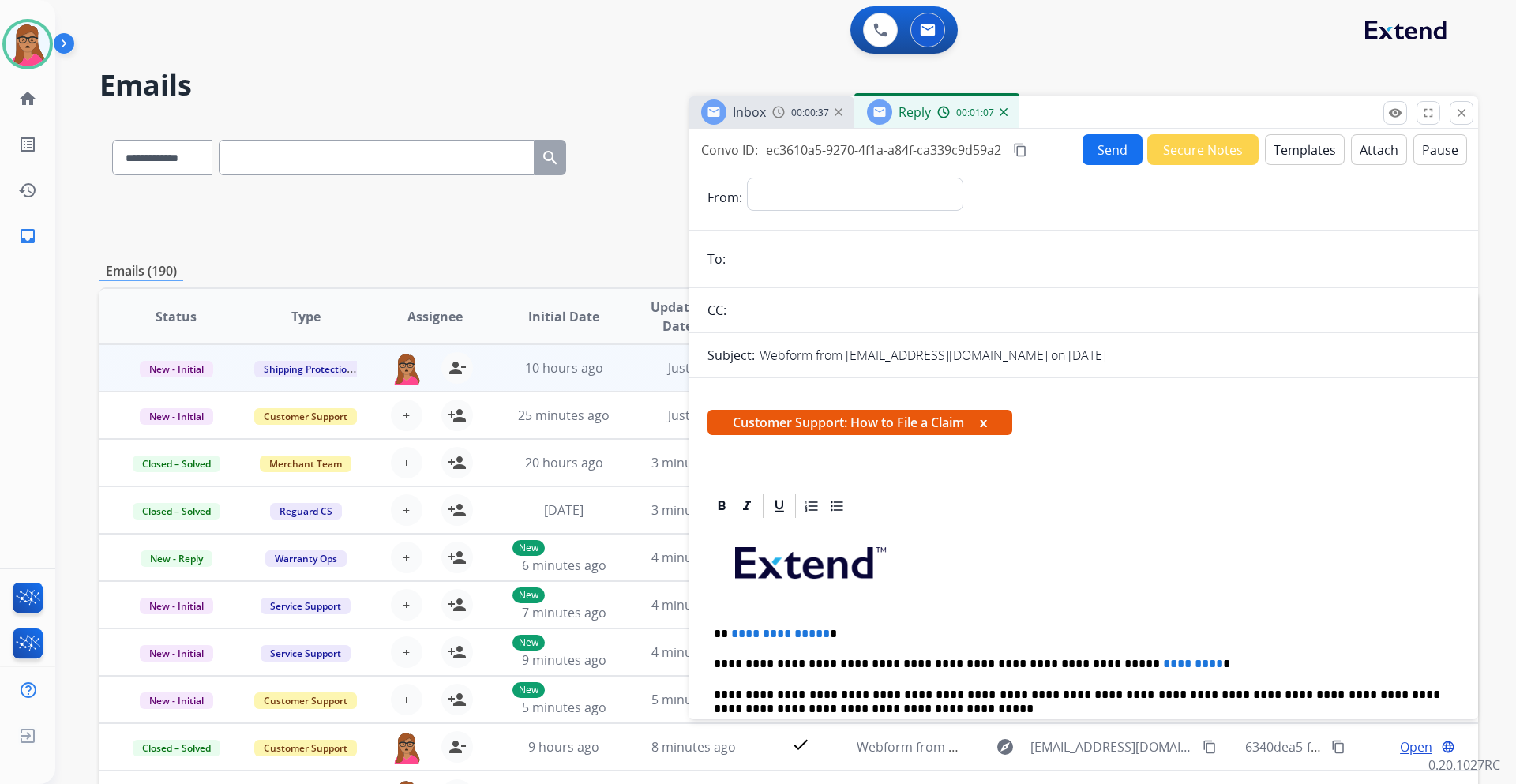
click at [985, 420] on button "x" at bounding box center [984, 422] width 7 height 19
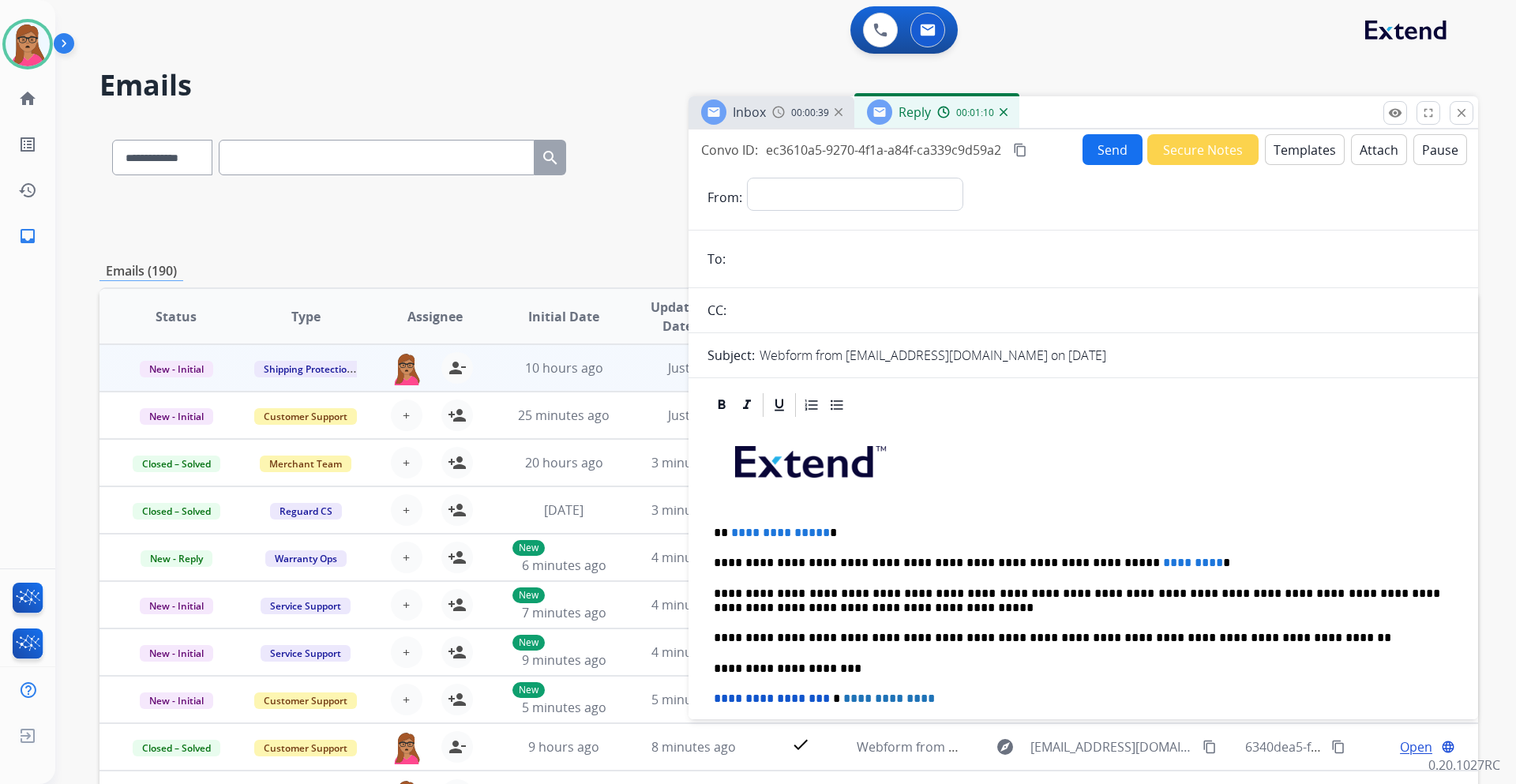
click at [1005, 112] on img at bounding box center [1003, 112] width 8 height 8
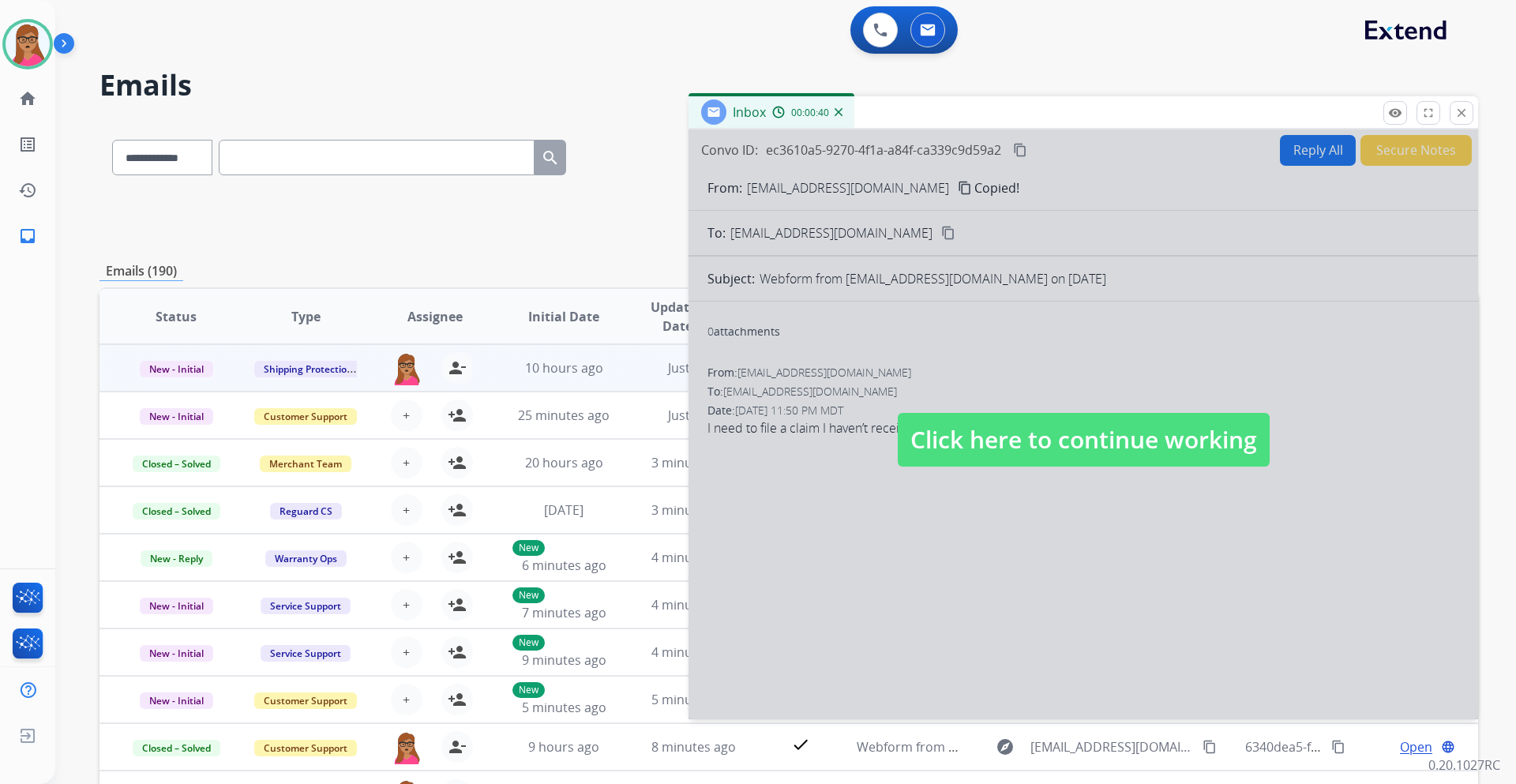
click at [1313, 149] on div at bounding box center [1083, 424] width 789 height 589
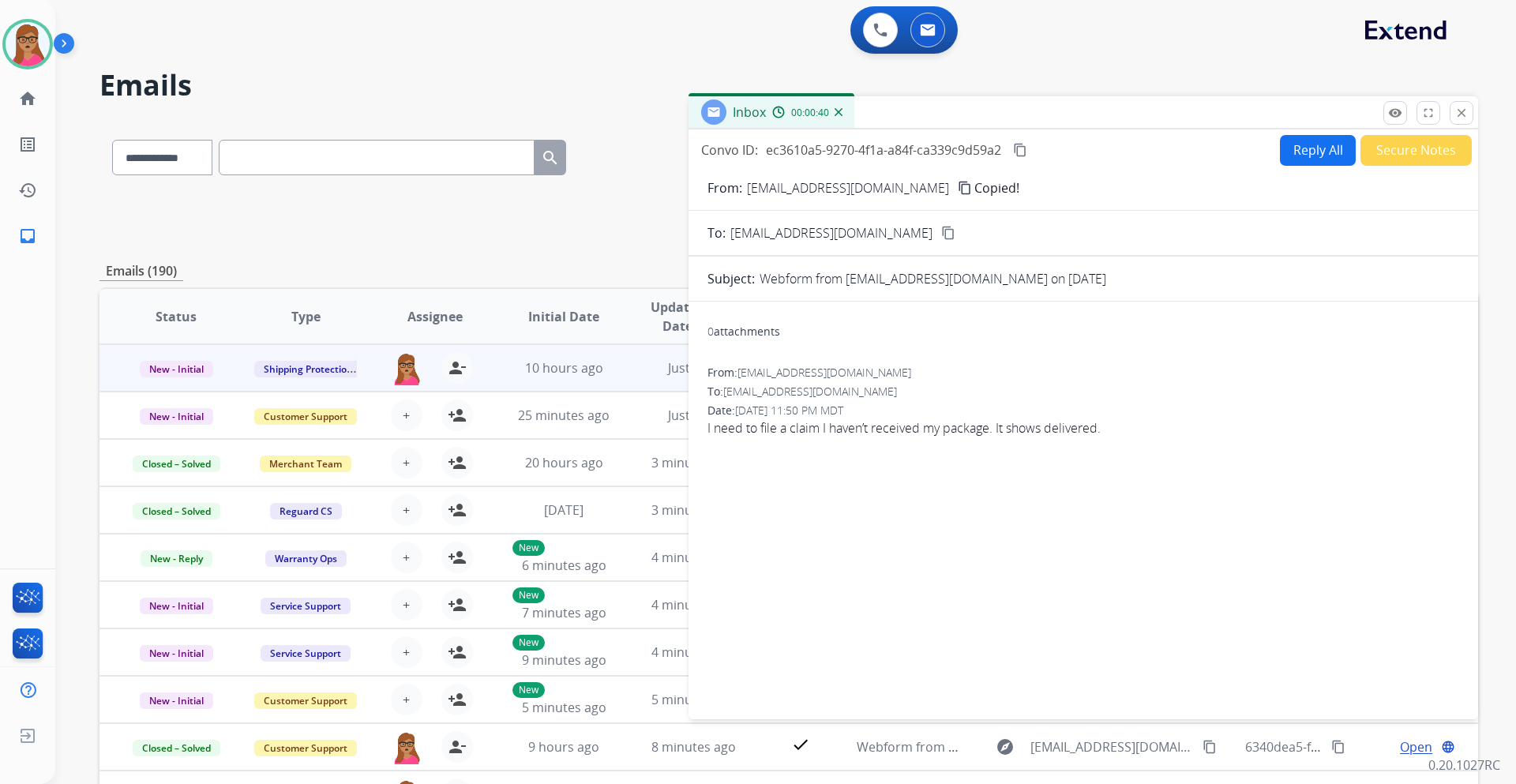
click at [1305, 149] on button "Reply All" at bounding box center [1318, 150] width 76 height 31
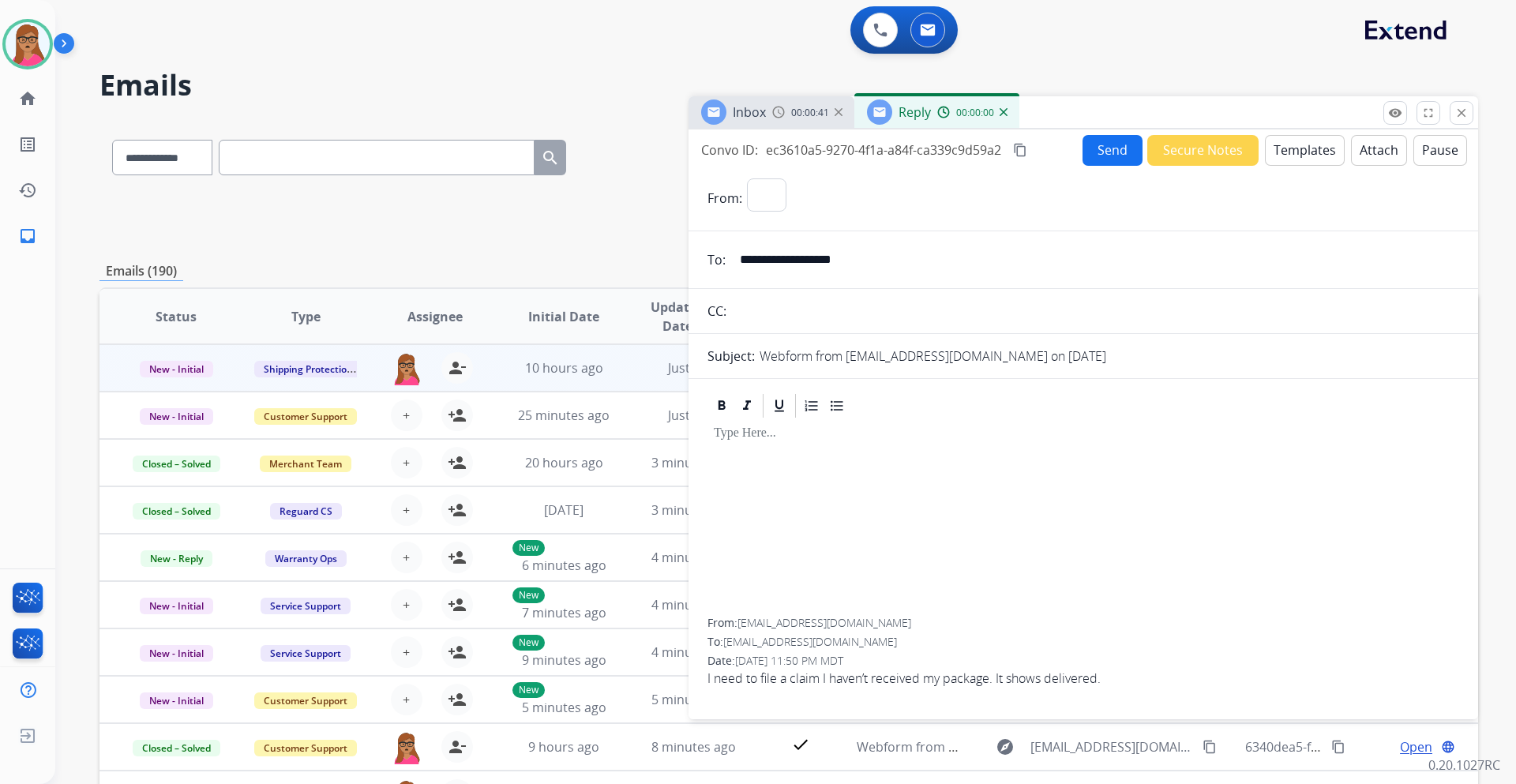
select select "**********"
click at [1281, 149] on button "Templates" at bounding box center [1304, 150] width 80 height 31
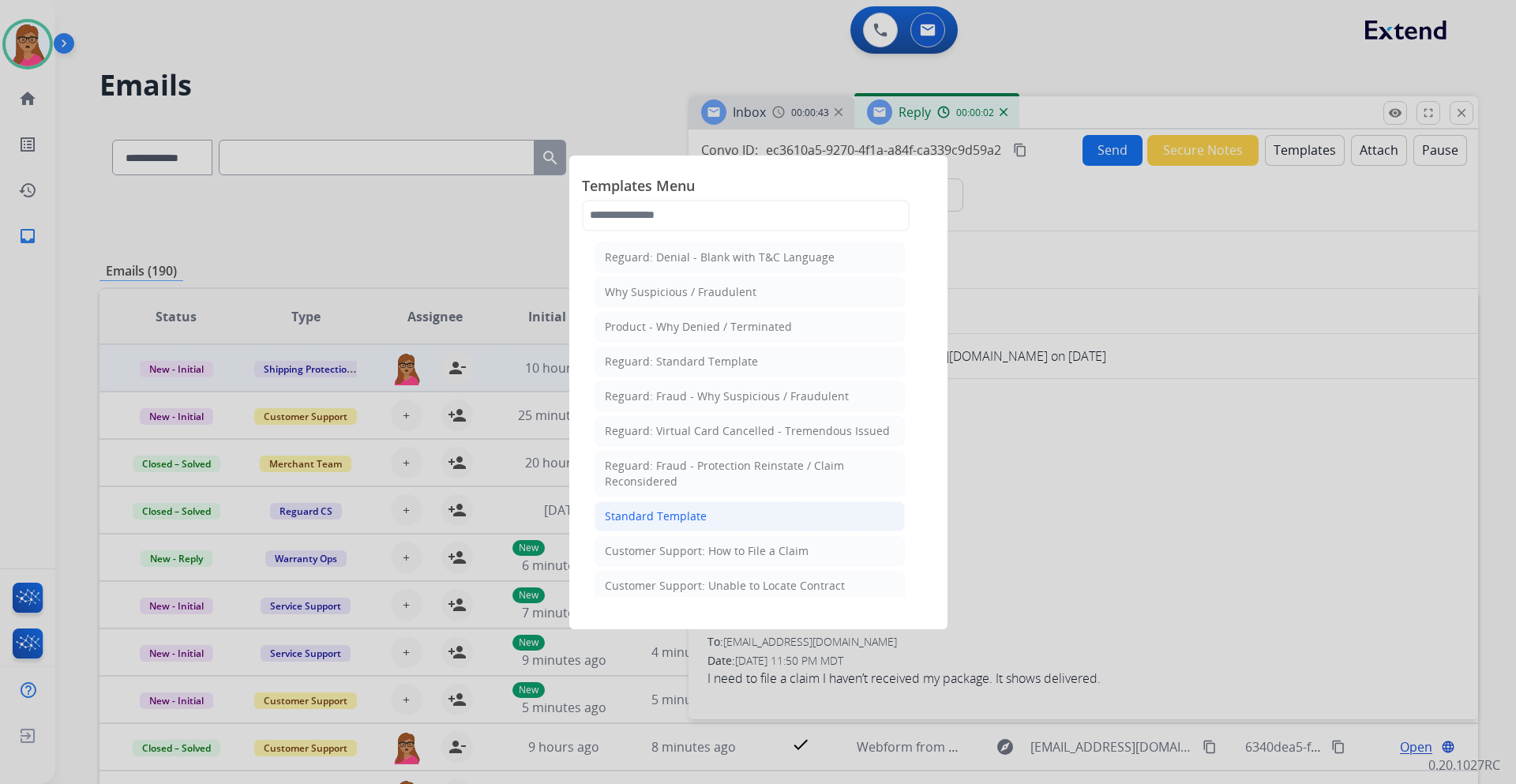
click at [665, 512] on div "Standard Template" at bounding box center [655, 516] width 102 height 16
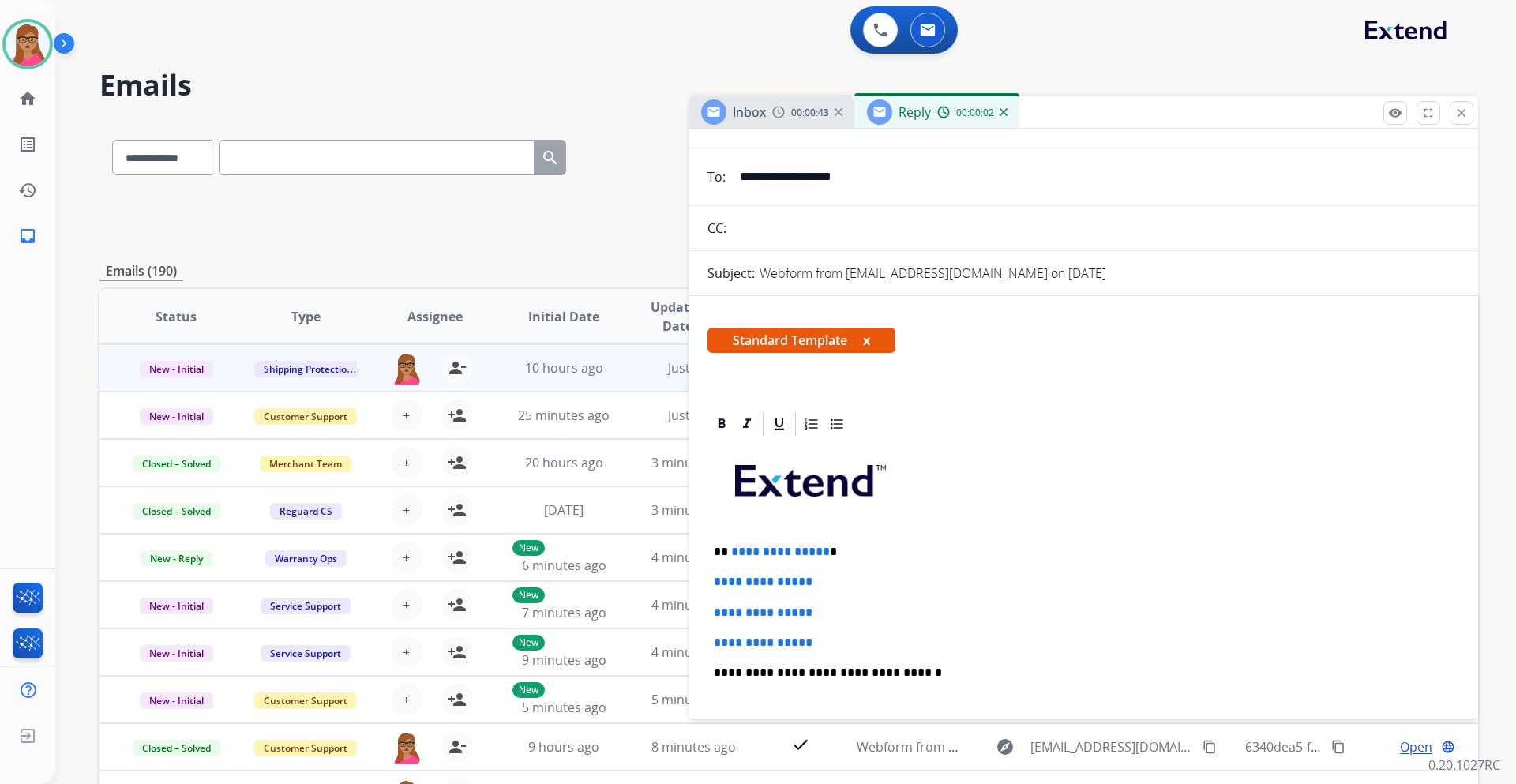
scroll to position [158, 0]
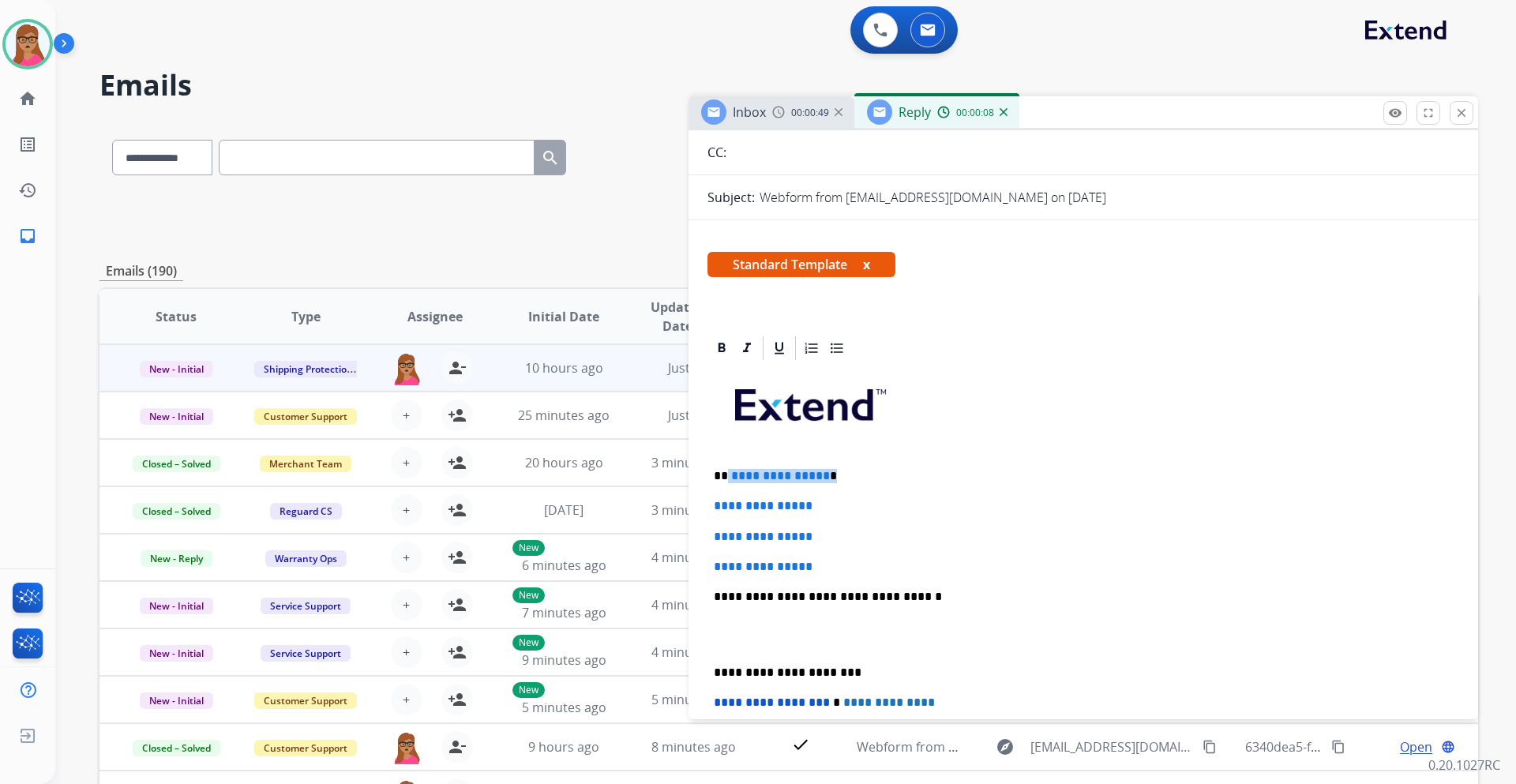
drag, startPoint x: 834, startPoint y: 475, endPoint x: 727, endPoint y: 477, distance: 107.0
click at [727, 477] on p "**********" at bounding box center [1077, 476] width 727 height 14
drag, startPoint x: 713, startPoint y: 505, endPoint x: 846, endPoint y: 562, distance: 144.7
click at [846, 562] on div "**********" at bounding box center [1083, 634] width 752 height 543
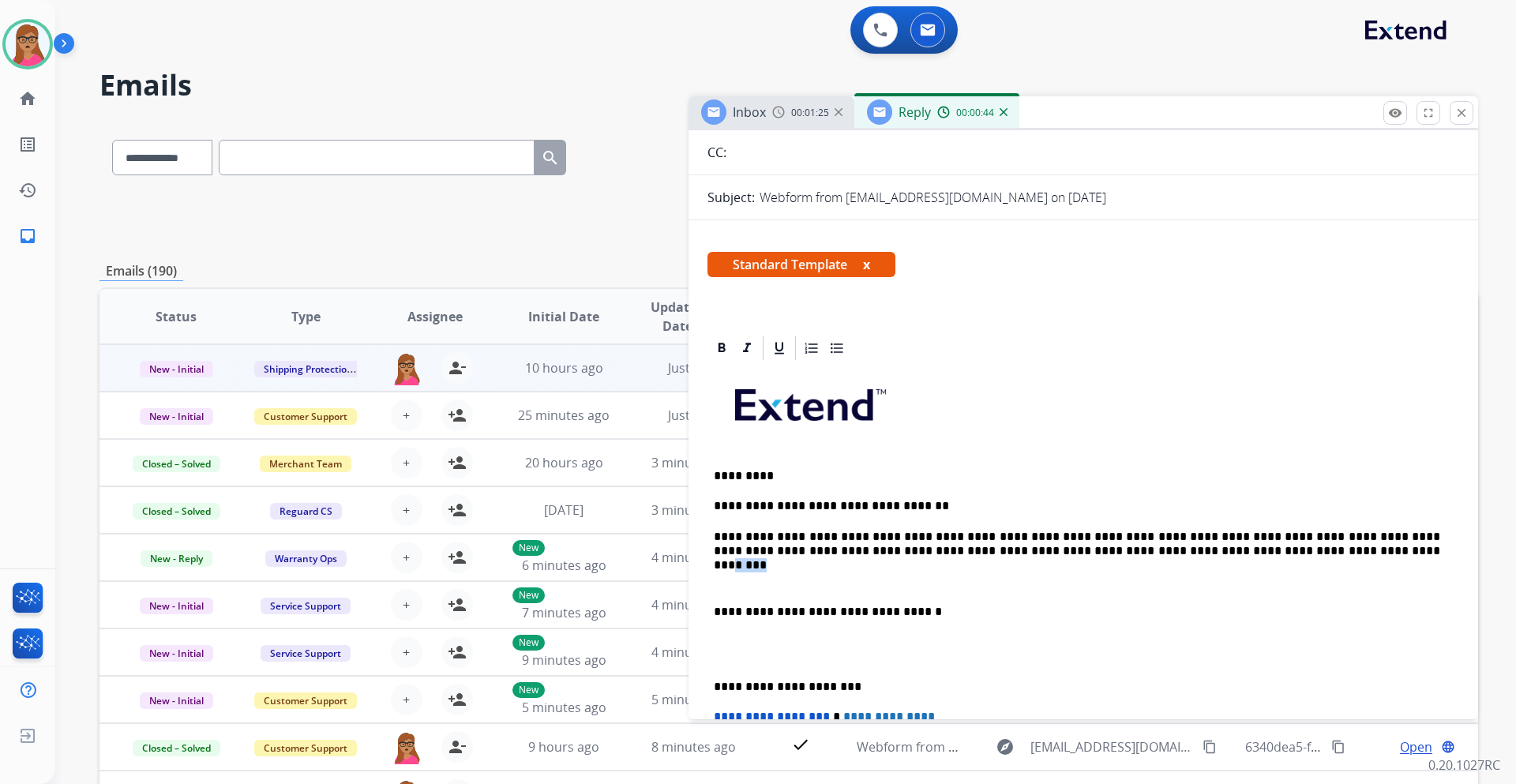
drag, startPoint x: 1235, startPoint y: 553, endPoint x: 1184, endPoint y: 553, distance: 51.0
click at [1184, 553] on p "**********" at bounding box center [1077, 544] width 727 height 29
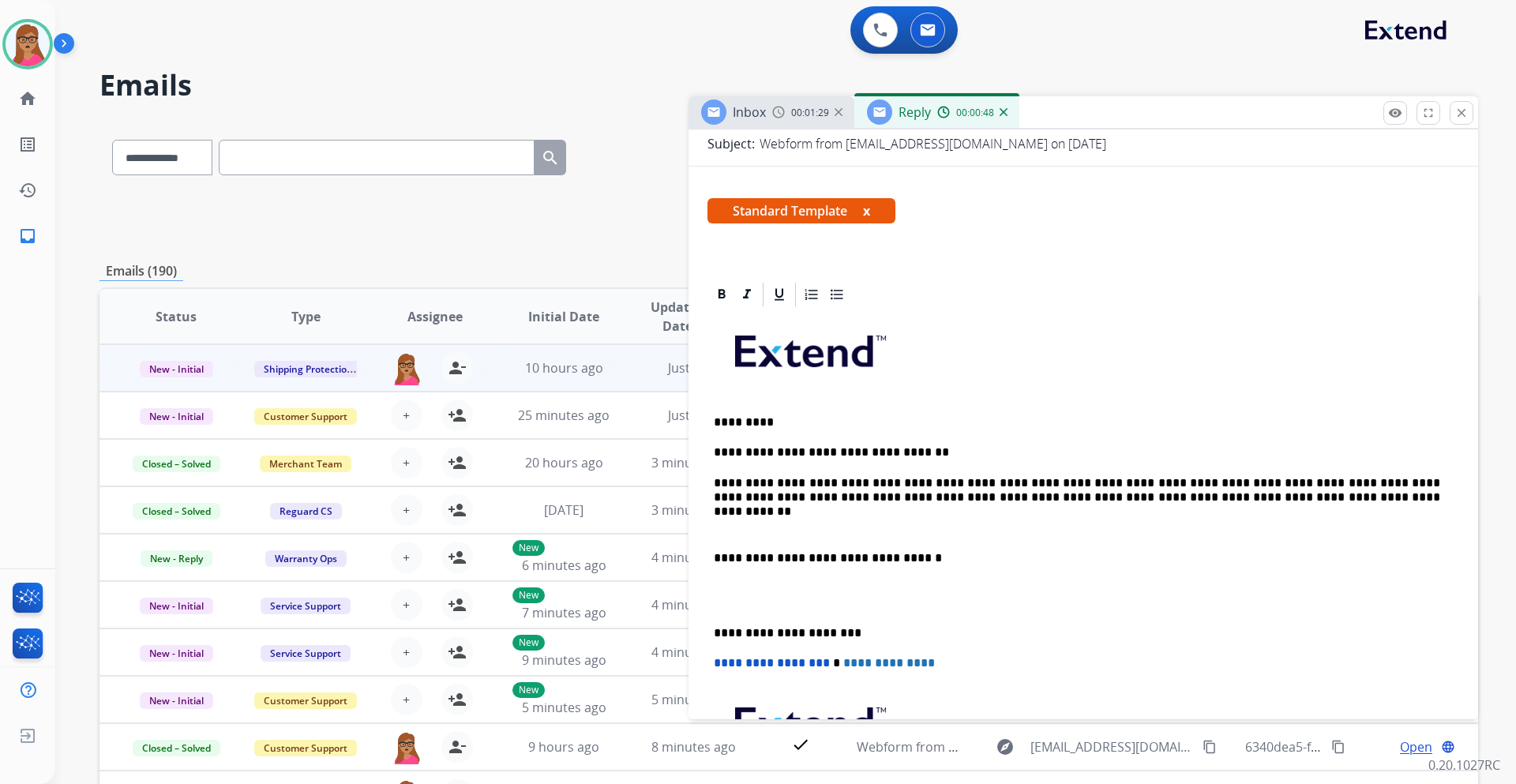
scroll to position [237, 0]
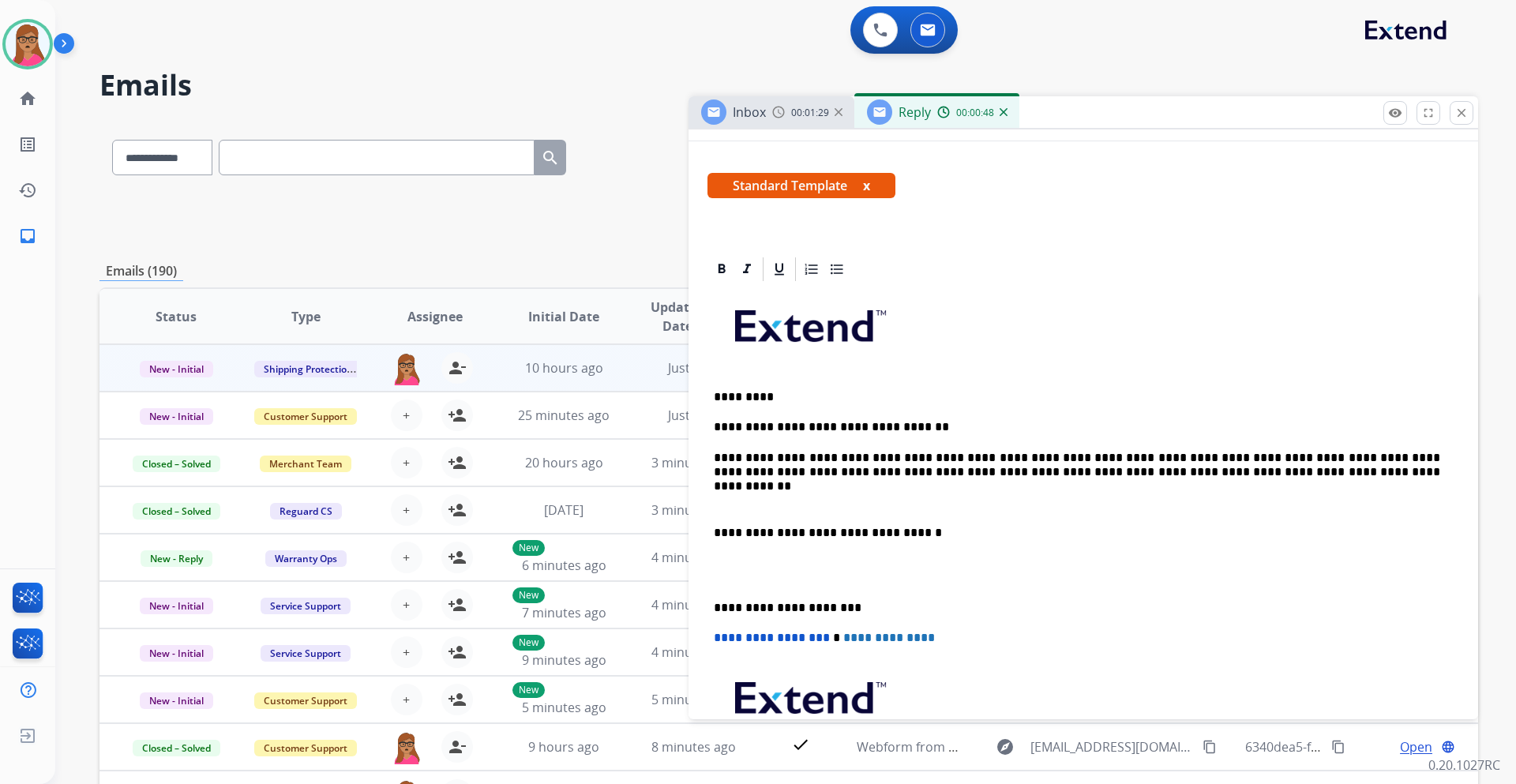
click at [708, 525] on div "**********" at bounding box center [1083, 562] width 752 height 558
click at [1311, 455] on p "**********" at bounding box center [1077, 465] width 727 height 29
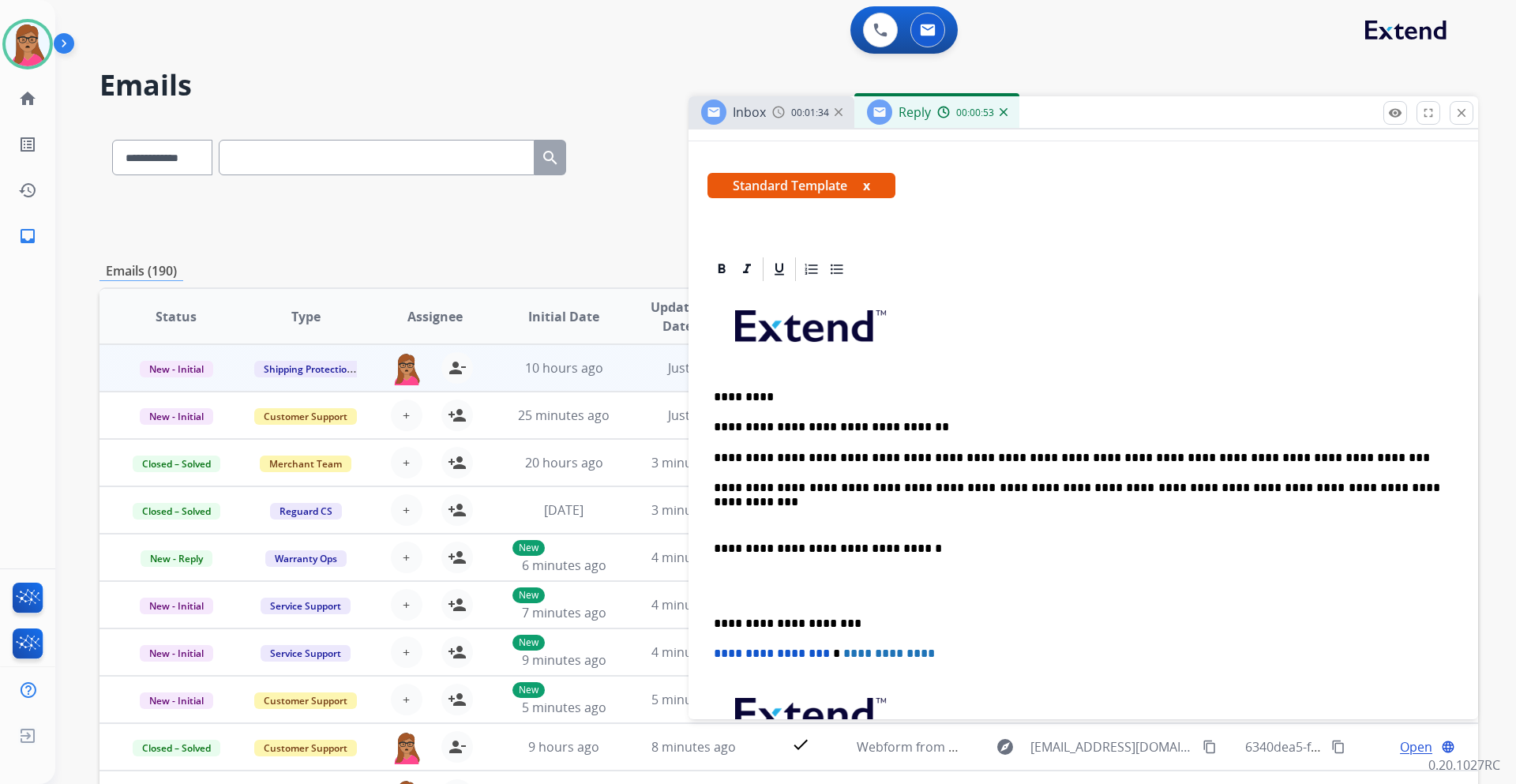
click at [708, 546] on div "**********" at bounding box center [1083, 571] width 752 height 574
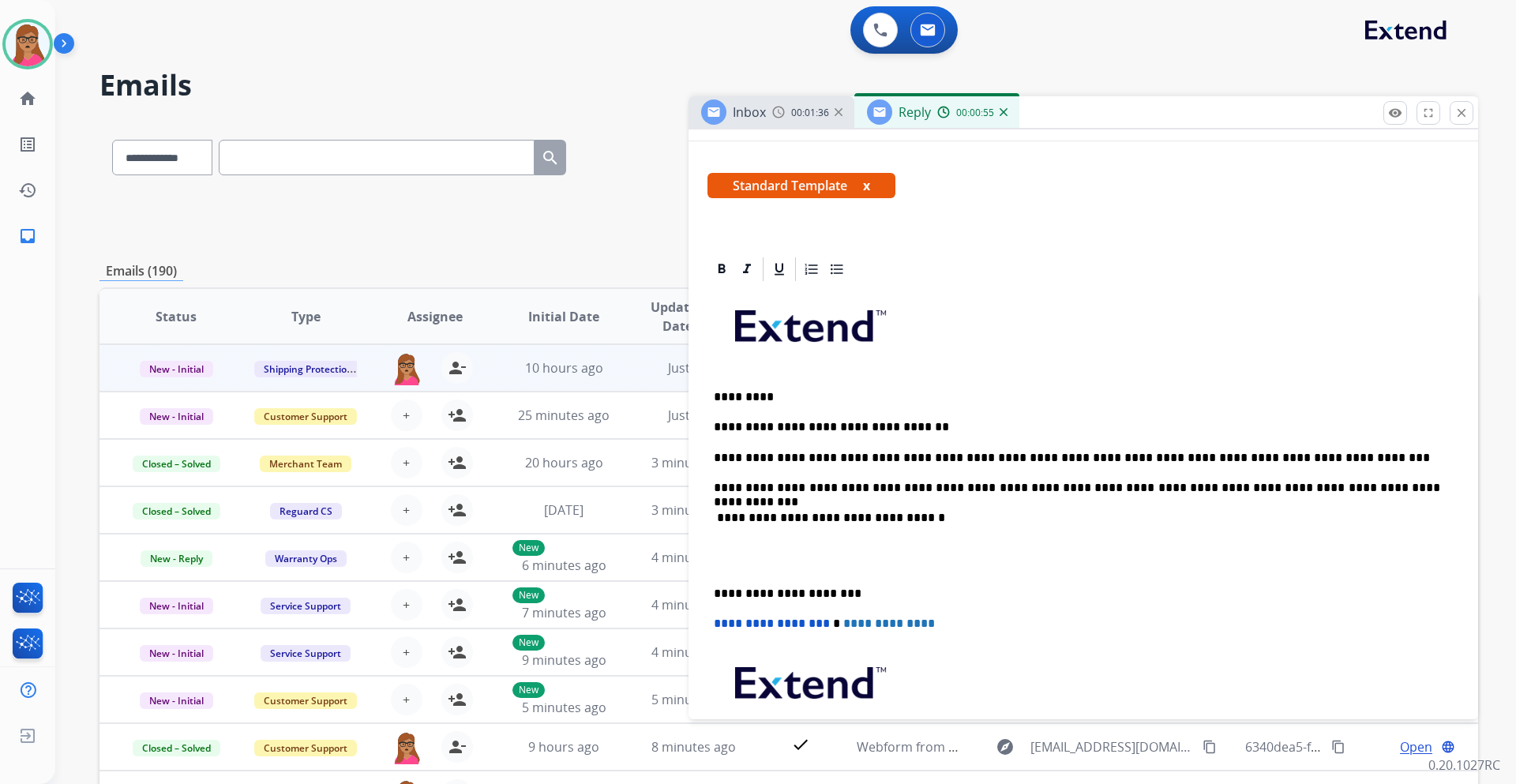
click at [709, 586] on div "**********" at bounding box center [1083, 555] width 752 height 543
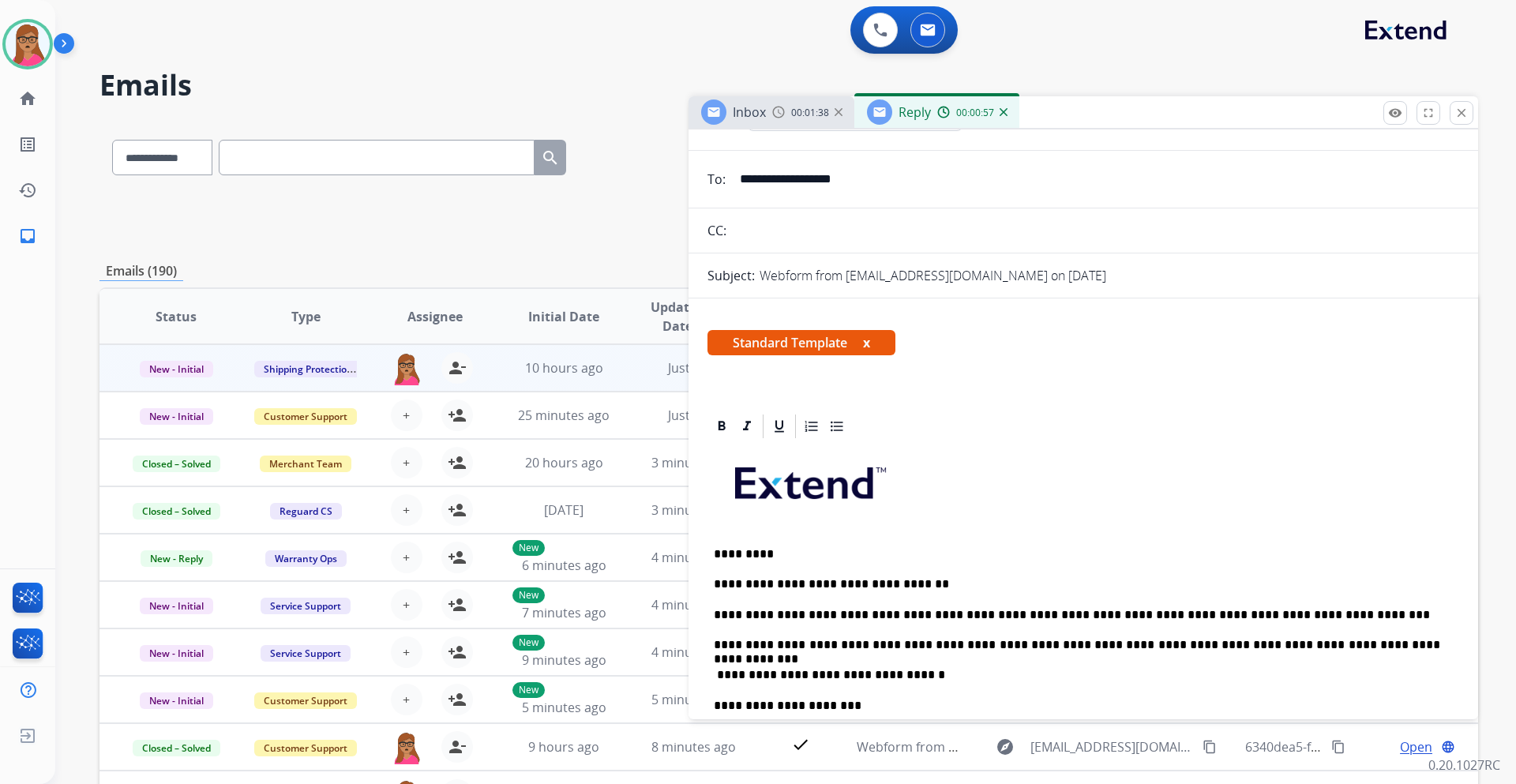
scroll to position [0, 0]
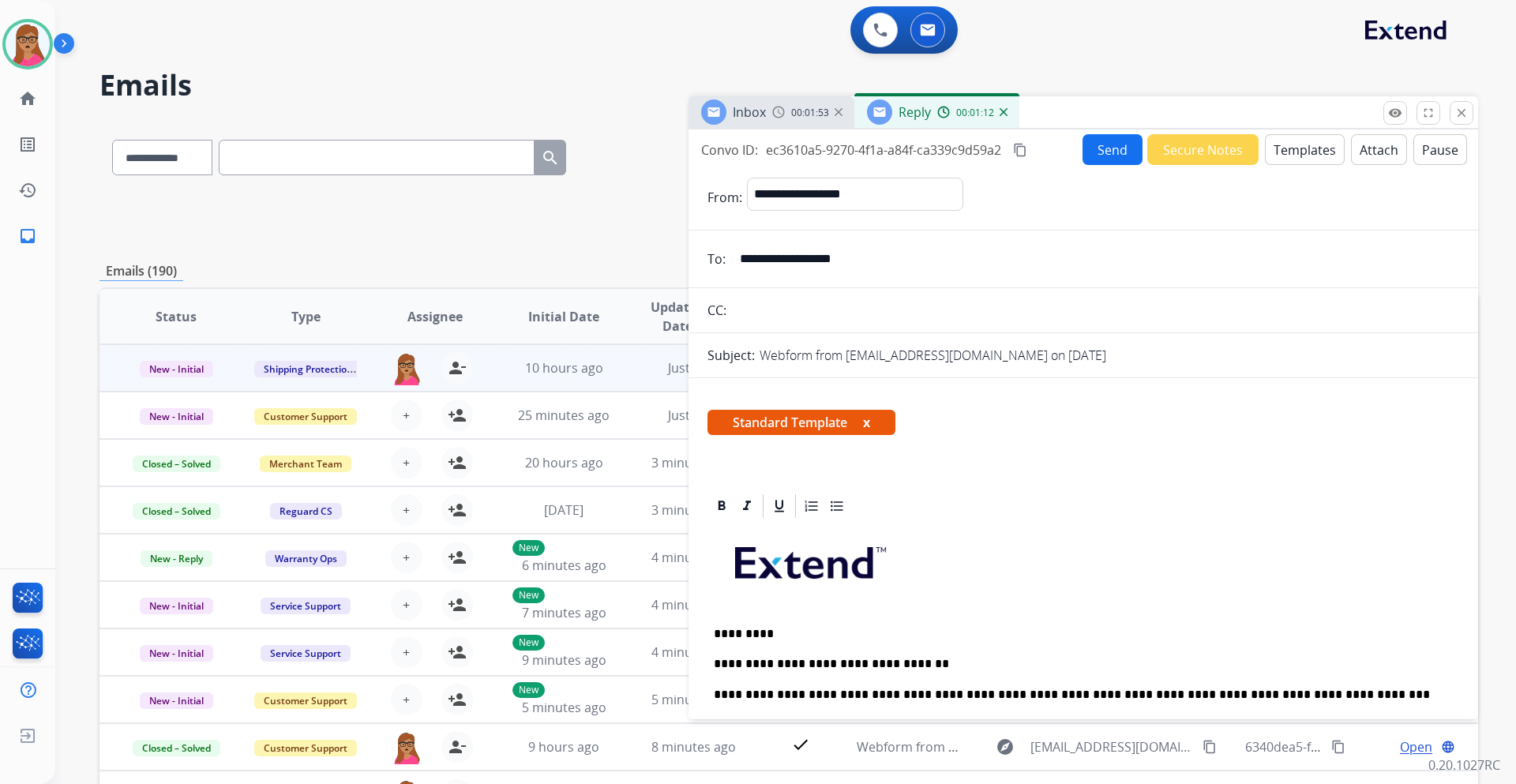
click at [1026, 153] on mat-icon "content_copy" at bounding box center [1020, 149] width 14 height 14
click at [1099, 153] on button "Send" at bounding box center [1112, 149] width 60 height 31
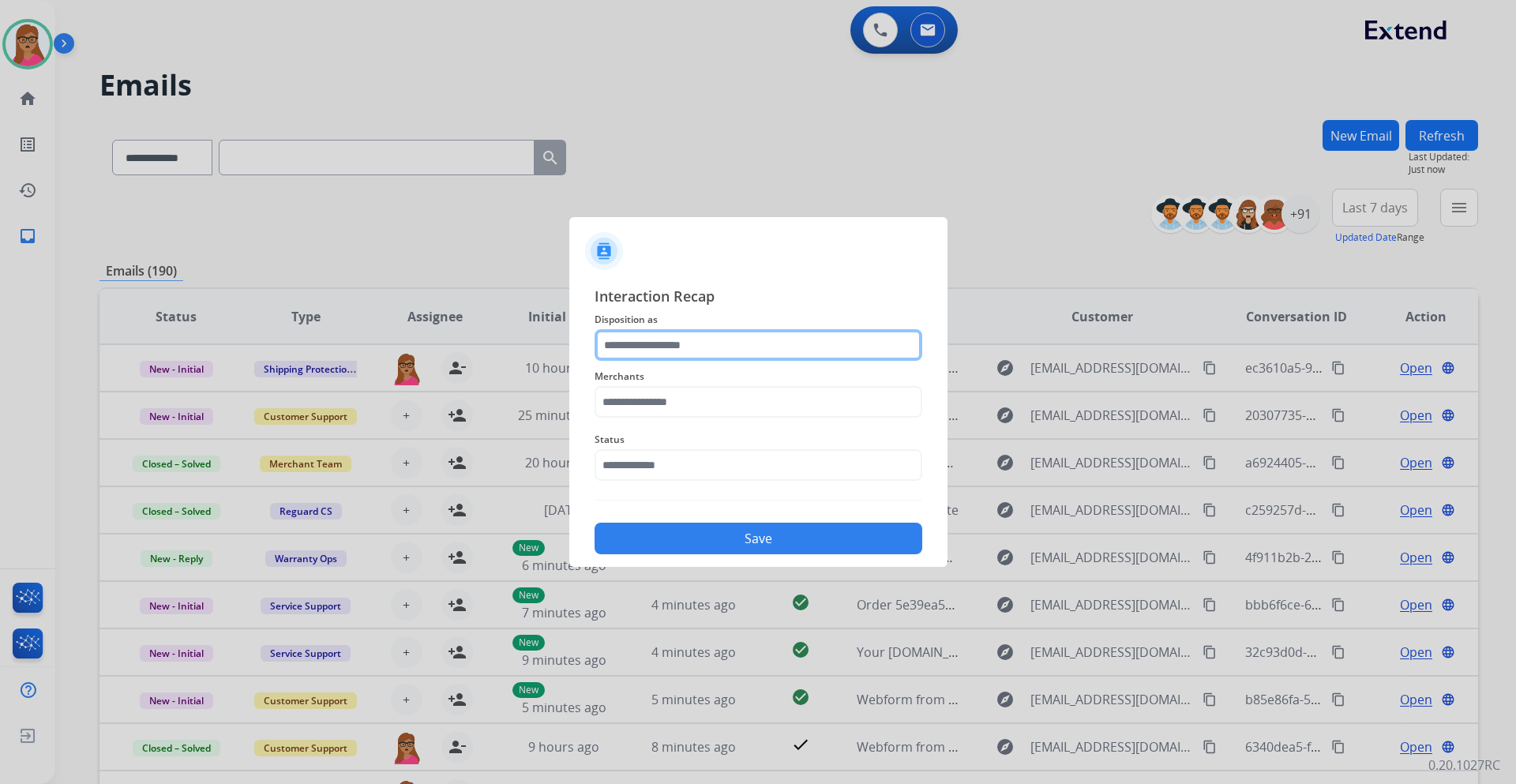
click at [700, 348] on input "text" at bounding box center [758, 345] width 328 height 32
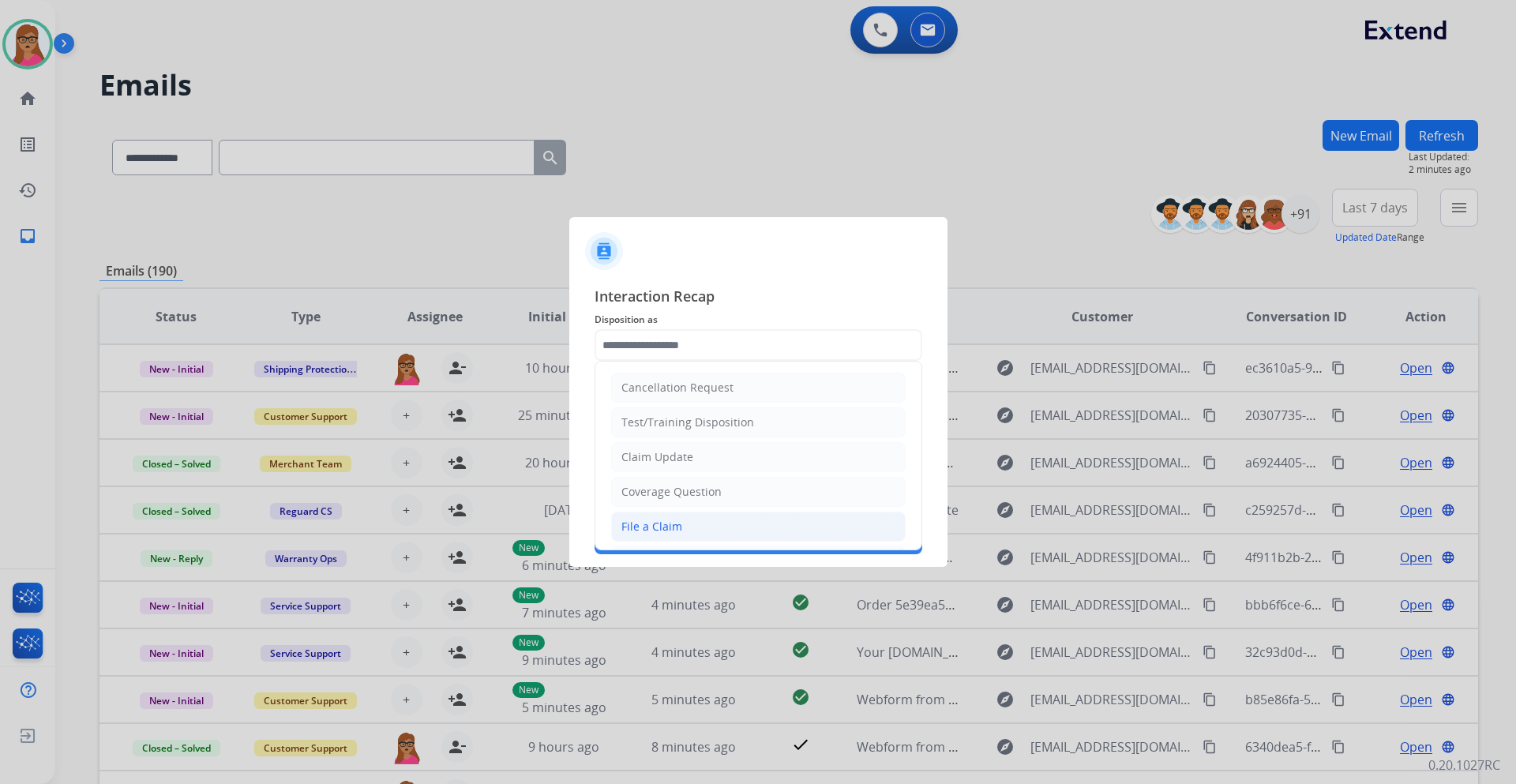
click at [679, 521] on div "File a Claim" at bounding box center [652, 526] width 60 height 16
type input "**********"
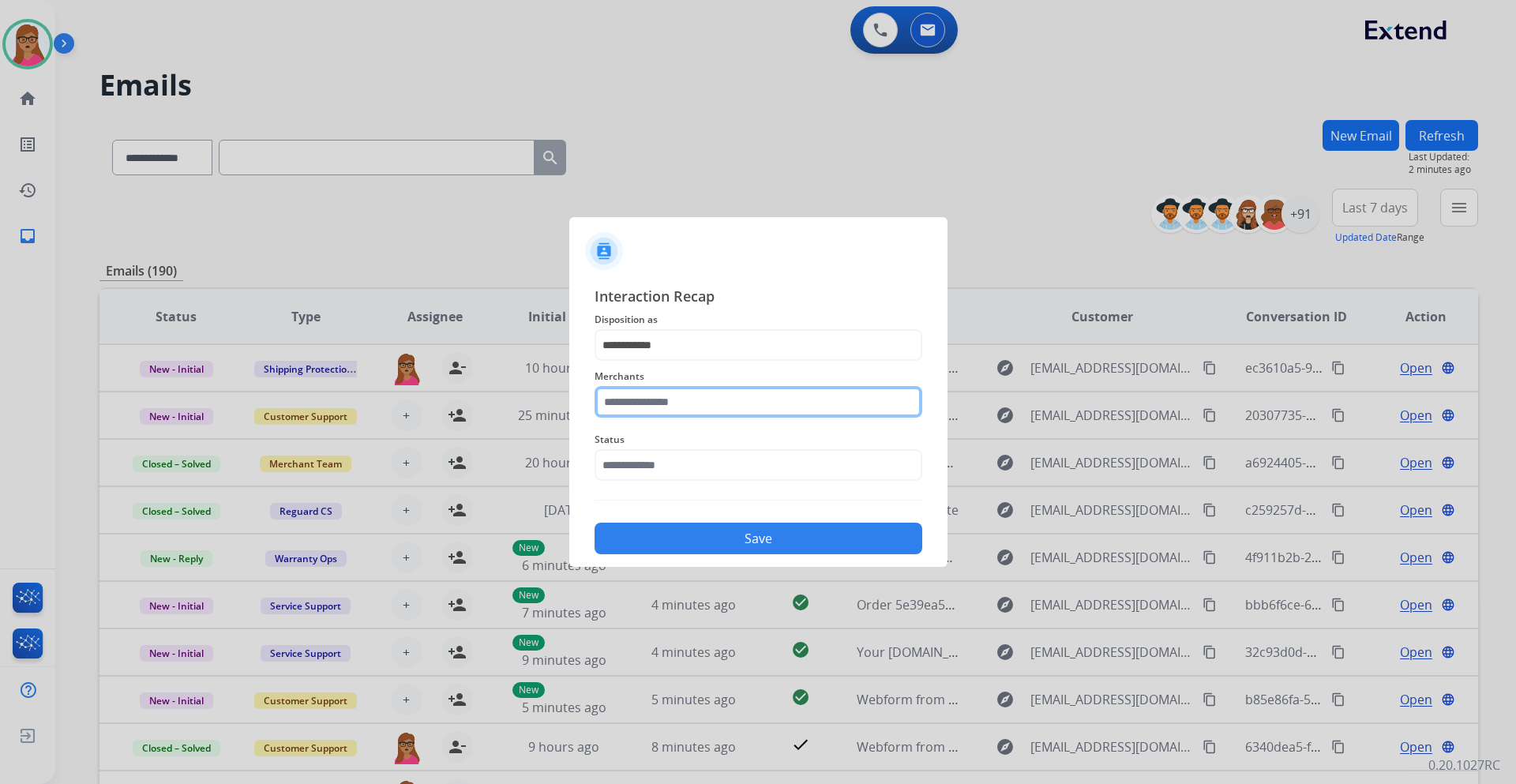
click at [694, 395] on input "text" at bounding box center [758, 402] width 328 height 32
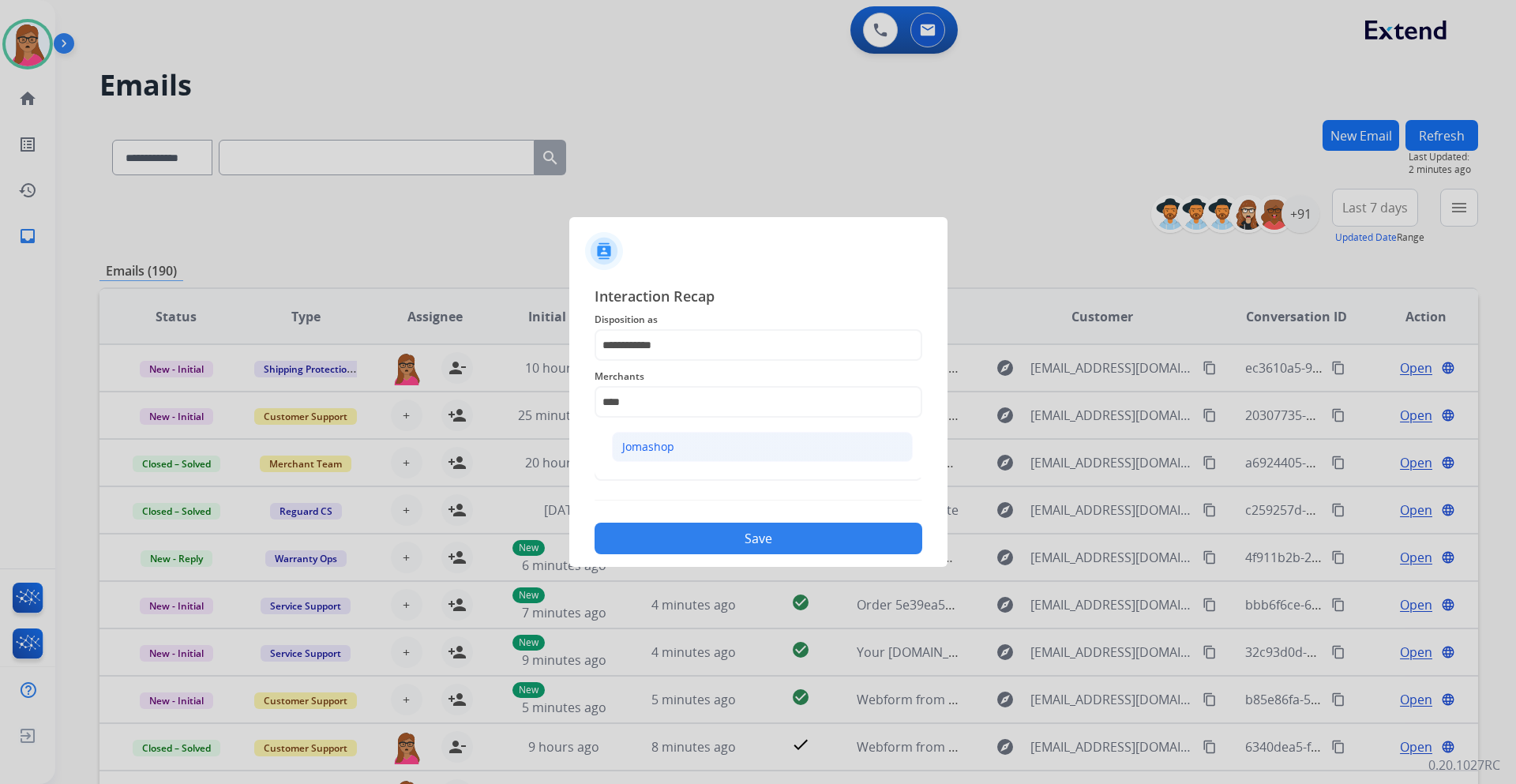
click at [660, 442] on div "Jomashop" at bounding box center [648, 447] width 52 height 16
type input "********"
click at [639, 467] on input "text" at bounding box center [758, 465] width 328 height 32
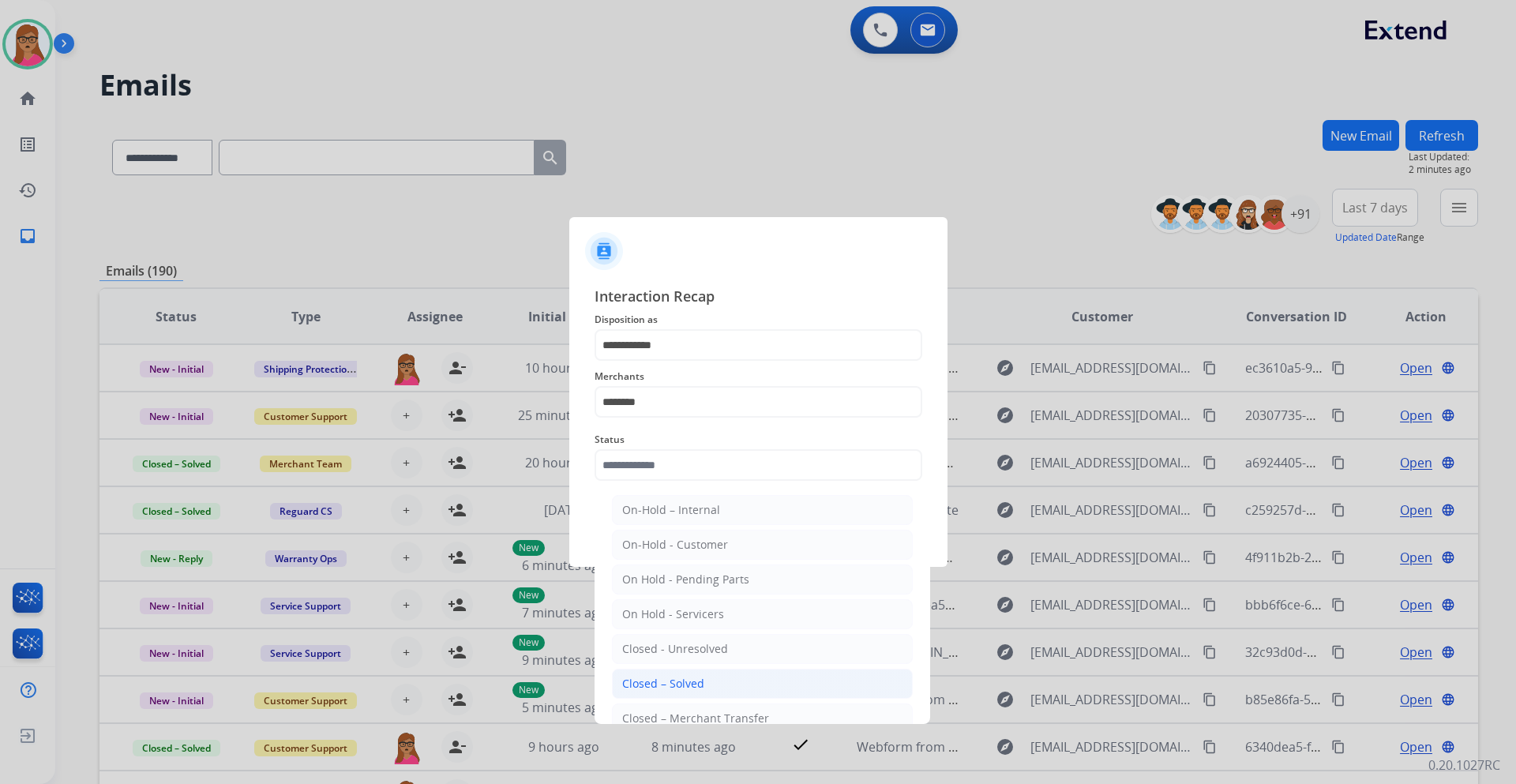
click at [660, 684] on div "Closed – Solved" at bounding box center [664, 683] width 82 height 16
type input "**********"
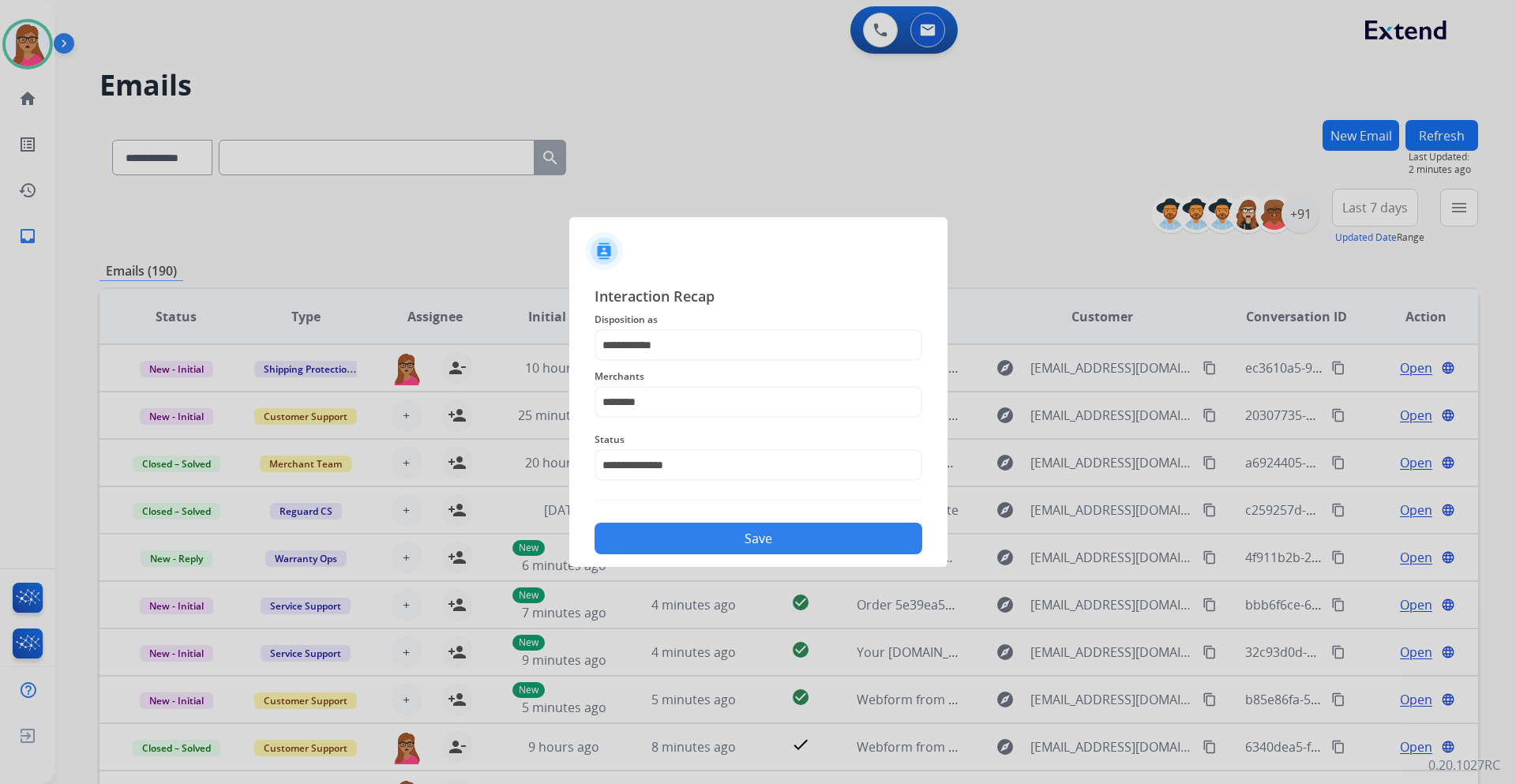
click at [711, 536] on button "Save" at bounding box center [758, 539] width 328 height 32
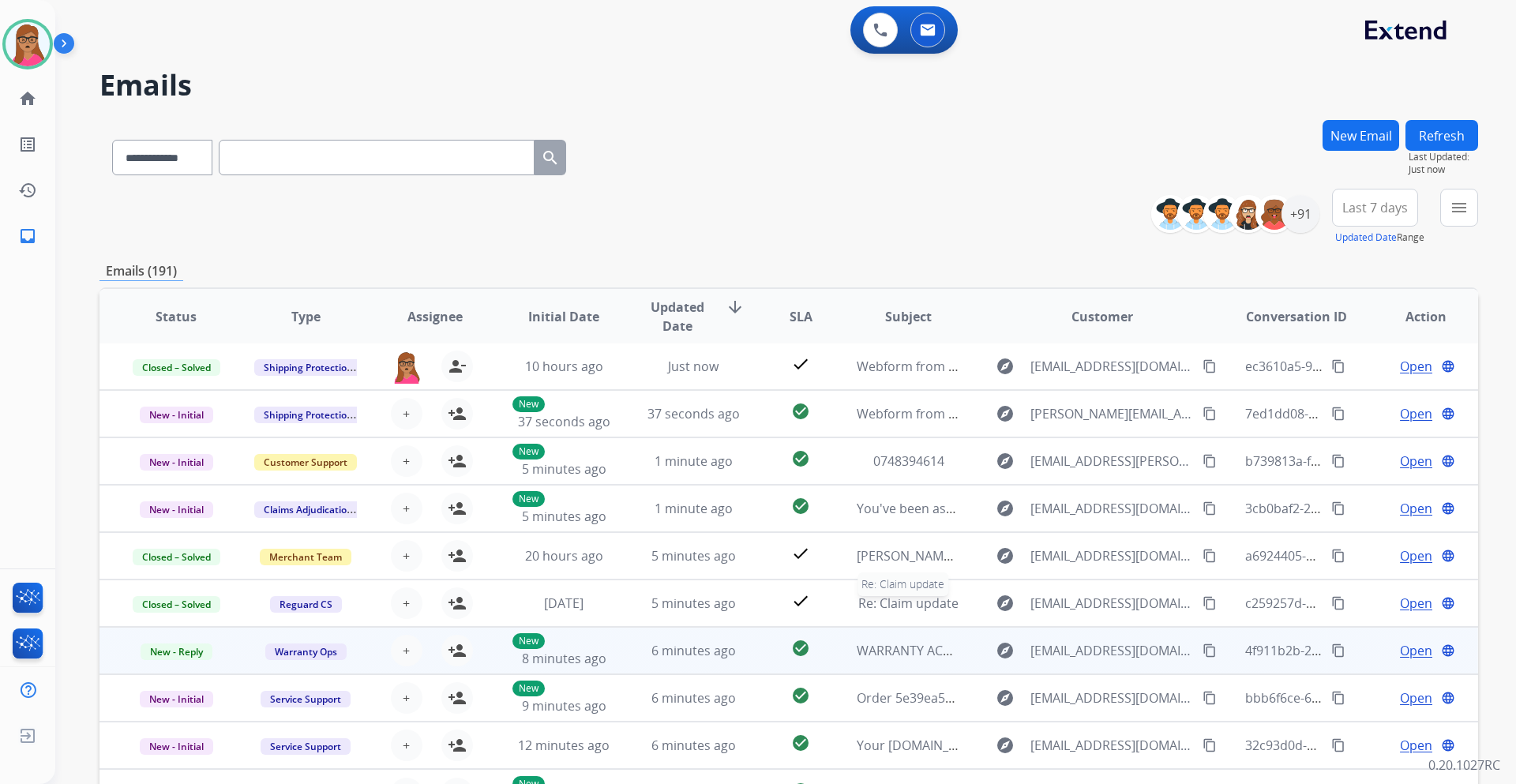
scroll to position [114, 0]
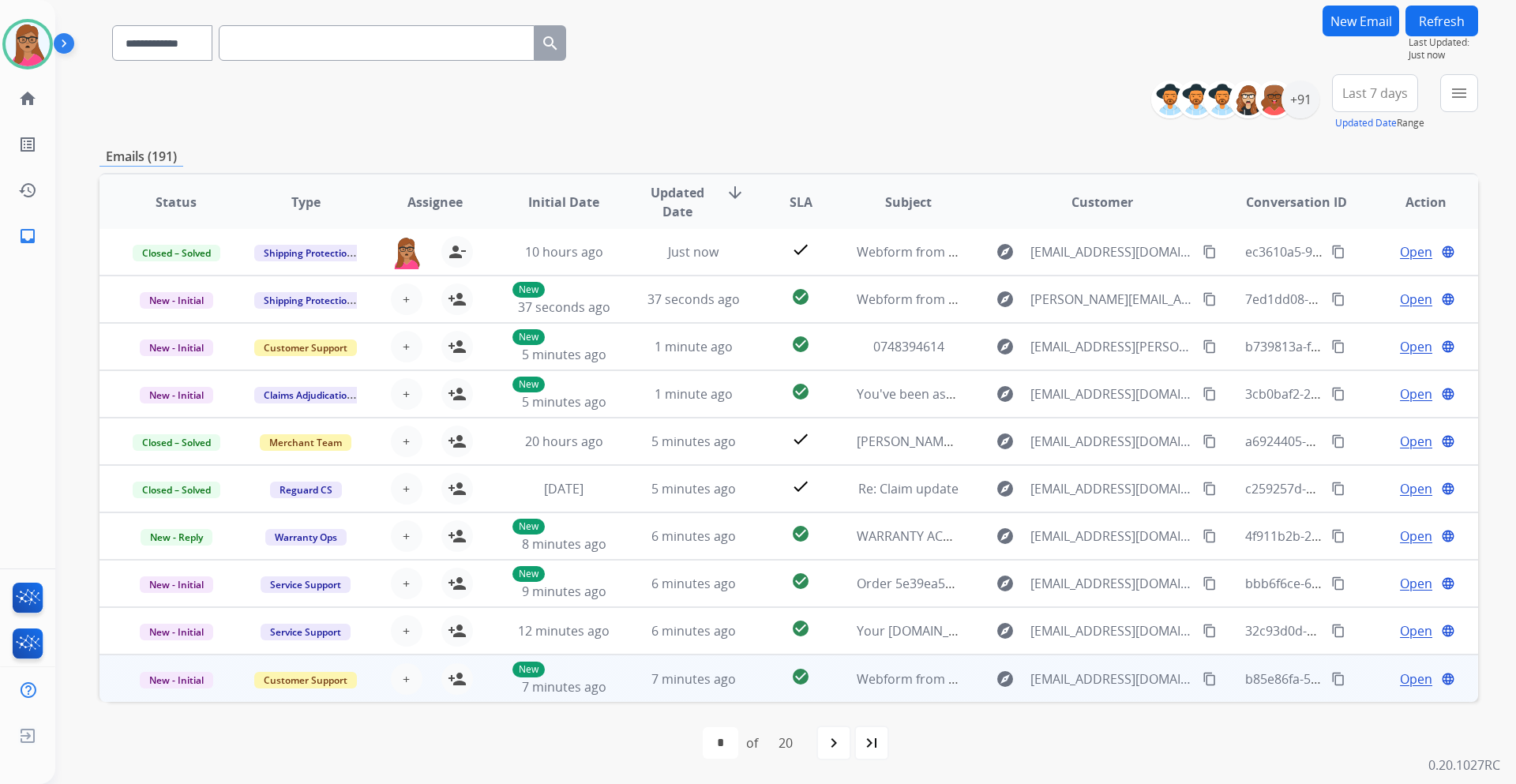
click at [1400, 682] on span "Open" at bounding box center [1416, 678] width 33 height 19
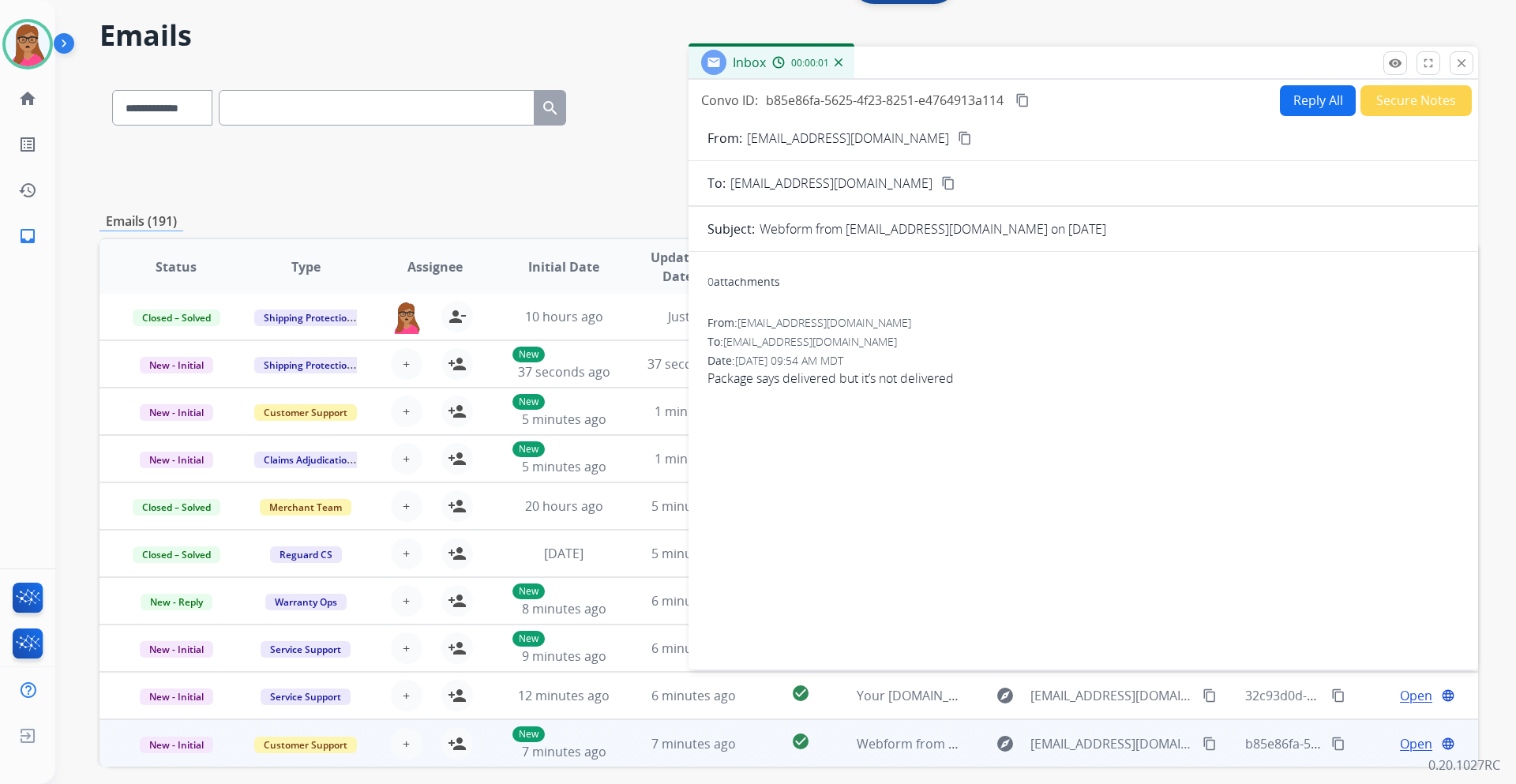
scroll to position [0, 0]
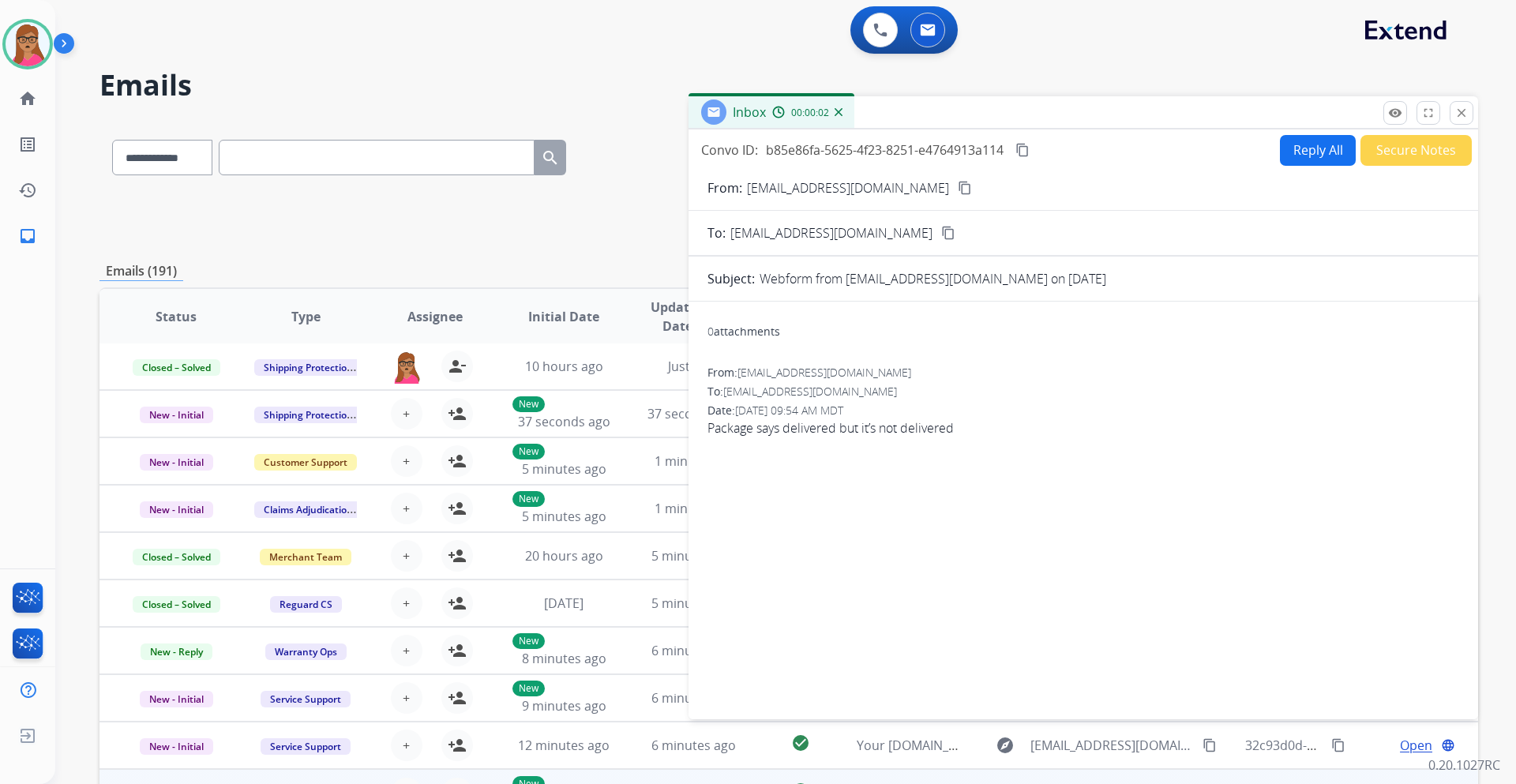
click at [958, 186] on mat-icon "content_copy" at bounding box center [965, 187] width 14 height 14
click at [1301, 150] on button "Reply All" at bounding box center [1318, 150] width 76 height 31
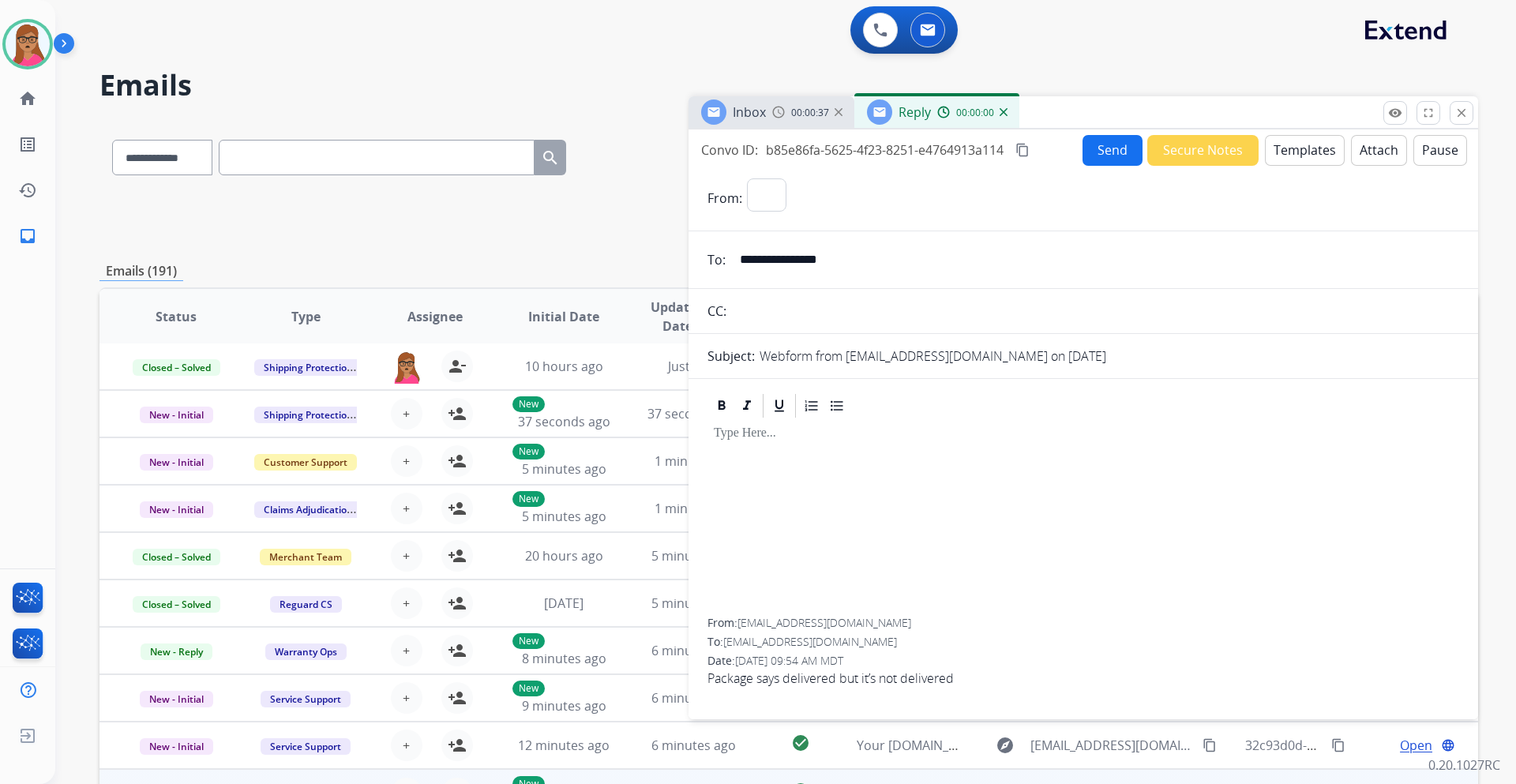
select select "**********"
click at [1294, 151] on button "Templates" at bounding box center [1304, 150] width 80 height 31
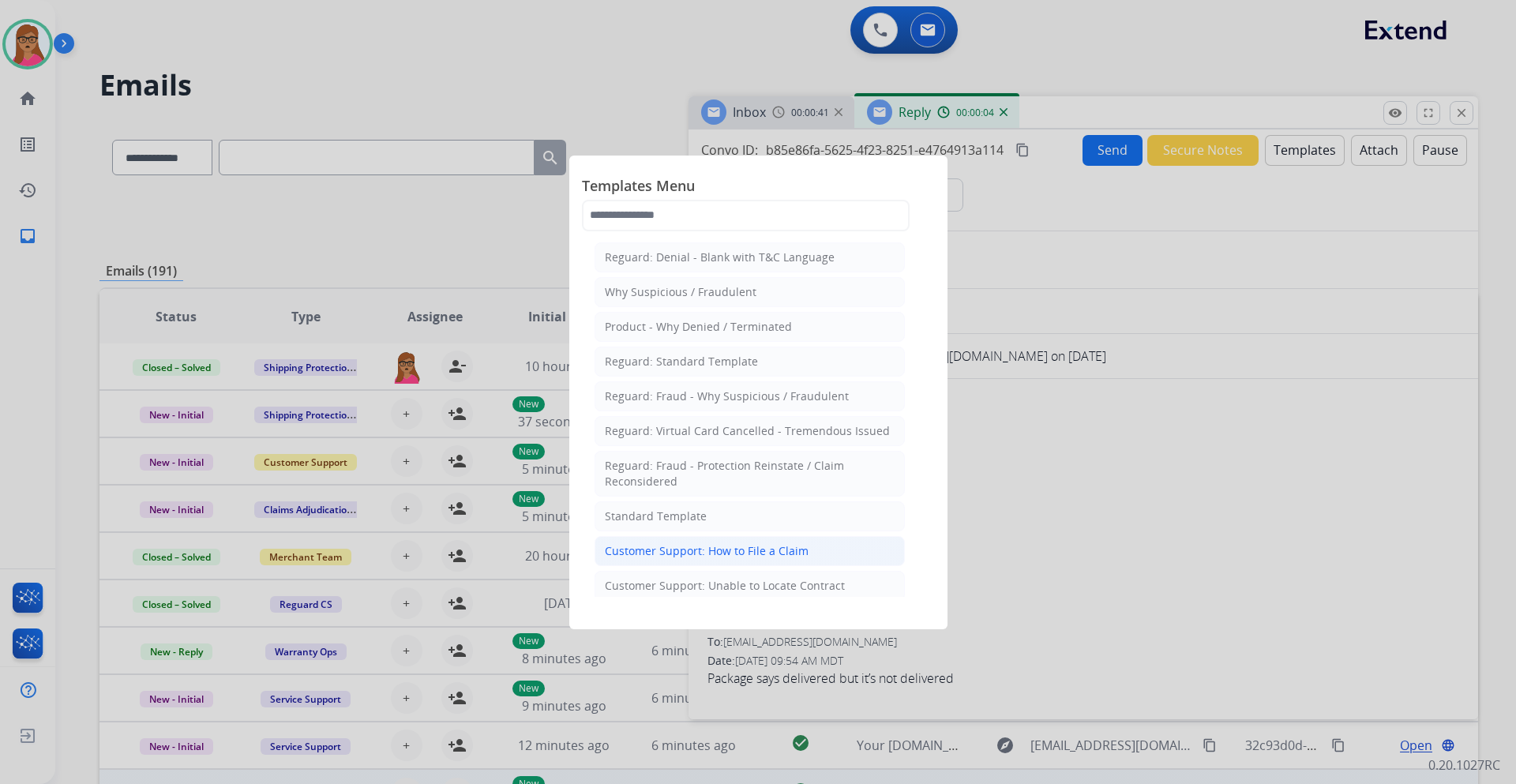
click at [734, 544] on div "Customer Support: How to File a Claim" at bounding box center [706, 551] width 204 height 16
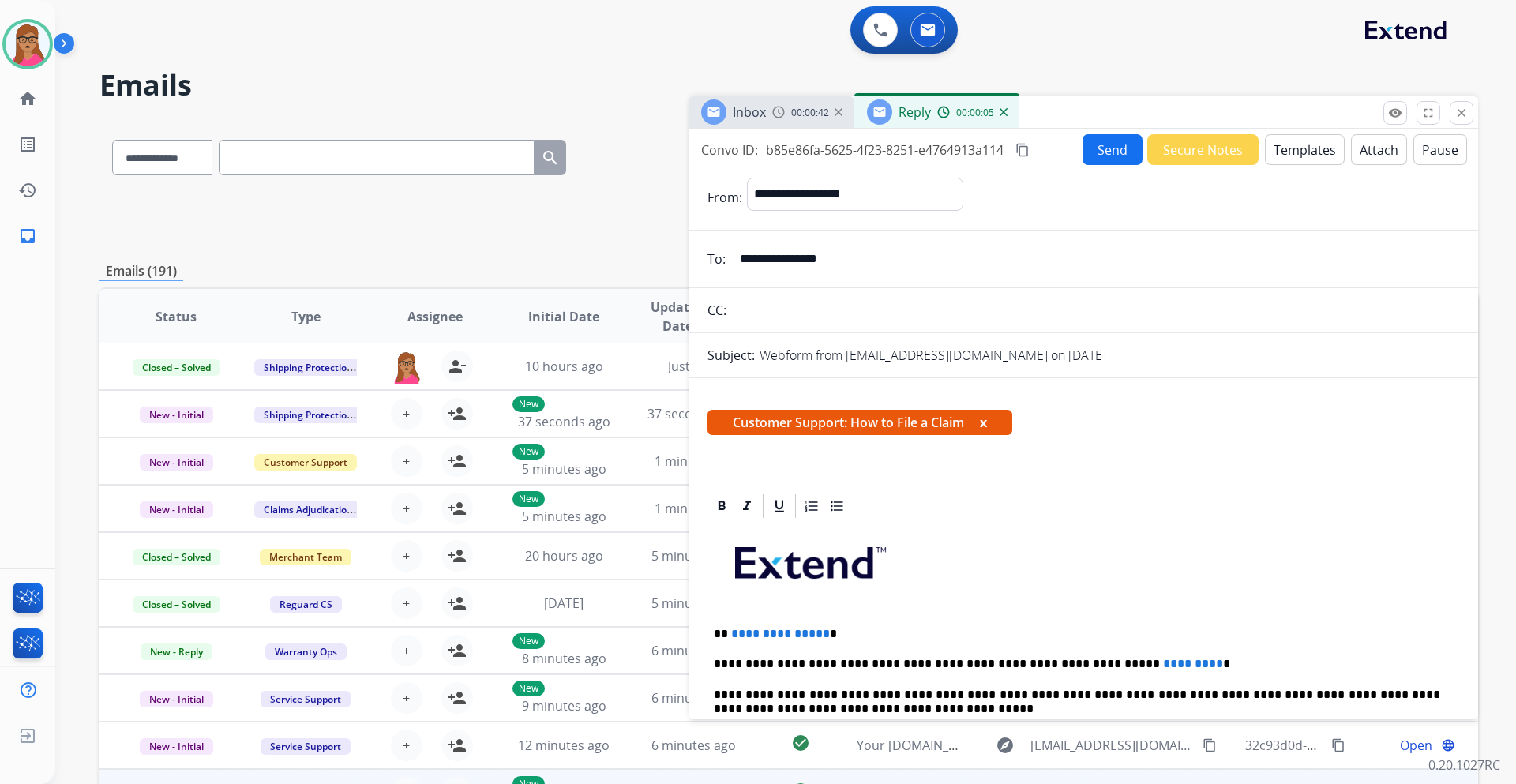
drag, startPoint x: 987, startPoint y: 427, endPoint x: 984, endPoint y: 217, distance: 210.0
click at [987, 426] on button "x" at bounding box center [984, 422] width 7 height 19
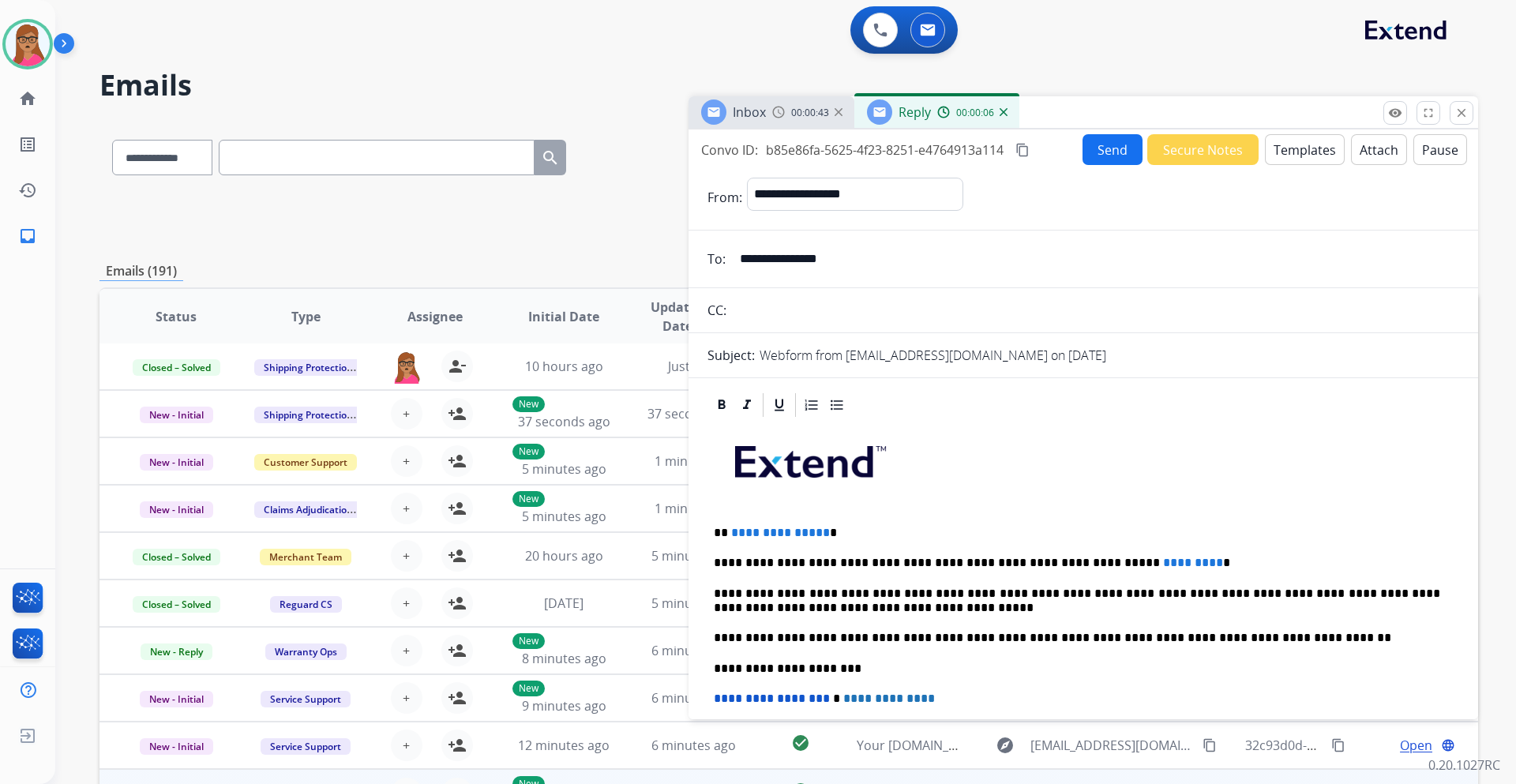
click at [1007, 111] on div "Reply 00:00:06" at bounding box center [936, 112] width 165 height 32
click at [1007, 112] on div "Reply 00:00:07" at bounding box center [936, 112] width 165 height 32
click at [1003, 113] on img at bounding box center [1003, 112] width 8 height 8
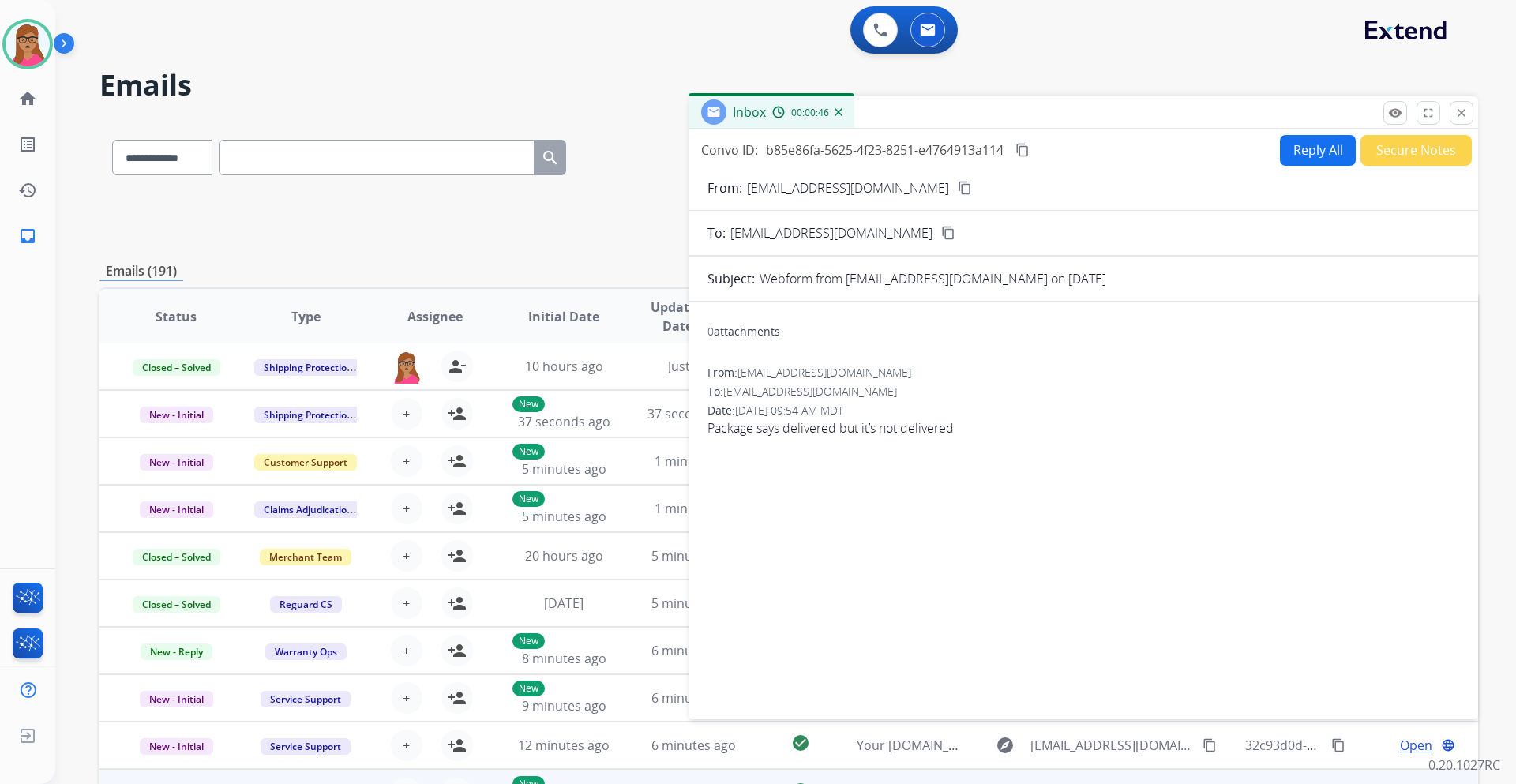
click at [1299, 153] on button "Reply All" at bounding box center [1318, 150] width 76 height 31
select select "**********"
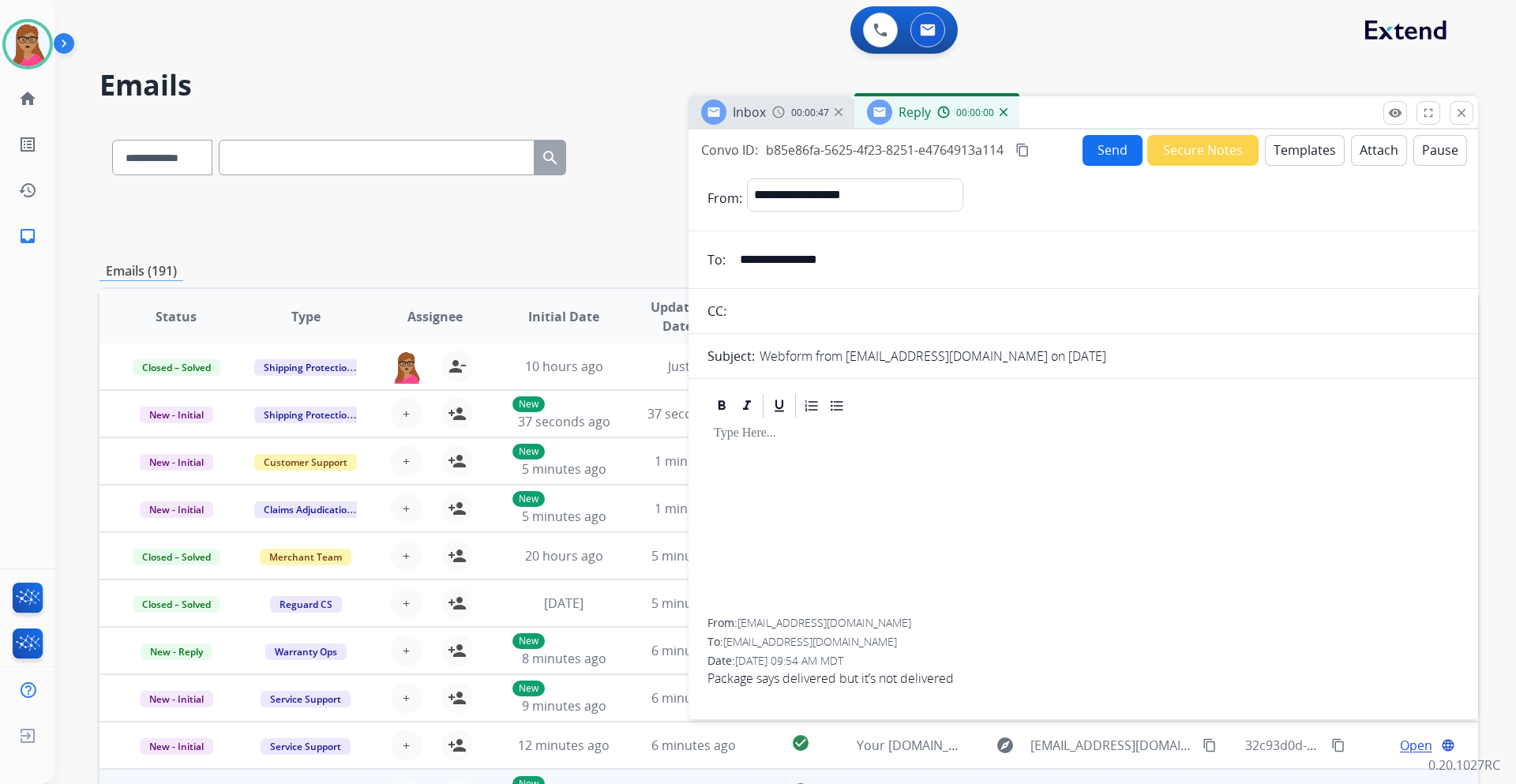
click at [1300, 152] on button "Templates" at bounding box center [1304, 150] width 80 height 31
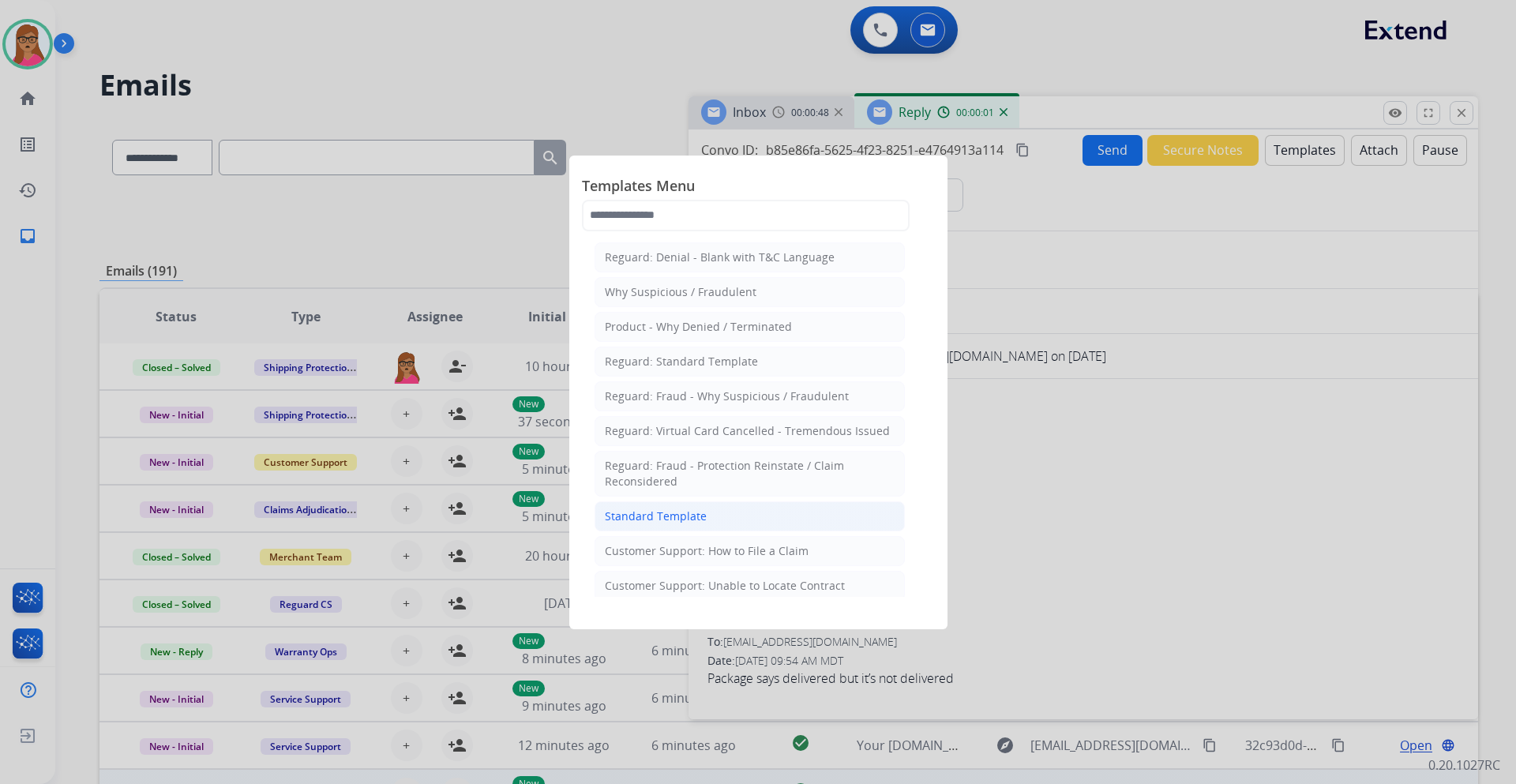
click at [712, 520] on li "Standard Template" at bounding box center [750, 516] width 311 height 30
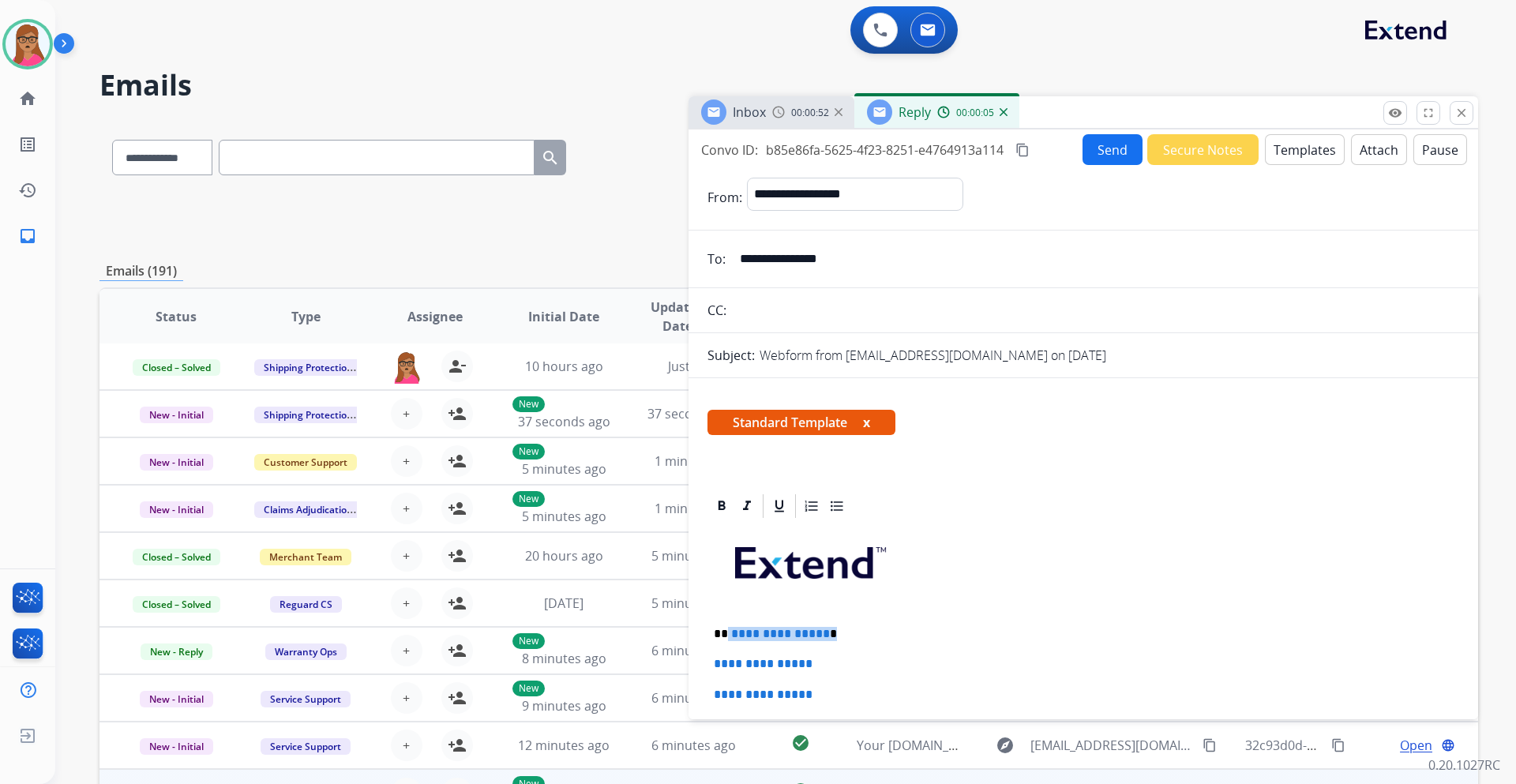
drag, startPoint x: 836, startPoint y: 630, endPoint x: 728, endPoint y: 633, distance: 108.0
click at [728, 633] on p "**********" at bounding box center [1077, 634] width 727 height 14
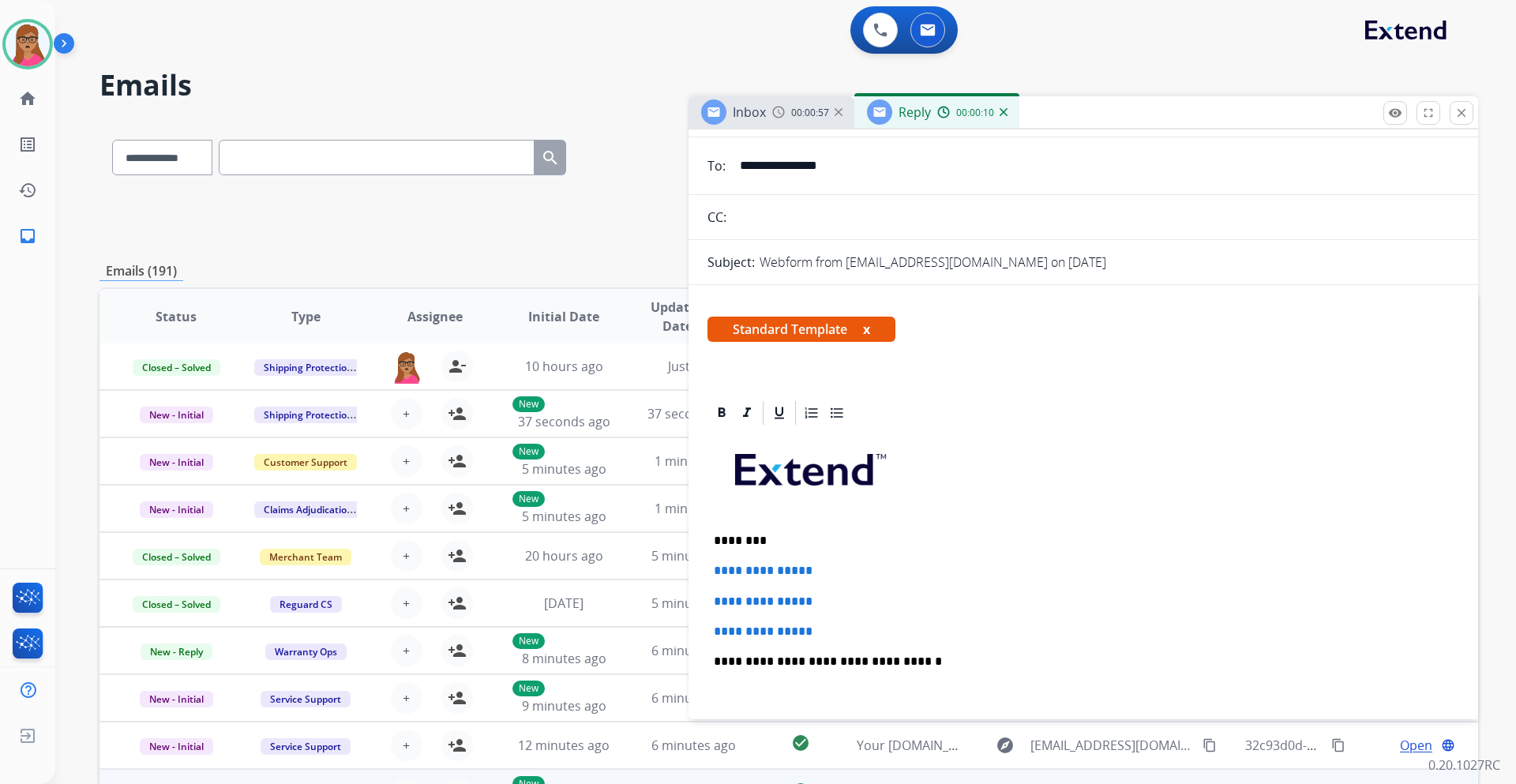
scroll to position [237, 0]
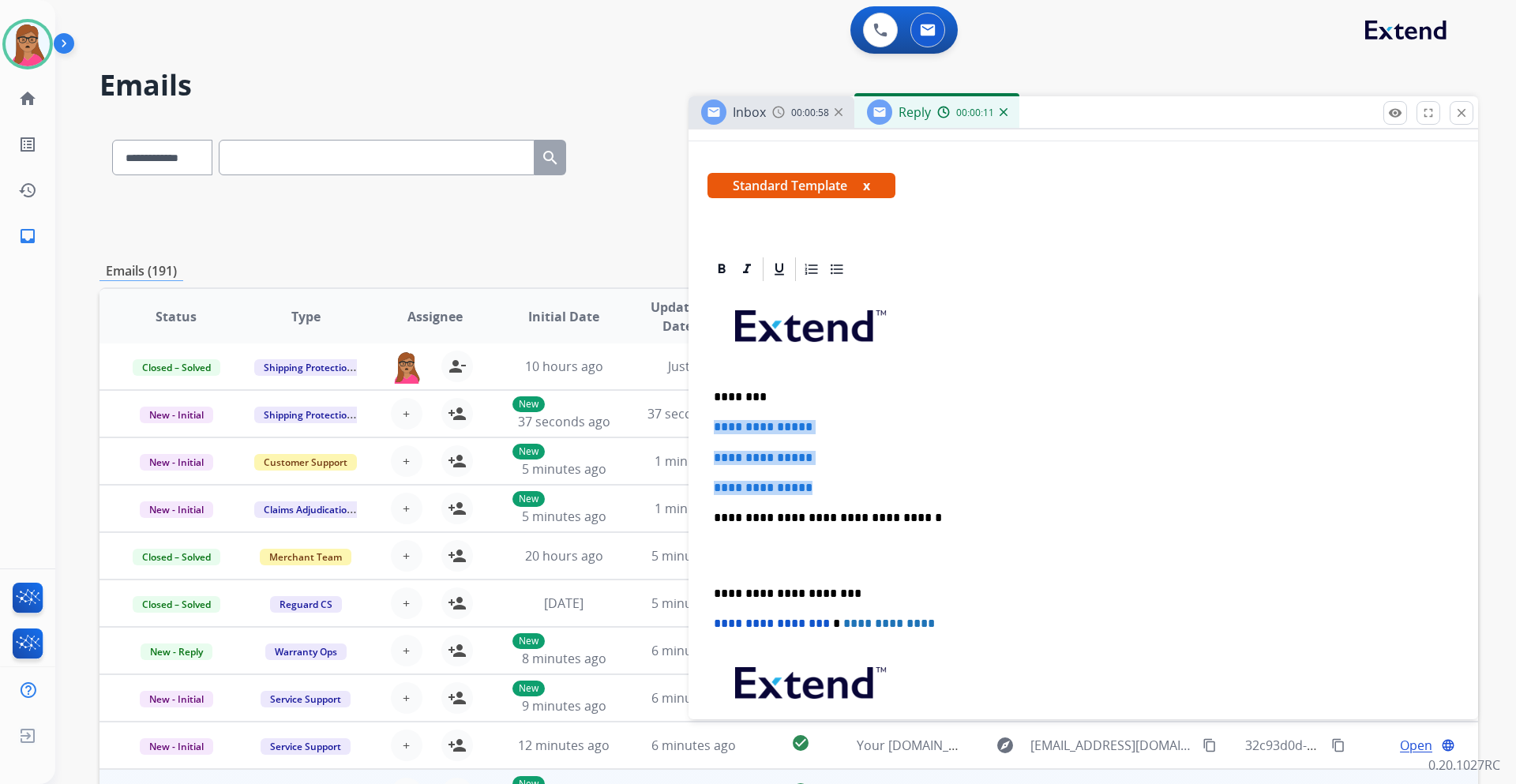
drag, startPoint x: 709, startPoint y: 422, endPoint x: 841, endPoint y: 483, distance: 145.4
click at [841, 483] on div "**********" at bounding box center [1083, 555] width 752 height 543
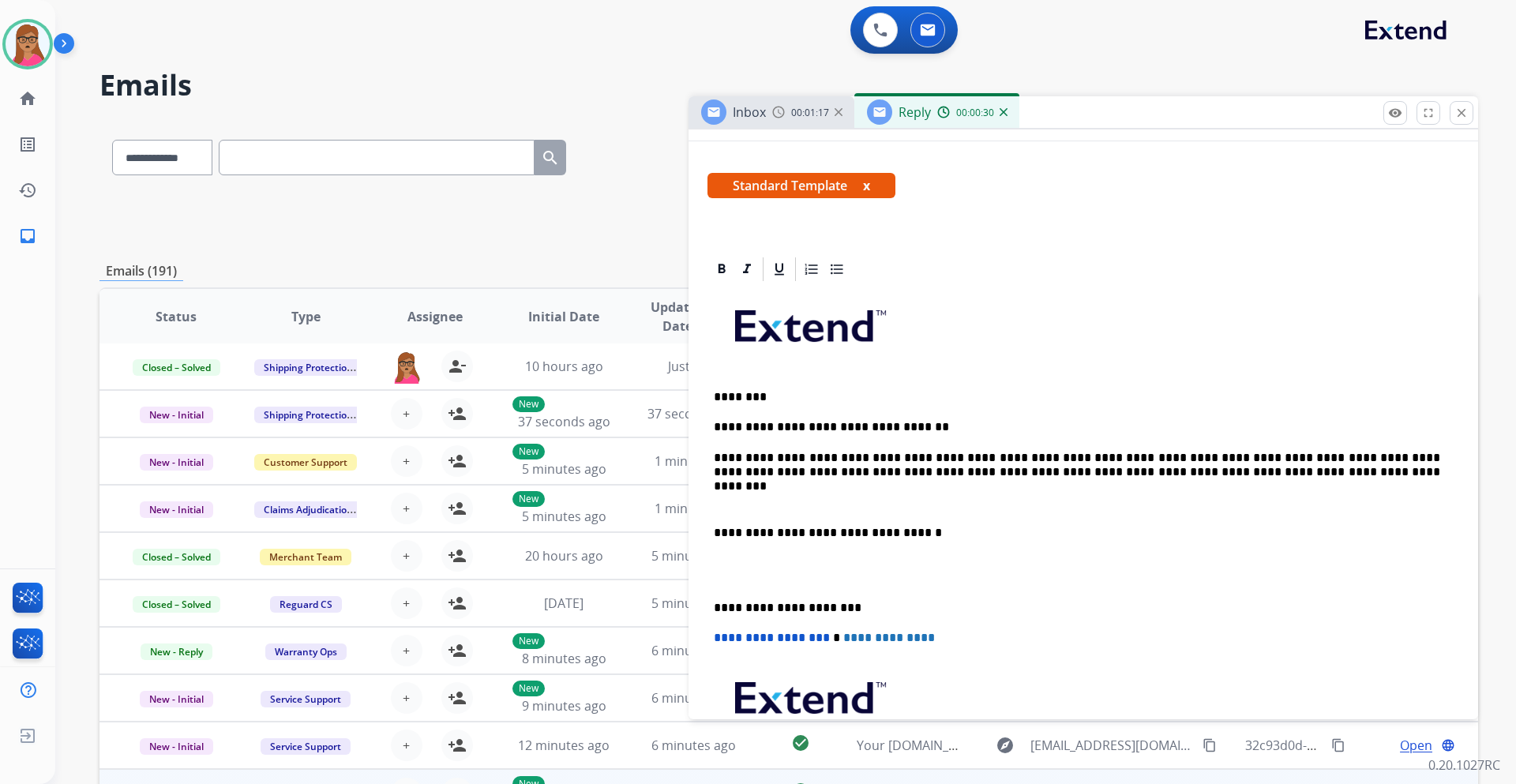
click at [1308, 456] on p "**********" at bounding box center [1077, 465] width 727 height 29
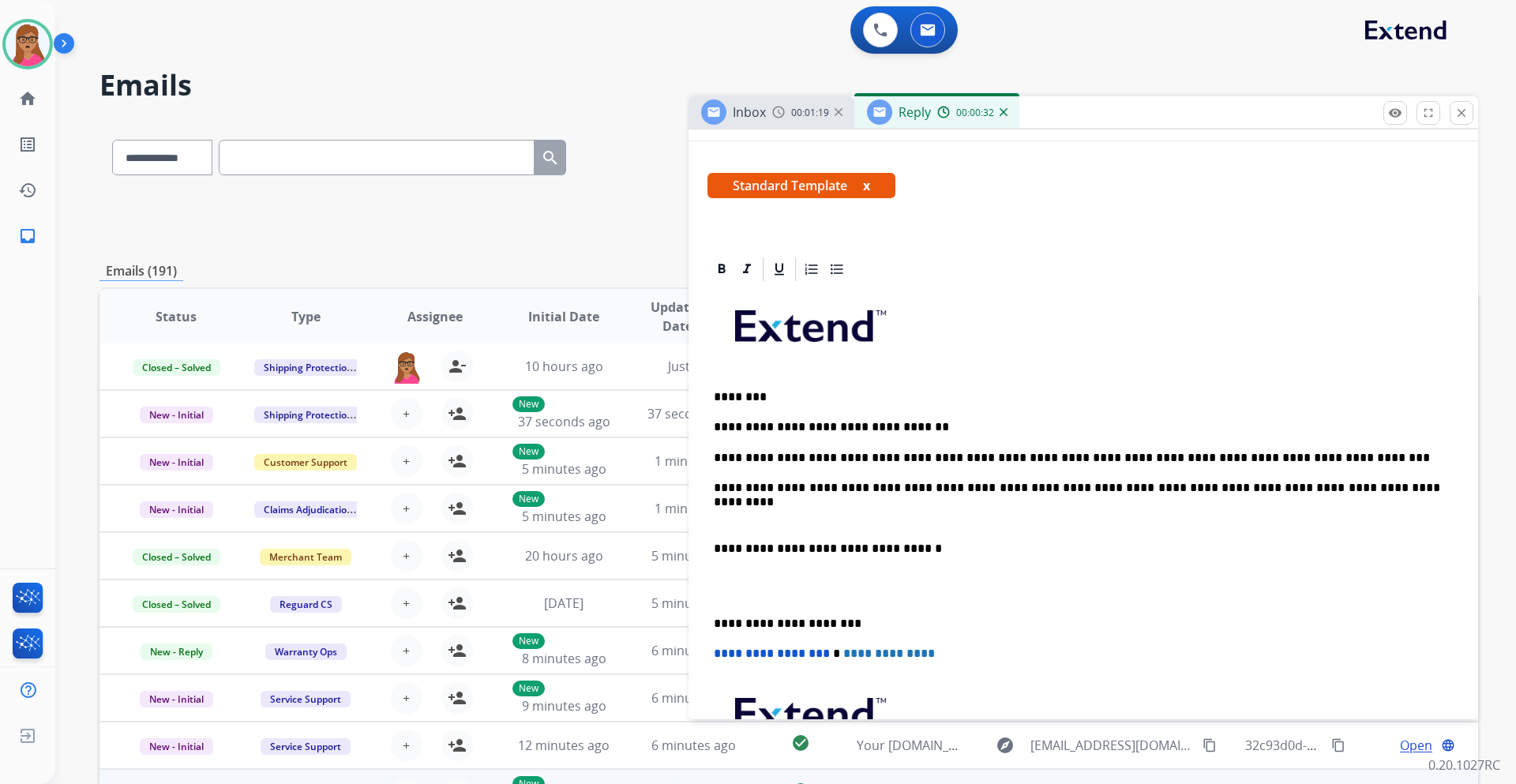
click at [713, 541] on div "**********" at bounding box center [1083, 571] width 752 height 574
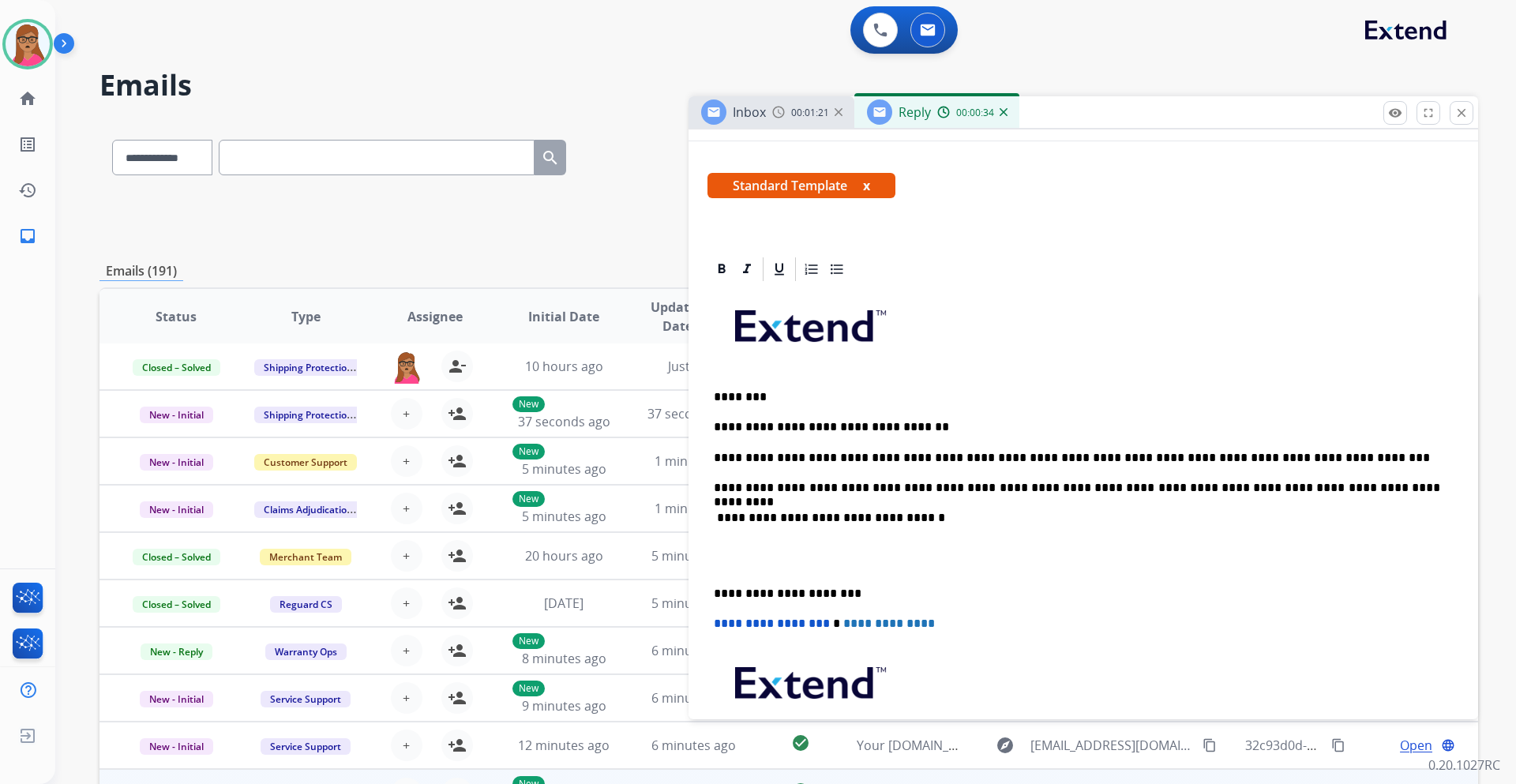
click at [708, 586] on div "**********" at bounding box center [1083, 555] width 752 height 543
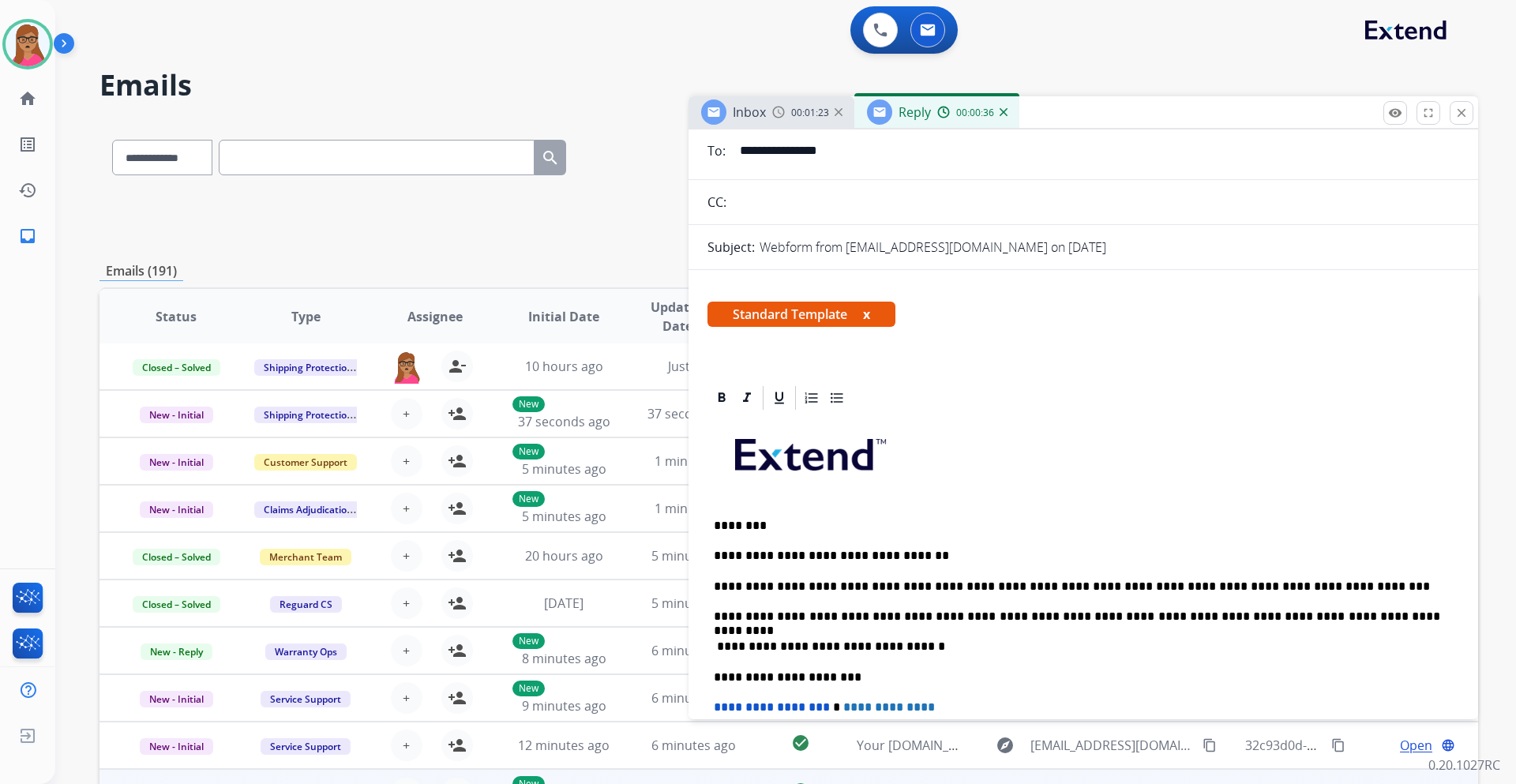
scroll to position [0, 0]
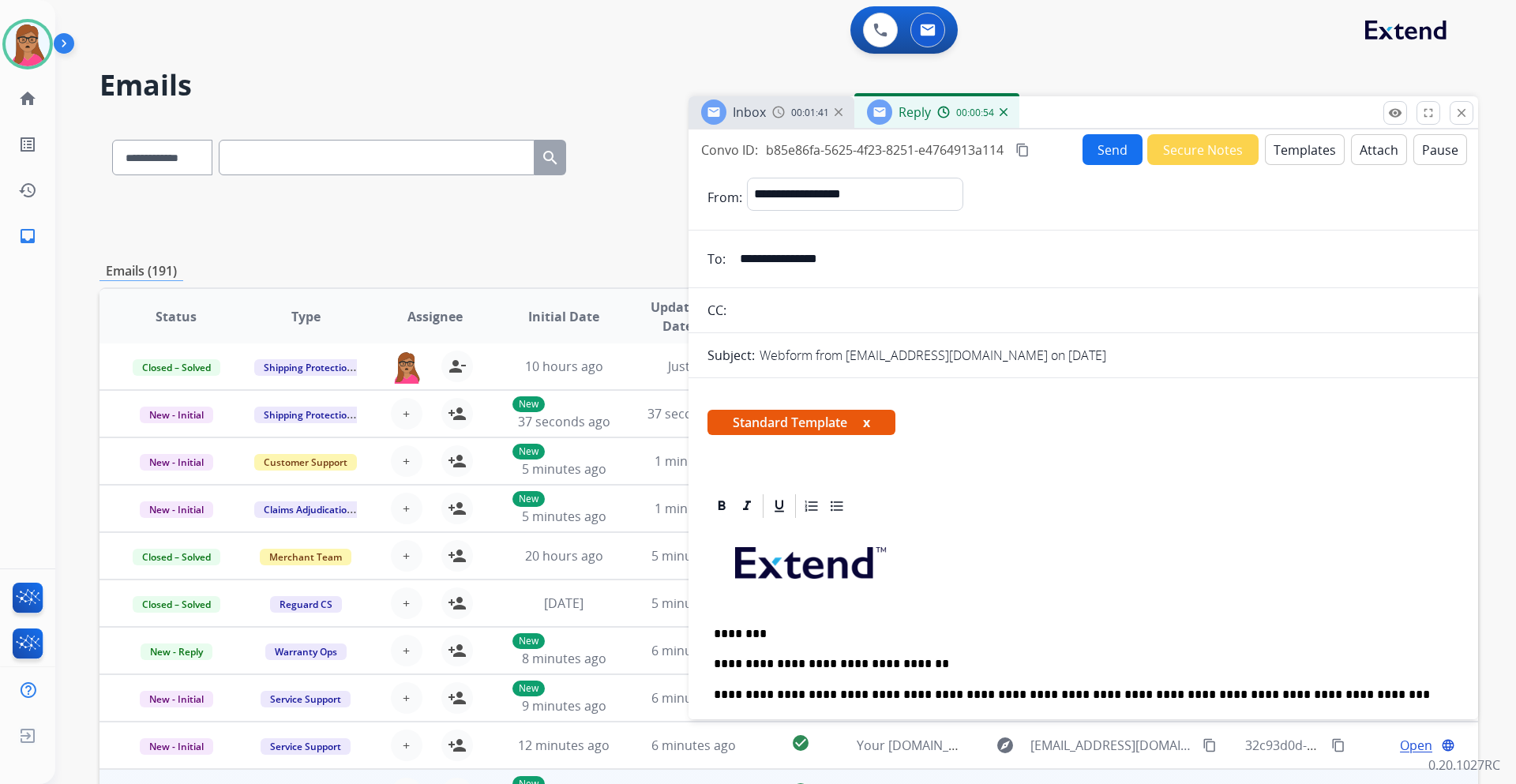
click at [1024, 149] on mat-icon "content_copy" at bounding box center [1022, 149] width 14 height 14
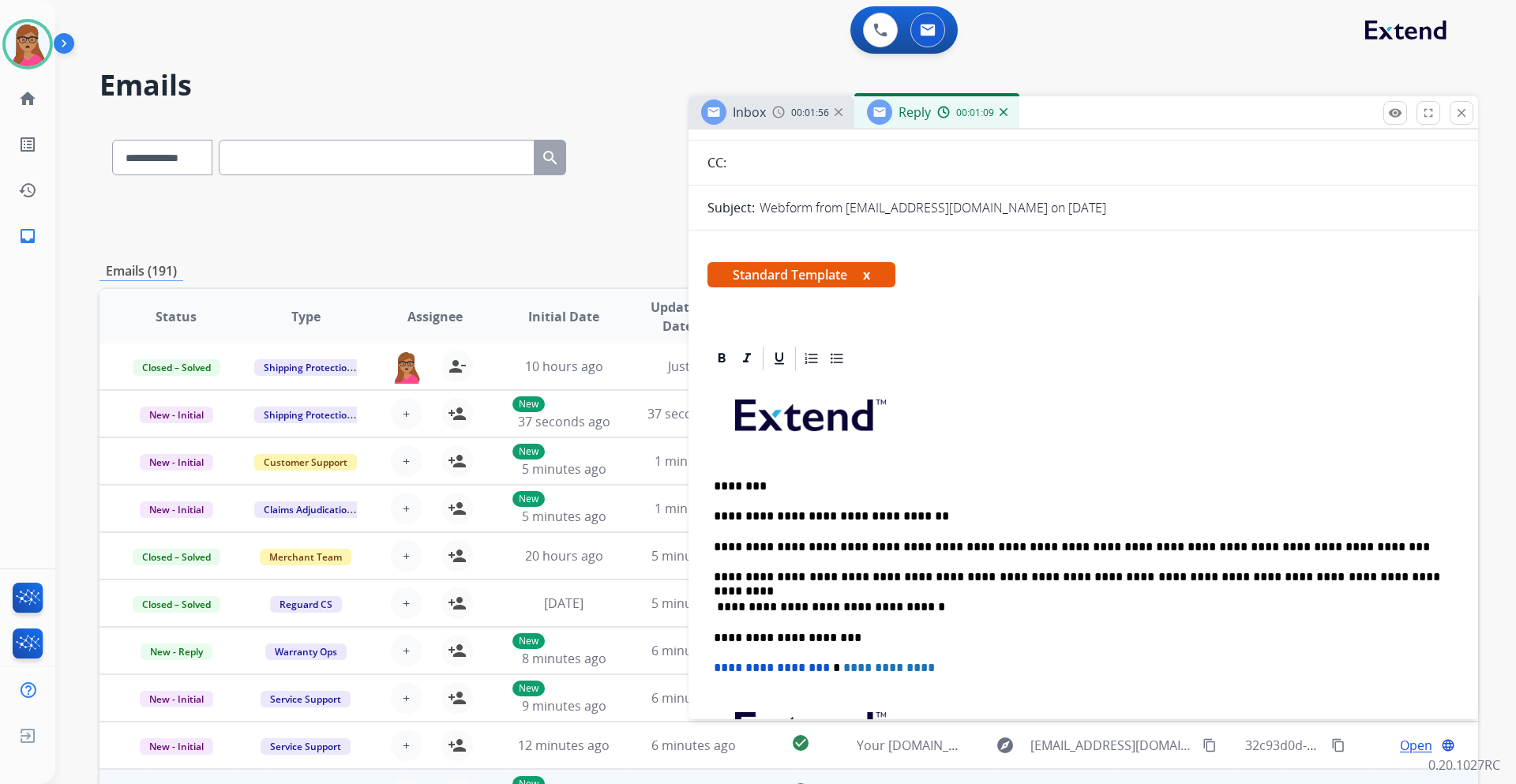
scroll to position [158, 0]
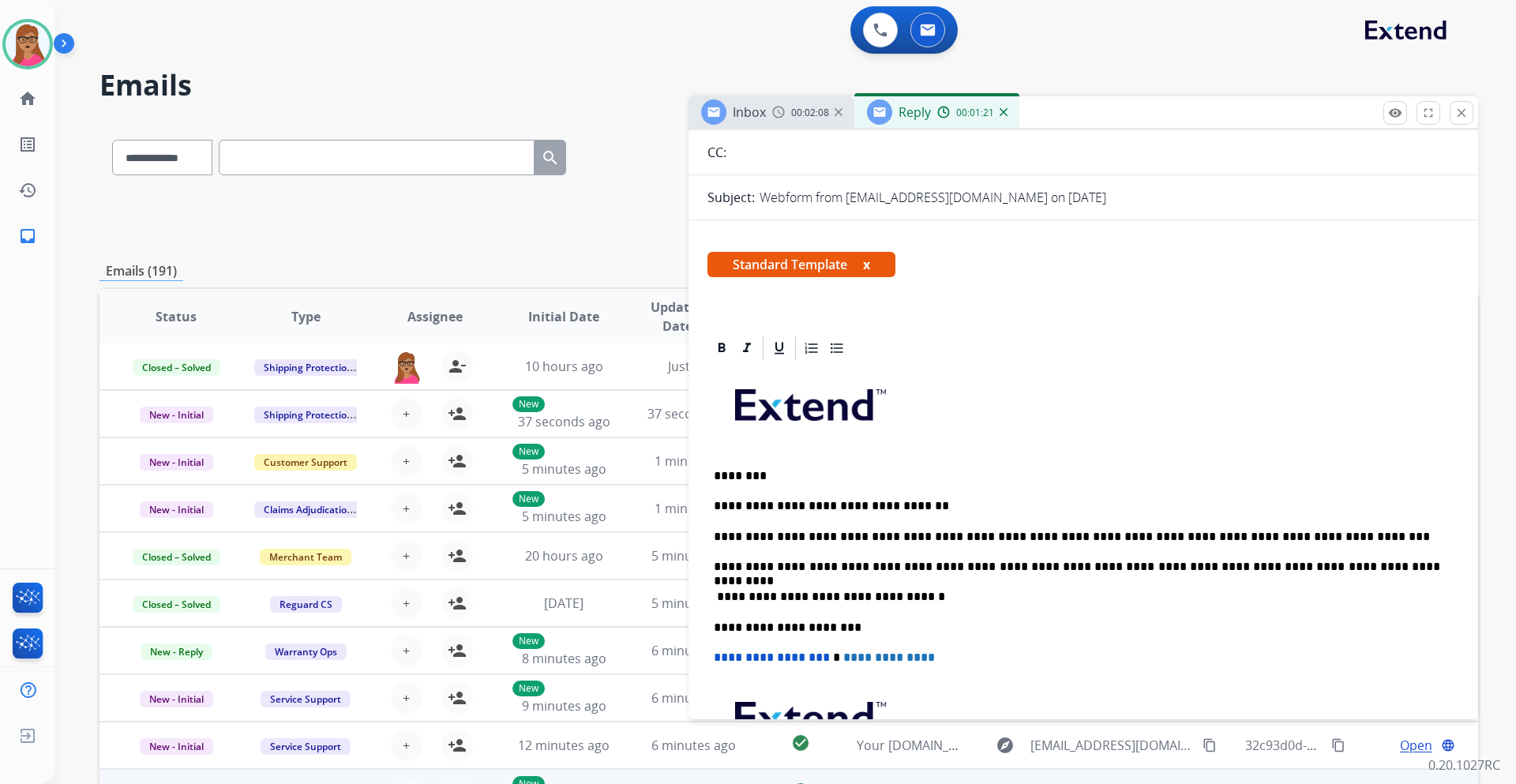
click at [1365, 561] on p "**********" at bounding box center [1077, 567] width 727 height 14
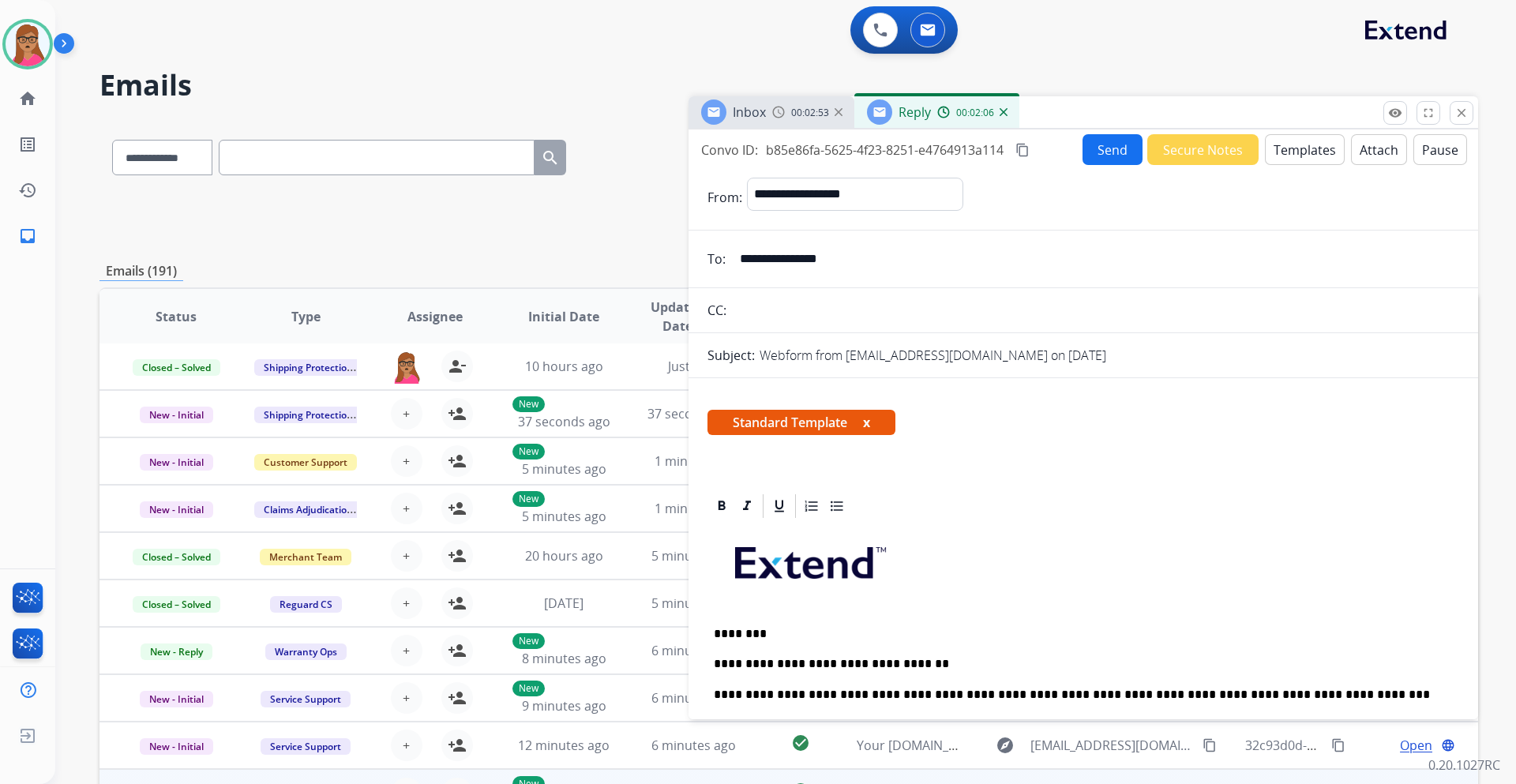
click at [1110, 146] on button "Send" at bounding box center [1112, 149] width 60 height 31
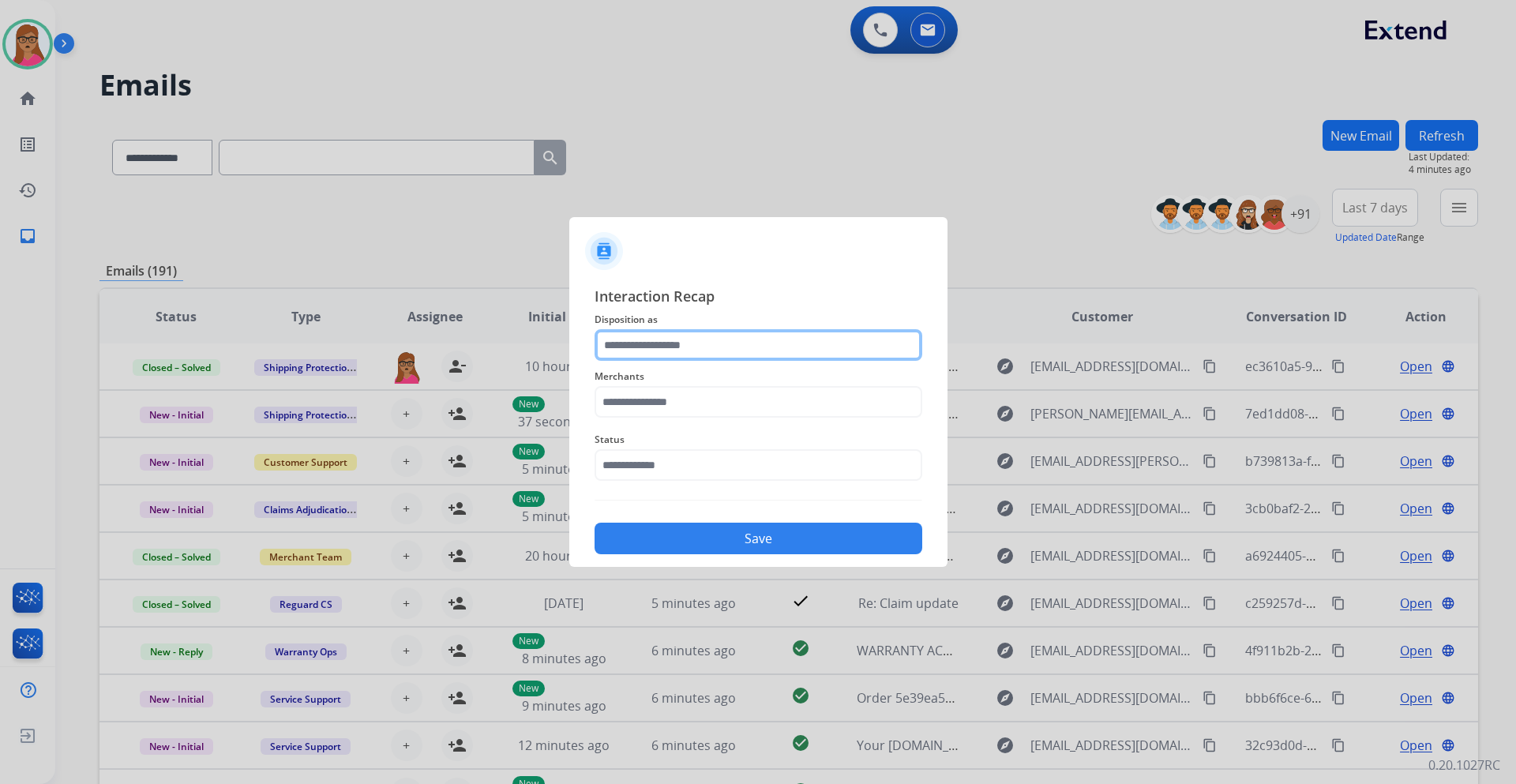
click at [693, 333] on input "text" at bounding box center [758, 345] width 328 height 32
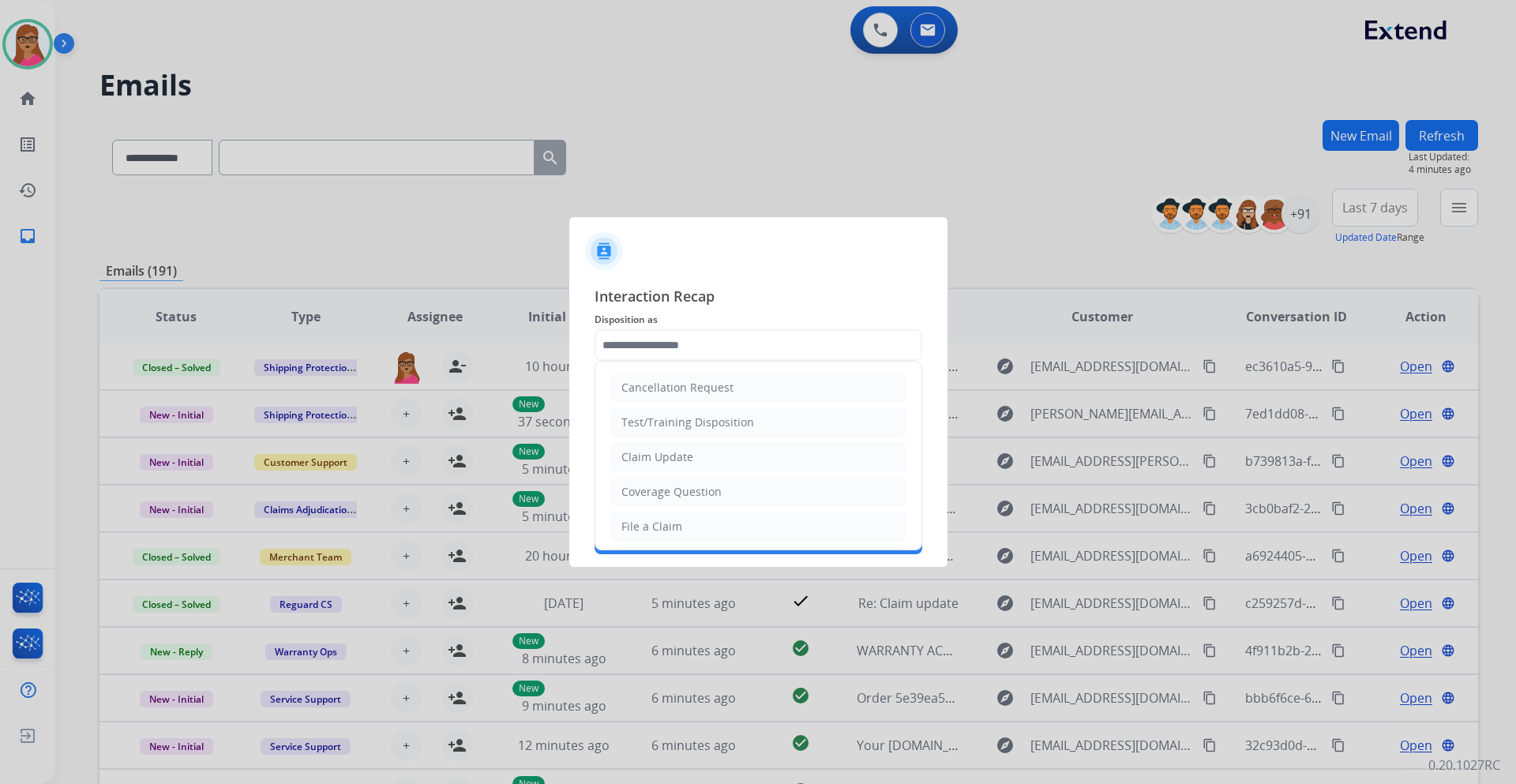
click at [672, 525] on div "File a Claim" at bounding box center [652, 526] width 60 height 16
type input "**********"
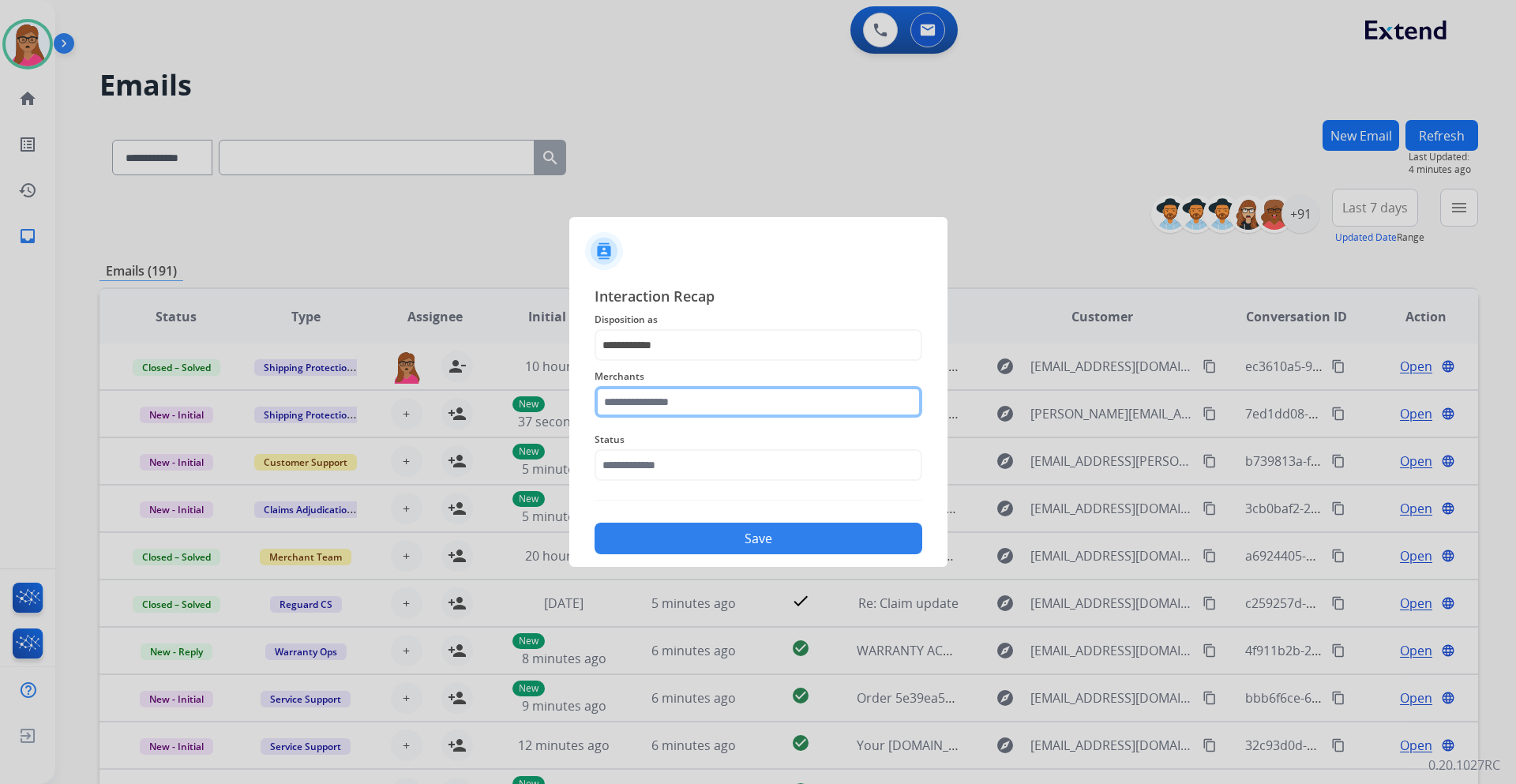
click at [672, 400] on input "text" at bounding box center [758, 402] width 328 height 32
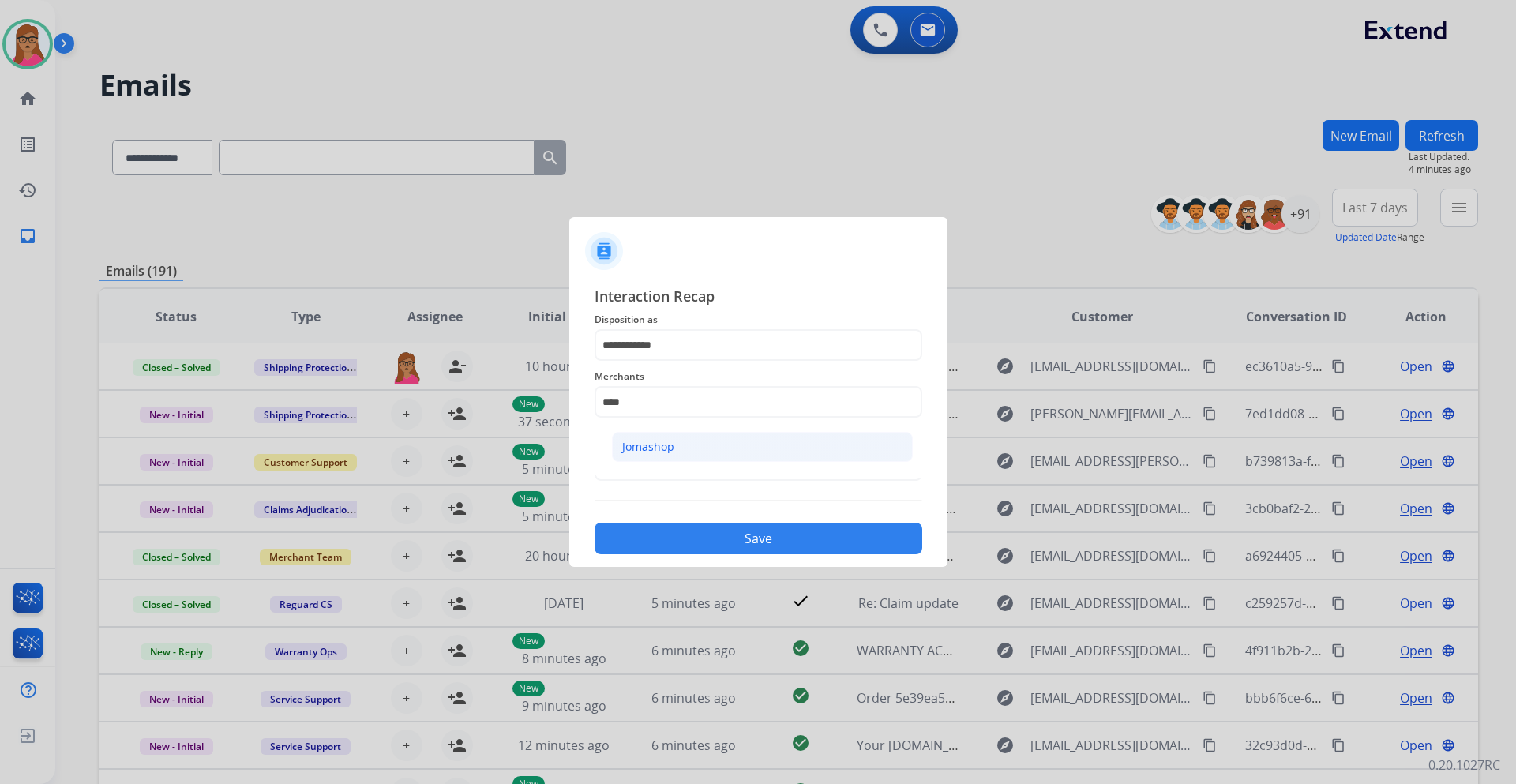
click at [682, 452] on li "Jomashop" at bounding box center [763, 447] width 301 height 30
type input "********"
click at [644, 469] on input "text" at bounding box center [758, 465] width 328 height 32
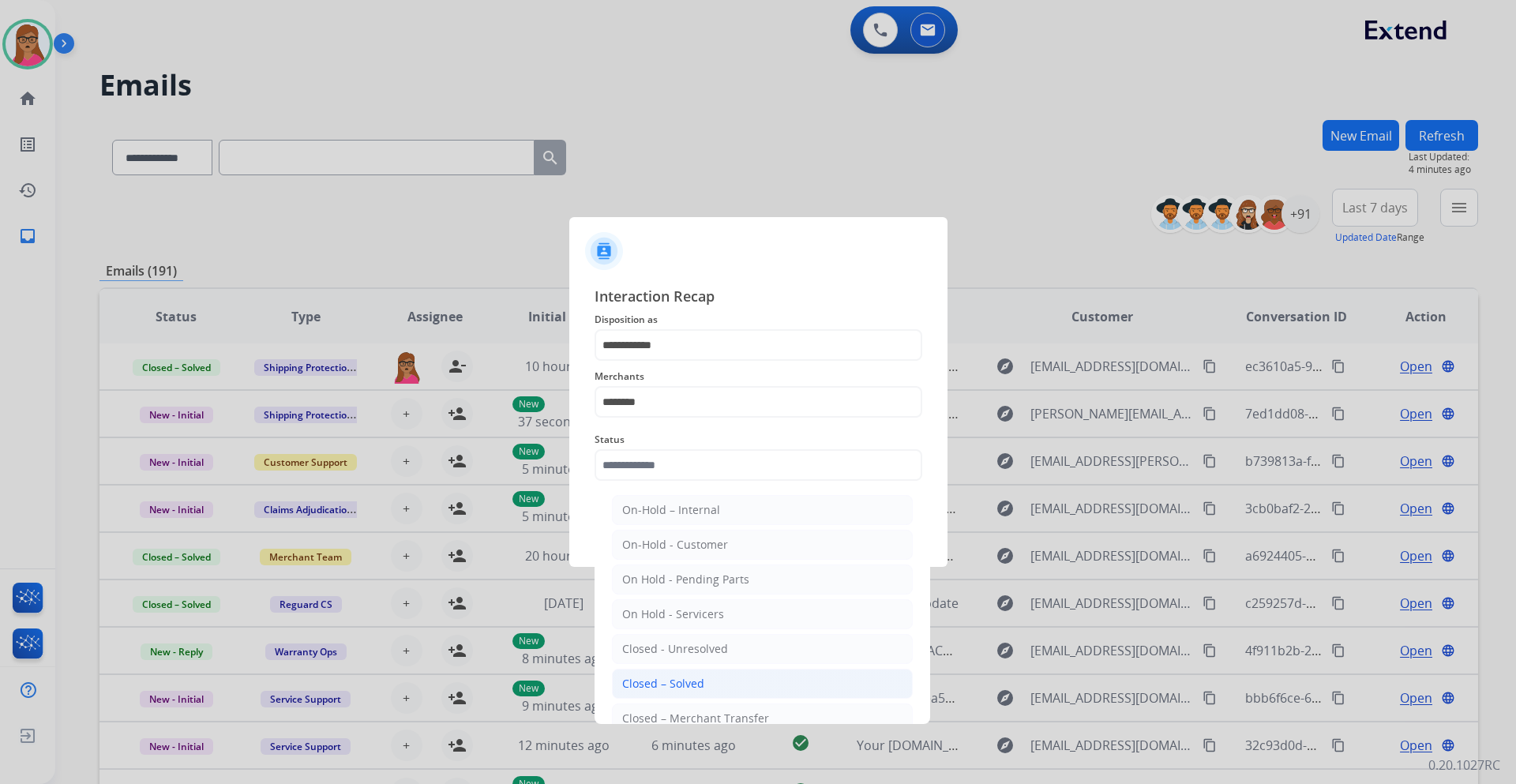
click at [691, 679] on div "Closed – Solved" at bounding box center [664, 683] width 82 height 16
type input "**********"
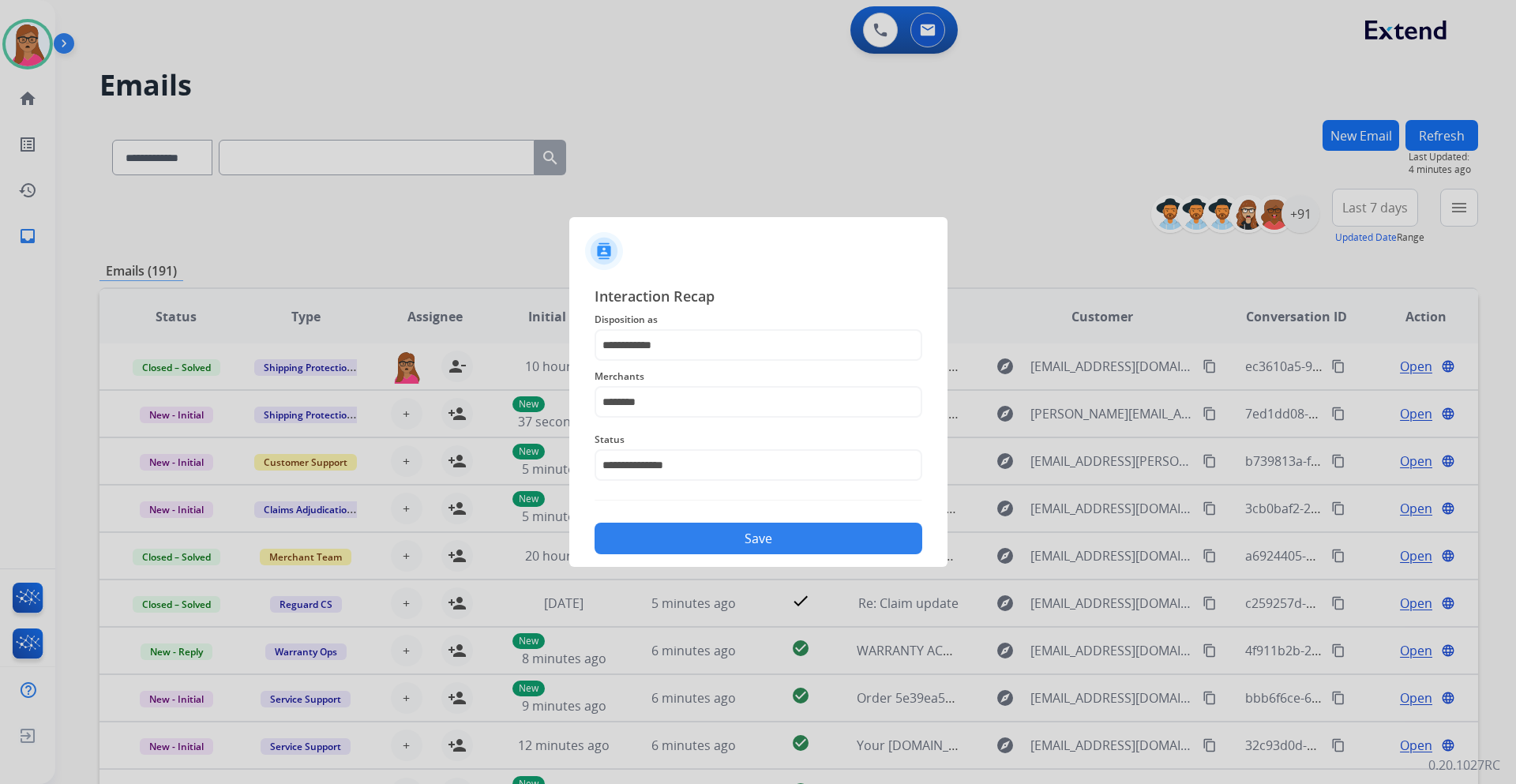
click at [700, 556] on div "**********" at bounding box center [758, 419] width 378 height 295
click at [709, 540] on button "Save" at bounding box center [758, 539] width 328 height 32
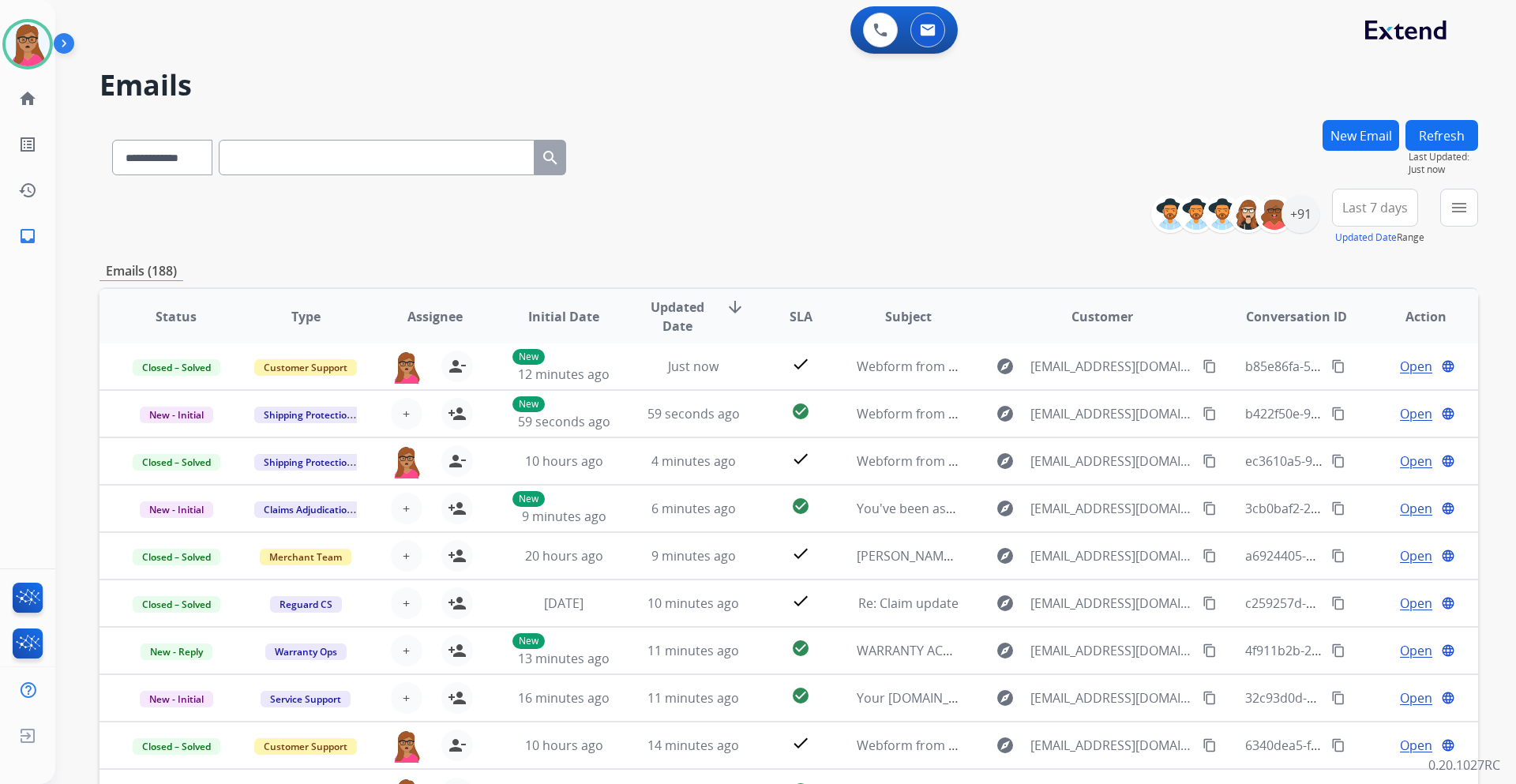
click at [1372, 218] on button "Last 7 days" at bounding box center [1375, 207] width 86 height 38
click at [1344, 400] on div "Last 90 days" at bounding box center [1370, 400] width 87 height 24
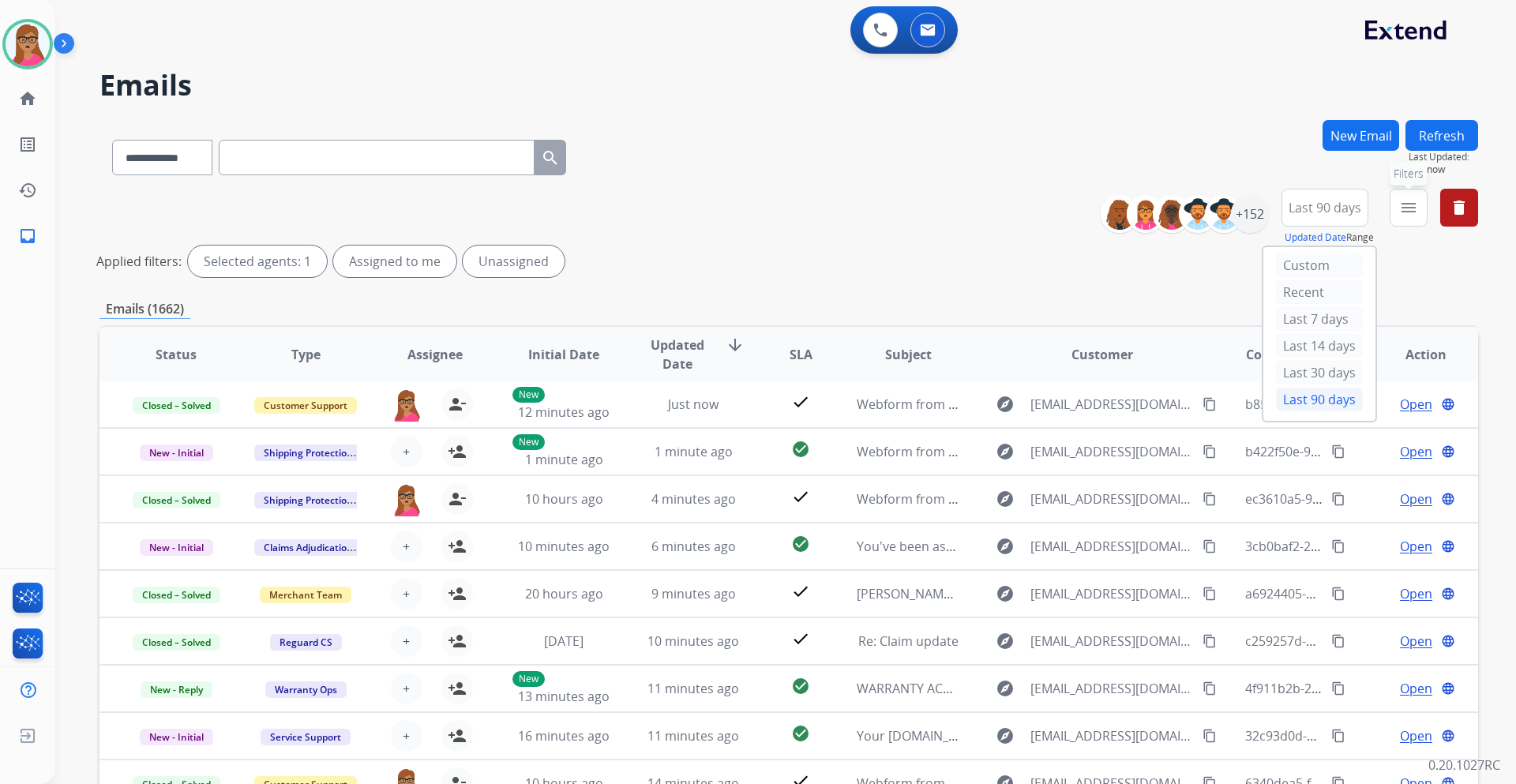
click at [1419, 218] on button "menu Filters" at bounding box center [1408, 207] width 38 height 38
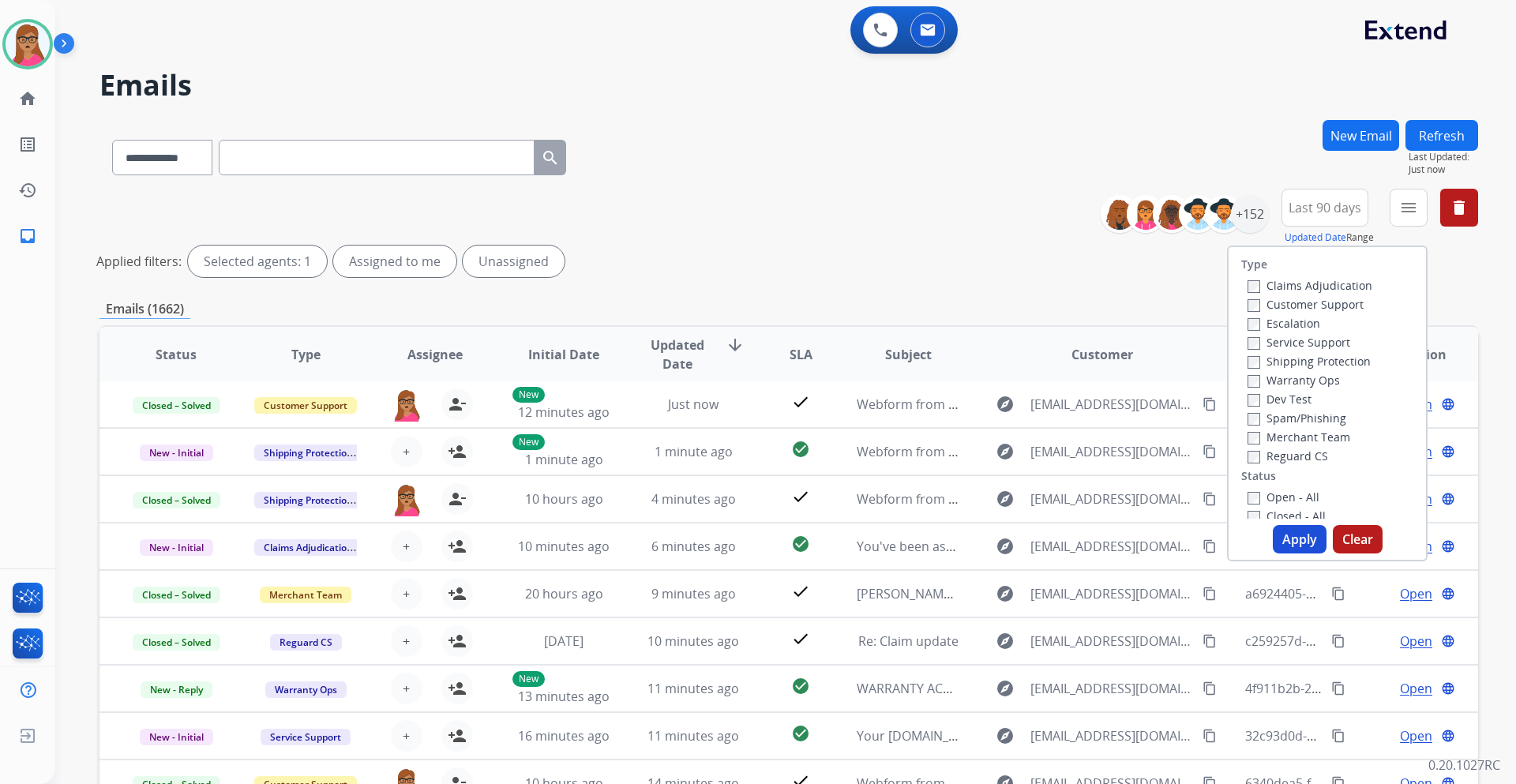
click at [1330, 307] on label "Customer Support" at bounding box center [1306, 305] width 116 height 15
click at [1345, 359] on label "Shipping Protection" at bounding box center [1309, 361] width 123 height 15
click at [1255, 361] on label "Shipping Protection" at bounding box center [1309, 361] width 123 height 15
click at [1263, 457] on label "Reguard CS" at bounding box center [1288, 456] width 81 height 15
click at [1306, 536] on button "Apply" at bounding box center [1300, 539] width 54 height 29
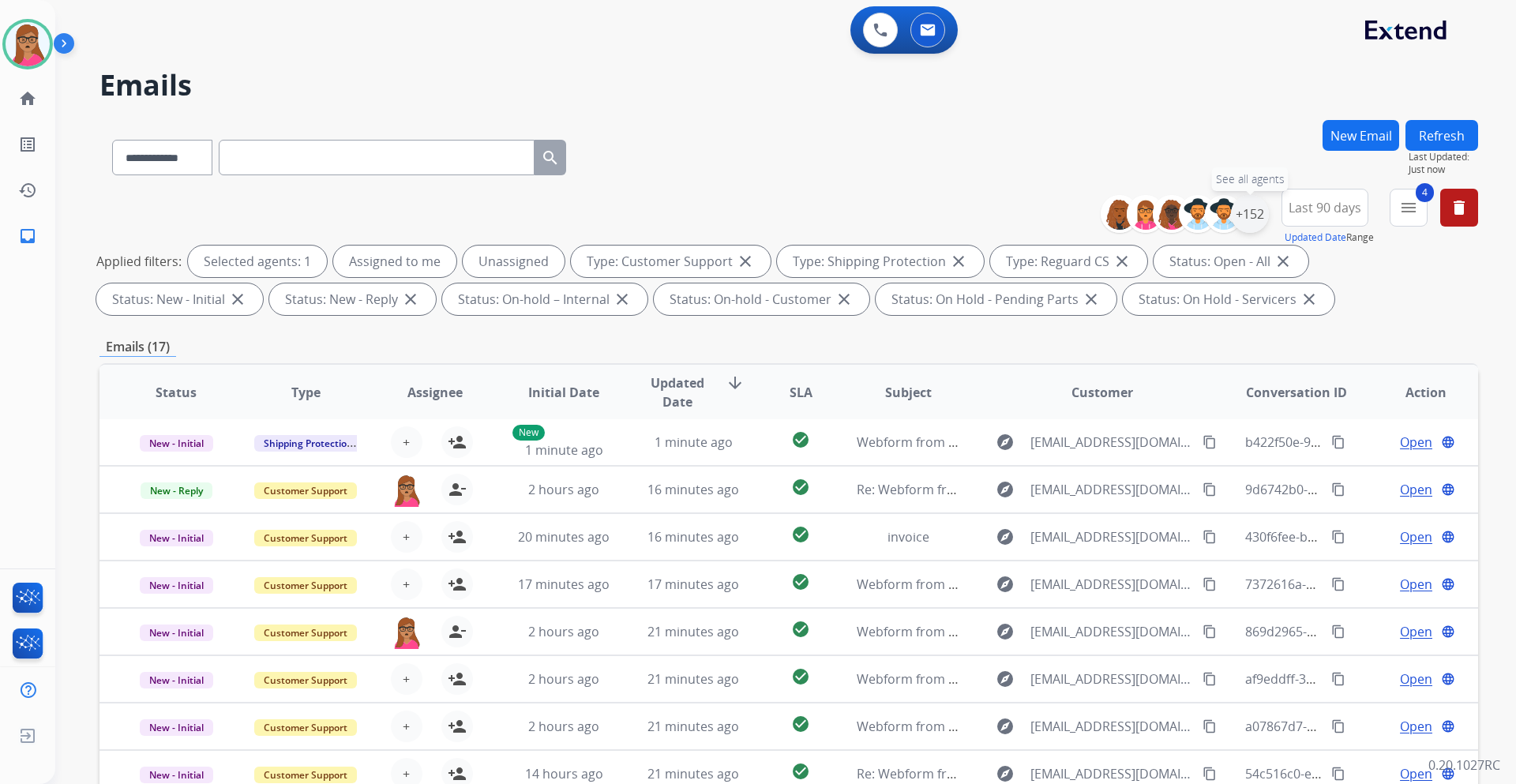
click at [1245, 220] on div "+152" at bounding box center [1250, 213] width 38 height 38
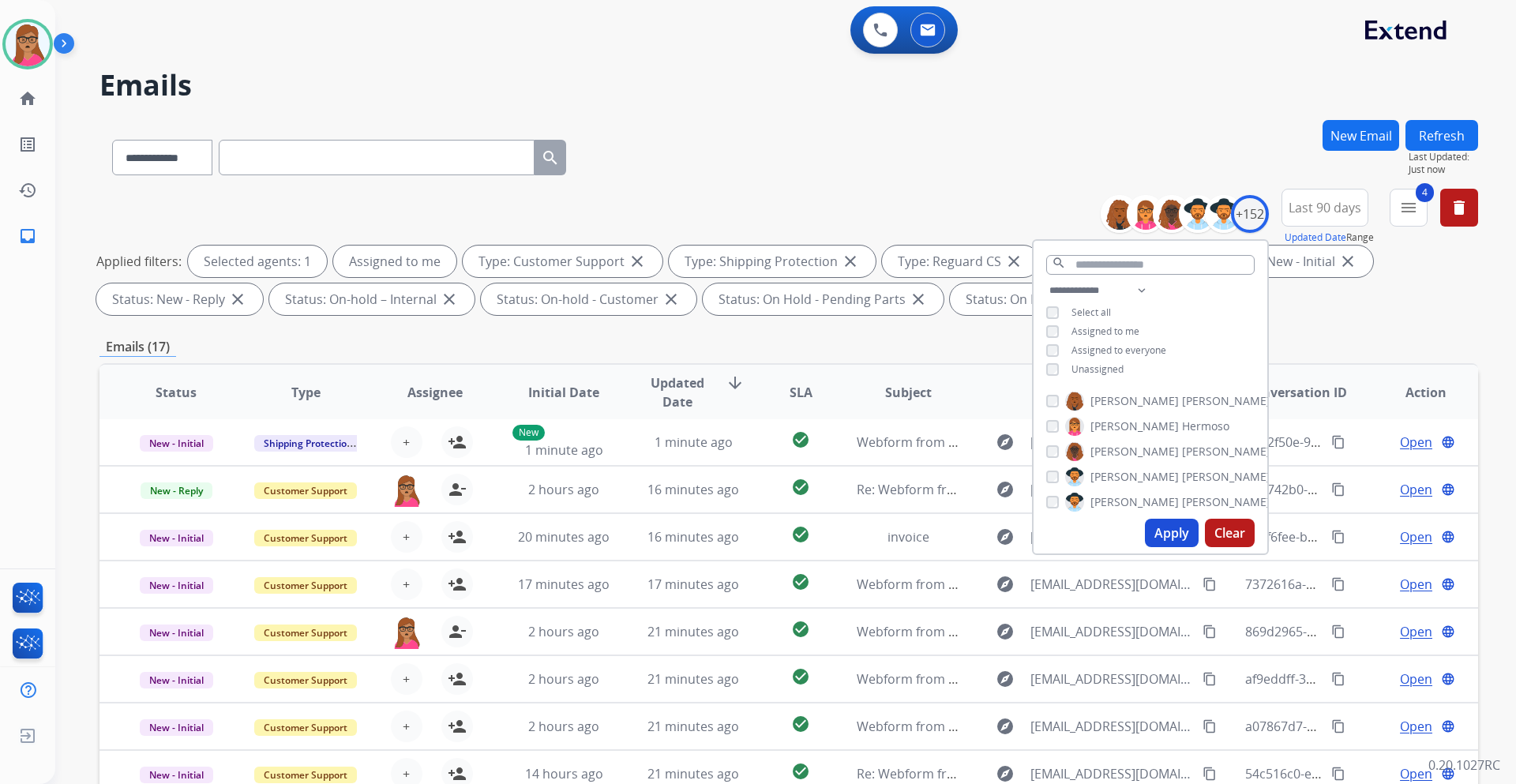
click at [1150, 537] on button "Apply" at bounding box center [1172, 533] width 54 height 29
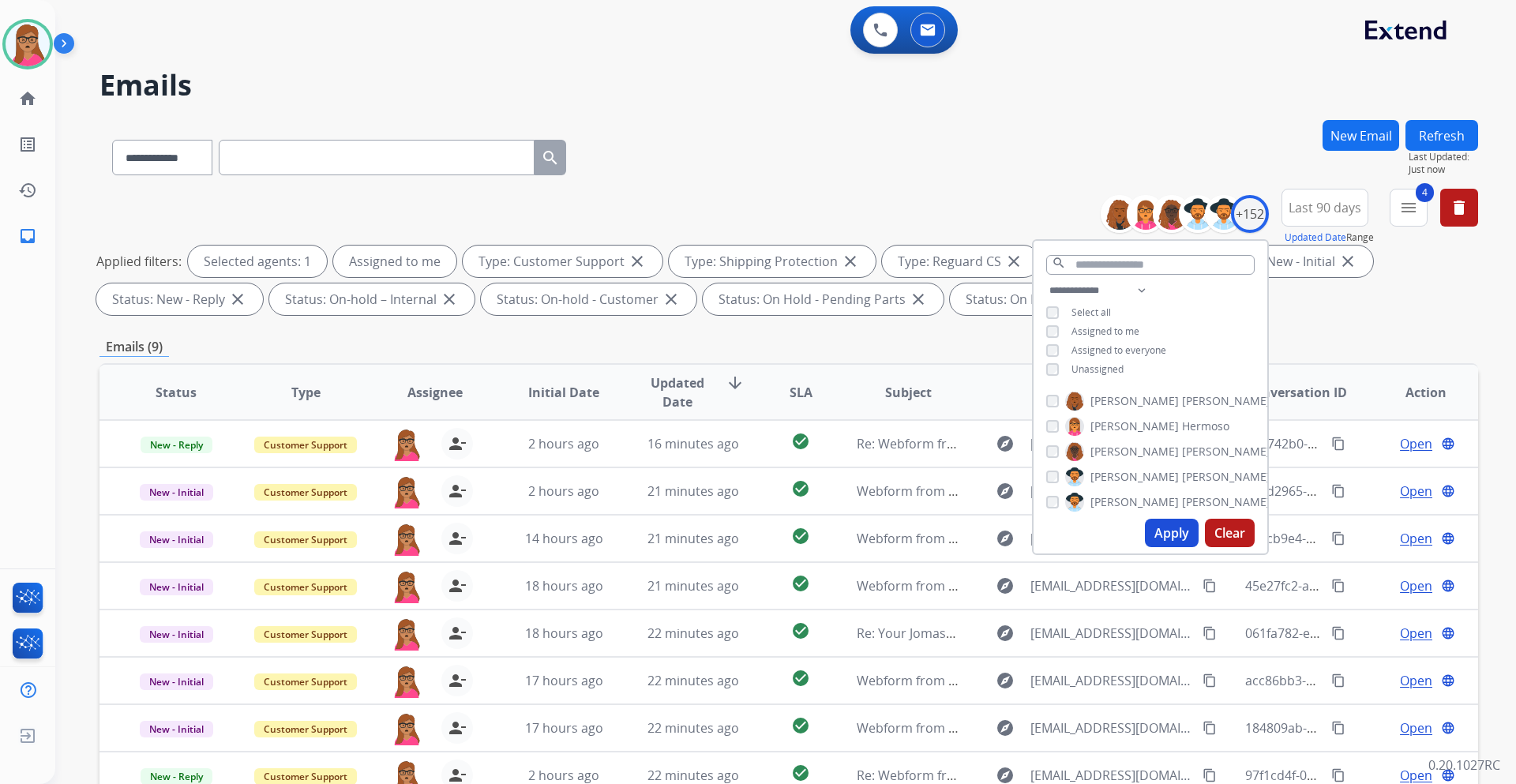
click at [886, 348] on div "Emails (9)" at bounding box center [789, 348] width 1379 height 20
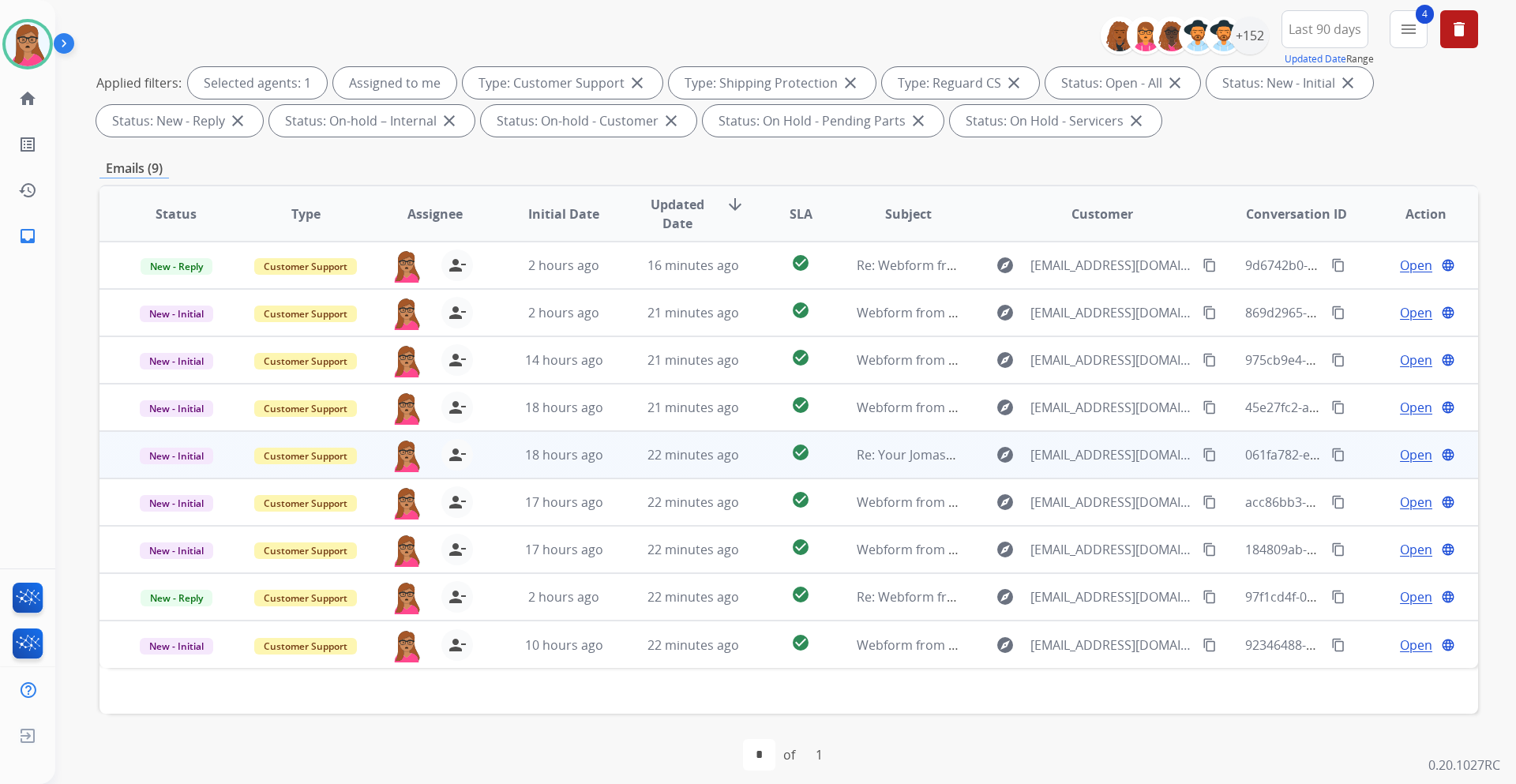
scroll to position [191, 0]
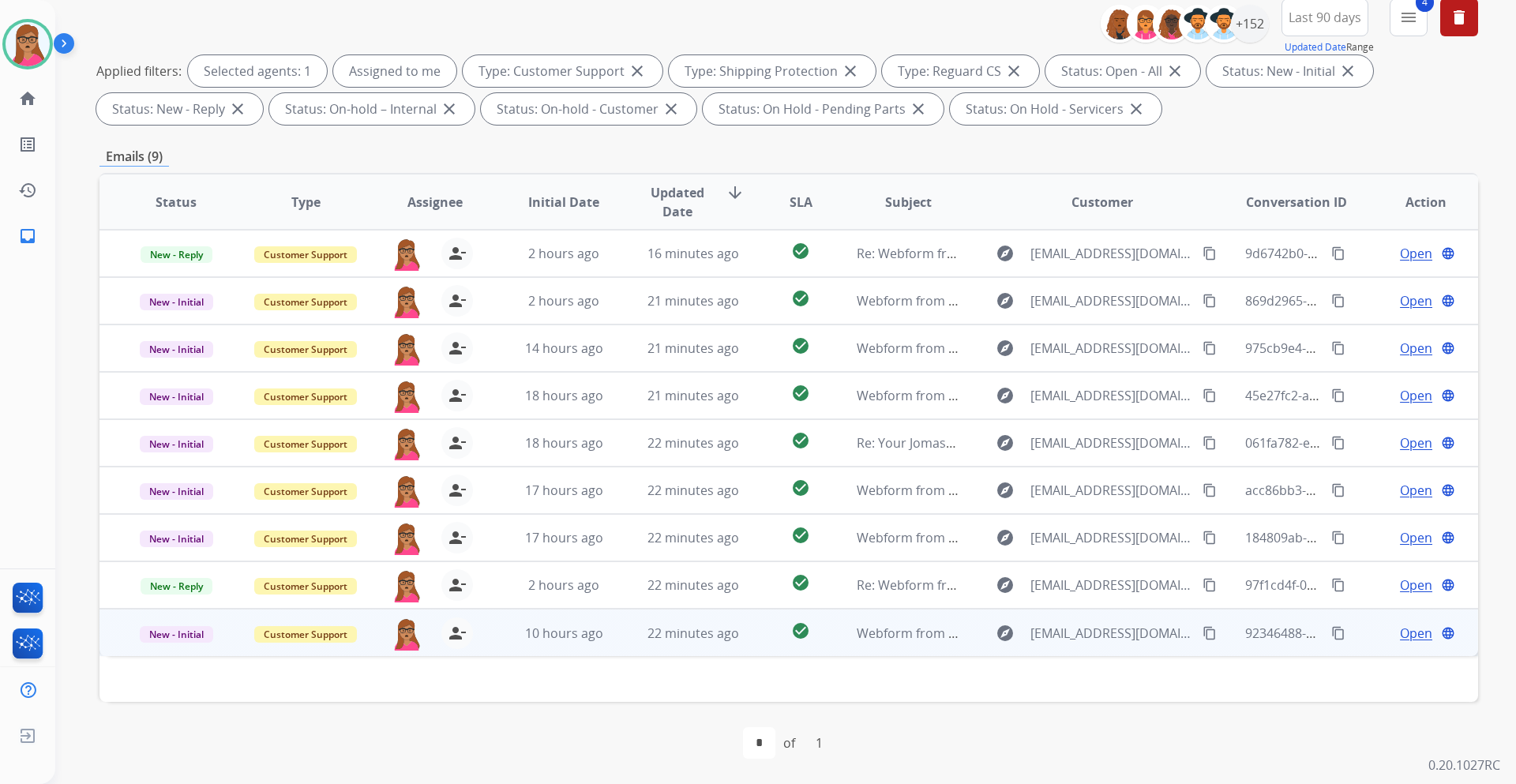
click at [1400, 629] on span "Open" at bounding box center [1416, 633] width 33 height 19
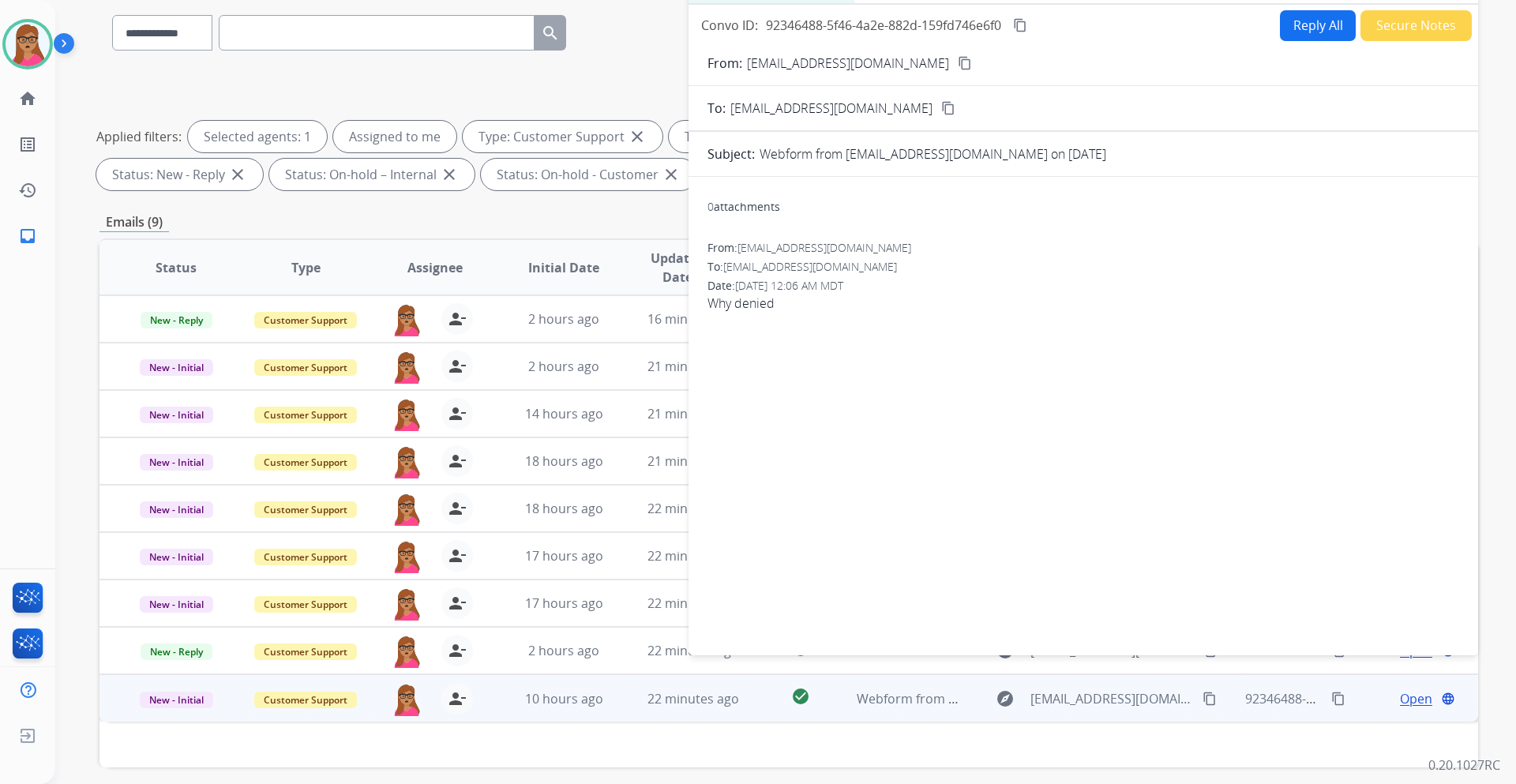
scroll to position [0, 0]
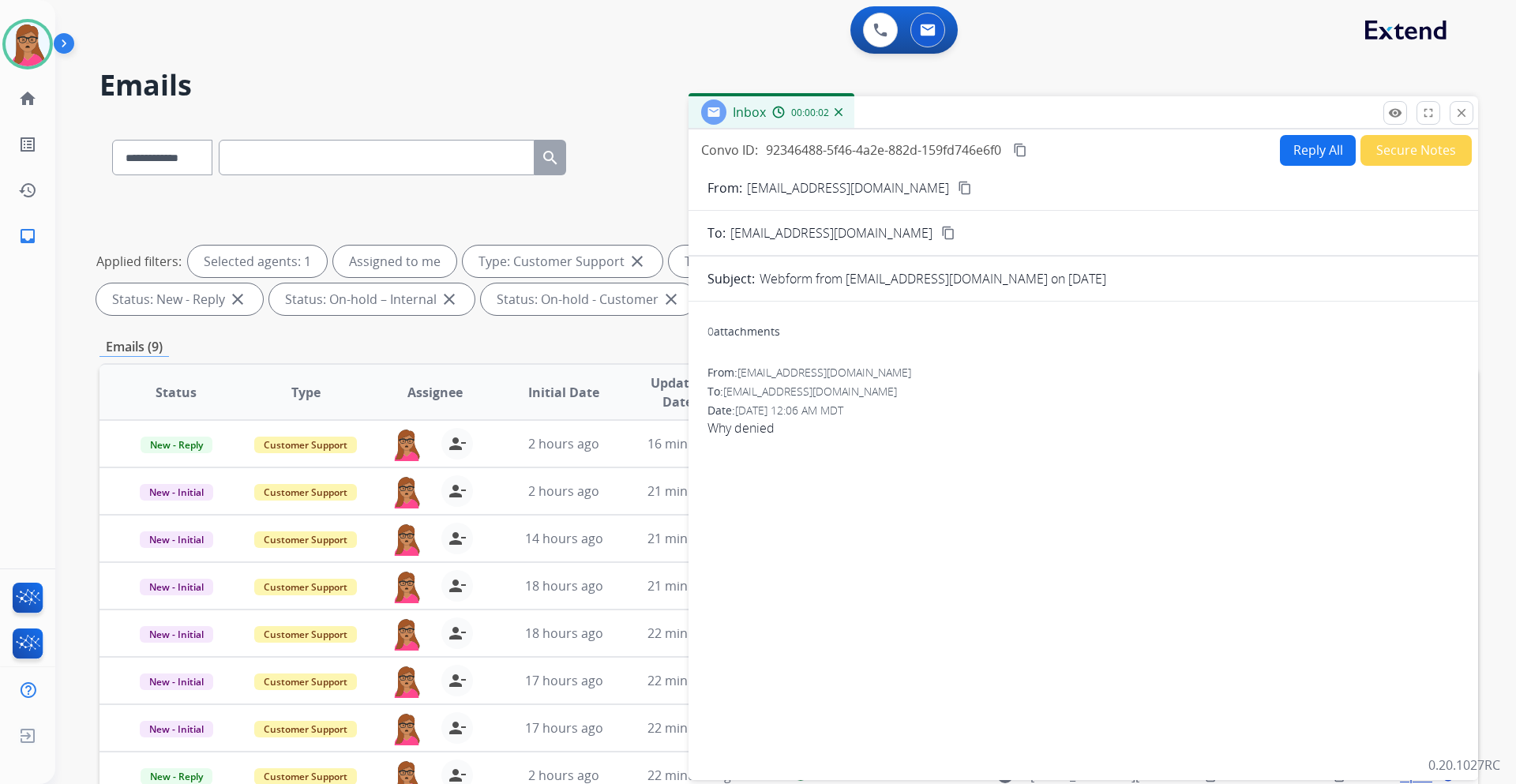
click at [958, 184] on mat-icon "content_copy" at bounding box center [965, 187] width 14 height 14
click at [1324, 151] on button "Reply All" at bounding box center [1318, 150] width 76 height 31
select select "**********"
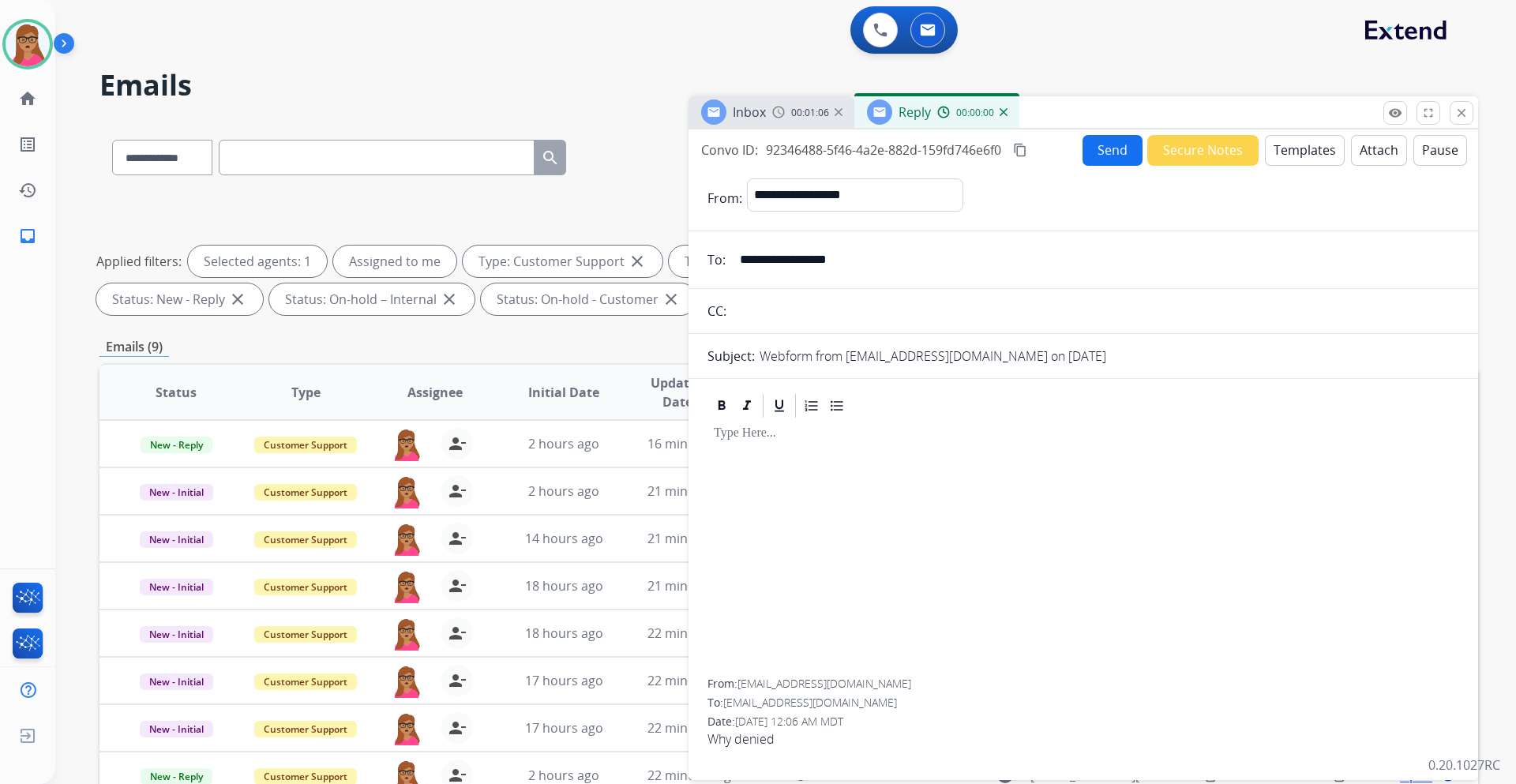
click at [1309, 156] on button "Templates" at bounding box center [1304, 150] width 80 height 31
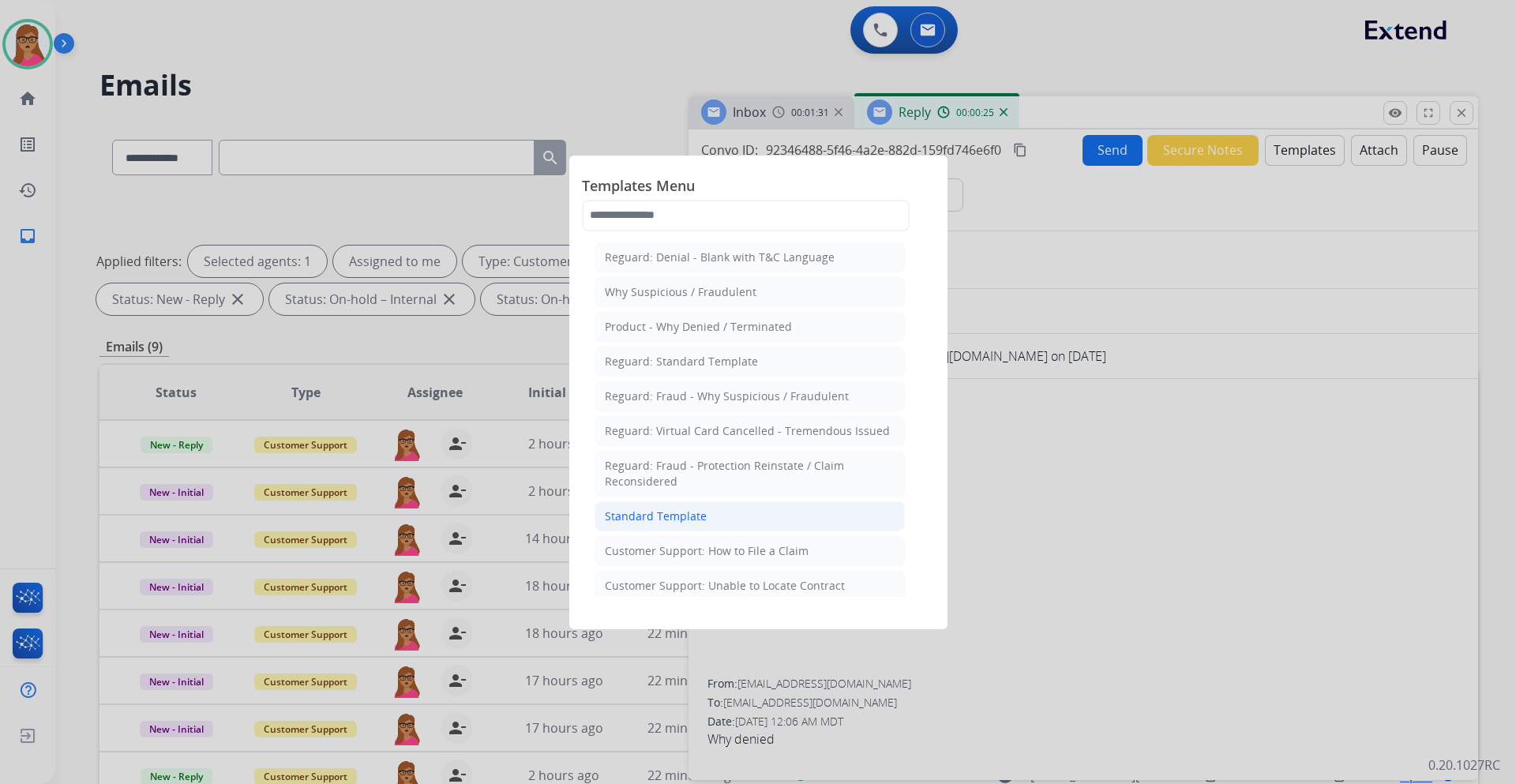
click at [639, 520] on div "Standard Template" at bounding box center [655, 516] width 102 height 16
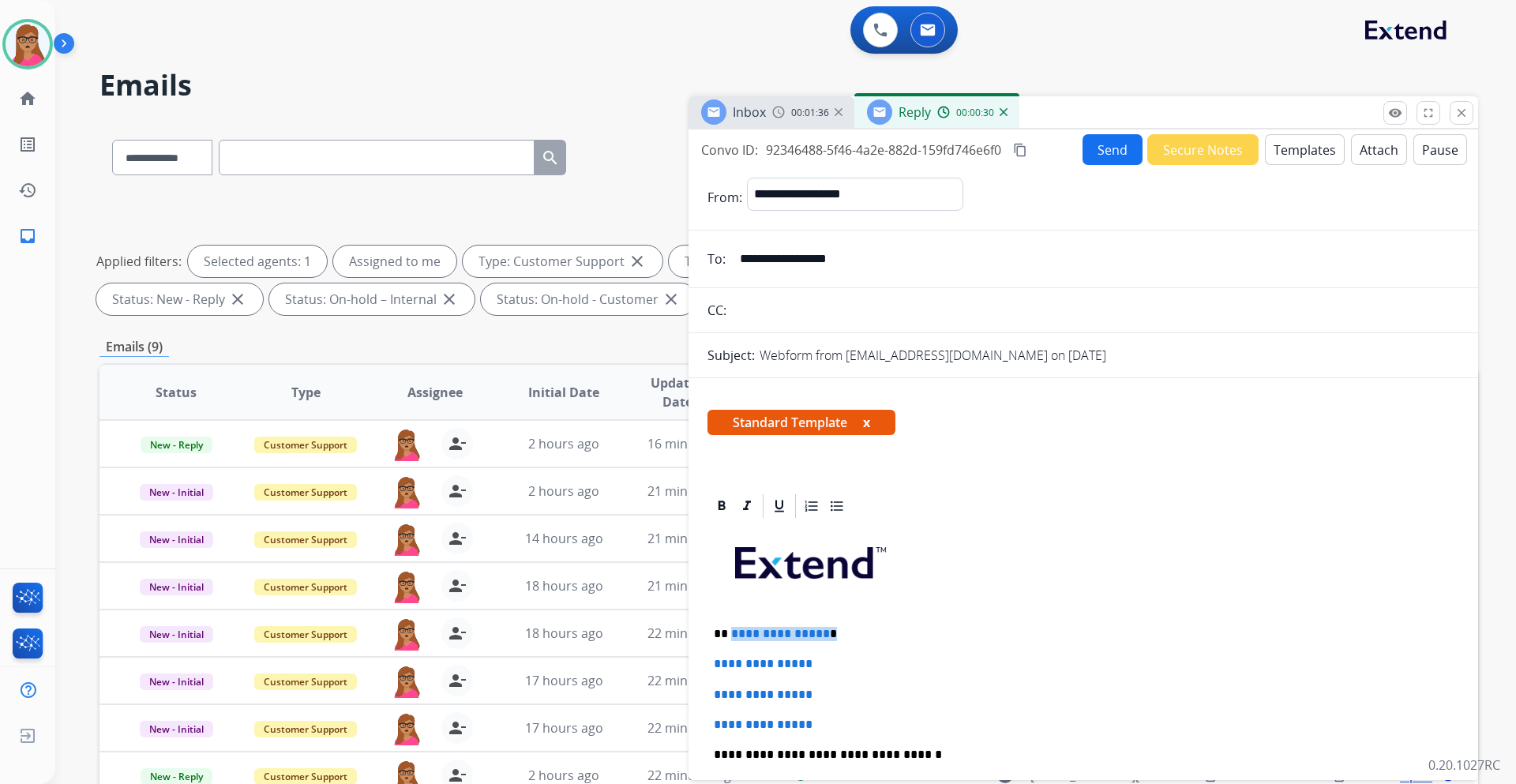
drag, startPoint x: 830, startPoint y: 631, endPoint x: 732, endPoint y: 635, distance: 98.1
click at [732, 635] on p "**********" at bounding box center [1077, 634] width 727 height 14
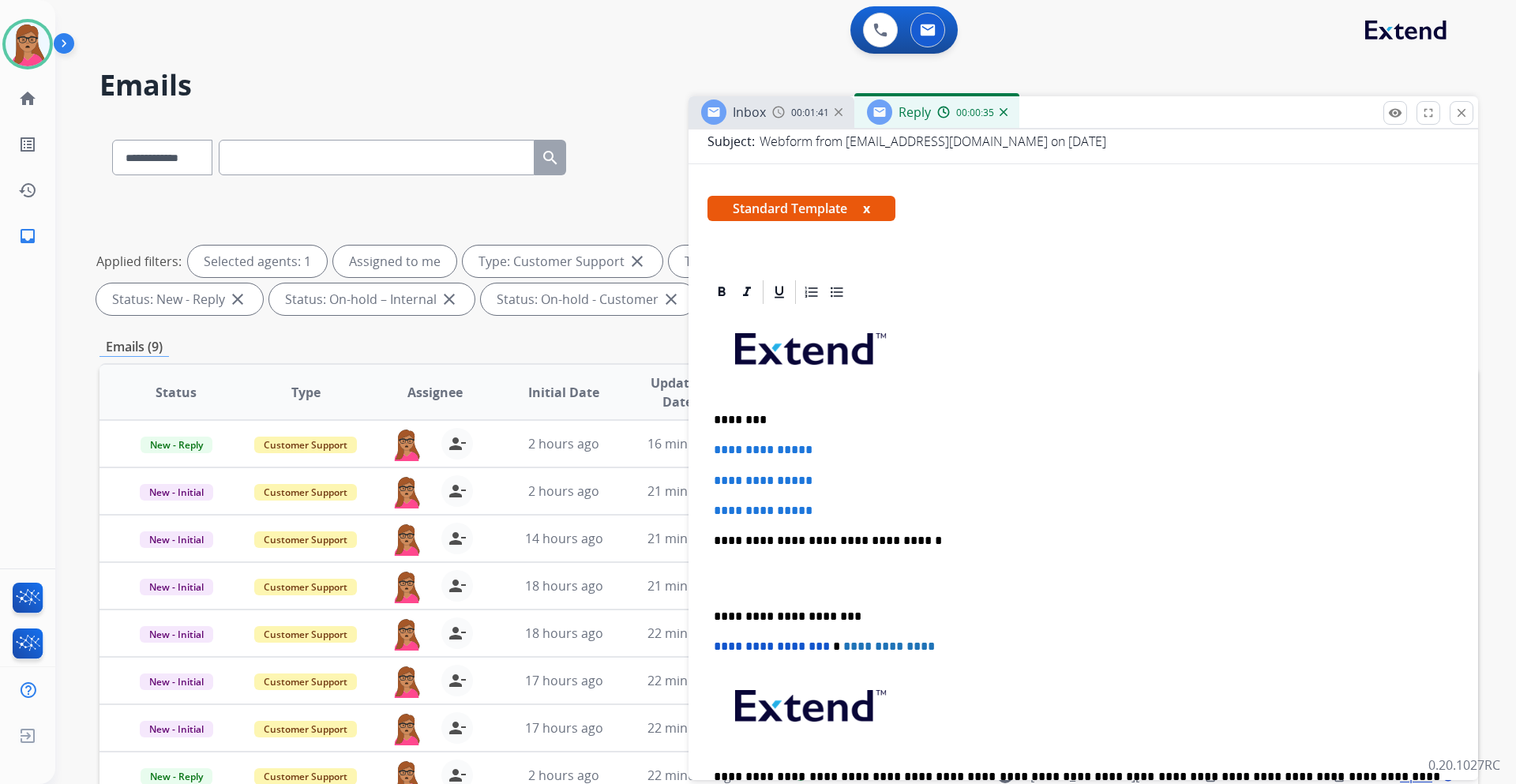
scroll to position [237, 0]
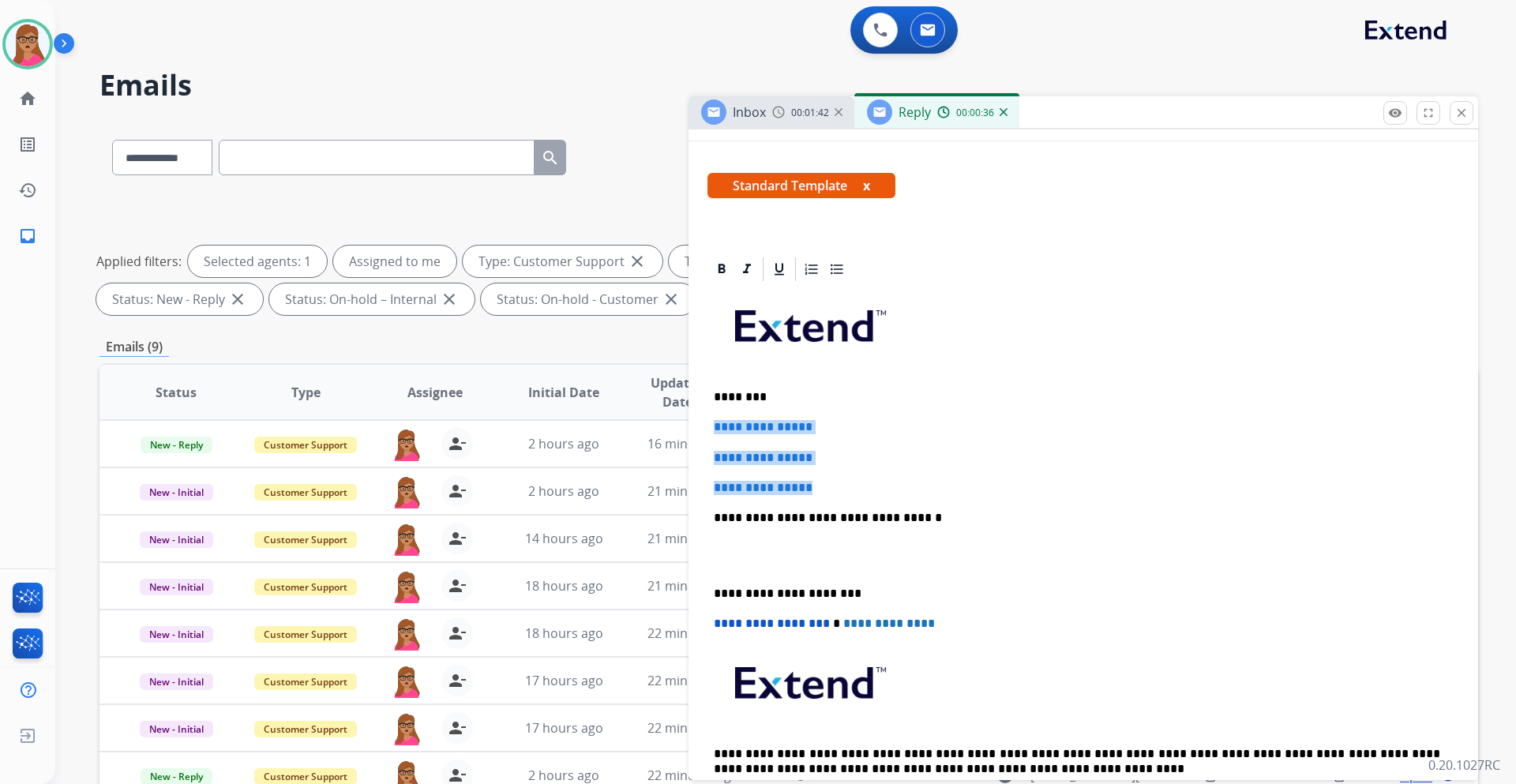
drag, startPoint x: 713, startPoint y: 425, endPoint x: 841, endPoint y: 488, distance: 142.7
click at [841, 488] on div "**********" at bounding box center [1083, 555] width 752 height 543
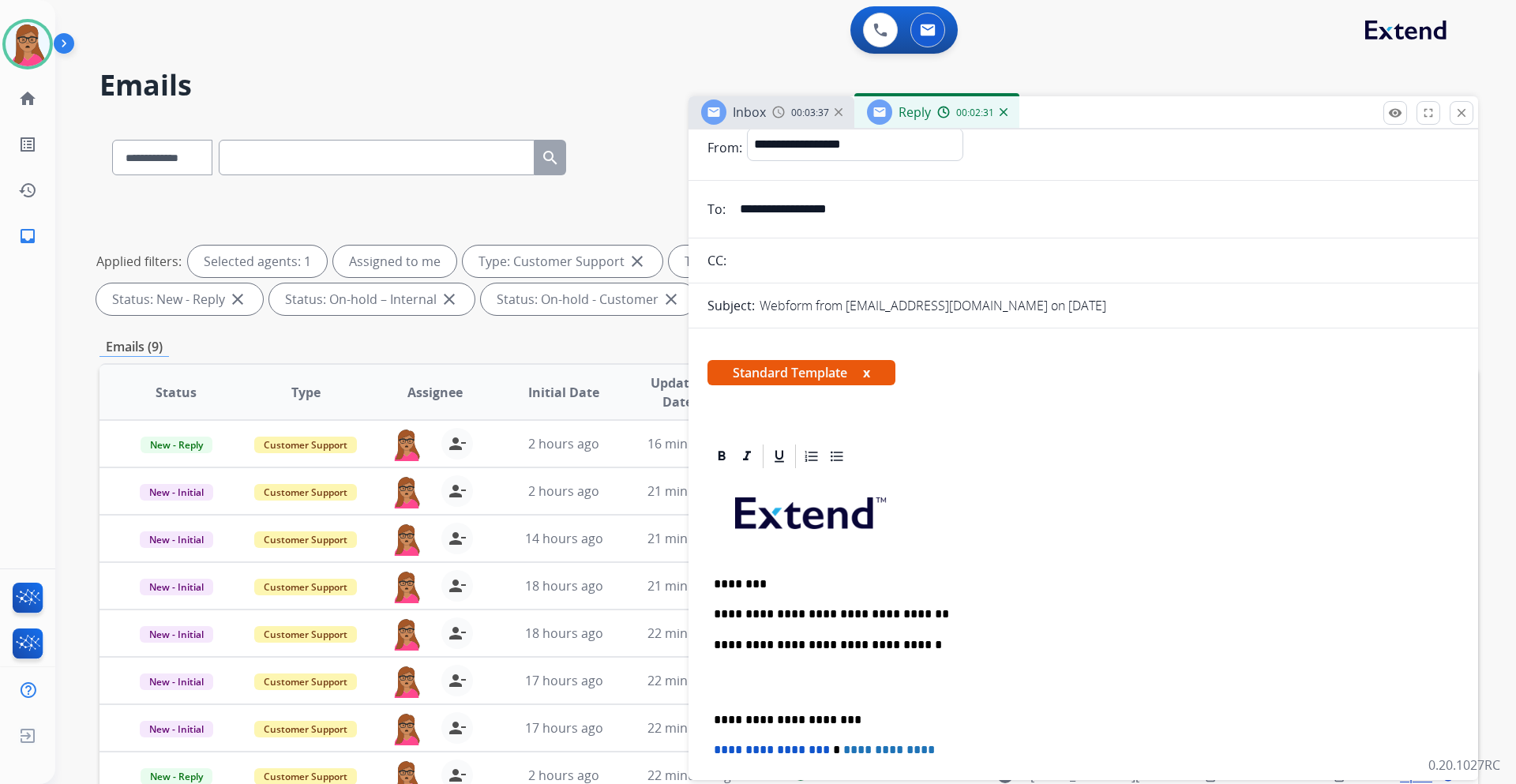
scroll to position [0, 0]
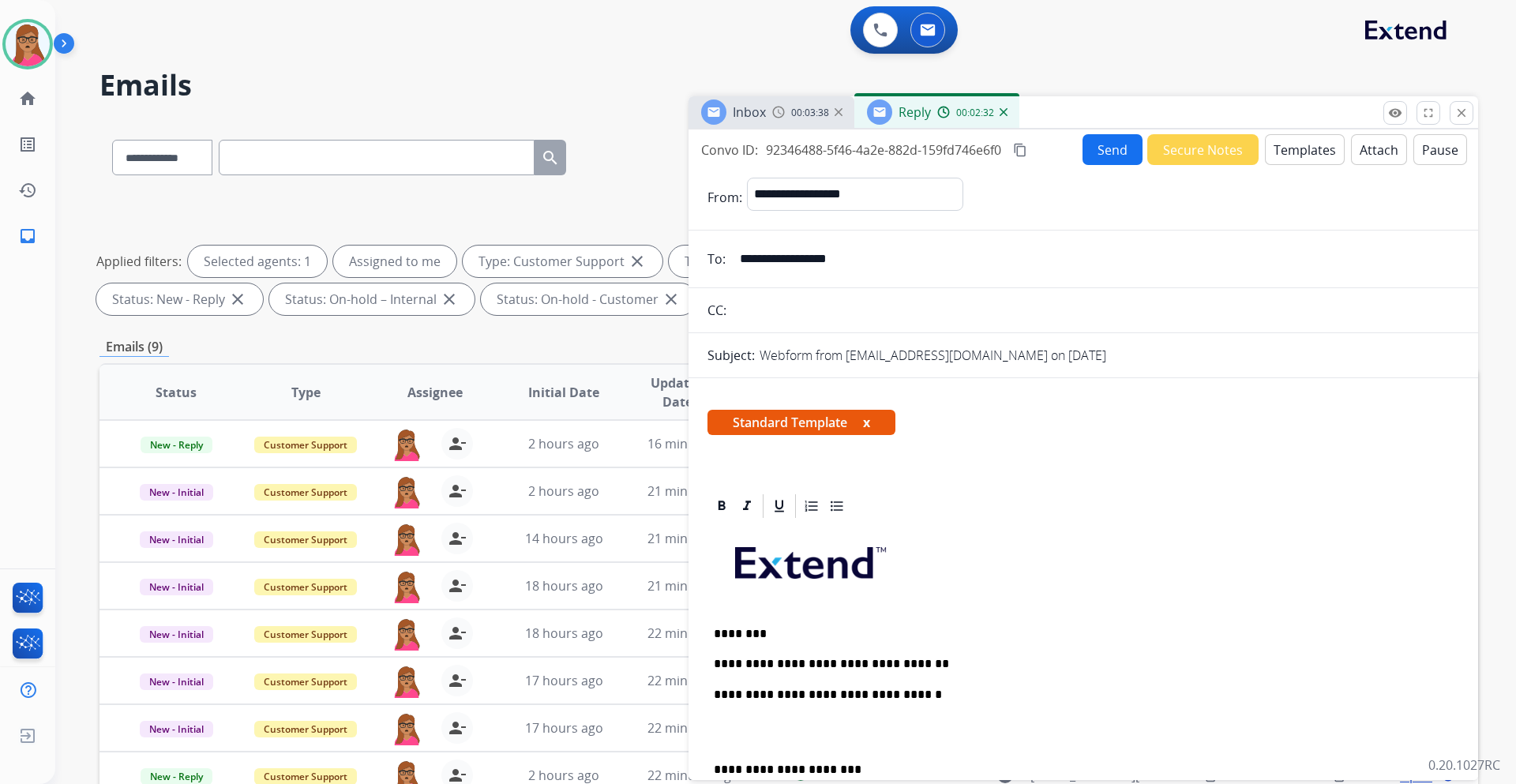
click at [1027, 148] on mat-icon "content_copy" at bounding box center [1020, 149] width 14 height 14
click at [932, 653] on div "**********" at bounding box center [1083, 761] width 752 height 483
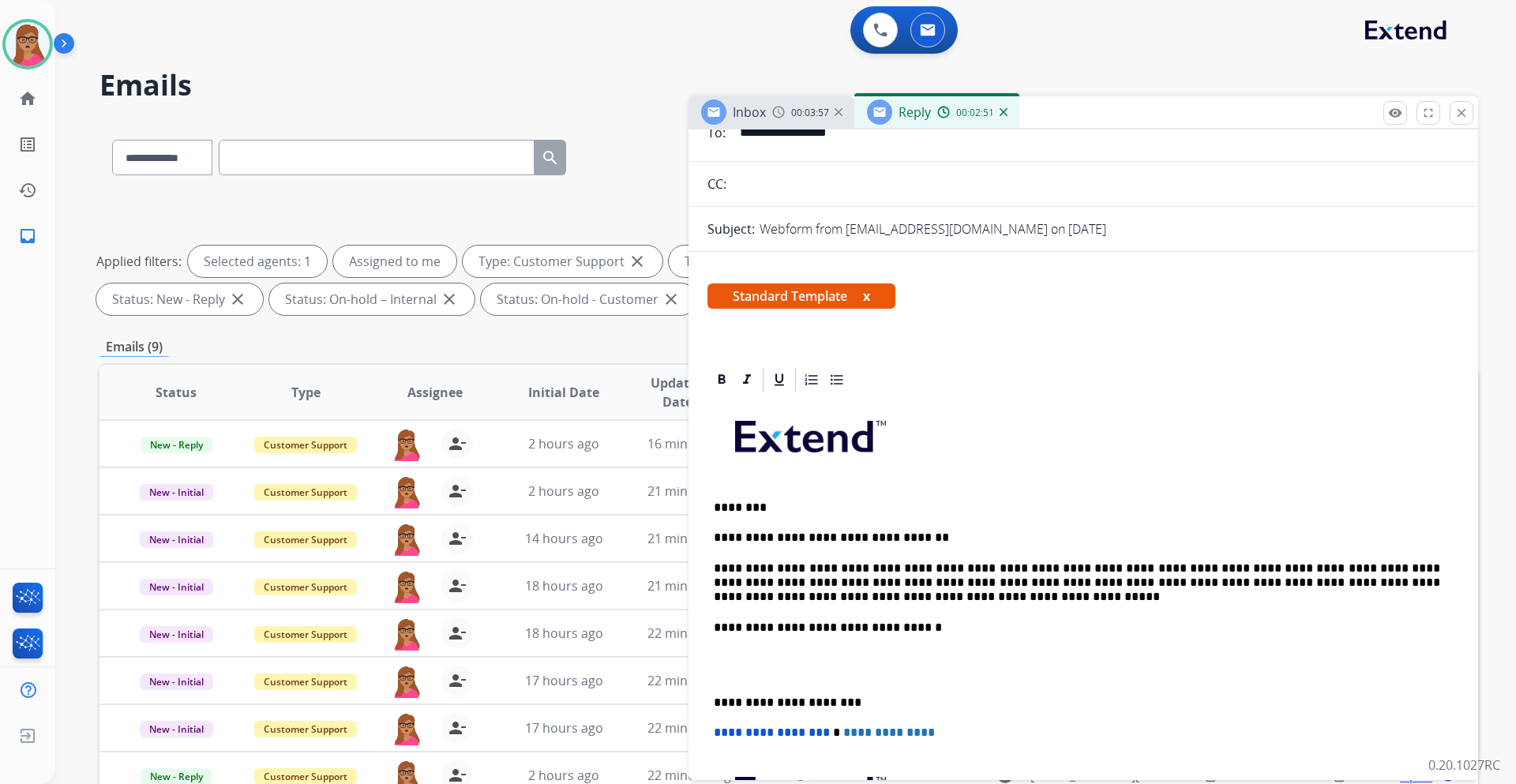
scroll to position [158, 0]
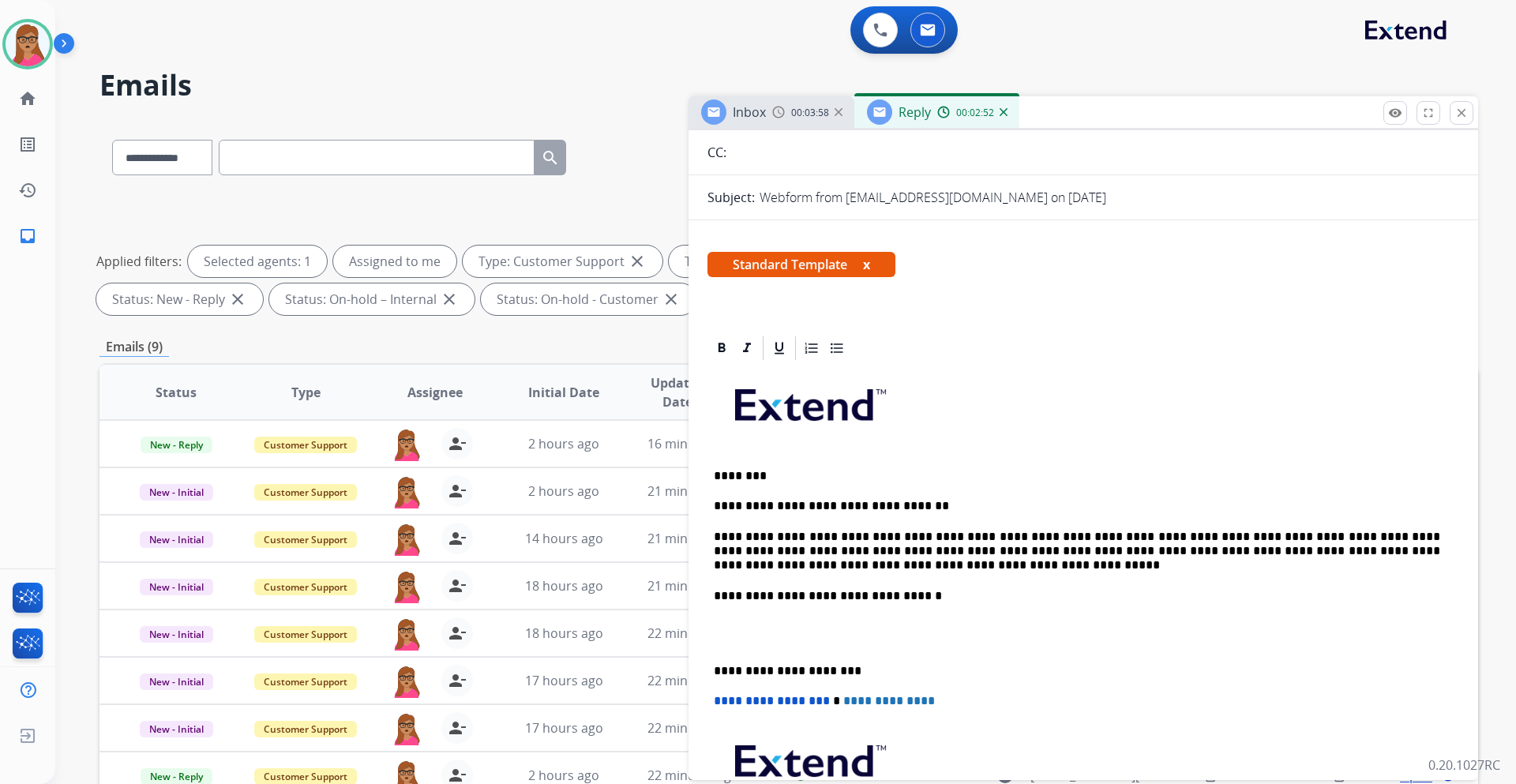
click at [711, 666] on div "**********" at bounding box center [1083, 634] width 752 height 542
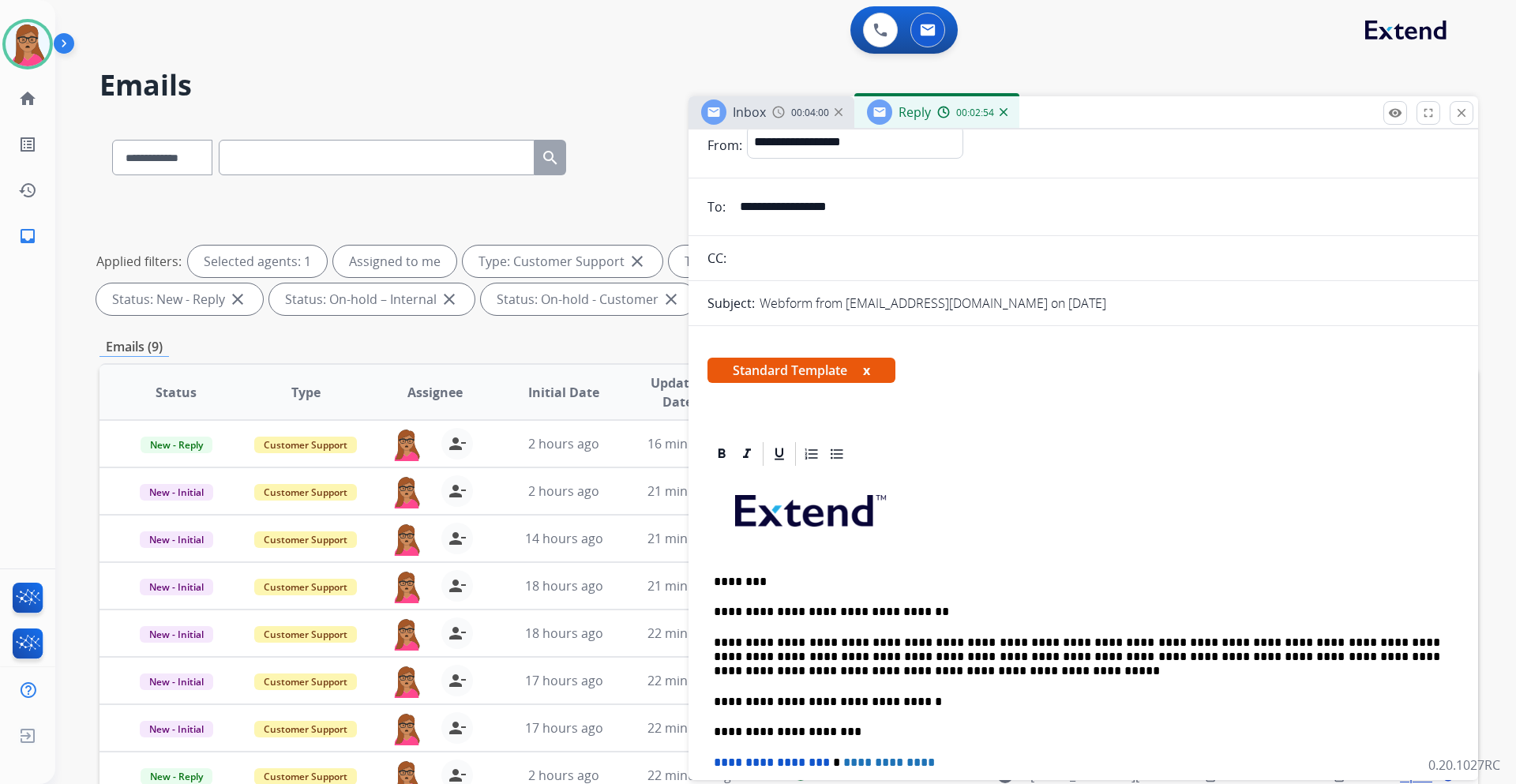
scroll to position [0, 0]
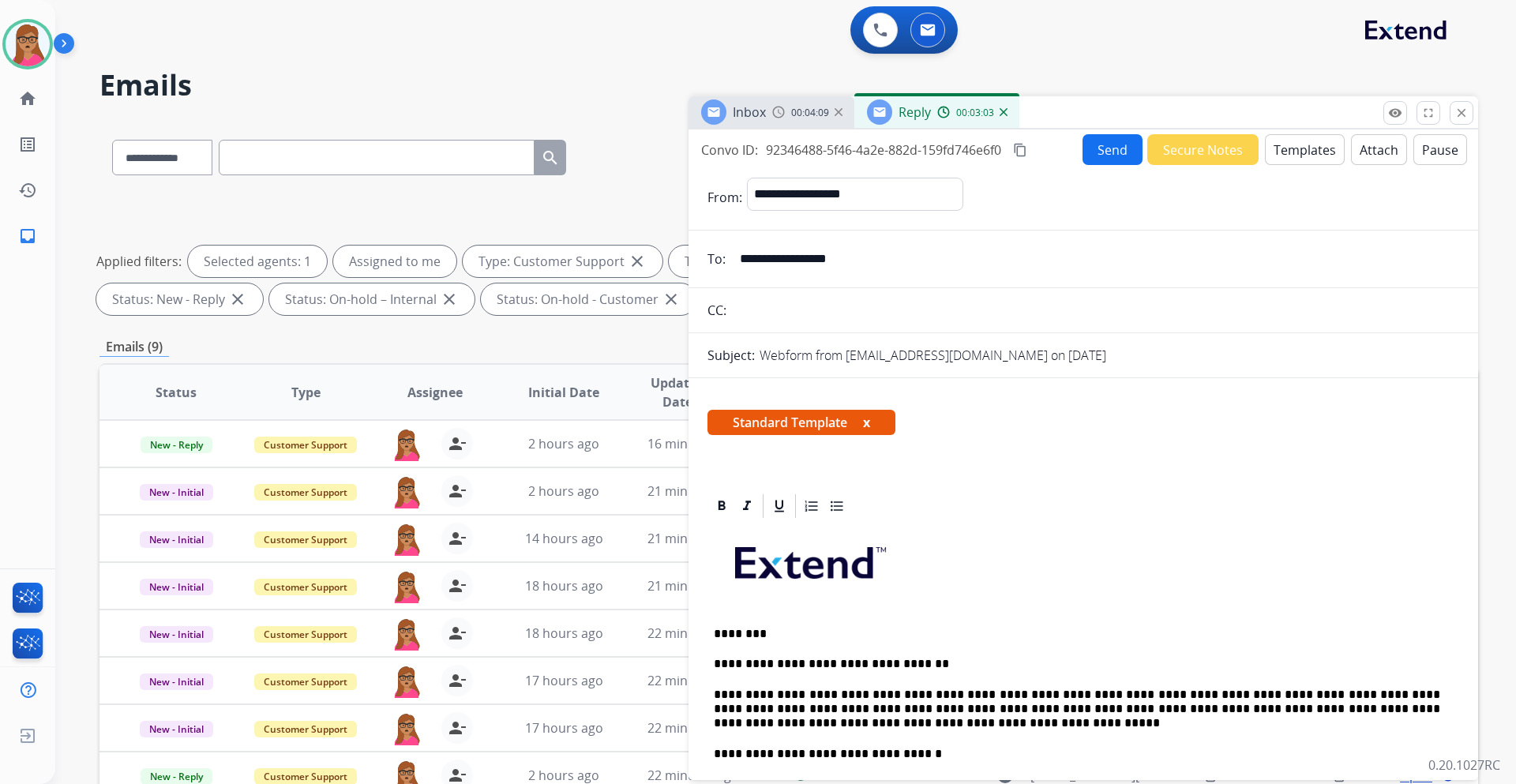
click at [1106, 139] on button "Send" at bounding box center [1112, 149] width 60 height 31
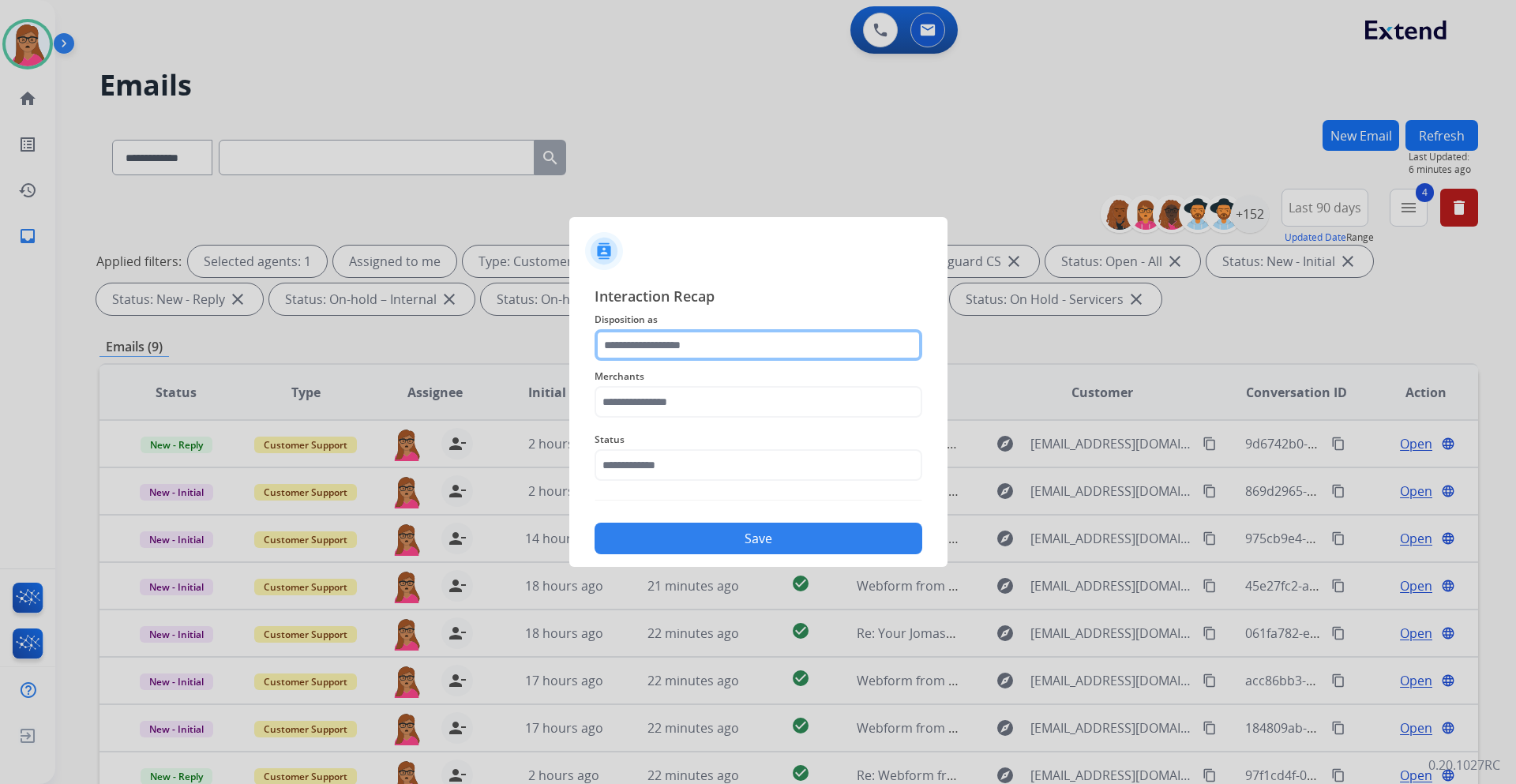
click at [702, 346] on input "text" at bounding box center [758, 345] width 328 height 32
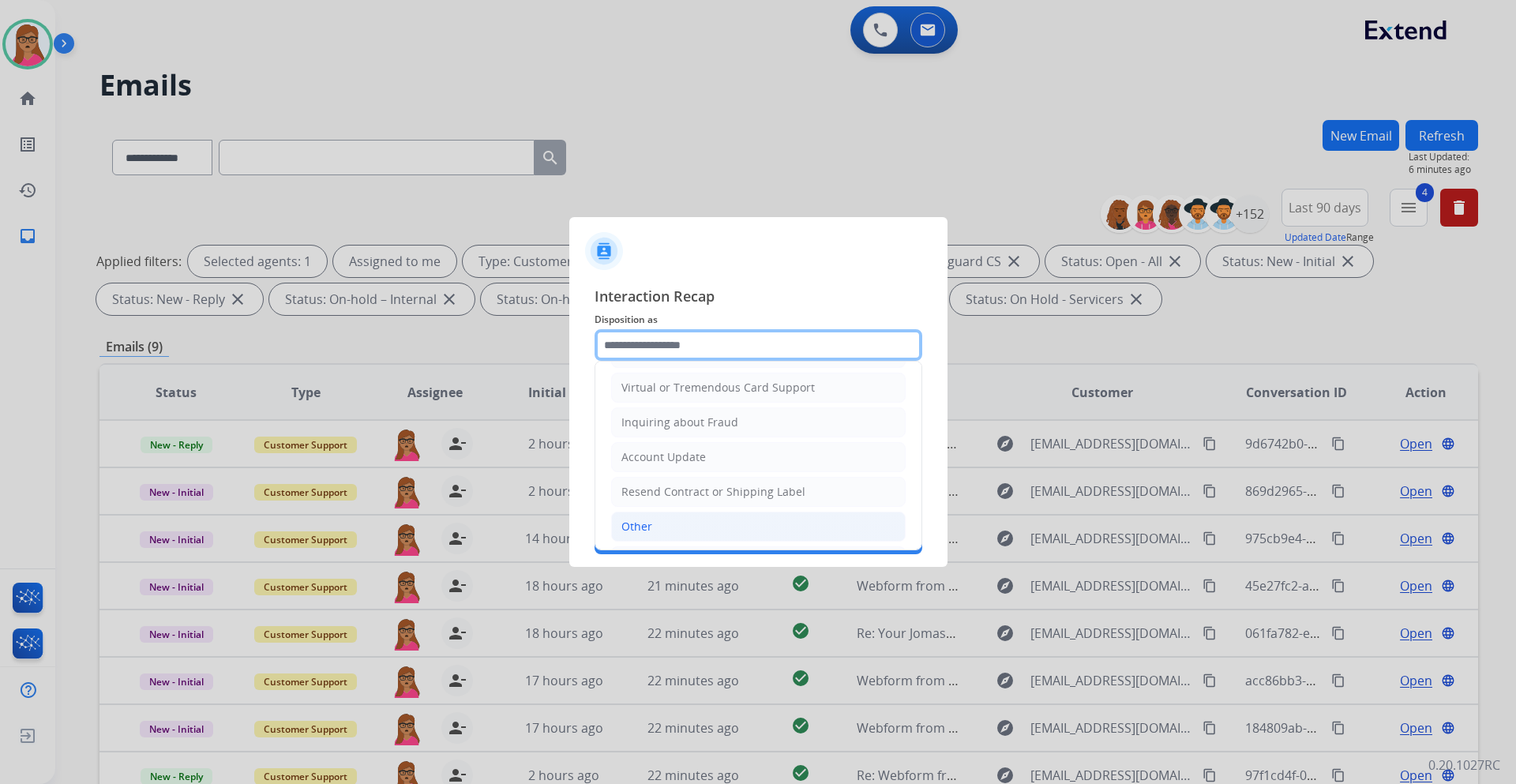
scroll to position [237, 0]
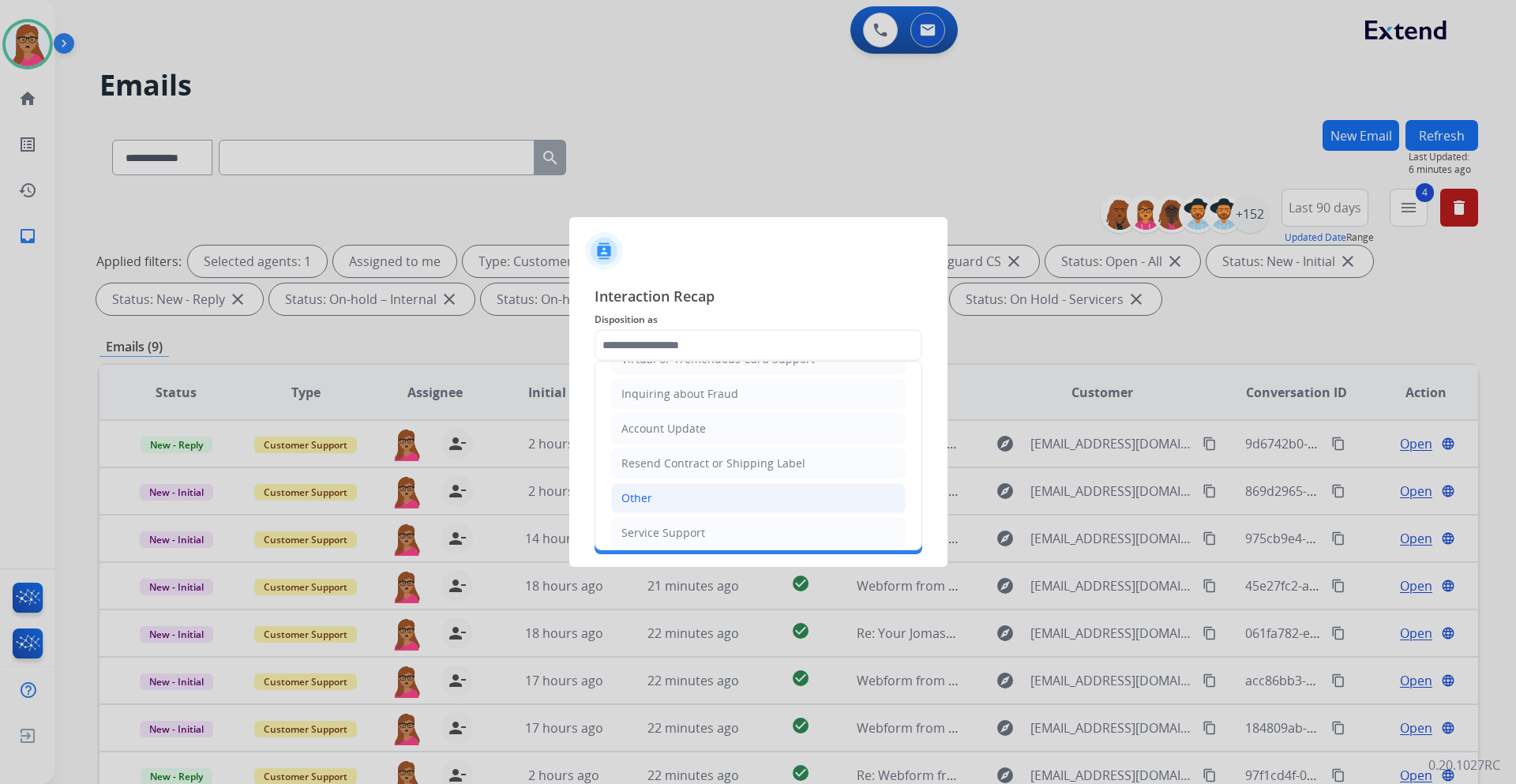
click at [685, 505] on li "Other" at bounding box center [758, 498] width 295 height 30
type input "*****"
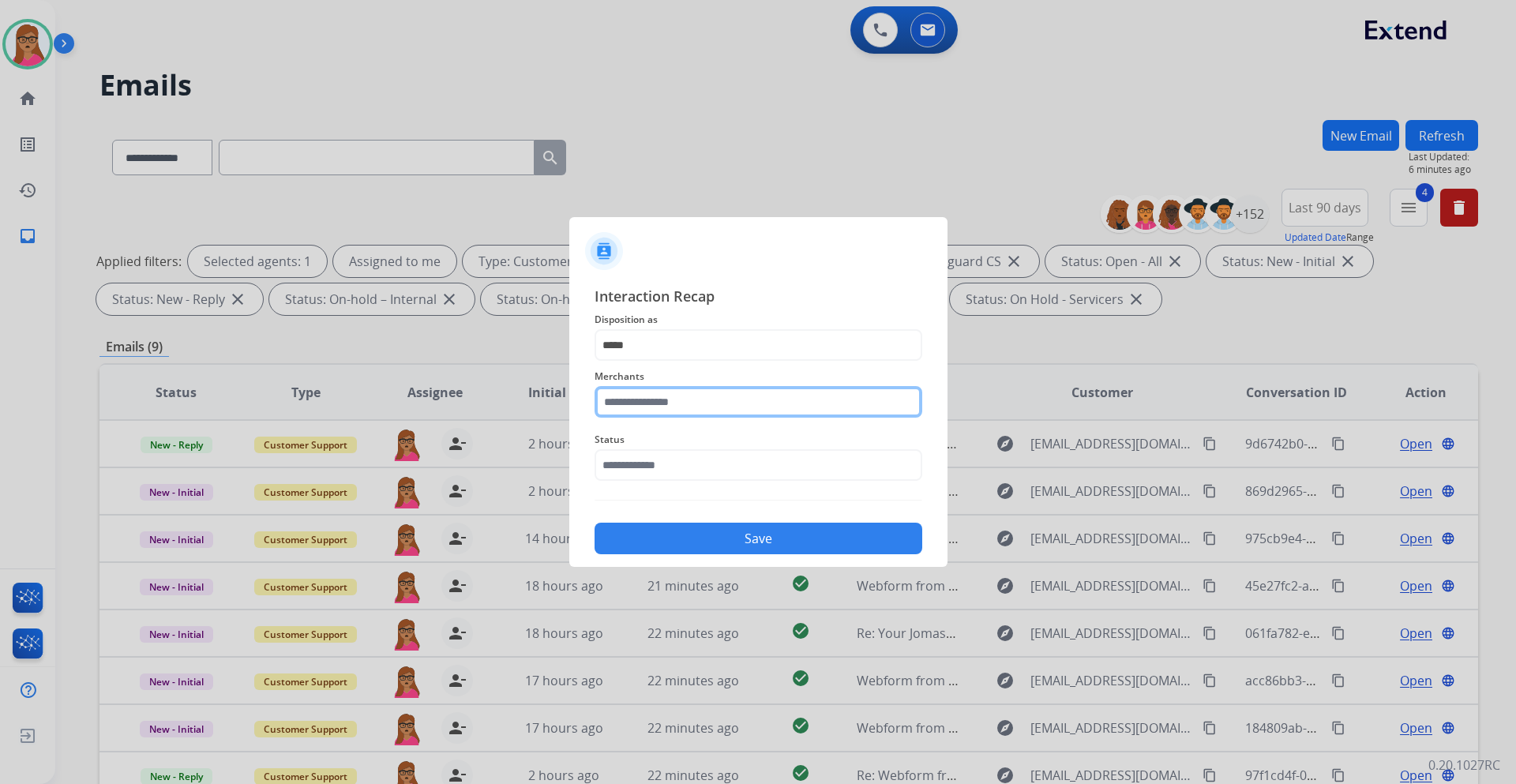
click at [669, 401] on input "text" at bounding box center [758, 402] width 328 height 32
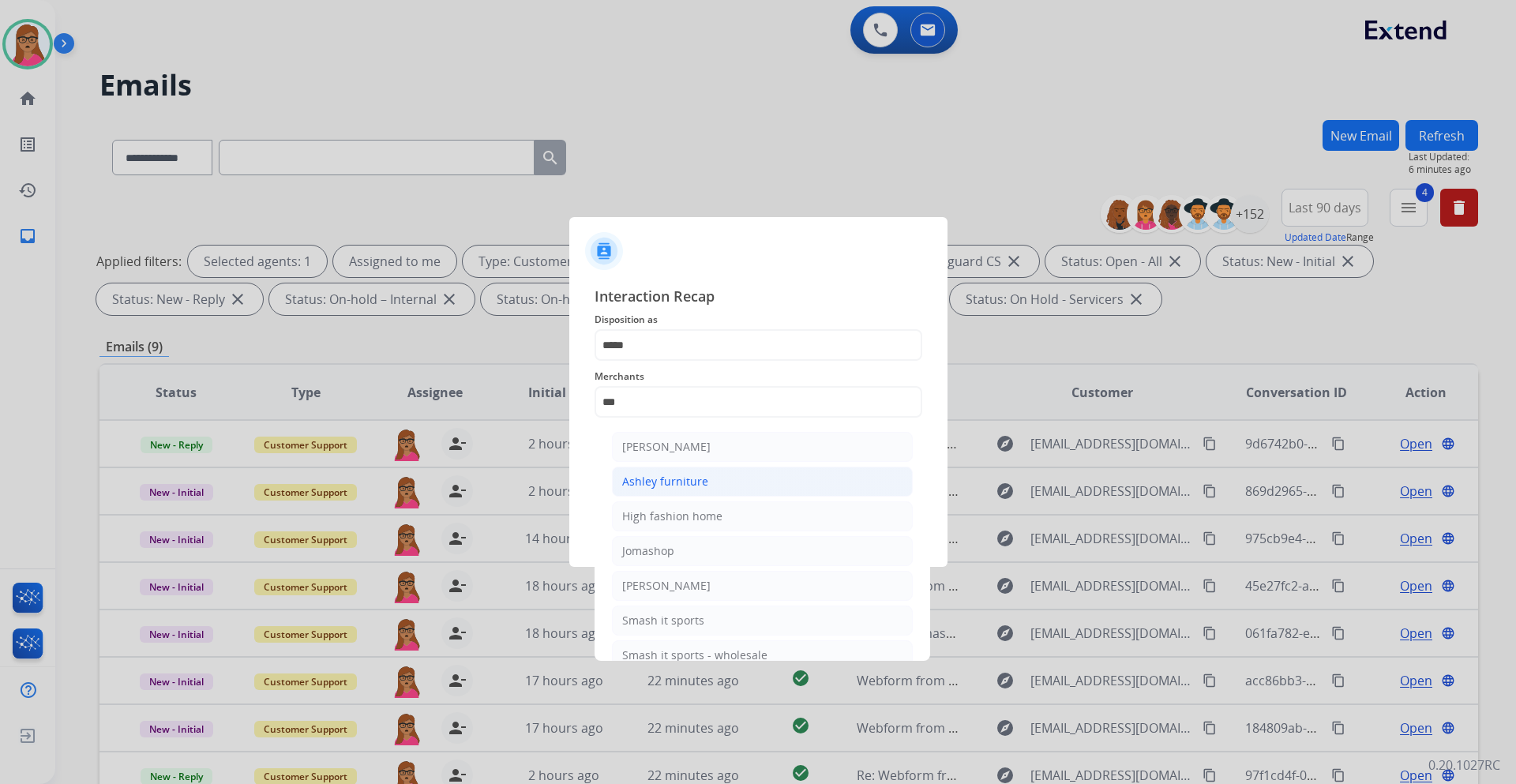
click at [676, 483] on div "Ashley furniture" at bounding box center [665, 481] width 86 height 16
type input "**********"
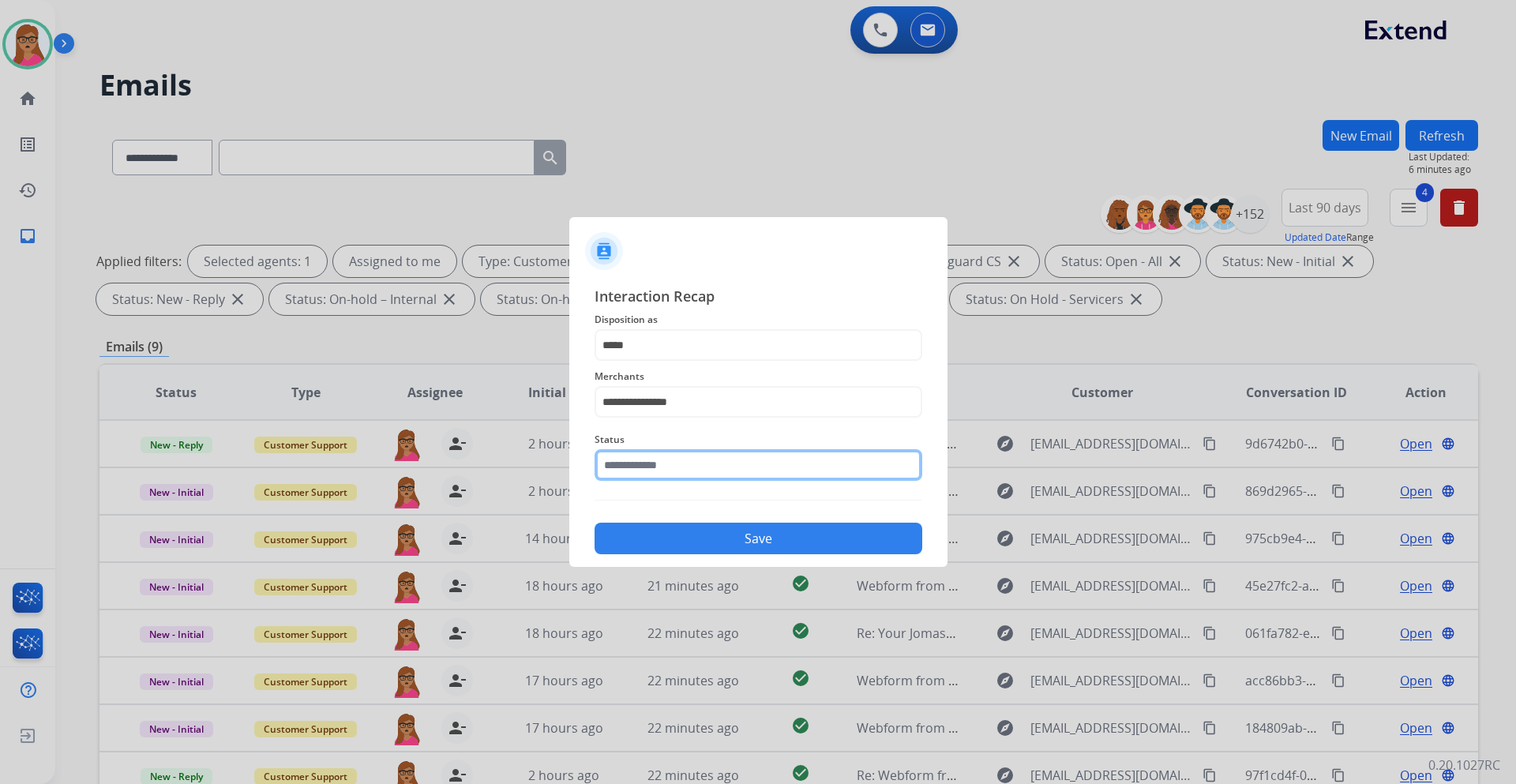
click at [663, 466] on input "text" at bounding box center [758, 465] width 328 height 32
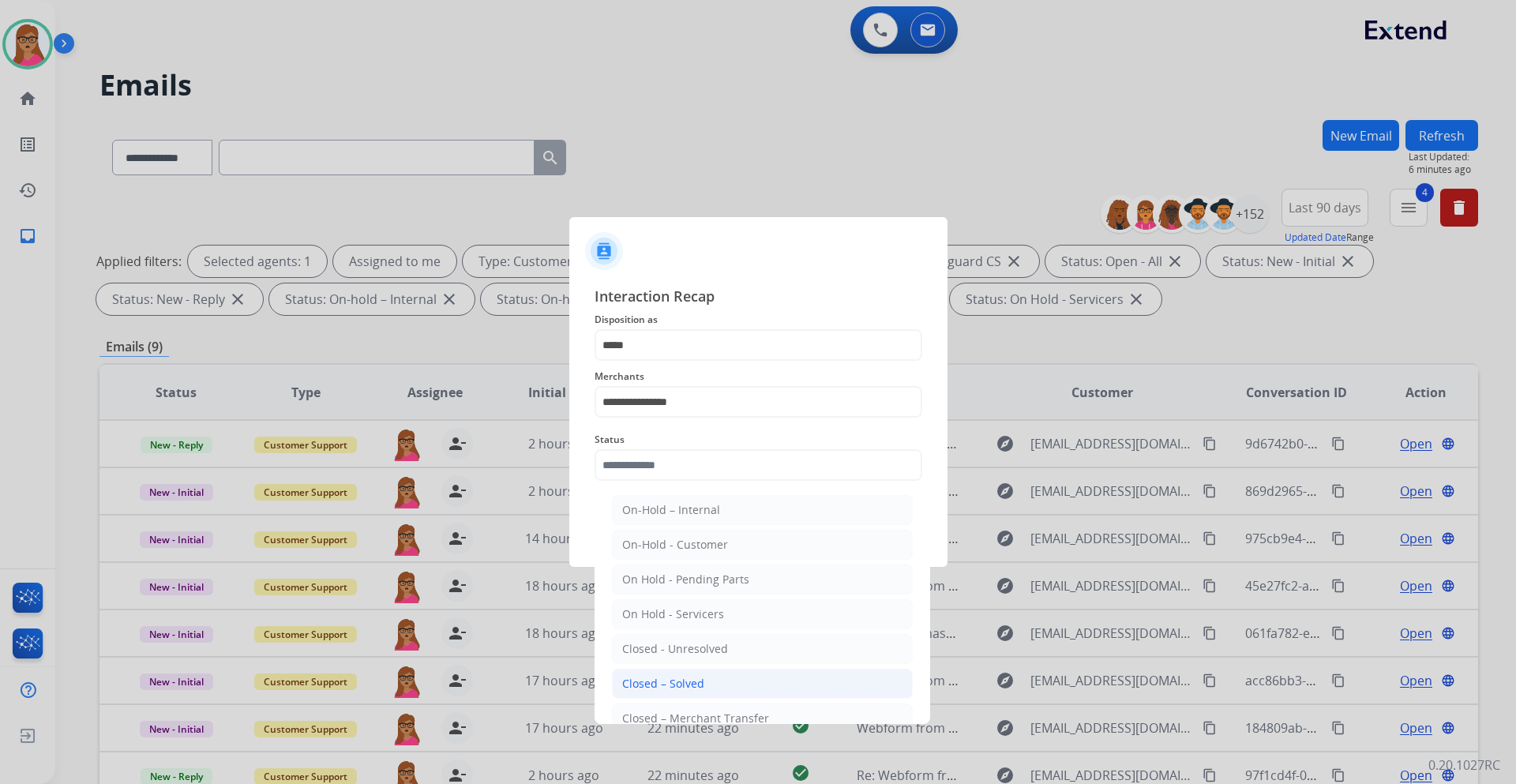
click at [714, 686] on li "Closed – Solved" at bounding box center [763, 683] width 301 height 30
type input "**********"
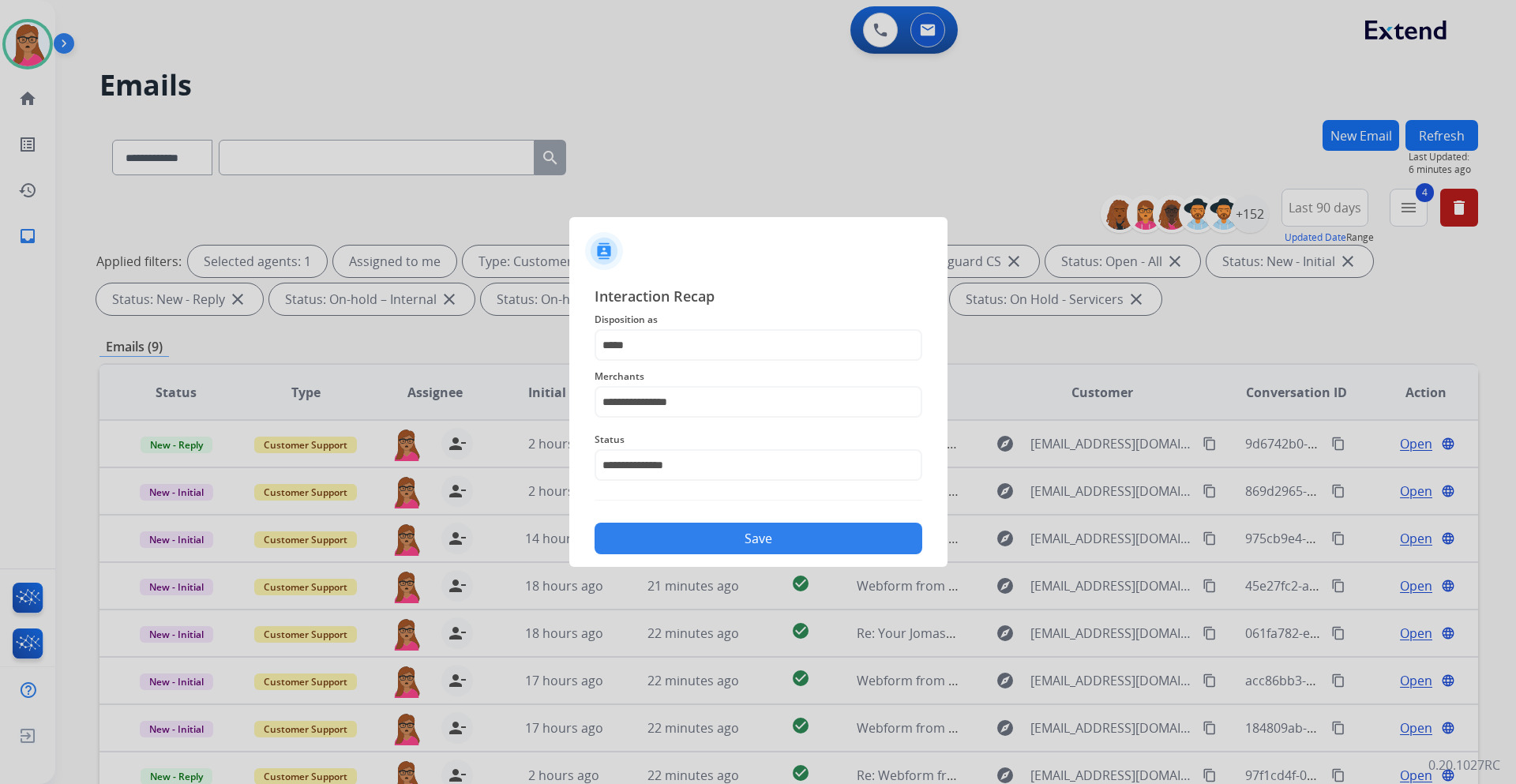
click at [777, 548] on button "Save" at bounding box center [758, 539] width 328 height 32
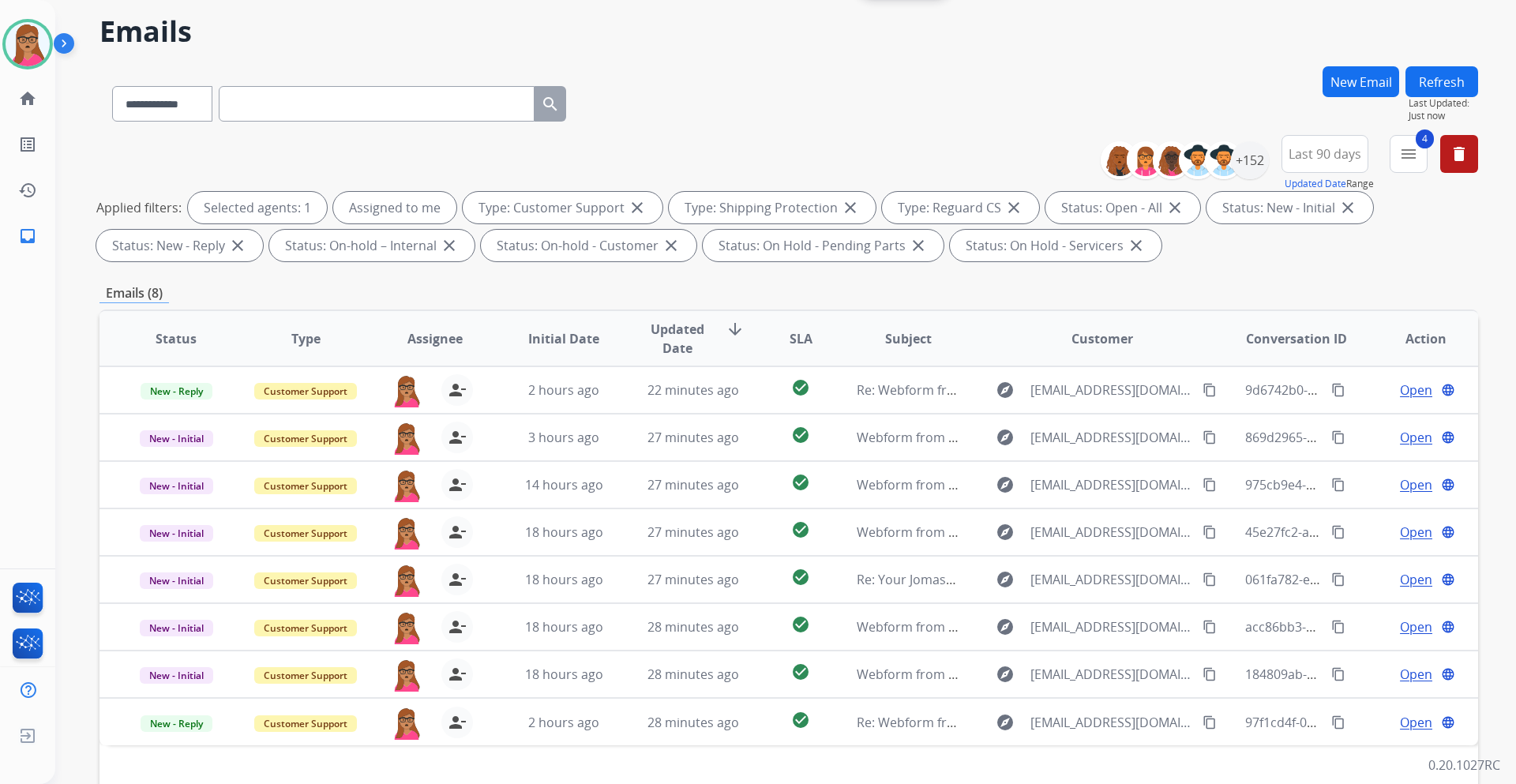
scroll to position [191, 0]
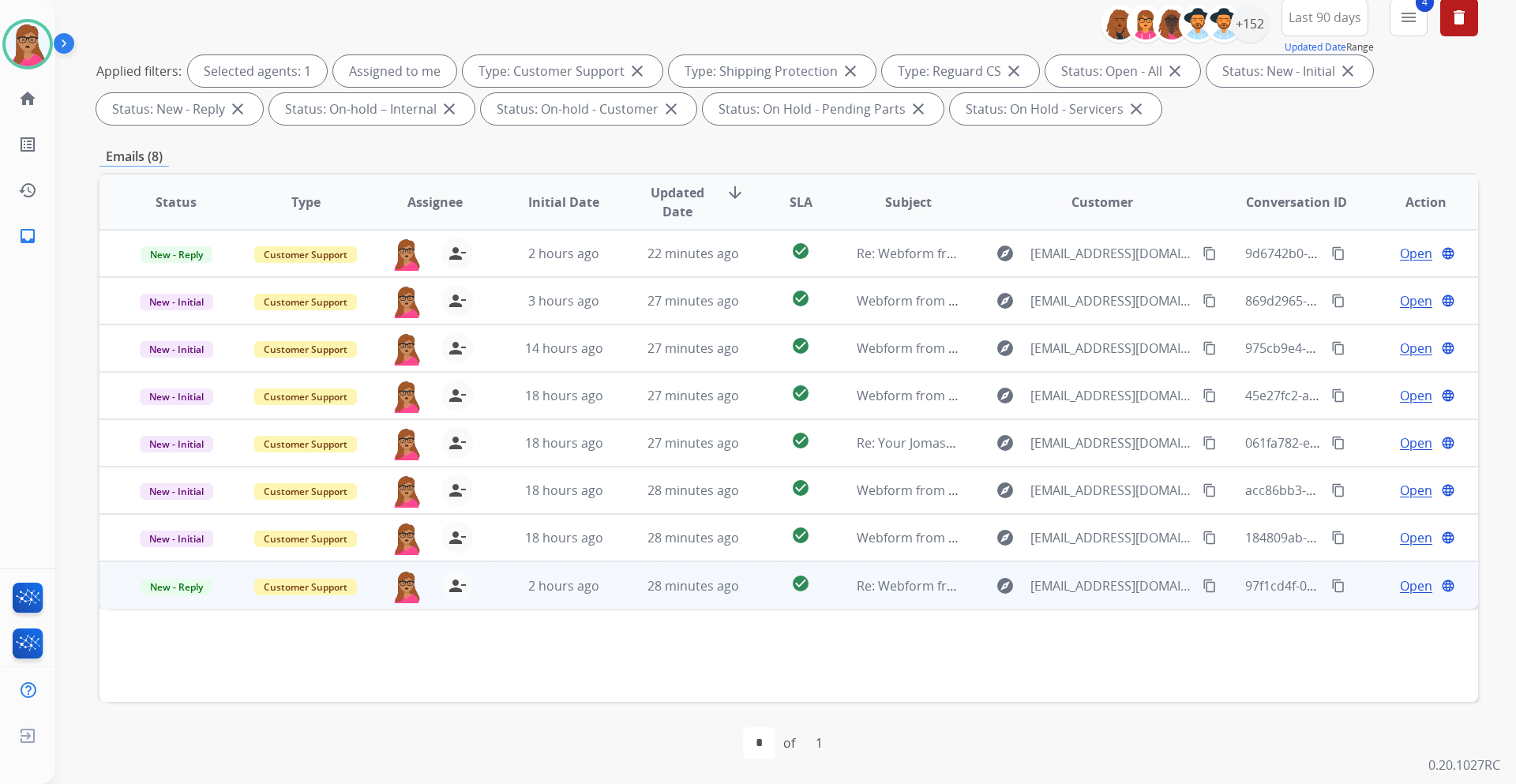
click at [1400, 583] on span "Open" at bounding box center [1416, 585] width 33 height 19
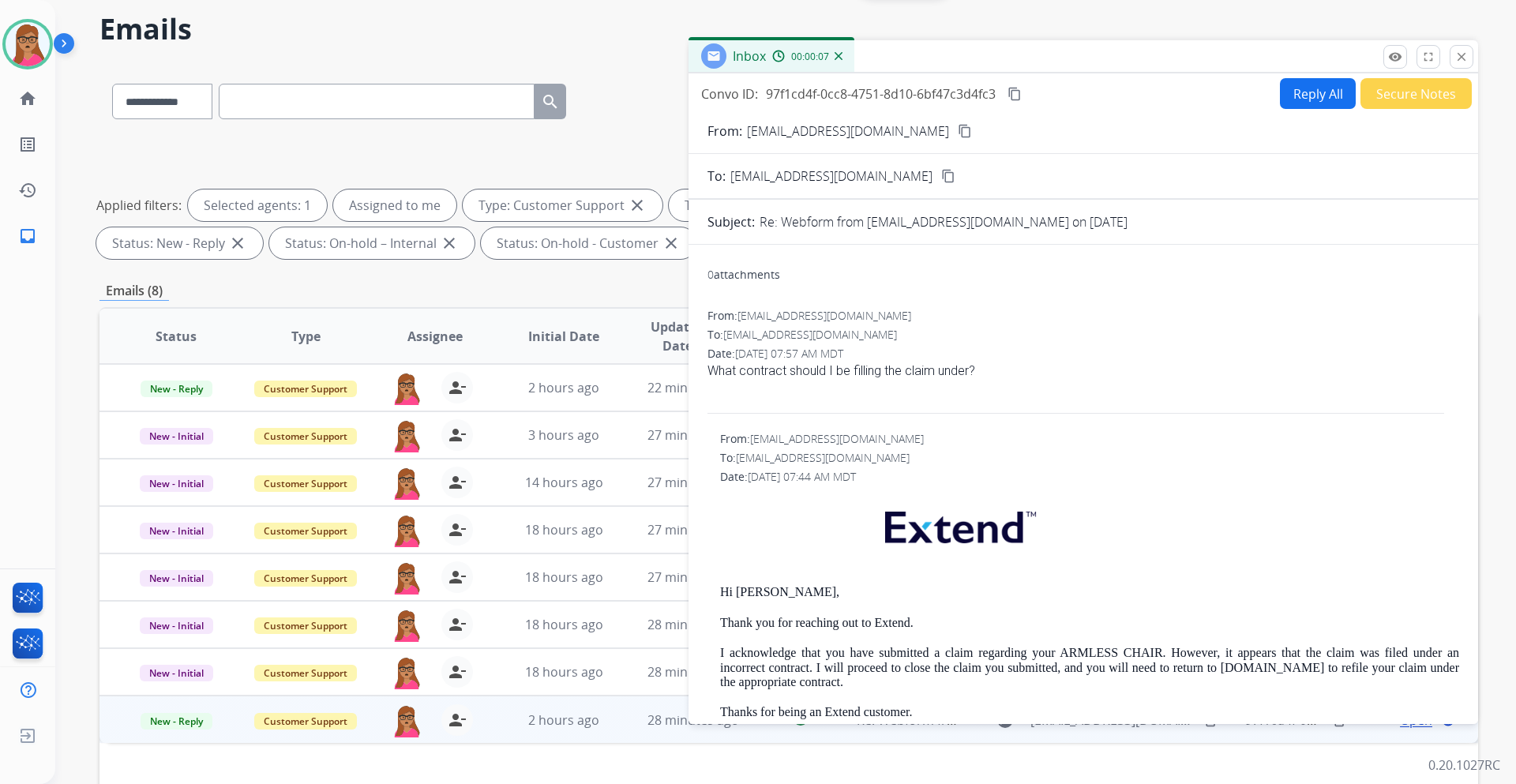
scroll to position [0, 0]
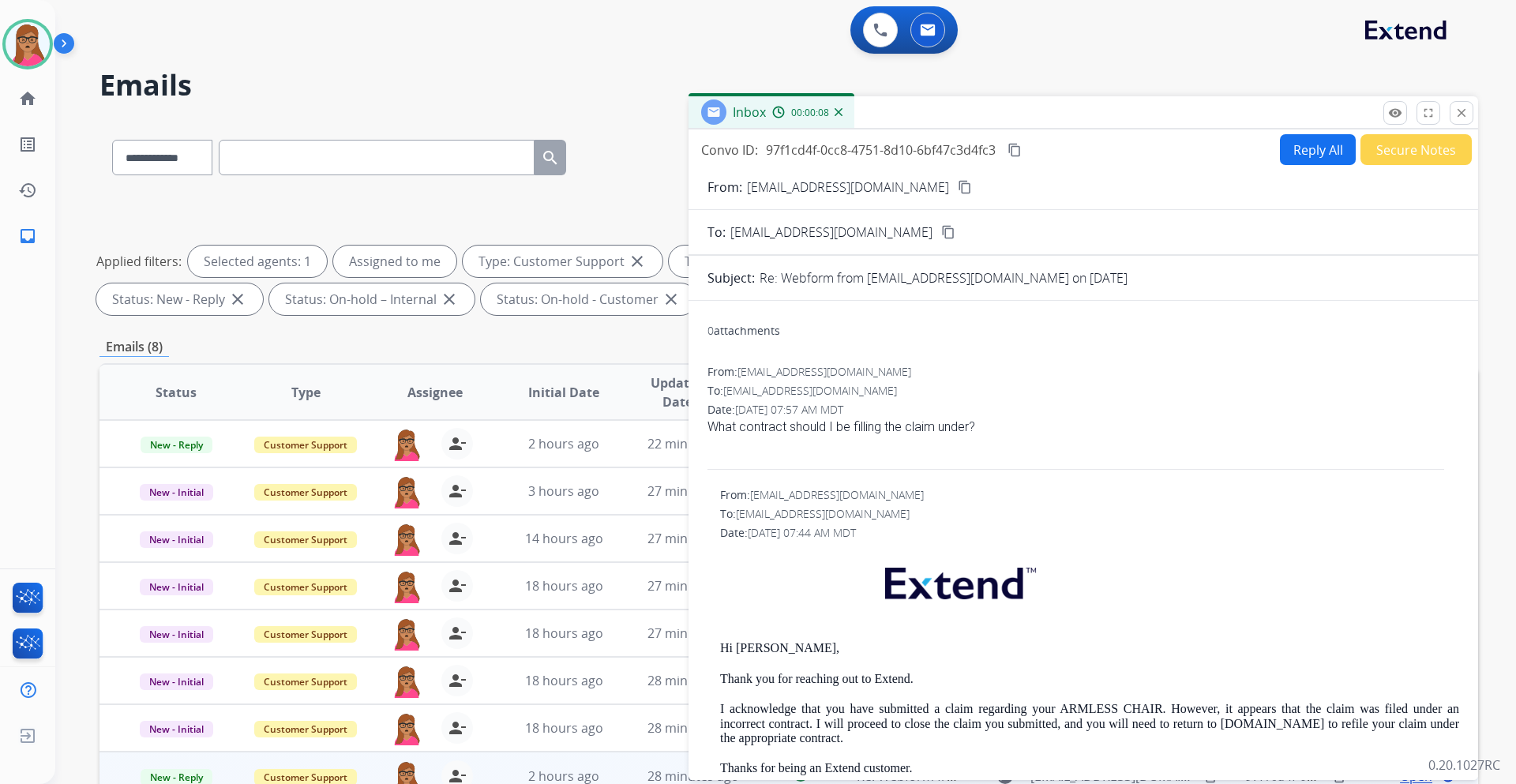
click at [958, 186] on mat-icon "content_copy" at bounding box center [965, 186] width 14 height 14
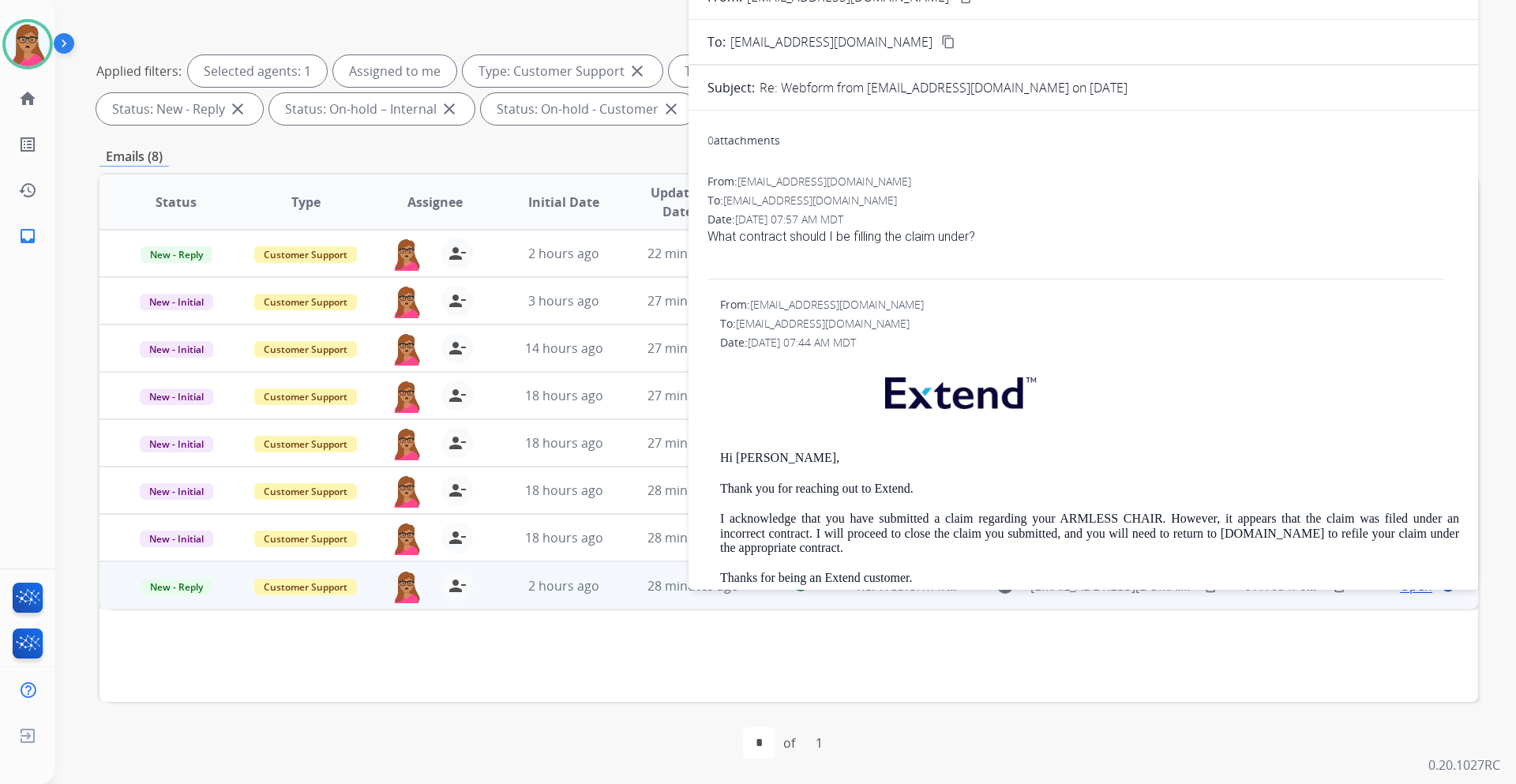
click at [782, 179] on span "[EMAIL_ADDRESS][DOMAIN_NAME]" at bounding box center [824, 181] width 174 height 15
click at [778, 180] on span "[EMAIL_ADDRESS][DOMAIN_NAME]" at bounding box center [824, 181] width 174 height 15
drag, startPoint x: 778, startPoint y: 180, endPoint x: 879, endPoint y: 123, distance: 116.0
click at [879, 123] on div "0 attachments From: alexes_galvan7@hotmail.com To: support@extend.com Date: 08/…" at bounding box center [1083, 515] width 789 height 809
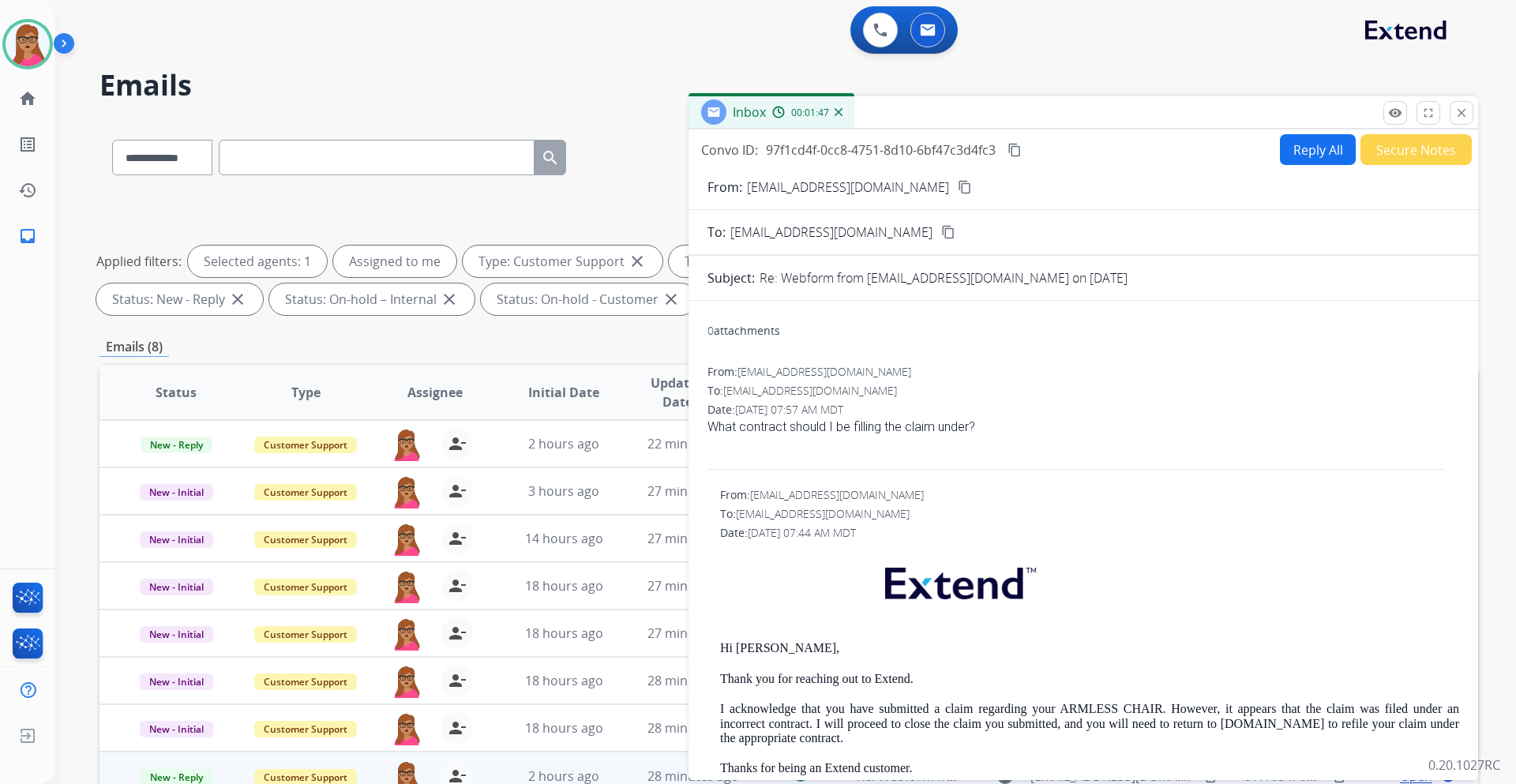
click at [1305, 149] on button "Reply All" at bounding box center [1318, 149] width 76 height 31
select select "**********"
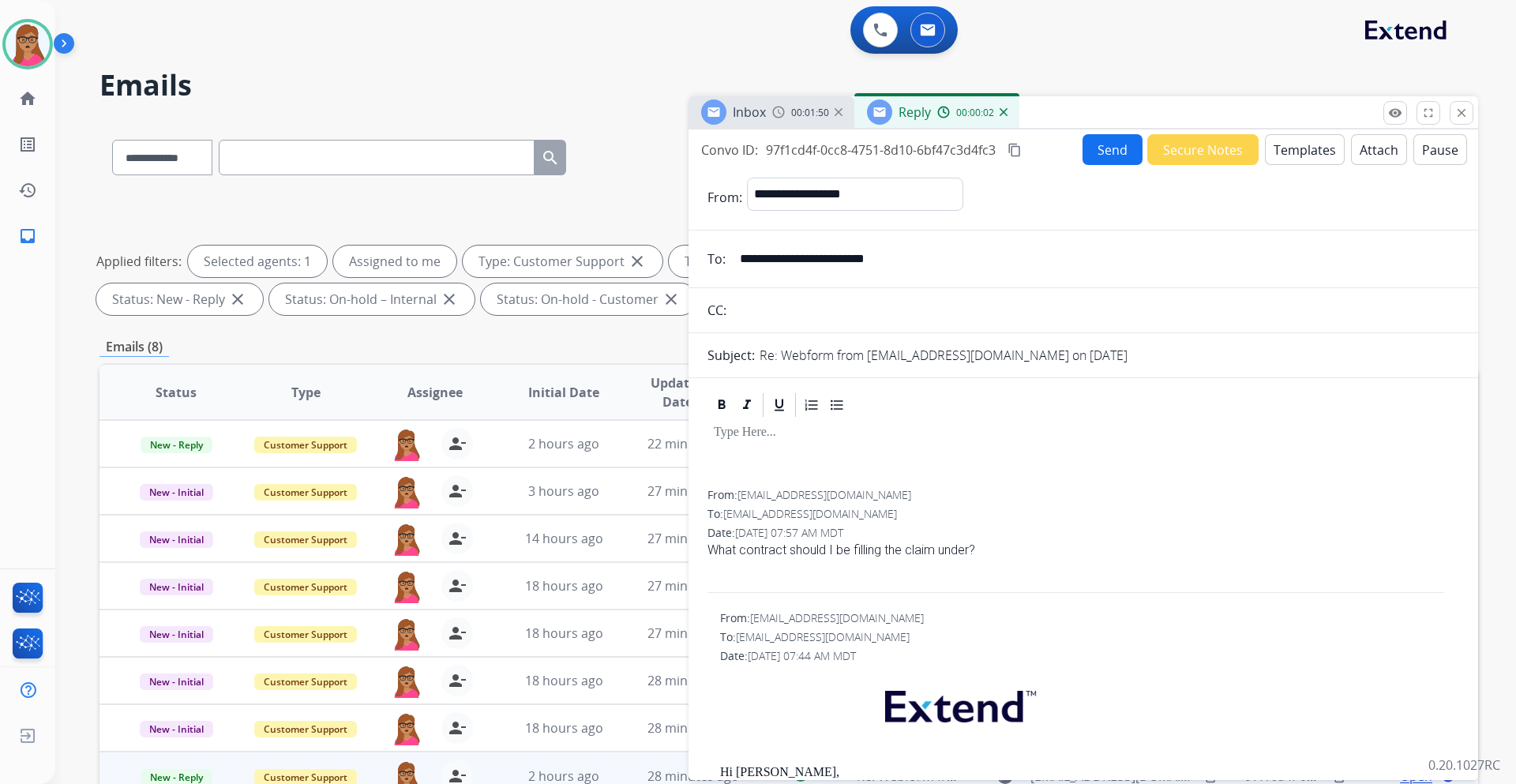
click at [1294, 156] on button "Templates" at bounding box center [1304, 149] width 80 height 31
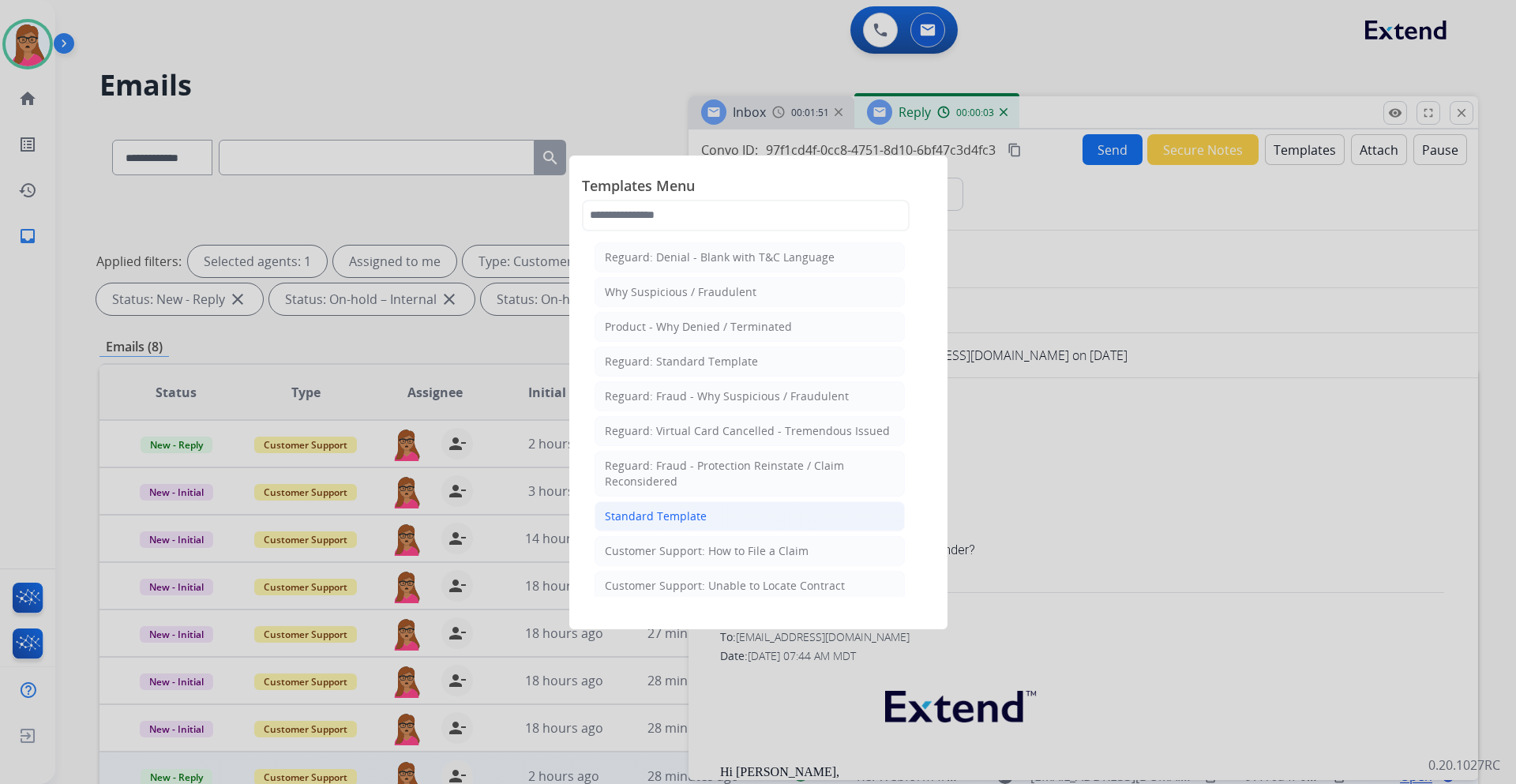
click at [690, 510] on div "Standard Template" at bounding box center [655, 516] width 102 height 16
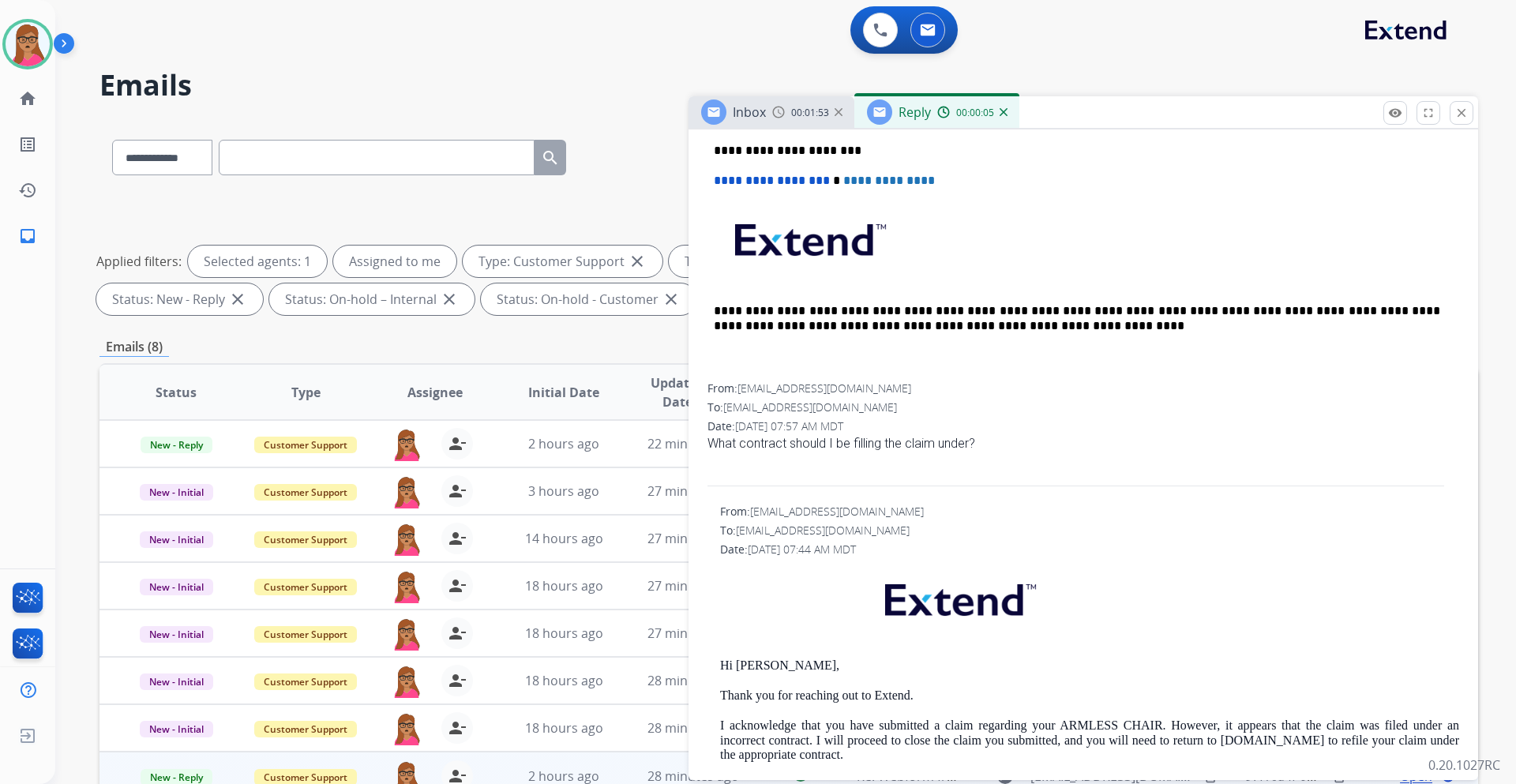
scroll to position [789, 0]
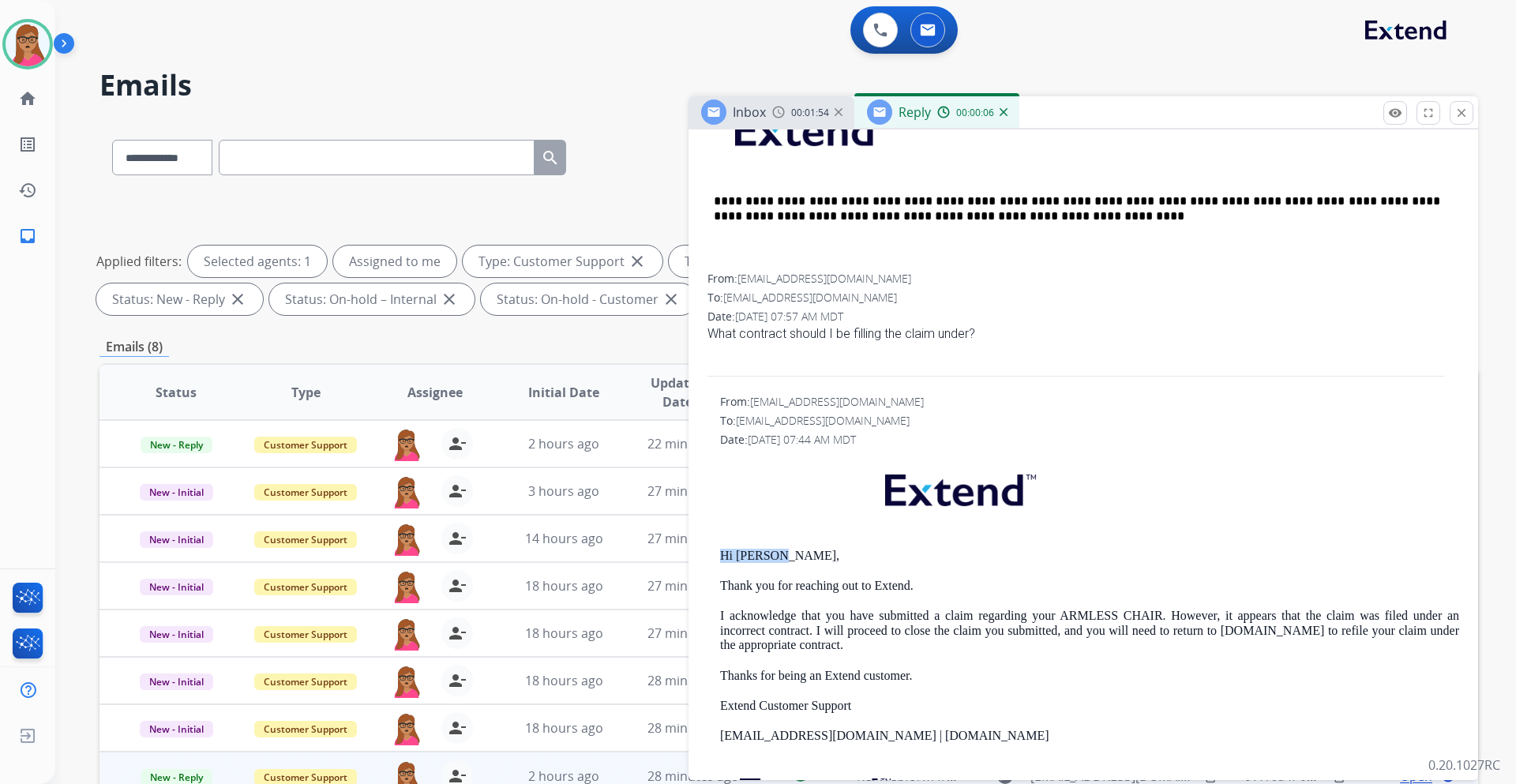
drag, startPoint x: 788, startPoint y: 558, endPoint x: 721, endPoint y: 554, distance: 67.1
click at [721, 554] on p "Hi [PERSON_NAME]," at bounding box center [1090, 556] width 739 height 14
copy p "Hi [PERSON_NAME],"
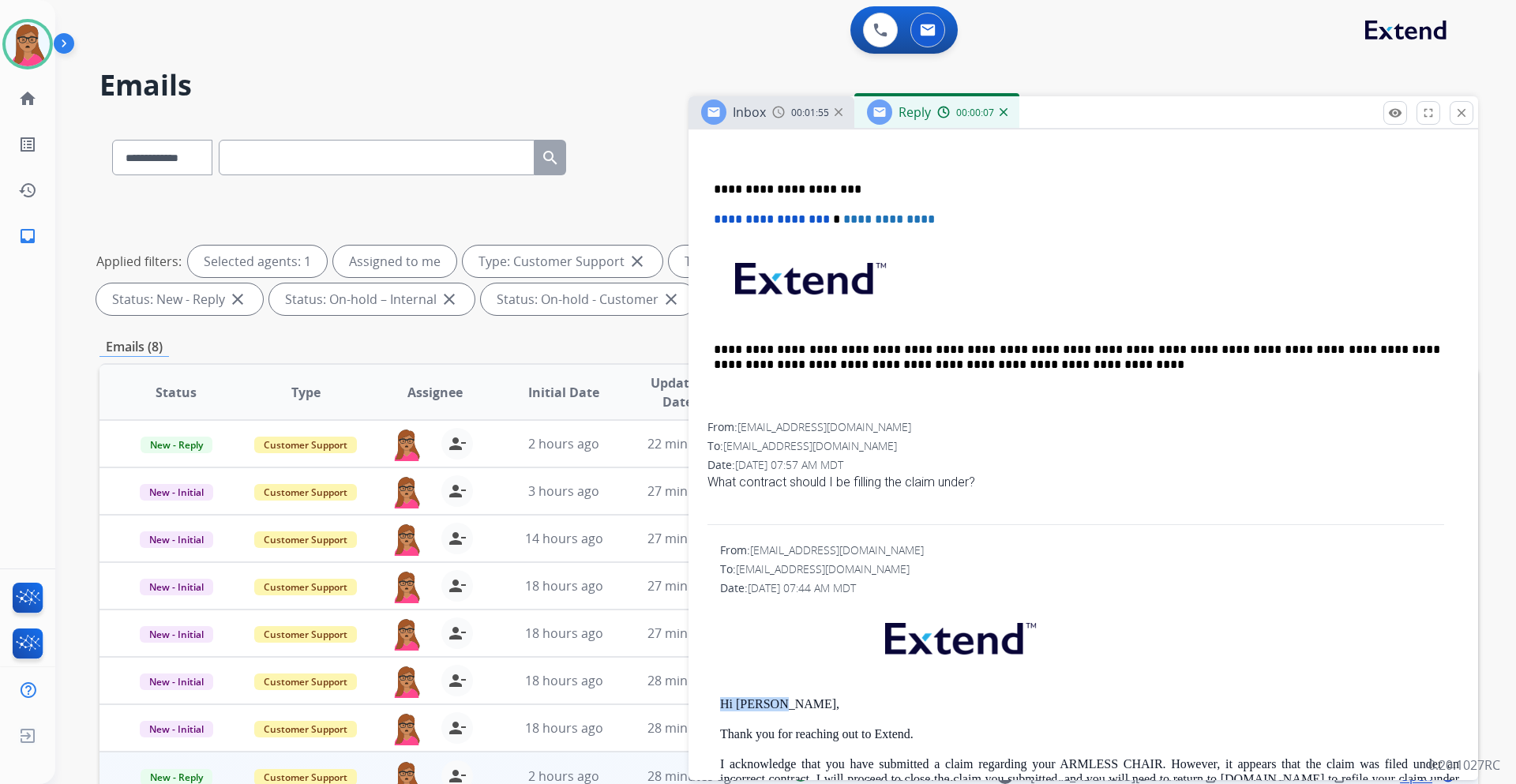
scroll to position [395, 0]
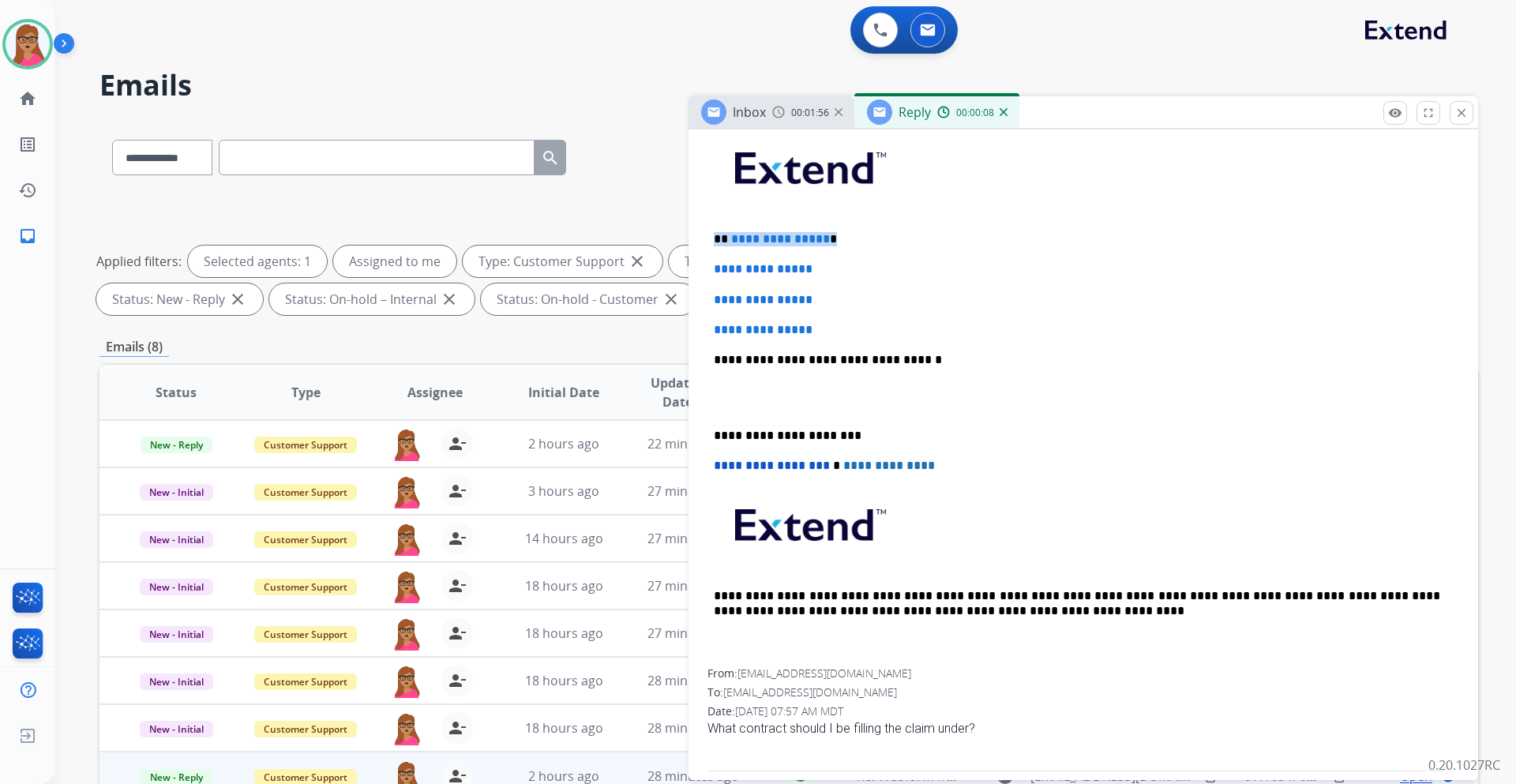
drag, startPoint x: 761, startPoint y: 238, endPoint x: 701, endPoint y: 233, distance: 60.2
click at [701, 233] on div "**********" at bounding box center [1083, 748] width 789 height 1302
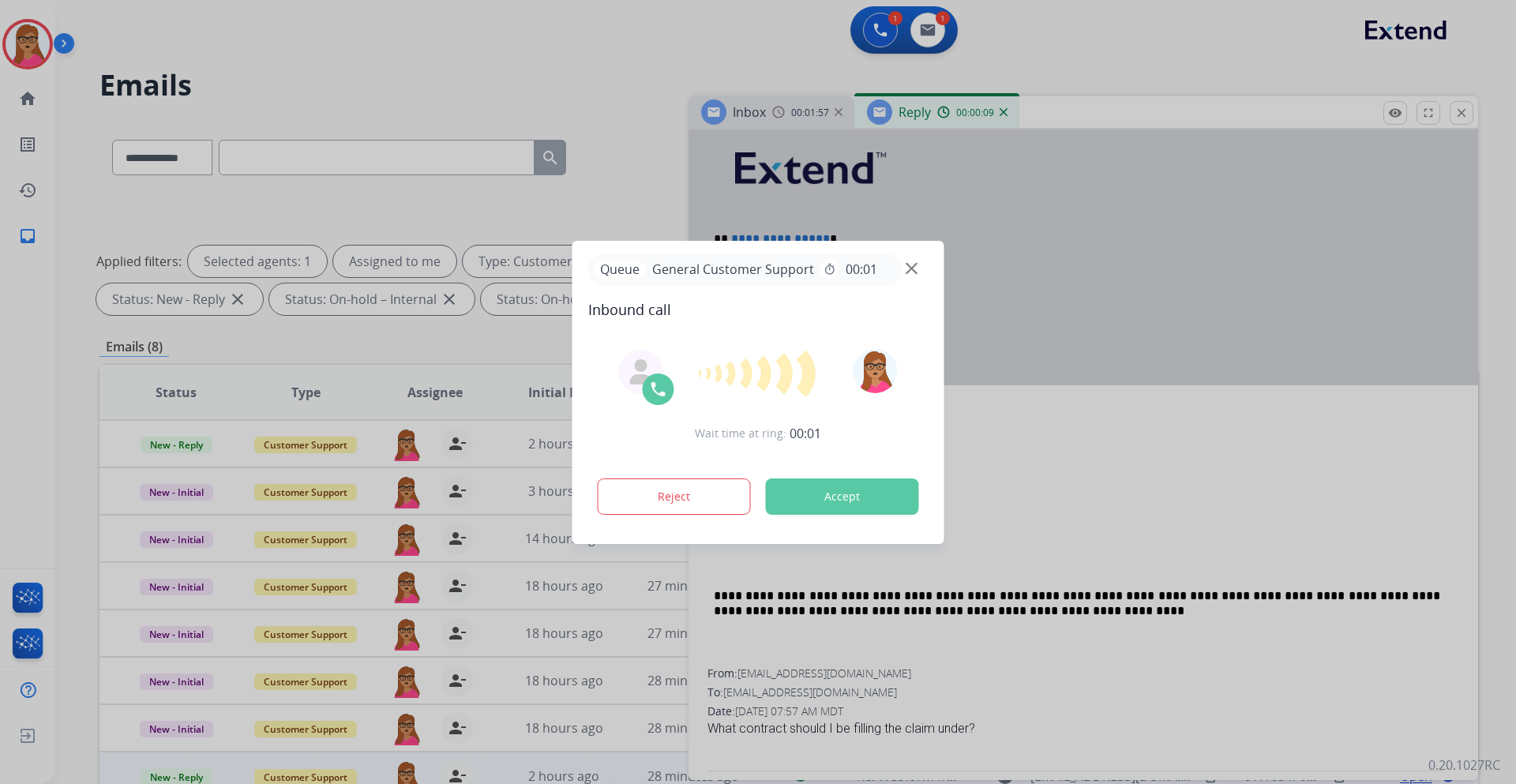
drag, startPoint x: 701, startPoint y: 233, endPoint x: 965, endPoint y: 206, distance: 265.4
click at [965, 206] on div at bounding box center [758, 392] width 1516 height 784
click at [856, 227] on div at bounding box center [758, 392] width 1516 height 784
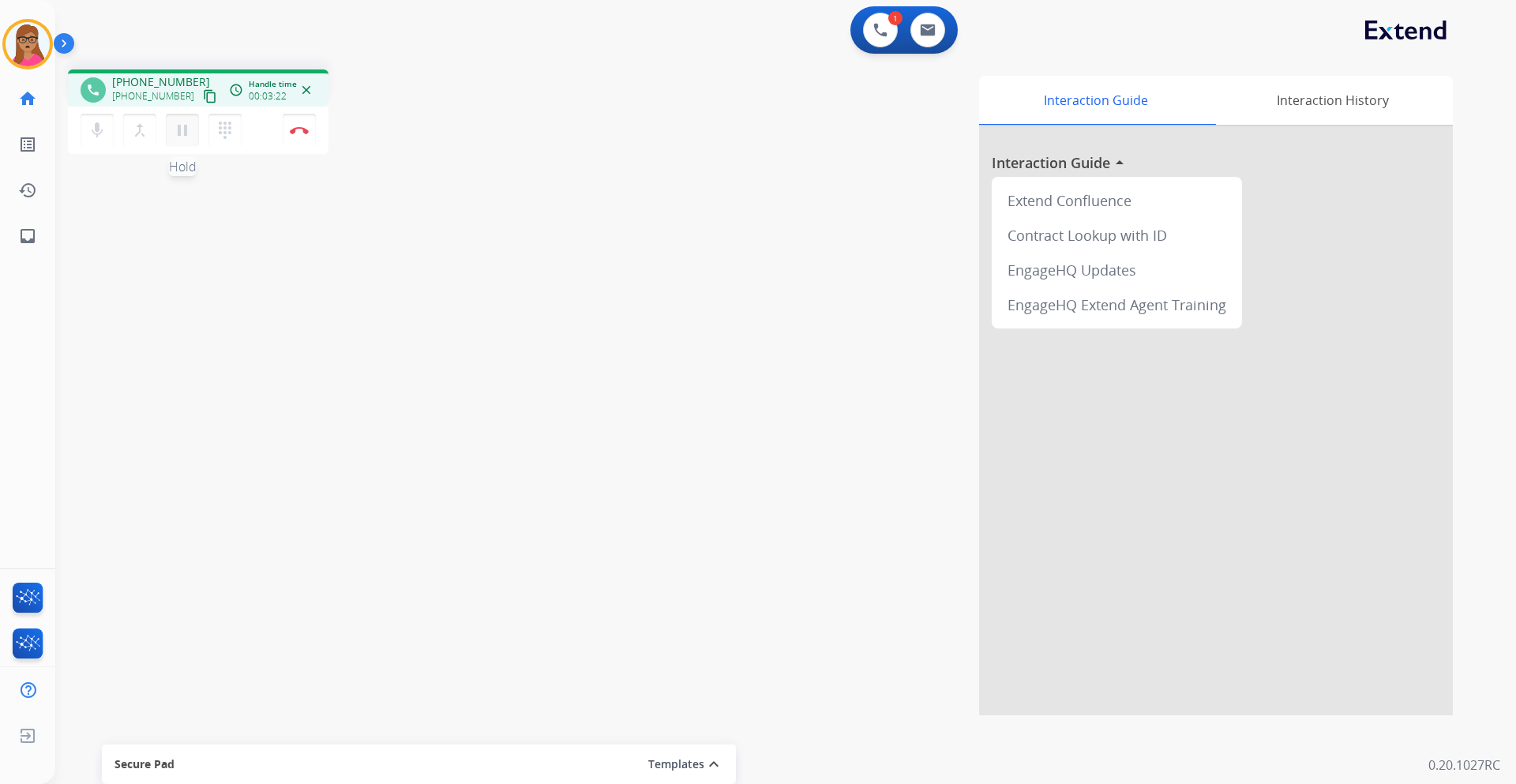
click at [187, 136] on mat-icon "pause" at bounding box center [182, 130] width 19 height 19
click at [179, 137] on mat-icon "play_arrow" at bounding box center [182, 130] width 19 height 19
click at [181, 134] on mat-icon "pause" at bounding box center [182, 130] width 19 height 19
click at [190, 138] on mat-icon "play_arrow" at bounding box center [182, 130] width 19 height 19
click at [304, 131] on img at bounding box center [299, 129] width 19 height 8
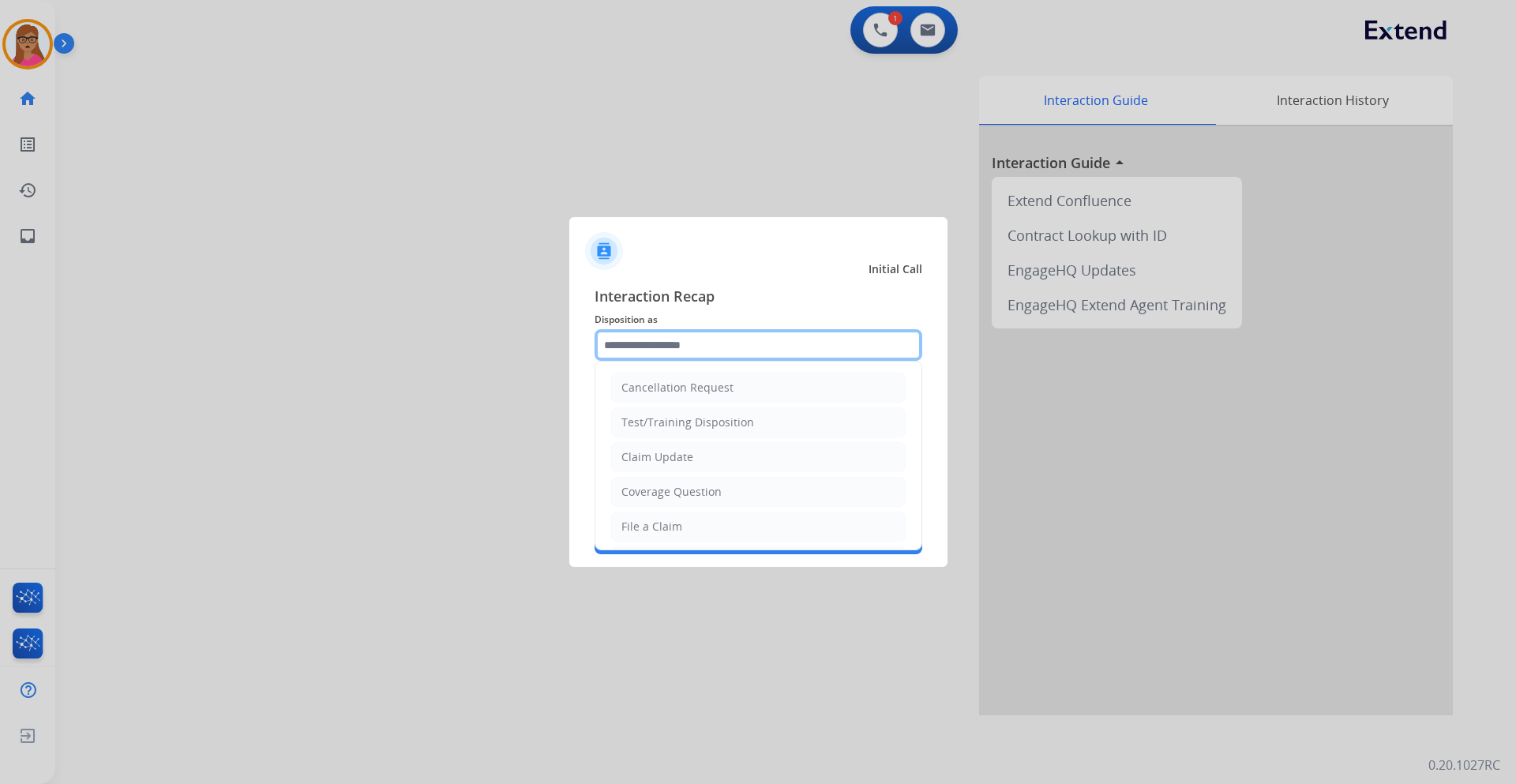
click at [690, 352] on input "text" at bounding box center [758, 345] width 328 height 32
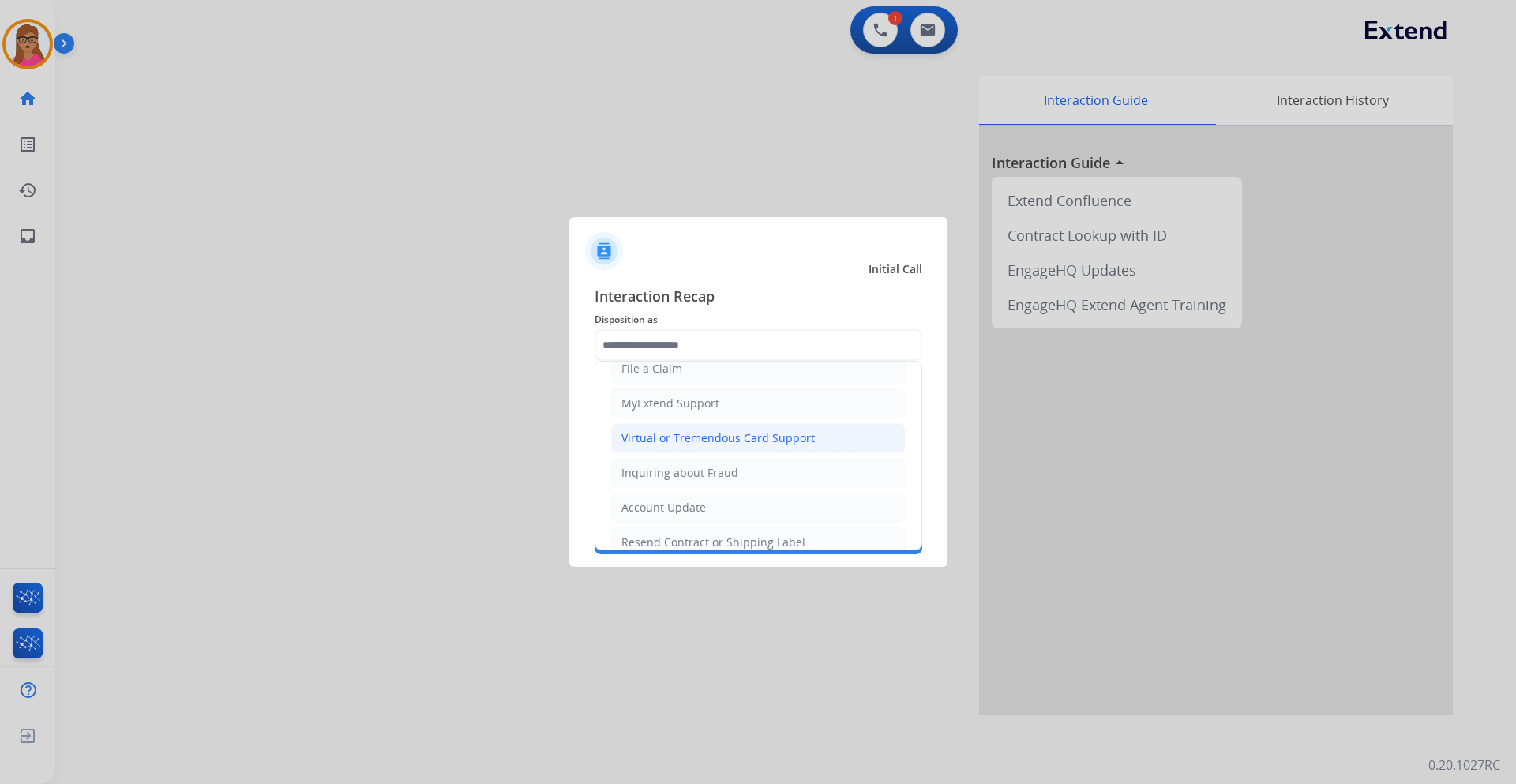
click at [739, 436] on div "Virtual or Tremendous Card Support" at bounding box center [718, 437] width 193 height 16
type input "**********"
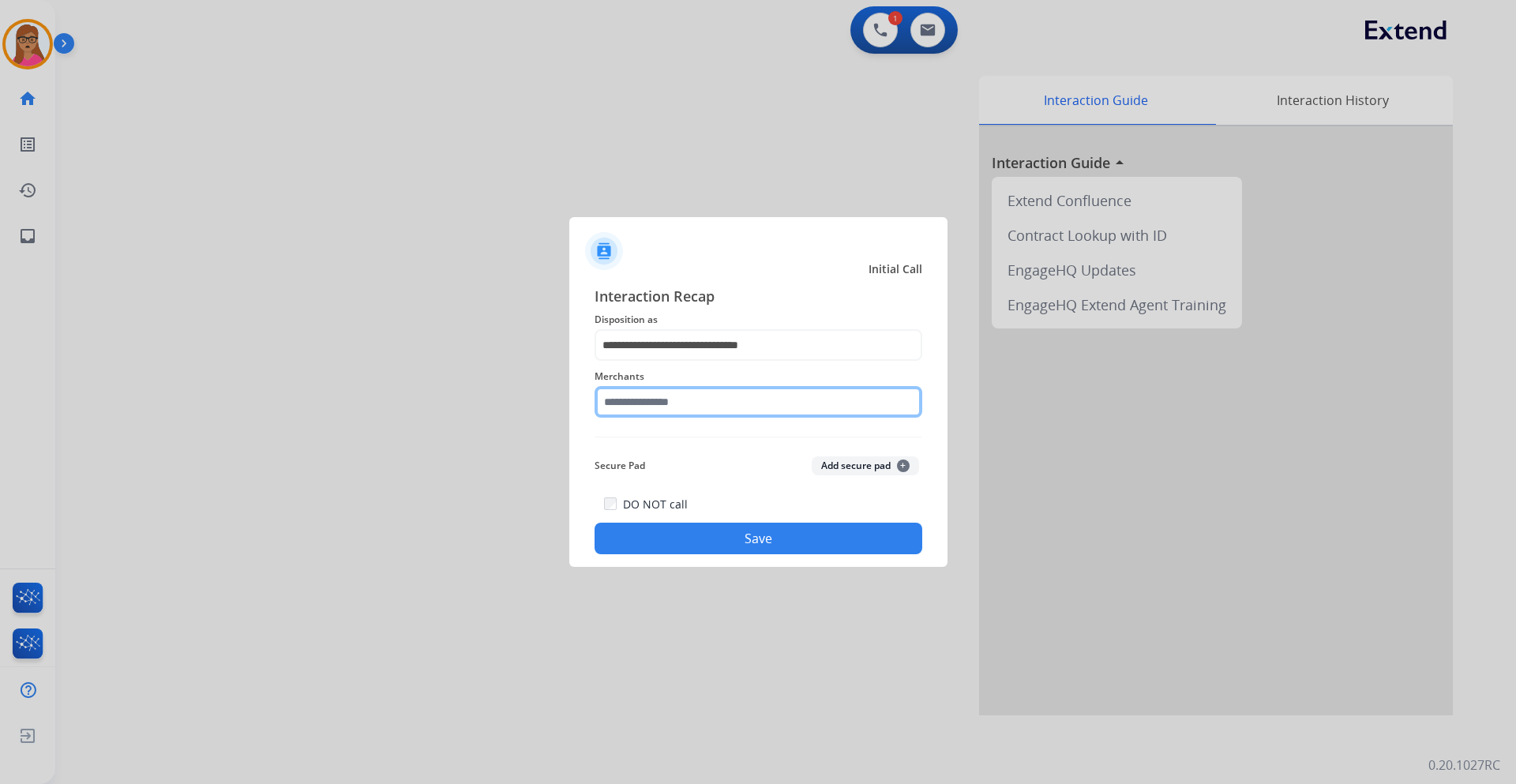
click at [721, 397] on input "text" at bounding box center [758, 402] width 328 height 32
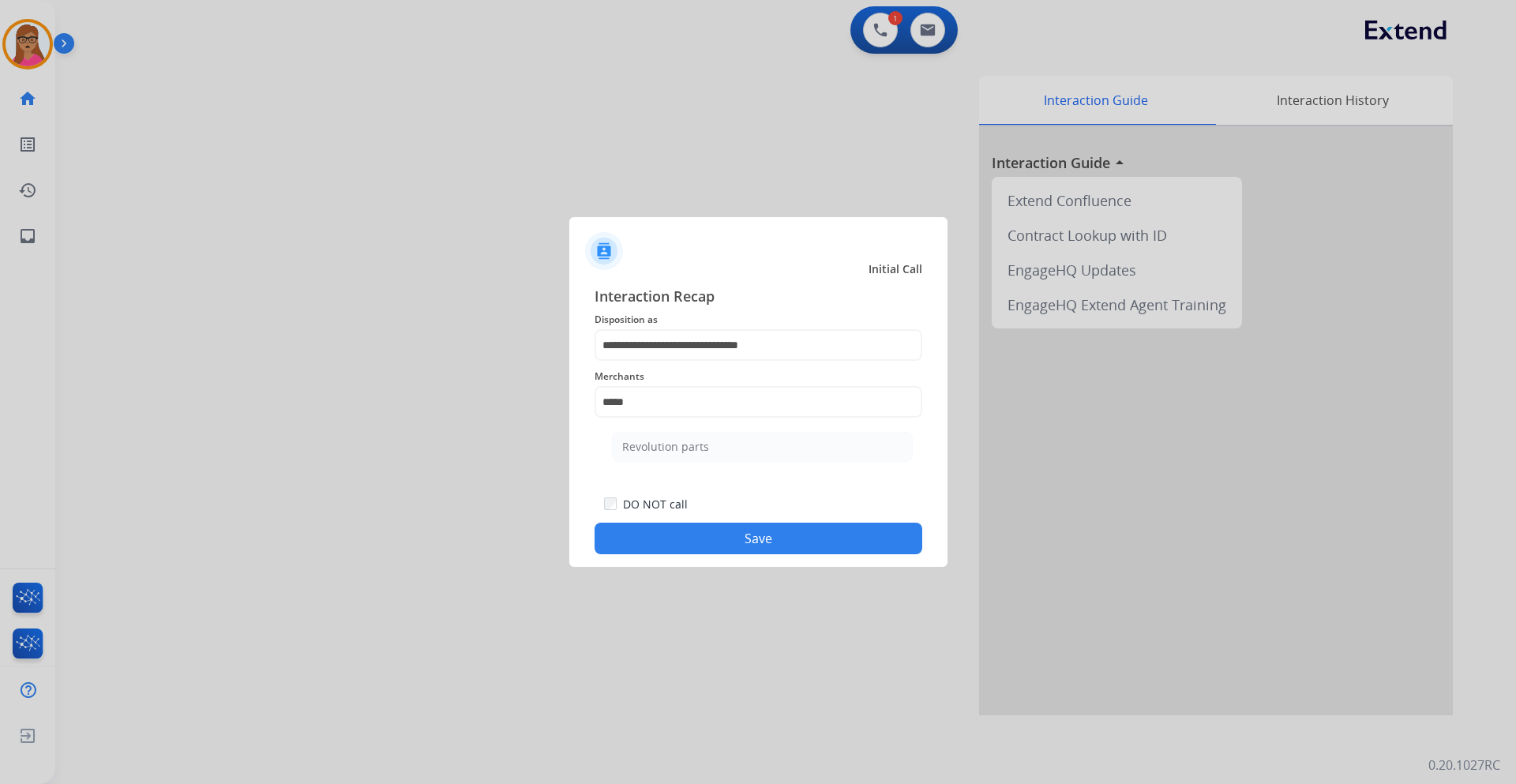
drag, startPoint x: 673, startPoint y: 447, endPoint x: 708, endPoint y: 450, distance: 35.1
click at [672, 447] on div "Revolution parts" at bounding box center [665, 447] width 87 height 16
type input "**********"
click at [764, 540] on button "Save" at bounding box center [758, 539] width 328 height 32
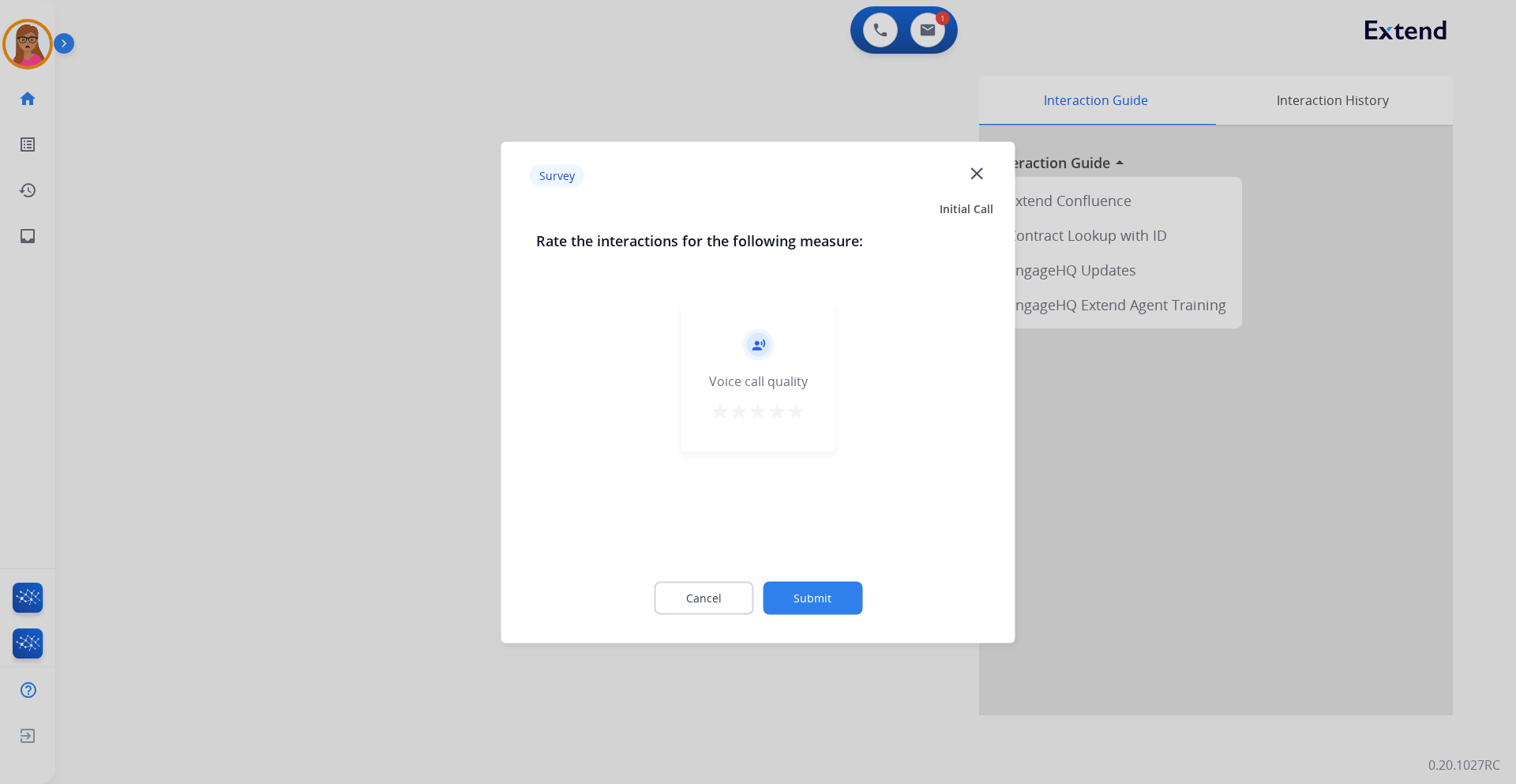
click at [349, 337] on div at bounding box center [758, 392] width 1516 height 784
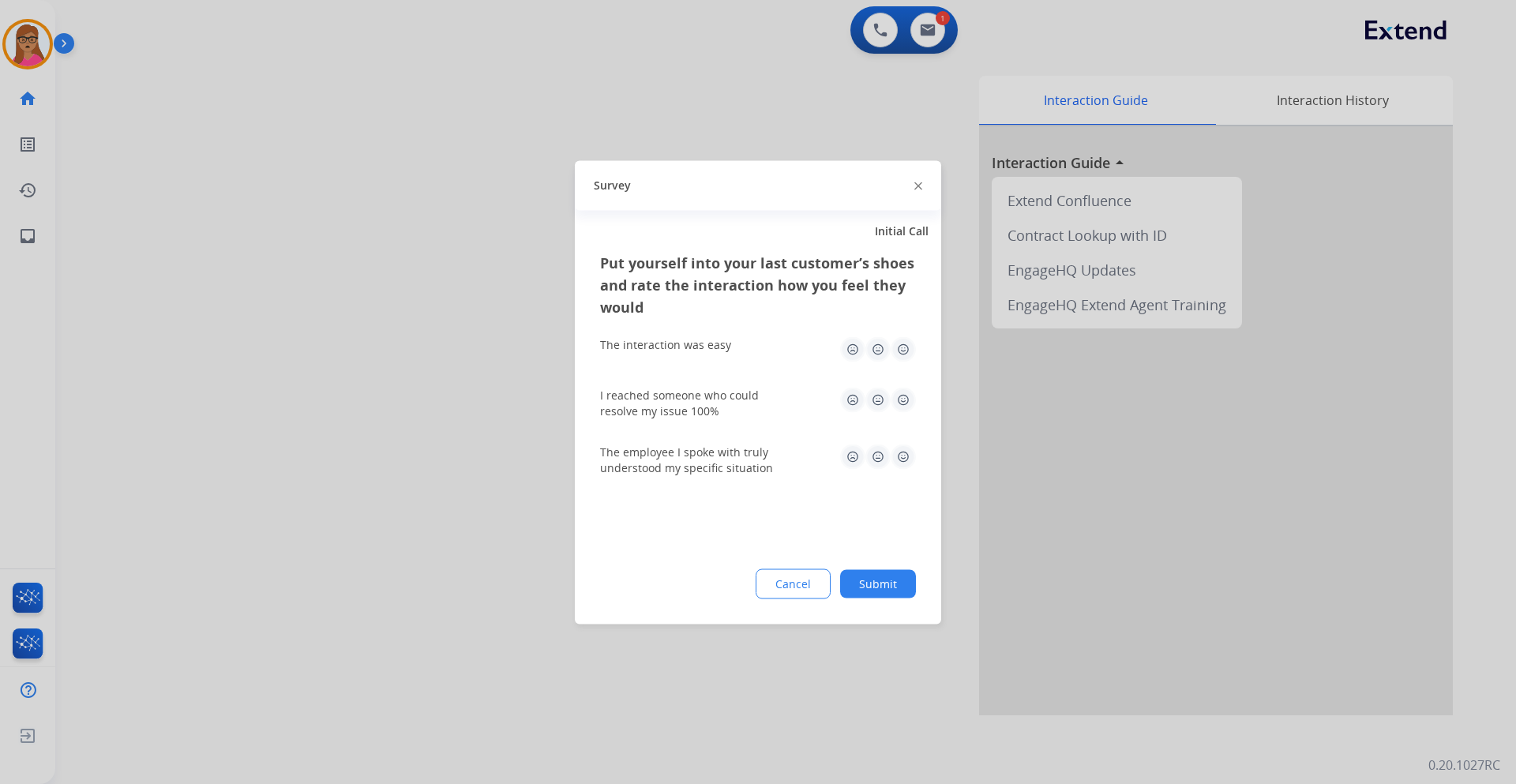
click at [349, 337] on div at bounding box center [758, 392] width 1516 height 784
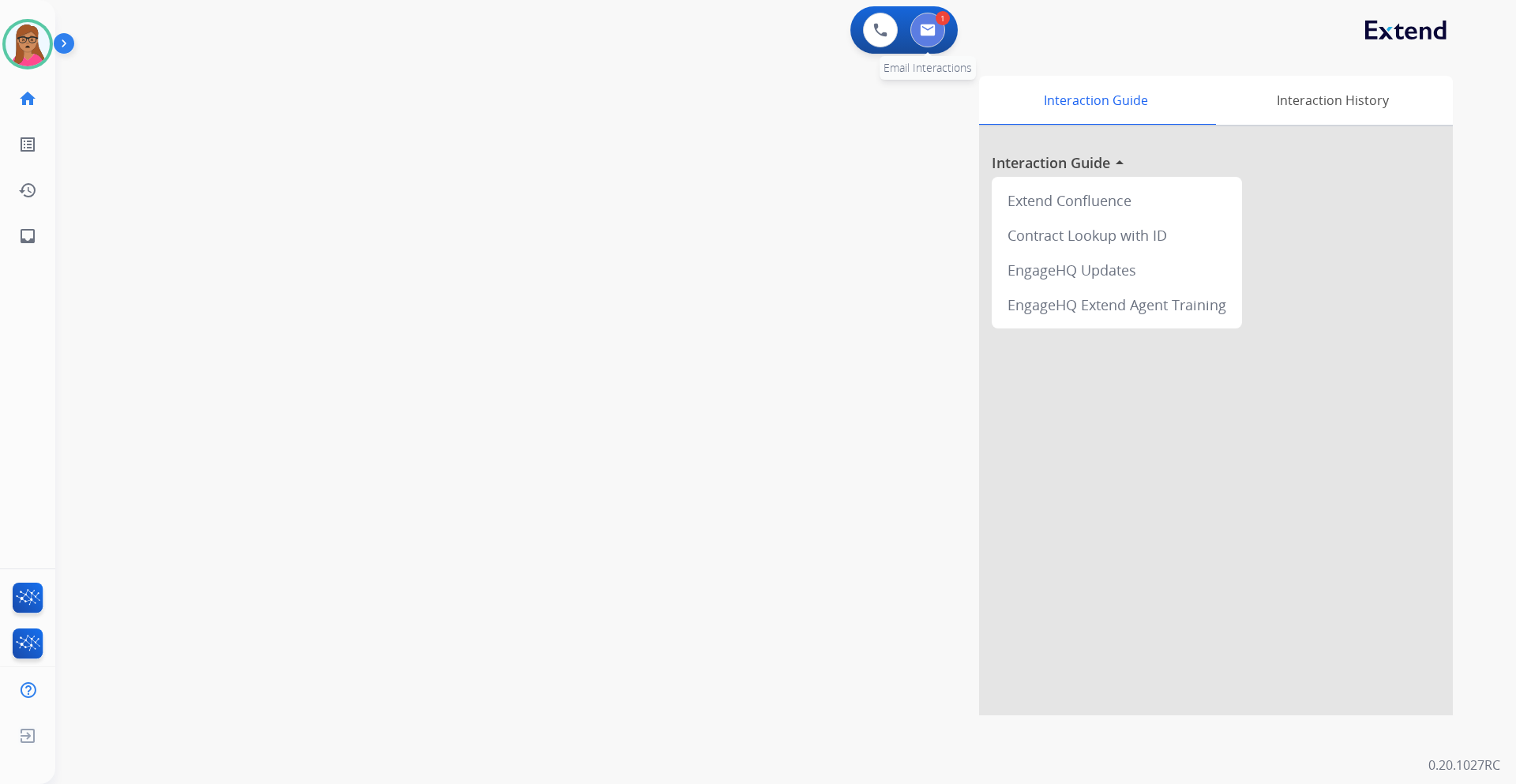
click at [927, 35] on img at bounding box center [927, 29] width 16 height 13
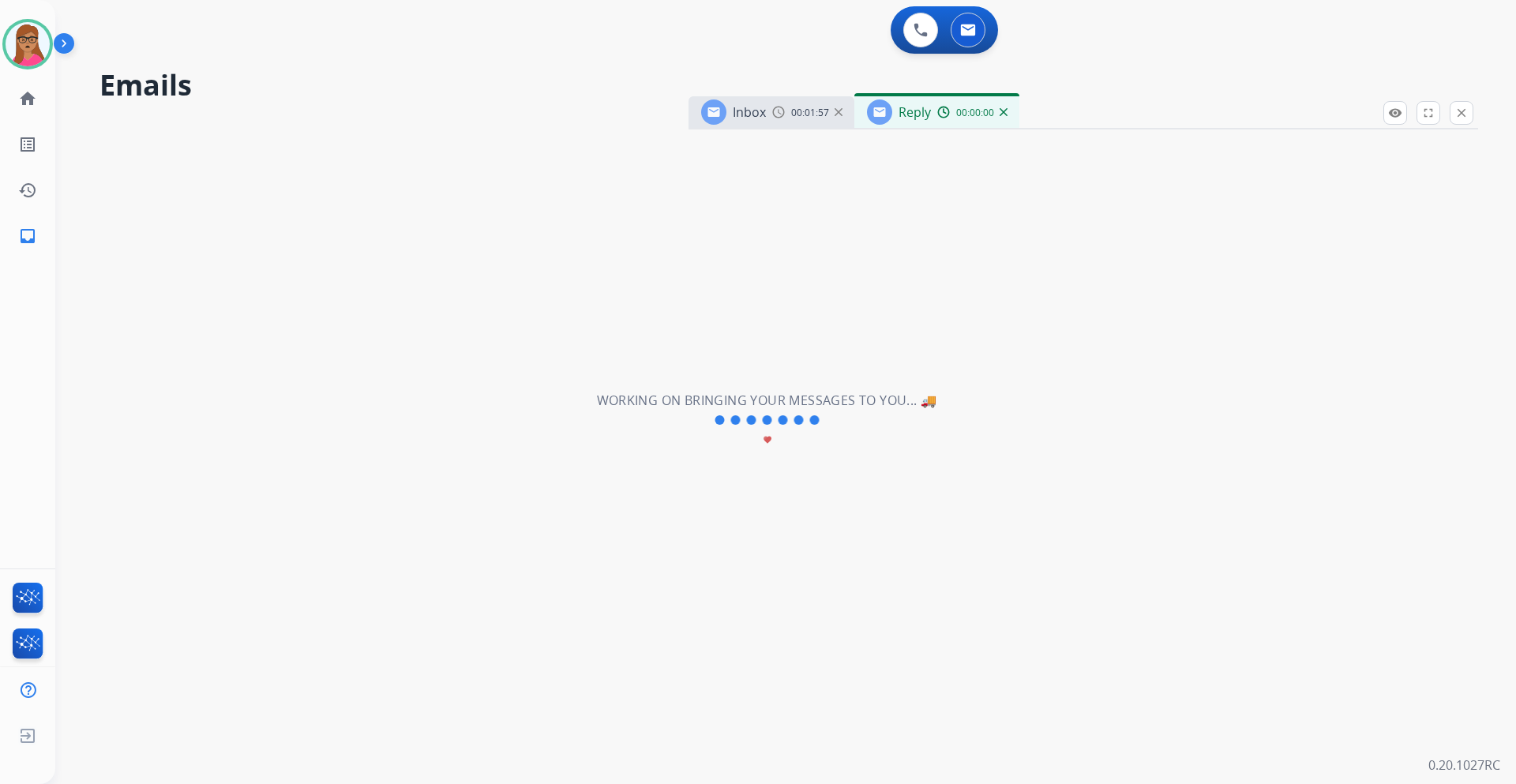
select select "**********"
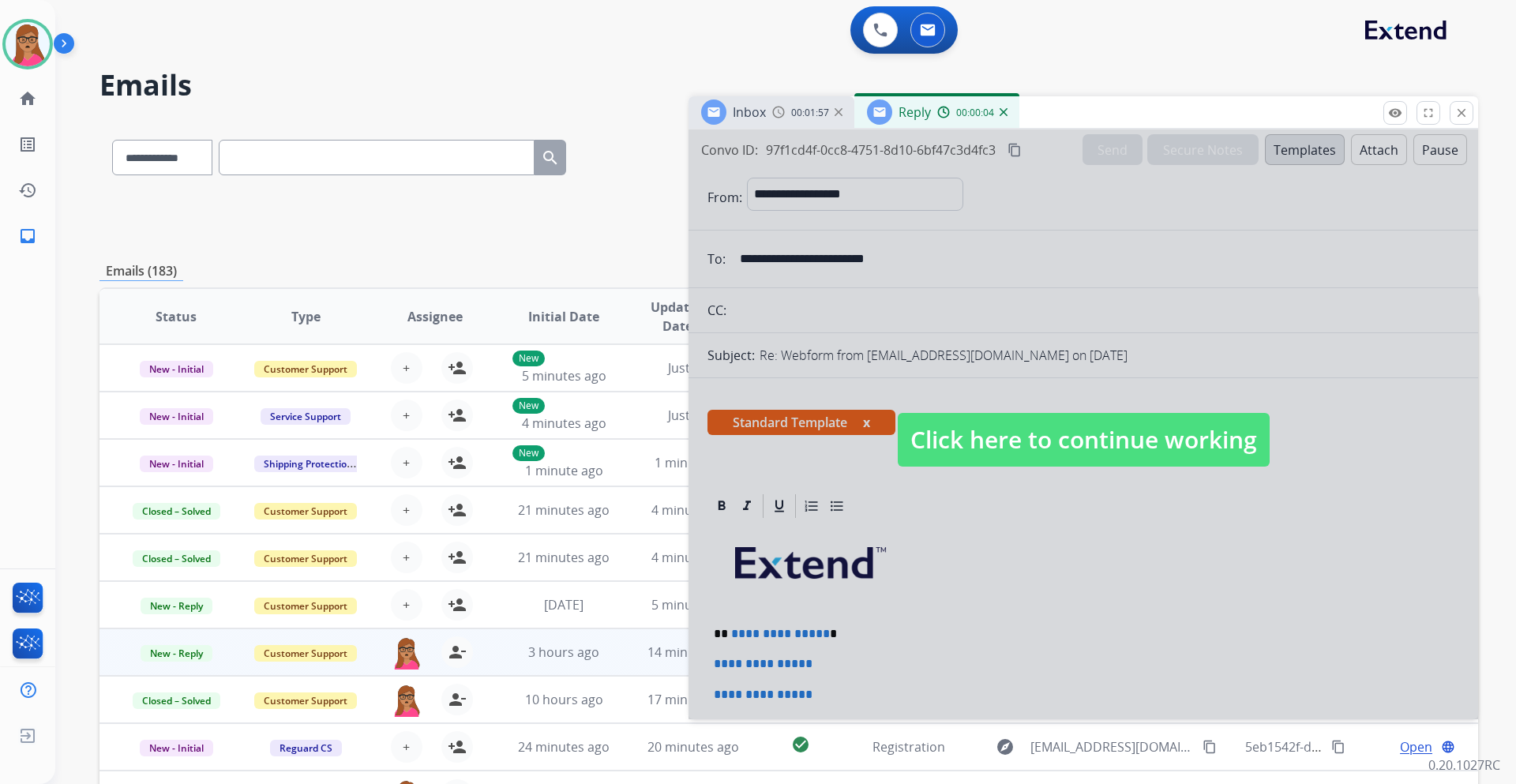
click at [943, 443] on span "Click here to continue working" at bounding box center [1083, 440] width 372 height 54
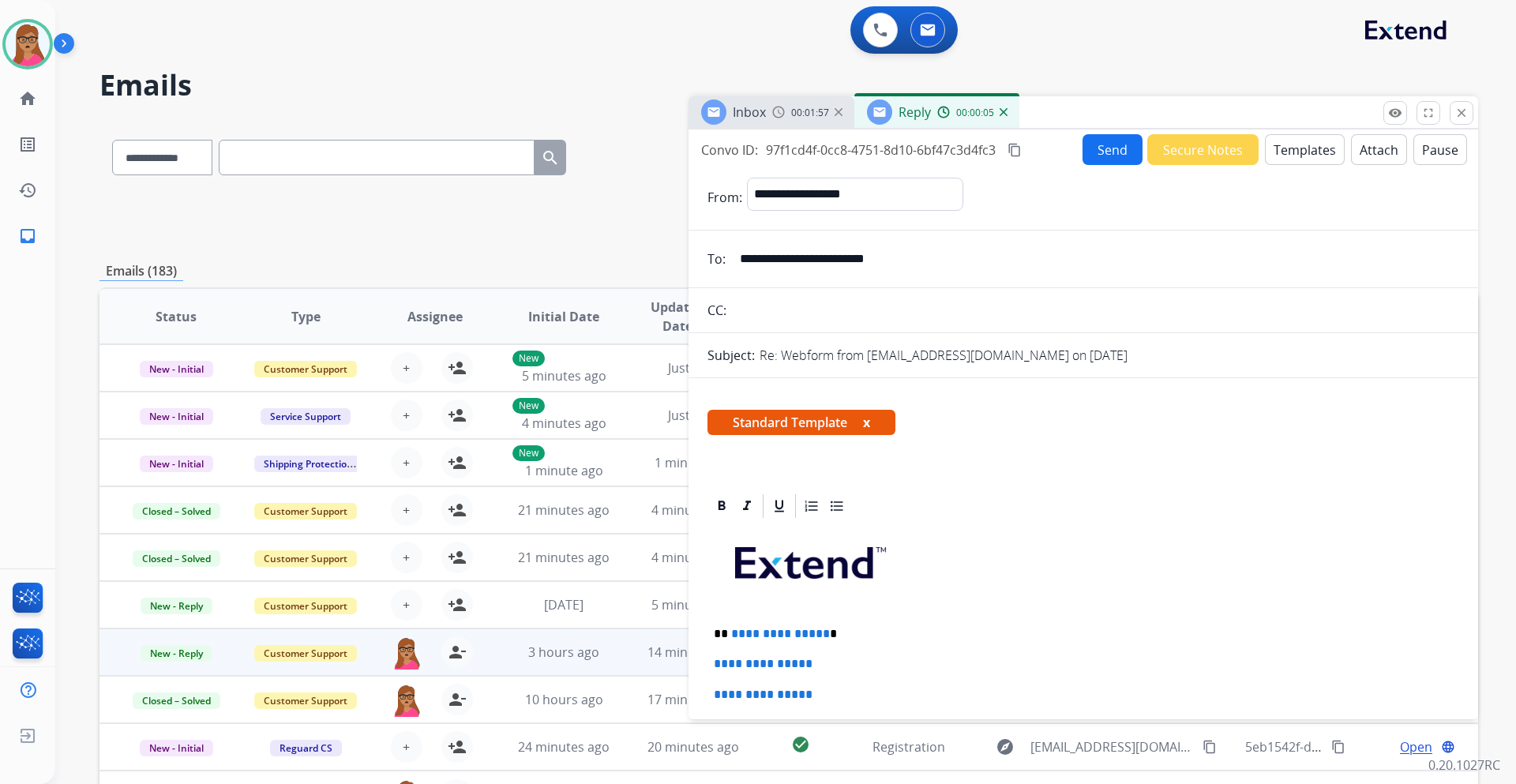
click at [797, 115] on span "00:01:57" at bounding box center [810, 112] width 38 height 13
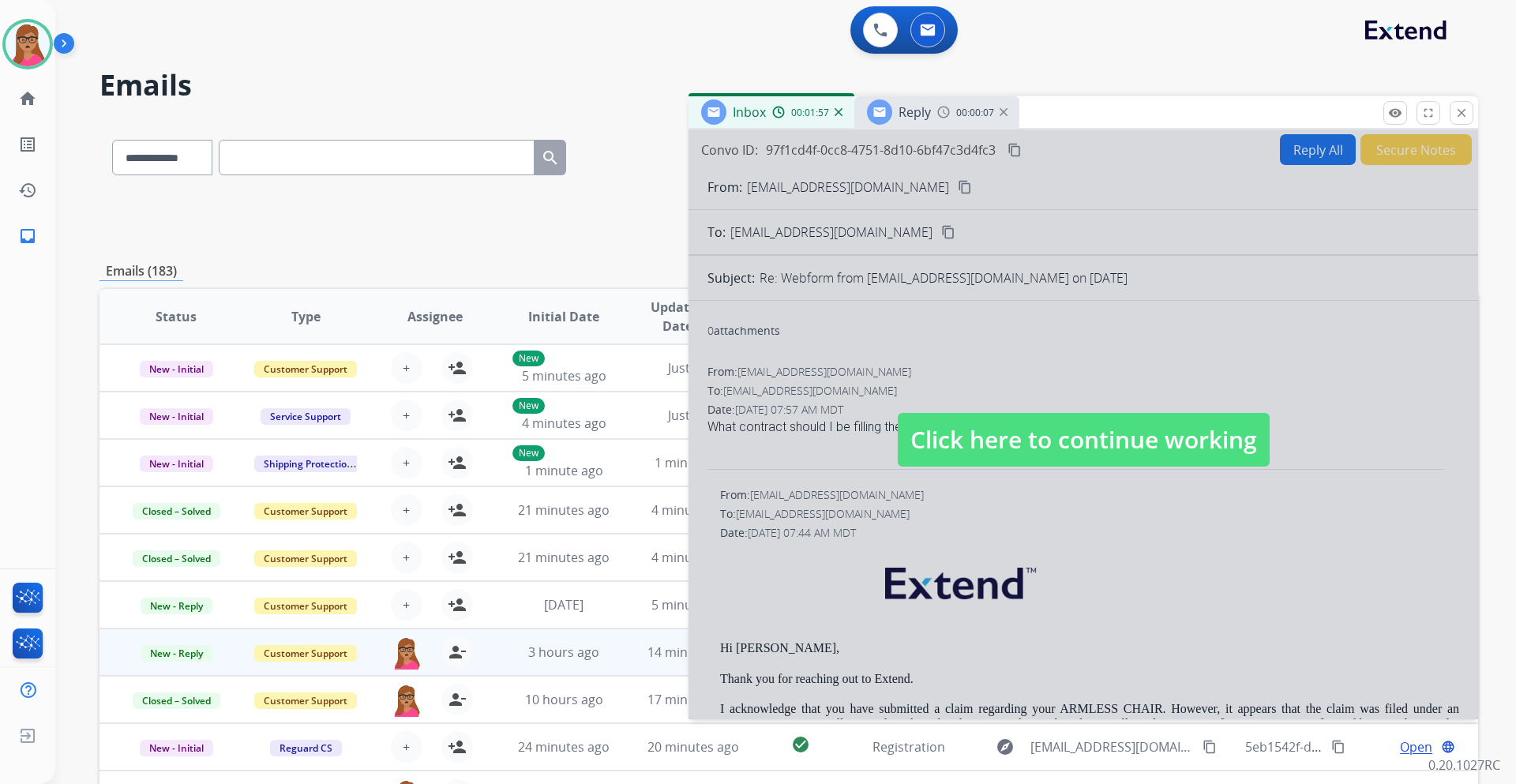
click at [966, 422] on span "Click here to continue working" at bounding box center [1083, 440] width 372 height 54
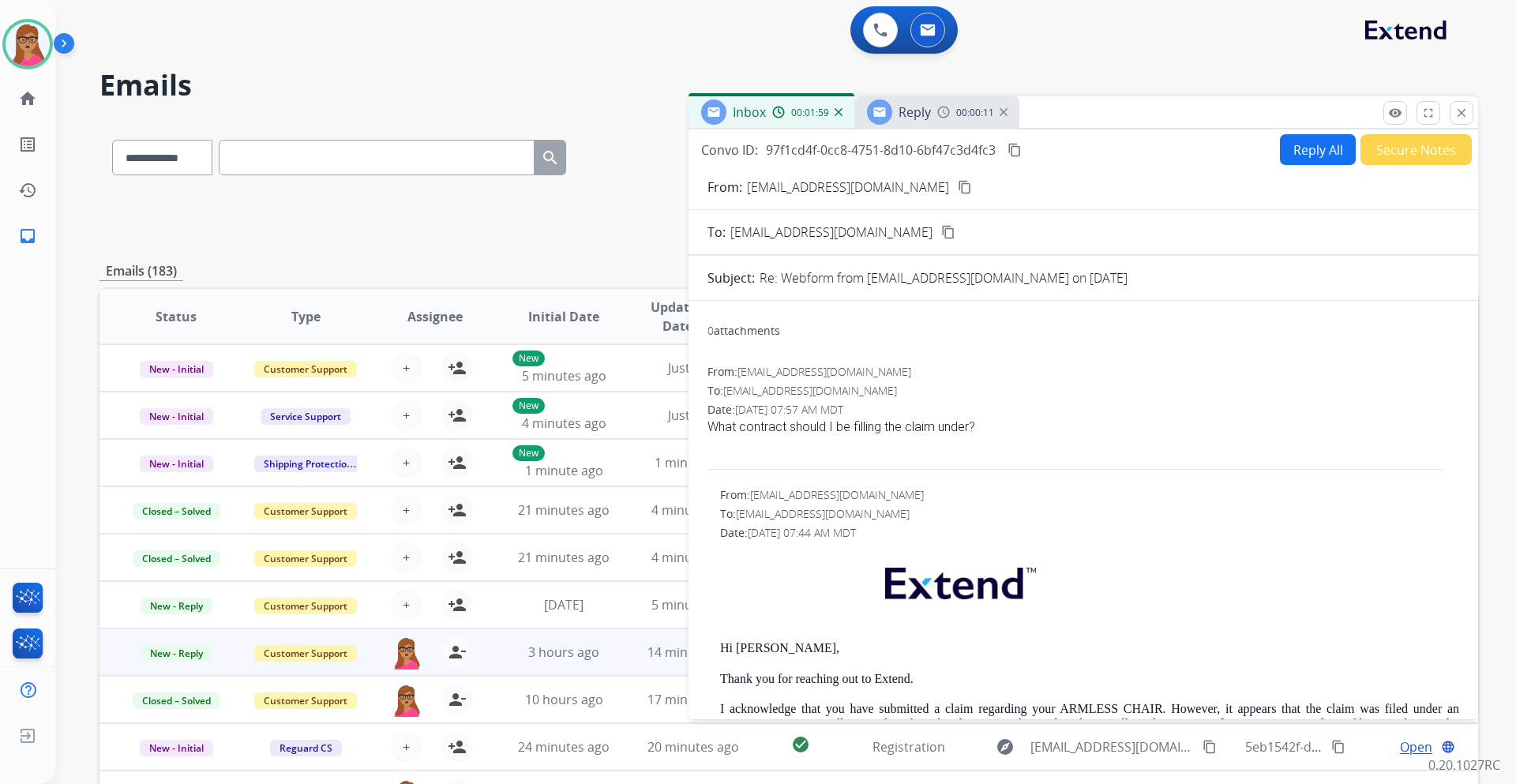
click at [920, 121] on div "Reply" at bounding box center [915, 112] width 33 height 19
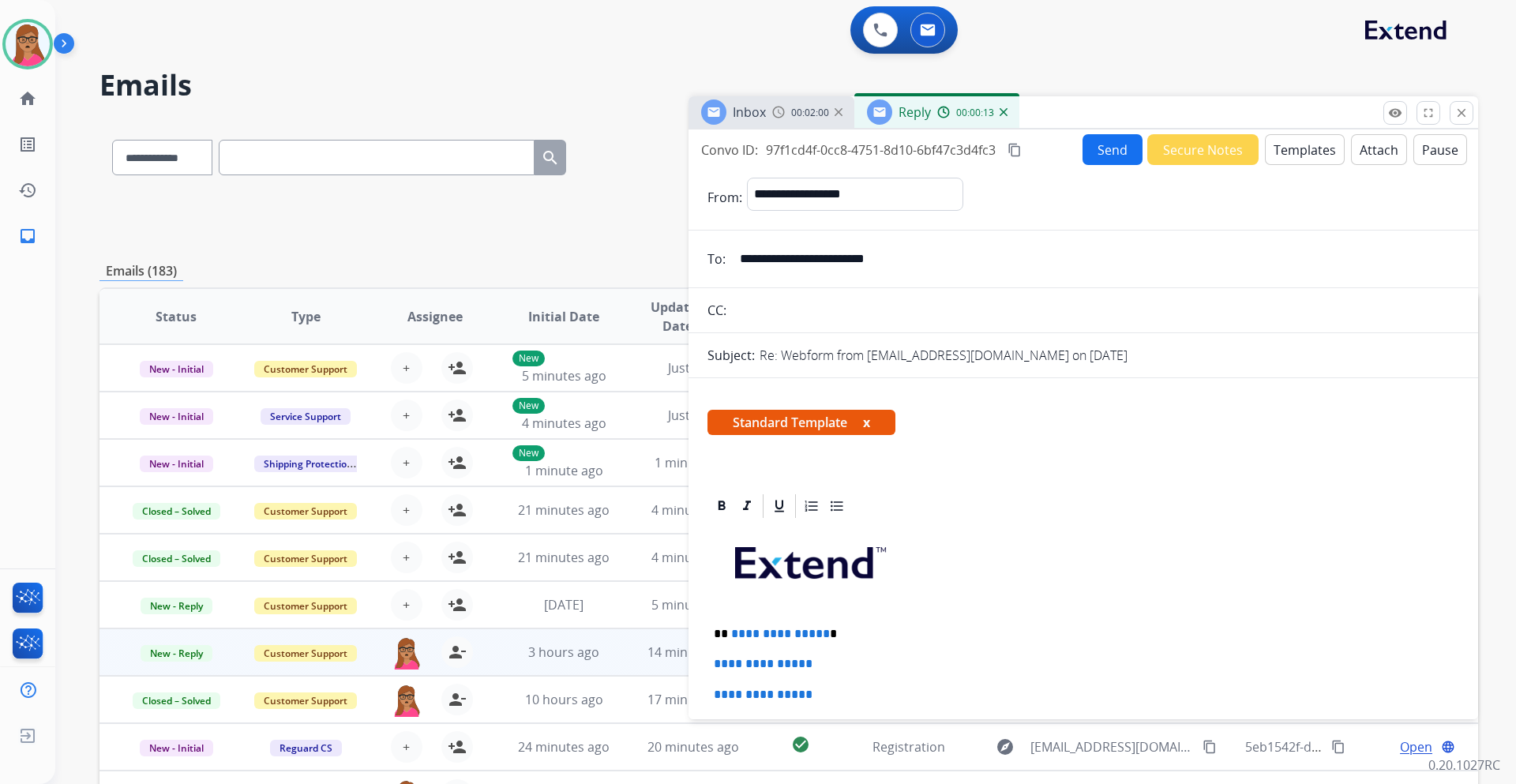
click at [748, 120] on span "Inbox" at bounding box center [749, 112] width 33 height 18
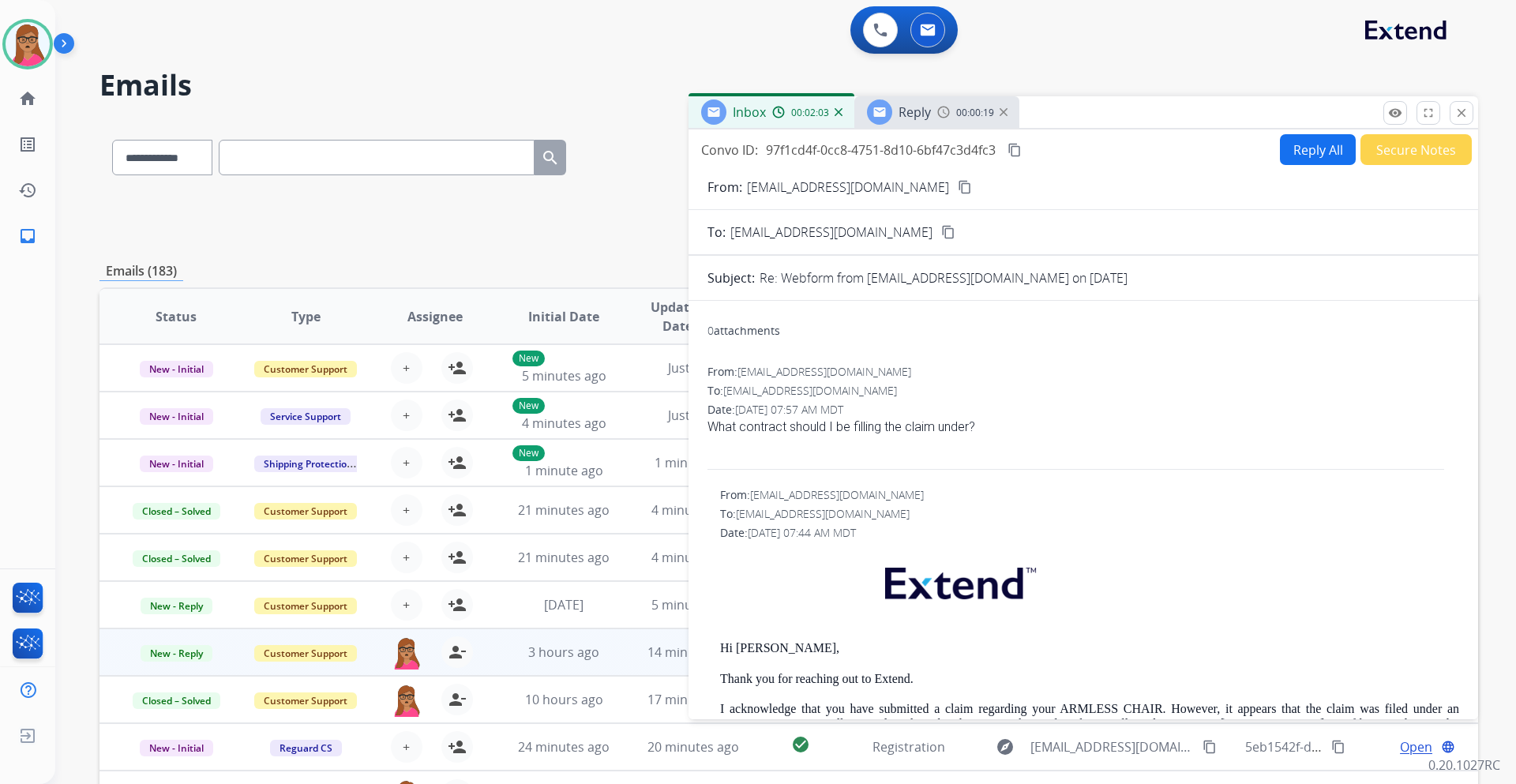
click at [929, 122] on div "Reply" at bounding box center [899, 112] width 64 height 25
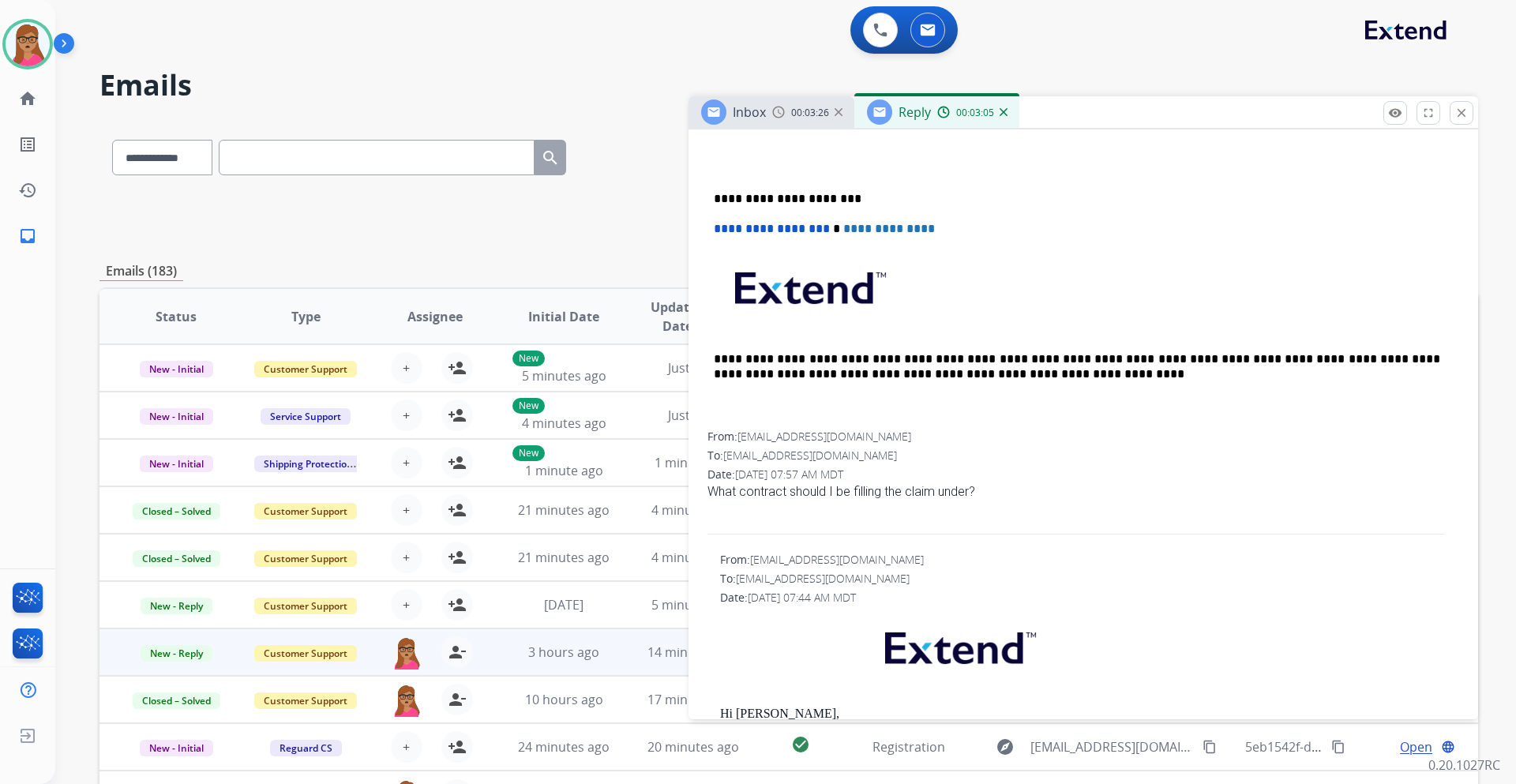
scroll to position [868, 0]
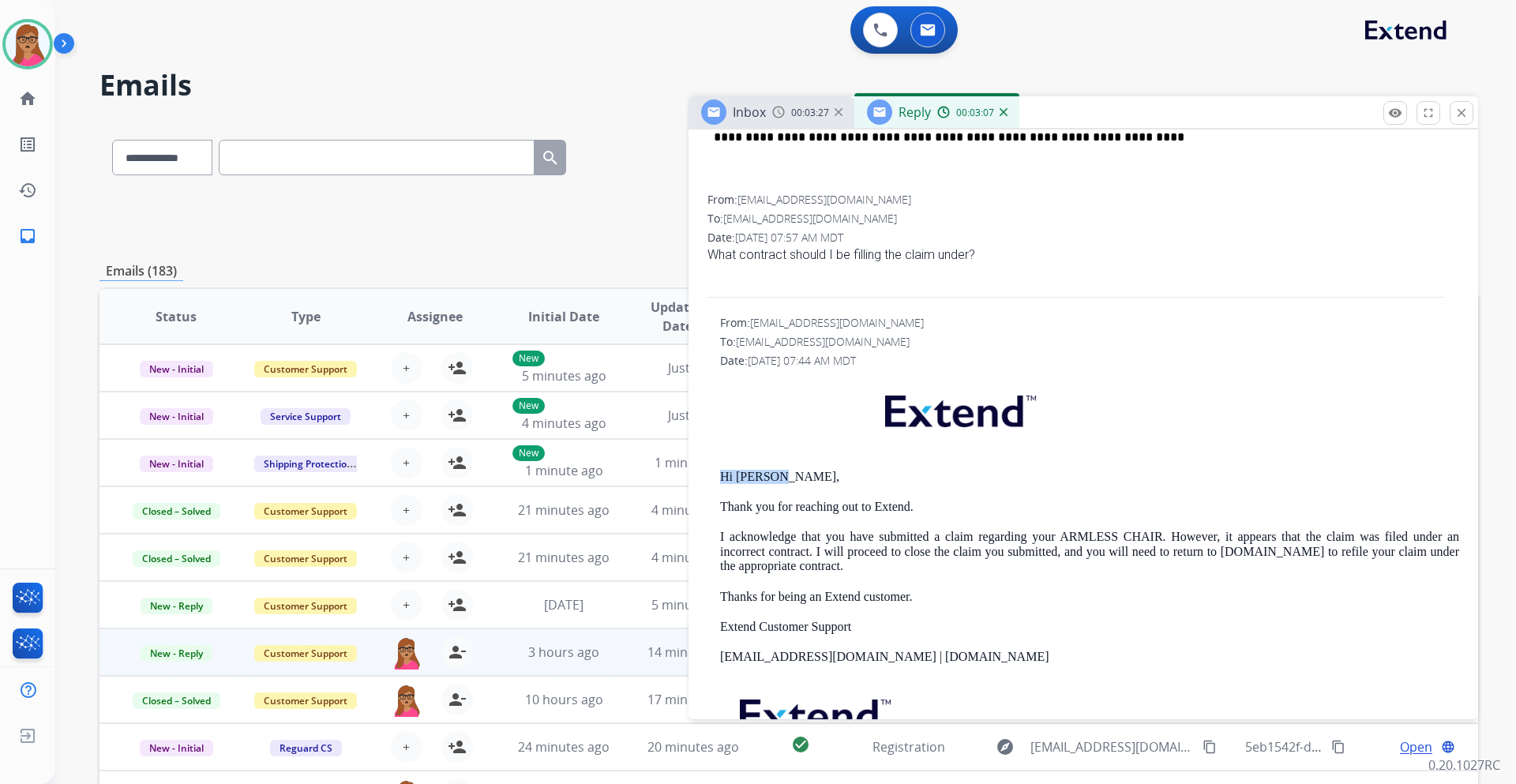
drag, startPoint x: 784, startPoint y: 474, endPoint x: 708, endPoint y: 473, distance: 76.0
click at [708, 473] on div "From: support@extend.com To: alexes_galvan7@hotmail.com Date: 08/12/2025 - 07:4…" at bounding box center [1083, 571] width 752 height 512
copy p "Hi [PERSON_NAME],"
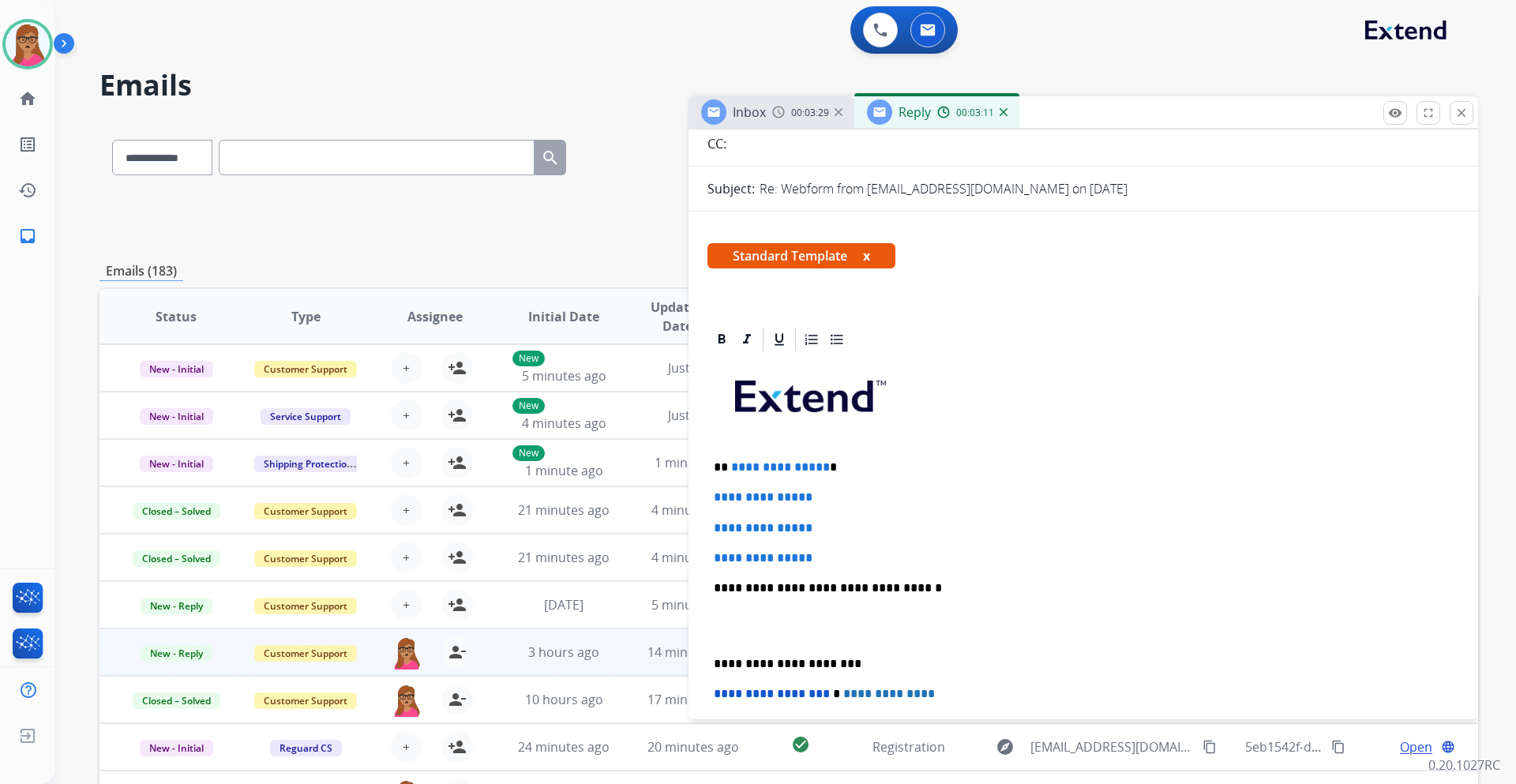
scroll to position [158, 0]
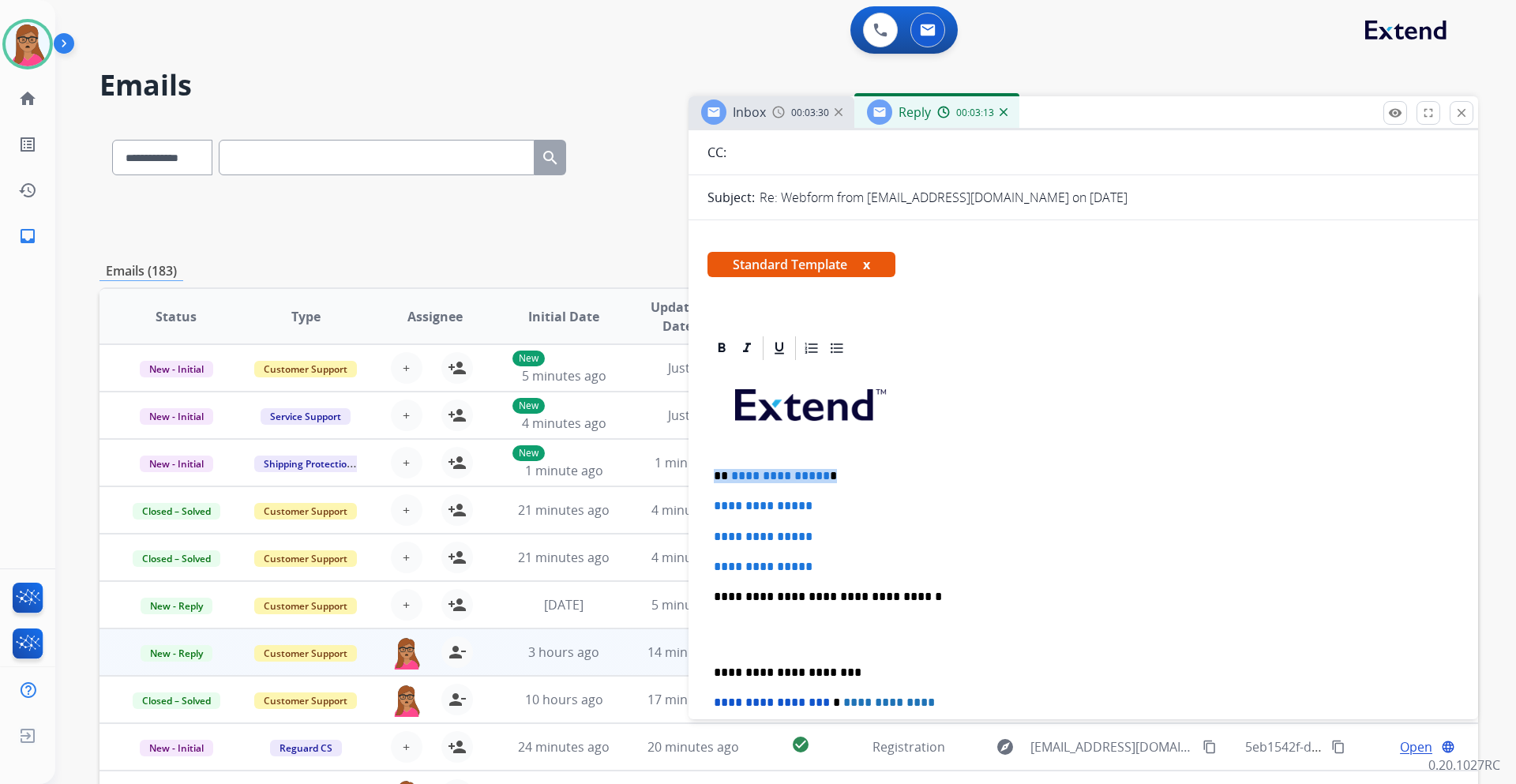
drag, startPoint x: 835, startPoint y: 477, endPoint x: 706, endPoint y: 472, distance: 129.1
paste div
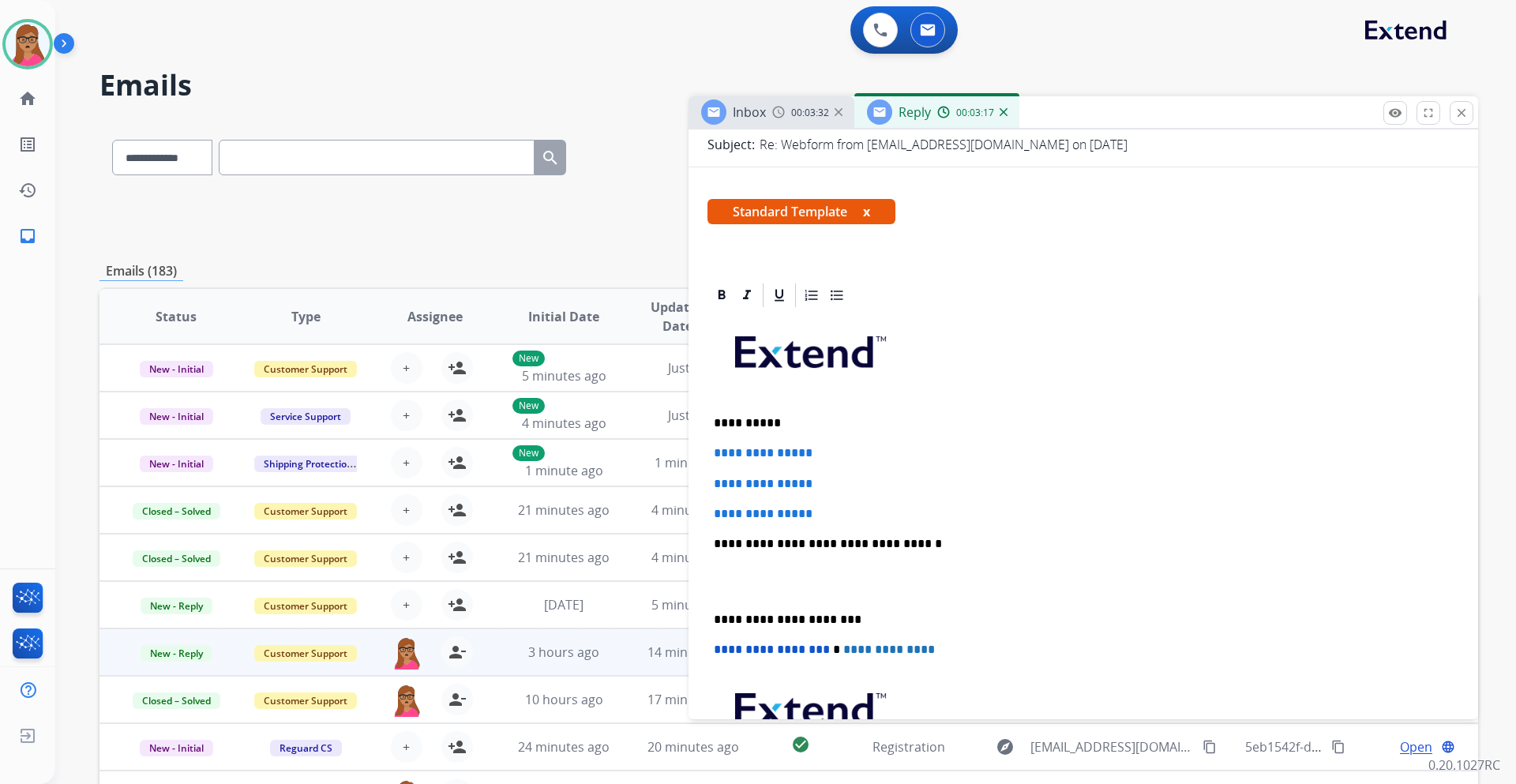
scroll to position [237, 0]
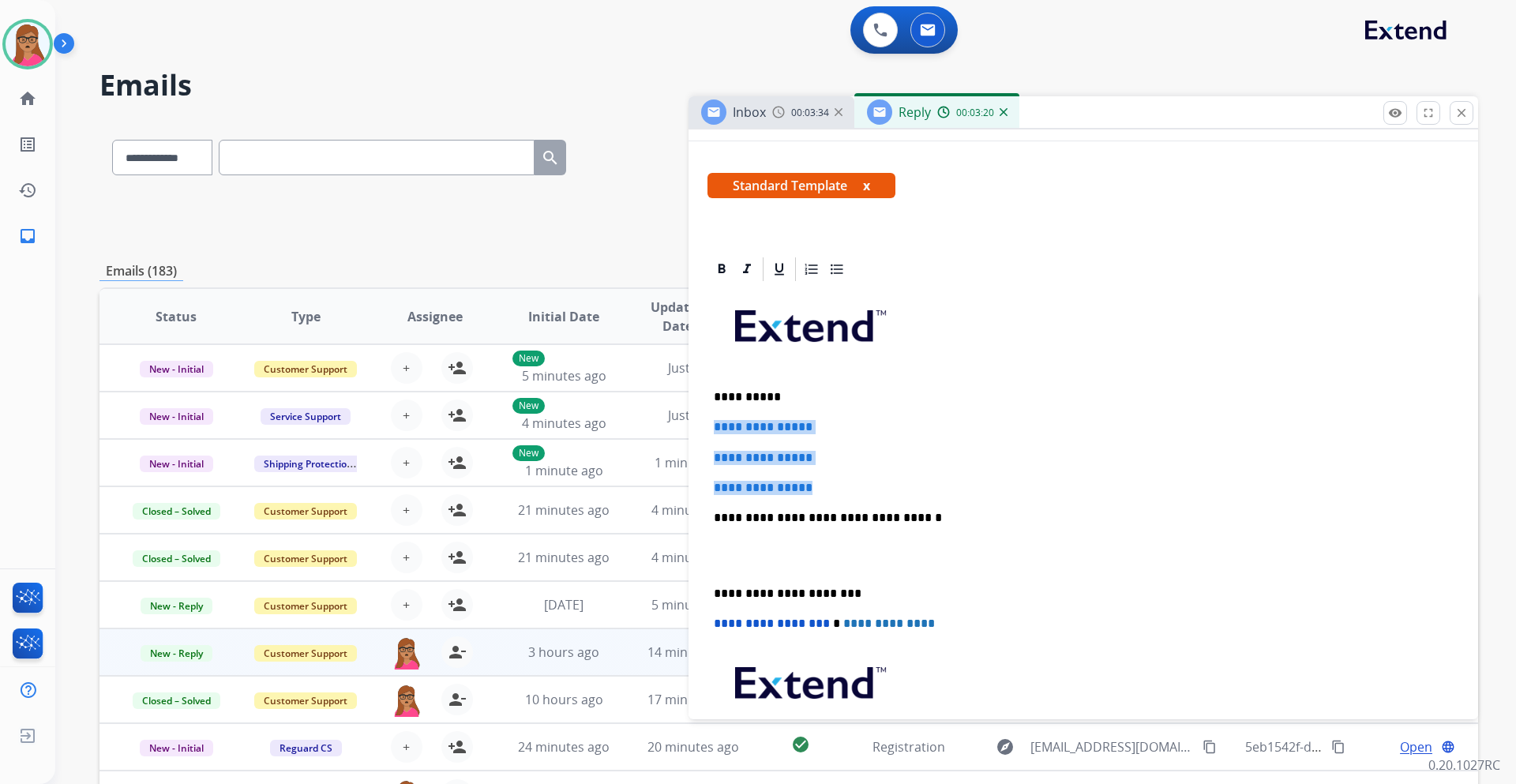
drag, startPoint x: 713, startPoint y: 426, endPoint x: 834, endPoint y: 485, distance: 134.6
click at [834, 485] on div "**********" at bounding box center [1083, 555] width 752 height 543
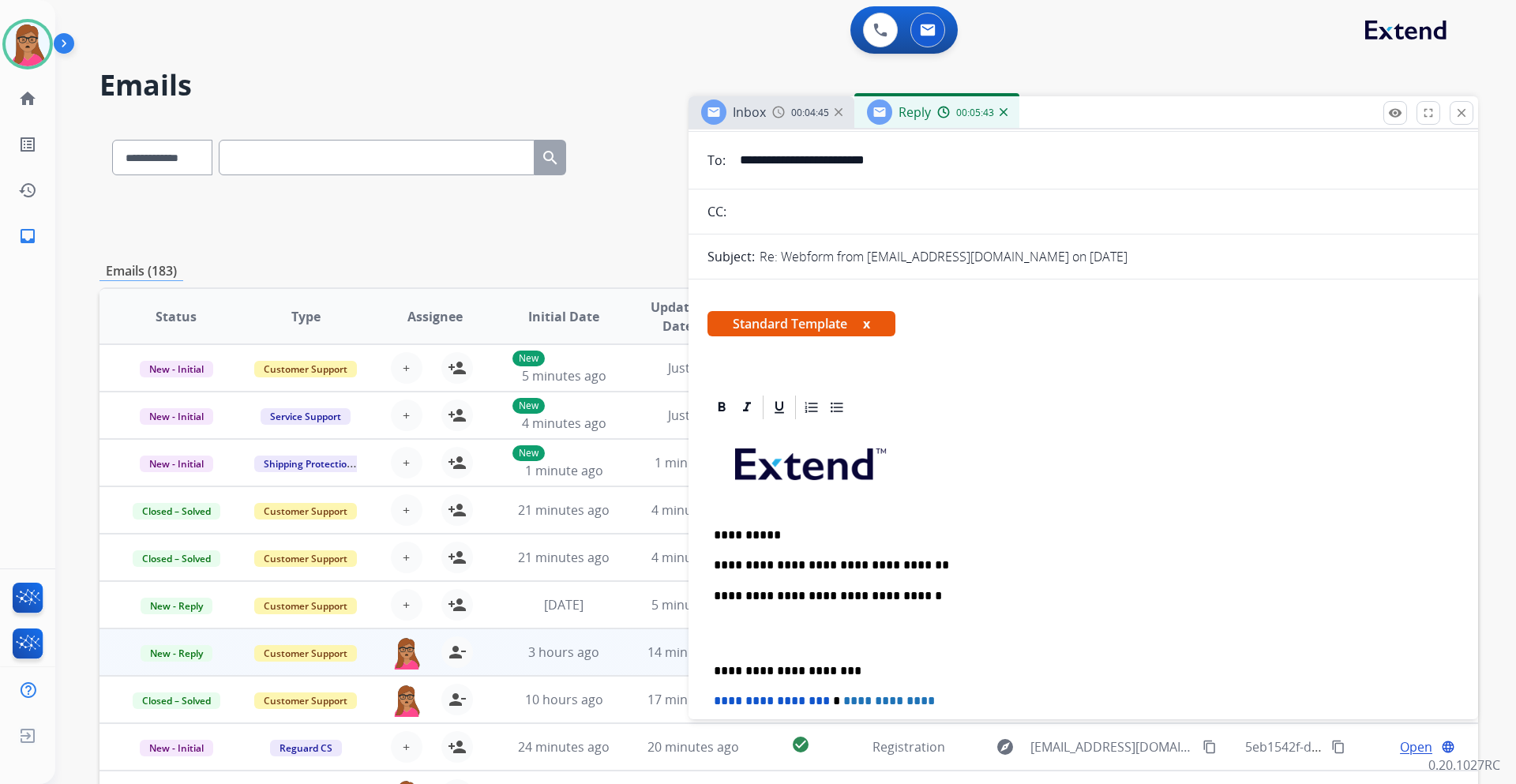
scroll to position [0, 0]
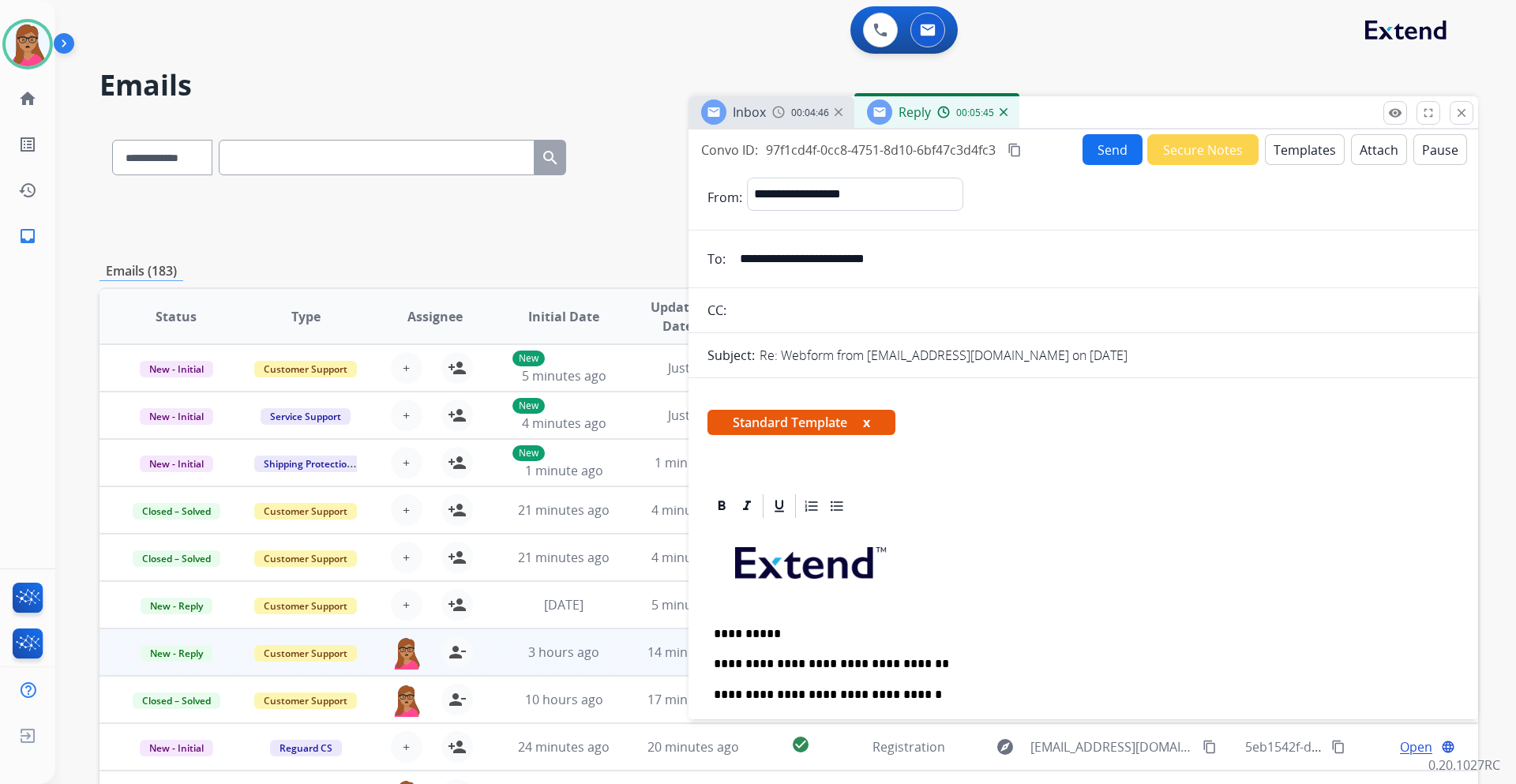
drag, startPoint x: 1010, startPoint y: 152, endPoint x: 1019, endPoint y: 134, distance: 20.1
click at [1010, 151] on mat-icon "content_copy" at bounding box center [1015, 149] width 14 height 14
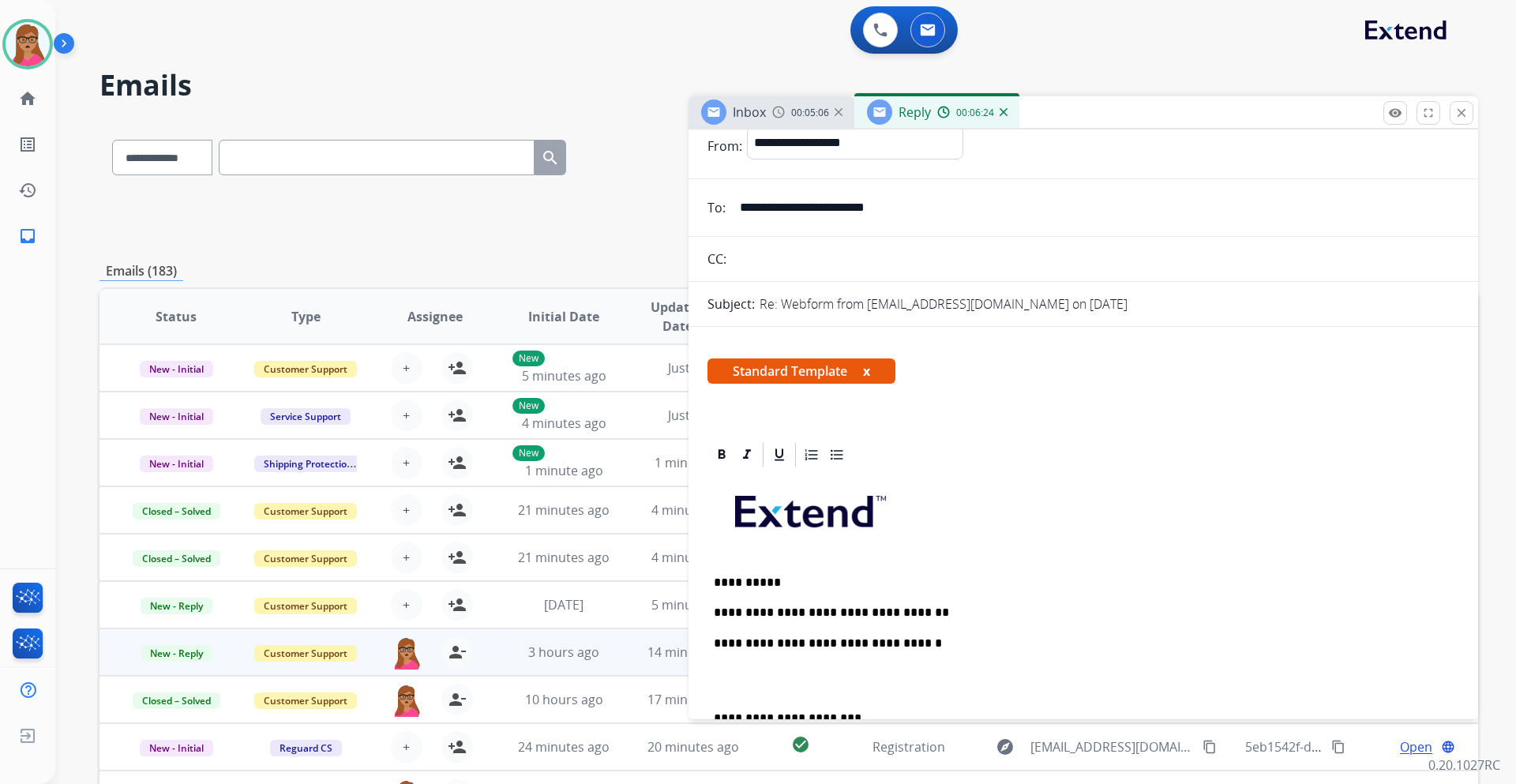
scroll to position [79, 0]
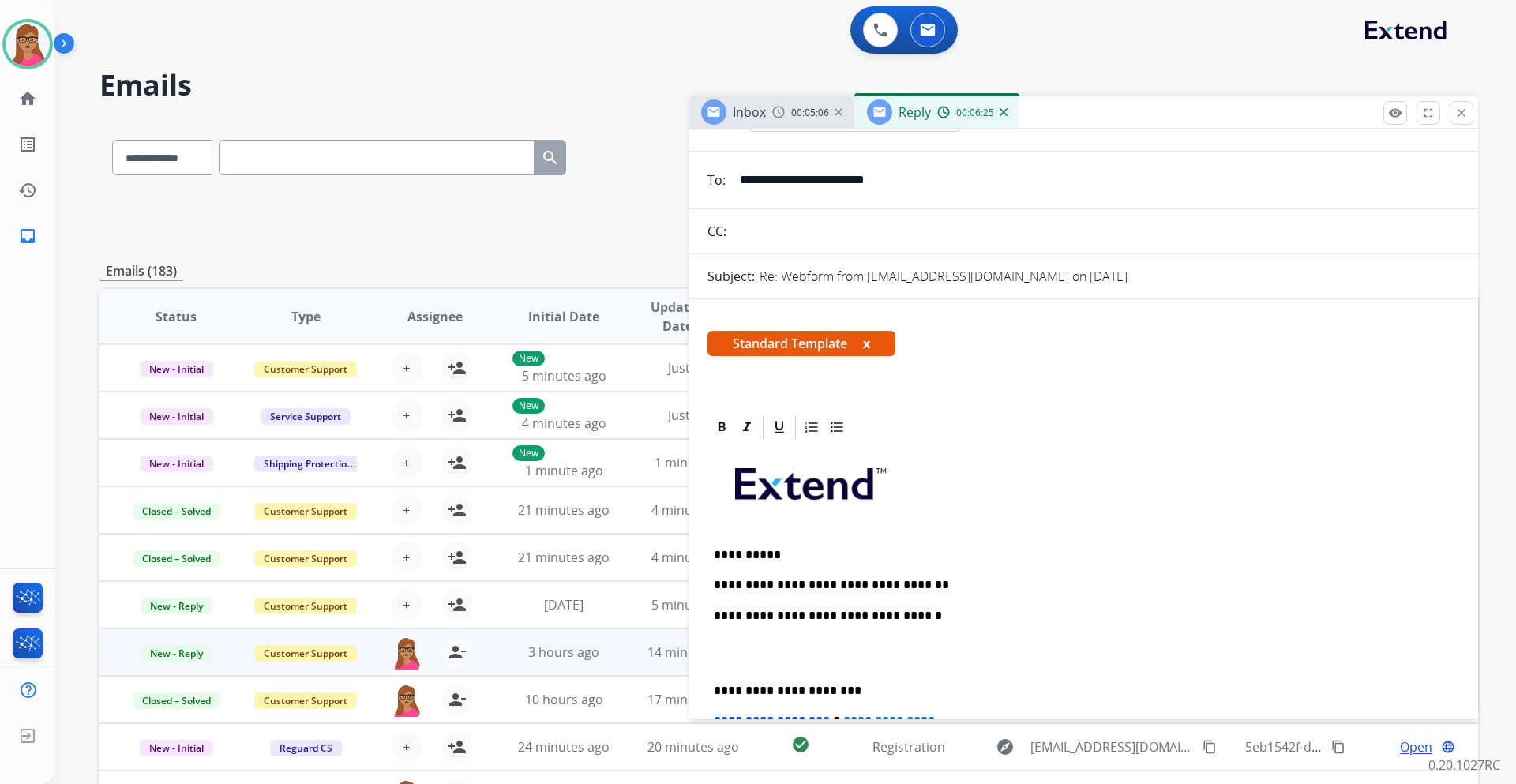
click at [946, 578] on p "**********" at bounding box center [1077, 584] width 727 height 14
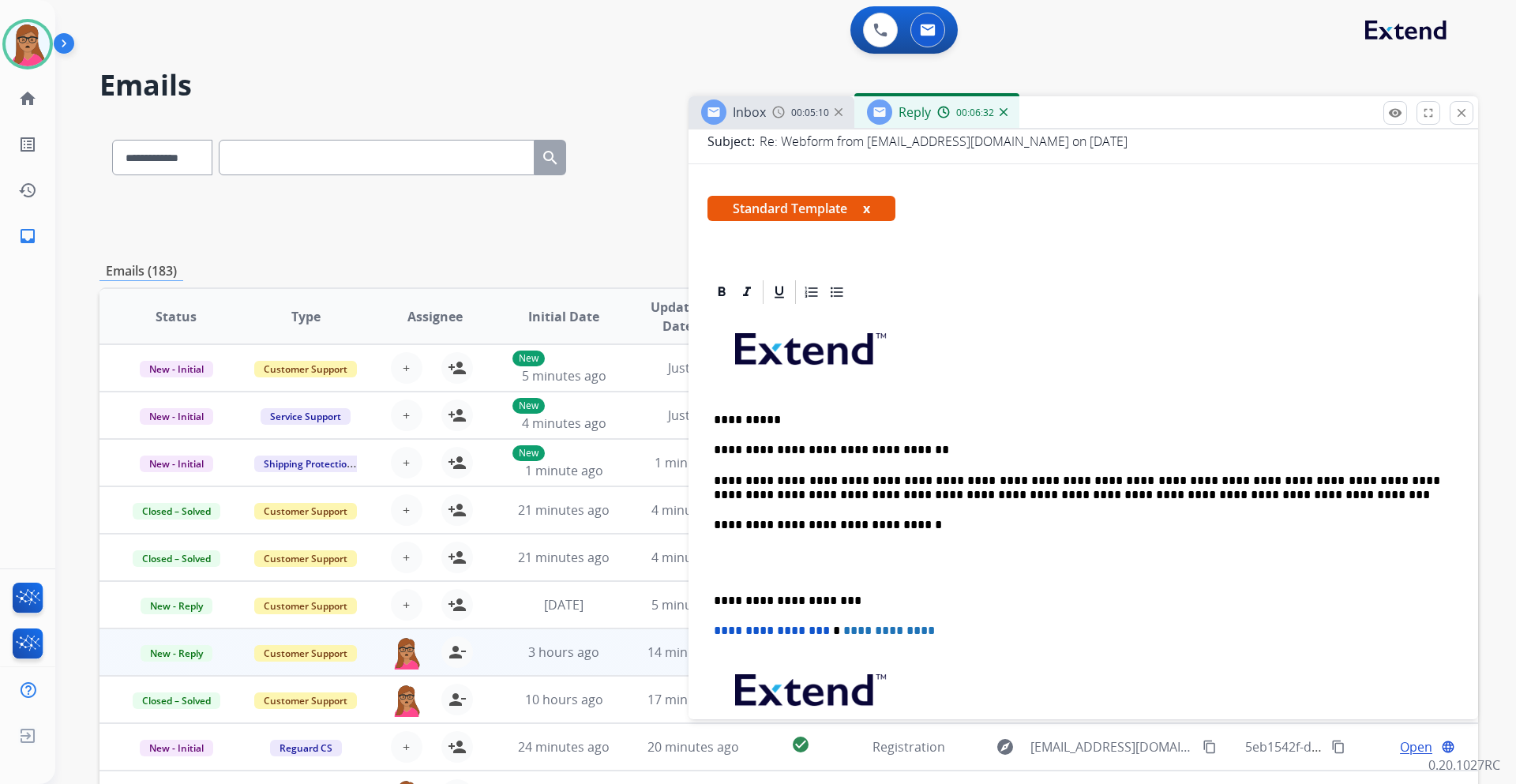
scroll to position [237, 0]
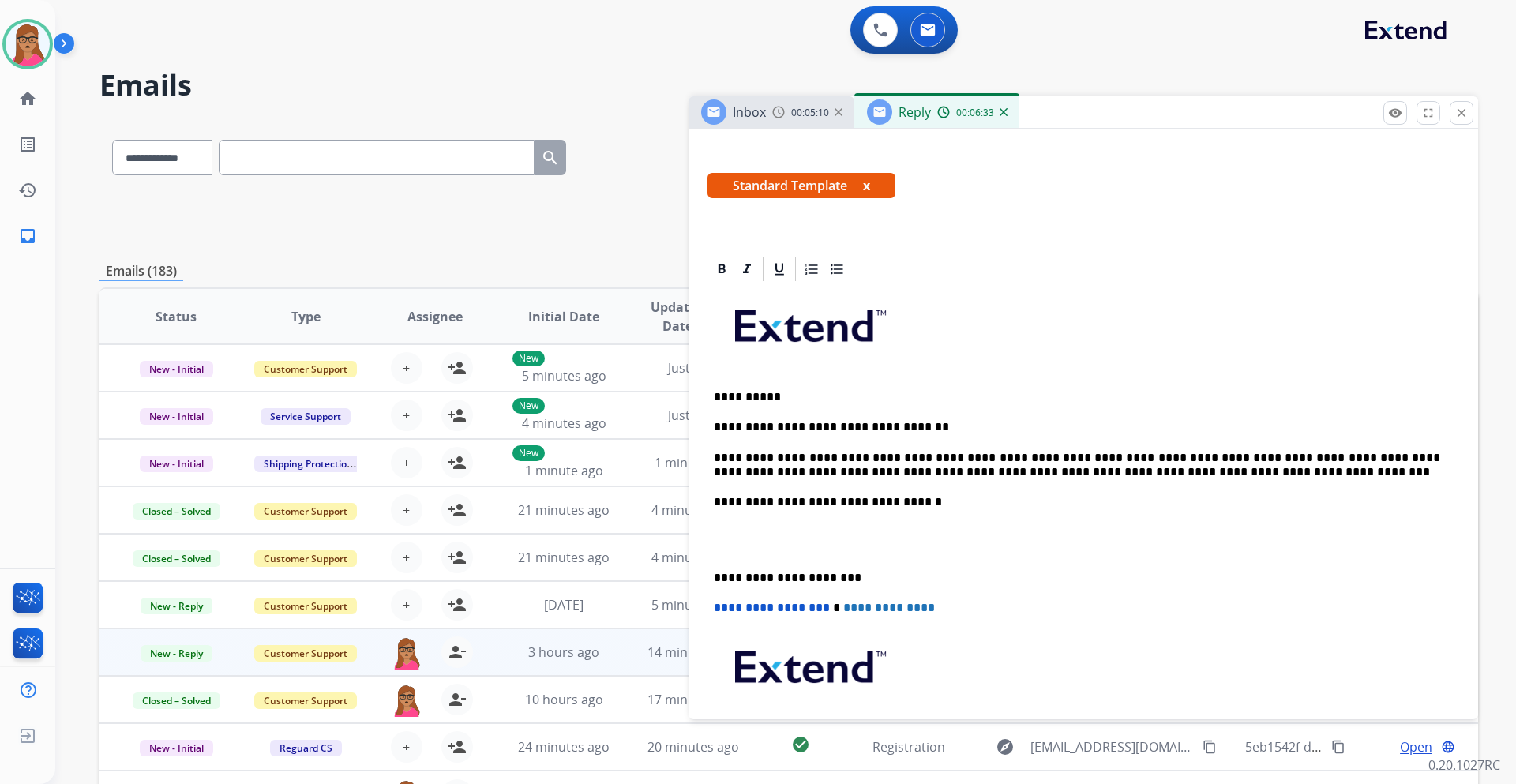
click at [709, 576] on div "**********" at bounding box center [1083, 547] width 752 height 527
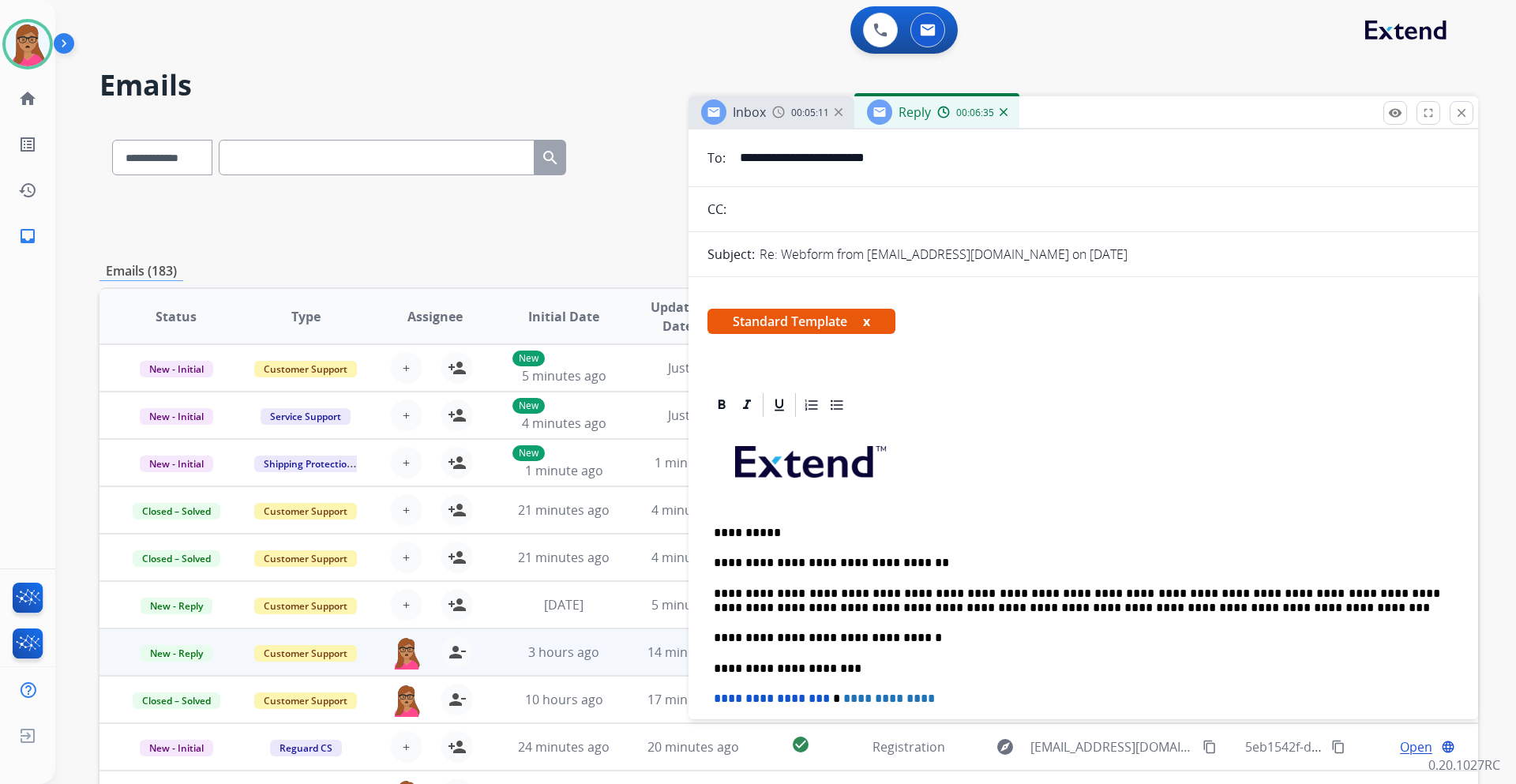
scroll to position [0, 0]
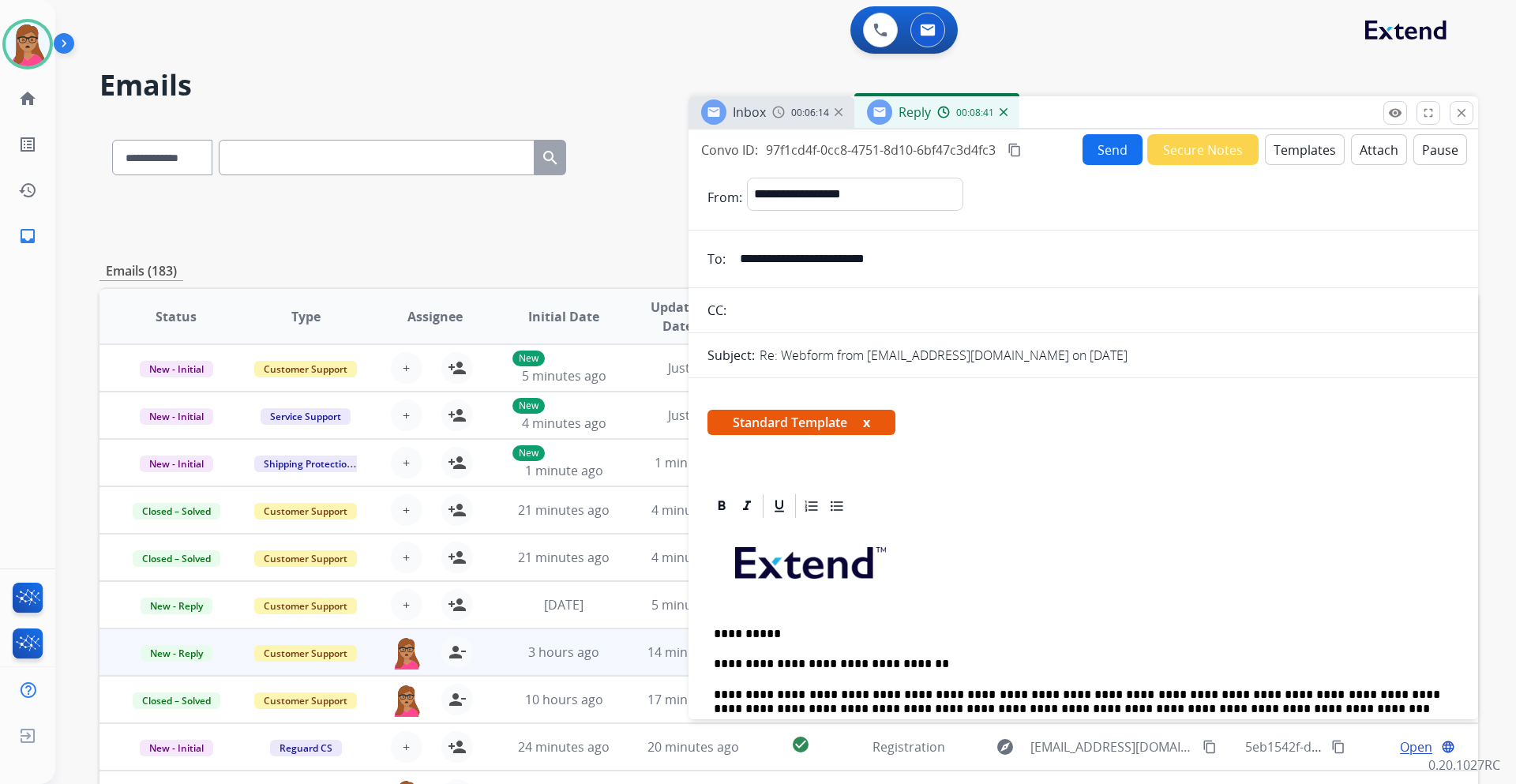
click at [1111, 153] on button "Send" at bounding box center [1112, 149] width 60 height 31
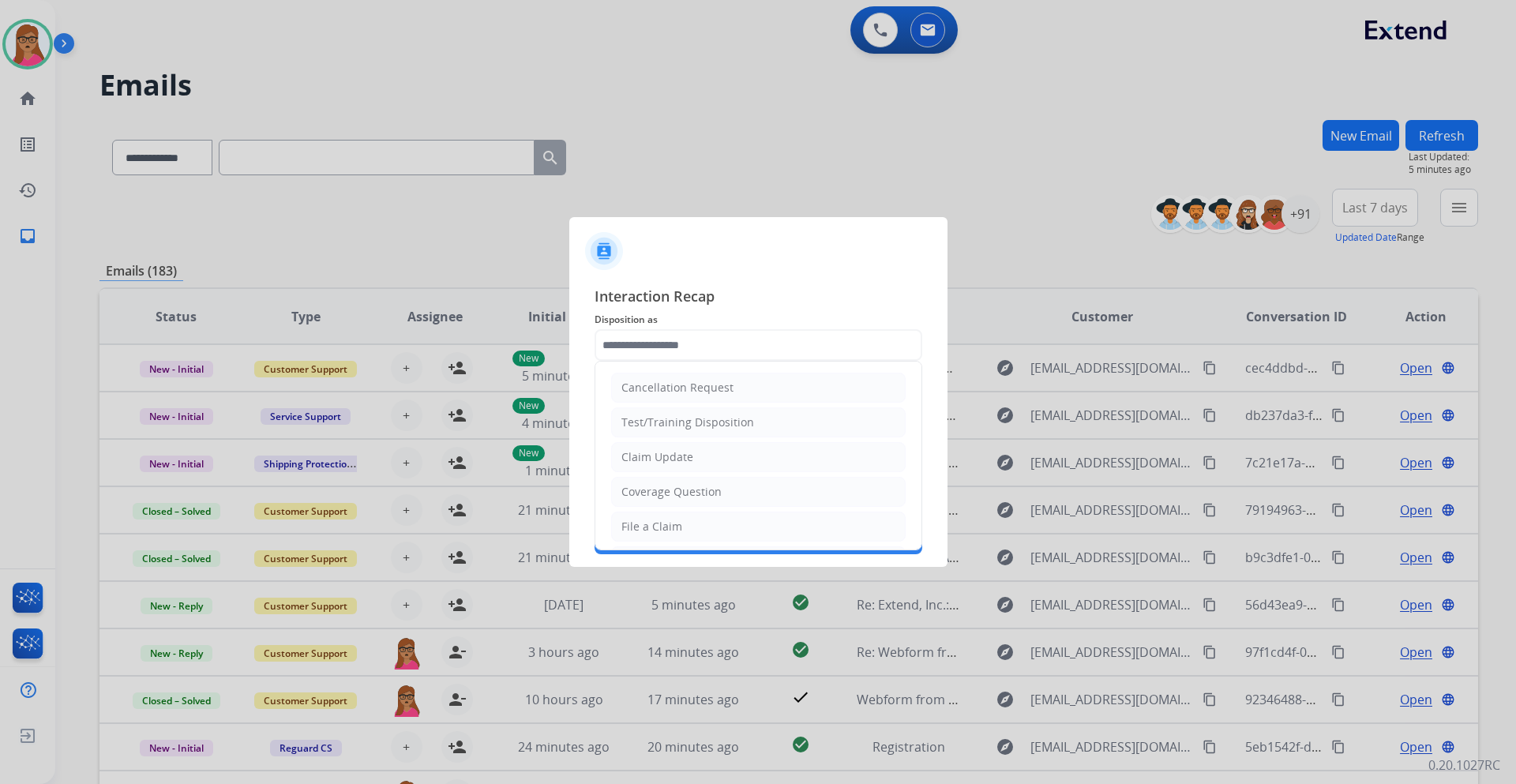
click at [691, 342] on input "text" at bounding box center [758, 345] width 328 height 32
drag, startPoint x: 685, startPoint y: 522, endPoint x: 707, endPoint y: 436, distance: 88.8
click at [686, 519] on li "File a Claim" at bounding box center [758, 526] width 295 height 30
type input "**********"
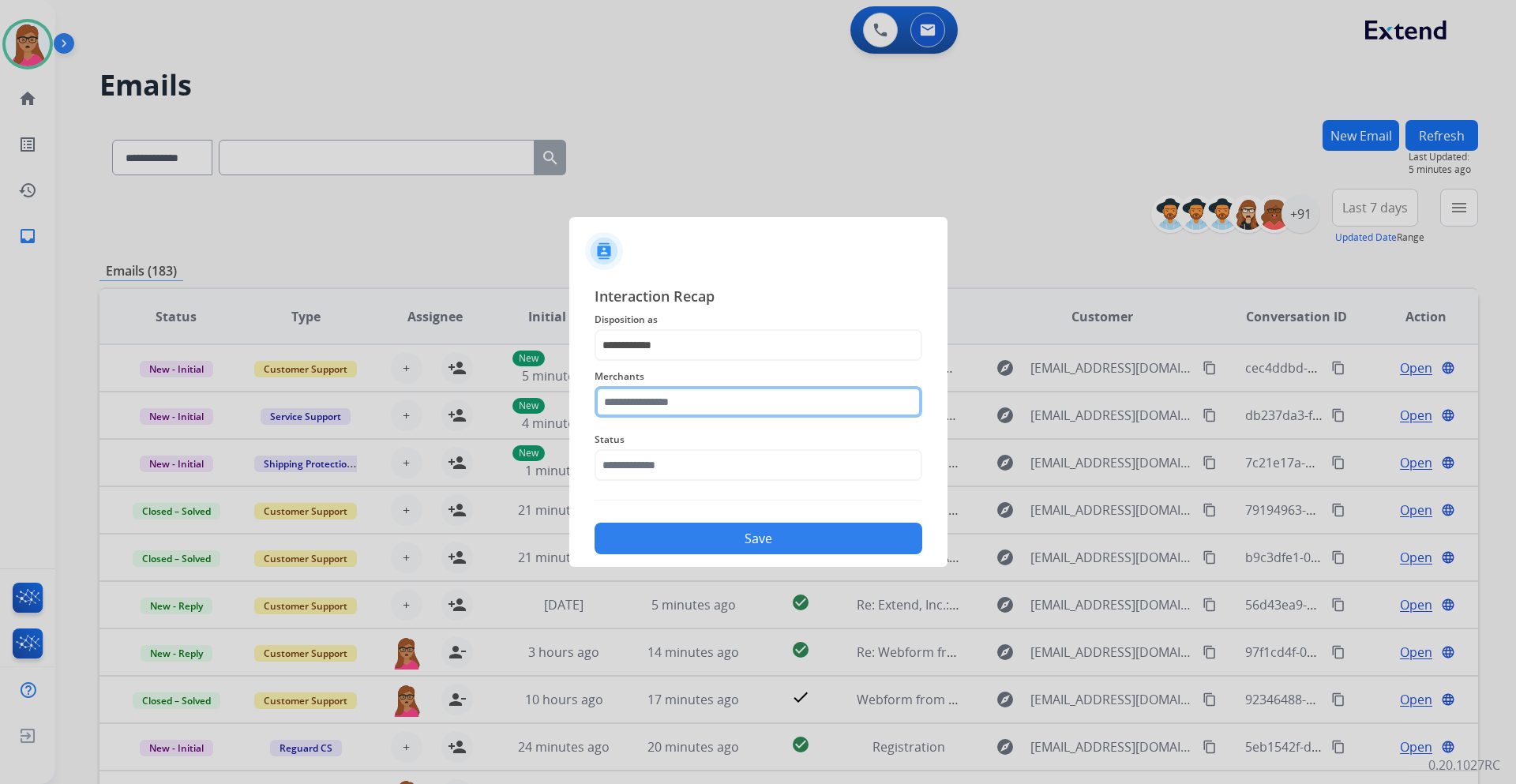
click at [712, 400] on input "text" at bounding box center [758, 402] width 328 height 32
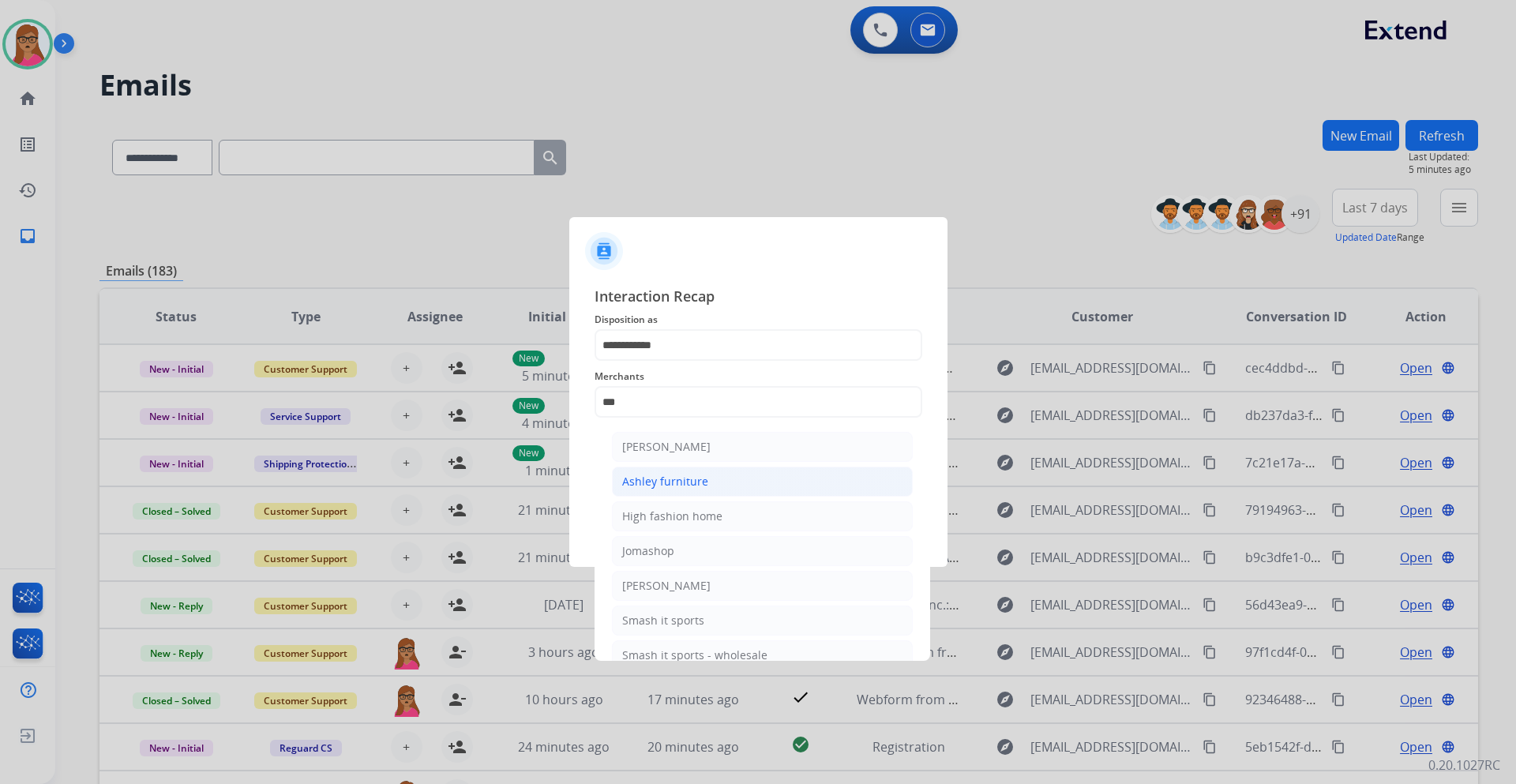
click at [714, 477] on li "Ashley furniture" at bounding box center [763, 482] width 301 height 30
type input "**********"
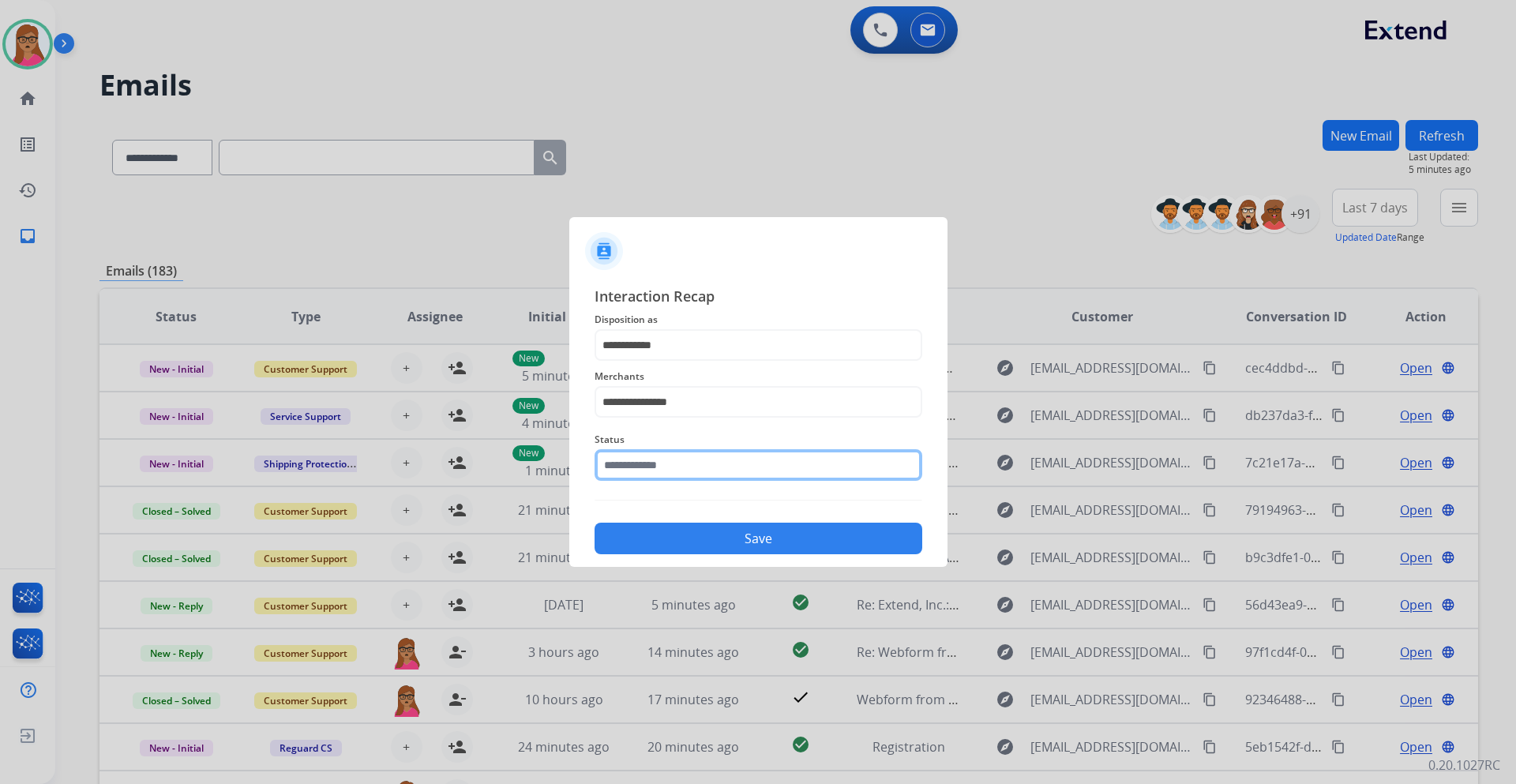
click at [695, 467] on input "text" at bounding box center [758, 465] width 328 height 32
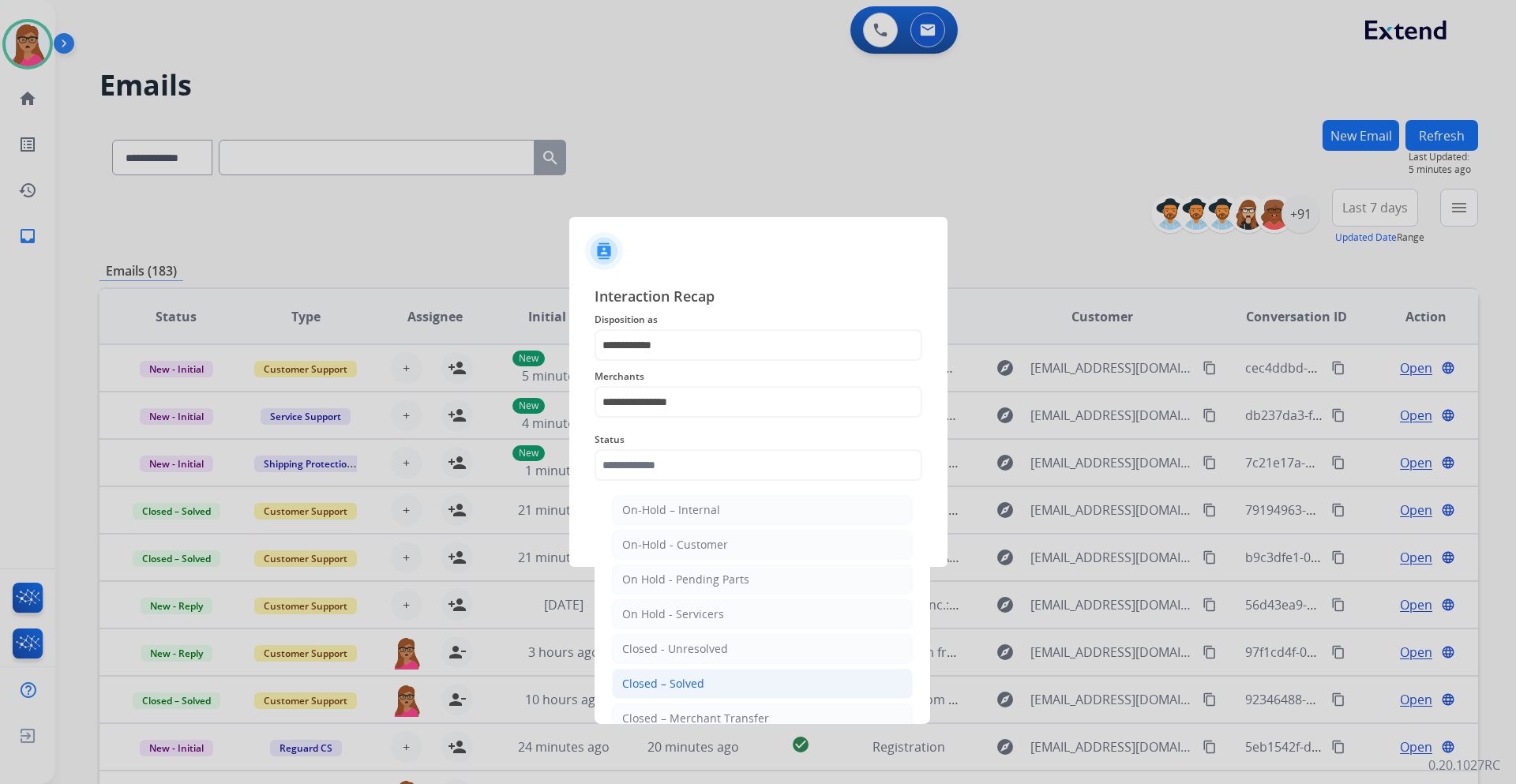
click at [692, 684] on div "Closed – Solved" at bounding box center [664, 683] width 82 height 16
type input "**********"
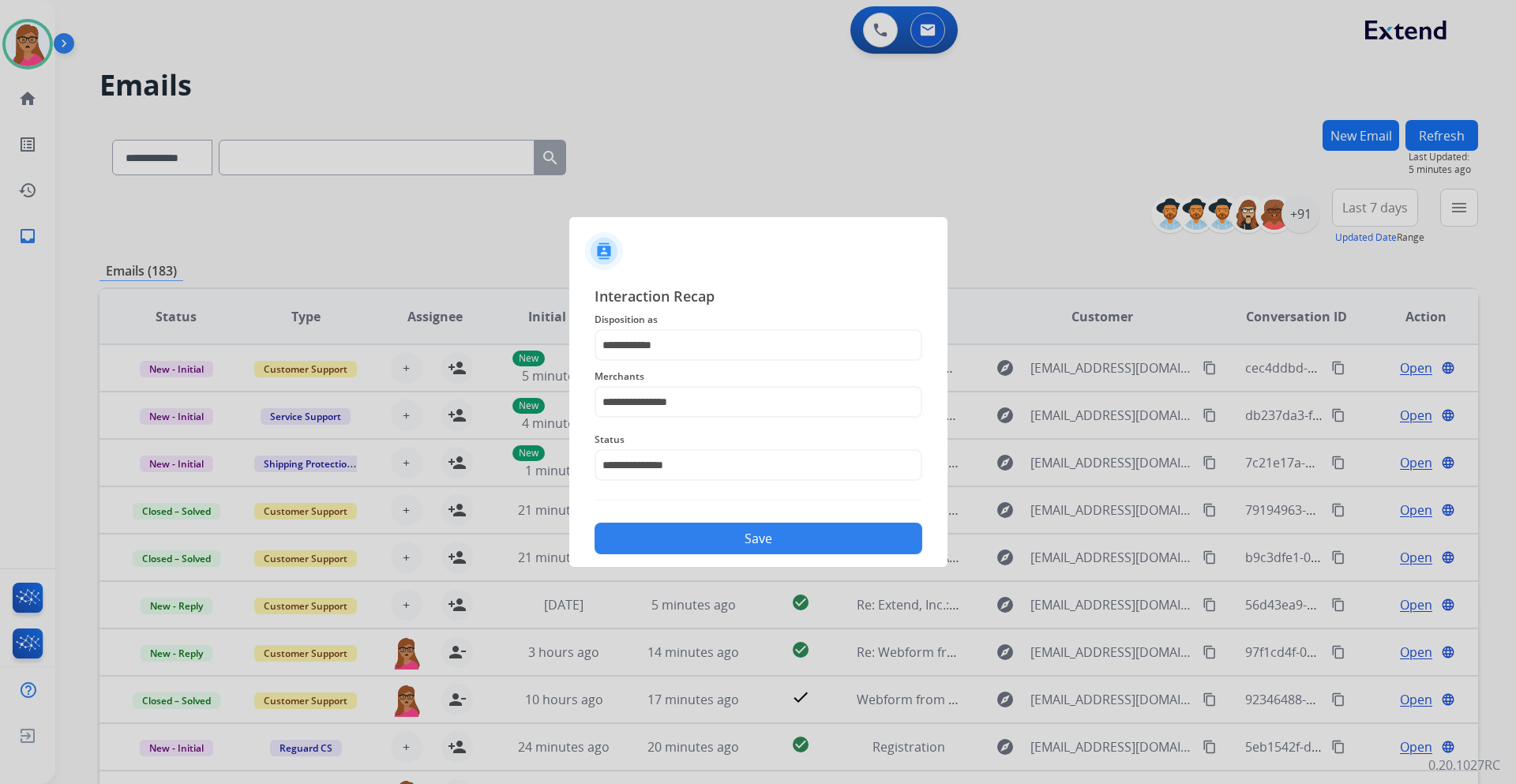
click at [761, 535] on button "Save" at bounding box center [758, 539] width 328 height 32
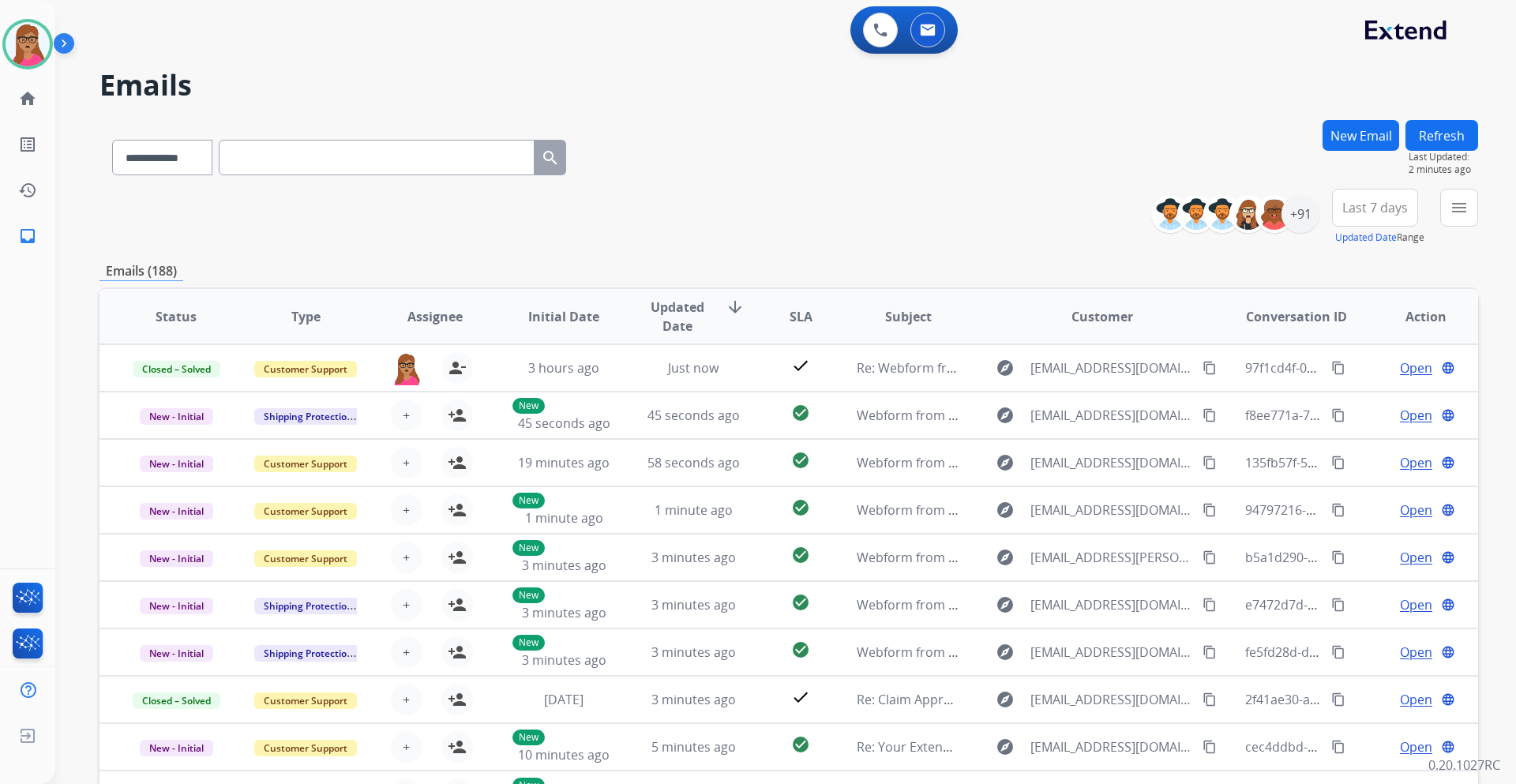
click at [1383, 211] on span "Last 7 days" at bounding box center [1376, 208] width 66 height 7
click at [1357, 400] on div "Last 90 days" at bounding box center [1370, 400] width 87 height 24
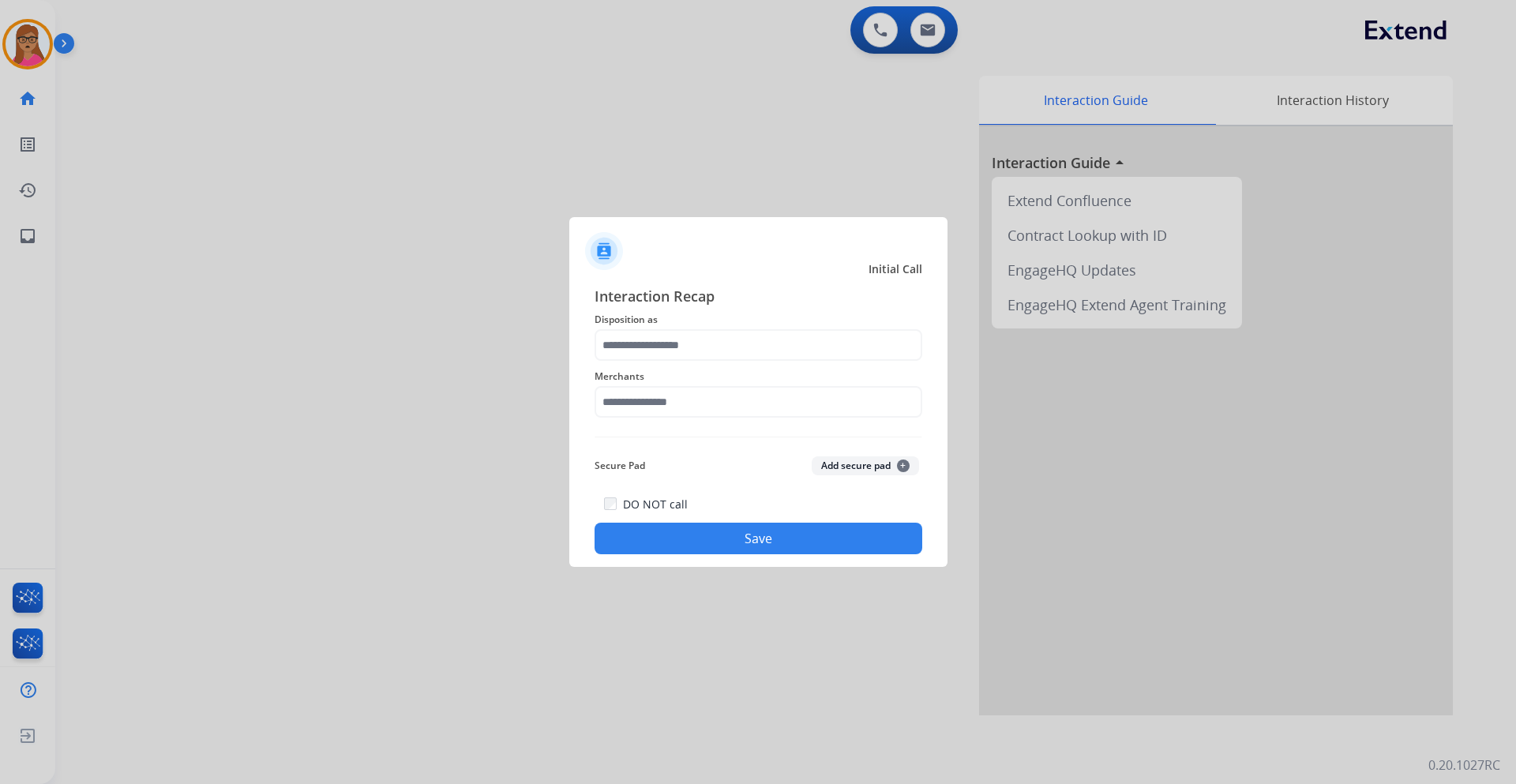
click at [654, 325] on span "Disposition as" at bounding box center [758, 320] width 328 height 19
click at [700, 353] on input "text" at bounding box center [758, 345] width 328 height 32
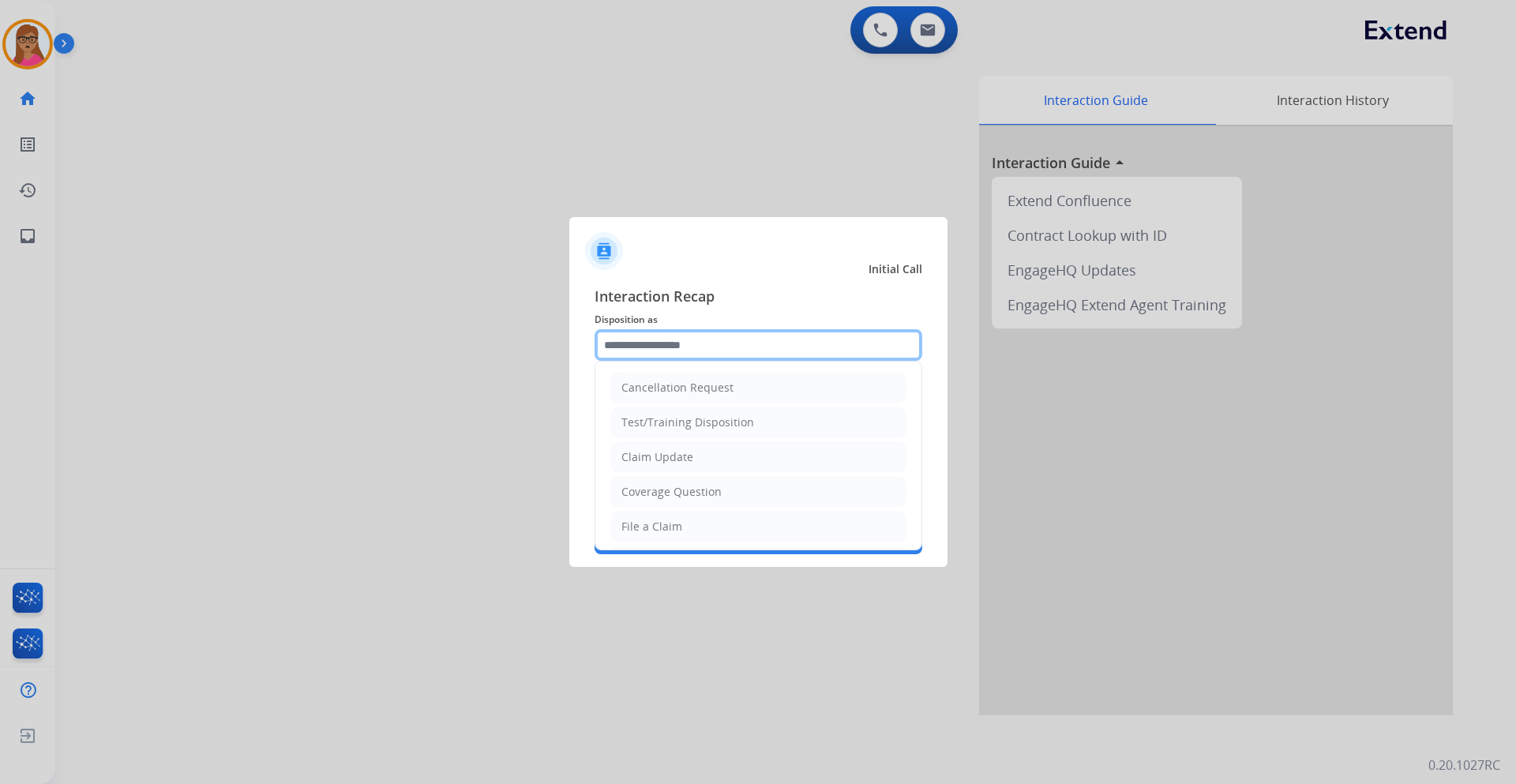
scroll to position [158, 0]
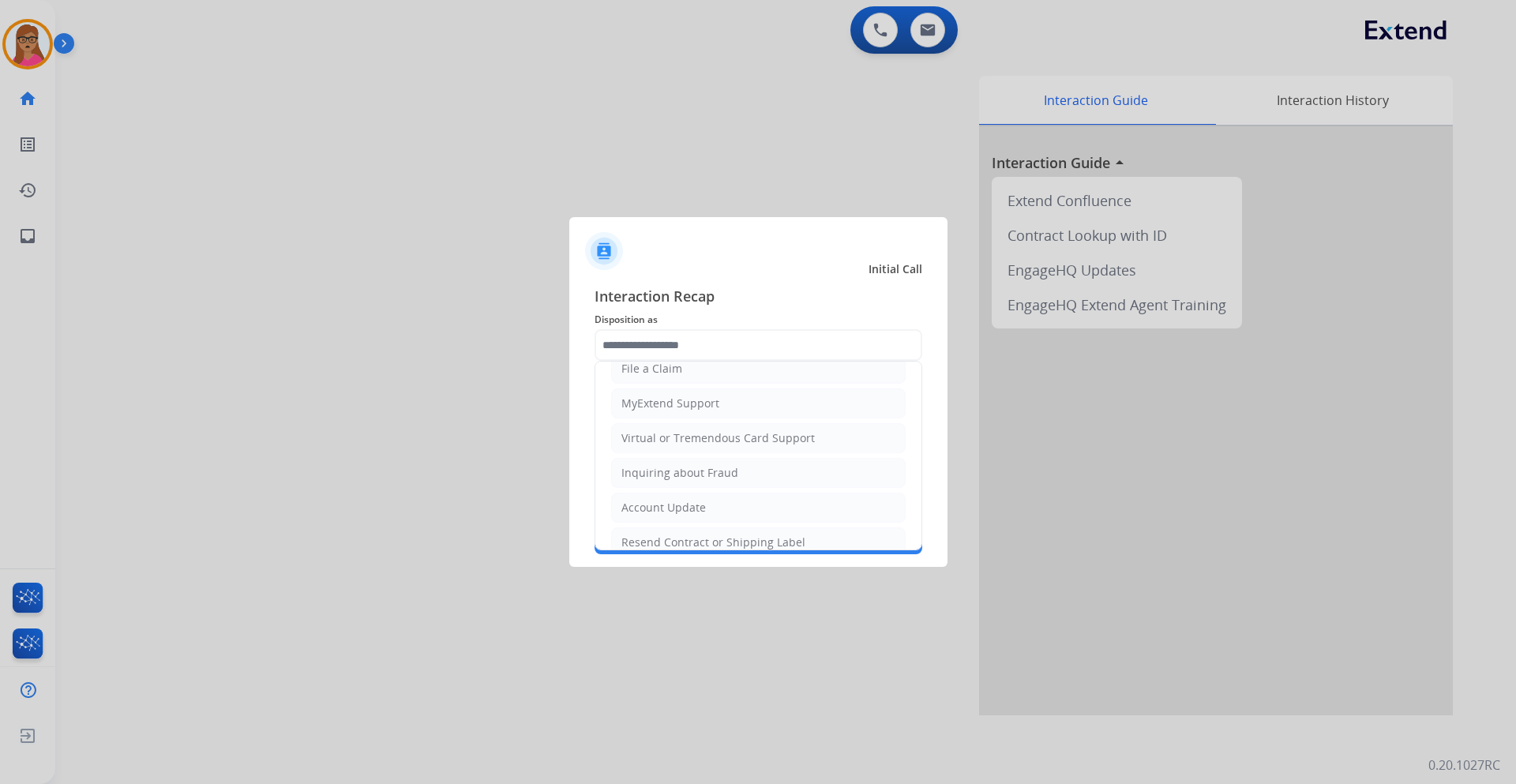
click at [716, 439] on div "Virtual or Tremendous Card Support" at bounding box center [718, 437] width 193 height 16
type input "**********"
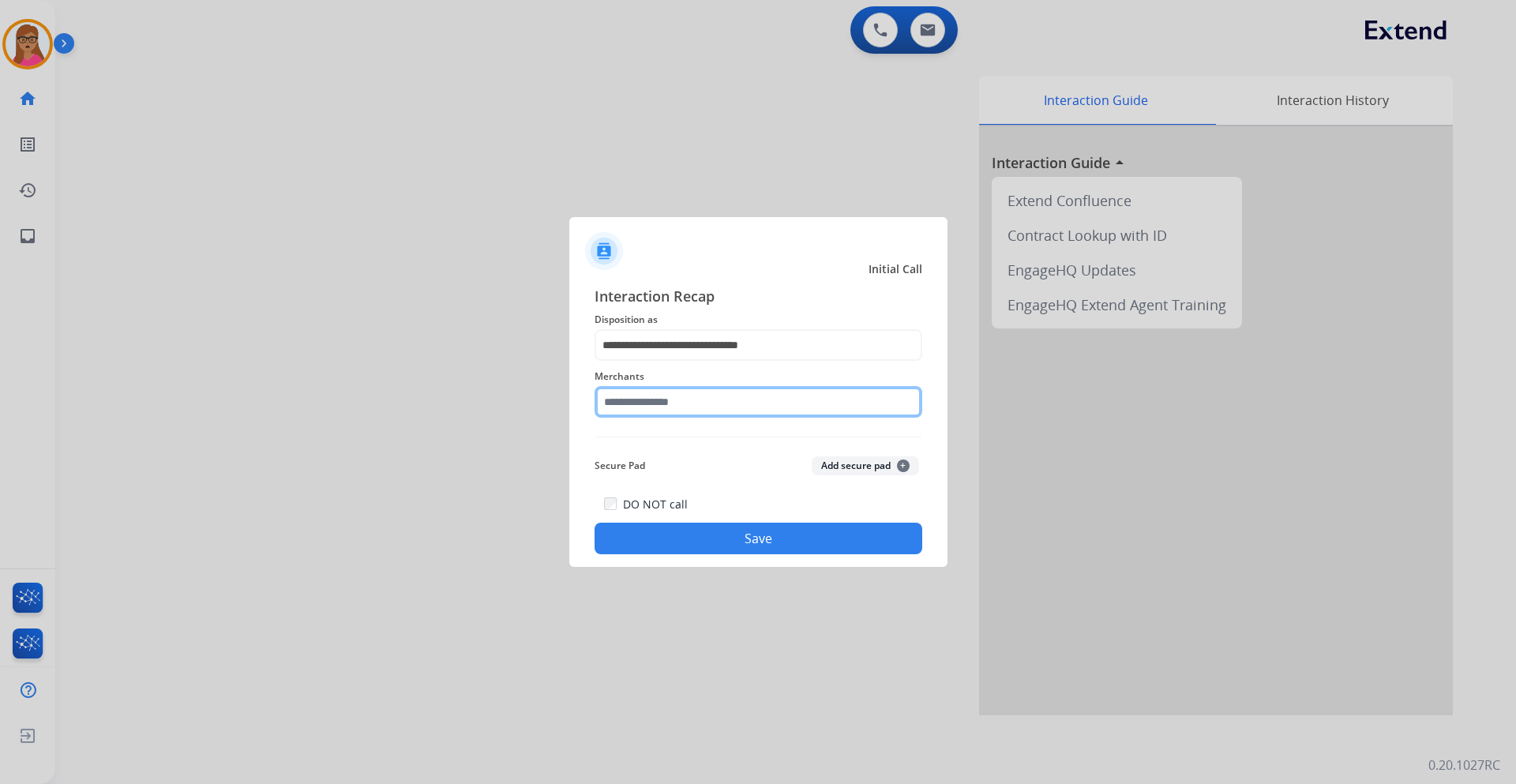
click at [718, 402] on input "text" at bounding box center [758, 402] width 328 height 32
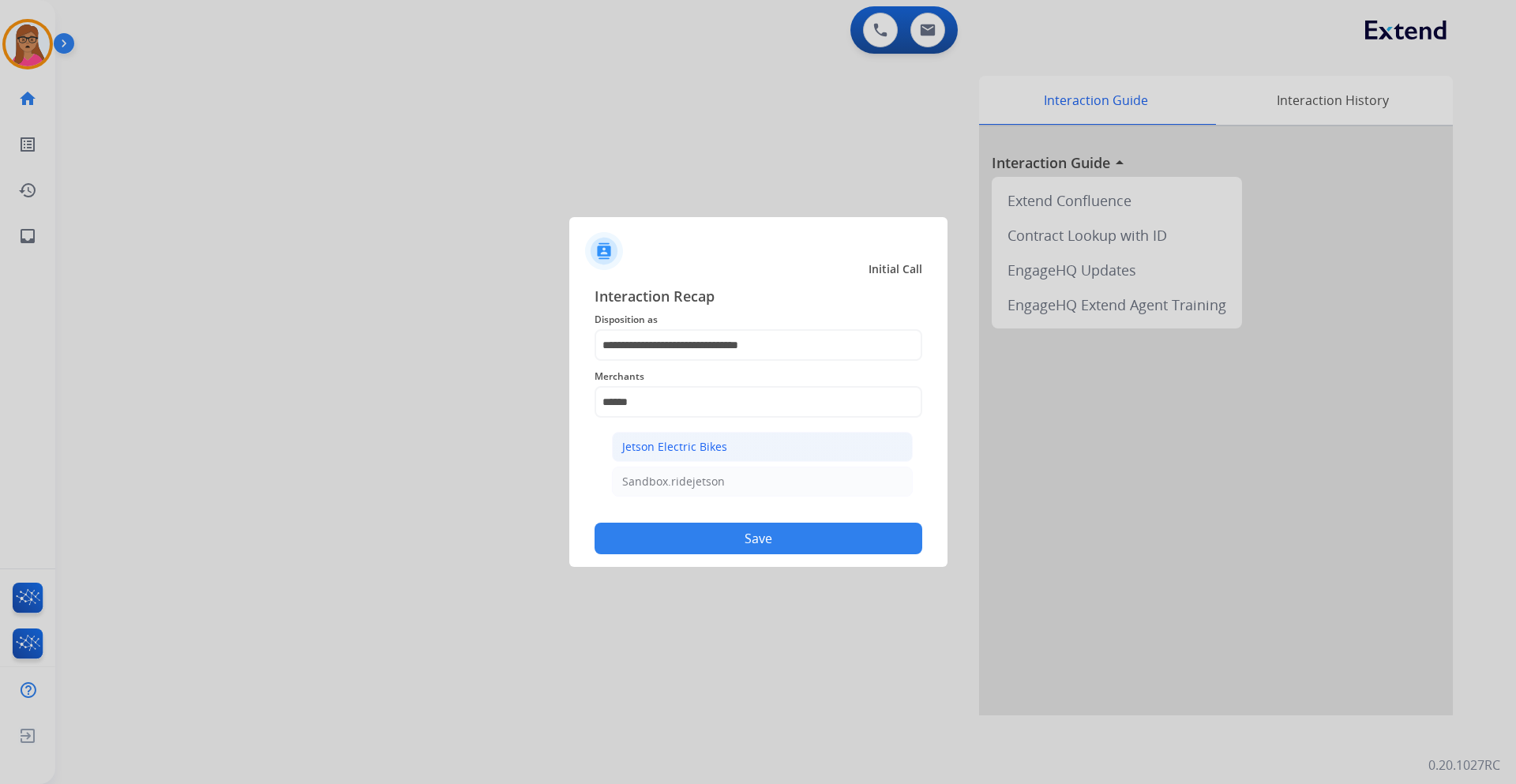
click at [658, 448] on div "Jetson Electric Bikes" at bounding box center [674, 447] width 105 height 16
type input "**********"
click at [708, 541] on button "Save" at bounding box center [758, 539] width 328 height 32
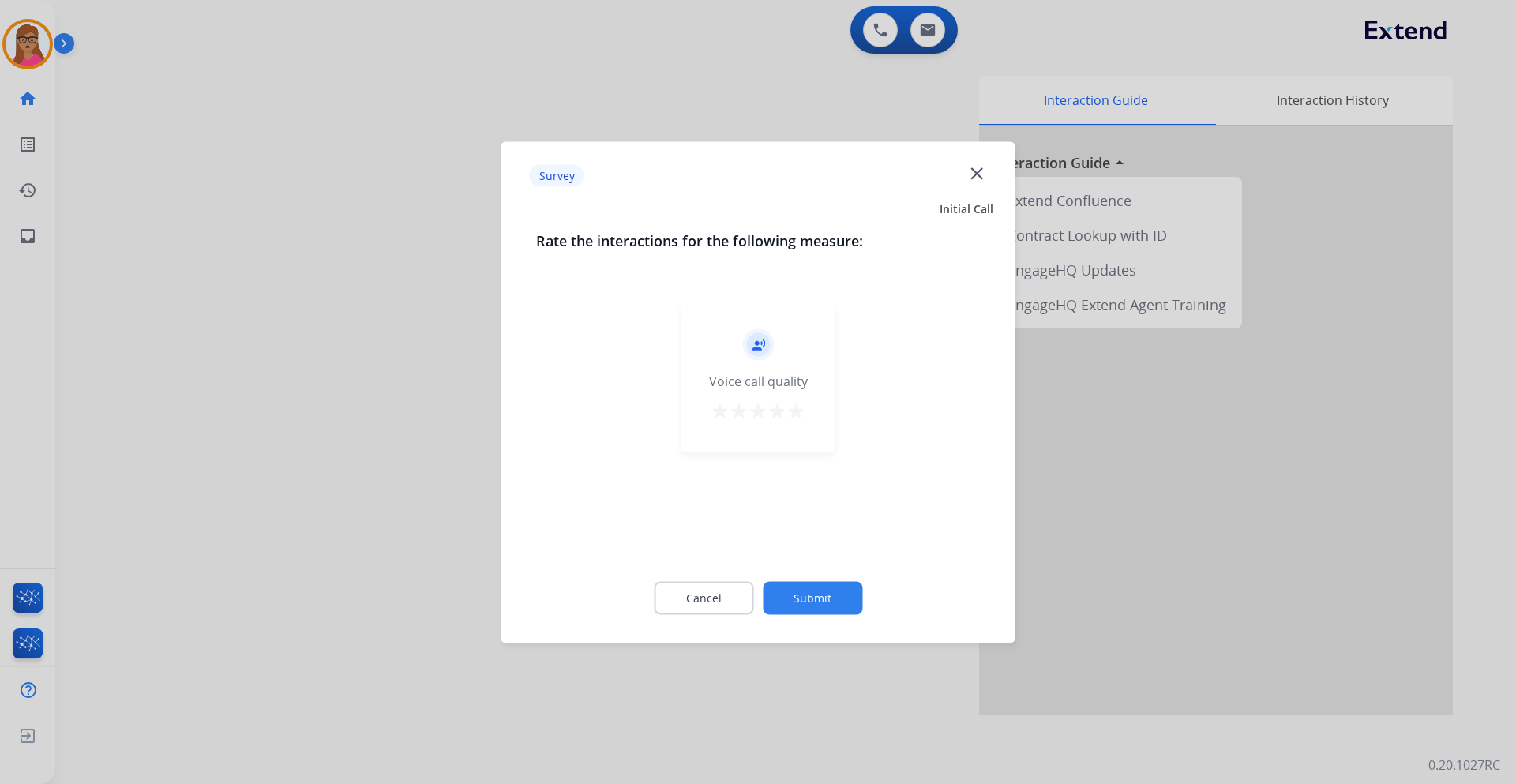
click at [365, 399] on div at bounding box center [758, 392] width 1516 height 784
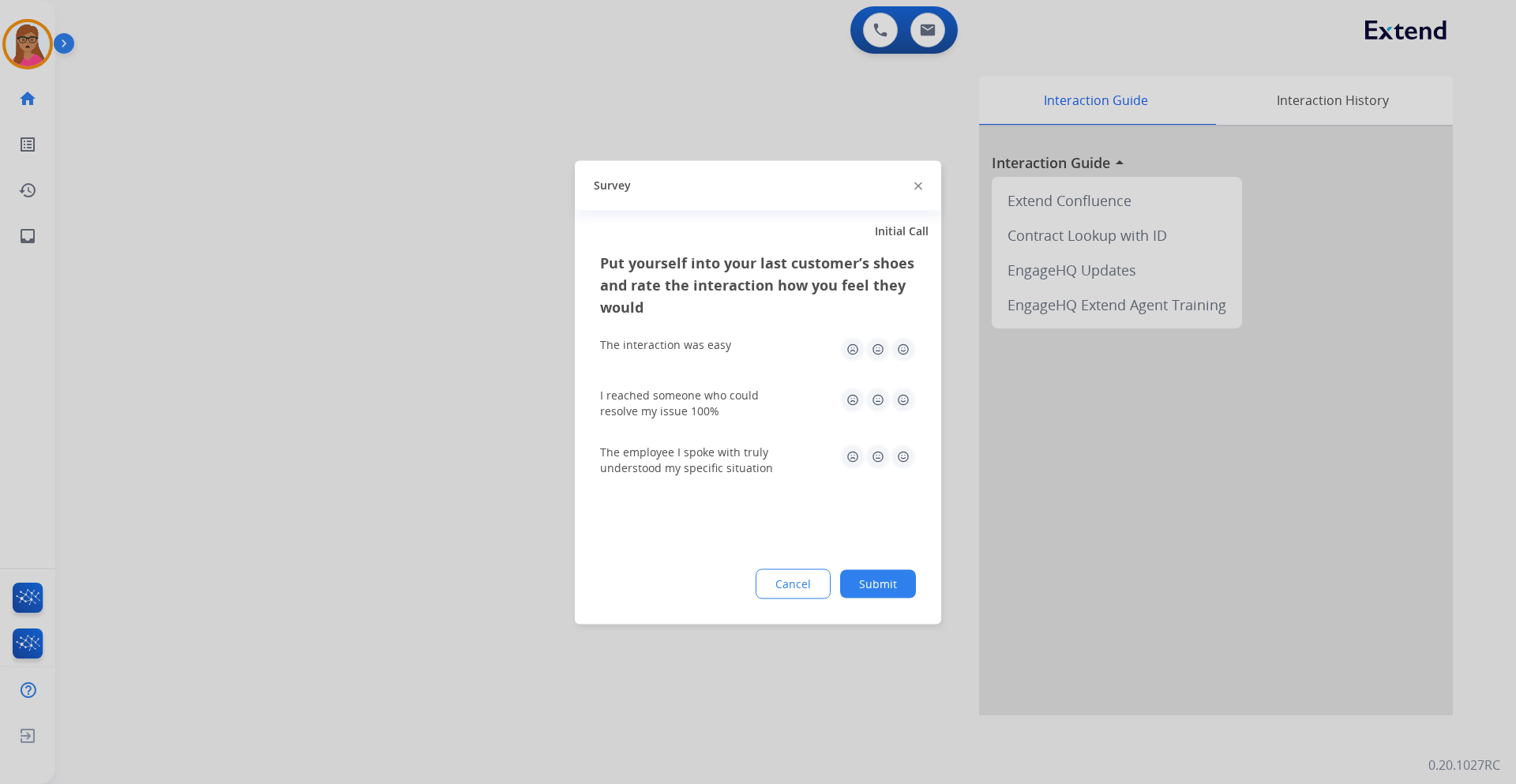
click at [364, 399] on div at bounding box center [758, 392] width 1516 height 784
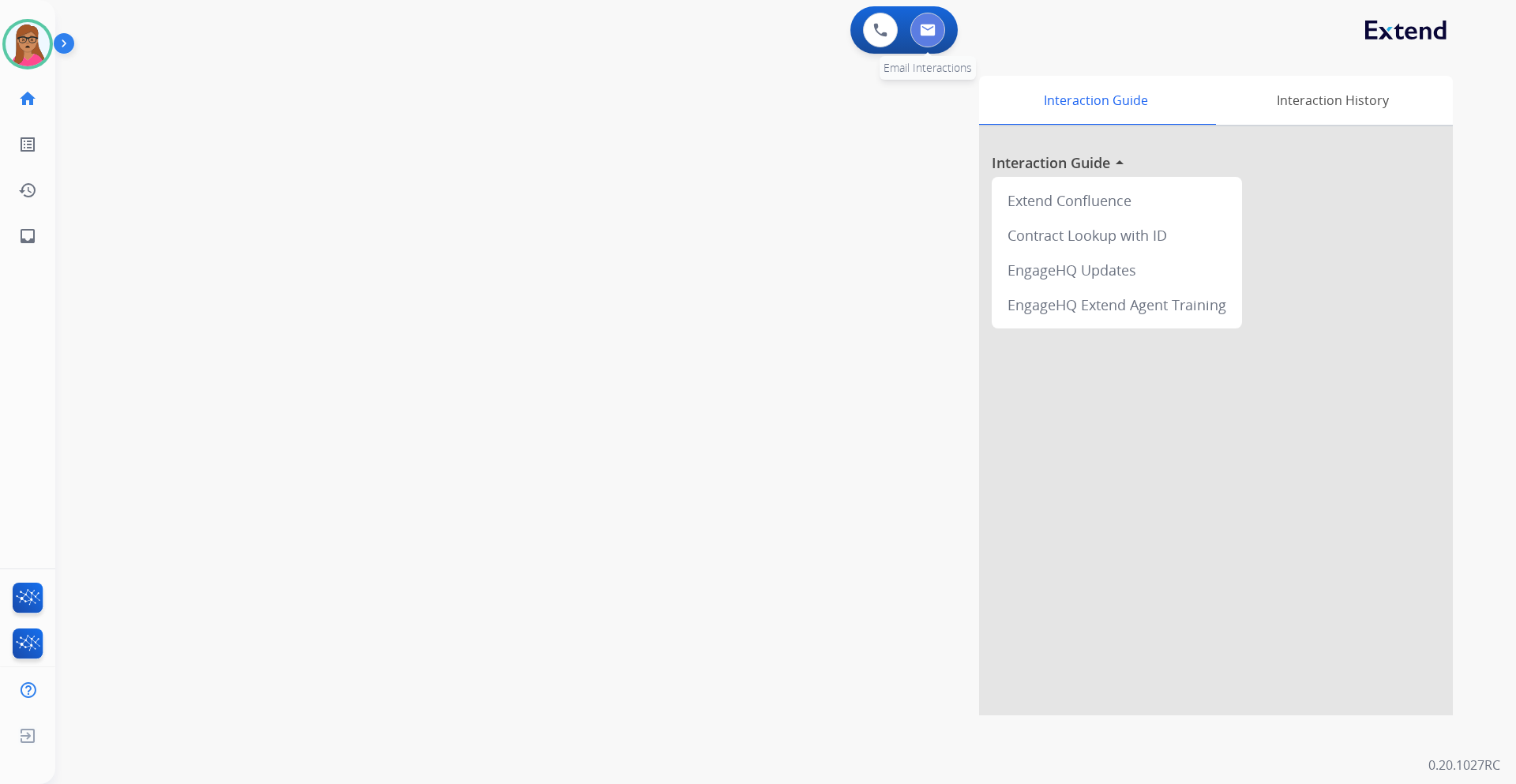
click at [927, 28] on img at bounding box center [927, 29] width 16 height 13
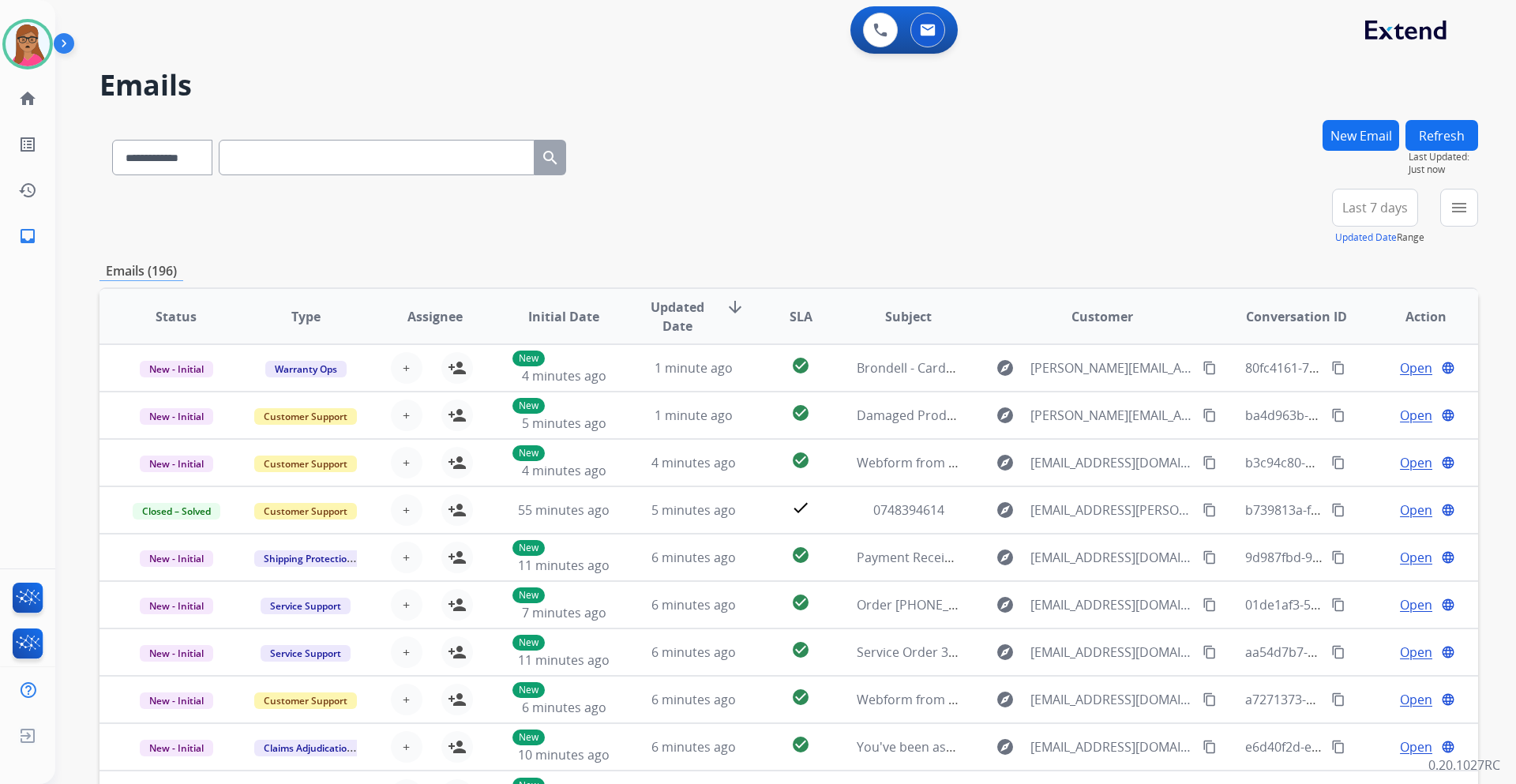
click at [1389, 219] on button "Last 7 days" at bounding box center [1375, 207] width 86 height 38
click at [1346, 400] on div "Last 90 days" at bounding box center [1370, 400] width 87 height 24
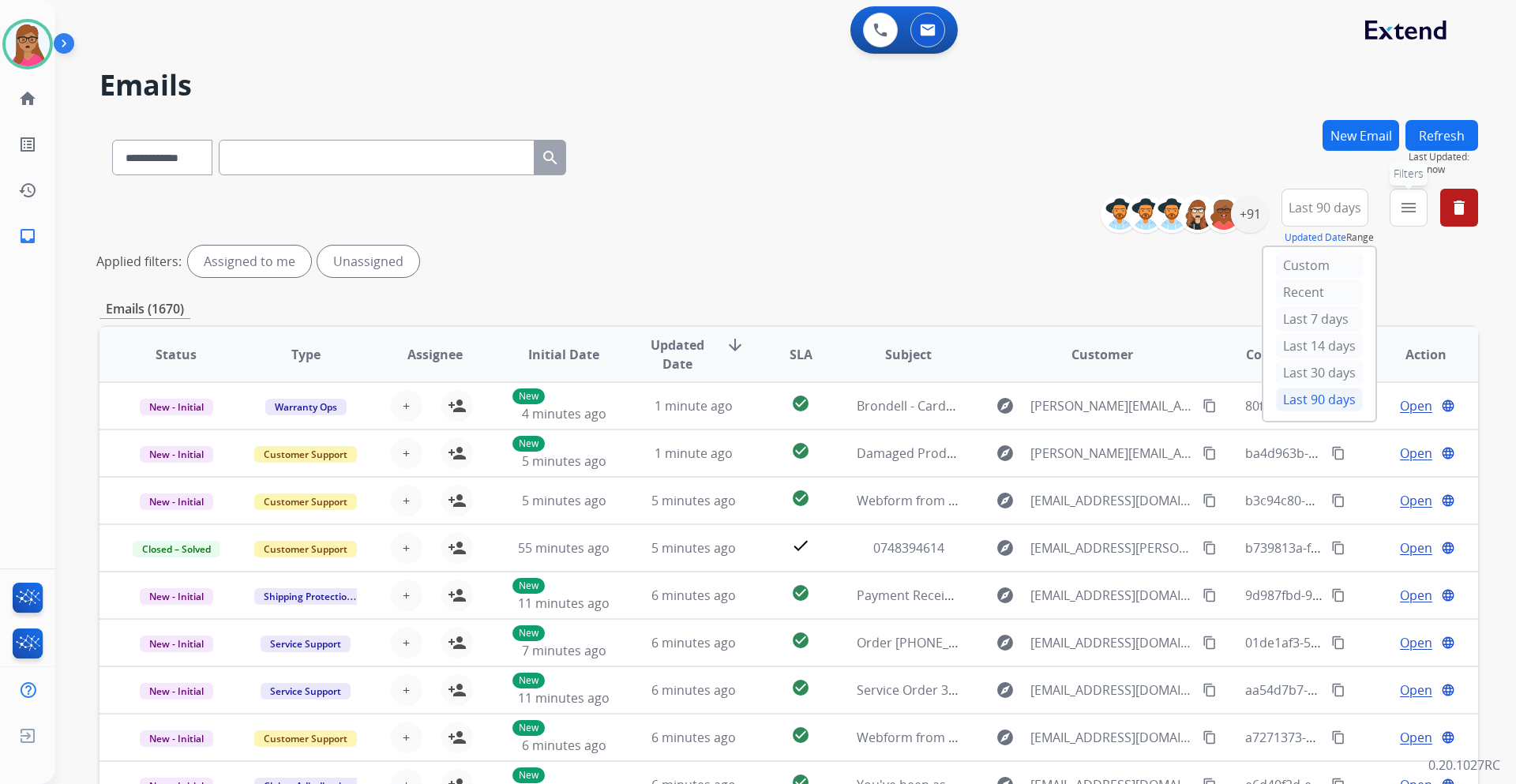
click at [1413, 212] on mat-icon "menu" at bounding box center [1408, 207] width 19 height 19
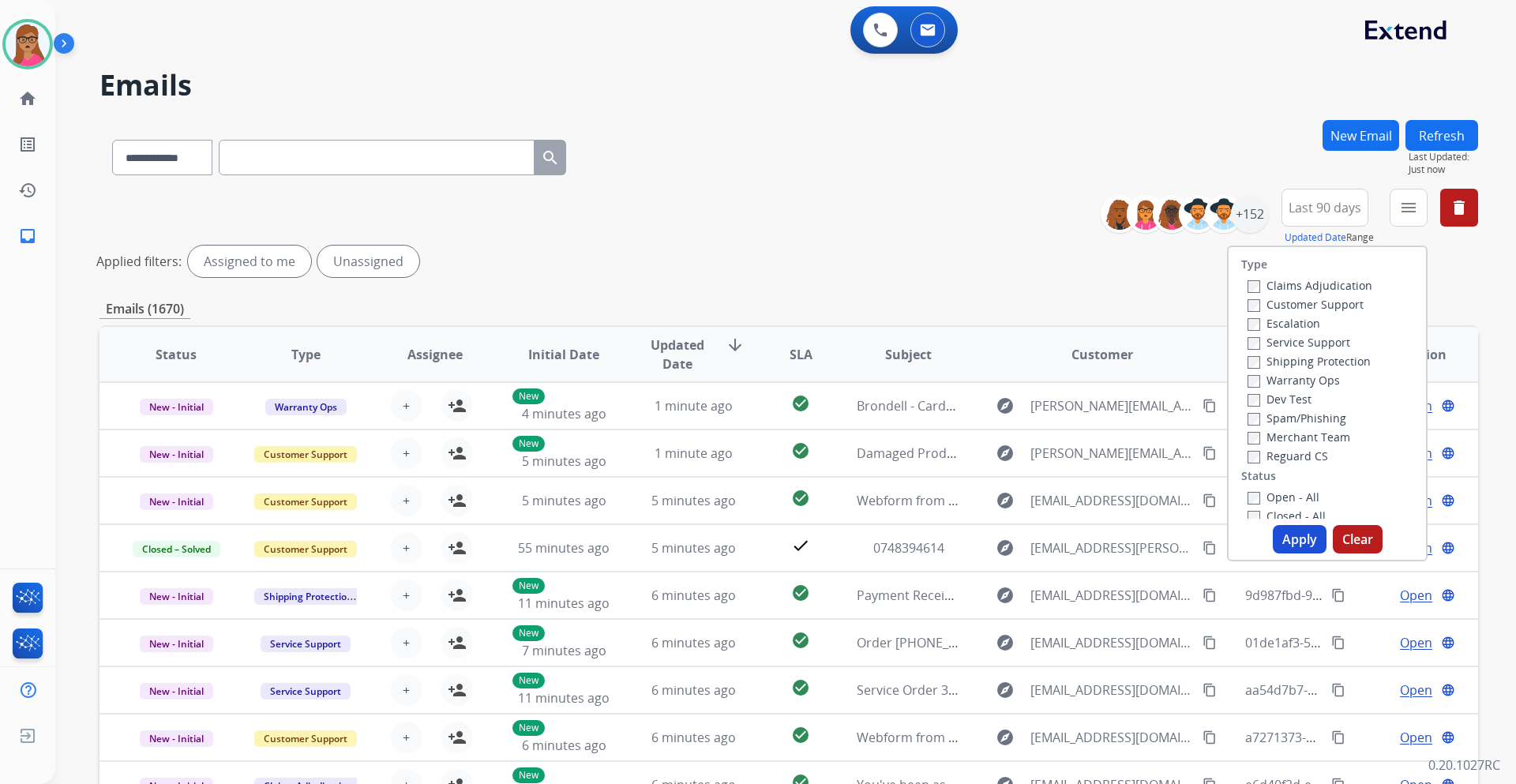
click at [1328, 307] on label "Customer Support" at bounding box center [1306, 305] width 116 height 15
click at [1335, 360] on label "Shipping Protection" at bounding box center [1309, 361] width 123 height 15
click at [1282, 453] on label "Reguard CS" at bounding box center [1288, 456] width 81 height 15
click at [1254, 496] on label "Open - All" at bounding box center [1284, 497] width 72 height 15
click at [1295, 526] on button "Apply" at bounding box center [1300, 539] width 54 height 29
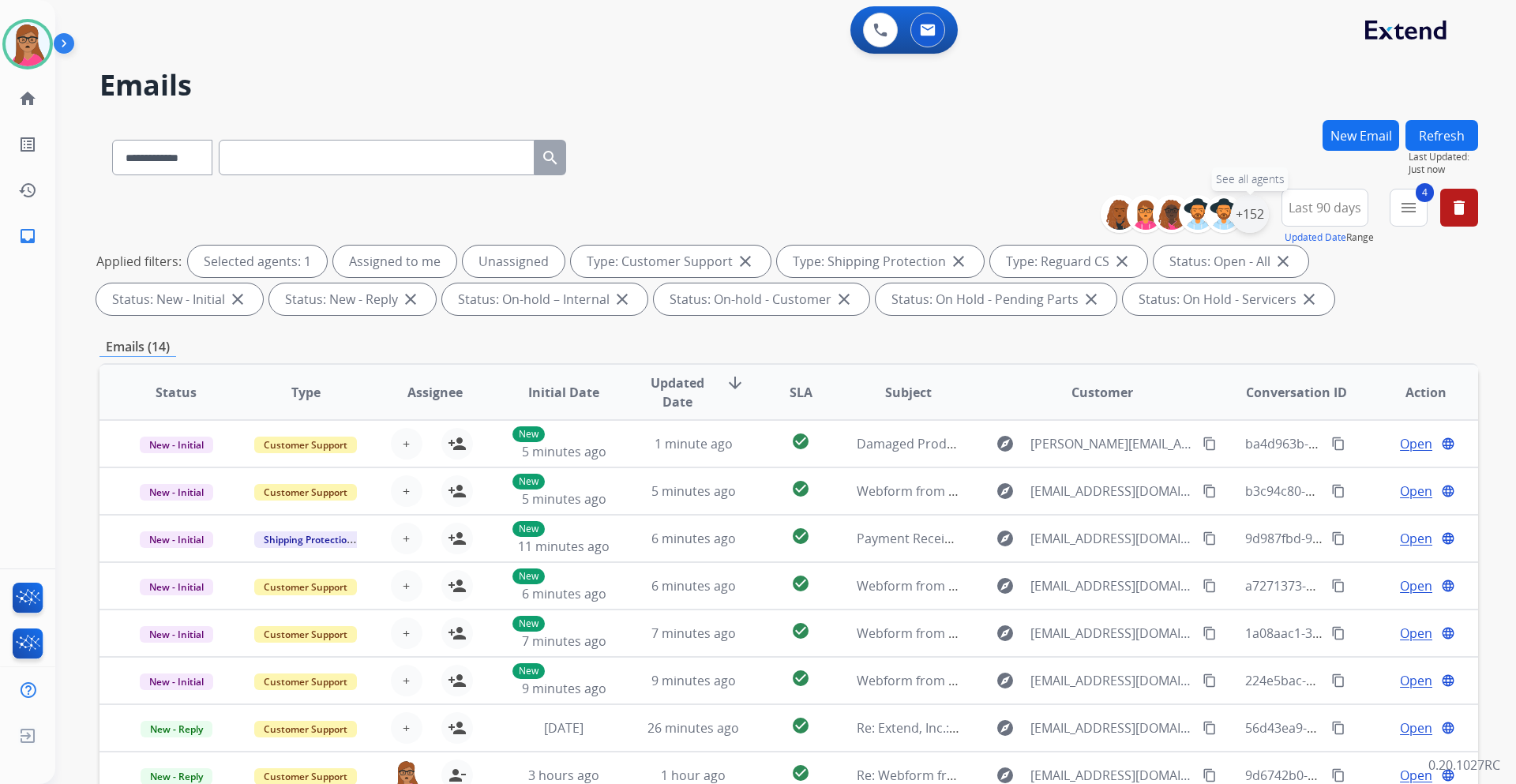
click at [1253, 212] on div "+152" at bounding box center [1250, 213] width 38 height 38
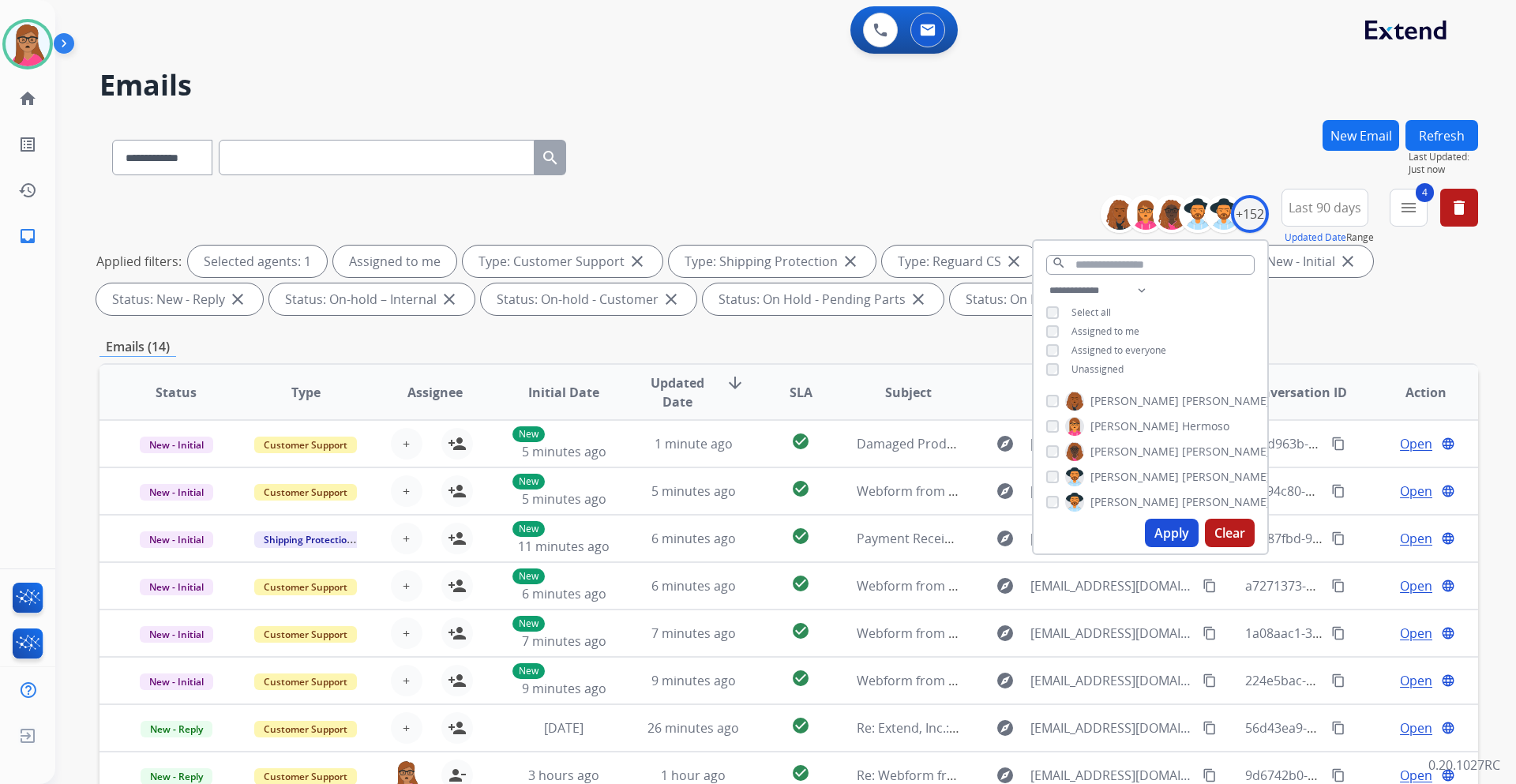
click at [1162, 533] on button "Apply" at bounding box center [1172, 533] width 54 height 29
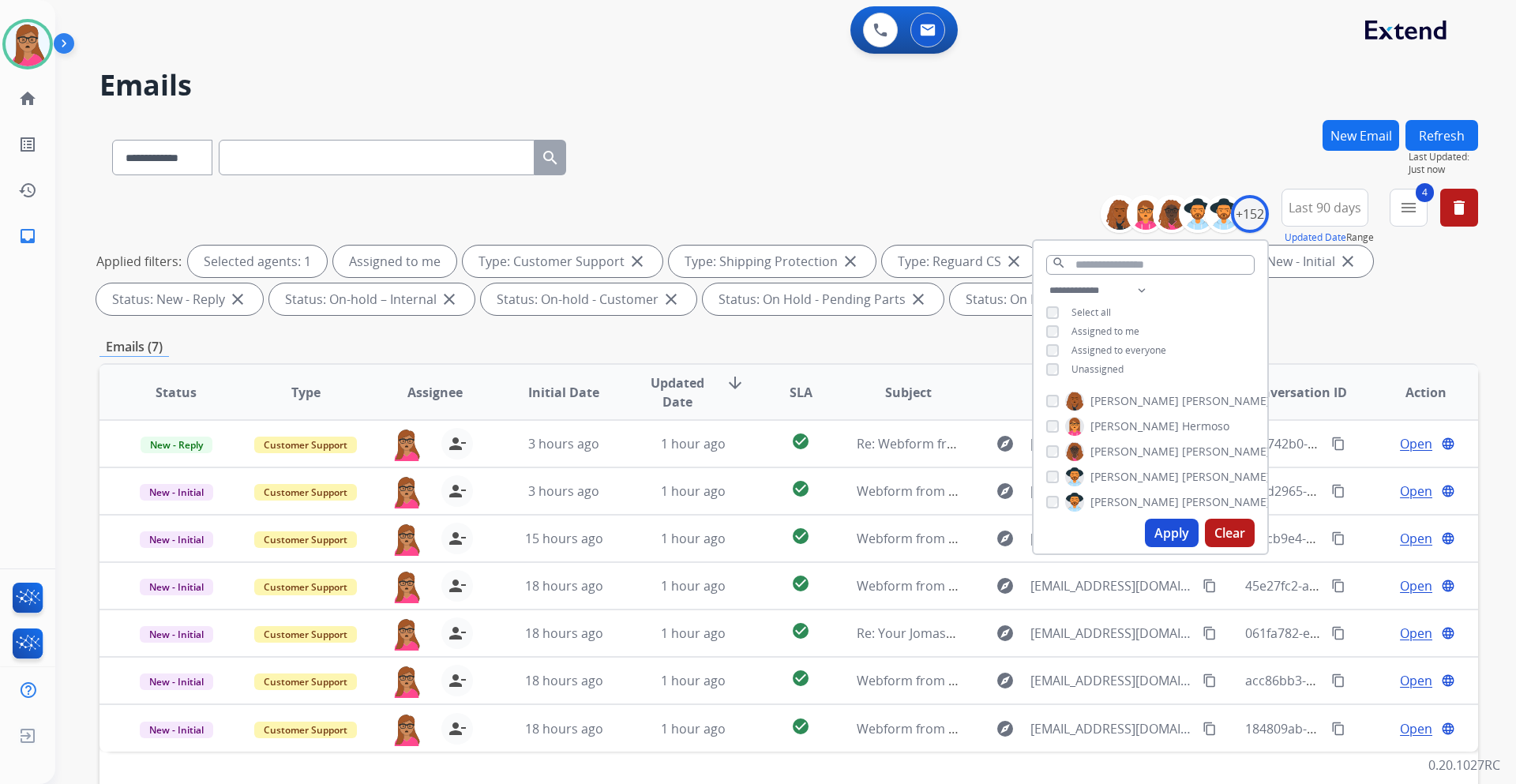
click at [866, 337] on div "**********" at bounding box center [789, 546] width 1379 height 854
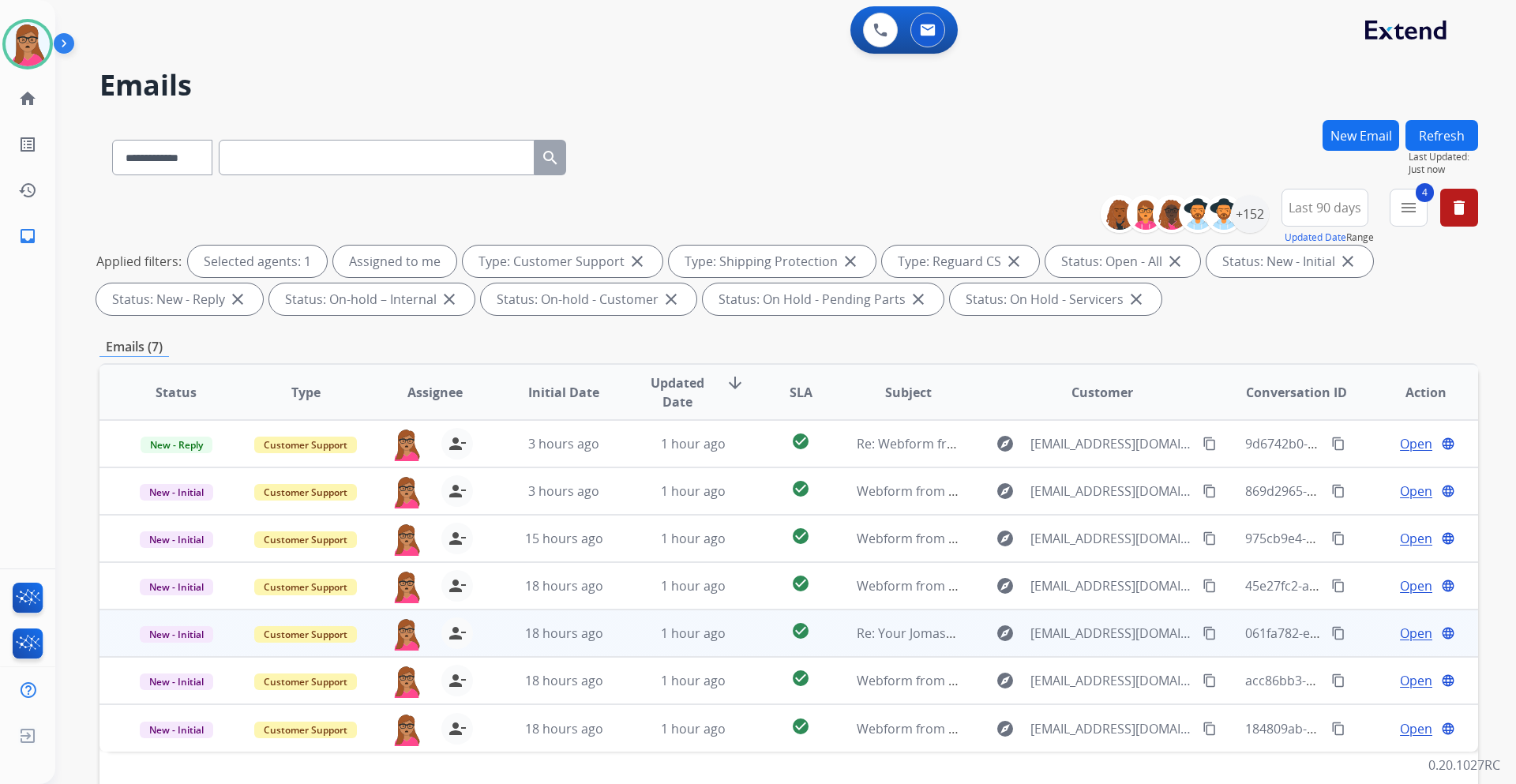
scroll to position [191, 0]
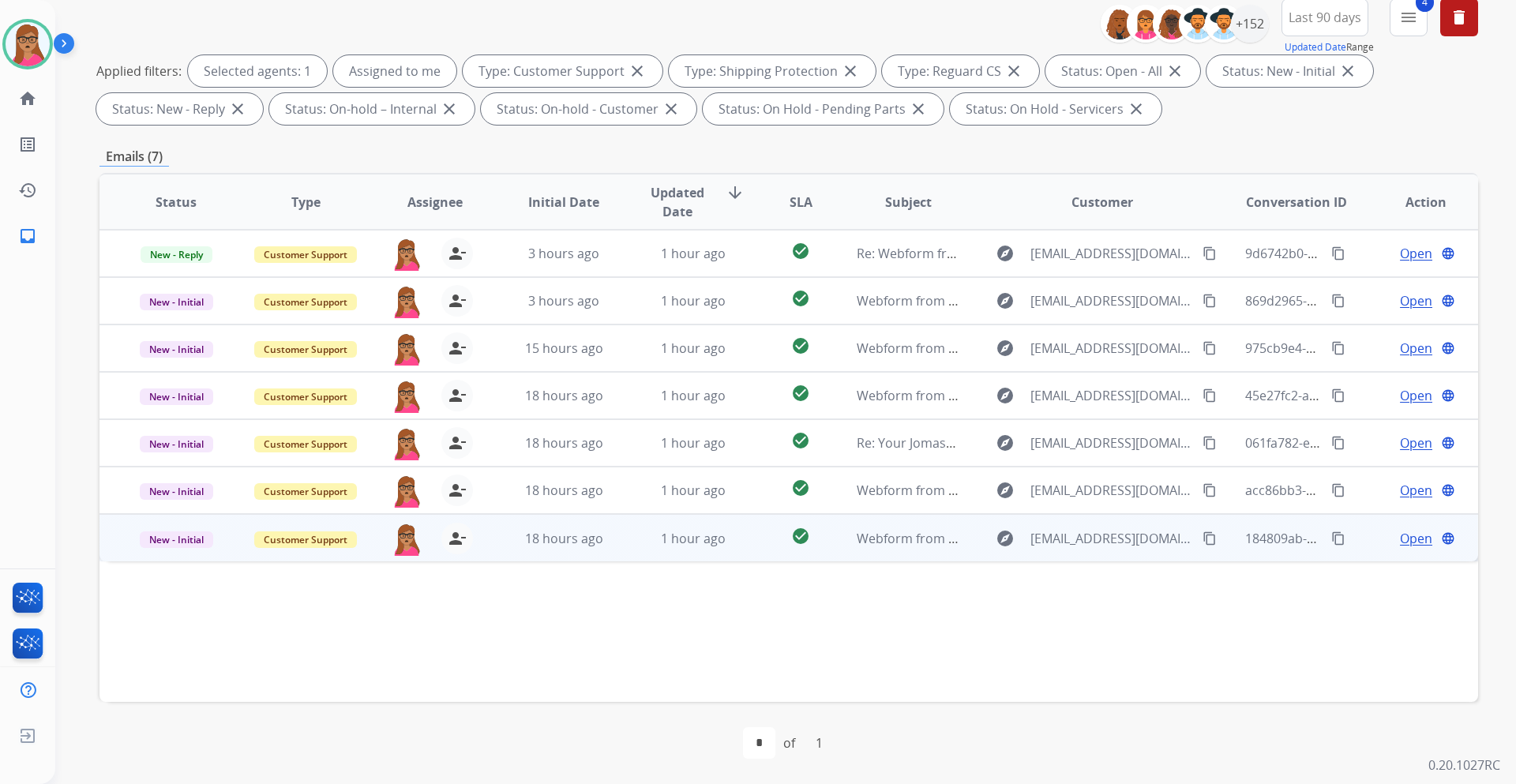
click at [1403, 531] on span "Open" at bounding box center [1416, 538] width 33 height 19
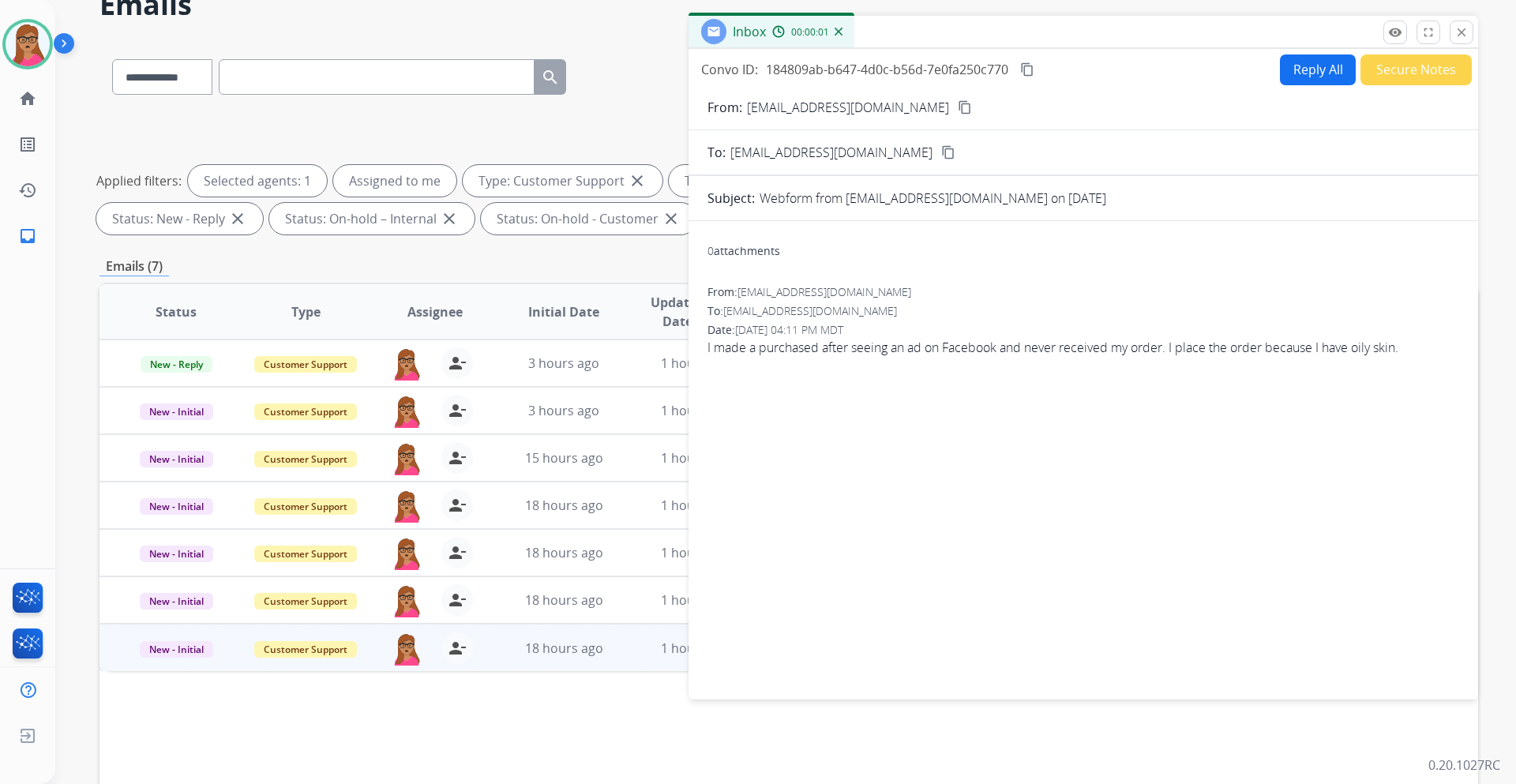
scroll to position [0, 0]
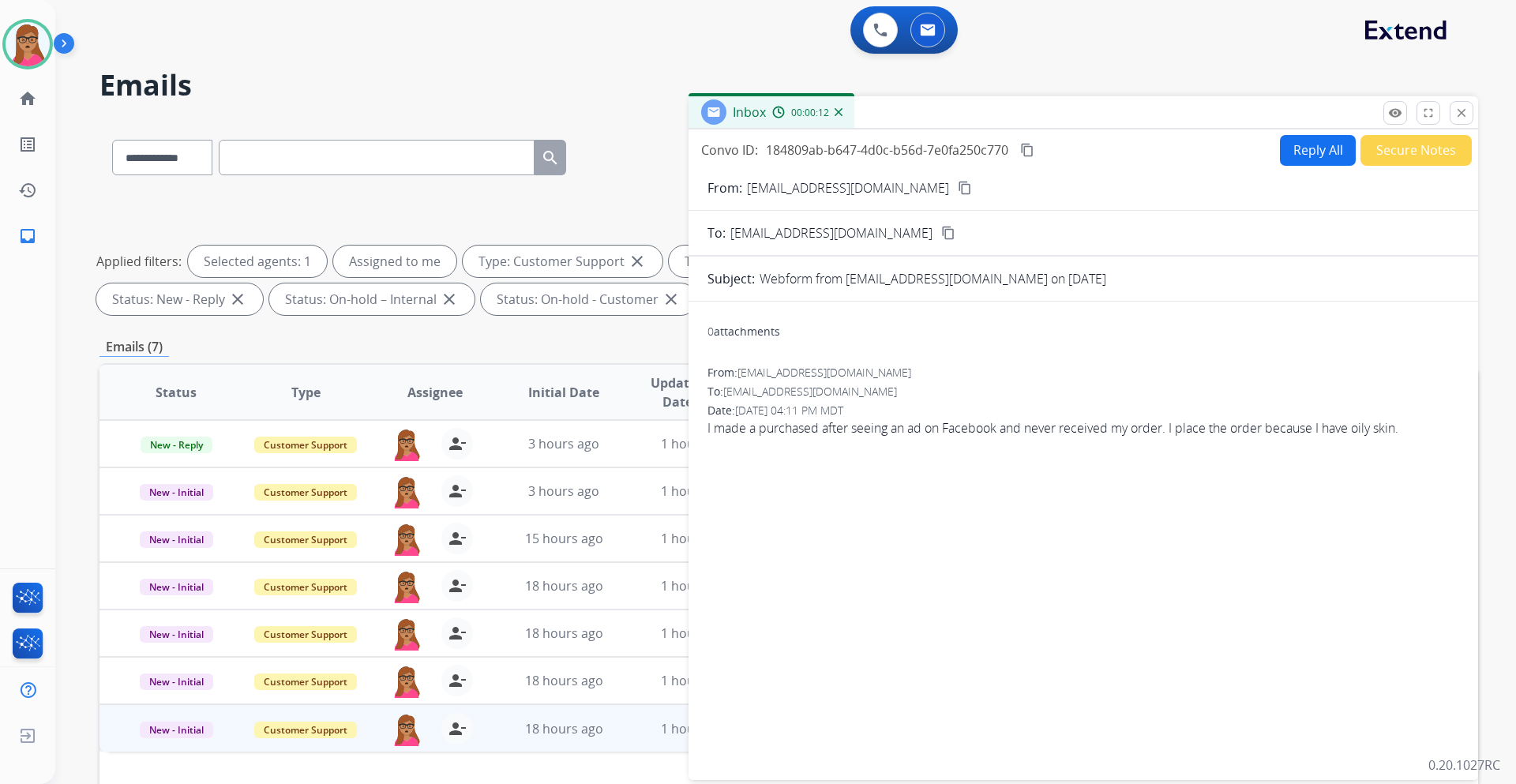
drag, startPoint x: 920, startPoint y: 190, endPoint x: 899, endPoint y: 86, distance: 106.1
click at [958, 189] on mat-icon "content_copy" at bounding box center [965, 187] width 14 height 14
drag, startPoint x: 1408, startPoint y: 426, endPoint x: 1173, endPoint y: 437, distance: 235.3
click at [1173, 437] on div "From: Uniquelady1988@gmail.com To: support@extend.com Date: 08/11/2025 - 04:11 …" at bounding box center [1083, 407] width 752 height 86
click at [1302, 152] on button "Reply All" at bounding box center [1318, 150] width 76 height 31
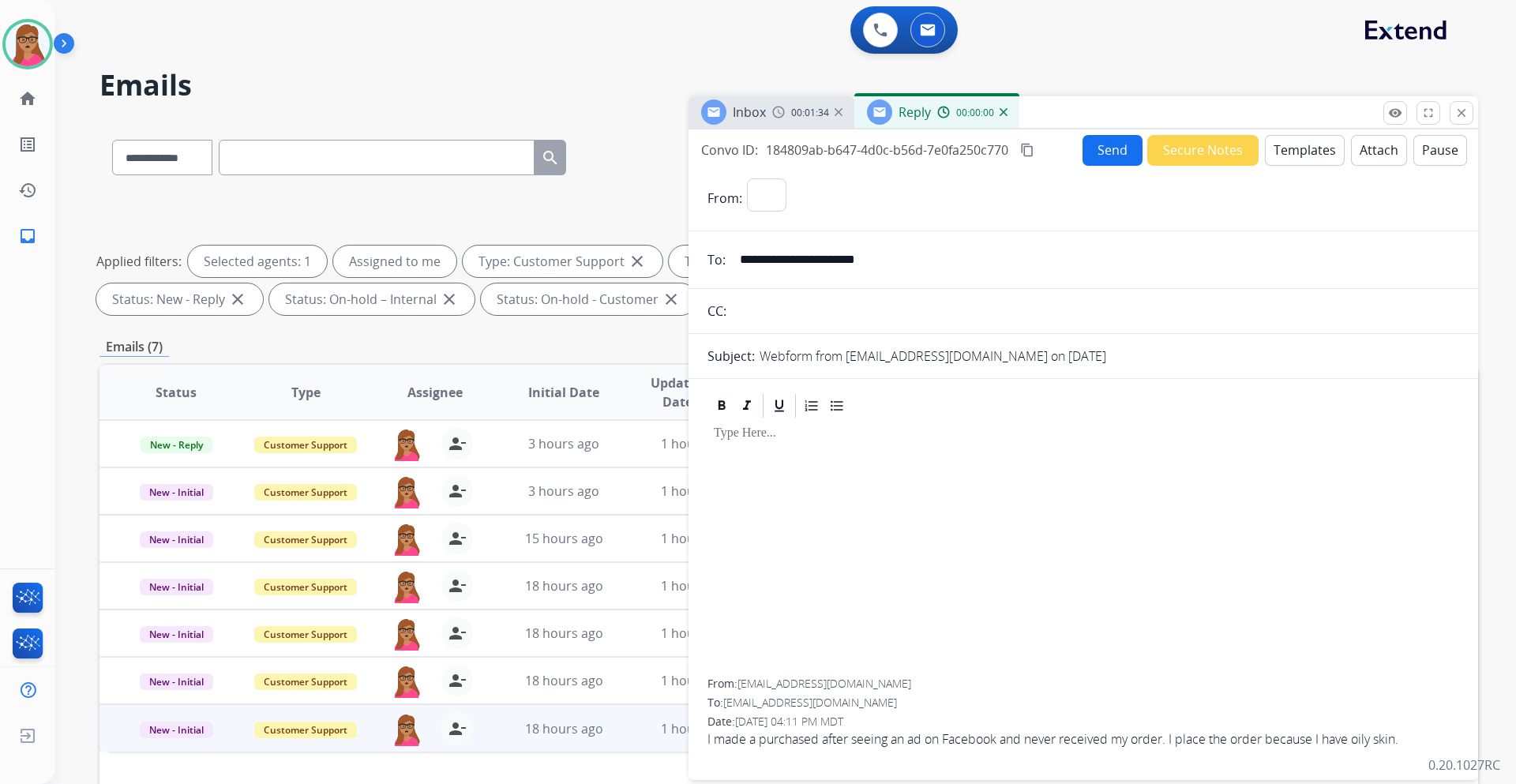
select select "**********"
click at [1287, 151] on button "Templates" at bounding box center [1304, 150] width 80 height 31
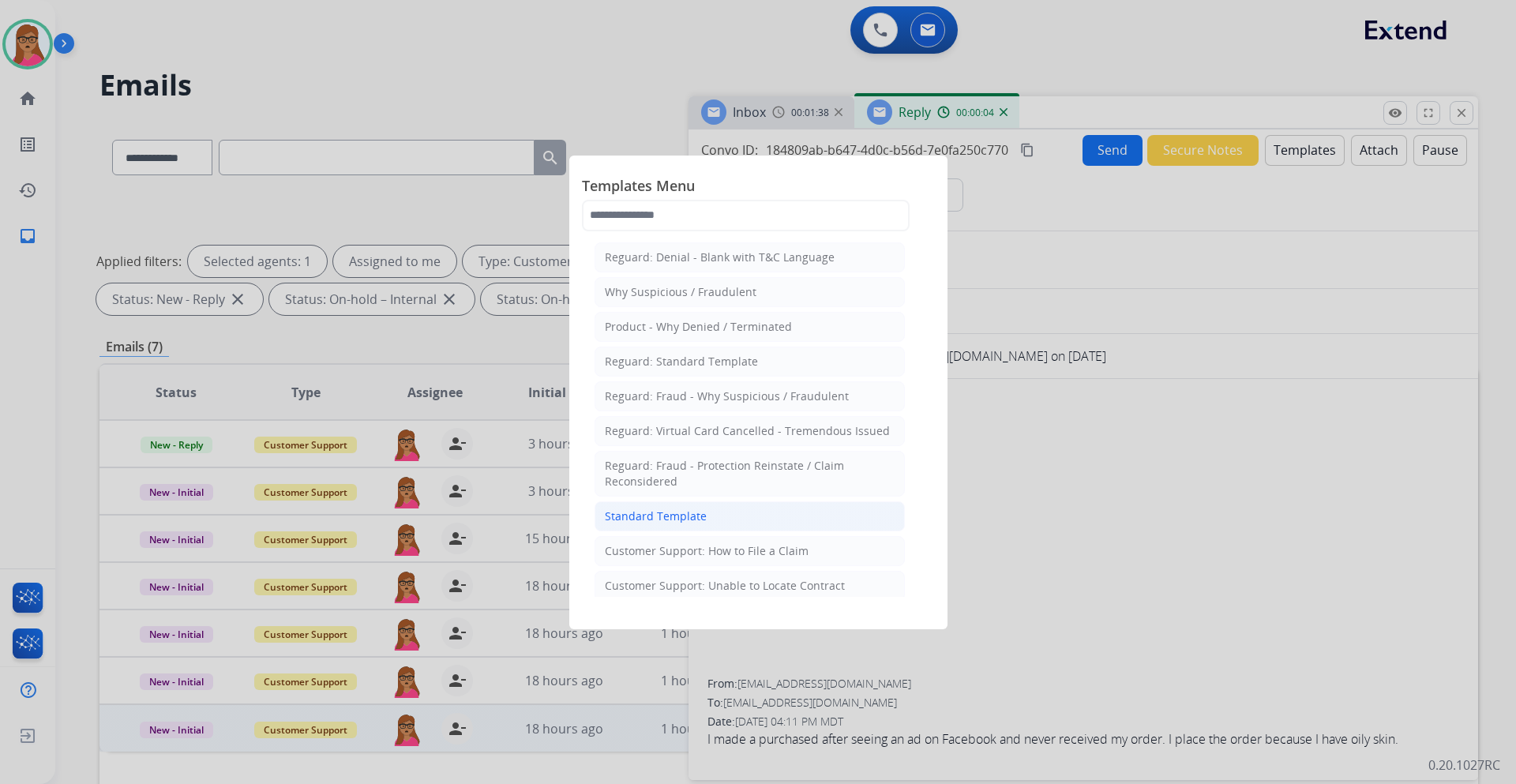
click at [682, 516] on div "Standard Template" at bounding box center [655, 516] width 102 height 16
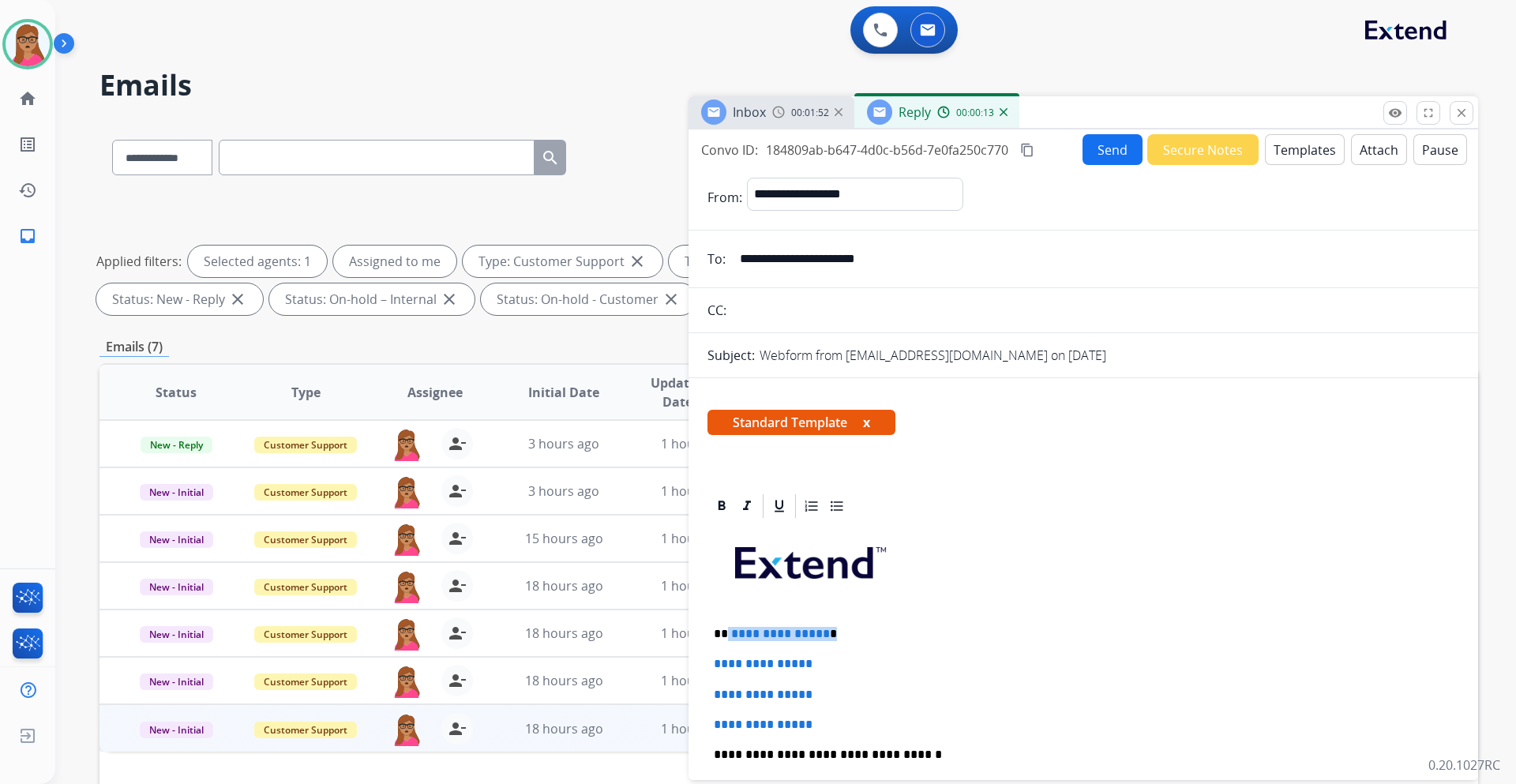
drag, startPoint x: 831, startPoint y: 635, endPoint x: 728, endPoint y: 629, distance: 103.2
click at [728, 629] on p "**********" at bounding box center [1077, 634] width 727 height 14
paste div
click at [727, 634] on p "*********" at bounding box center [1077, 634] width 727 height 14
click at [788, 627] on p "**********" at bounding box center [1077, 634] width 727 height 14
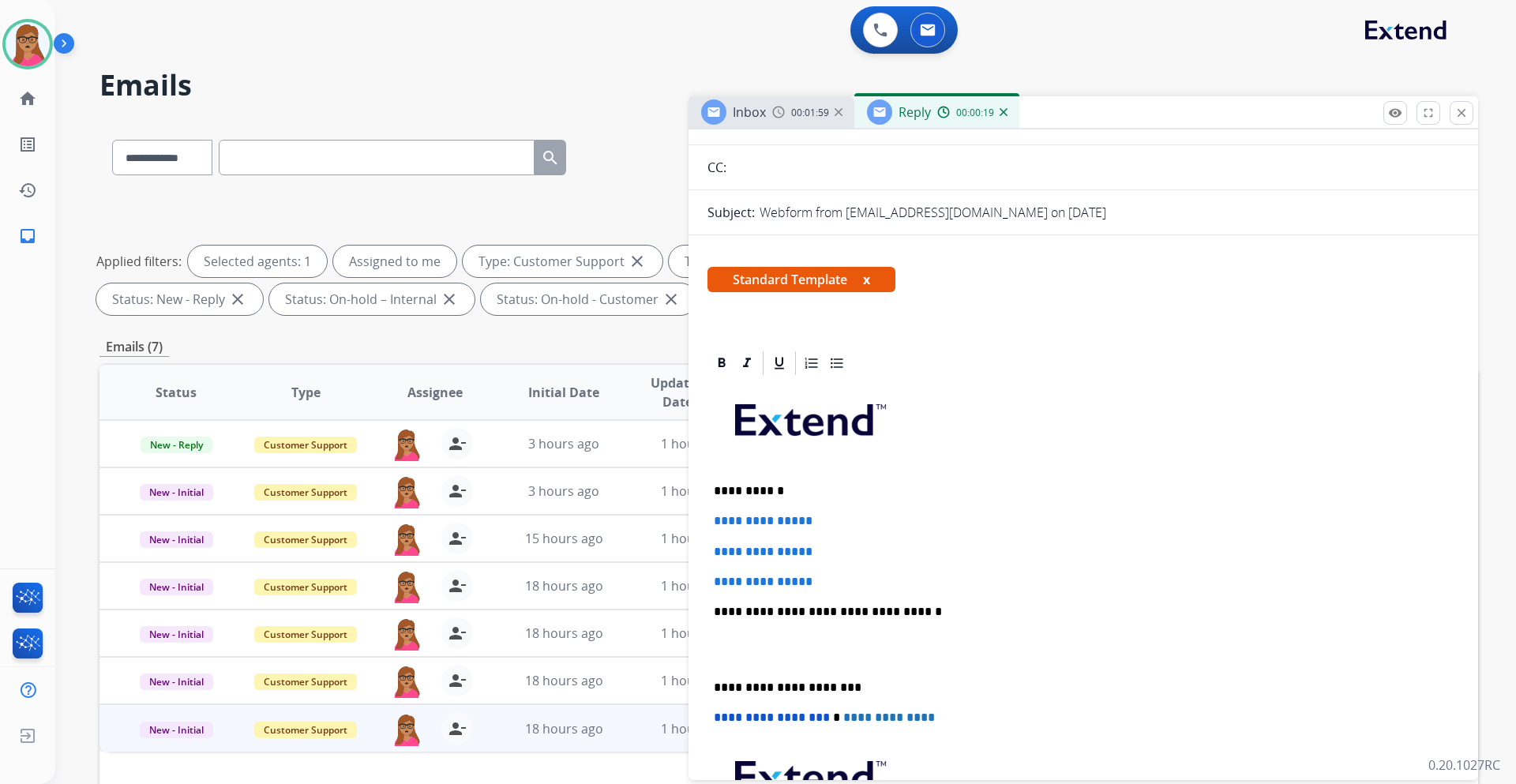
scroll to position [237, 0]
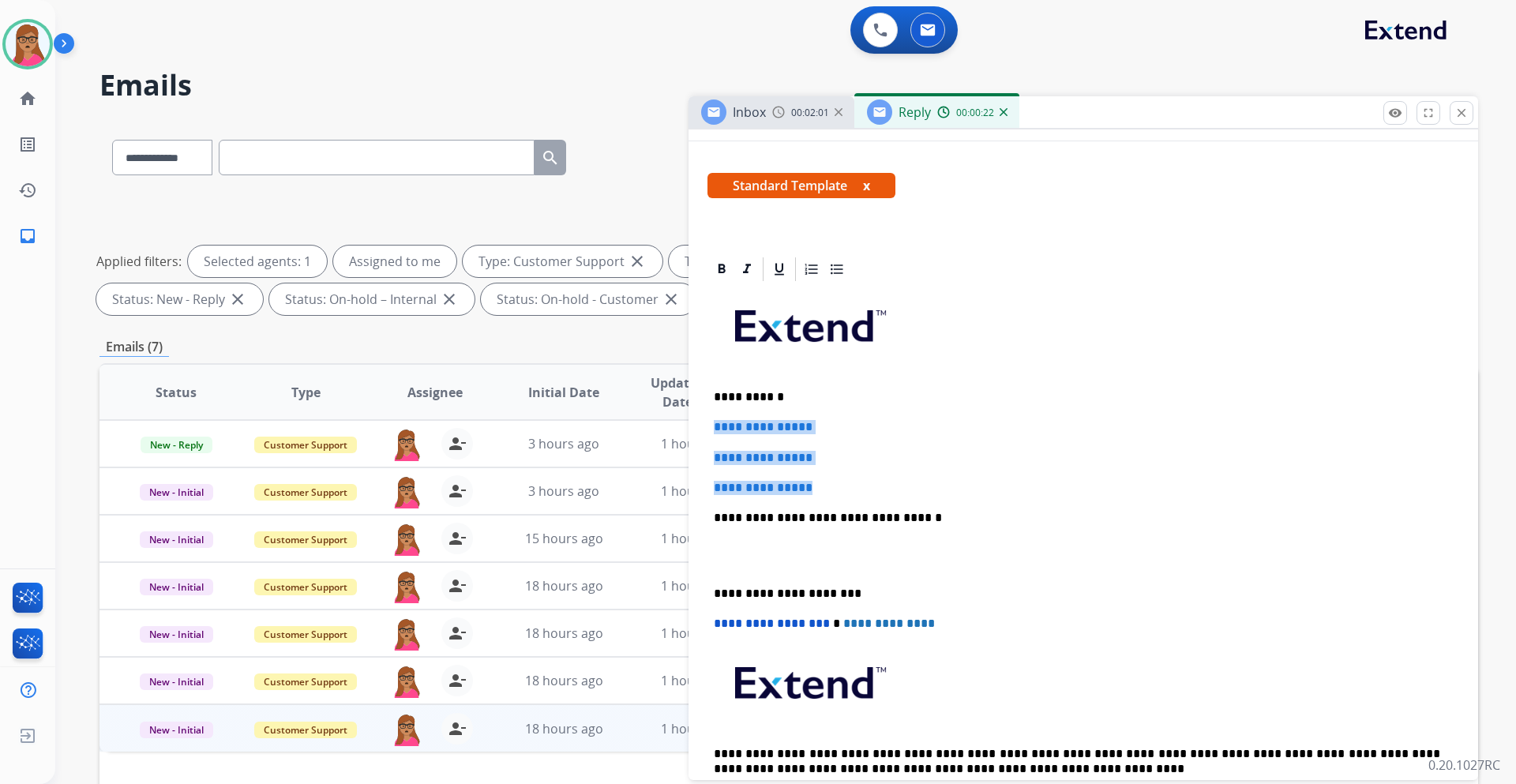
drag, startPoint x: 715, startPoint y: 426, endPoint x: 826, endPoint y: 481, distance: 123.9
click at [826, 481] on div "**********" at bounding box center [1083, 555] width 752 height 543
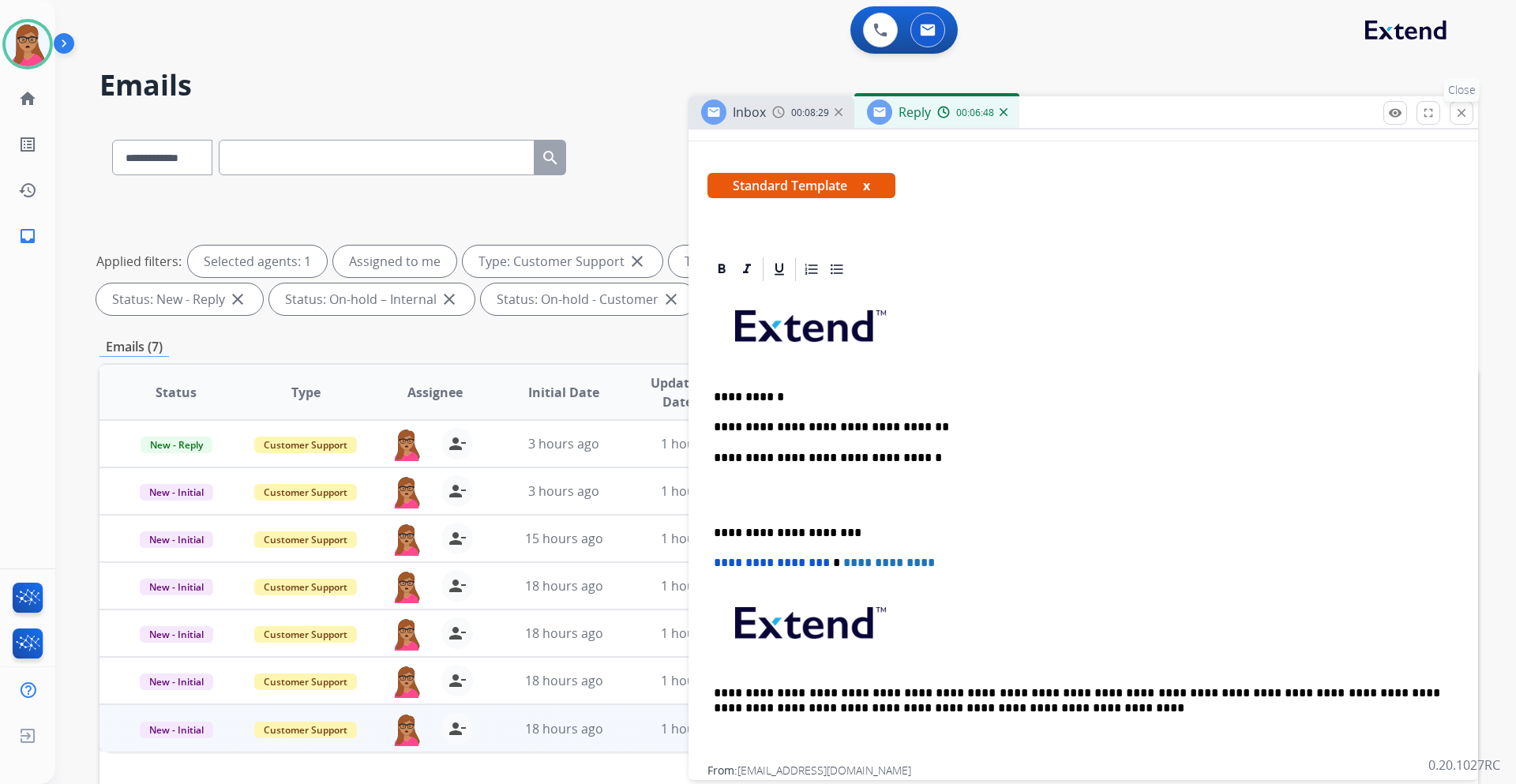
click at [1459, 112] on mat-icon "close" at bounding box center [1461, 112] width 14 height 14
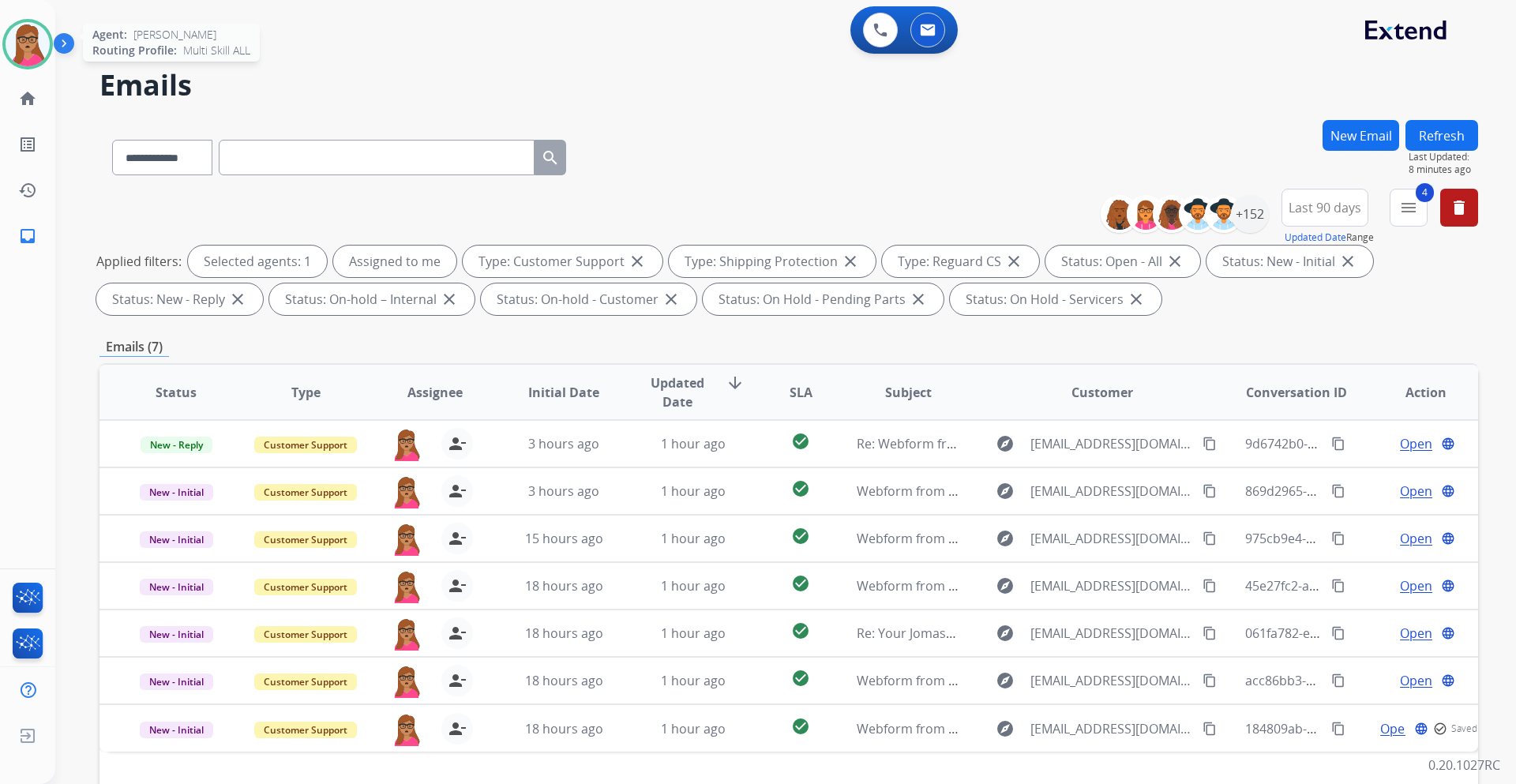
click at [32, 44] on img at bounding box center [28, 44] width 45 height 44
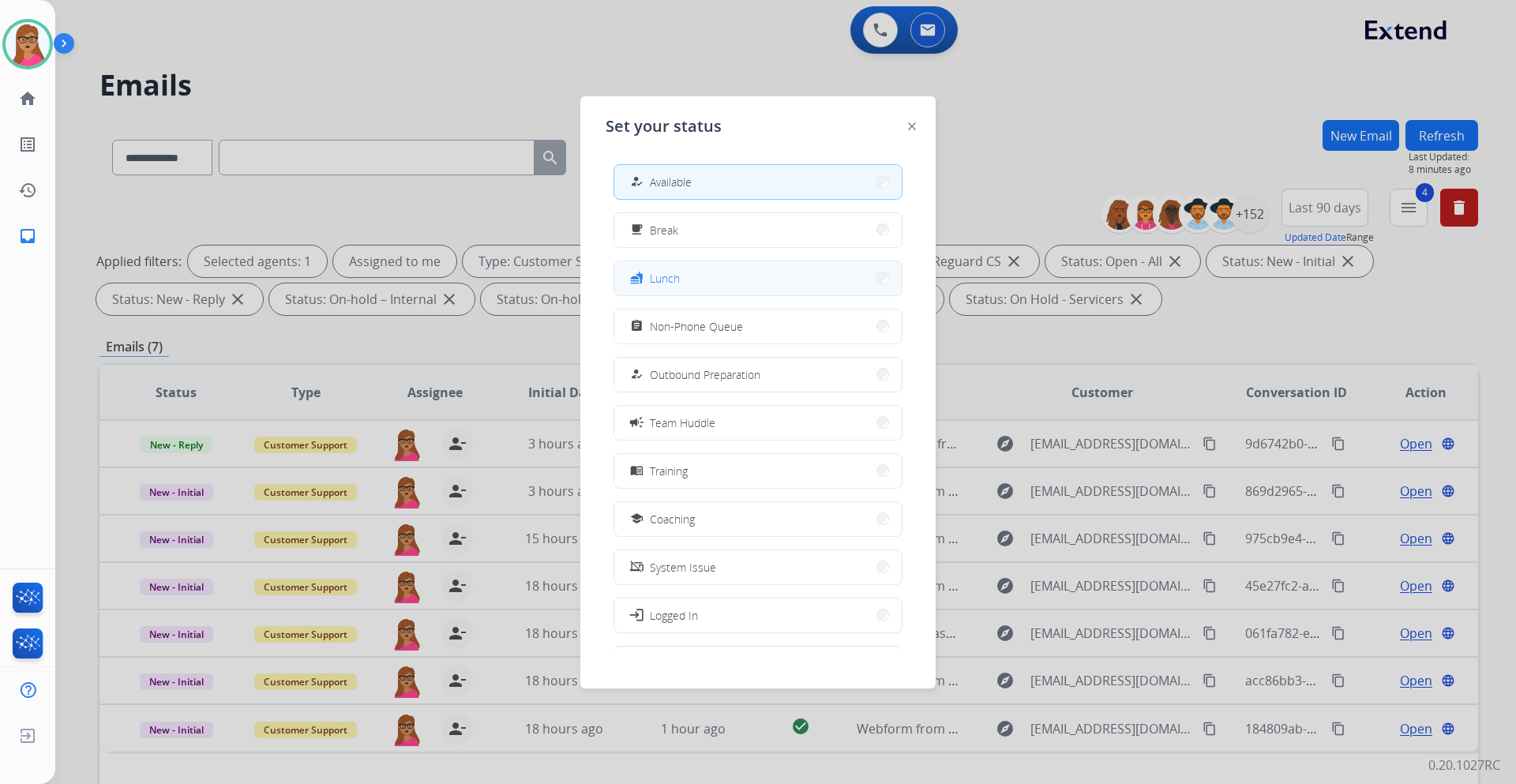
click at [695, 279] on button "fastfood Lunch" at bounding box center [758, 278] width 287 height 34
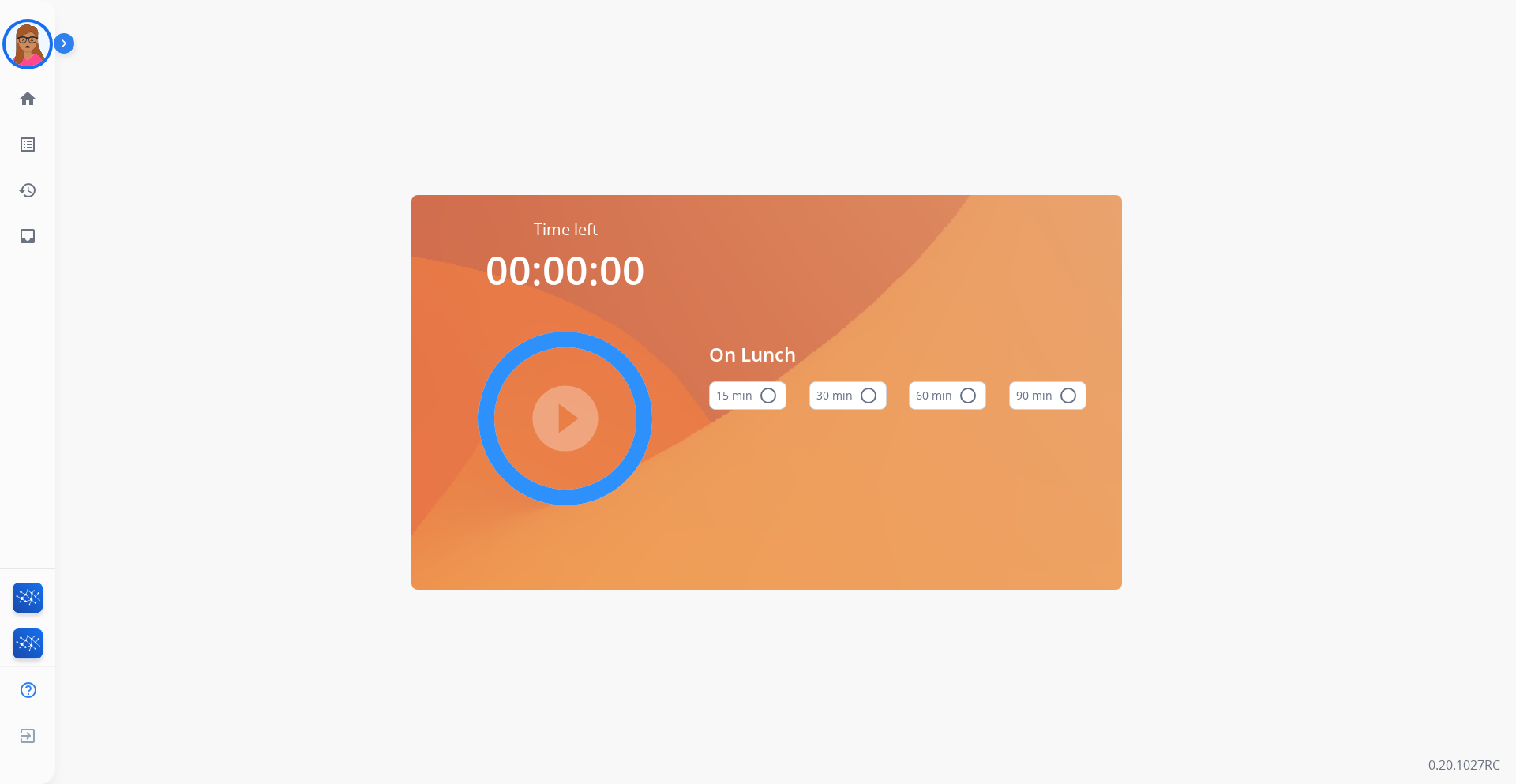
click at [986, 396] on div "15 min radio_button_unchecked 30 min radio_button_unchecked 60 min radio_button…" at bounding box center [897, 395] width 377 height 54
click at [972, 400] on mat-icon "radio_button_unchecked" at bounding box center [968, 395] width 19 height 19
click at [575, 419] on mat-icon "play_circle_filled" at bounding box center [565, 418] width 19 height 19
